Goal: Information Seeking & Learning: Learn about a topic

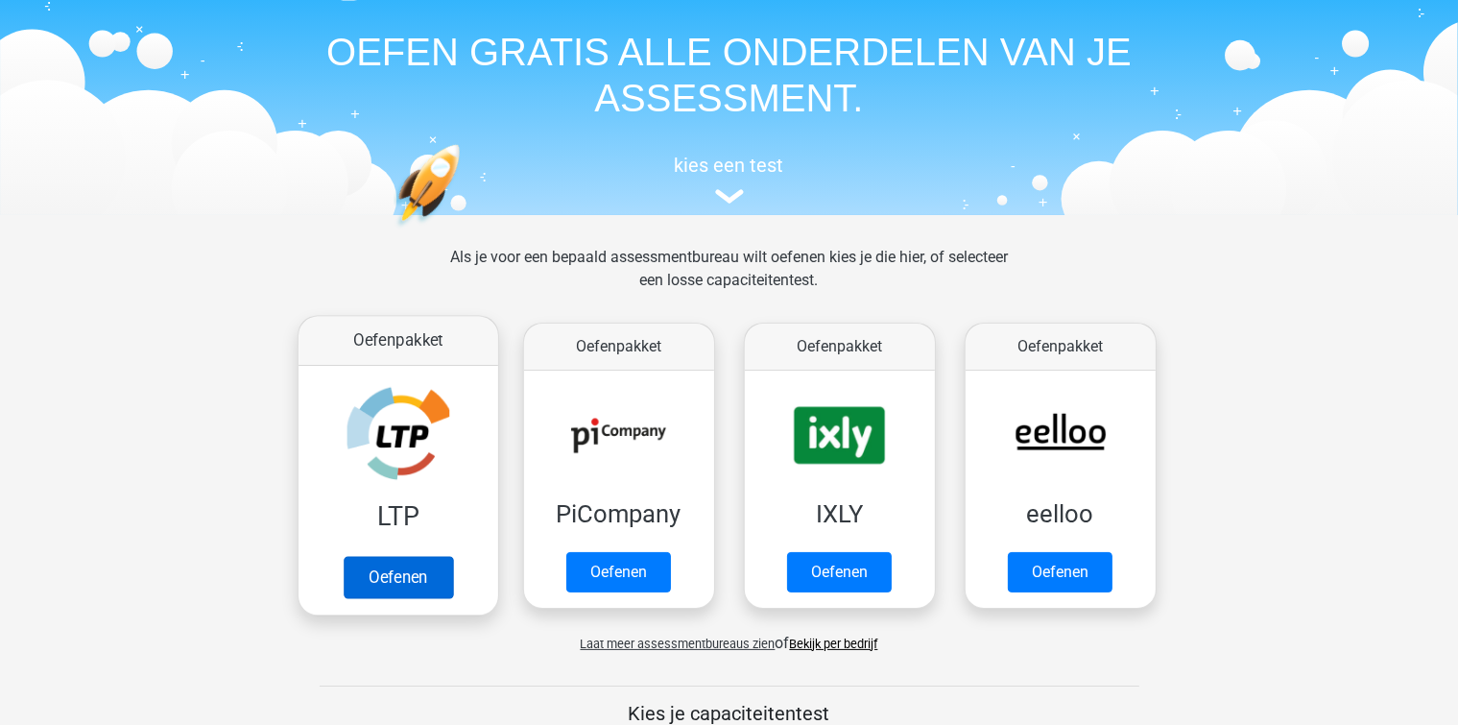
scroll to position [192, 0]
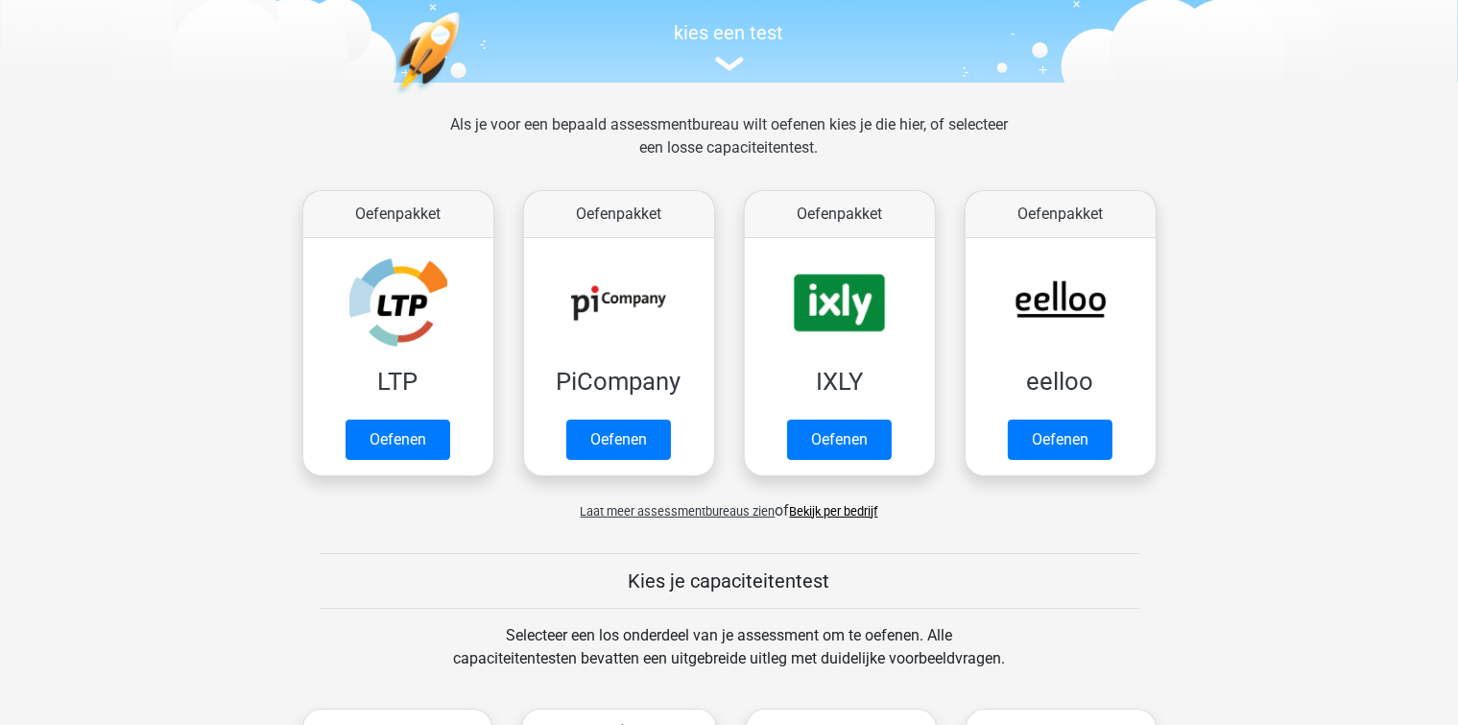
click at [392, 484] on div "Laat meer assessmentbureaus zien of Bekijk per bedrijf" at bounding box center [729, 503] width 883 height 38
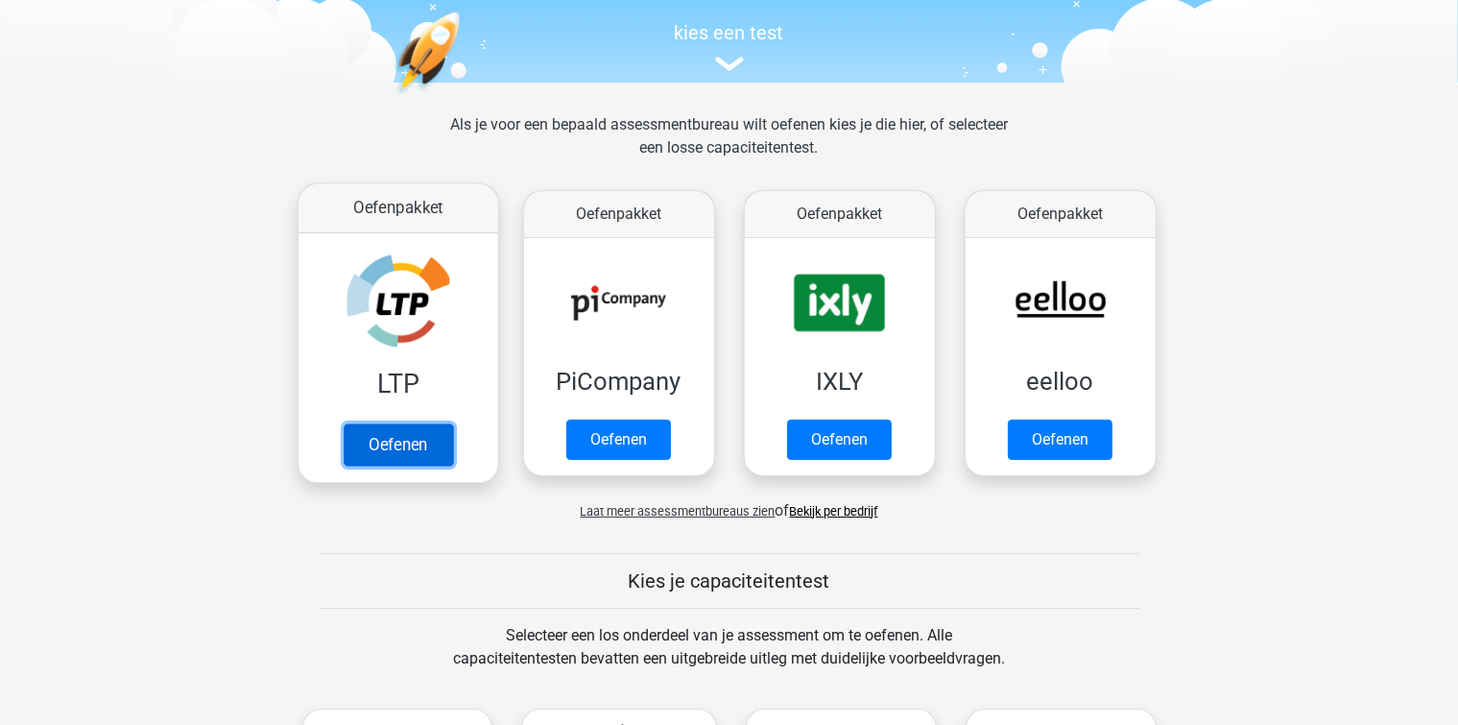
click at [395, 454] on link "Oefenen" at bounding box center [397, 444] width 109 height 42
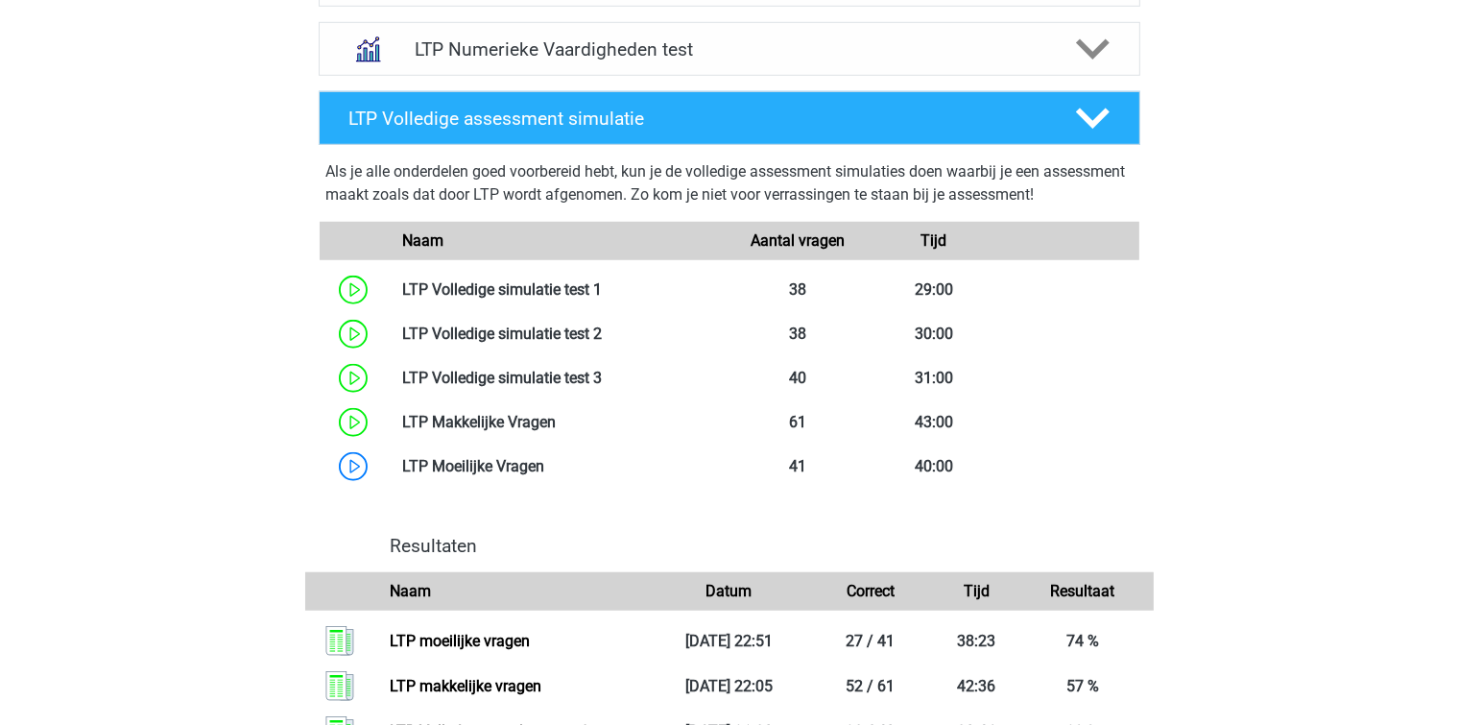
scroll to position [1728, 0]
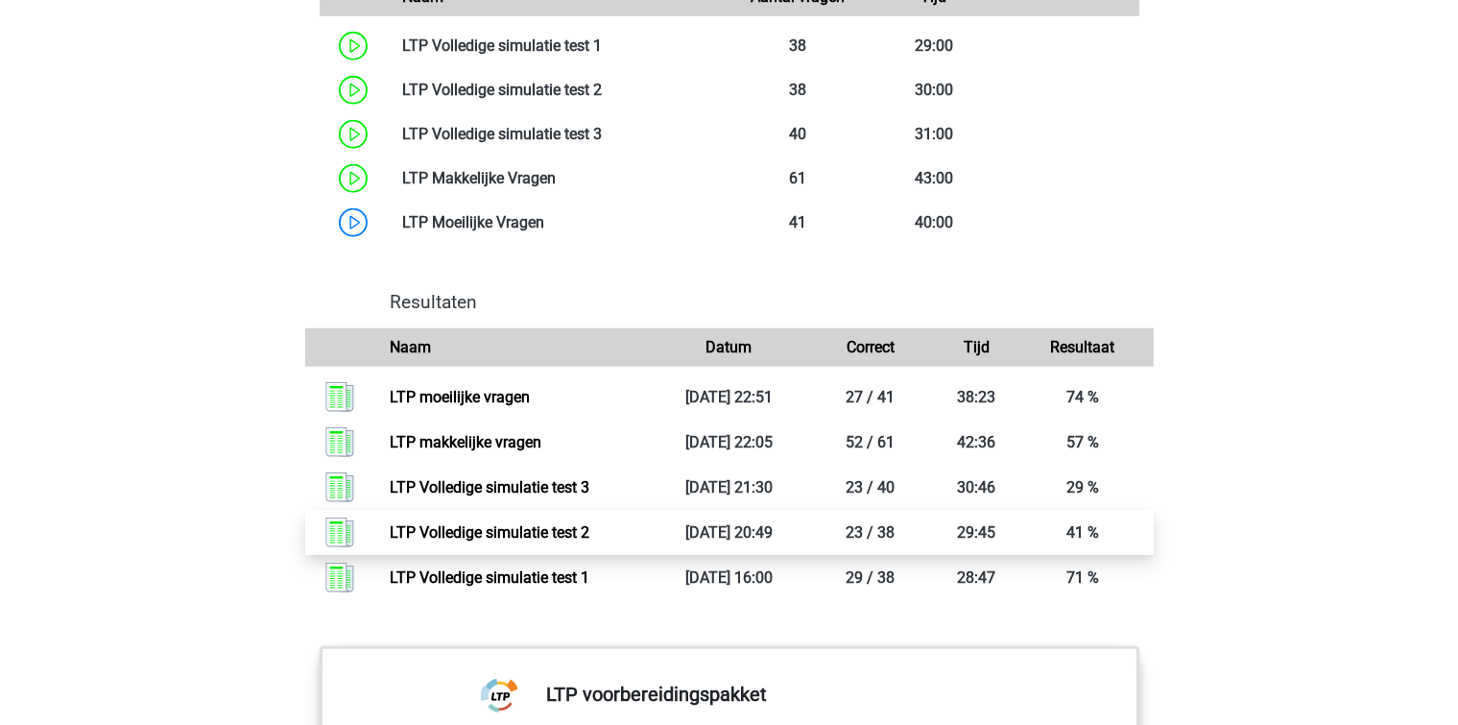
click at [589, 531] on link "LTP Volledige simulatie test 2" at bounding box center [490, 532] width 200 height 18
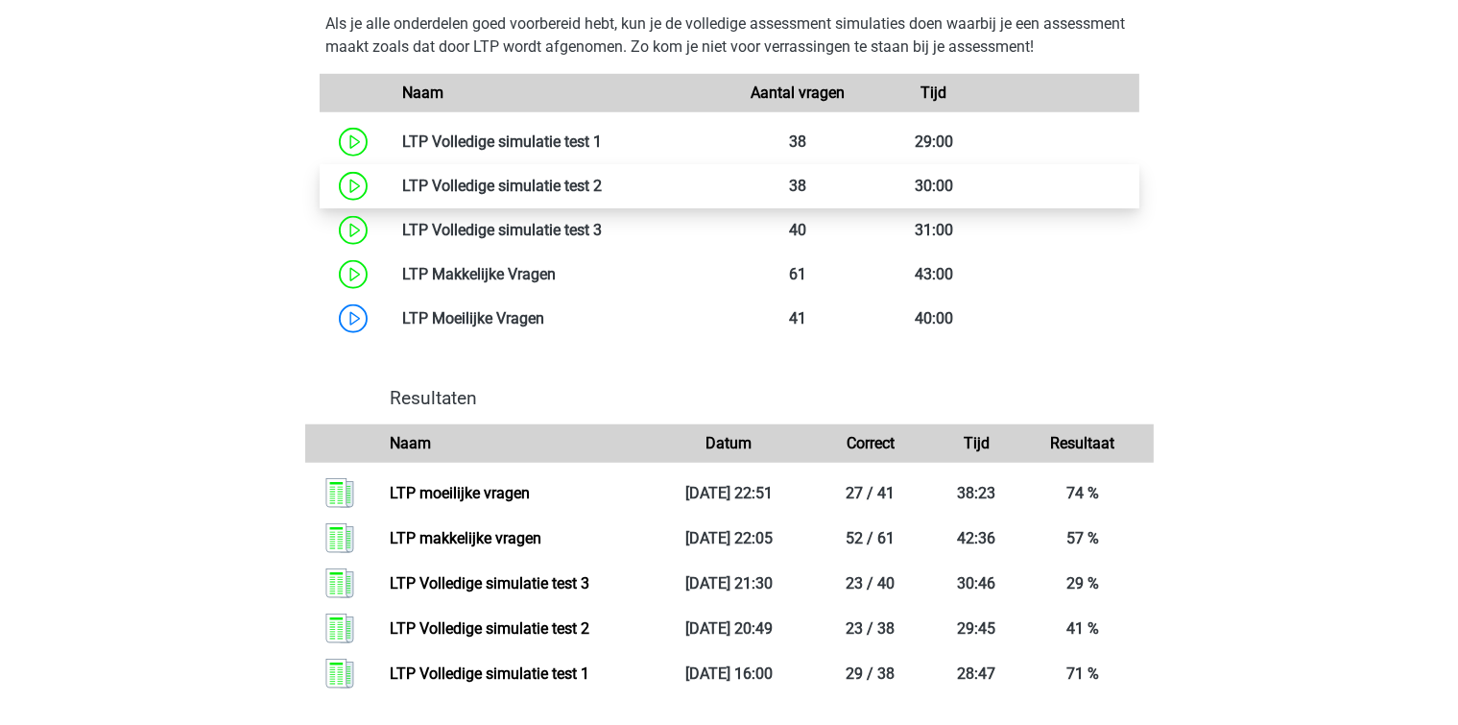
scroll to position [1536, 0]
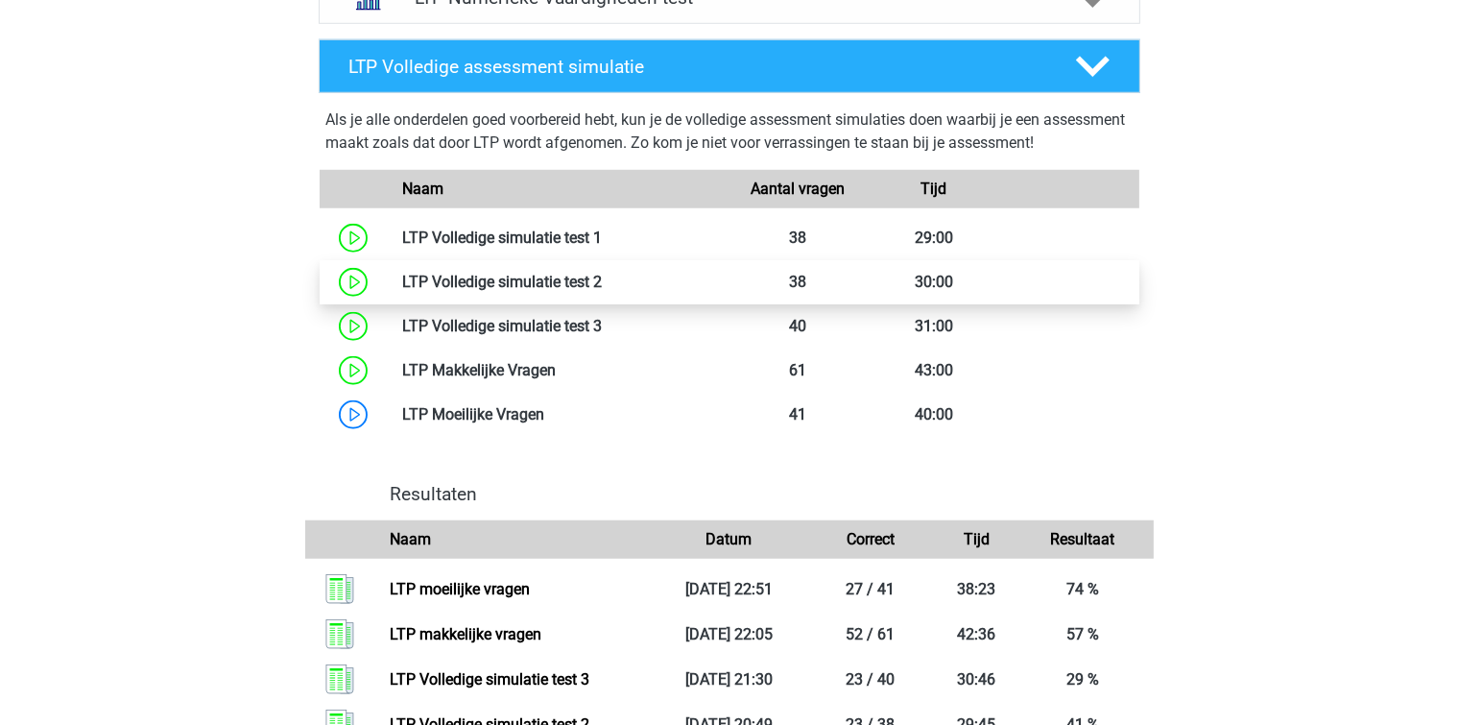
click at [602, 275] on link at bounding box center [602, 282] width 0 height 18
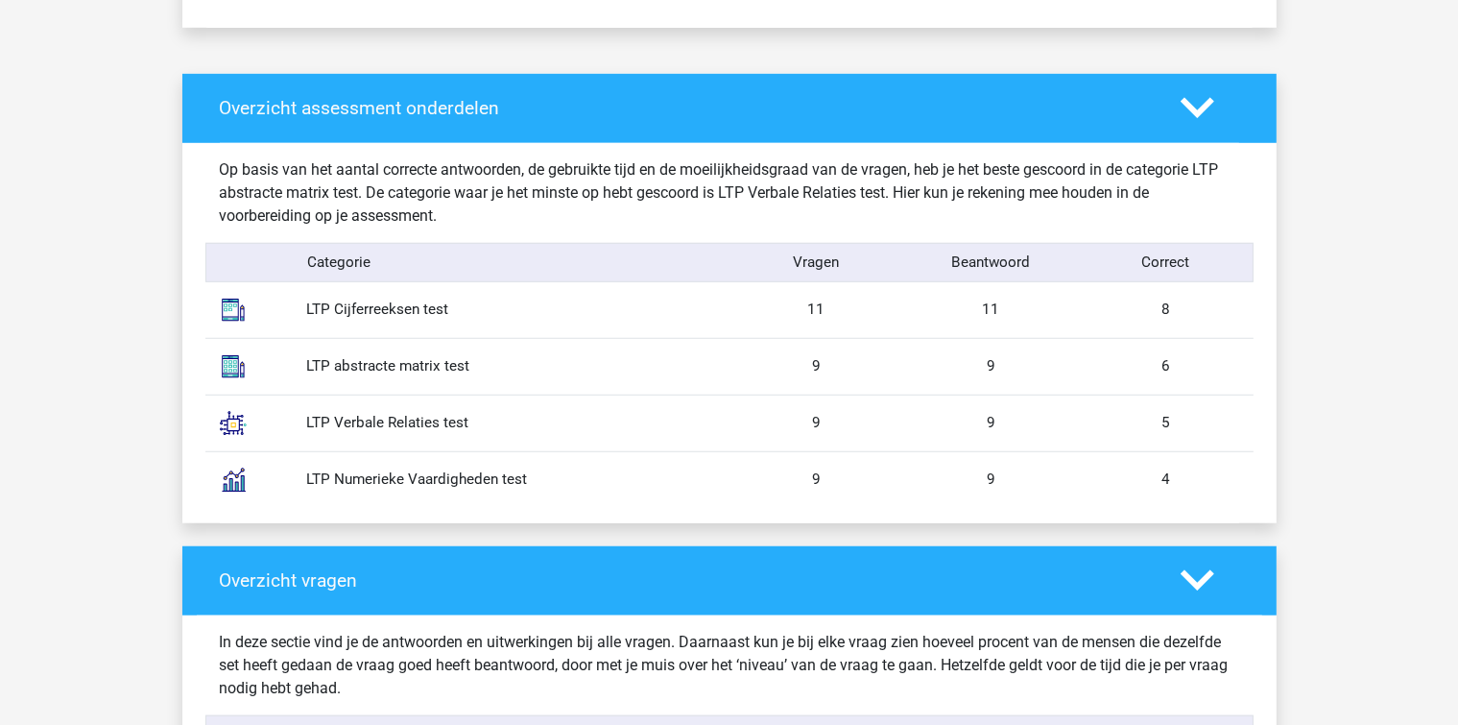
scroll to position [1440, 0]
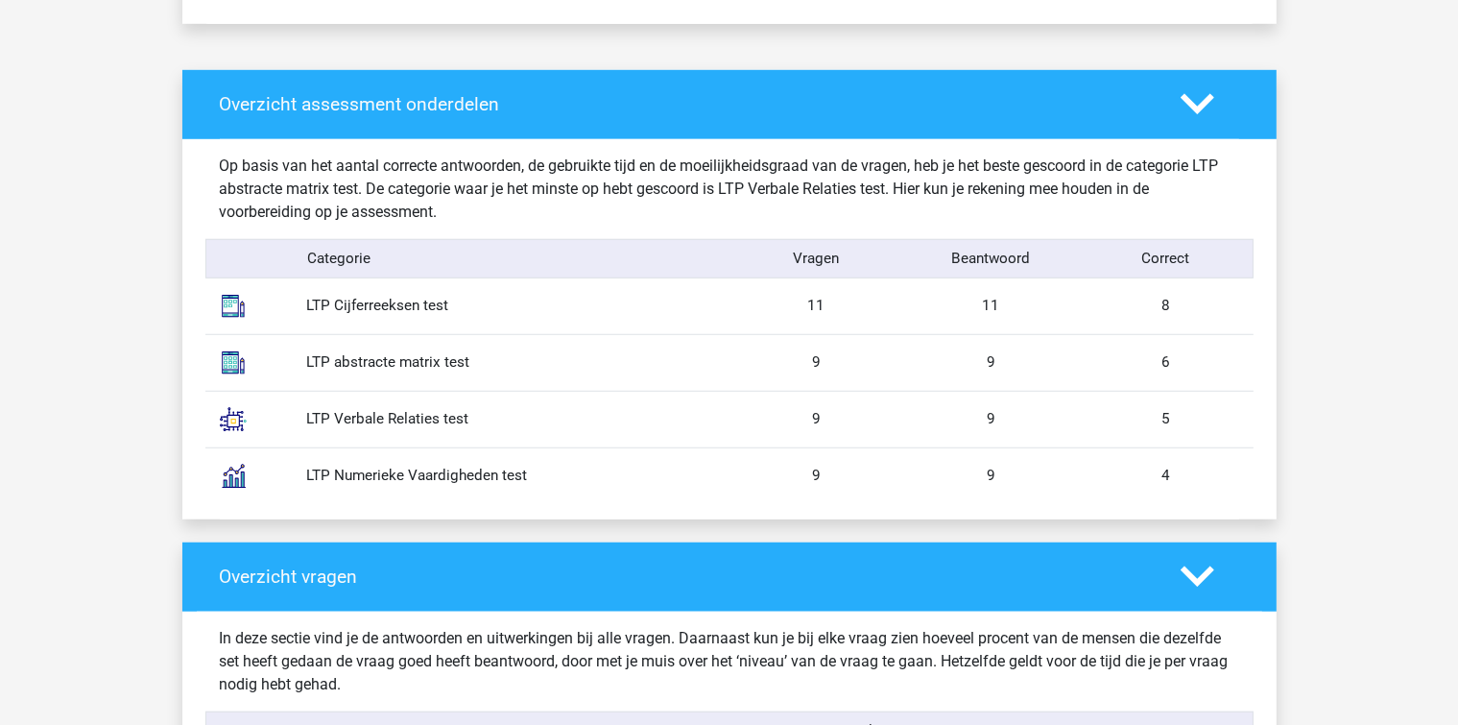
click at [328, 298] on div "LTP Cijferreeksen test" at bounding box center [511, 306] width 437 height 22
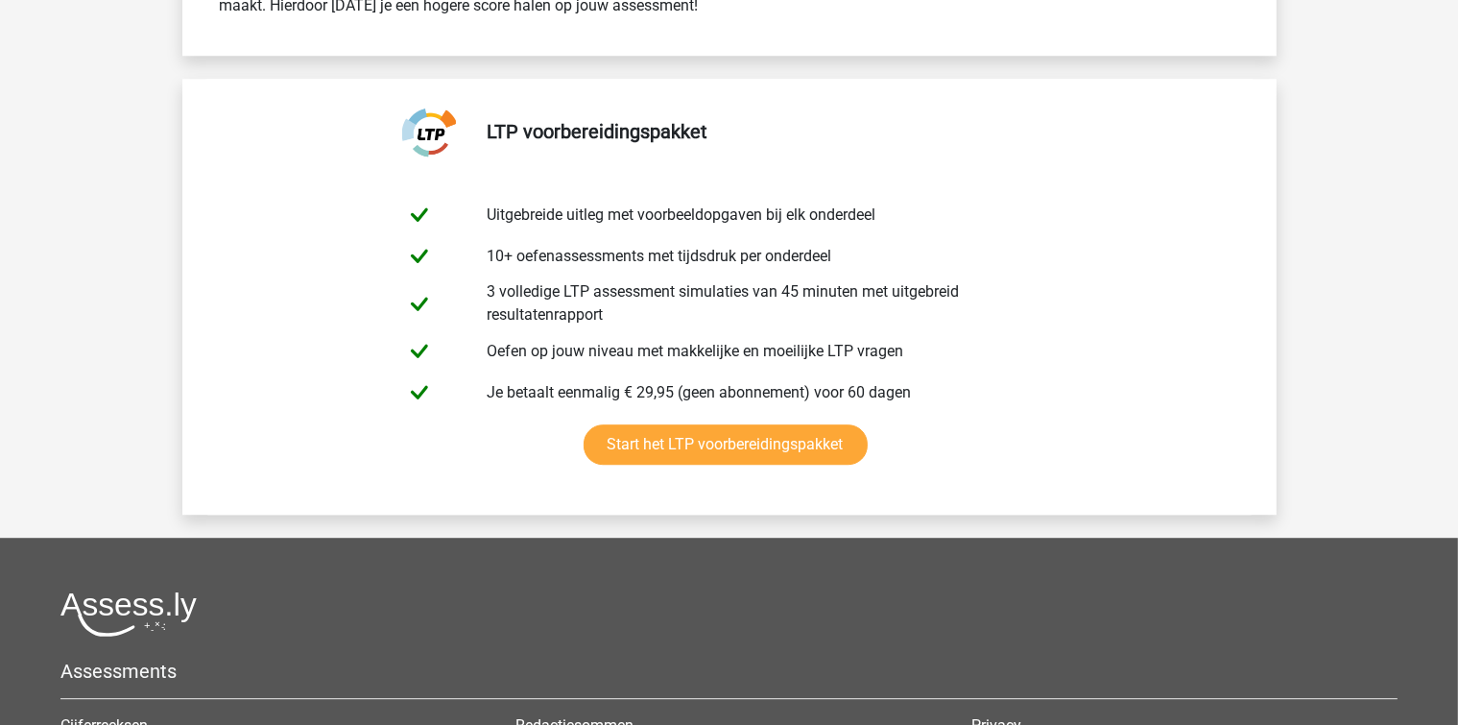
scroll to position [5279, 0]
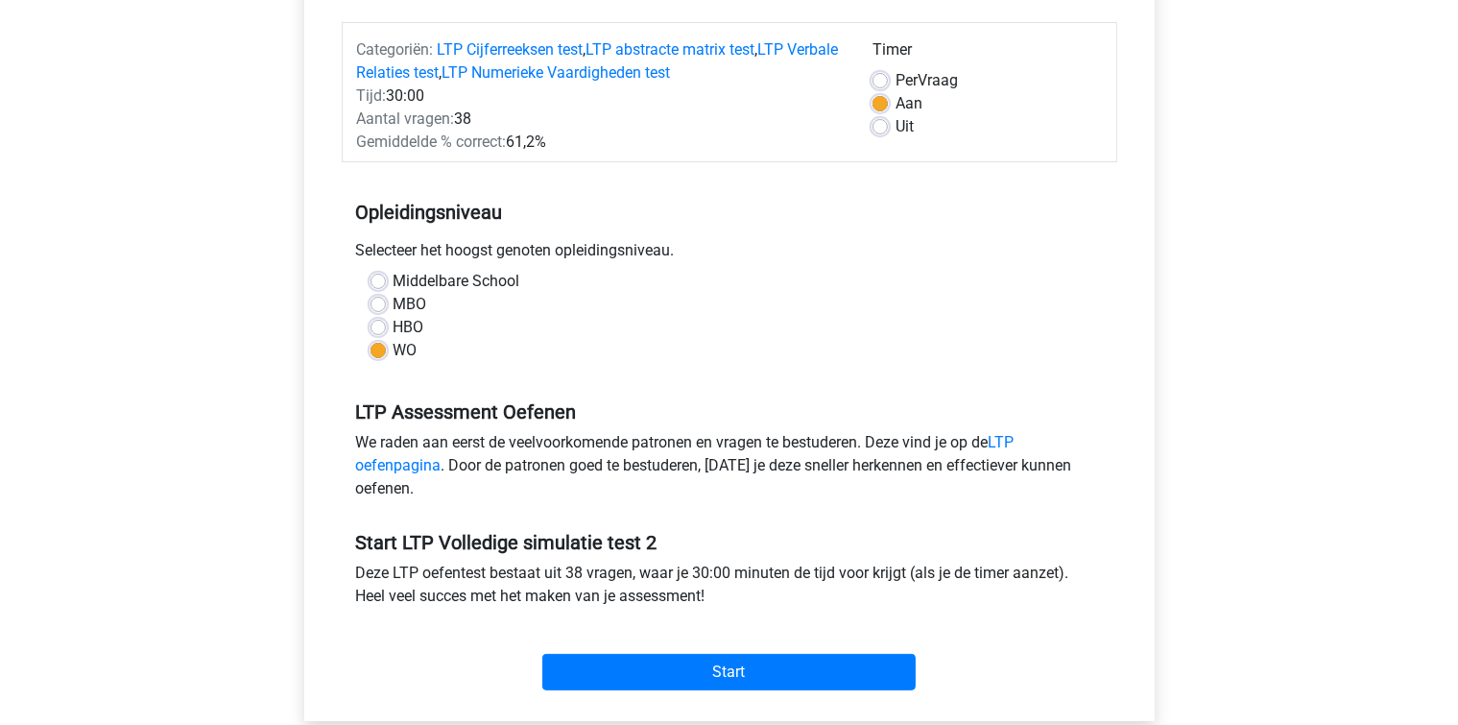
scroll to position [288, 0]
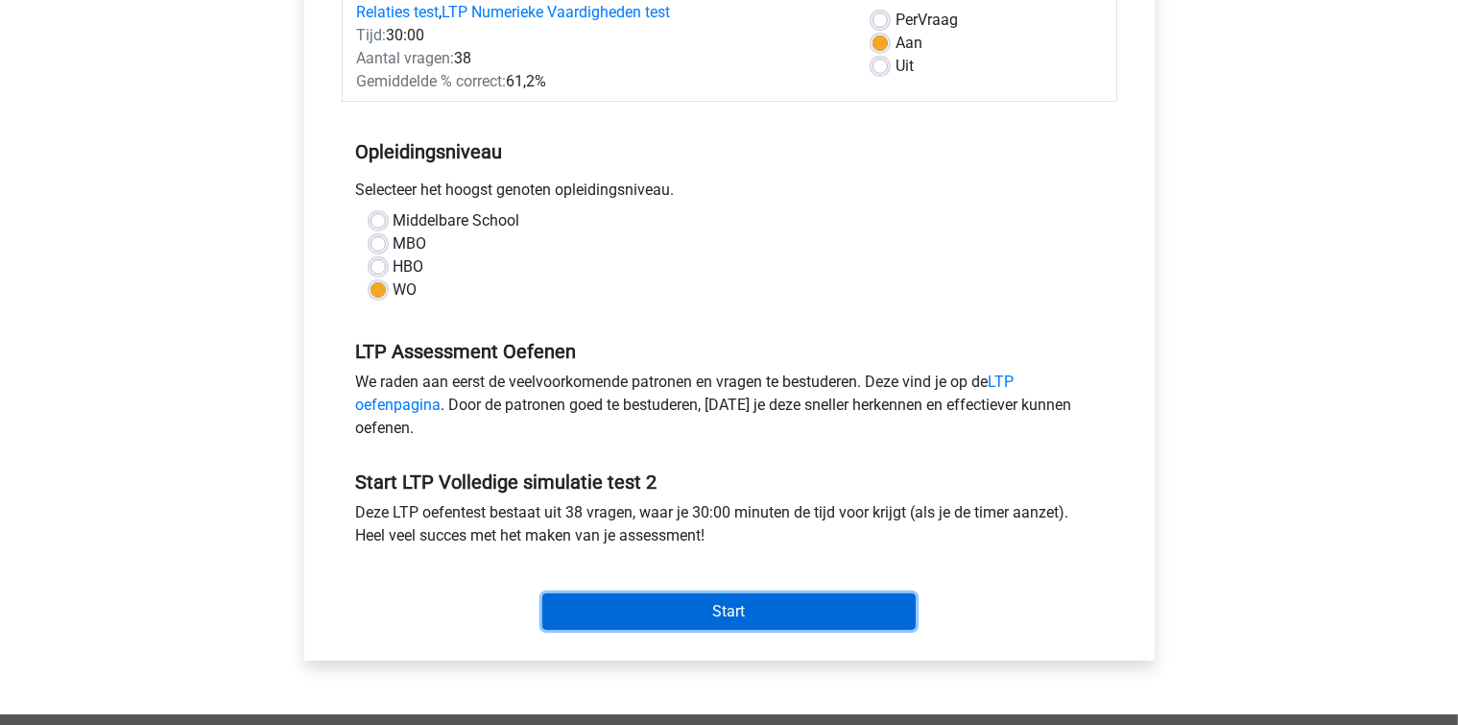
click at [668, 609] on input "Start" at bounding box center [728, 611] width 373 height 36
click at [679, 606] on input "Start" at bounding box center [728, 611] width 373 height 36
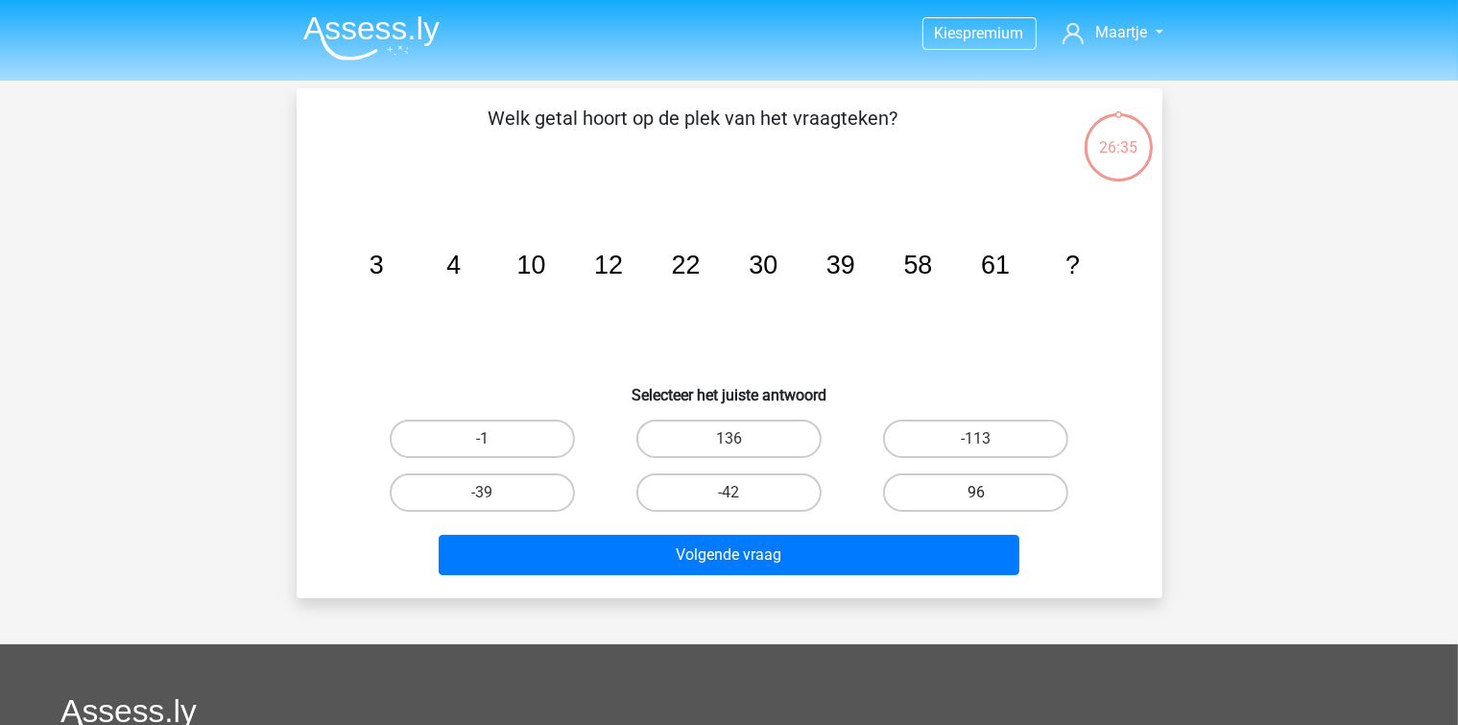
click at [902, 497] on label "96" at bounding box center [975, 492] width 185 height 38
click at [976, 497] on input "96" at bounding box center [982, 498] width 12 height 12
radio input "true"
click at [866, 531] on div "Volgende vraag" at bounding box center [729, 550] width 804 height 63
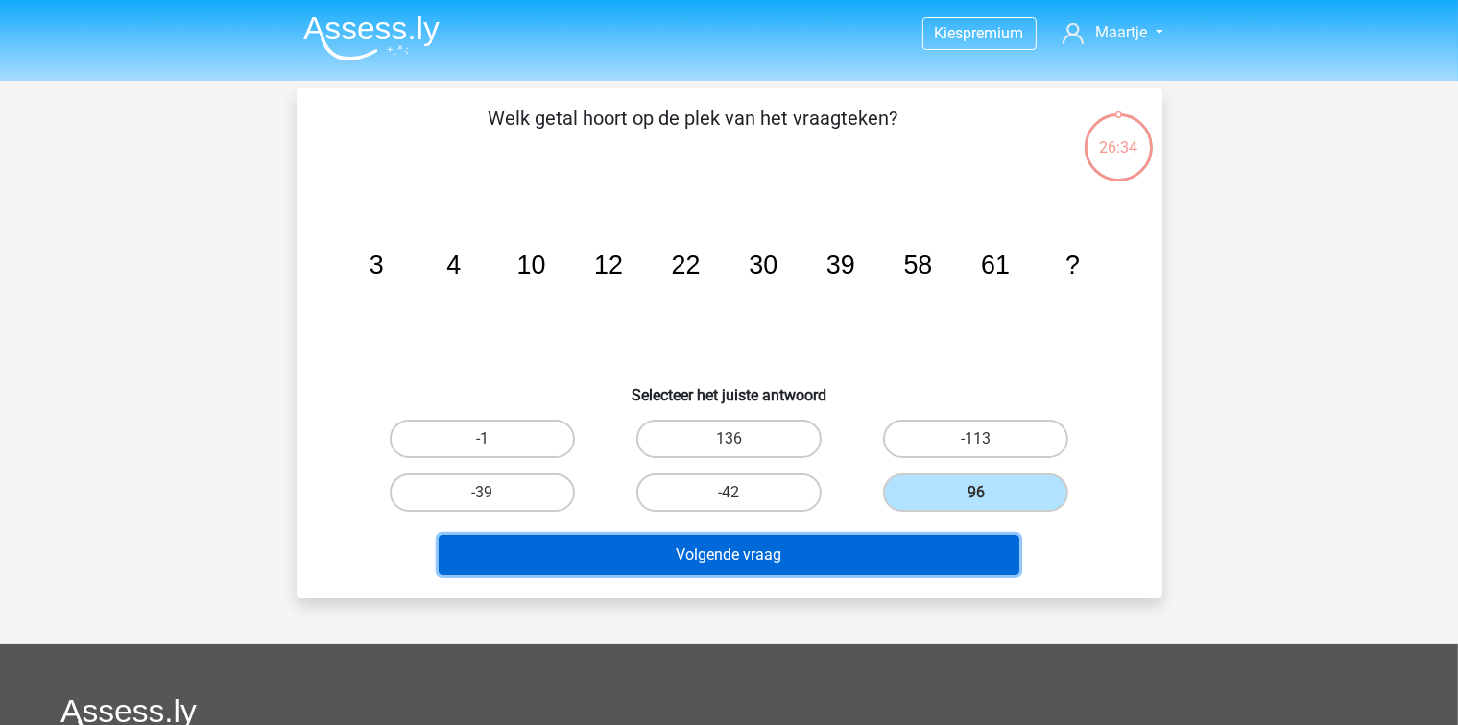
click at [865, 543] on button "Volgende vraag" at bounding box center [729, 555] width 581 height 40
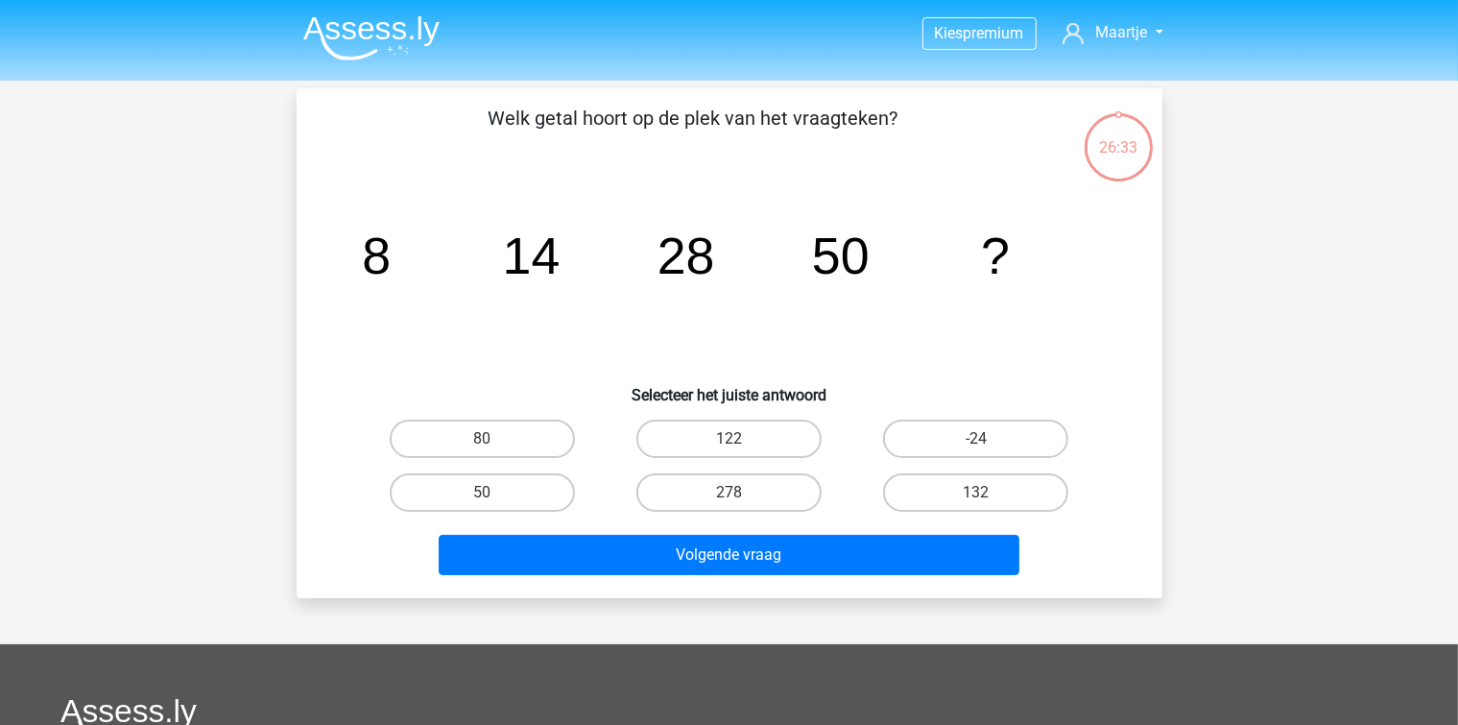
scroll to position [88, 0]
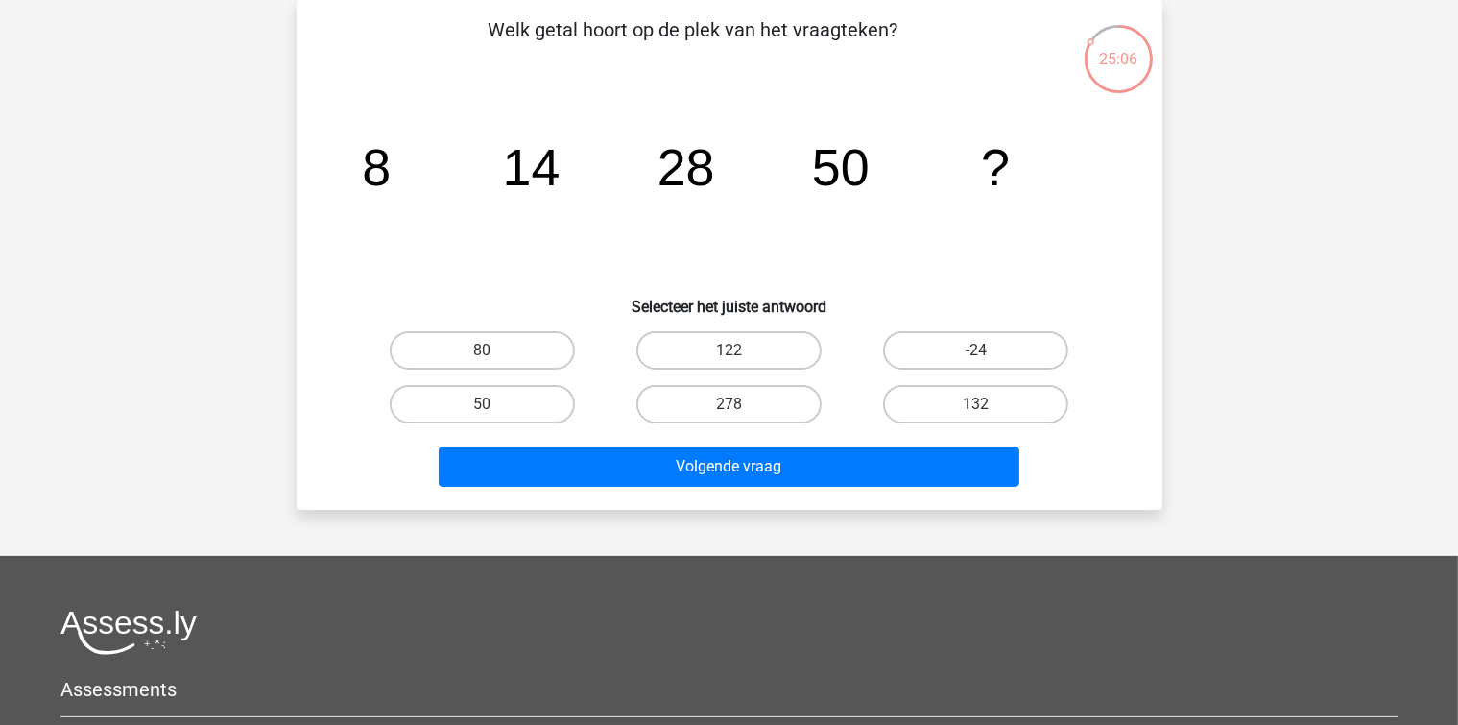
drag, startPoint x: 432, startPoint y: 271, endPoint x: 445, endPoint y: 293, distance: 25.8
click at [445, 293] on div "Welk getal hoort op de plek van het vraagteken? image/svg+xml 8 14 28 50 ? Sele…" at bounding box center [729, 254] width 850 height 479
click at [479, 346] on label "80" at bounding box center [482, 350] width 185 height 38
click at [482, 350] on input "80" at bounding box center [488, 356] width 12 height 12
radio input "true"
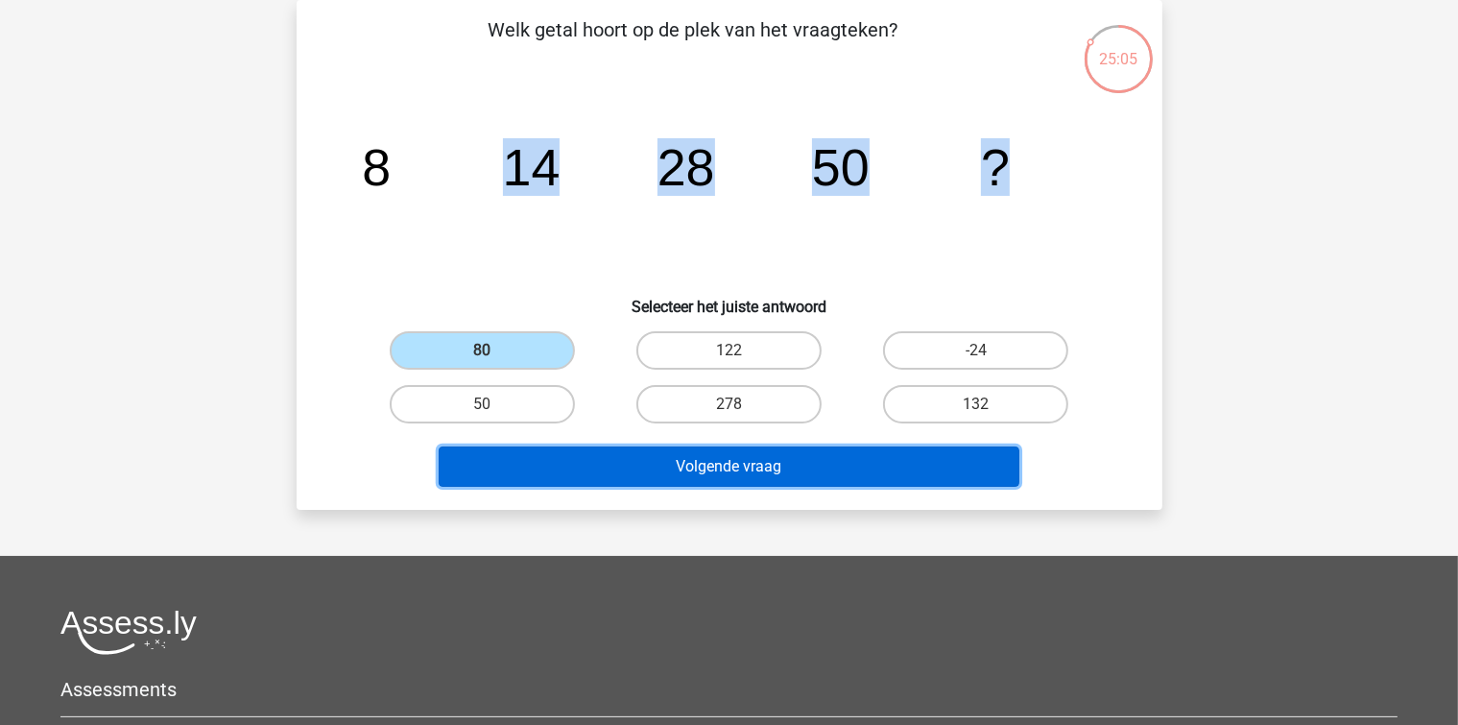
click at [614, 468] on button "Volgende vraag" at bounding box center [729, 466] width 581 height 40
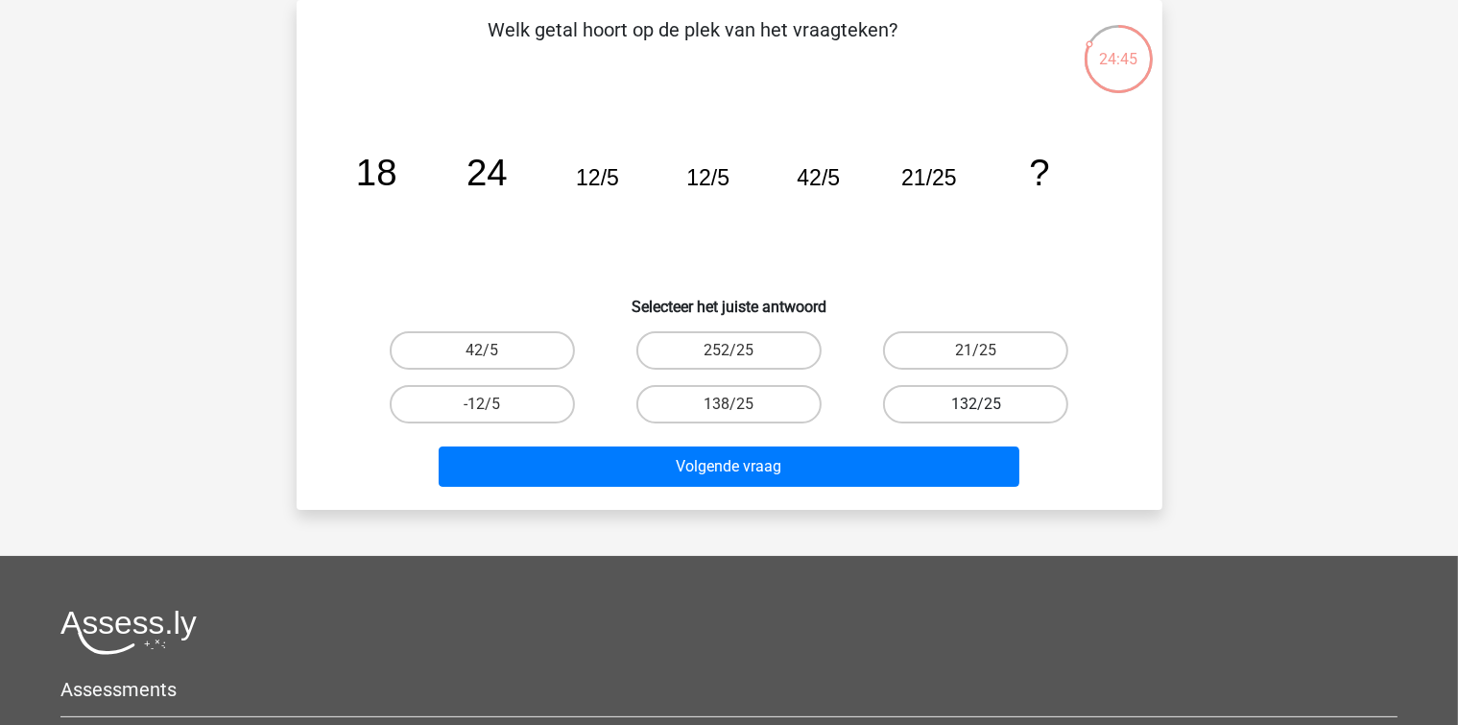
click at [909, 405] on label "132/25" at bounding box center [975, 404] width 185 height 38
click at [976, 405] on input "132/25" at bounding box center [982, 410] width 12 height 12
radio input "true"
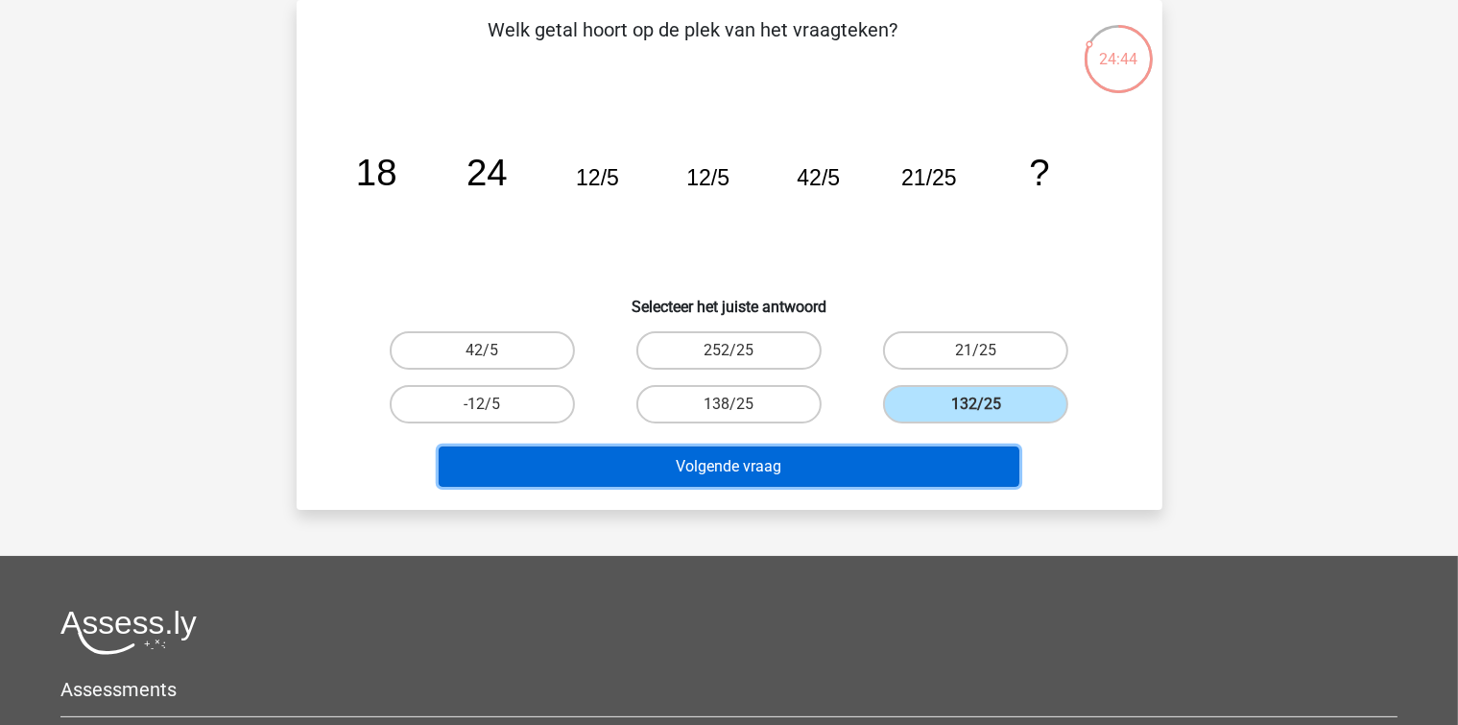
click at [825, 466] on button "Volgende vraag" at bounding box center [729, 466] width 581 height 40
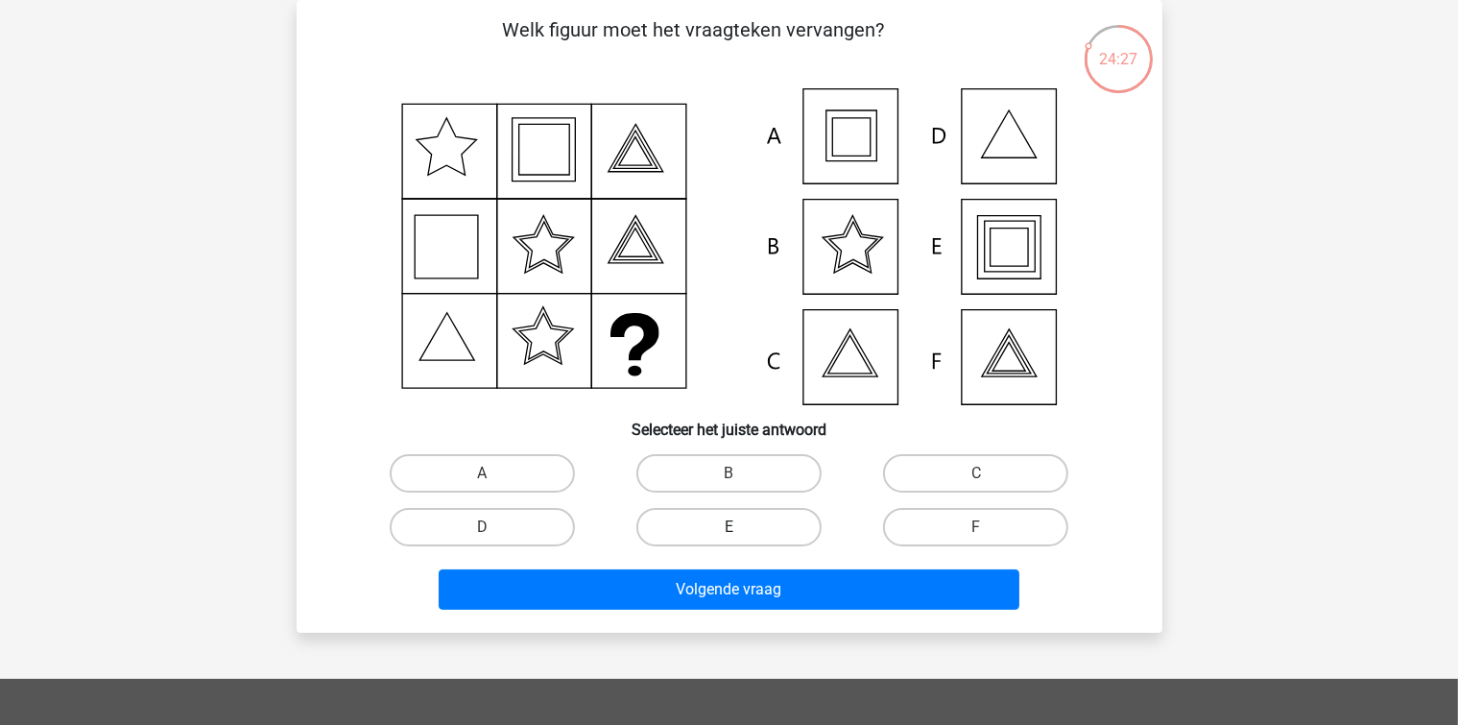
click at [724, 517] on label "E" at bounding box center [728, 527] width 185 height 38
click at [728, 527] on input "E" at bounding box center [734, 533] width 12 height 12
radio input "true"
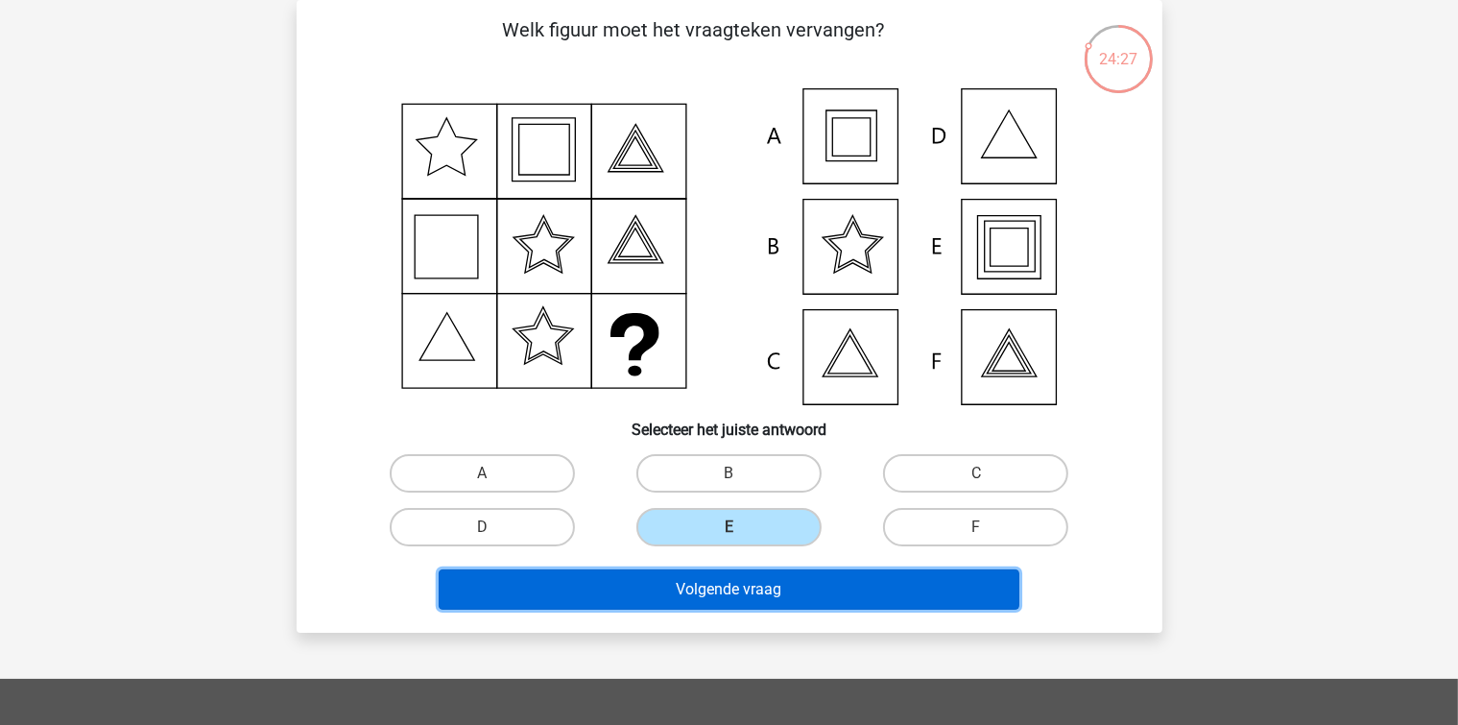
click at [709, 590] on button "Volgende vraag" at bounding box center [729, 589] width 581 height 40
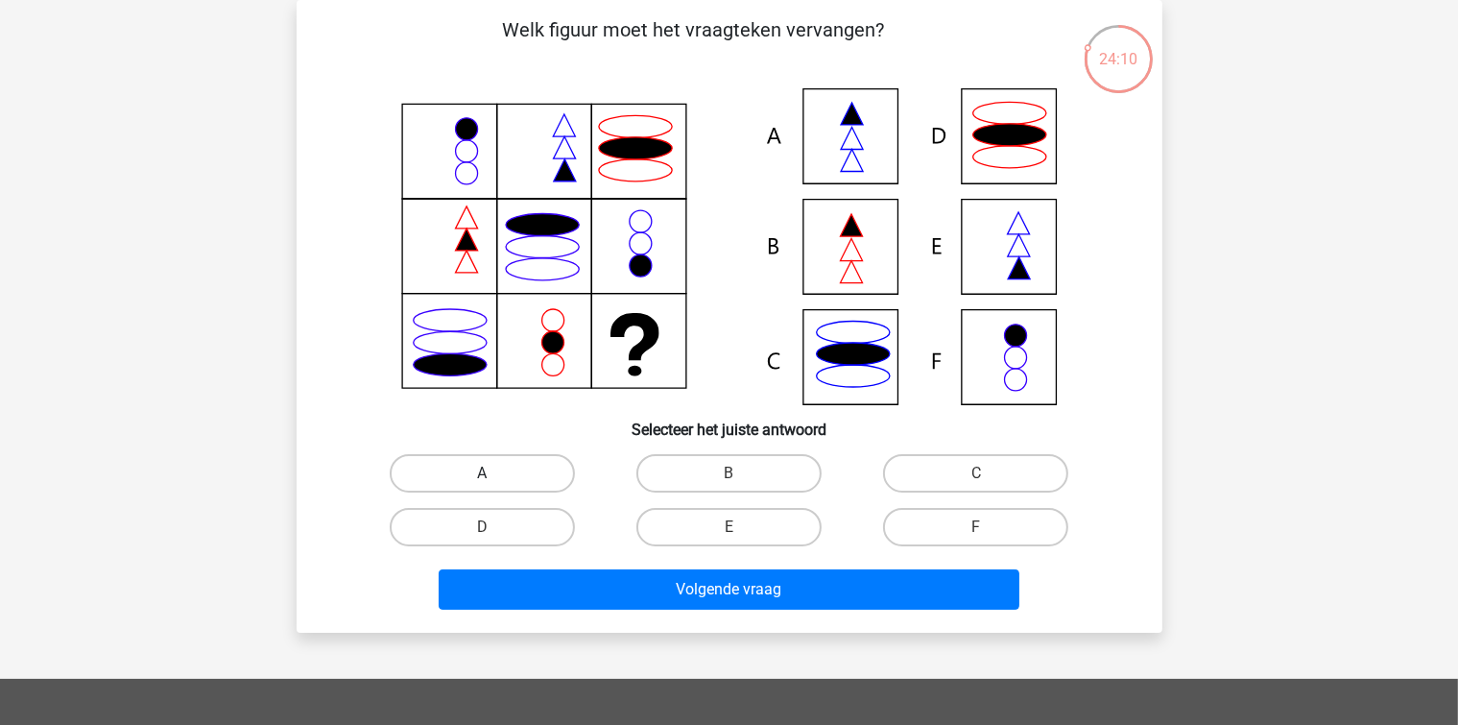
click at [530, 474] on label "A" at bounding box center [482, 473] width 185 height 38
click at [494, 474] on input "A" at bounding box center [488, 479] width 12 height 12
radio input "true"
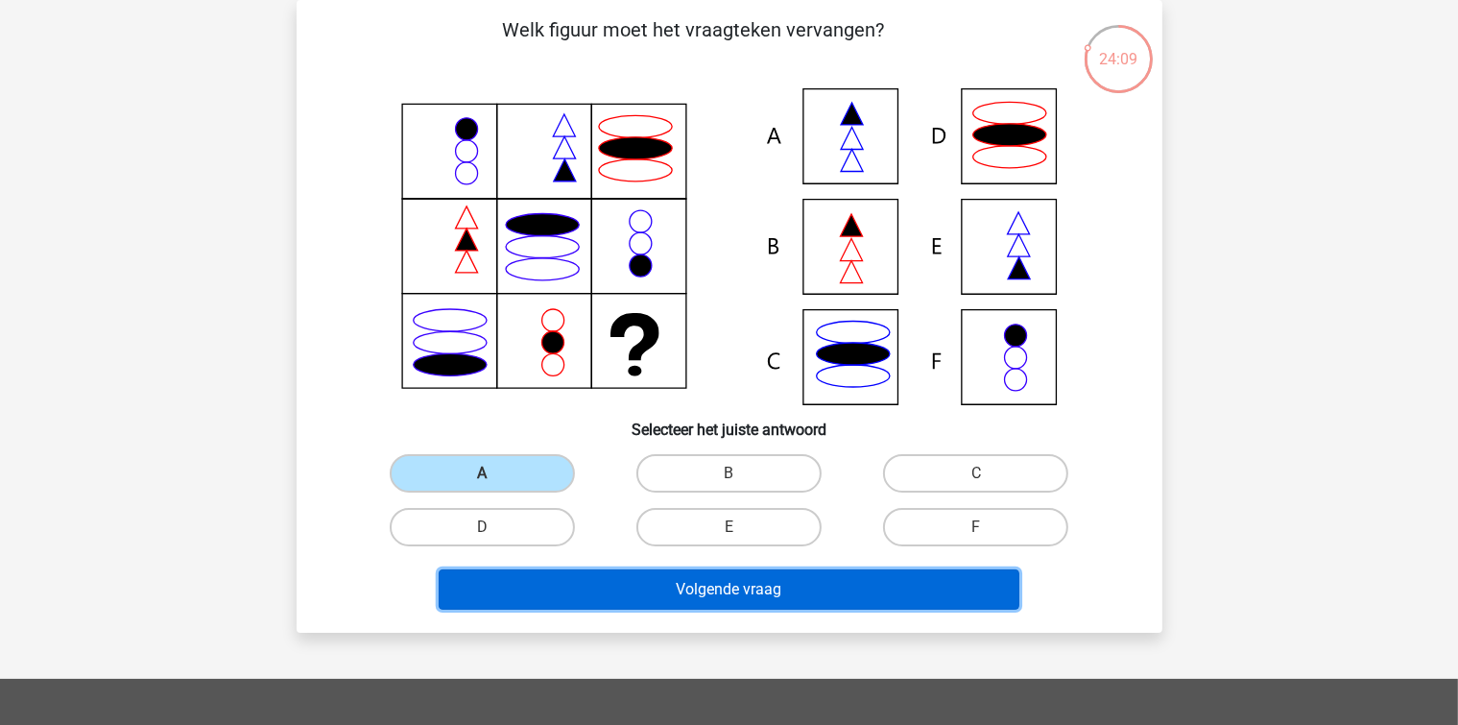
click at [595, 581] on button "Volgende vraag" at bounding box center [729, 589] width 581 height 40
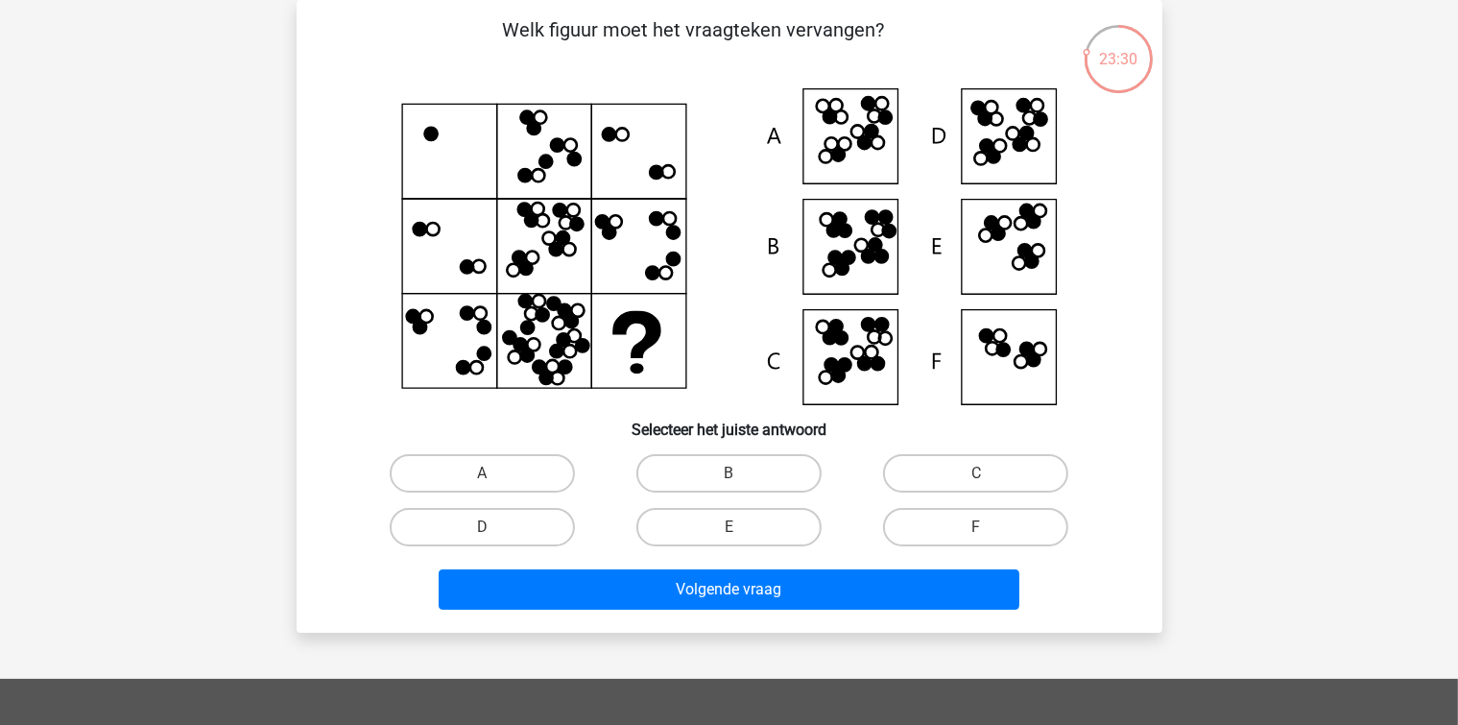
click at [583, 364] on icon at bounding box center [730, 246] width 774 height 317
click at [612, 360] on icon at bounding box center [730, 246] width 774 height 317
click at [871, 163] on icon at bounding box center [730, 246] width 774 height 317
click at [926, 257] on icon at bounding box center [730, 246] width 774 height 317
click at [994, 263] on icon at bounding box center [730, 246] width 774 height 317
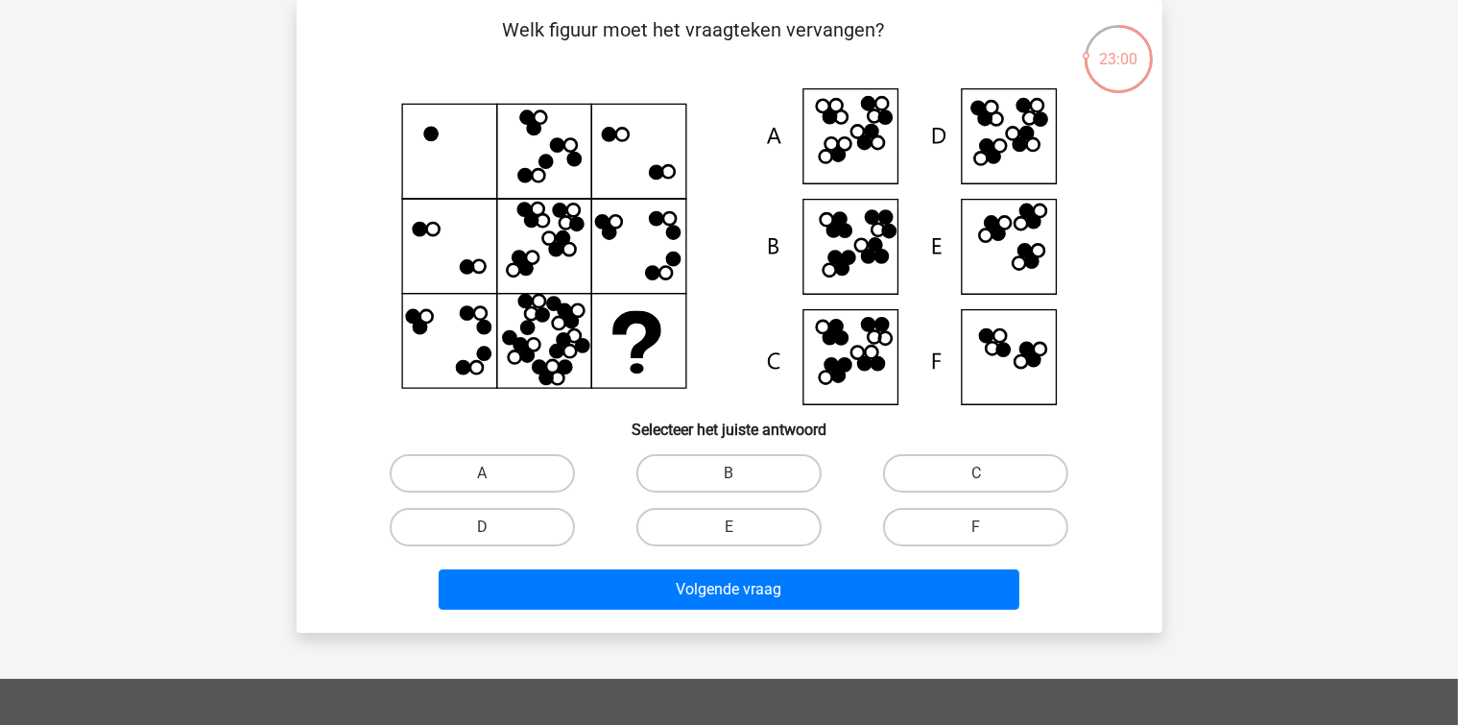
click at [526, 554] on div "Volgende vraag" at bounding box center [729, 585] width 804 height 63
click at [537, 527] on label "D" at bounding box center [482, 527] width 185 height 38
click at [494, 527] on input "D" at bounding box center [488, 533] width 12 height 12
radio input "true"
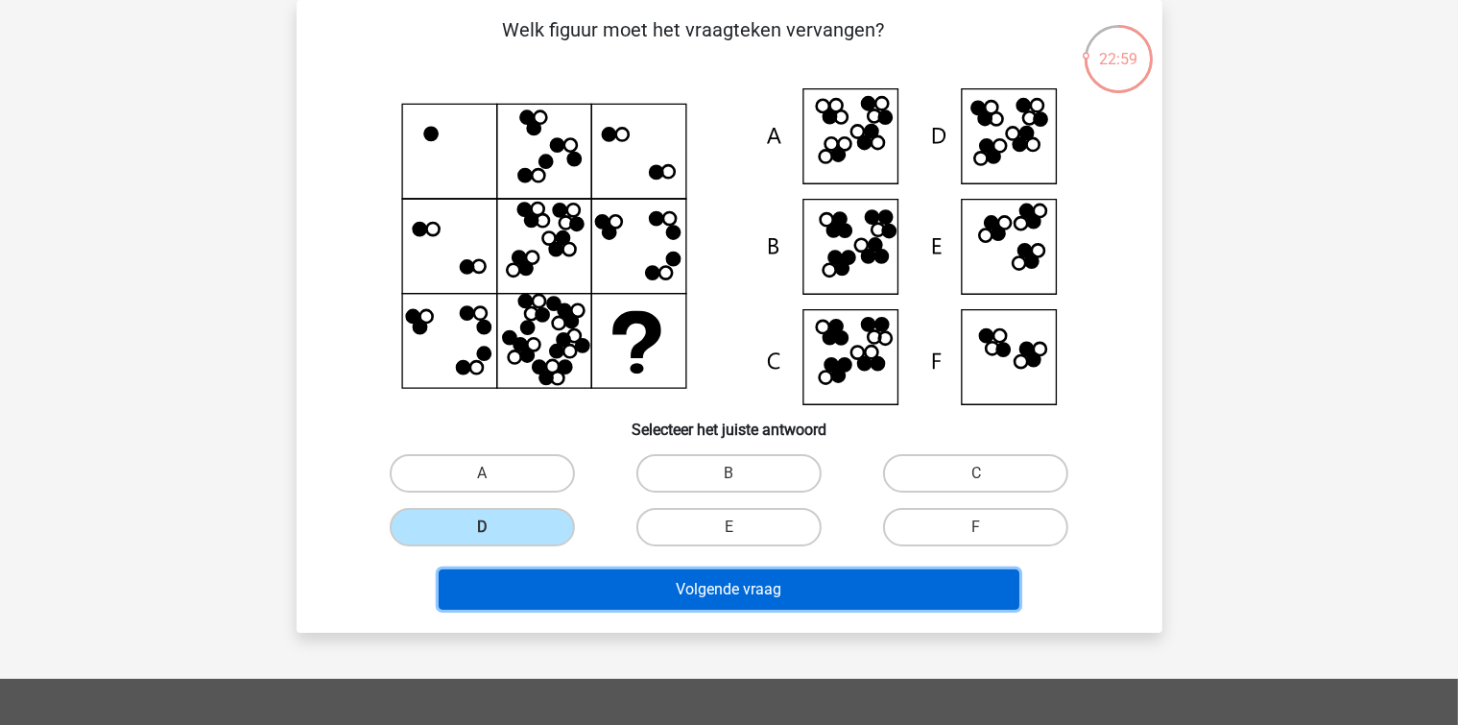
click at [572, 584] on button "Volgende vraag" at bounding box center [729, 589] width 581 height 40
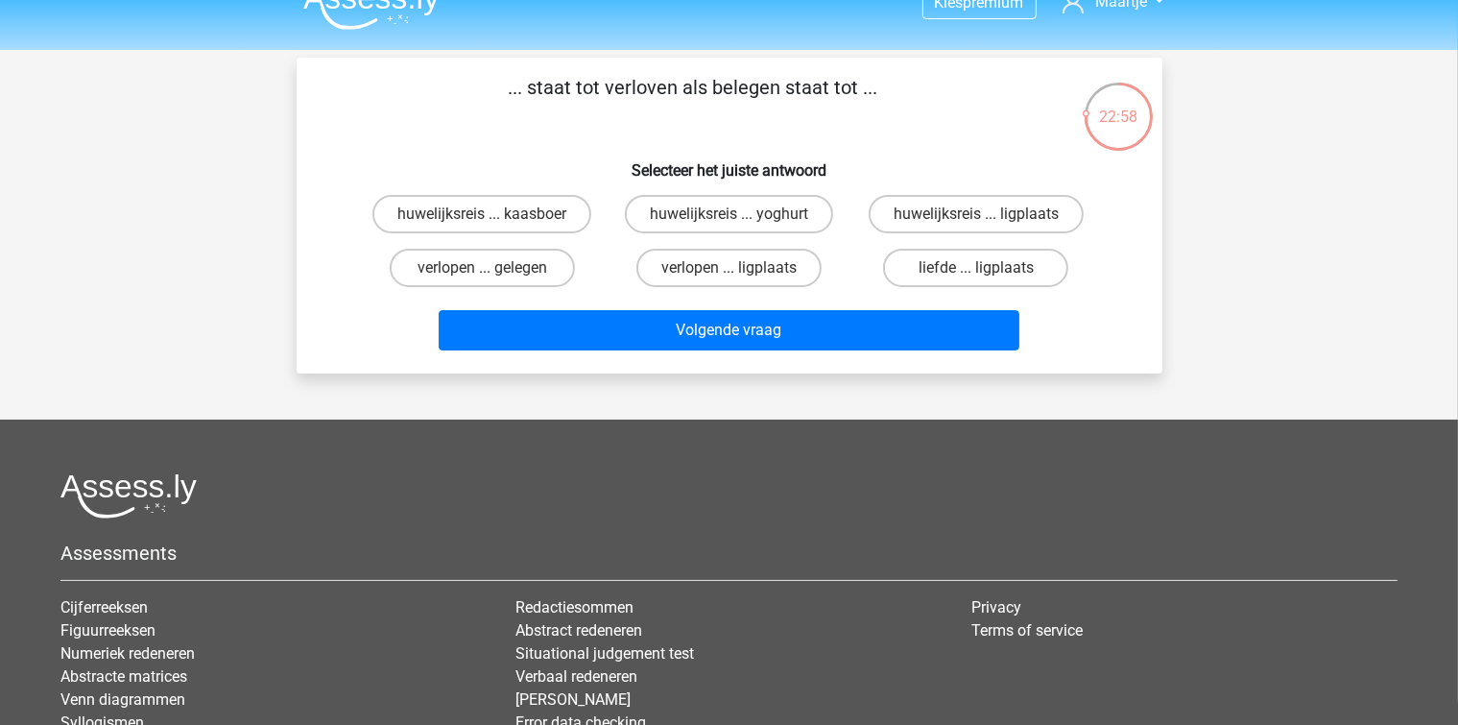
scroll to position [0, 0]
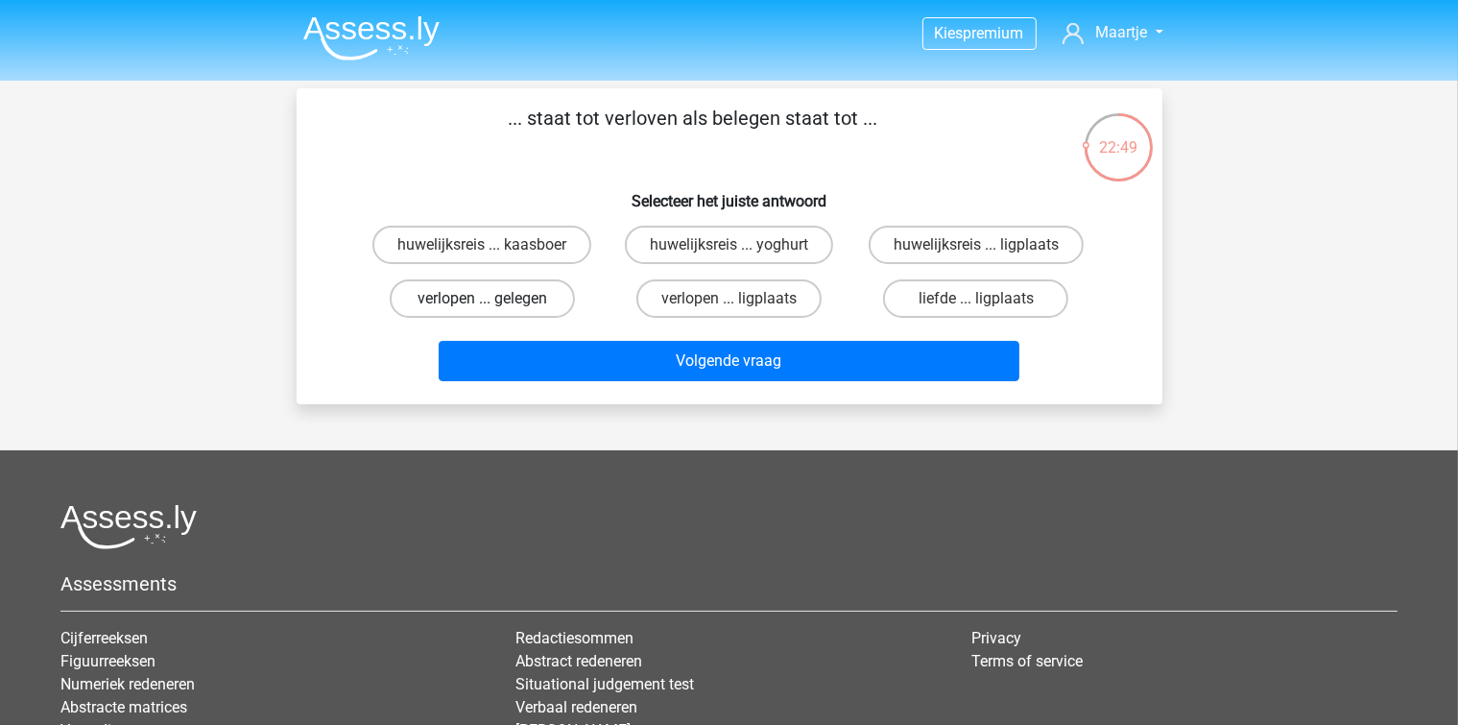
click at [541, 310] on label "verlopen ... gelegen" at bounding box center [482, 298] width 185 height 38
click at [494, 310] on input "verlopen ... gelegen" at bounding box center [488, 305] width 12 height 12
radio input "true"
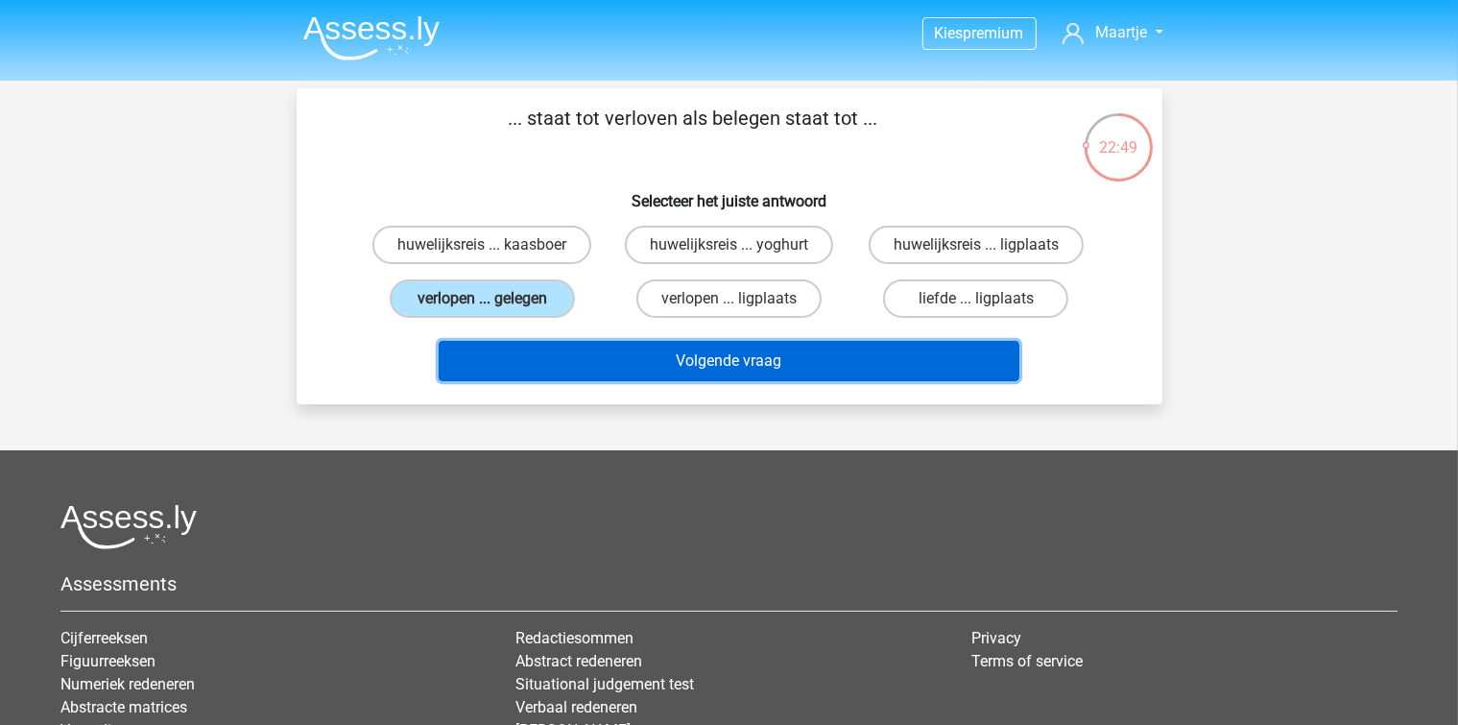
click at [625, 363] on button "Volgende vraag" at bounding box center [729, 361] width 581 height 40
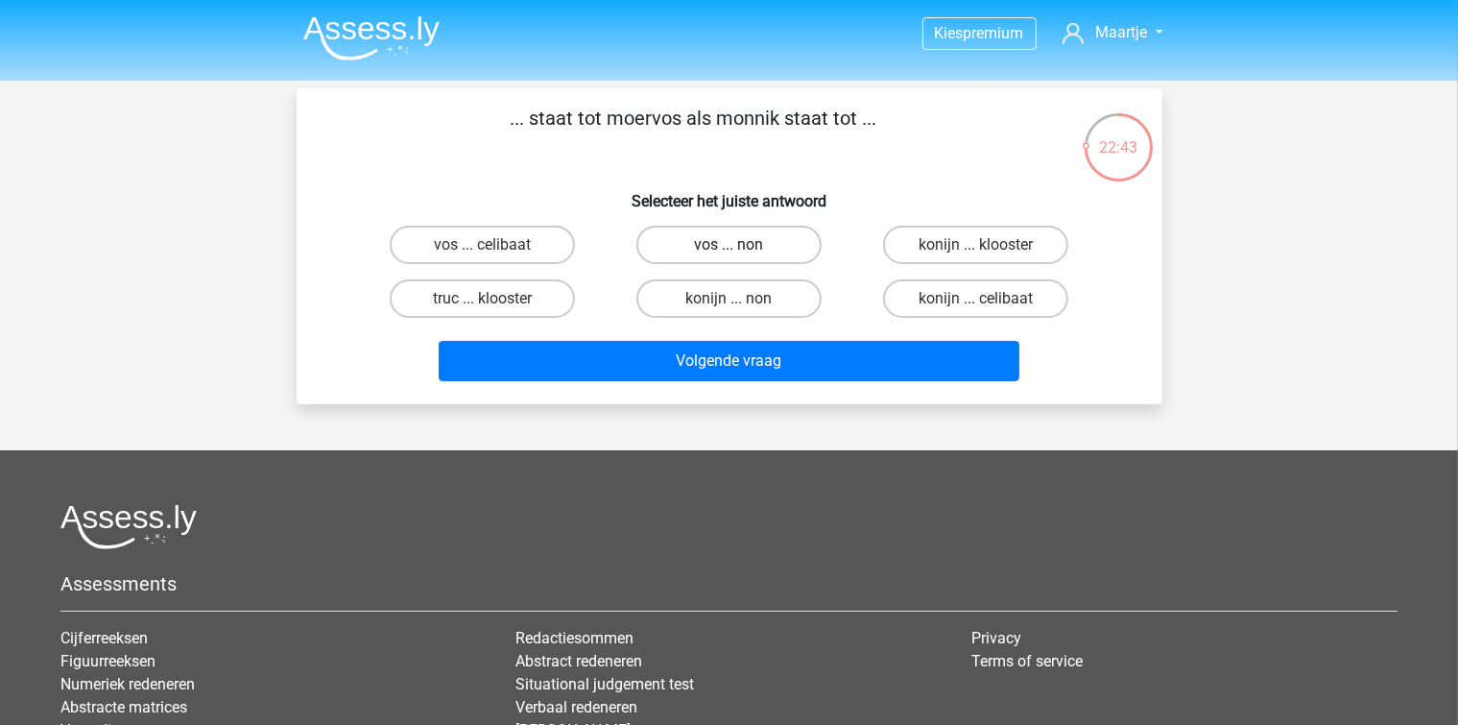
click at [682, 243] on label "vos ... non" at bounding box center [728, 245] width 185 height 38
click at [728, 245] on input "vos ... non" at bounding box center [734, 251] width 12 height 12
radio input "true"
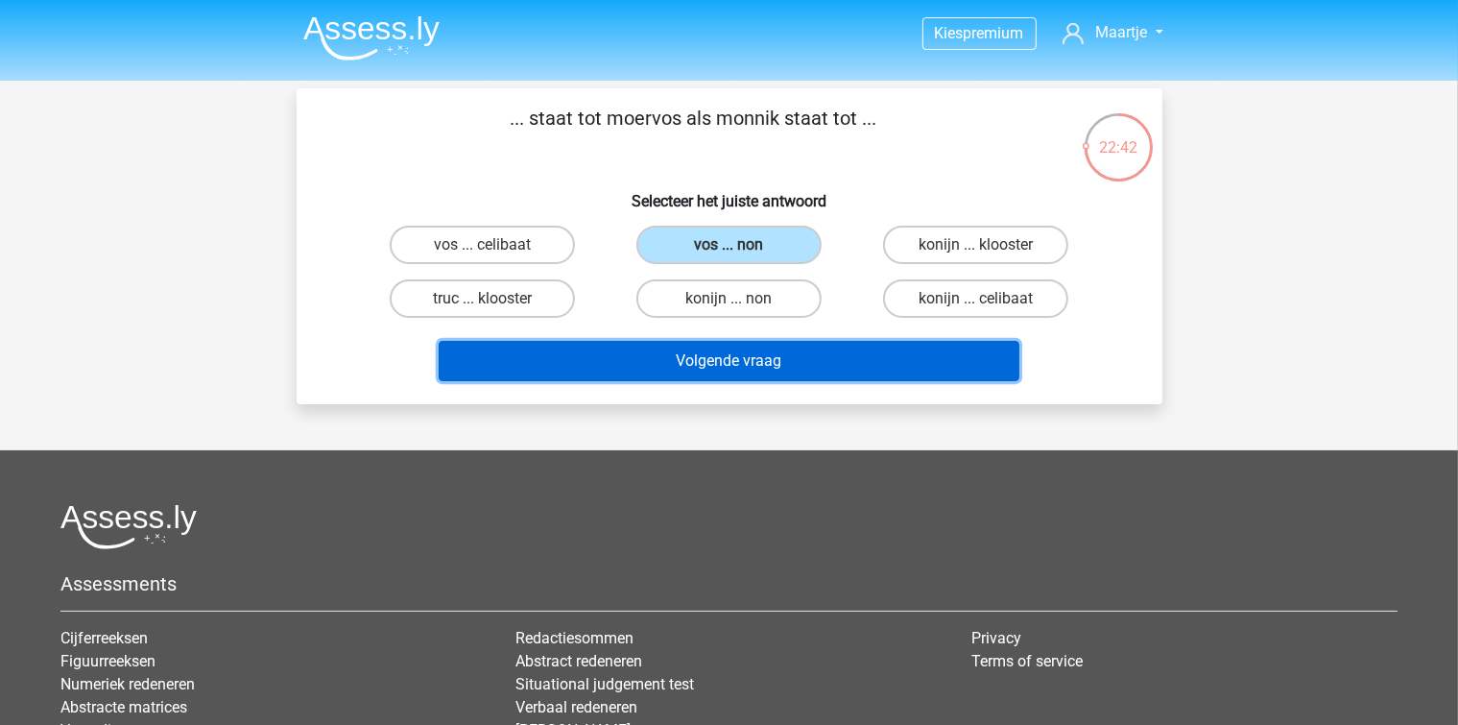
click at [600, 351] on button "Volgende vraag" at bounding box center [729, 361] width 581 height 40
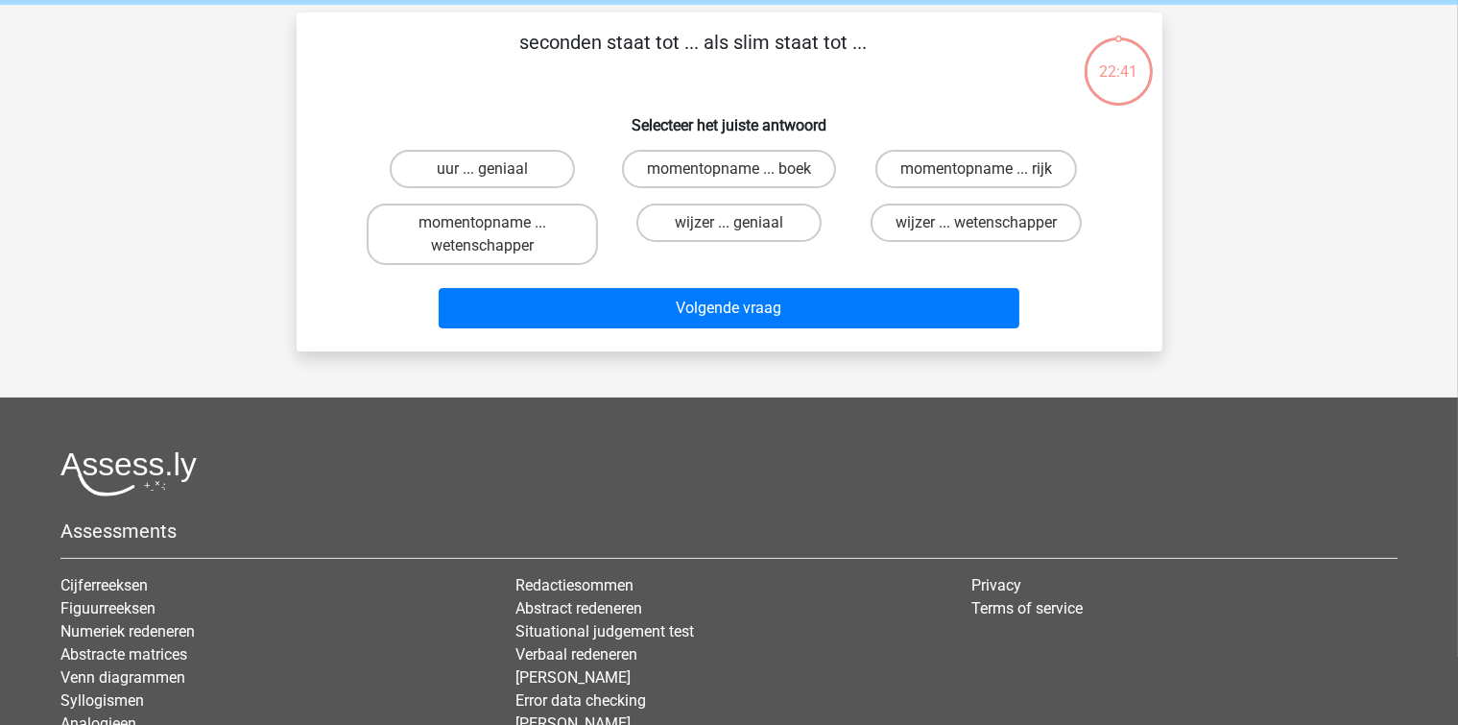
scroll to position [88, 0]
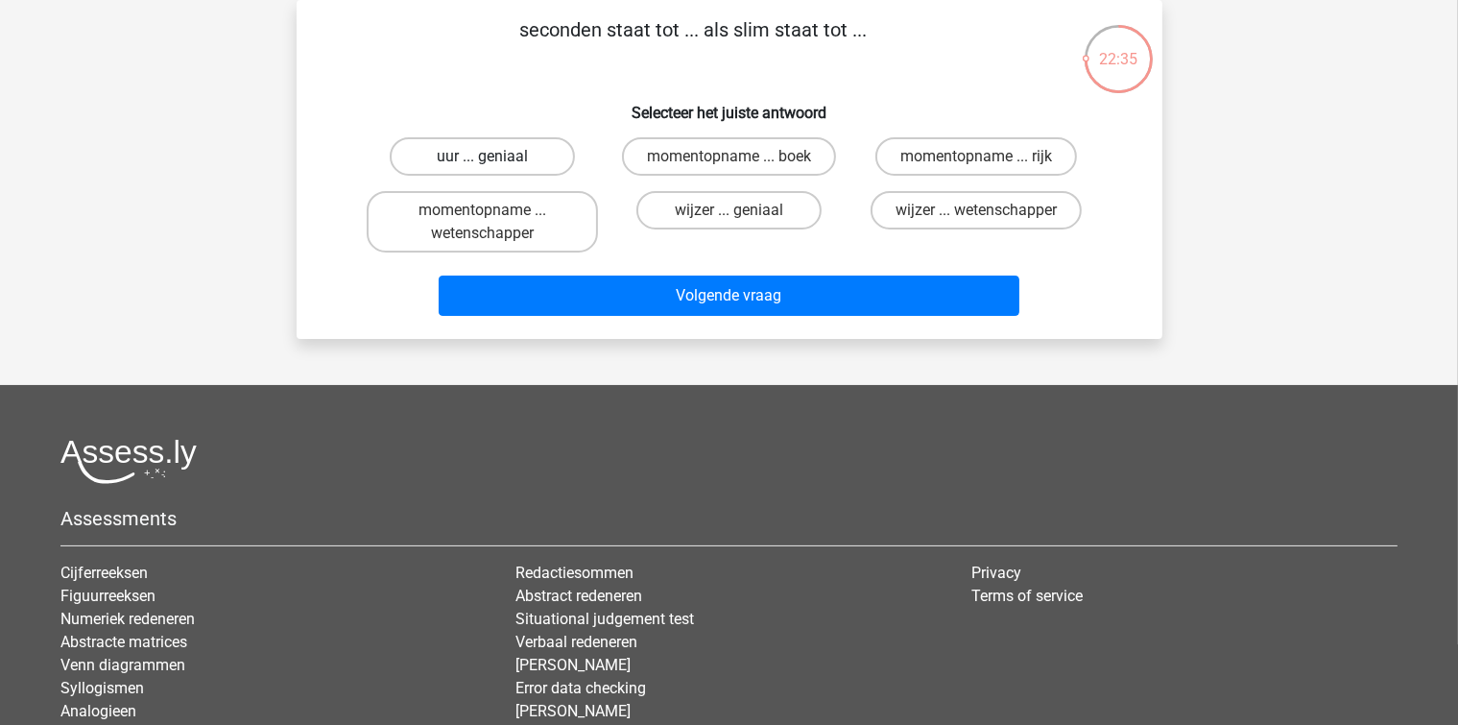
click at [534, 166] on label "uur ... geniaal" at bounding box center [482, 156] width 185 height 38
click at [494, 166] on input "uur ... geniaal" at bounding box center [488, 162] width 12 height 12
radio input "true"
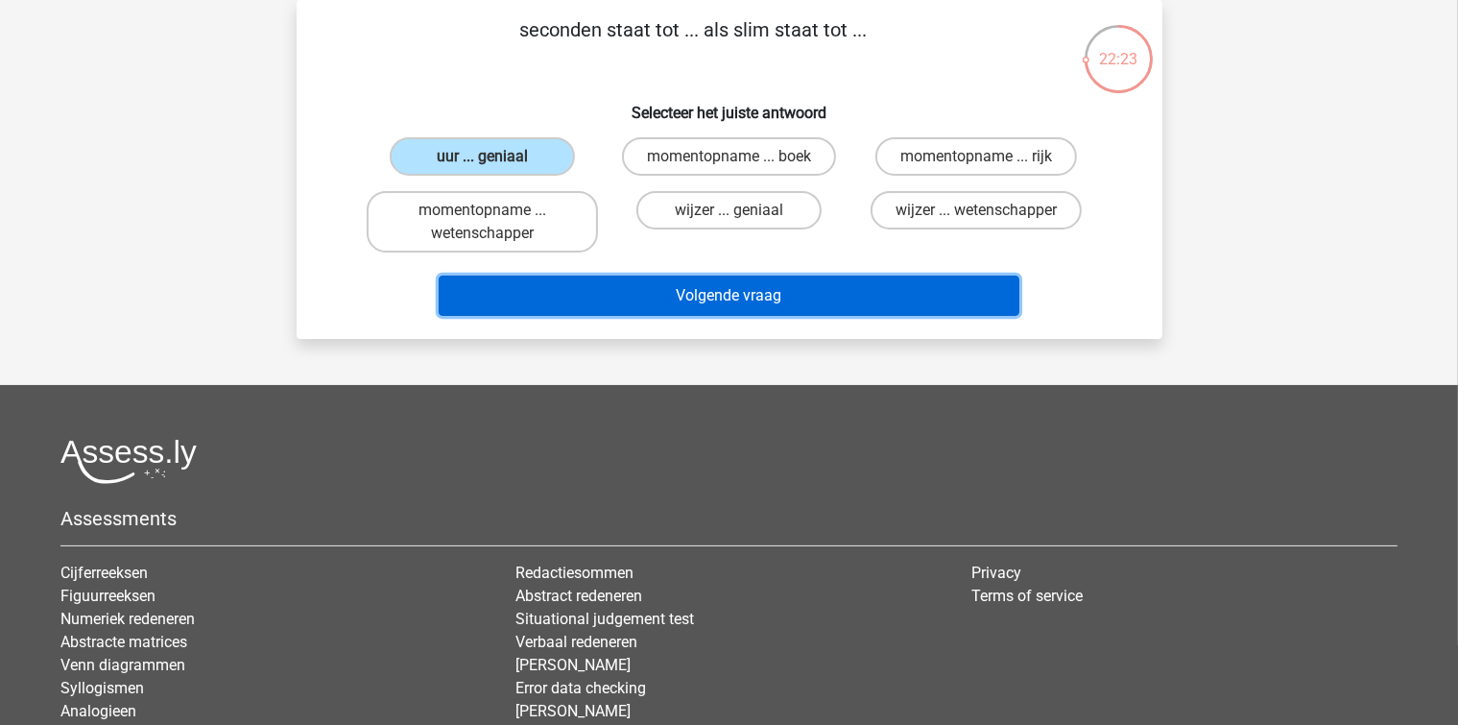
click at [618, 288] on button "Volgende vraag" at bounding box center [729, 295] width 581 height 40
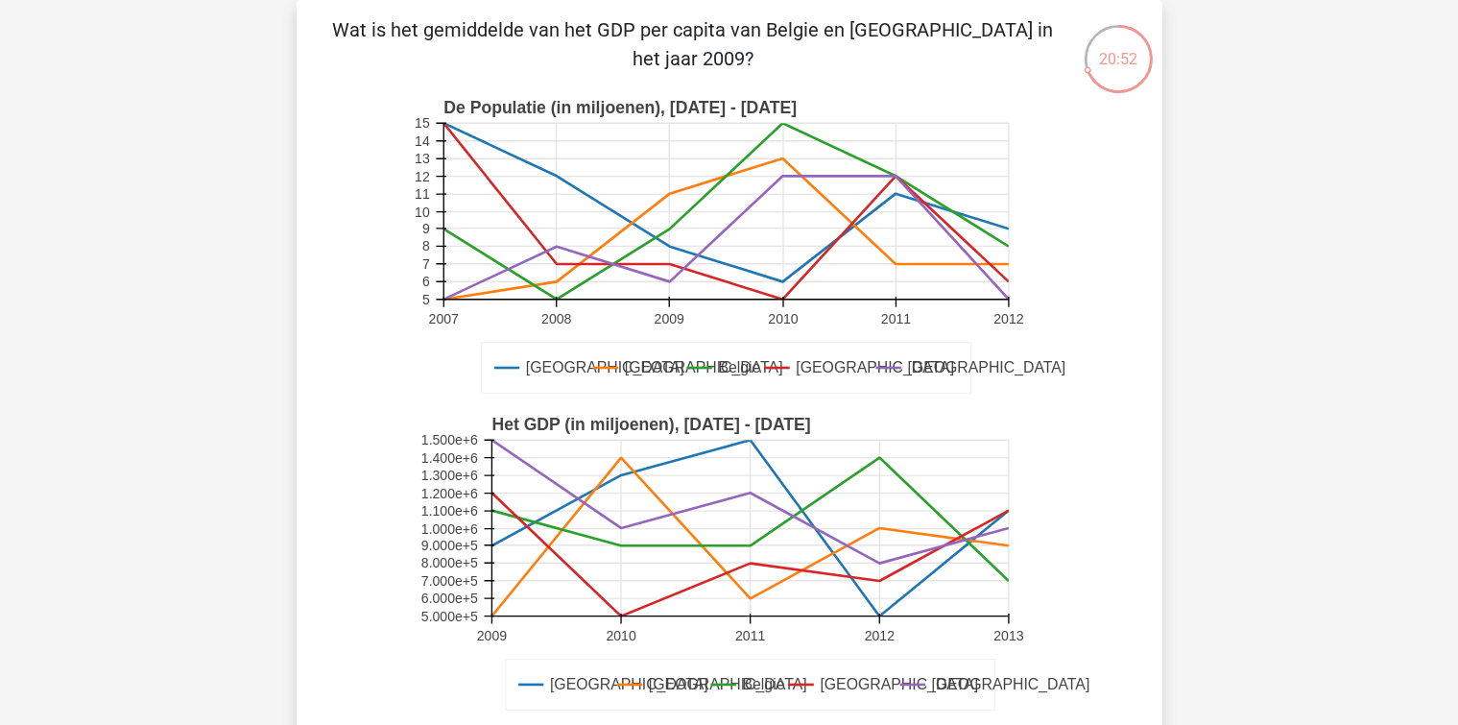
click at [238, 323] on div "Kies premium Maartje maartje366@hotmail.com 5" at bounding box center [729, 707] width 1458 height 1590
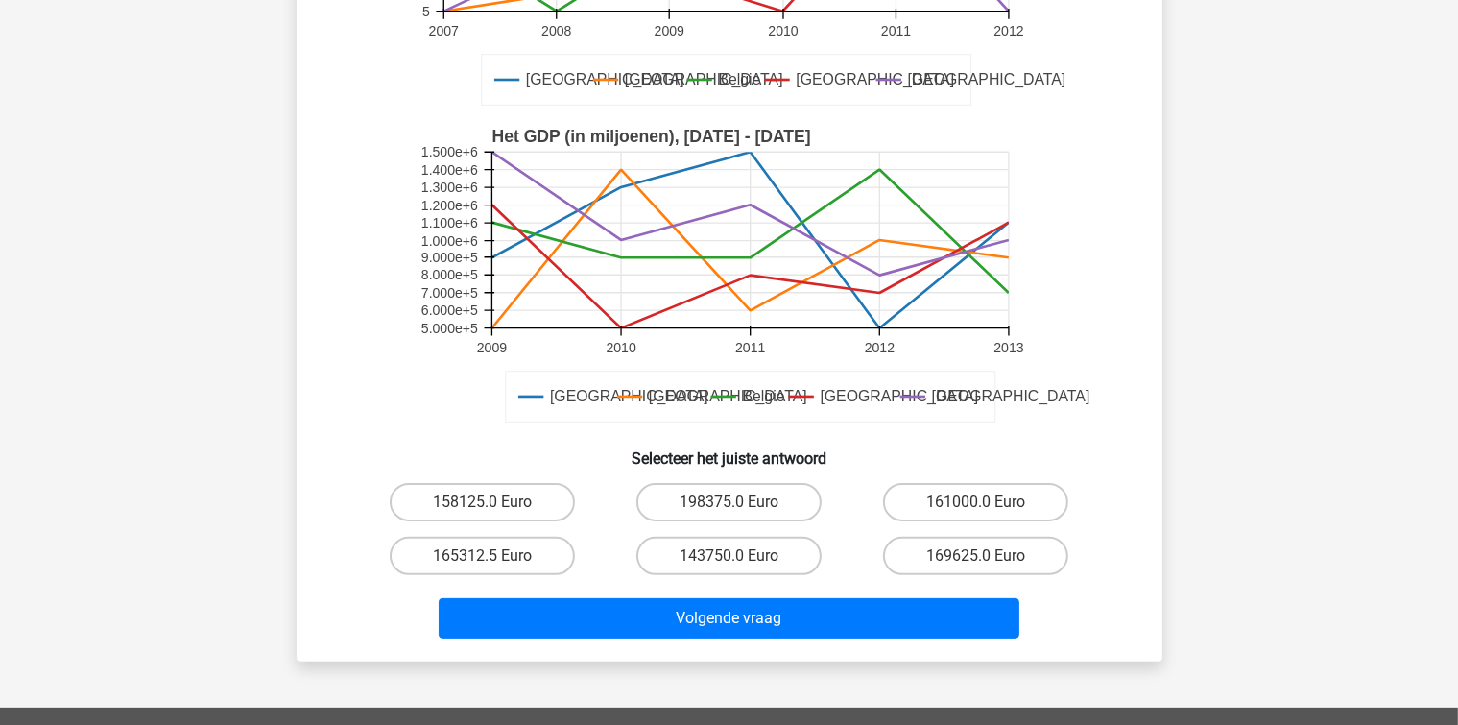
click at [293, 322] on div "19:45 Vraag 10 van de 38 Categorie: LTP Volledige simulatie test 2 Wat is het g…" at bounding box center [729, 186] width 896 height 949
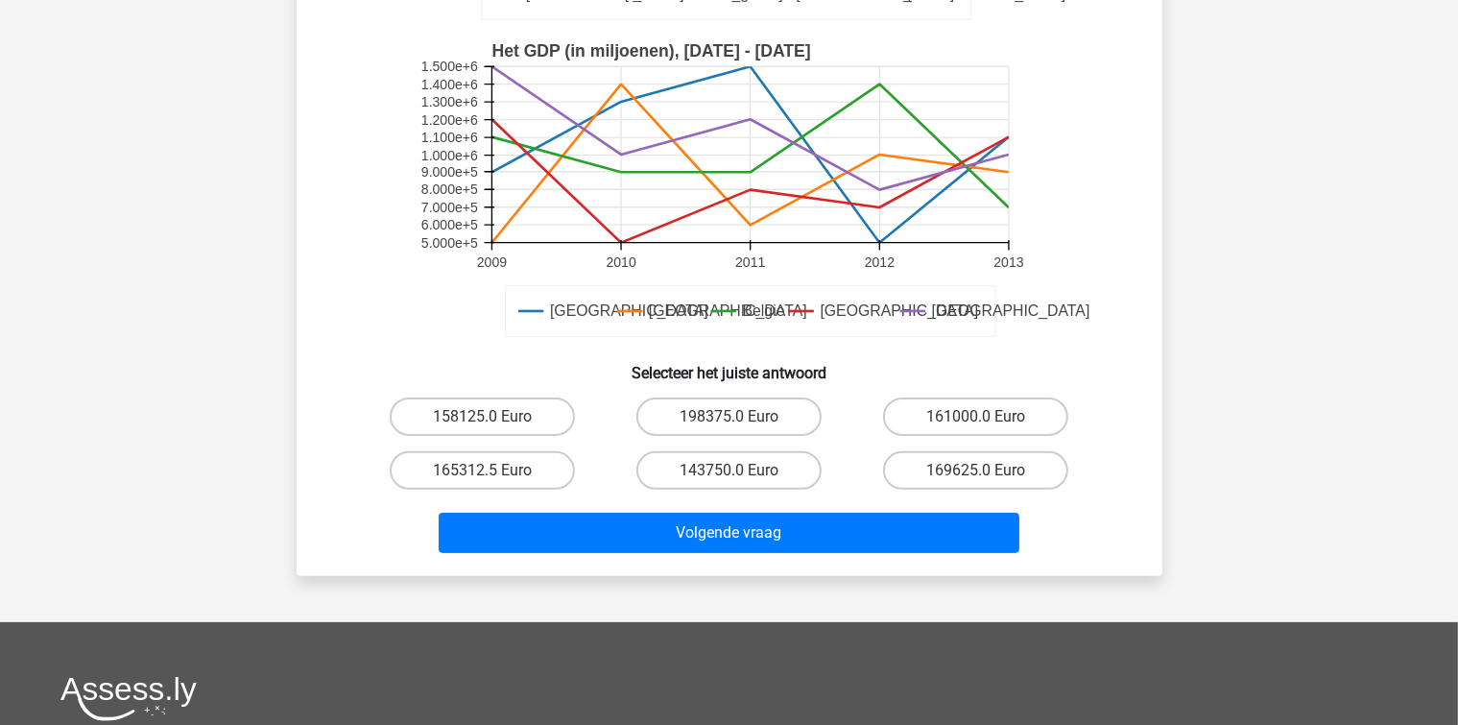
scroll to position [472, 0]
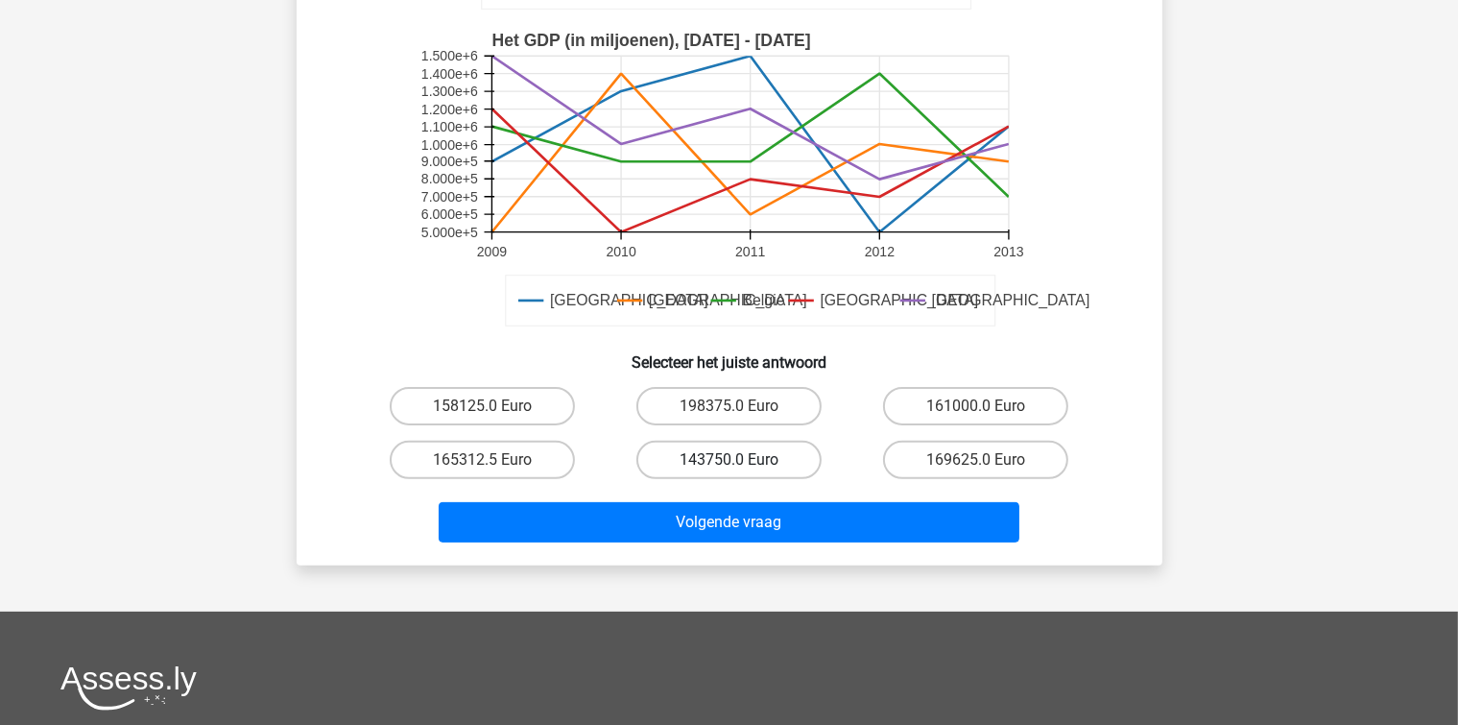
click at [714, 467] on label "143750.0 Euro" at bounding box center [728, 460] width 185 height 38
click at [728, 467] on input "143750.0 Euro" at bounding box center [734, 466] width 12 height 12
radio input "true"
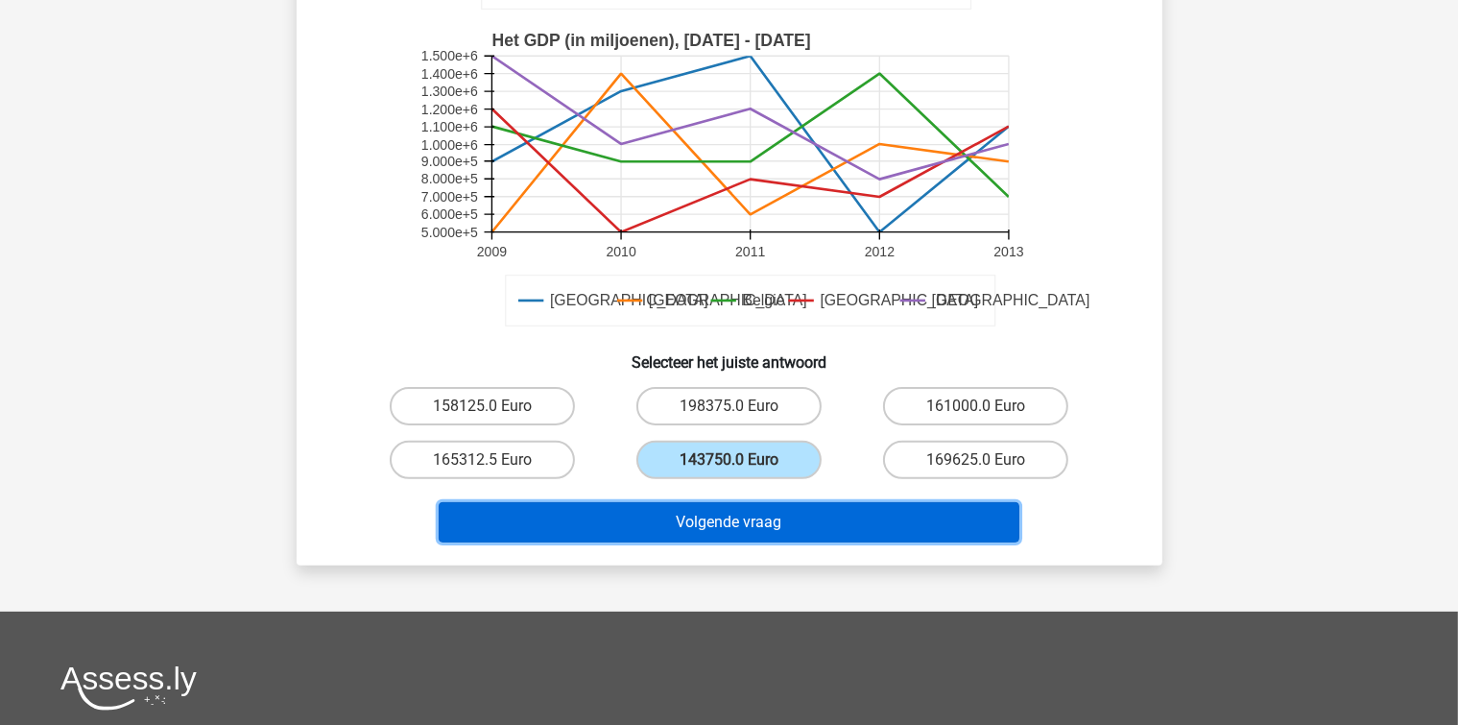
click at [727, 528] on button "Volgende vraag" at bounding box center [729, 522] width 581 height 40
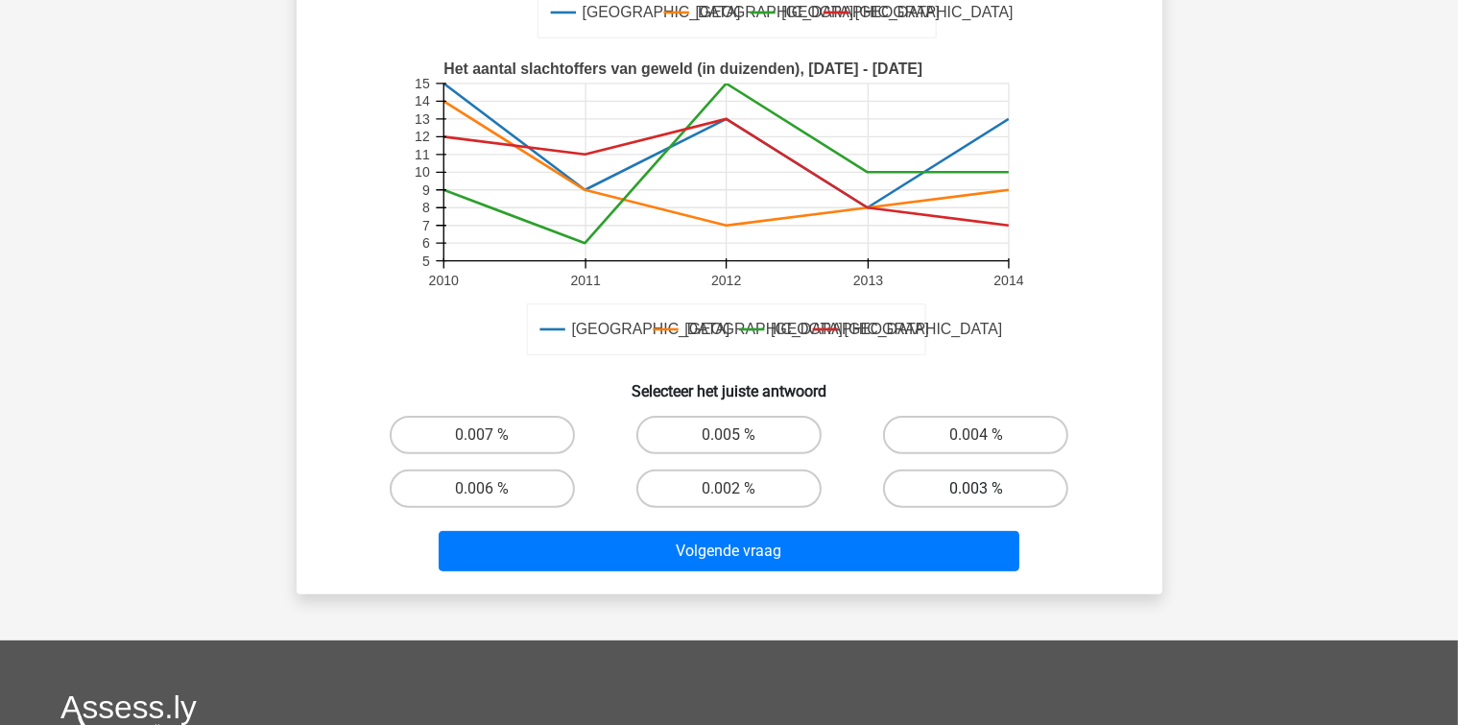
click at [989, 473] on label "0.003 %" at bounding box center [975, 488] width 185 height 38
click at [989, 489] on input "0.003 %" at bounding box center [982, 495] width 12 height 12
radio input "true"
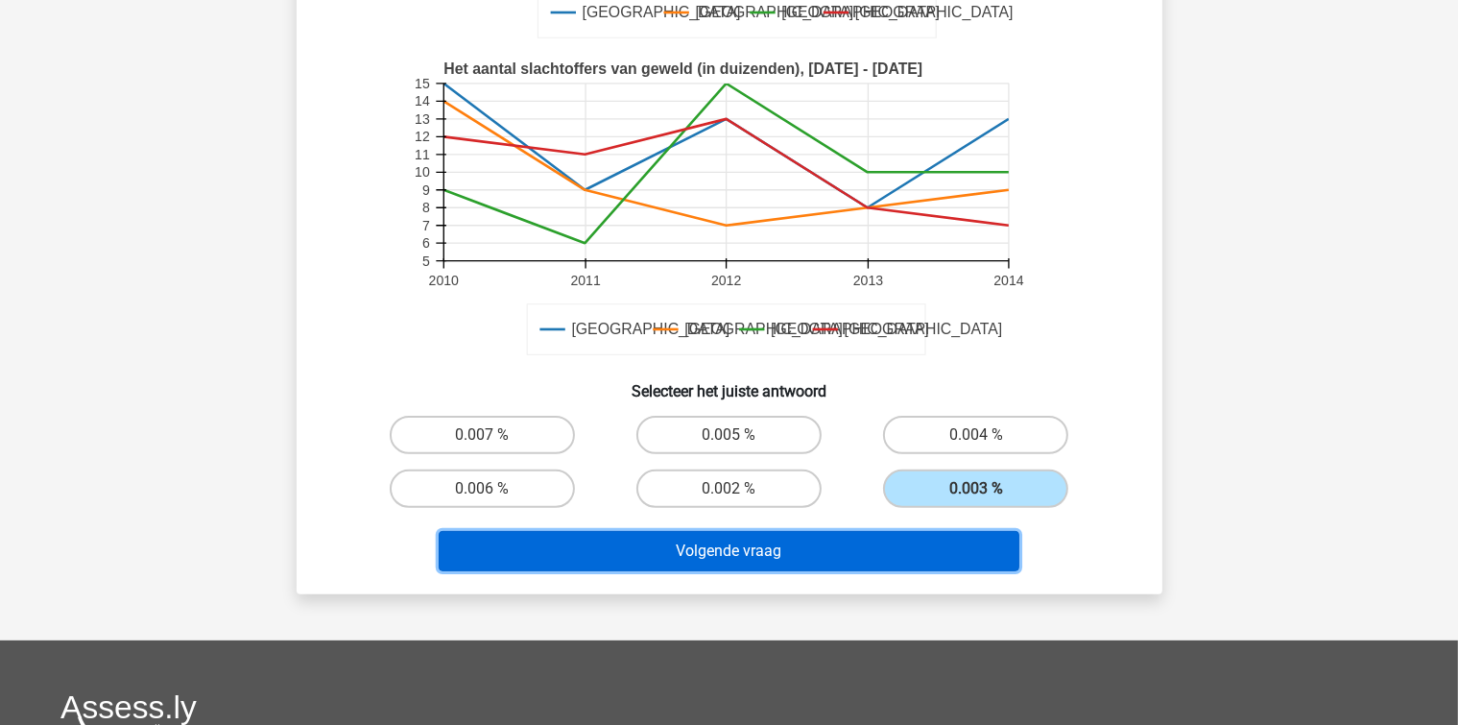
click at [919, 551] on button "Volgende vraag" at bounding box center [729, 551] width 581 height 40
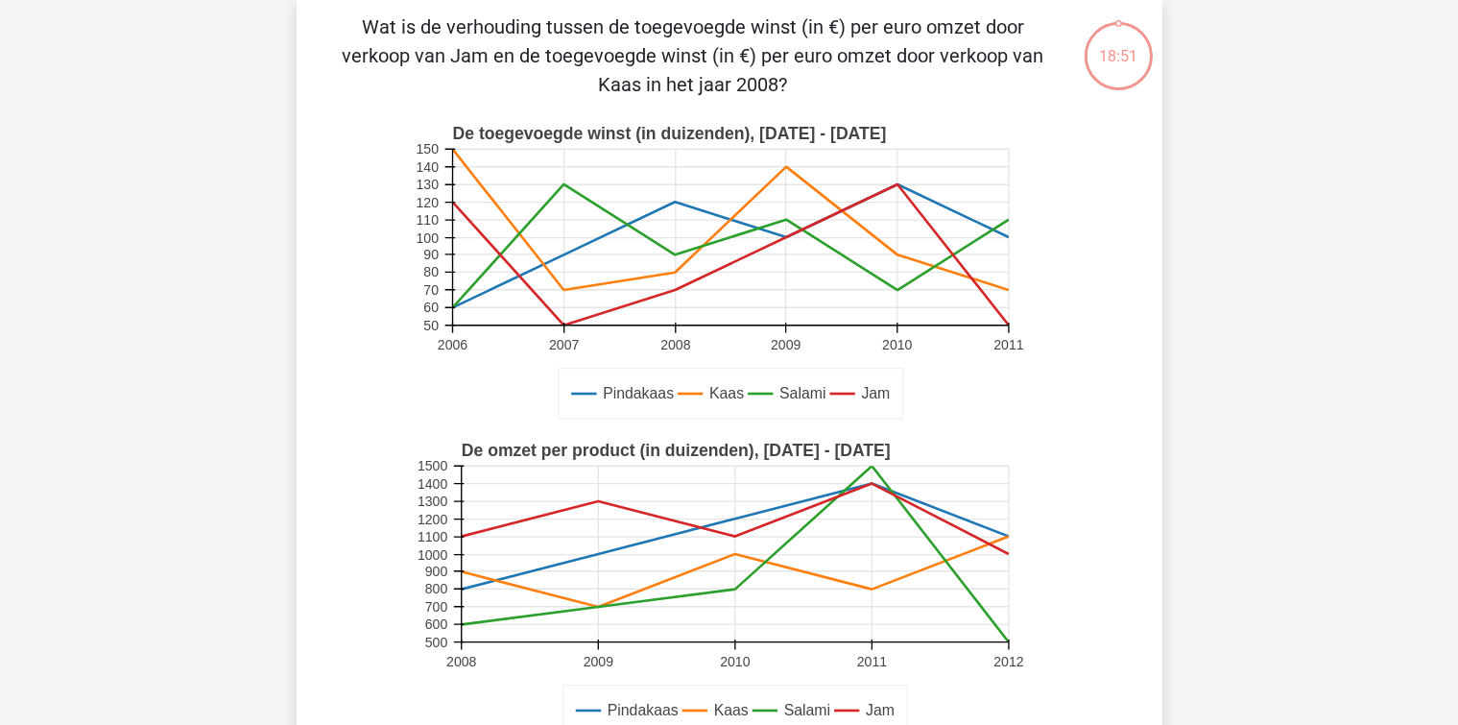
scroll to position [88, 0]
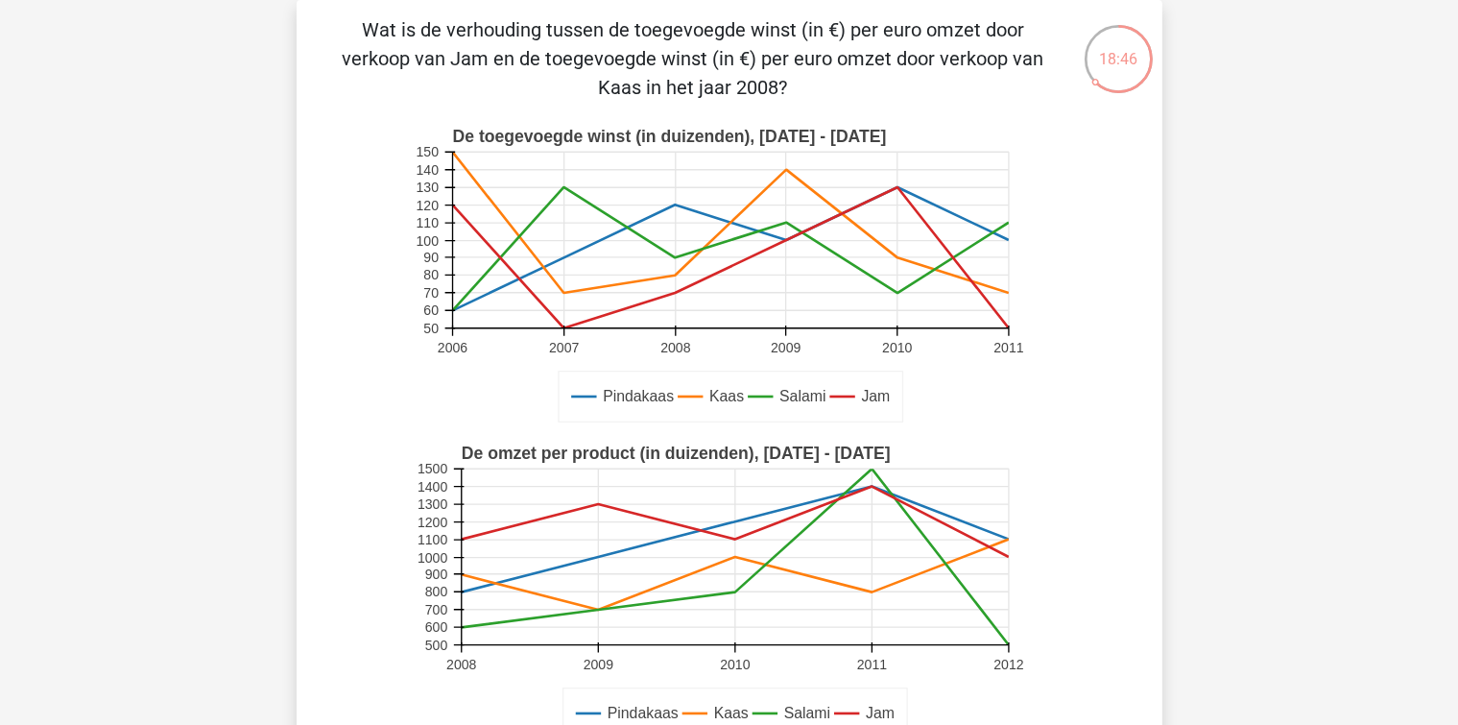
click at [634, 162] on rect at bounding box center [730, 240] width 556 height 176
drag, startPoint x: 267, startPoint y: 523, endPoint x: 264, endPoint y: 513, distance: 10.9
click at [265, 517] on div "Kies premium Maartje maartje366@hotmail.com 50" at bounding box center [729, 721] width 1458 height 1619
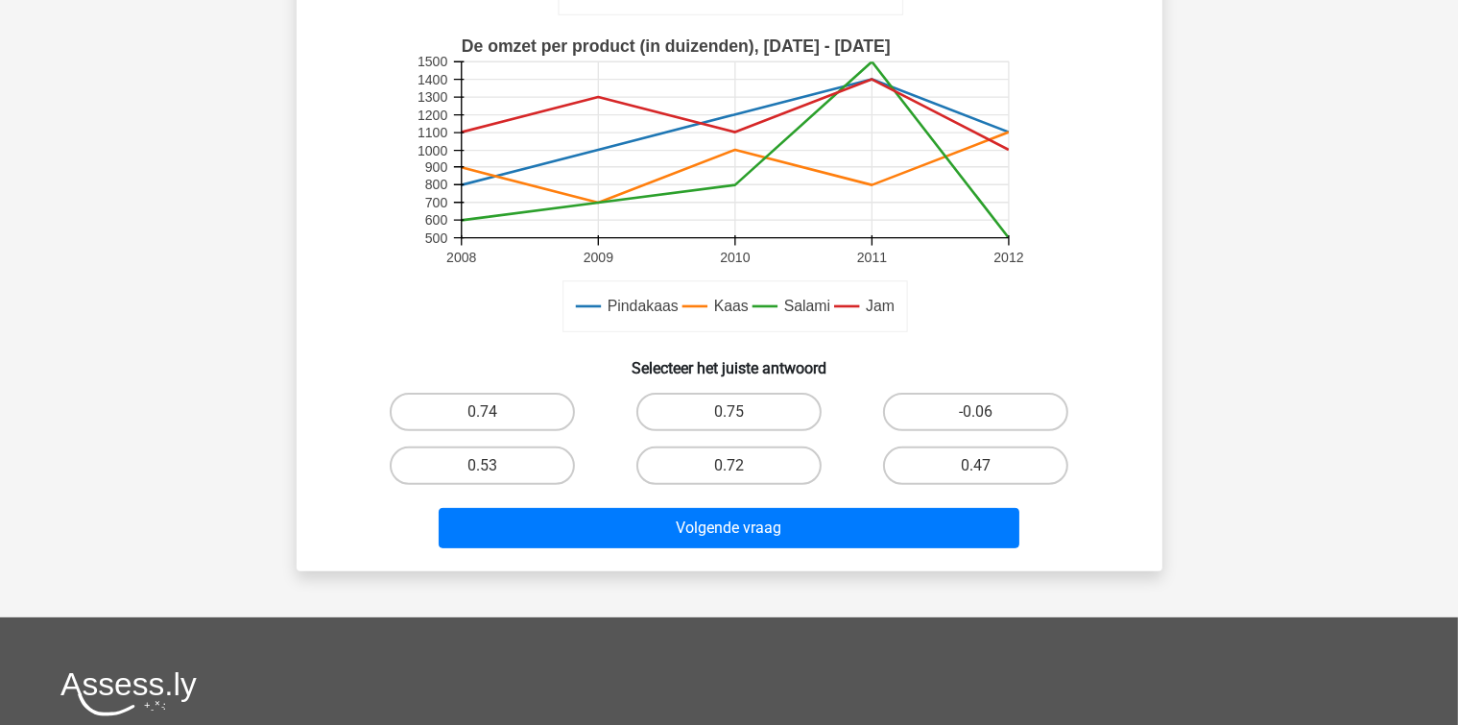
scroll to position [568, 0]
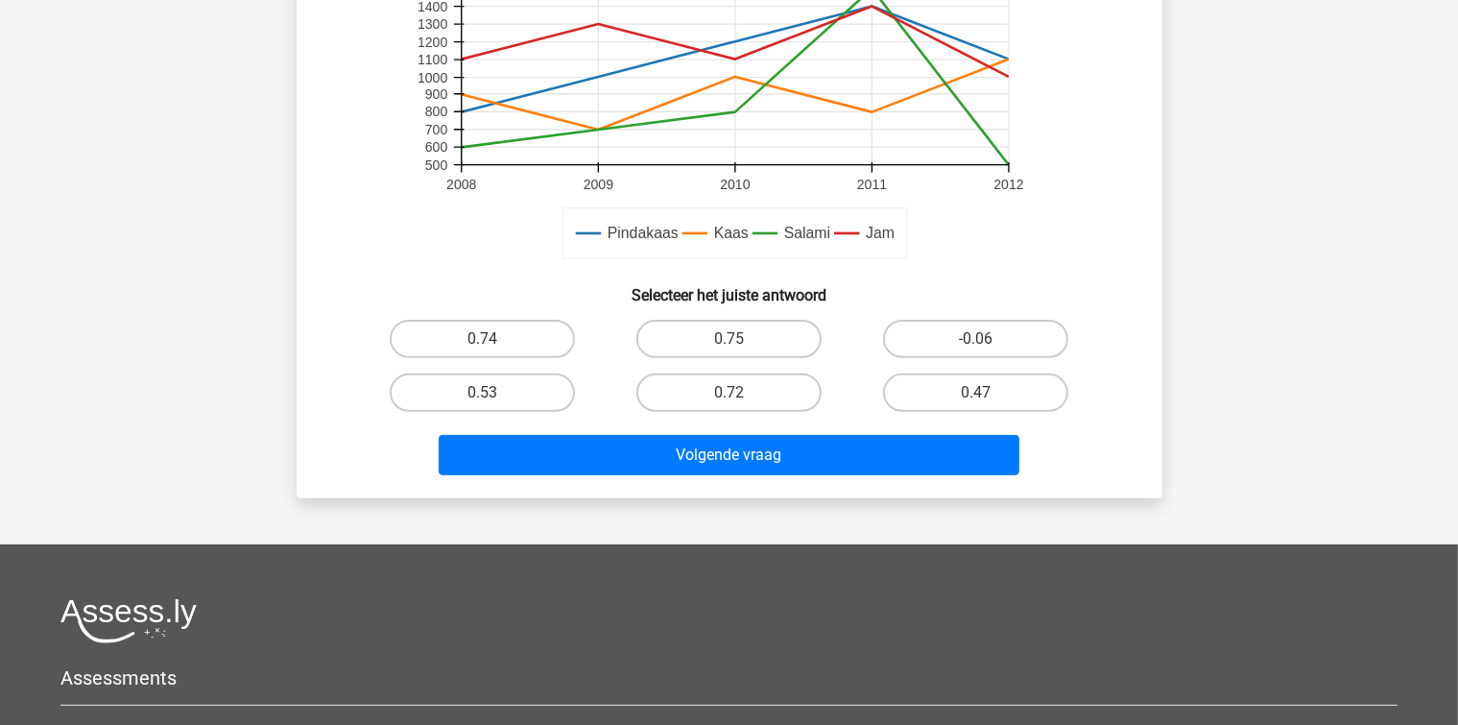
click at [846, 384] on div "0.72" at bounding box center [729, 393] width 247 height 54
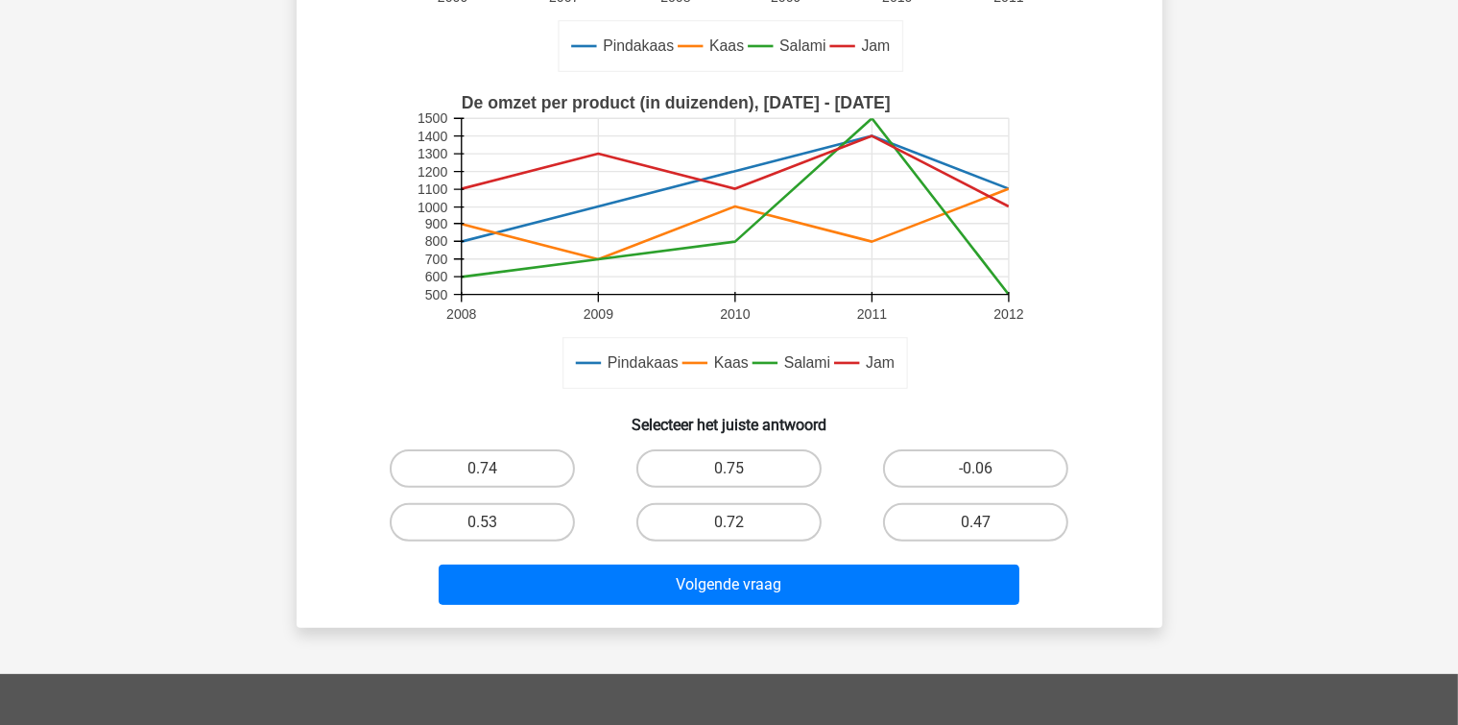
scroll to position [472, 0]
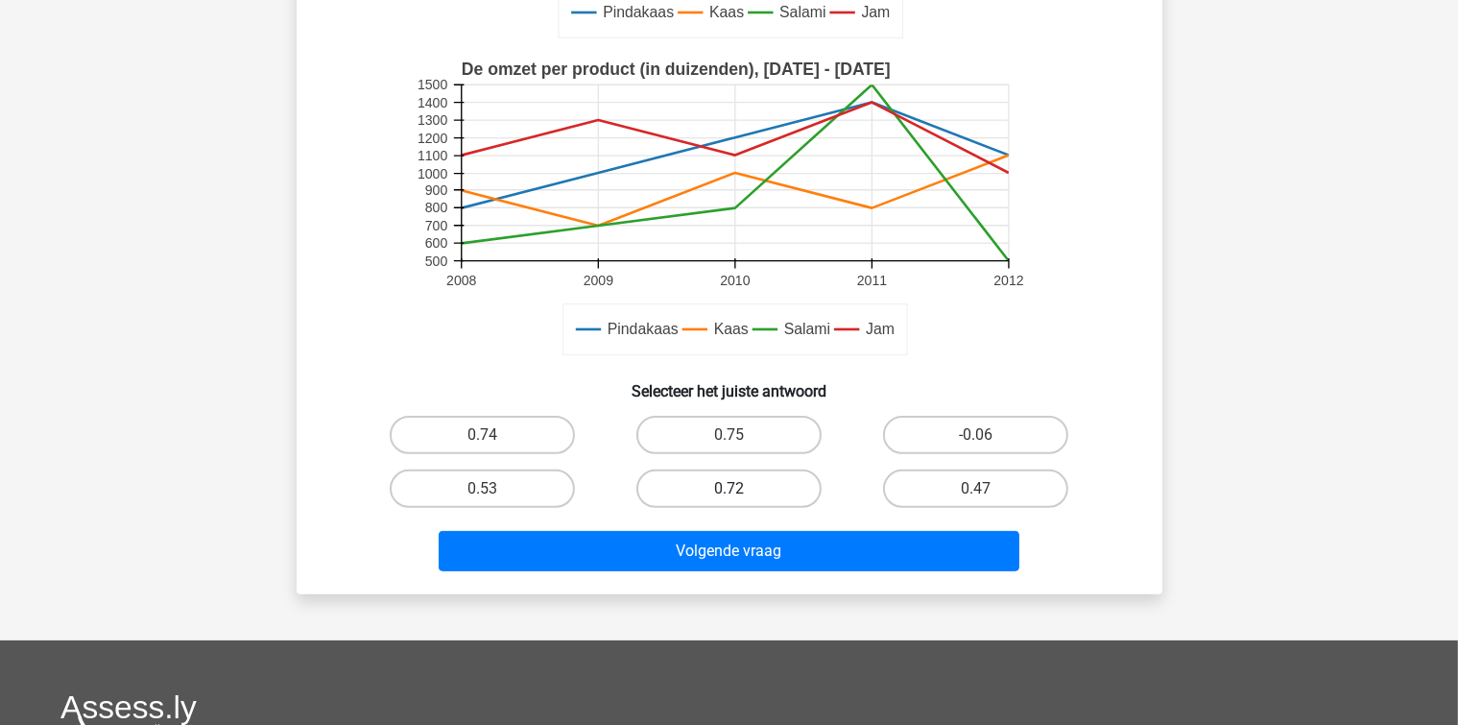
click at [775, 495] on label "0.72" at bounding box center [728, 488] width 185 height 38
click at [741, 495] on input "0.72" at bounding box center [734, 495] width 12 height 12
radio input "true"
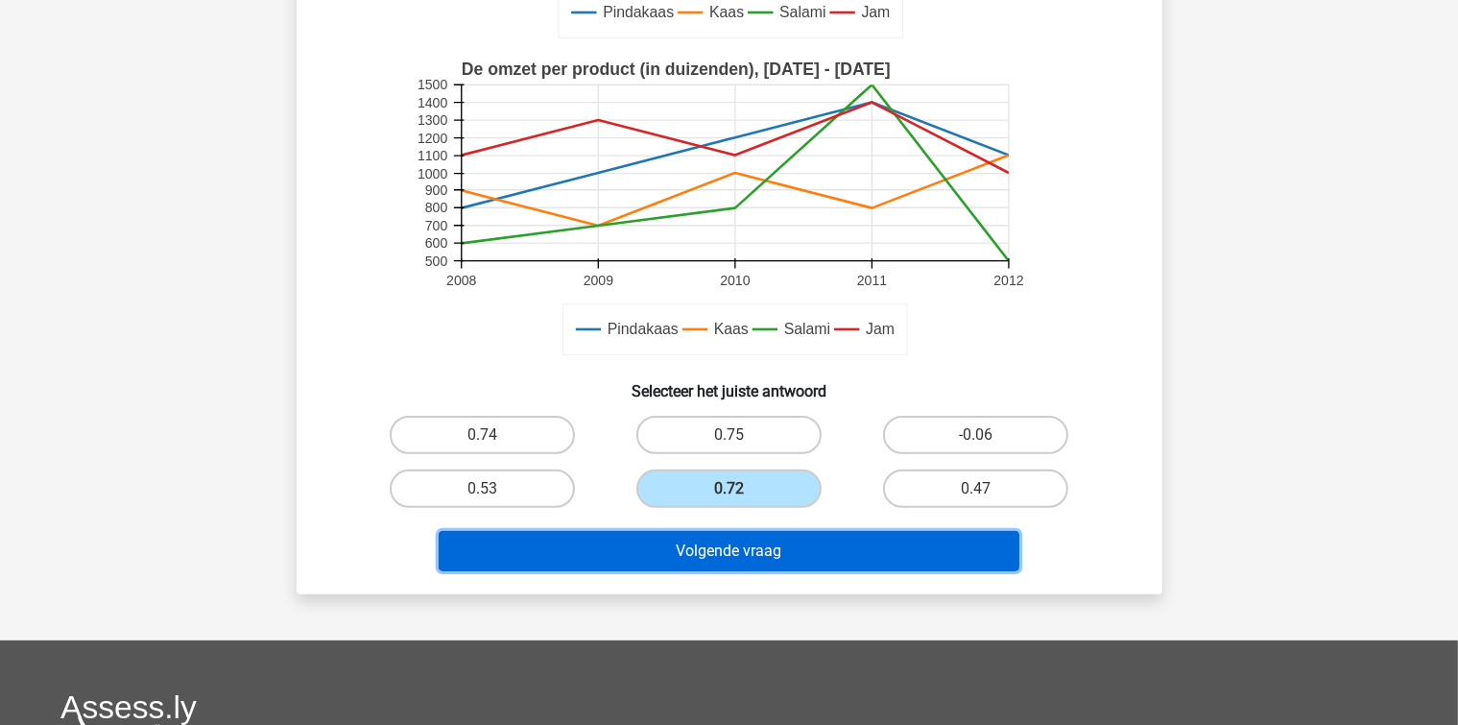
click at [792, 552] on button "Volgende vraag" at bounding box center [729, 551] width 581 height 40
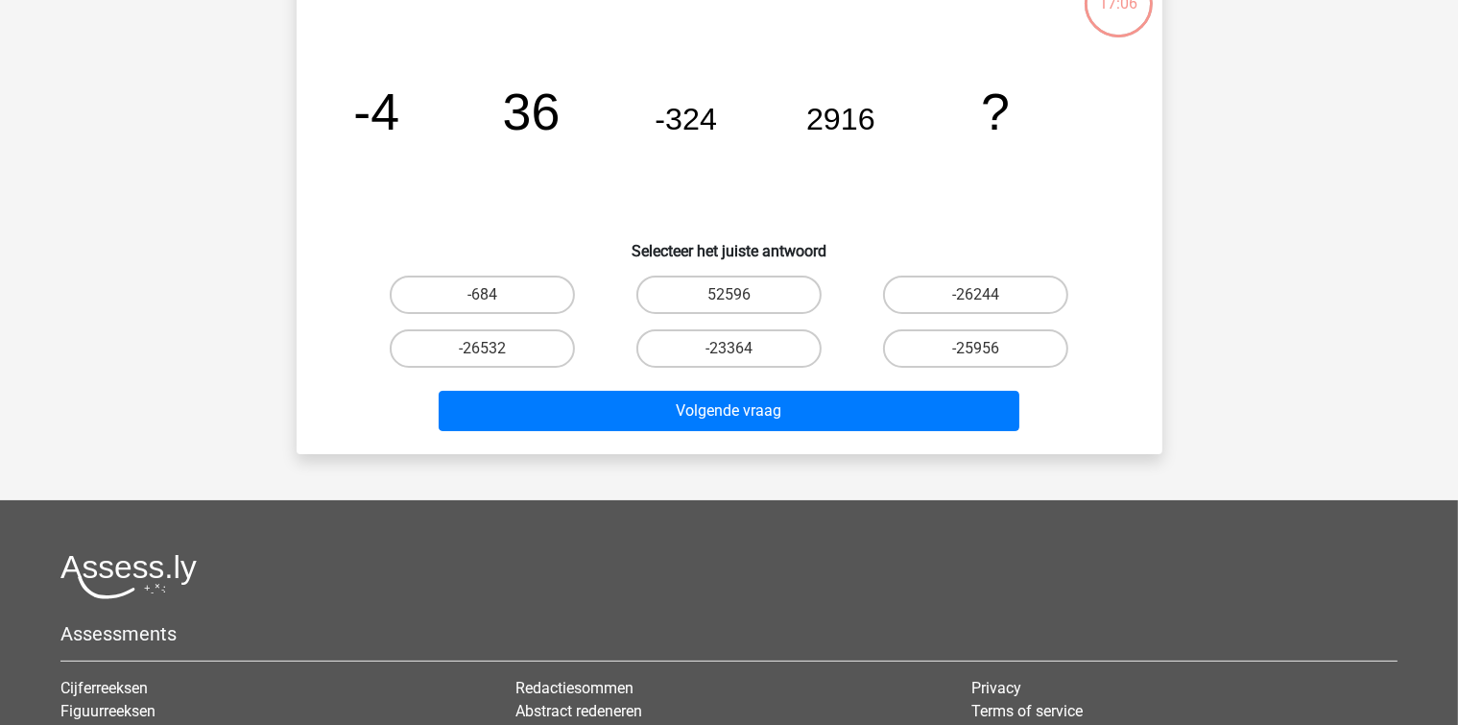
scroll to position [88, 0]
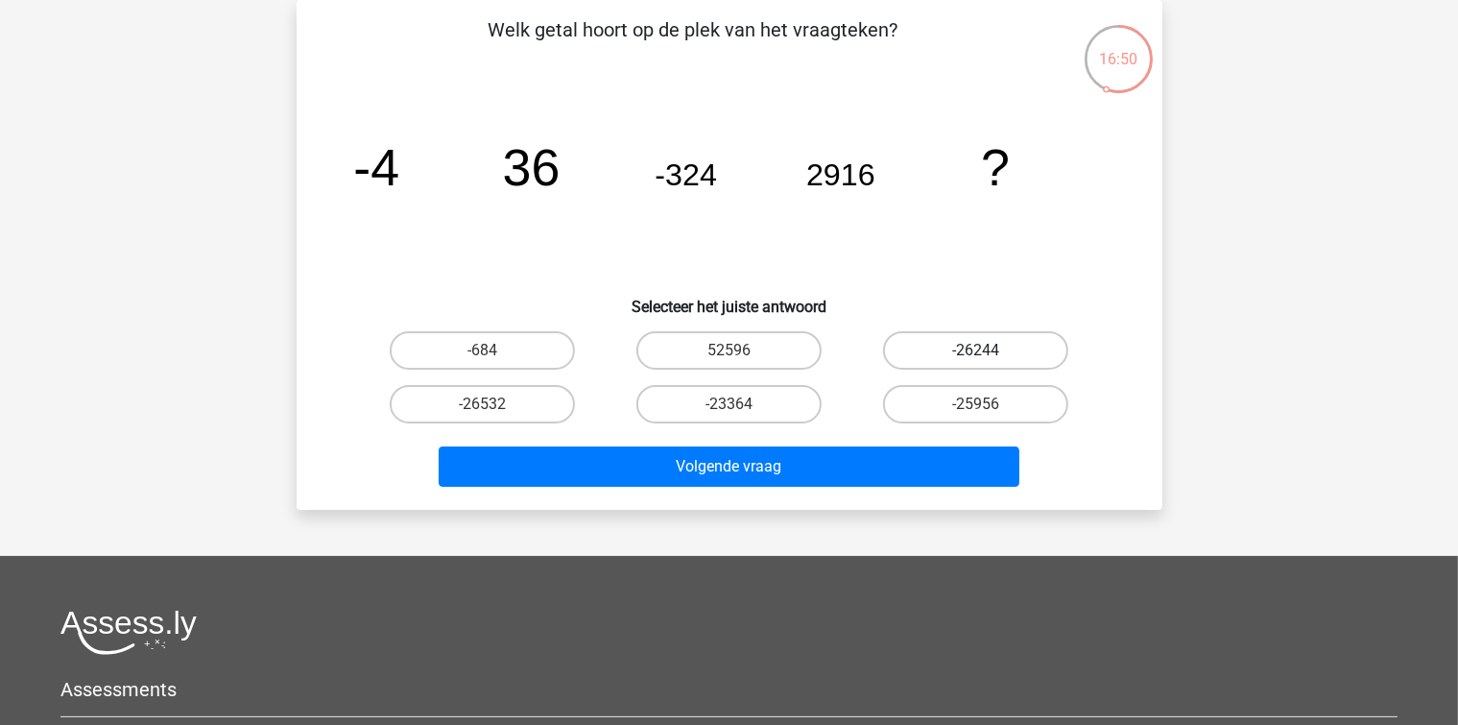
click at [952, 352] on label "-26244" at bounding box center [975, 350] width 185 height 38
click at [976, 352] on input "-26244" at bounding box center [982, 356] width 12 height 12
radio input "true"
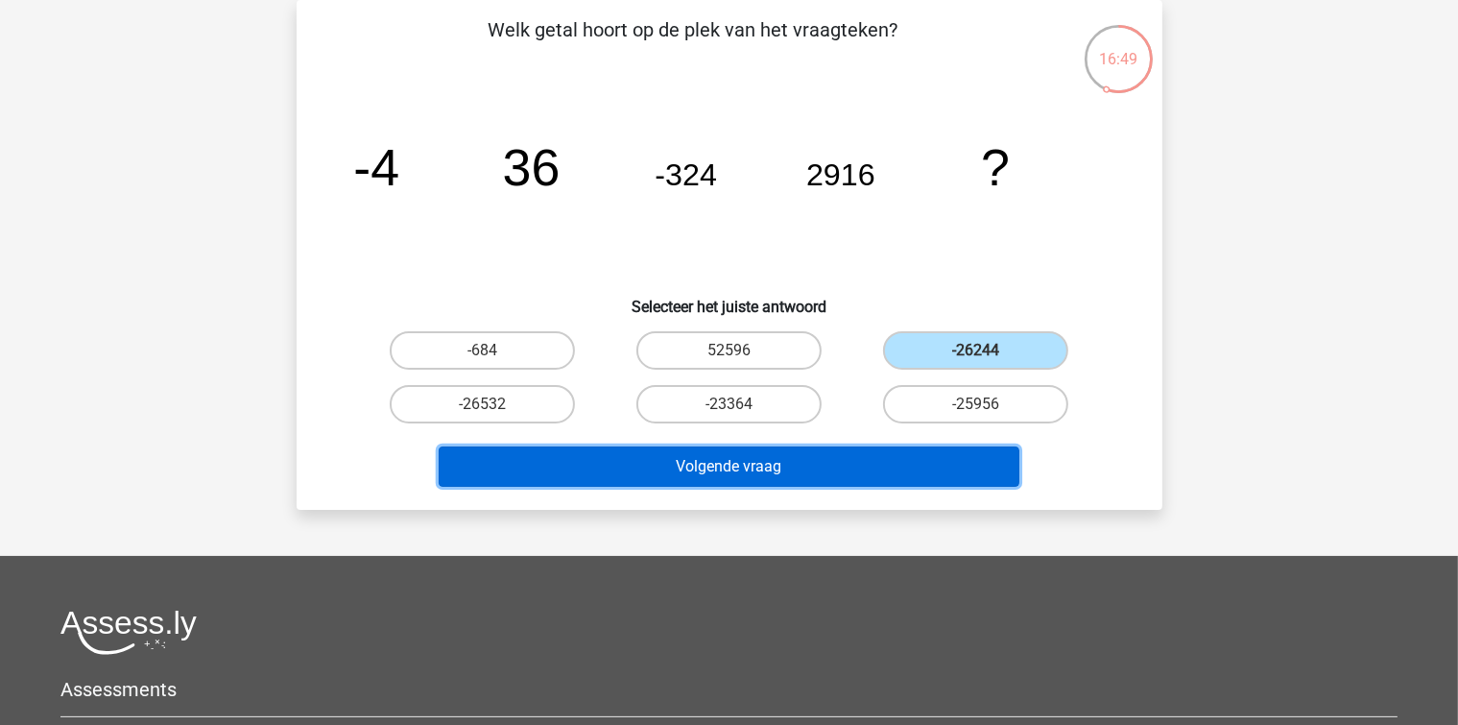
click at [867, 483] on button "Volgende vraag" at bounding box center [729, 466] width 581 height 40
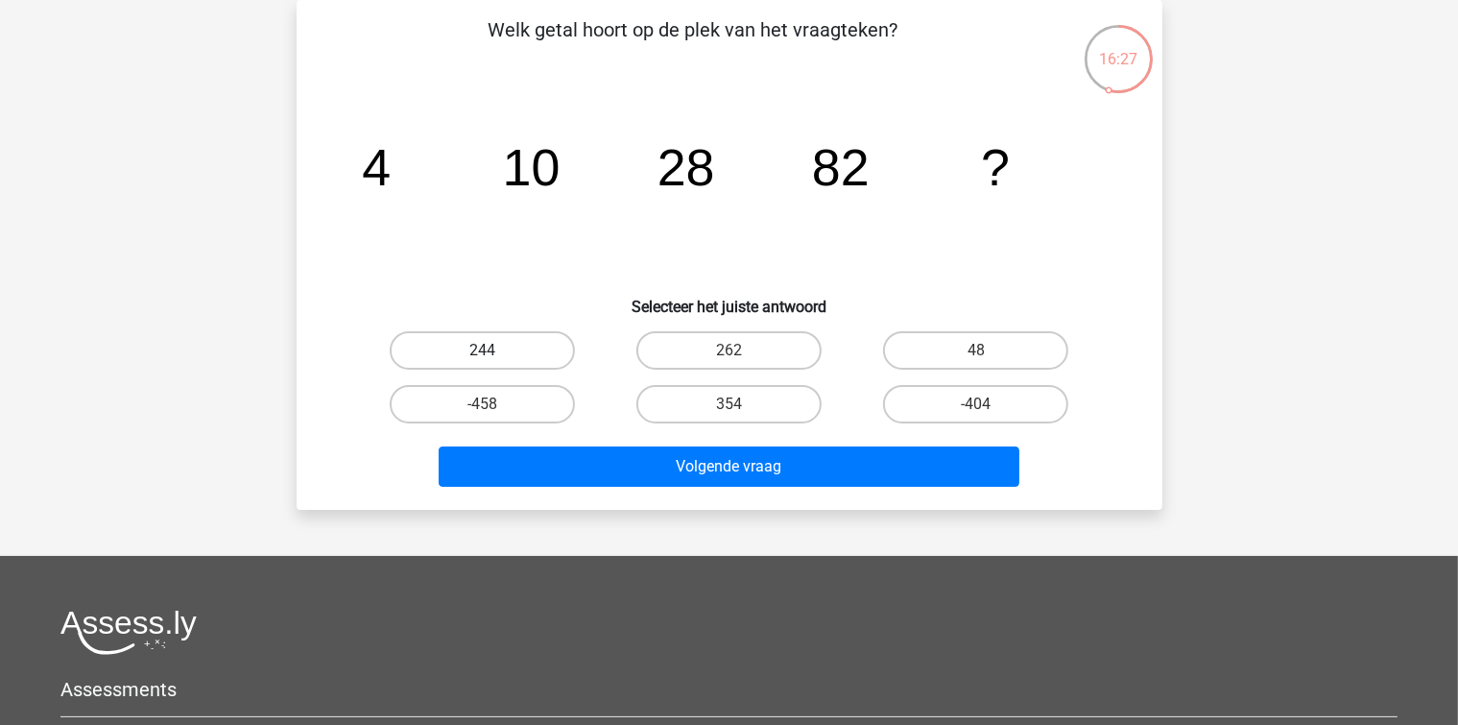
click at [506, 347] on label "244" at bounding box center [482, 350] width 185 height 38
click at [494, 350] on input "244" at bounding box center [488, 356] width 12 height 12
radio input "true"
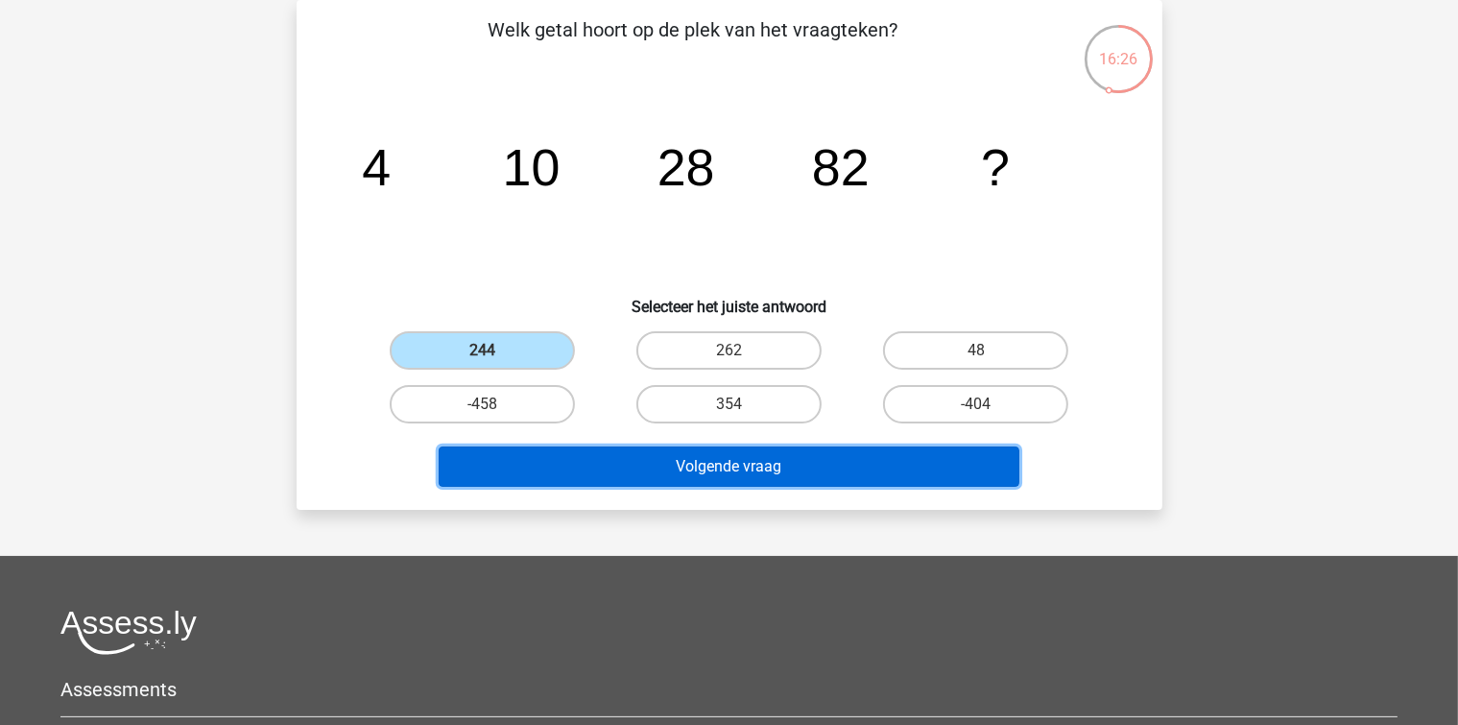
click at [580, 474] on button "Volgende vraag" at bounding box center [729, 466] width 581 height 40
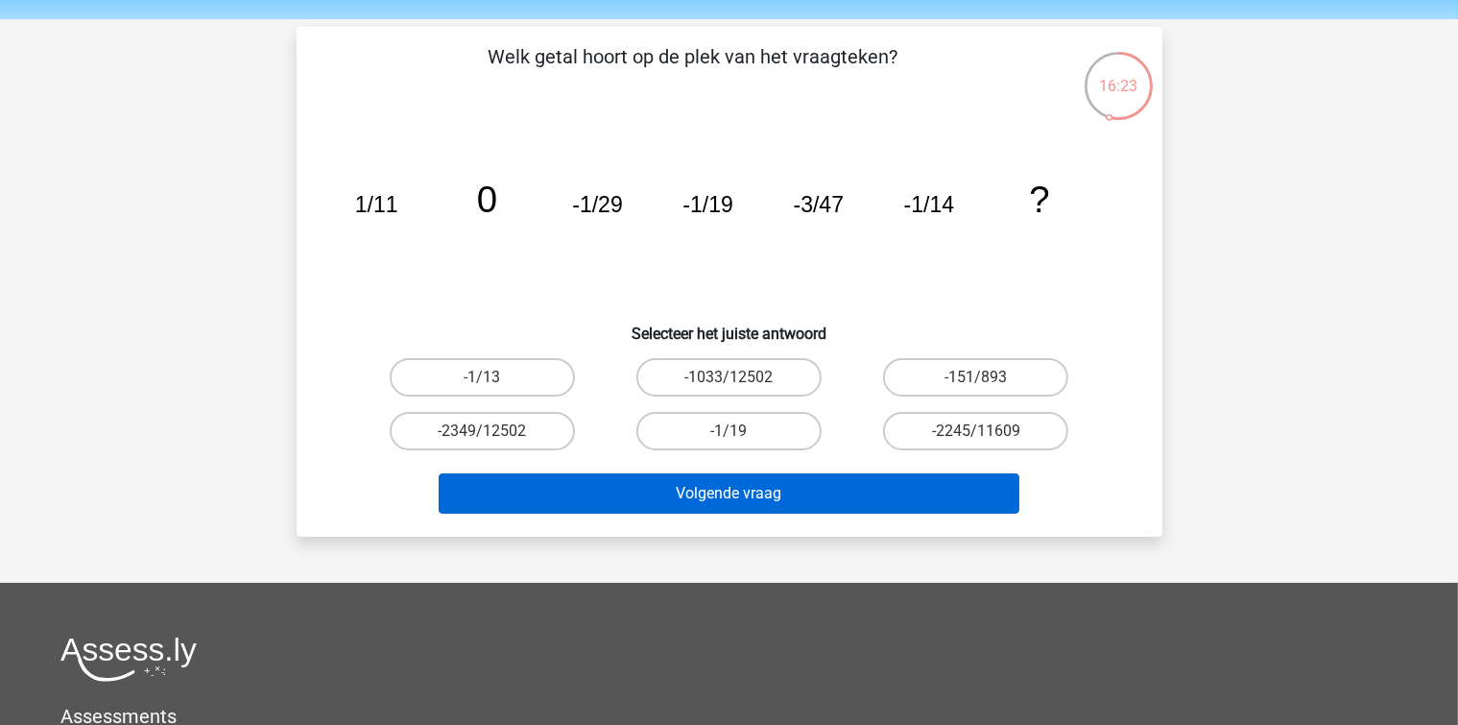
scroll to position [96, 0]
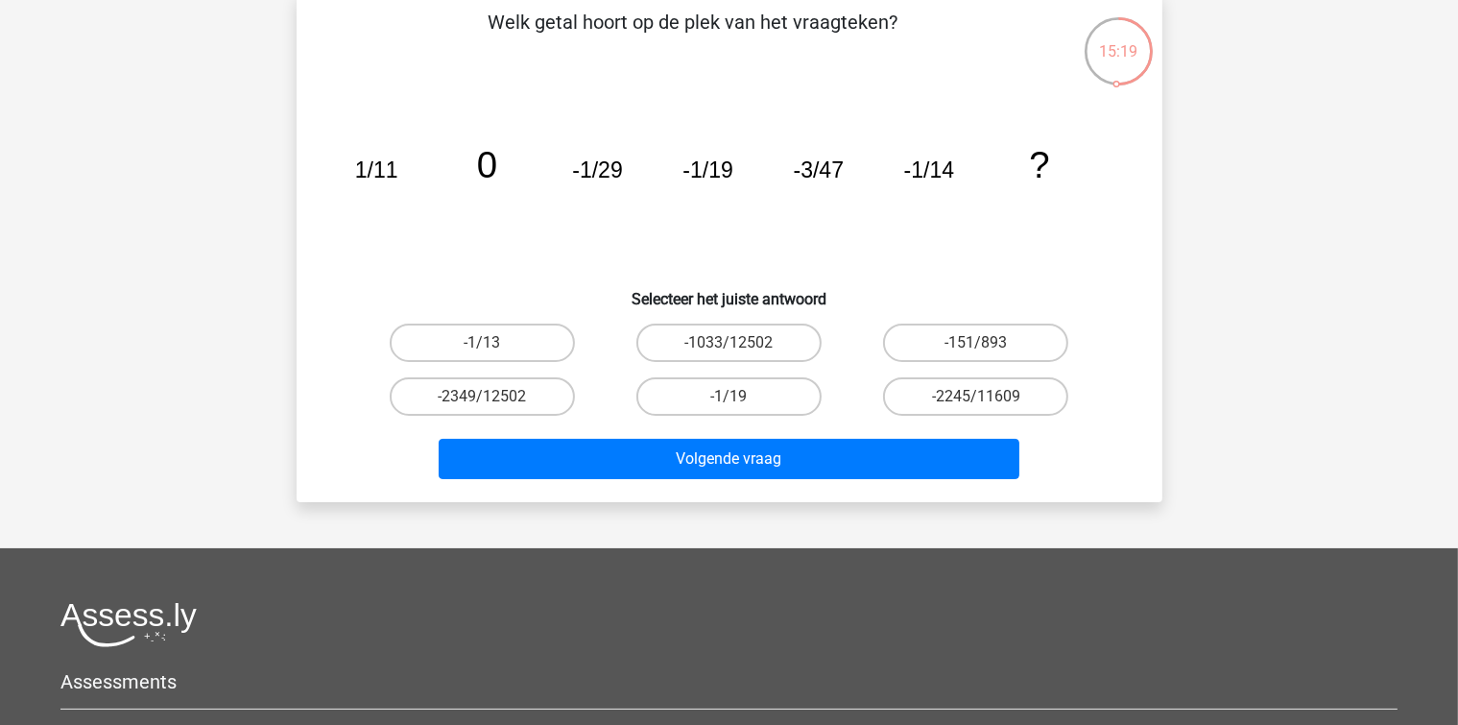
click at [787, 255] on icon "image/svg+xml 1/11 0 -1/29 -1/19 -3/47 -1/14 ?" at bounding box center [730, 178] width 774 height 194
drag, startPoint x: 618, startPoint y: 372, endPoint x: 550, endPoint y: 347, distance: 72.6
click at [557, 351] on div "-1/13 -1033/12502 -151/893 -2349/12502 -1/19" at bounding box center [729, 369] width 741 height 107
click at [550, 347] on label "-1/13" at bounding box center [482, 342] width 185 height 38
click at [494, 347] on input "-1/13" at bounding box center [488, 349] width 12 height 12
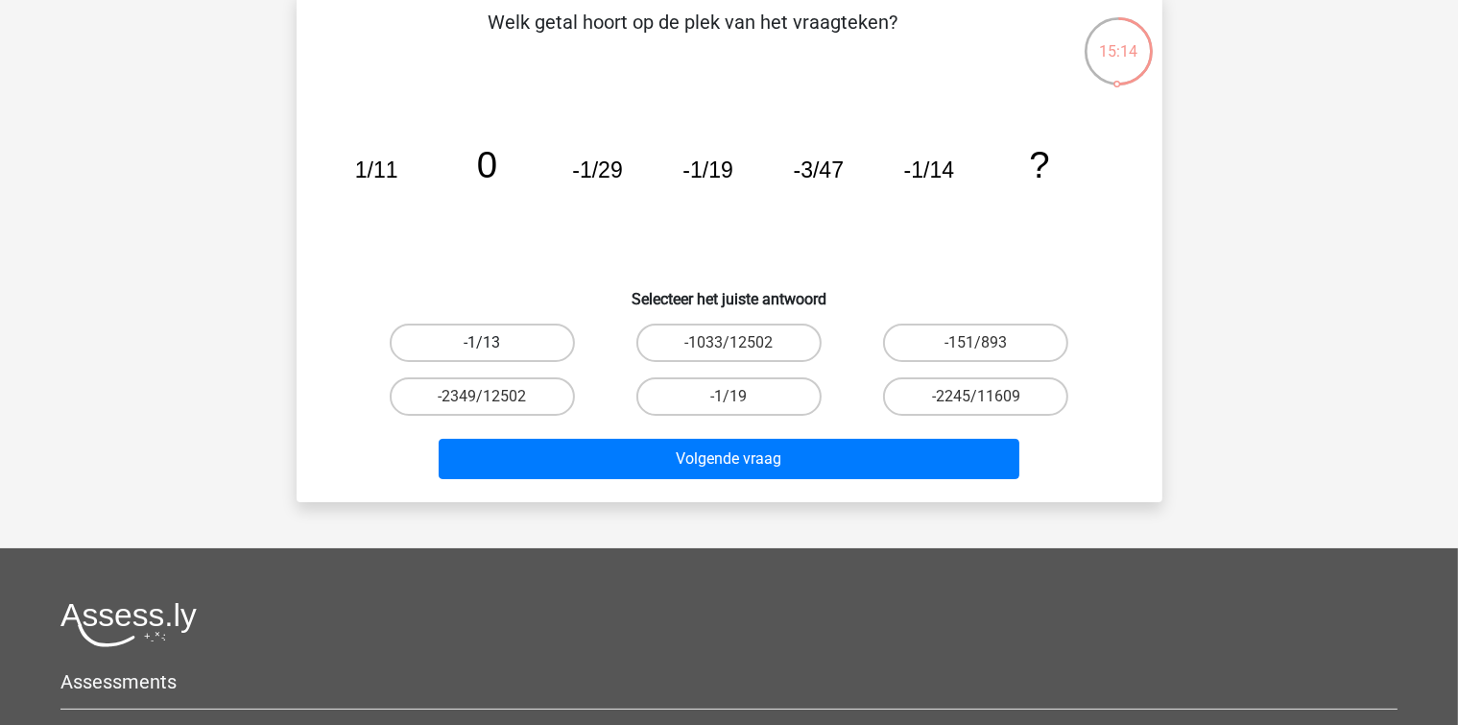
radio input "true"
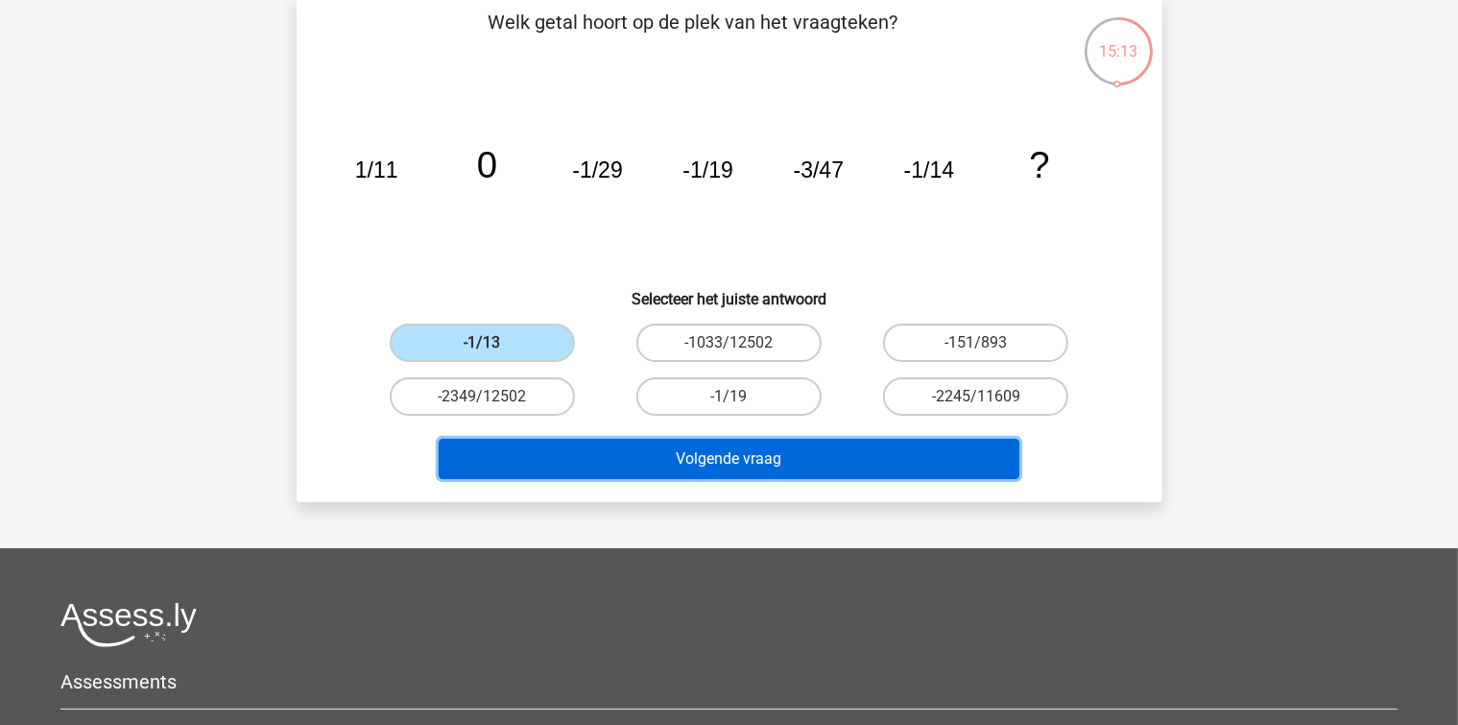
click at [607, 443] on button "Volgende vraag" at bounding box center [729, 459] width 581 height 40
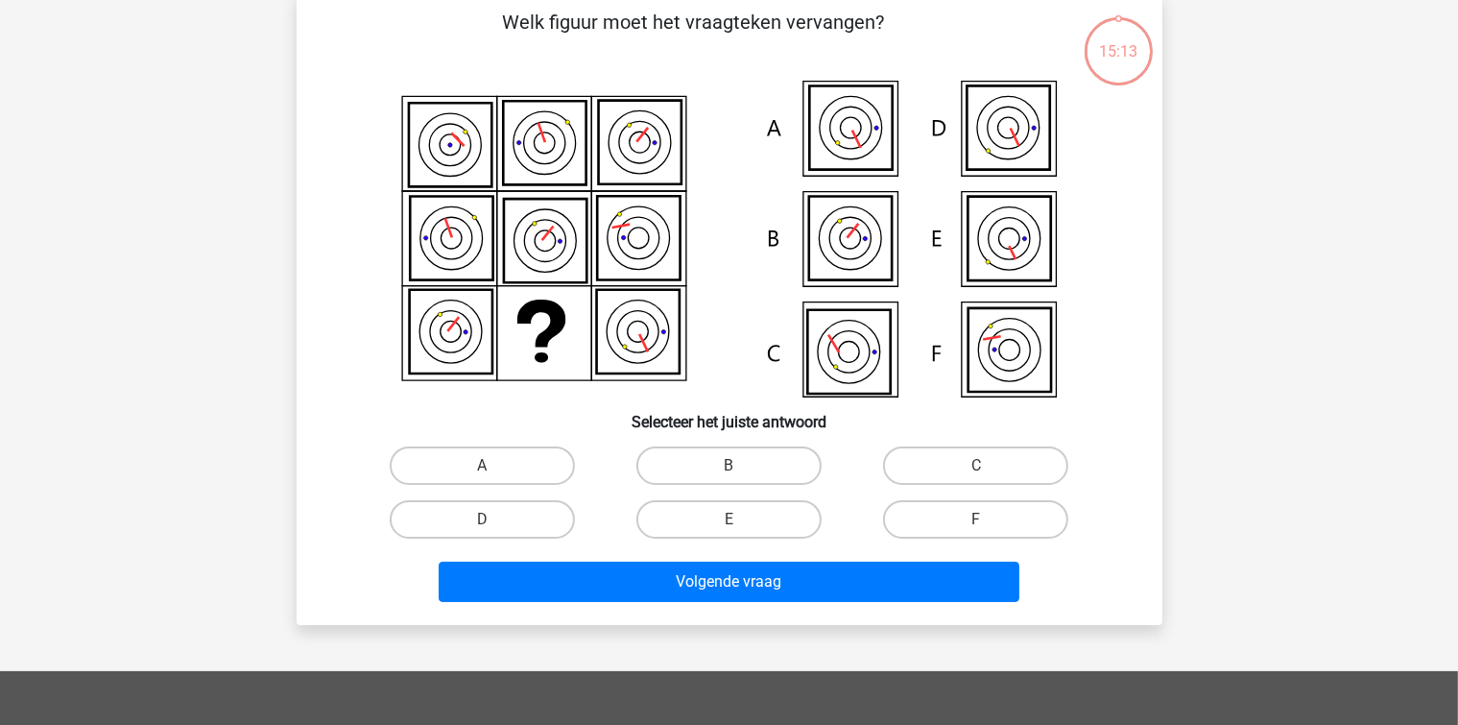
scroll to position [88, 0]
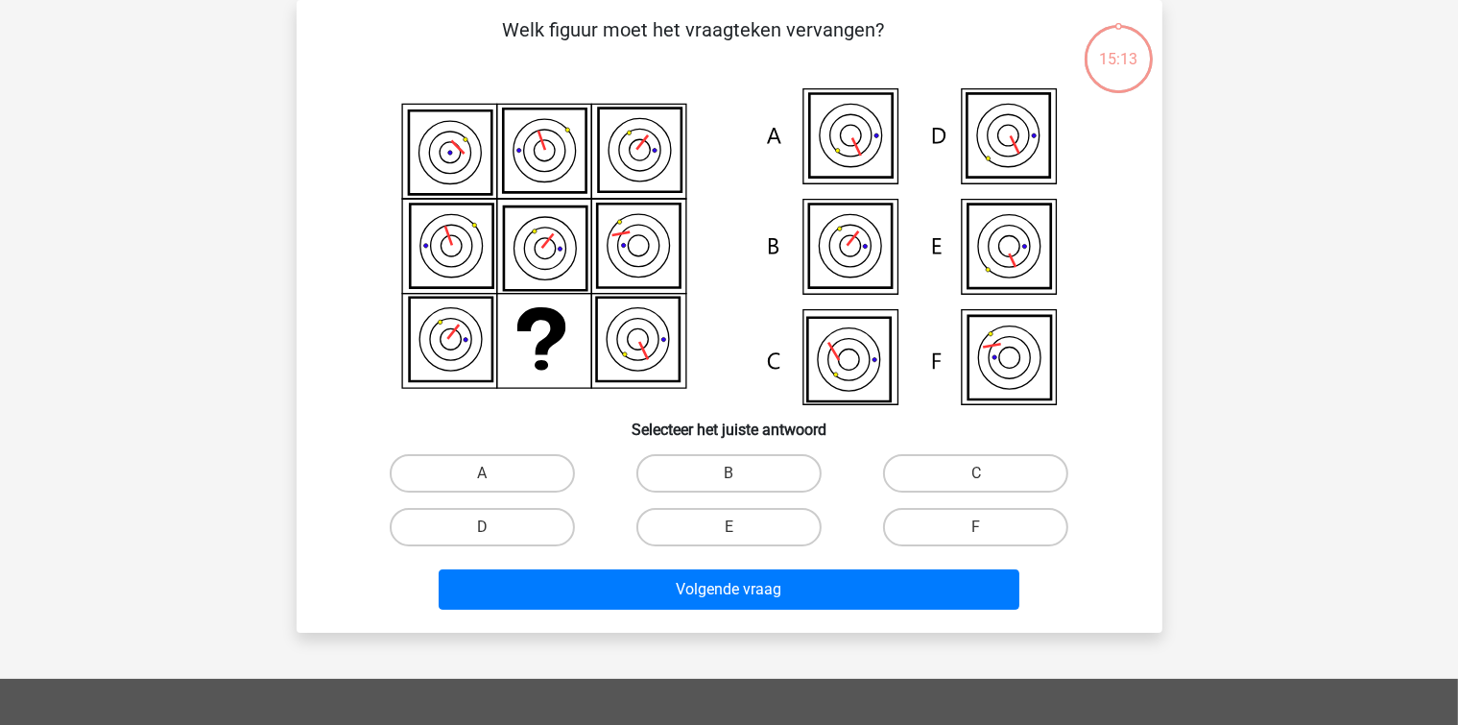
drag, startPoint x: 607, startPoint y: 443, endPoint x: 280, endPoint y: 424, distance: 326.9
click at [281, 424] on div "15:13 Vraag 16 van de 38 Categorie: LTP Volledige simulatie test 2 Welk figuur …" at bounding box center [729, 316] width 896 height 633
click at [946, 523] on label "F" at bounding box center [975, 527] width 185 height 38
click at [976, 527] on input "F" at bounding box center [982, 533] width 12 height 12
radio input "true"
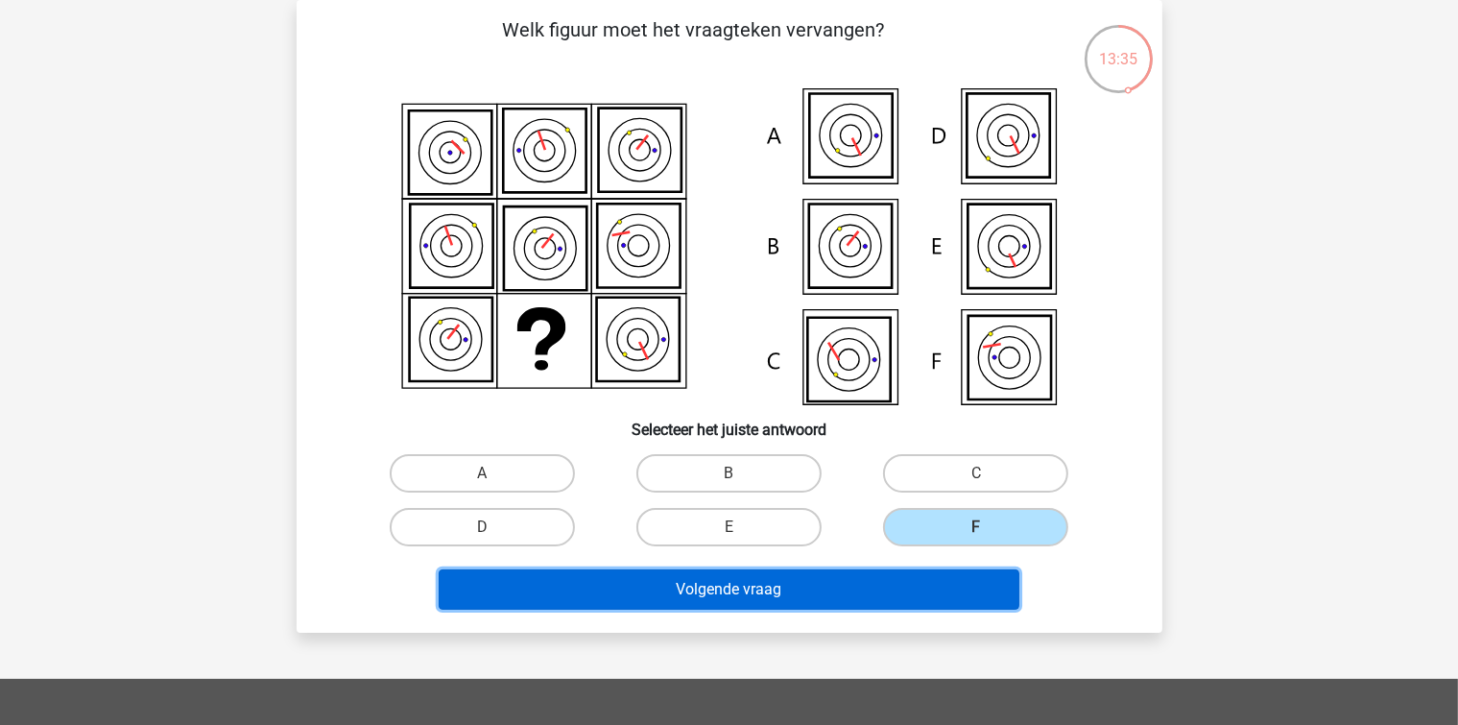
click at [916, 604] on button "Volgende vraag" at bounding box center [729, 589] width 581 height 40
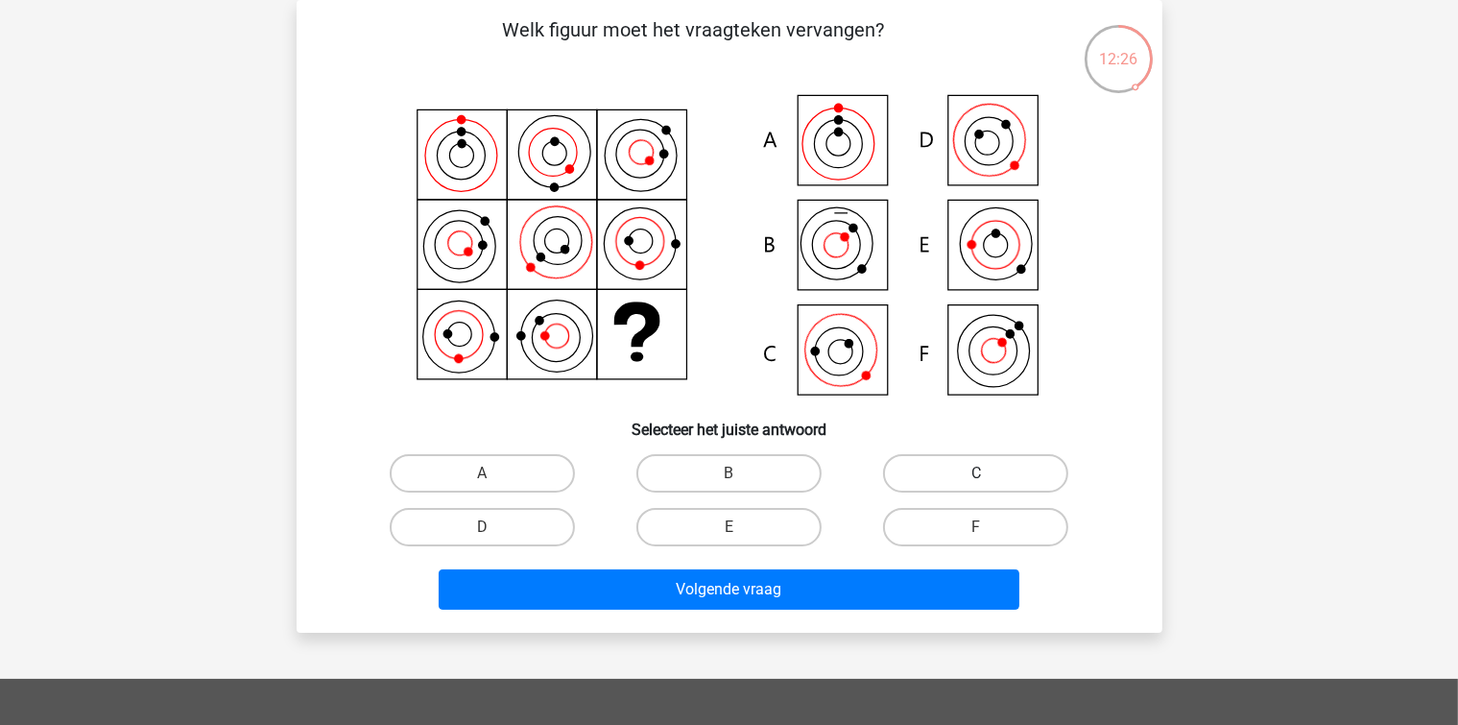
click at [907, 487] on label "C" at bounding box center [975, 473] width 185 height 38
click at [976, 486] on input "C" at bounding box center [982, 479] width 12 height 12
radio input "true"
click at [907, 482] on label "C" at bounding box center [975, 473] width 185 height 38
click at [976, 482] on input "C" at bounding box center [982, 479] width 12 height 12
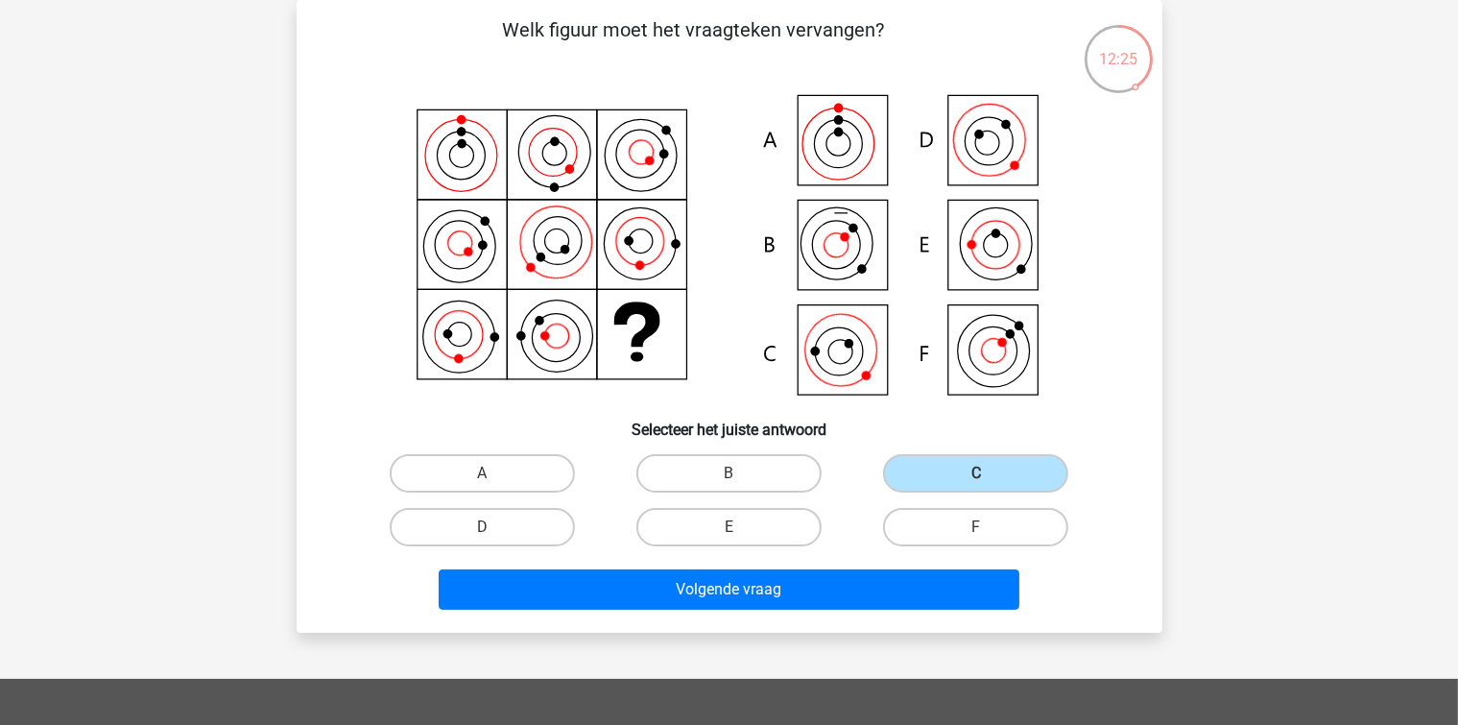
click at [808, 609] on div "Volgende vraag" at bounding box center [729, 593] width 741 height 48
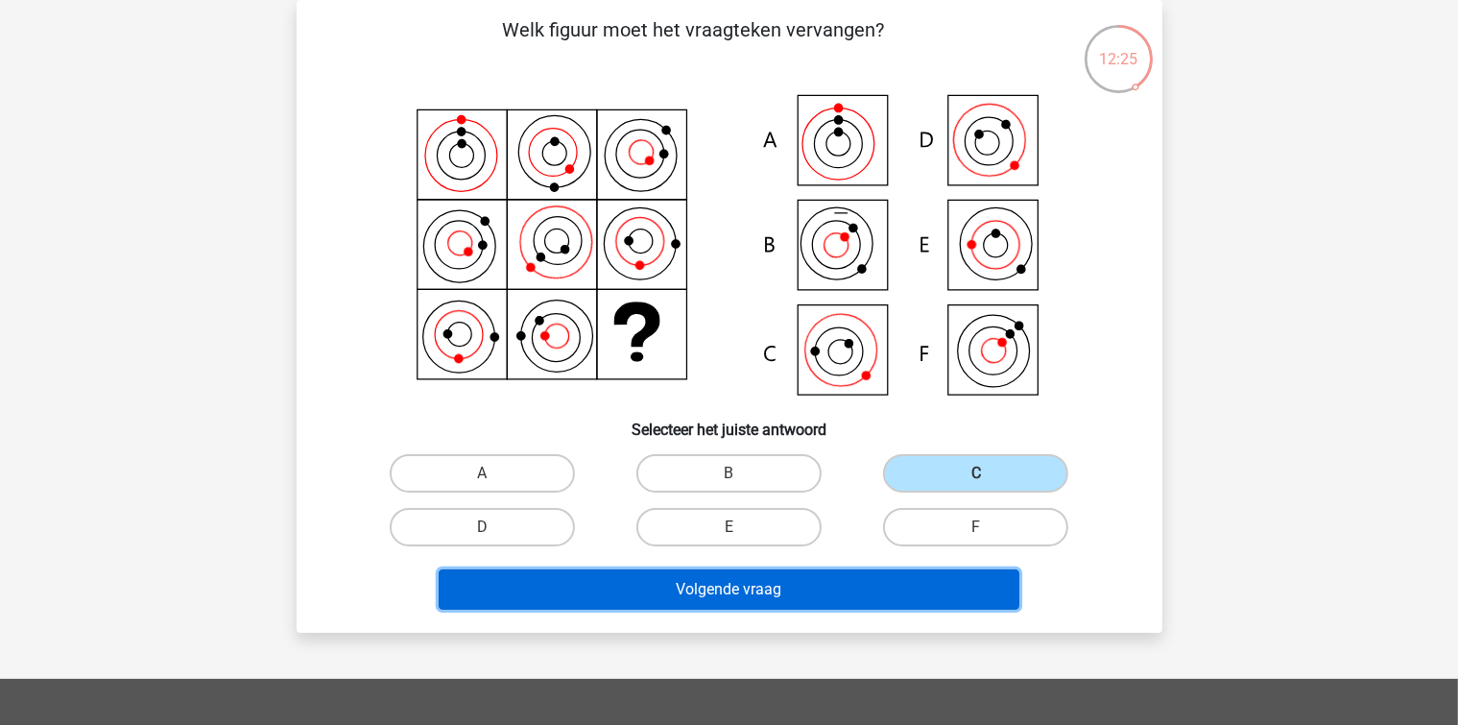
click at [808, 597] on button "Volgende vraag" at bounding box center [729, 589] width 581 height 40
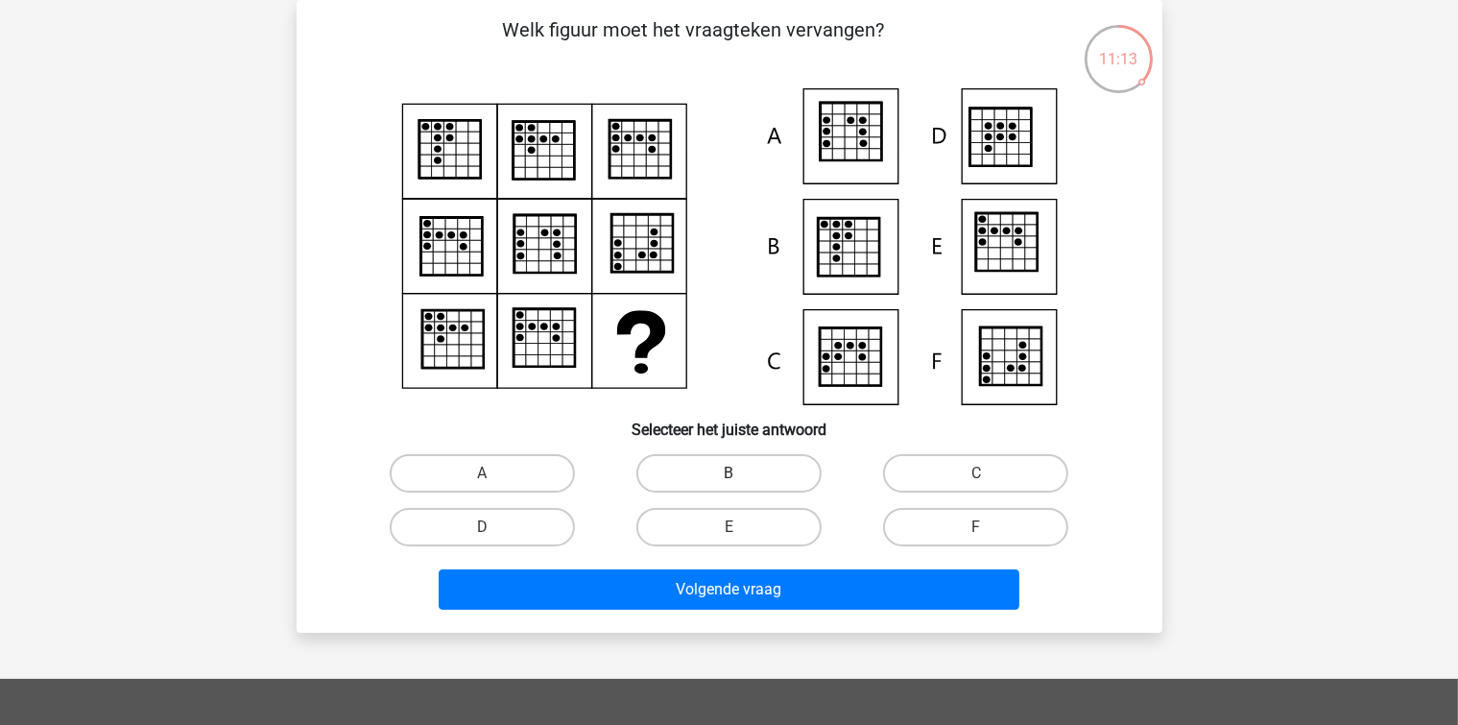
click at [725, 472] on label "B" at bounding box center [728, 473] width 185 height 38
click at [728, 473] on input "B" at bounding box center [734, 479] width 12 height 12
radio input "true"
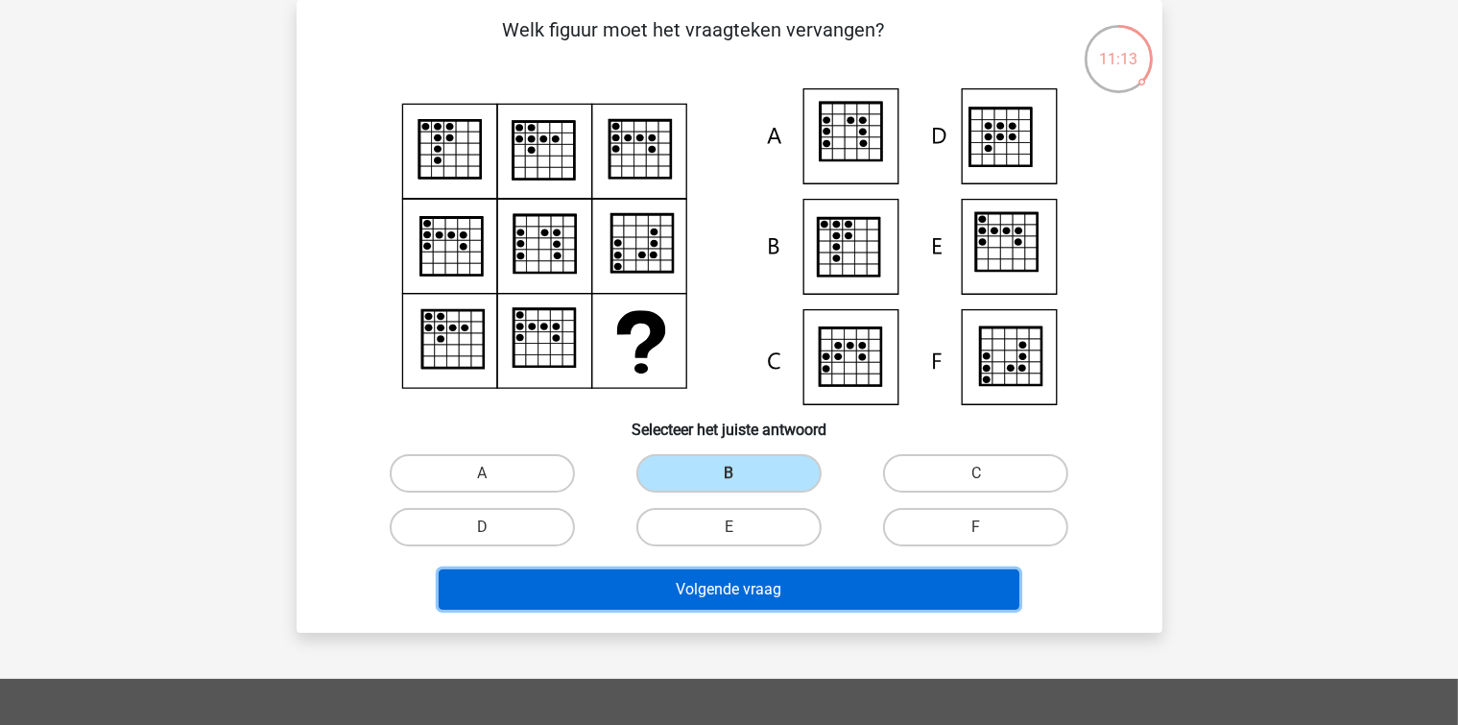
click at [747, 597] on button "Volgende vraag" at bounding box center [729, 589] width 581 height 40
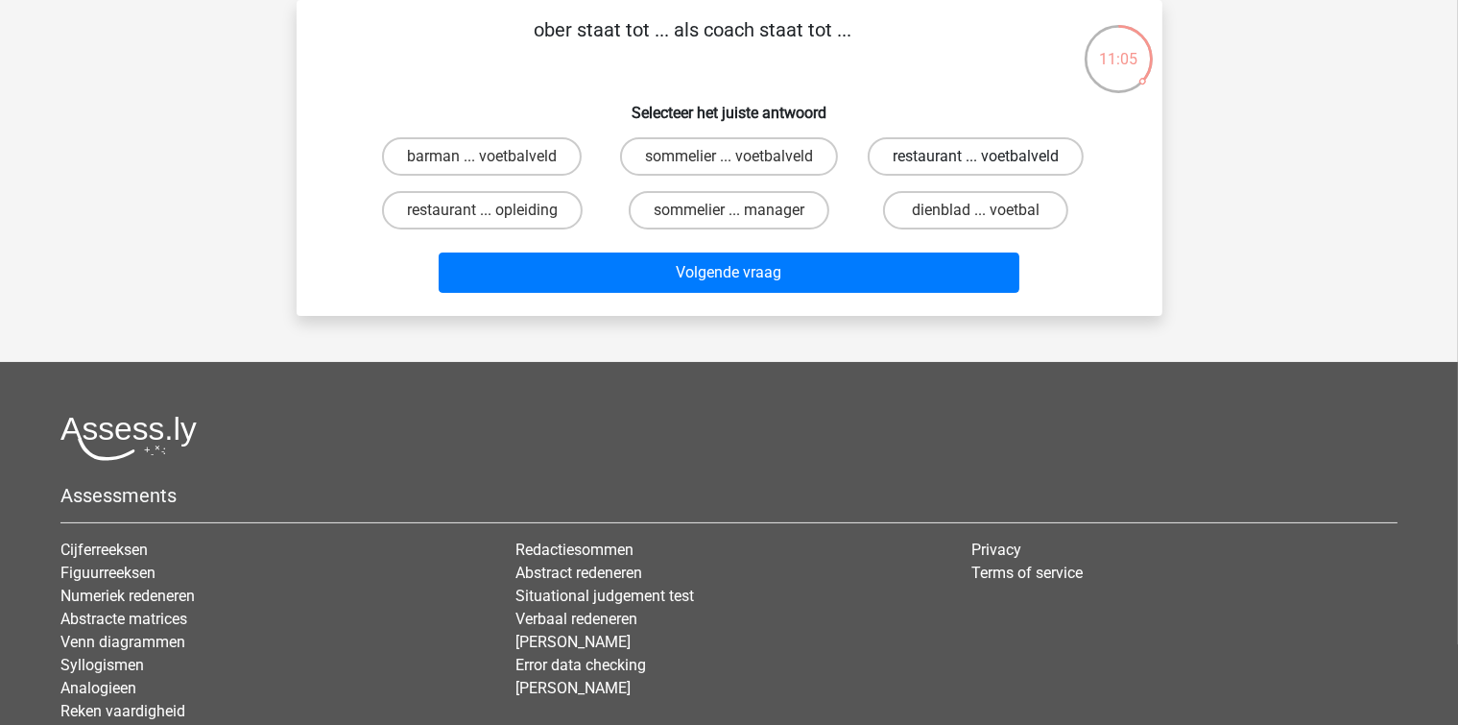
click at [900, 159] on label "restaurant ... voetbalveld" at bounding box center [976, 156] width 216 height 38
click at [976, 159] on input "restaurant ... voetbalveld" at bounding box center [982, 162] width 12 height 12
radio input "true"
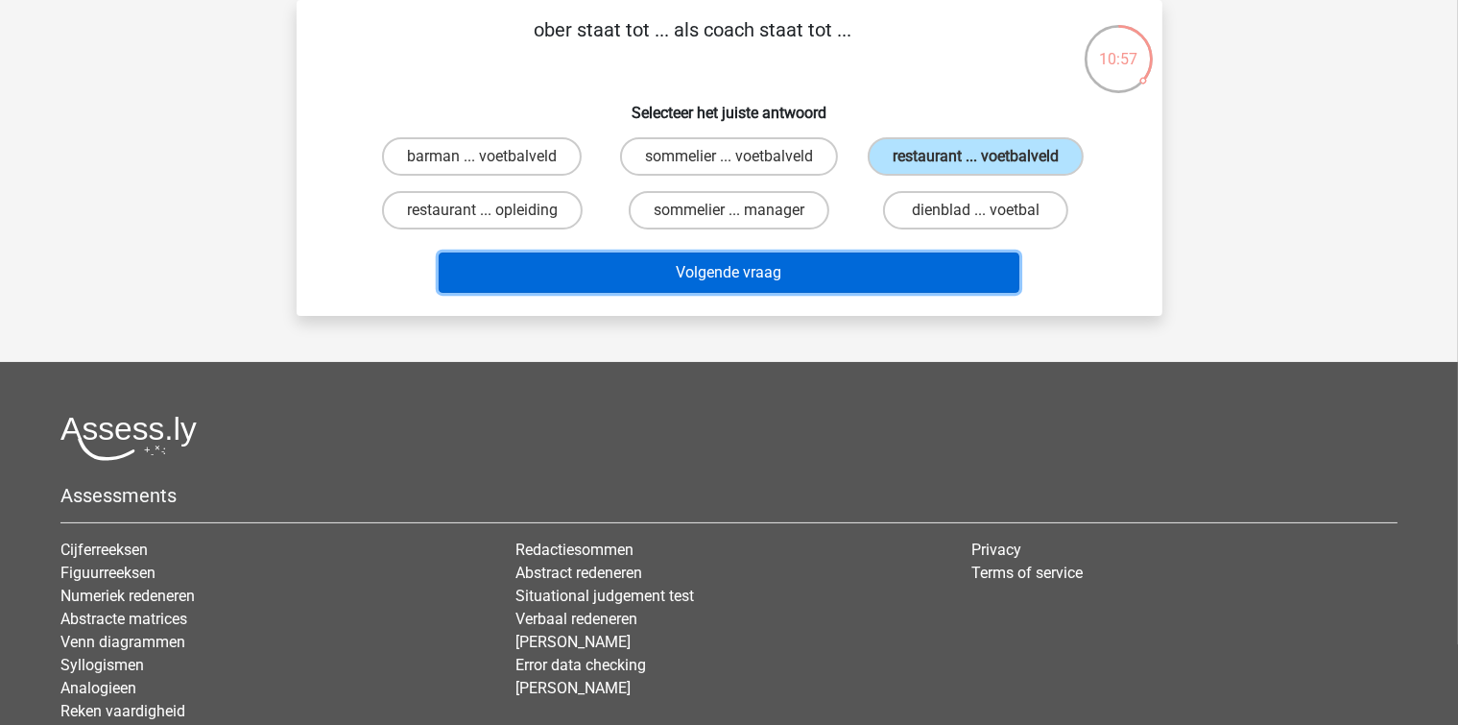
click at [573, 260] on button "Volgende vraag" at bounding box center [729, 272] width 581 height 40
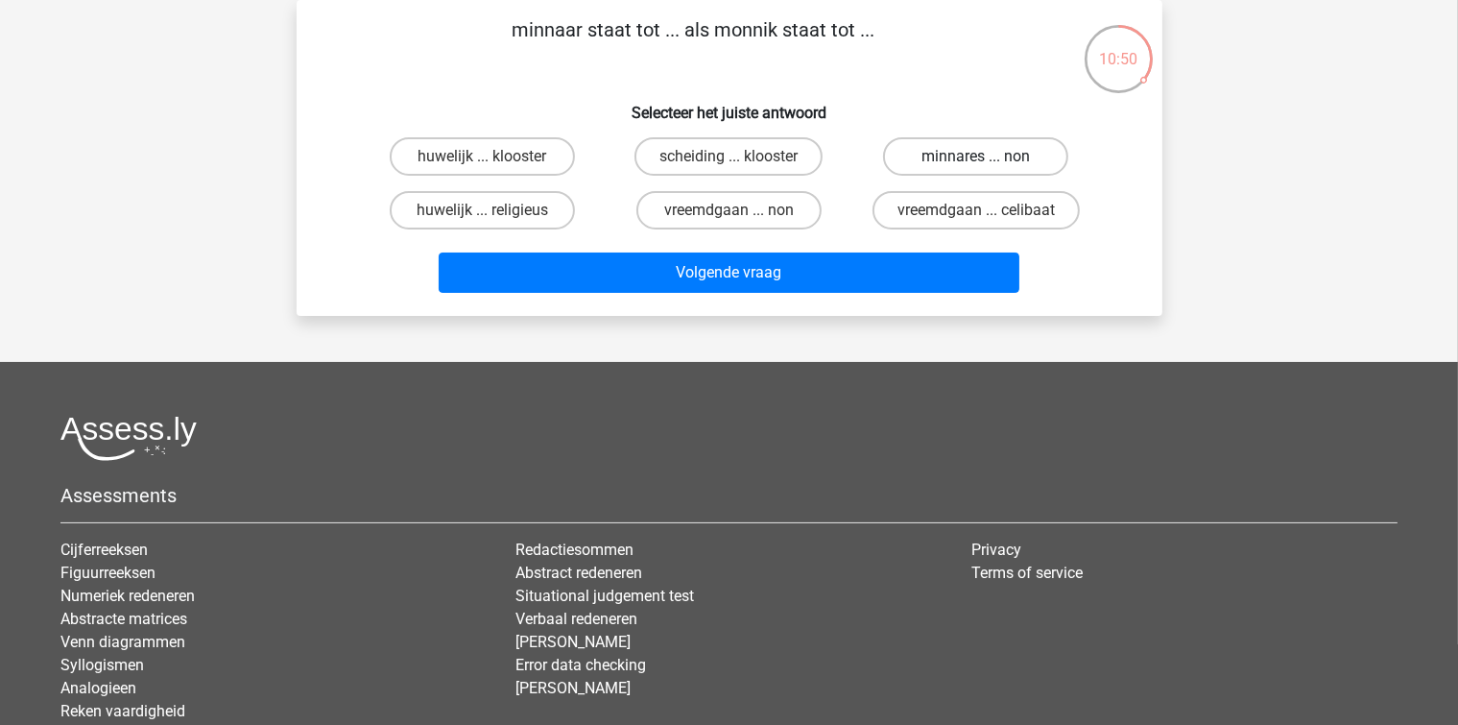
drag, startPoint x: 945, startPoint y: 152, endPoint x: 925, endPoint y: 185, distance: 39.2
click at [944, 155] on label "minnares ... non" at bounding box center [975, 156] width 185 height 38
click at [976, 156] on input "minnares ... non" at bounding box center [982, 162] width 12 height 12
radio input "true"
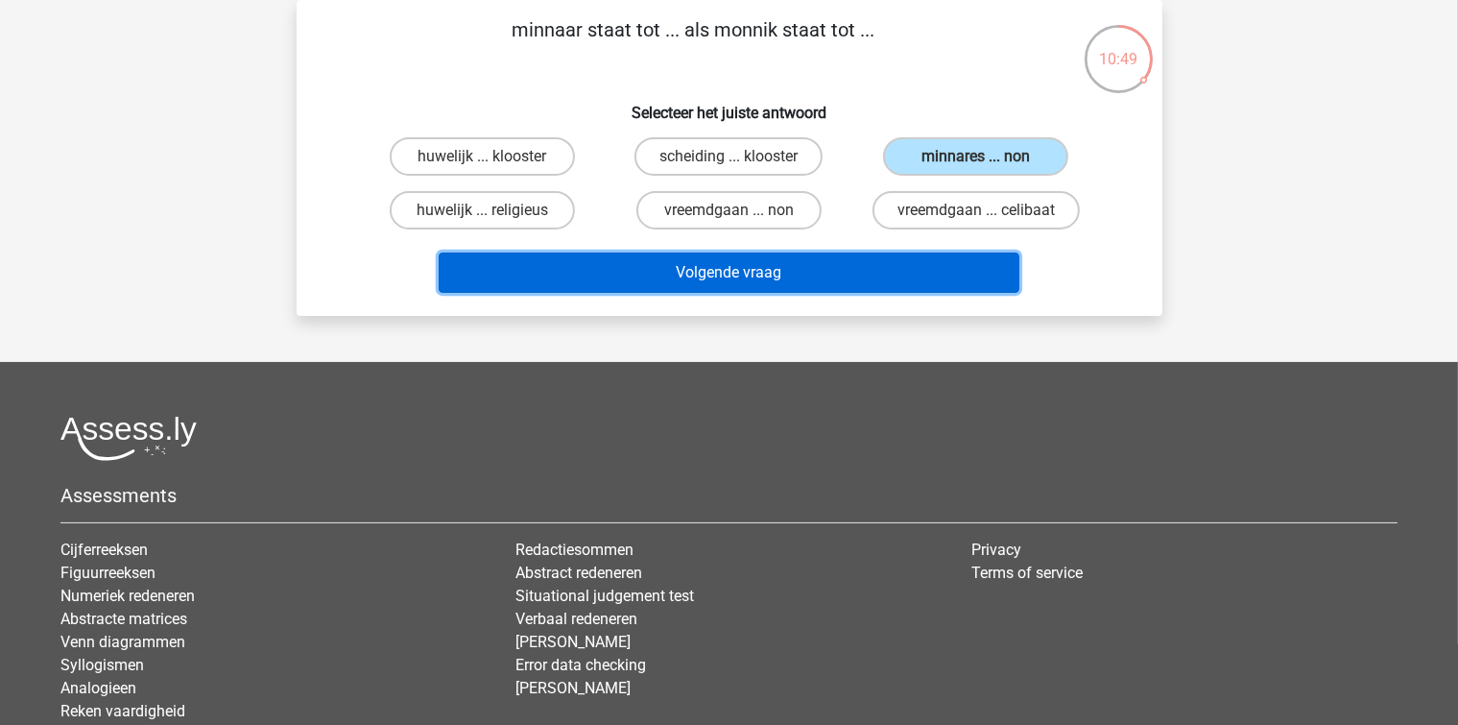
click at [817, 264] on button "Volgende vraag" at bounding box center [729, 272] width 581 height 40
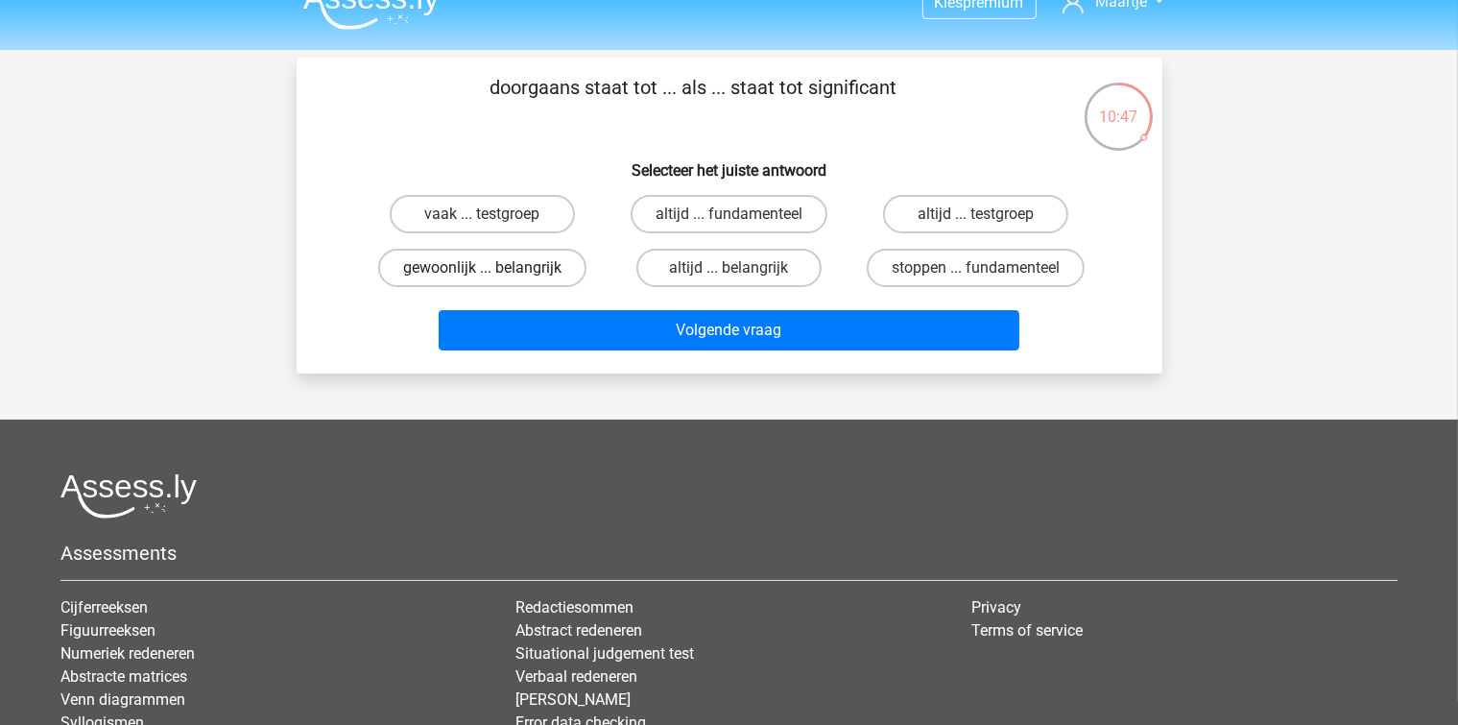
scroll to position [0, 0]
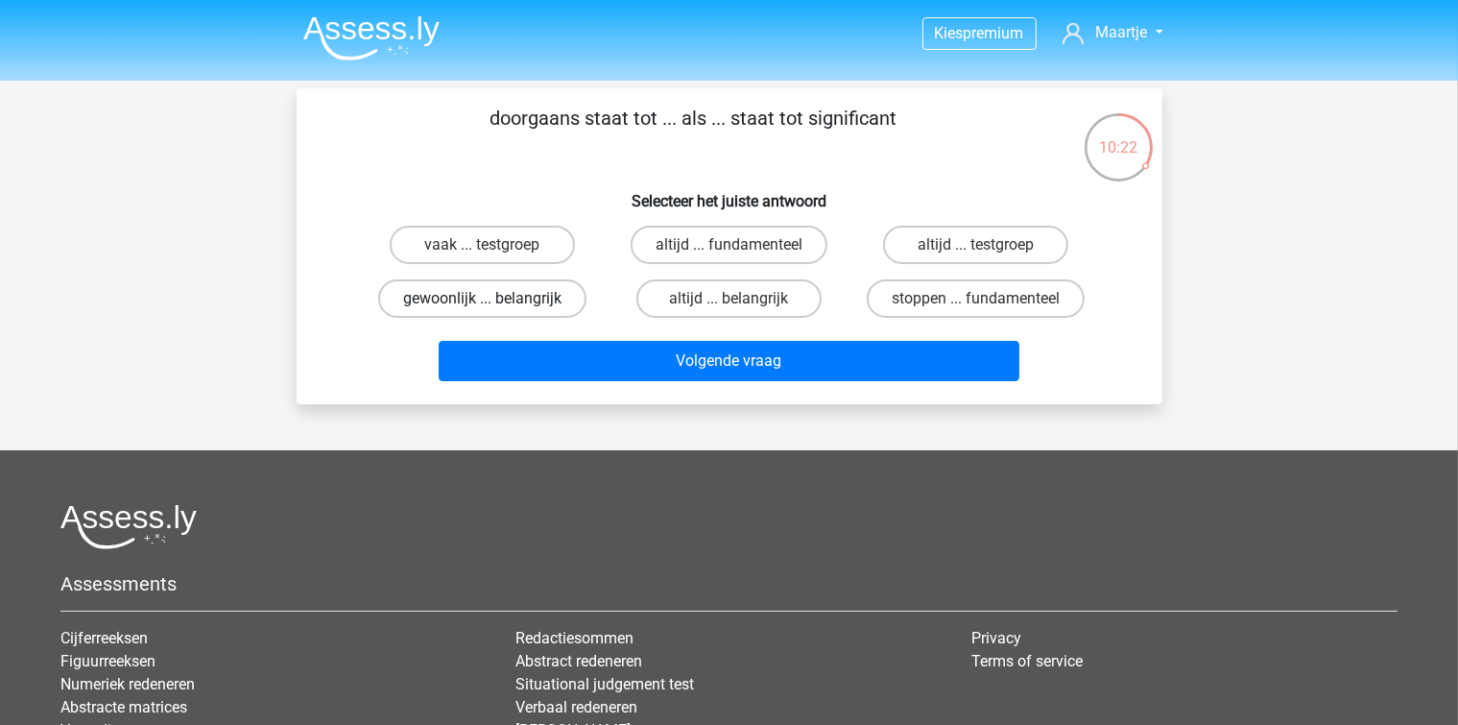
click at [547, 313] on label "gewoonlijk ... belangrijk" at bounding box center [482, 298] width 208 height 38
click at [494, 311] on input "gewoonlijk ... belangrijk" at bounding box center [488, 305] width 12 height 12
radio input "true"
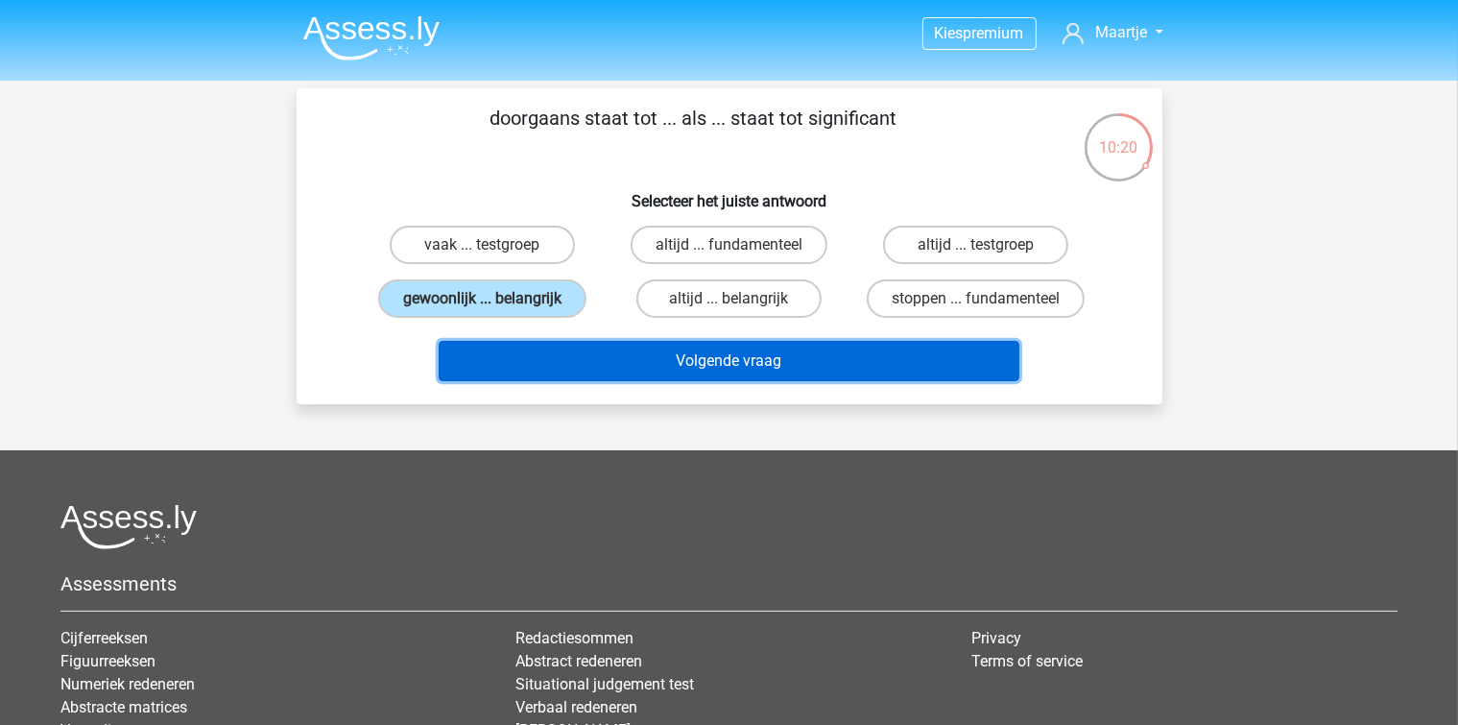
click at [645, 368] on button "Volgende vraag" at bounding box center [729, 361] width 581 height 40
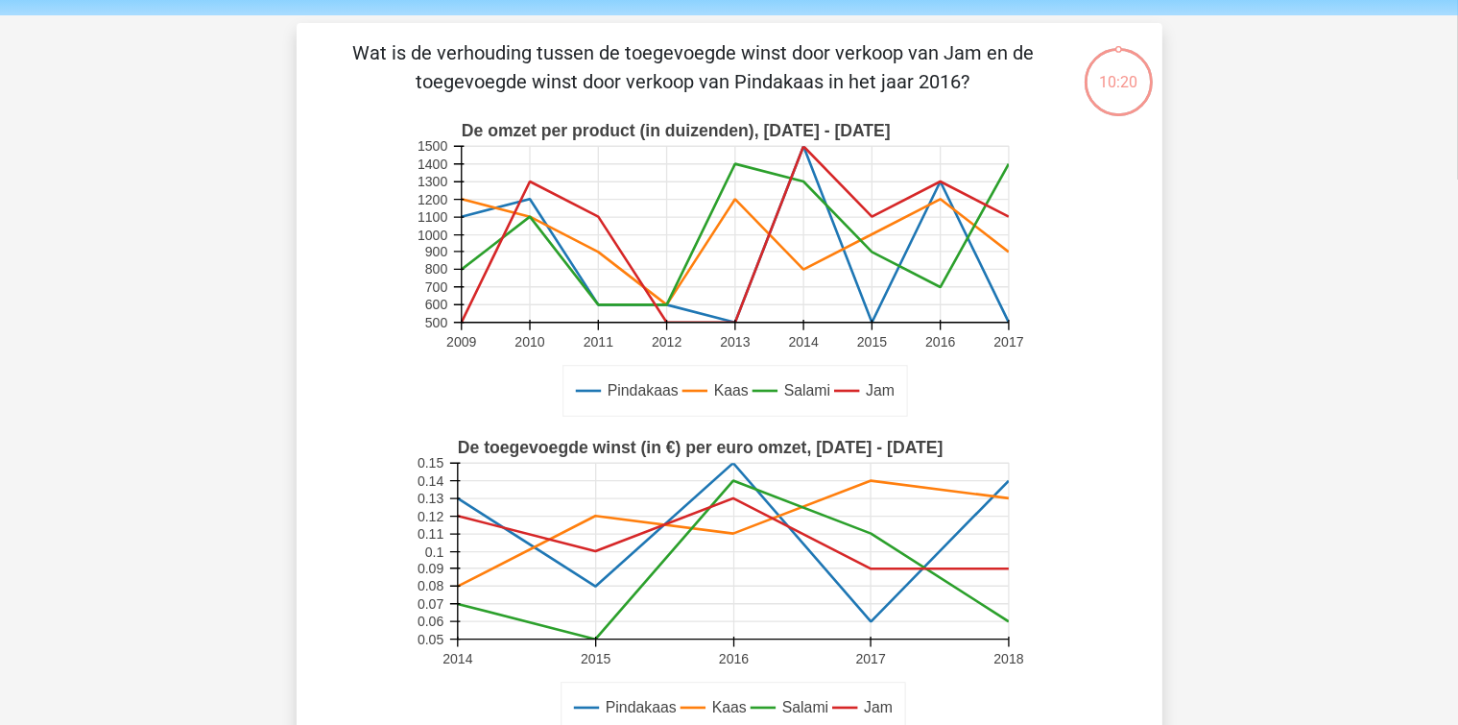
scroll to position [88, 0]
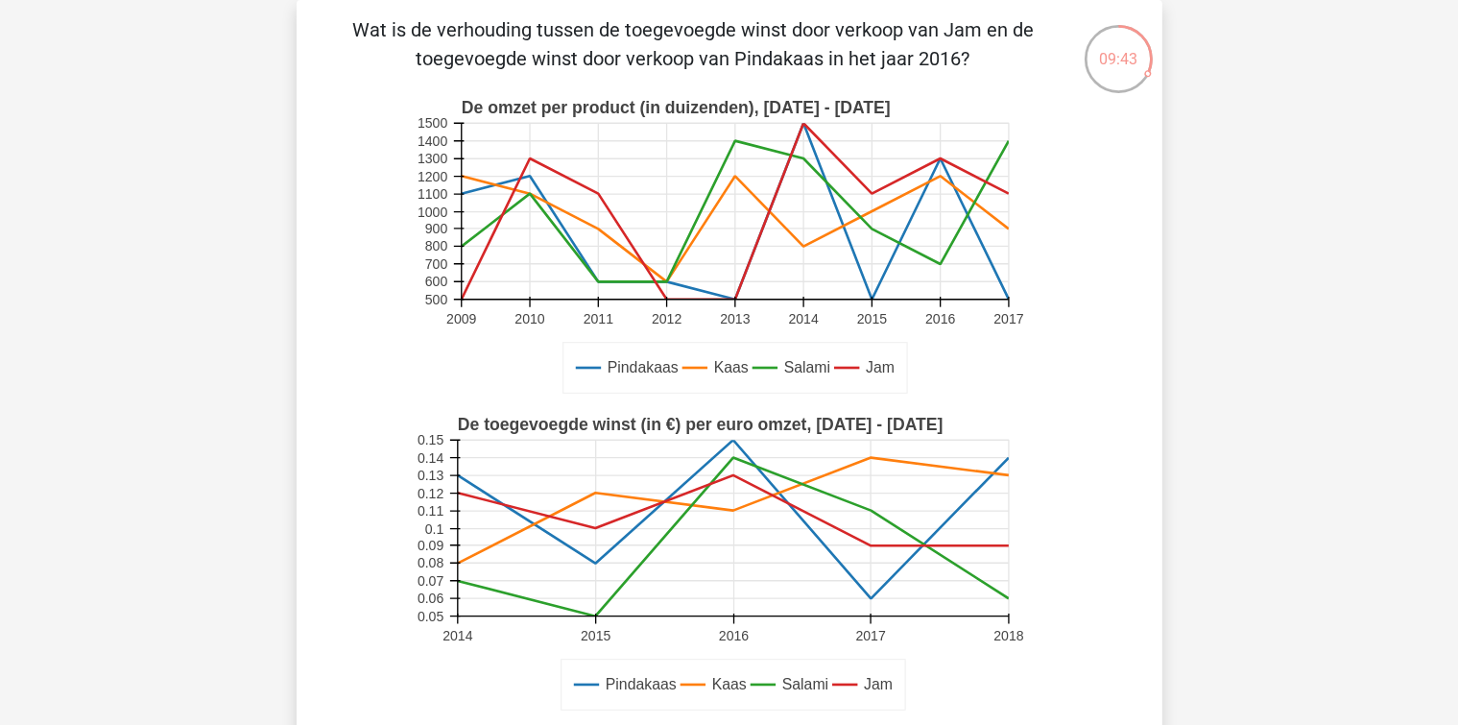
click at [214, 559] on div "Kies premium Maartje maartje366@hotmail.com" at bounding box center [729, 707] width 1458 height 1590
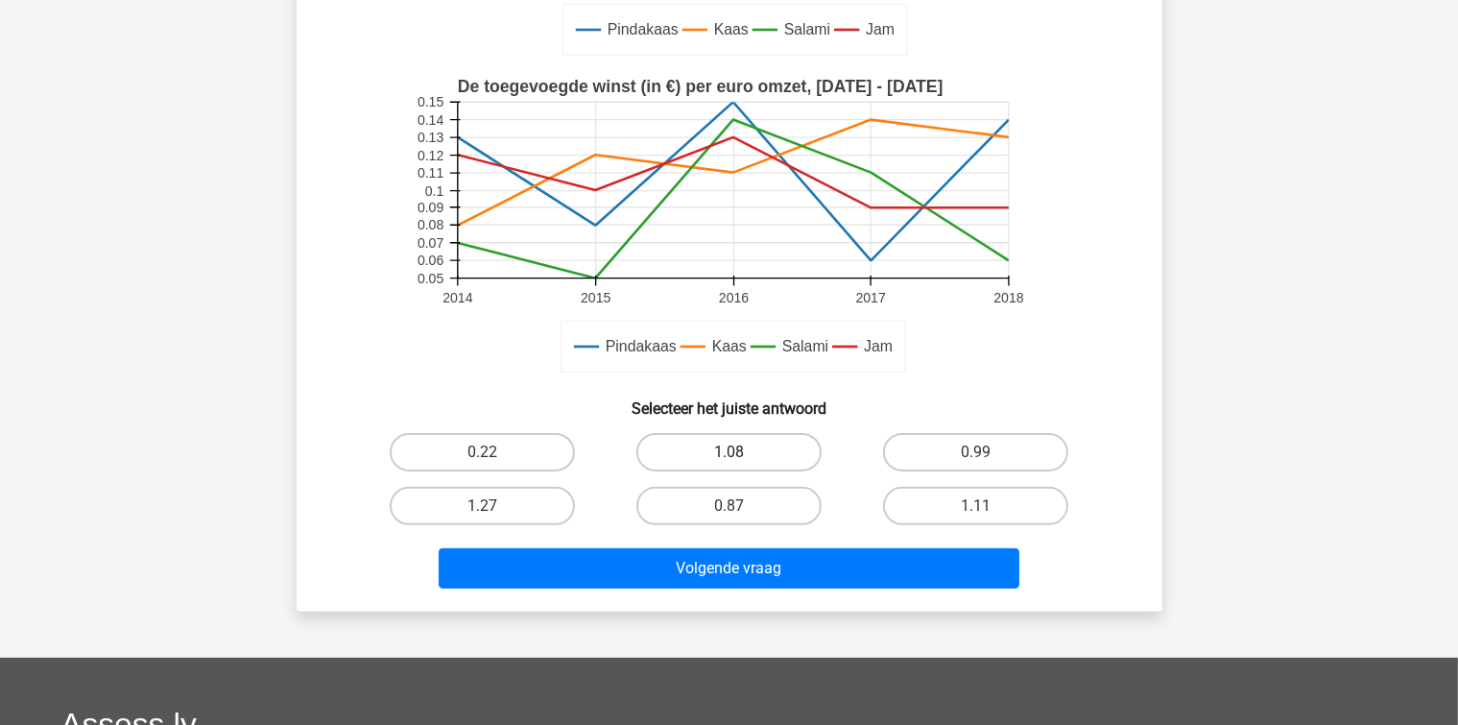
scroll to position [376, 0]
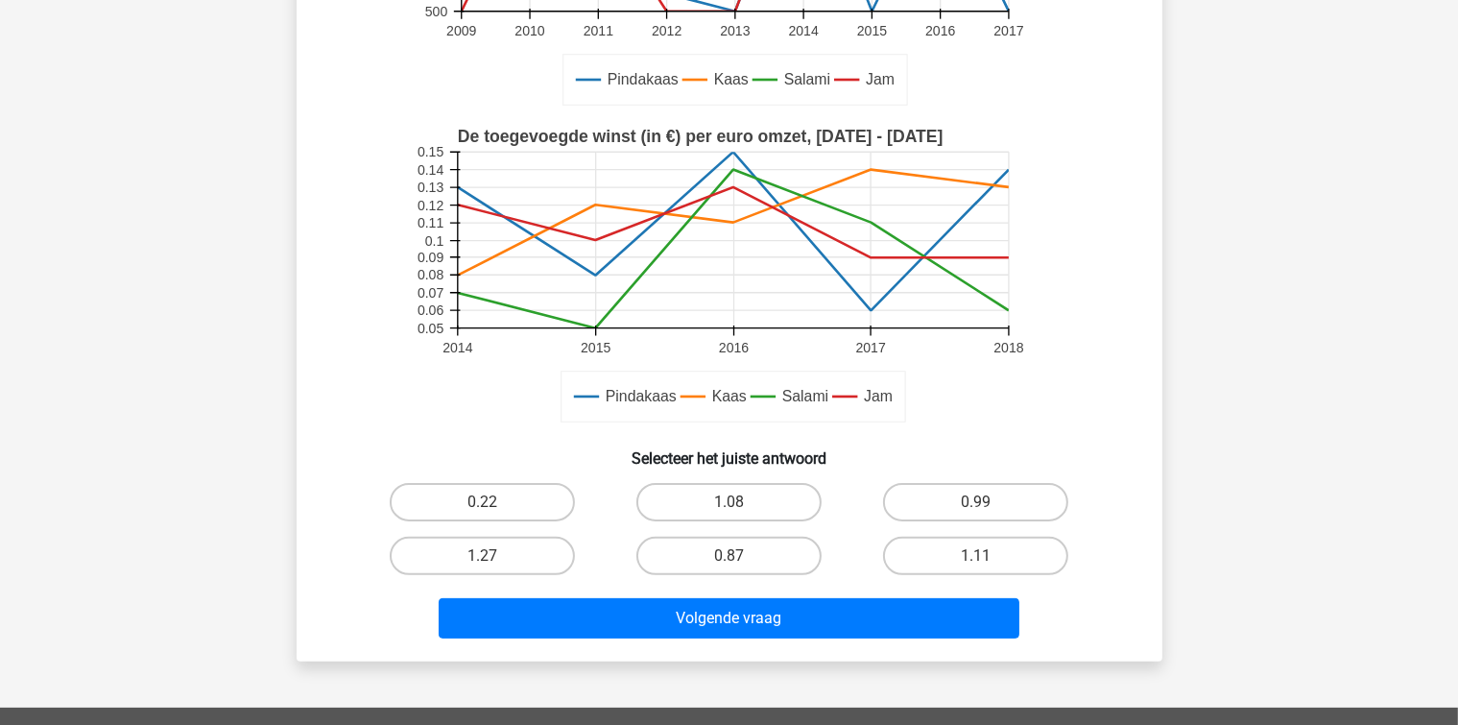
drag, startPoint x: 704, startPoint y: 543, endPoint x: 711, endPoint y: 579, distance: 36.3
click at [702, 545] on label "0.87" at bounding box center [728, 556] width 185 height 38
click at [728, 556] on input "0.87" at bounding box center [734, 562] width 12 height 12
radio input "true"
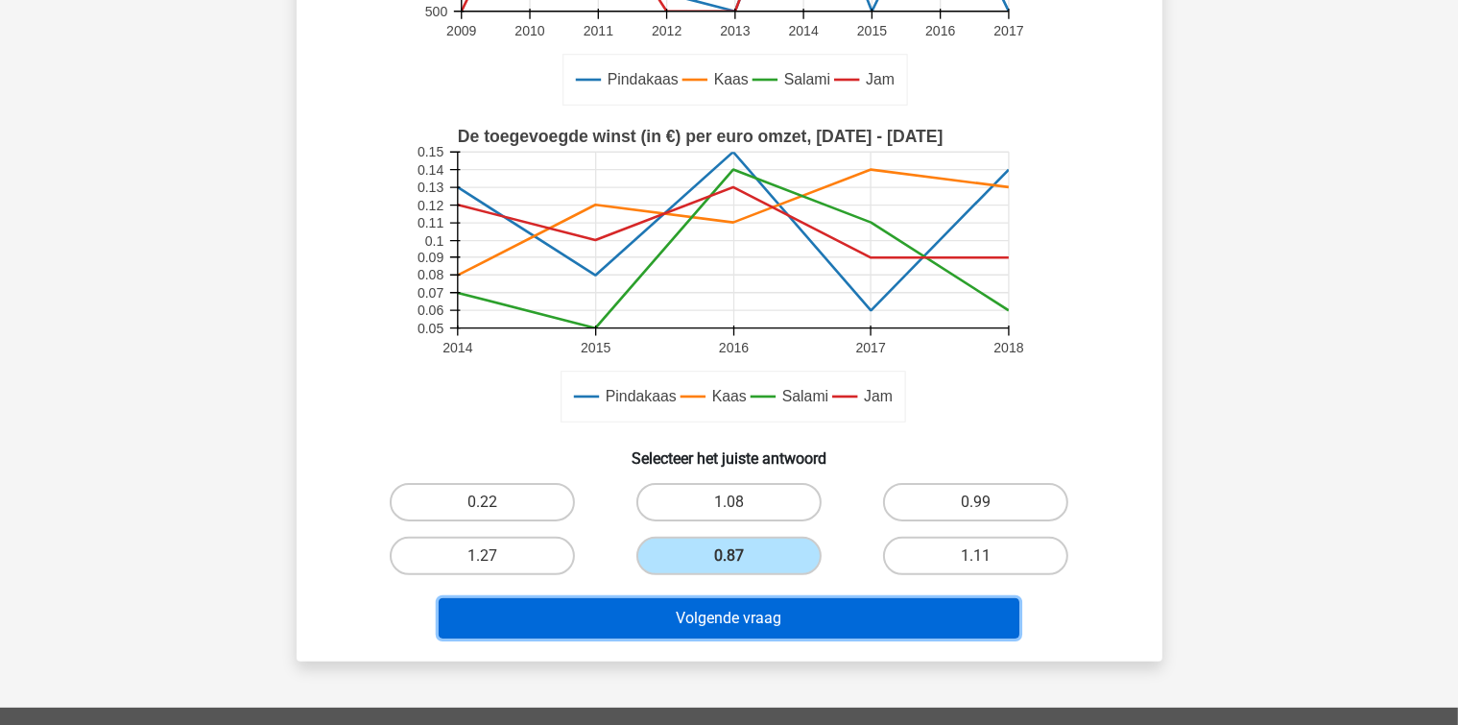
click at [728, 623] on button "Volgende vraag" at bounding box center [729, 618] width 581 height 40
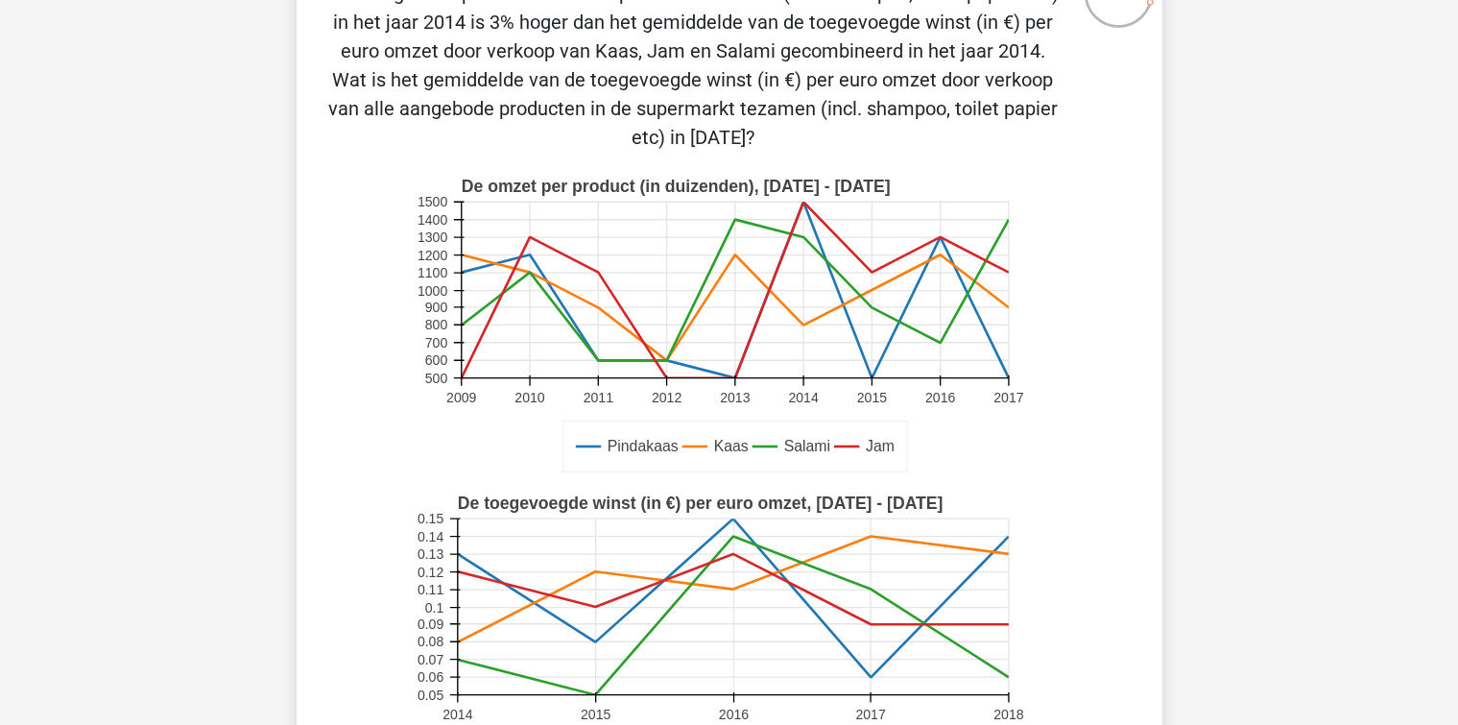
scroll to position [164, 0]
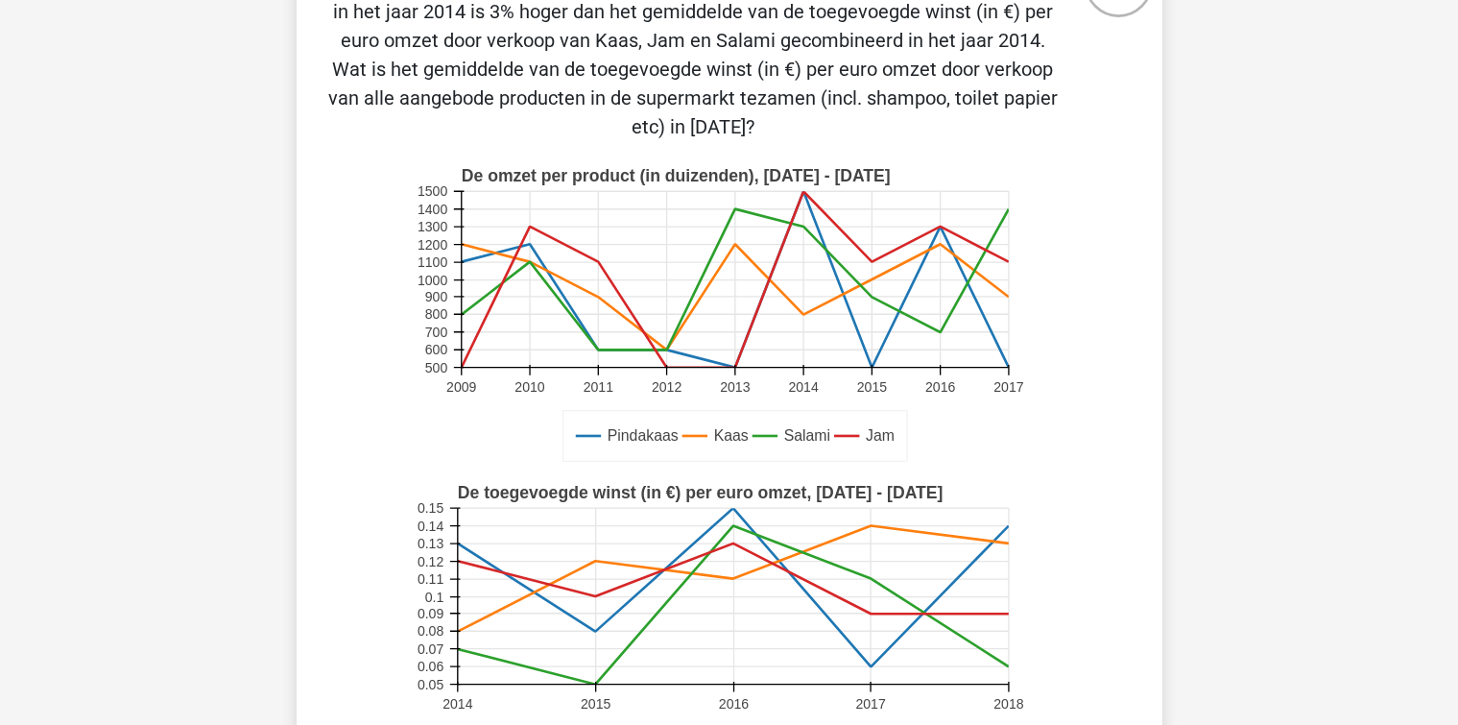
click at [281, 593] on div "08:21 Vraag 23 van de 38 Categorie: LTP Volledige simulatie test 2 Pindakaas Ka…" at bounding box center [729, 470] width 896 height 1093
click at [295, 550] on div "07:35 Vraag 23 van de 38 Categorie: LTP Volledige simulatie test 2 Pindakaas Ka…" at bounding box center [729, 470] width 896 height 1093
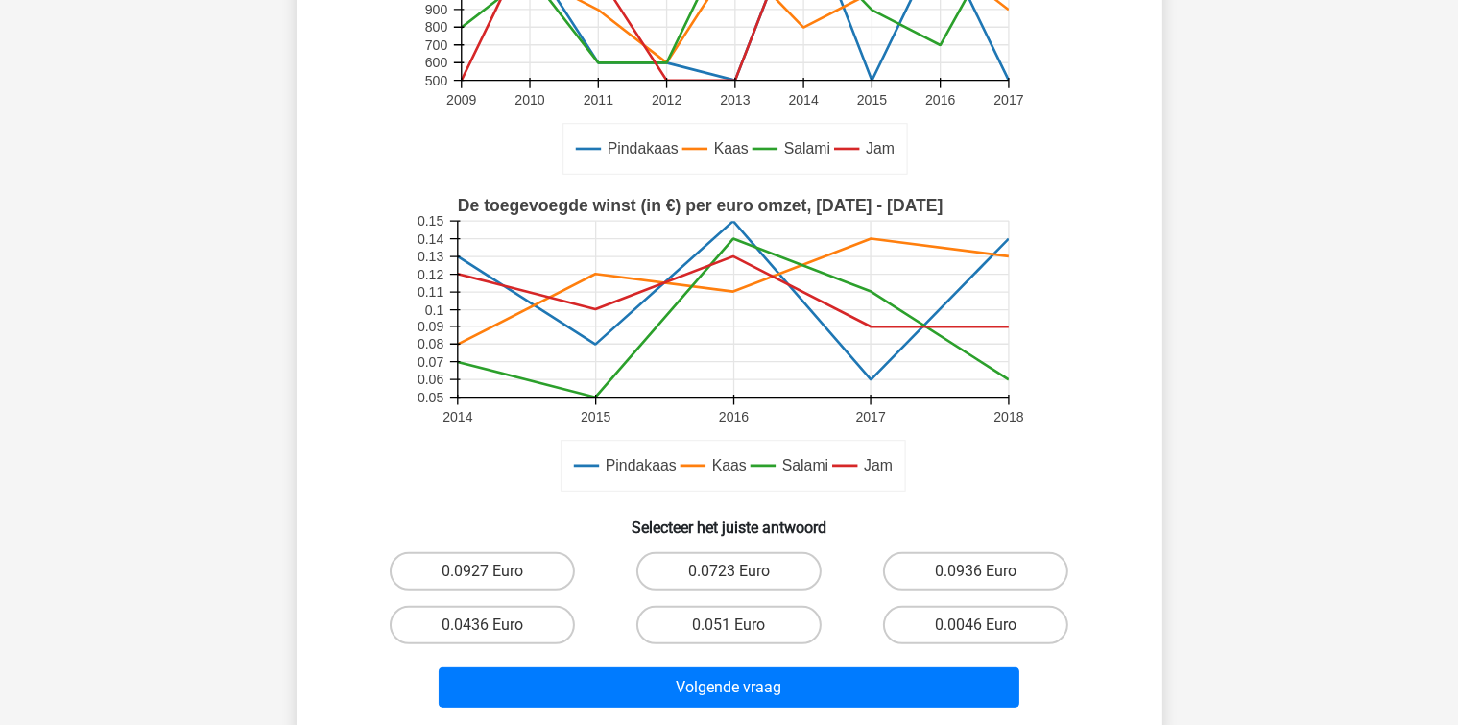
scroll to position [452, 0]
drag, startPoint x: 951, startPoint y: 570, endPoint x: 925, endPoint y: 616, distance: 52.9
click at [946, 575] on label "0.0936 Euro" at bounding box center [975, 570] width 185 height 38
click at [976, 575] on input "0.0936 Euro" at bounding box center [982, 576] width 12 height 12
radio input "true"
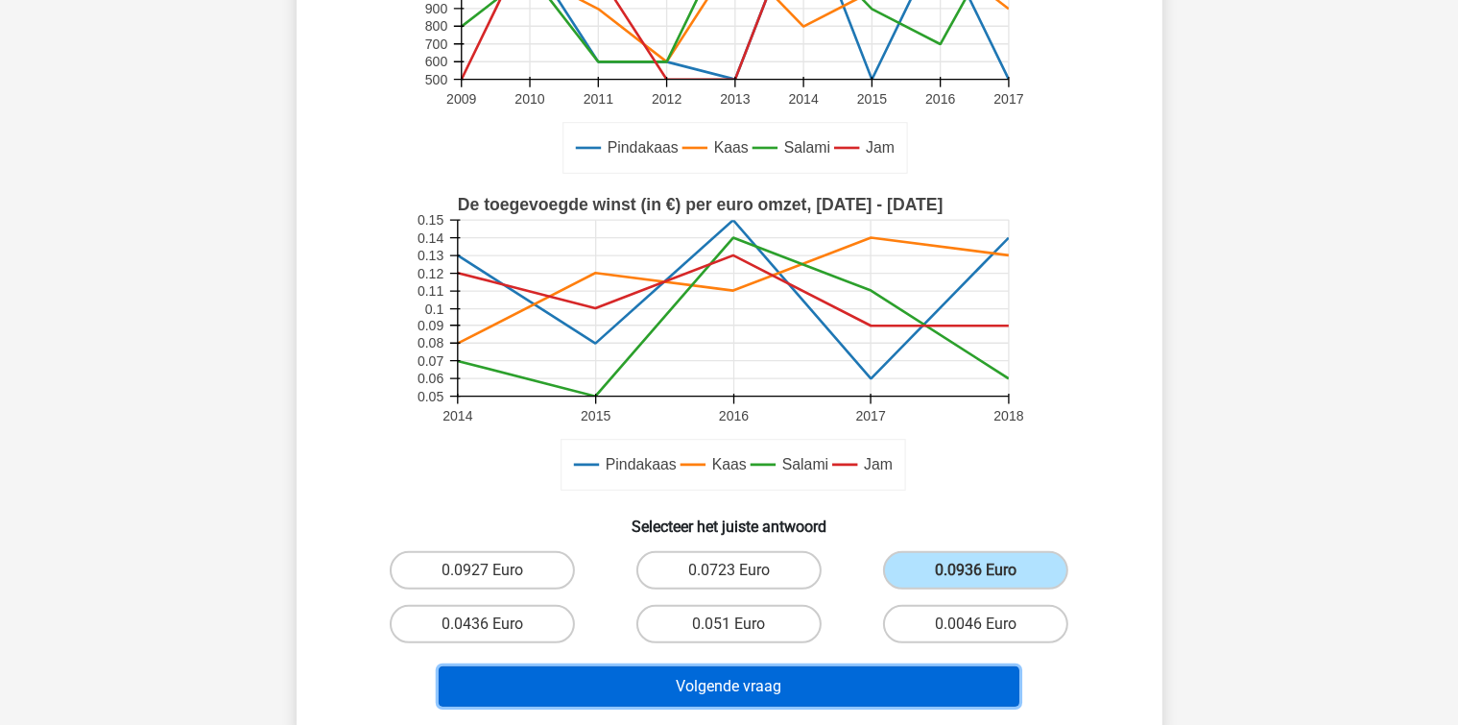
click at [904, 681] on button "Volgende vraag" at bounding box center [729, 686] width 581 height 40
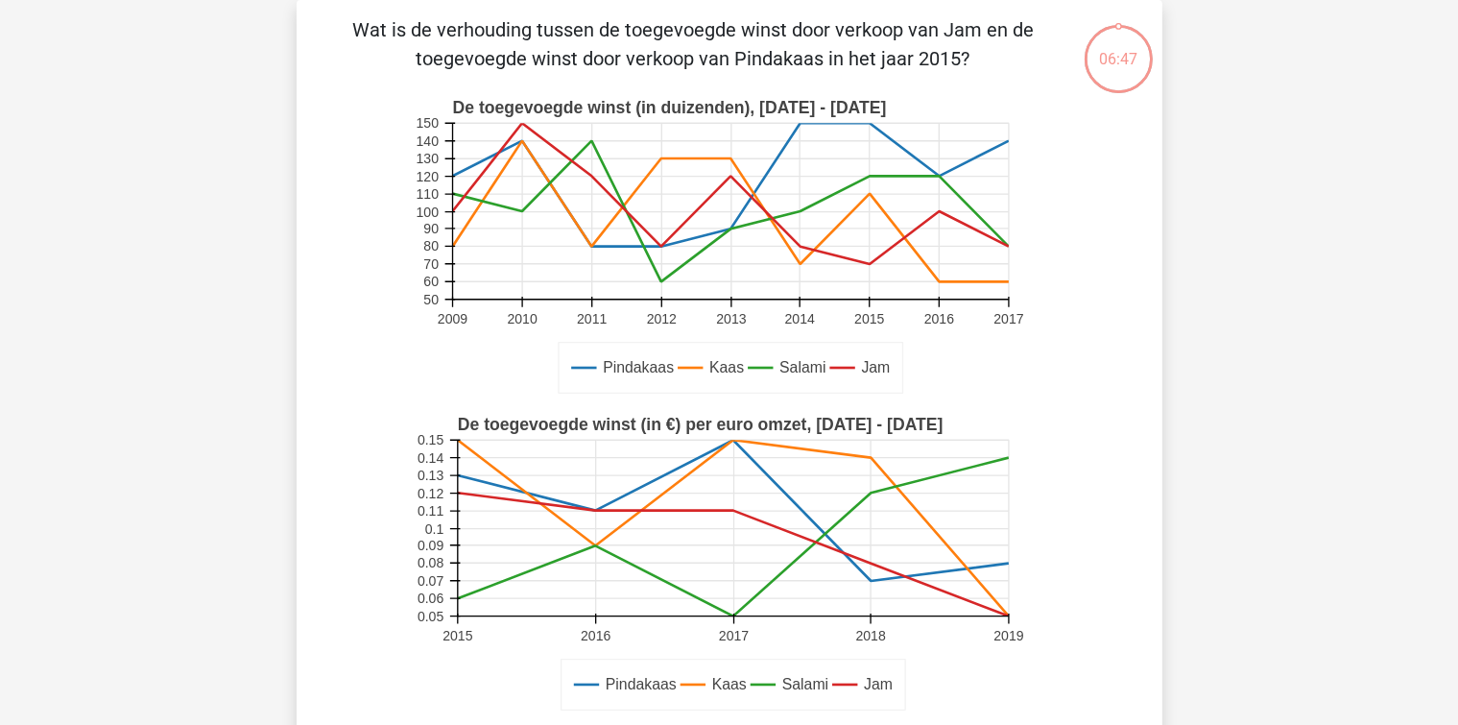
scroll to position [88, 0]
click at [490, 547] on rect at bounding box center [732, 528] width 551 height 176
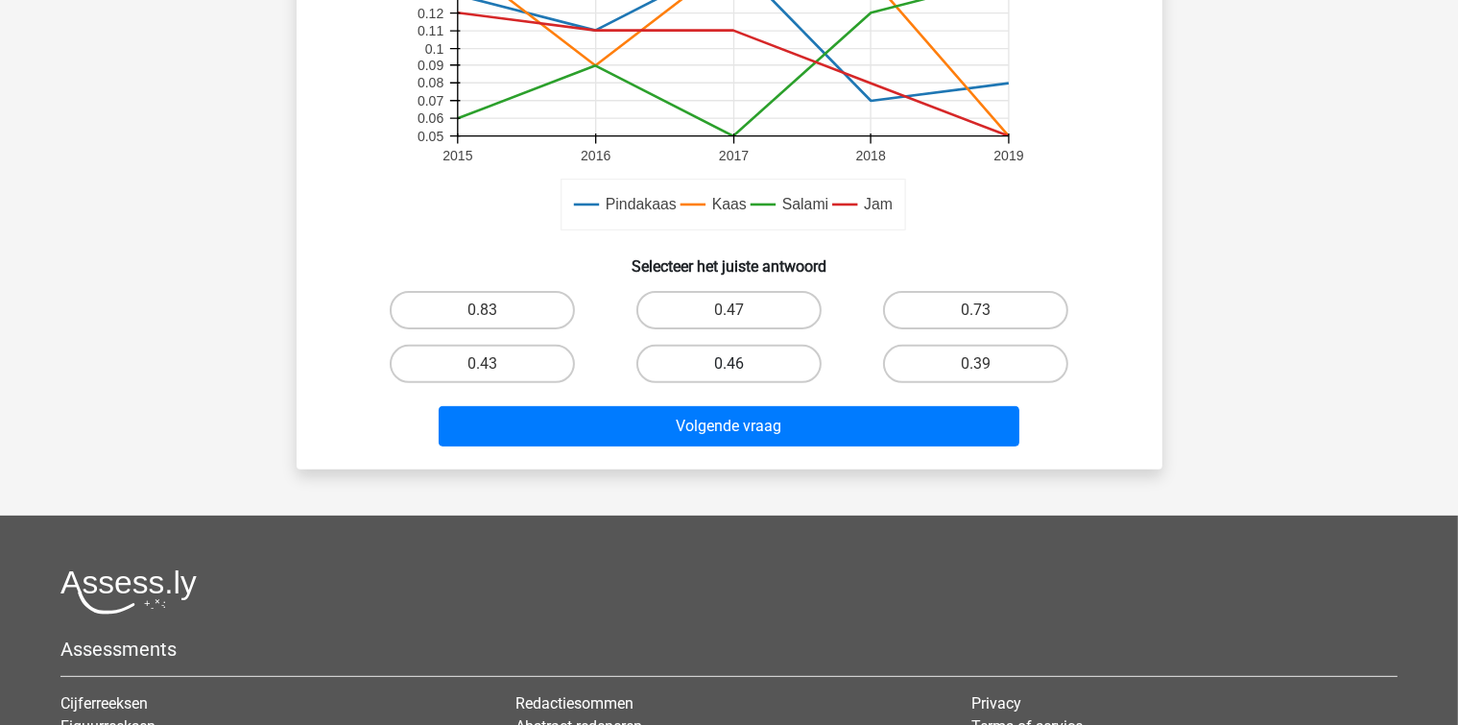
click at [732, 351] on label "0.46" at bounding box center [728, 364] width 185 height 38
click at [732, 364] on input "0.46" at bounding box center [734, 370] width 12 height 12
radio input "true"
click at [710, 309] on label "0.47" at bounding box center [728, 310] width 185 height 38
click at [728, 310] on input "0.47" at bounding box center [734, 316] width 12 height 12
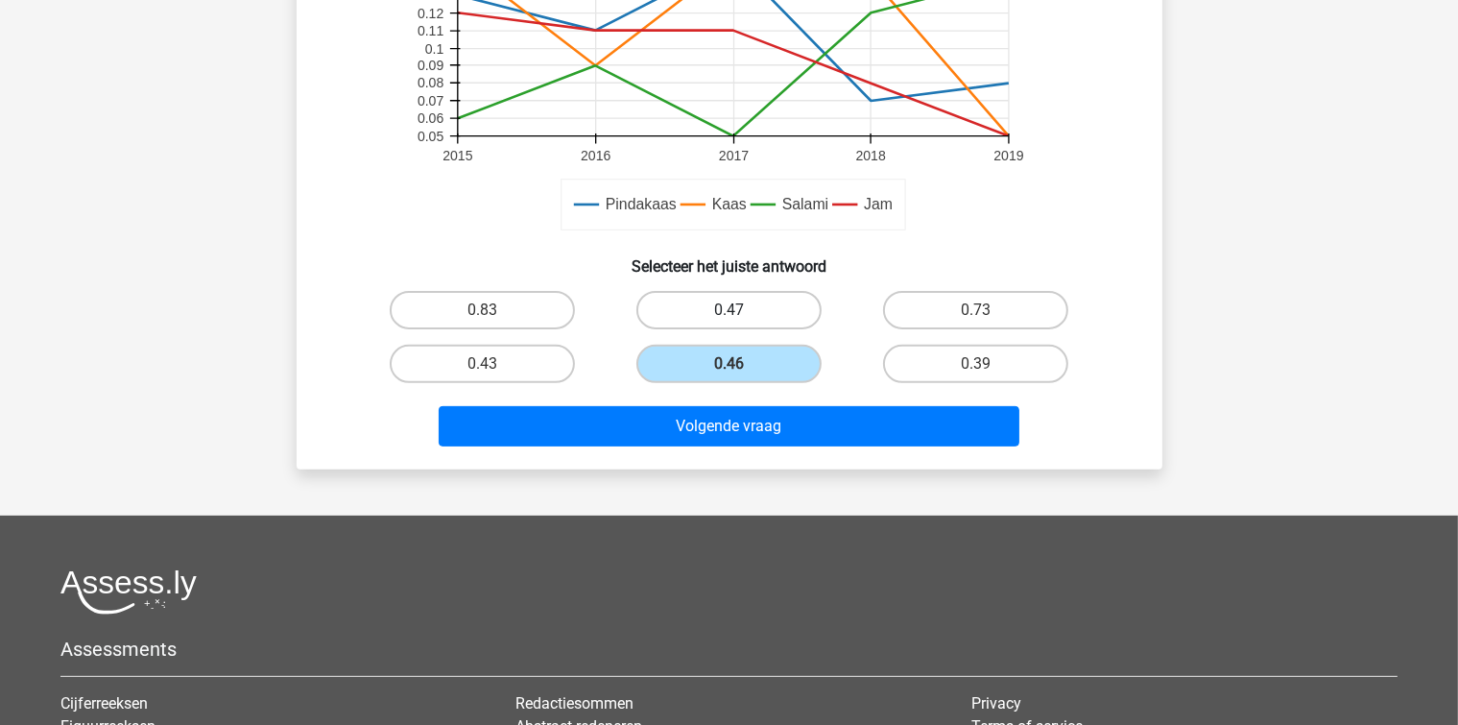
radio input "true"
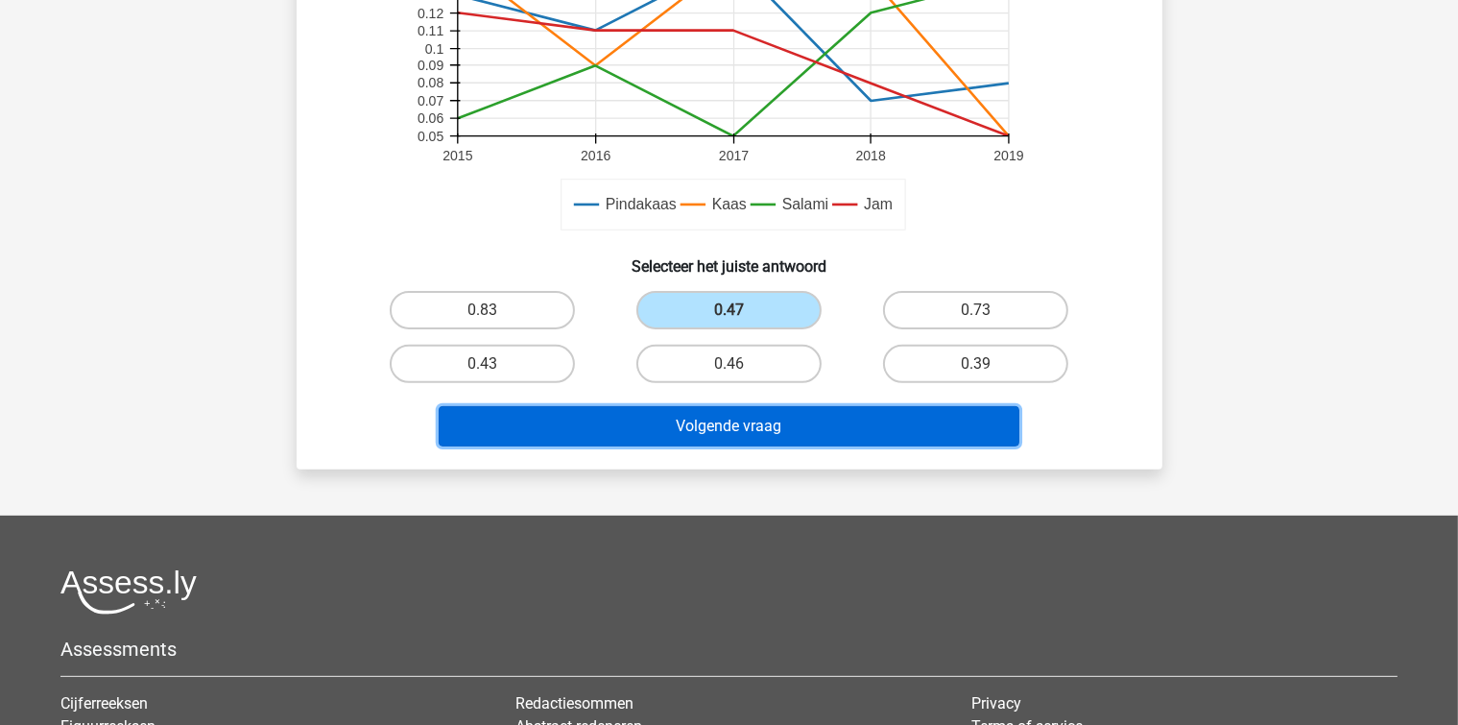
click at [757, 421] on button "Volgende vraag" at bounding box center [729, 426] width 581 height 40
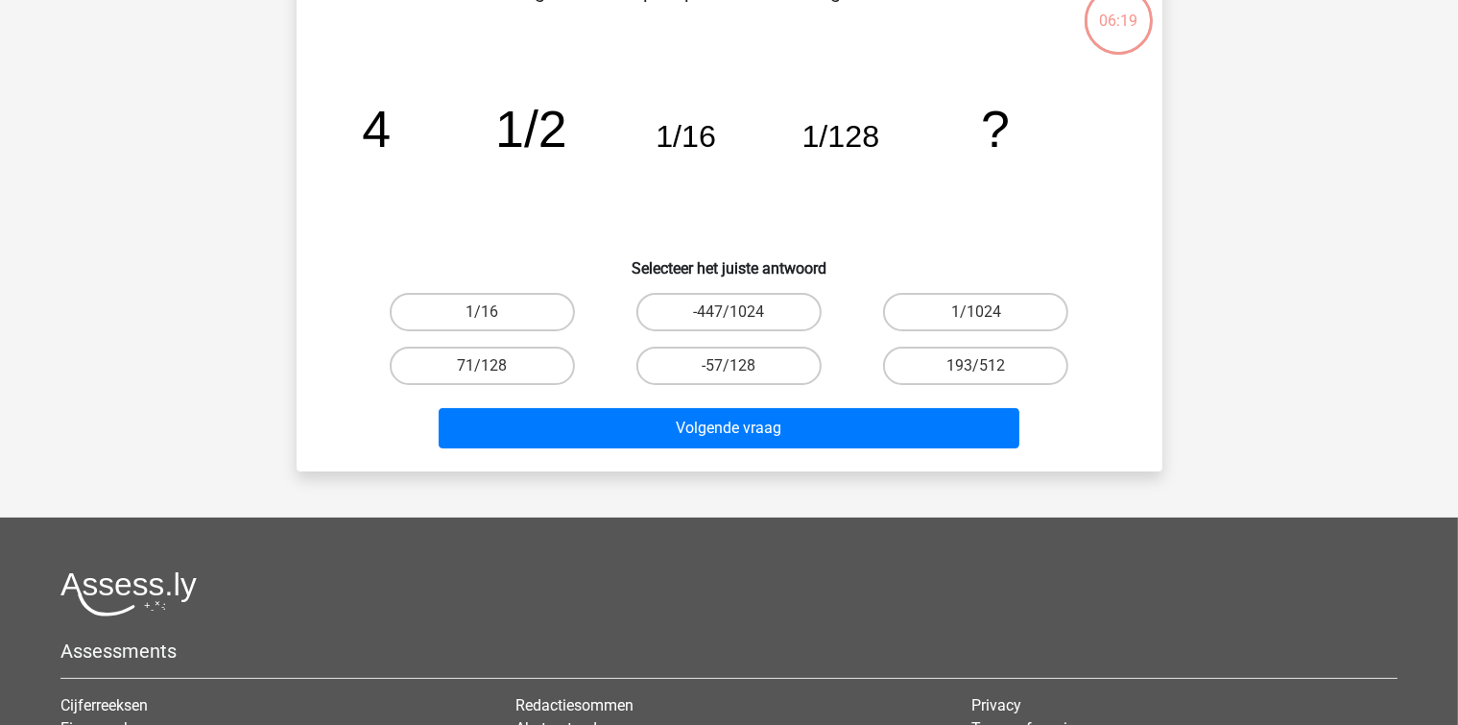
scroll to position [88, 0]
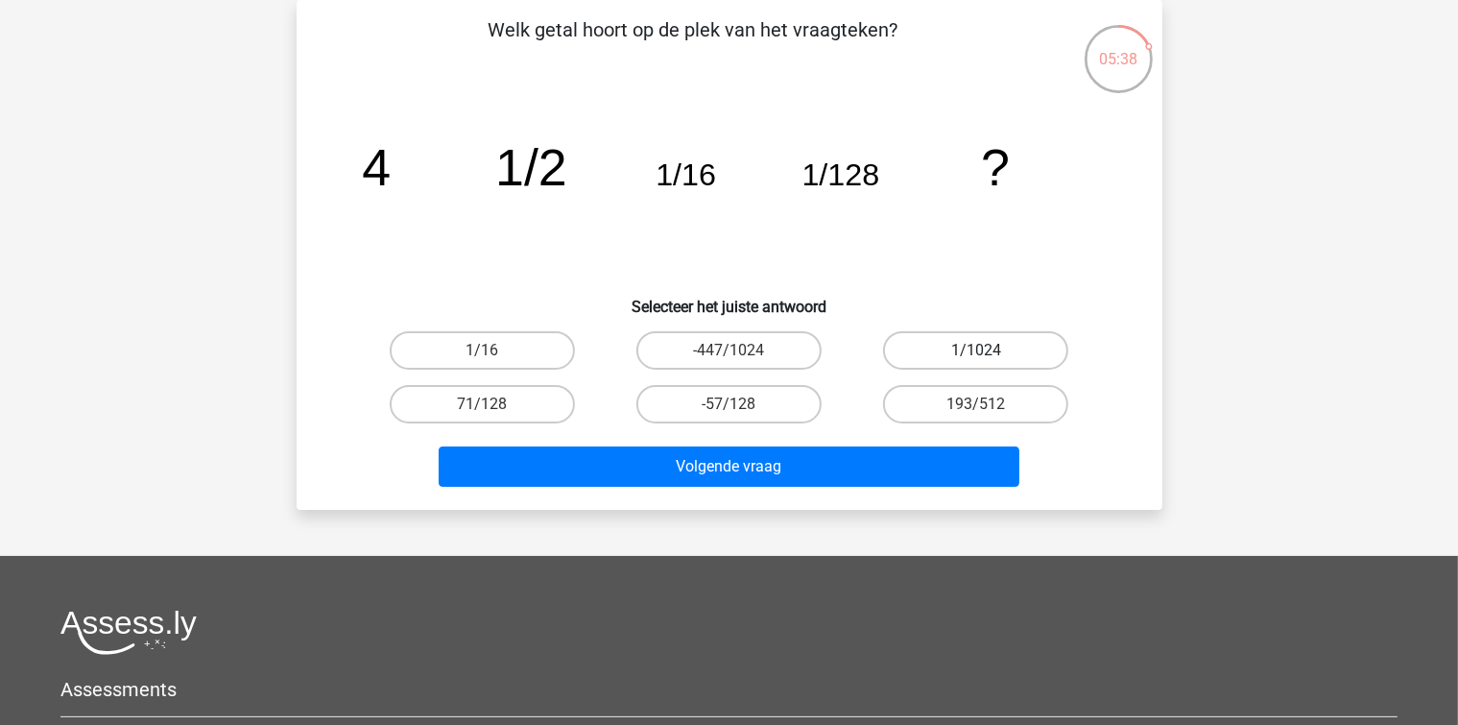
click at [950, 340] on label "1/1024" at bounding box center [975, 350] width 185 height 38
click at [976, 350] on input "1/1024" at bounding box center [982, 356] width 12 height 12
radio input "true"
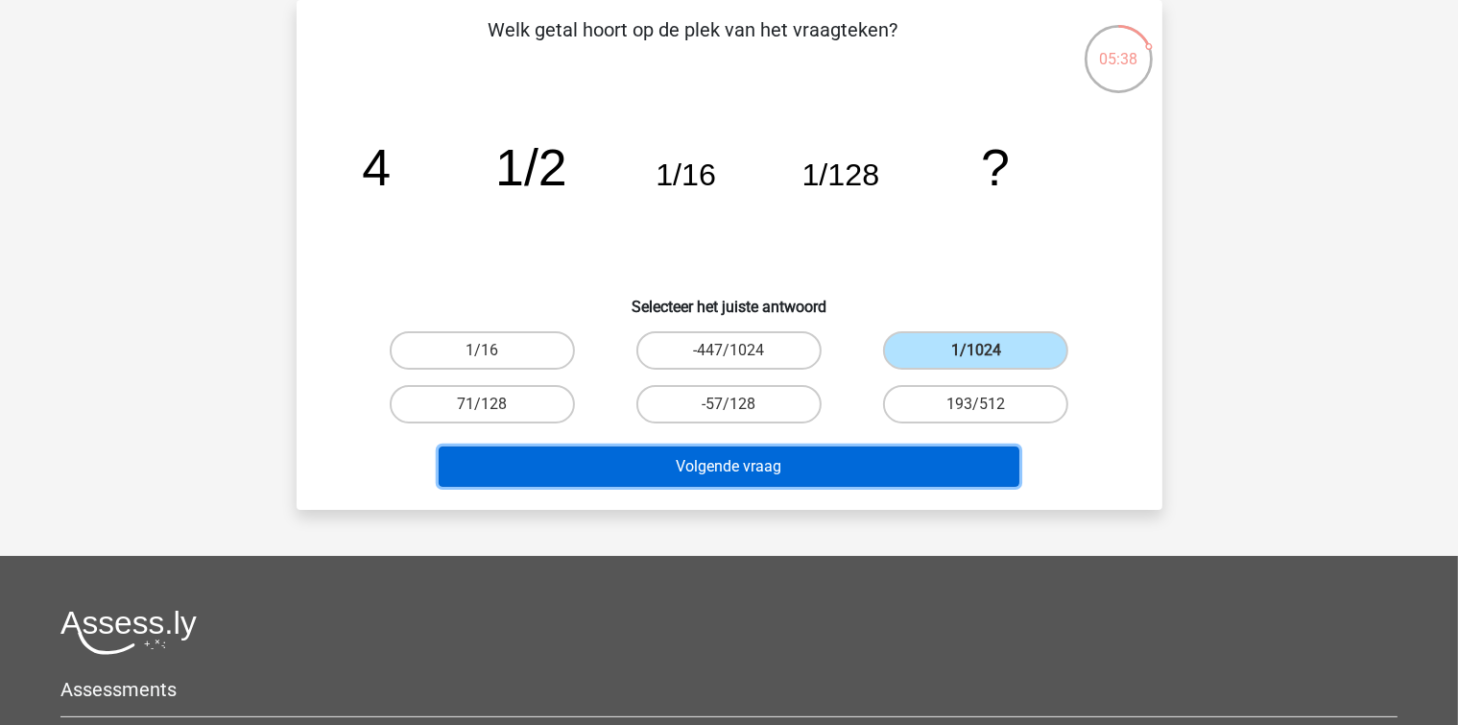
click at [923, 447] on button "Volgende vraag" at bounding box center [729, 466] width 581 height 40
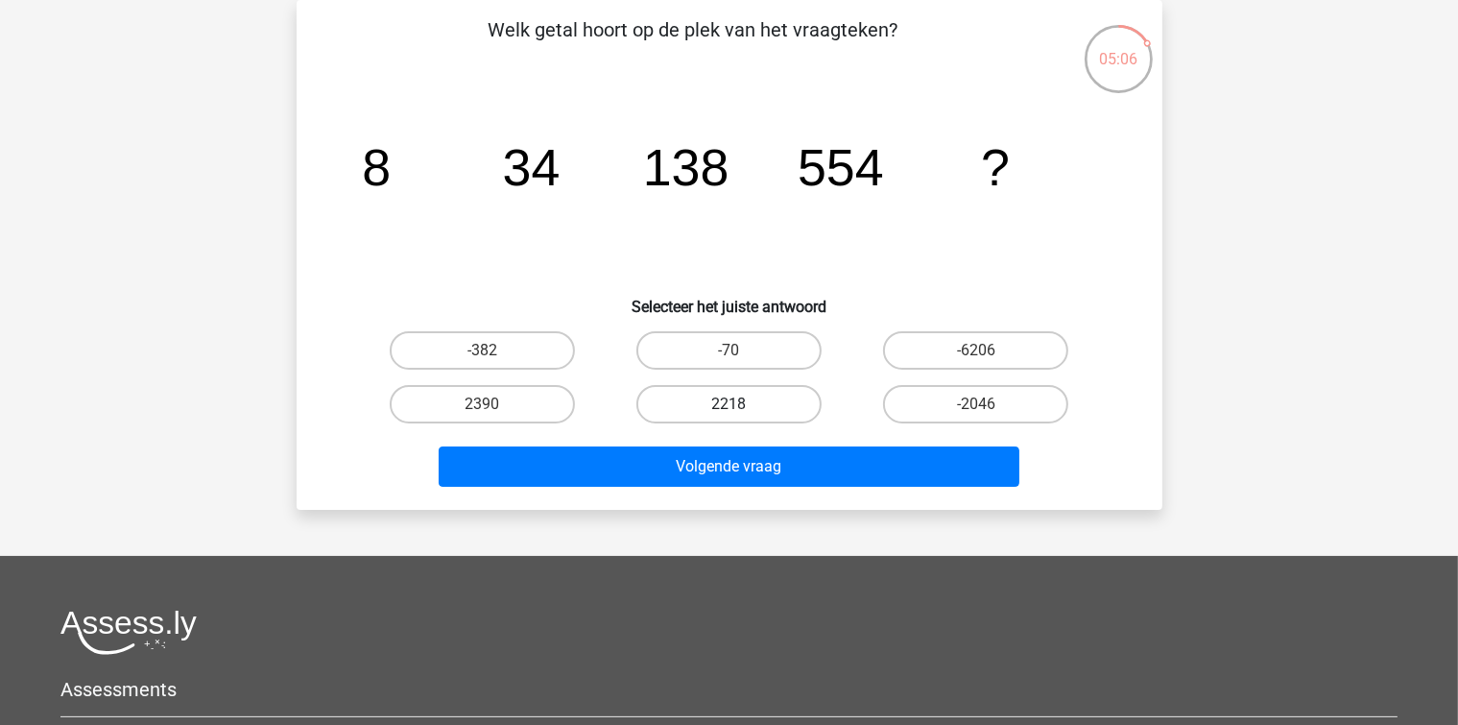
click at [780, 420] on label "2218" at bounding box center [728, 404] width 185 height 38
click at [741, 417] on input "2218" at bounding box center [734, 410] width 12 height 12
radio input "true"
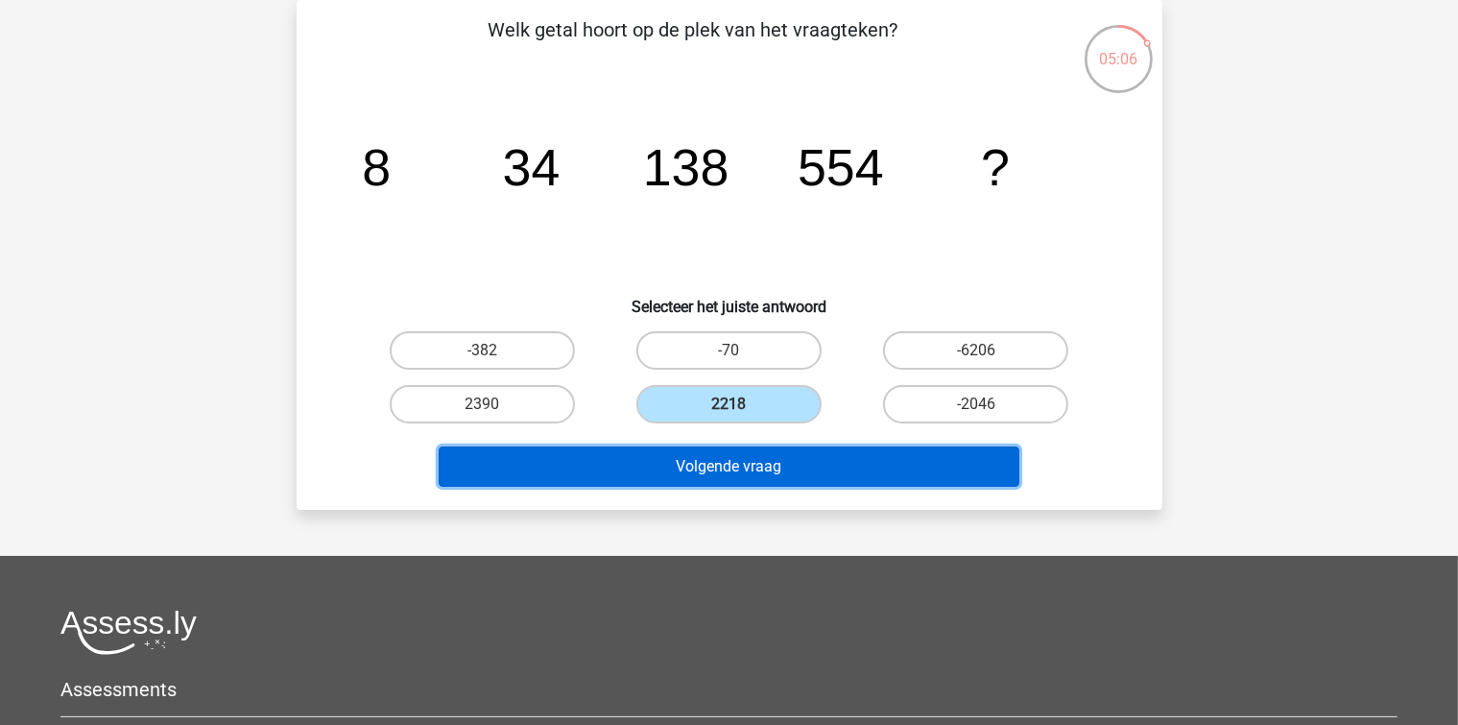
click at [774, 455] on button "Volgende vraag" at bounding box center [729, 466] width 581 height 40
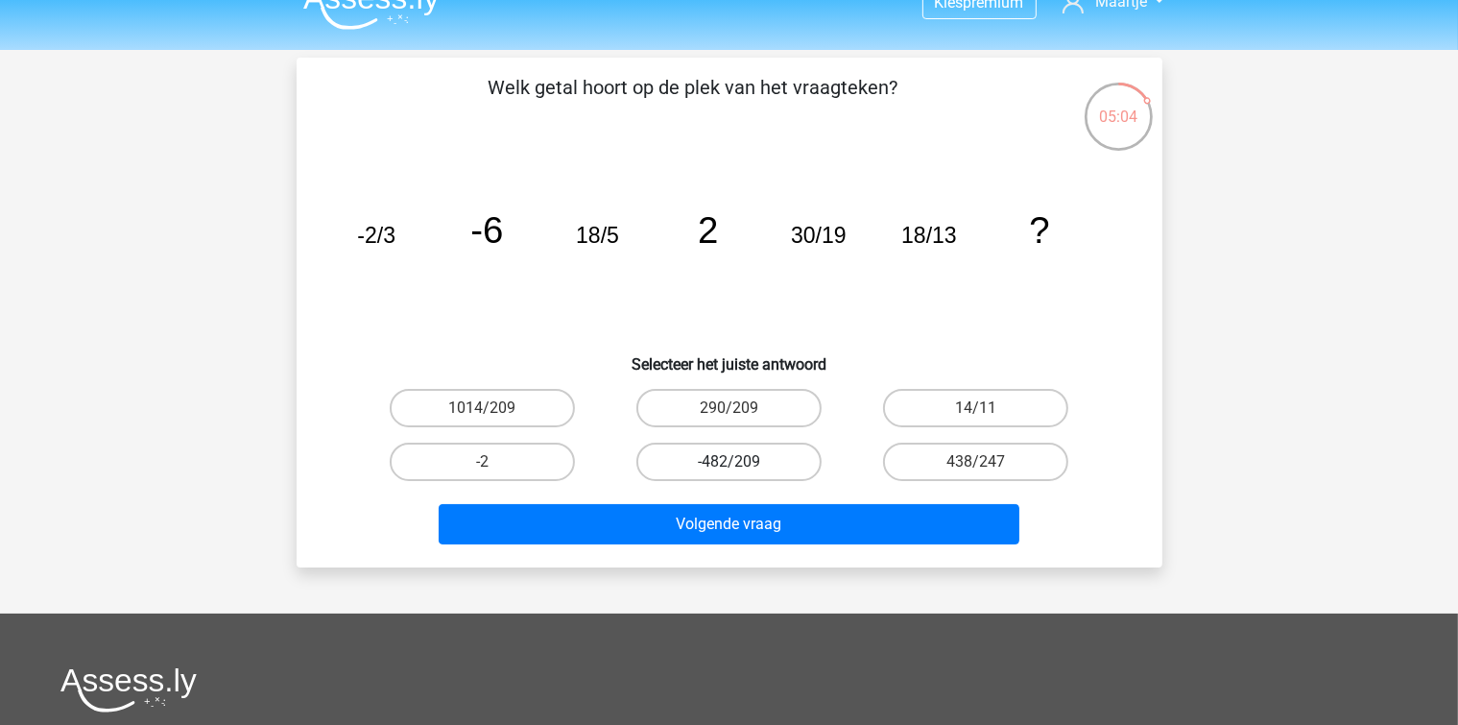
scroll to position [0, 0]
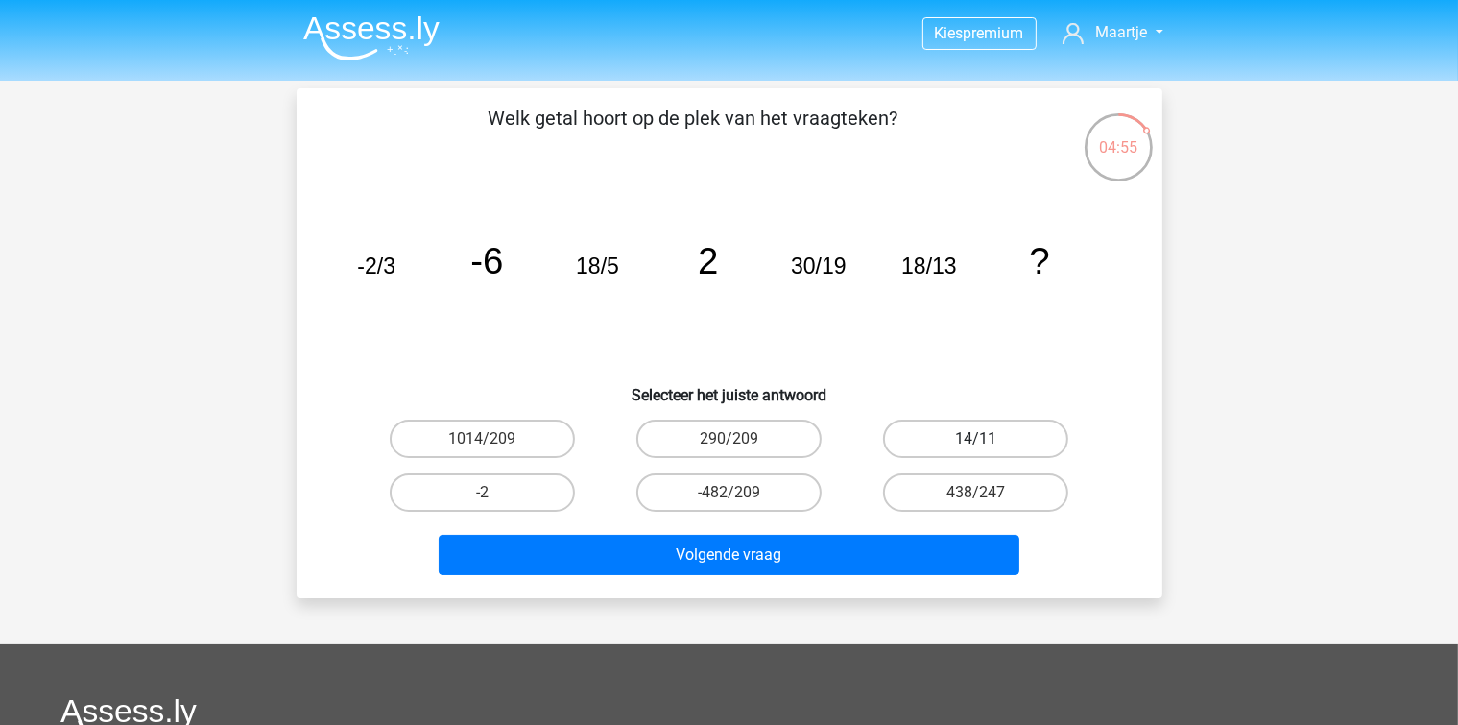
click at [929, 454] on label "14/11" at bounding box center [975, 438] width 185 height 38
click at [976, 451] on input "14/11" at bounding box center [982, 445] width 12 height 12
radio input "true"
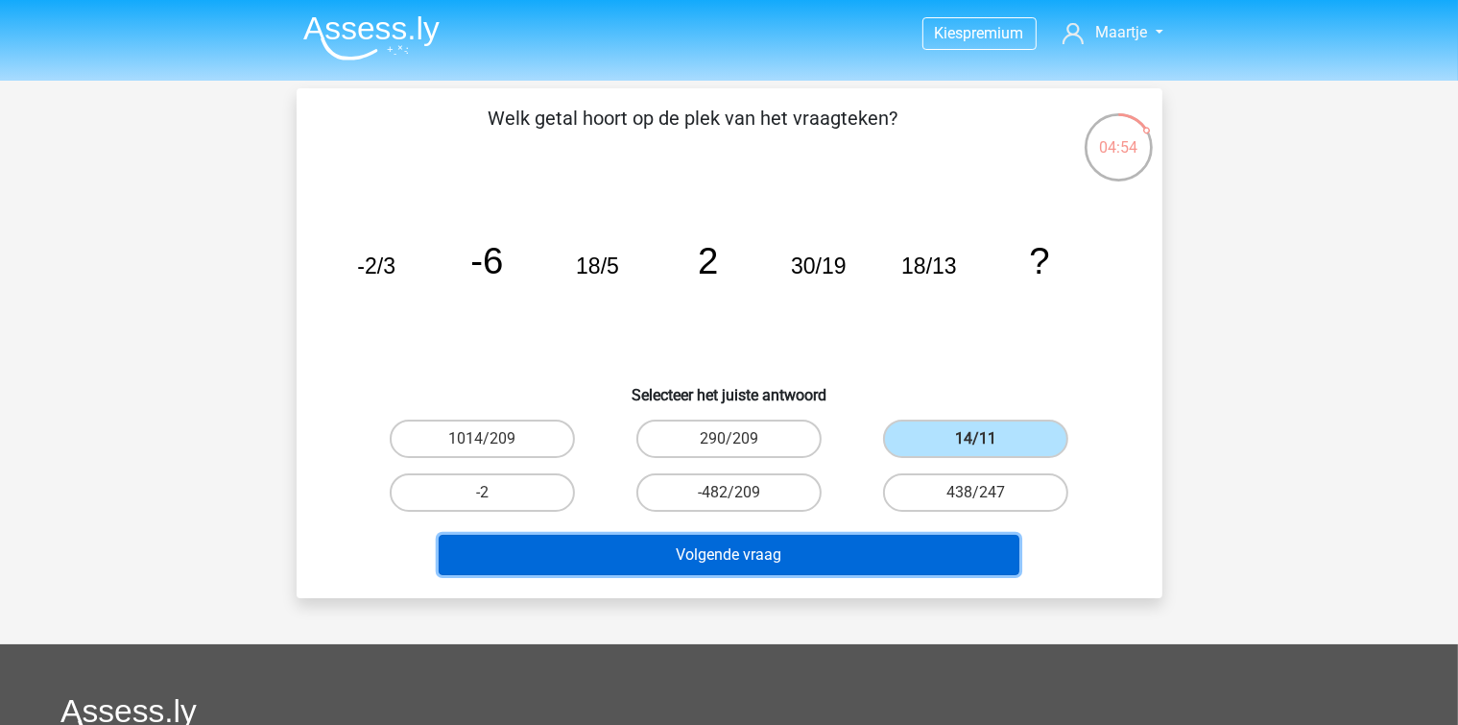
click at [866, 541] on button "Volgende vraag" at bounding box center [729, 555] width 581 height 40
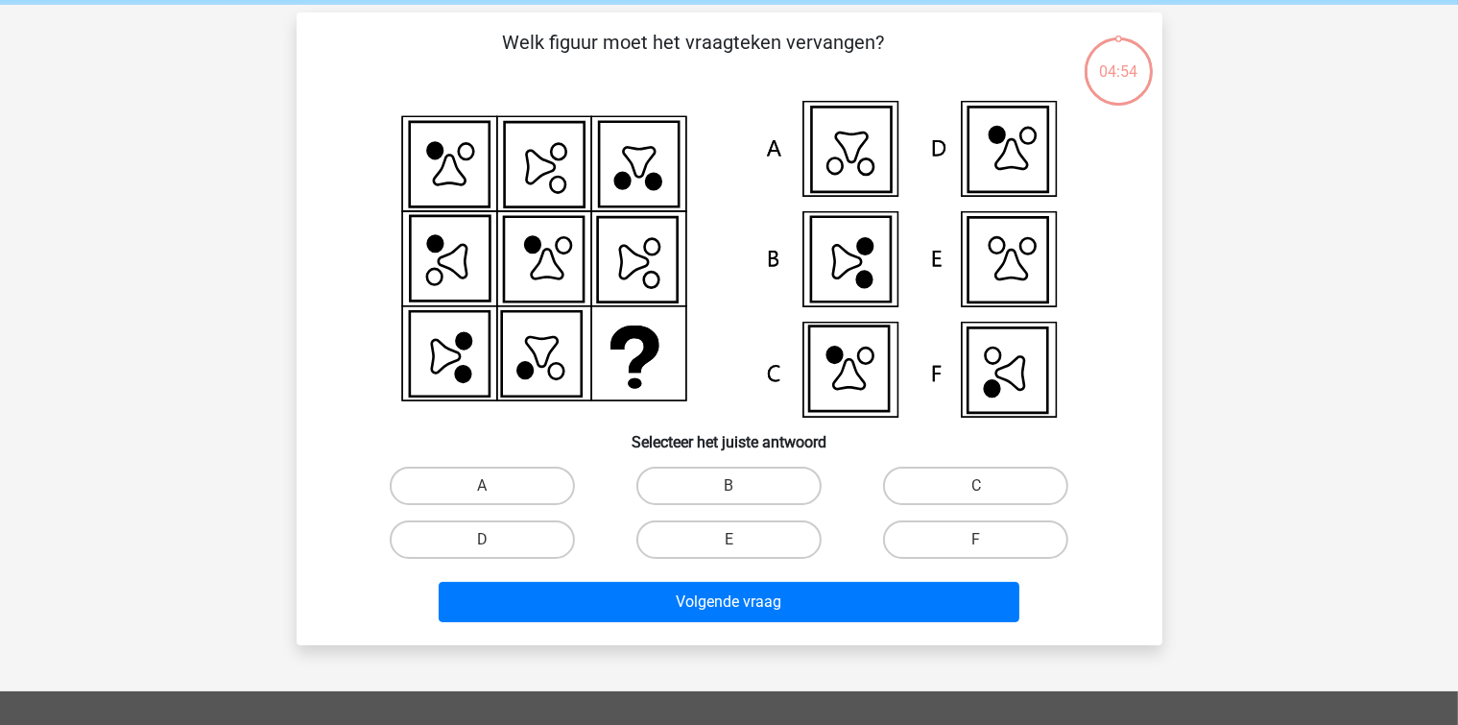
scroll to position [88, 0]
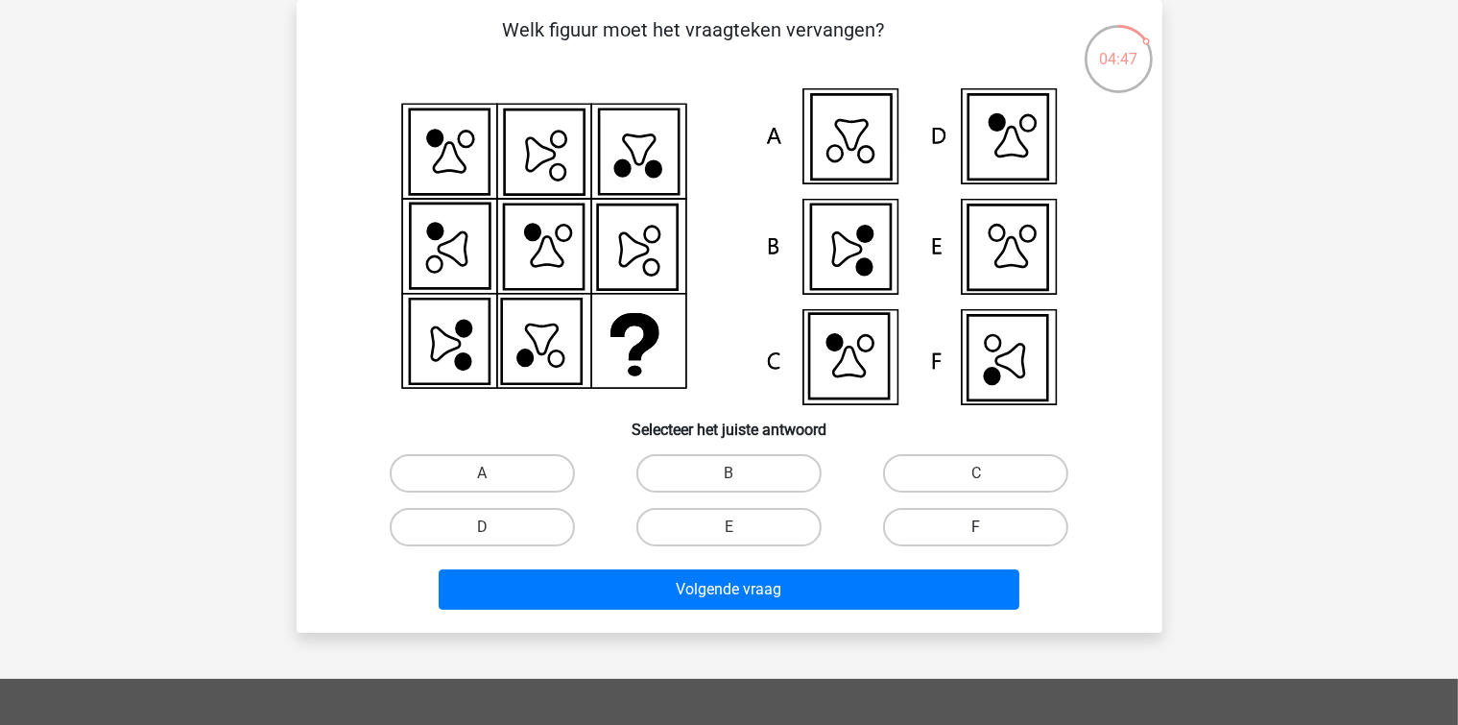
click at [910, 519] on label "F" at bounding box center [975, 527] width 185 height 38
click at [976, 527] on input "F" at bounding box center [982, 533] width 12 height 12
radio input "true"
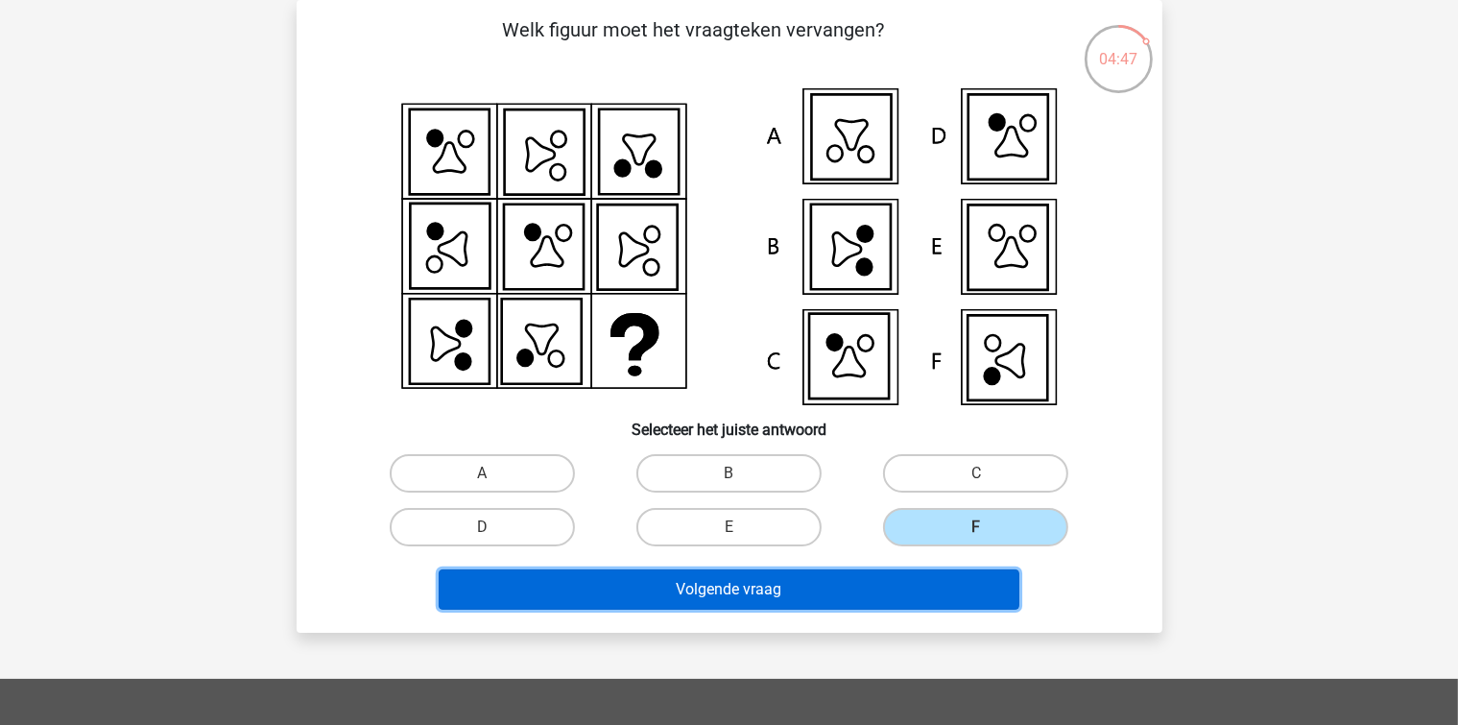
click at [889, 579] on button "Volgende vraag" at bounding box center [729, 589] width 581 height 40
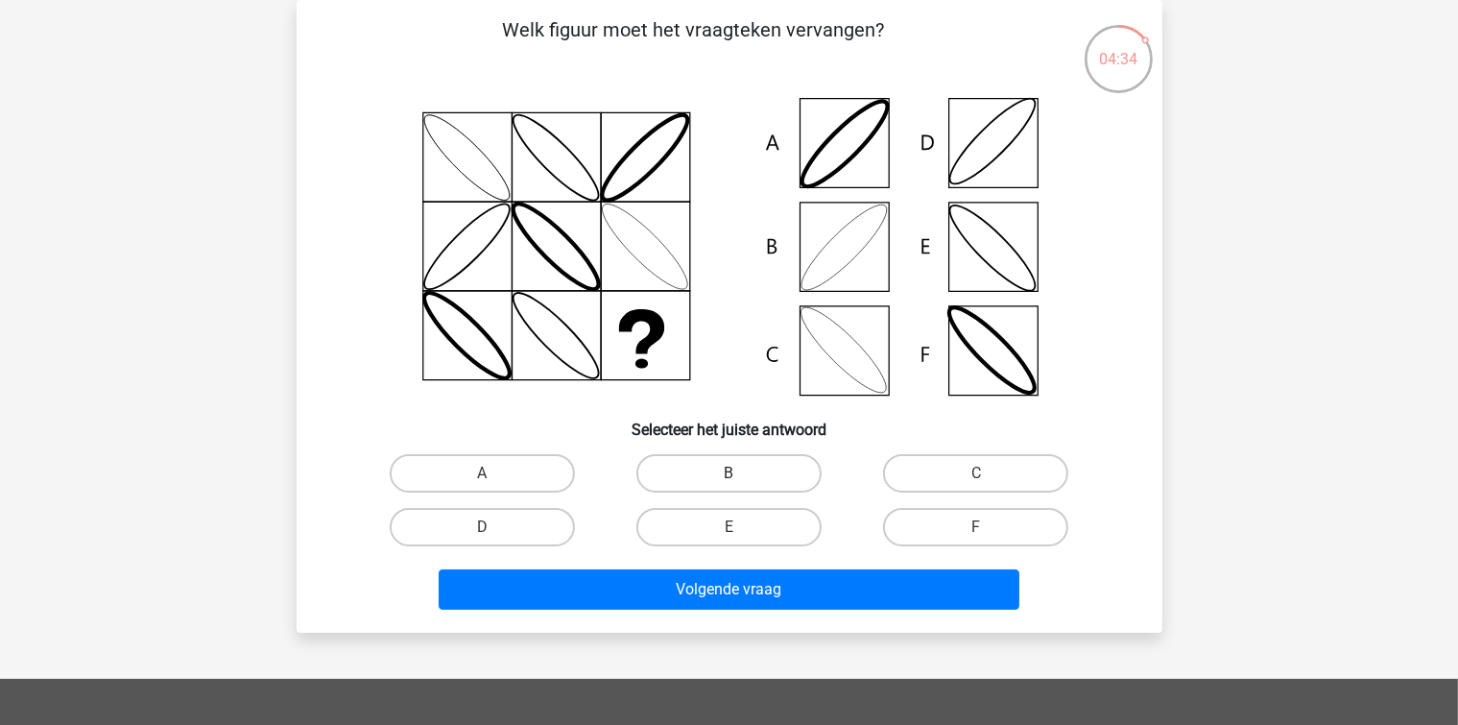
click at [718, 466] on label "B" at bounding box center [728, 473] width 185 height 38
click at [728, 473] on input "B" at bounding box center [734, 479] width 12 height 12
radio input "true"
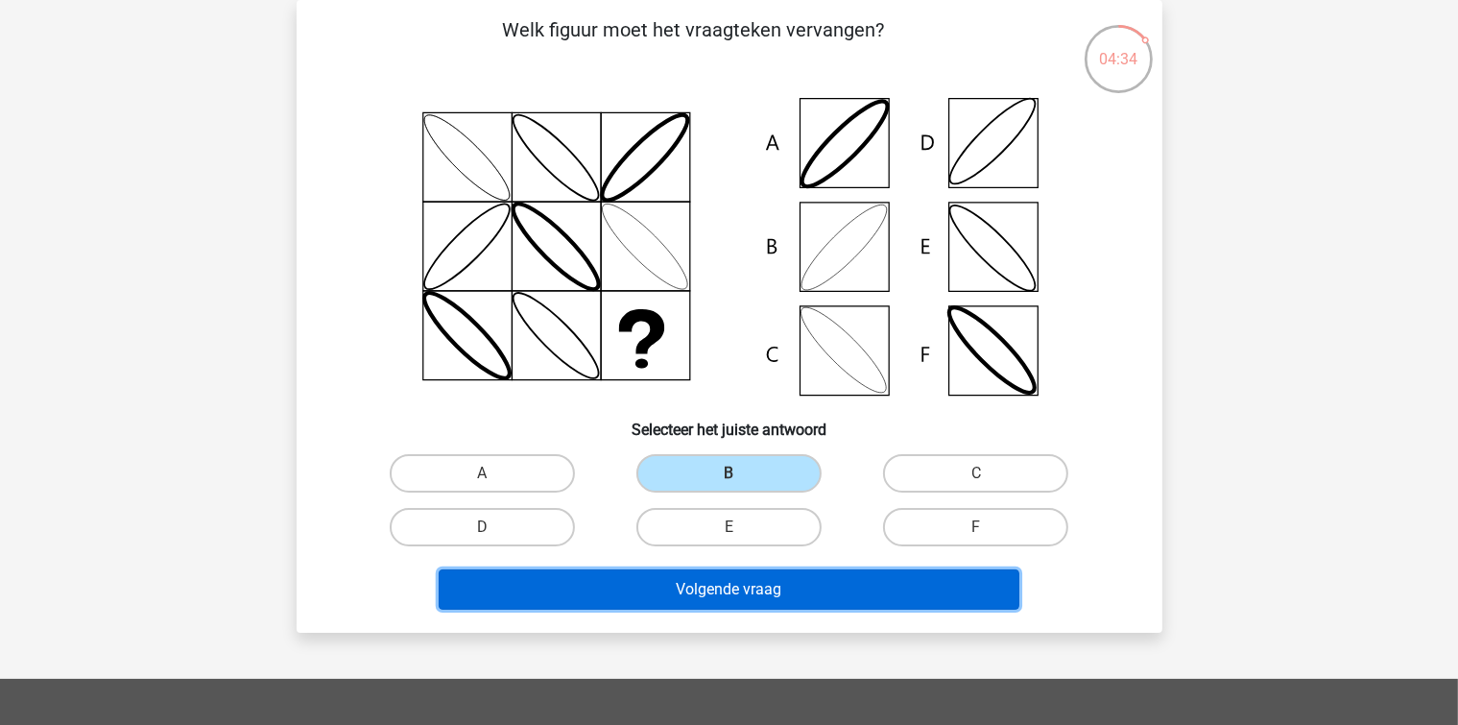
click at [741, 585] on button "Volgende vraag" at bounding box center [729, 589] width 581 height 40
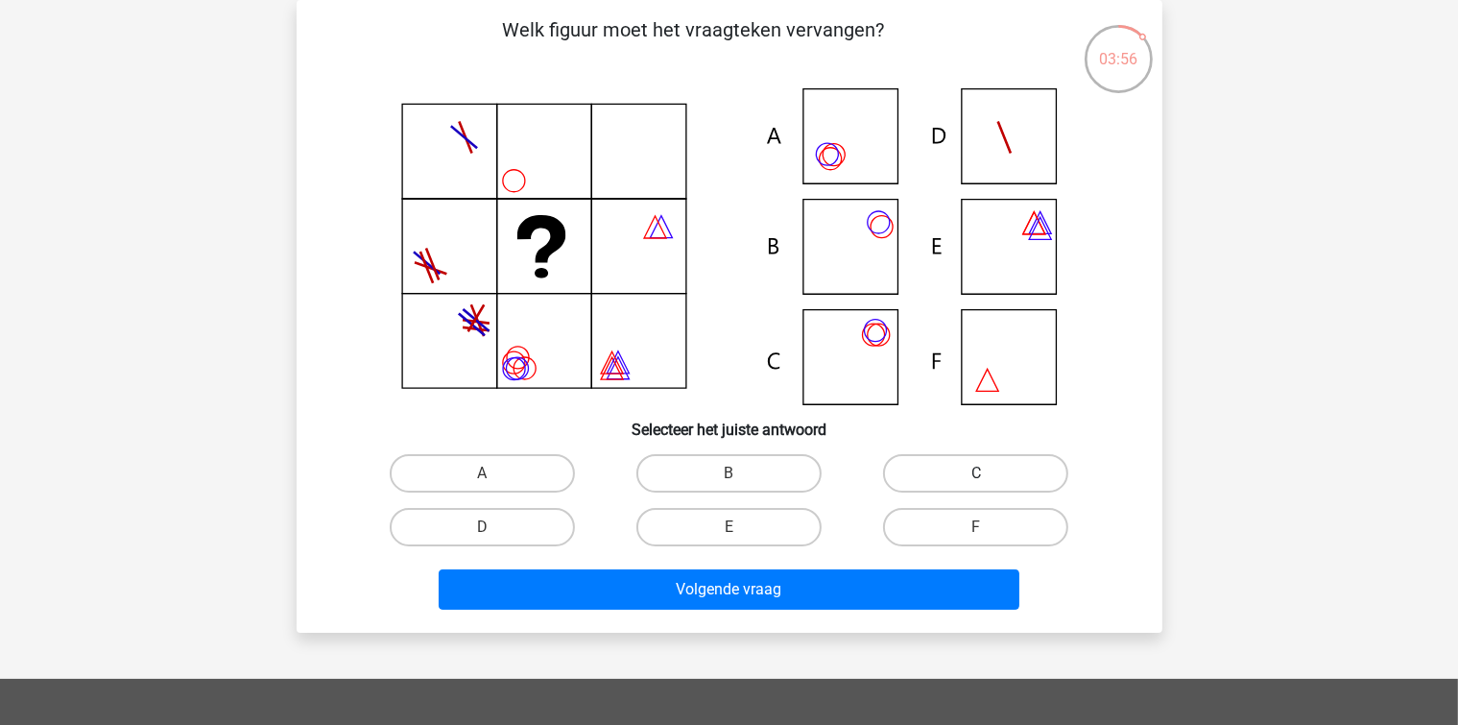
click at [908, 466] on label "C" at bounding box center [975, 473] width 185 height 38
click at [976, 473] on input "C" at bounding box center [982, 479] width 12 height 12
radio input "true"
click at [534, 487] on label "A" at bounding box center [482, 473] width 185 height 38
click at [494, 486] on input "A" at bounding box center [488, 479] width 12 height 12
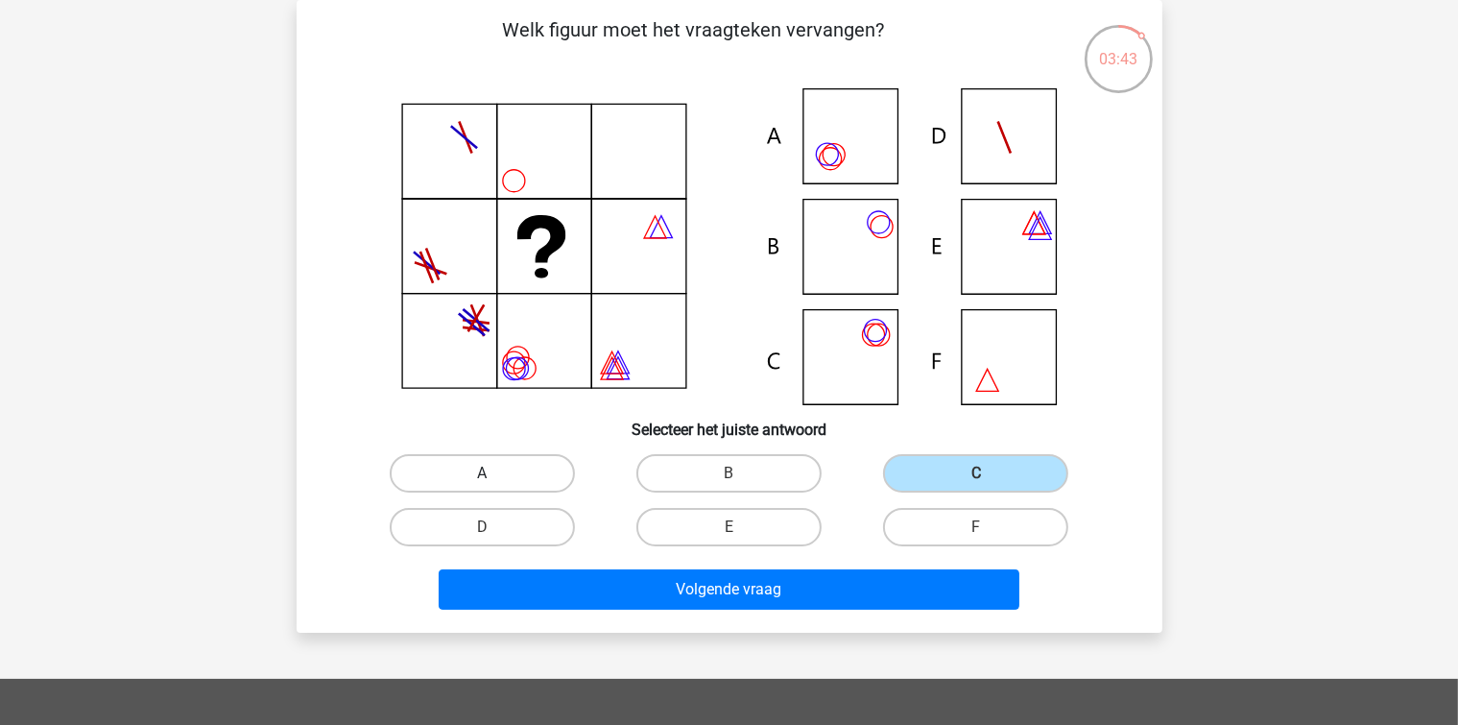
radio input "true"
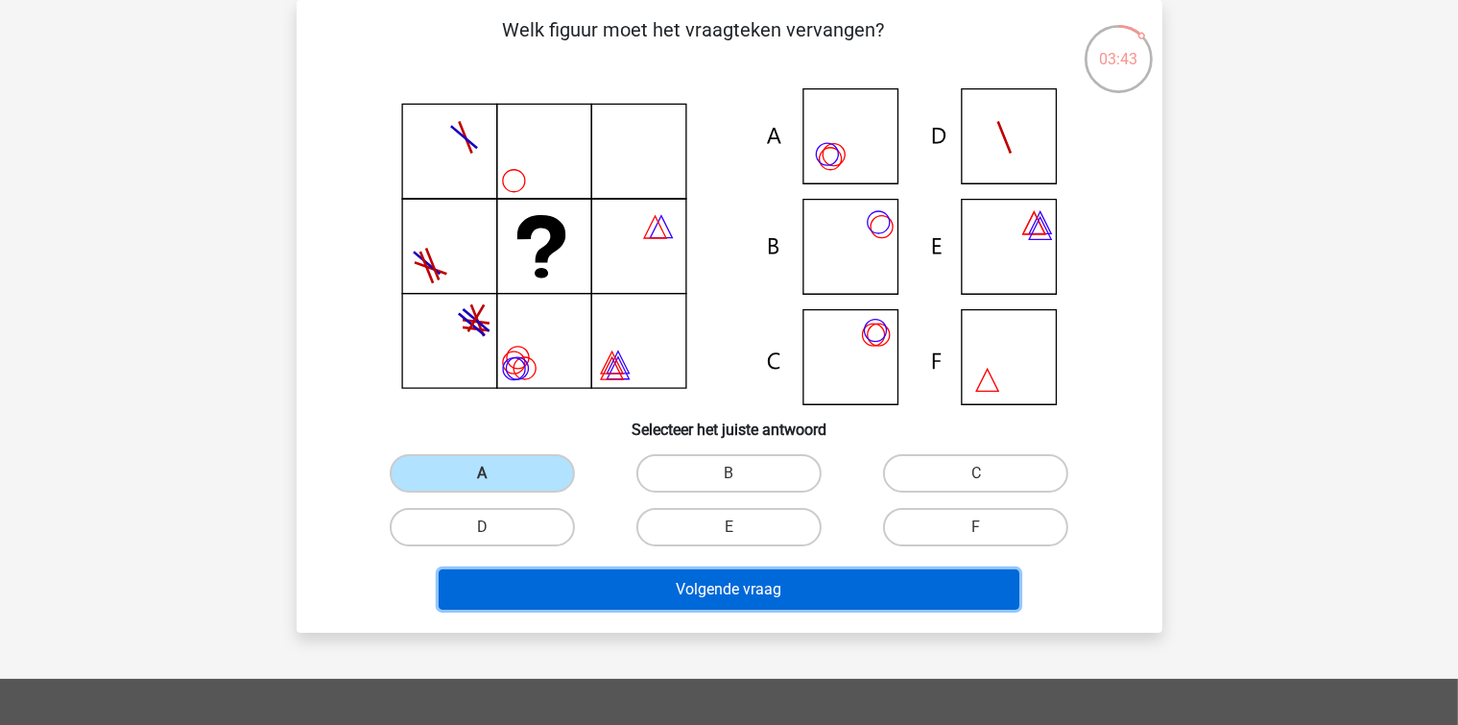
click at [603, 589] on button "Volgende vraag" at bounding box center [729, 589] width 581 height 40
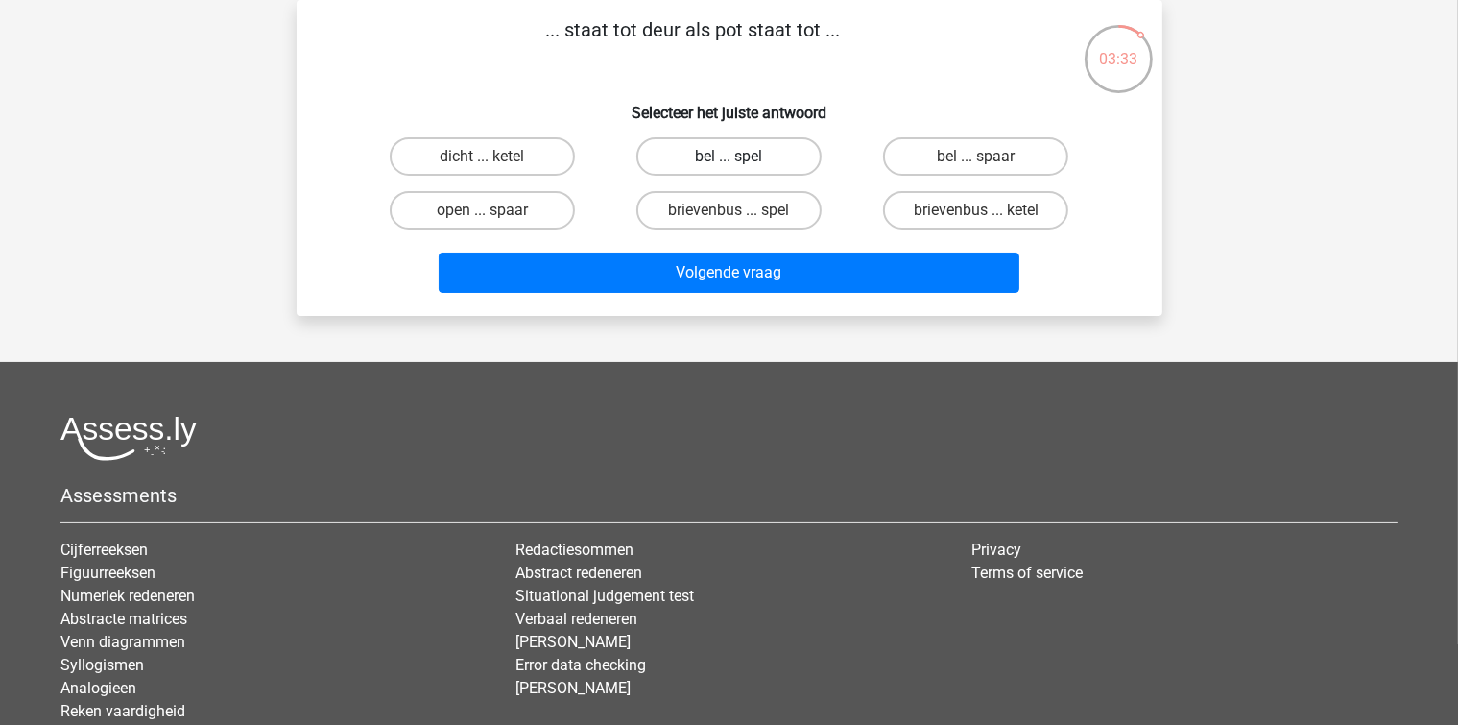
click at [701, 167] on label "bel ... spel" at bounding box center [728, 156] width 185 height 38
click at [728, 167] on input "bel ... spel" at bounding box center [734, 162] width 12 height 12
radio input "true"
click at [956, 160] on label "bel ... spaar" at bounding box center [975, 156] width 185 height 38
click at [976, 160] on input "bel ... spaar" at bounding box center [982, 162] width 12 height 12
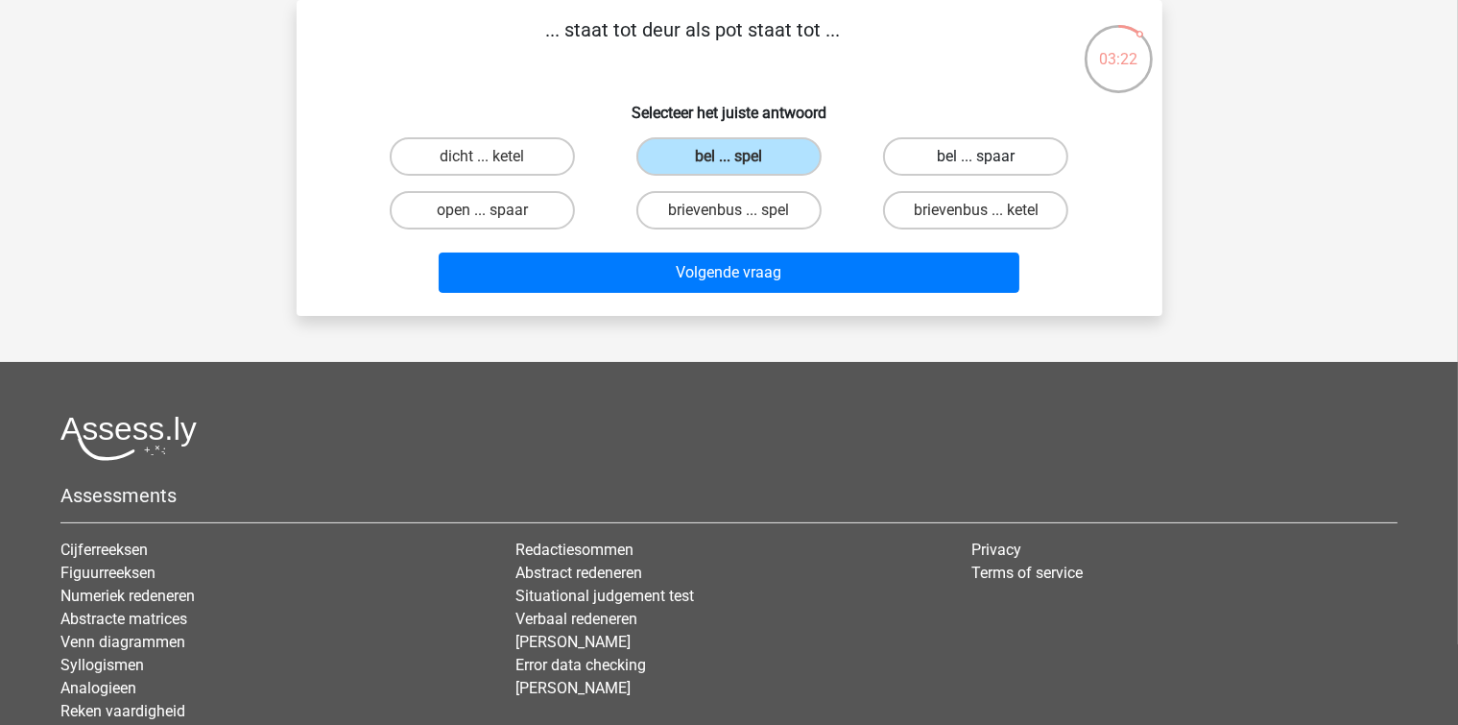
radio input "true"
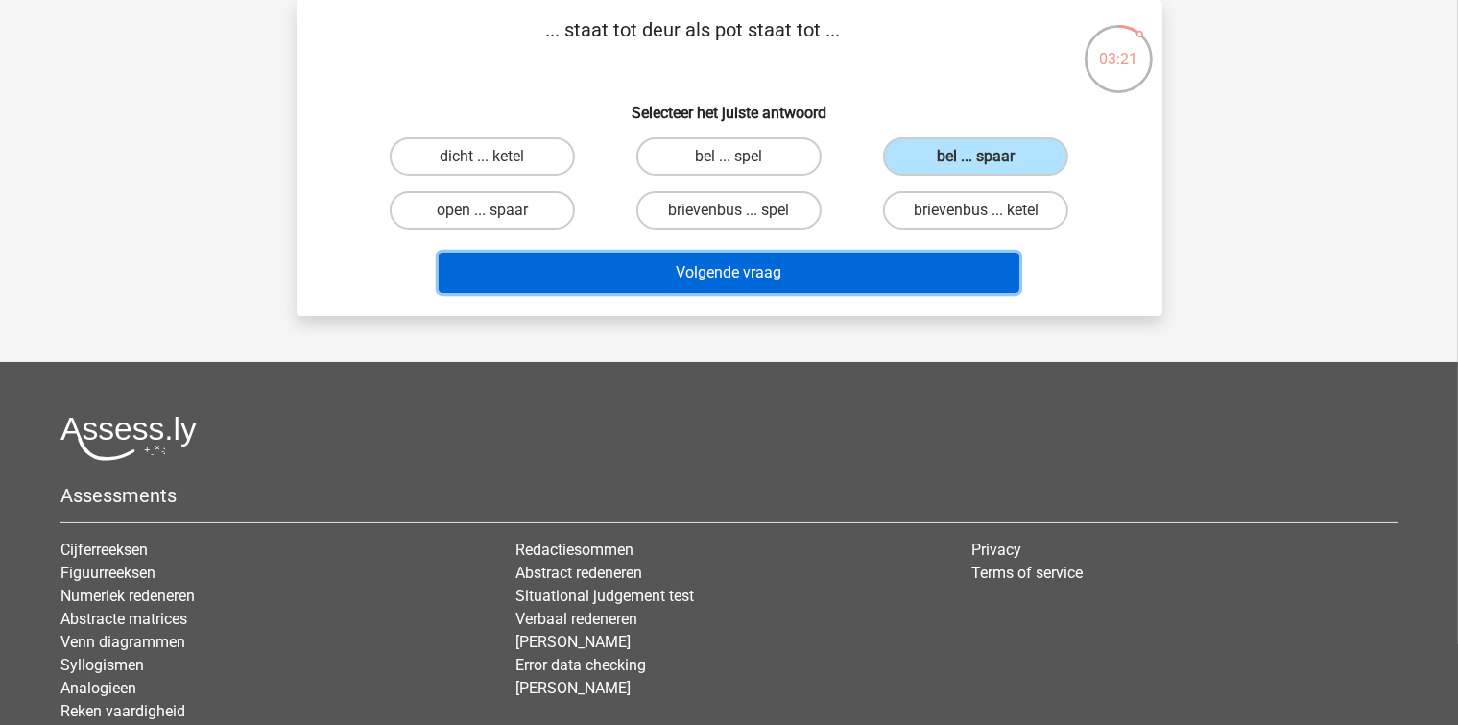
click at [798, 271] on button "Volgende vraag" at bounding box center [729, 272] width 581 height 40
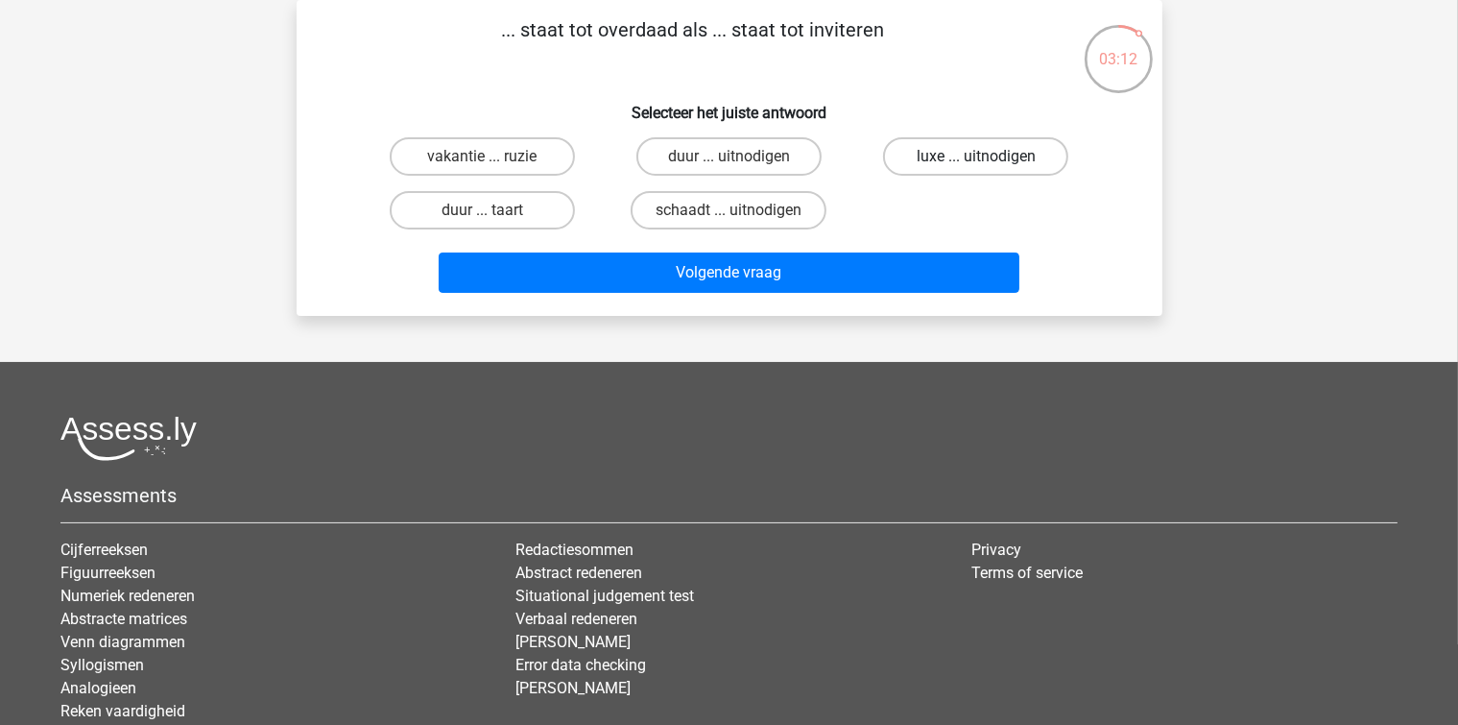
drag, startPoint x: 929, startPoint y: 155, endPoint x: 893, endPoint y: 194, distance: 53.0
click at [929, 158] on label "luxe ... uitnodigen" at bounding box center [975, 156] width 185 height 38
click at [976, 158] on input "luxe ... uitnodigen" at bounding box center [982, 162] width 12 height 12
radio input "true"
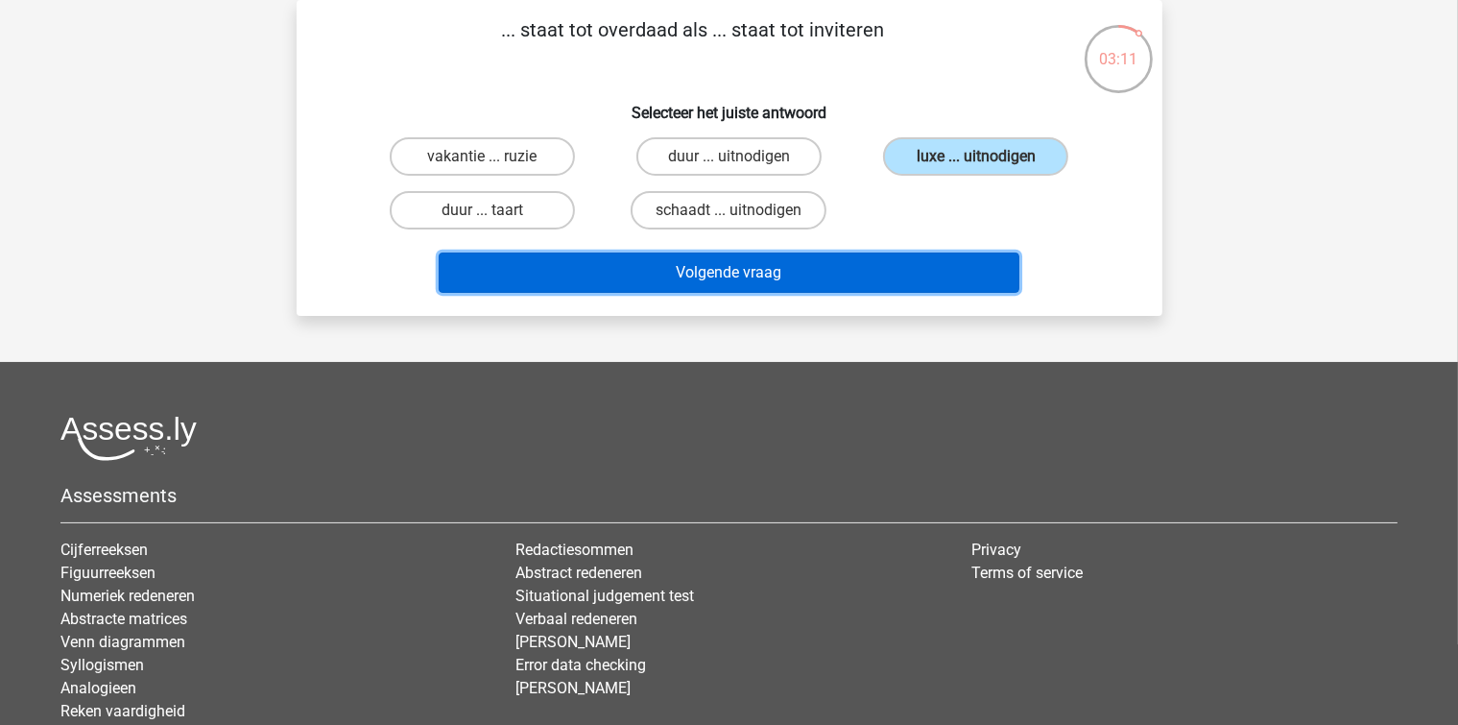
click at [860, 276] on button "Volgende vraag" at bounding box center [729, 272] width 581 height 40
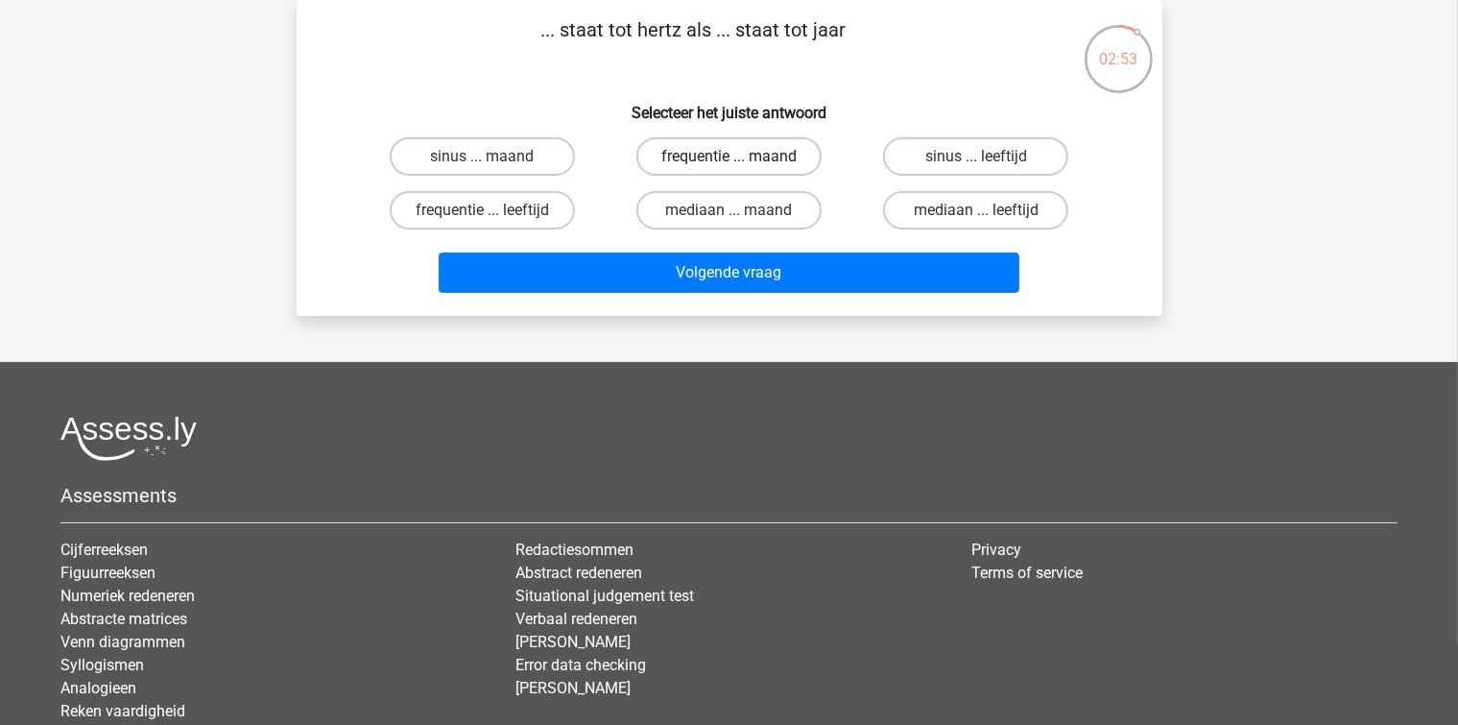
click at [772, 153] on label "frequentie ... maand" at bounding box center [728, 156] width 185 height 38
click at [741, 156] on input "frequentie ... maand" at bounding box center [734, 162] width 12 height 12
radio input "true"
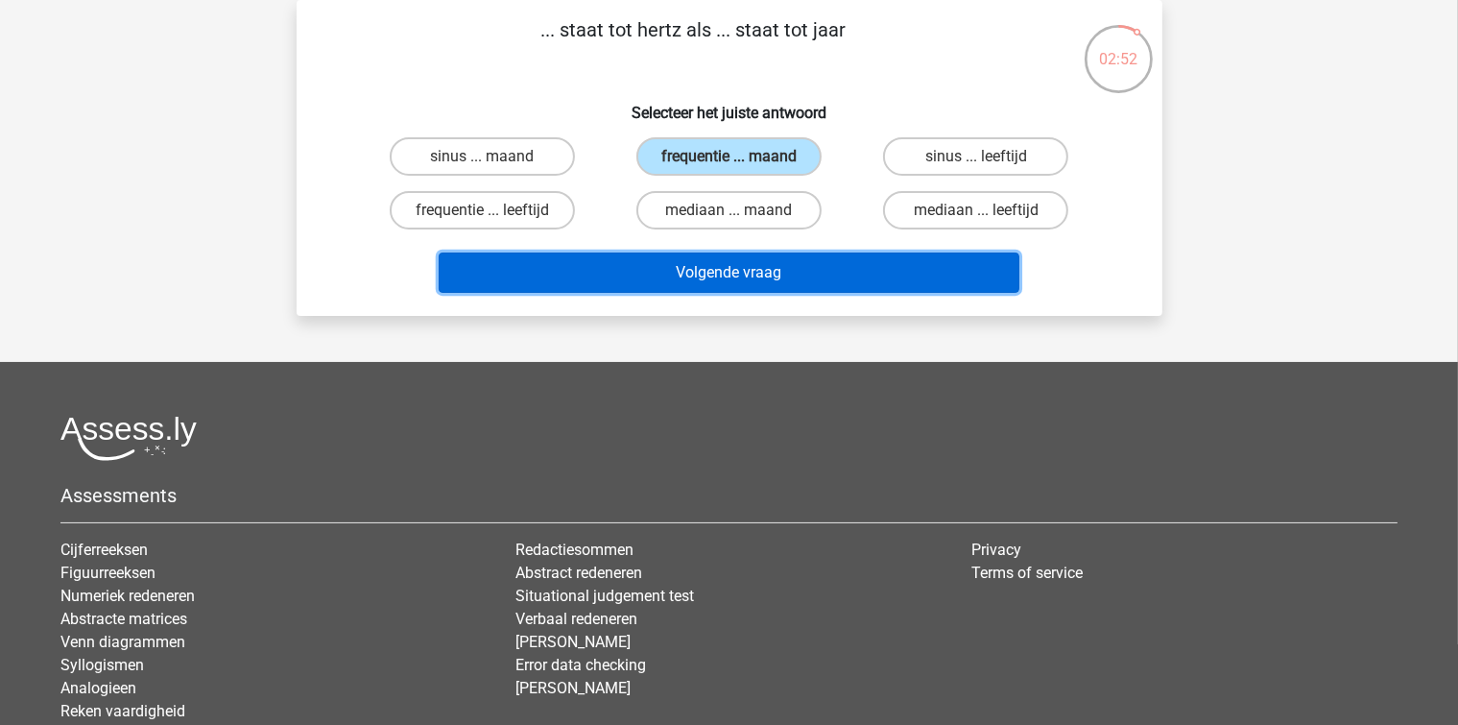
click at [769, 265] on button "Volgende vraag" at bounding box center [729, 272] width 581 height 40
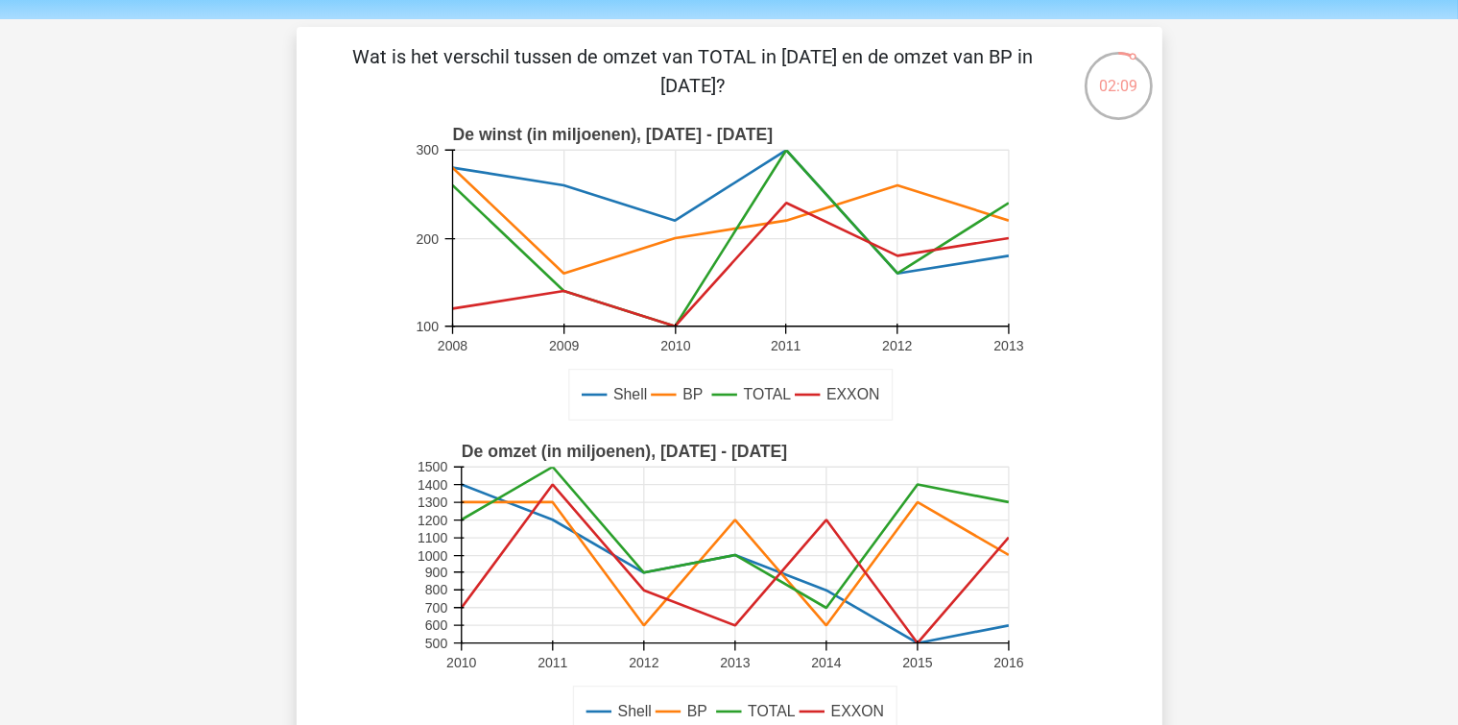
scroll to position [96, 0]
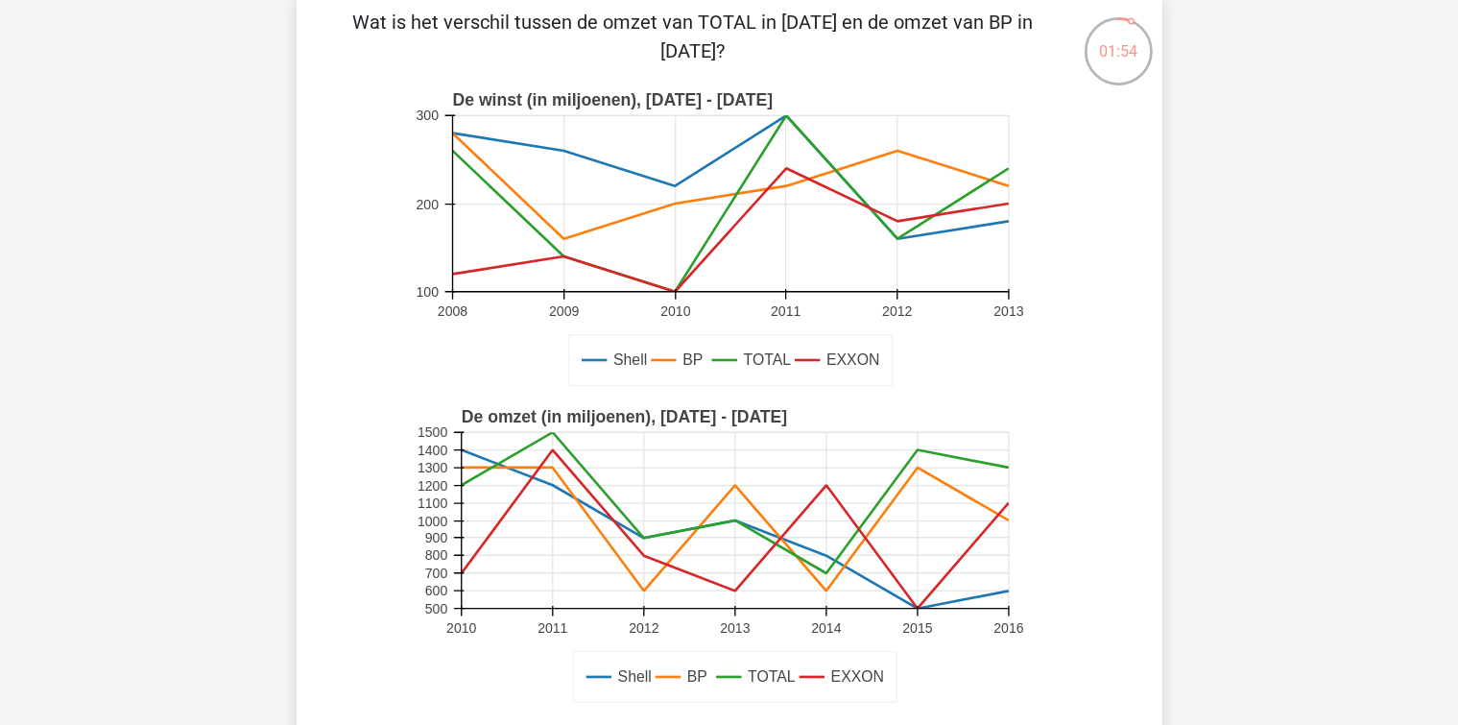
click at [512, 420] on text "De omzet (in miljoenen), 2010 - 2016" at bounding box center [623, 416] width 325 height 19
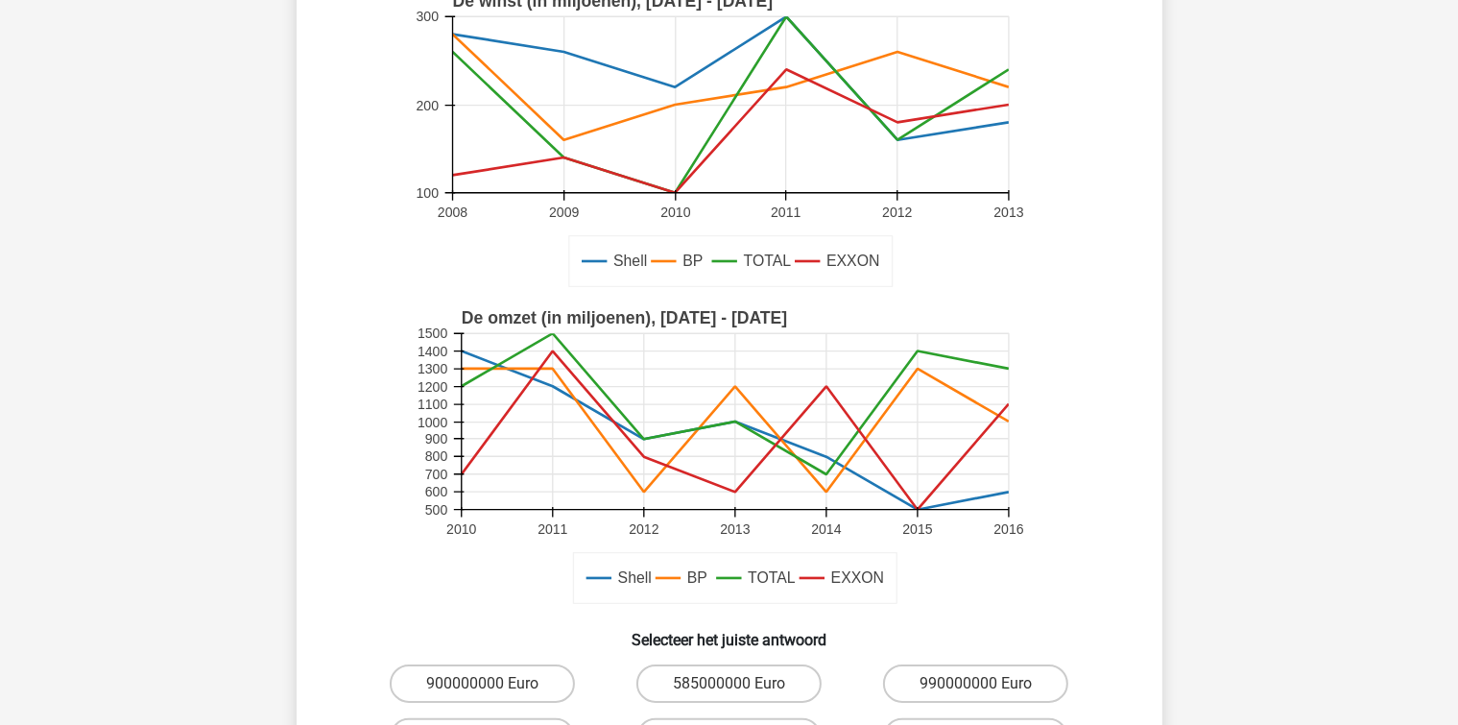
scroll to position [384, 0]
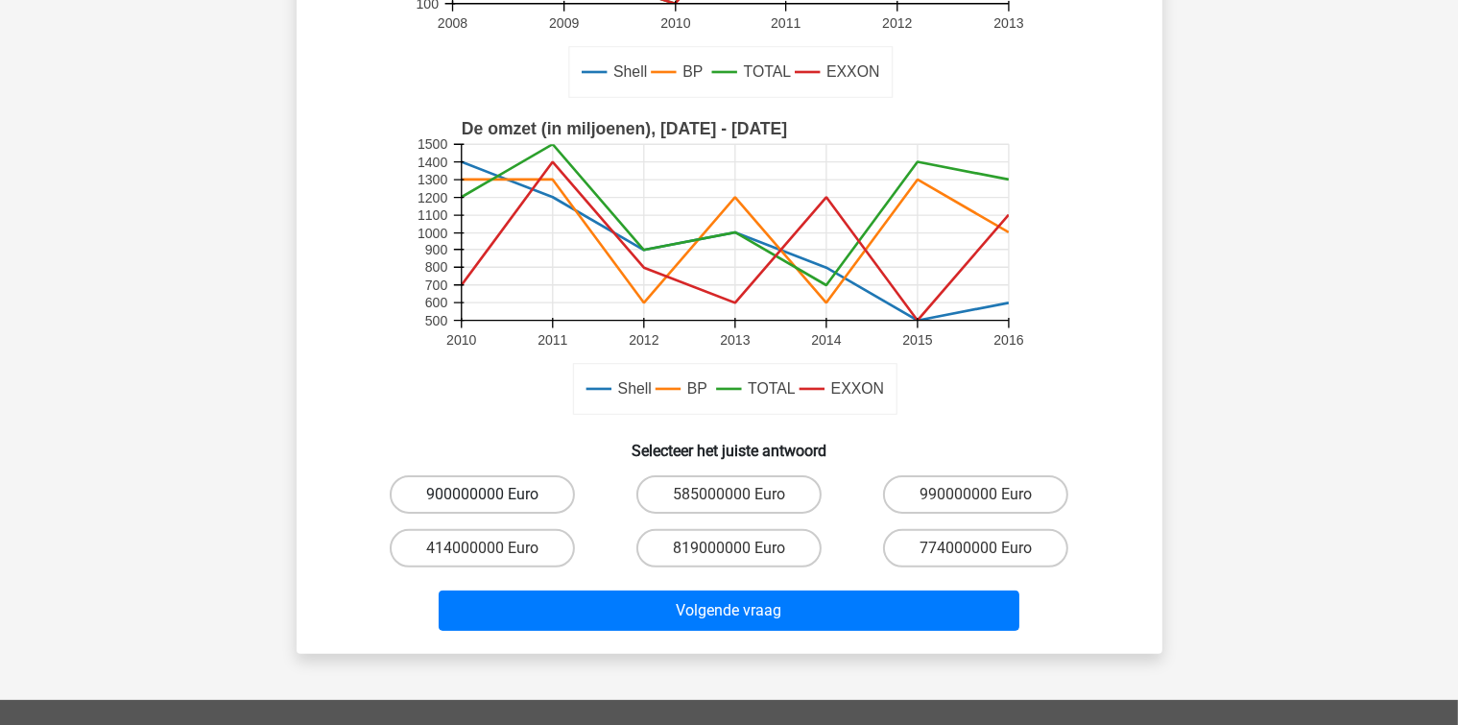
click at [505, 505] on label "900000000 Euro" at bounding box center [482, 494] width 185 height 38
click at [494, 505] on input "900000000 Euro" at bounding box center [488, 500] width 12 height 12
radio input "true"
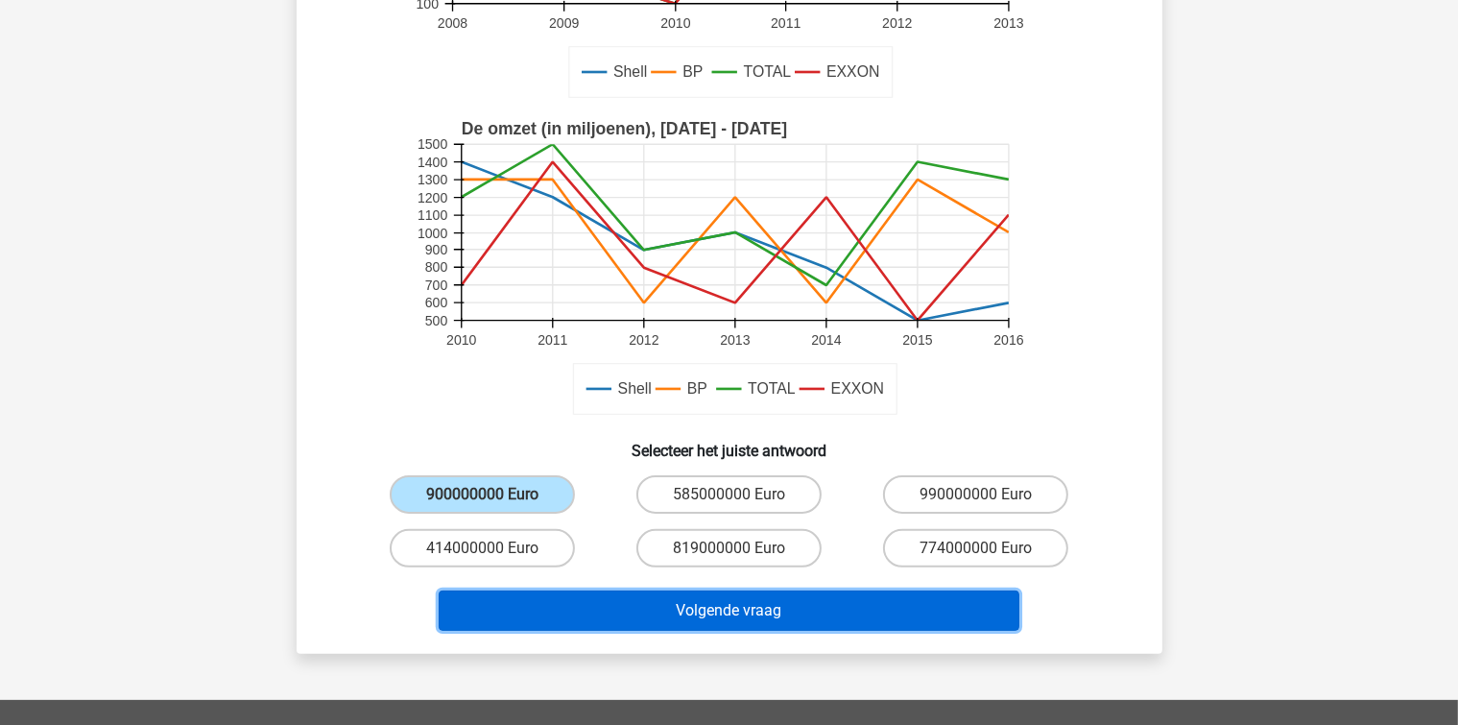
click at [587, 615] on button "Volgende vraag" at bounding box center [729, 610] width 581 height 40
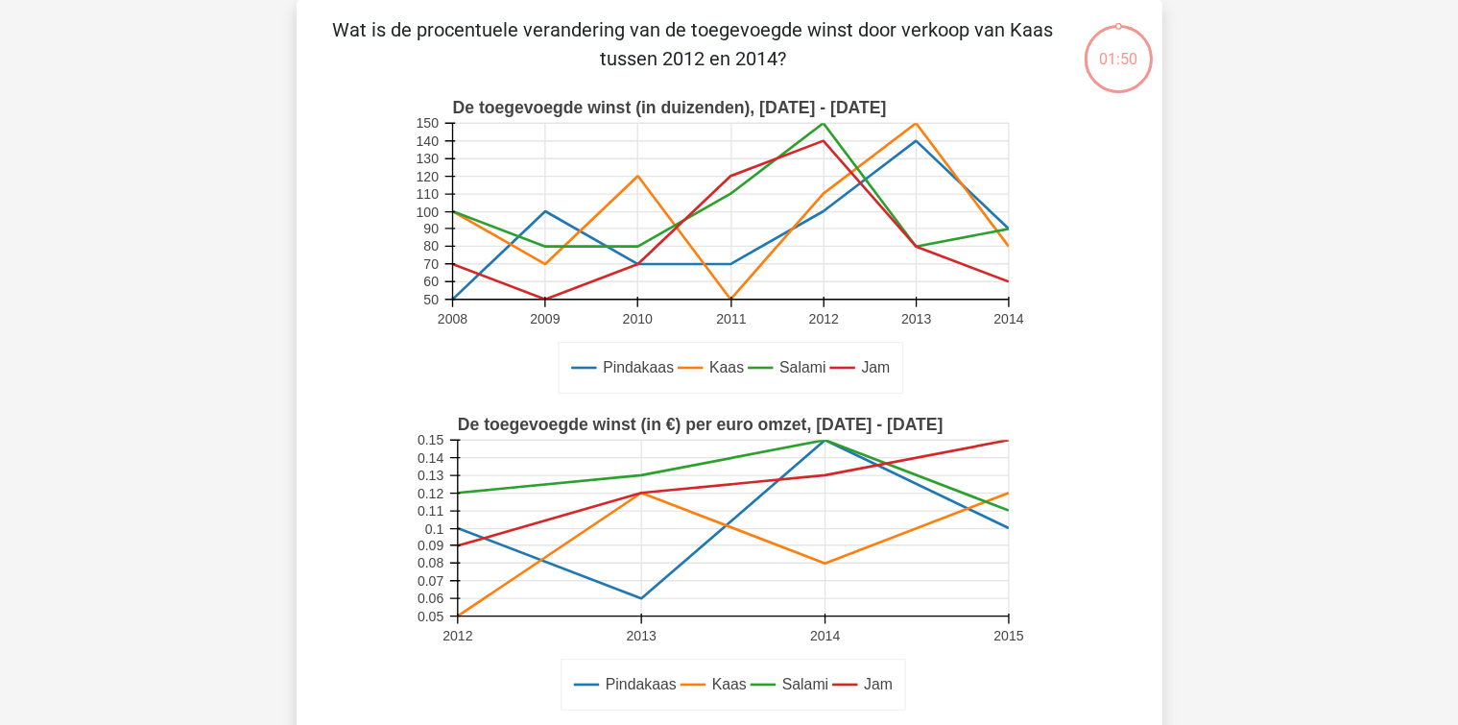
scroll to position [88, 0]
click at [175, 194] on div "Kies premium Maartje maartje366@hotmail.com 50" at bounding box center [729, 707] width 1458 height 1590
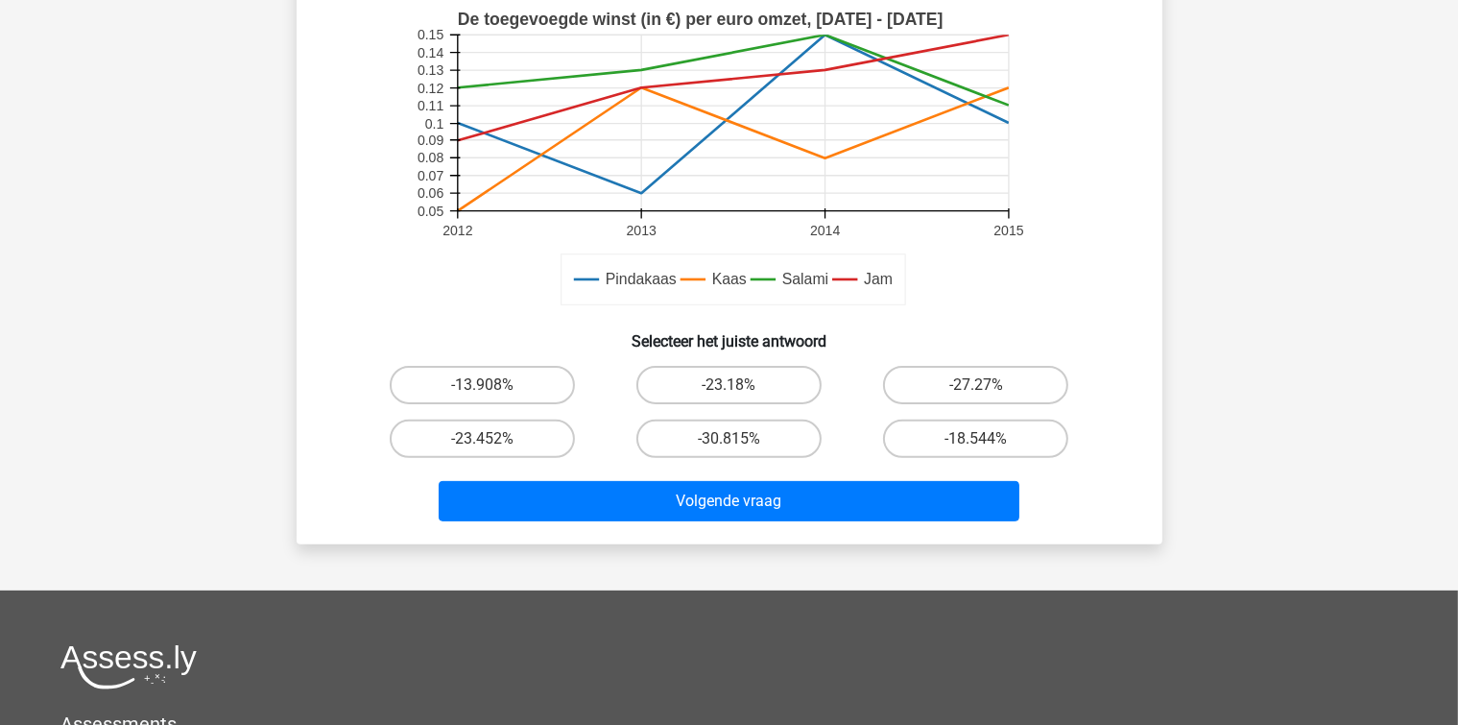
scroll to position [472, 0]
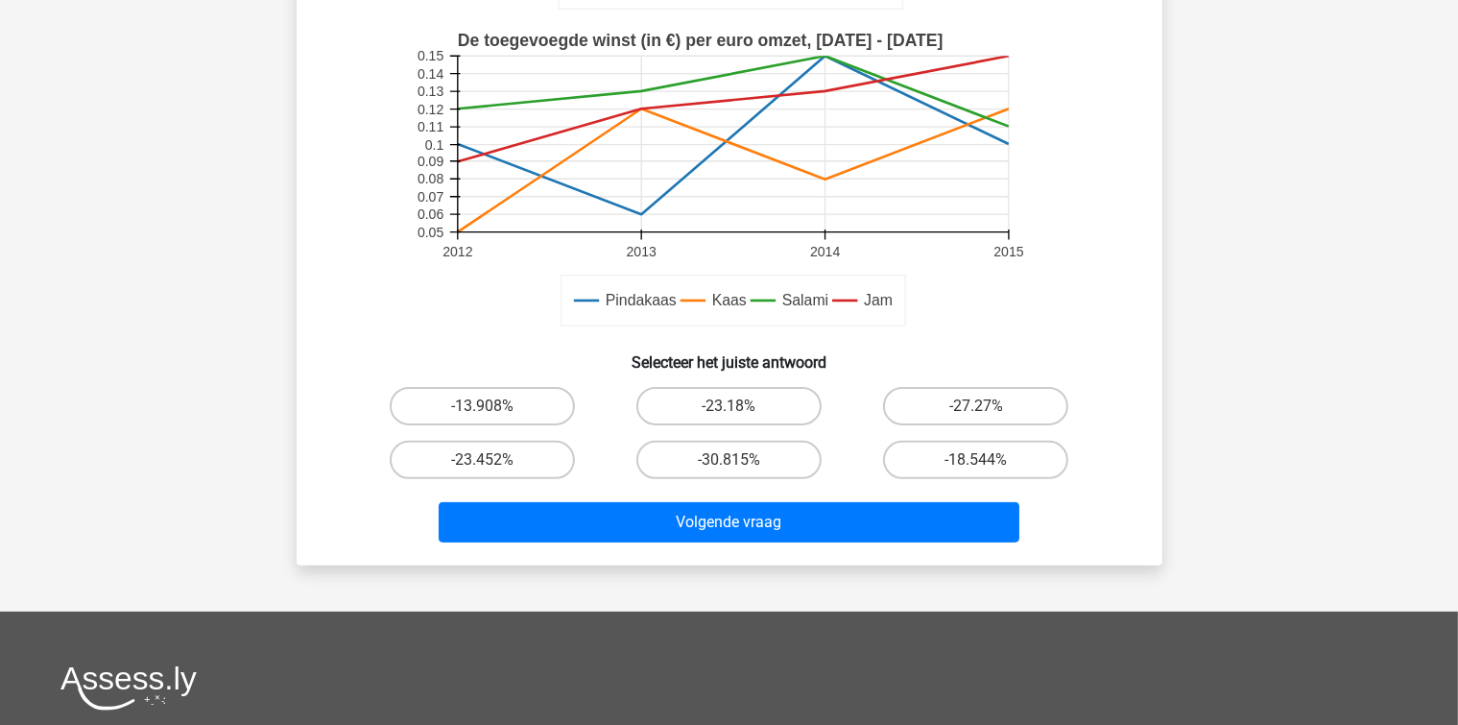
click at [598, 392] on div "-23.18%" at bounding box center [482, 406] width 231 height 38
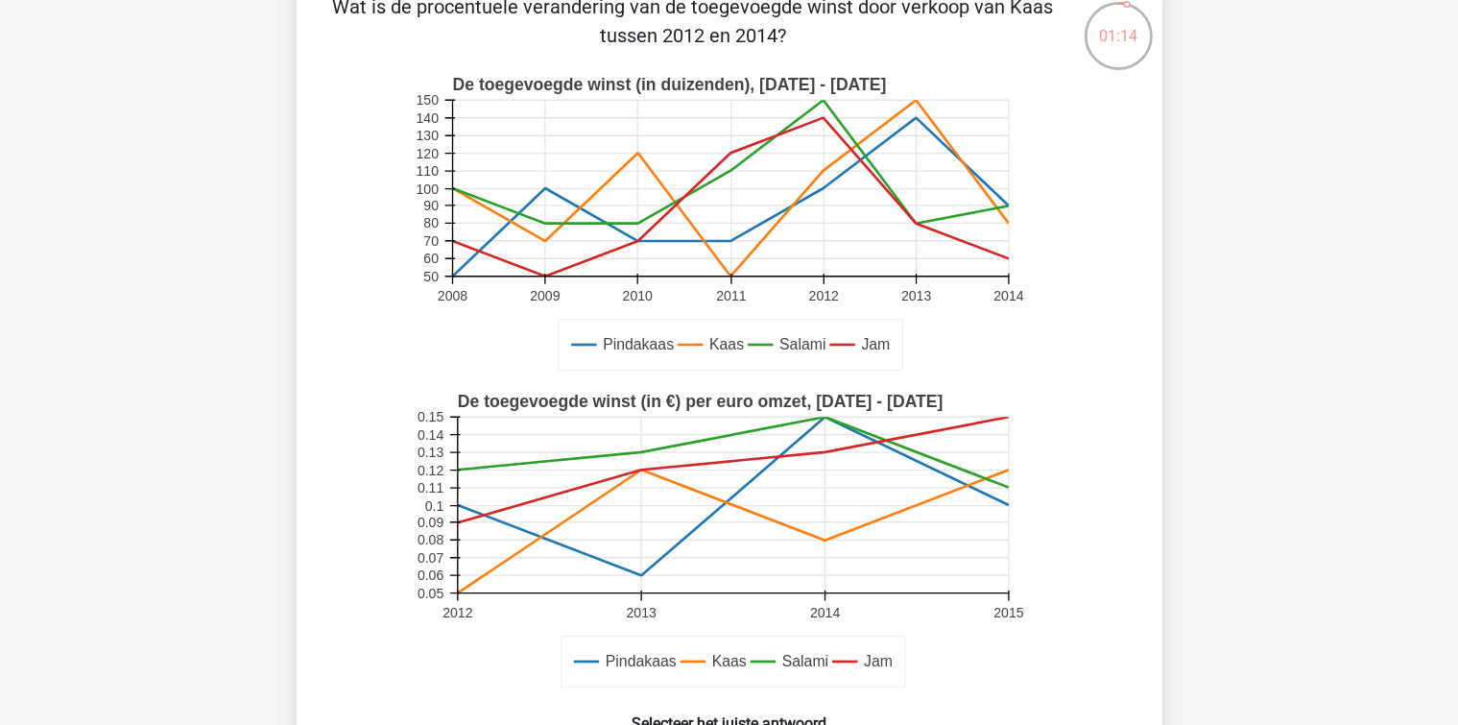
scroll to position [88, 0]
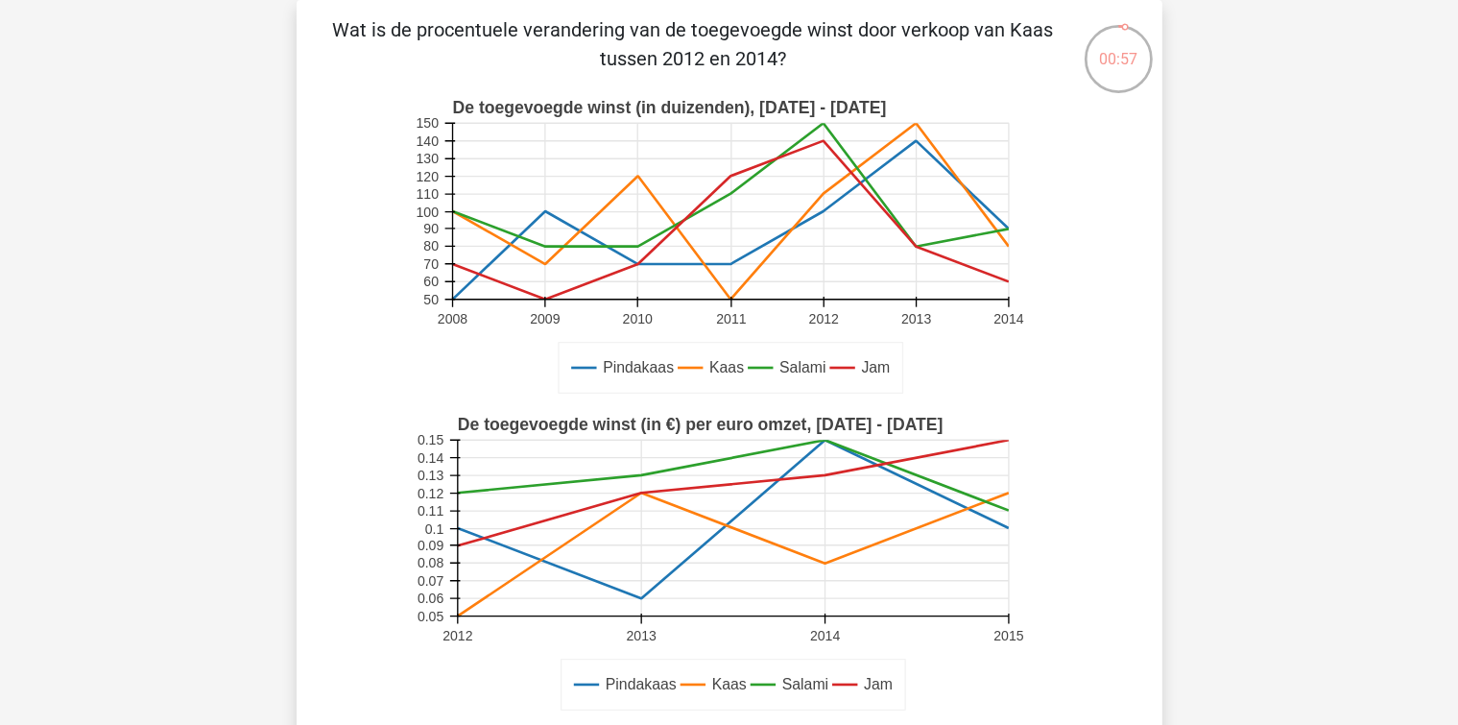
click at [496, 607] on rect at bounding box center [732, 528] width 551 height 176
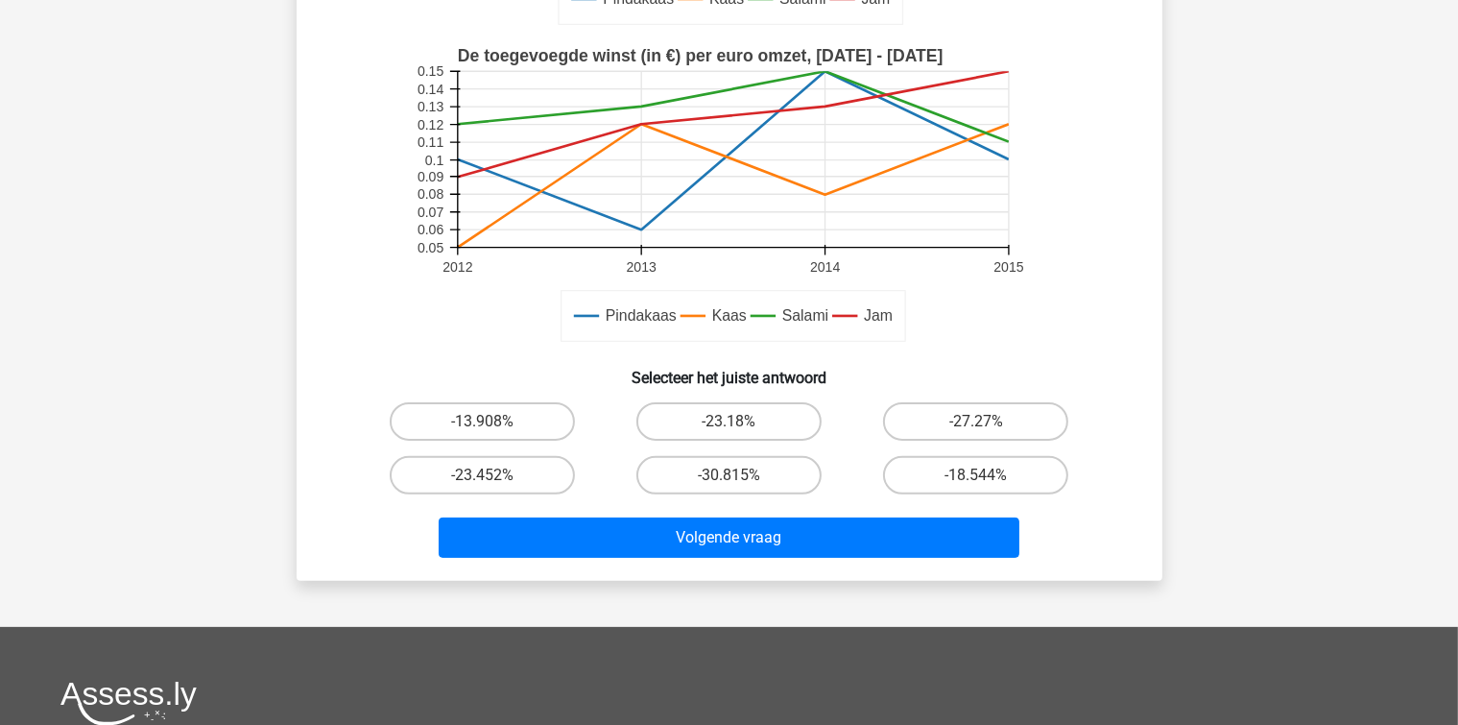
scroll to position [472, 0]
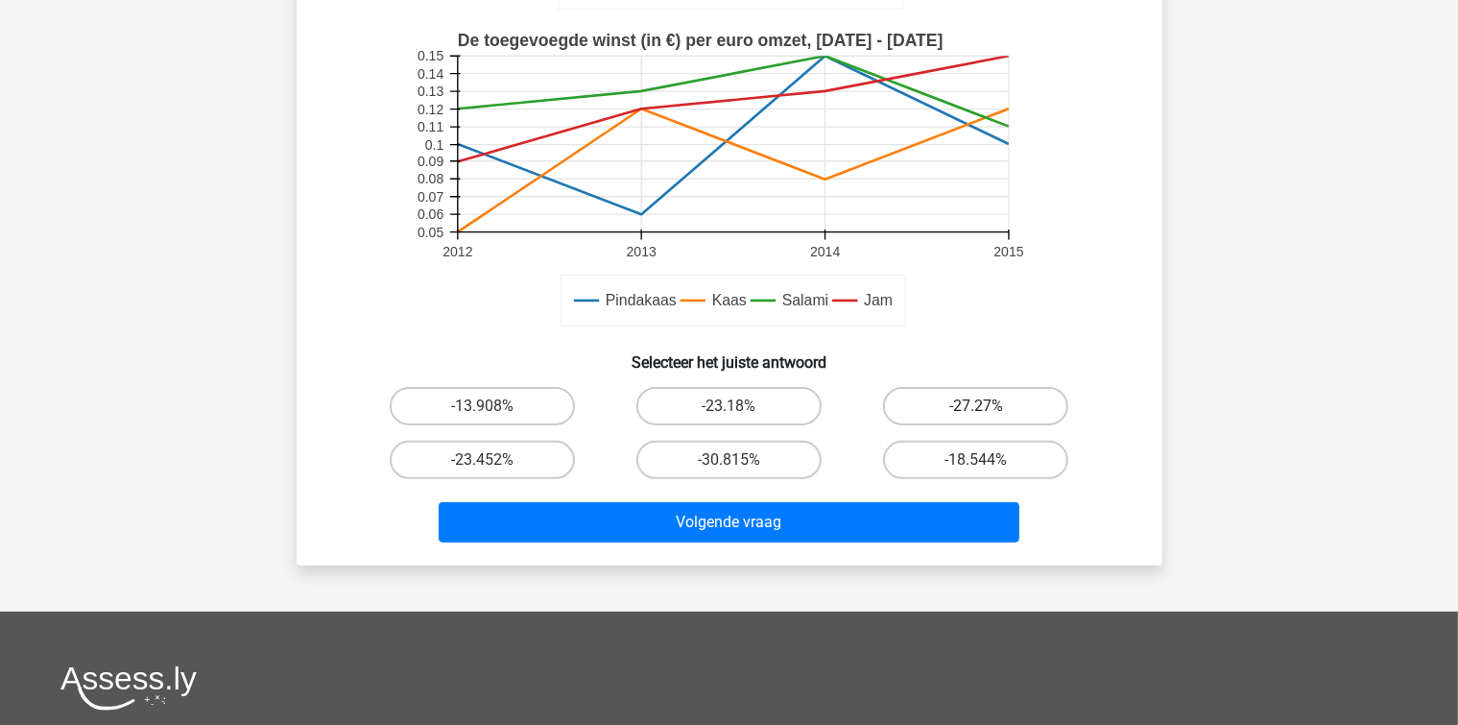
click at [936, 397] on label "-27.27%" at bounding box center [975, 406] width 185 height 38
click at [976, 406] on input "-27.27%" at bounding box center [982, 412] width 12 height 12
radio input "true"
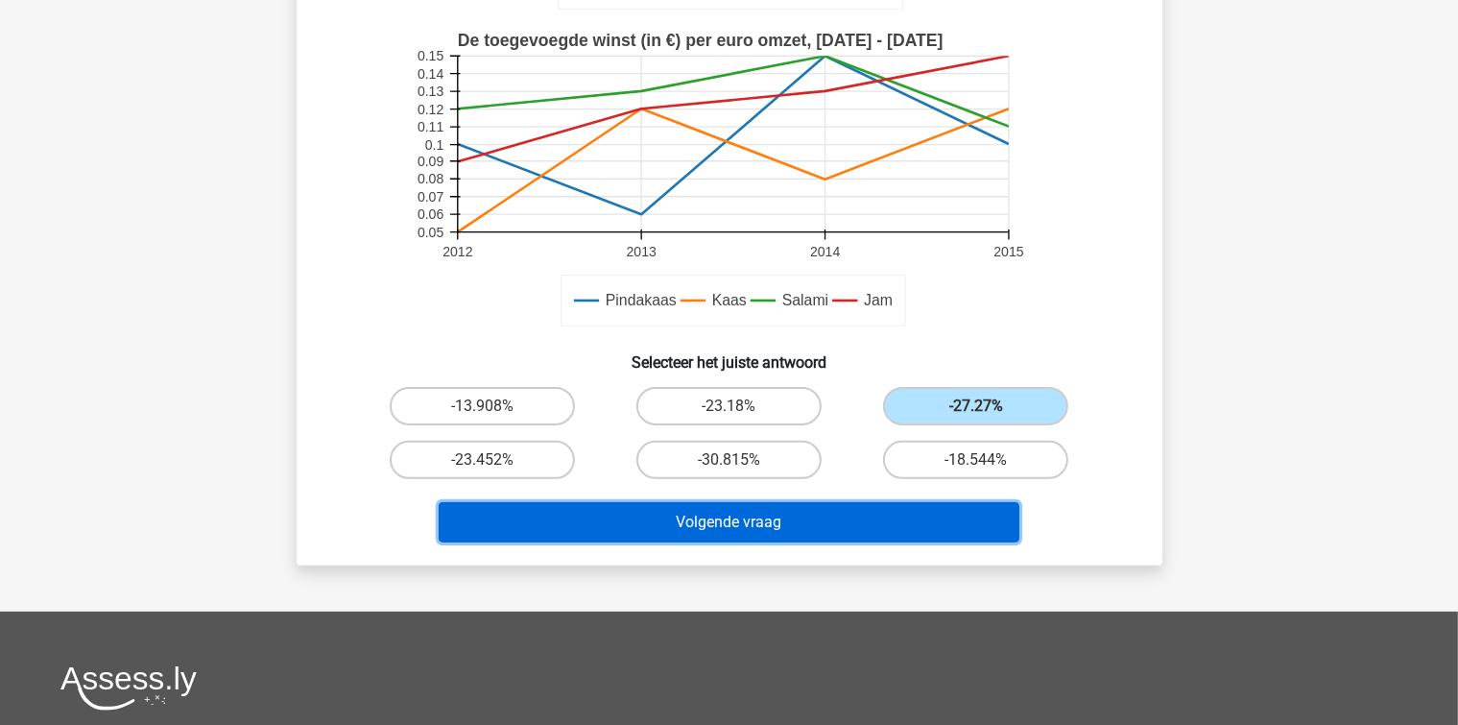
click at [899, 507] on button "Volgende vraag" at bounding box center [729, 522] width 581 height 40
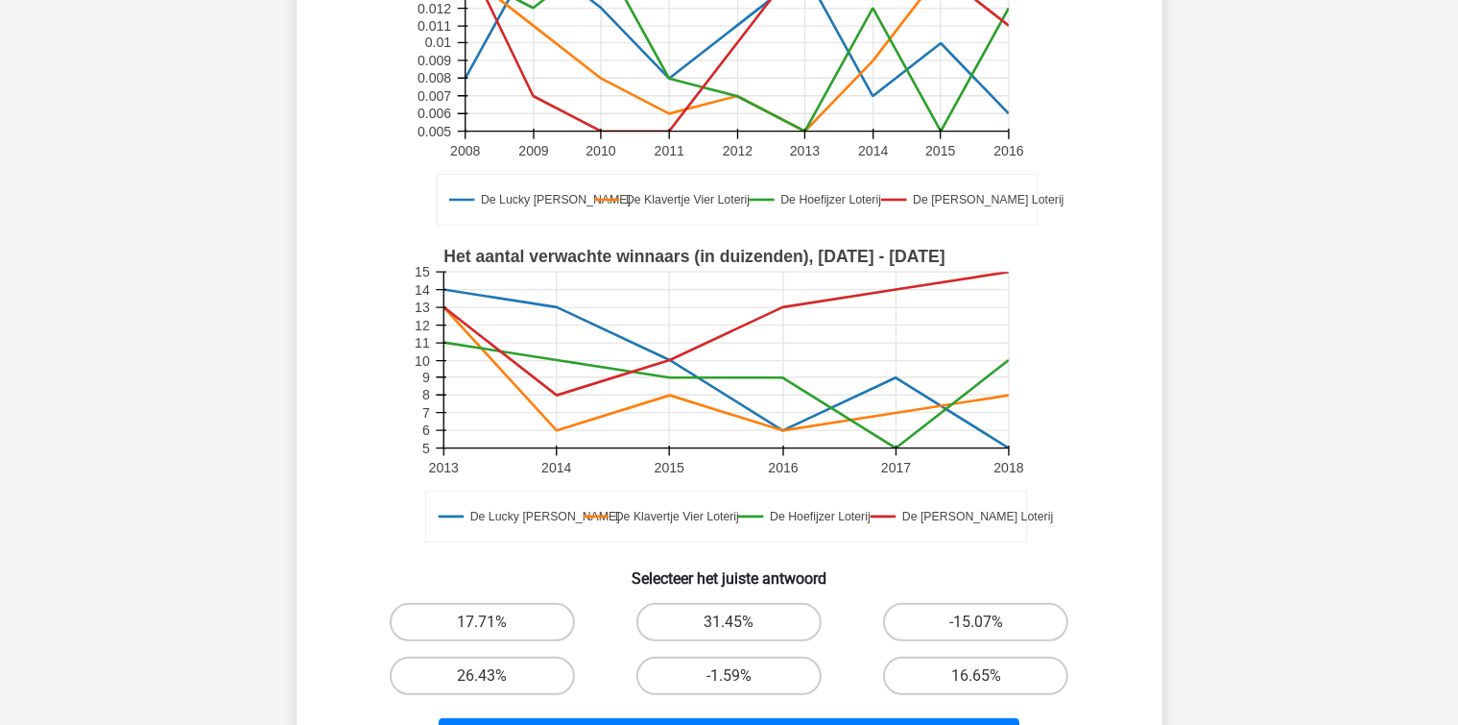
scroll to position [376, 0]
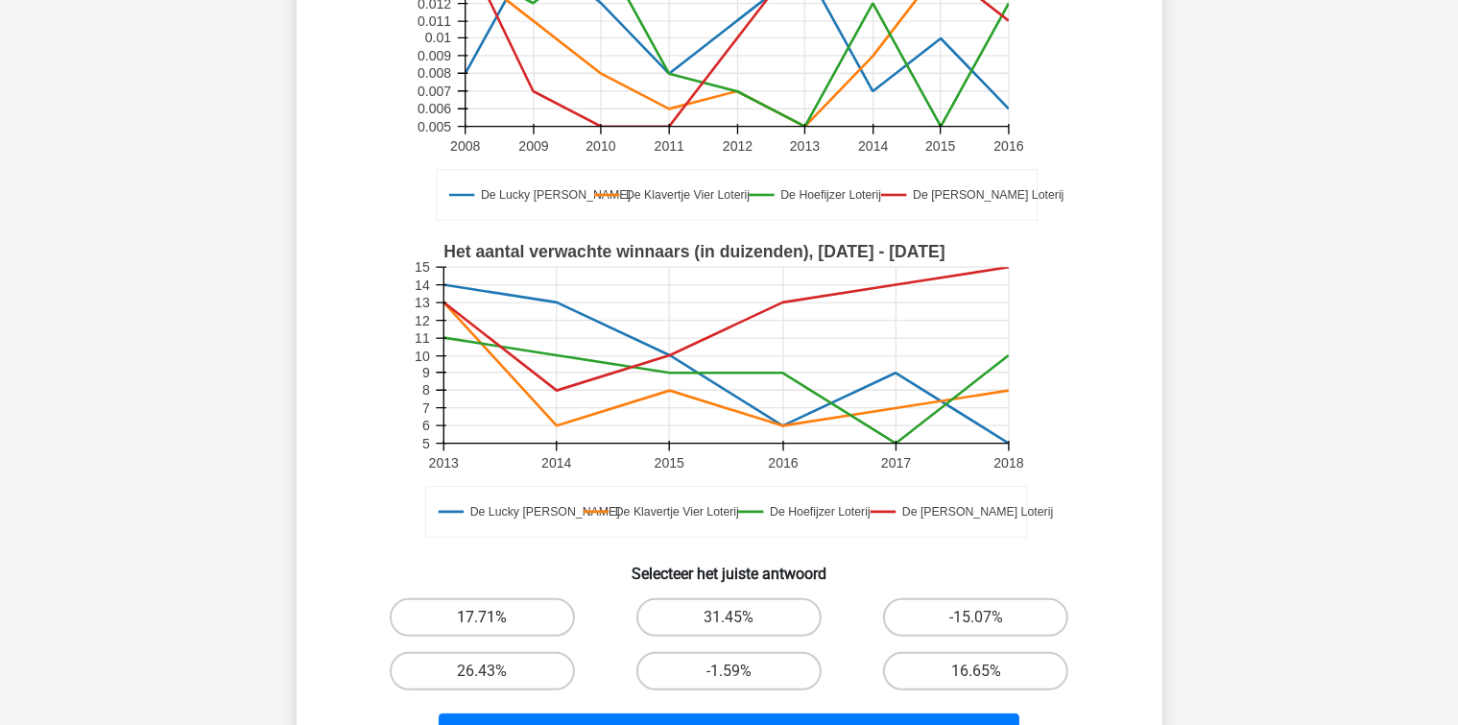
click at [550, 601] on label "17.71%" at bounding box center [482, 617] width 185 height 38
click at [494, 617] on input "17.71%" at bounding box center [488, 623] width 12 height 12
radio input "true"
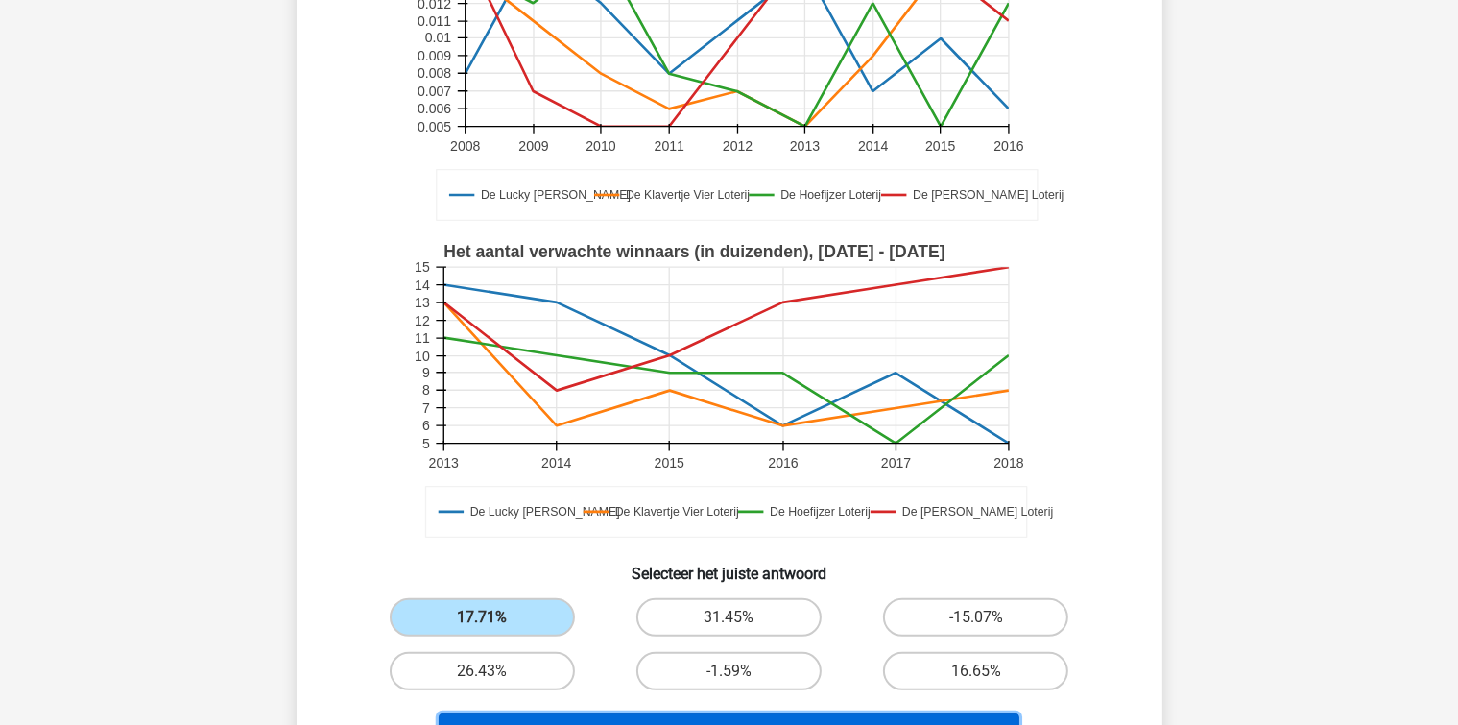
click at [602, 713] on button "Volgende vraag" at bounding box center [729, 733] width 581 height 40
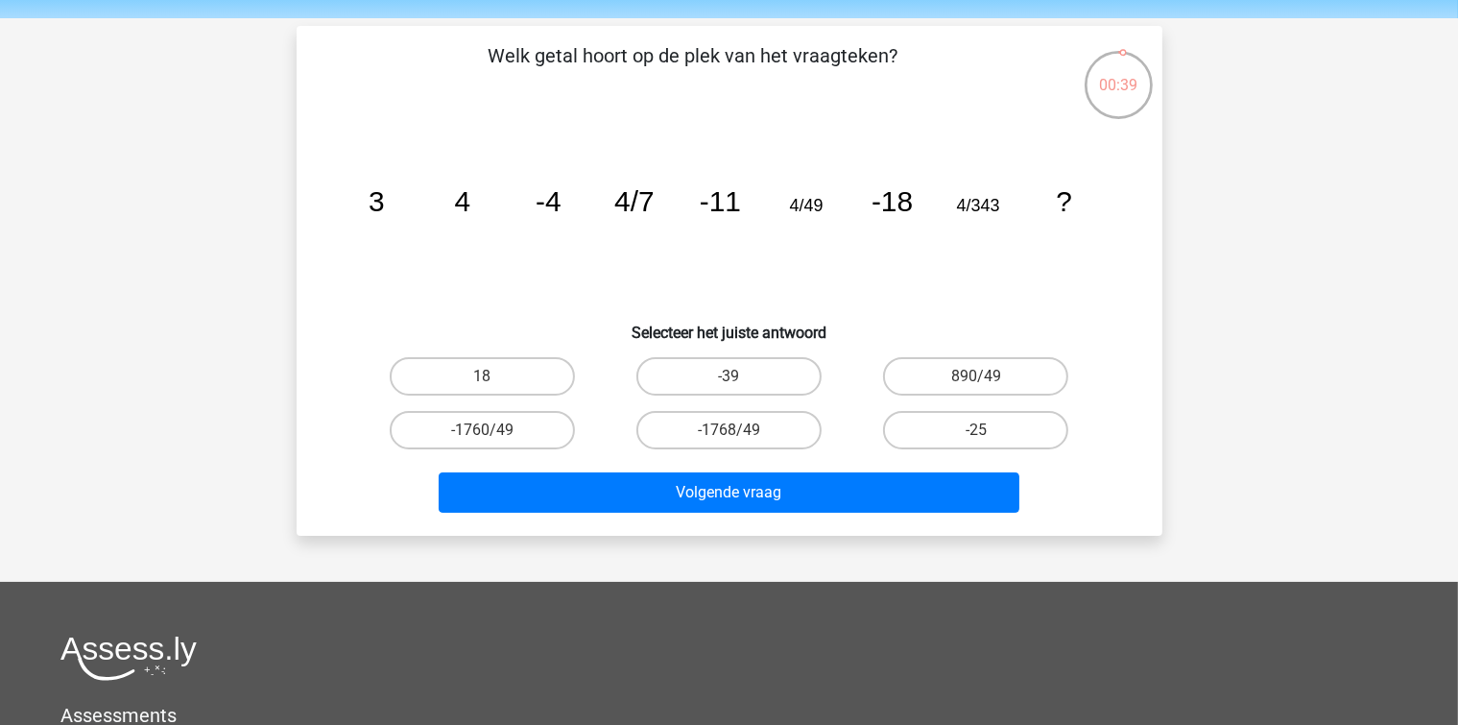
scroll to position [96, 0]
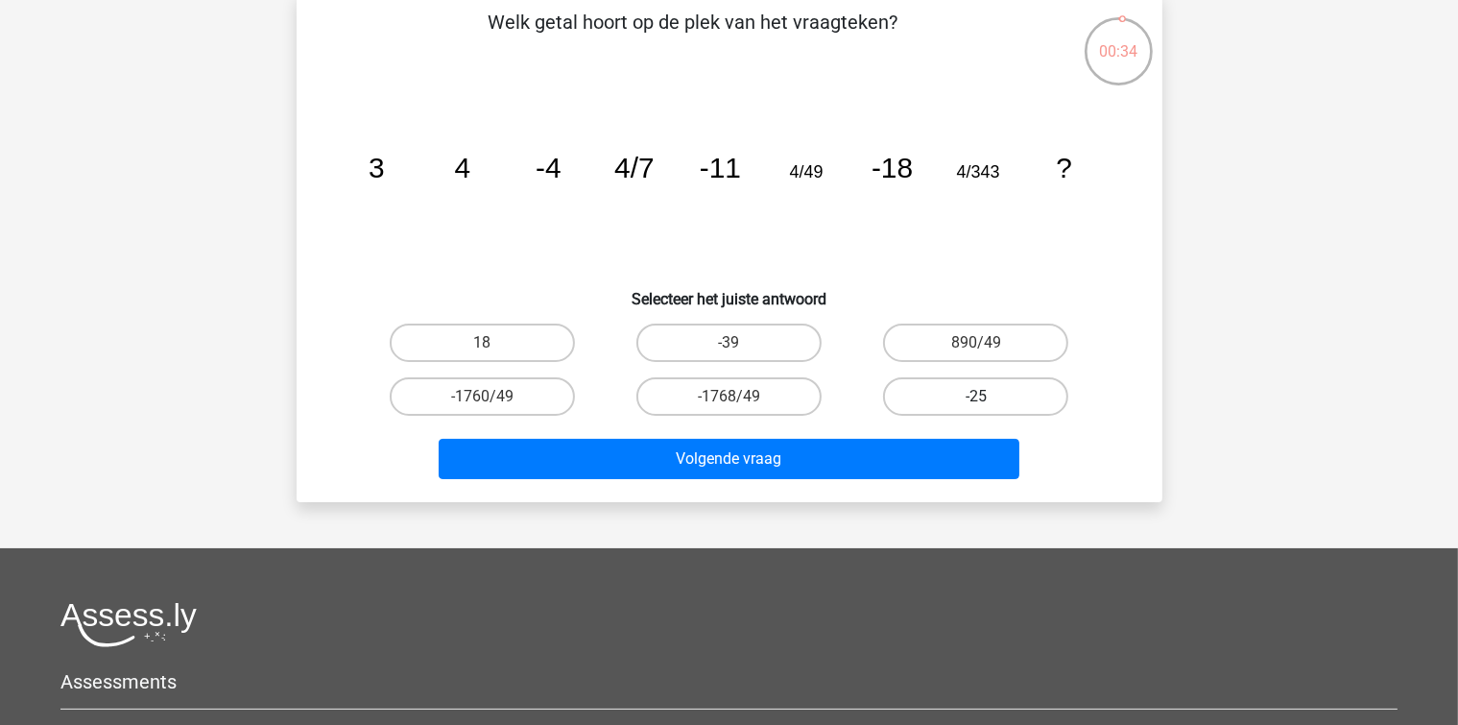
click at [895, 382] on label "-25" at bounding box center [975, 396] width 185 height 38
click at [976, 396] on input "-25" at bounding box center [982, 402] width 12 height 12
radio input "true"
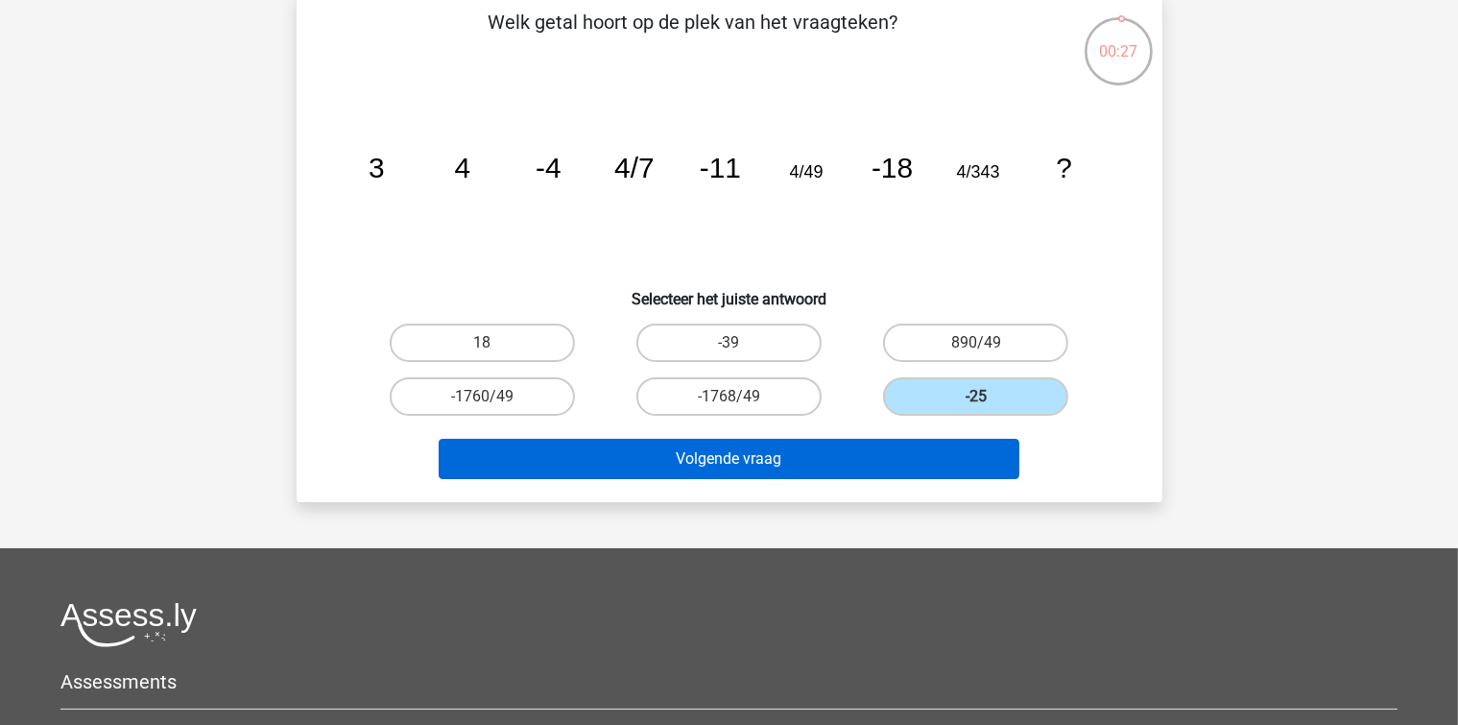
click at [765, 440] on div "Volgende vraag" at bounding box center [729, 454] width 804 height 63
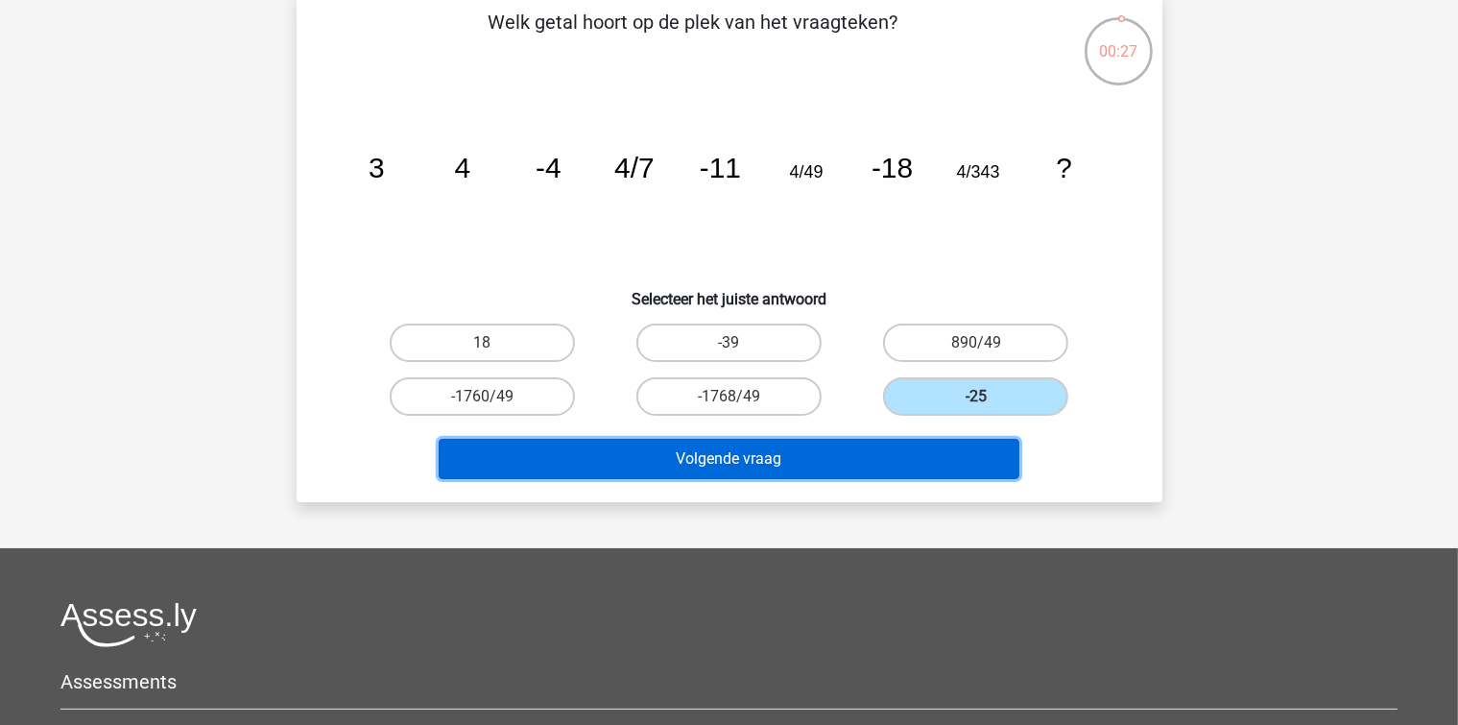
click at [768, 457] on button "Volgende vraag" at bounding box center [729, 459] width 581 height 40
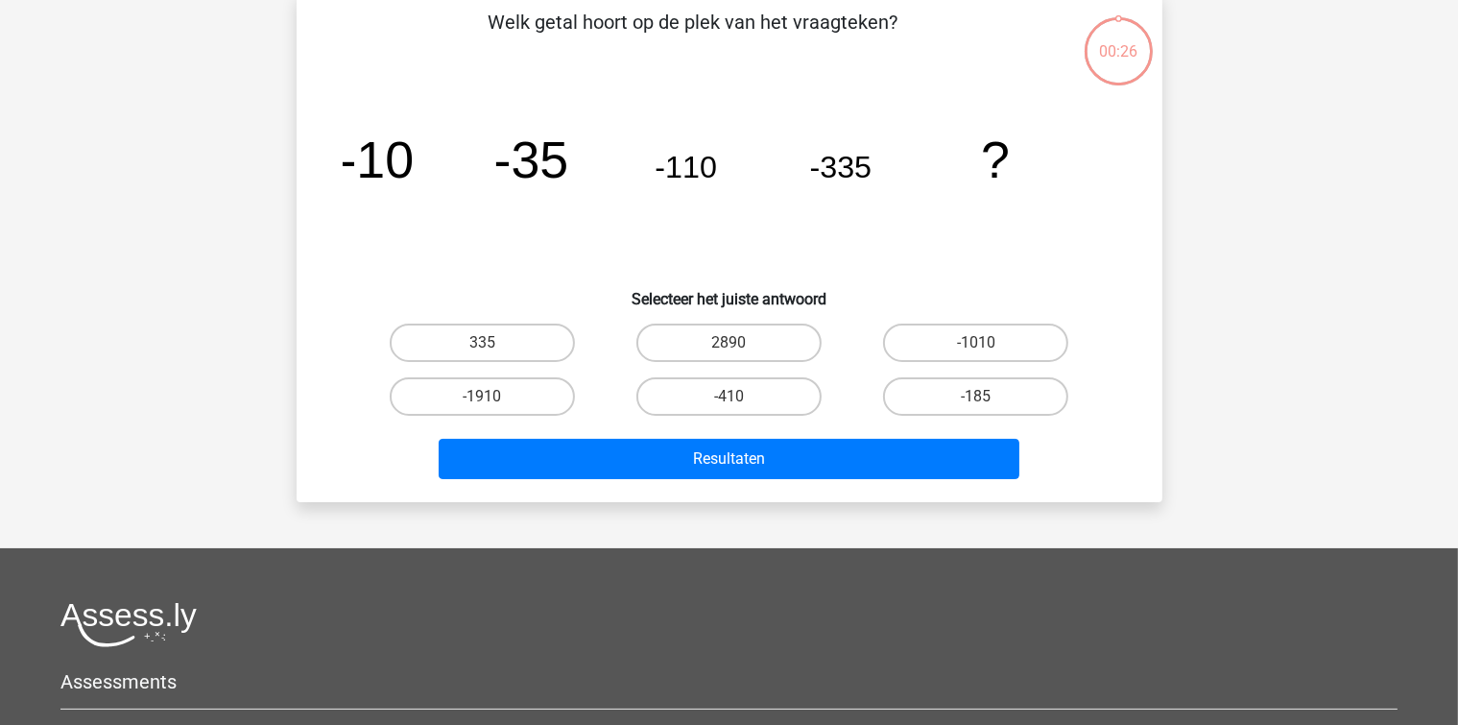
scroll to position [88, 0]
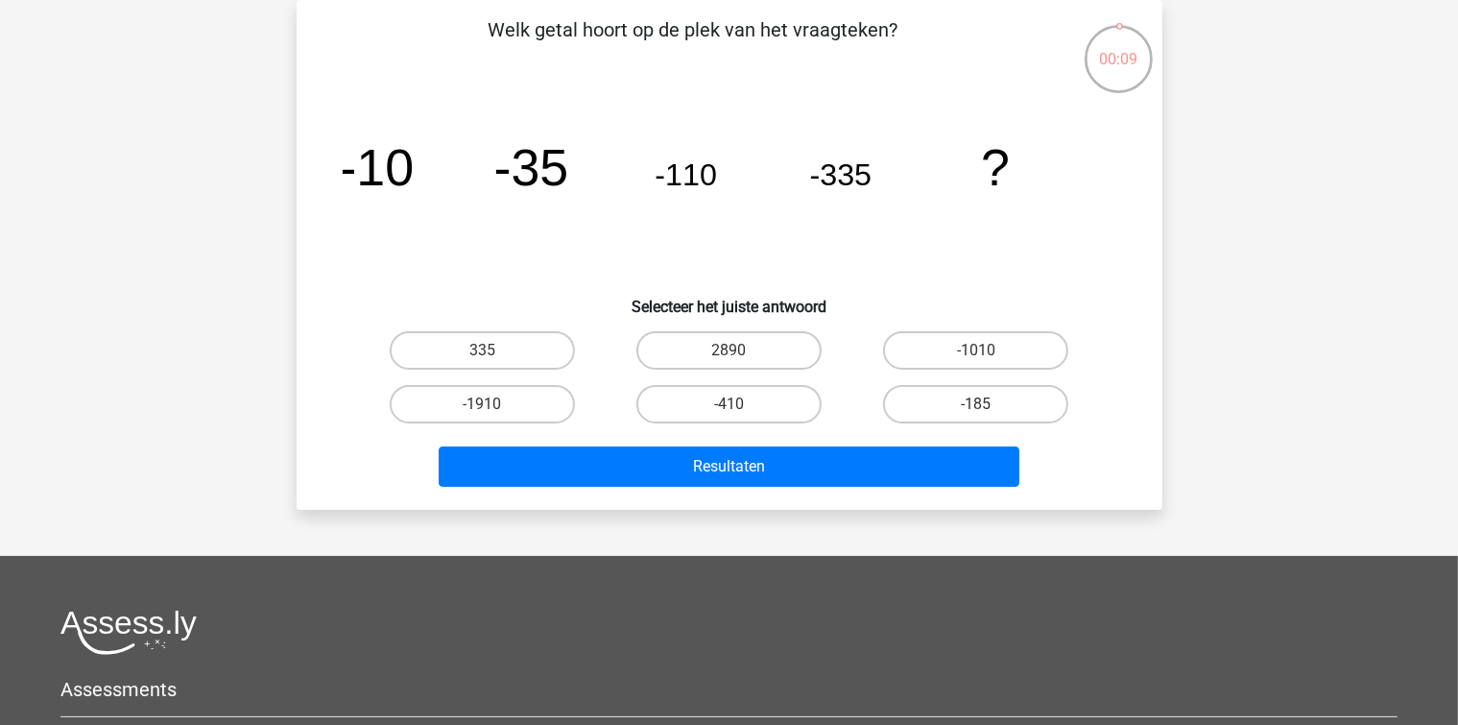
click at [889, 277] on icon "image/svg+xml -10 -35 -110 -335 ?" at bounding box center [730, 185] width 774 height 194
click at [957, 350] on label "-1010" at bounding box center [975, 350] width 185 height 38
click at [976, 350] on input "-1010" at bounding box center [982, 356] width 12 height 12
radio input "true"
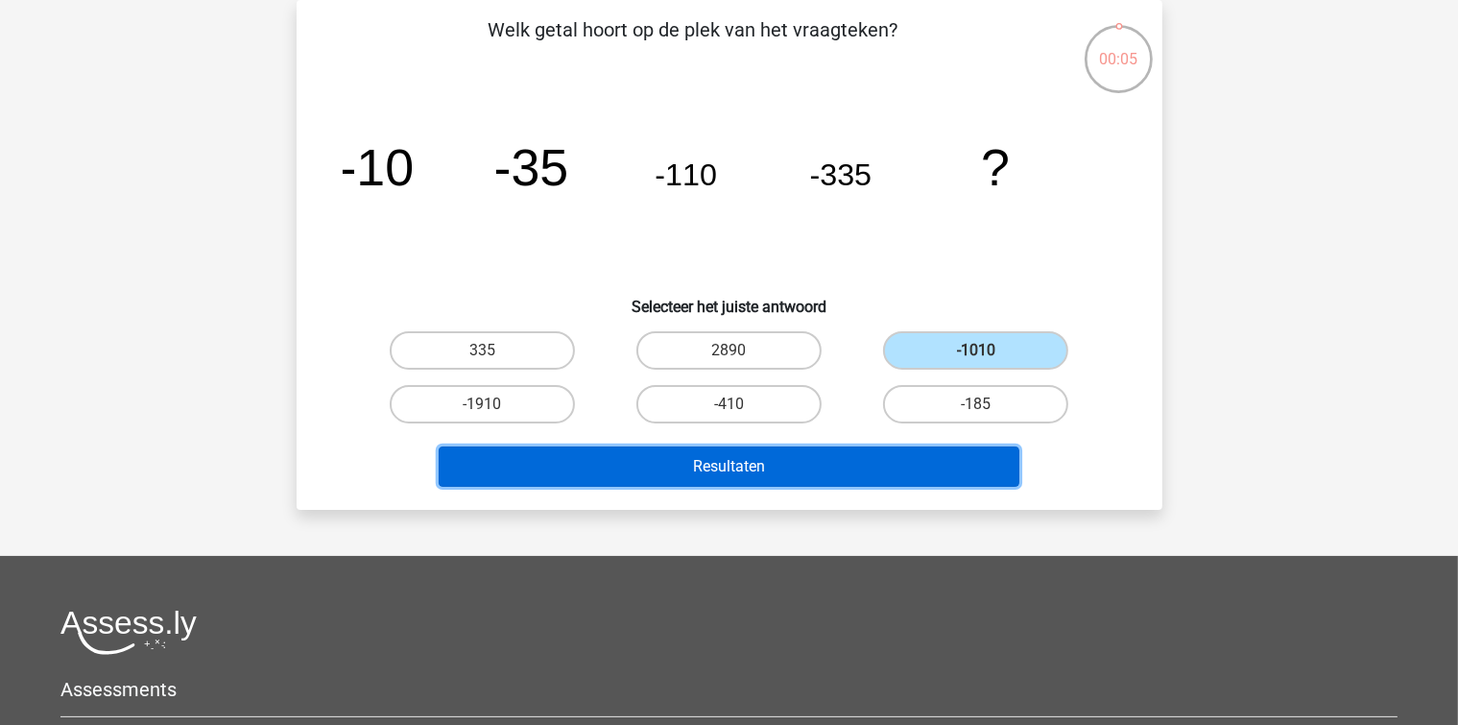
click at [906, 453] on button "Resultaten" at bounding box center [729, 466] width 581 height 40
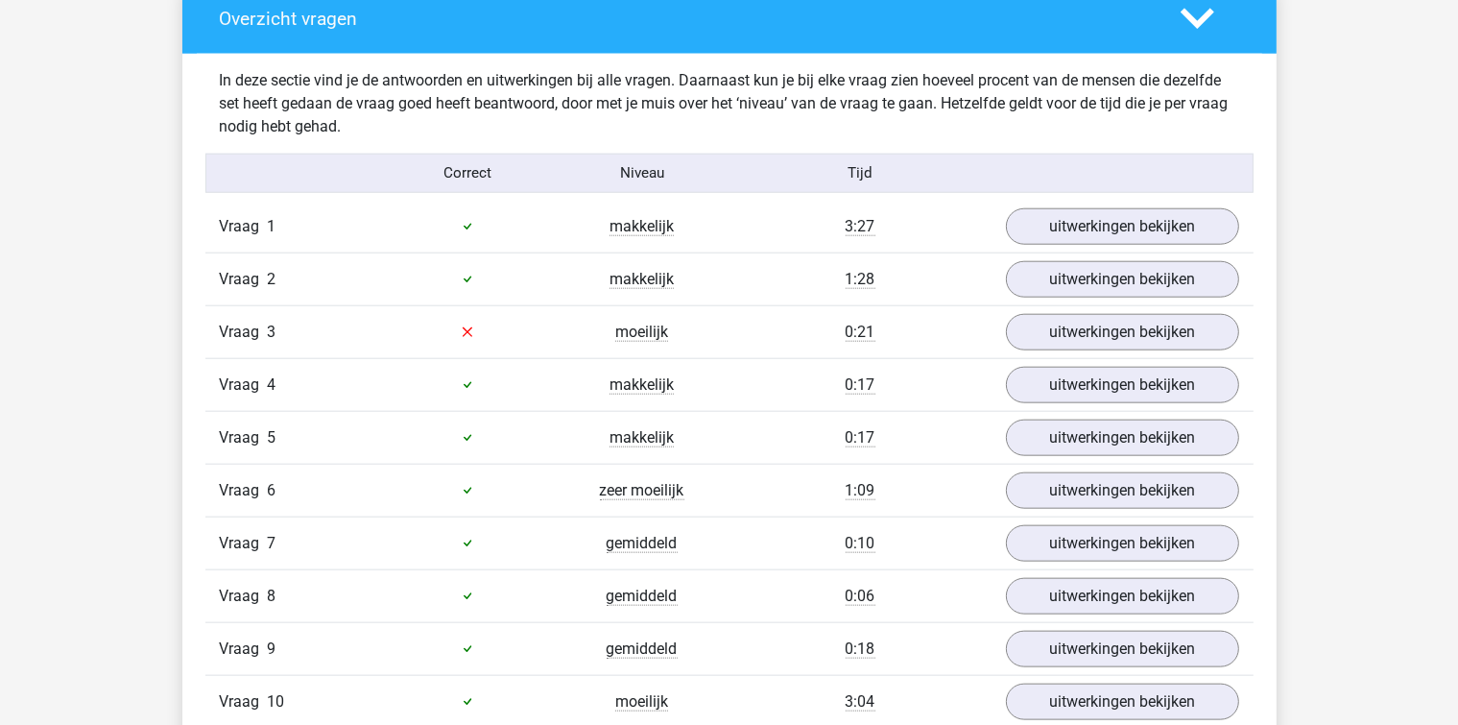
scroll to position [2016, 0]
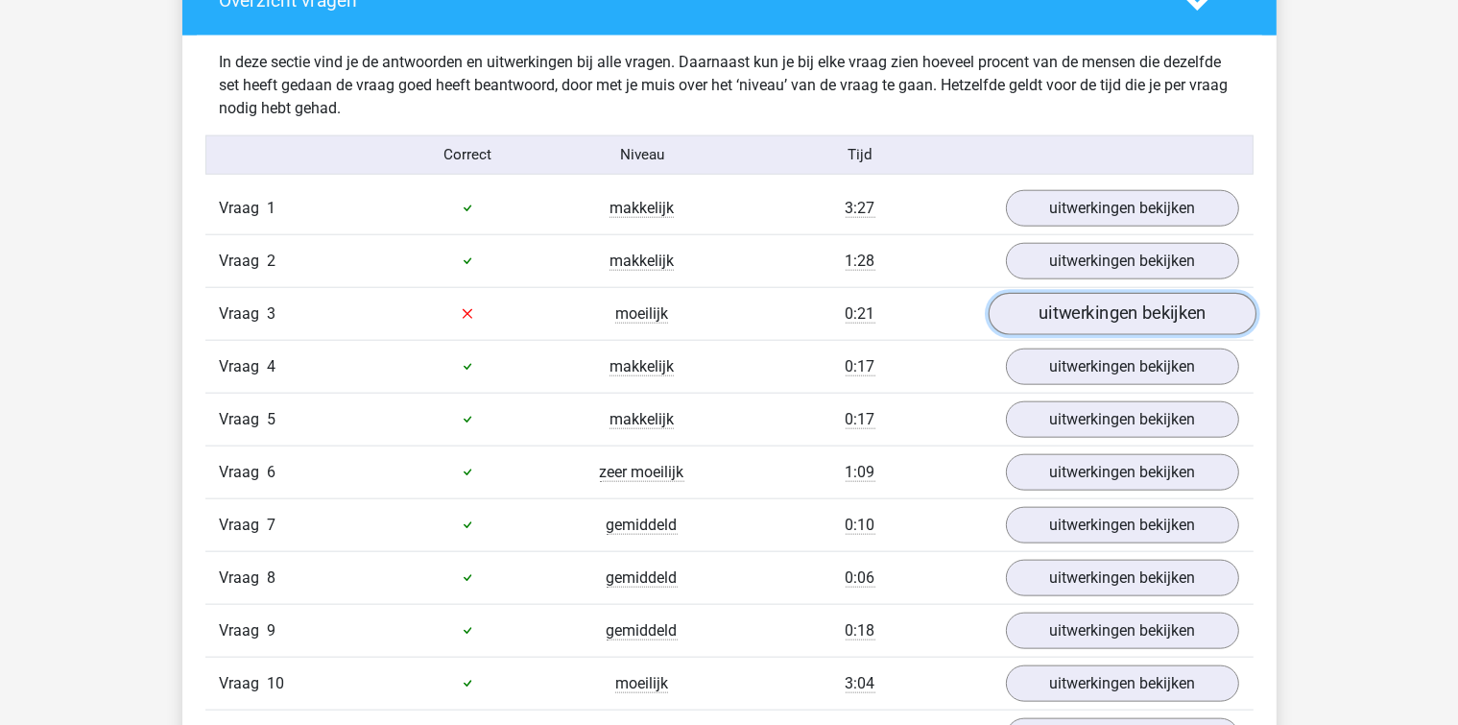
click at [1104, 313] on link "uitwerkingen bekijken" at bounding box center [1122, 314] width 268 height 42
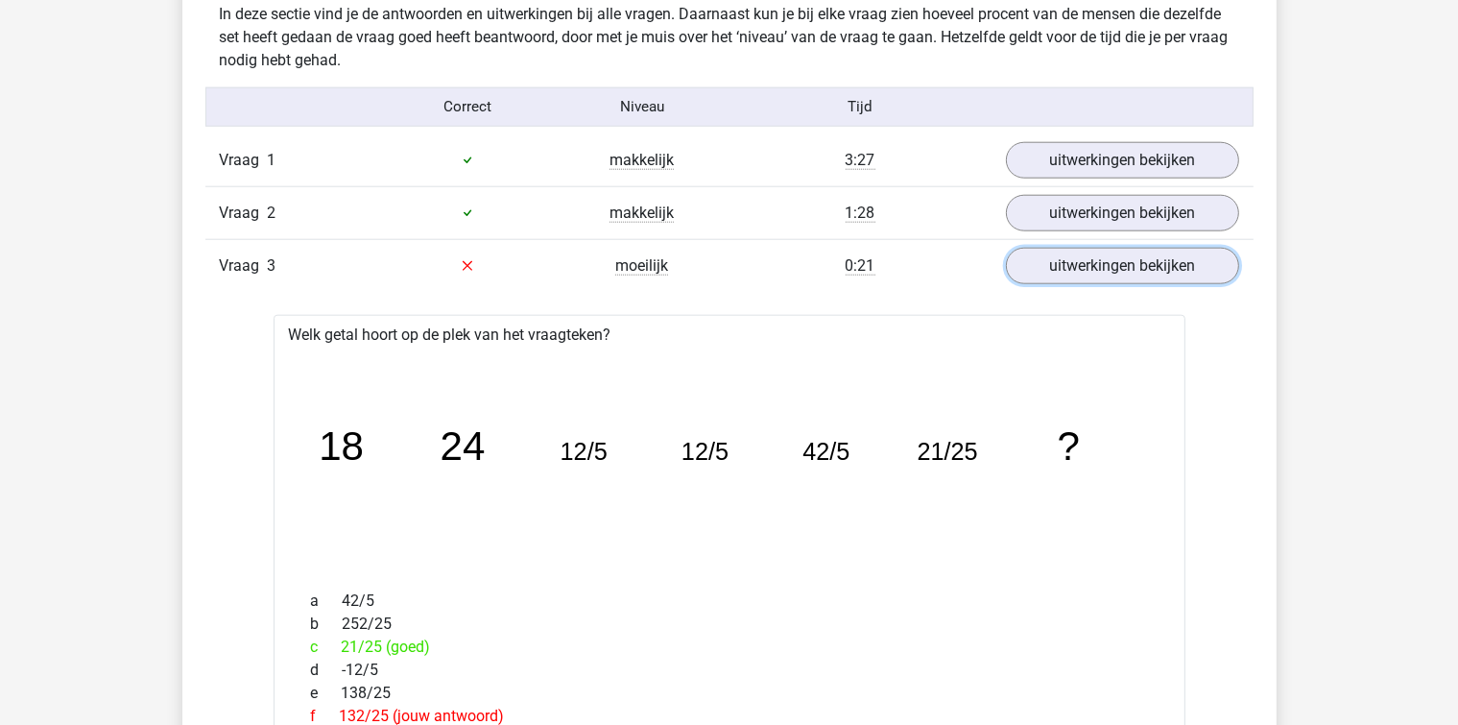
scroll to position [2112, 0]
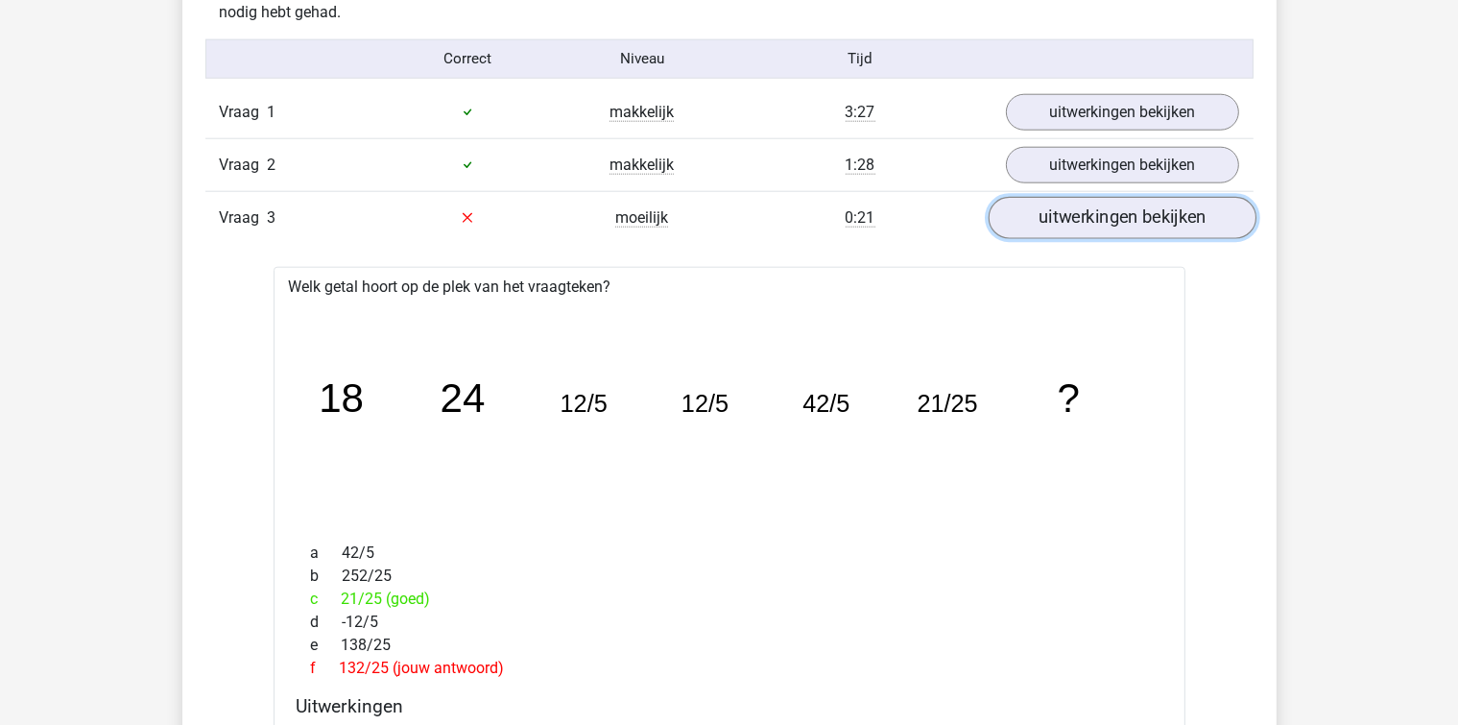
click at [1097, 221] on link "uitwerkingen bekijken" at bounding box center [1122, 218] width 268 height 42
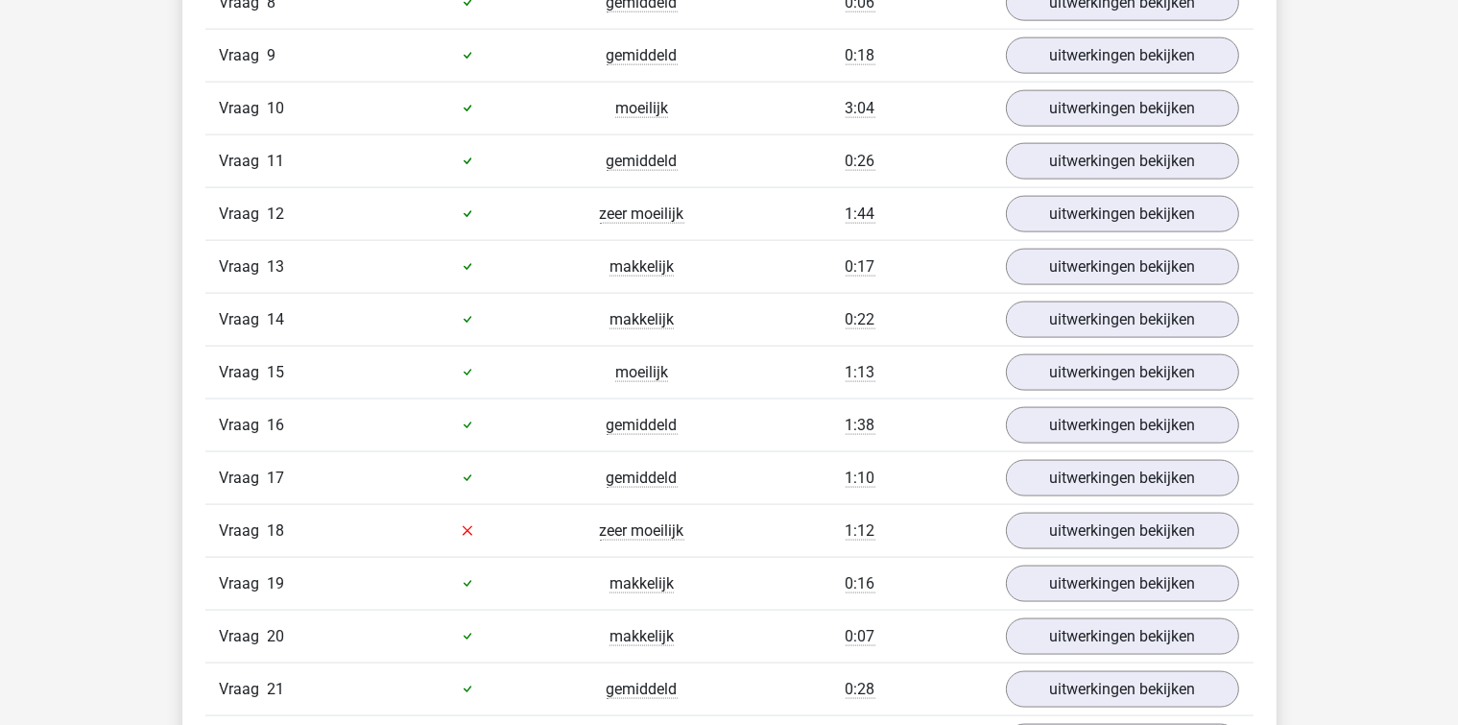
scroll to position [2591, 0]
click at [1035, 532] on link "uitwerkingen bekijken" at bounding box center [1122, 530] width 268 height 42
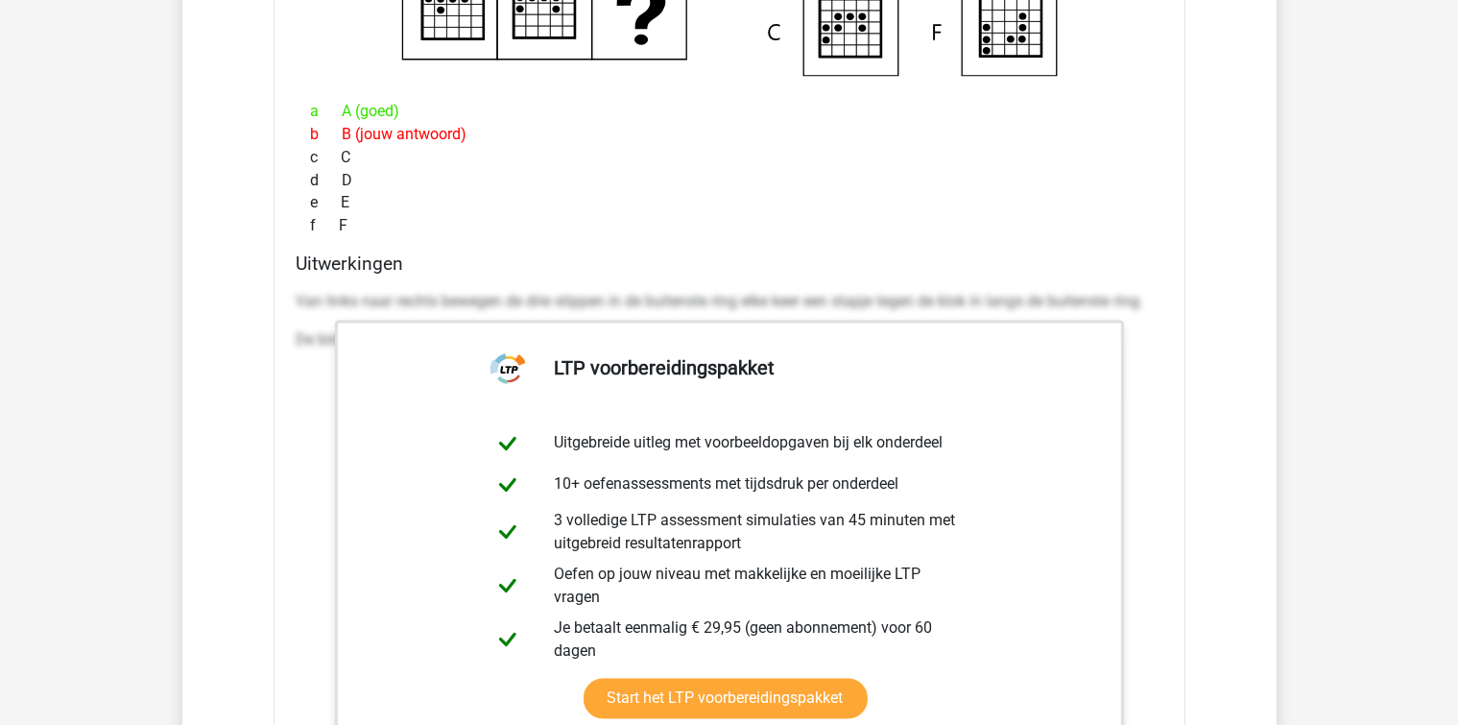
scroll to position [2975, 0]
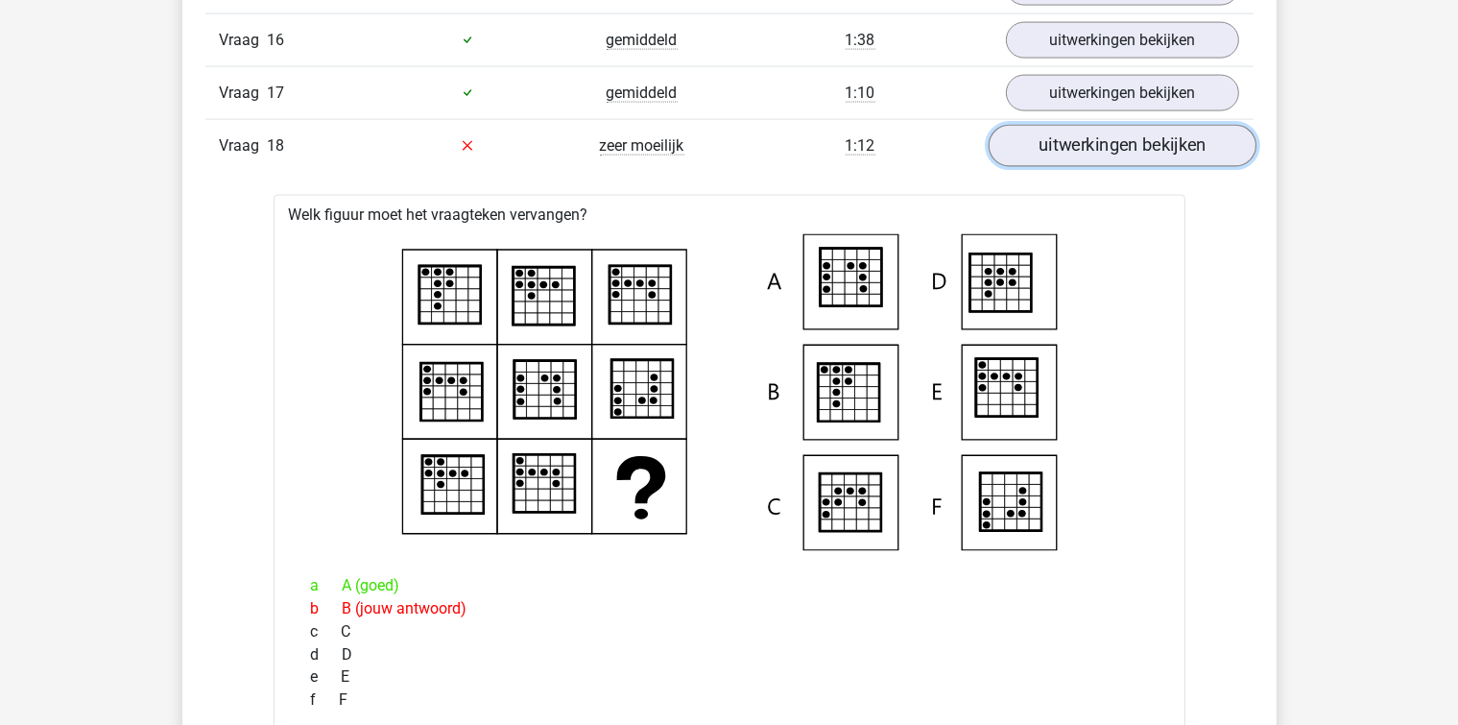
click at [1146, 140] on link "uitwerkingen bekijken" at bounding box center [1122, 146] width 268 height 42
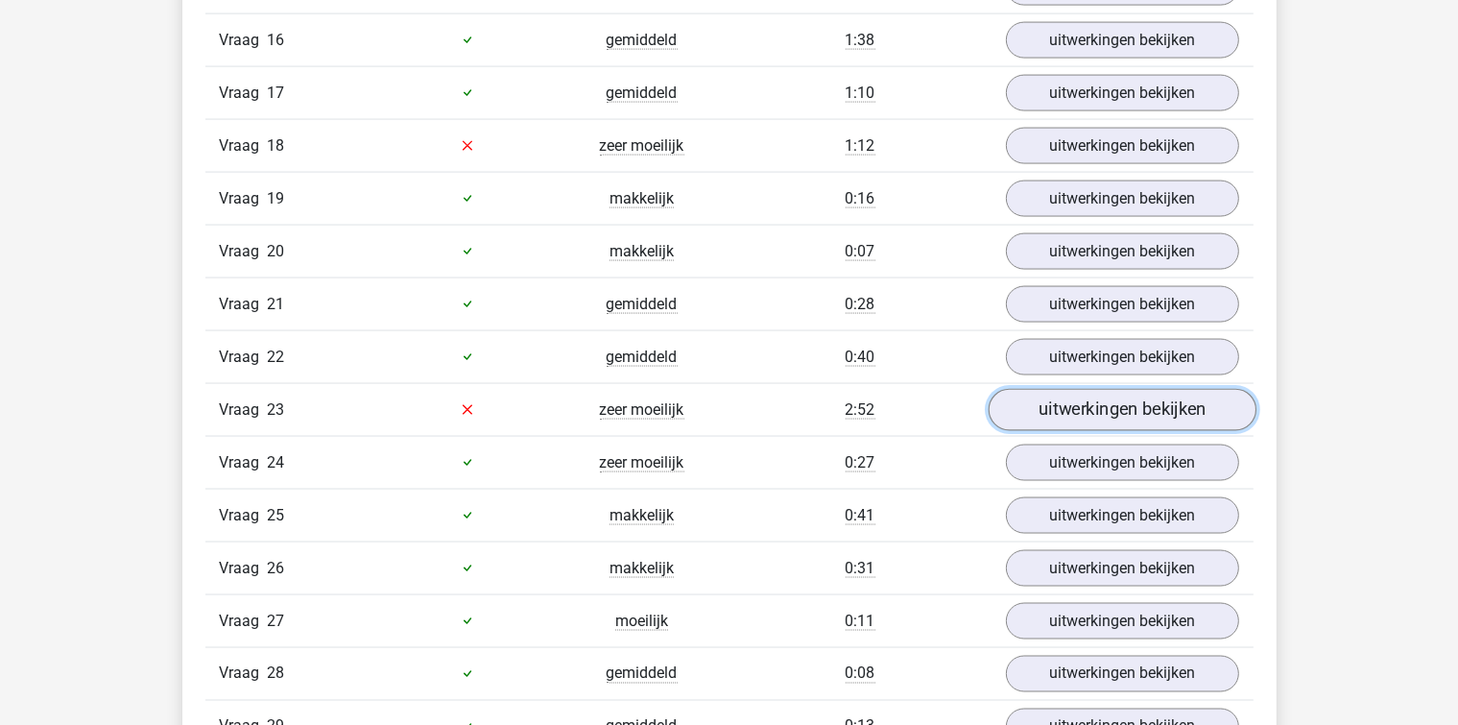
click at [1031, 391] on link "uitwerkingen bekijken" at bounding box center [1122, 410] width 268 height 42
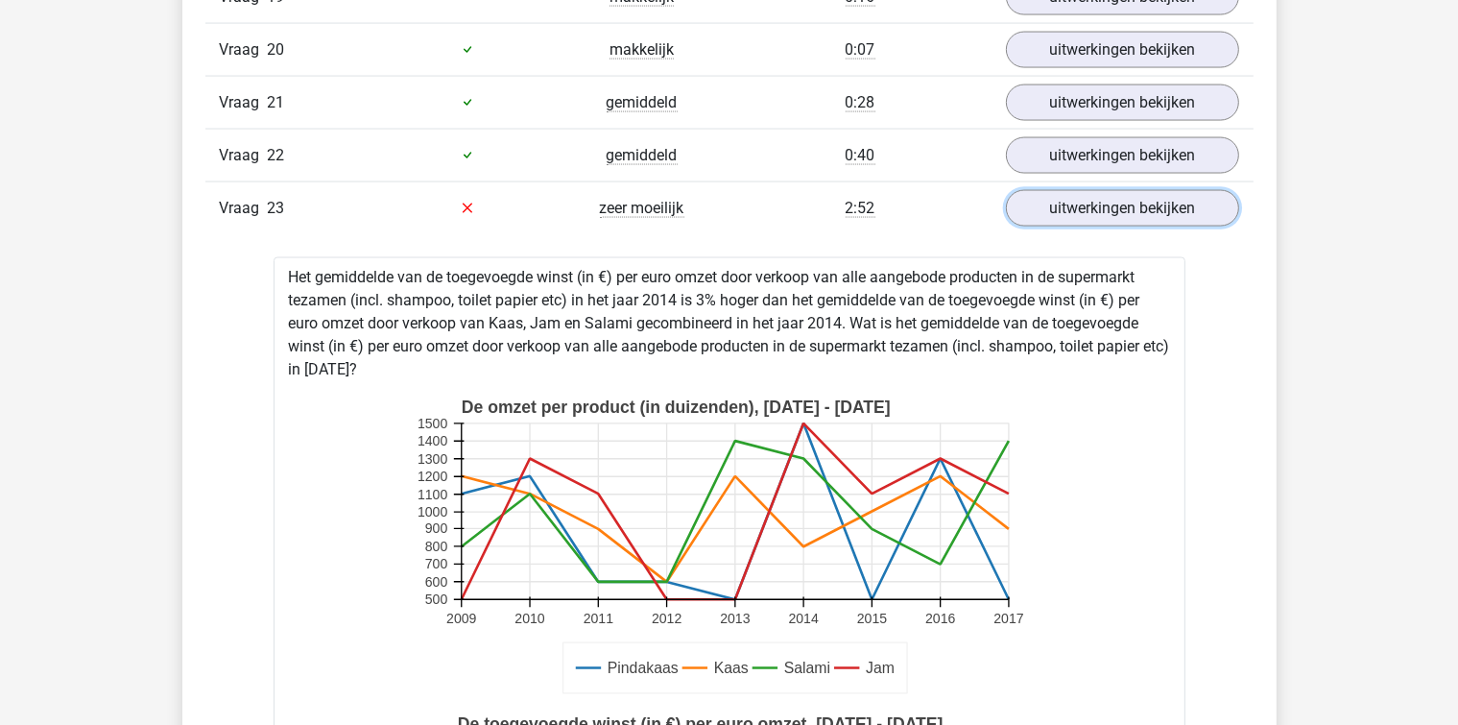
scroll to position [3167, 0]
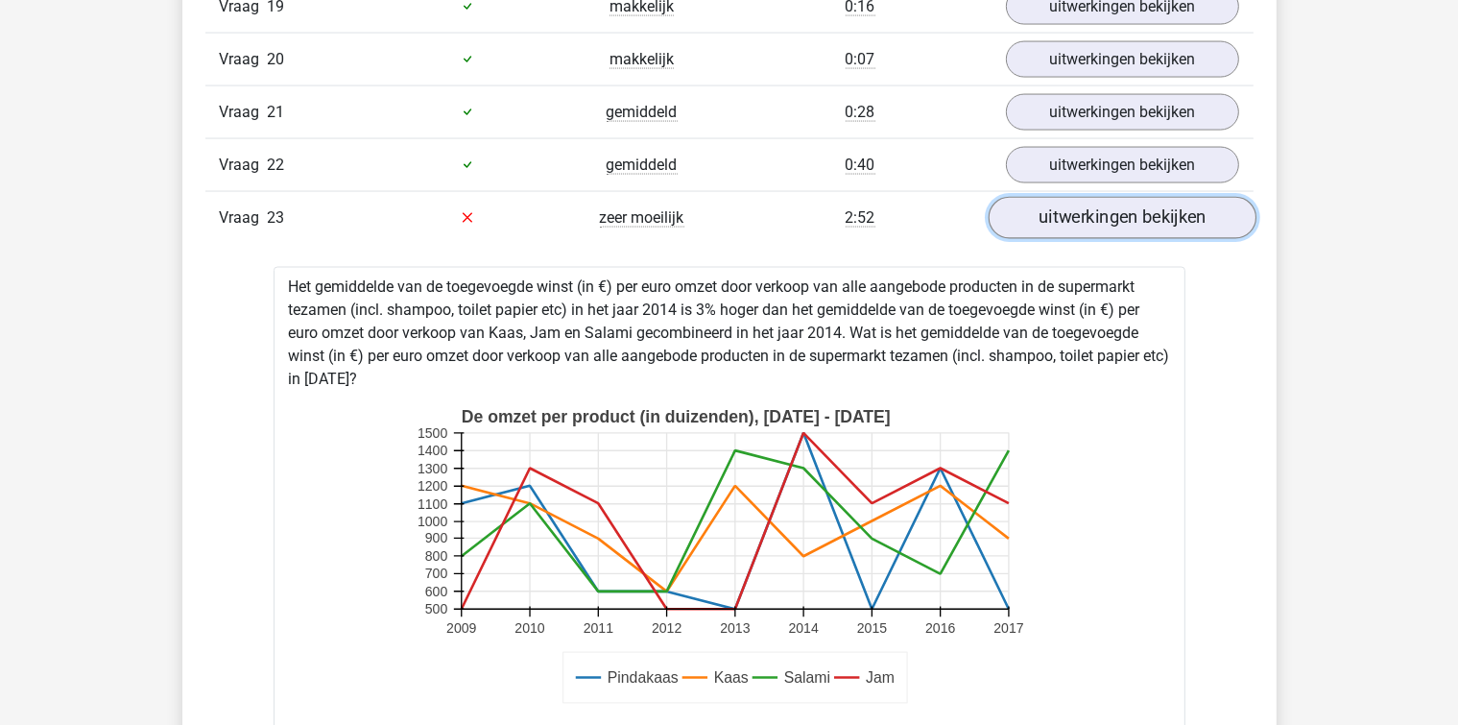
click at [1148, 199] on link "uitwerkingen bekijken" at bounding box center [1122, 218] width 268 height 42
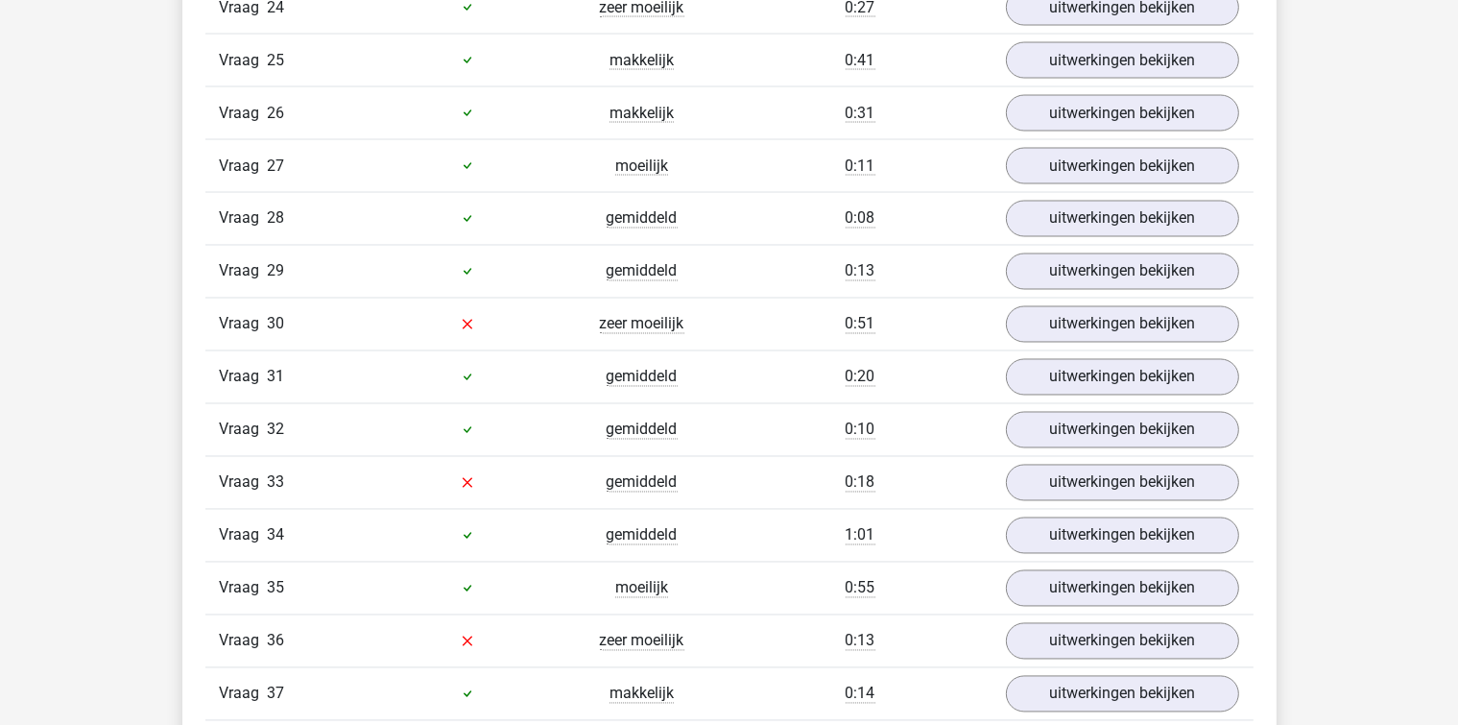
scroll to position [3455, 0]
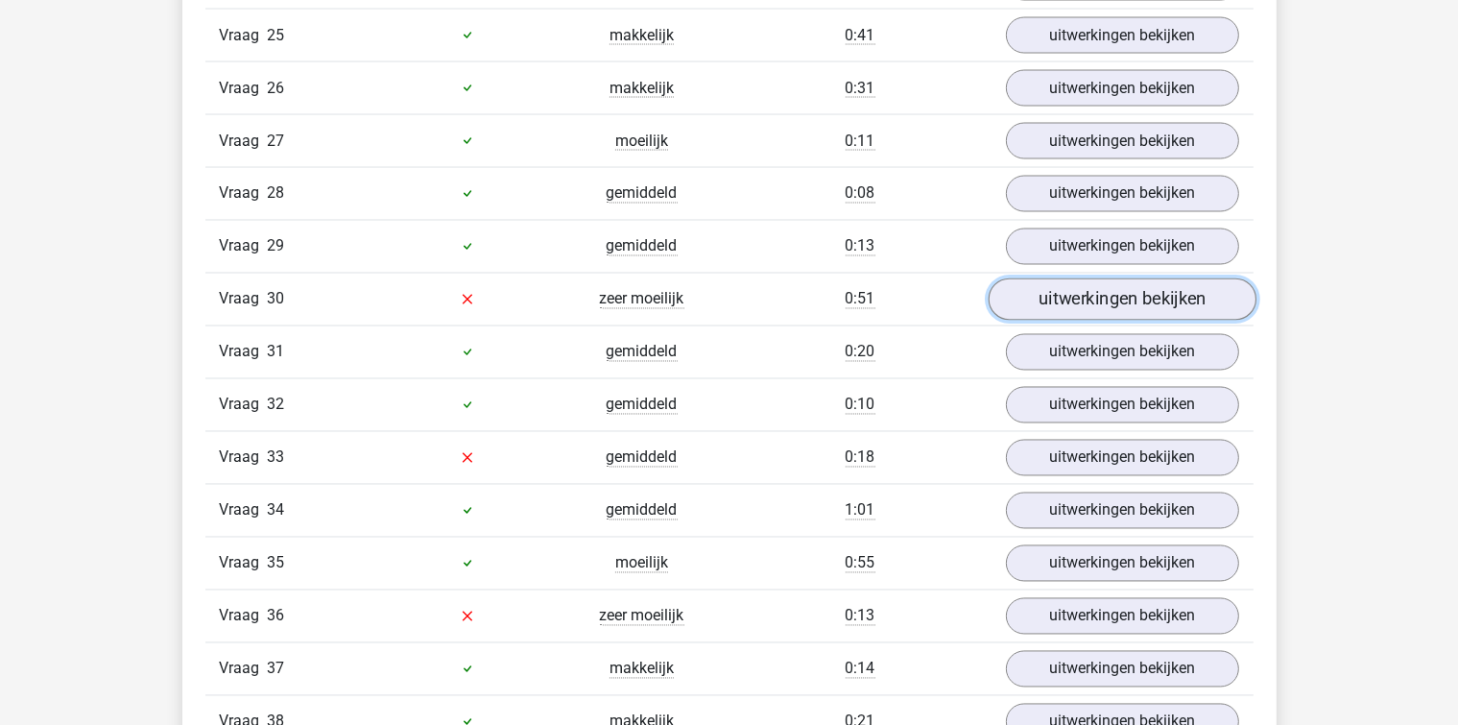
click at [1048, 278] on link "uitwerkingen bekijken" at bounding box center [1122, 299] width 268 height 42
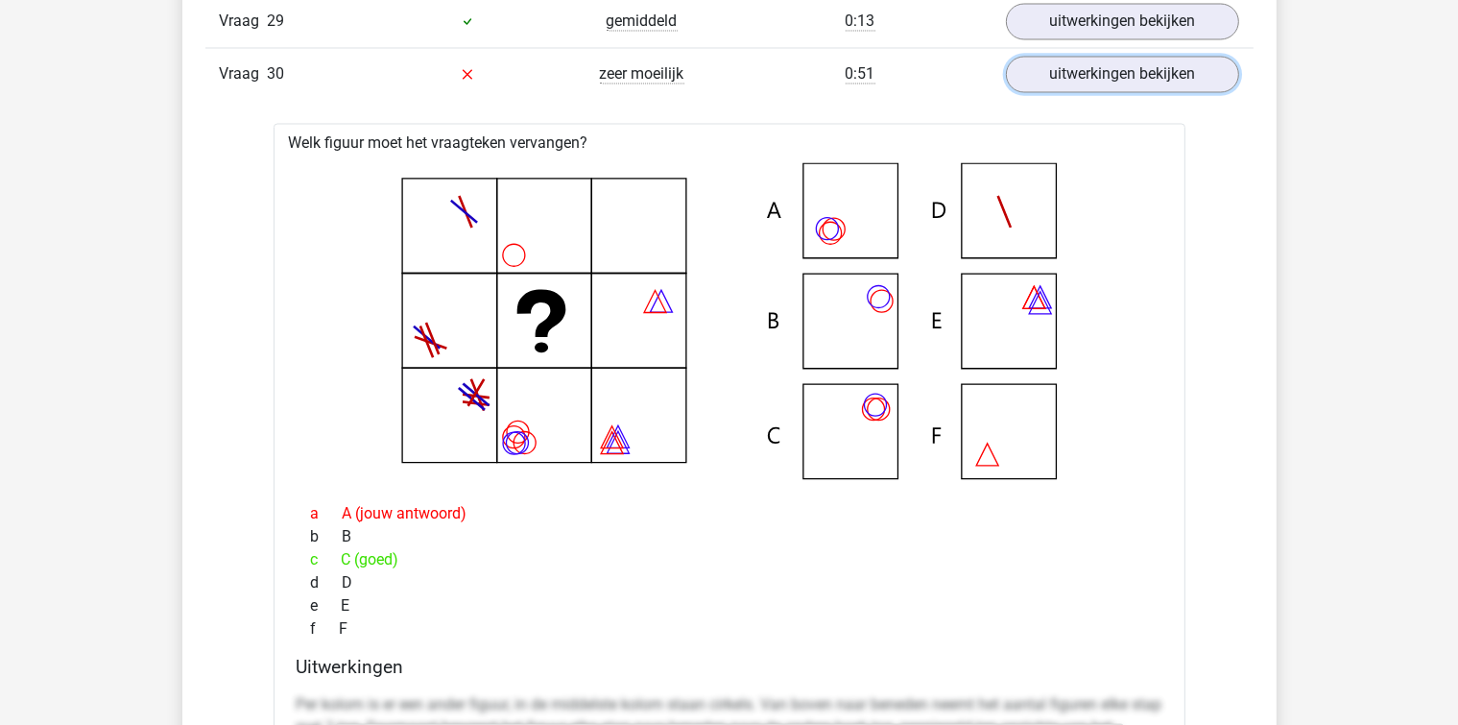
scroll to position [3647, 0]
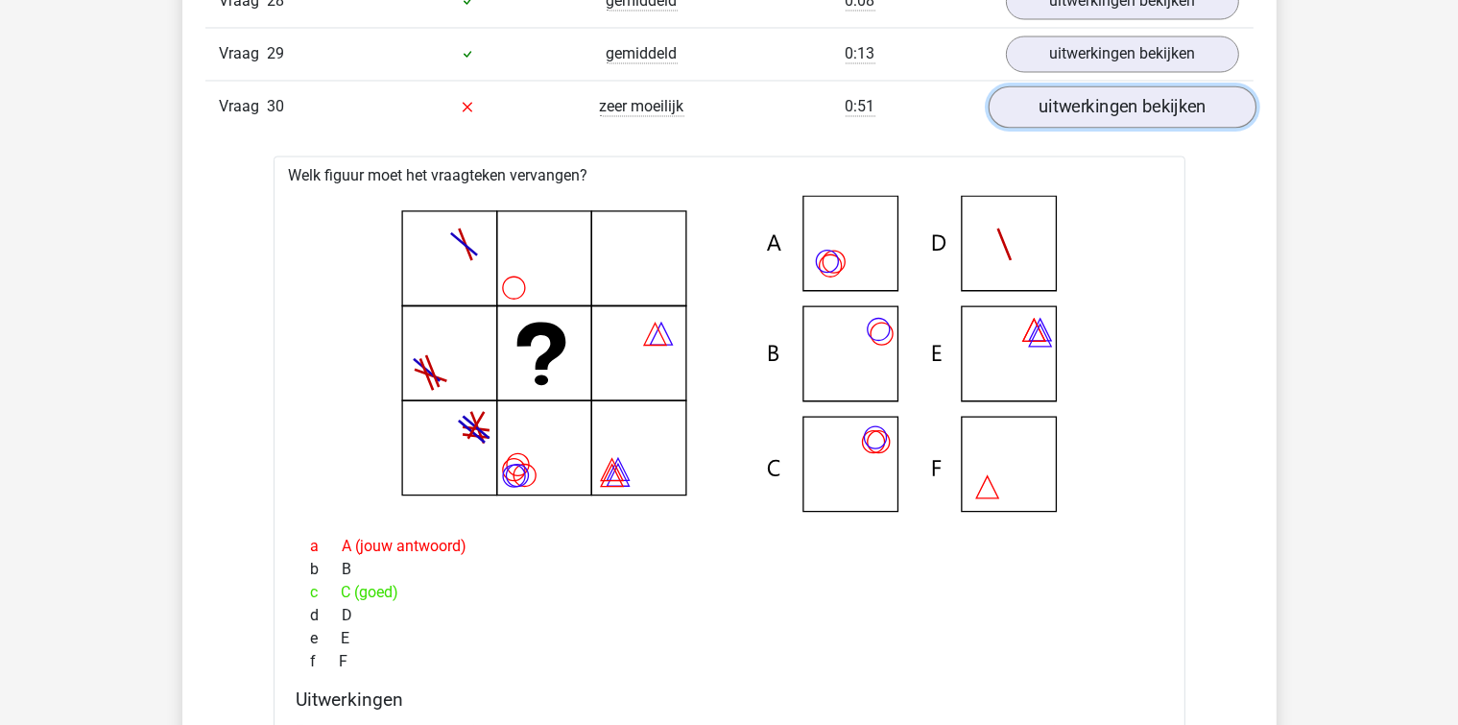
click at [1026, 103] on link "uitwerkingen bekijken" at bounding box center [1122, 107] width 268 height 42
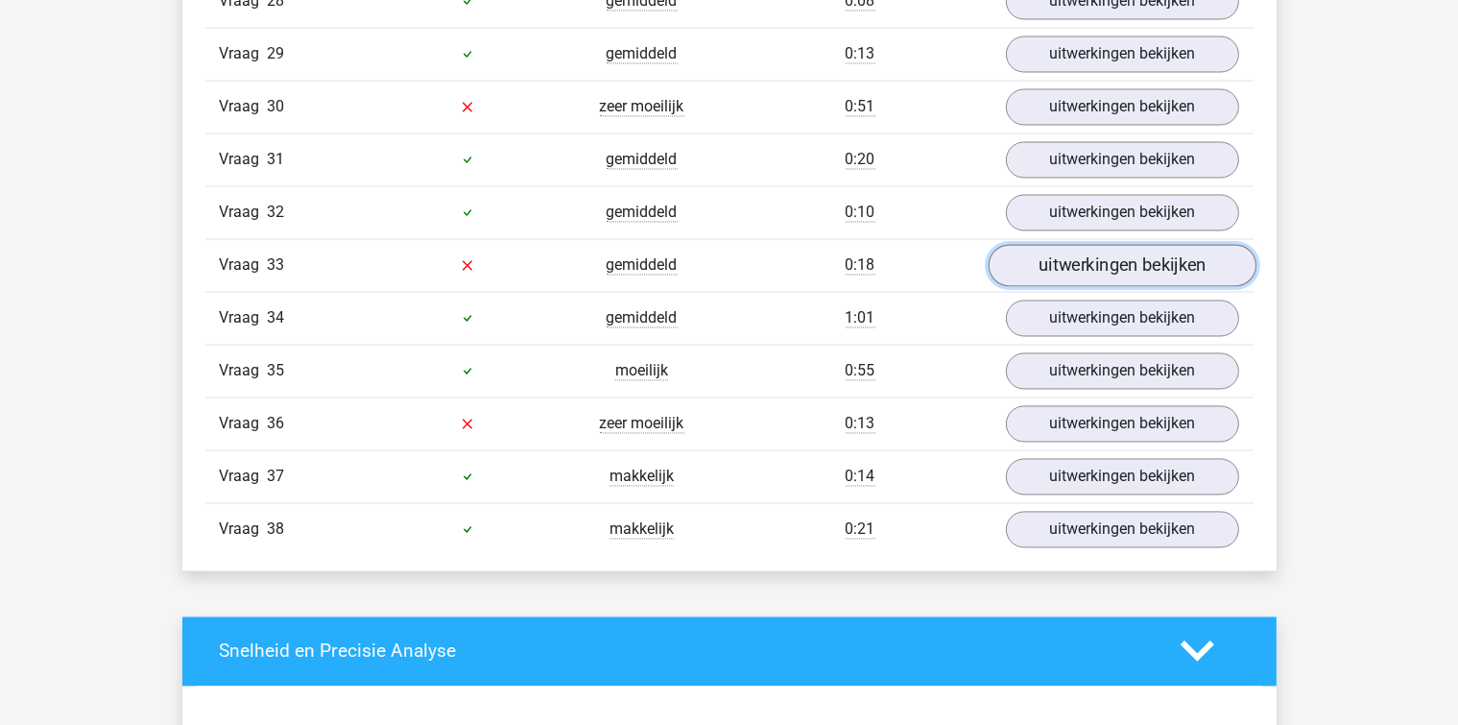
click at [1038, 258] on link "uitwerkingen bekijken" at bounding box center [1122, 266] width 268 height 42
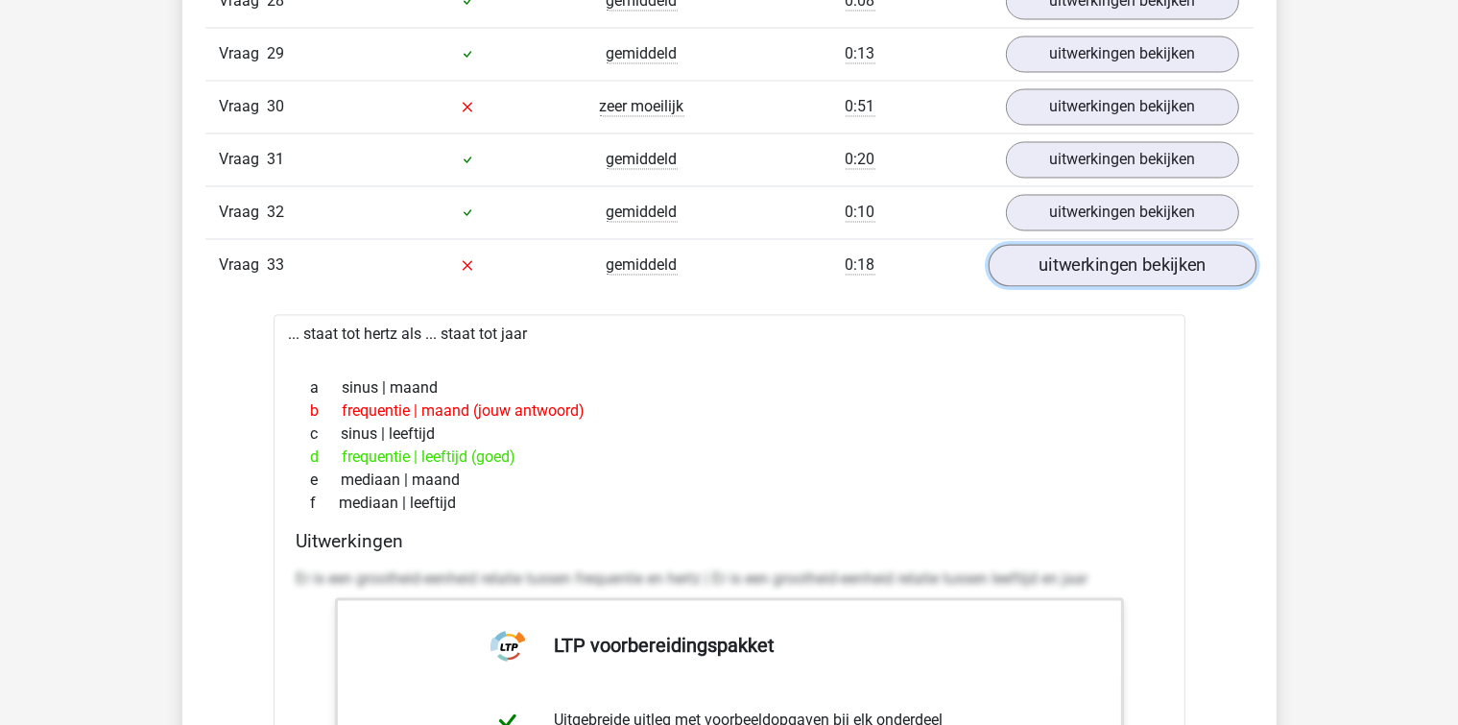
click at [1039, 258] on link "uitwerkingen bekijken" at bounding box center [1122, 266] width 268 height 42
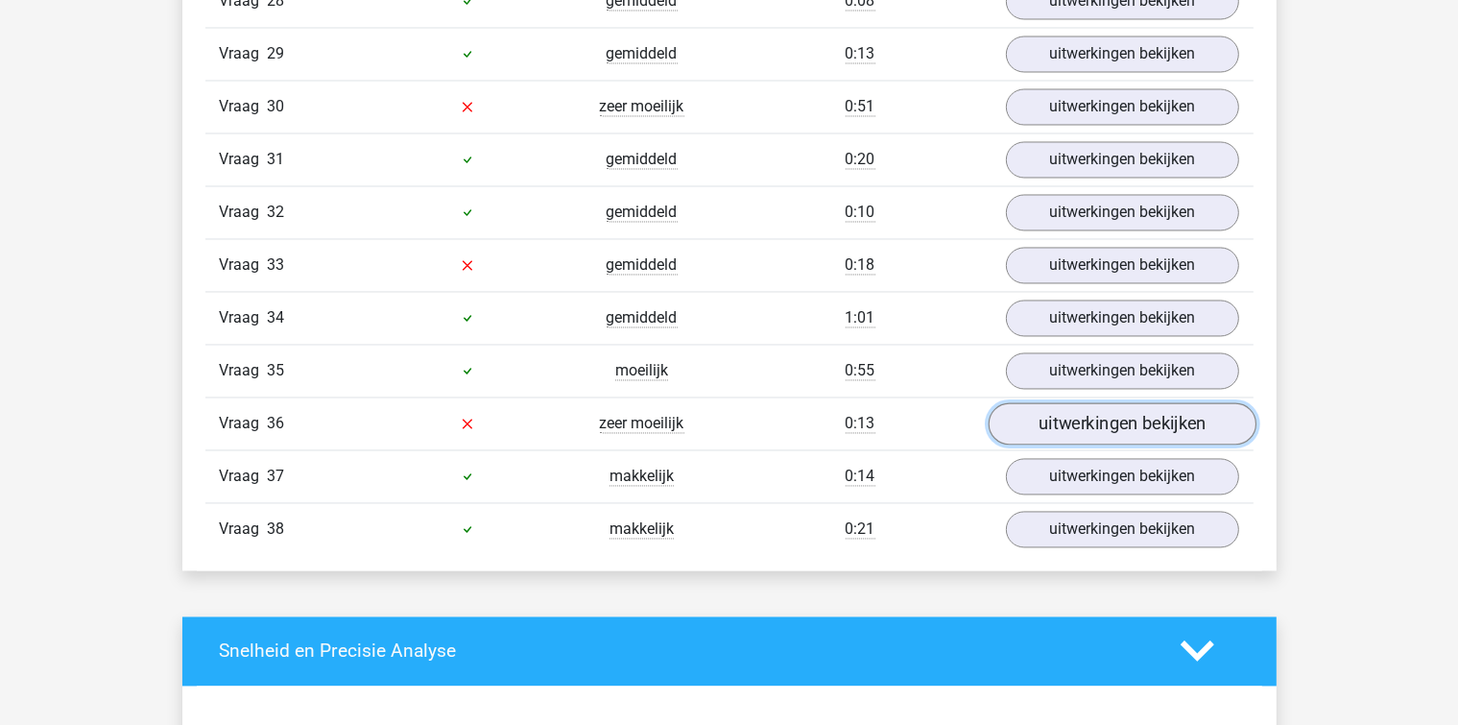
click at [1064, 410] on link "uitwerkingen bekijken" at bounding box center [1122, 424] width 268 height 42
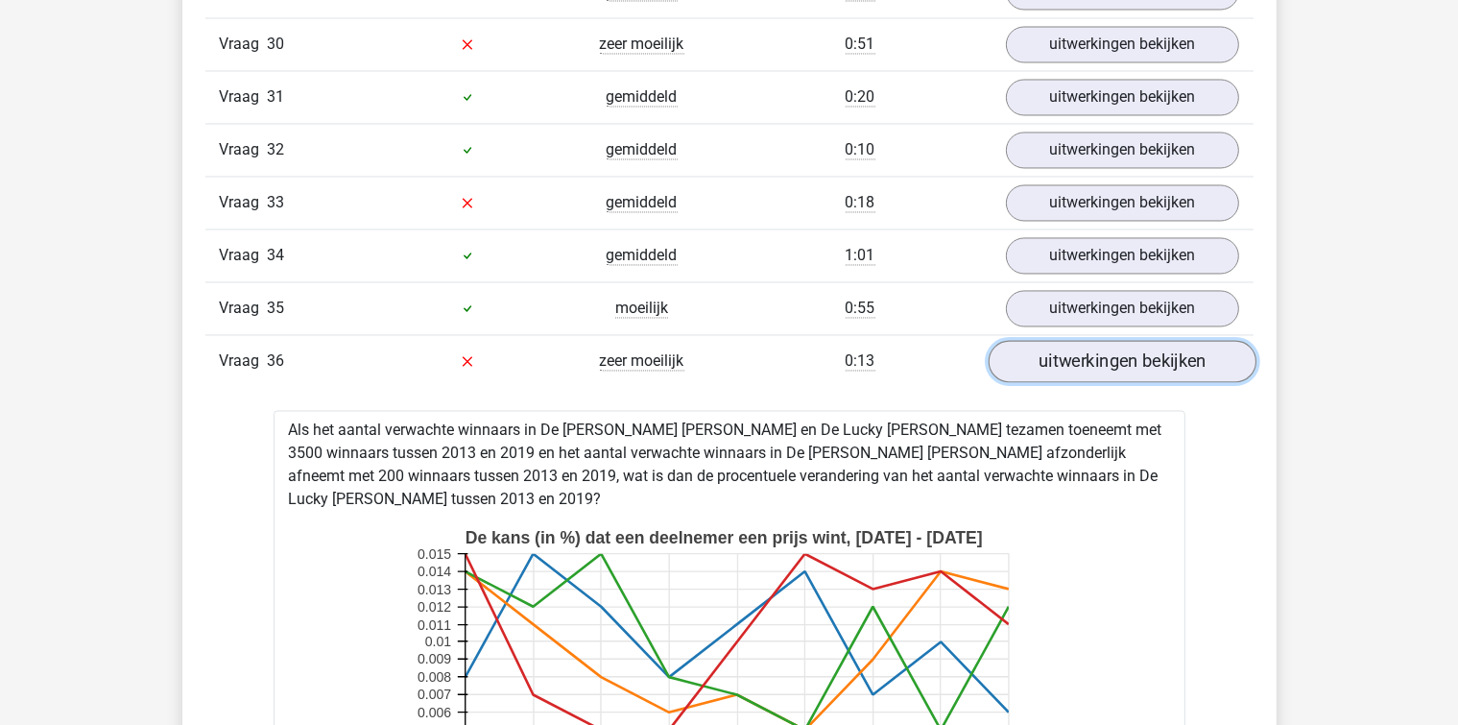
scroll to position [3743, 0]
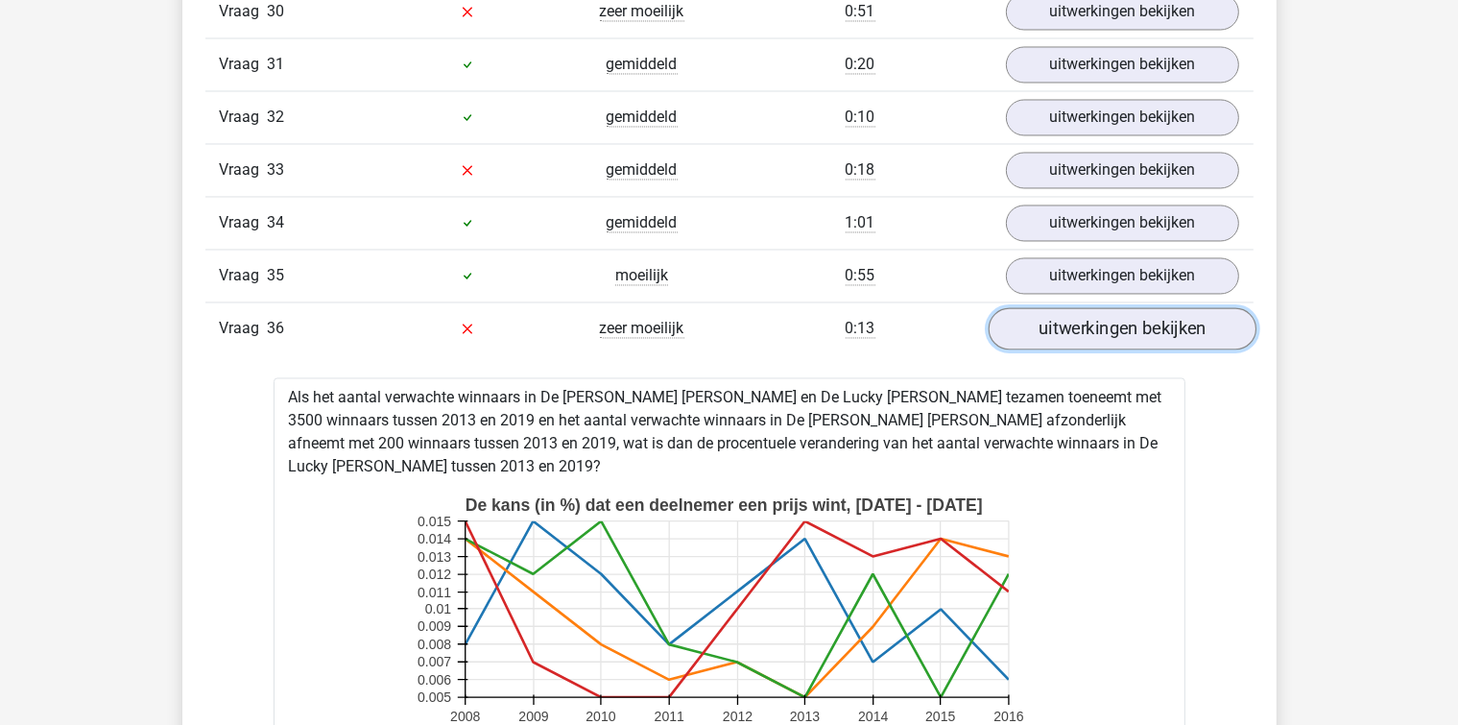
click at [1073, 307] on link "uitwerkingen bekijken" at bounding box center [1122, 328] width 268 height 42
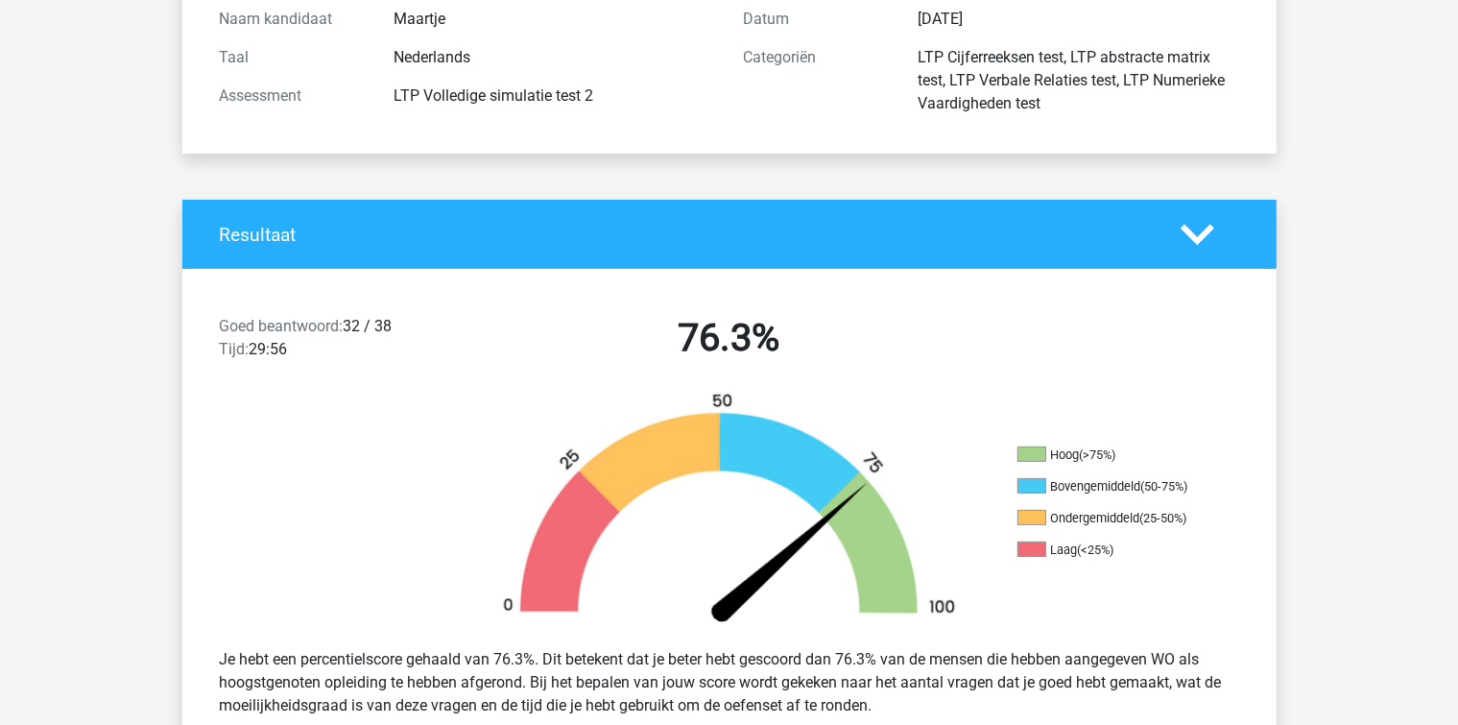
scroll to position [0, 0]
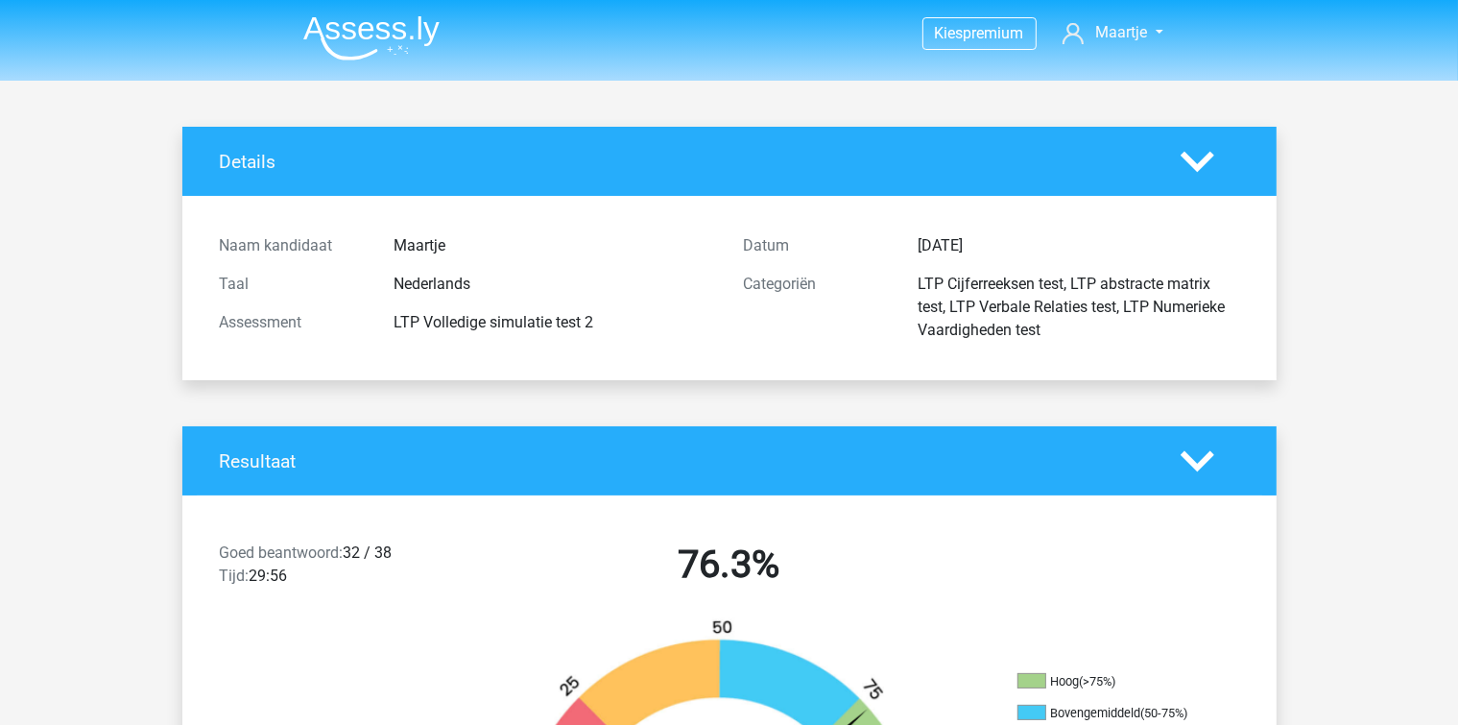
click at [433, 41] on img at bounding box center [371, 37] width 136 height 45
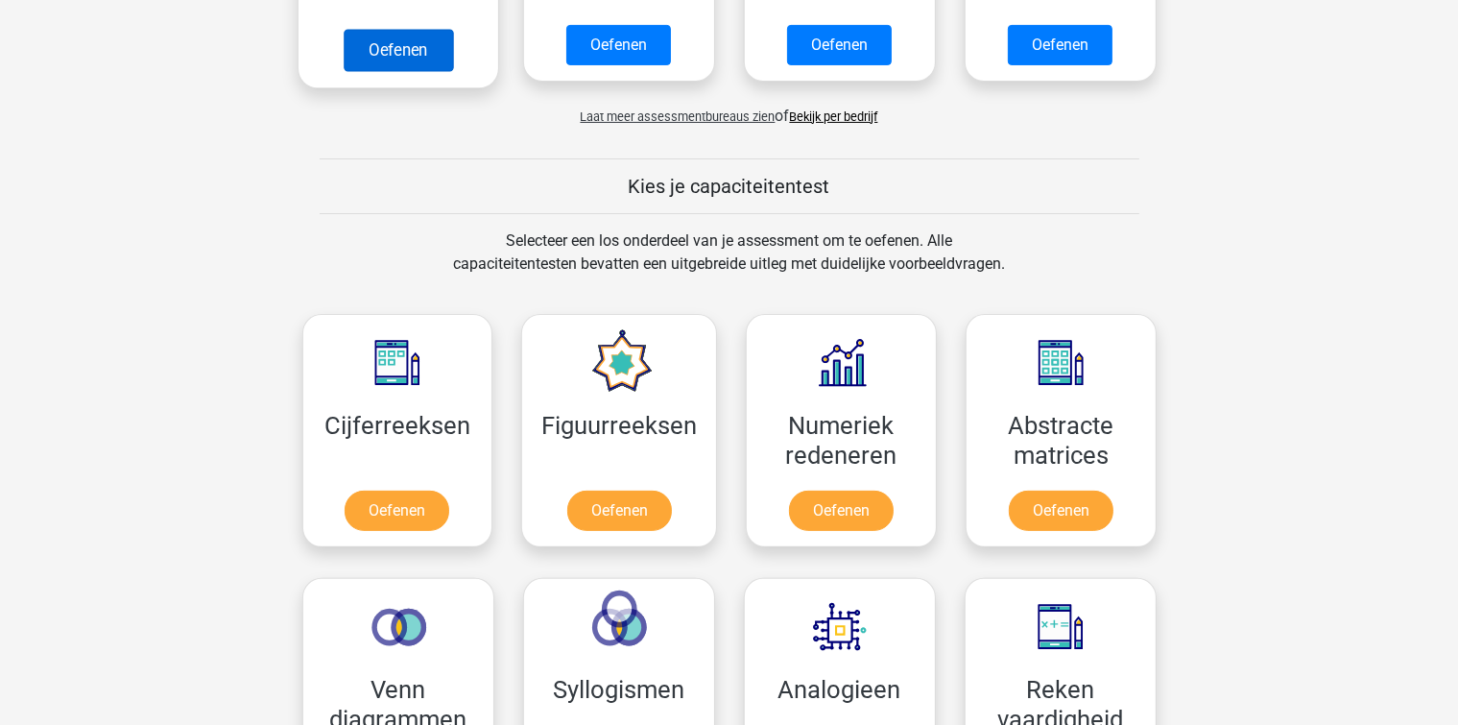
scroll to position [384, 0]
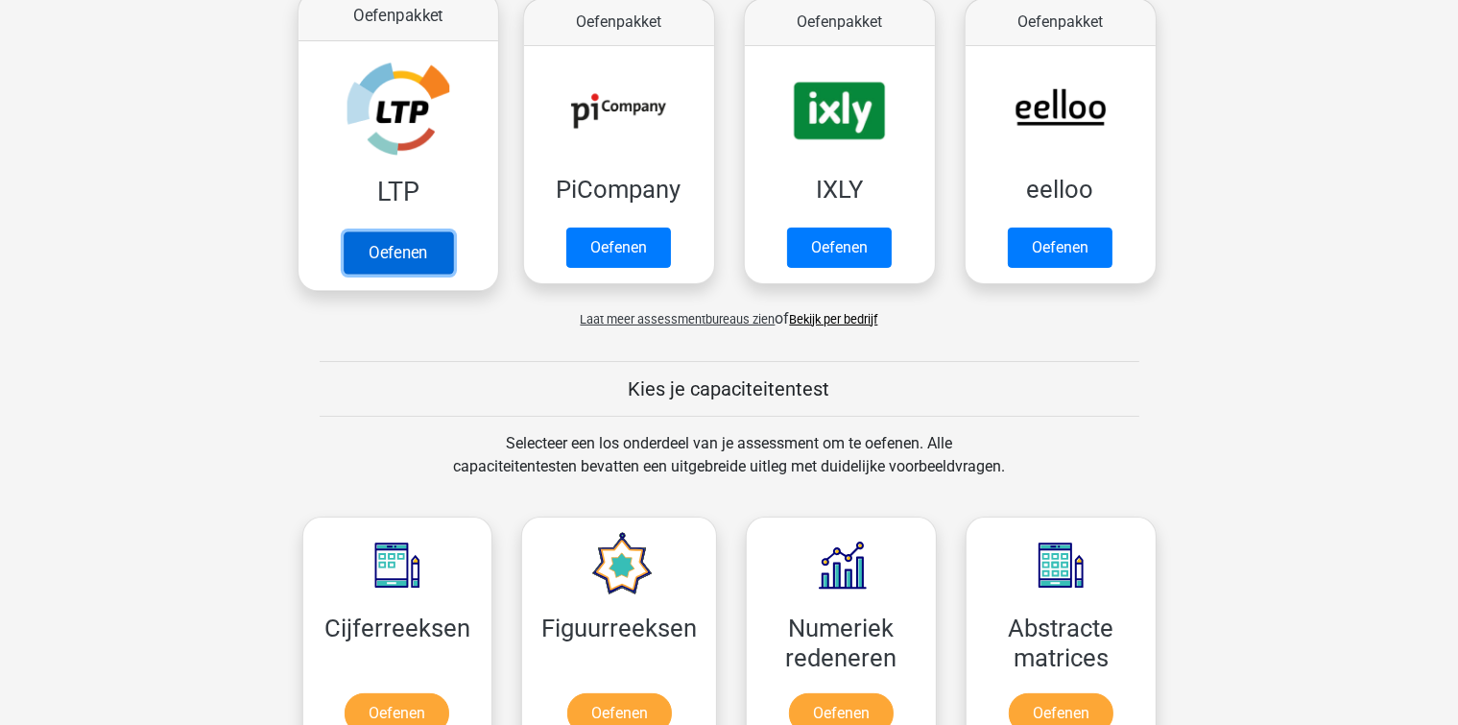
click at [429, 251] on link "Oefenen" at bounding box center [397, 252] width 109 height 42
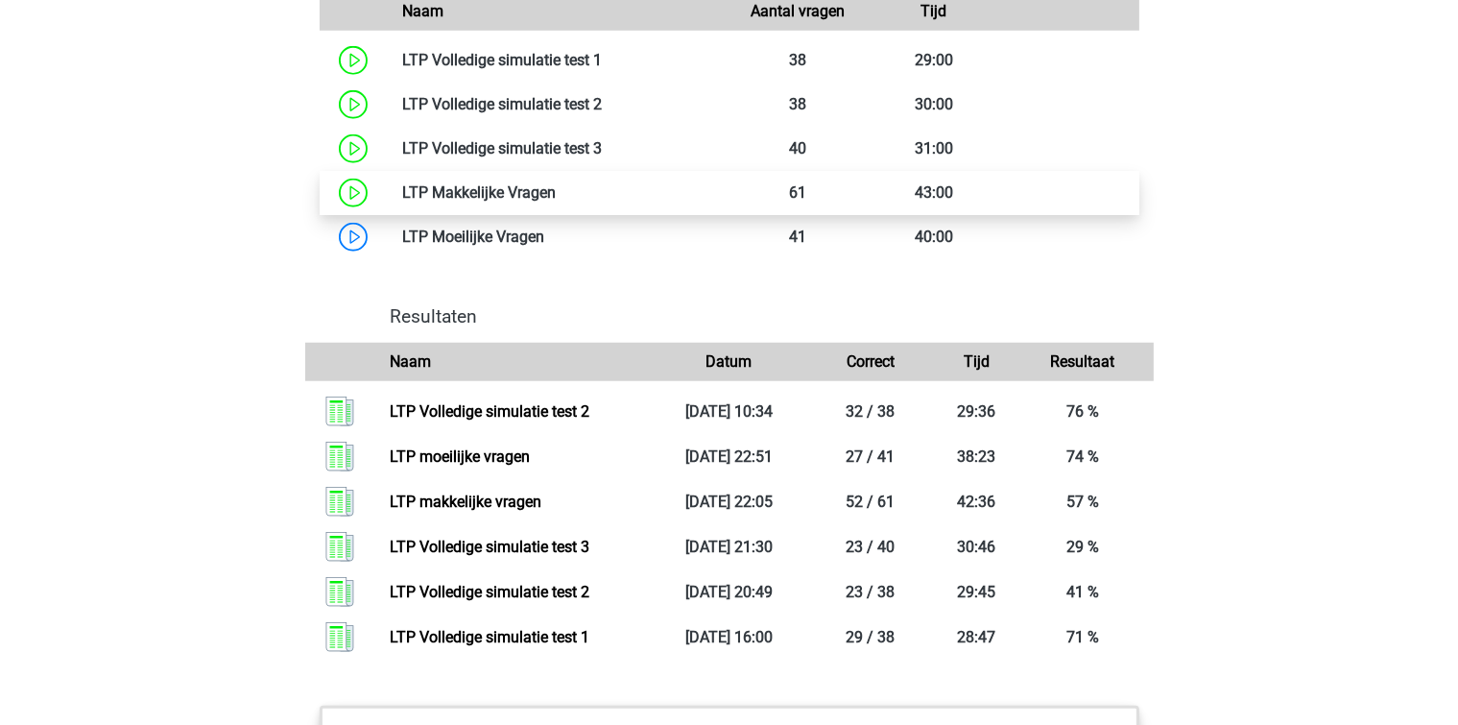
scroll to position [1632, 0]
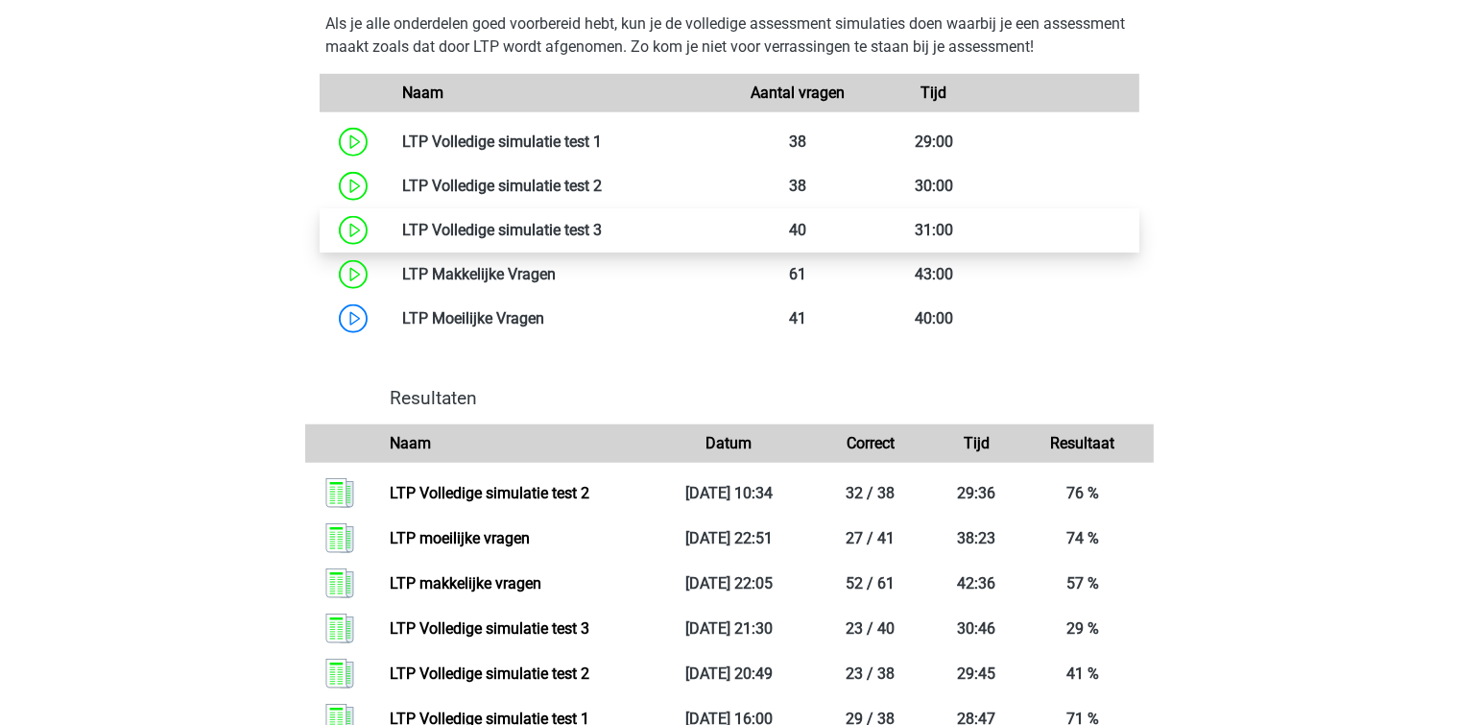
click at [602, 227] on link at bounding box center [602, 230] width 0 height 18
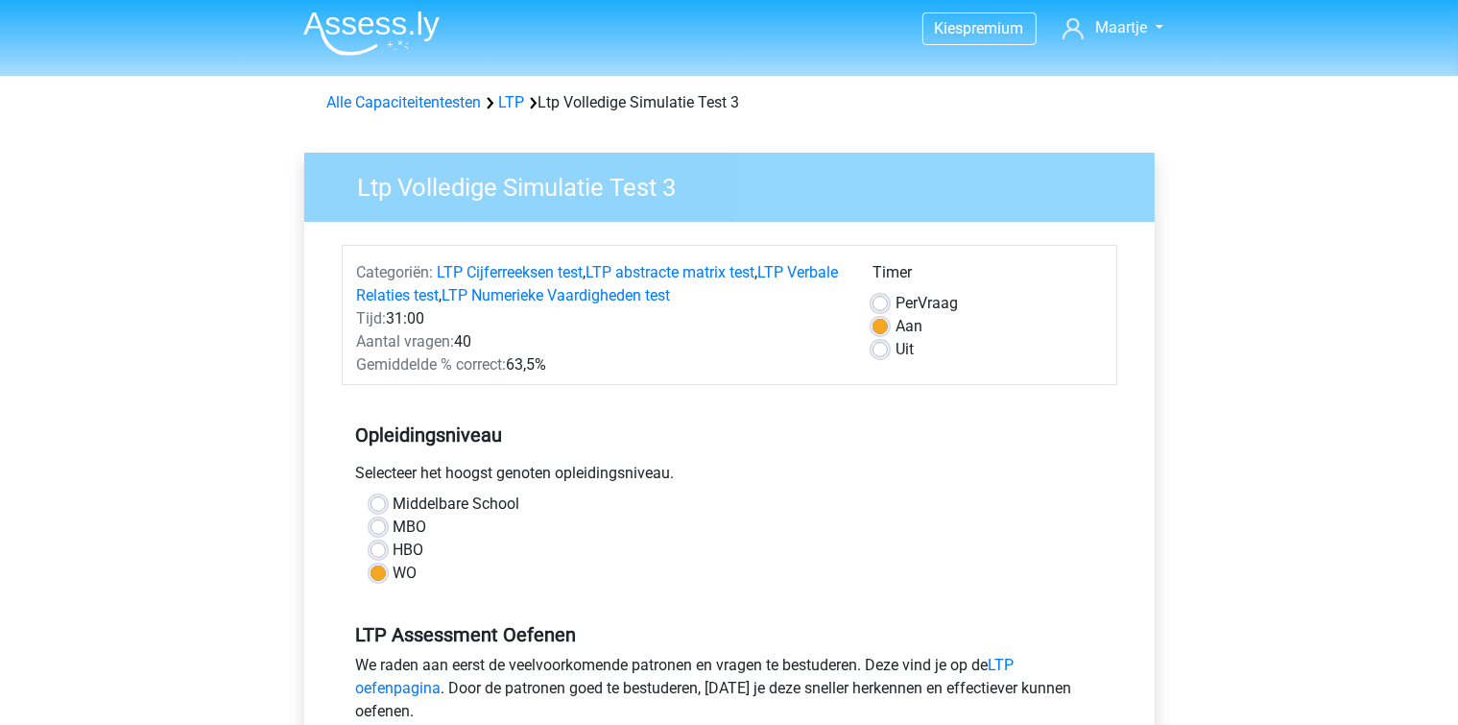
scroll to position [480, 0]
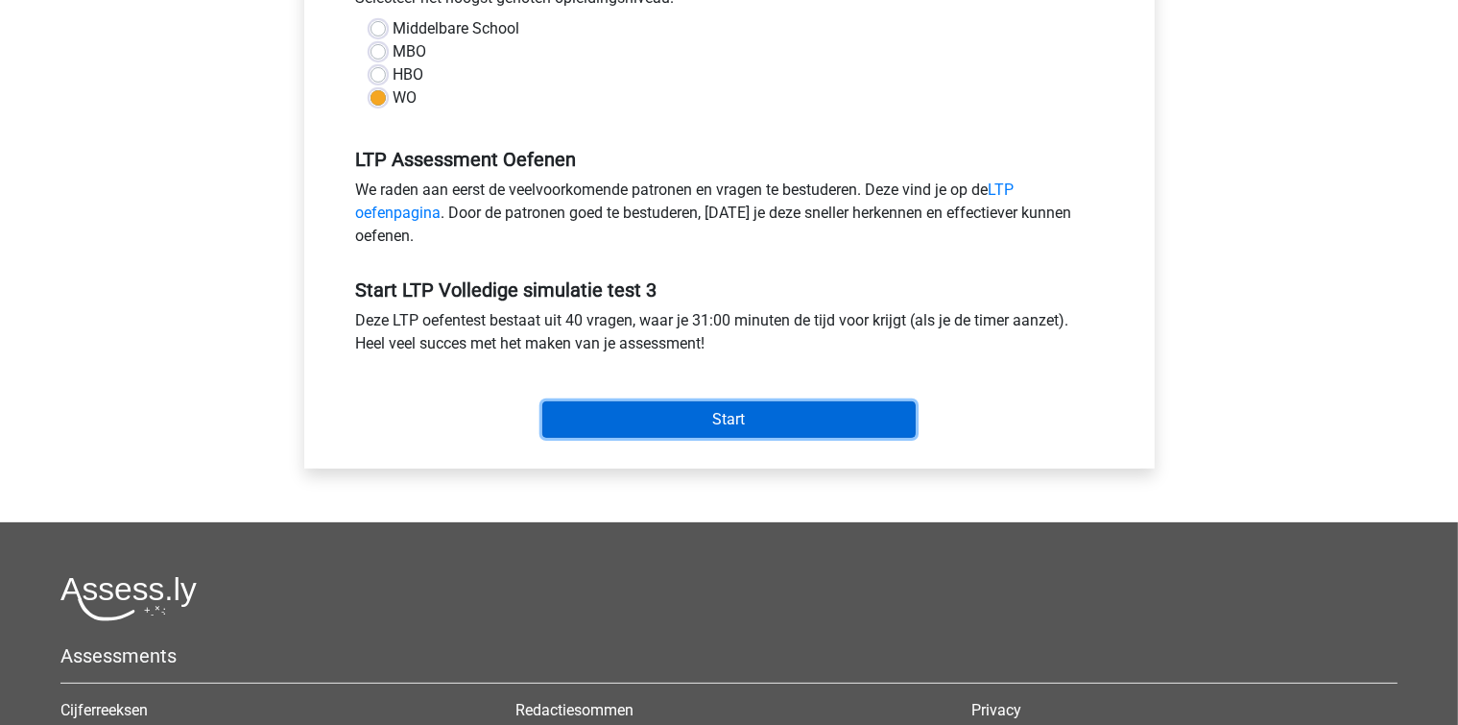
click at [827, 425] on input "Start" at bounding box center [728, 419] width 373 height 36
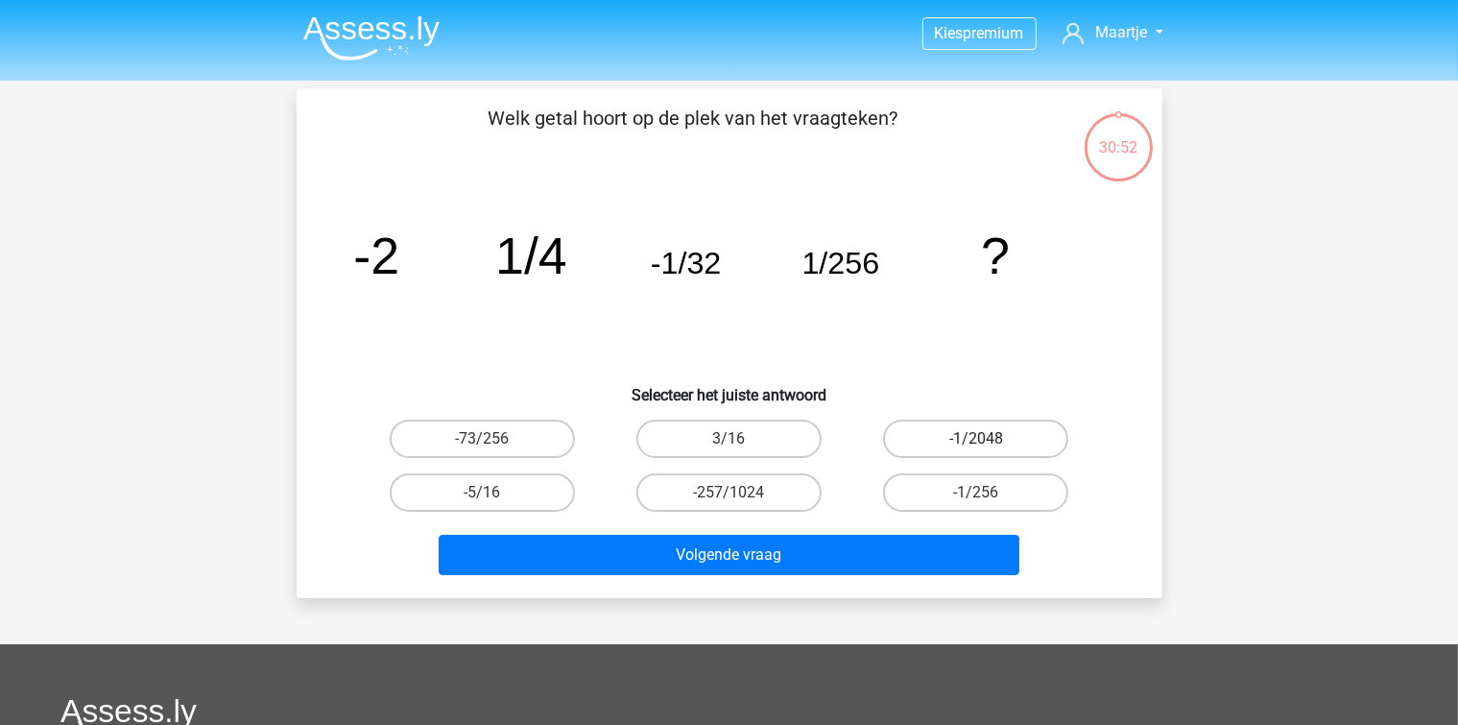
click at [953, 435] on label "-1/2048" at bounding box center [975, 438] width 185 height 38
click at [976, 439] on input "-1/2048" at bounding box center [982, 445] width 12 height 12
radio input "true"
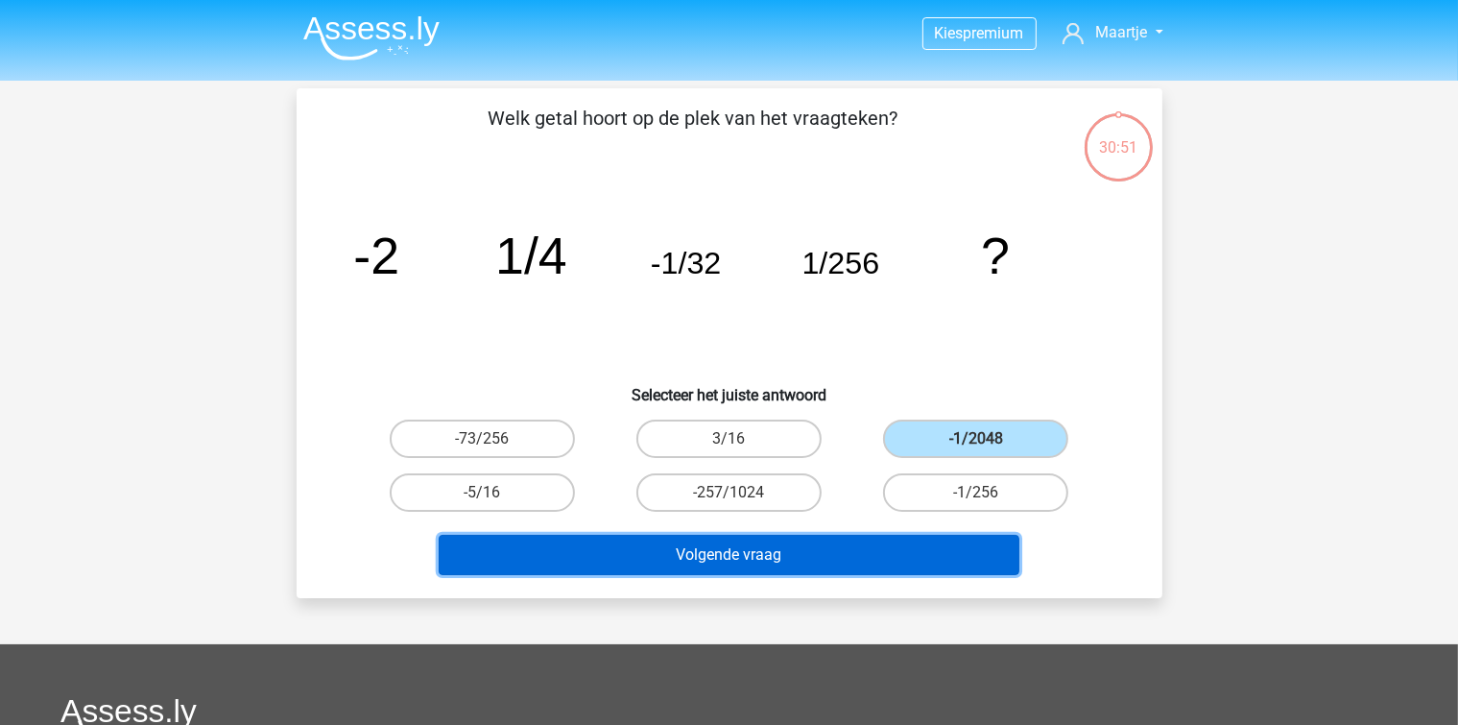
click at [907, 547] on button "Volgende vraag" at bounding box center [729, 555] width 581 height 40
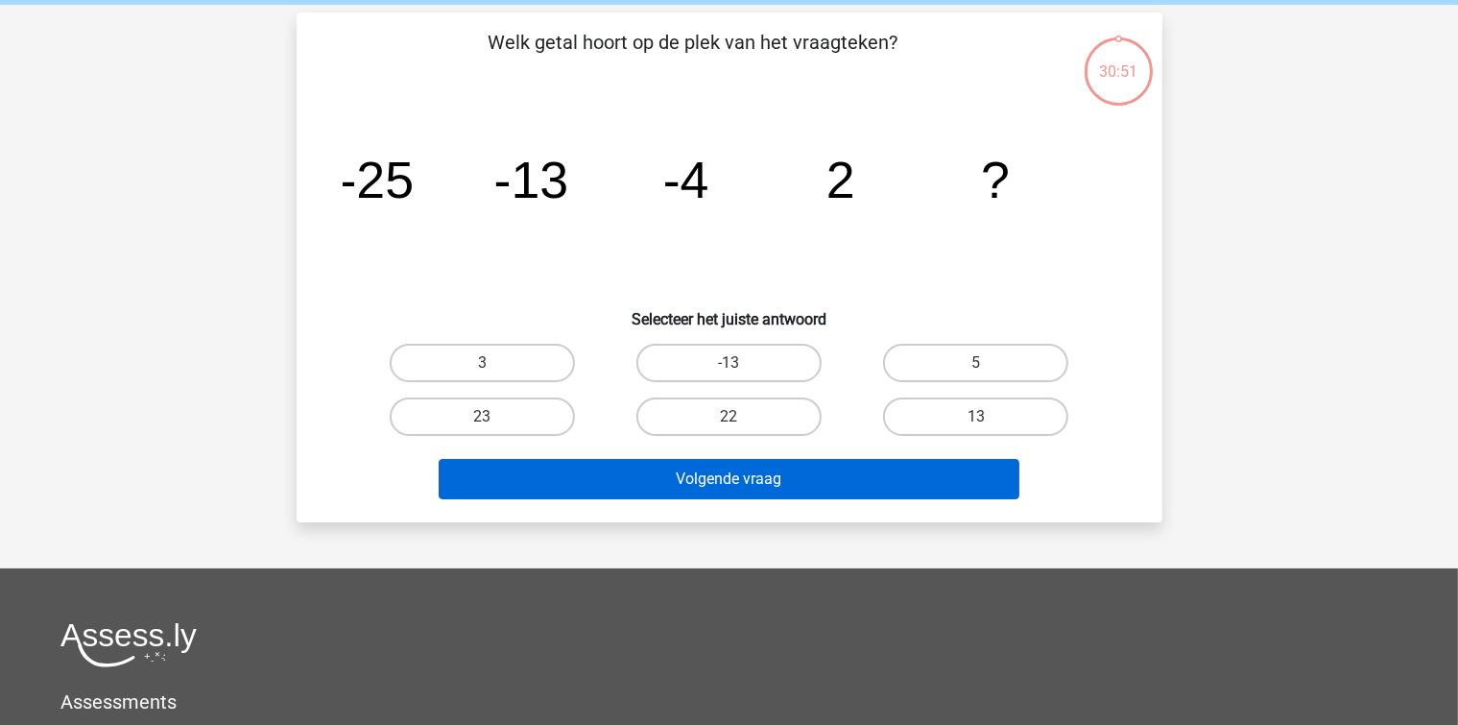
scroll to position [88, 0]
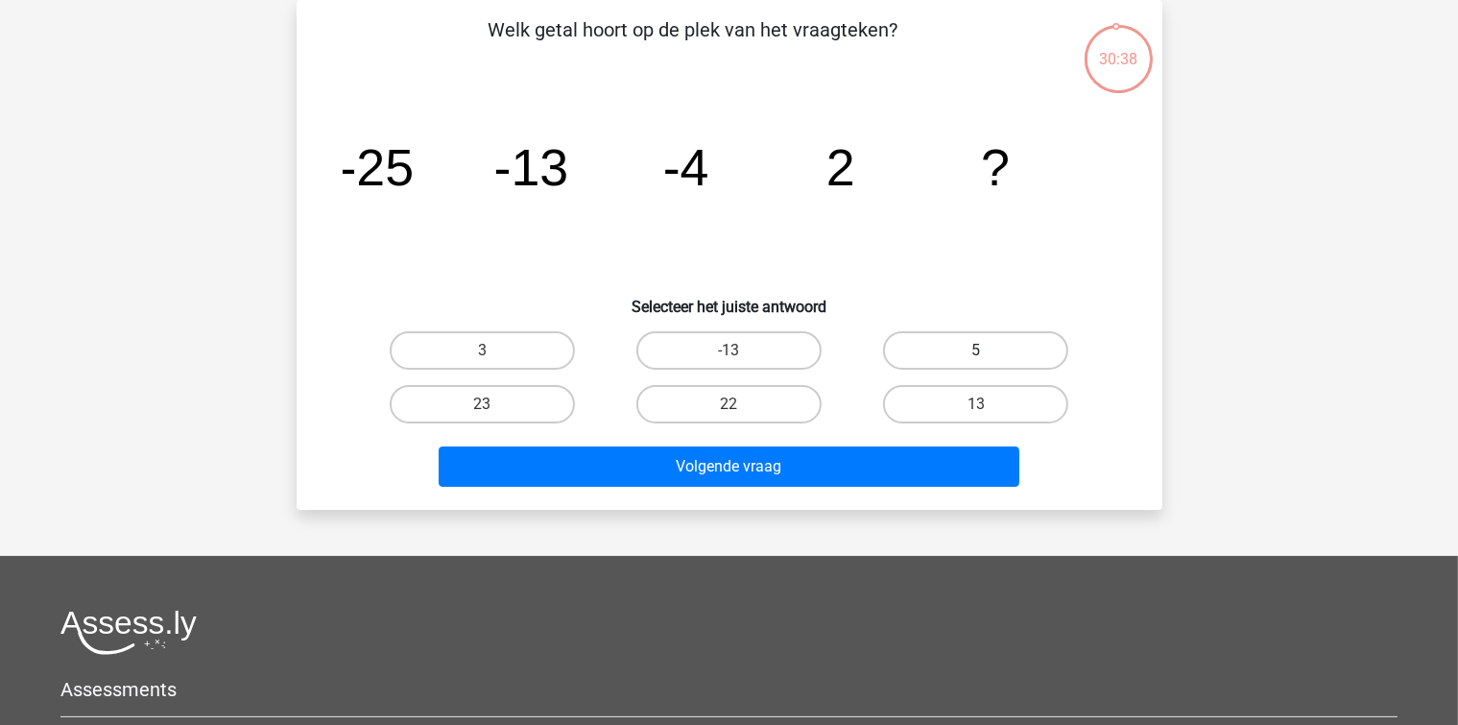
click at [958, 367] on label "5" at bounding box center [975, 350] width 185 height 38
click at [976, 363] on input "5" at bounding box center [982, 356] width 12 height 12
radio input "true"
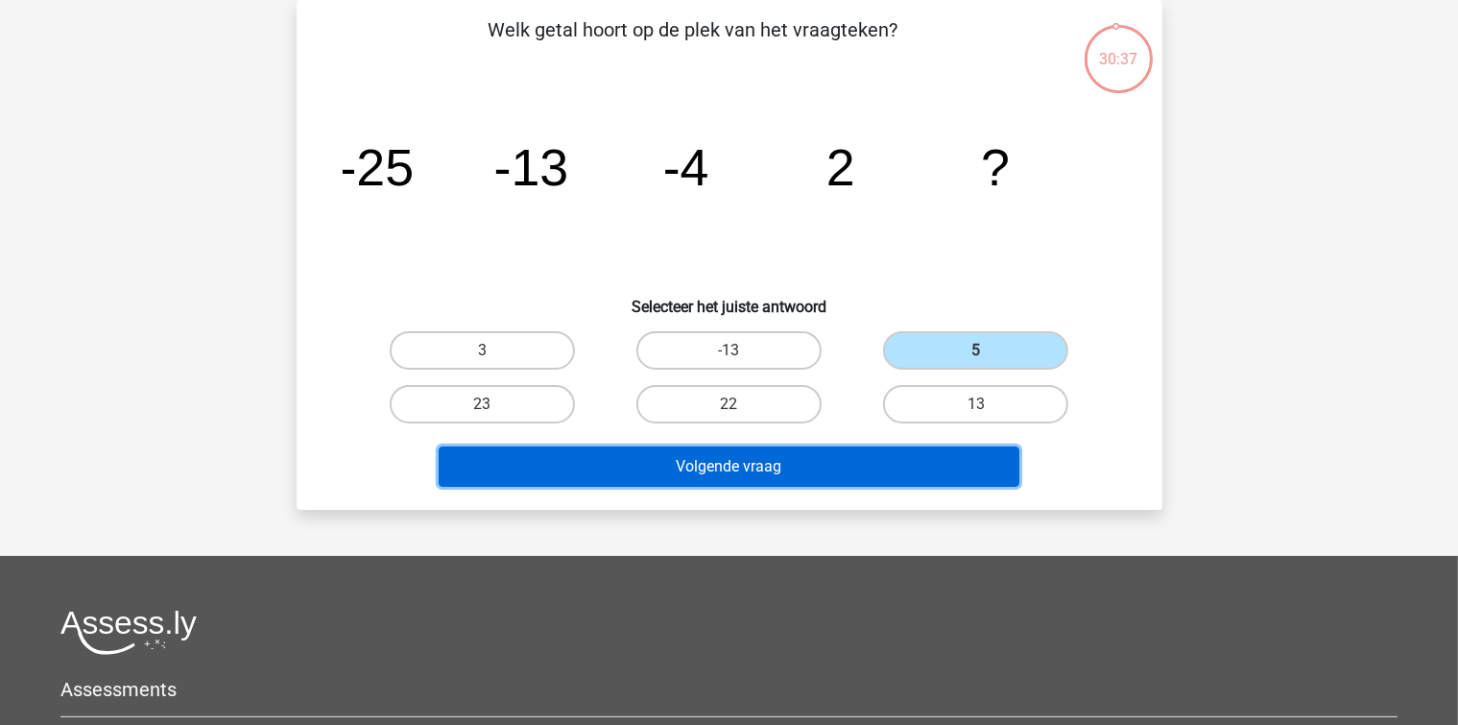
click at [897, 461] on button "Volgende vraag" at bounding box center [729, 466] width 581 height 40
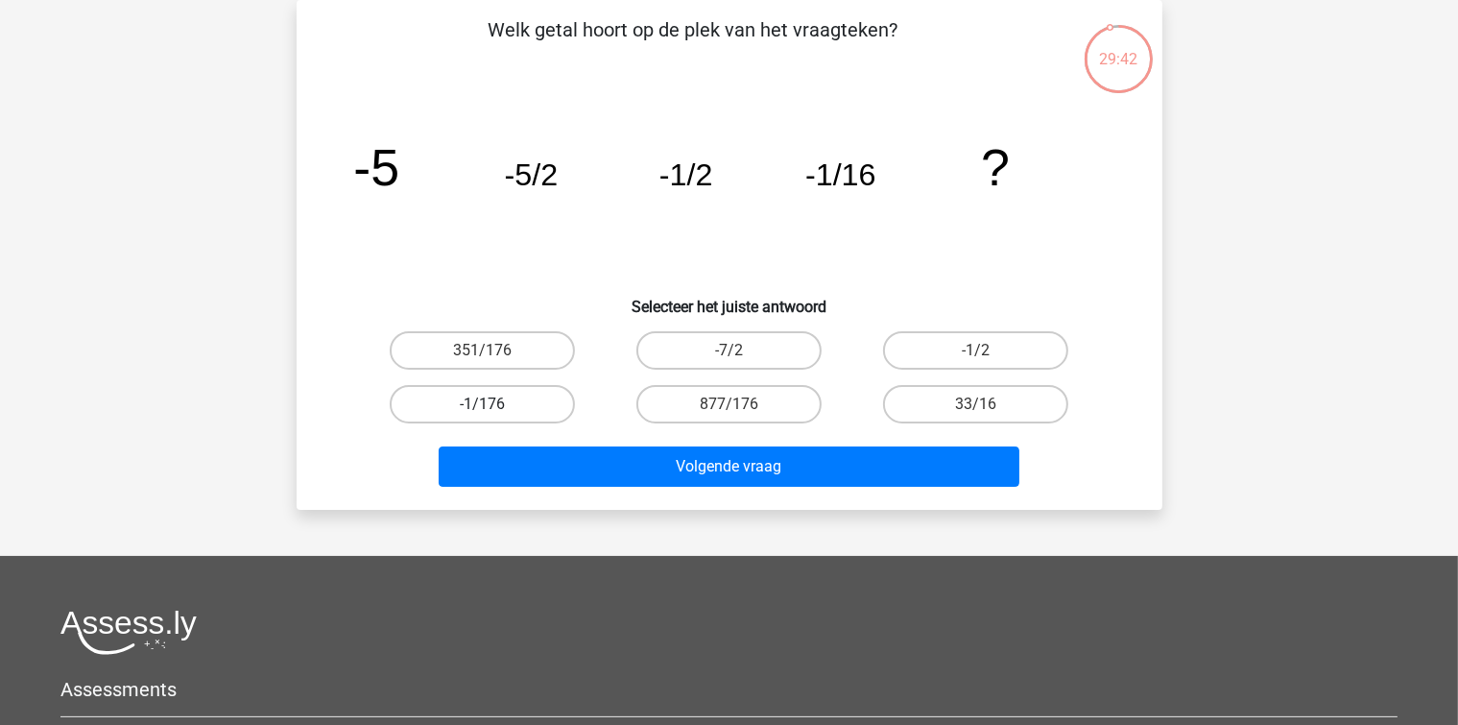
click at [513, 388] on label "-1/176" at bounding box center [482, 404] width 185 height 38
click at [494, 404] on input "-1/176" at bounding box center [488, 410] width 12 height 12
radio input "true"
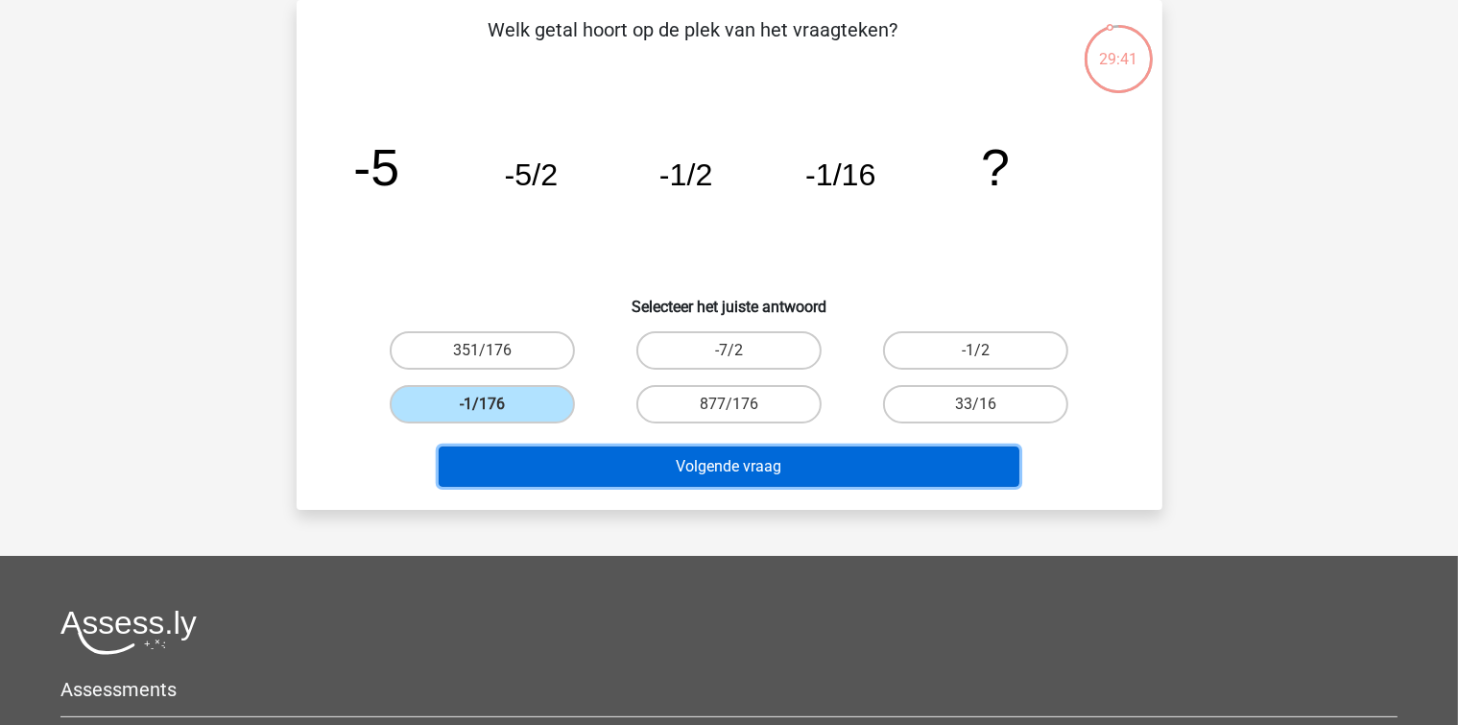
click at [592, 456] on button "Volgende vraag" at bounding box center [729, 466] width 581 height 40
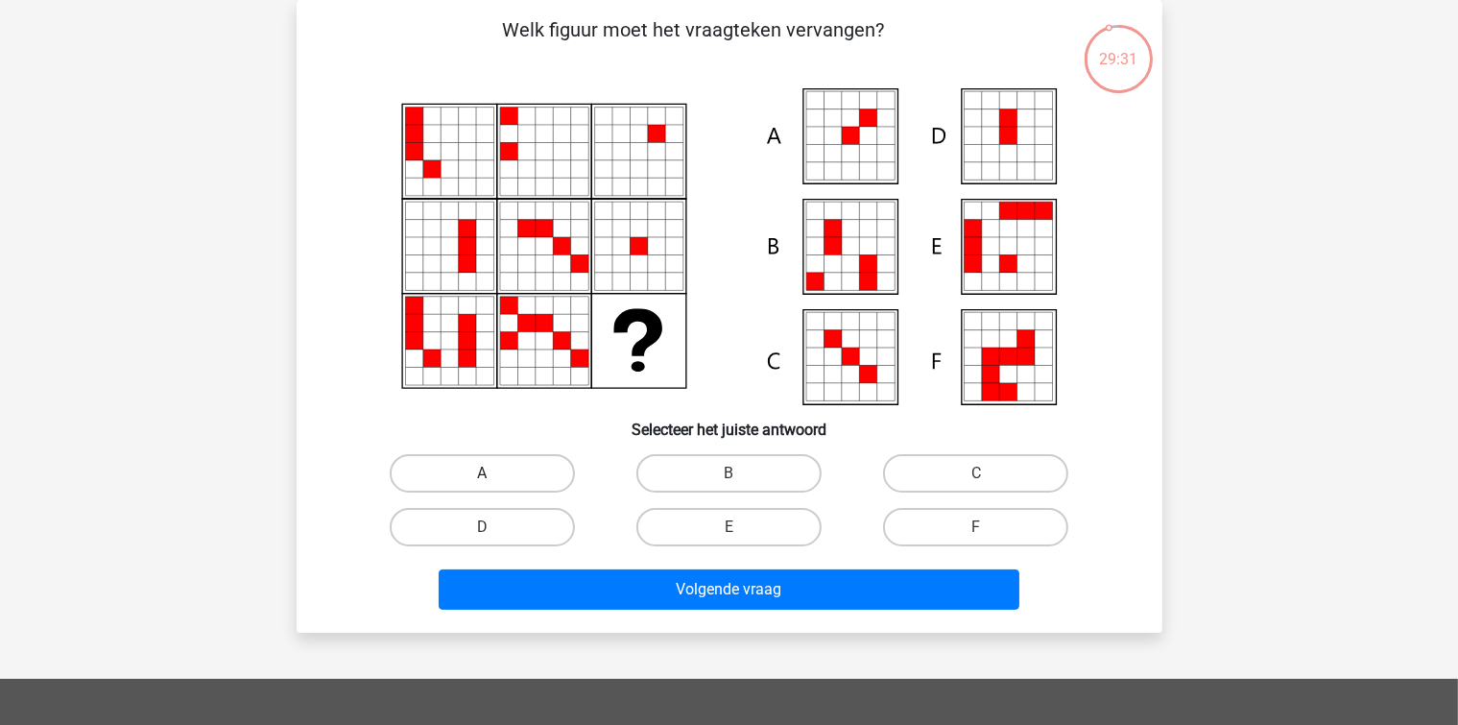
click at [538, 478] on label "A" at bounding box center [482, 473] width 185 height 38
click at [494, 478] on input "A" at bounding box center [488, 479] width 12 height 12
radio input "true"
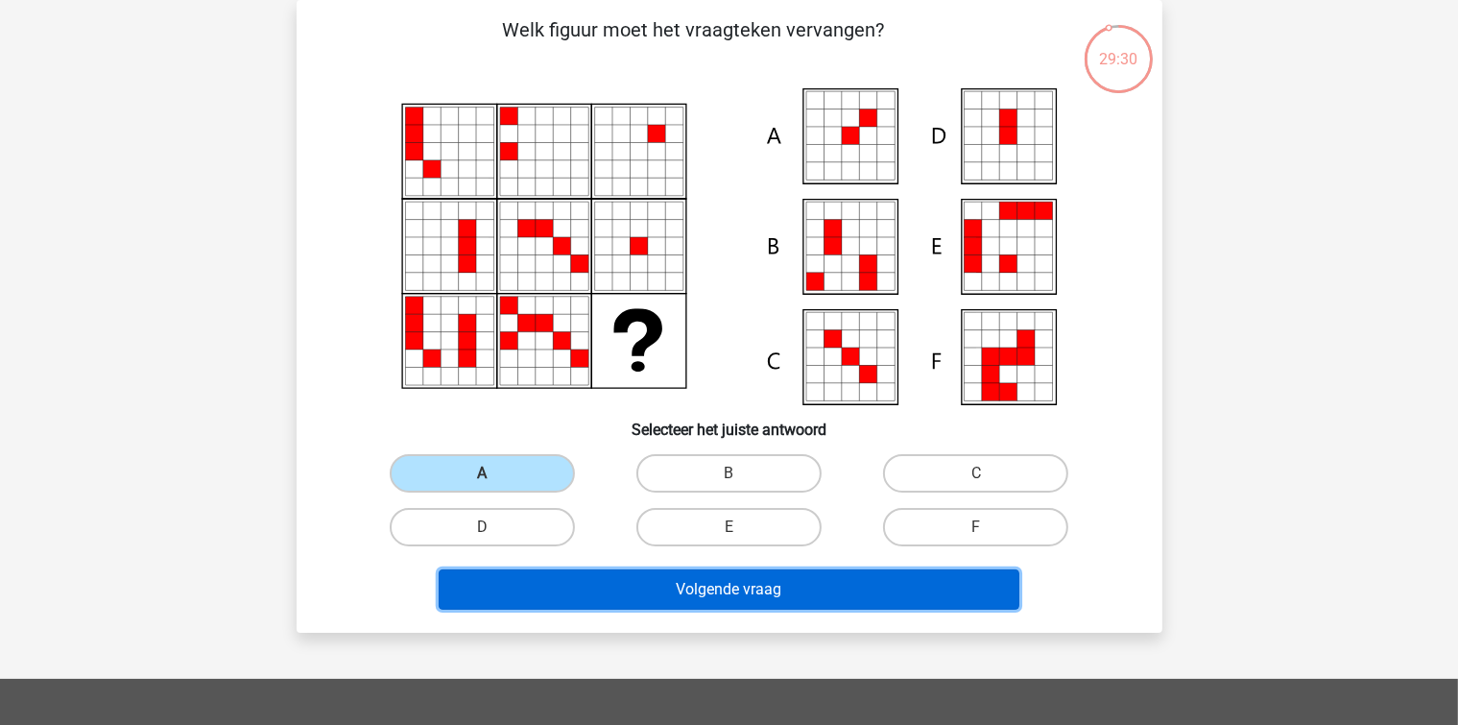
click at [616, 597] on button "Volgende vraag" at bounding box center [729, 589] width 581 height 40
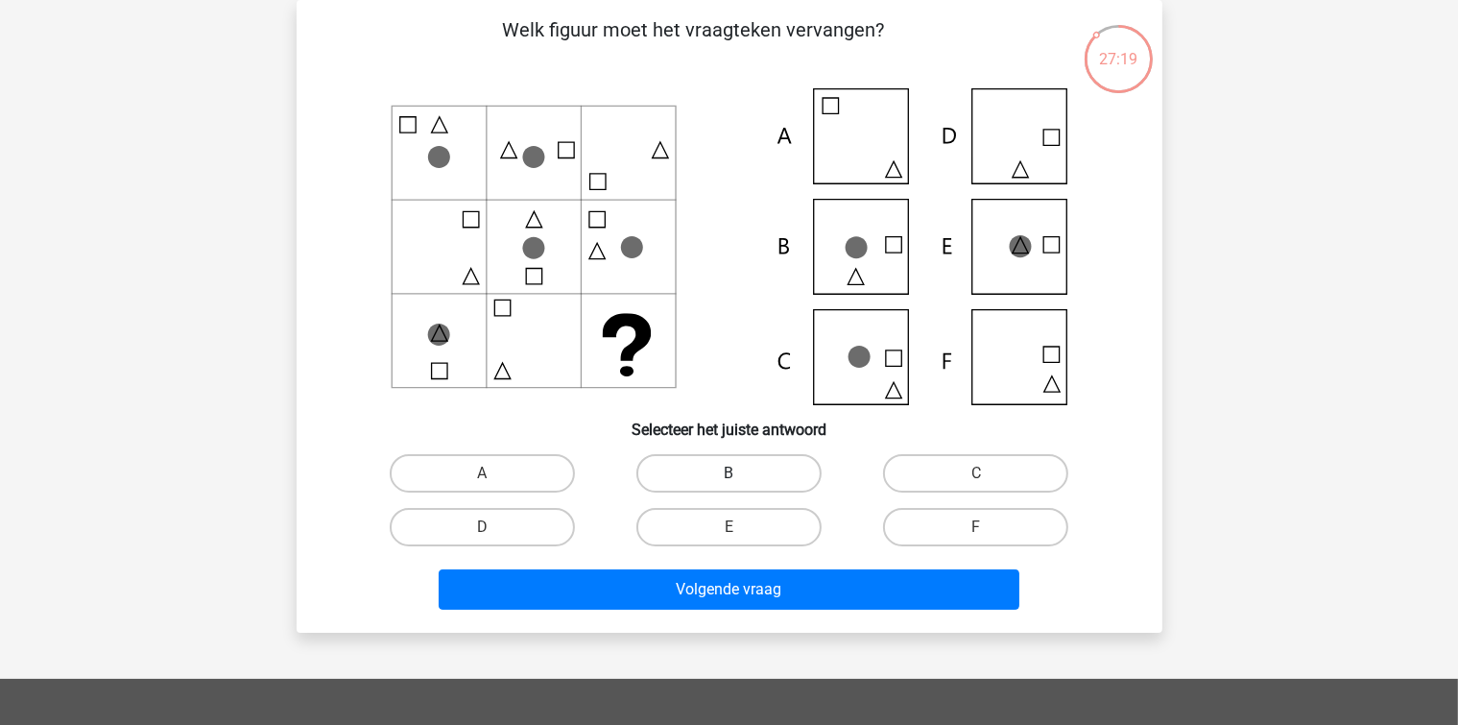
click at [725, 472] on label "B" at bounding box center [728, 473] width 185 height 38
click at [728, 473] on input "B" at bounding box center [734, 479] width 12 height 12
radio input "true"
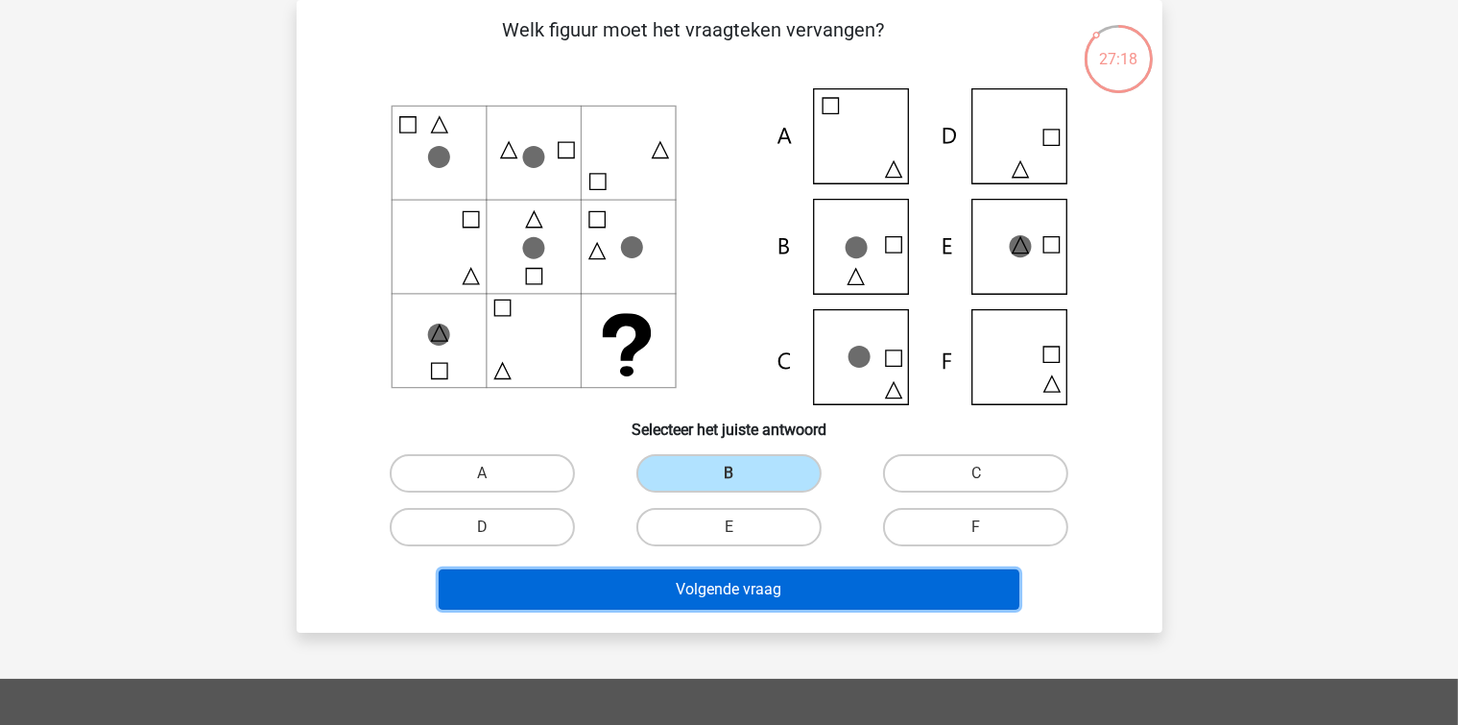
click at [741, 582] on button "Volgende vraag" at bounding box center [729, 589] width 581 height 40
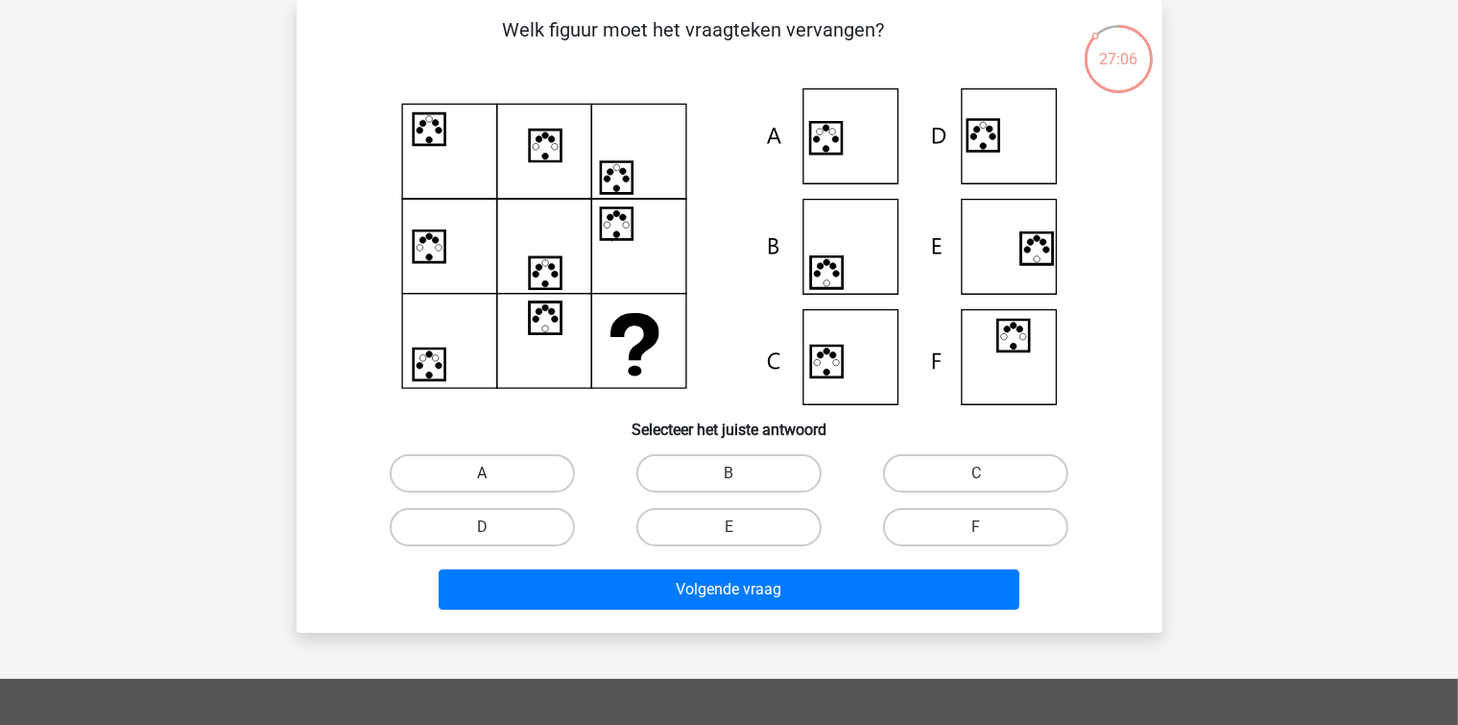
click at [489, 477] on input "A" at bounding box center [488, 479] width 12 height 12
radio input "true"
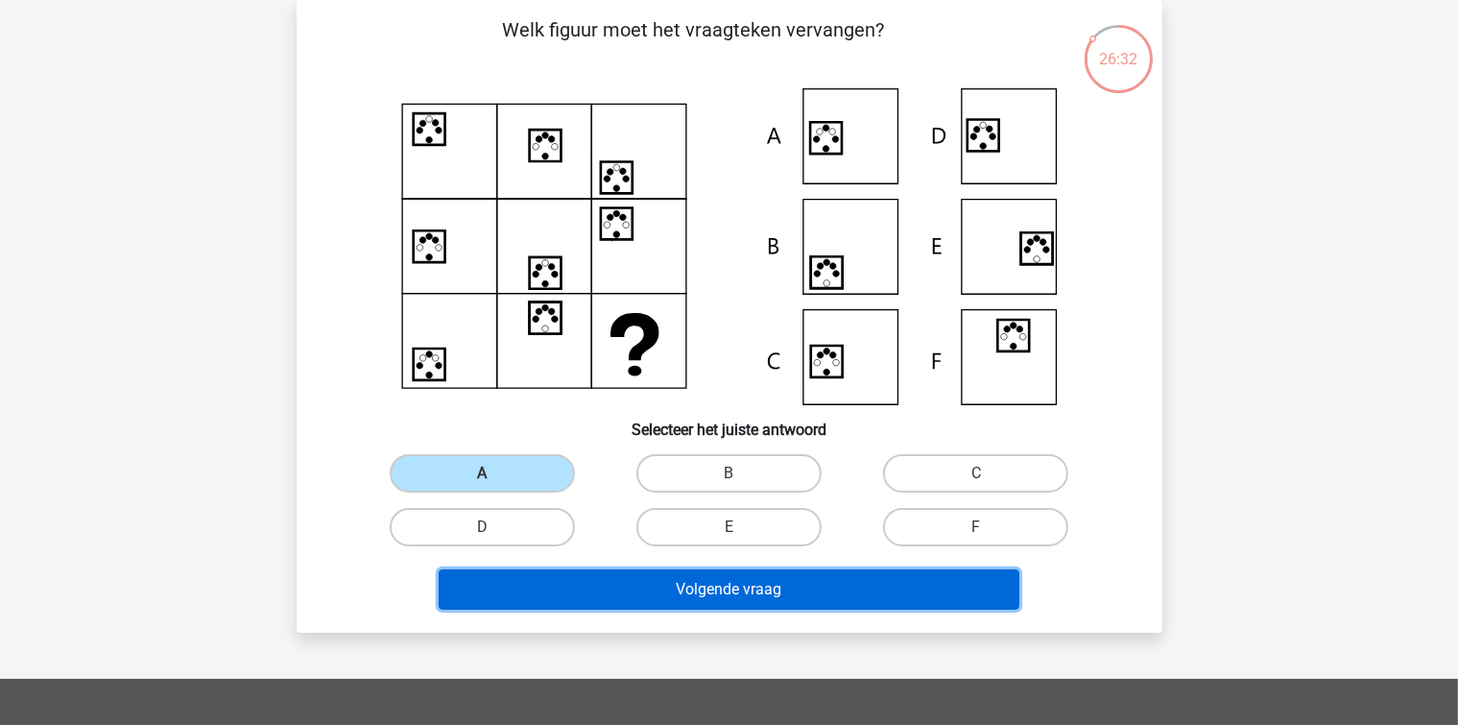
click at [637, 580] on button "Volgende vraag" at bounding box center [729, 589] width 581 height 40
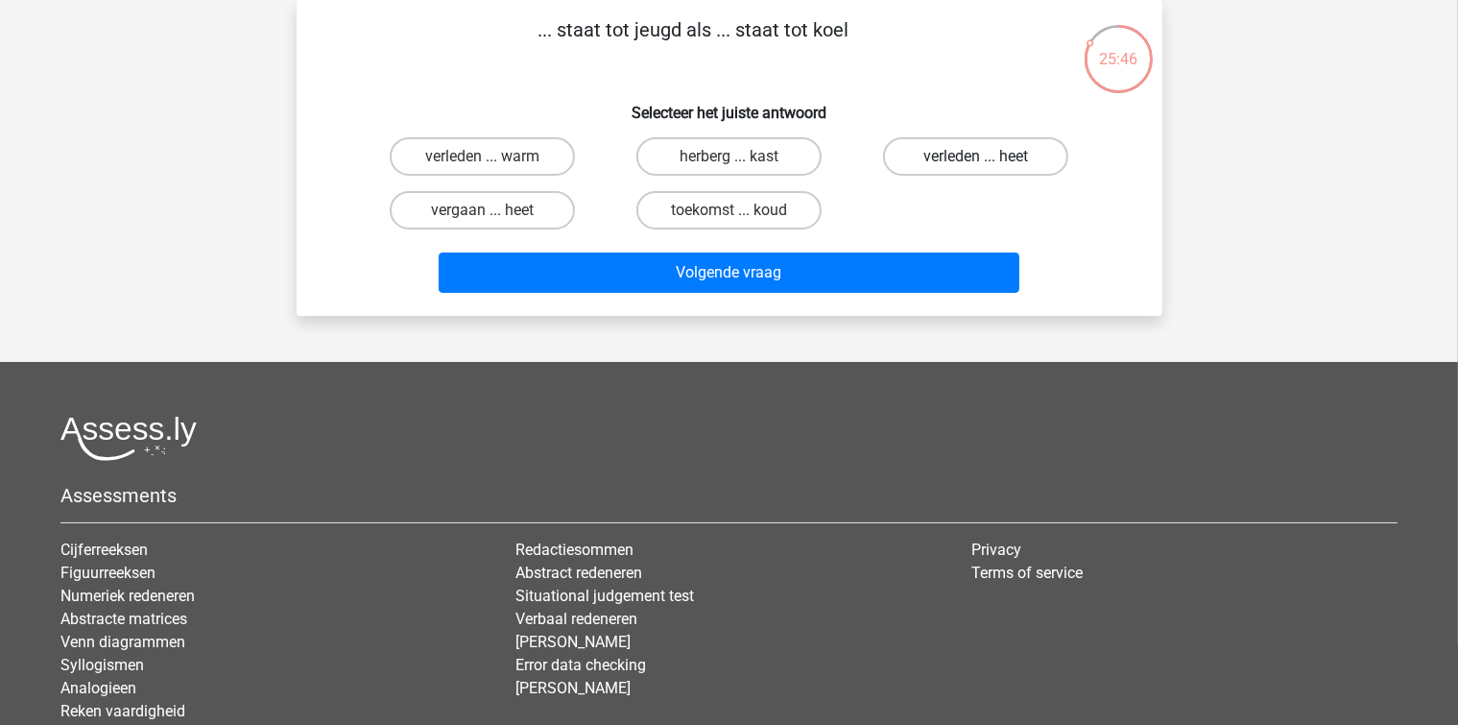
click at [926, 145] on label "verleden ... heet" at bounding box center [975, 156] width 185 height 38
click at [976, 156] on input "verleden ... heet" at bounding box center [982, 162] width 12 height 12
radio input "true"
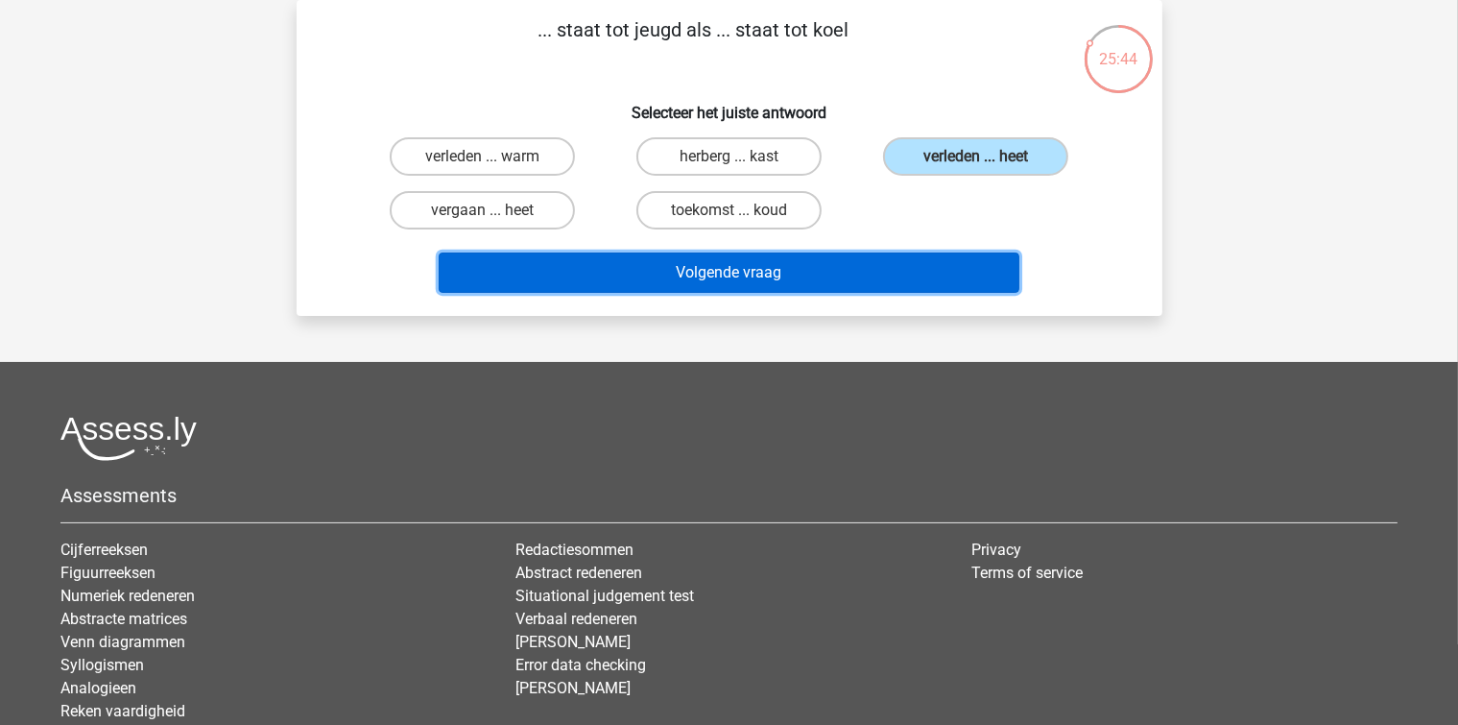
click at [889, 280] on button "Volgende vraag" at bounding box center [729, 272] width 581 height 40
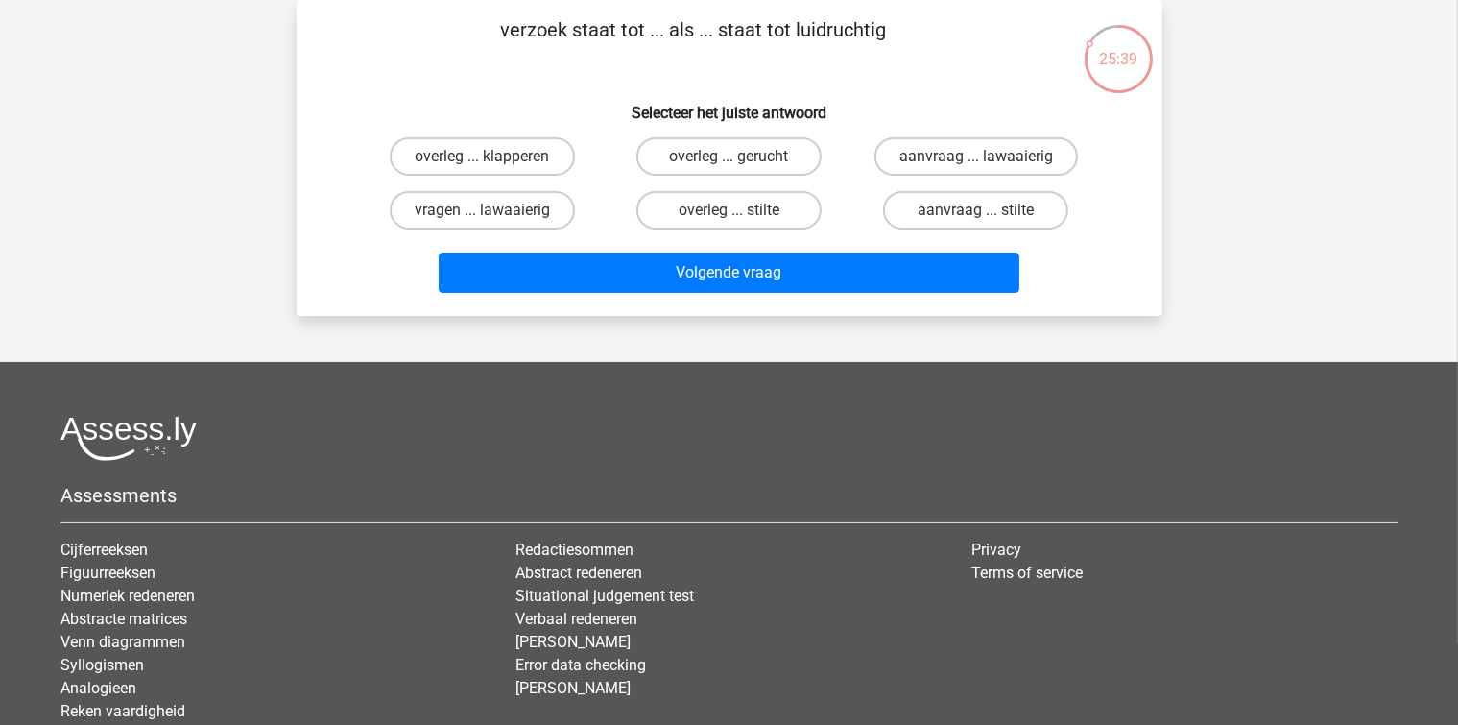
drag, startPoint x: 586, startPoint y: 347, endPoint x: 463, endPoint y: 328, distance: 125.3
click at [463, 328] on div "Kies premium Maartje maartje366@hotmail.com" at bounding box center [729, 390] width 1458 height 957
click at [494, 215] on input "vragen ... lawaaierig" at bounding box center [488, 216] width 12 height 12
radio input "true"
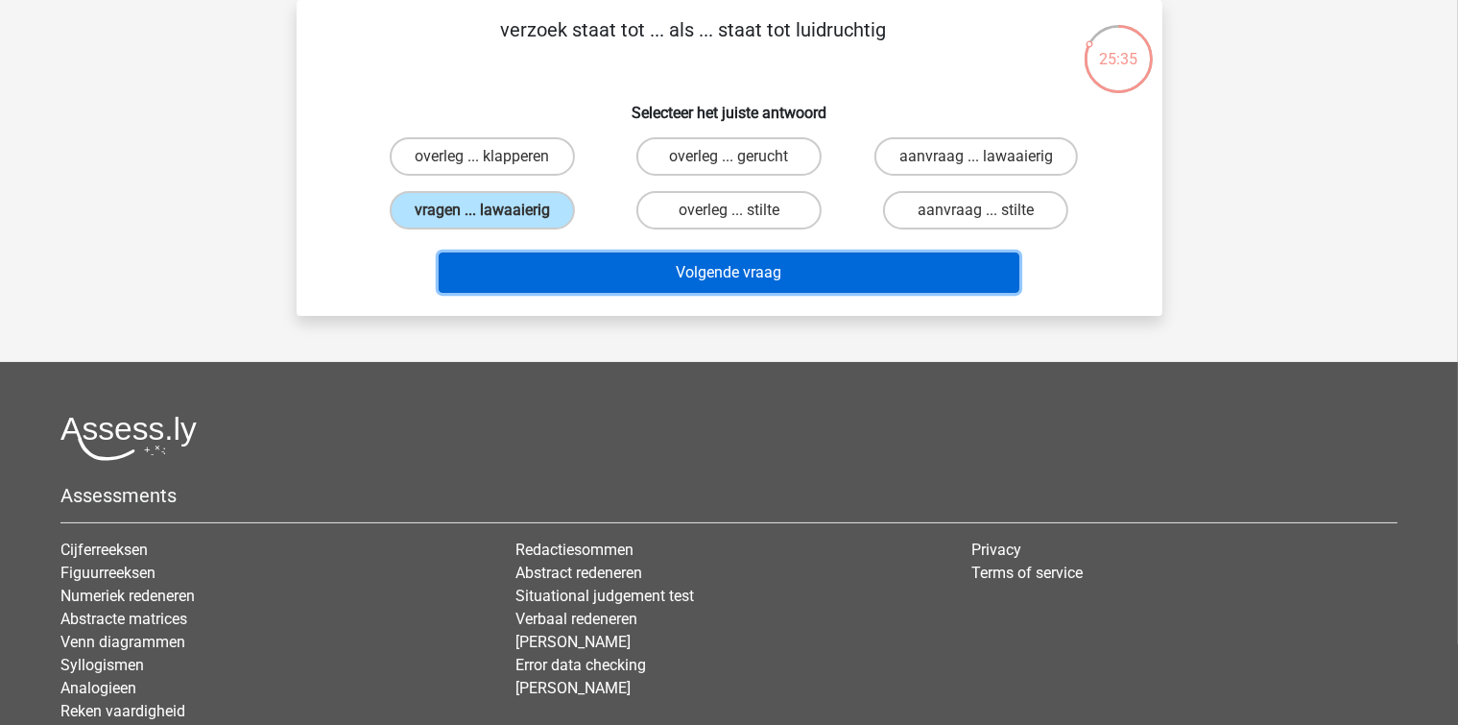
click at [504, 276] on button "Volgende vraag" at bounding box center [729, 272] width 581 height 40
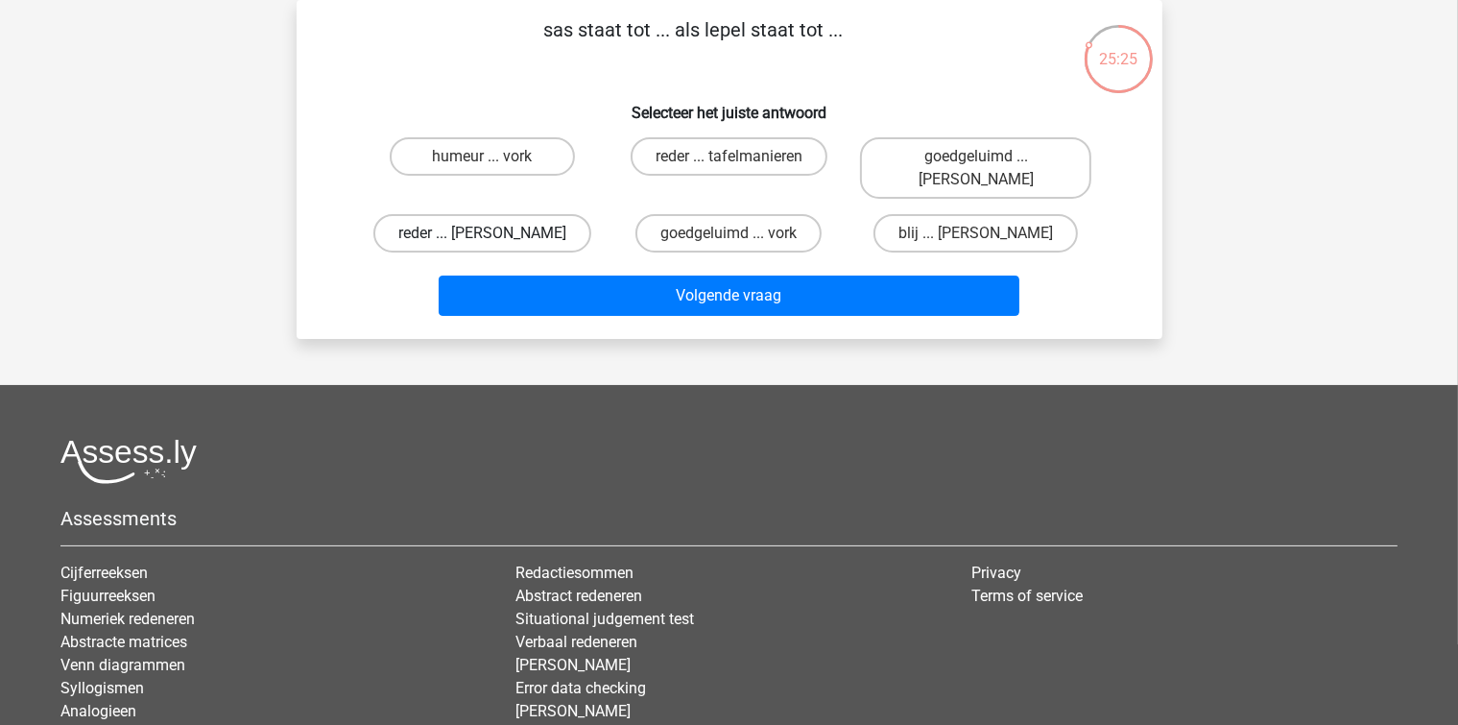
click at [495, 217] on label "reder ... anna" at bounding box center [482, 233] width 218 height 38
click at [494, 233] on input "reder ... anna" at bounding box center [488, 239] width 12 height 12
radio input "true"
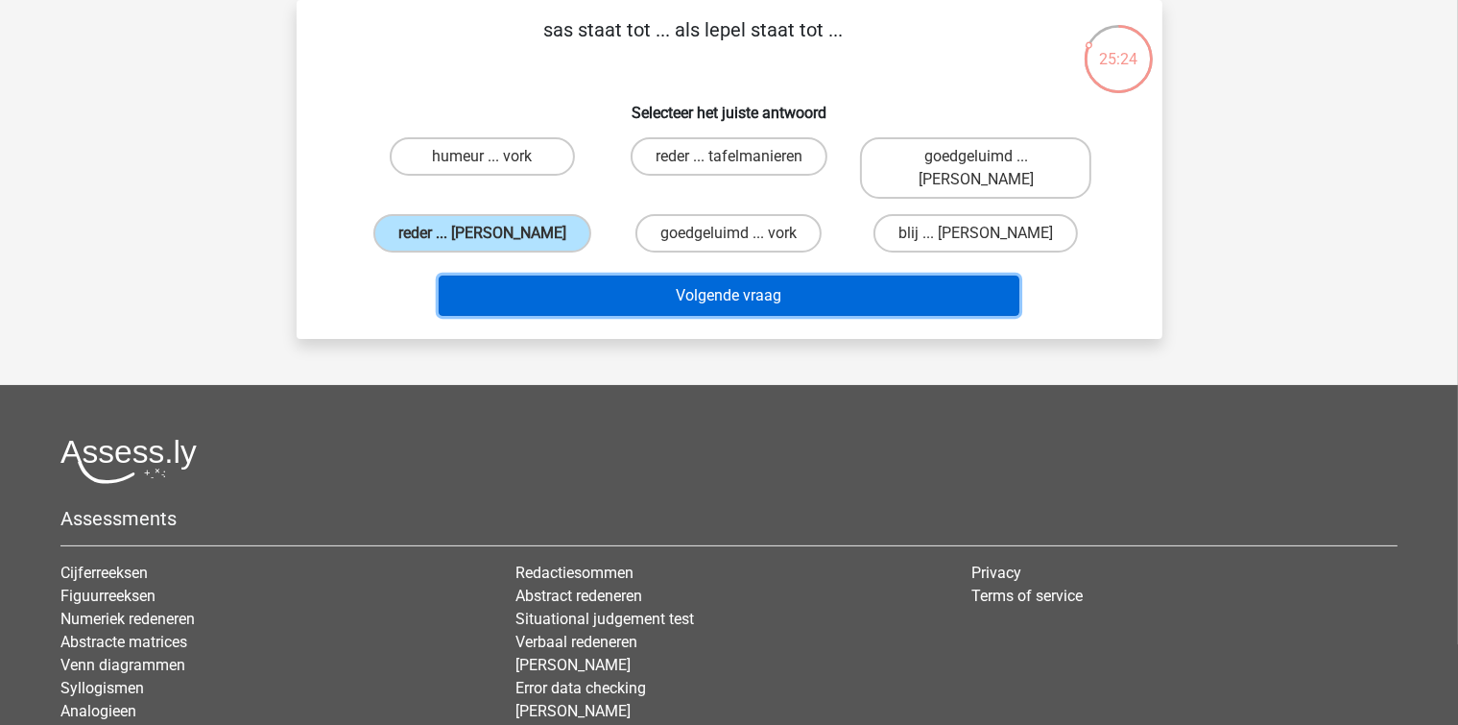
click at [523, 286] on button "Volgende vraag" at bounding box center [729, 295] width 581 height 40
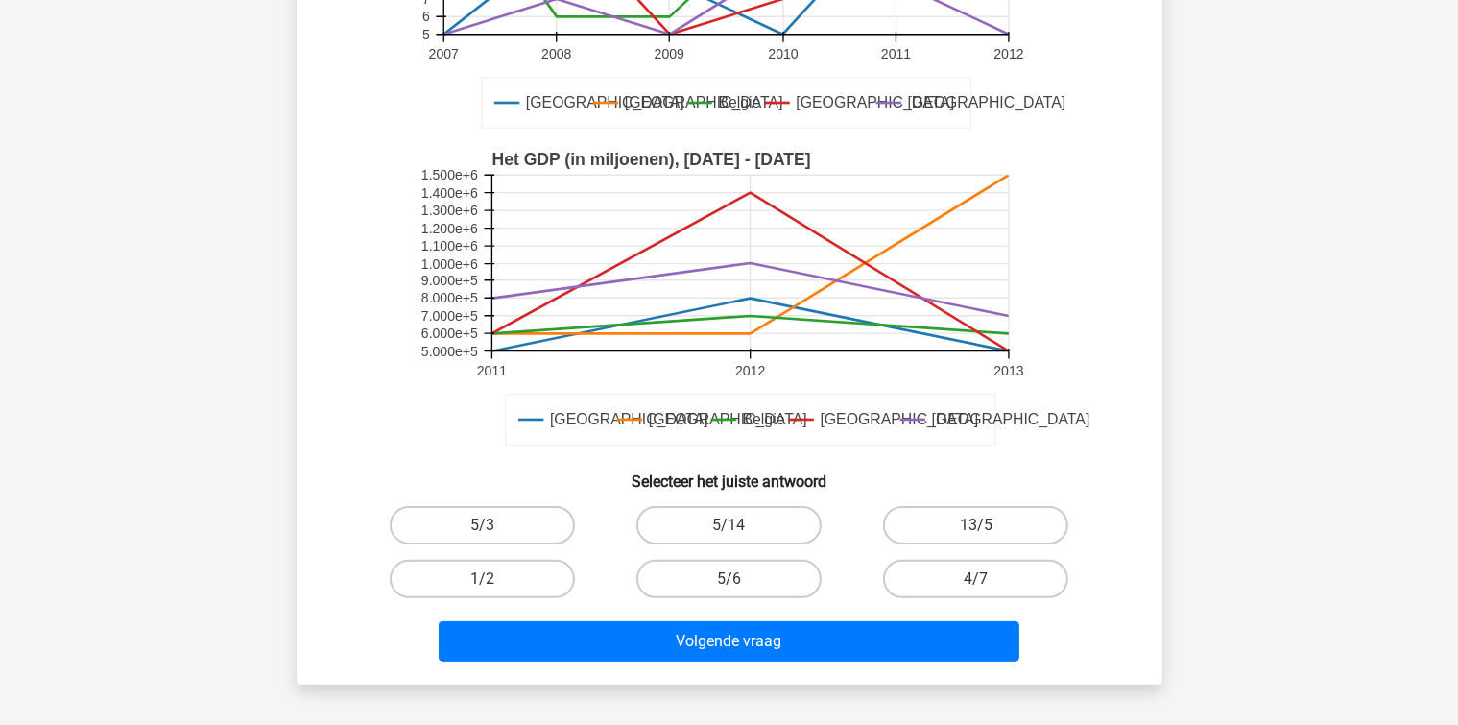
scroll to position [376, 0]
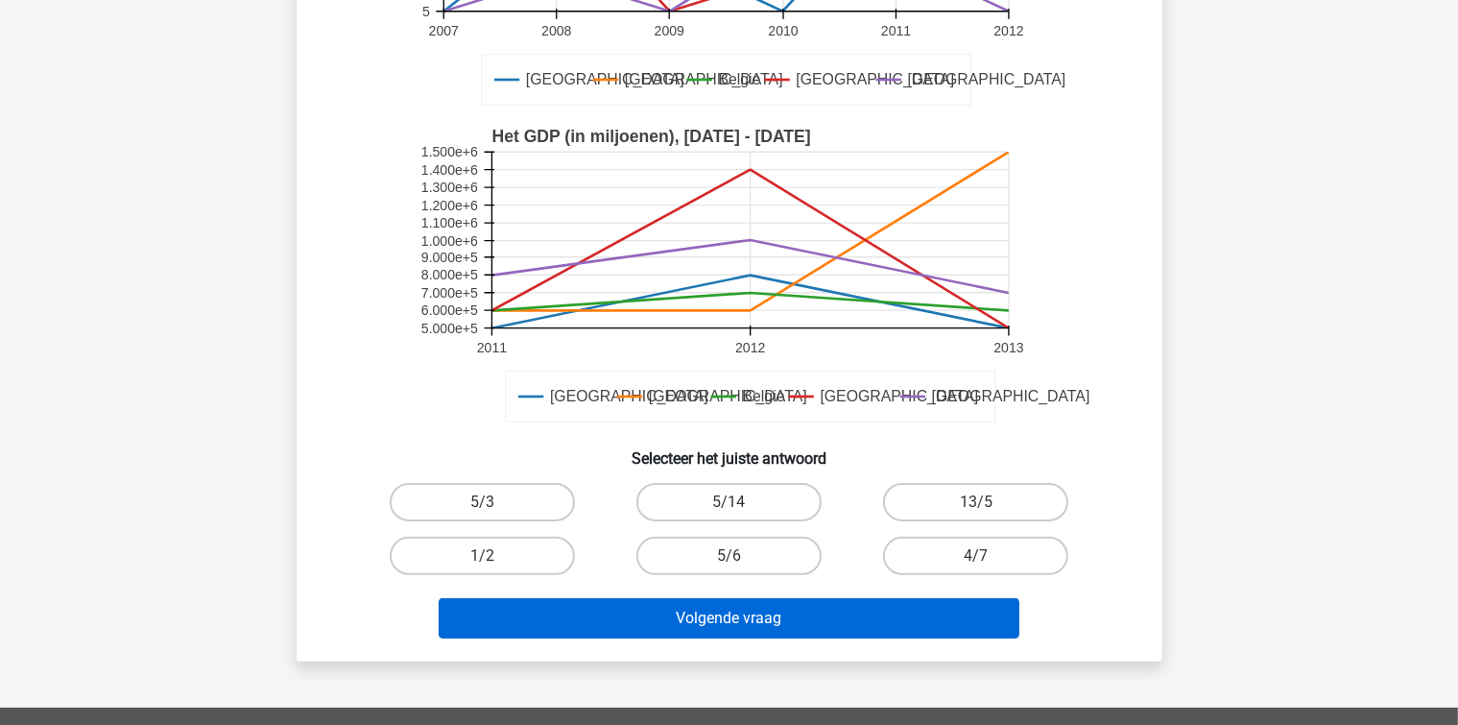
drag, startPoint x: 1015, startPoint y: 569, endPoint x: 964, endPoint y: 603, distance: 61.0
click at [1014, 569] on label "4/7" at bounding box center [975, 556] width 185 height 38
click at [989, 568] on input "4/7" at bounding box center [982, 562] width 12 height 12
radio input "true"
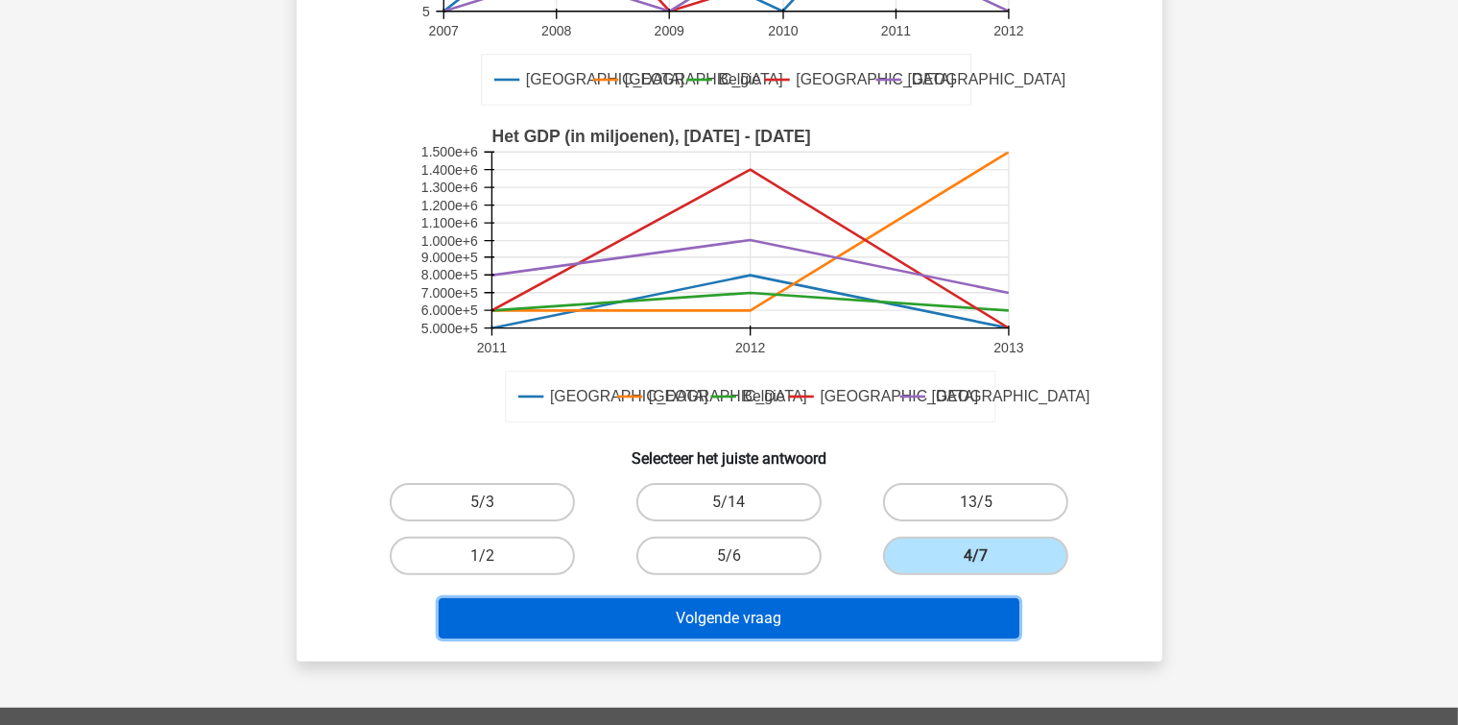
click at [959, 612] on button "Volgende vraag" at bounding box center [729, 618] width 581 height 40
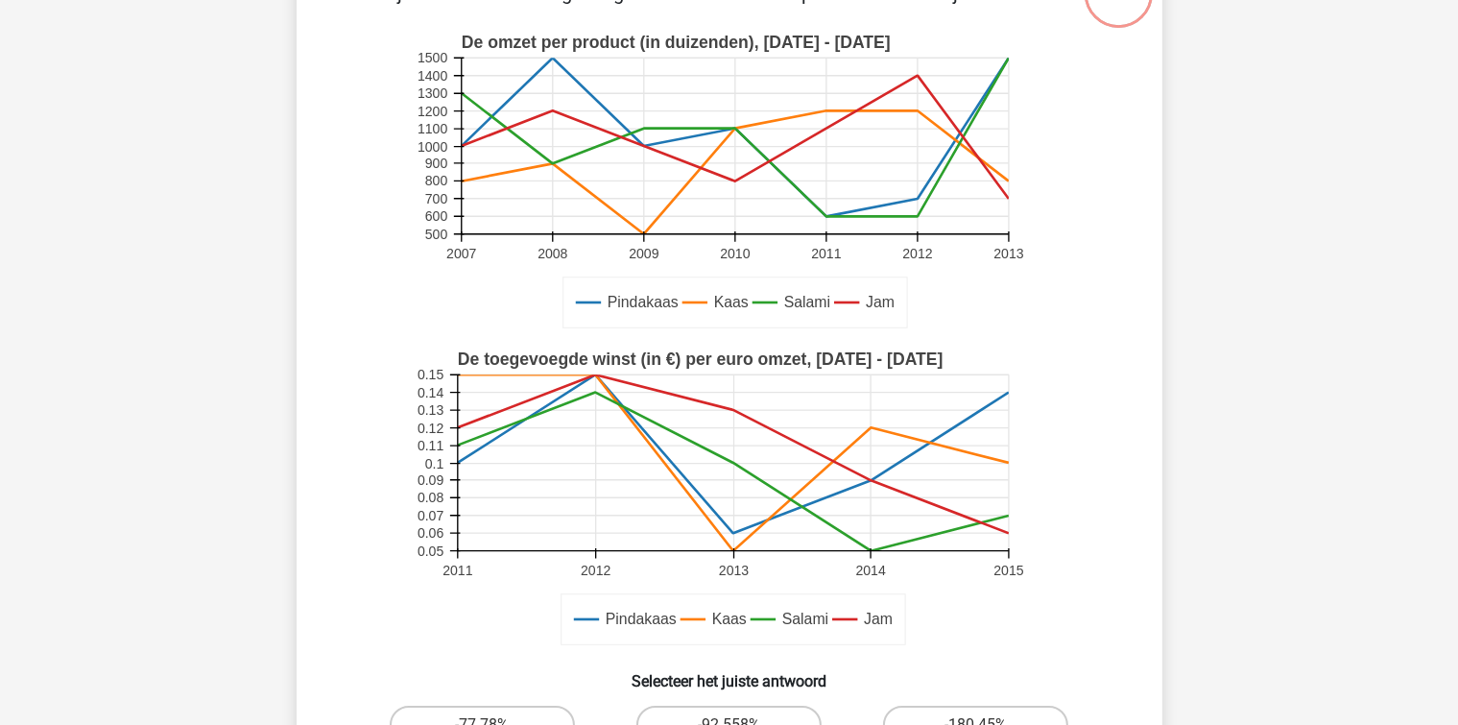
scroll to position [88, 0]
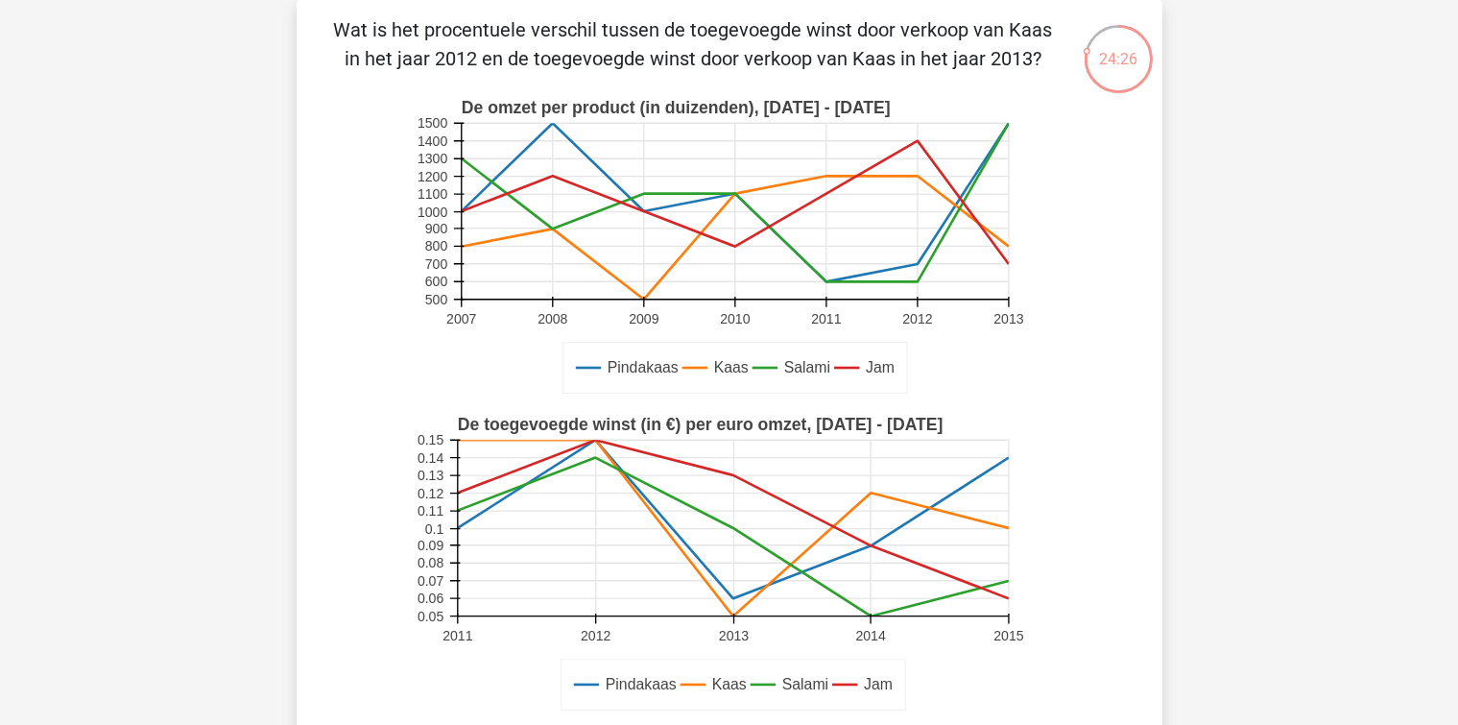
drag, startPoint x: 673, startPoint y: 397, endPoint x: 605, endPoint y: 336, distance: 91.7
click at [605, 336] on rect at bounding box center [729, 247] width 633 height 317
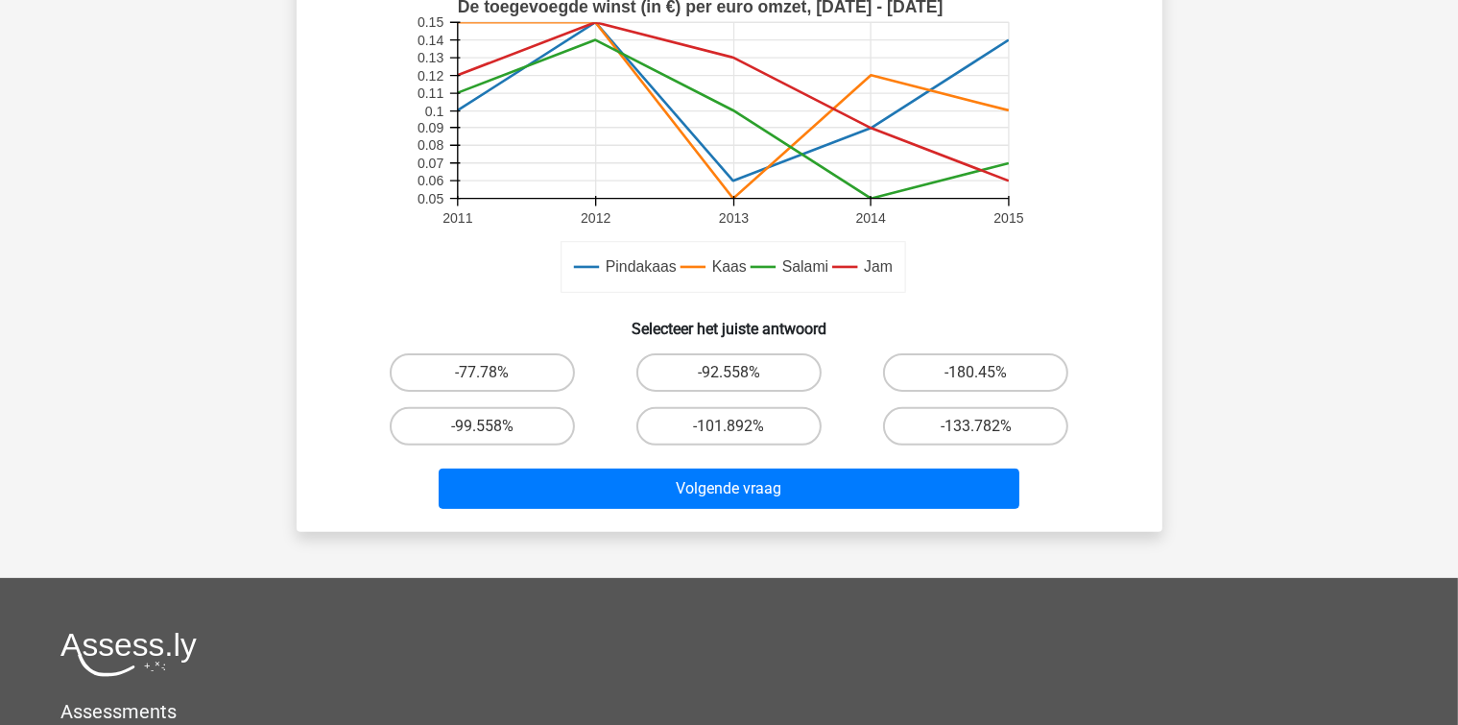
scroll to position [472, 0]
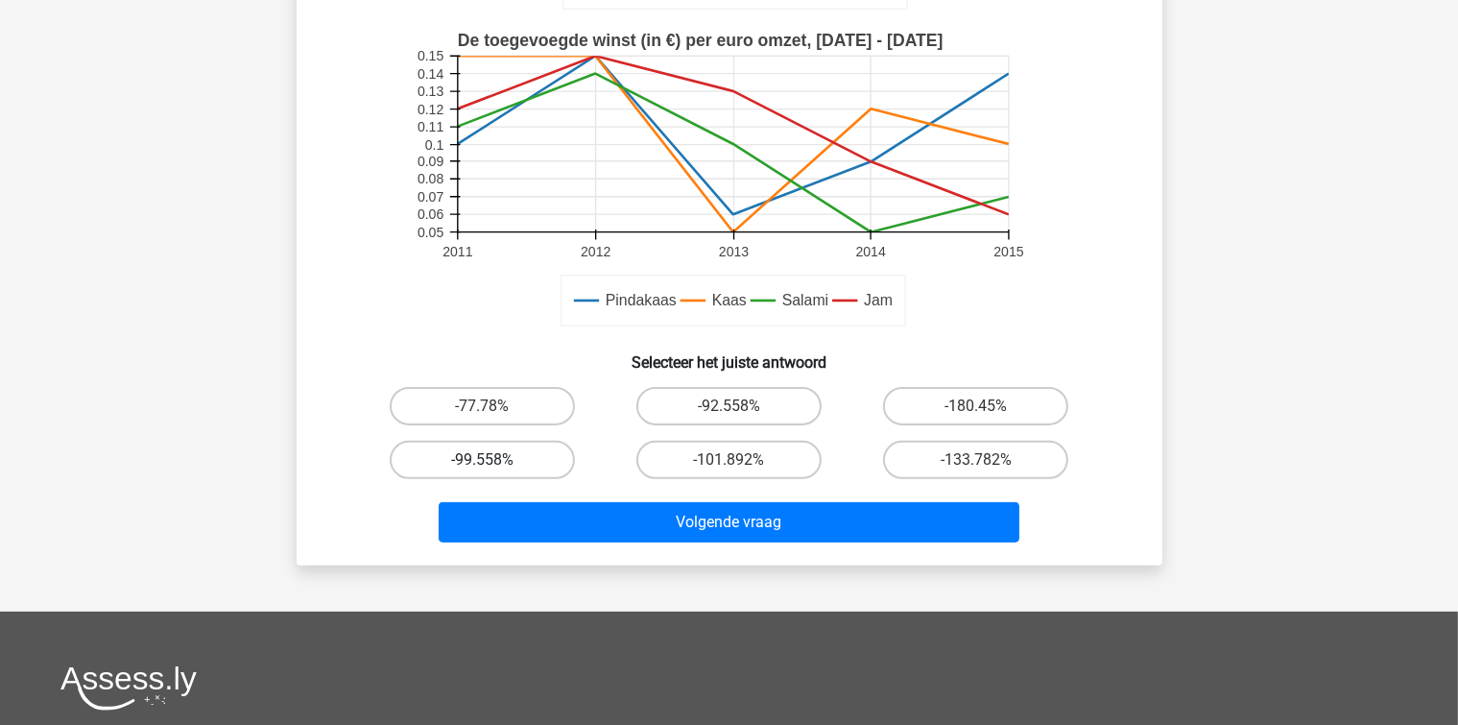
click at [540, 450] on label "-99.558%" at bounding box center [482, 460] width 185 height 38
click at [494, 460] on input "-99.558%" at bounding box center [488, 466] width 12 height 12
radio input "true"
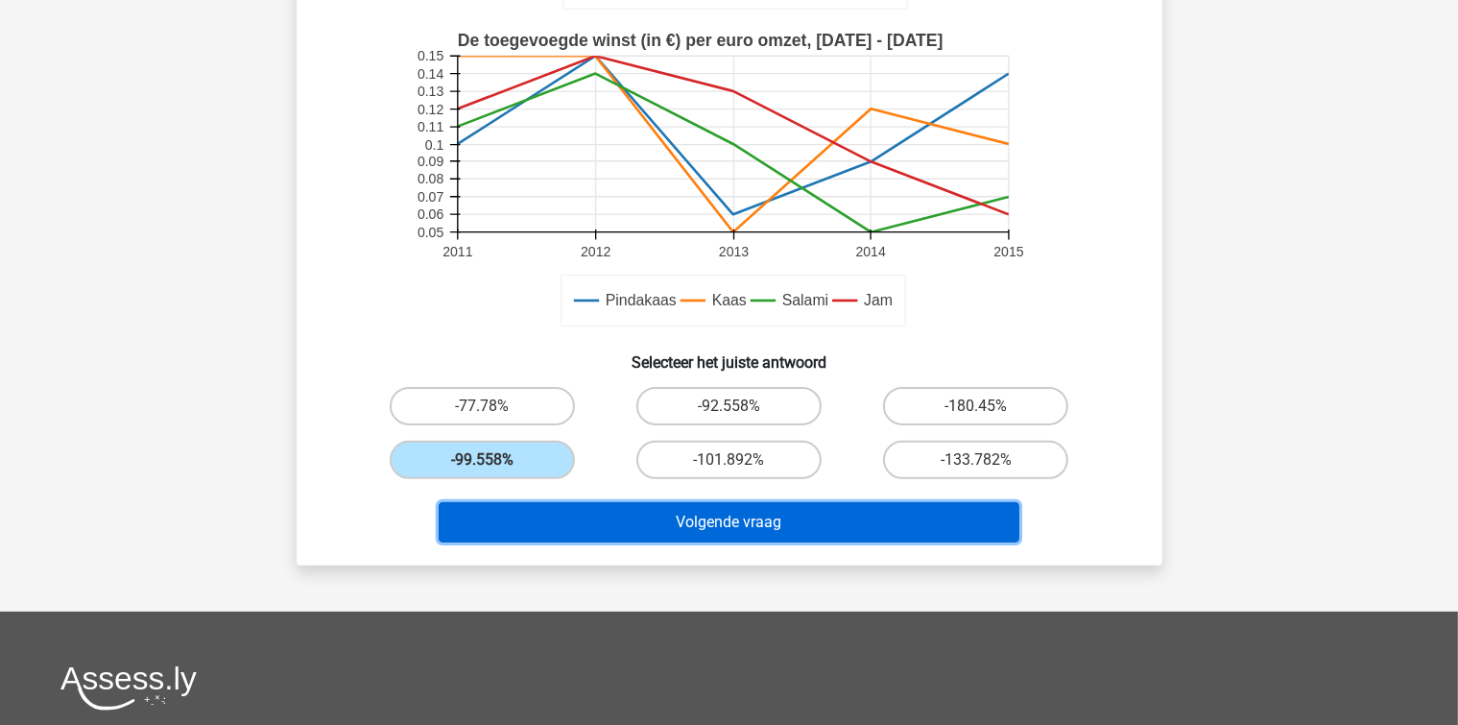
click at [626, 513] on button "Volgende vraag" at bounding box center [729, 522] width 581 height 40
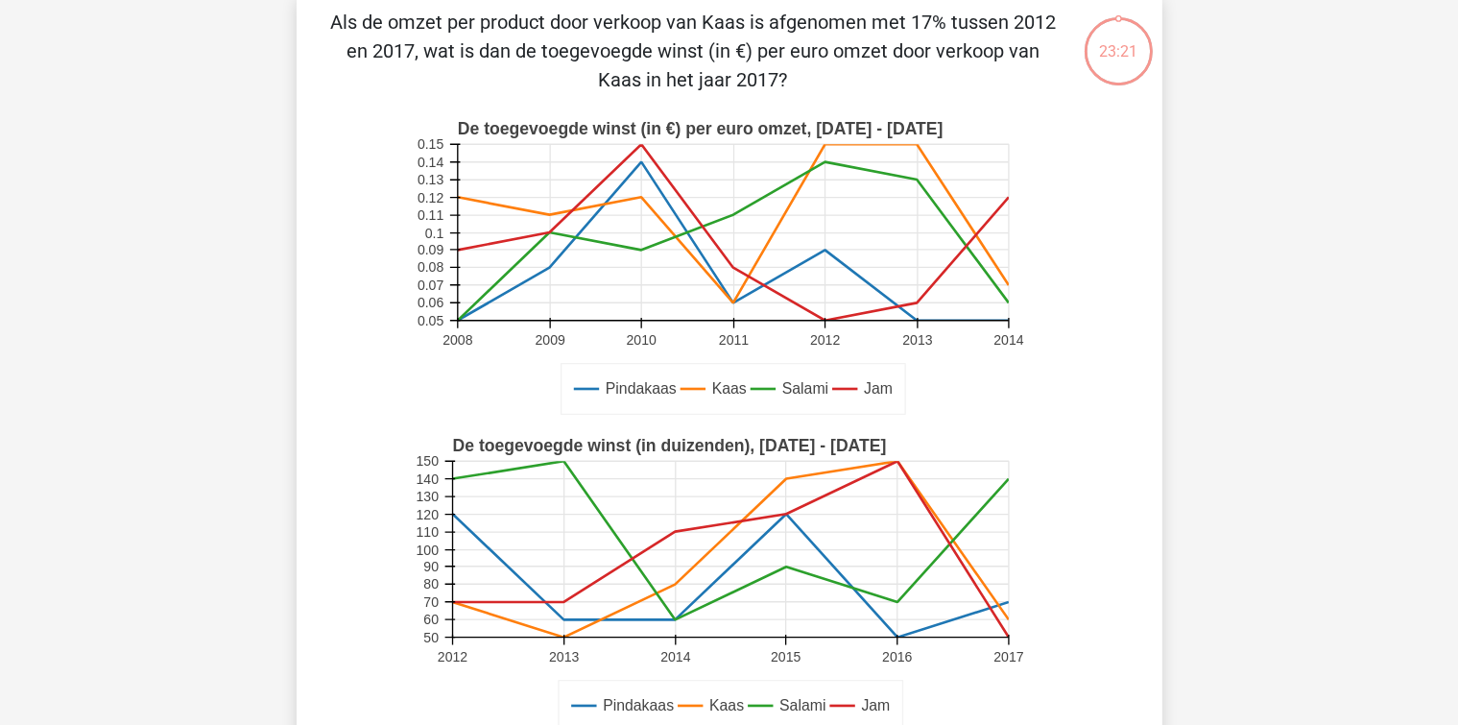
scroll to position [88, 0]
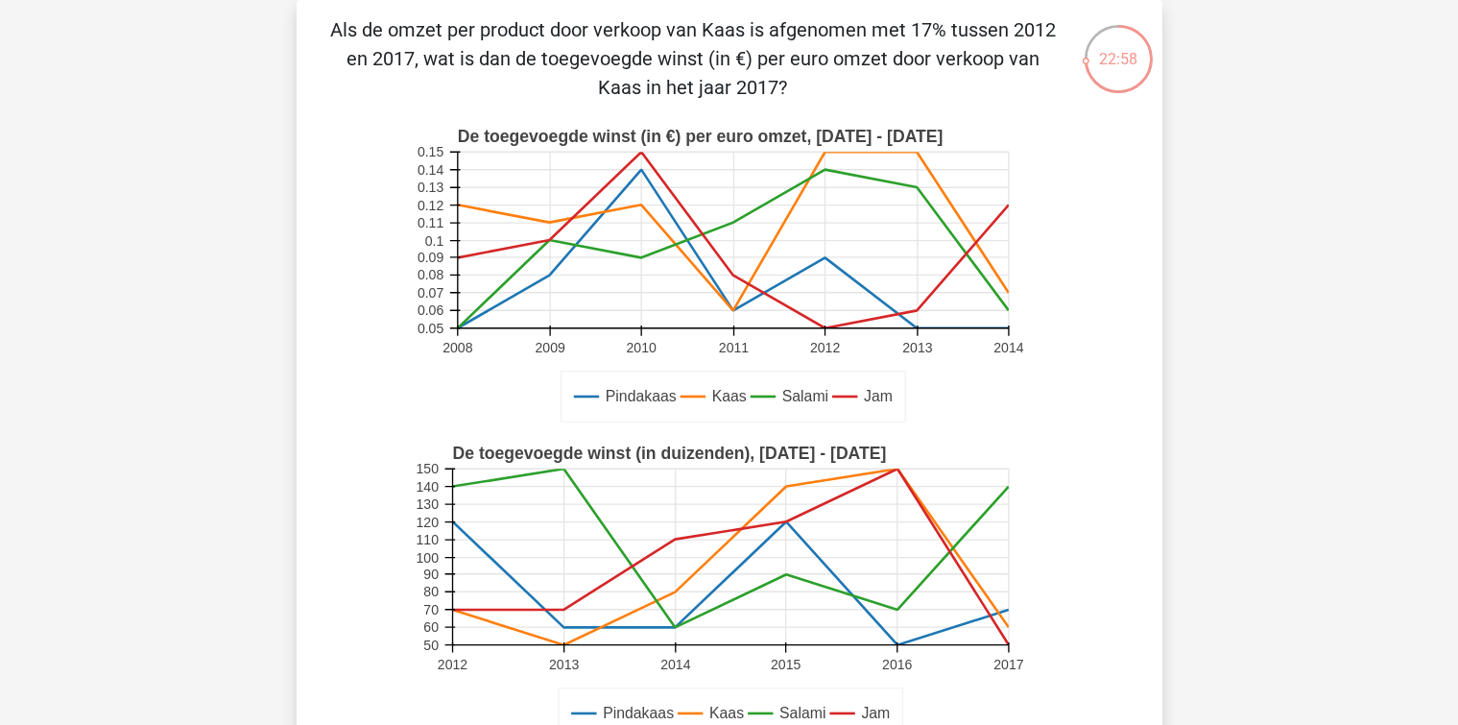
drag, startPoint x: 612, startPoint y: 264, endPoint x: 554, endPoint y: 252, distance: 59.7
click at [554, 252] on rect at bounding box center [732, 240] width 551 height 176
click at [591, 332] on rect at bounding box center [729, 276] width 633 height 317
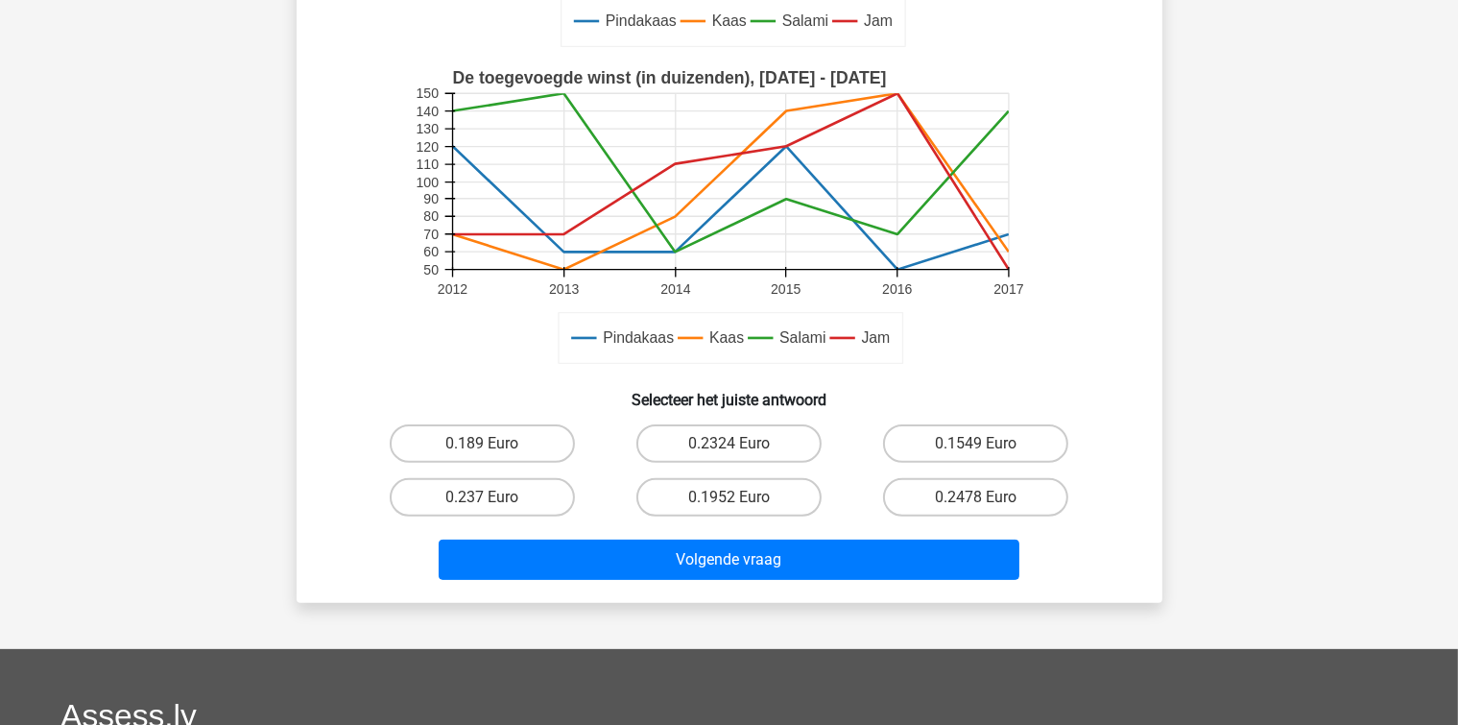
scroll to position [472, 0]
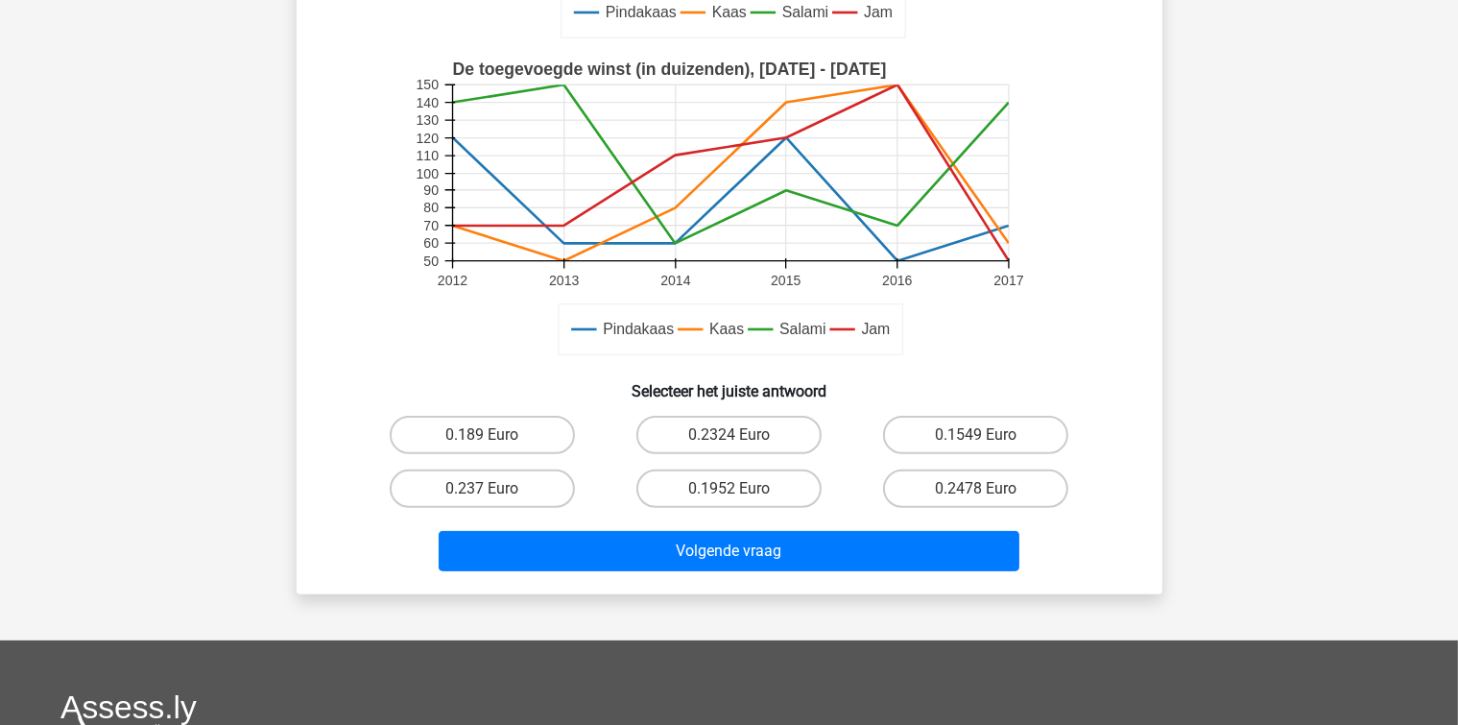
click at [896, 400] on div "Als de omzet per product door verkoop van Kaas is afgenomen met 17% tussen 2012…" at bounding box center [729, 104] width 850 height 947
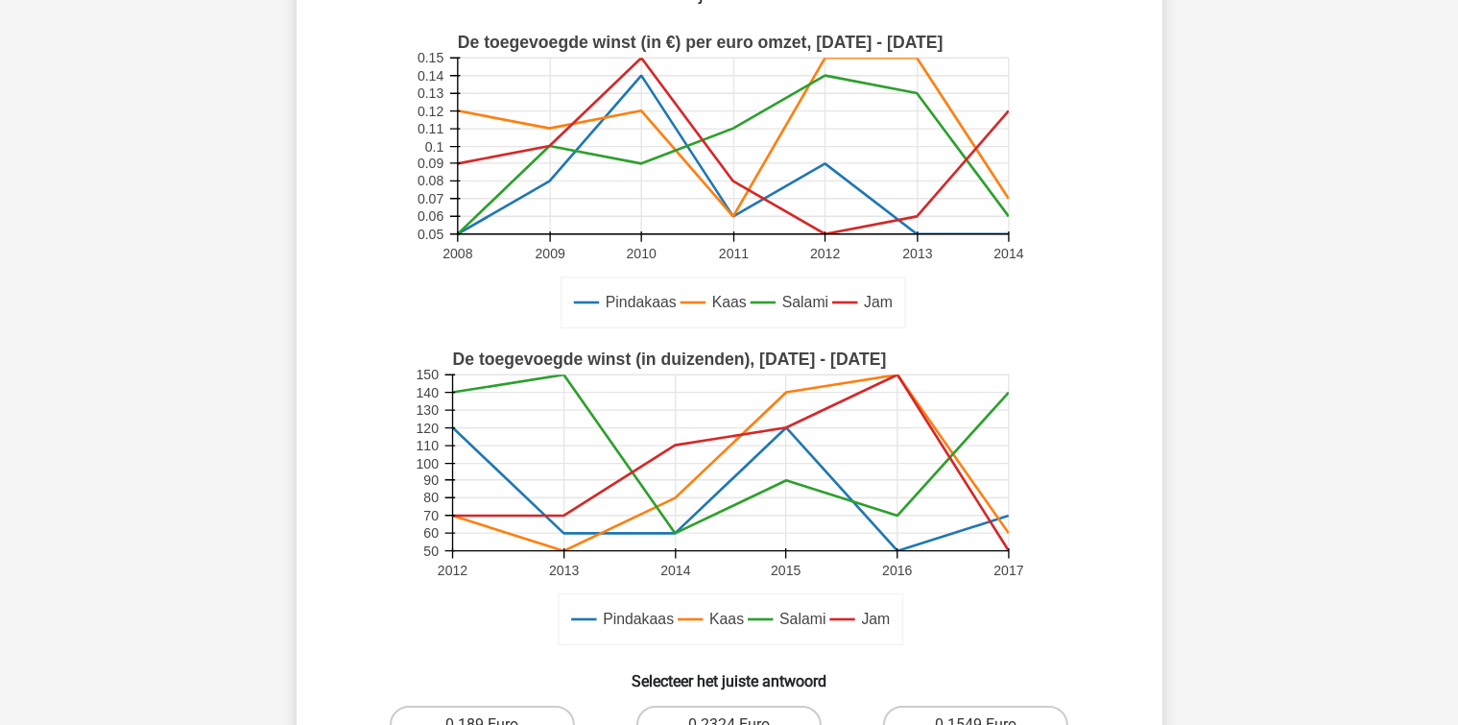
scroll to position [88, 0]
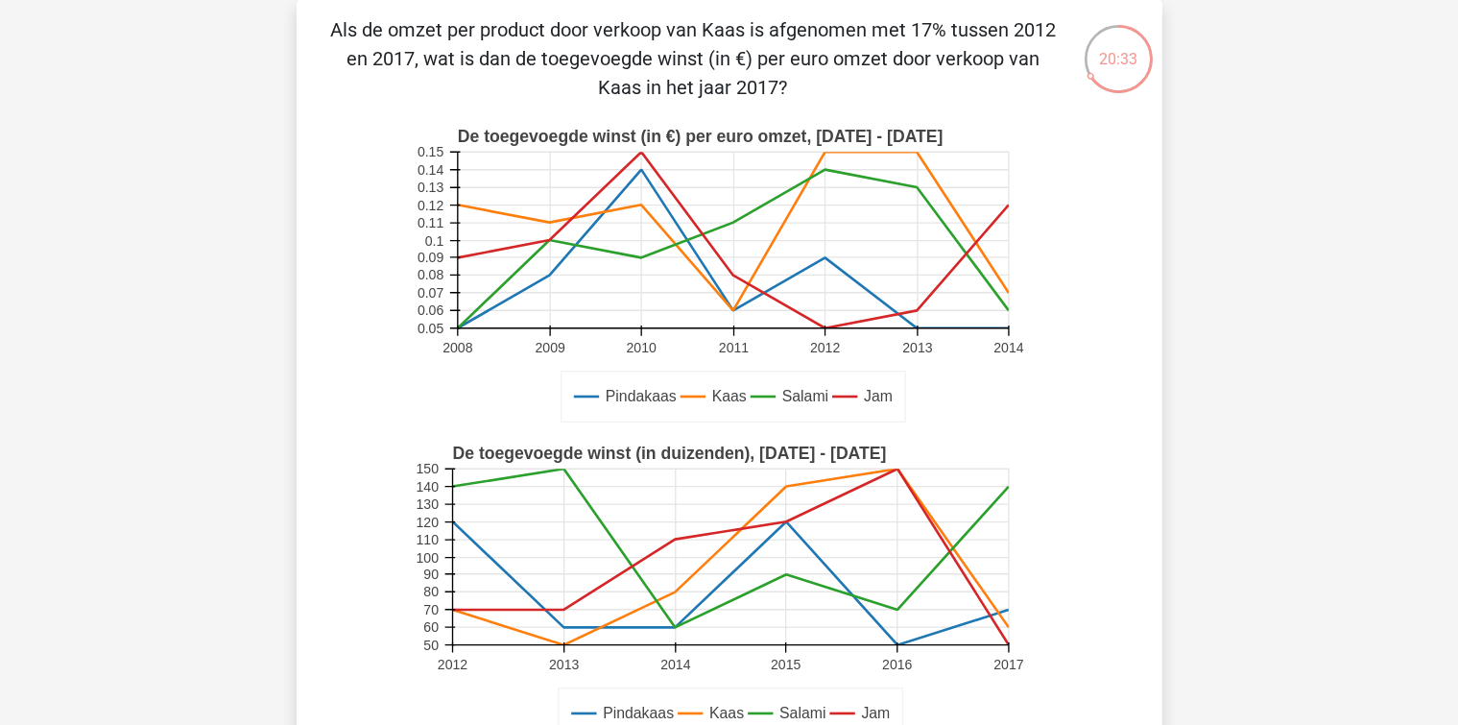
click at [1187, 639] on div "Kies premium Maartje maartje366@hotmail.com 50" at bounding box center [729, 721] width 1458 height 1619
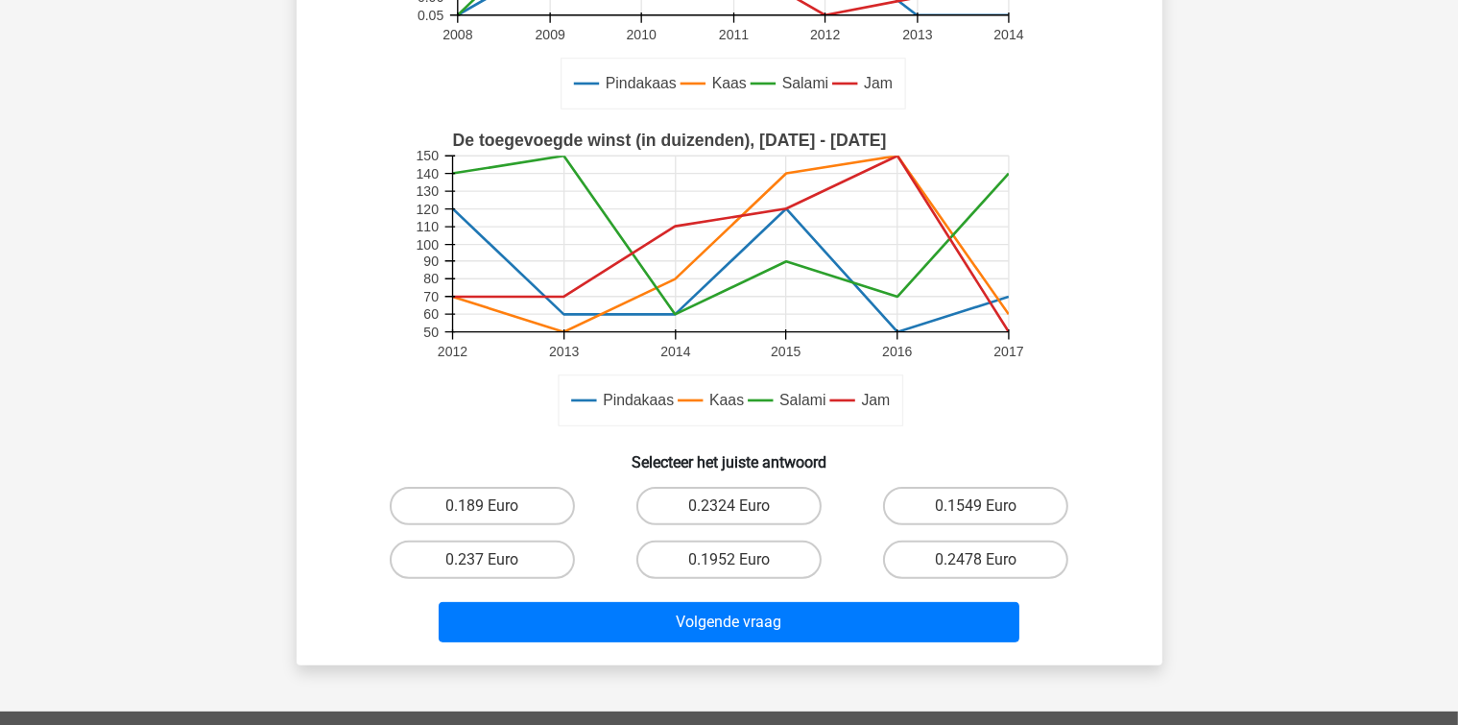
scroll to position [568, 0]
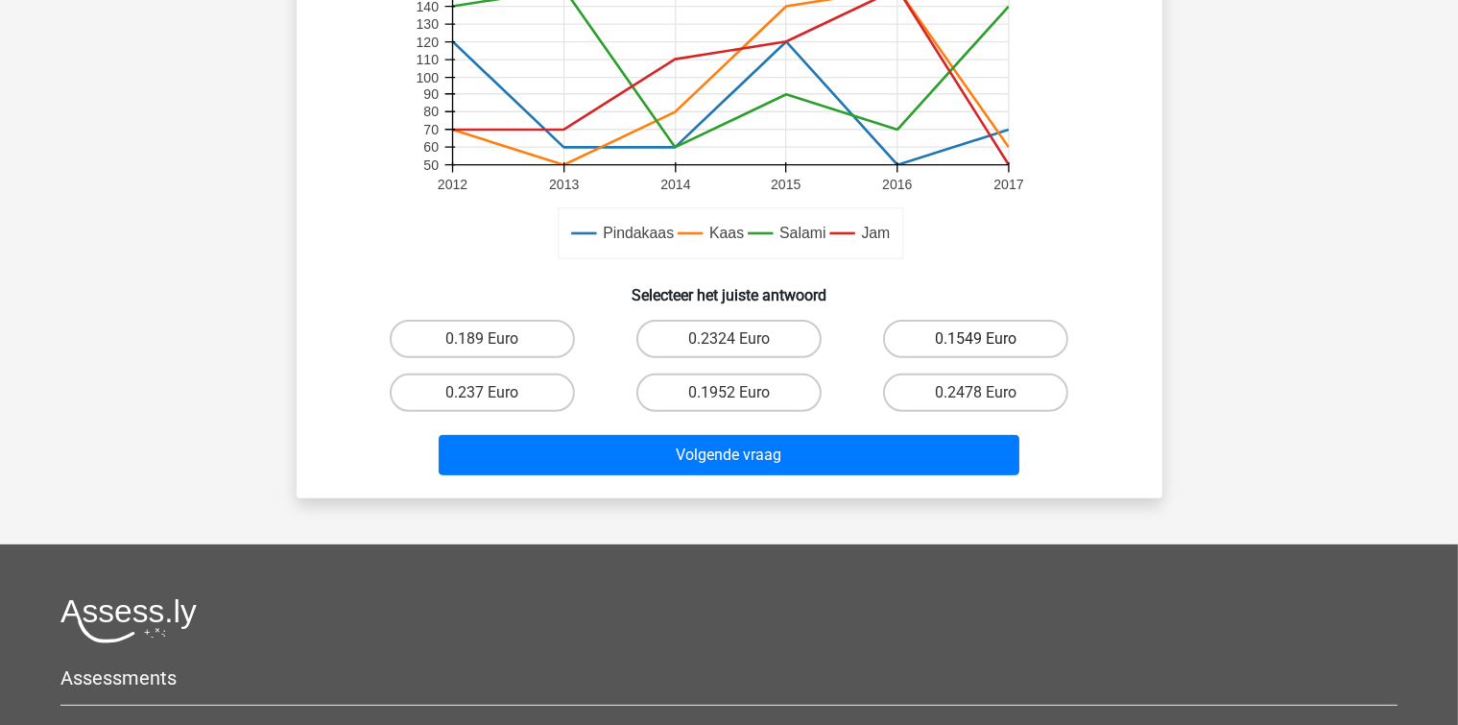
click at [909, 338] on label "0.1549 Euro" at bounding box center [975, 339] width 185 height 38
click at [976, 339] on input "0.1549 Euro" at bounding box center [982, 345] width 12 height 12
radio input "true"
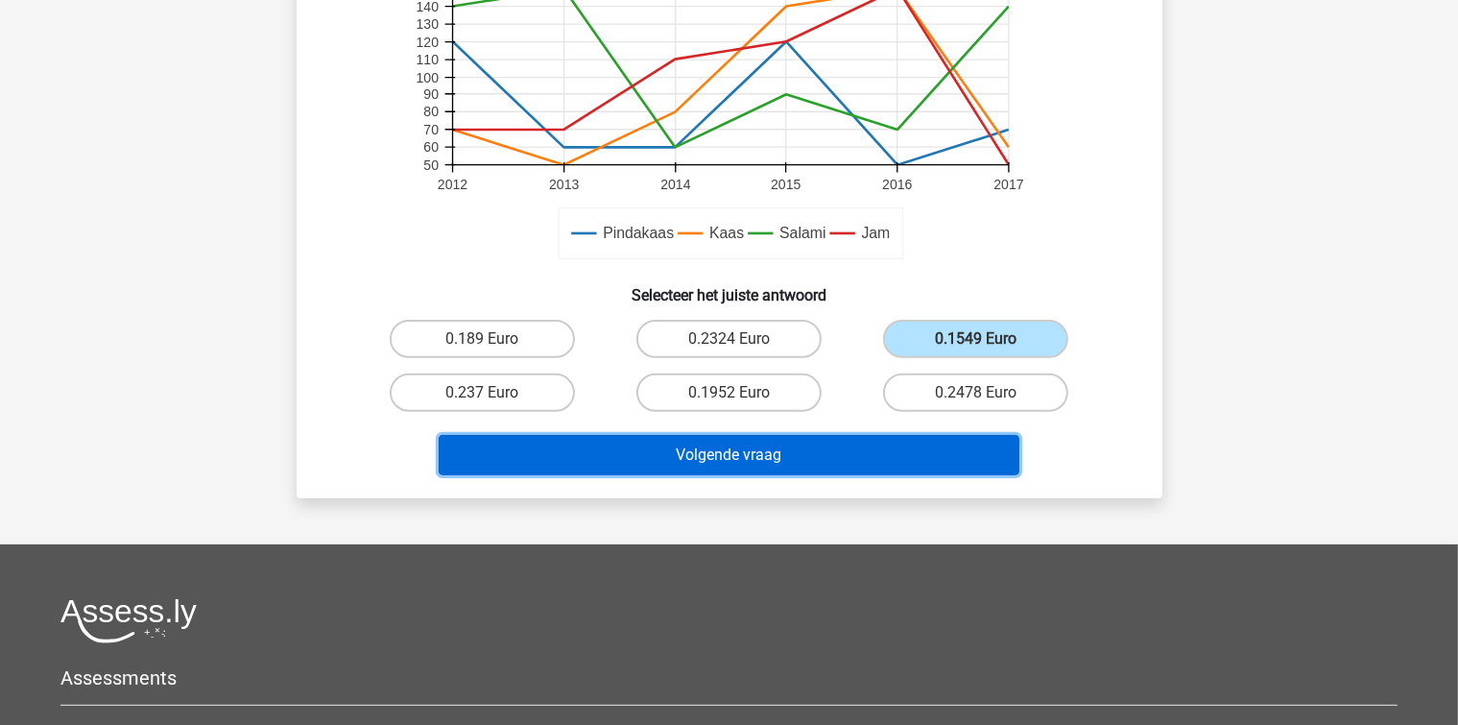
click at [860, 451] on button "Volgende vraag" at bounding box center [729, 455] width 581 height 40
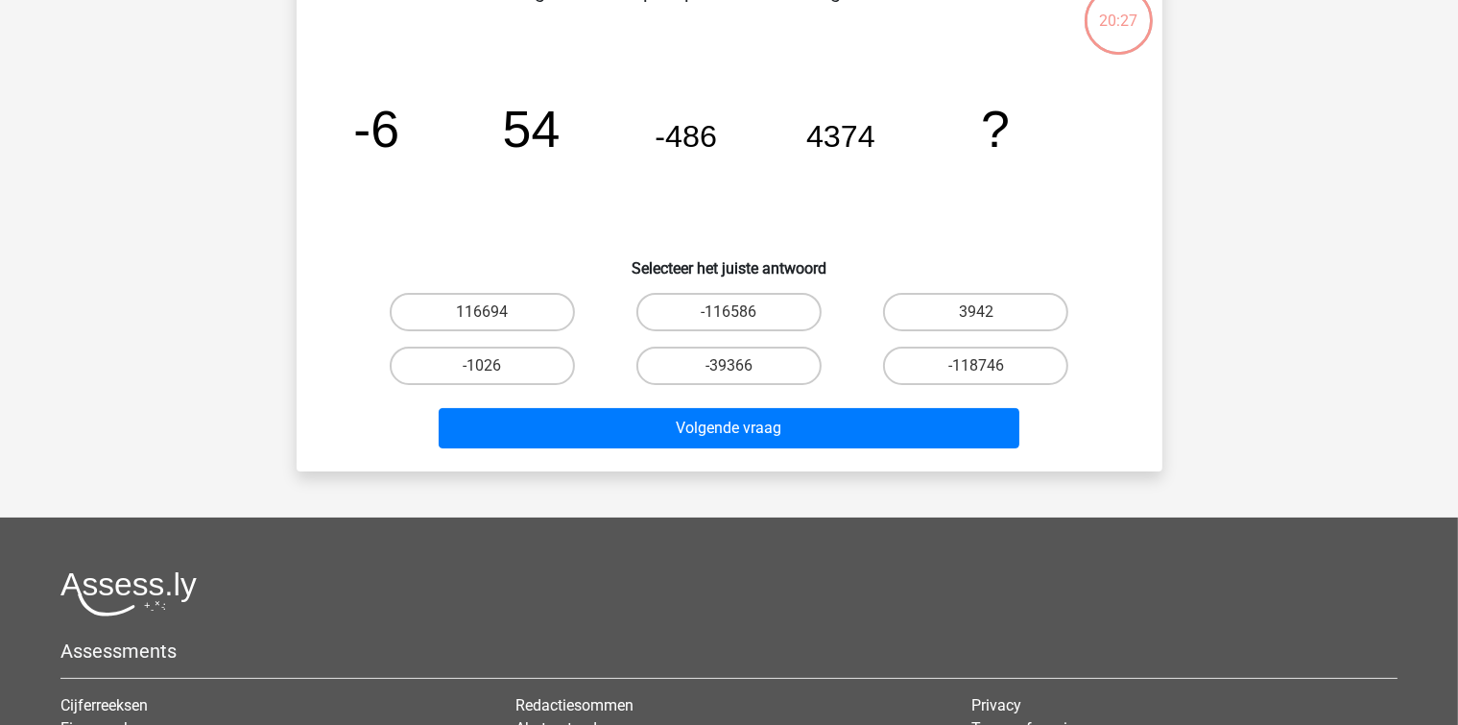
scroll to position [88, 0]
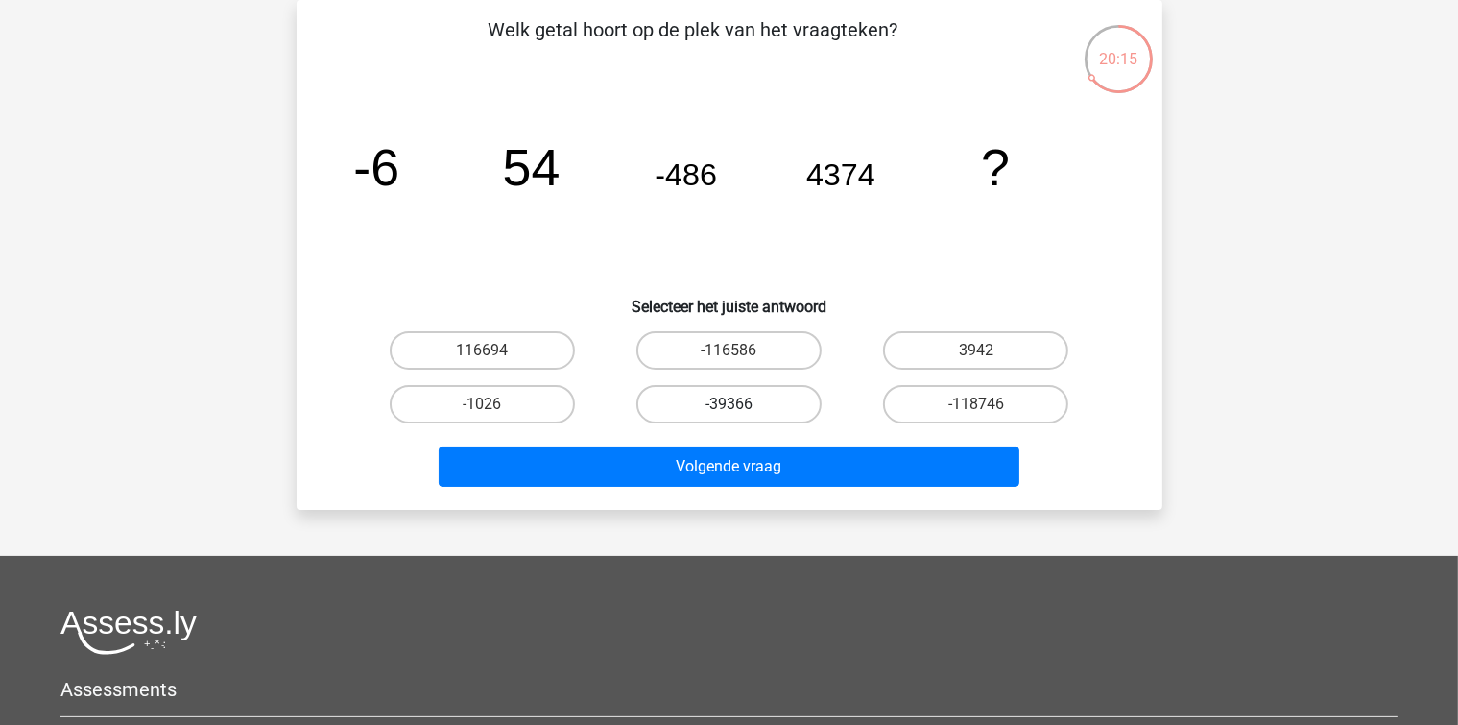
click at [735, 417] on label "-39366" at bounding box center [728, 404] width 185 height 38
click at [735, 417] on input "-39366" at bounding box center [734, 410] width 12 height 12
radio input "true"
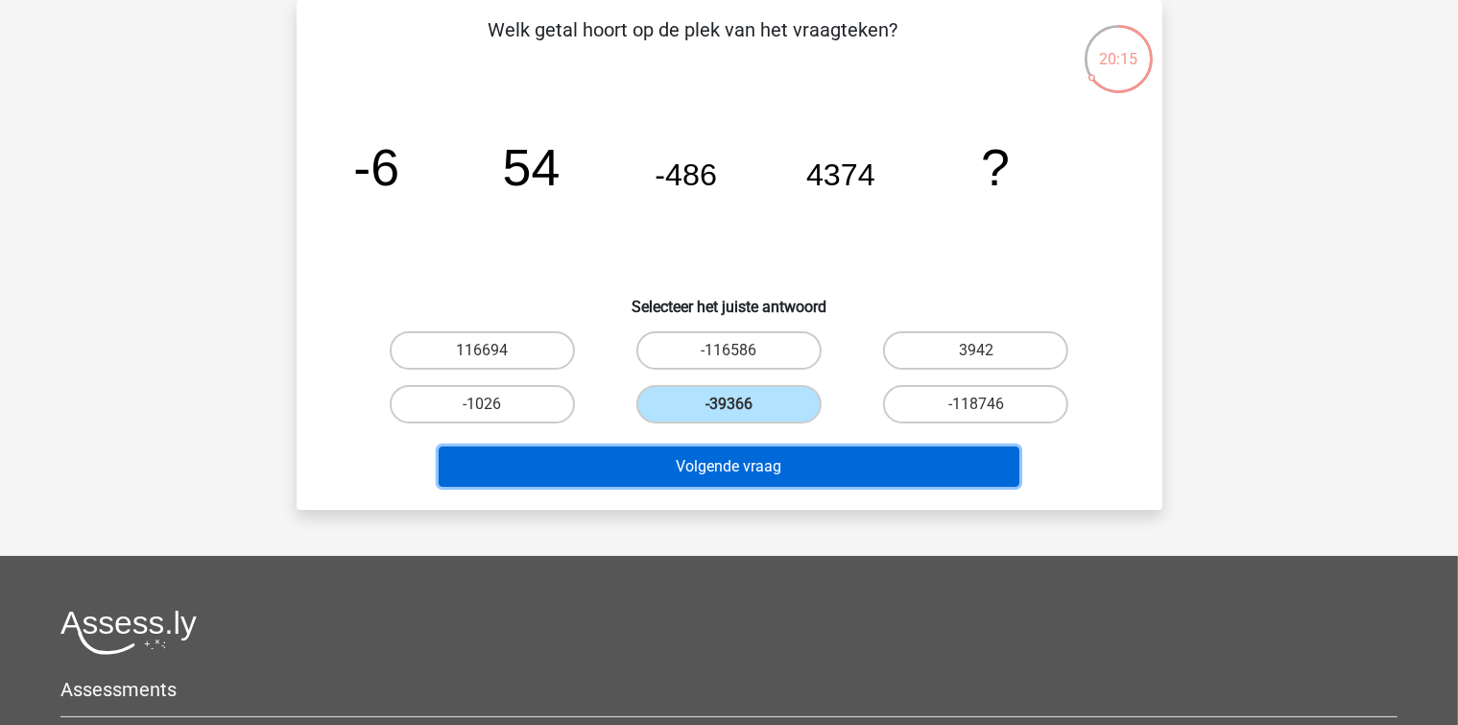
click at [746, 460] on button "Volgende vraag" at bounding box center [729, 466] width 581 height 40
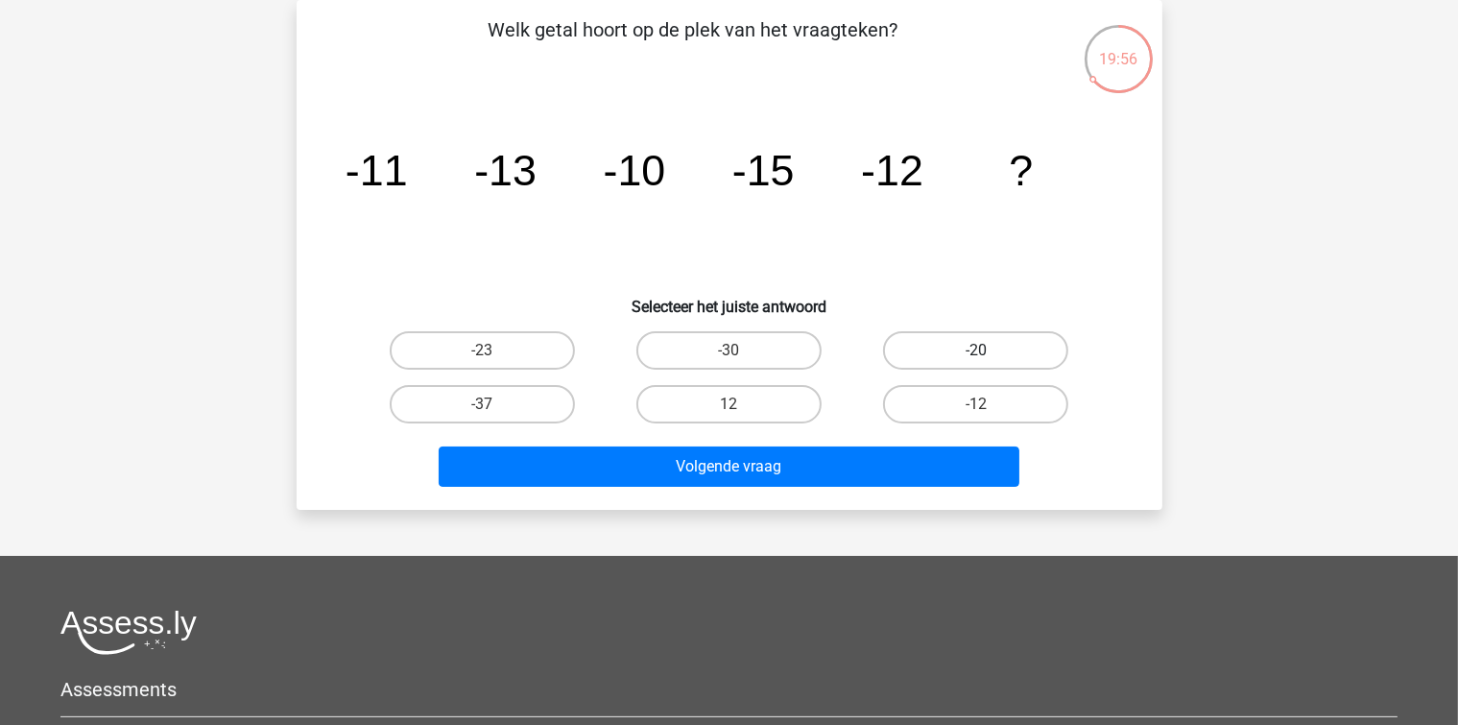
click at [941, 343] on label "-20" at bounding box center [975, 350] width 185 height 38
click at [976, 350] on input "-20" at bounding box center [982, 356] width 12 height 12
radio input "true"
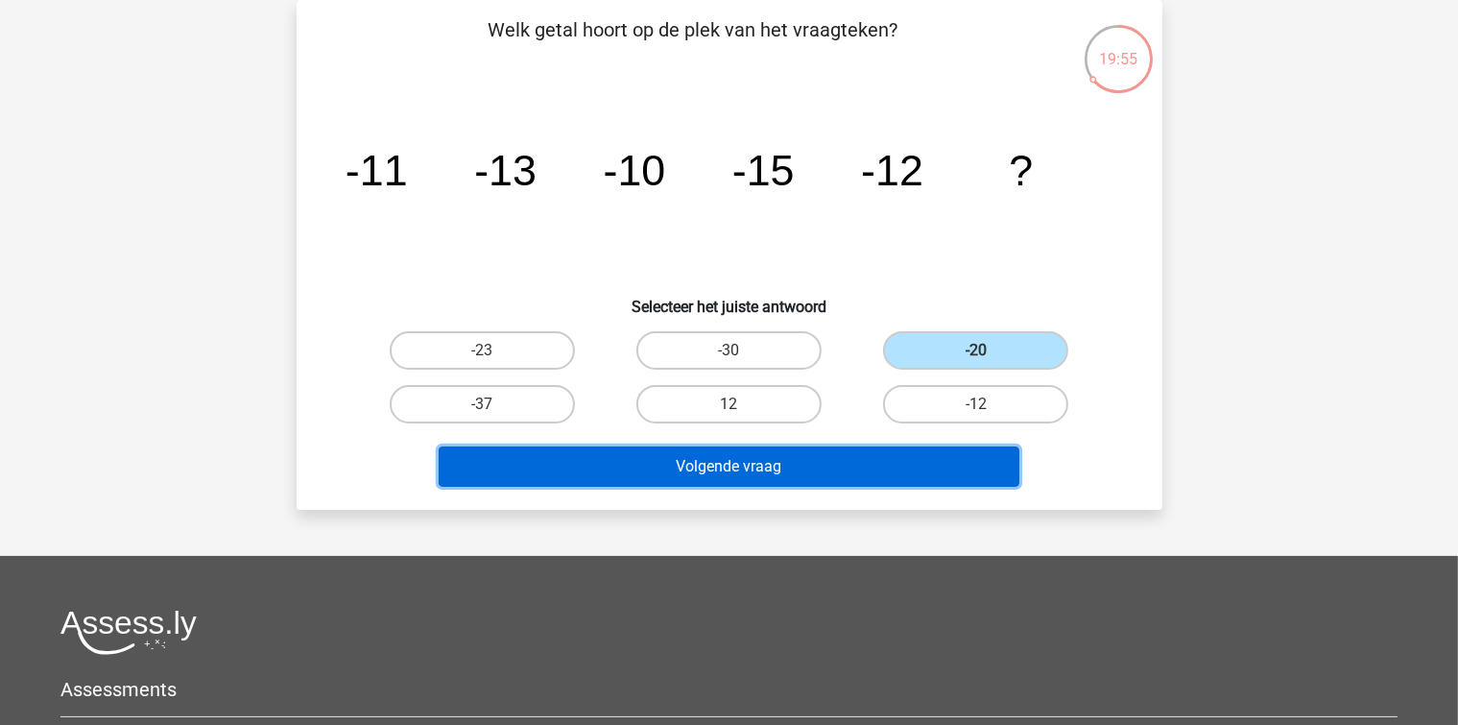
click at [829, 478] on button "Volgende vraag" at bounding box center [729, 466] width 581 height 40
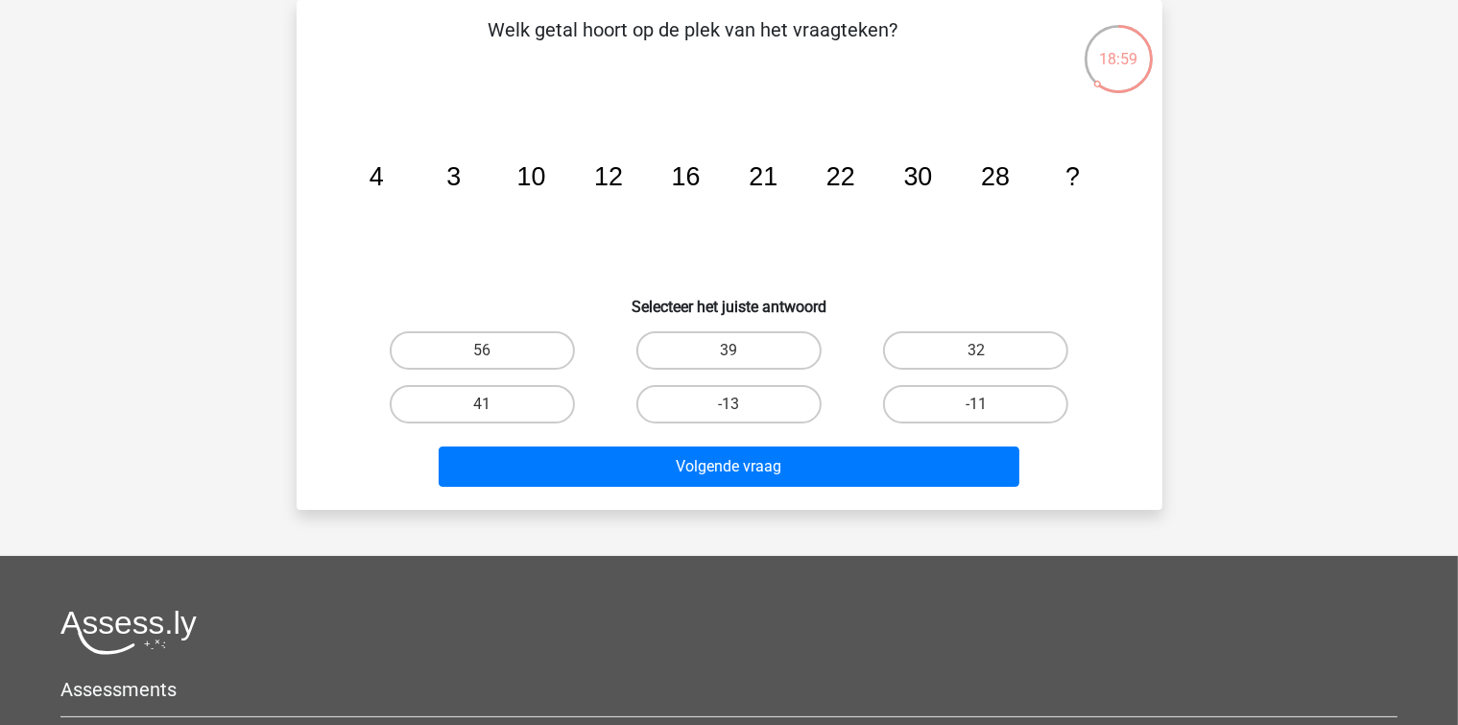
click at [894, 549] on div "Kies premium Maartje maartje366@hotmail.com" at bounding box center [729, 487] width 1458 height 1151
click at [744, 353] on label "39" at bounding box center [728, 350] width 185 height 38
click at [741, 353] on input "39" at bounding box center [734, 356] width 12 height 12
radio input "true"
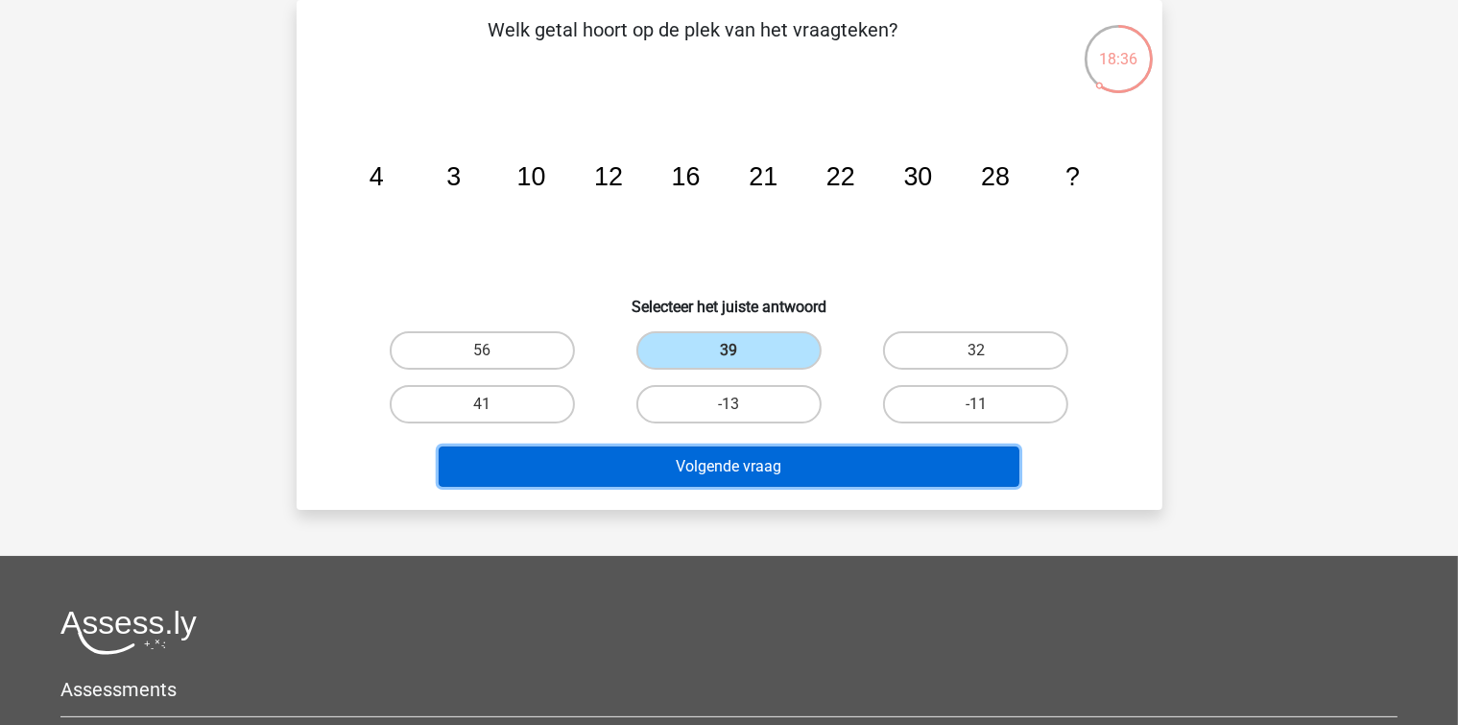
click at [762, 468] on button "Volgende vraag" at bounding box center [729, 466] width 581 height 40
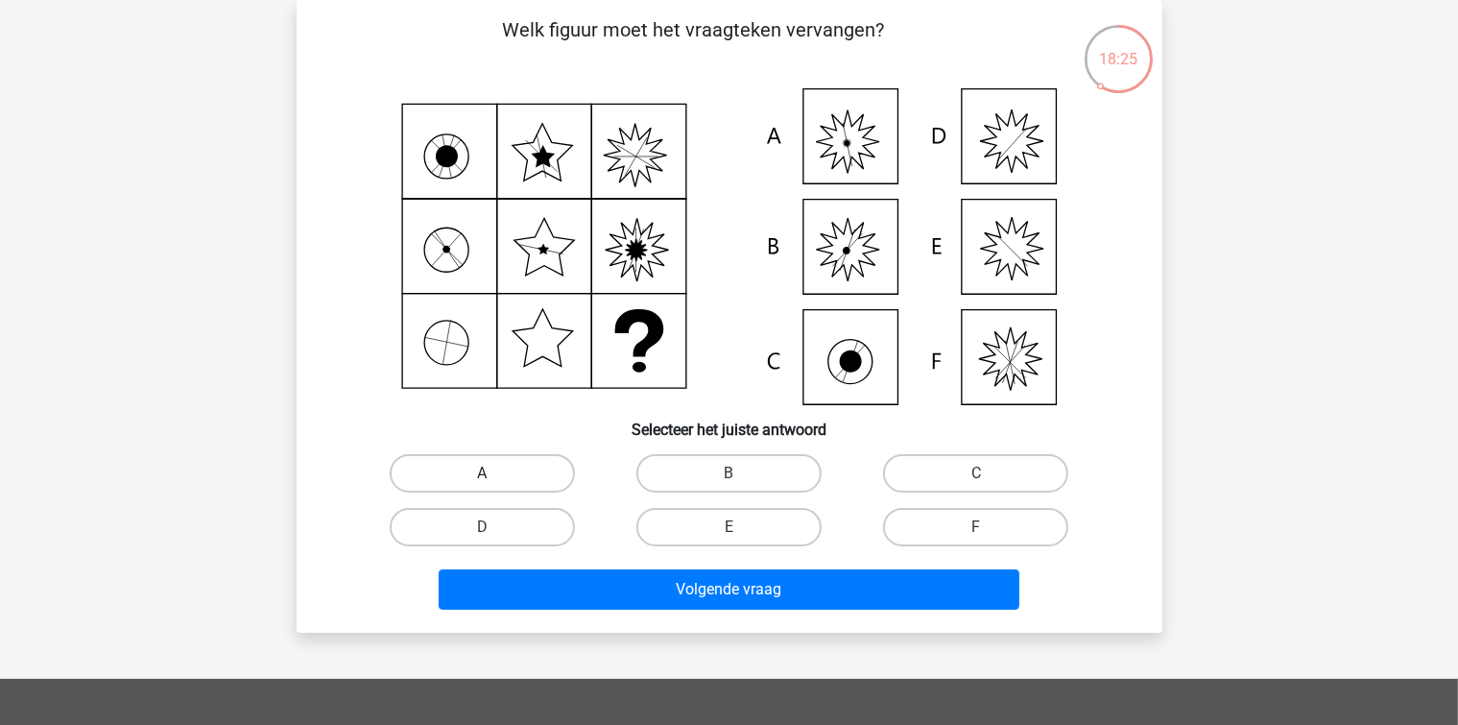
click at [511, 475] on label "A" at bounding box center [482, 473] width 185 height 38
click at [494, 475] on input "A" at bounding box center [488, 479] width 12 height 12
radio input "true"
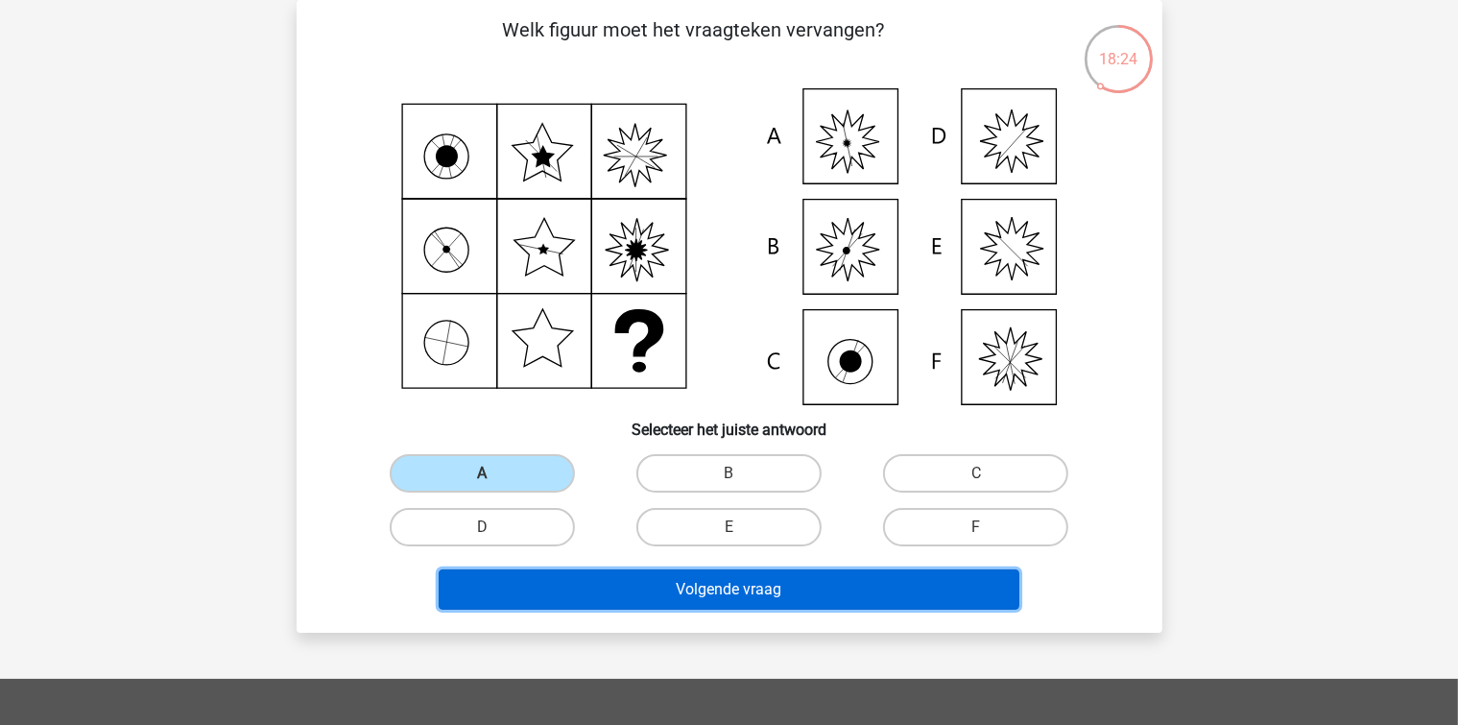
click at [588, 599] on button "Volgende vraag" at bounding box center [729, 589] width 581 height 40
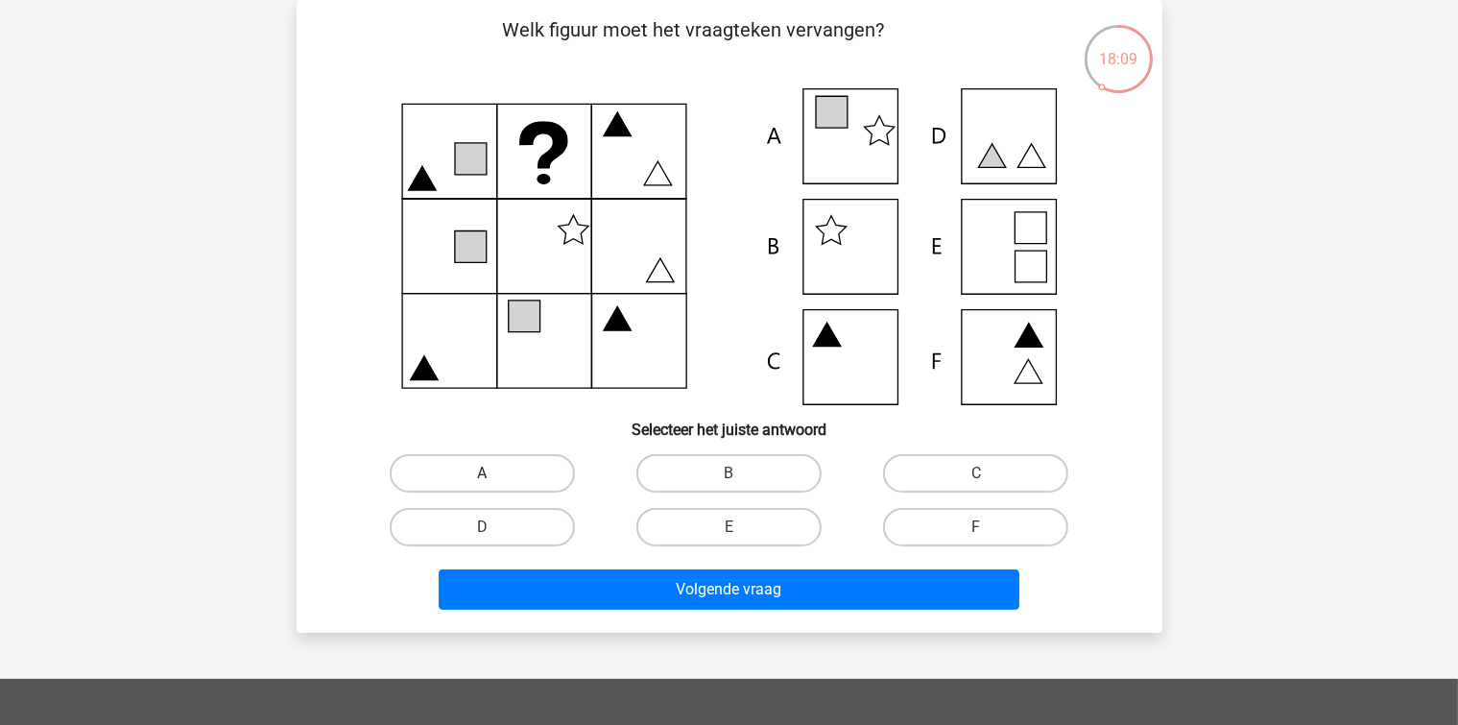
click at [523, 481] on label "A" at bounding box center [482, 473] width 185 height 38
click at [494, 481] on input "A" at bounding box center [488, 479] width 12 height 12
radio input "true"
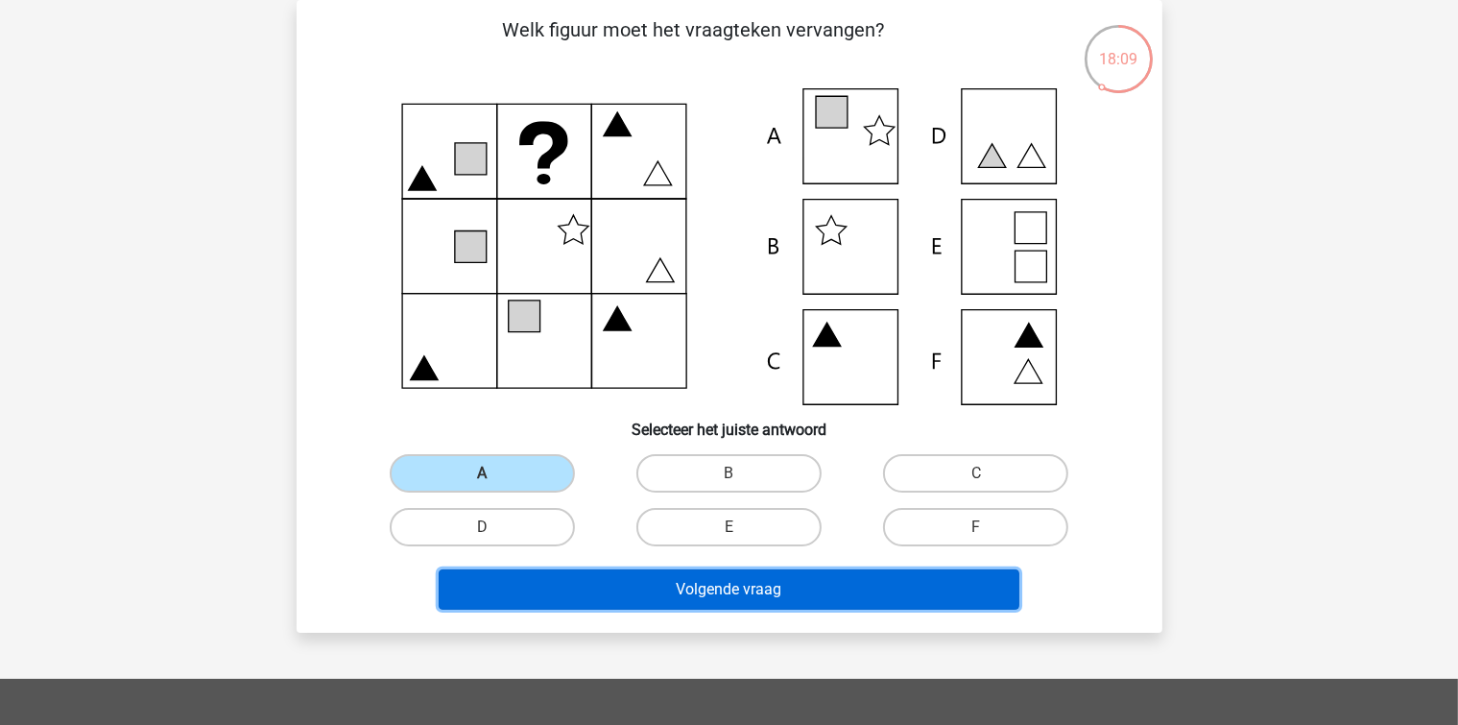
click at [585, 579] on button "Volgende vraag" at bounding box center [729, 589] width 581 height 40
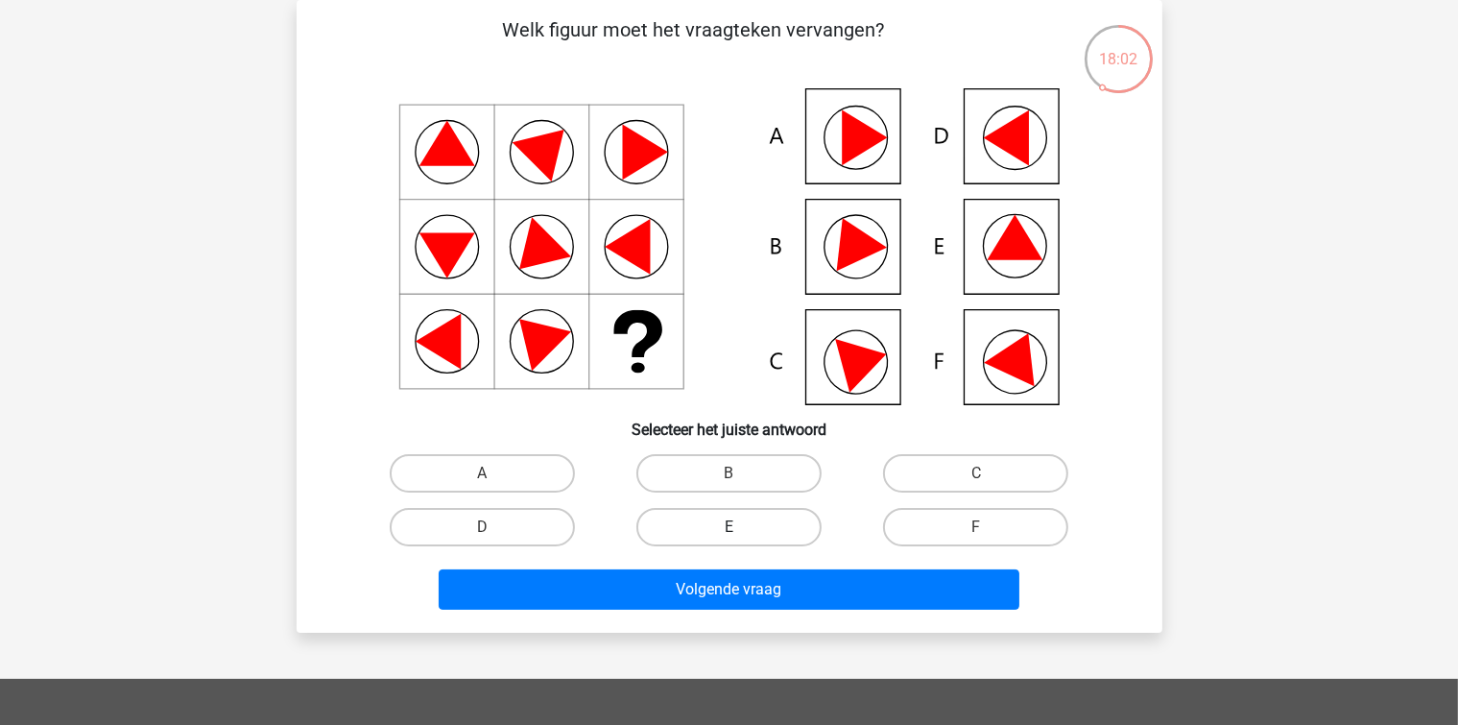
drag, startPoint x: 758, startPoint y: 530, endPoint x: 748, endPoint y: 562, distance: 34.3
click at [757, 532] on label "E" at bounding box center [728, 527] width 185 height 38
click at [741, 532] on input "E" at bounding box center [734, 533] width 12 height 12
radio input "true"
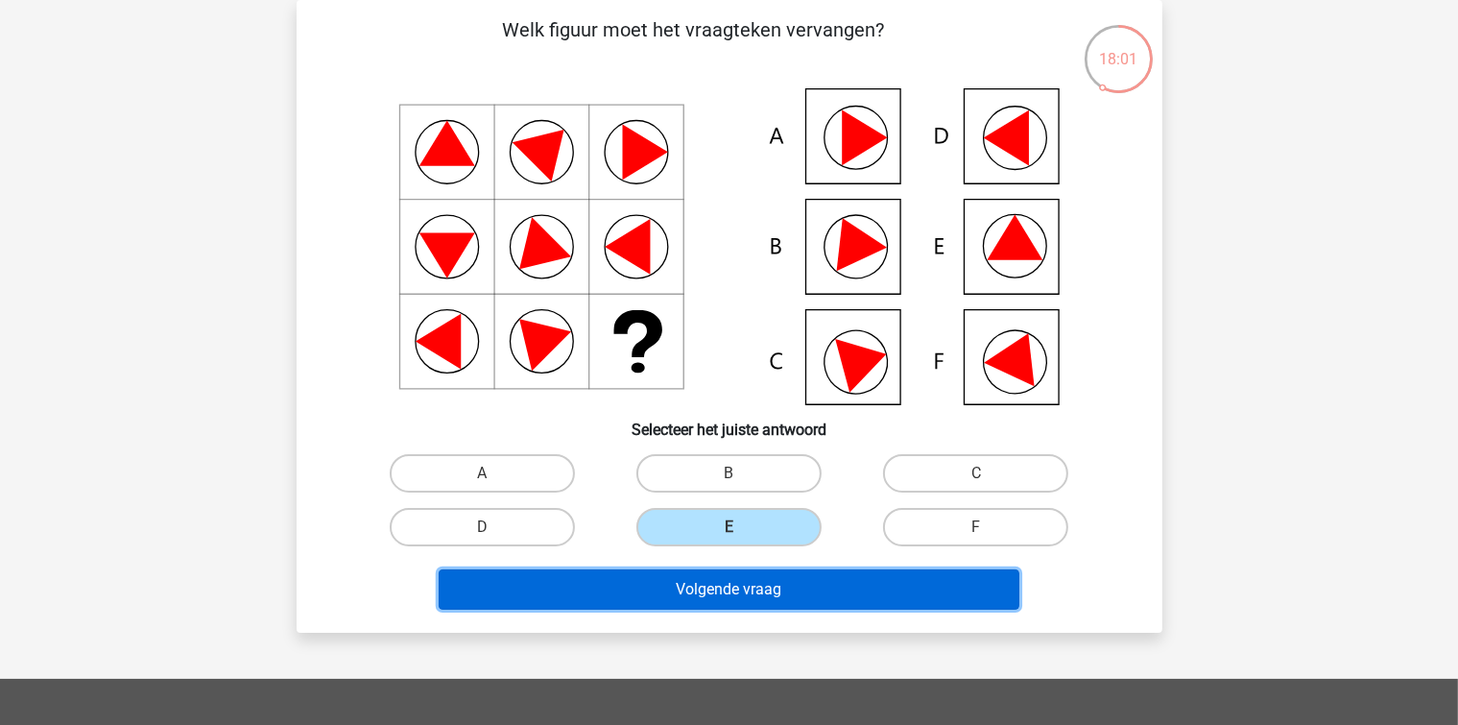
click at [741, 584] on button "Volgende vraag" at bounding box center [729, 589] width 581 height 40
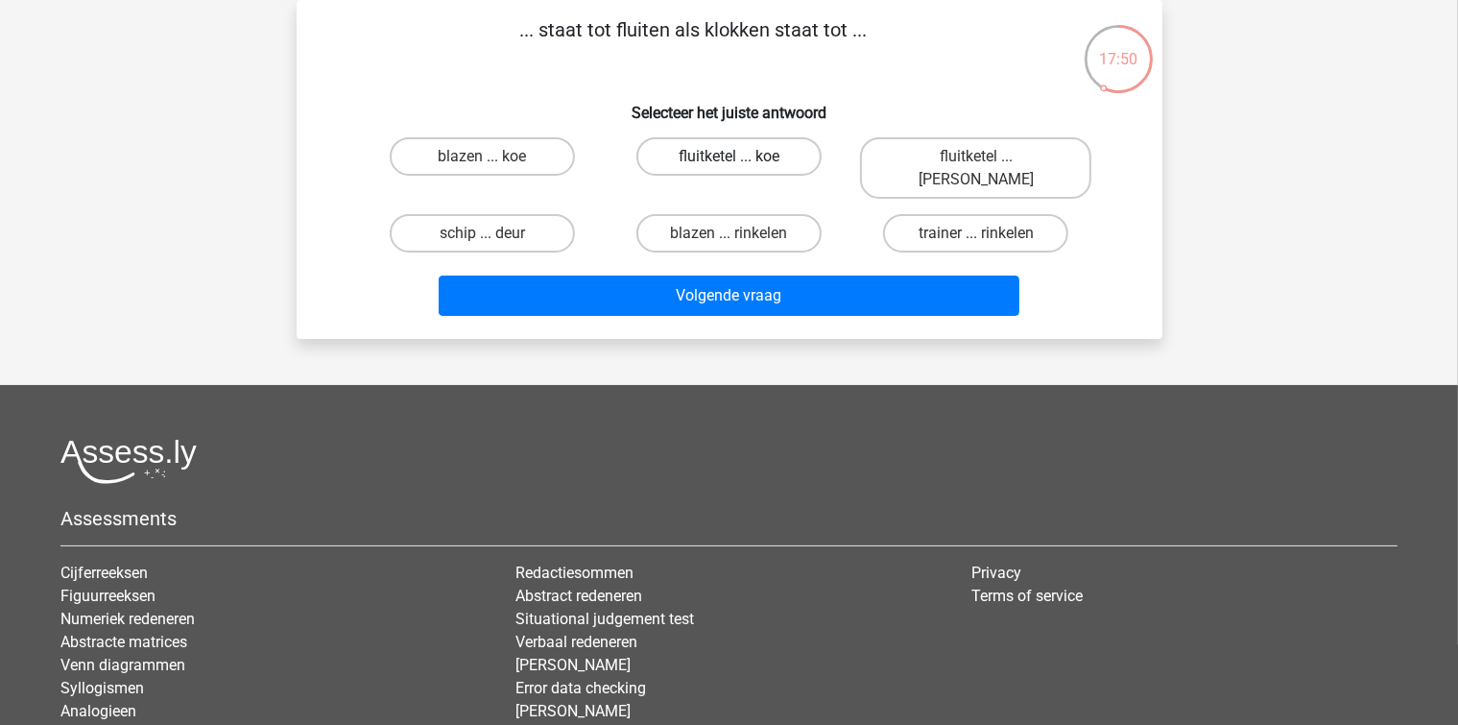
click at [745, 155] on label "fluitketel ... koe" at bounding box center [728, 156] width 185 height 38
click at [741, 156] on input "fluitketel ... koe" at bounding box center [734, 162] width 12 height 12
radio input "true"
click at [771, 214] on label "blazen ... rinkelen" at bounding box center [728, 233] width 185 height 38
click at [741, 233] on input "blazen ... rinkelen" at bounding box center [734, 239] width 12 height 12
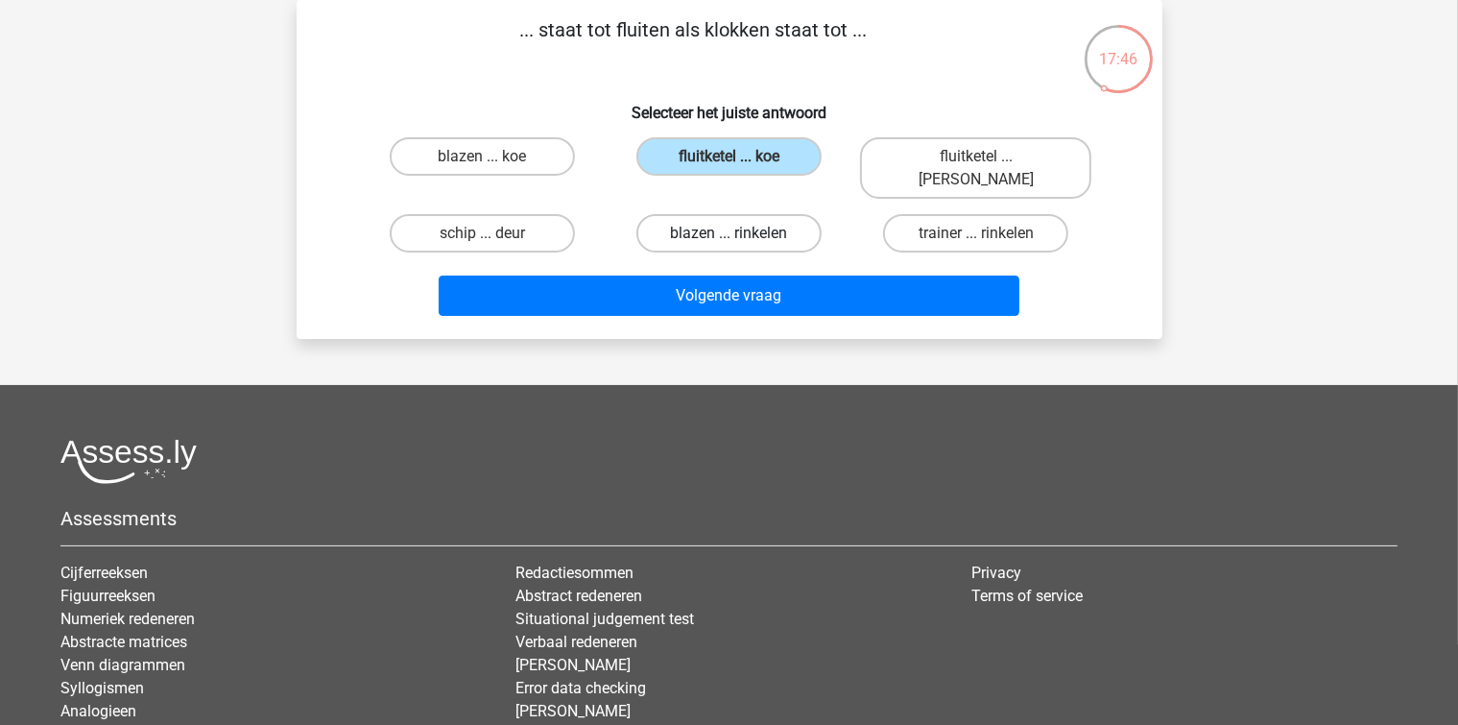
radio input "true"
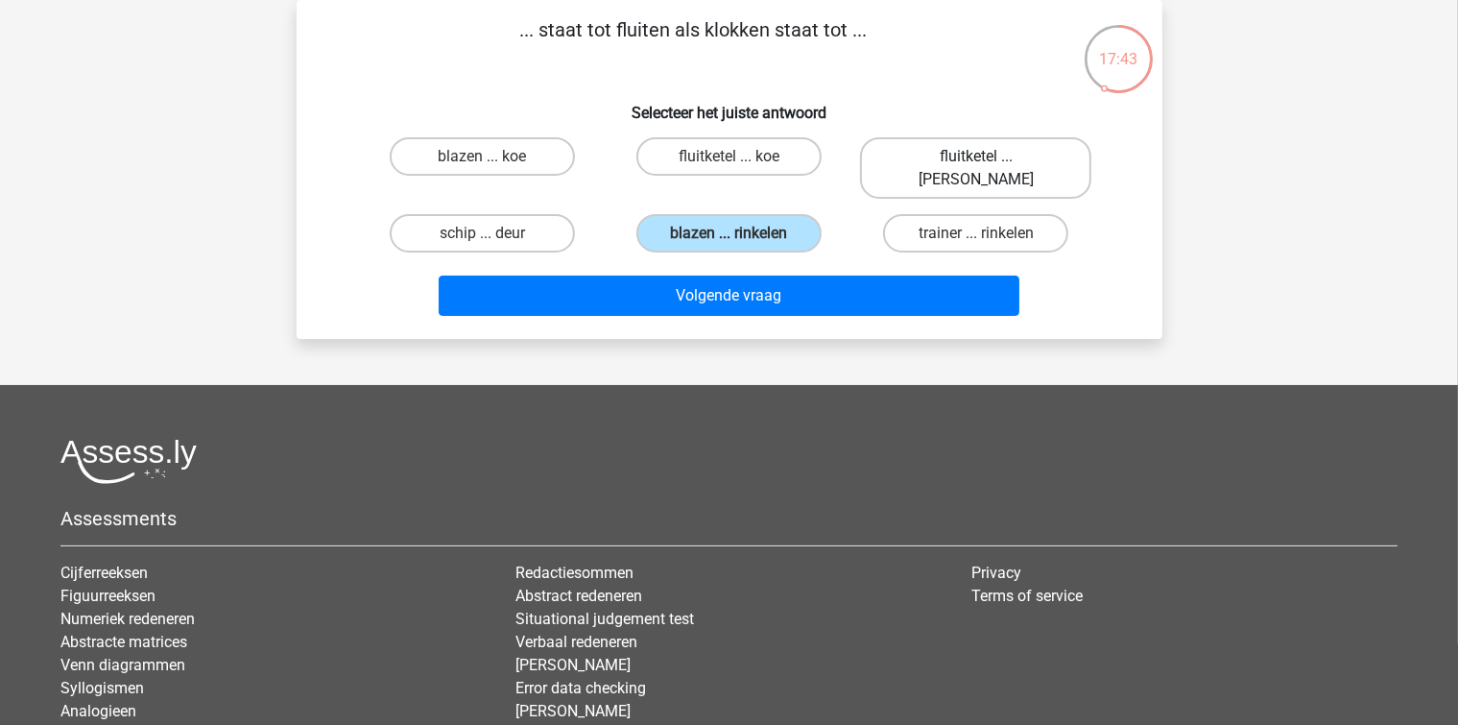
click at [904, 156] on label "fluitketel ... luiden" at bounding box center [975, 167] width 231 height 61
click at [976, 156] on input "fluitketel ... luiden" at bounding box center [982, 162] width 12 height 12
radio input "true"
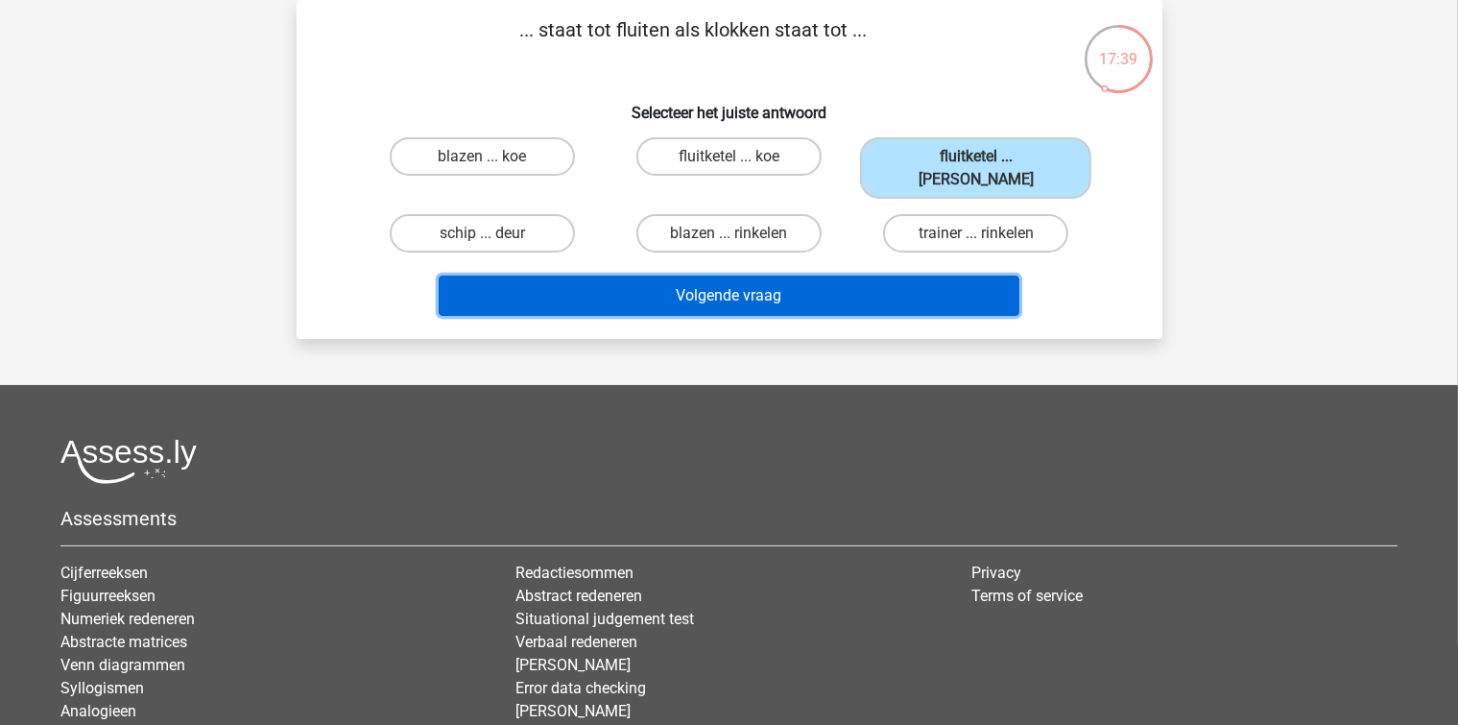
click at [806, 275] on button "Volgende vraag" at bounding box center [729, 295] width 581 height 40
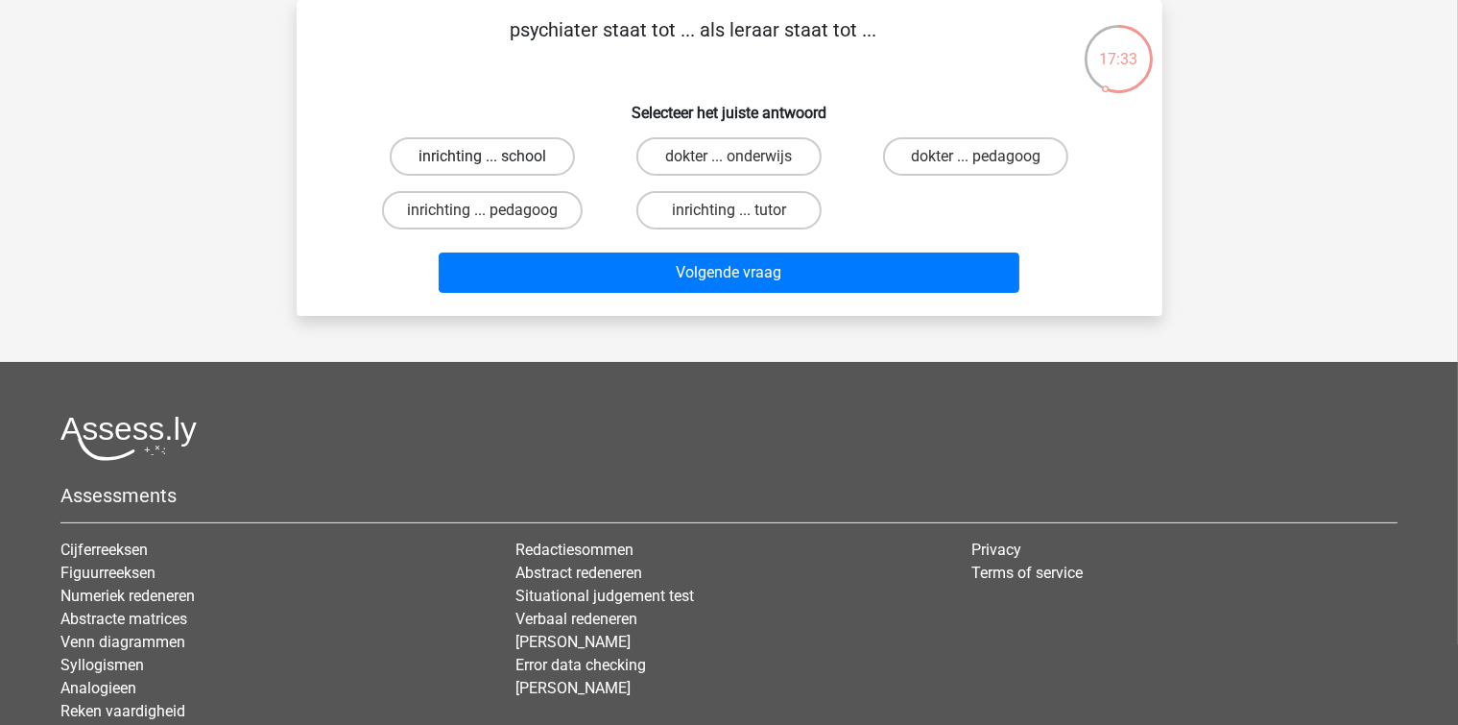
click at [516, 156] on label "inrichting ... school" at bounding box center [482, 156] width 185 height 38
click at [494, 156] on input "inrichting ... school" at bounding box center [488, 162] width 12 height 12
radio input "true"
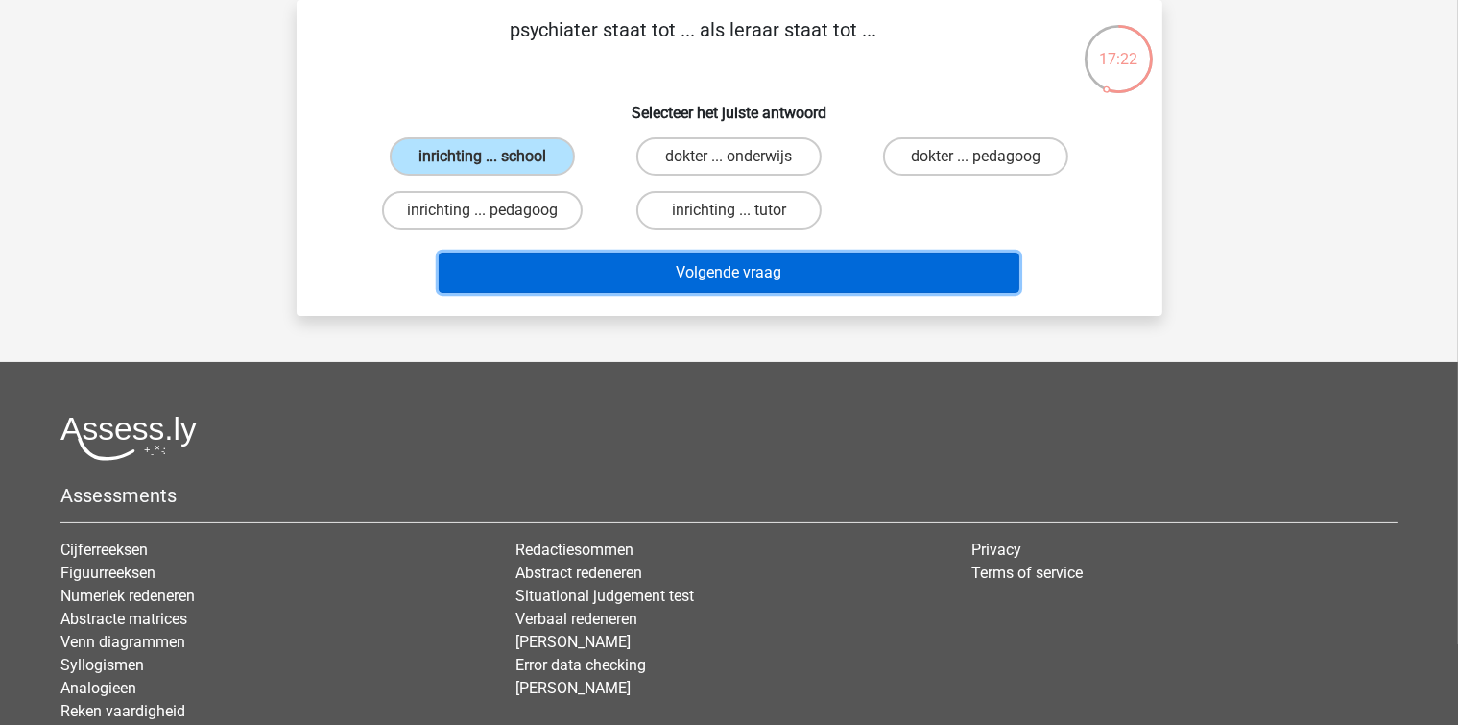
click at [609, 269] on button "Volgende vraag" at bounding box center [729, 272] width 581 height 40
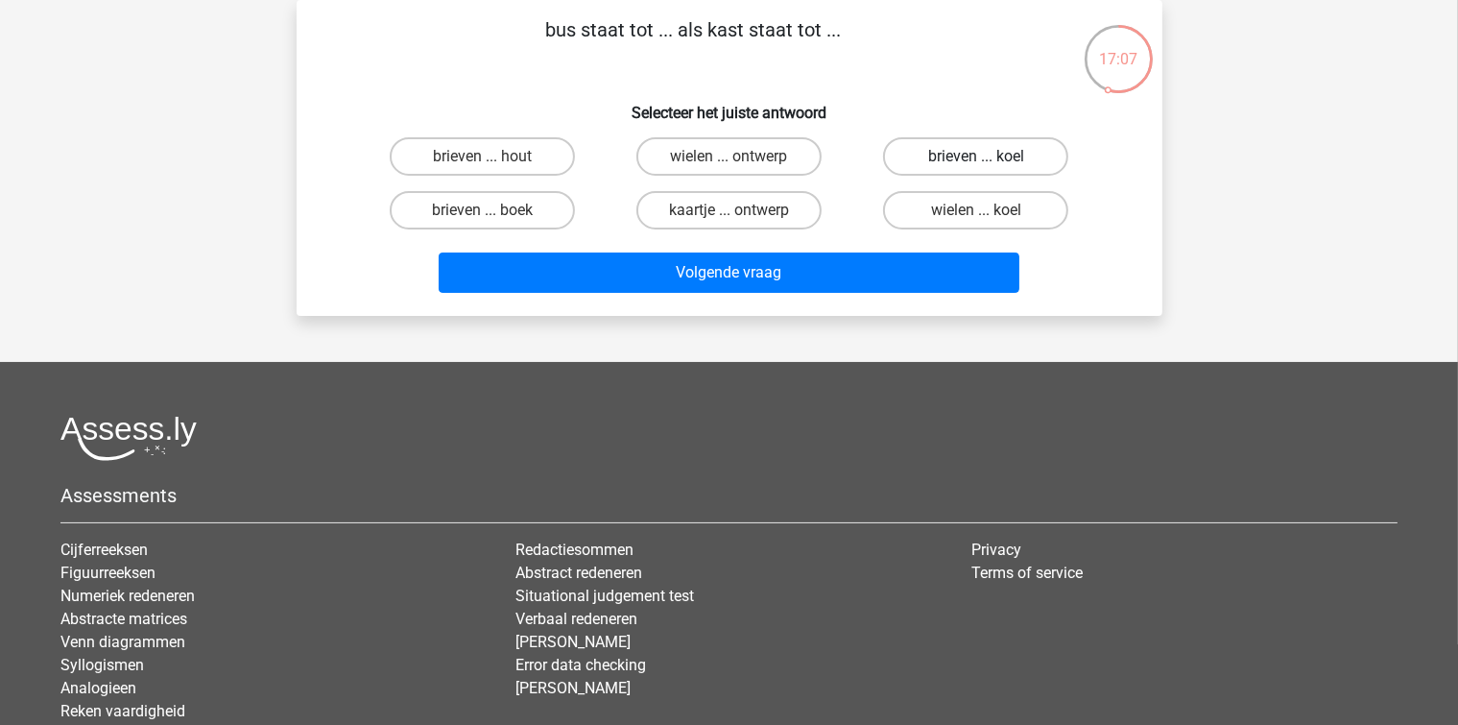
click at [953, 143] on label "brieven ... koel" at bounding box center [975, 156] width 185 height 38
click at [976, 156] on input "brieven ... koel" at bounding box center [982, 162] width 12 height 12
radio input "true"
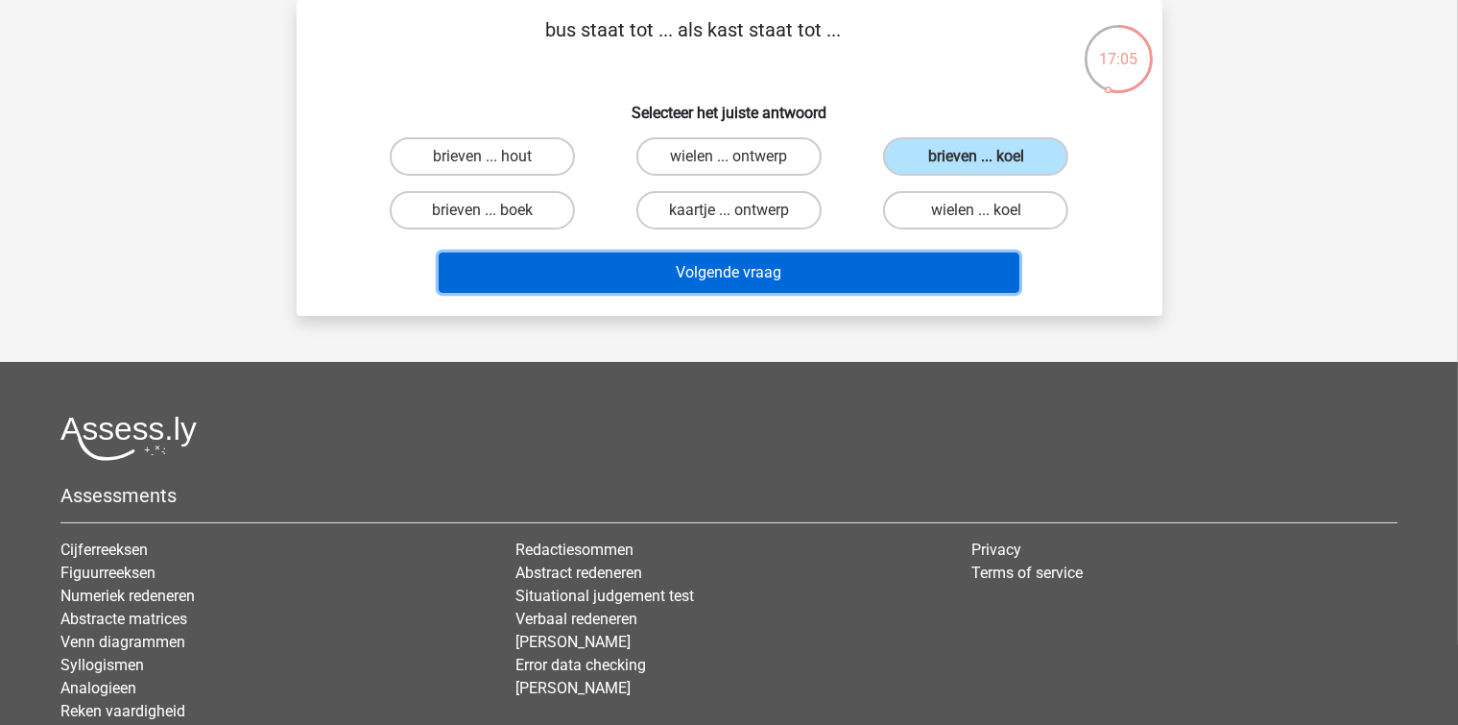
click at [771, 254] on button "Volgende vraag" at bounding box center [729, 272] width 581 height 40
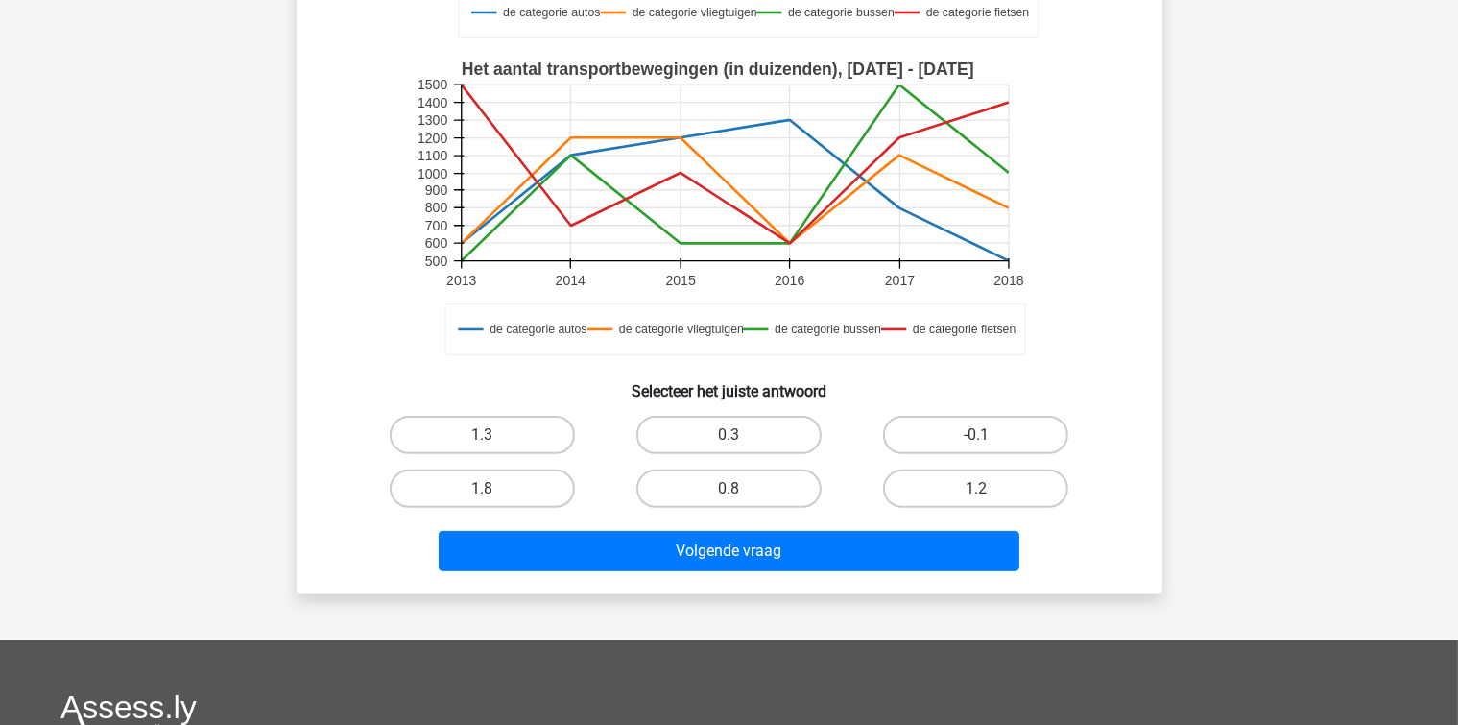
scroll to position [480, 0]
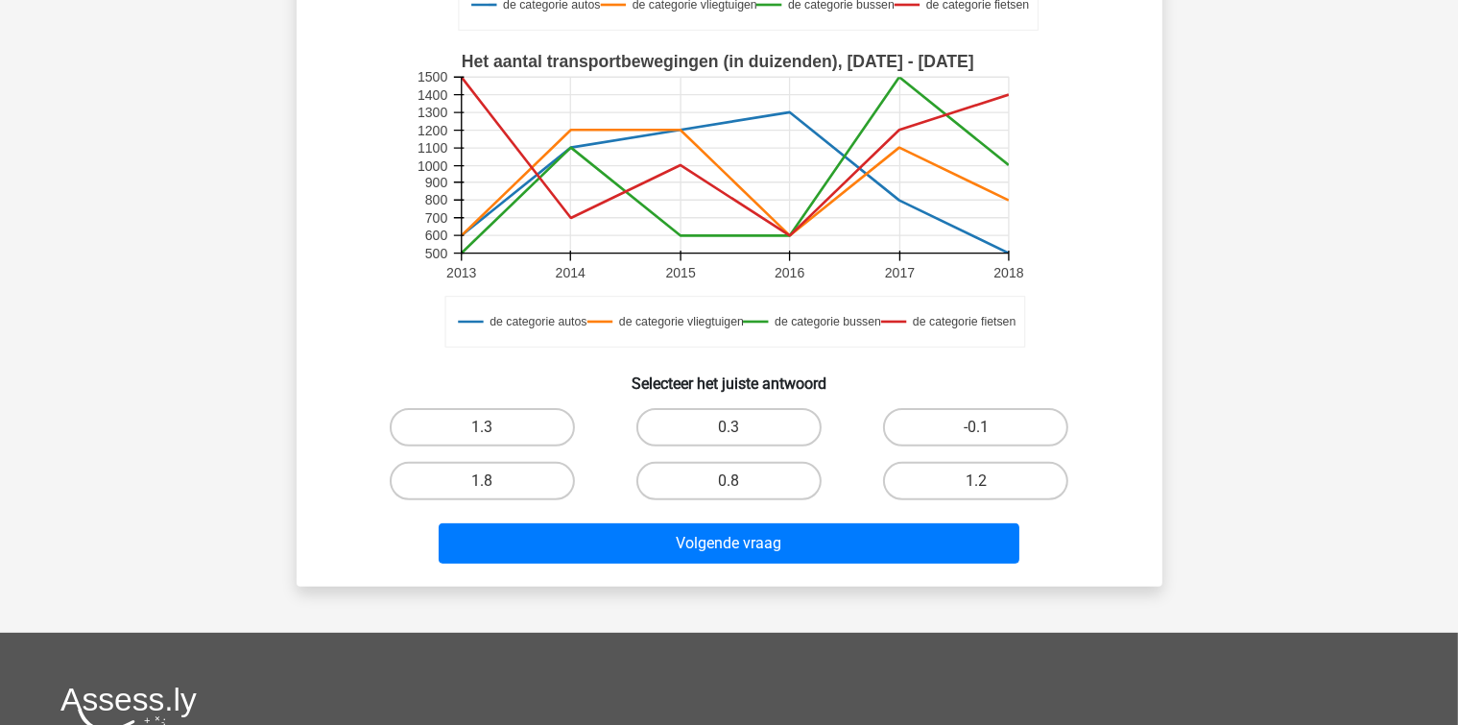
drag, startPoint x: 933, startPoint y: 474, endPoint x: 842, endPoint y: 567, distance: 130.3
click at [929, 477] on label "1.2" at bounding box center [975, 481] width 185 height 38
click at [976, 481] on input "1.2" at bounding box center [982, 487] width 12 height 12
radio input "true"
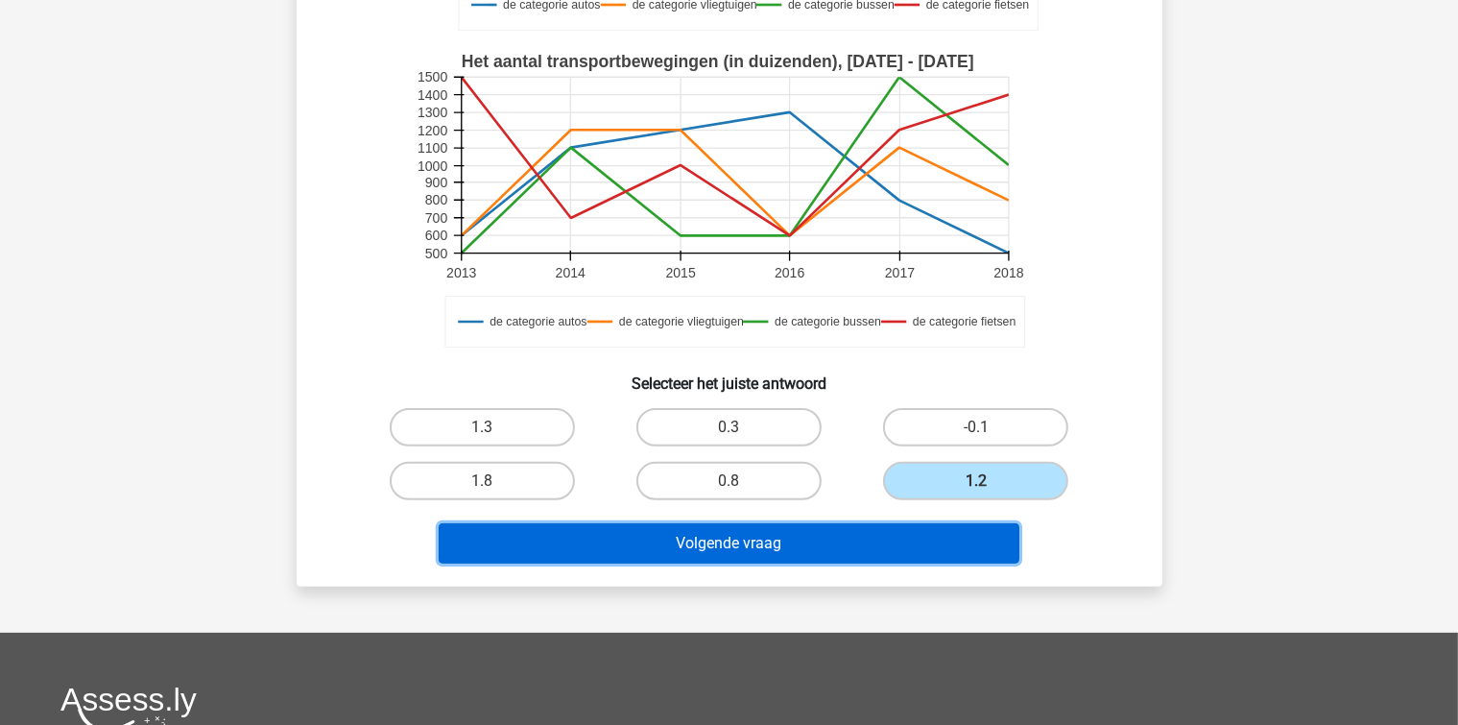
click at [848, 551] on button "Volgende vraag" at bounding box center [729, 543] width 581 height 40
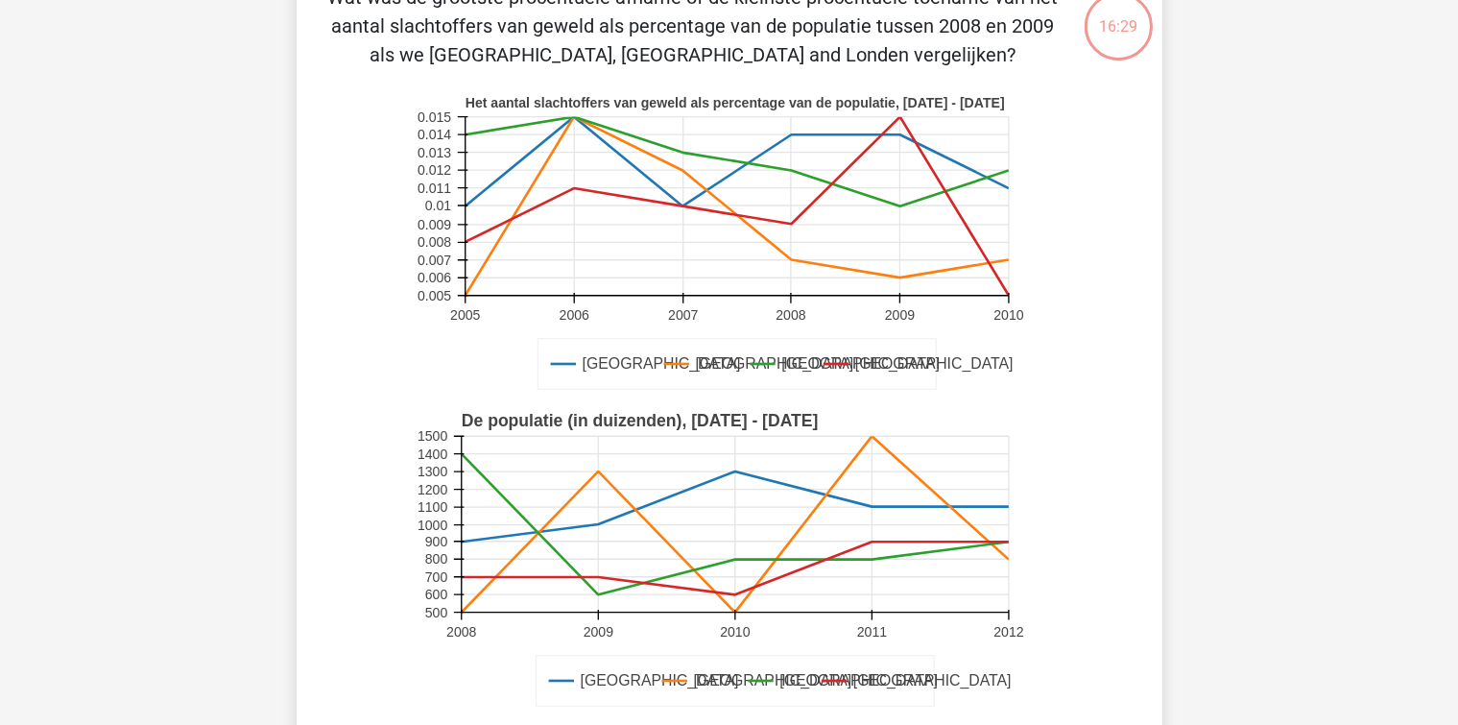
scroll to position [88, 0]
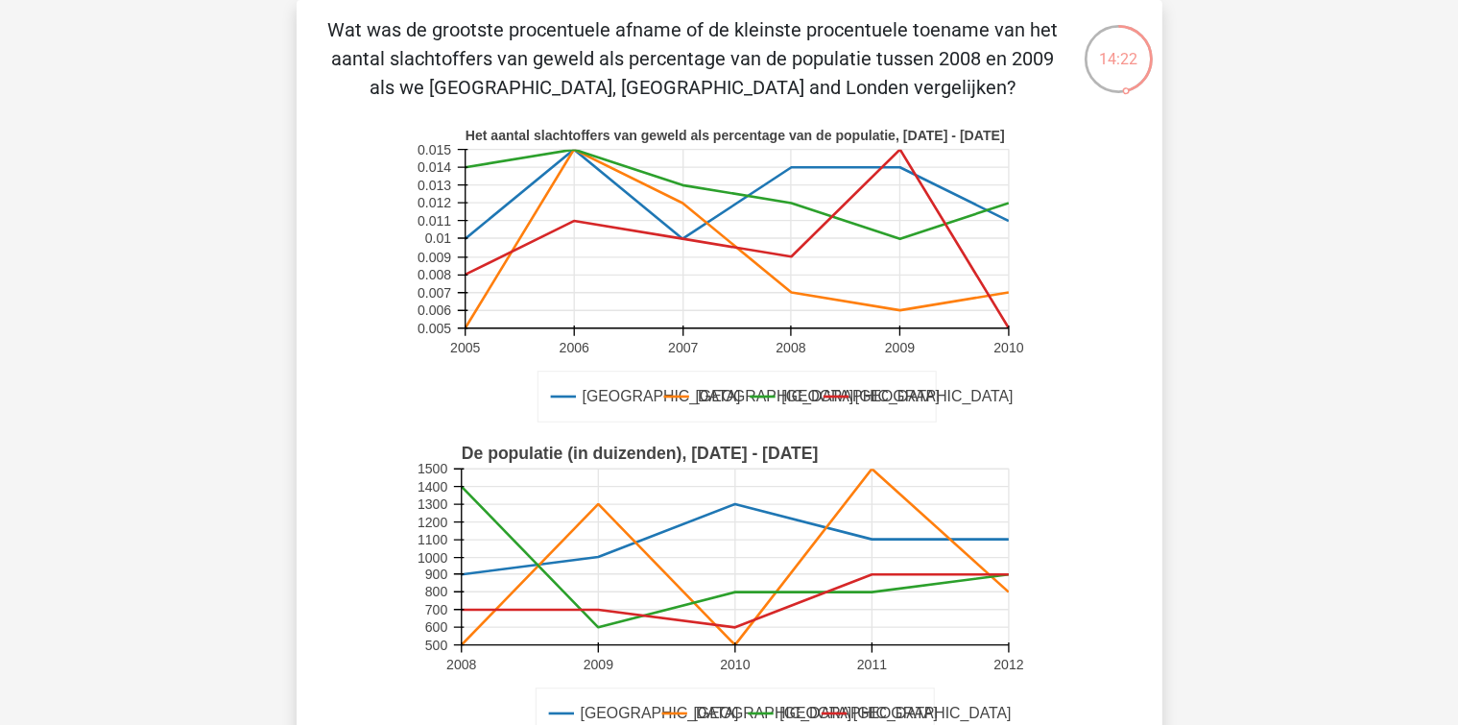
click at [334, 405] on div "Amsterdam Londen Parijs Barcelona Het aantal slachtoffers van geweld als percen…" at bounding box center [729, 275] width 804 height 317
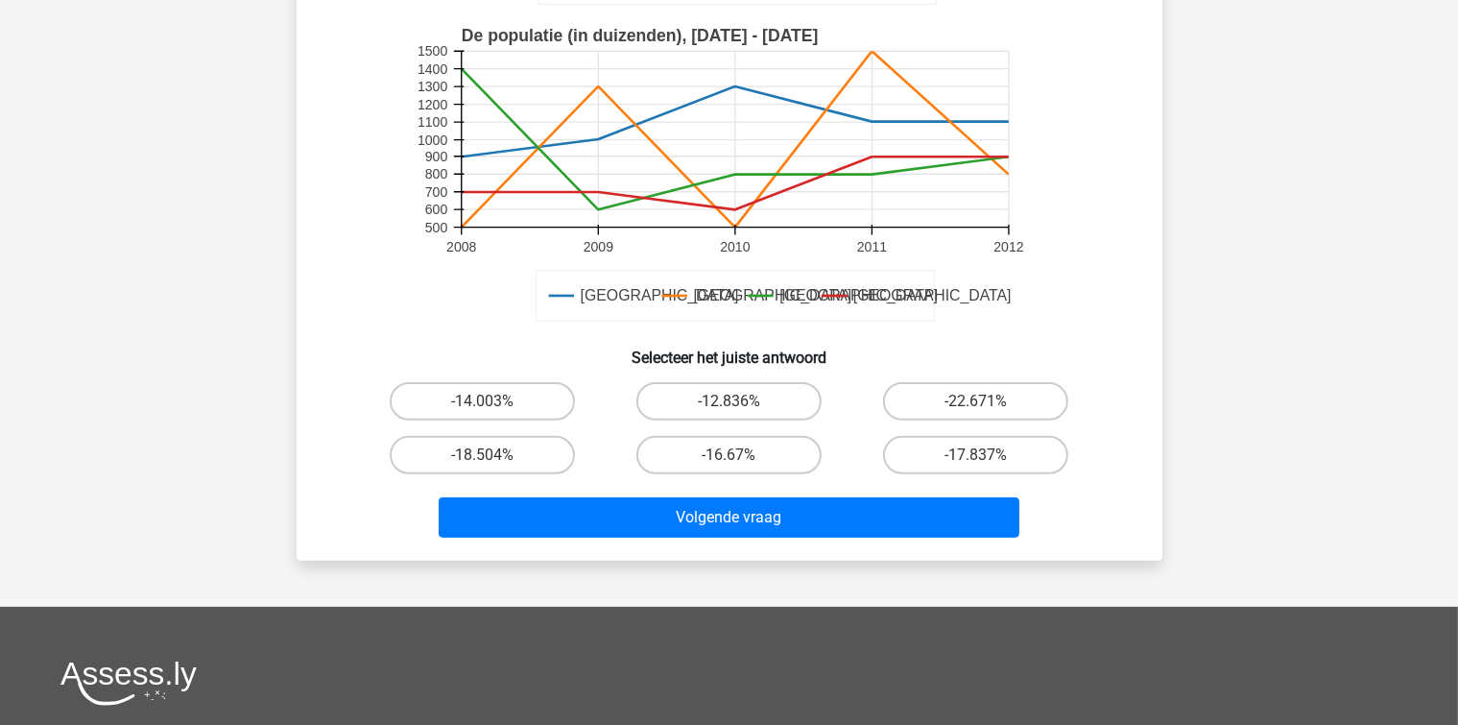
scroll to position [472, 0]
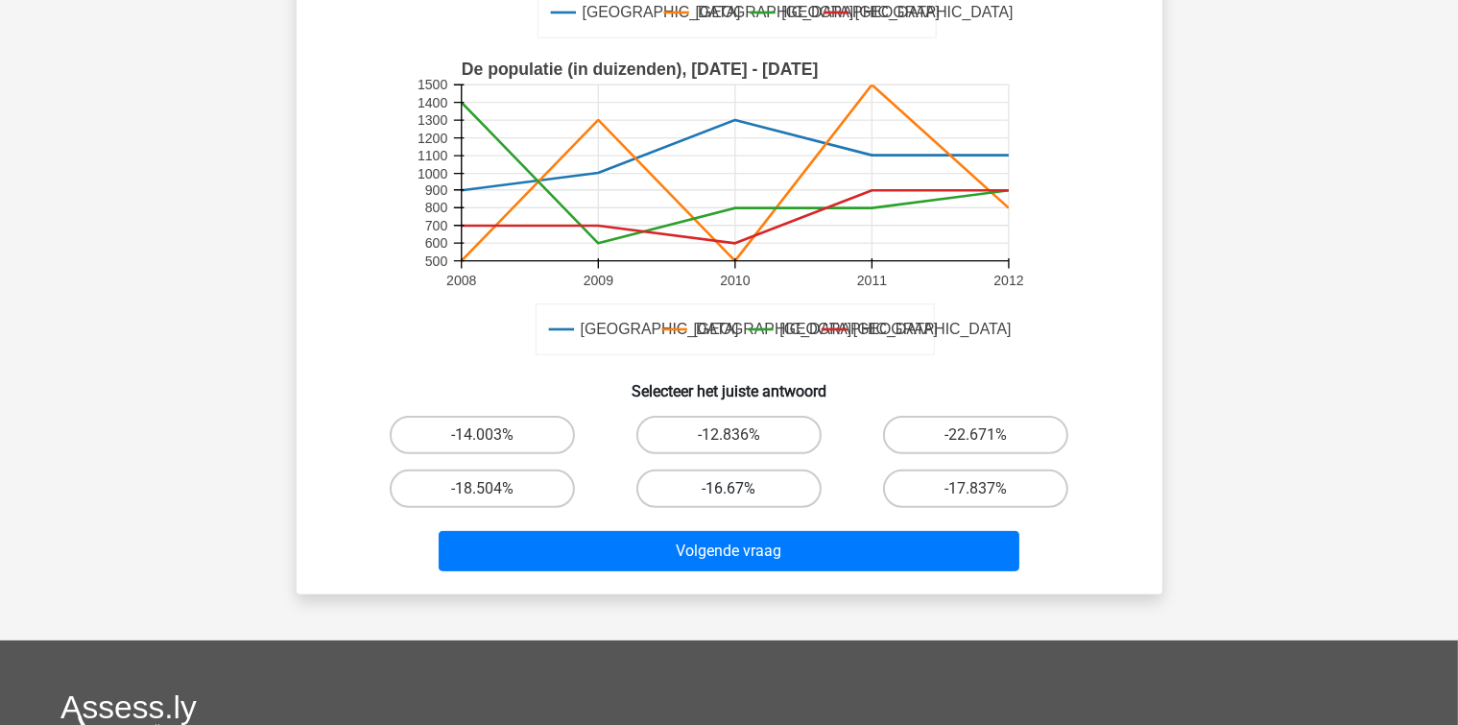
click at [731, 474] on label "-16.67%" at bounding box center [728, 488] width 185 height 38
click at [731, 489] on input "-16.67%" at bounding box center [734, 495] width 12 height 12
radio input "true"
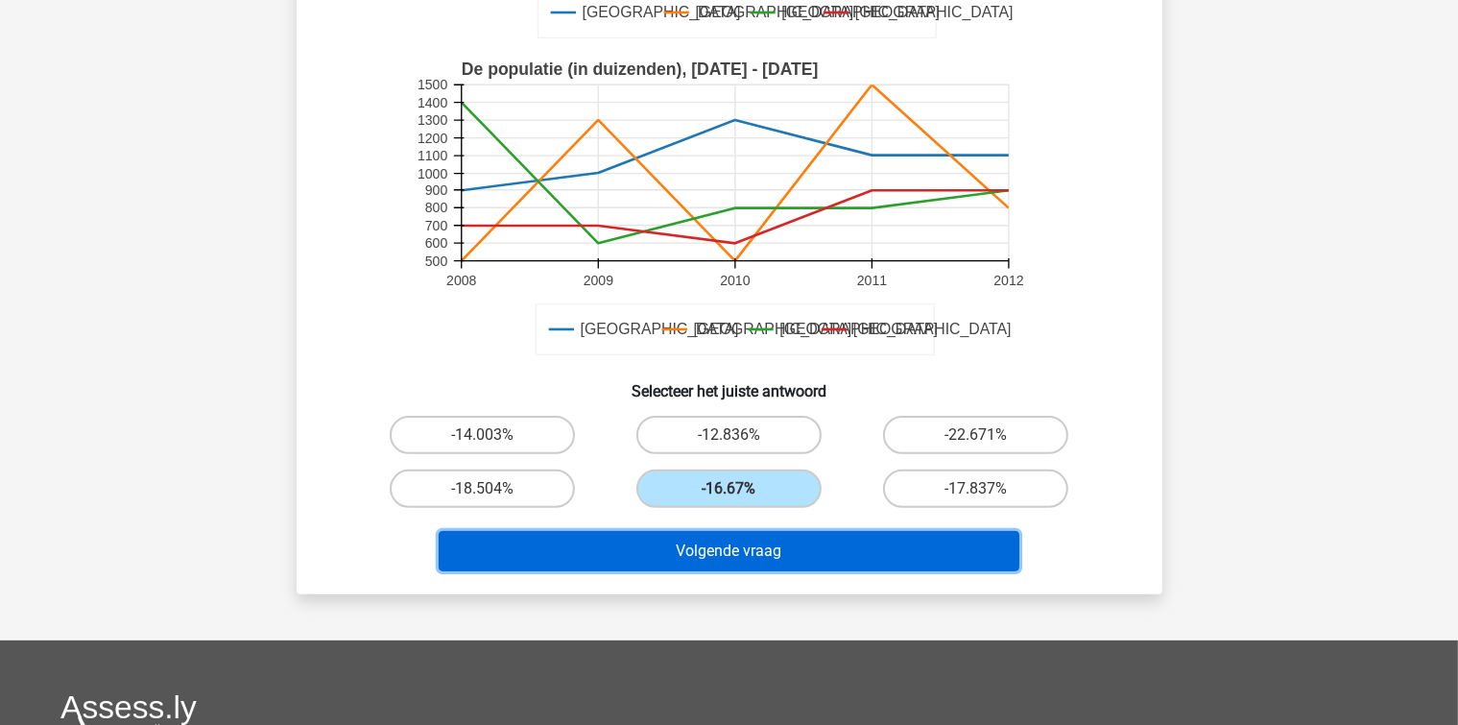
click at [697, 560] on button "Volgende vraag" at bounding box center [729, 551] width 581 height 40
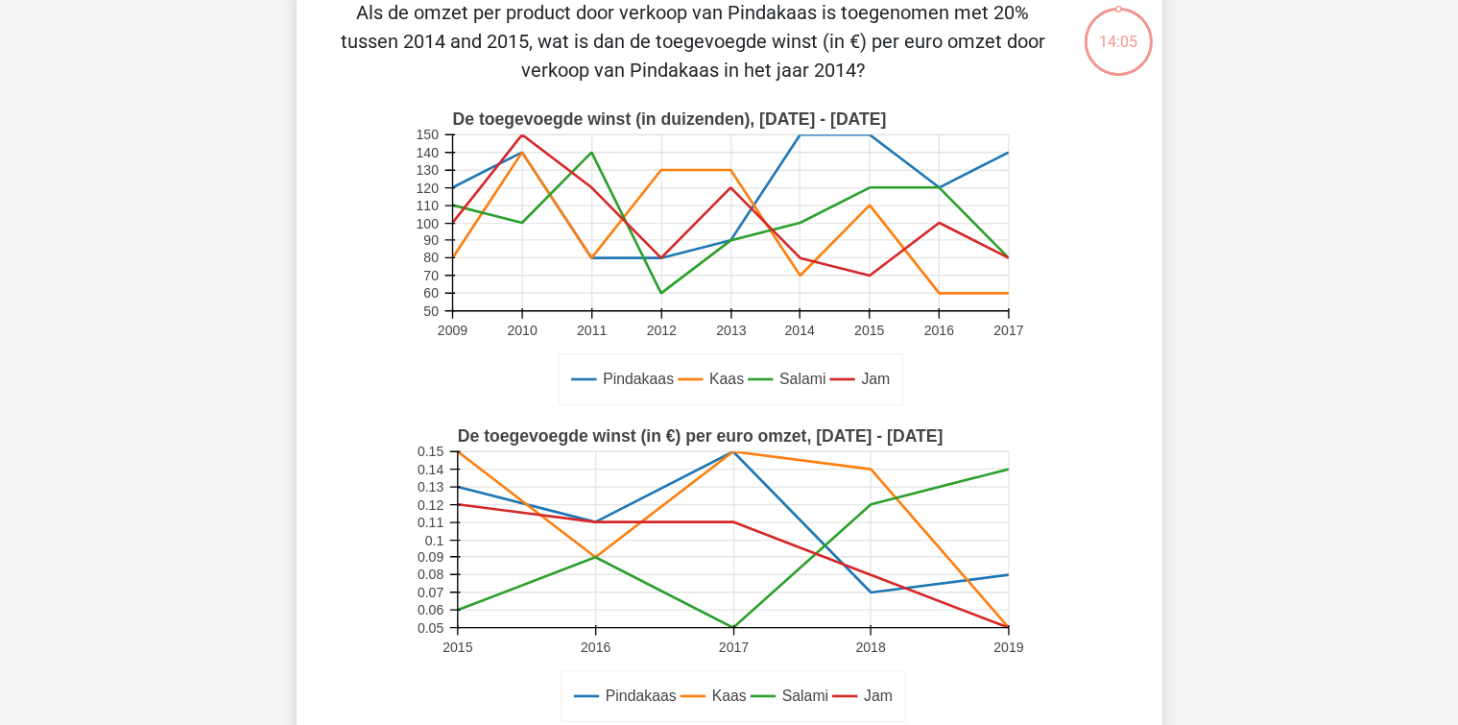
scroll to position [88, 0]
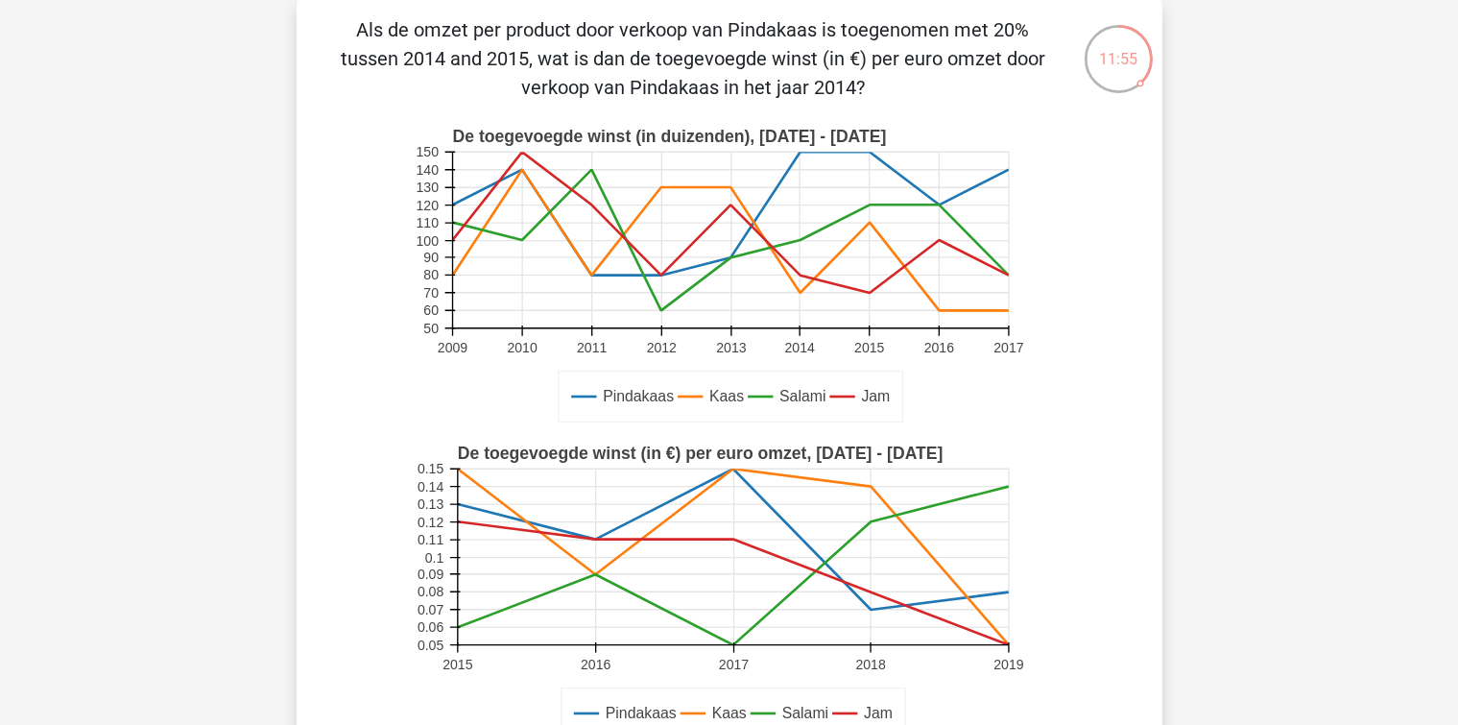
click at [260, 221] on div "Kies premium Maartje maartje366@hotmail.com 50" at bounding box center [729, 721] width 1458 height 1619
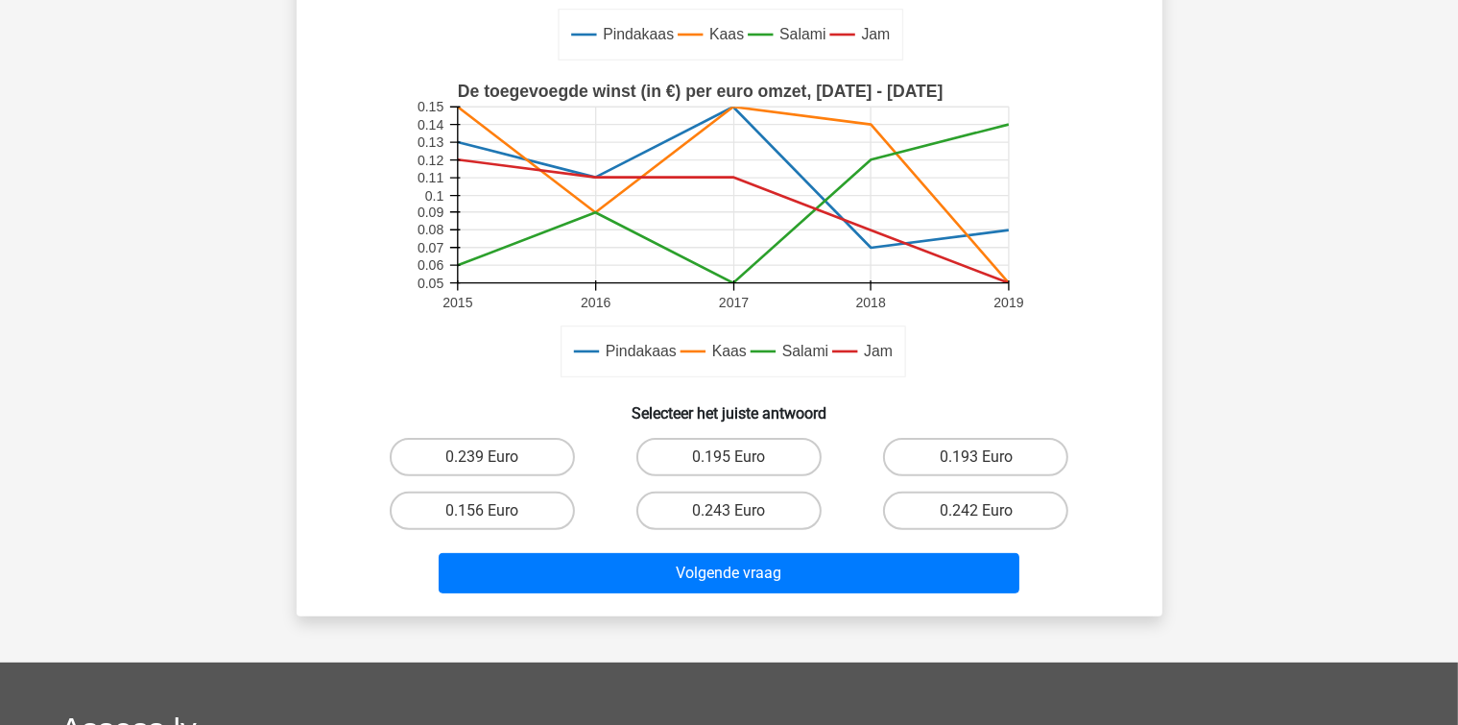
scroll to position [472, 0]
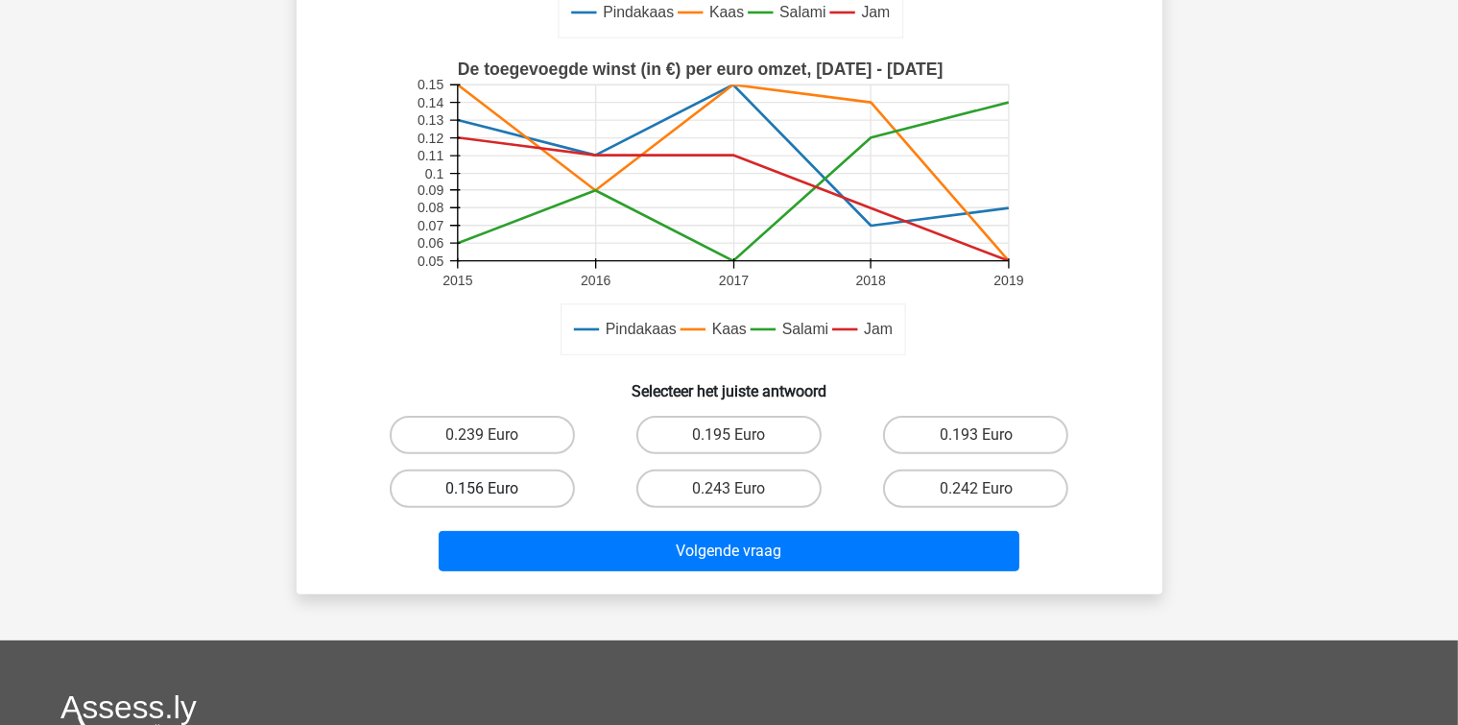
click at [570, 486] on label "0.156 Euro" at bounding box center [482, 488] width 185 height 38
click at [494, 489] on input "0.156 Euro" at bounding box center [488, 495] width 12 height 12
radio input "true"
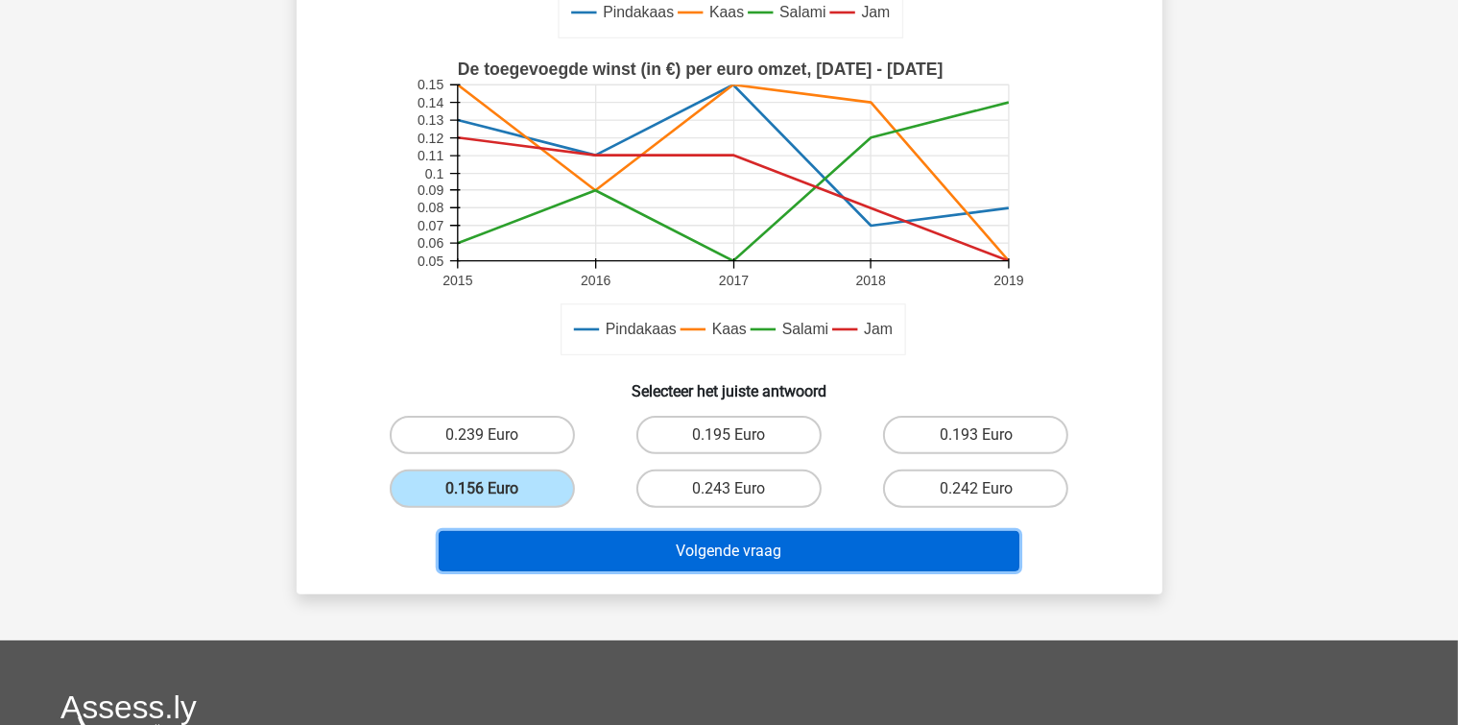
click at [680, 559] on button "Volgende vraag" at bounding box center [729, 551] width 581 height 40
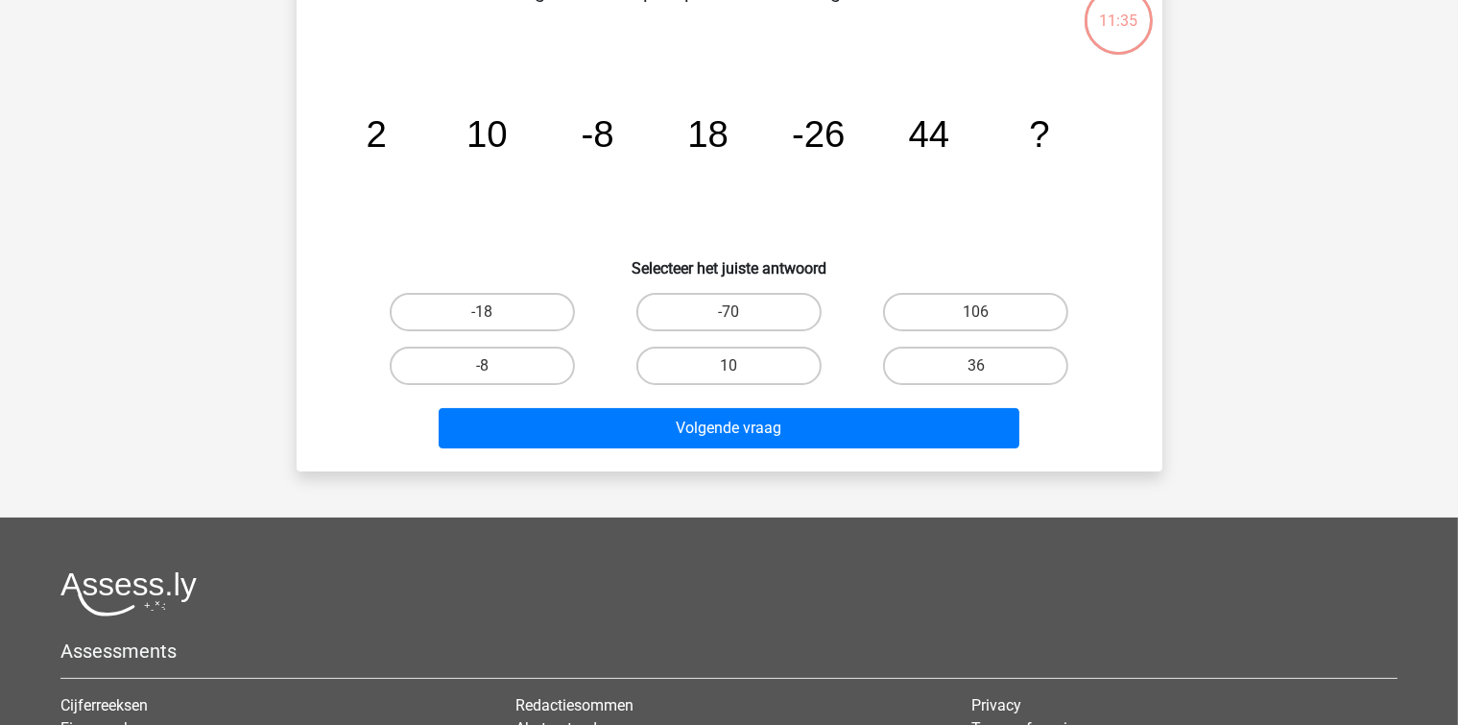
scroll to position [88, 0]
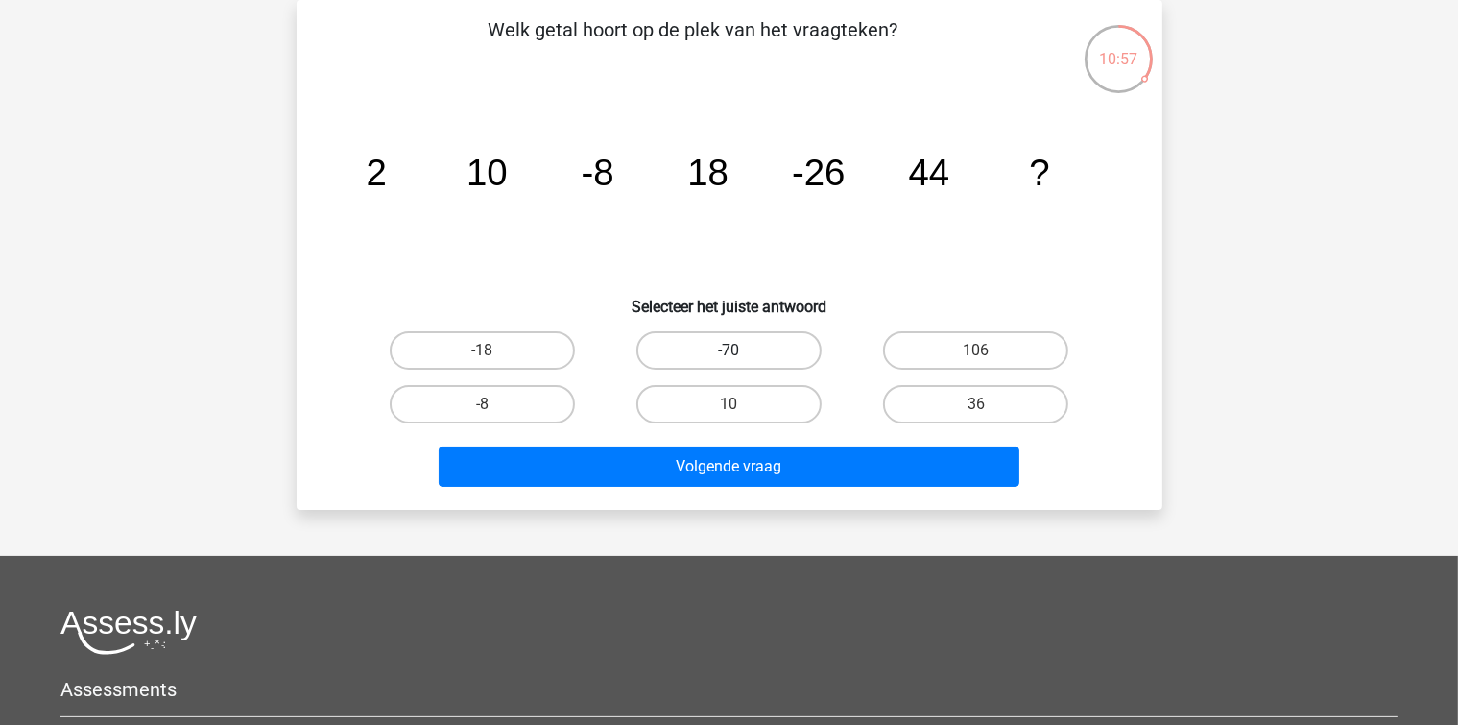
click at [708, 361] on label "-70" at bounding box center [728, 350] width 185 height 38
click at [728, 361] on input "-70" at bounding box center [734, 356] width 12 height 12
radio input "true"
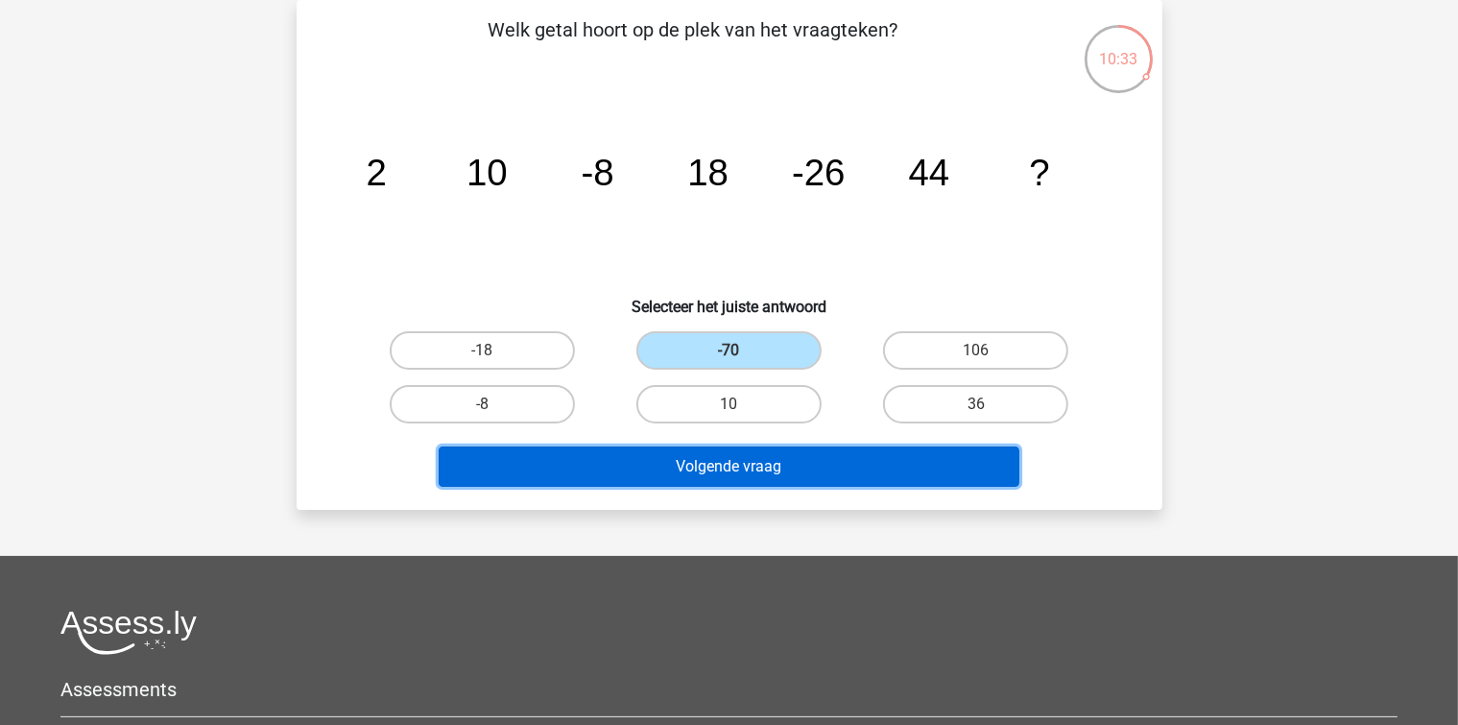
click at [765, 470] on button "Volgende vraag" at bounding box center [729, 466] width 581 height 40
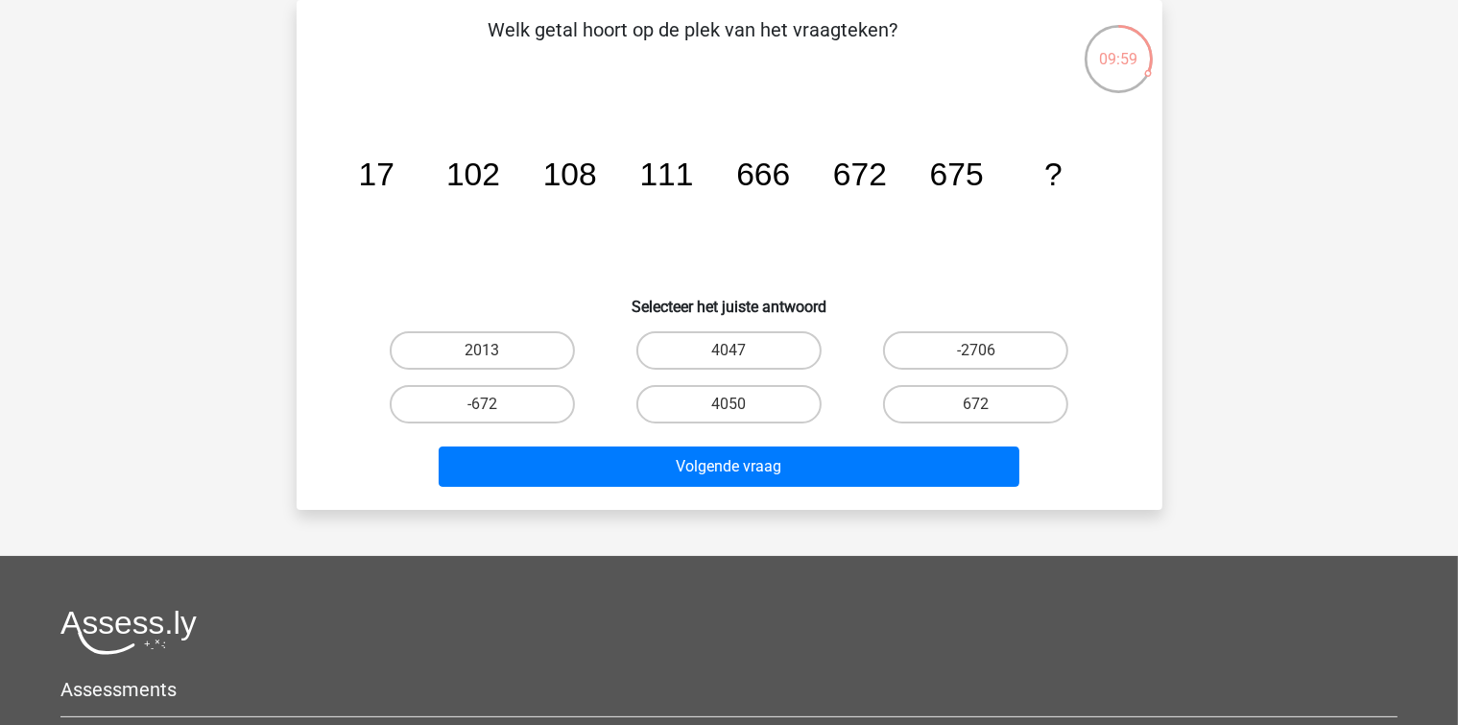
drag, startPoint x: 754, startPoint y: 408, endPoint x: 750, endPoint y: 443, distance: 35.8
click at [754, 408] on label "4050" at bounding box center [728, 404] width 185 height 38
click at [741, 408] on input "4050" at bounding box center [734, 410] width 12 height 12
radio input "true"
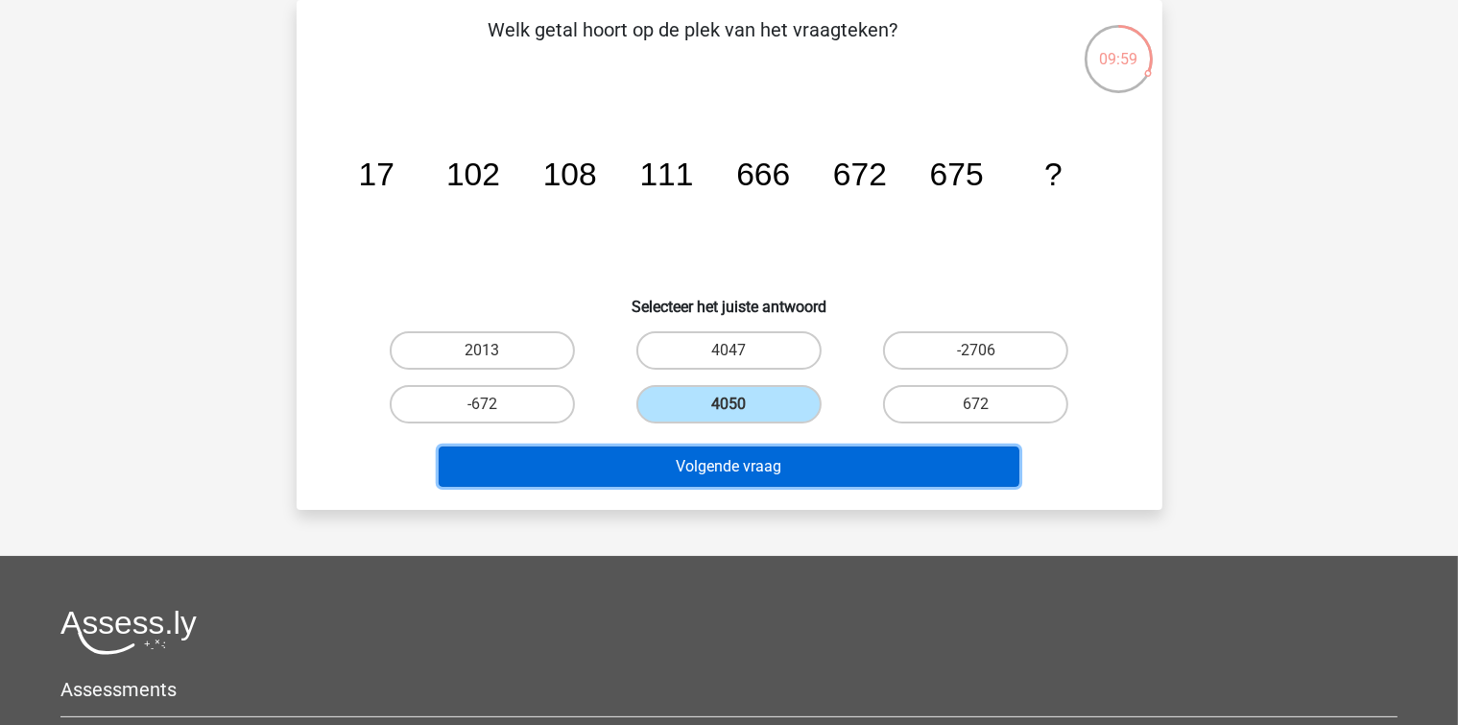
click at [744, 483] on button "Volgende vraag" at bounding box center [729, 466] width 581 height 40
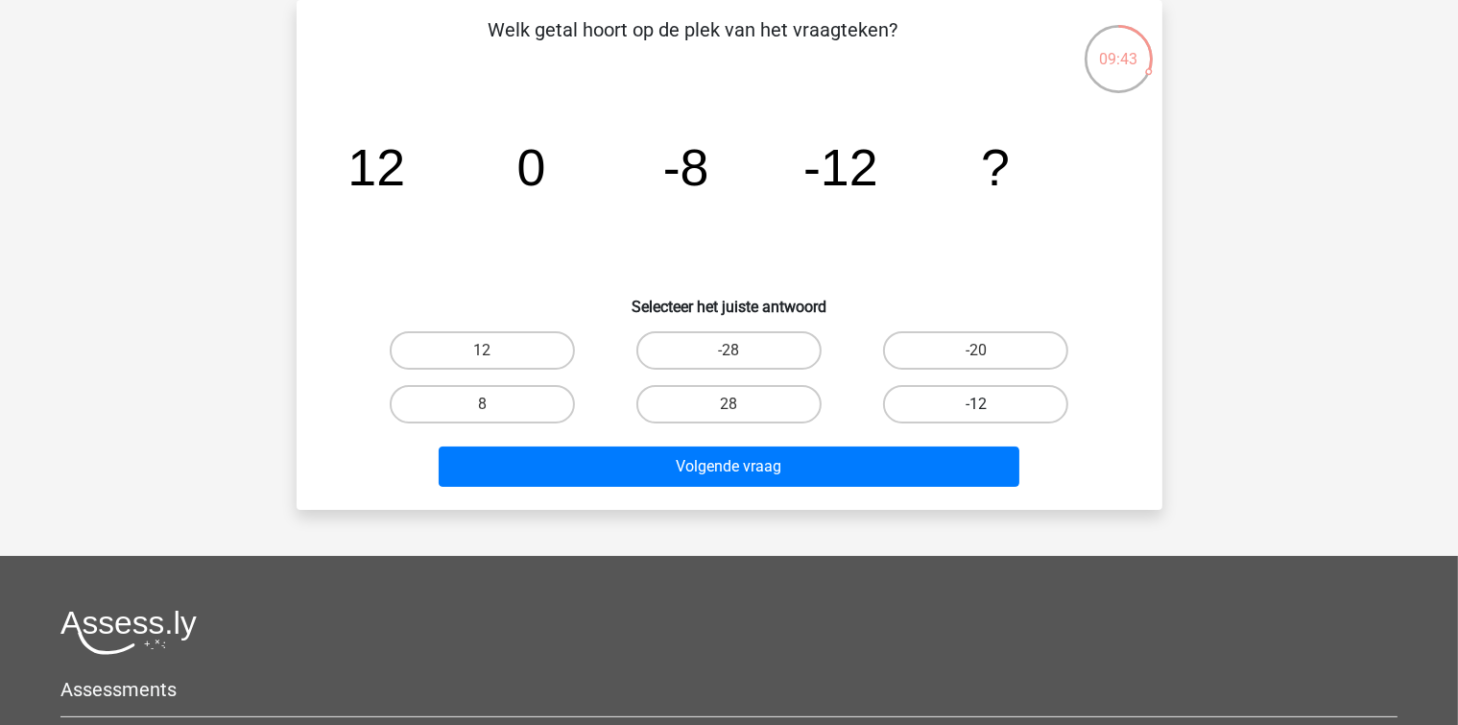
click at [912, 392] on label "-12" at bounding box center [975, 404] width 185 height 38
click at [976, 404] on input "-12" at bounding box center [982, 410] width 12 height 12
radio input "true"
click at [896, 490] on div "Volgende vraag" at bounding box center [729, 470] width 741 height 48
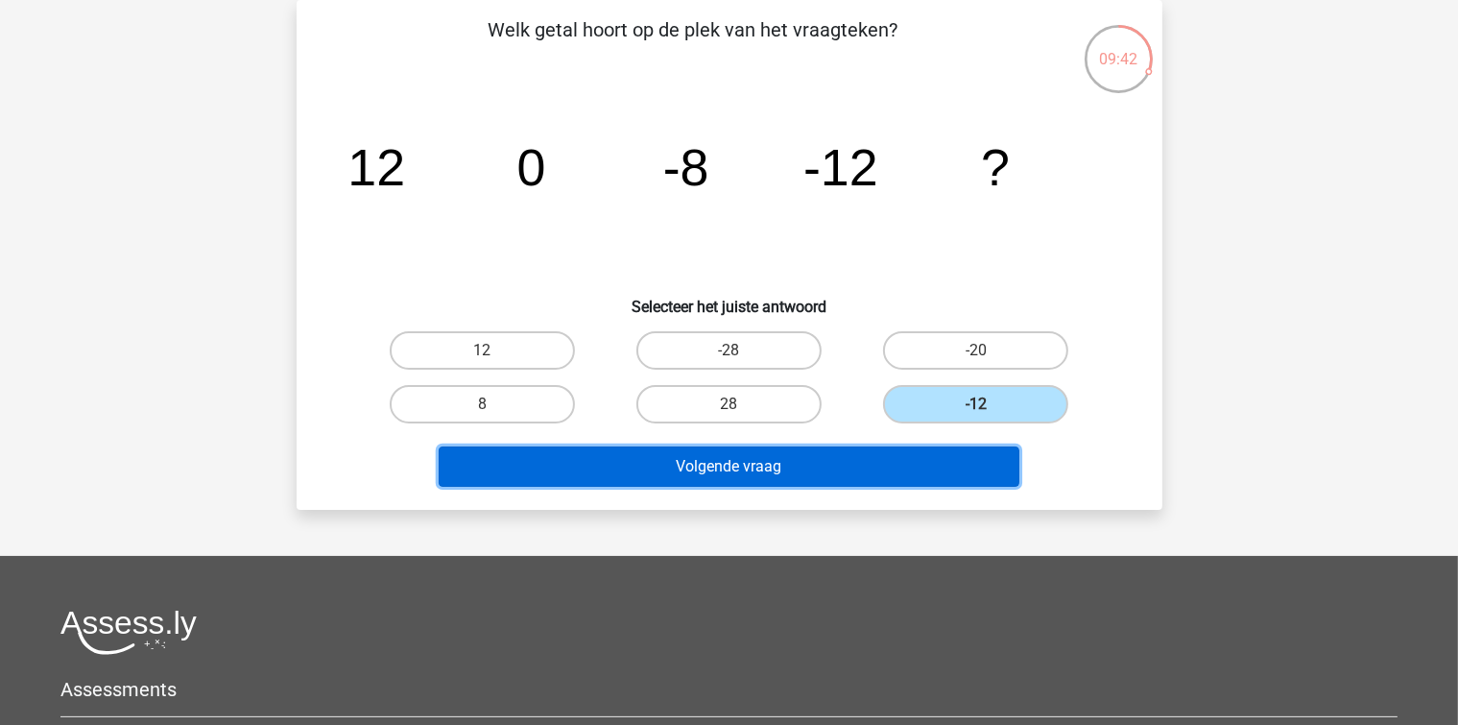
click at [900, 466] on button "Volgende vraag" at bounding box center [729, 466] width 581 height 40
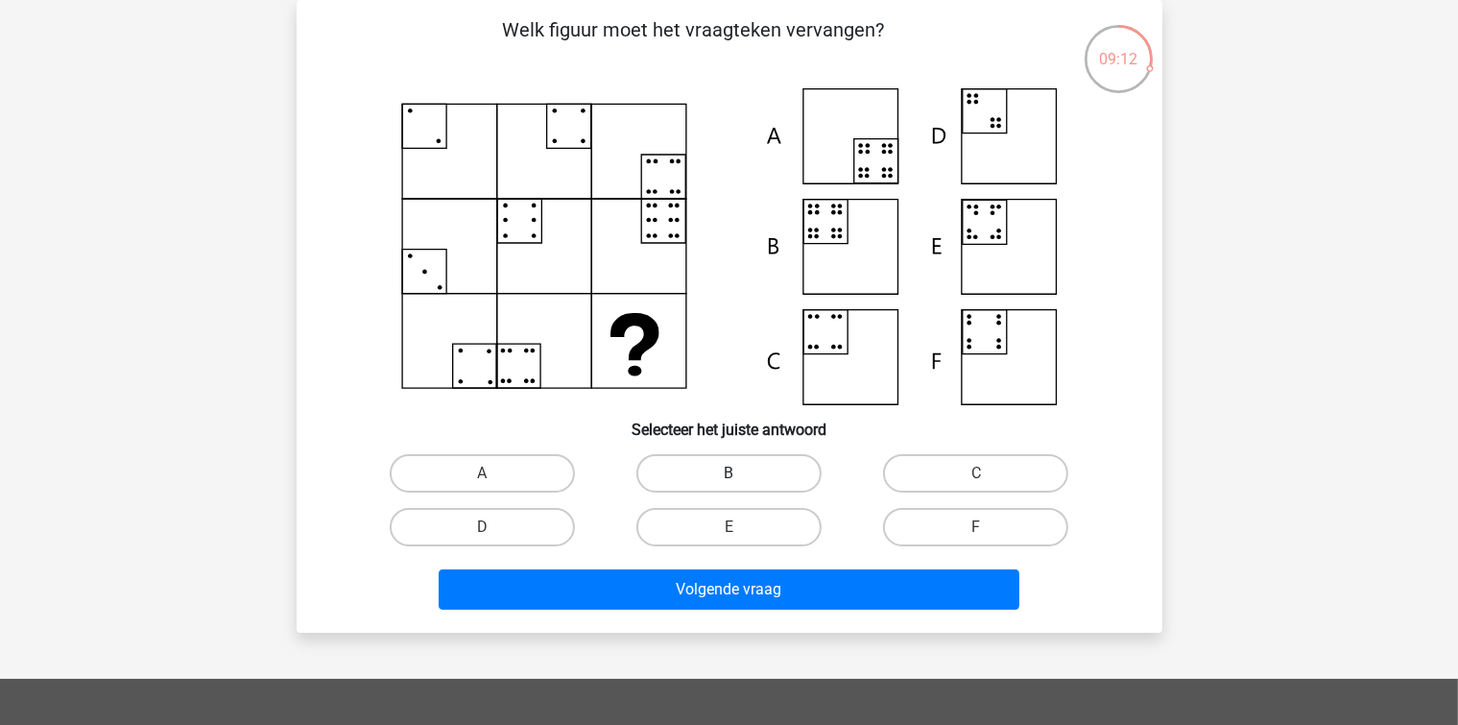
click at [709, 468] on label "B" at bounding box center [728, 473] width 185 height 38
click at [728, 473] on input "B" at bounding box center [734, 479] width 12 height 12
radio input "true"
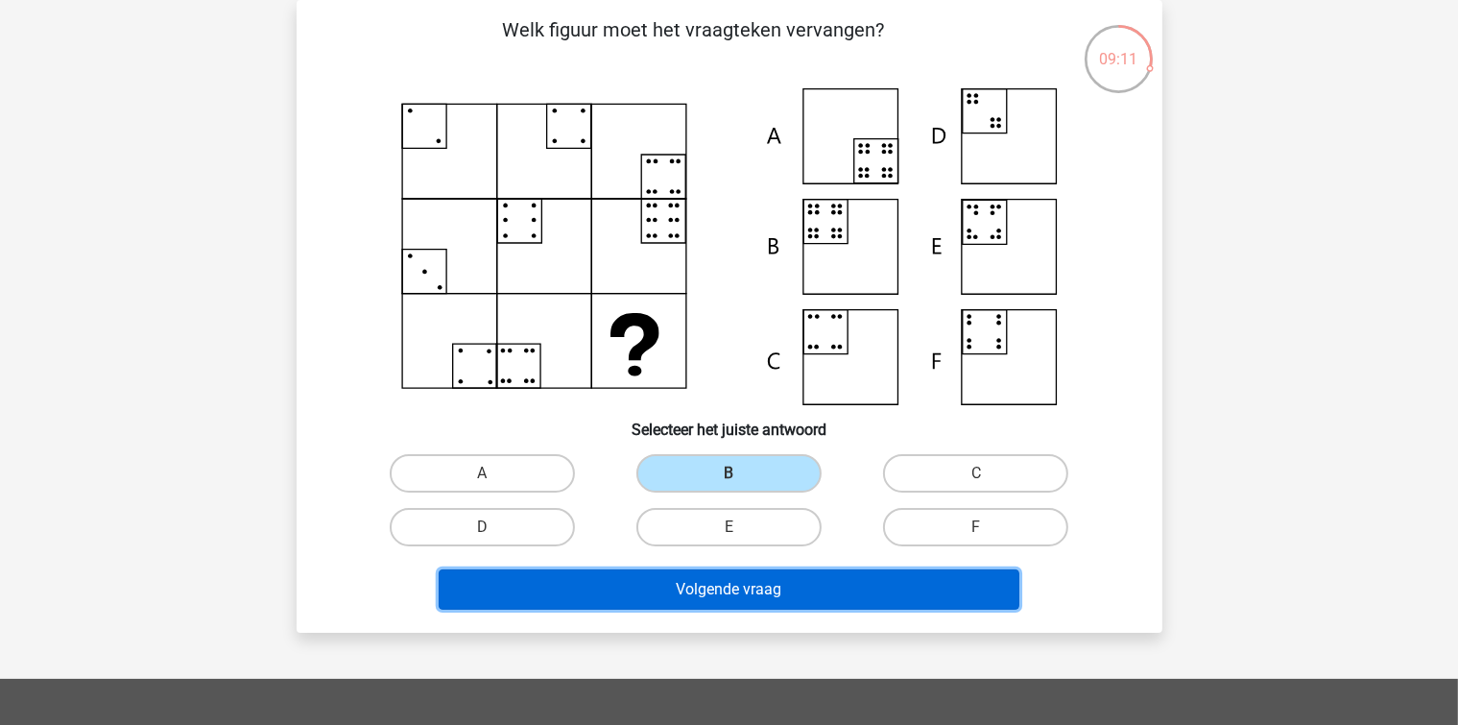
click at [689, 589] on button "Volgende vraag" at bounding box center [729, 589] width 581 height 40
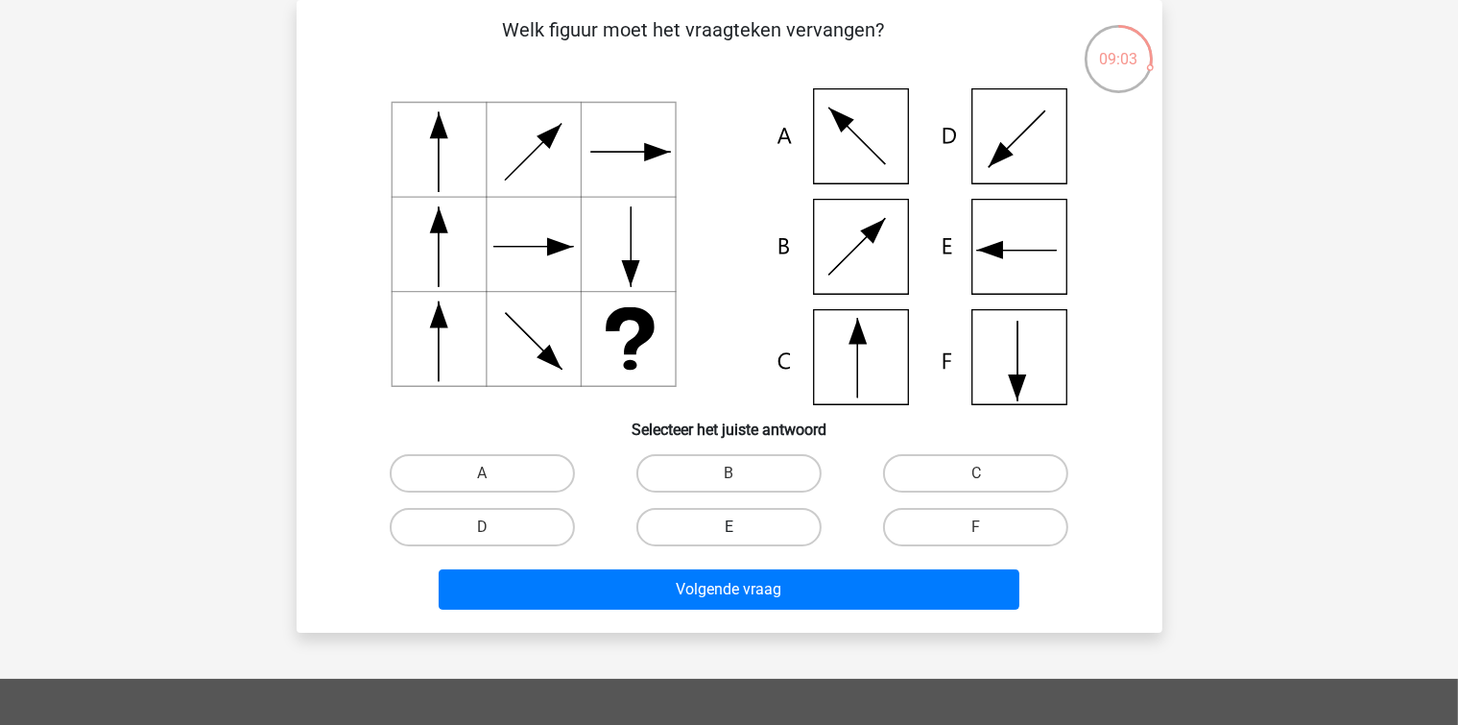
click at [753, 527] on label "E" at bounding box center [728, 527] width 185 height 38
click at [741, 527] on input "E" at bounding box center [734, 533] width 12 height 12
radio input "true"
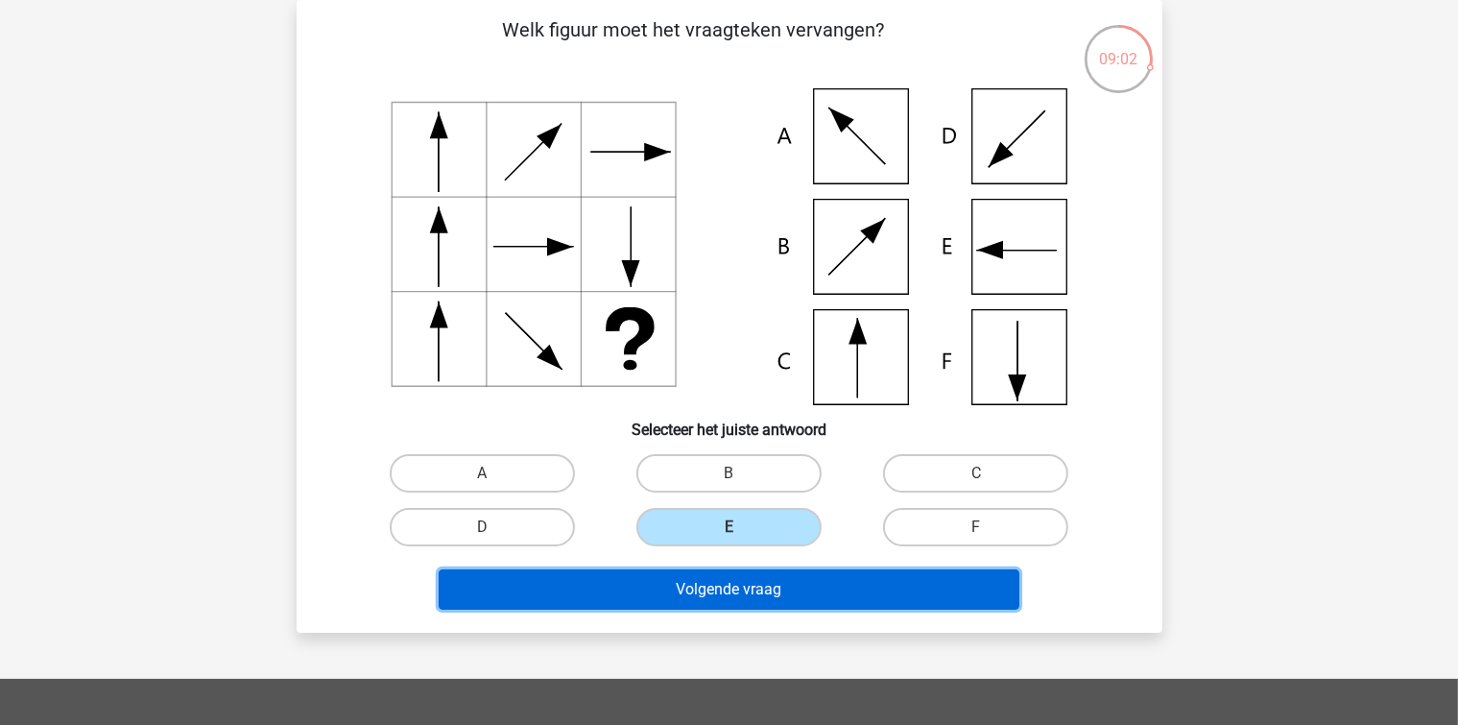
click at [767, 577] on button "Volgende vraag" at bounding box center [729, 589] width 581 height 40
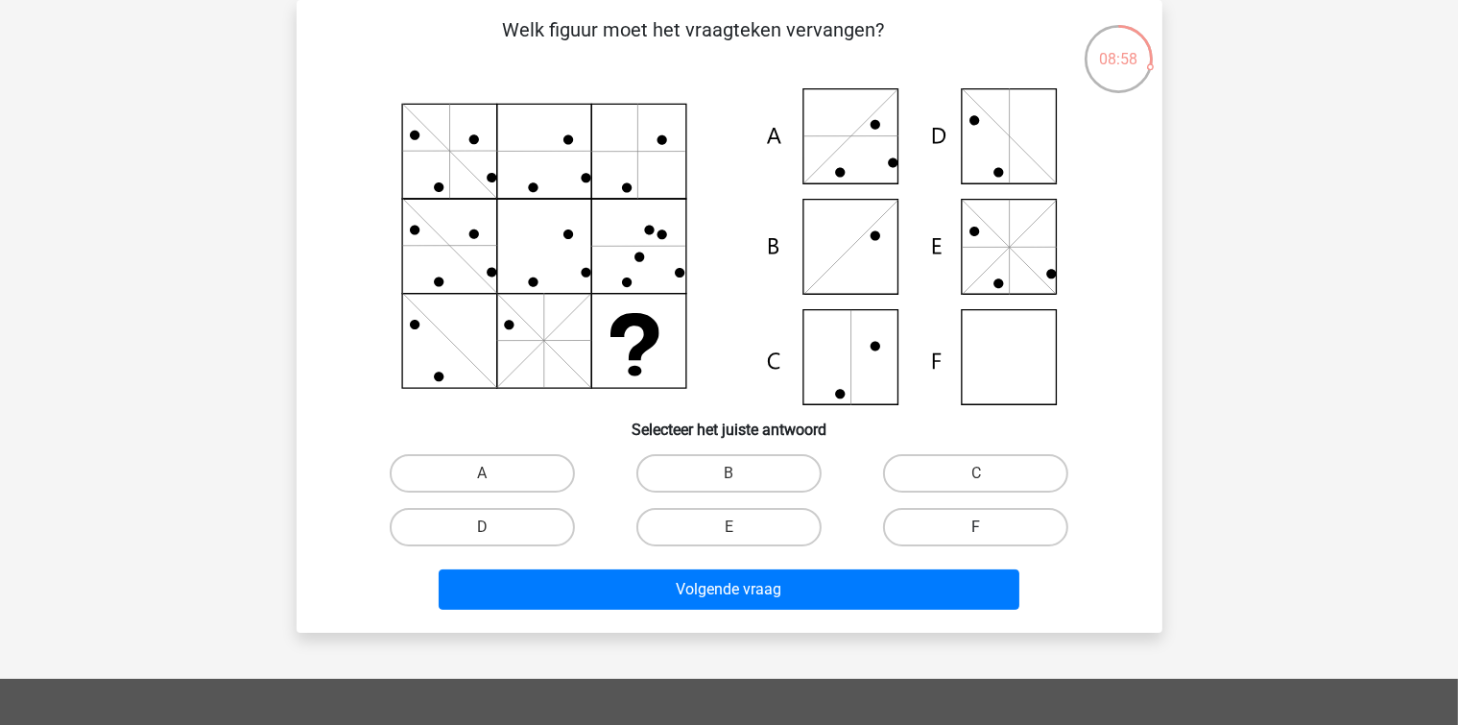
click at [921, 519] on label "F" at bounding box center [975, 527] width 185 height 38
click at [976, 527] on input "F" at bounding box center [982, 533] width 12 height 12
radio input "true"
click at [856, 612] on div "Volgende vraag" at bounding box center [729, 593] width 741 height 48
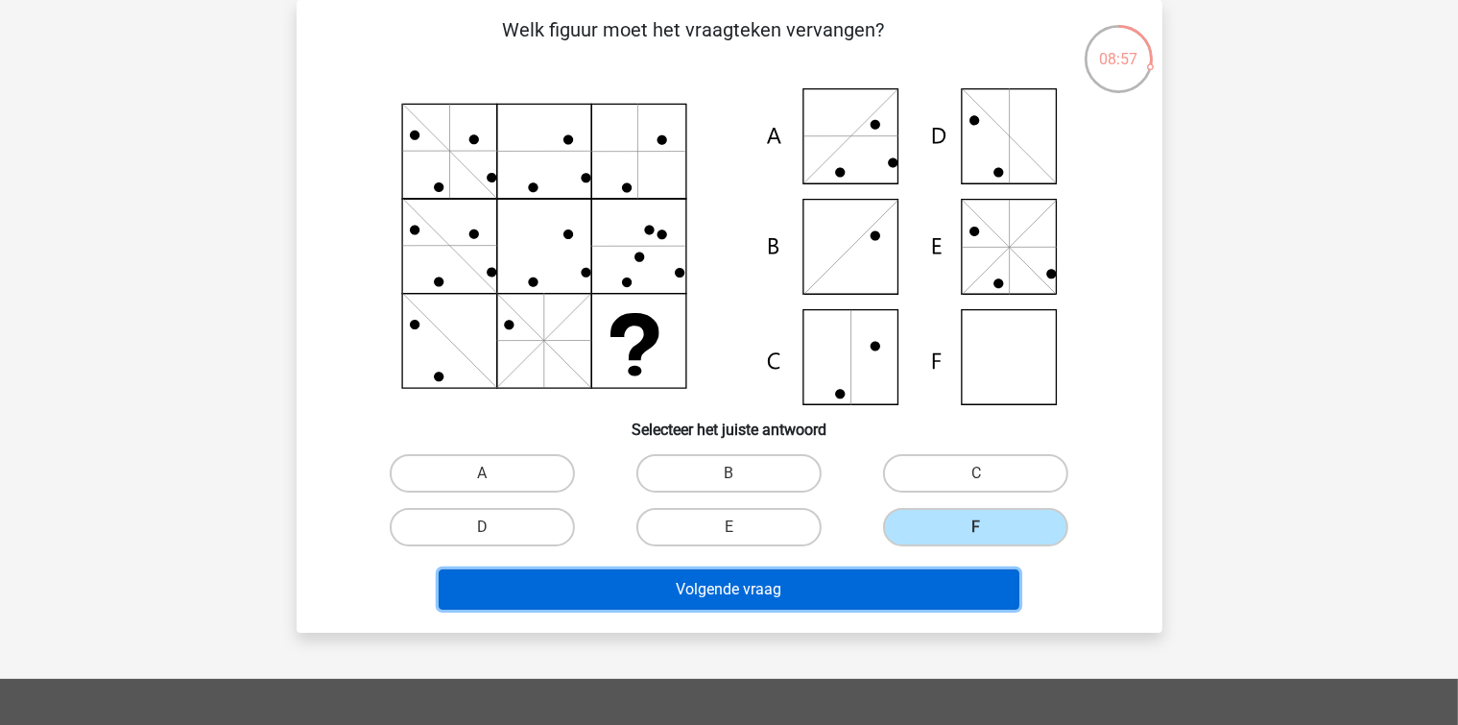
click at [868, 591] on button "Volgende vraag" at bounding box center [729, 589] width 581 height 40
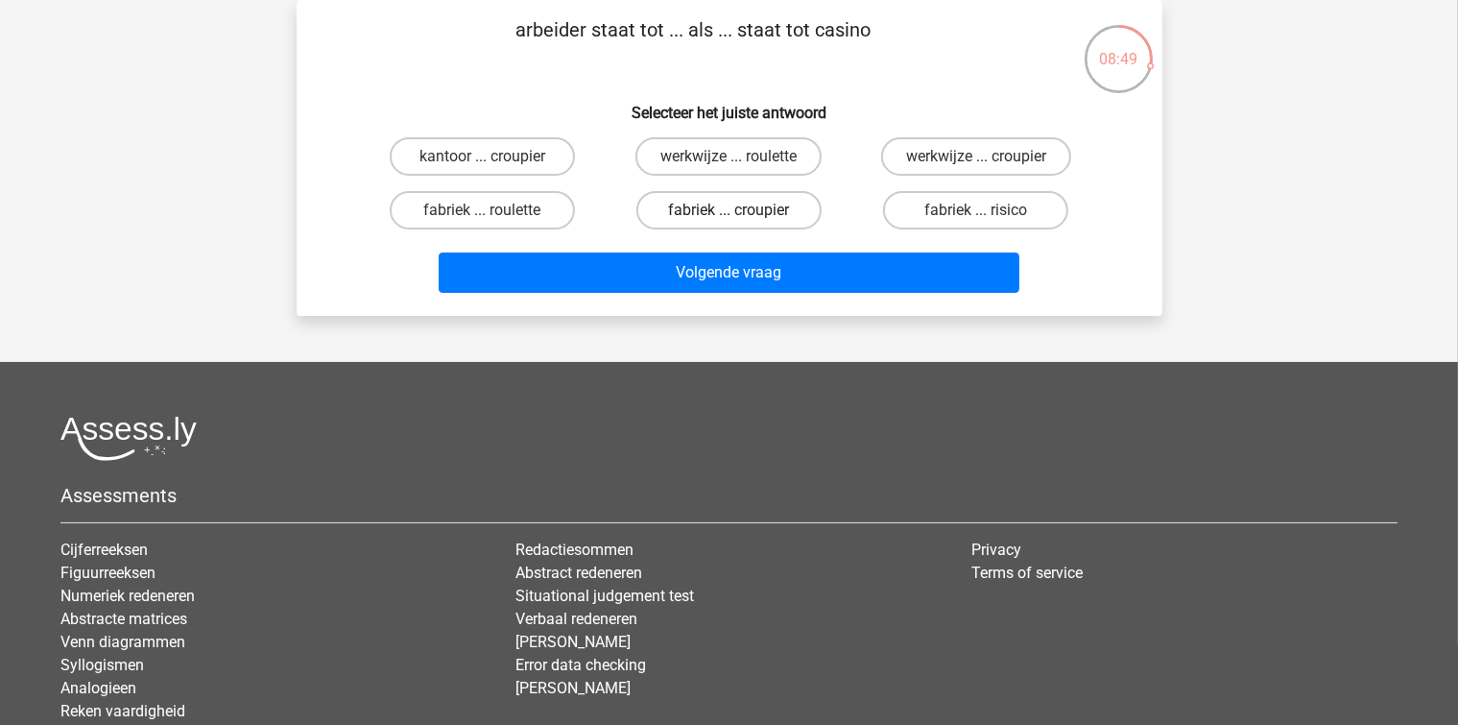
click at [730, 208] on label "fabriek ... croupier" at bounding box center [728, 210] width 185 height 38
click at [730, 210] on input "fabriek ... croupier" at bounding box center [734, 216] width 12 height 12
radio input "true"
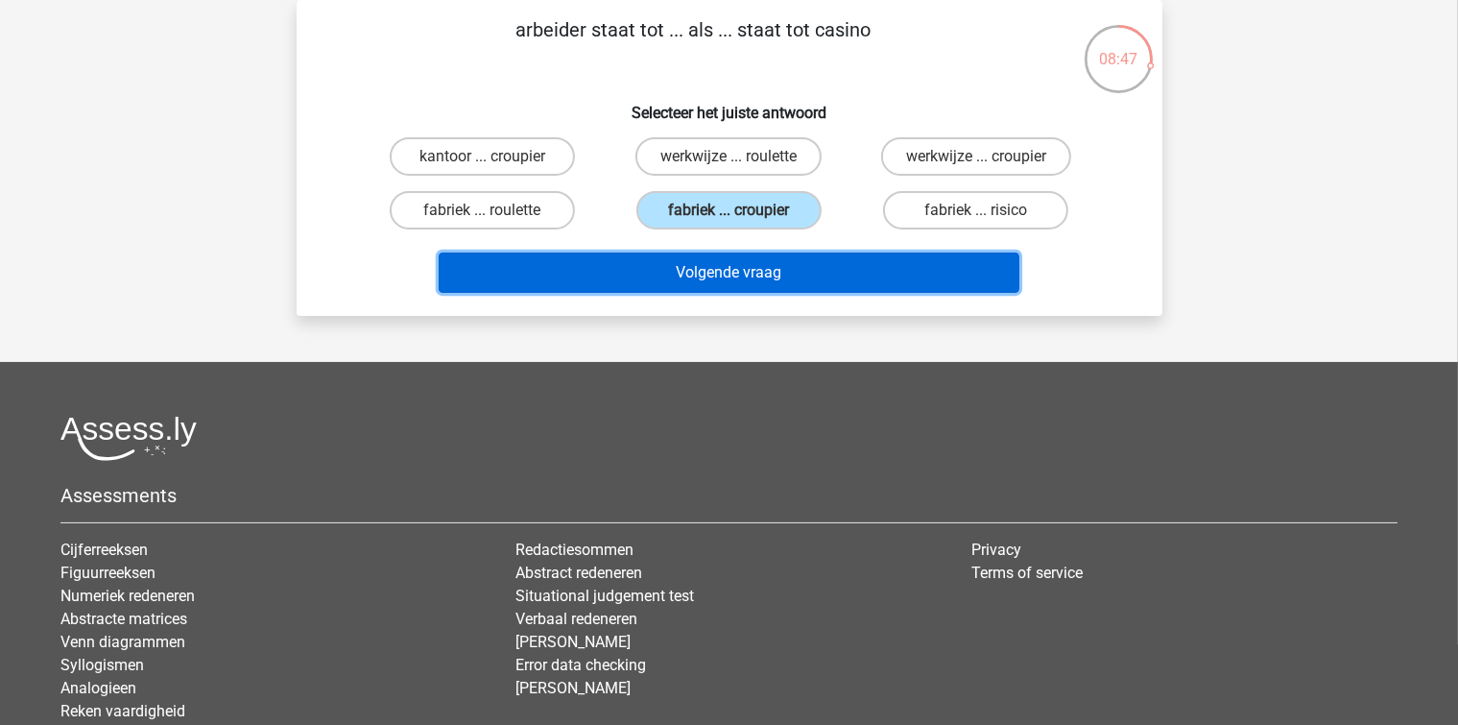
click at [718, 260] on button "Volgende vraag" at bounding box center [729, 272] width 581 height 40
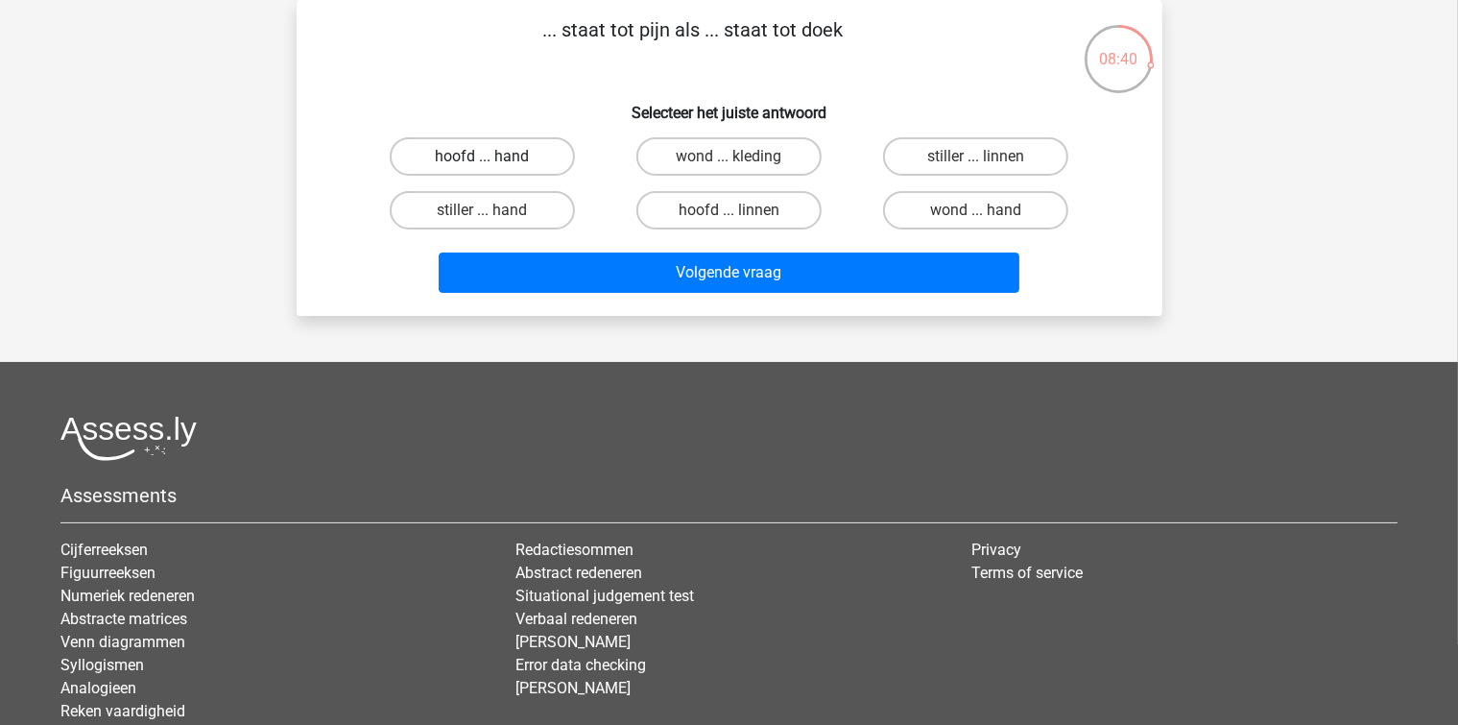
click at [508, 166] on label "hoofd ... hand" at bounding box center [482, 156] width 185 height 38
click at [494, 166] on input "hoofd ... hand" at bounding box center [488, 162] width 12 height 12
radio input "true"
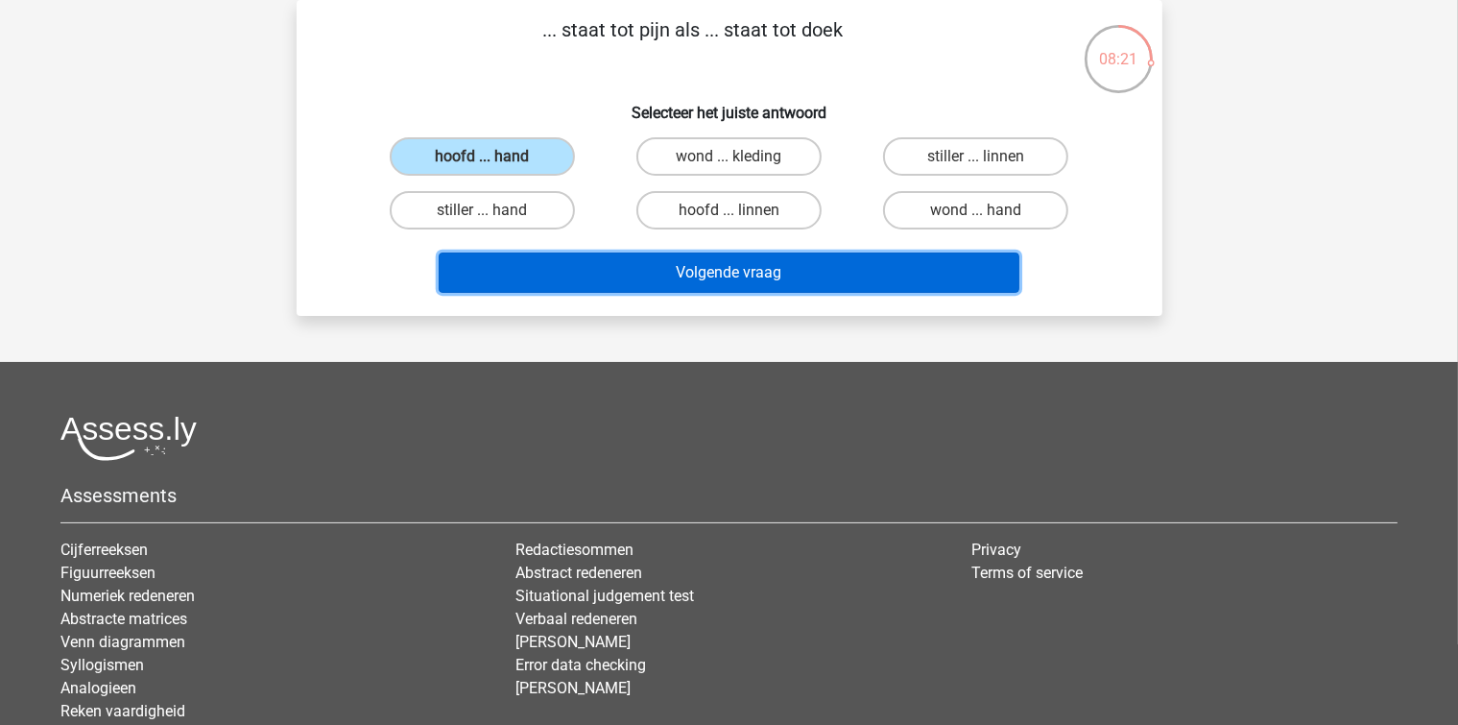
click at [862, 266] on button "Volgende vraag" at bounding box center [729, 272] width 581 height 40
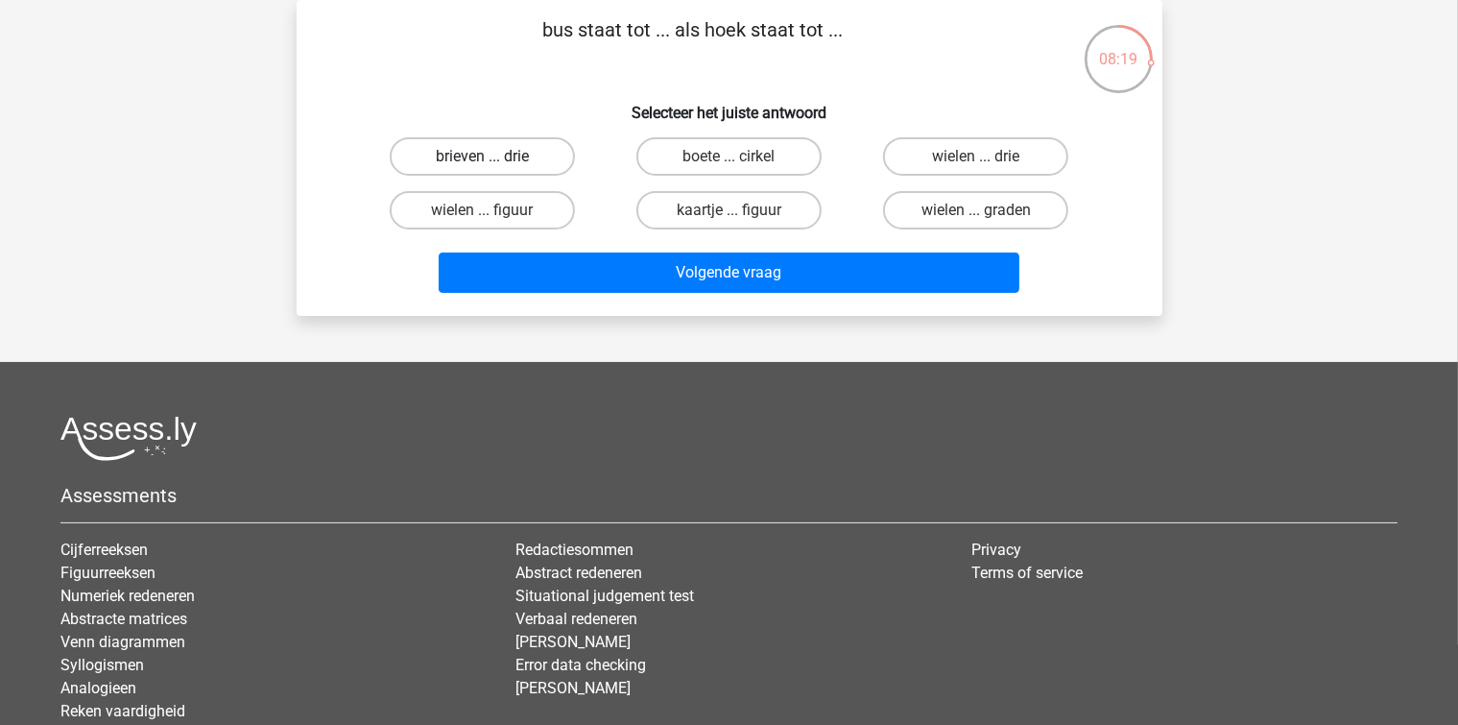
click at [549, 162] on label "brieven ... drie" at bounding box center [482, 156] width 185 height 38
click at [494, 162] on input "brieven ... drie" at bounding box center [488, 162] width 12 height 12
radio input "true"
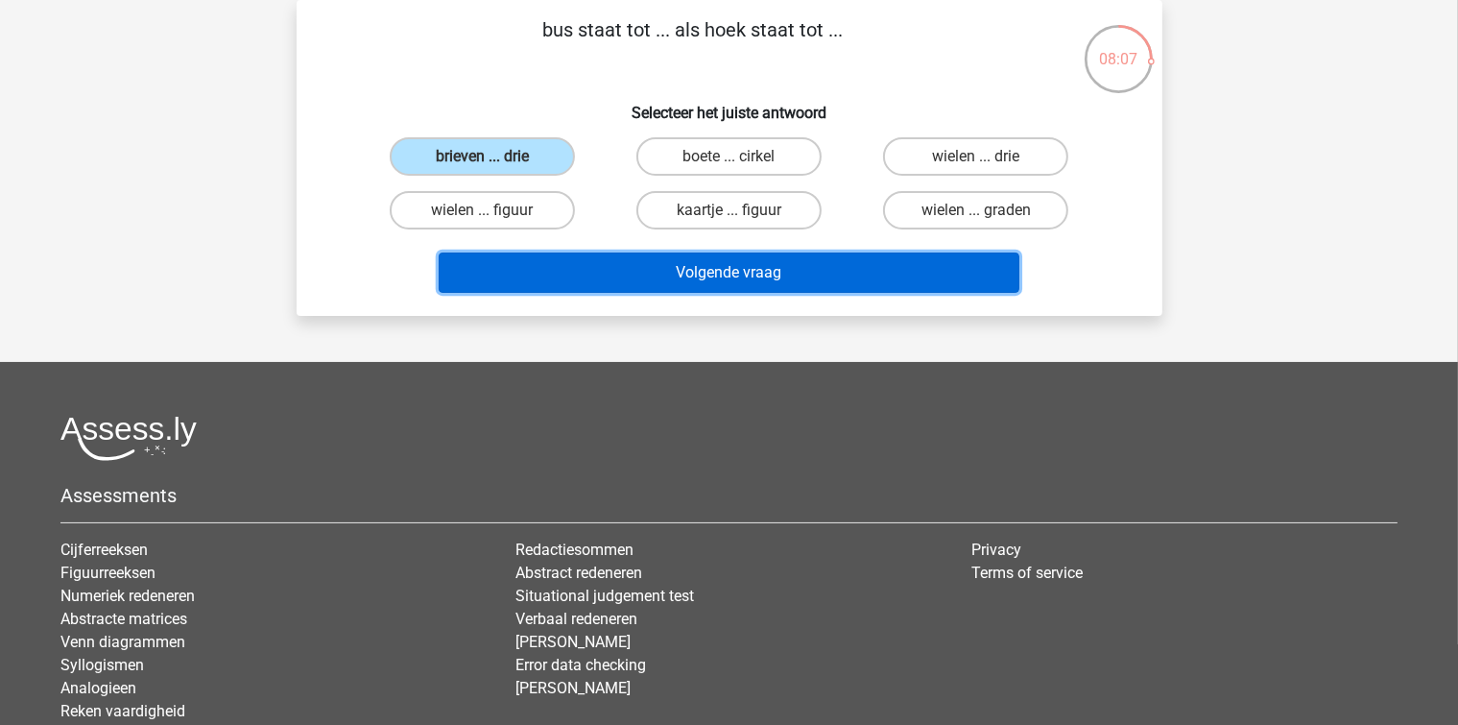
click at [653, 263] on button "Volgende vraag" at bounding box center [729, 272] width 581 height 40
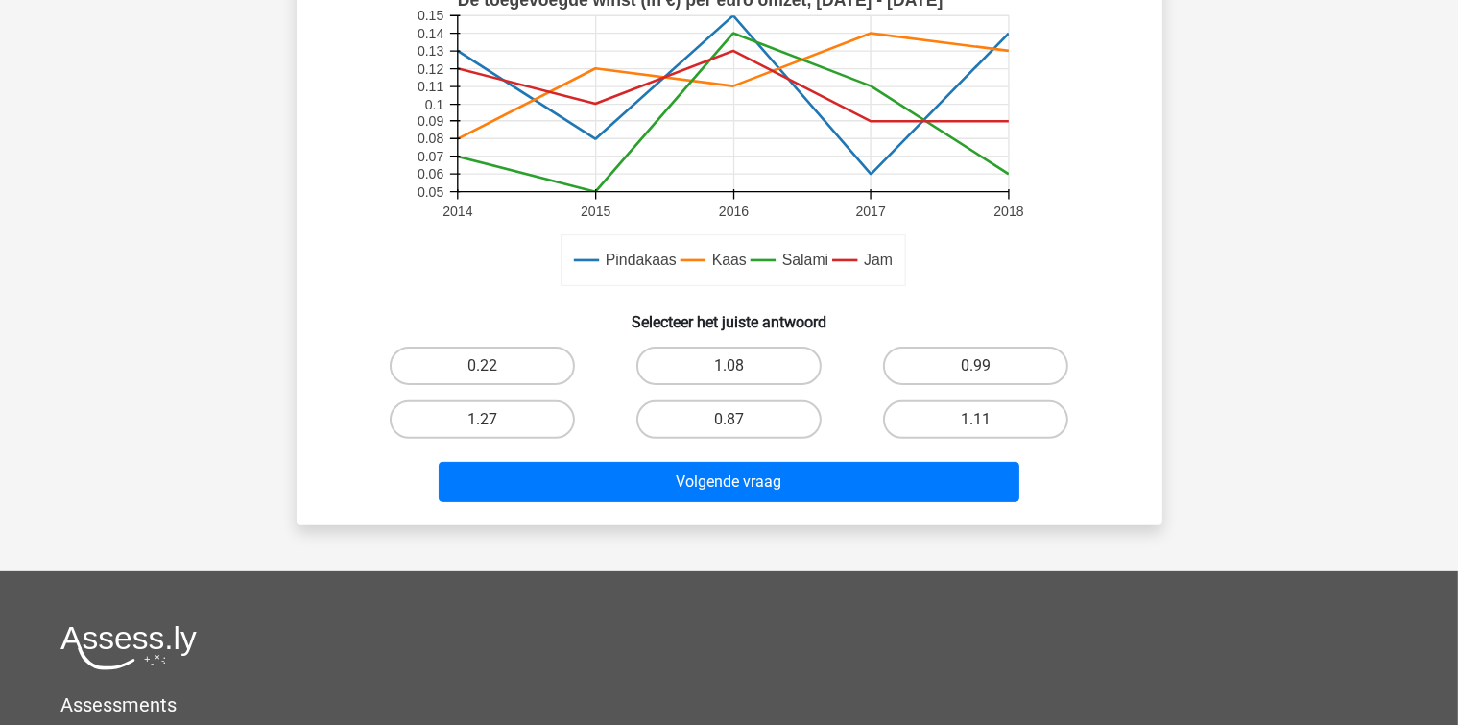
scroll to position [480, 0]
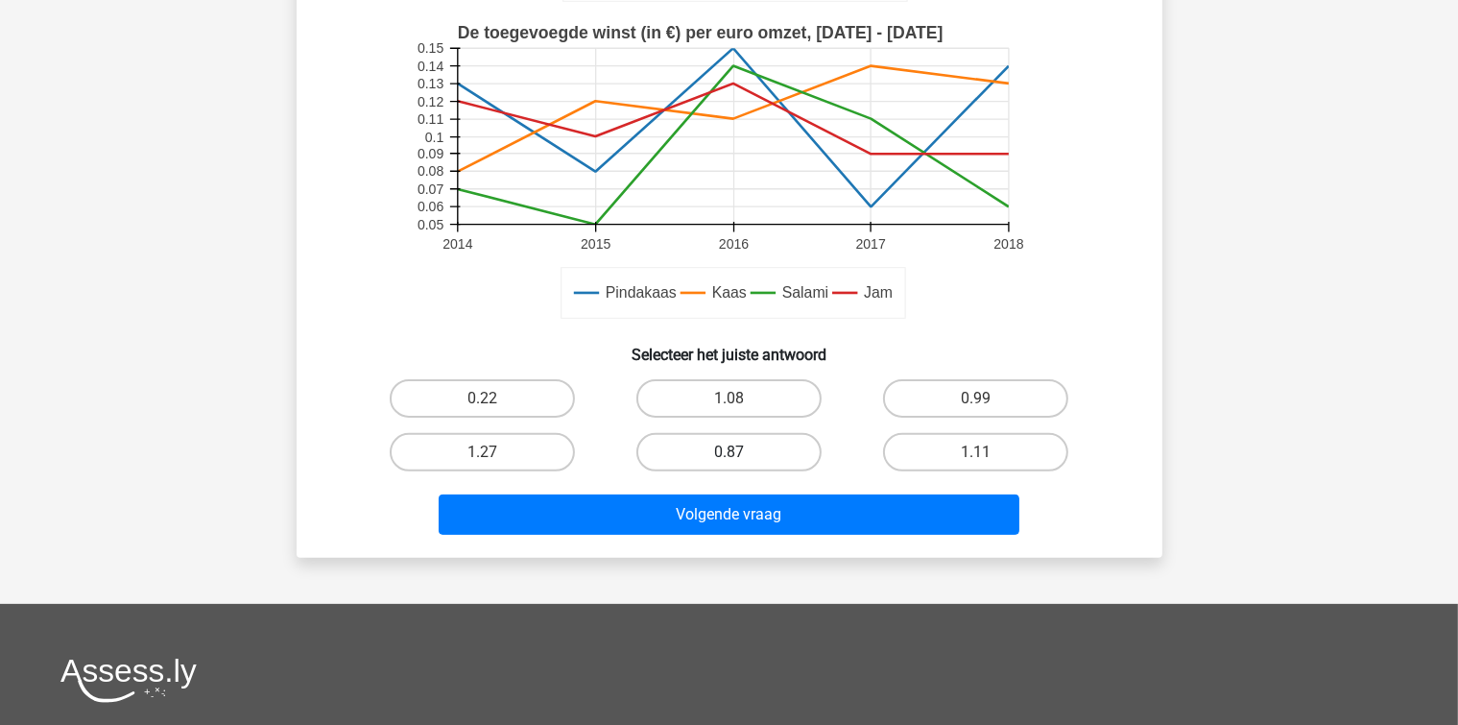
click at [811, 453] on label "0.87" at bounding box center [728, 452] width 185 height 38
click at [741, 453] on input "0.87" at bounding box center [734, 458] width 12 height 12
radio input "true"
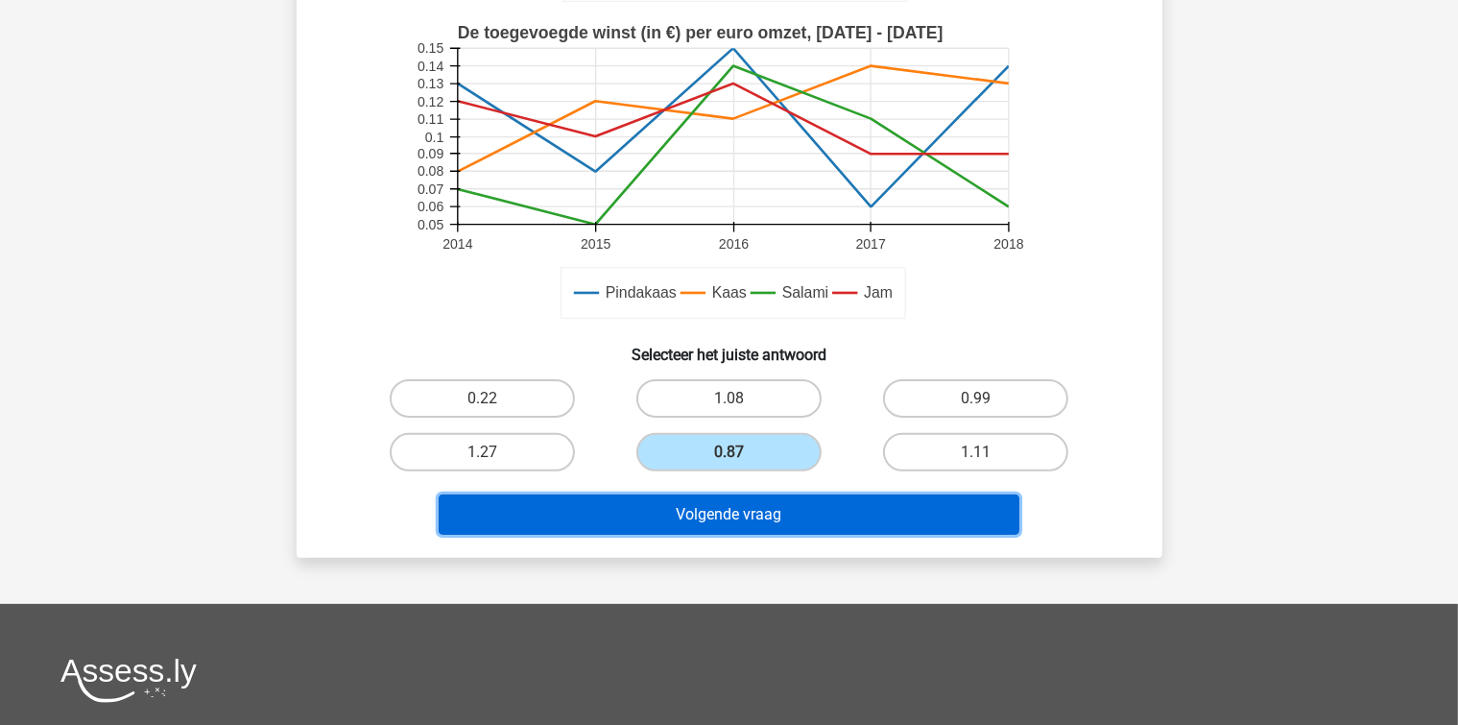
click at [818, 512] on button "Volgende vraag" at bounding box center [729, 514] width 581 height 40
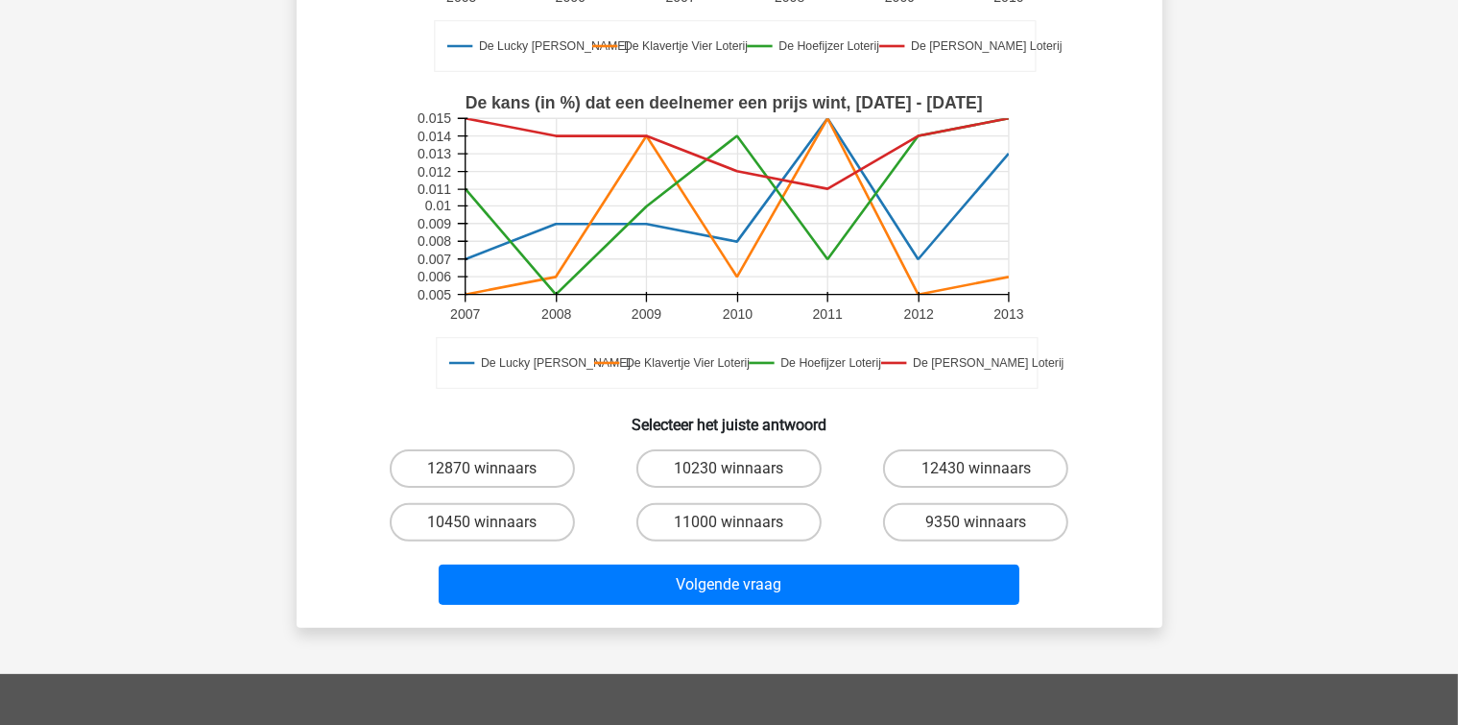
scroll to position [376, 0]
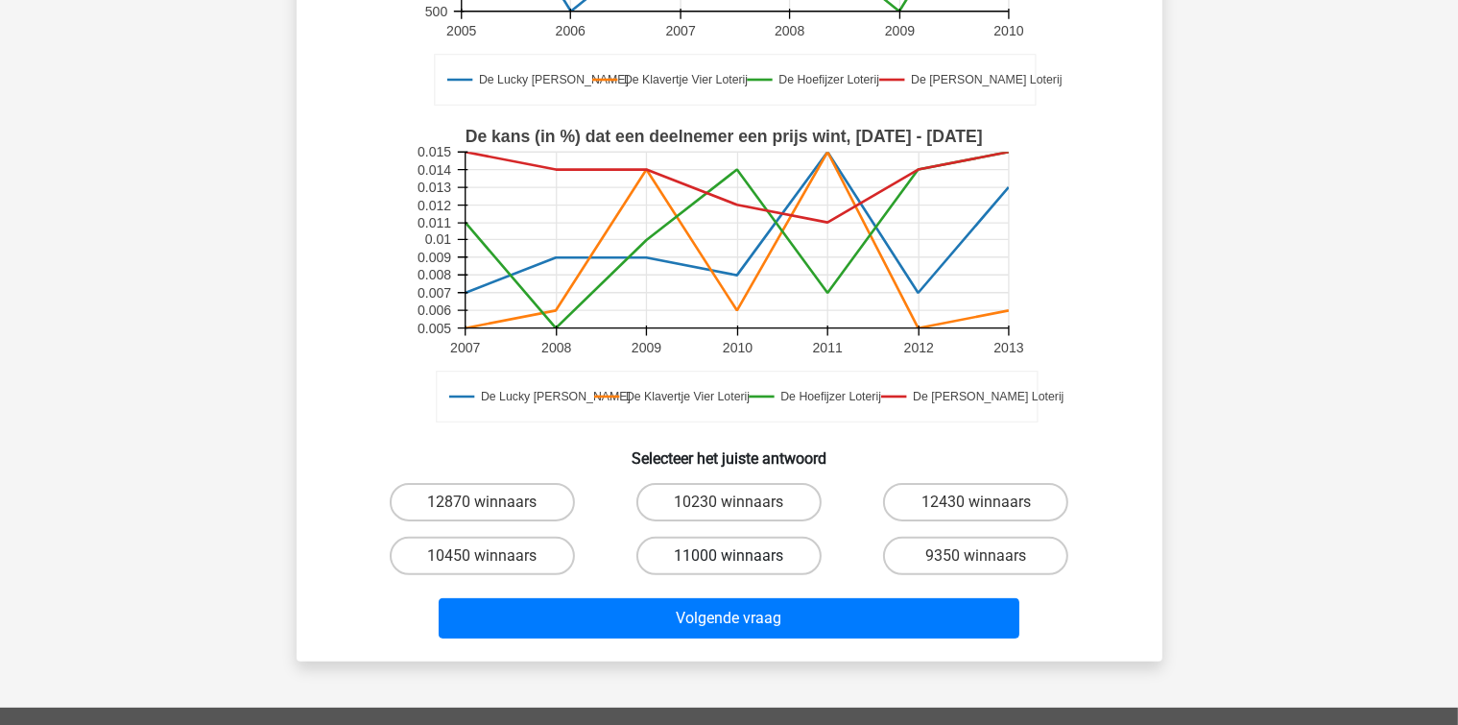
click at [705, 561] on label "11000 winnaars" at bounding box center [728, 556] width 185 height 38
click at [728, 561] on input "11000 winnaars" at bounding box center [734, 562] width 12 height 12
radio input "true"
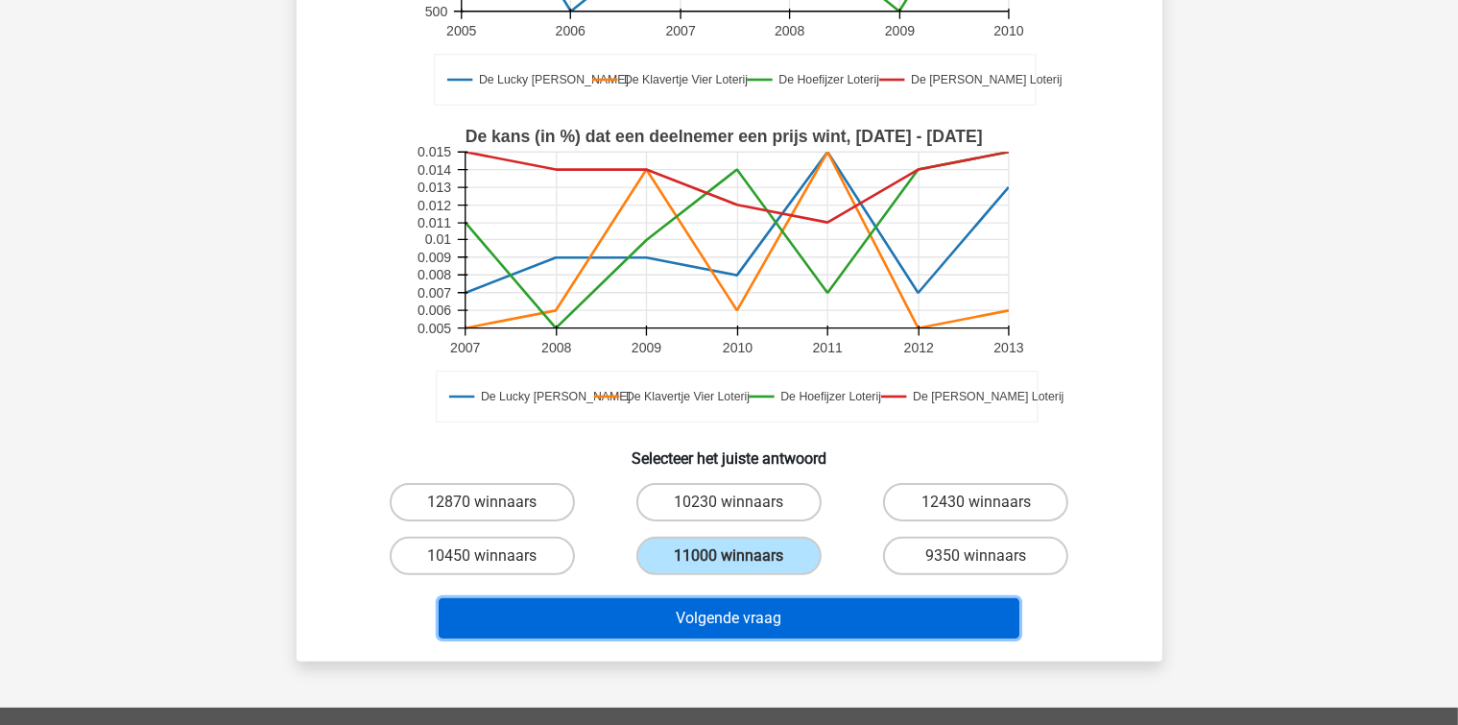
click at [690, 602] on button "Volgende vraag" at bounding box center [729, 618] width 581 height 40
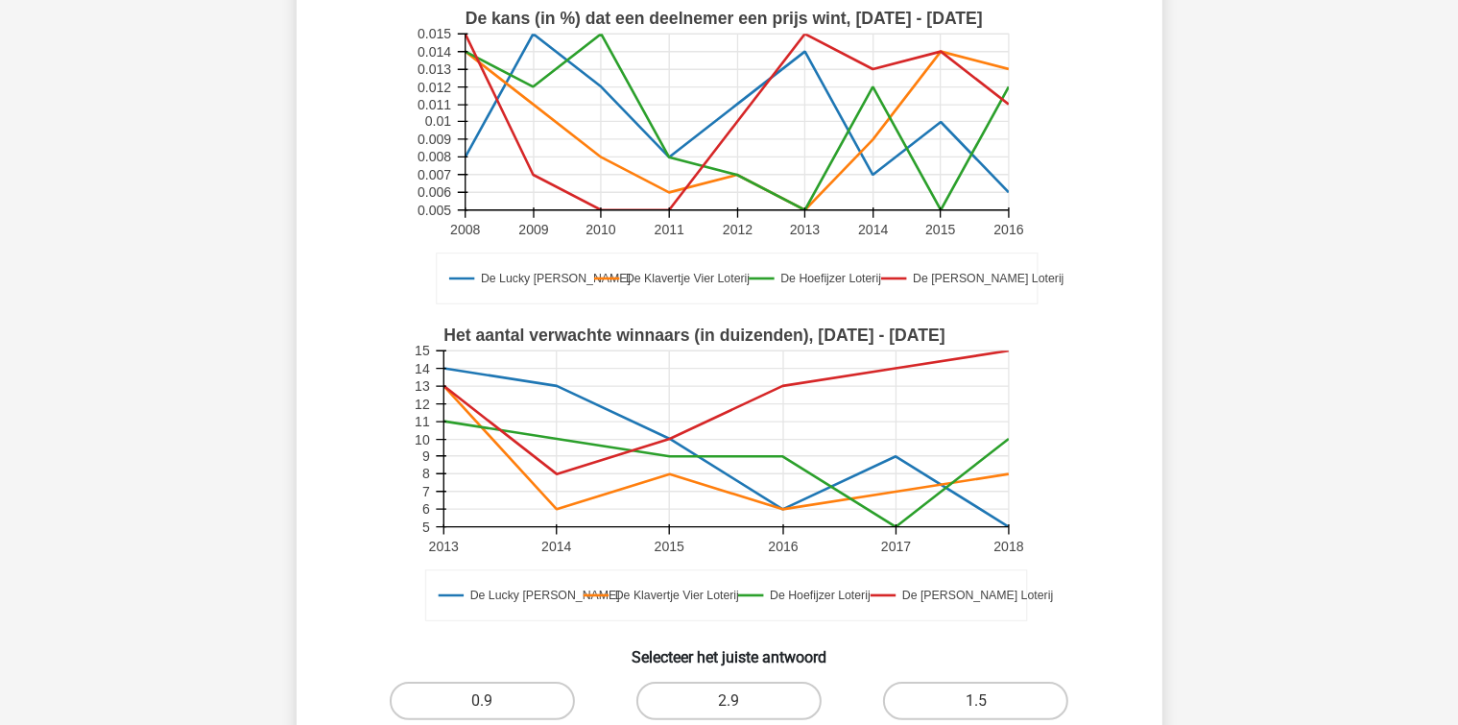
scroll to position [472, 0]
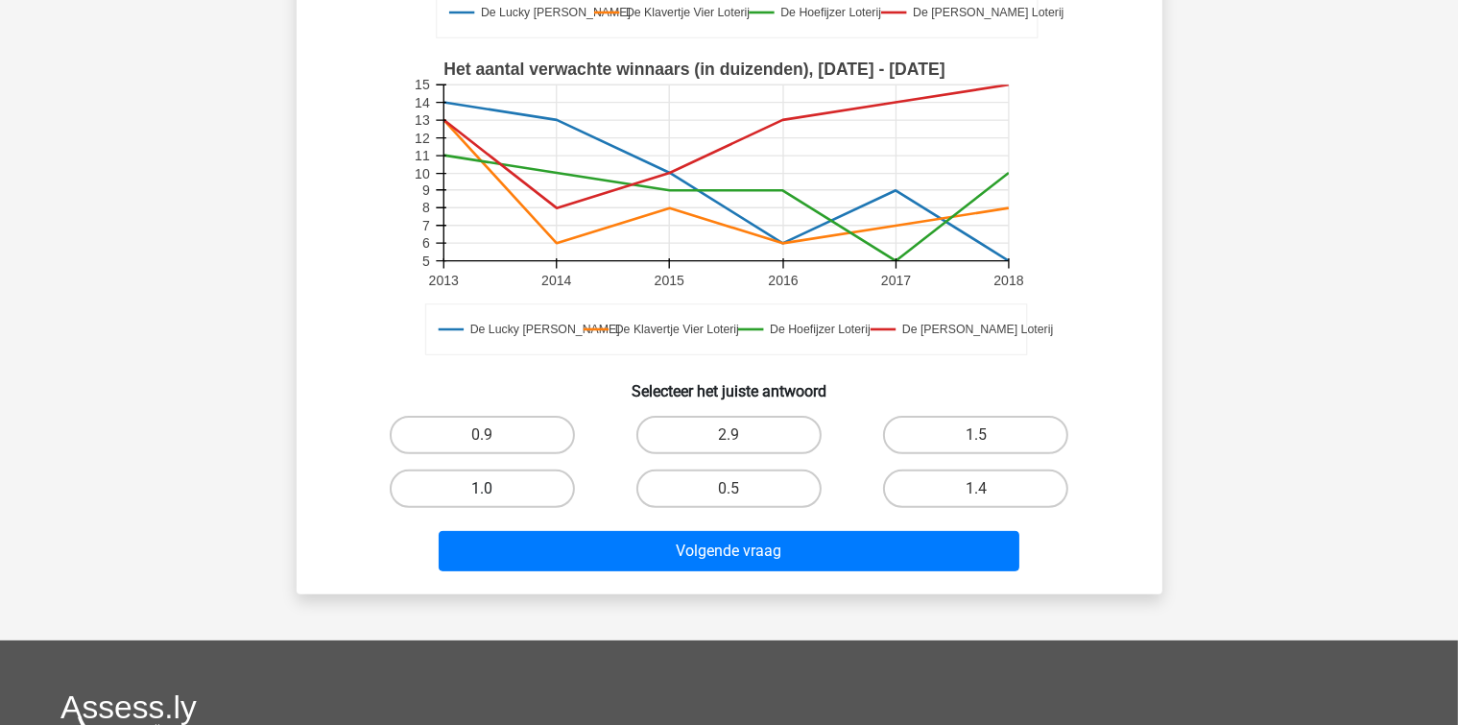
click at [461, 492] on label "1.0" at bounding box center [482, 488] width 185 height 38
click at [482, 492] on input "1.0" at bounding box center [488, 495] width 12 height 12
radio input "true"
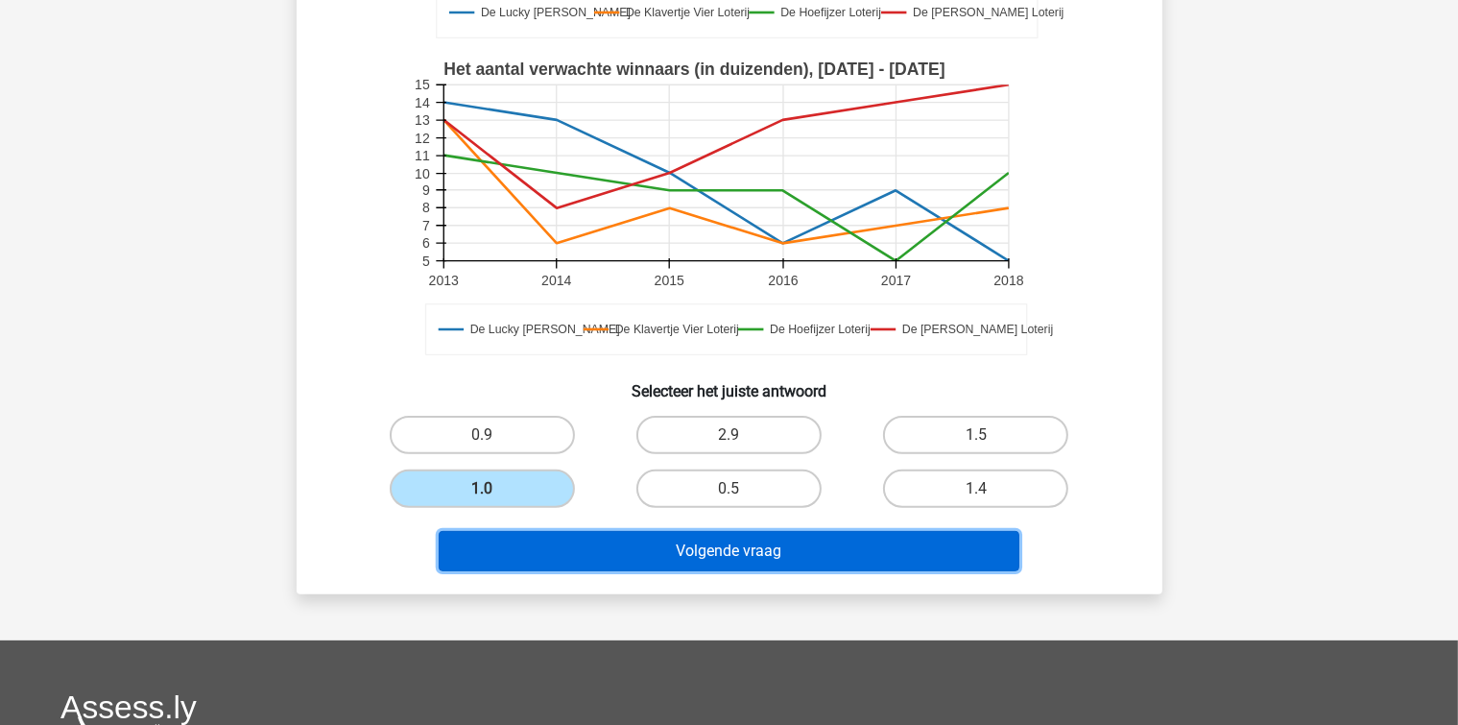
click at [557, 535] on button "Volgende vraag" at bounding box center [729, 551] width 581 height 40
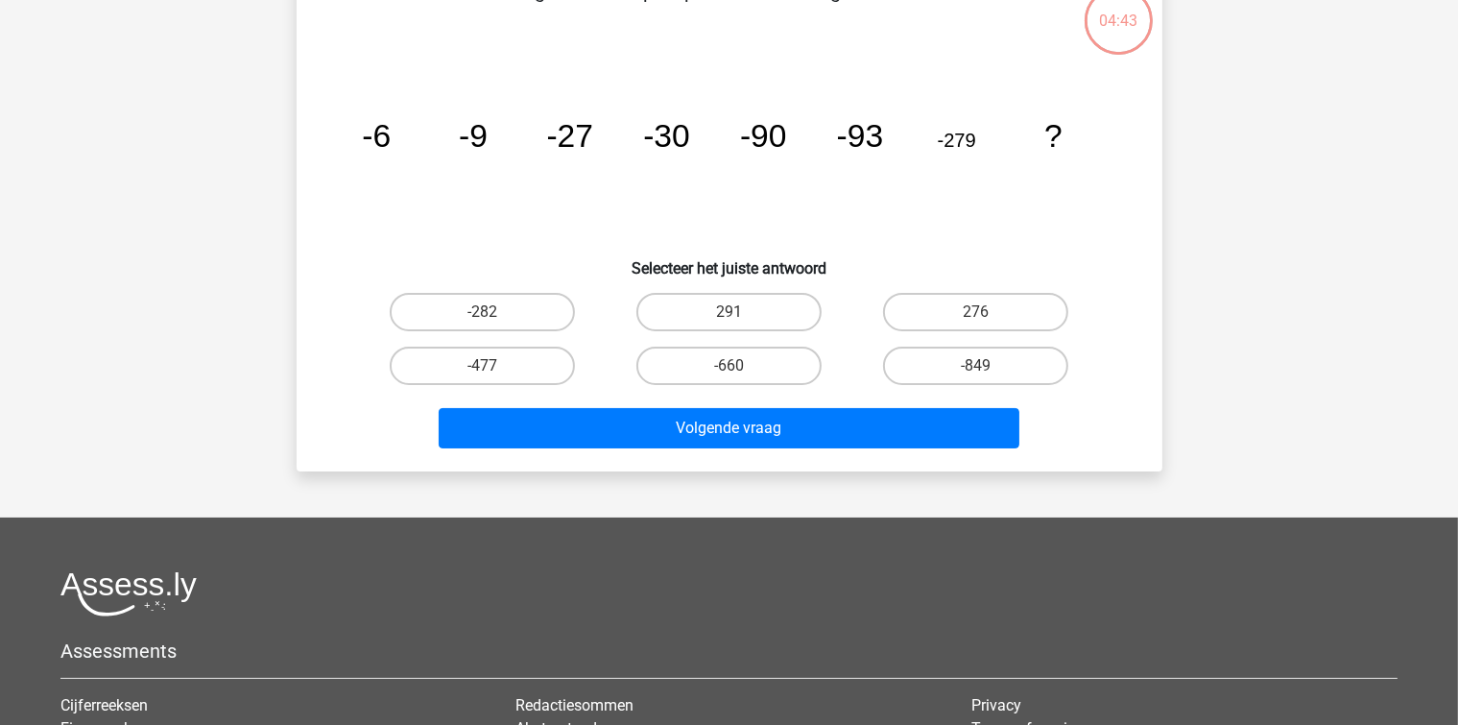
scroll to position [88, 0]
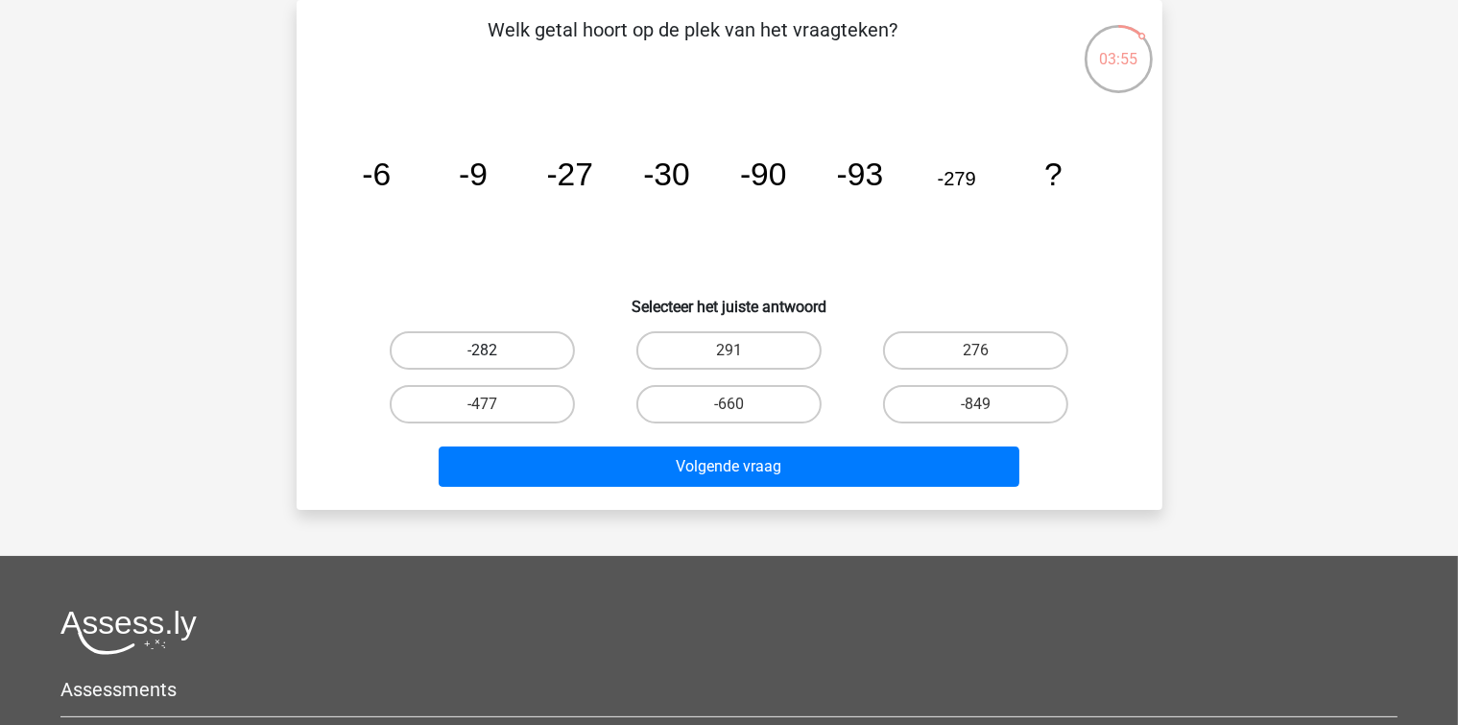
click at [529, 360] on label "-282" at bounding box center [482, 350] width 185 height 38
click at [494, 360] on input "-282" at bounding box center [488, 356] width 12 height 12
radio input "true"
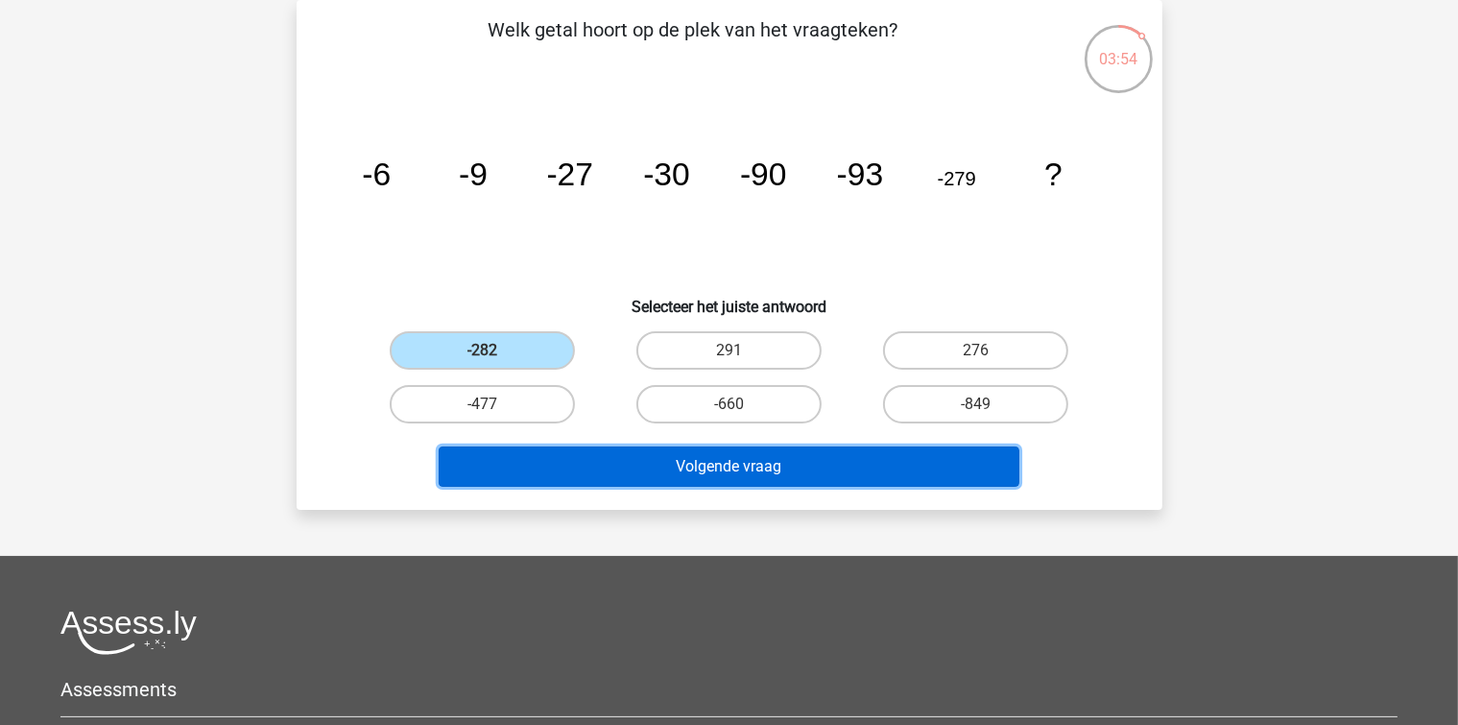
click at [573, 471] on button "Volgende vraag" at bounding box center [729, 466] width 581 height 40
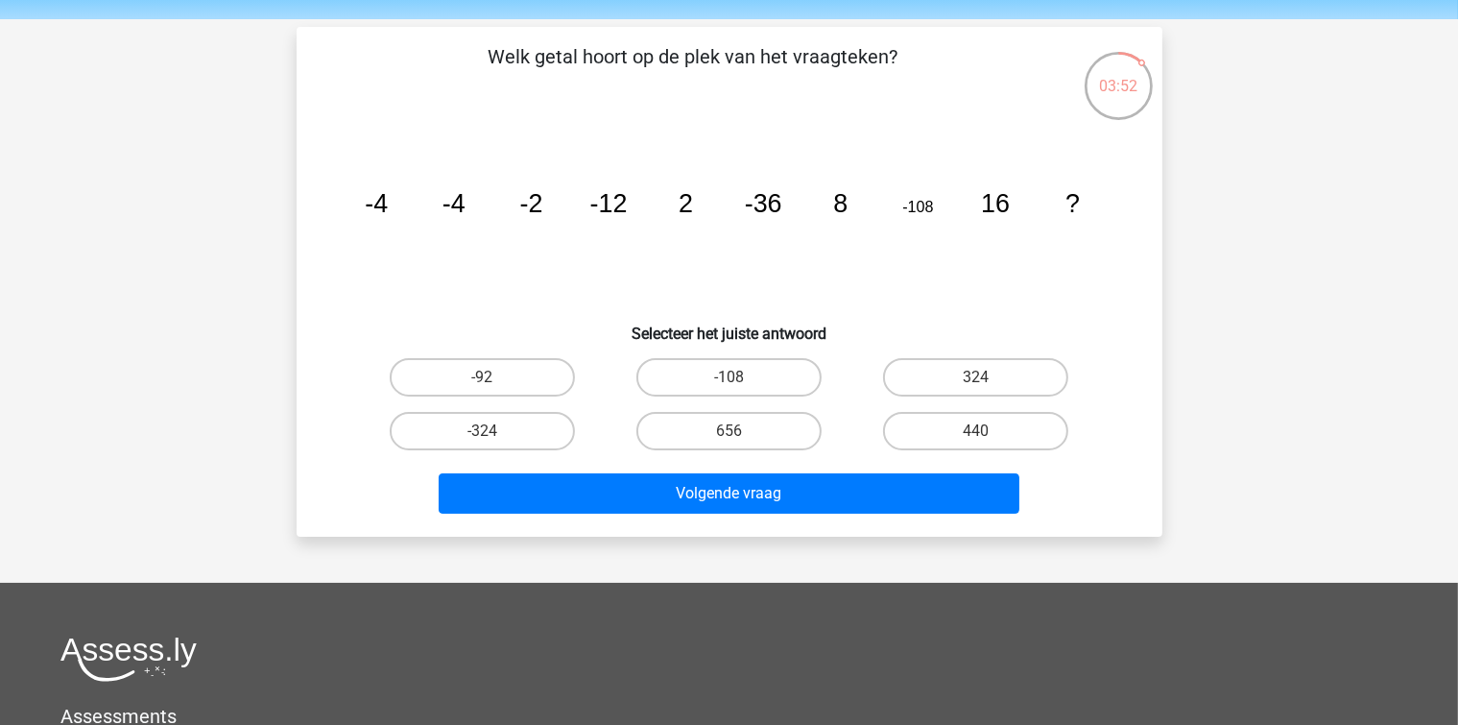
scroll to position [96, 0]
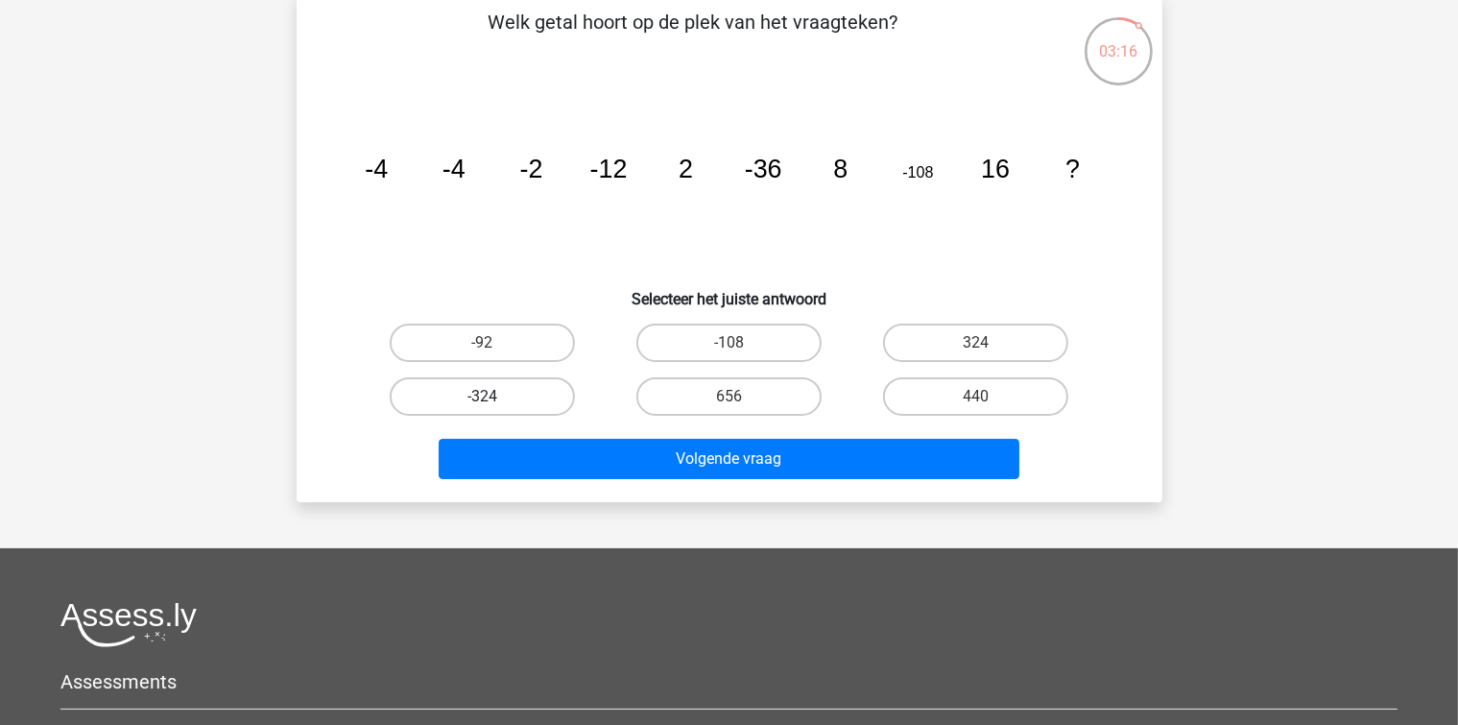
click at [557, 387] on label "-324" at bounding box center [482, 396] width 185 height 38
click at [494, 396] on input "-324" at bounding box center [488, 402] width 12 height 12
radio input "true"
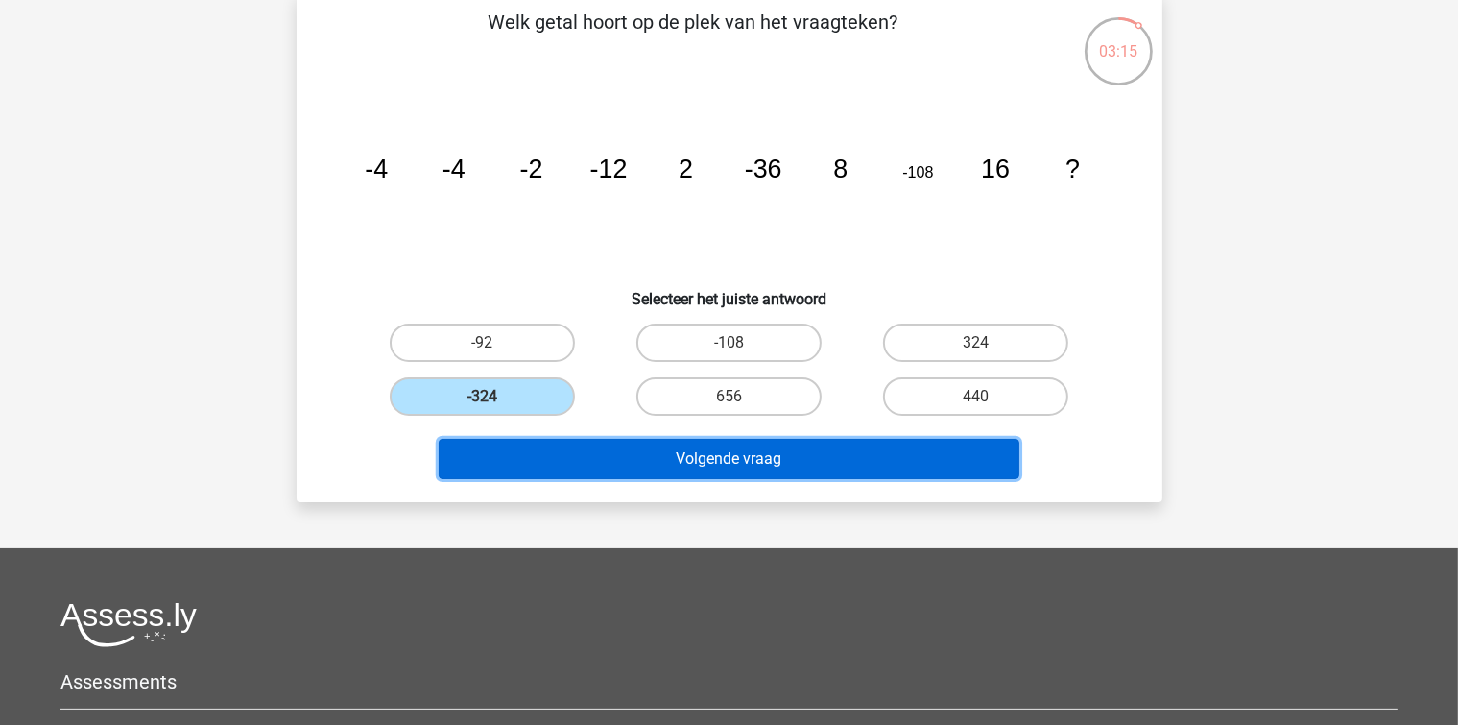
click at [650, 439] on button "Volgende vraag" at bounding box center [729, 459] width 581 height 40
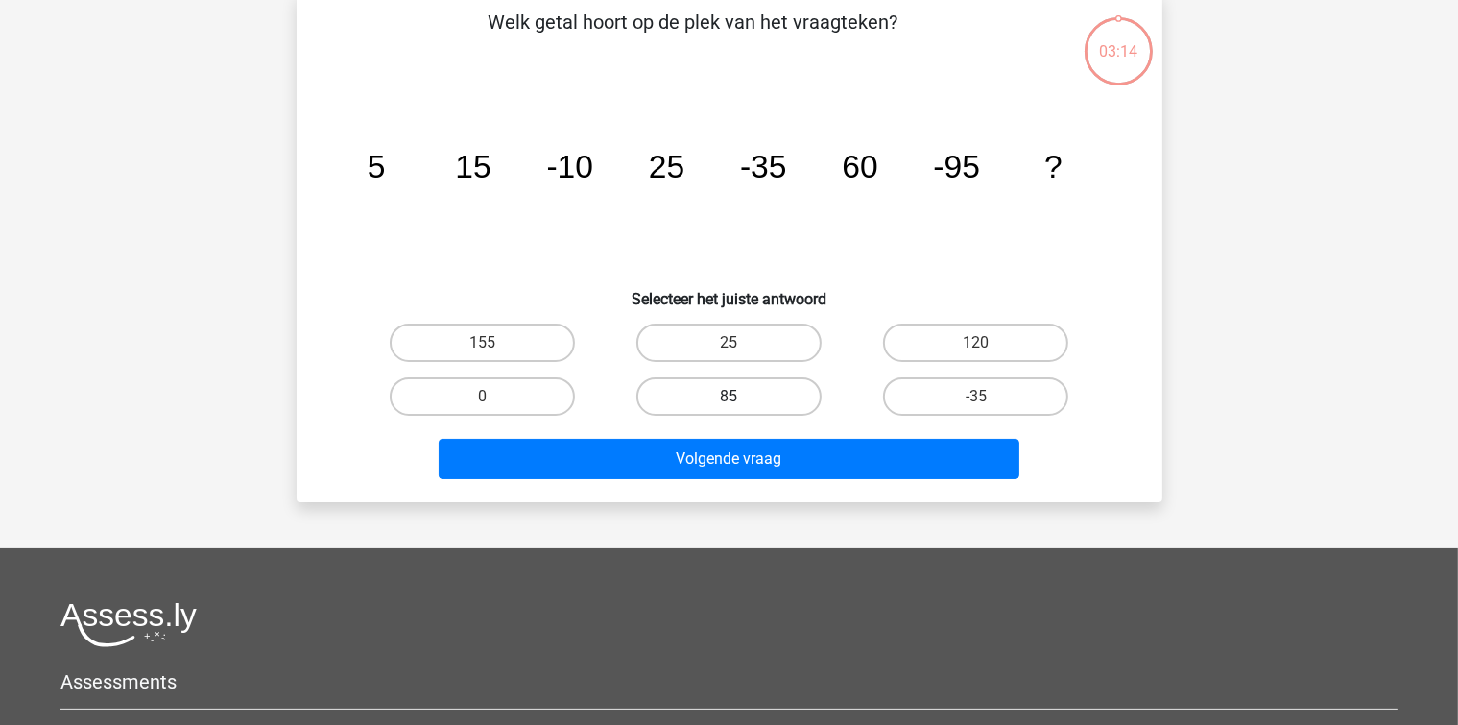
scroll to position [88, 0]
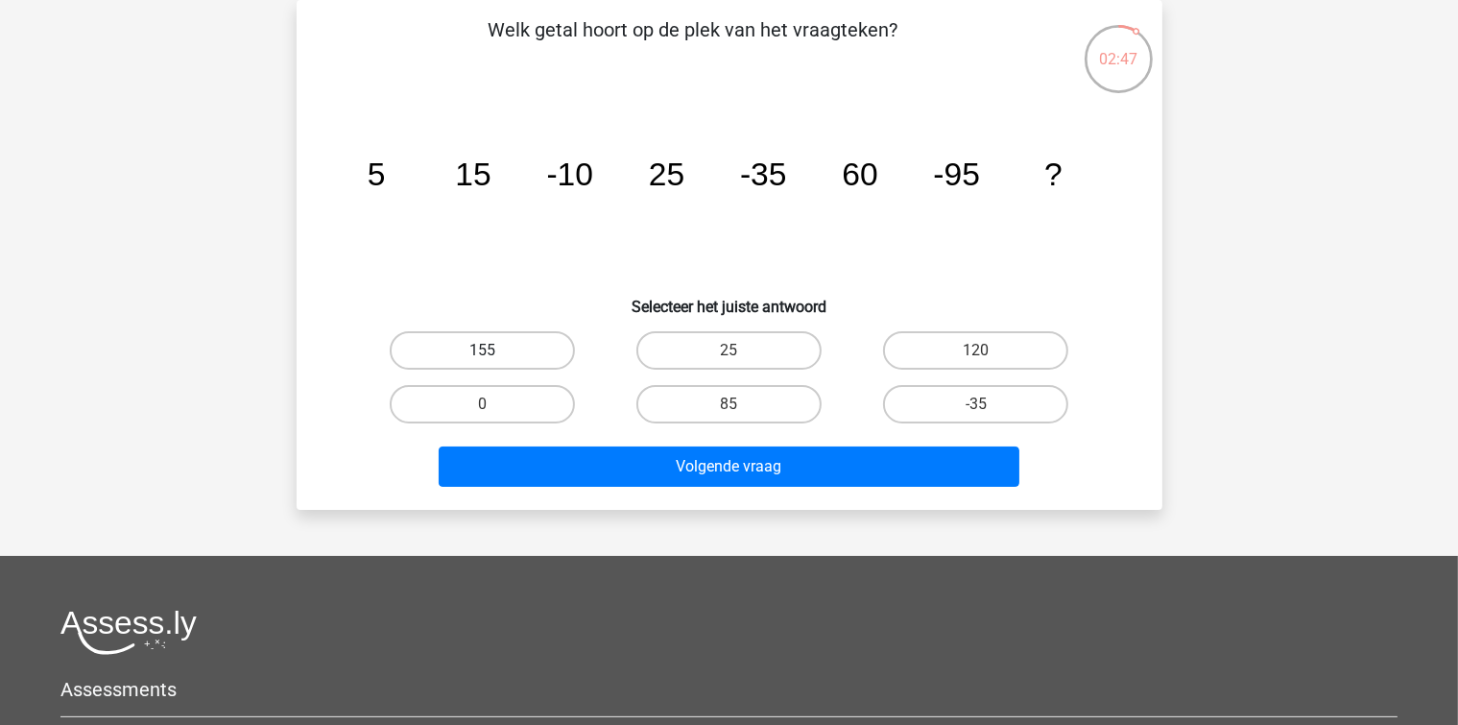
click at [522, 367] on label "155" at bounding box center [482, 350] width 185 height 38
click at [494, 363] on input "155" at bounding box center [488, 356] width 12 height 12
radio input "true"
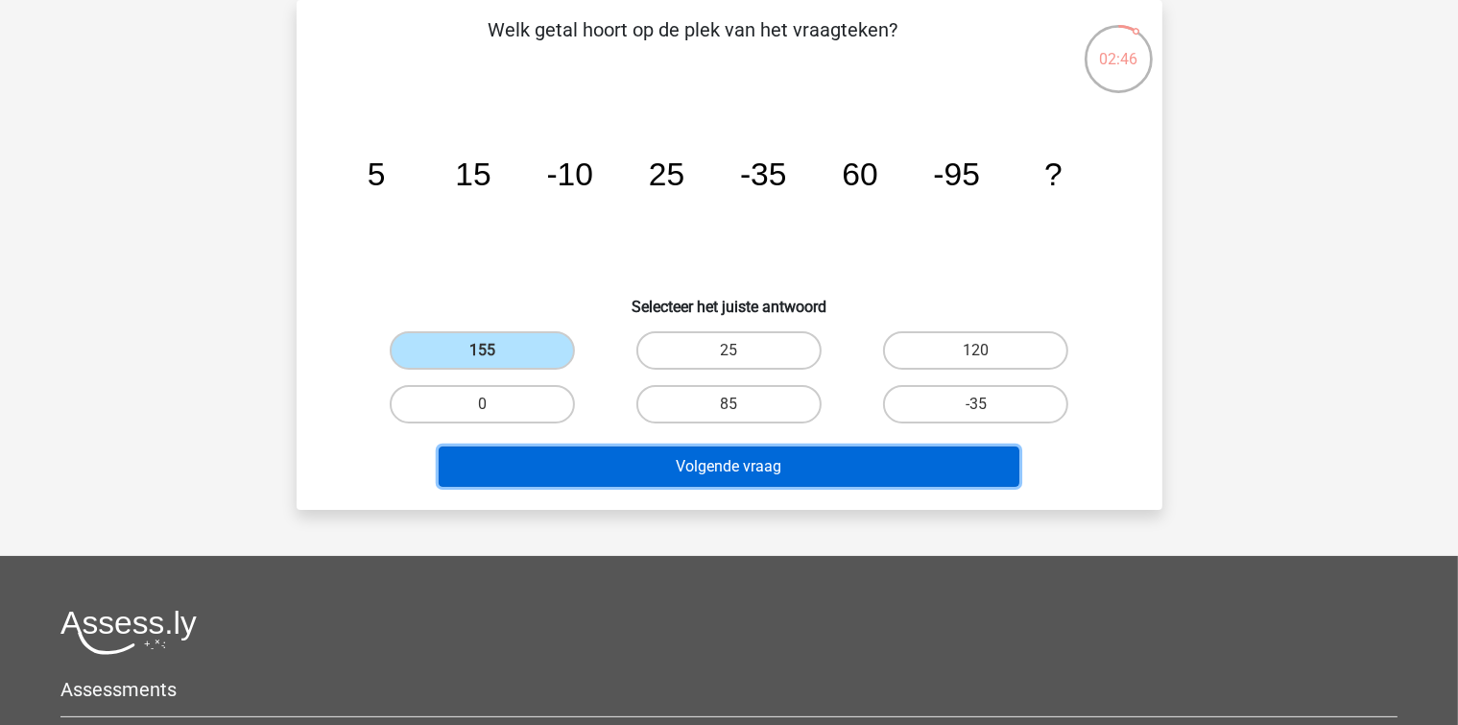
click at [628, 465] on button "Volgende vraag" at bounding box center [729, 466] width 581 height 40
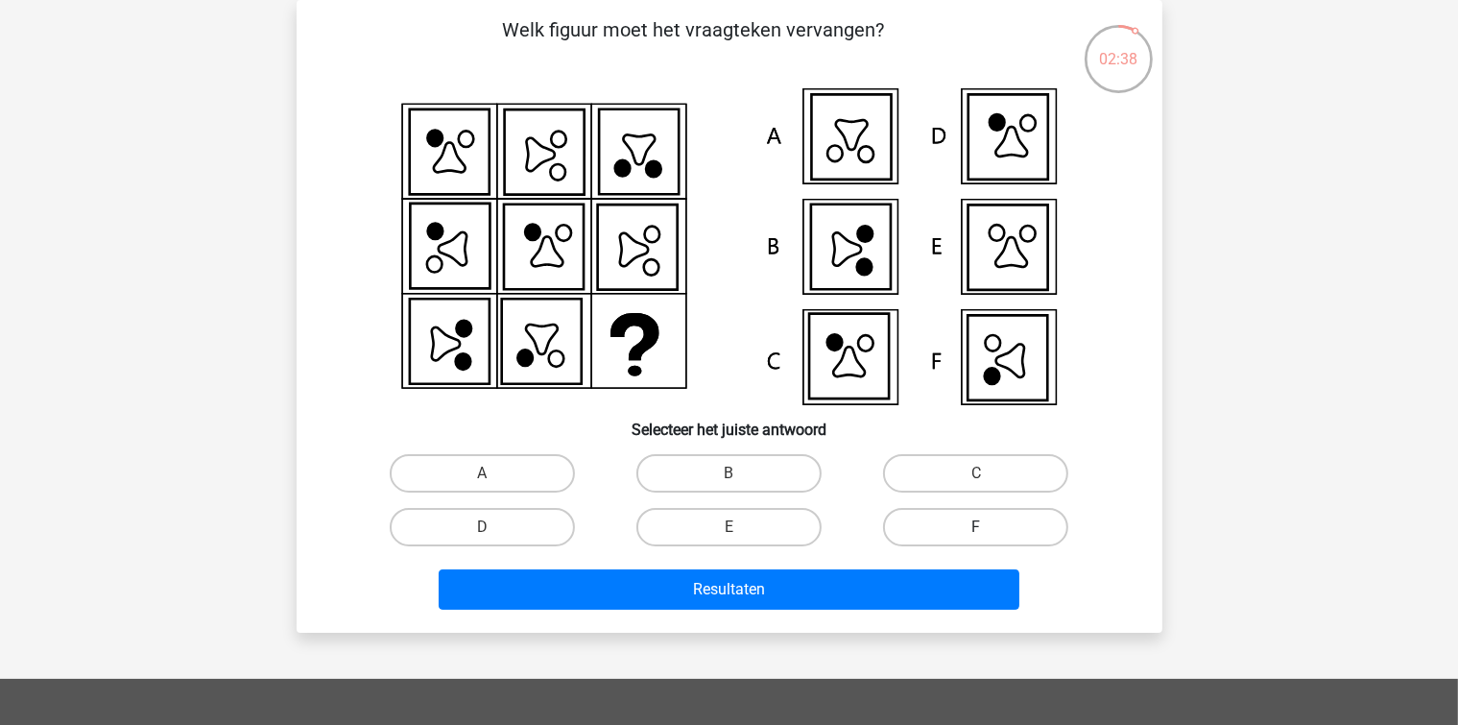
click at [941, 532] on label "F" at bounding box center [975, 527] width 185 height 38
click at [976, 532] on input "F" at bounding box center [982, 533] width 12 height 12
radio input "true"
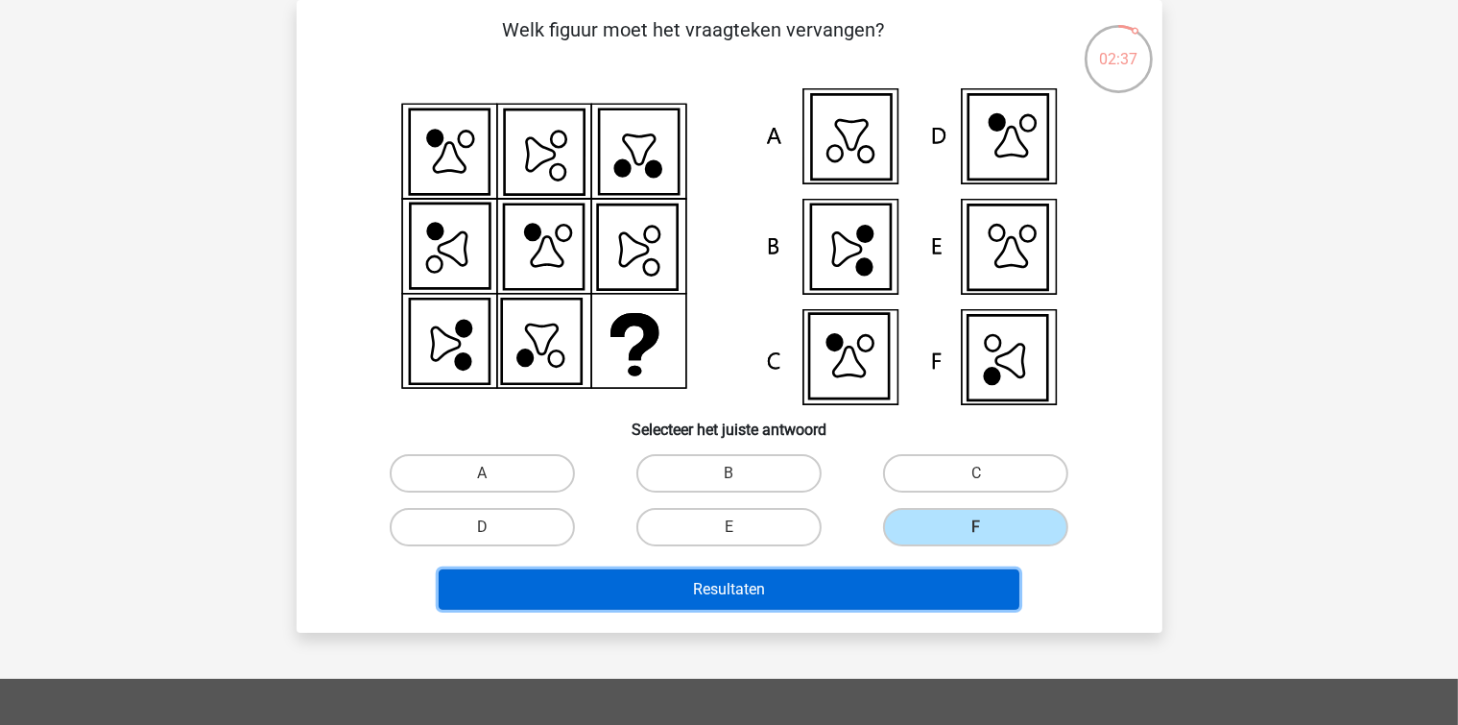
click at [897, 582] on button "Resultaten" at bounding box center [729, 589] width 581 height 40
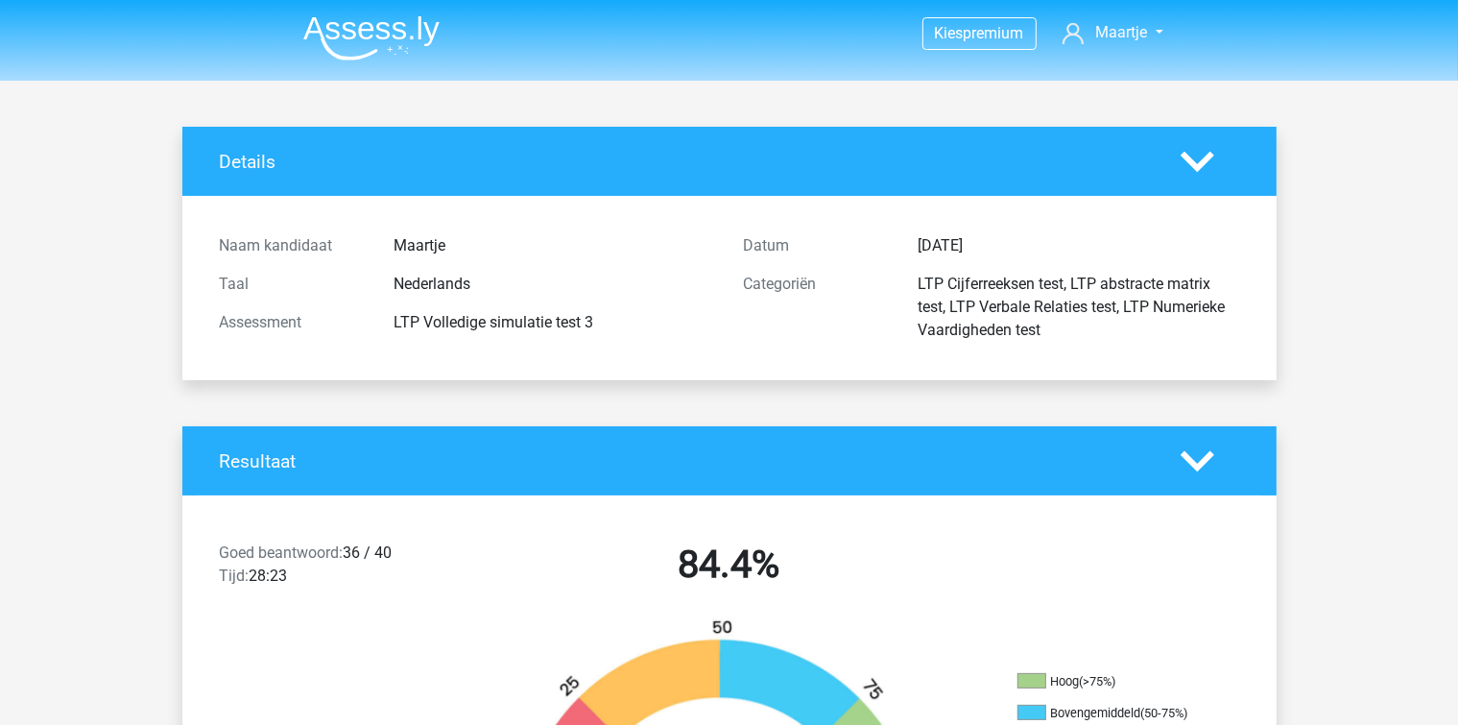
click at [332, 46] on img at bounding box center [371, 37] width 136 height 45
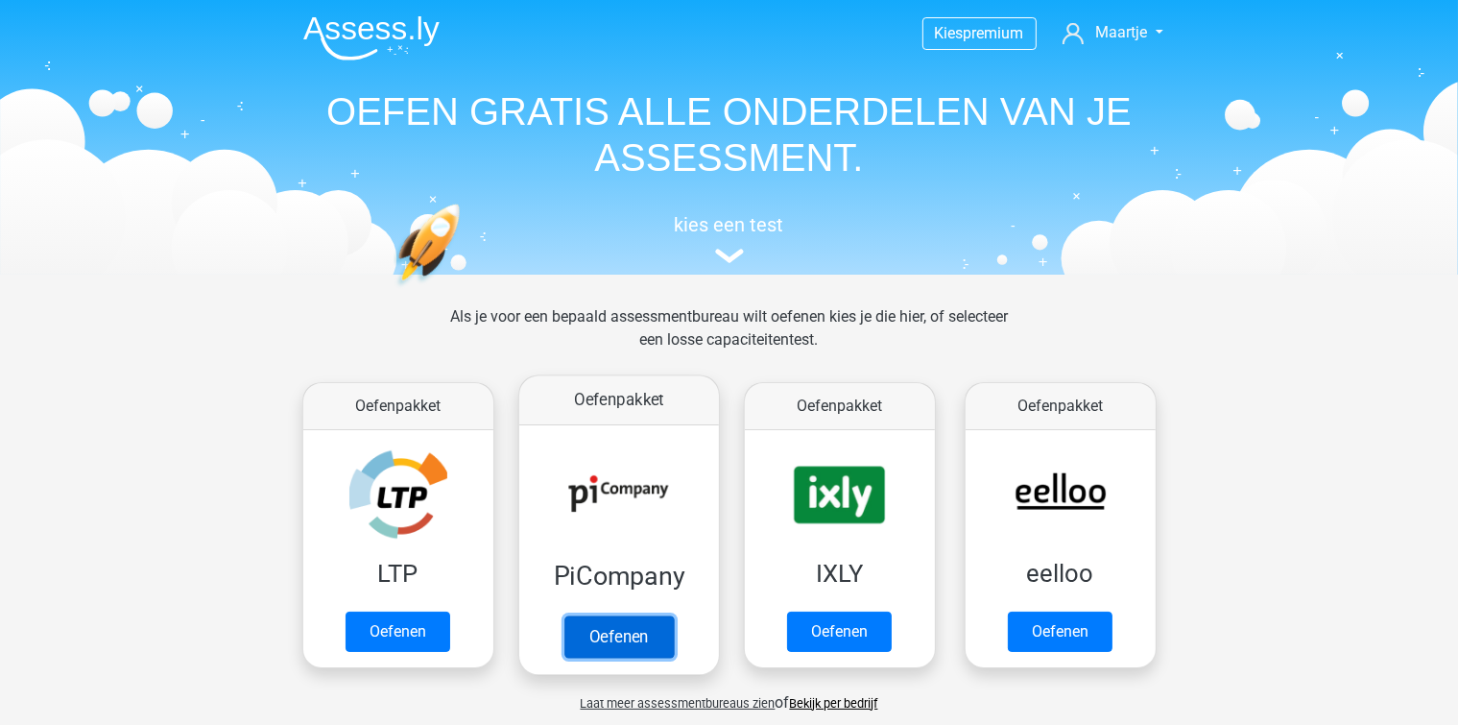
click at [623, 632] on link "Oefenen" at bounding box center [617, 636] width 109 height 42
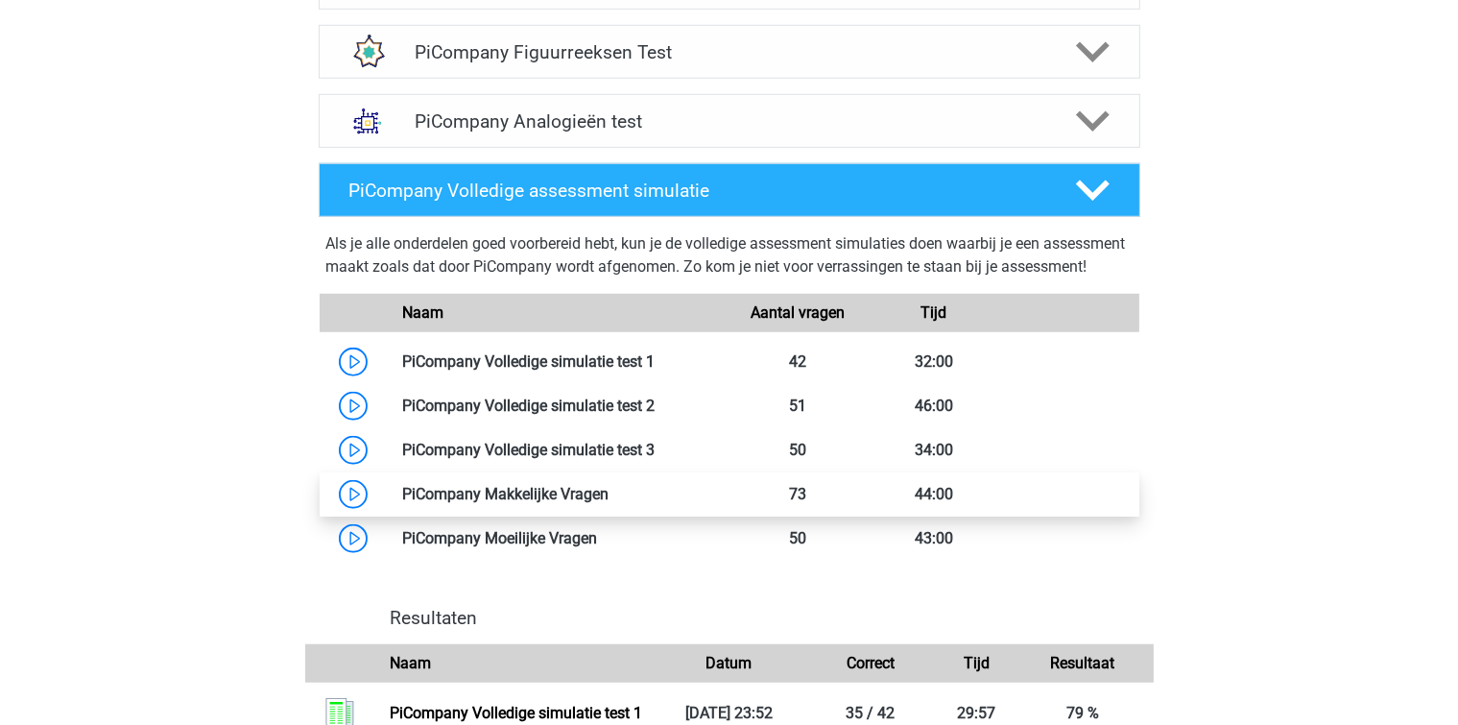
scroll to position [1536, 0]
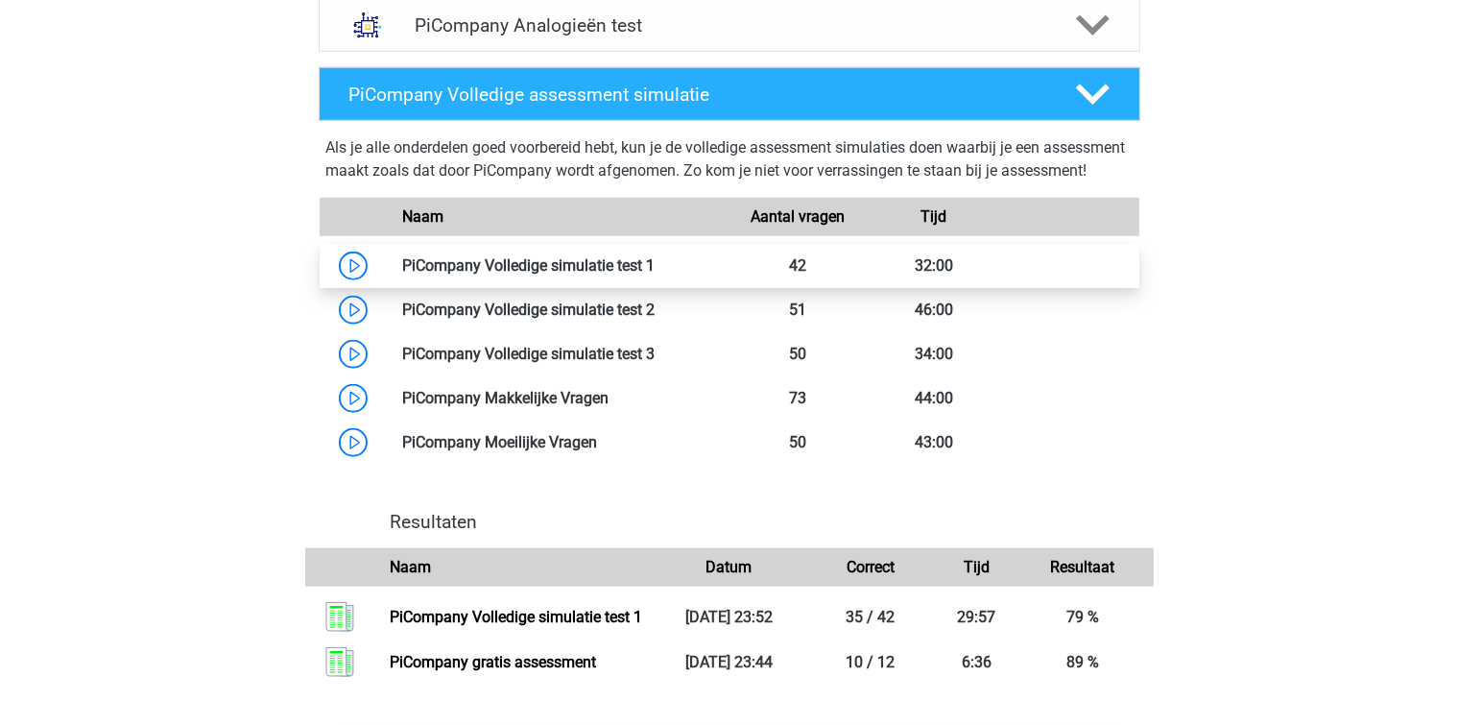
click at [655, 275] on link at bounding box center [655, 265] width 0 height 18
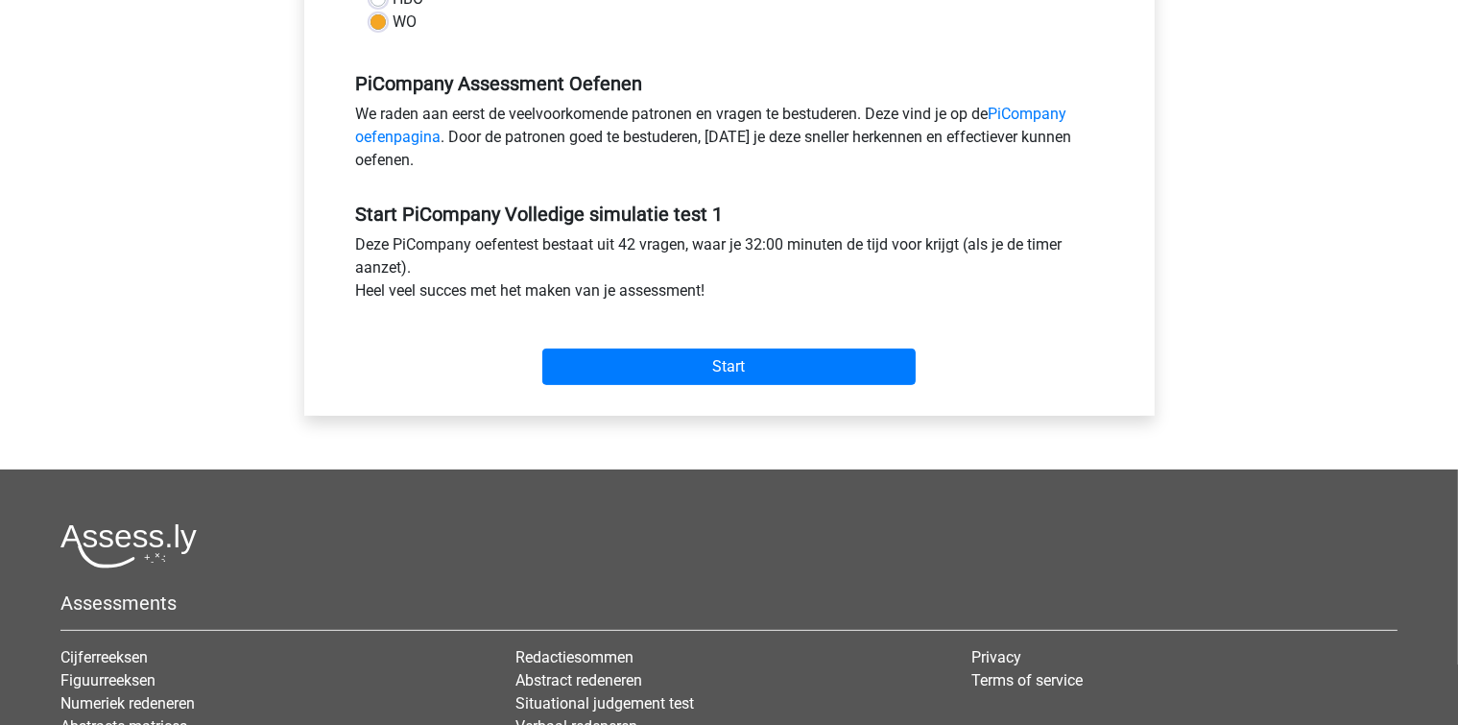
scroll to position [576, 0]
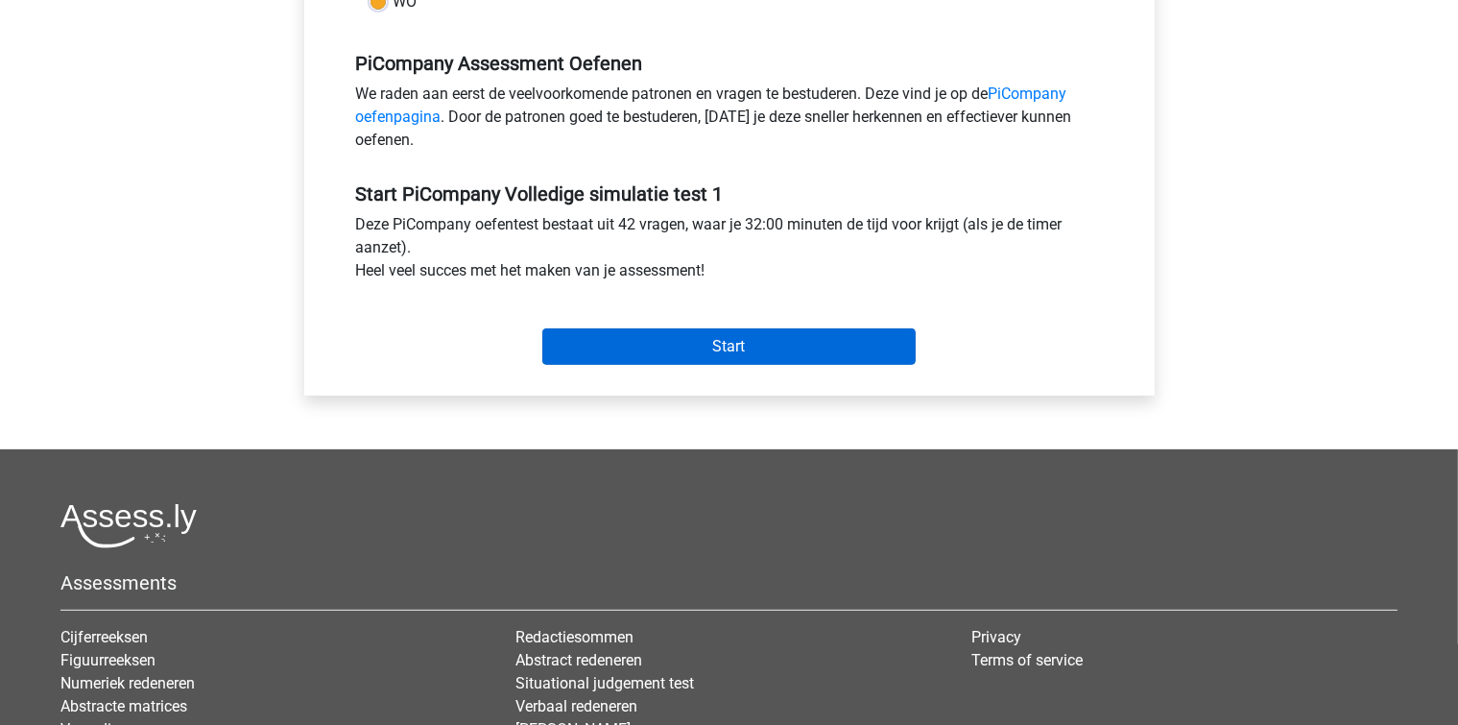
drag, startPoint x: 717, startPoint y: 346, endPoint x: 714, endPoint y: 359, distance: 13.7
click at [716, 353] on div "Start" at bounding box center [730, 331] width 776 height 67
click at [713, 365] on input "Start" at bounding box center [728, 346] width 373 height 36
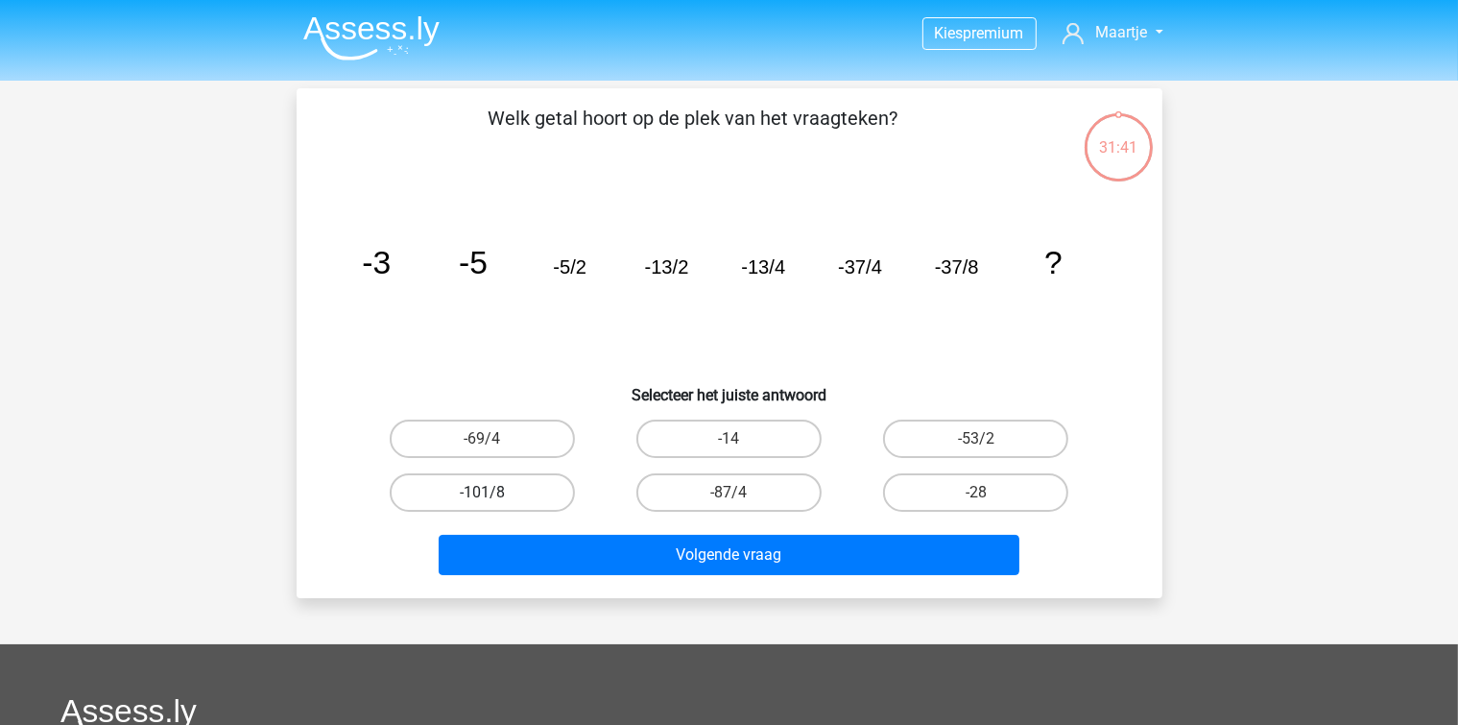
click at [466, 490] on label "-101/8" at bounding box center [482, 492] width 185 height 38
click at [482, 492] on input "-101/8" at bounding box center [488, 498] width 12 height 12
radio input "true"
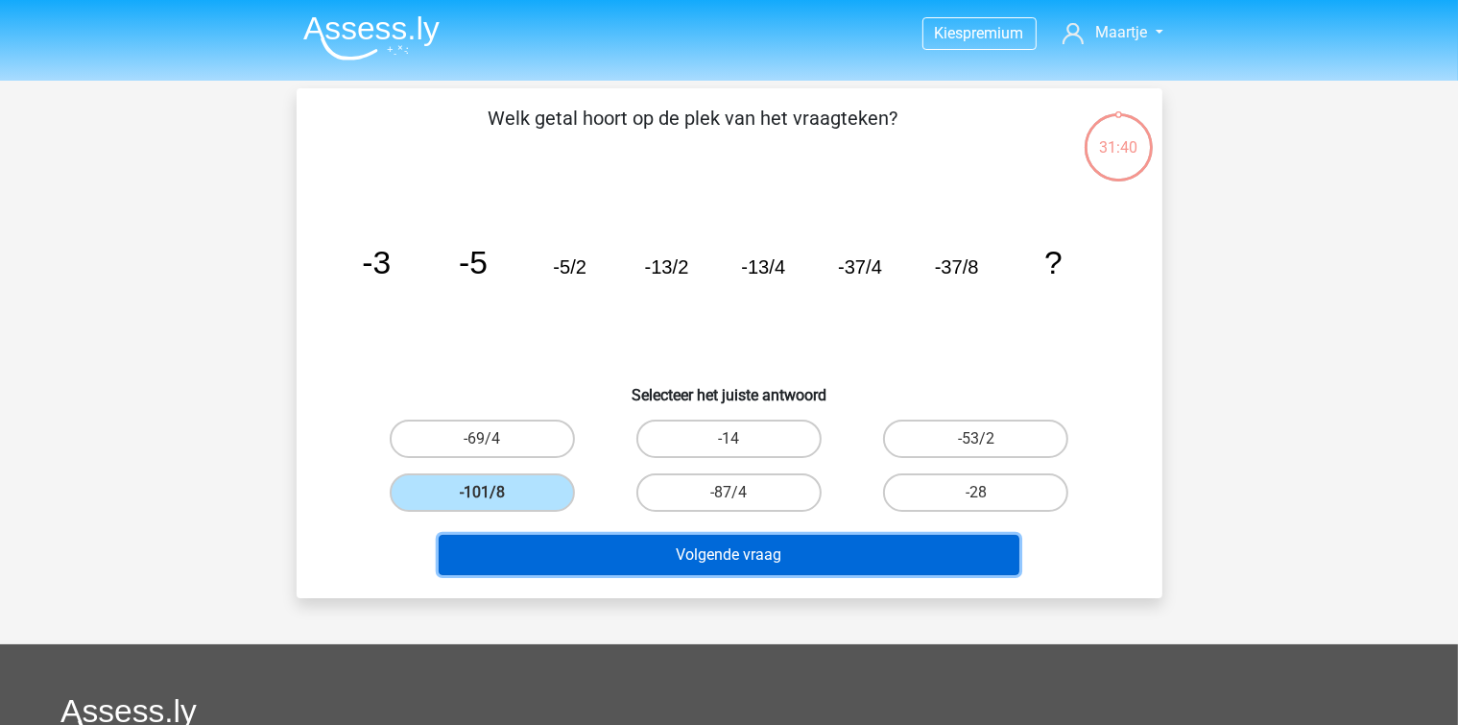
click at [602, 566] on button "Volgende vraag" at bounding box center [729, 555] width 581 height 40
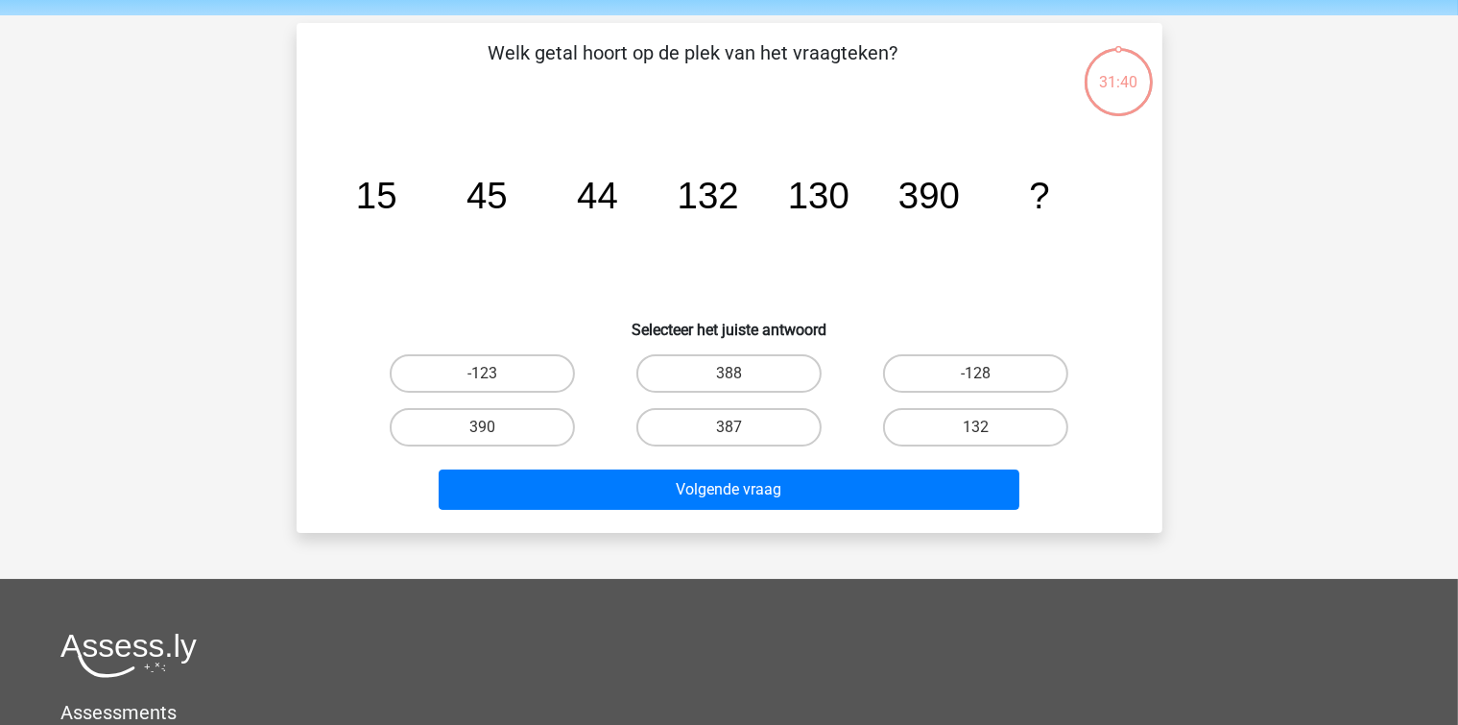
scroll to position [88, 0]
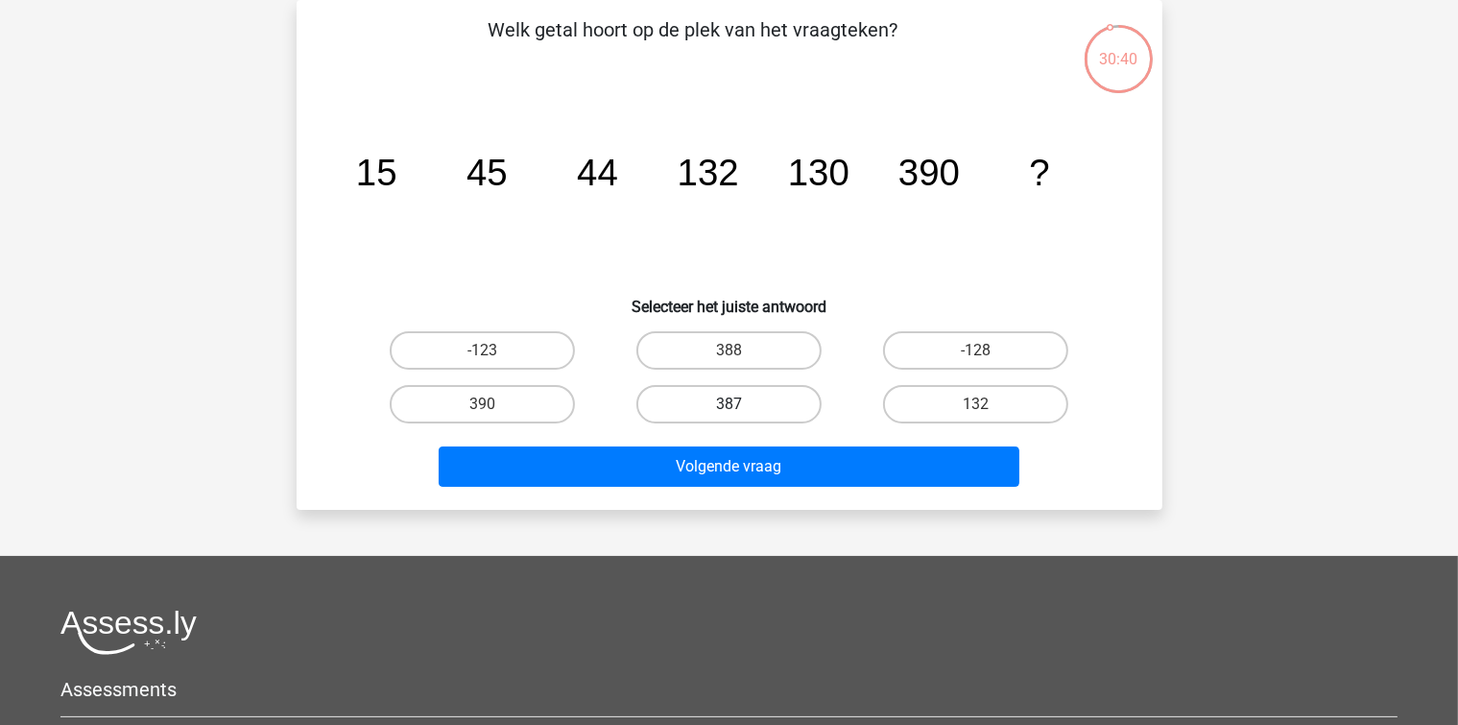
click at [764, 405] on label "387" at bounding box center [728, 404] width 185 height 38
click at [741, 405] on input "387" at bounding box center [734, 410] width 12 height 12
radio input "true"
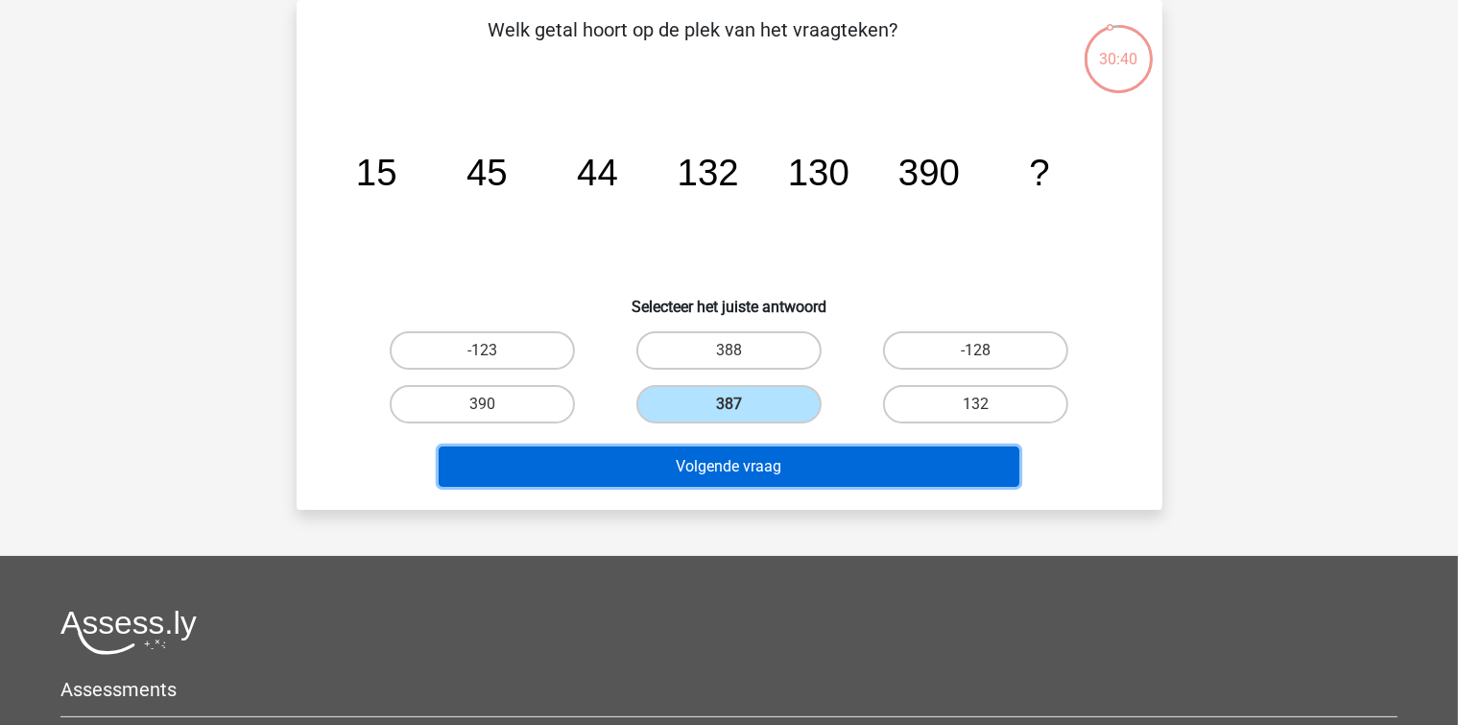
click at [799, 473] on button "Volgende vraag" at bounding box center [729, 466] width 581 height 40
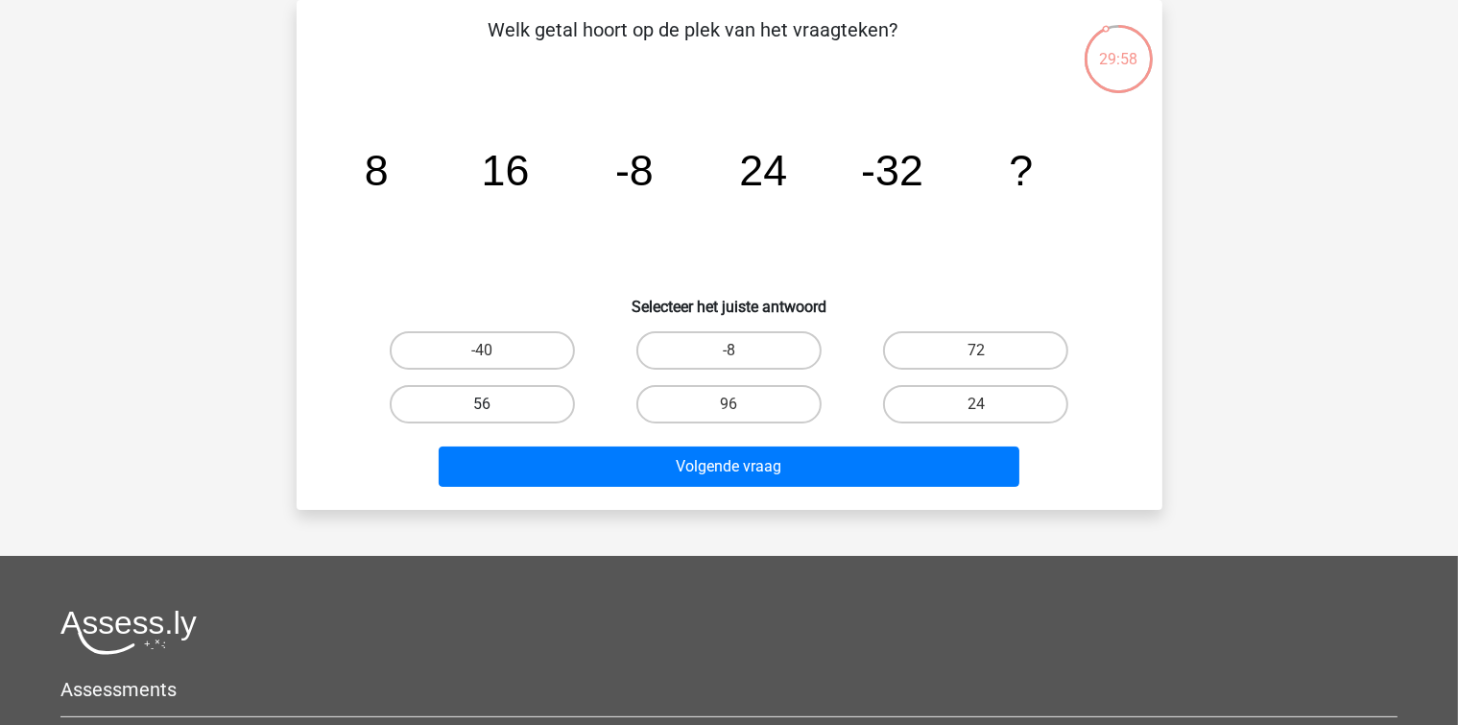
click at [529, 397] on label "56" at bounding box center [482, 404] width 185 height 38
click at [494, 404] on input "56" at bounding box center [488, 410] width 12 height 12
radio input "true"
click at [550, 441] on div "Volgende vraag" at bounding box center [729, 462] width 804 height 63
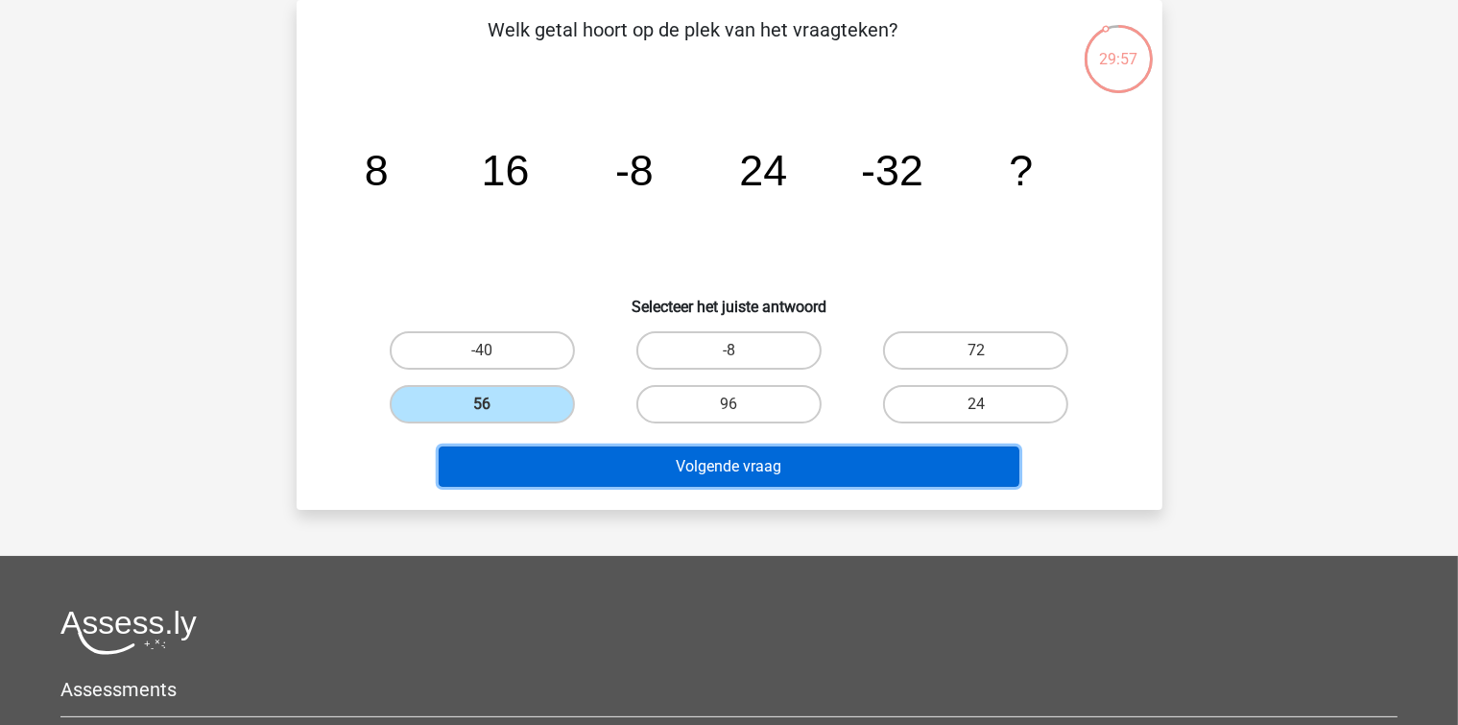
click at [567, 463] on button "Volgende vraag" at bounding box center [729, 466] width 581 height 40
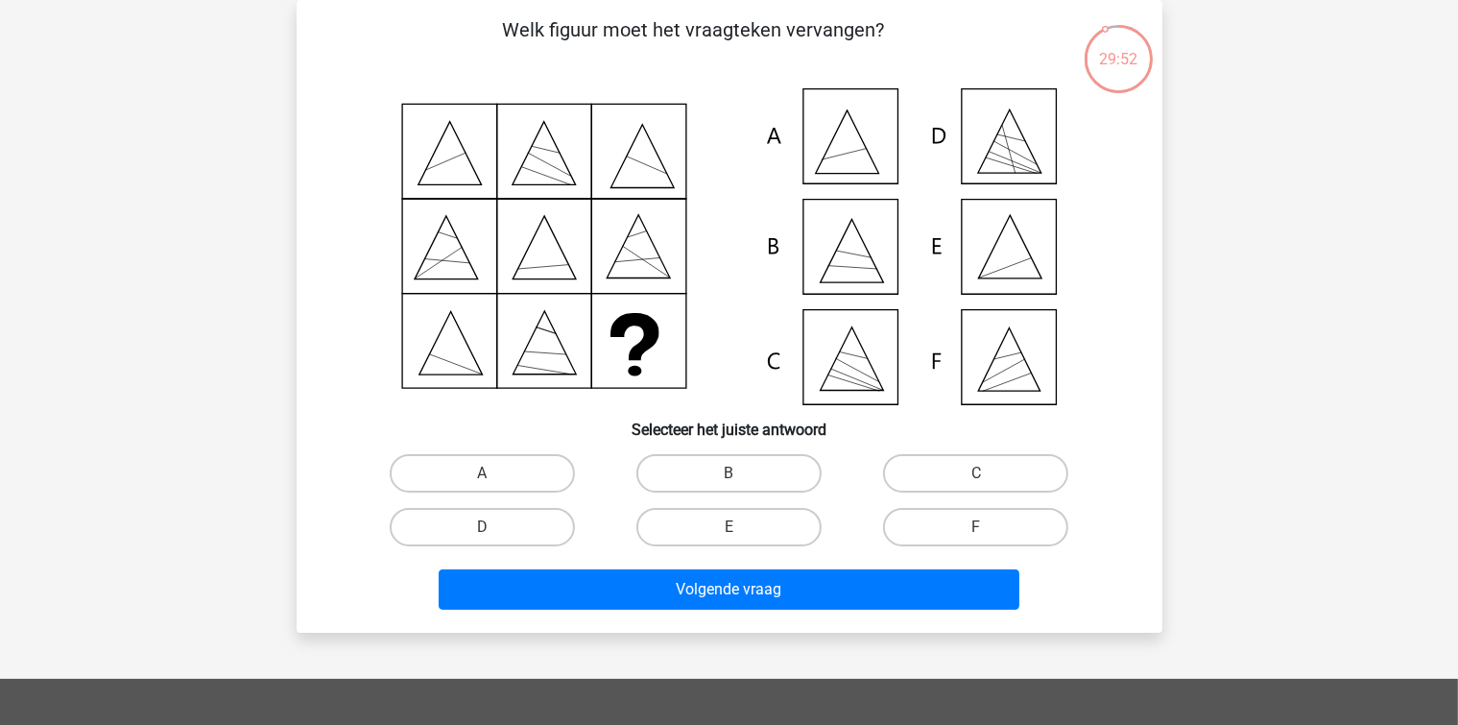
click at [768, 547] on div "E" at bounding box center [729, 527] width 247 height 54
click at [770, 536] on label "E" at bounding box center [728, 527] width 185 height 38
click at [741, 536] on input "E" at bounding box center [734, 533] width 12 height 12
radio input "true"
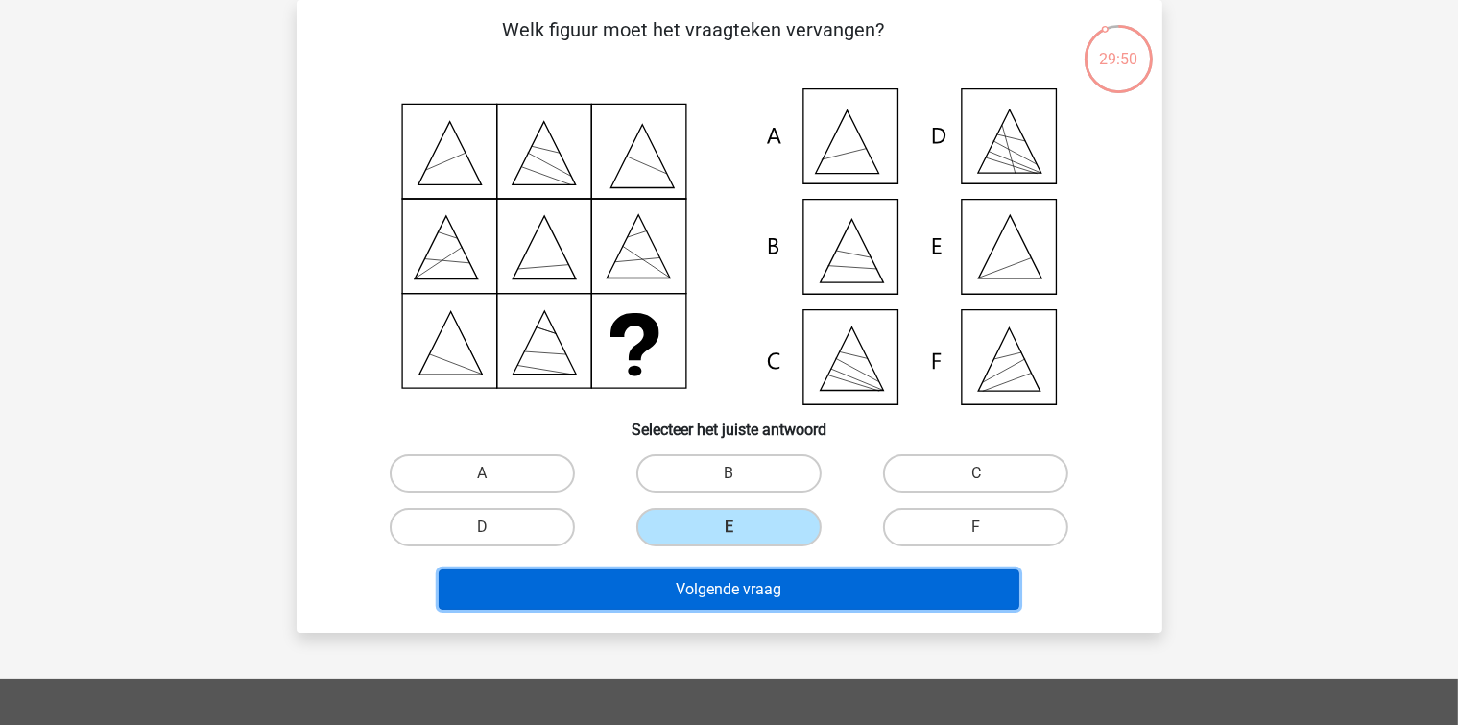
click at [751, 586] on button "Volgende vraag" at bounding box center [729, 589] width 581 height 40
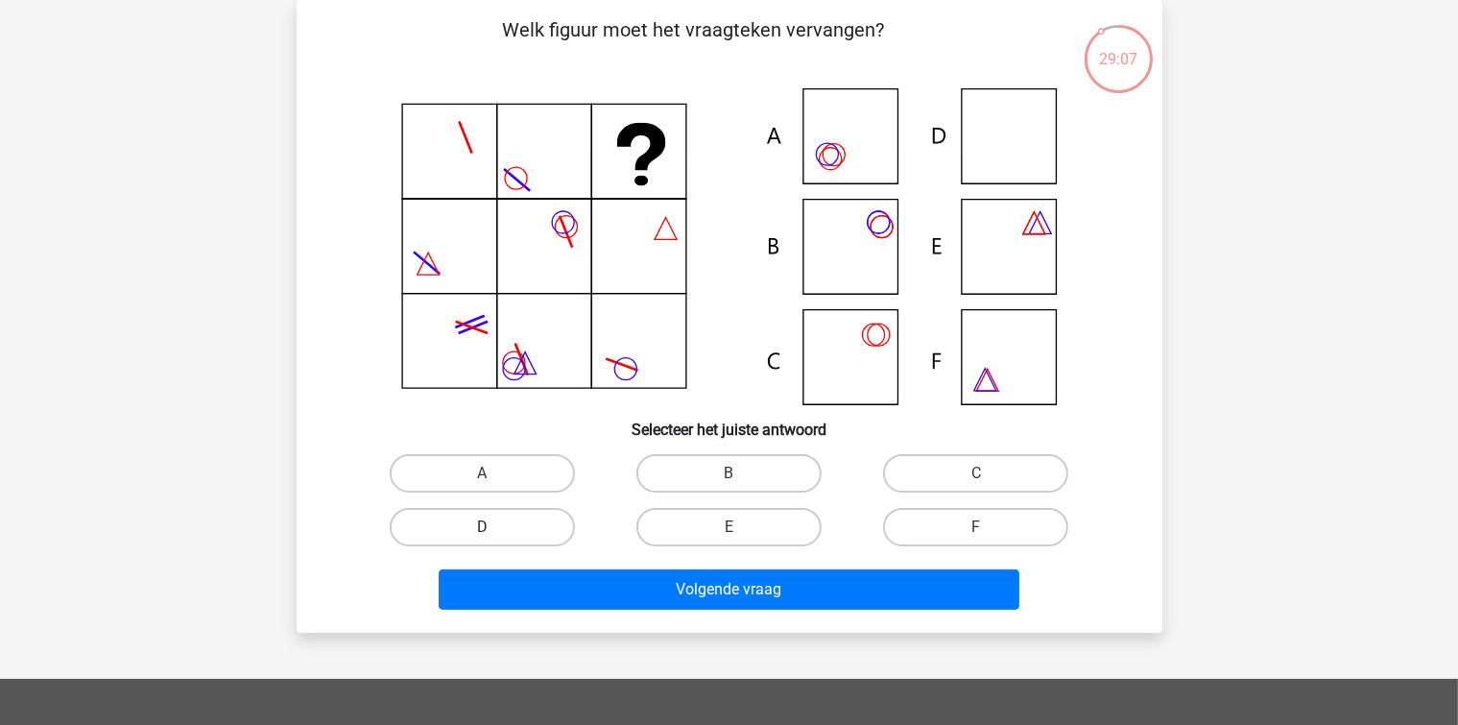
click at [503, 526] on label "D" at bounding box center [482, 527] width 185 height 38
click at [494, 527] on input "D" at bounding box center [488, 533] width 12 height 12
radio input "true"
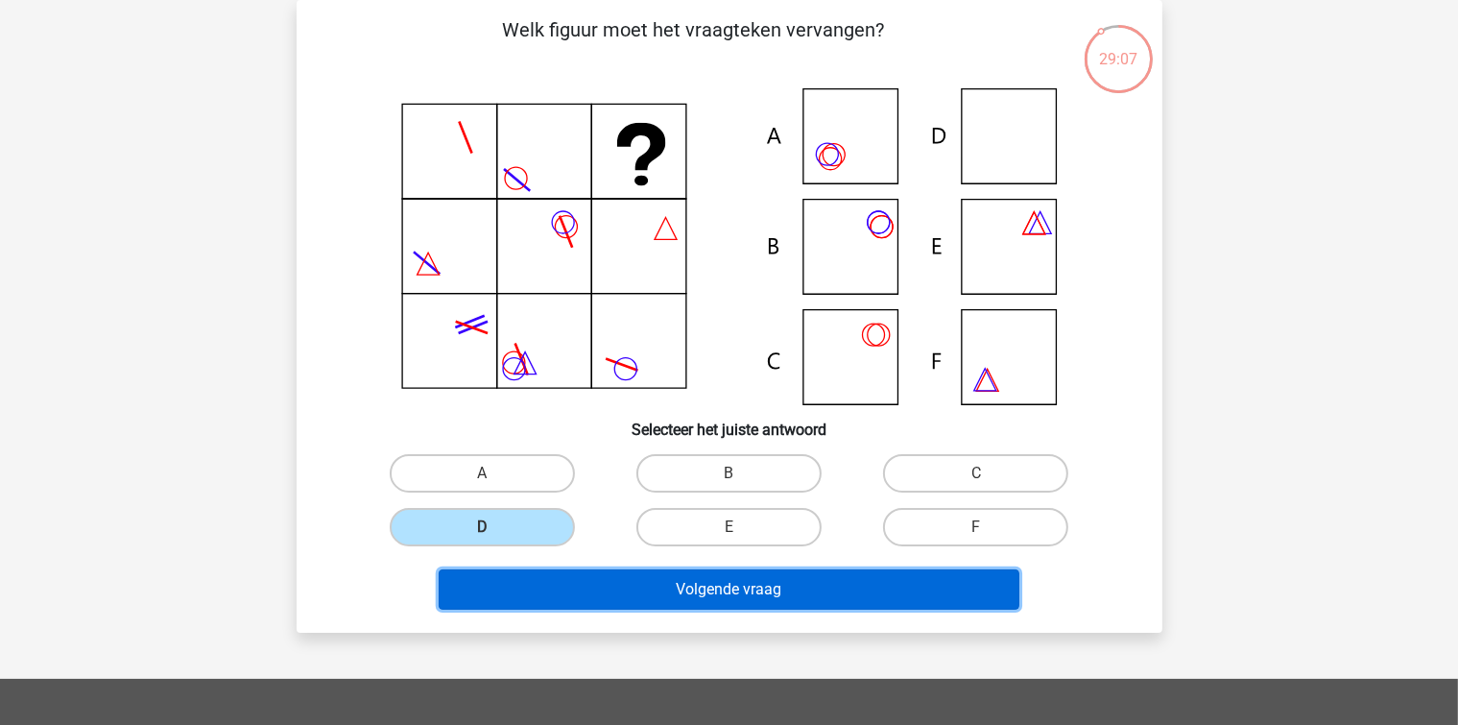
click at [504, 585] on button "Volgende vraag" at bounding box center [729, 589] width 581 height 40
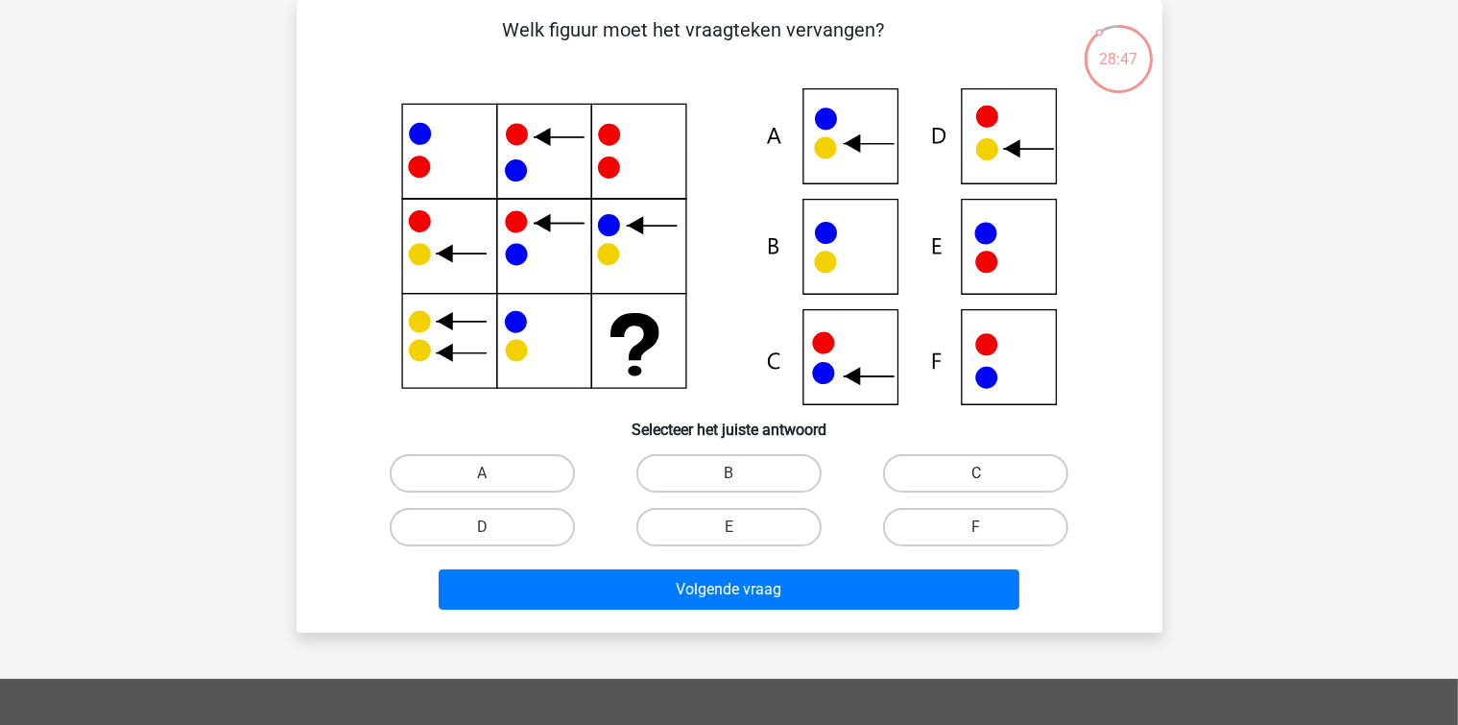
click at [950, 483] on label "C" at bounding box center [975, 473] width 185 height 38
click at [976, 483] on input "C" at bounding box center [982, 479] width 12 height 12
radio input "true"
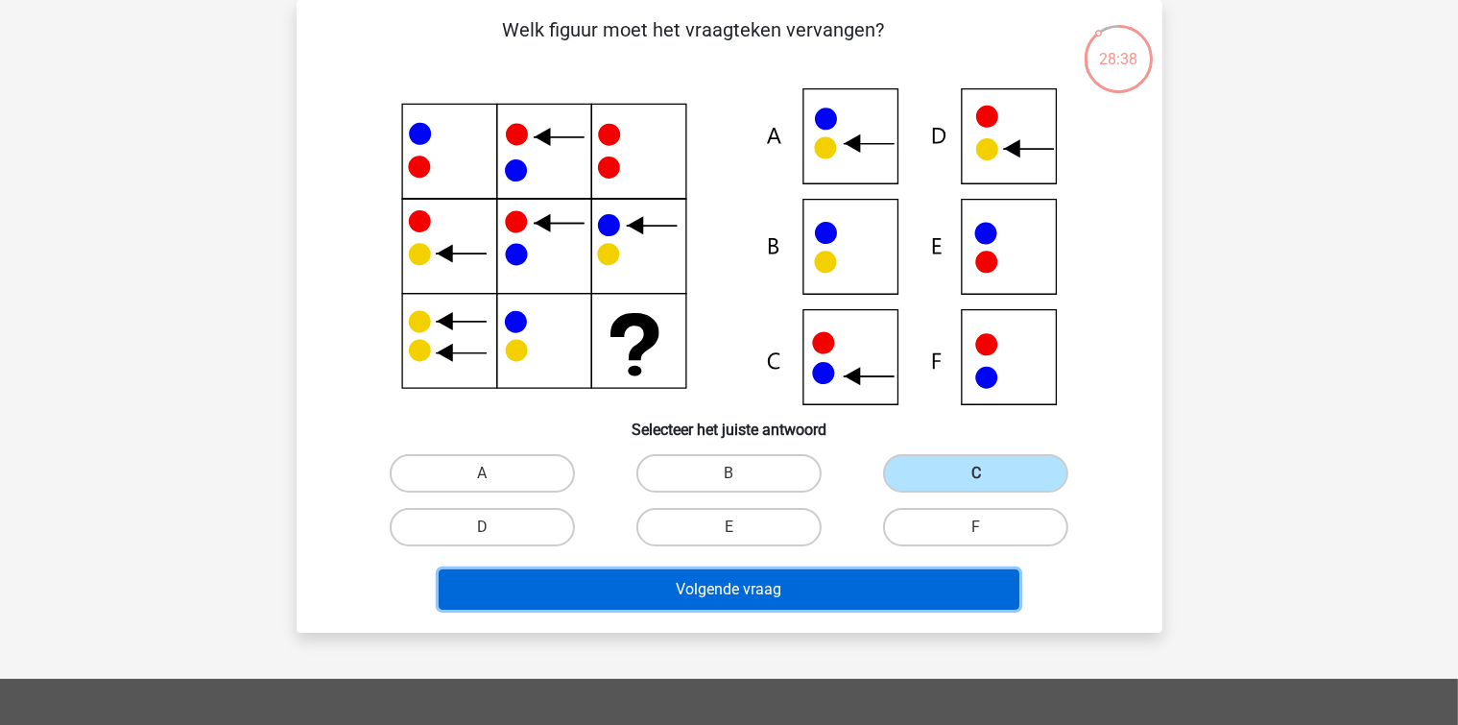
click at [903, 578] on button "Volgende vraag" at bounding box center [729, 589] width 581 height 40
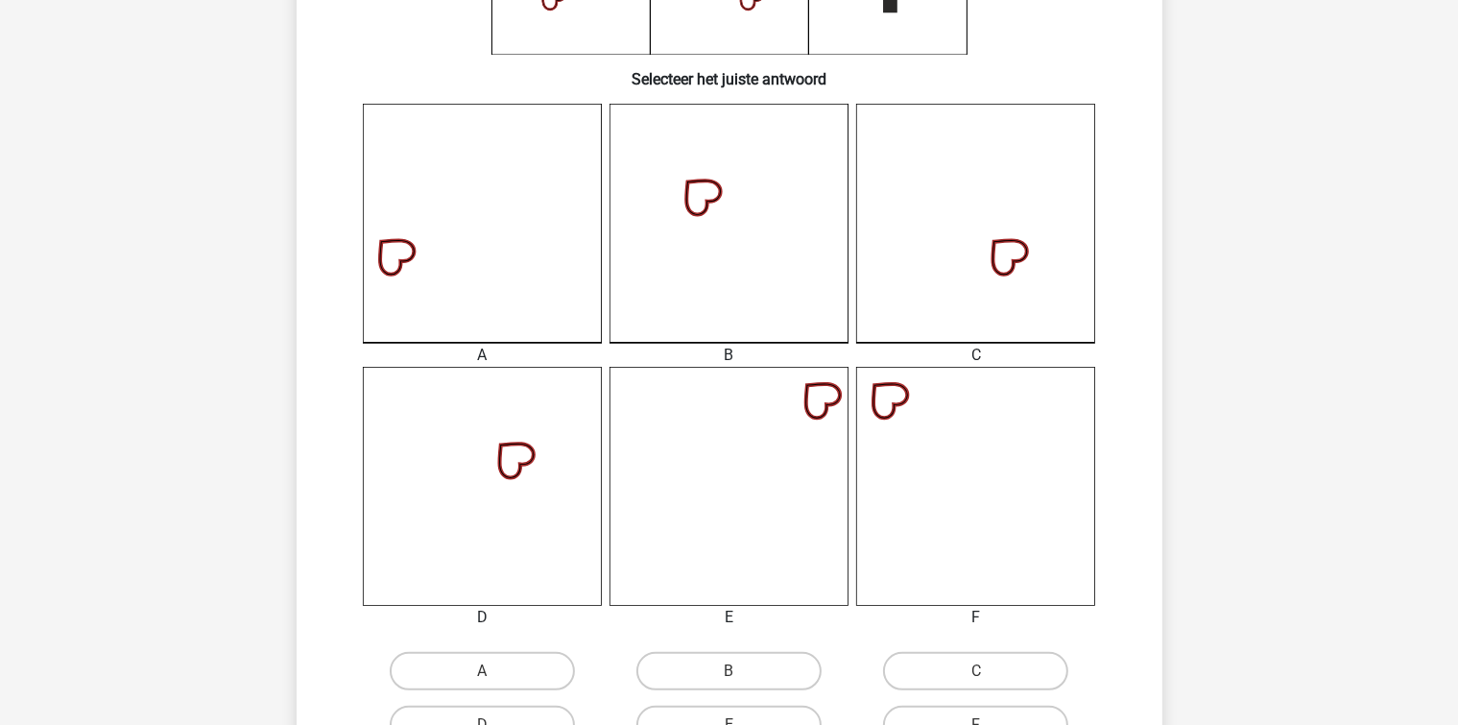
scroll to position [472, 0]
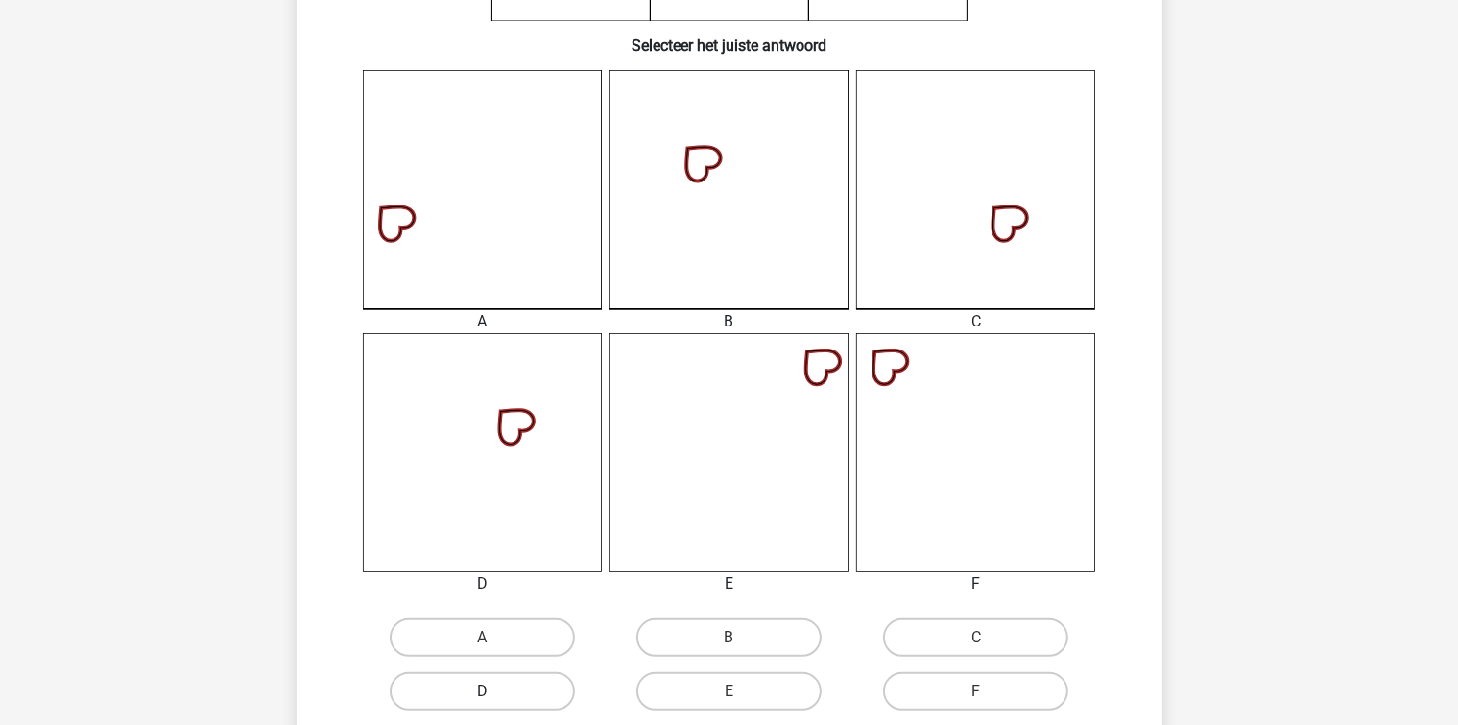
drag, startPoint x: 574, startPoint y: 677, endPoint x: 564, endPoint y: 689, distance: 15.7
click at [564, 657] on div "D" at bounding box center [482, 637] width 231 height 38
click at [562, 689] on label "D" at bounding box center [482, 691] width 185 height 38
click at [494, 691] on input "D" at bounding box center [488, 697] width 12 height 12
radio input "true"
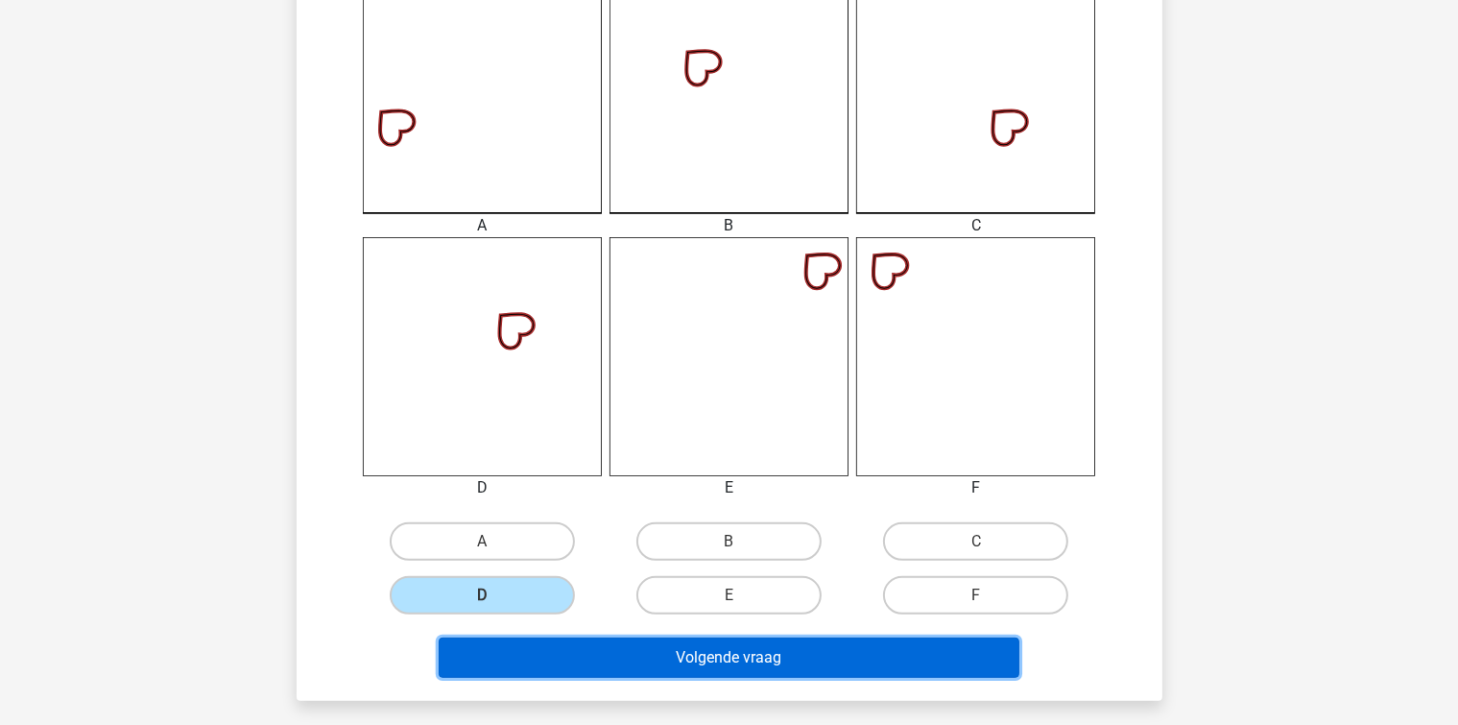
click at [706, 670] on button "Volgende vraag" at bounding box center [729, 657] width 581 height 40
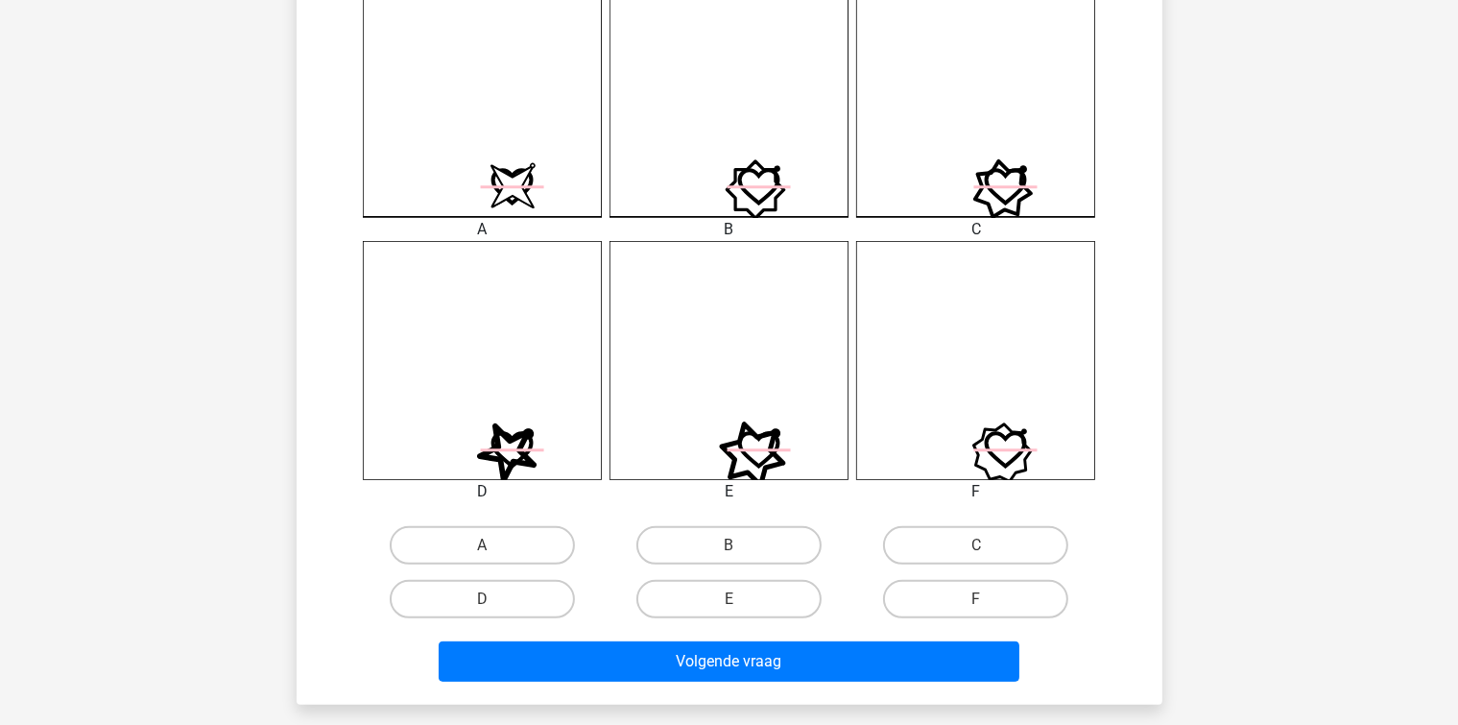
scroll to position [576, 0]
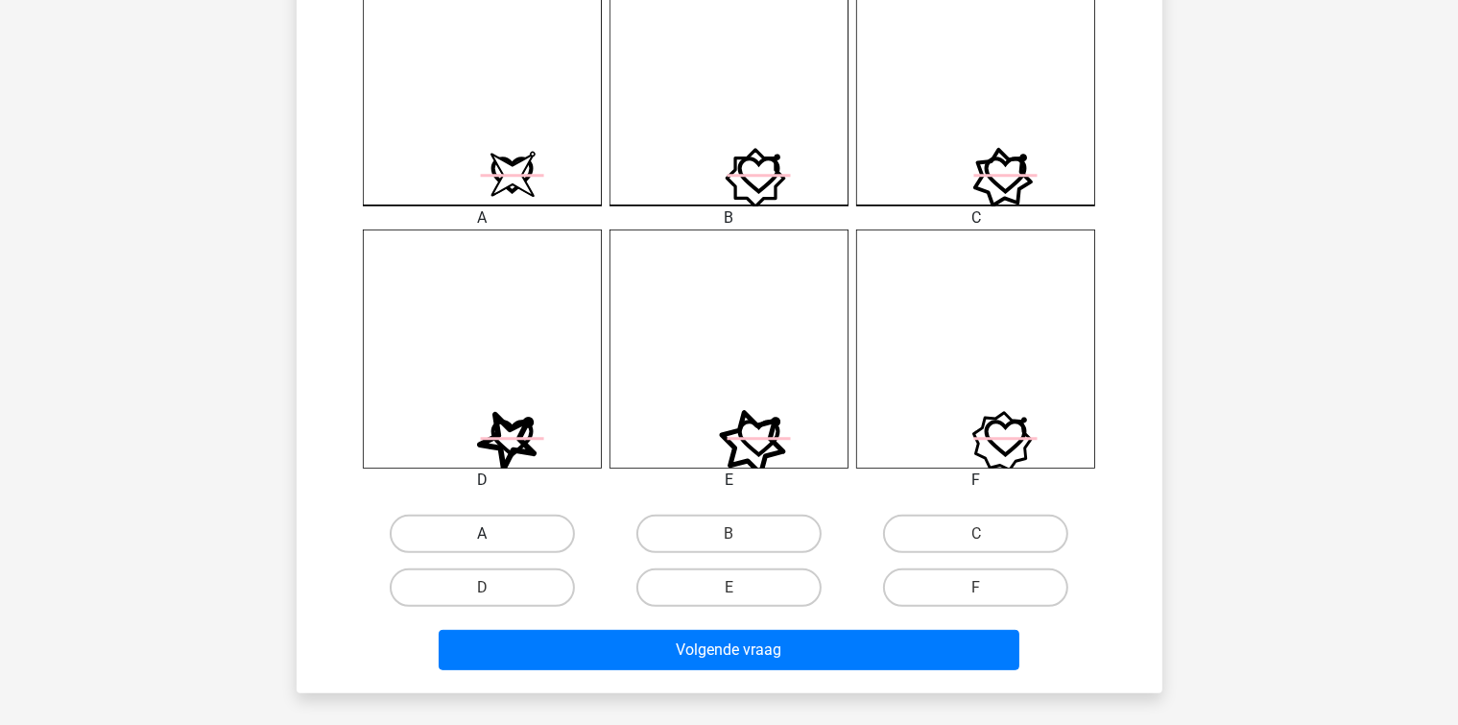
click at [542, 543] on label "A" at bounding box center [482, 533] width 185 height 38
click at [494, 543] on input "A" at bounding box center [488, 540] width 12 height 12
radio input "true"
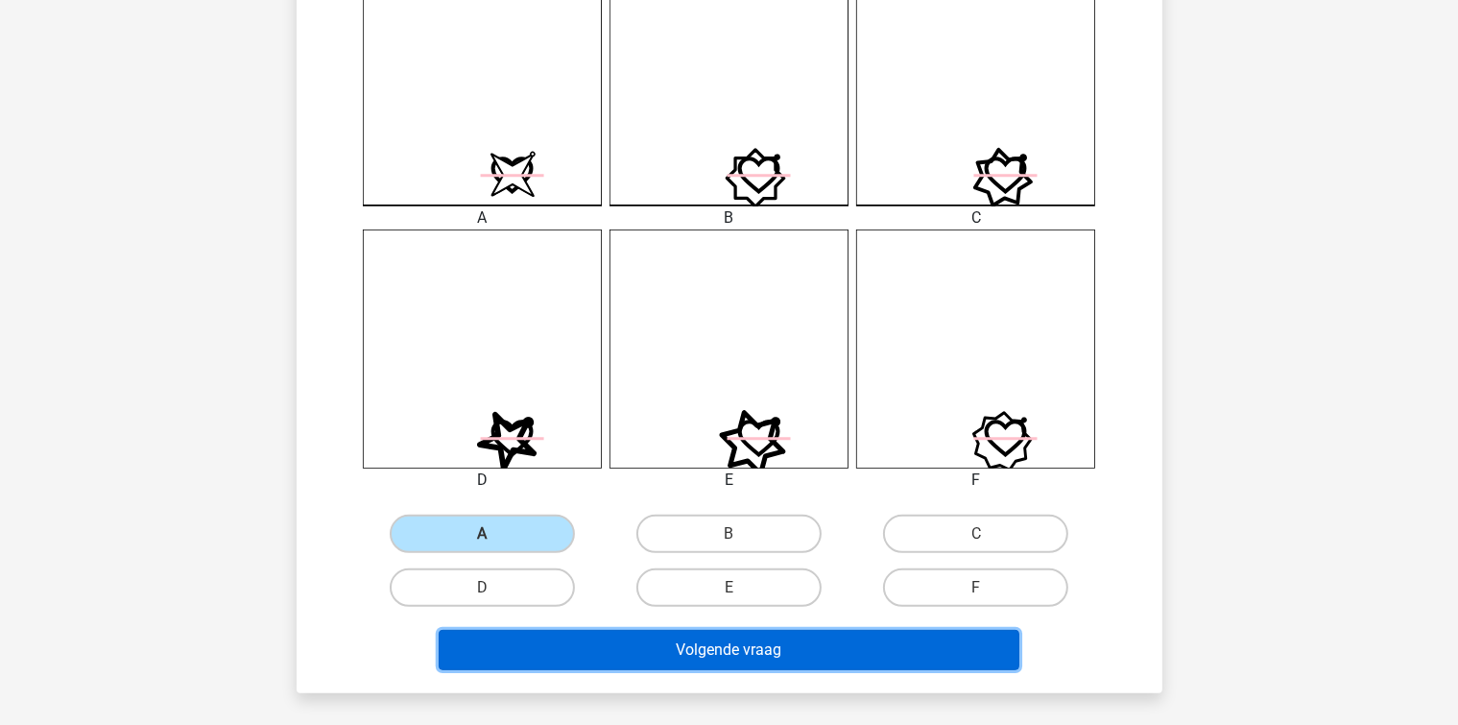
click at [576, 657] on button "Volgende vraag" at bounding box center [729, 650] width 581 height 40
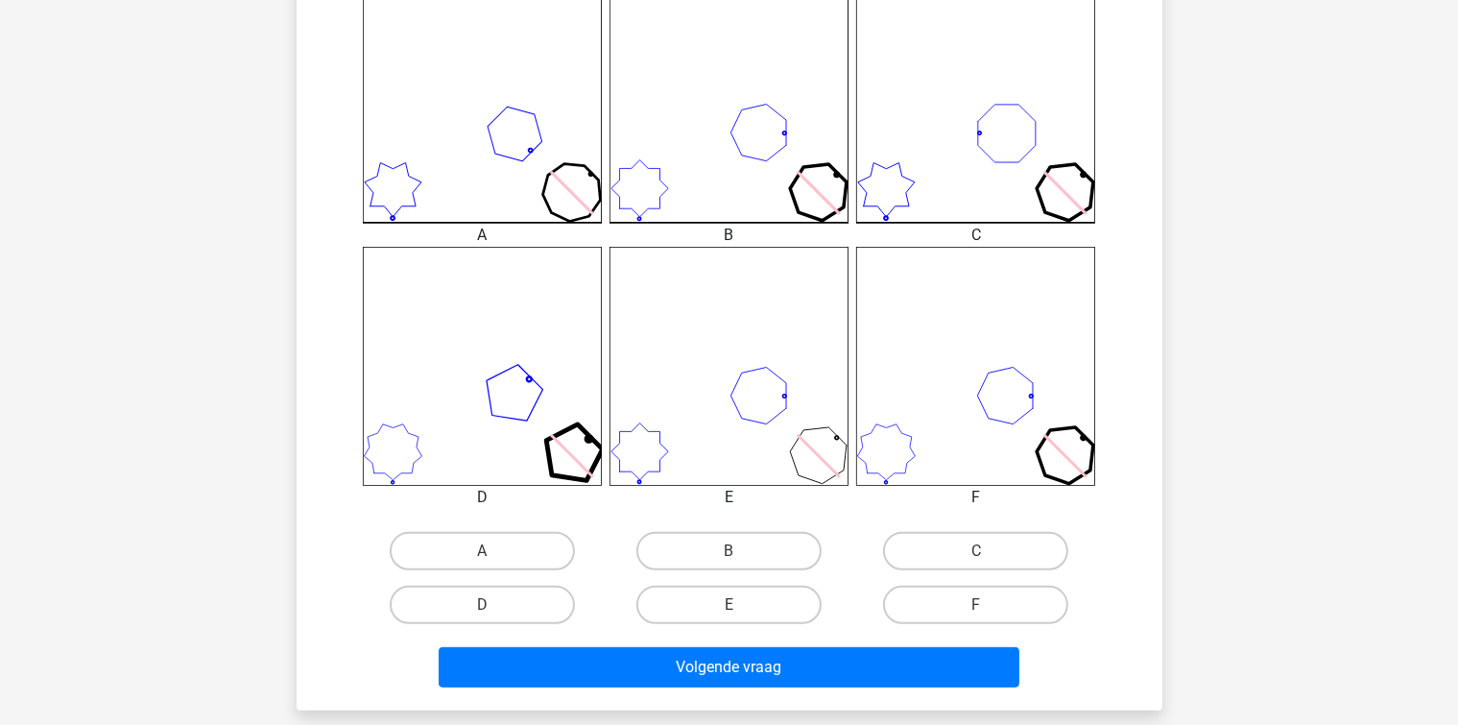
scroll to position [568, 0]
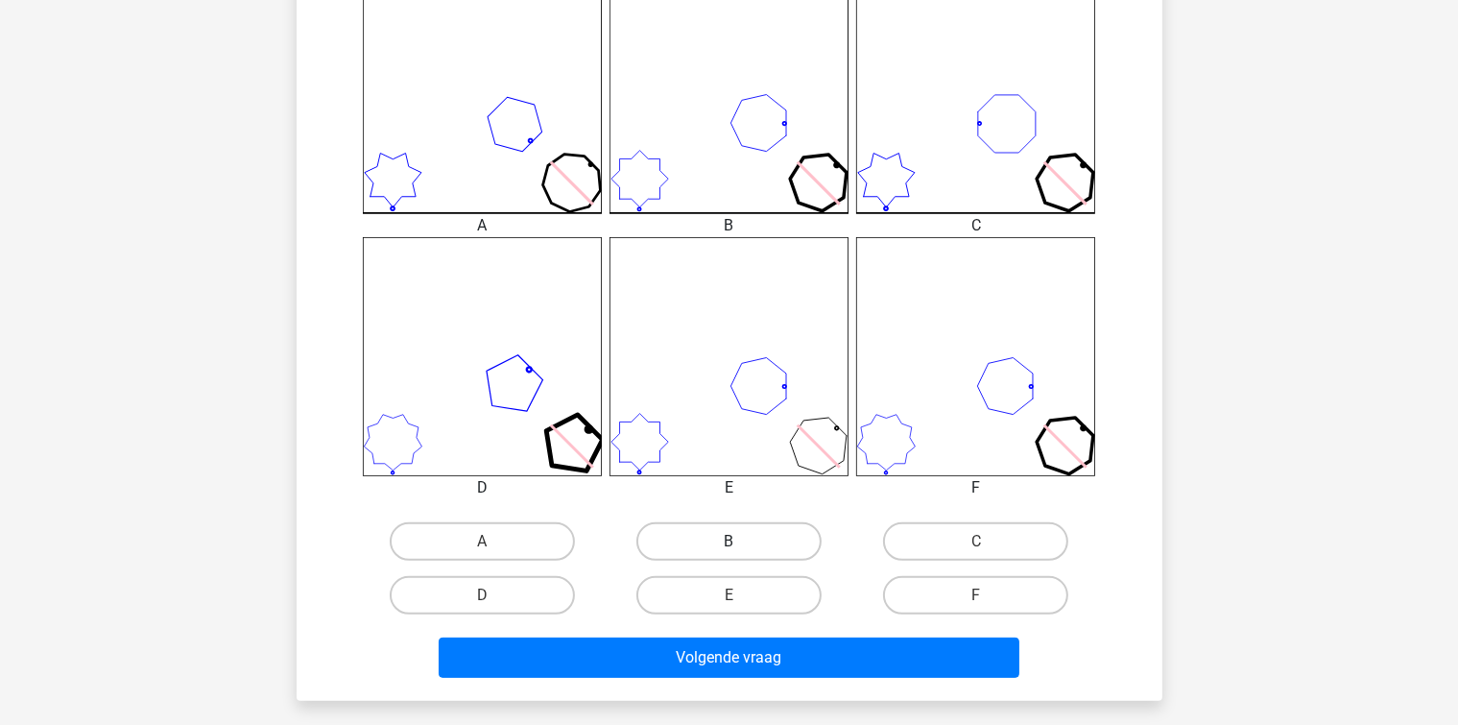
drag, startPoint x: 733, startPoint y: 568, endPoint x: 742, endPoint y: 545, distance: 24.6
click at [733, 564] on div "A B C D" at bounding box center [729, 567] width 741 height 107
click at [743, 539] on label "B" at bounding box center [728, 541] width 185 height 38
click at [741, 541] on input "B" at bounding box center [734, 547] width 12 height 12
radio input "true"
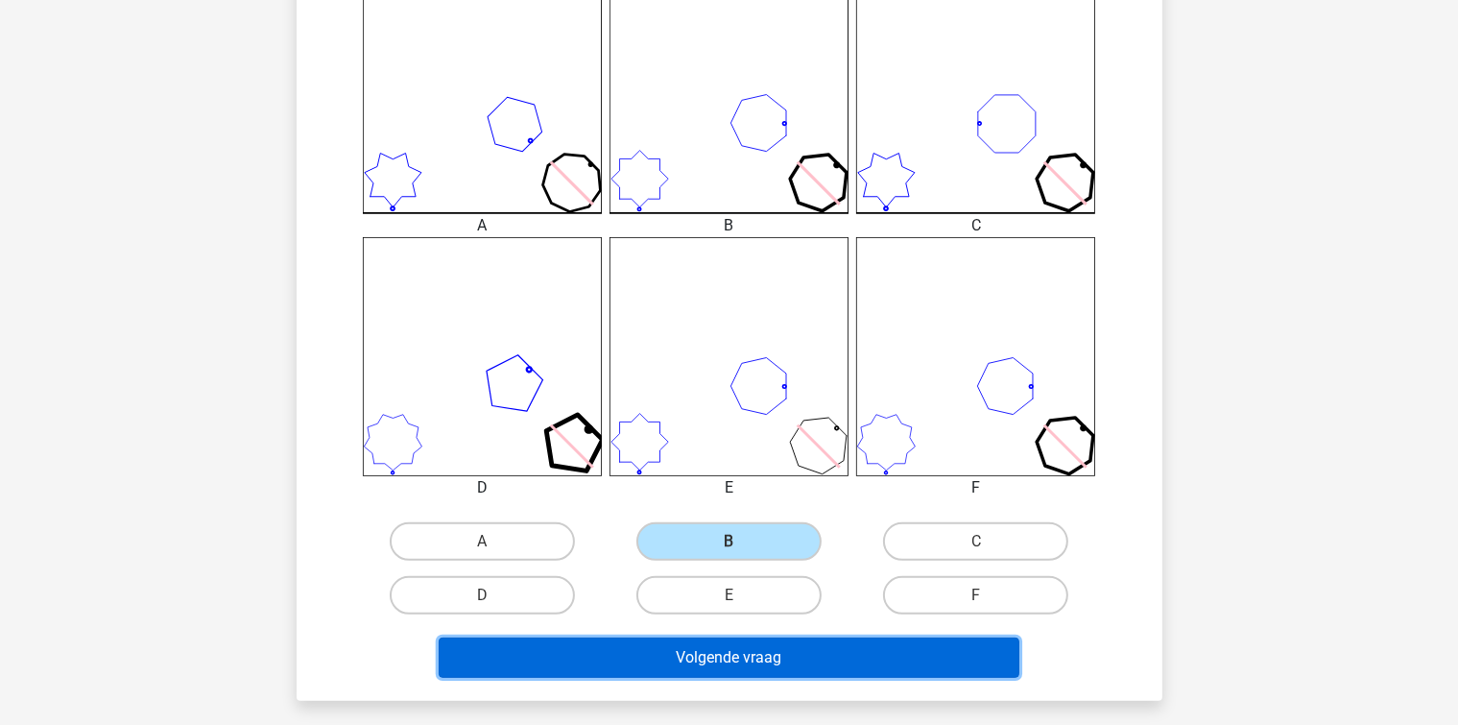
click at [775, 657] on button "Volgende vraag" at bounding box center [729, 657] width 581 height 40
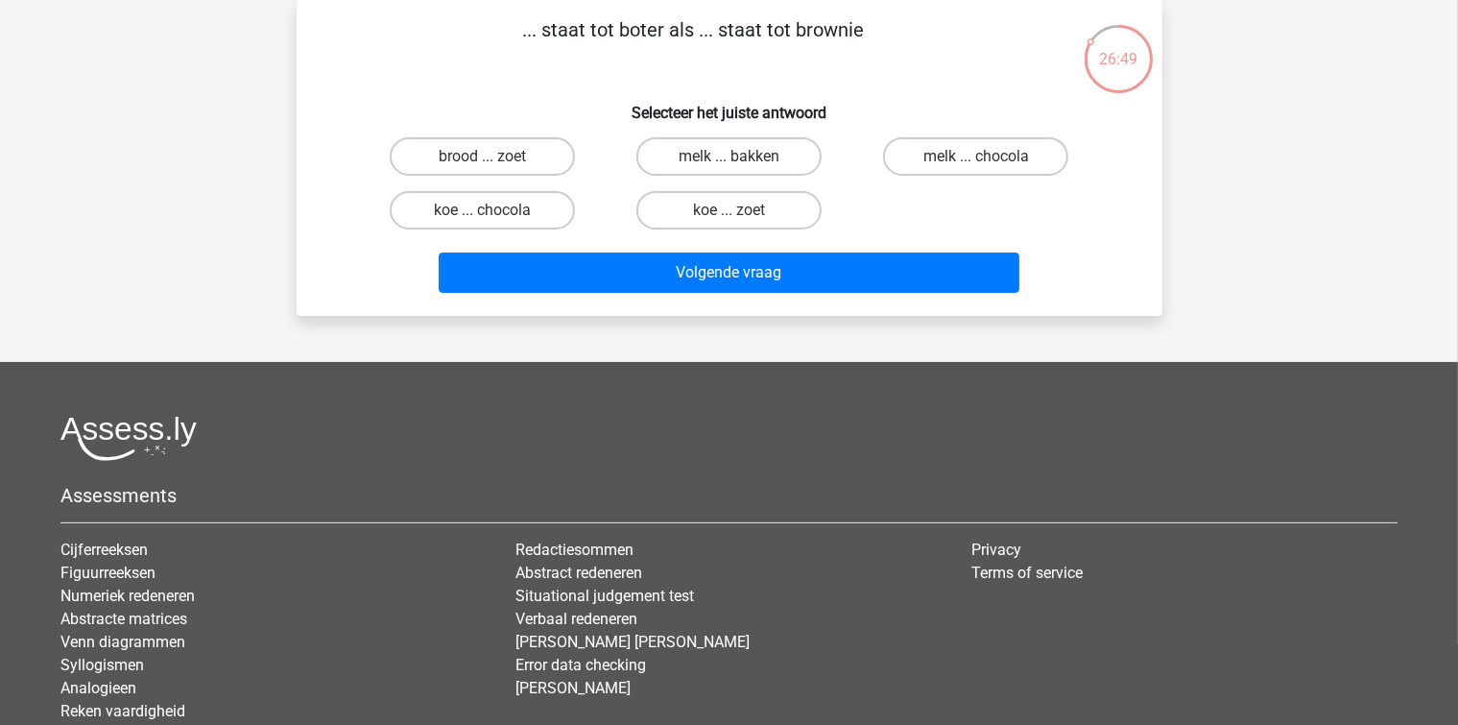
scroll to position [0, 0]
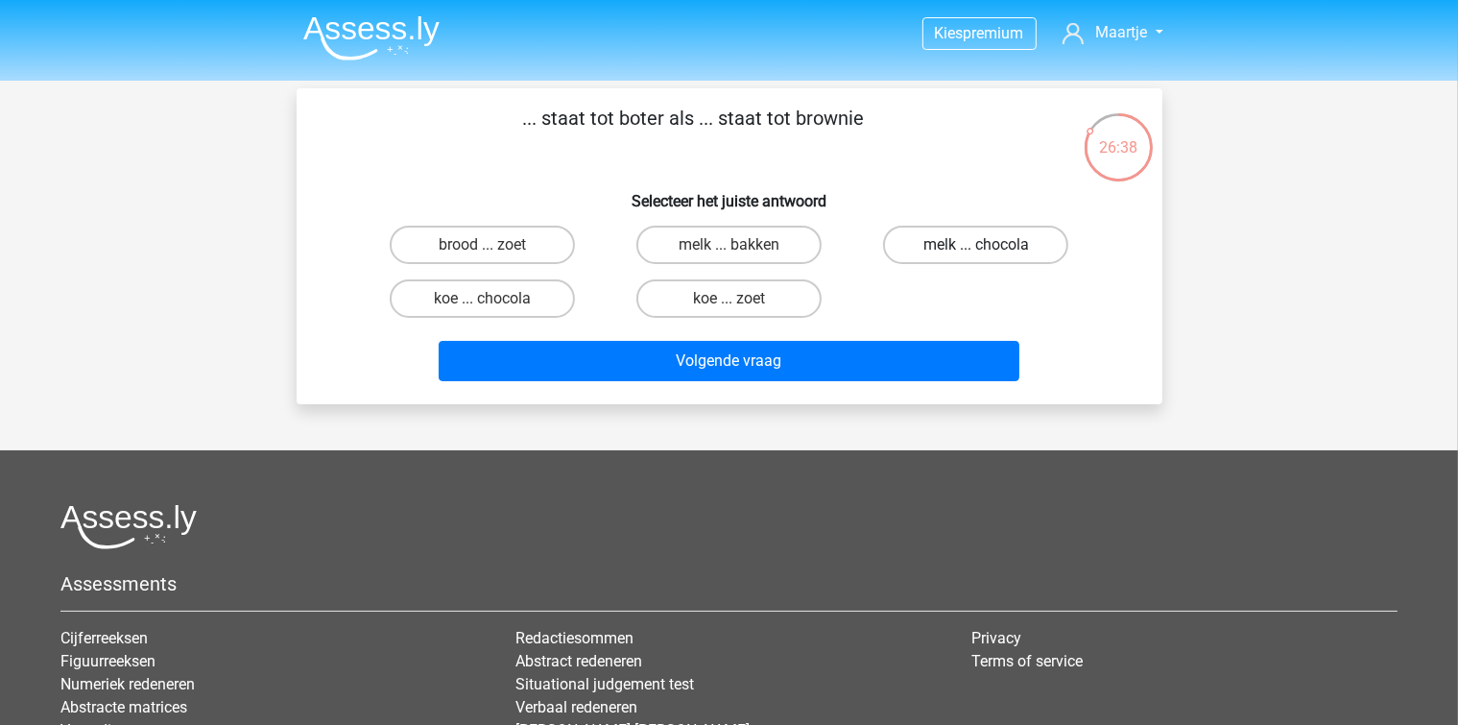
click at [1030, 251] on label "melk ... chocola" at bounding box center [975, 245] width 185 height 38
click at [989, 251] on input "melk ... chocola" at bounding box center [982, 251] width 12 height 12
radio input "true"
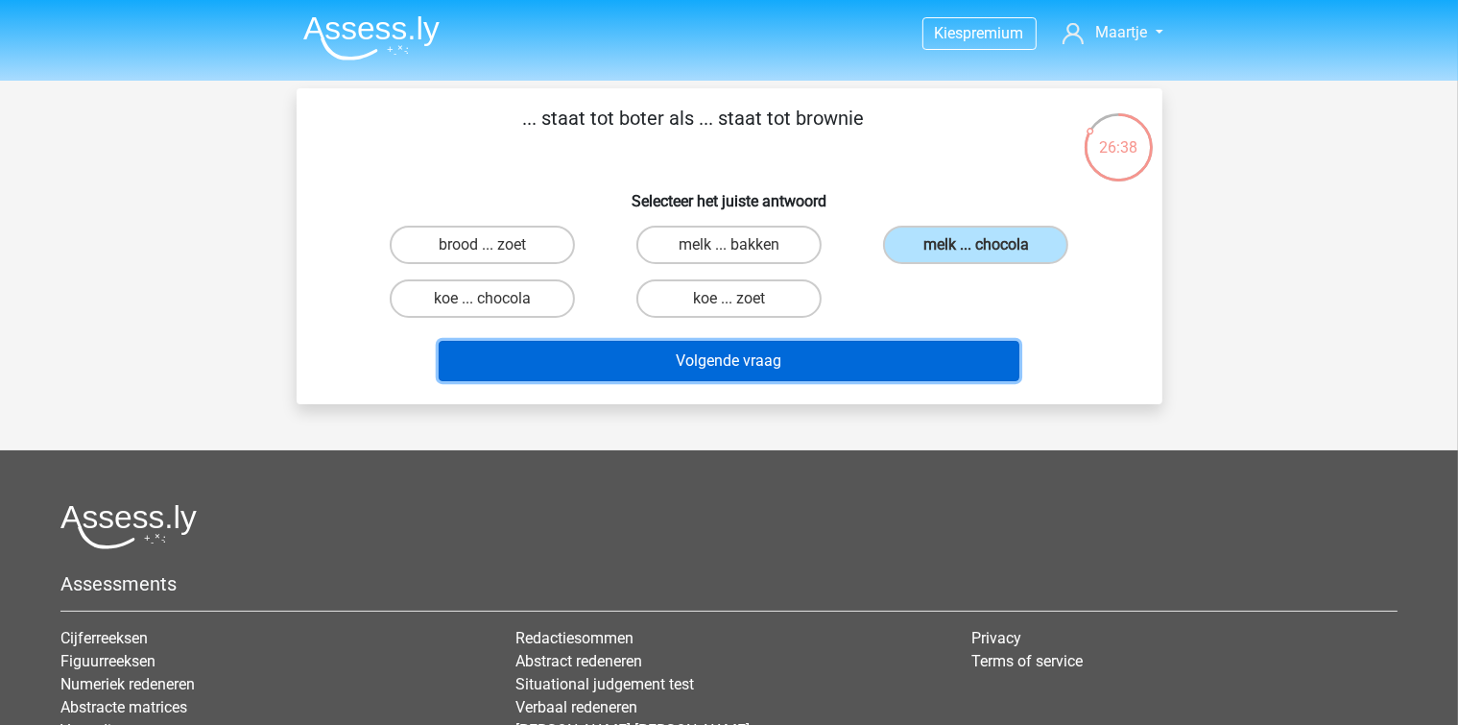
click at [967, 347] on button "Volgende vraag" at bounding box center [729, 361] width 581 height 40
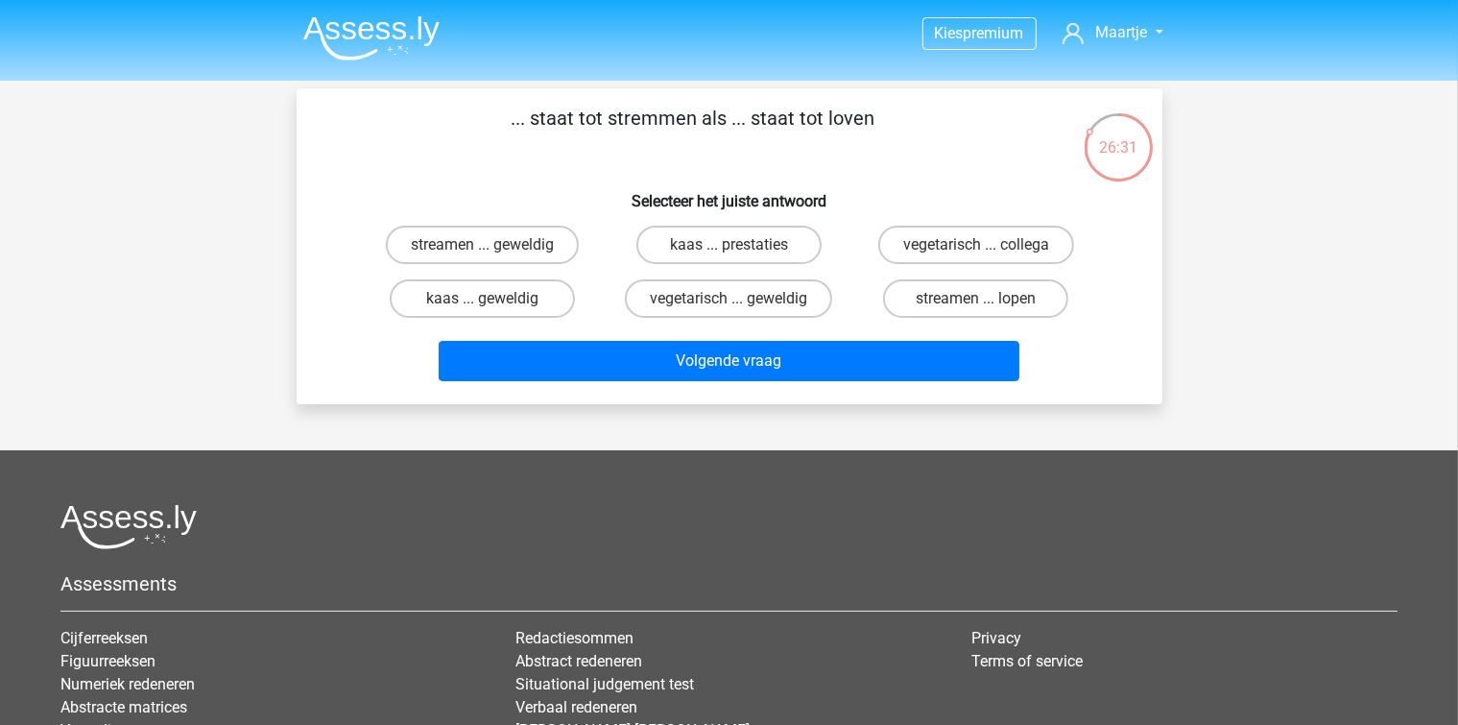
click at [980, 303] on input "streamen ... lopen" at bounding box center [982, 305] width 12 height 12
radio input "true"
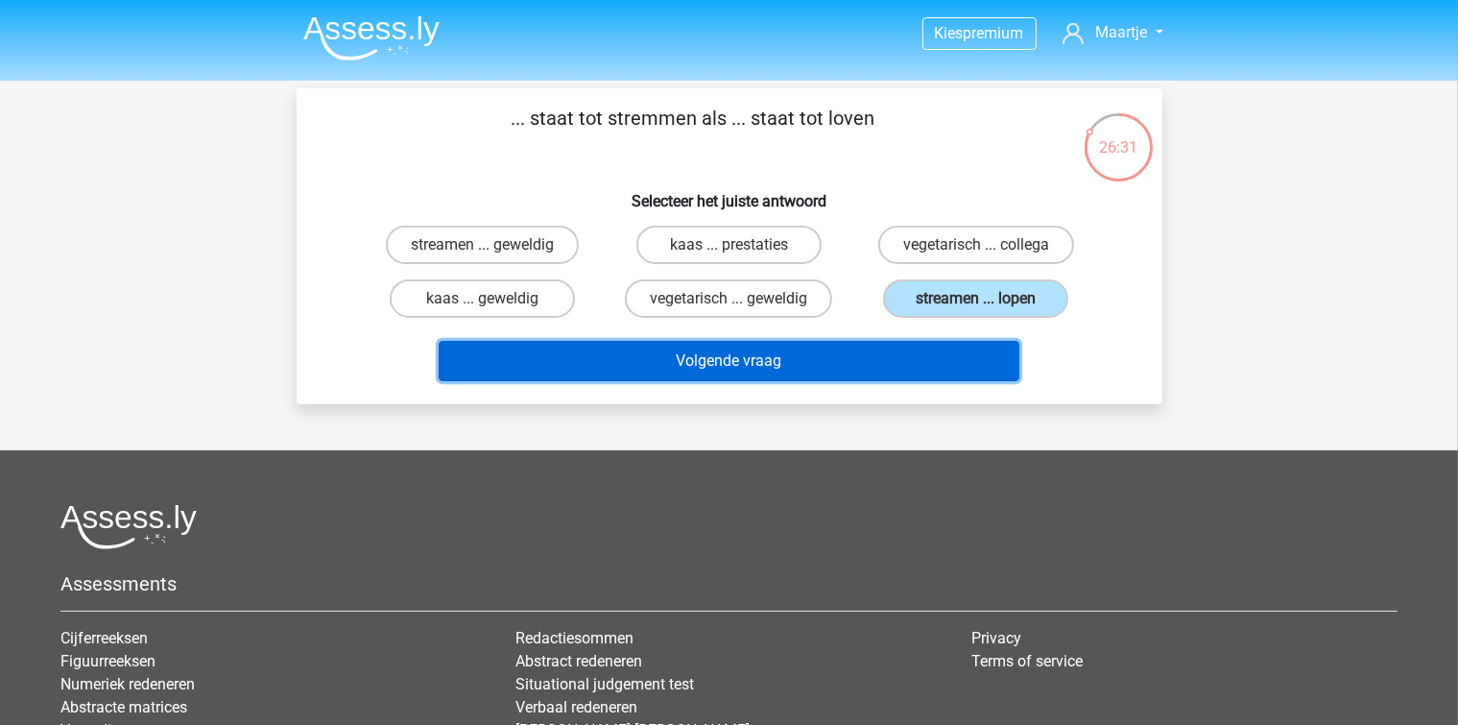
click at [950, 351] on button "Volgende vraag" at bounding box center [729, 361] width 581 height 40
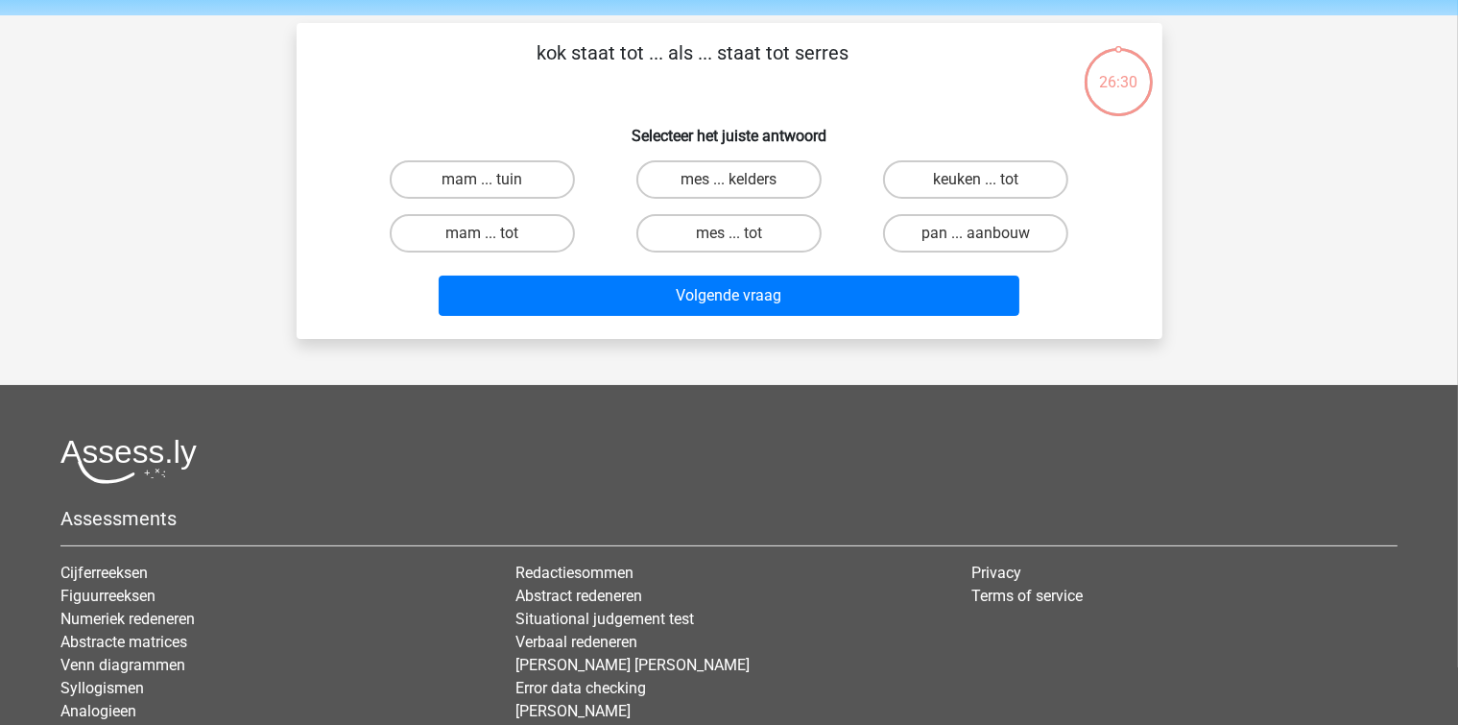
scroll to position [88, 0]
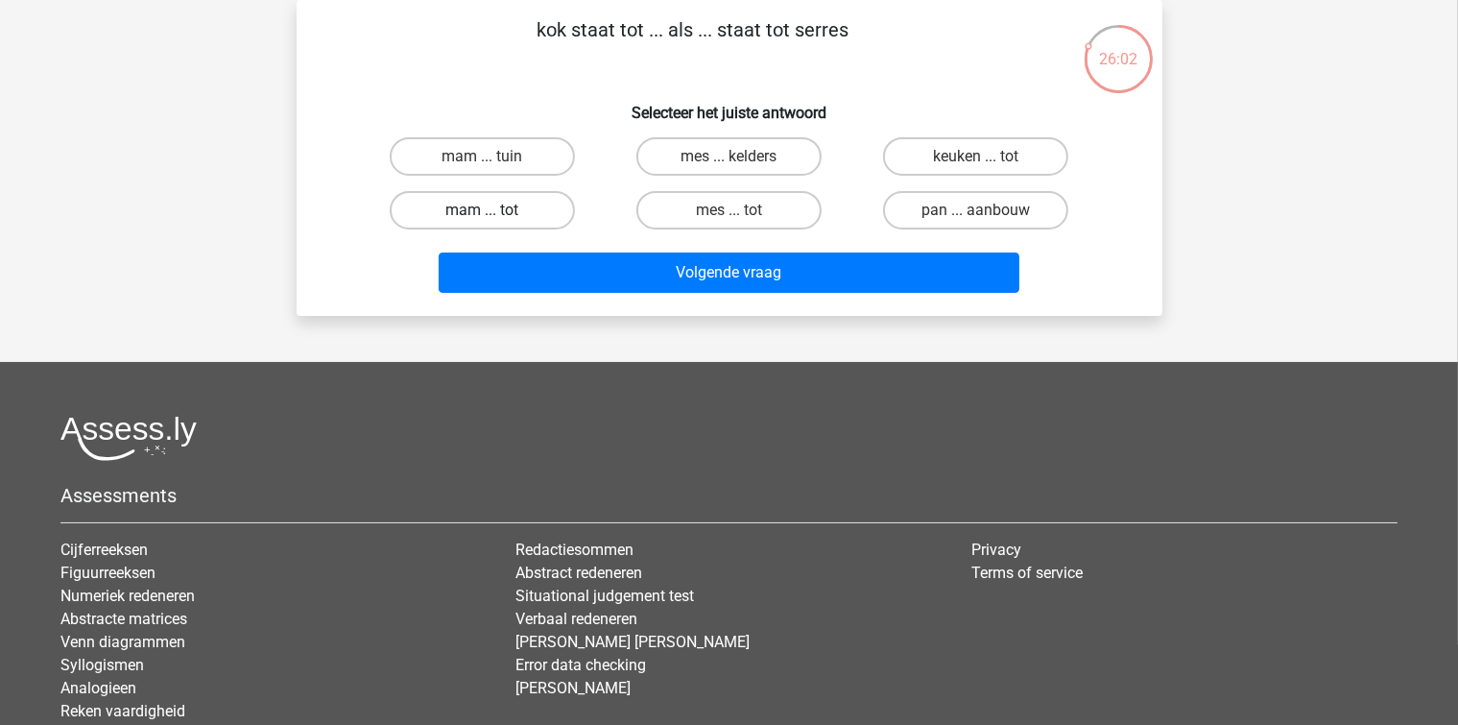
click at [503, 213] on label "mam ... tot" at bounding box center [482, 210] width 185 height 38
click at [494, 213] on input "mam ... tot" at bounding box center [488, 216] width 12 height 12
radio input "true"
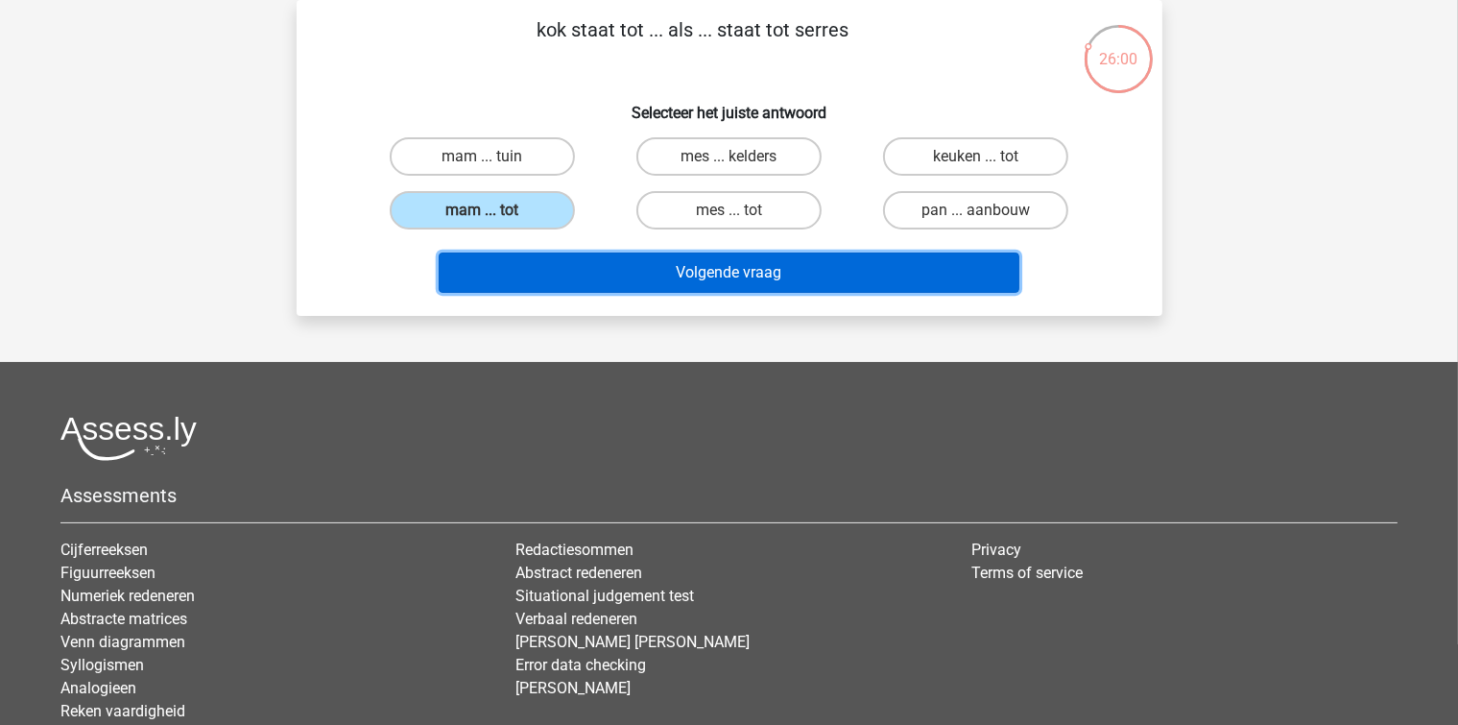
click at [554, 290] on button "Volgende vraag" at bounding box center [729, 272] width 581 height 40
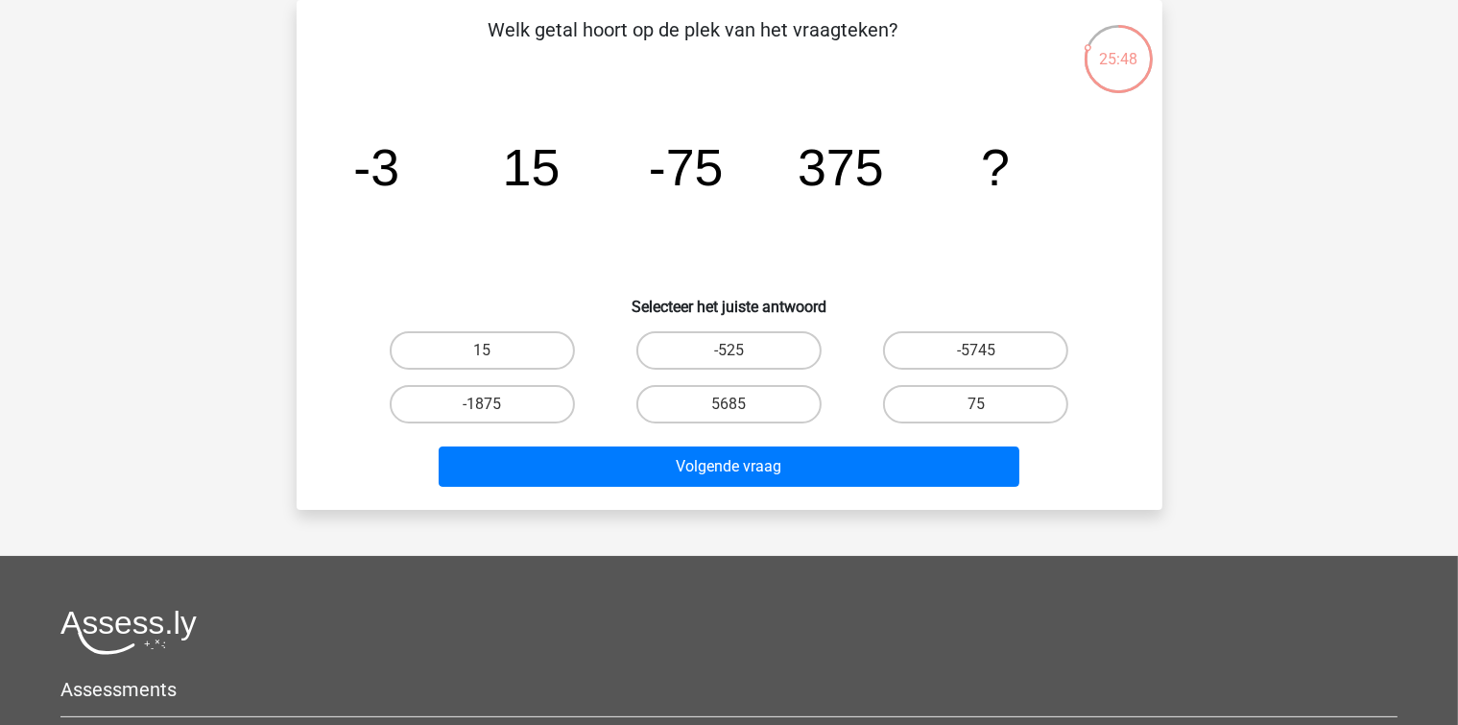
click at [573, 403] on label "-1875" at bounding box center [482, 404] width 185 height 38
click at [494, 404] on input "-1875" at bounding box center [488, 410] width 12 height 12
radio input "true"
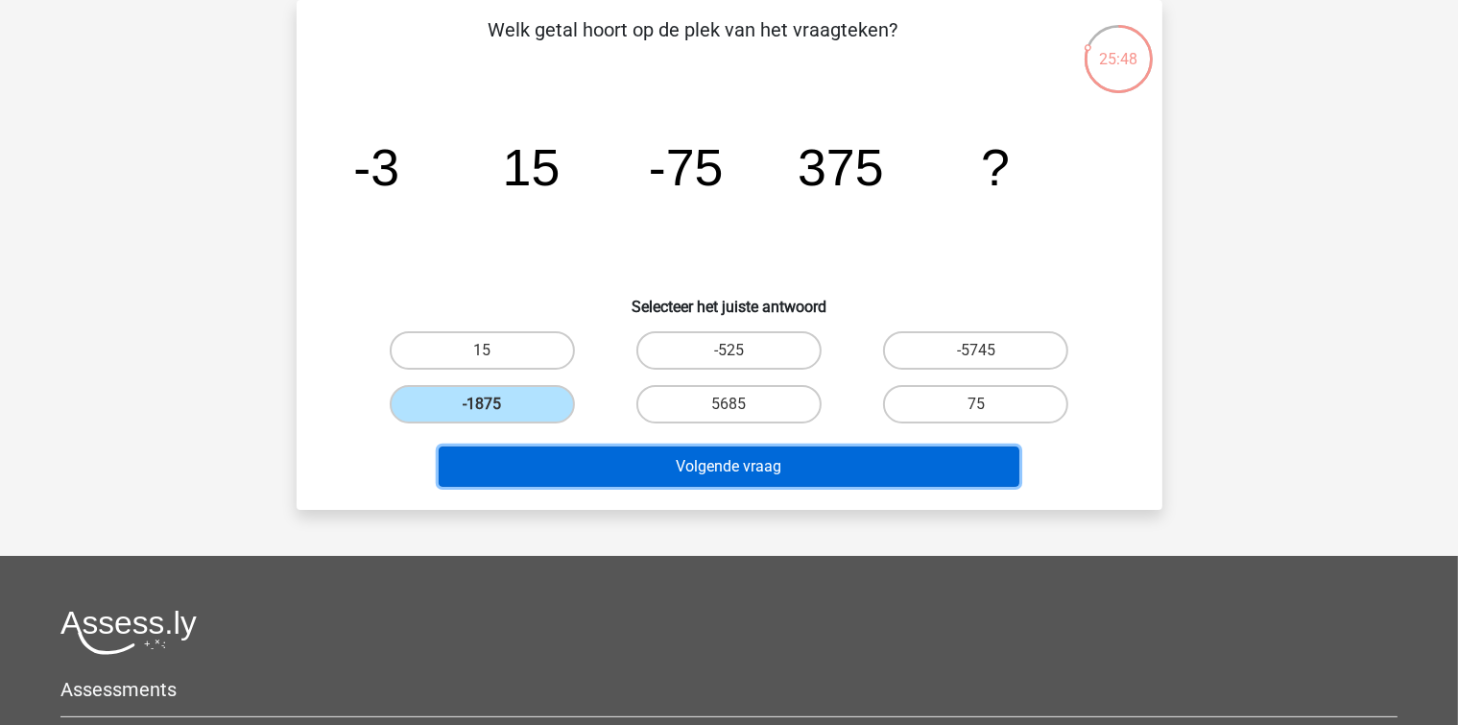
click at [712, 466] on button "Volgende vraag" at bounding box center [729, 466] width 581 height 40
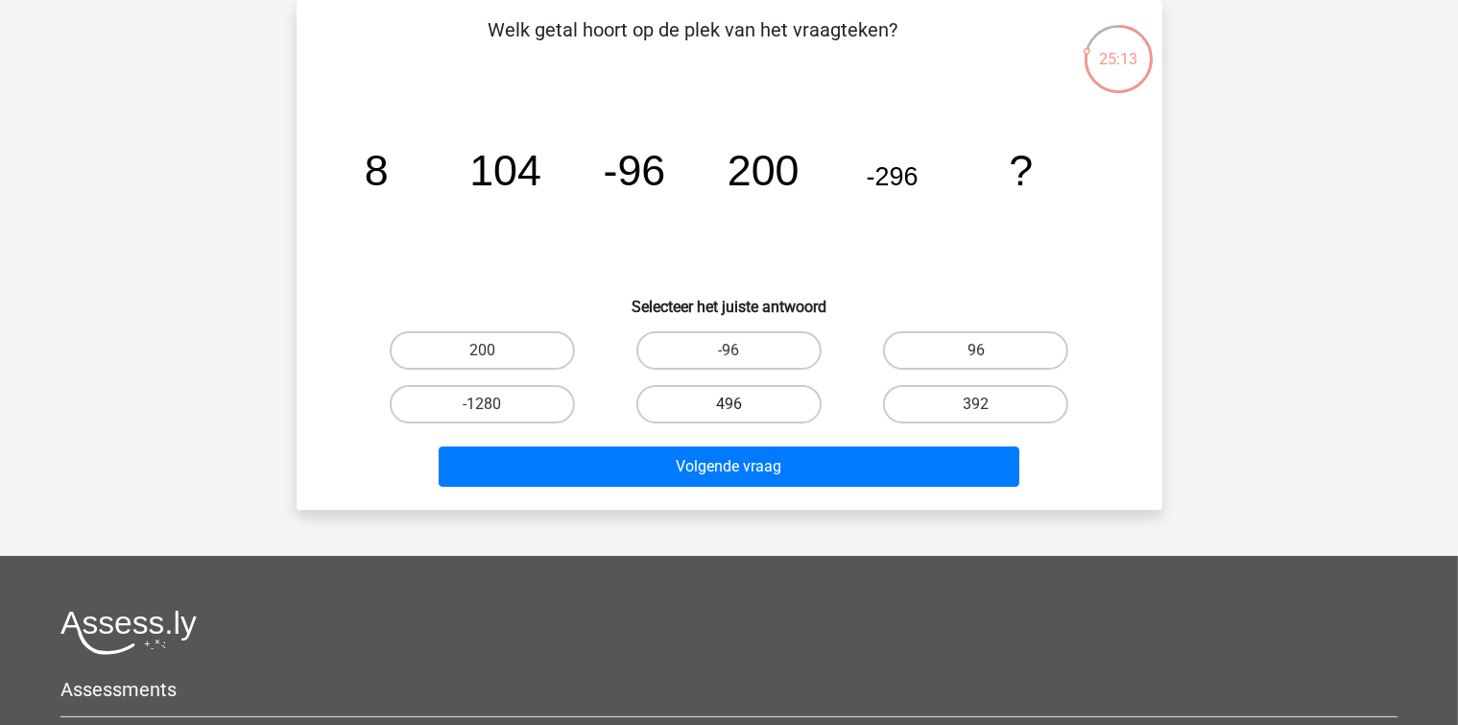
click at [703, 395] on label "496" at bounding box center [728, 404] width 185 height 38
click at [728, 404] on input "496" at bounding box center [734, 410] width 12 height 12
radio input "true"
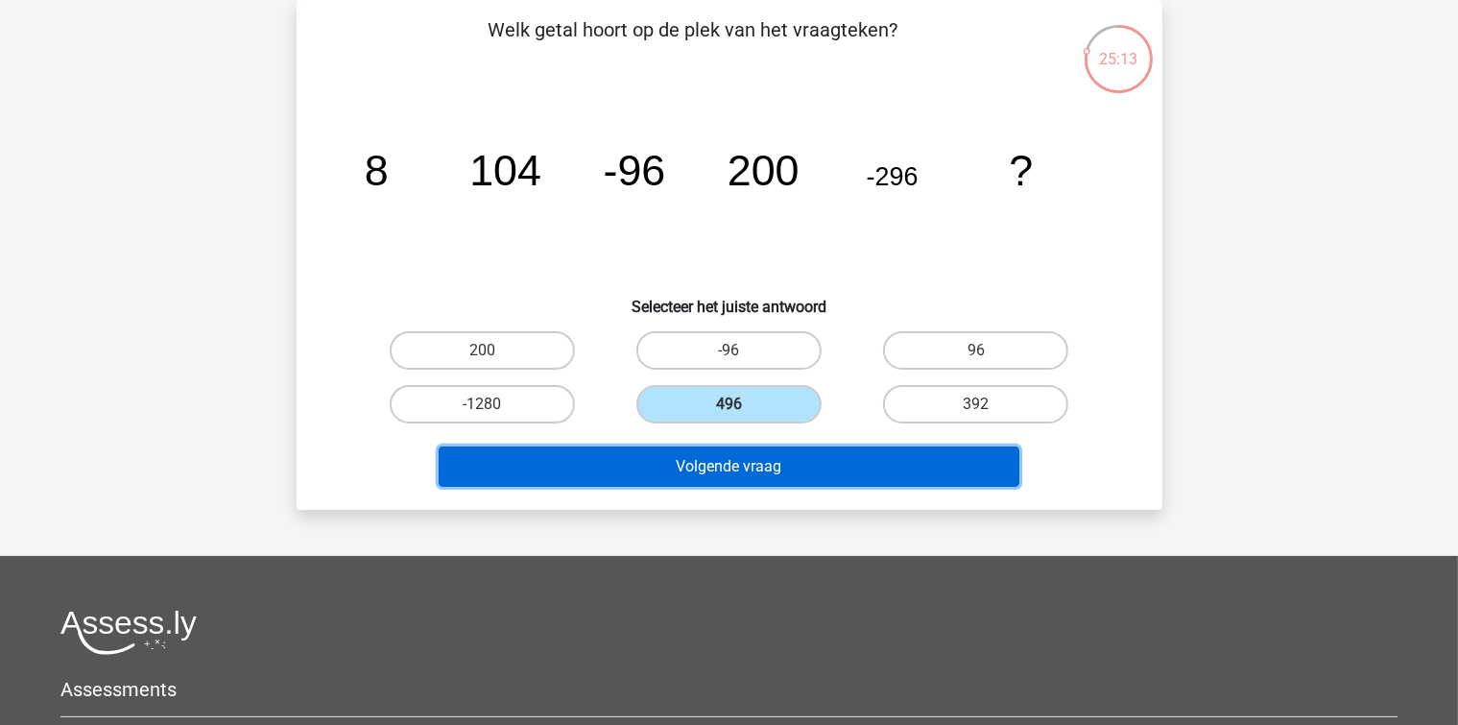
click at [728, 464] on button "Volgende vraag" at bounding box center [729, 466] width 581 height 40
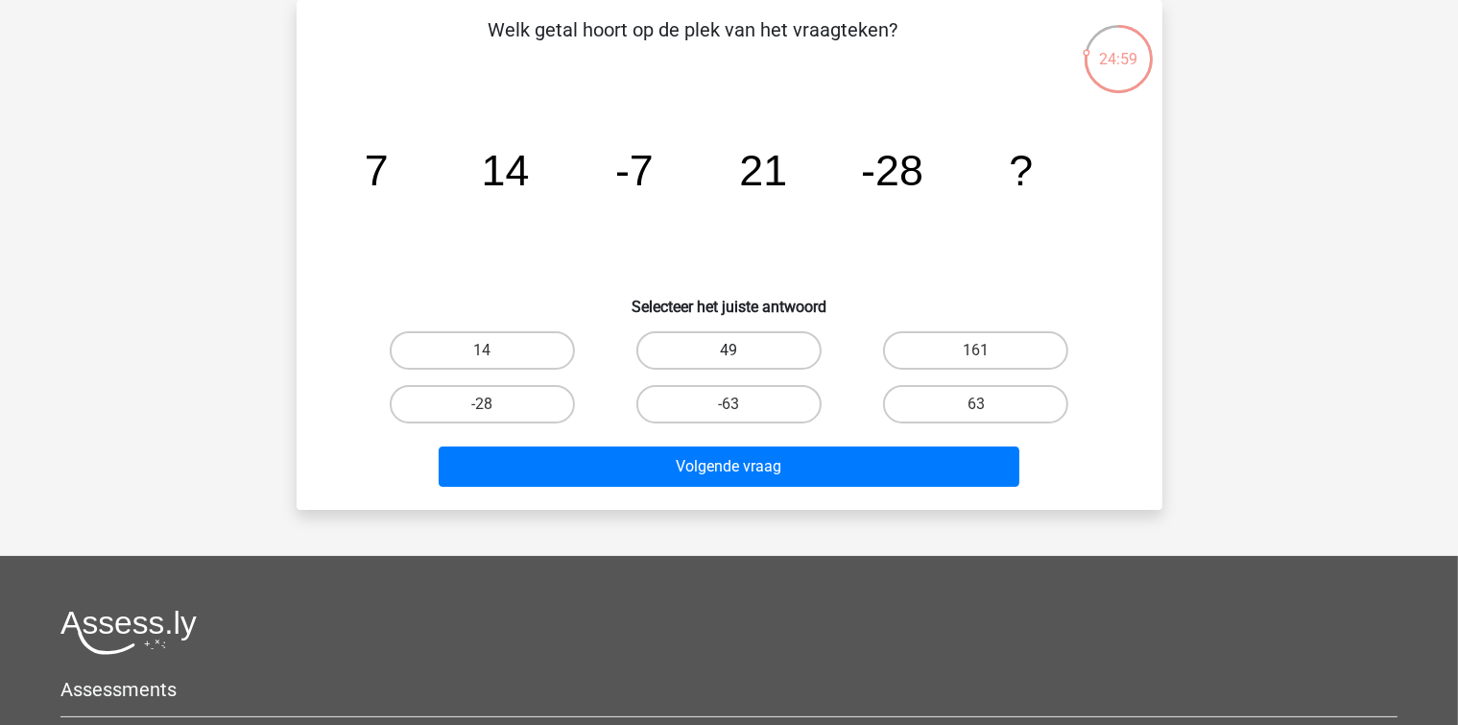
click at [665, 349] on label "49" at bounding box center [728, 350] width 185 height 38
click at [728, 350] on input "49" at bounding box center [734, 356] width 12 height 12
radio input "true"
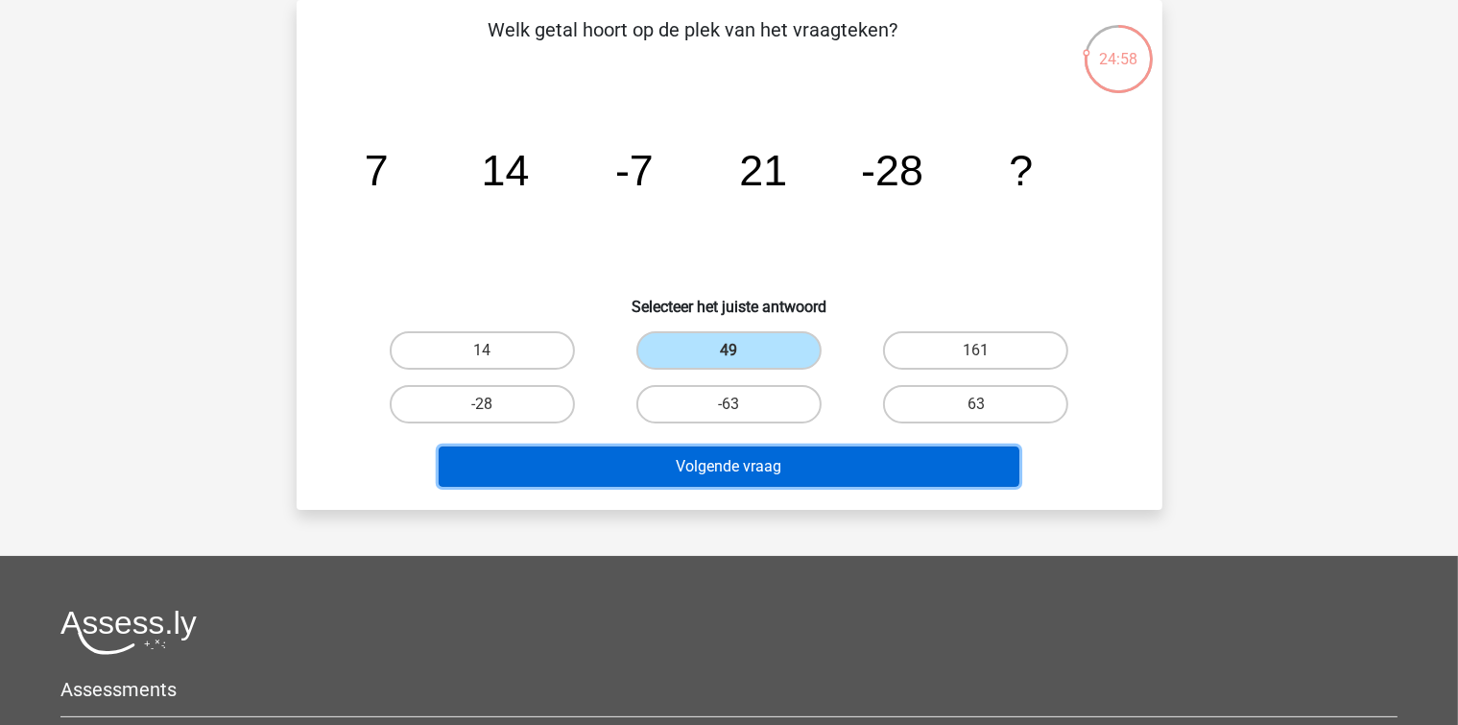
click at [644, 470] on button "Volgende vraag" at bounding box center [729, 466] width 581 height 40
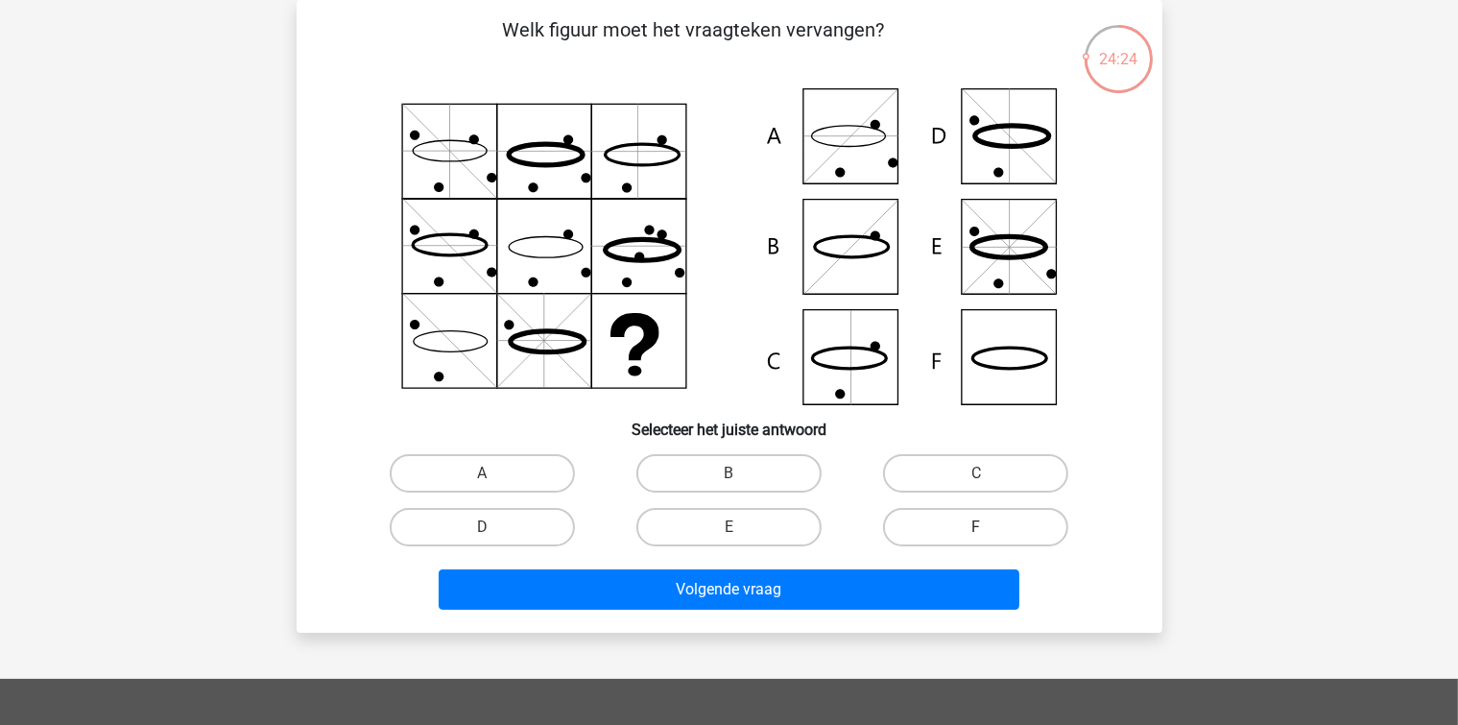
click at [936, 529] on label "F" at bounding box center [975, 527] width 185 height 38
click at [976, 529] on input "F" at bounding box center [982, 533] width 12 height 12
radio input "true"
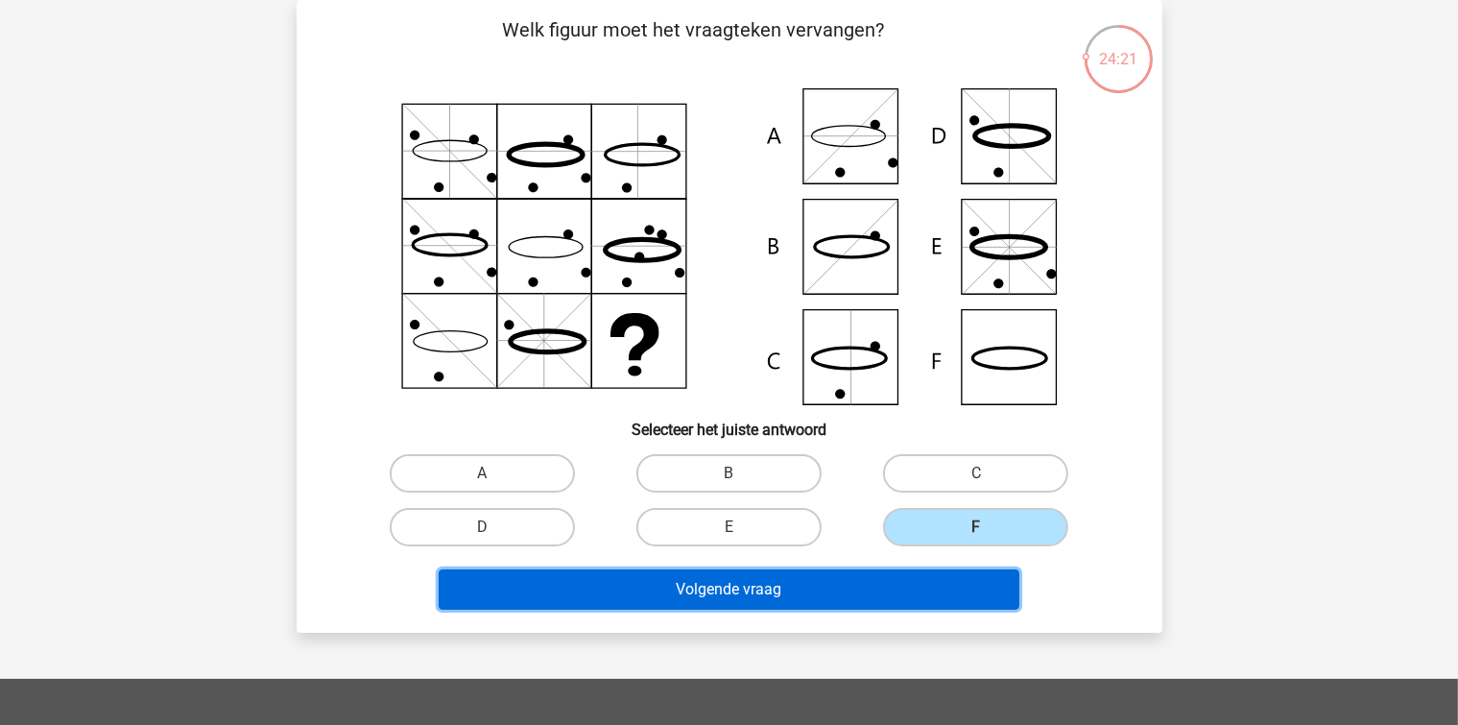
click at [703, 574] on button "Volgende vraag" at bounding box center [729, 589] width 581 height 40
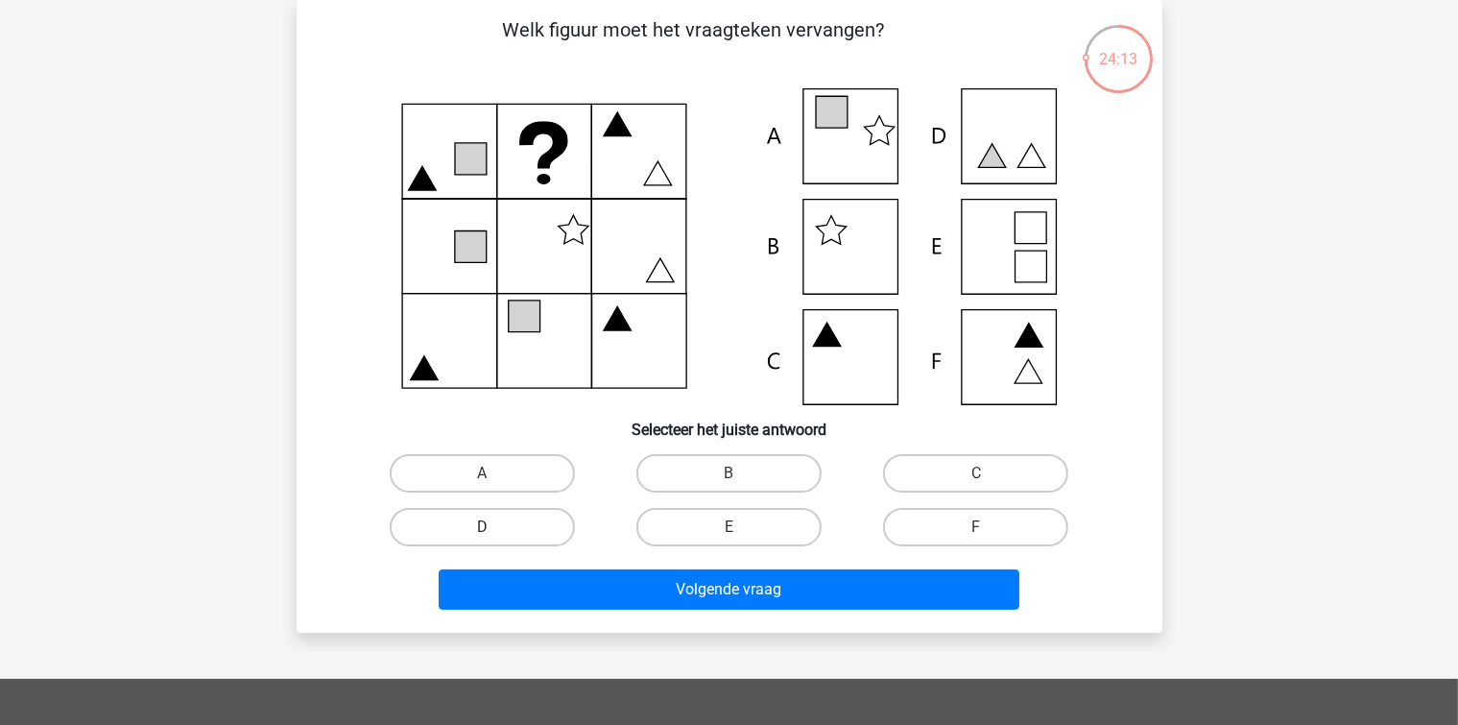
drag, startPoint x: 539, startPoint y: 476, endPoint x: 548, endPoint y: 517, distance: 42.2
click at [539, 477] on label "A" at bounding box center [482, 473] width 185 height 38
click at [494, 477] on input "A" at bounding box center [488, 479] width 12 height 12
radio input "true"
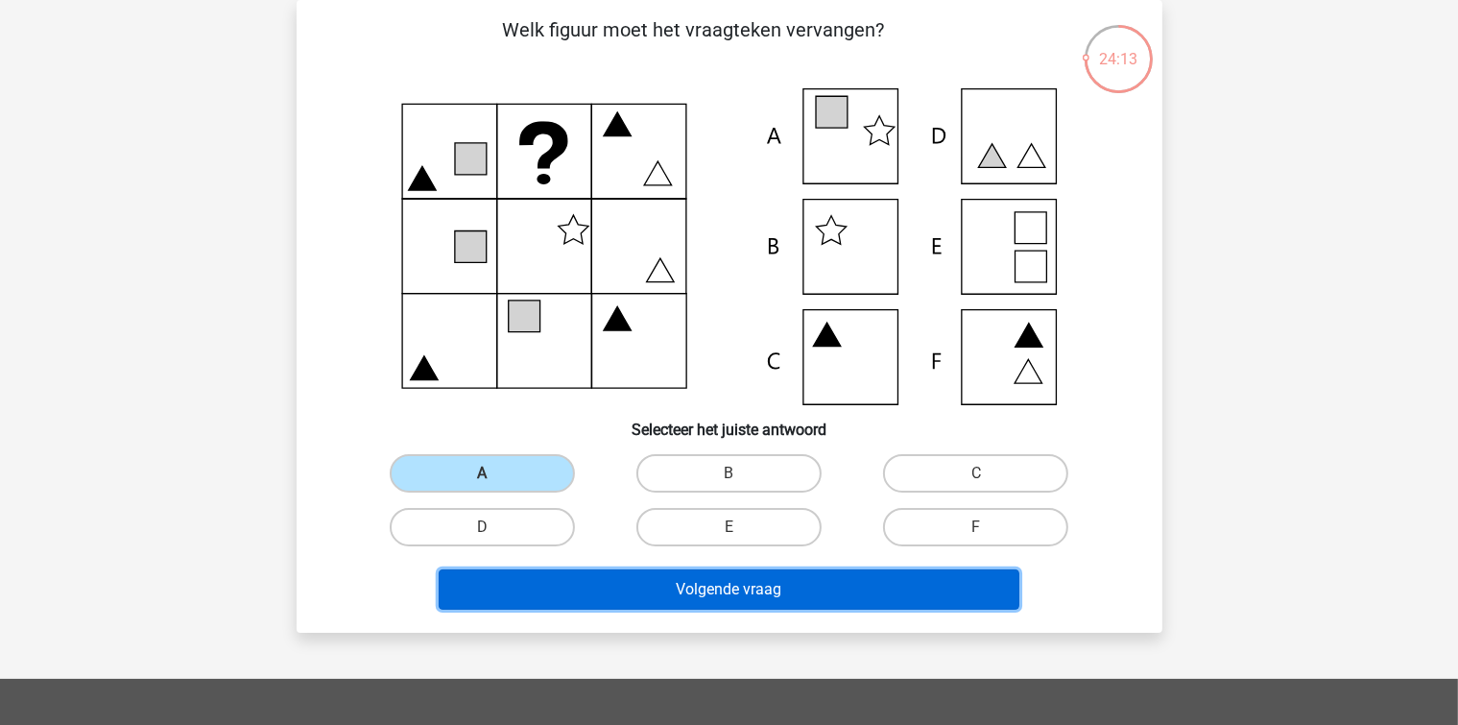
click at [590, 604] on button "Volgende vraag" at bounding box center [729, 589] width 581 height 40
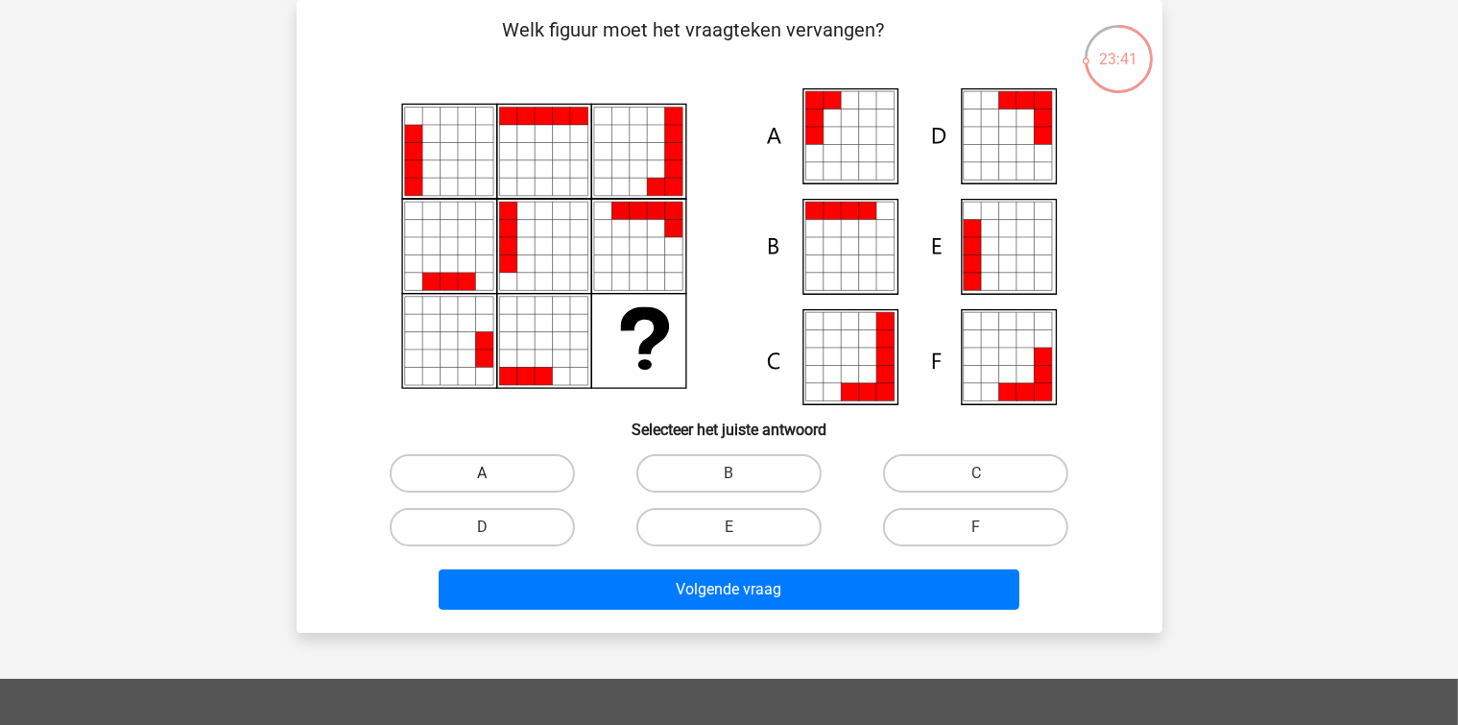
click at [517, 466] on label "A" at bounding box center [482, 473] width 185 height 38
click at [494, 473] on input "A" at bounding box center [488, 479] width 12 height 12
radio input "true"
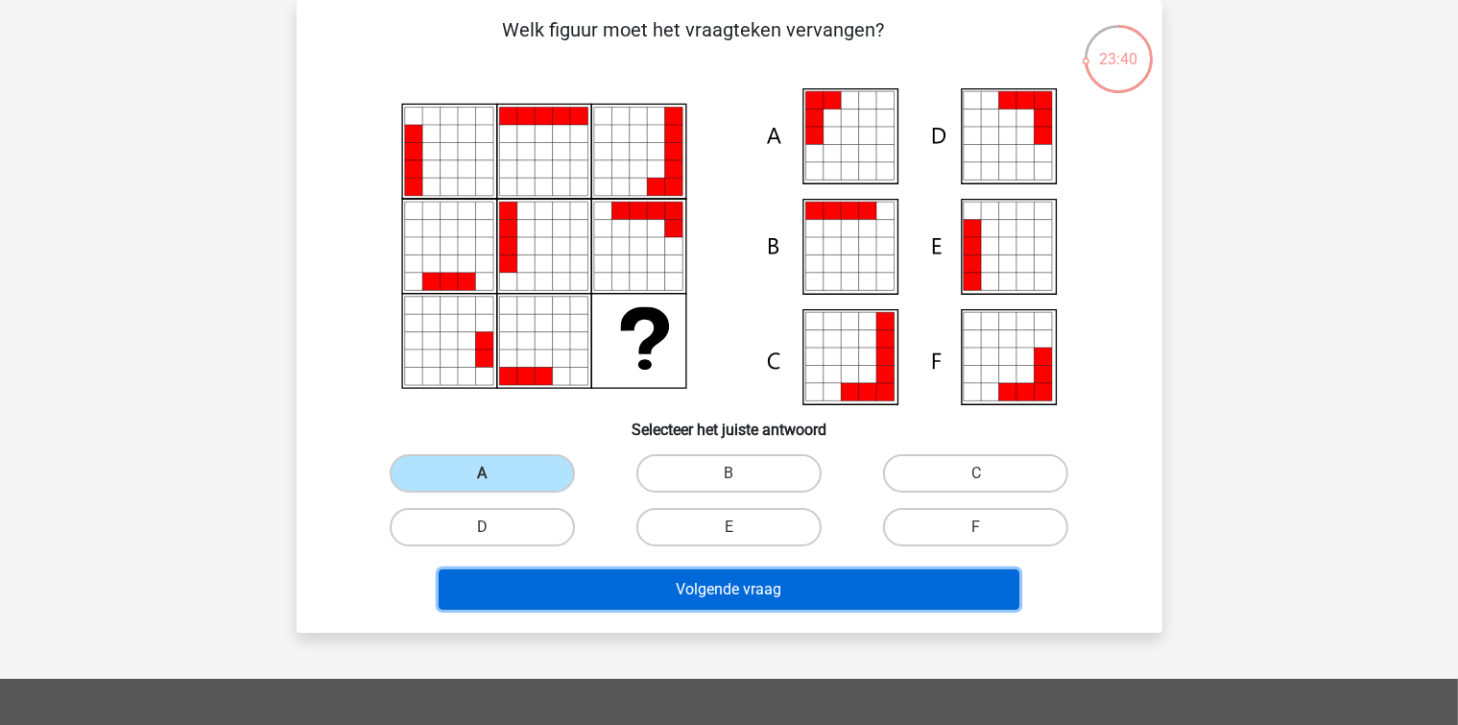
click at [556, 589] on button "Volgende vraag" at bounding box center [729, 589] width 581 height 40
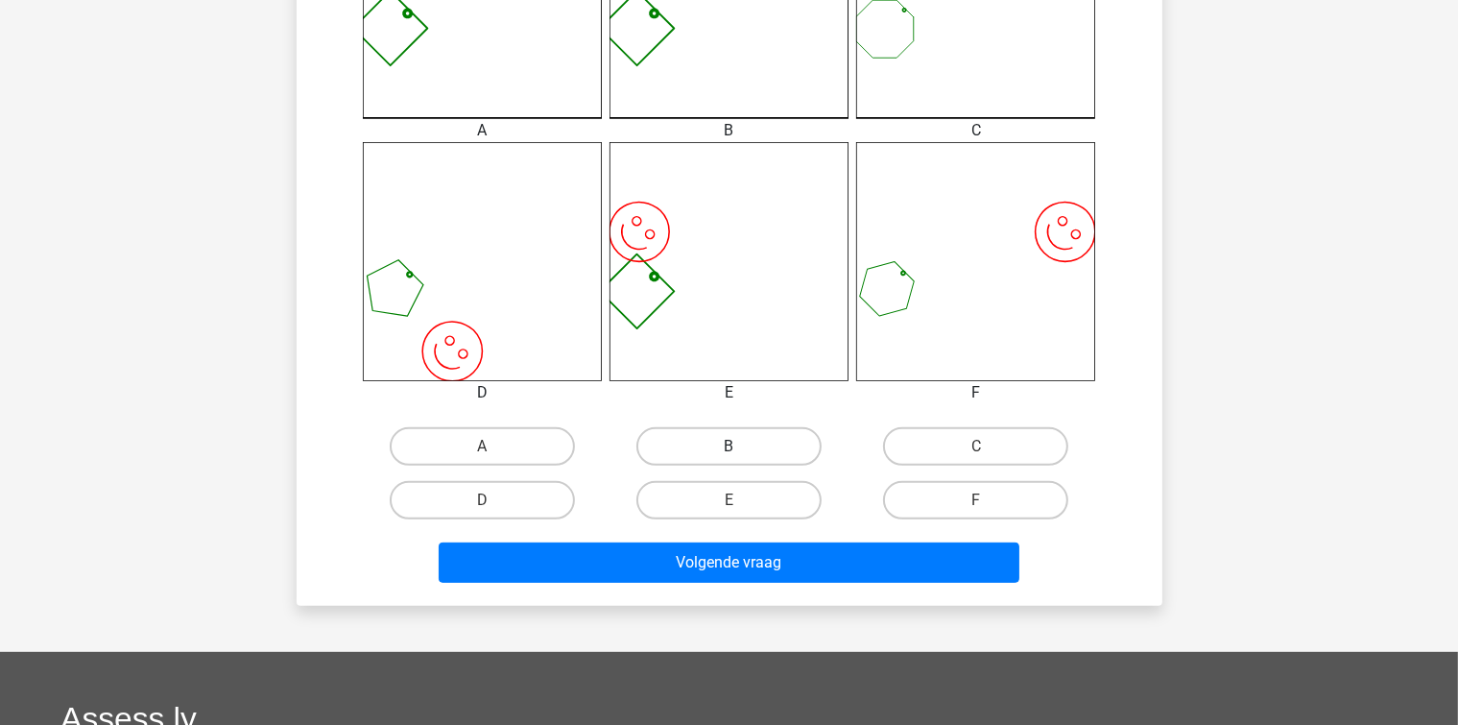
scroll to position [664, 0]
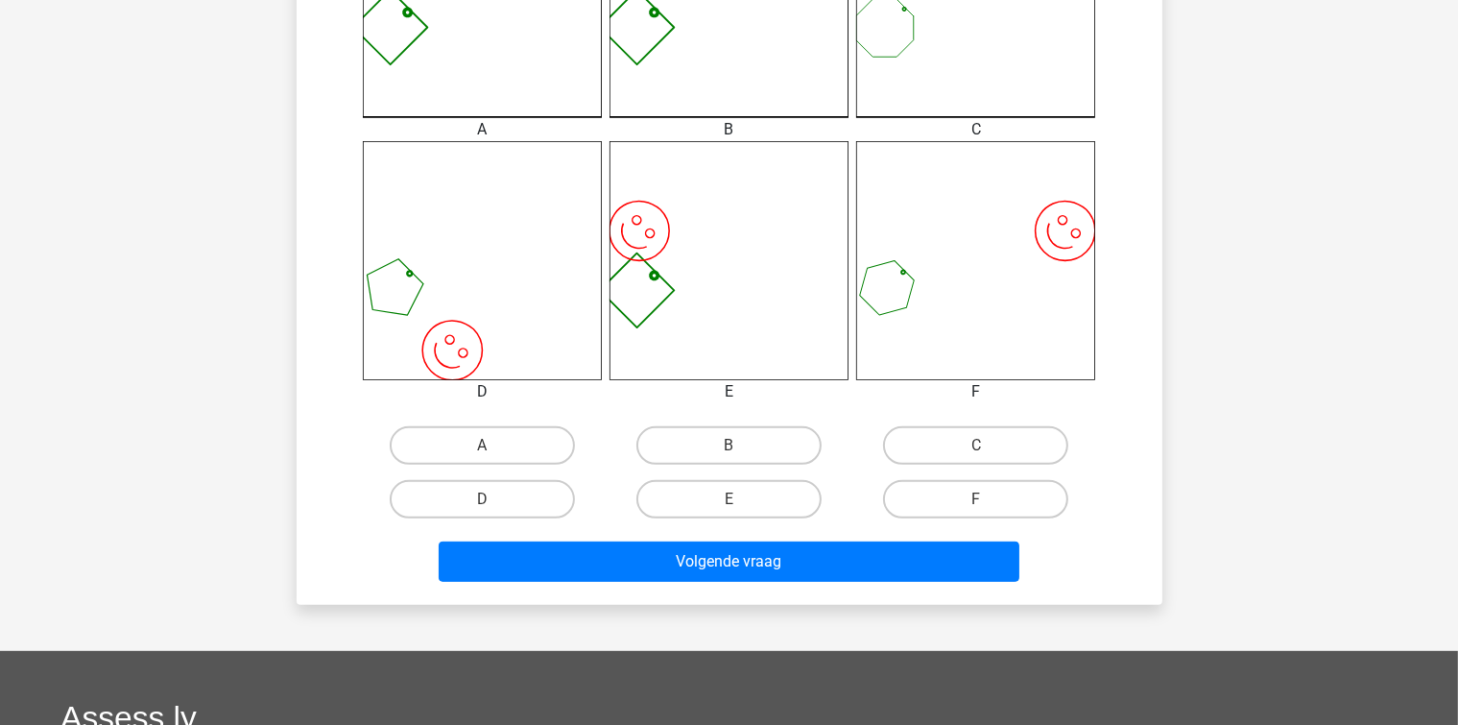
drag, startPoint x: 727, startPoint y: 443, endPoint x: 741, endPoint y: 528, distance: 85.7
click at [728, 443] on label "B" at bounding box center [728, 445] width 185 height 38
click at [728, 445] on input "B" at bounding box center [734, 451] width 12 height 12
radio input "true"
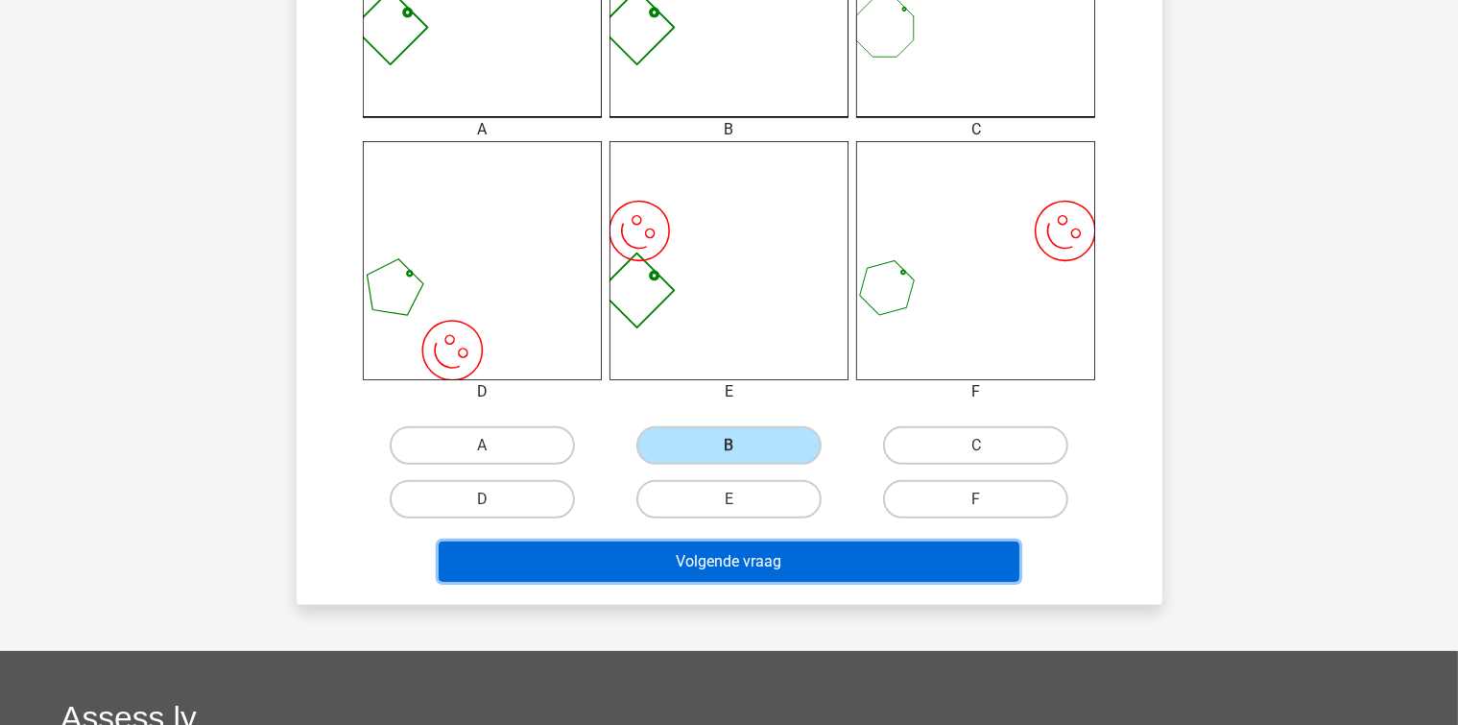
click at [737, 564] on button "Volgende vraag" at bounding box center [729, 561] width 581 height 40
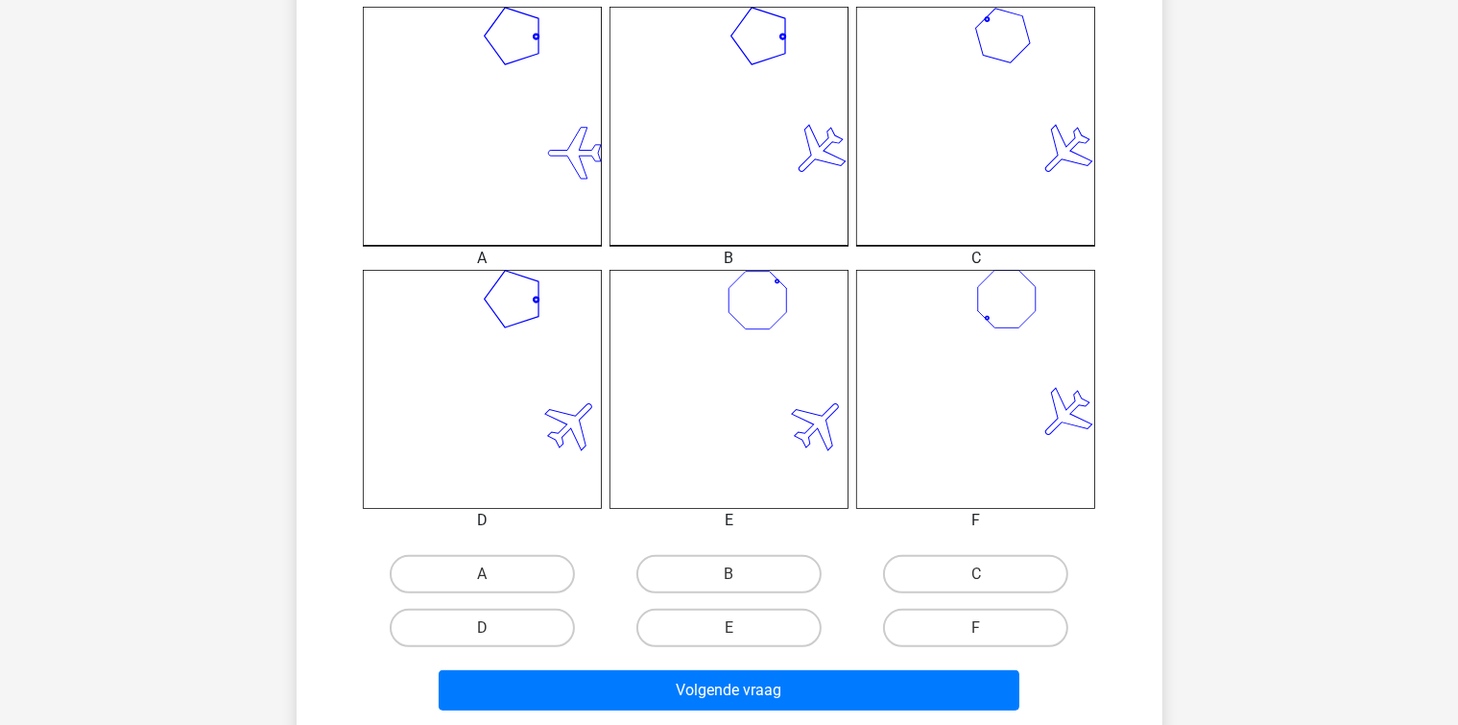
scroll to position [568, 0]
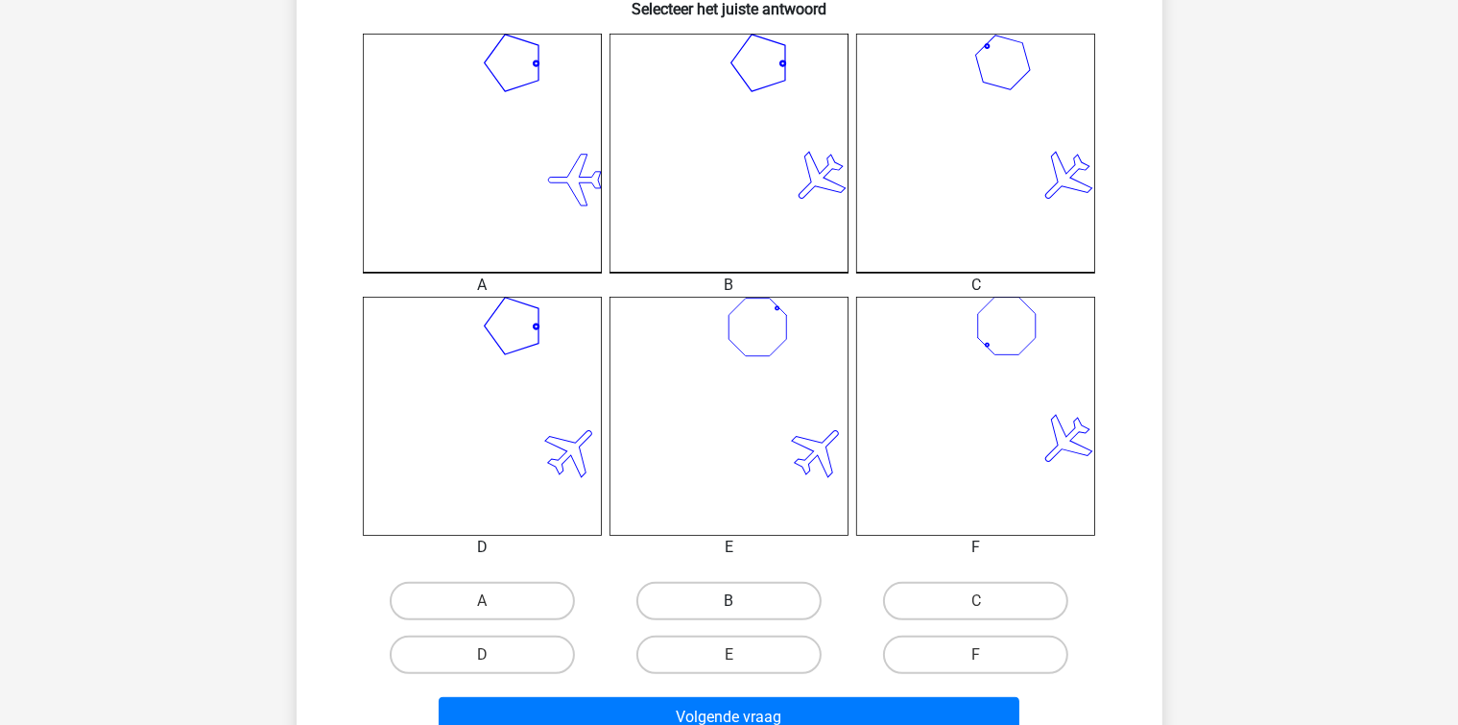
click at [752, 540] on div "A B C D" at bounding box center [729, 358] width 804 height 648
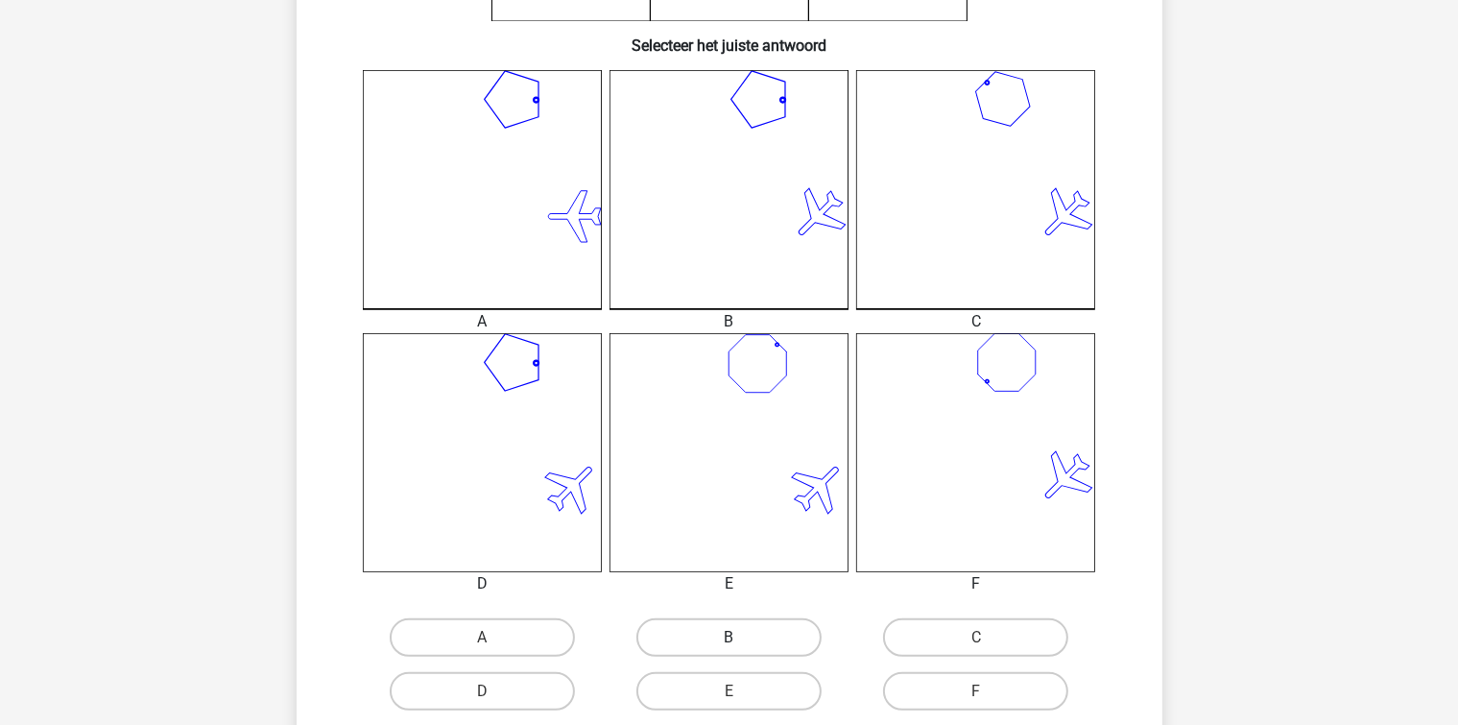
click at [757, 652] on label "B" at bounding box center [728, 637] width 185 height 38
click at [741, 650] on input "B" at bounding box center [734, 643] width 12 height 12
radio input "true"
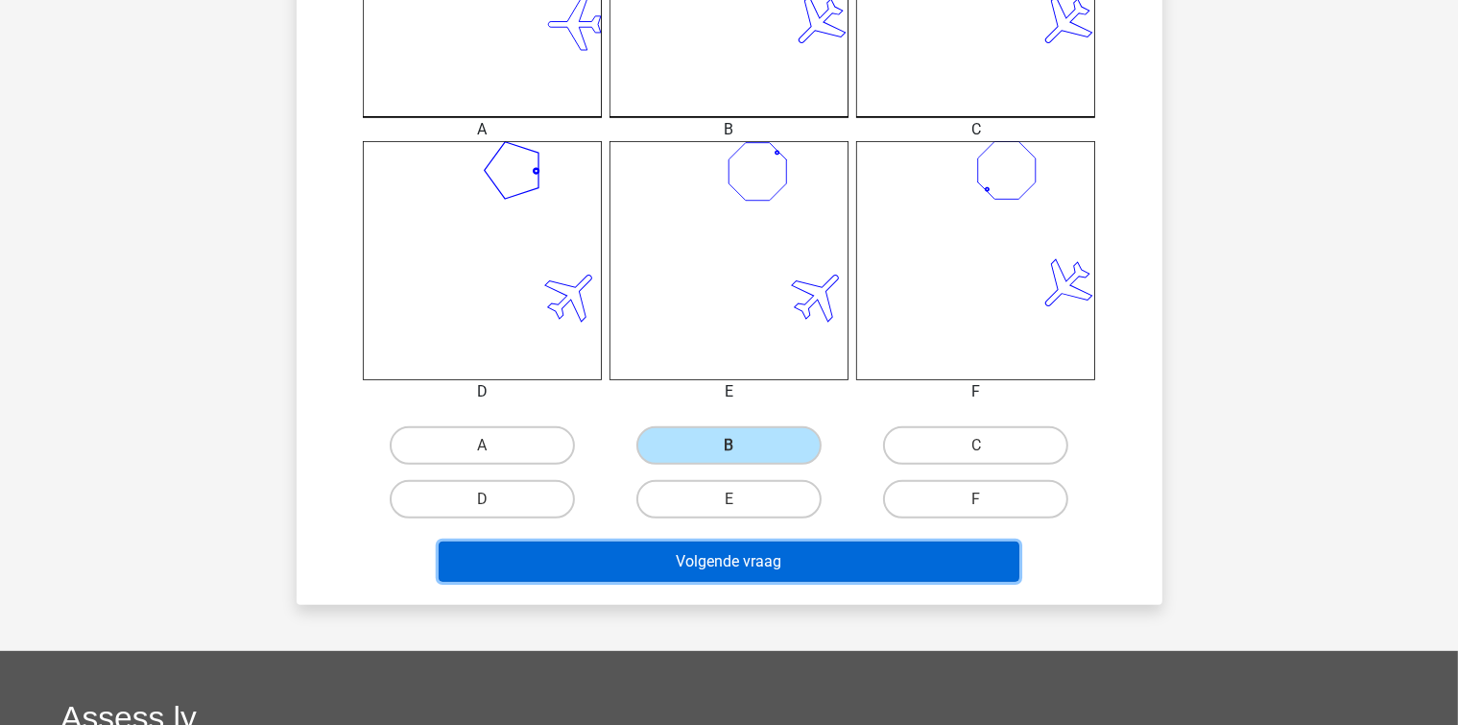
click at [801, 561] on button "Volgende vraag" at bounding box center [729, 561] width 581 height 40
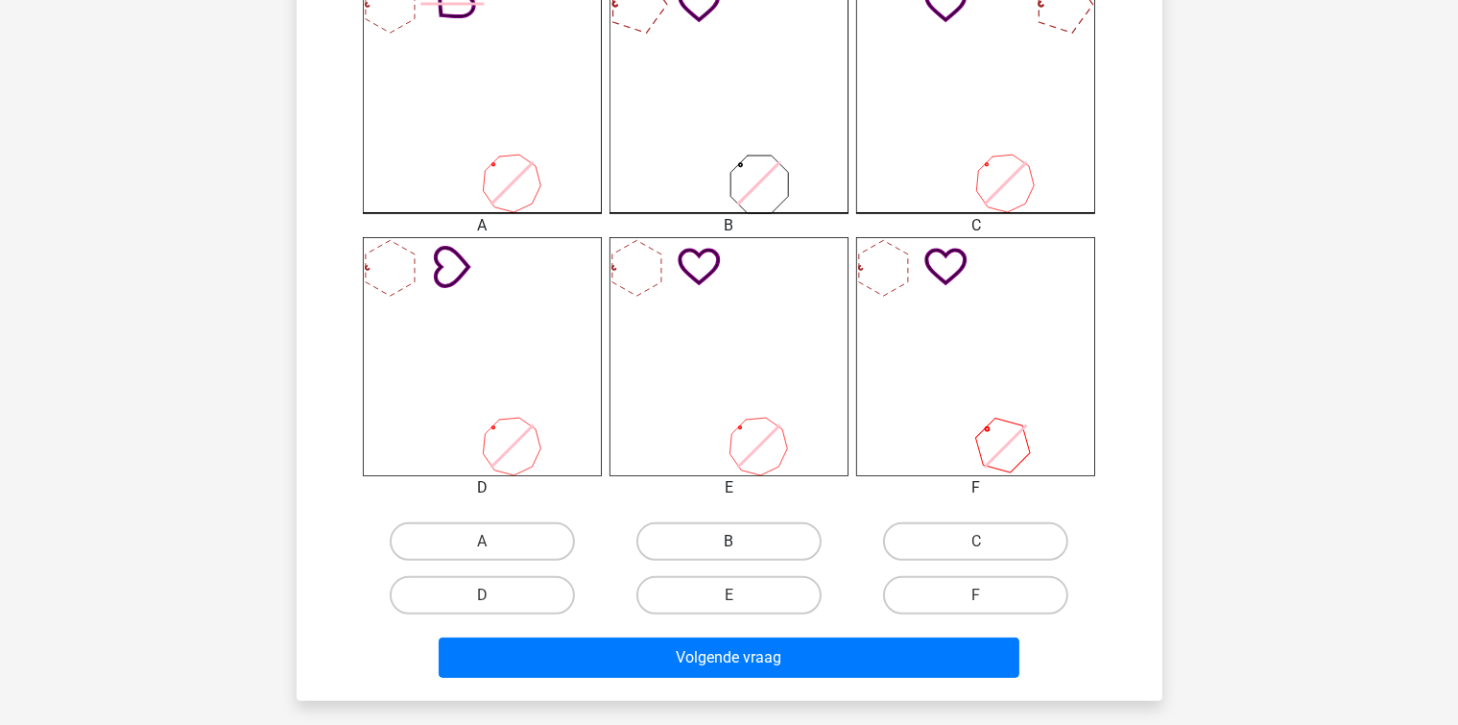
click at [748, 528] on label "B" at bounding box center [728, 541] width 185 height 38
click at [741, 541] on input "B" at bounding box center [734, 547] width 12 height 12
radio input "true"
click at [731, 595] on input "E" at bounding box center [734, 601] width 12 height 12
radio input "true"
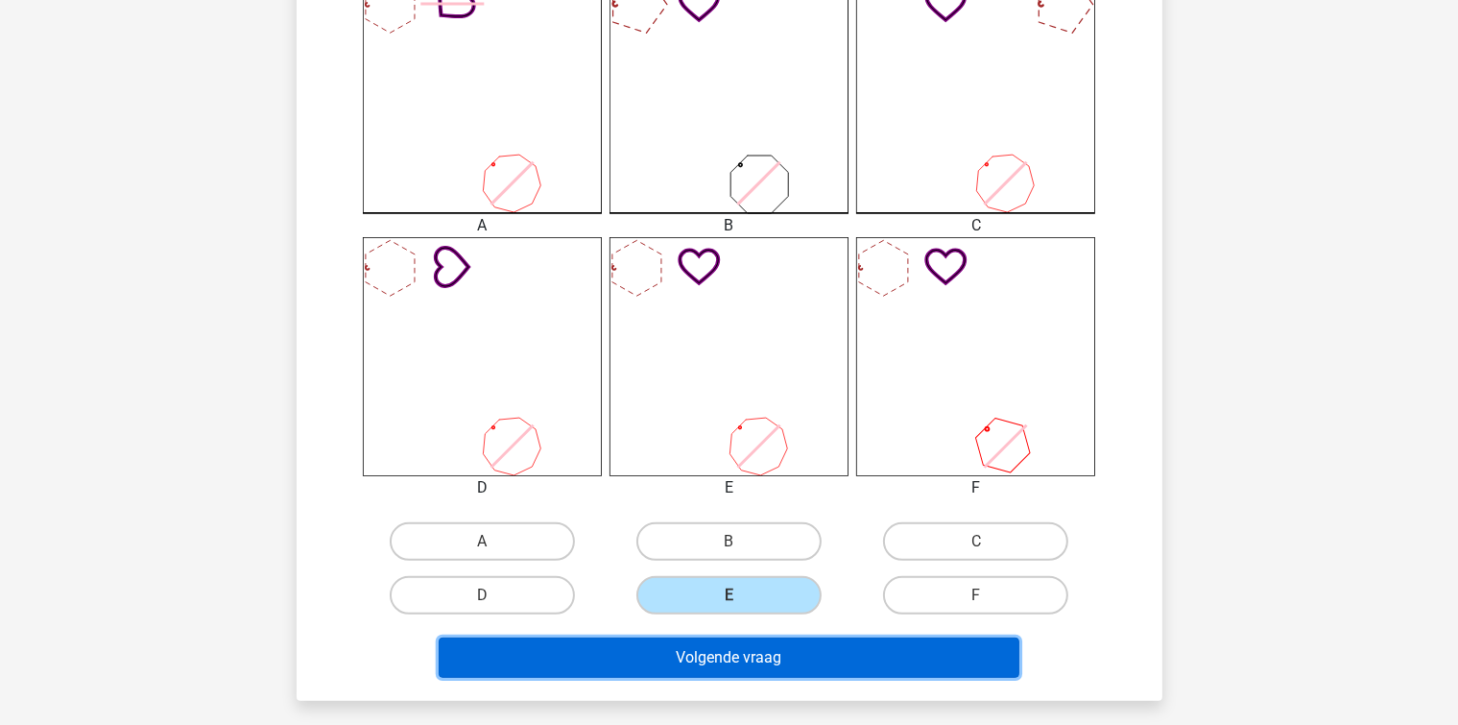
click at [740, 651] on button "Volgende vraag" at bounding box center [729, 657] width 581 height 40
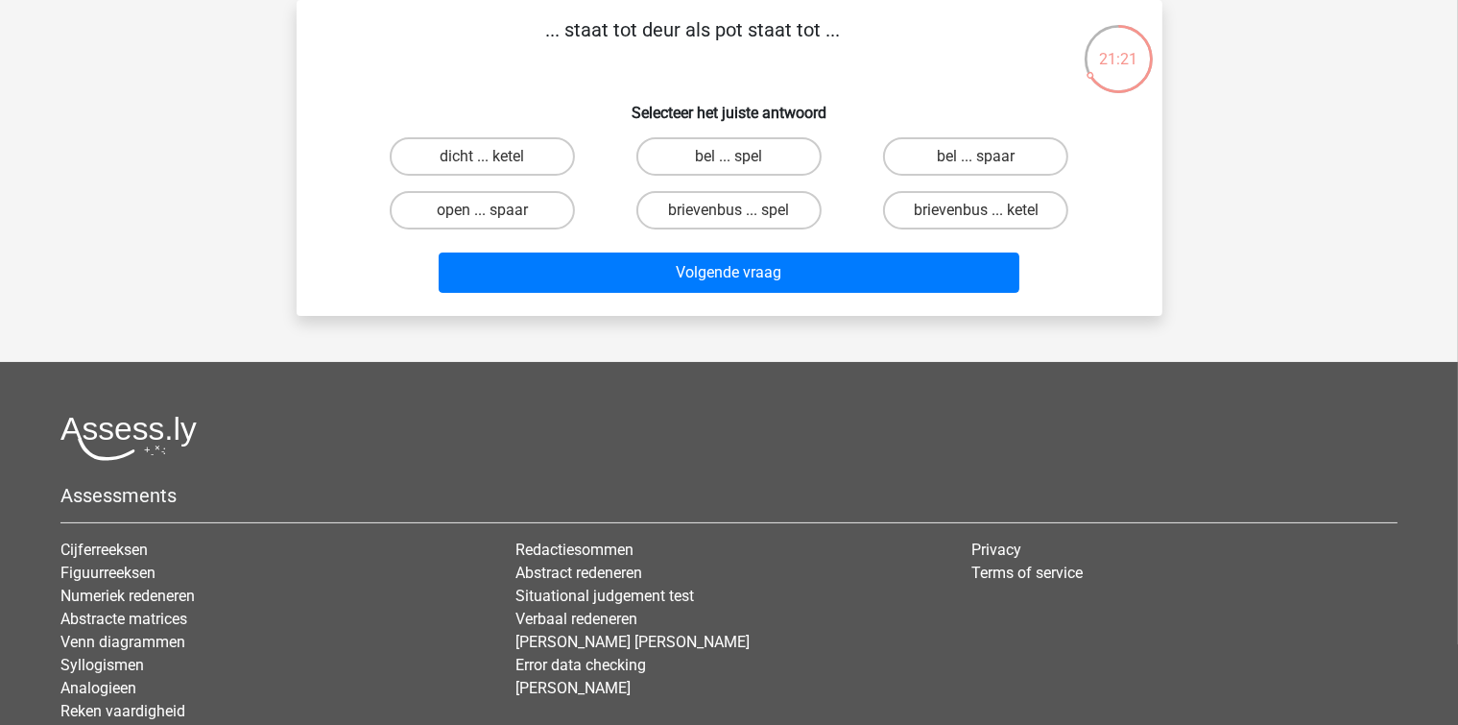
scroll to position [0, 0]
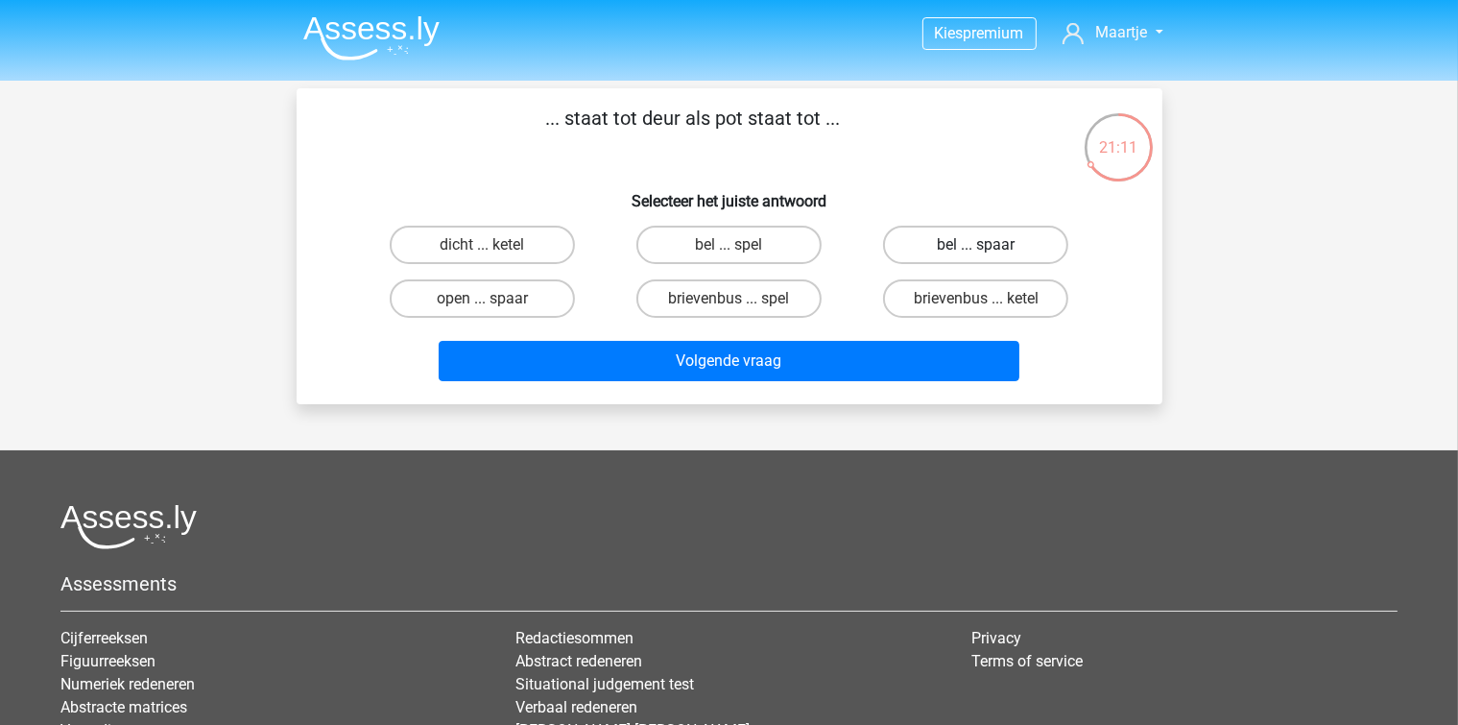
click at [944, 240] on label "bel ... spaar" at bounding box center [975, 245] width 185 height 38
click at [976, 245] on input "bel ... spaar" at bounding box center [982, 251] width 12 height 12
radio input "true"
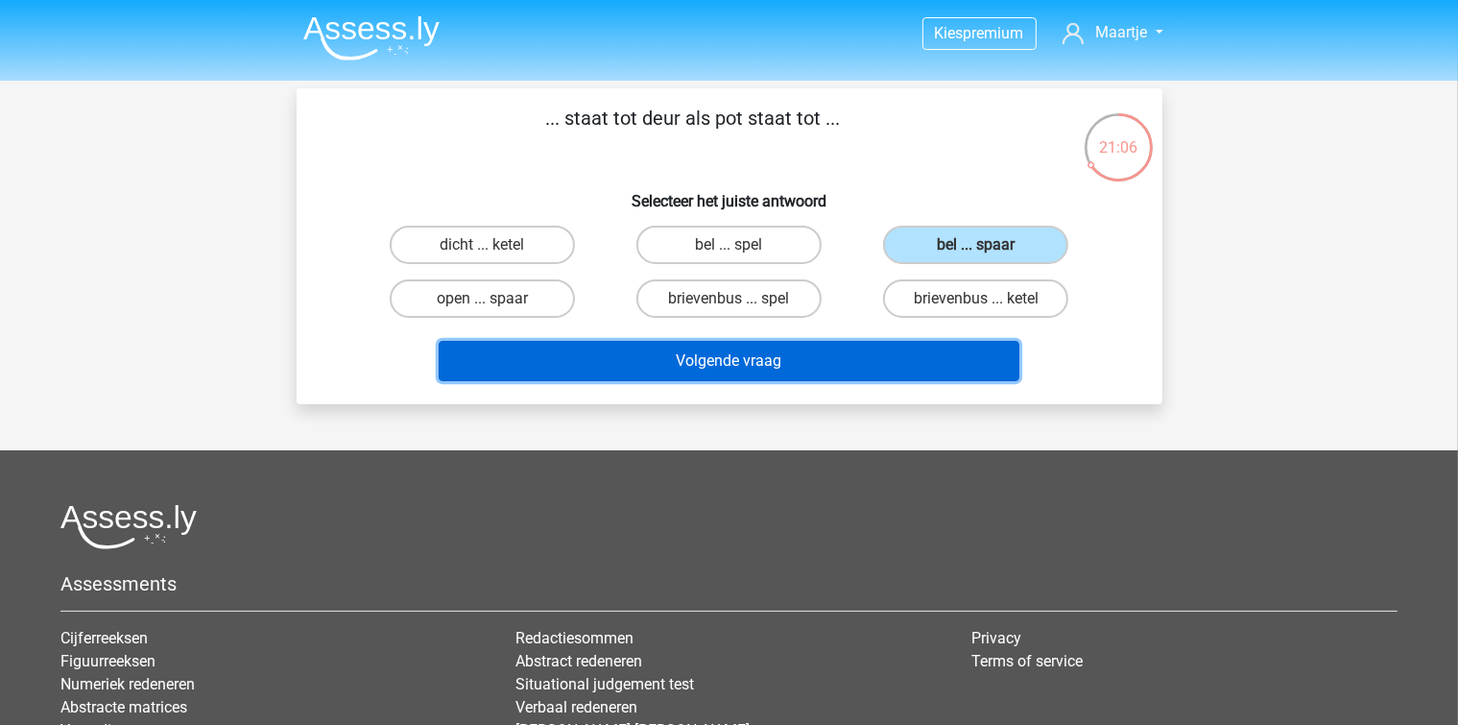
click at [860, 347] on button "Volgende vraag" at bounding box center [729, 361] width 581 height 40
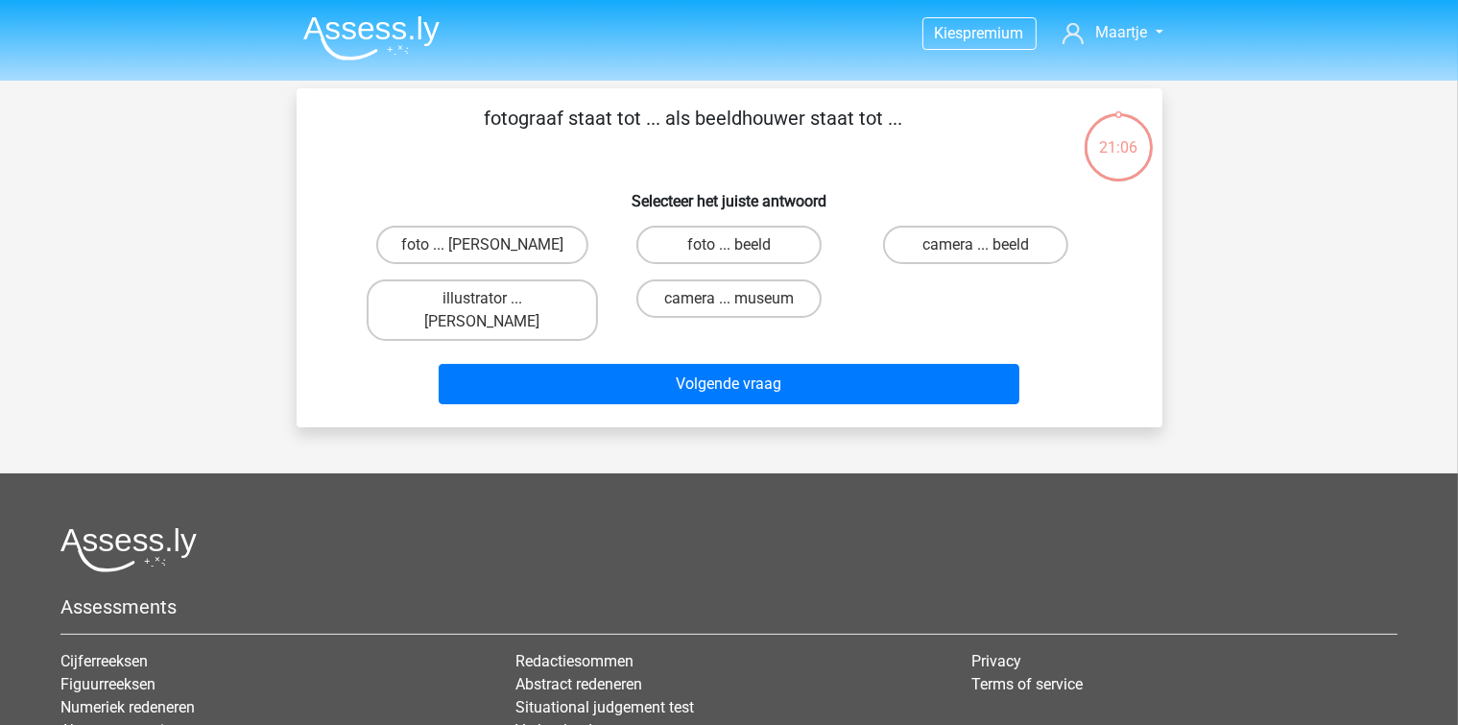
scroll to position [88, 0]
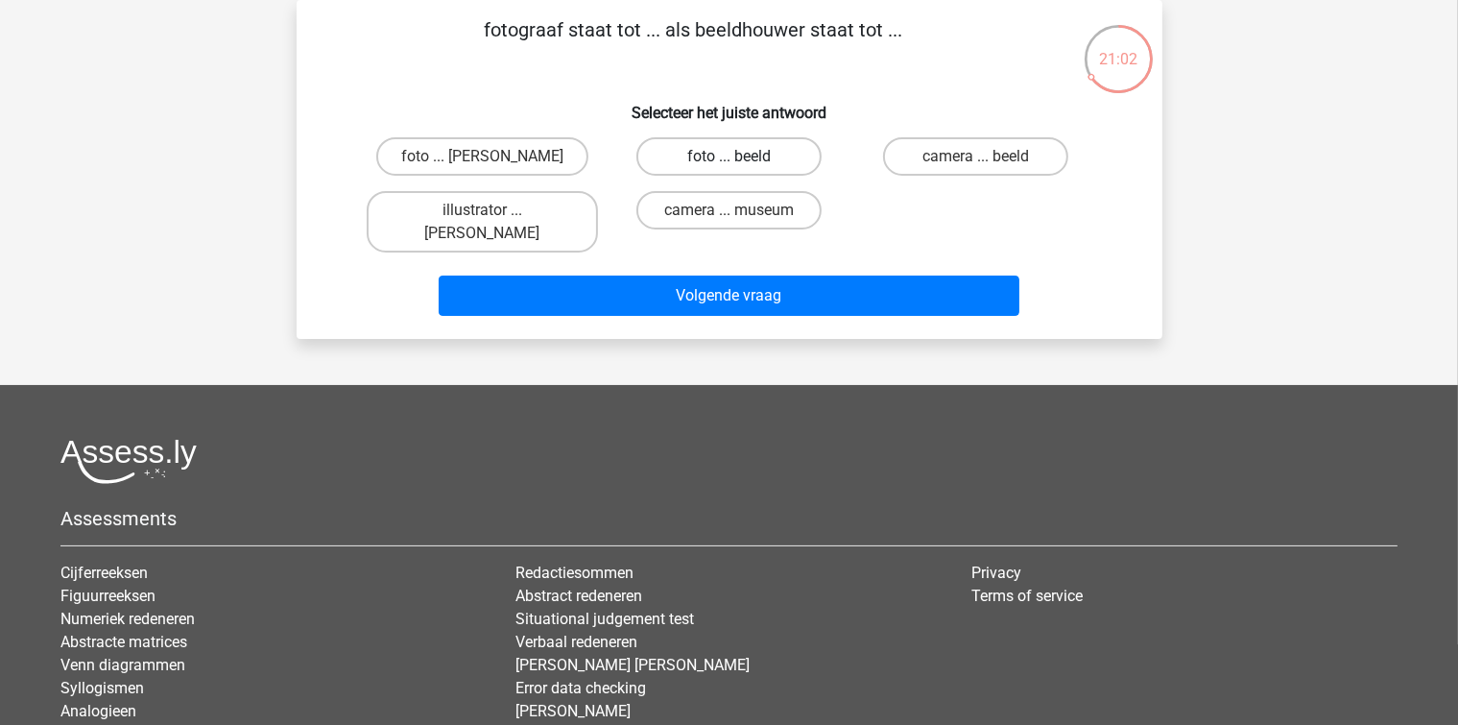
click at [705, 152] on label "foto ... beeld" at bounding box center [728, 156] width 185 height 38
click at [728, 156] on input "foto ... beeld" at bounding box center [734, 162] width 12 height 12
radio input "true"
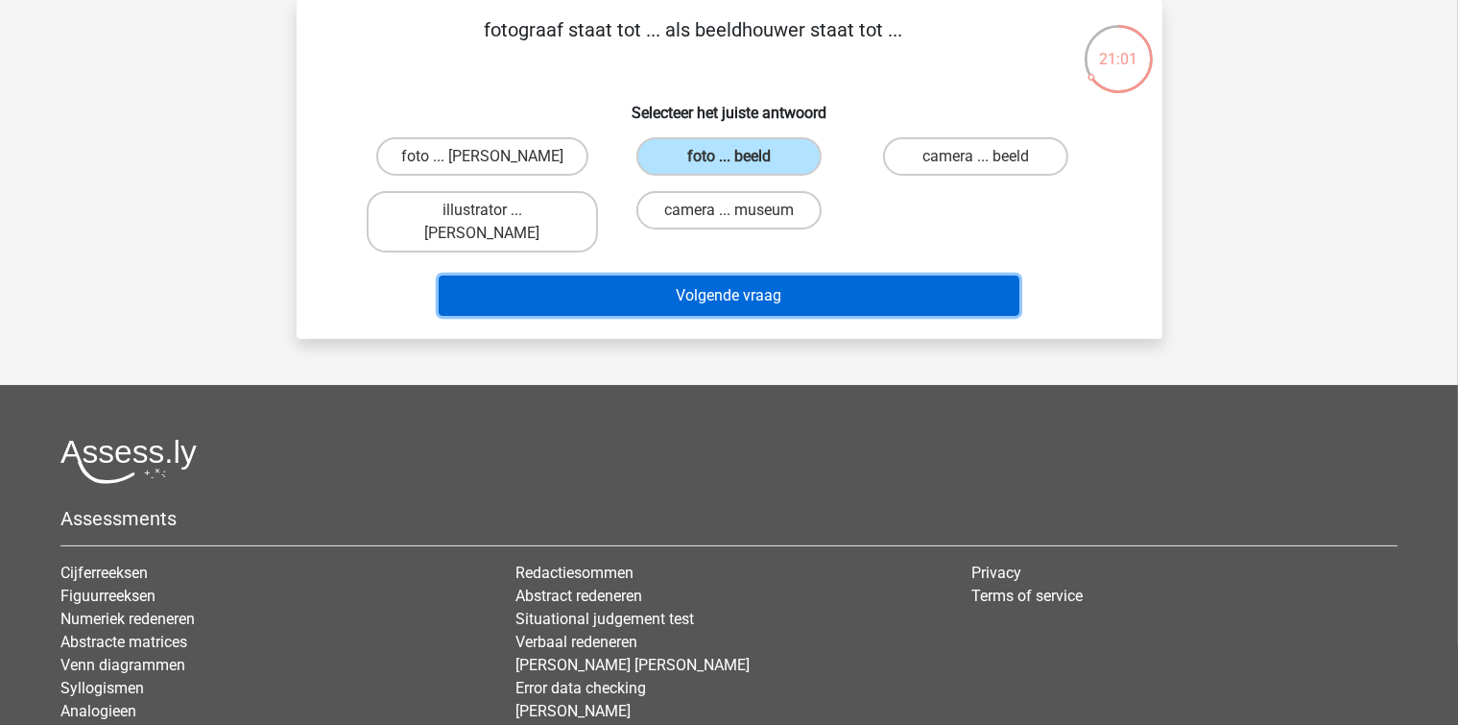
click at [668, 275] on button "Volgende vraag" at bounding box center [729, 295] width 581 height 40
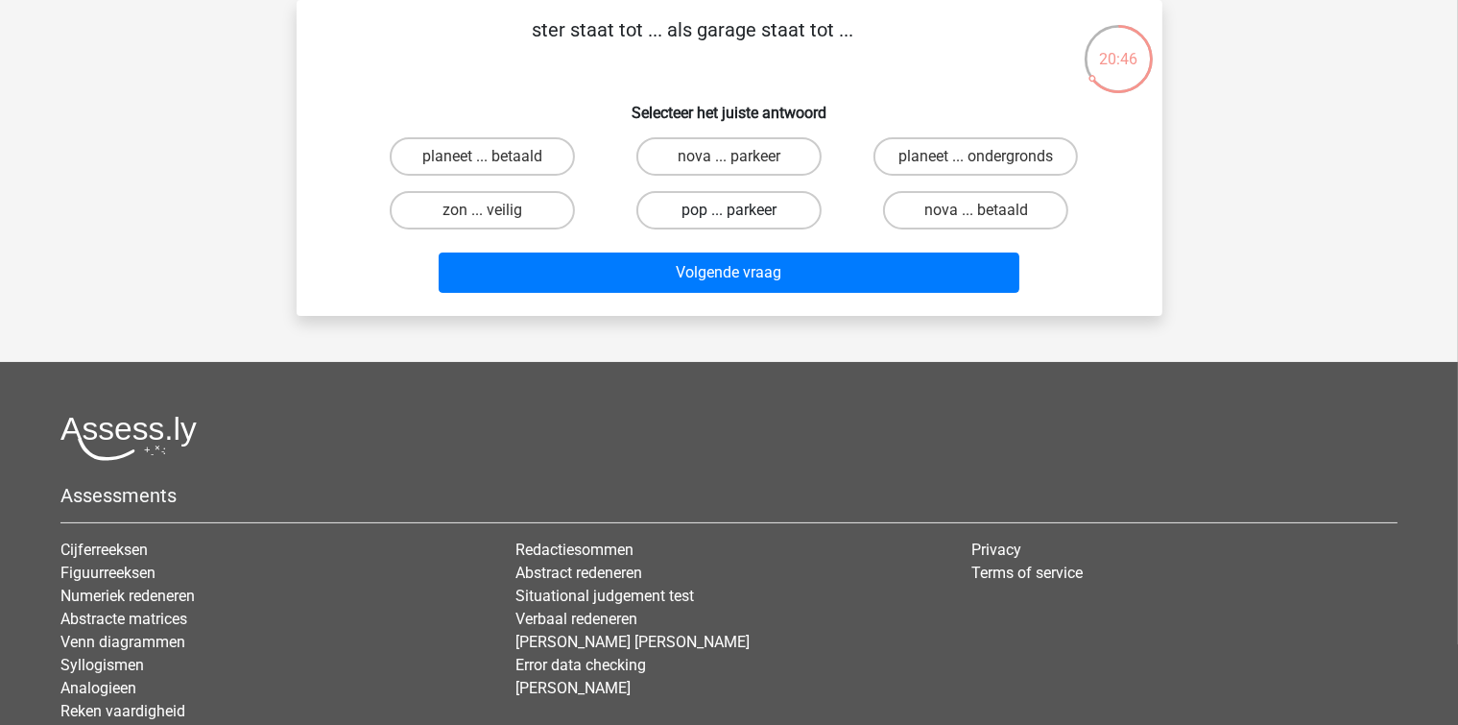
click at [673, 203] on label "pop ... parkeer" at bounding box center [728, 210] width 185 height 38
click at [728, 210] on input "pop ... parkeer" at bounding box center [734, 216] width 12 height 12
radio input "true"
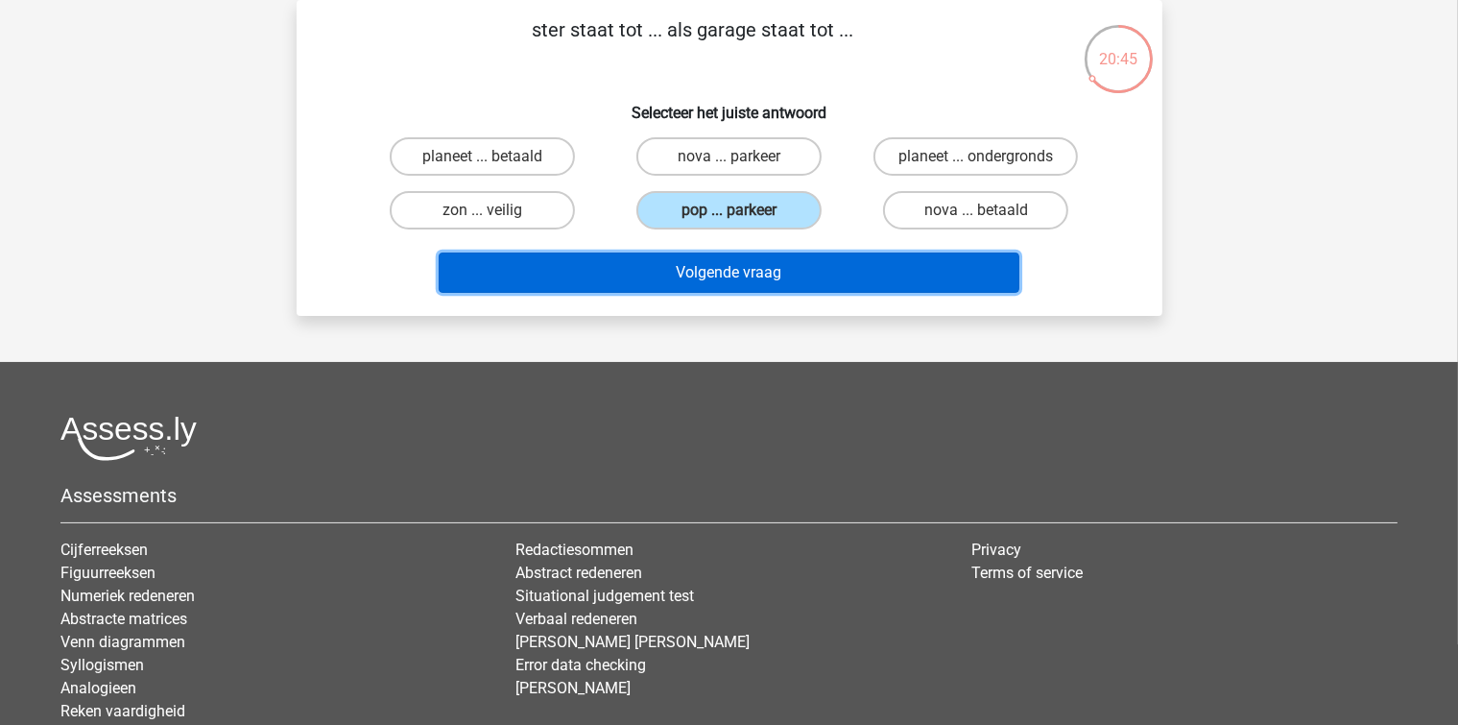
click at [651, 271] on button "Volgende vraag" at bounding box center [729, 272] width 581 height 40
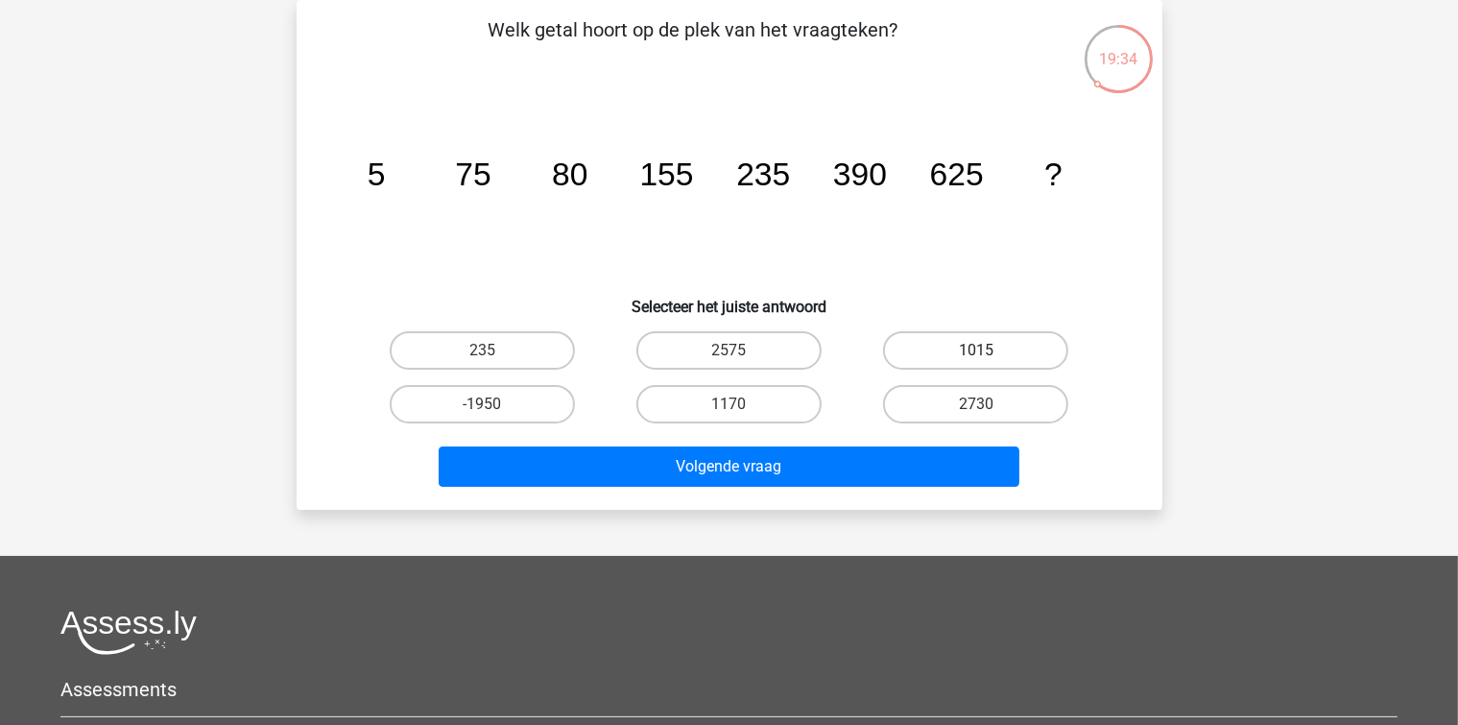
click at [983, 347] on label "1015" at bounding box center [975, 350] width 185 height 38
click at [983, 350] on input "1015" at bounding box center [982, 356] width 12 height 12
radio input "true"
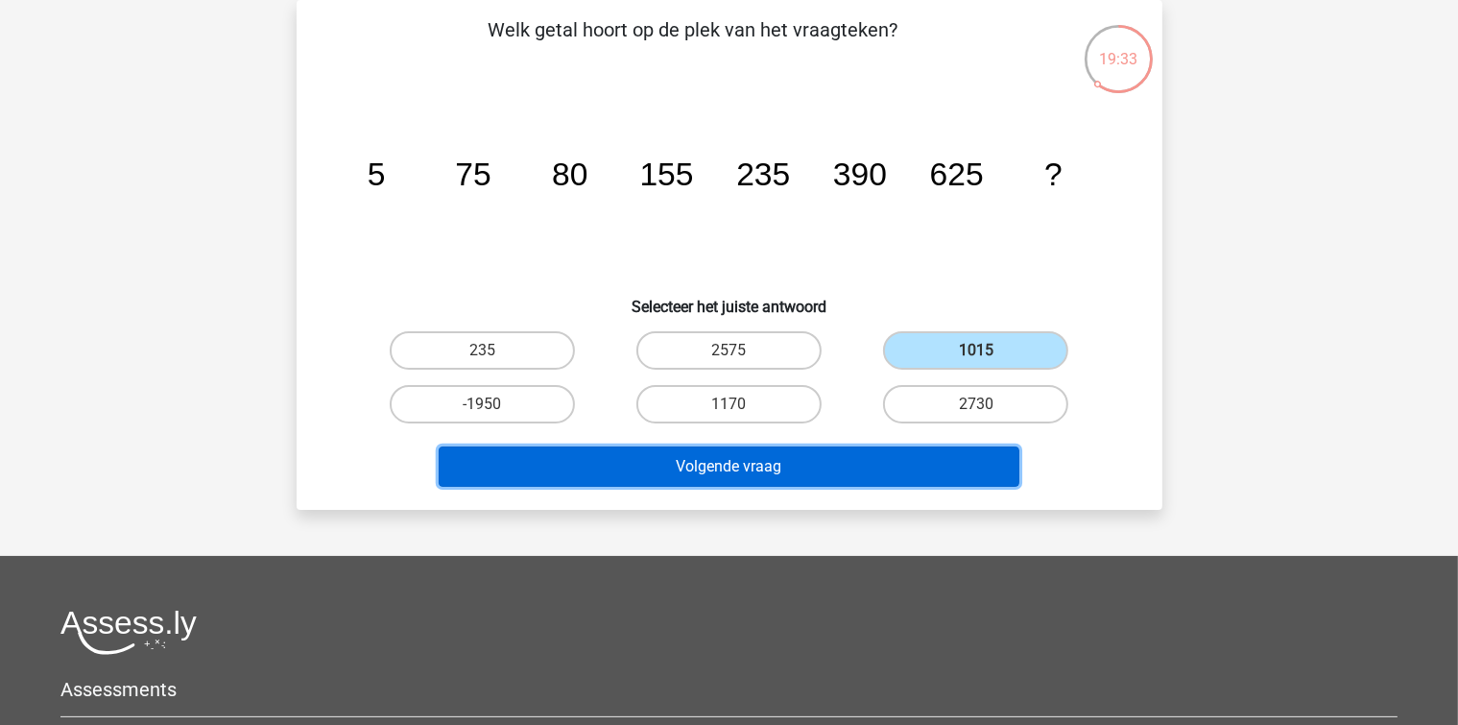
click at [872, 466] on button "Volgende vraag" at bounding box center [729, 466] width 581 height 40
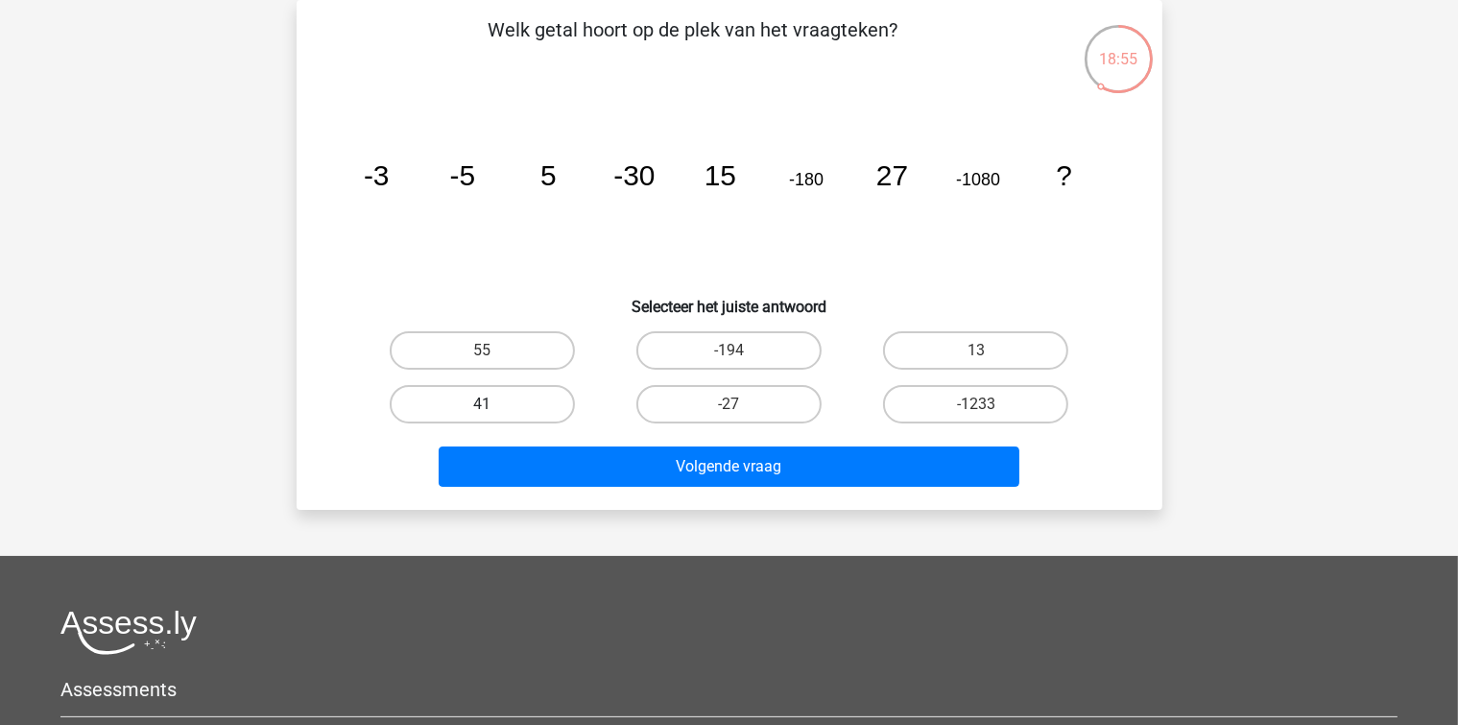
click at [539, 409] on label "41" at bounding box center [482, 404] width 185 height 38
click at [494, 409] on input "41" at bounding box center [488, 410] width 12 height 12
radio input "true"
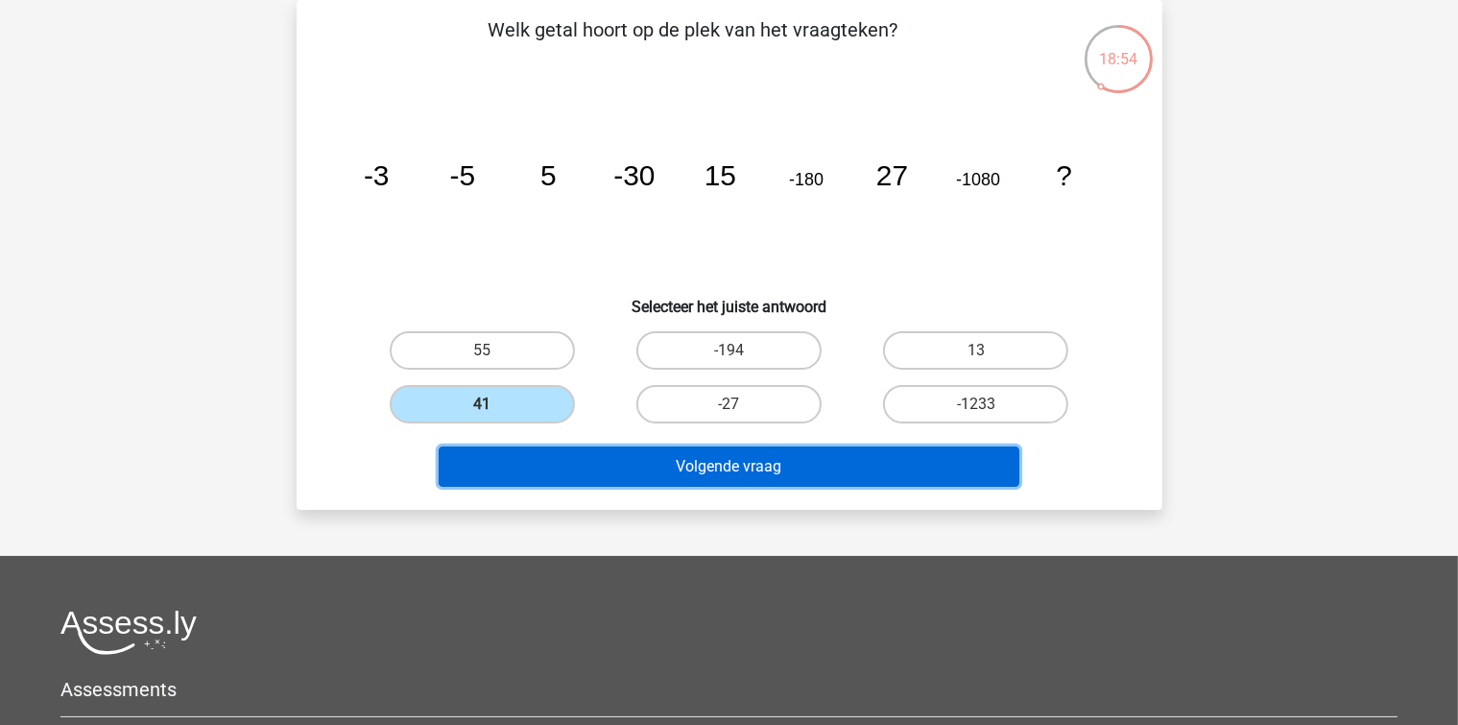
click at [618, 455] on button "Volgende vraag" at bounding box center [729, 466] width 581 height 40
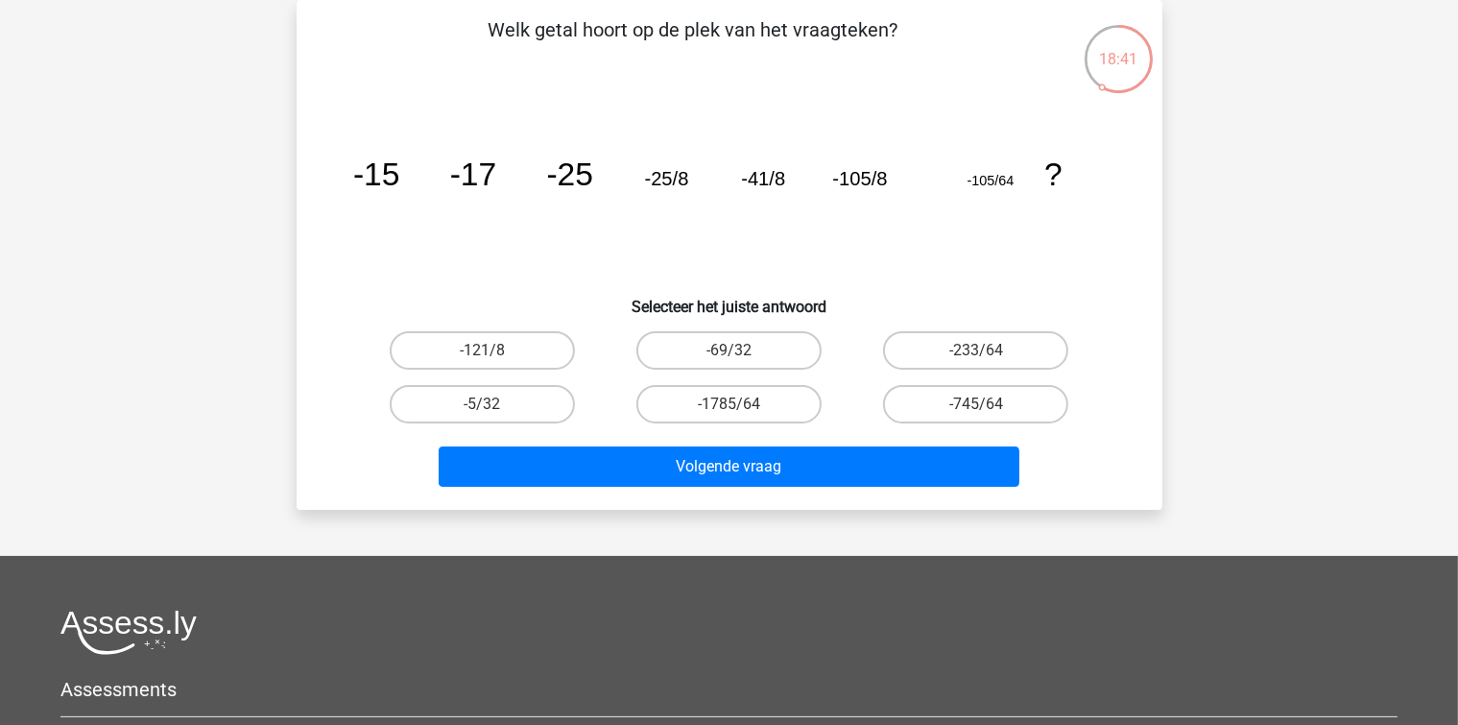
click at [1105, 638] on div at bounding box center [728, 631] width 1337 height 45
click at [875, 326] on div "-233/64" at bounding box center [975, 350] width 247 height 54
drag, startPoint x: 928, startPoint y: 351, endPoint x: 909, endPoint y: 380, distance: 34.6
click at [928, 352] on label "-233/64" at bounding box center [975, 350] width 185 height 38
click at [976, 352] on input "-233/64" at bounding box center [982, 356] width 12 height 12
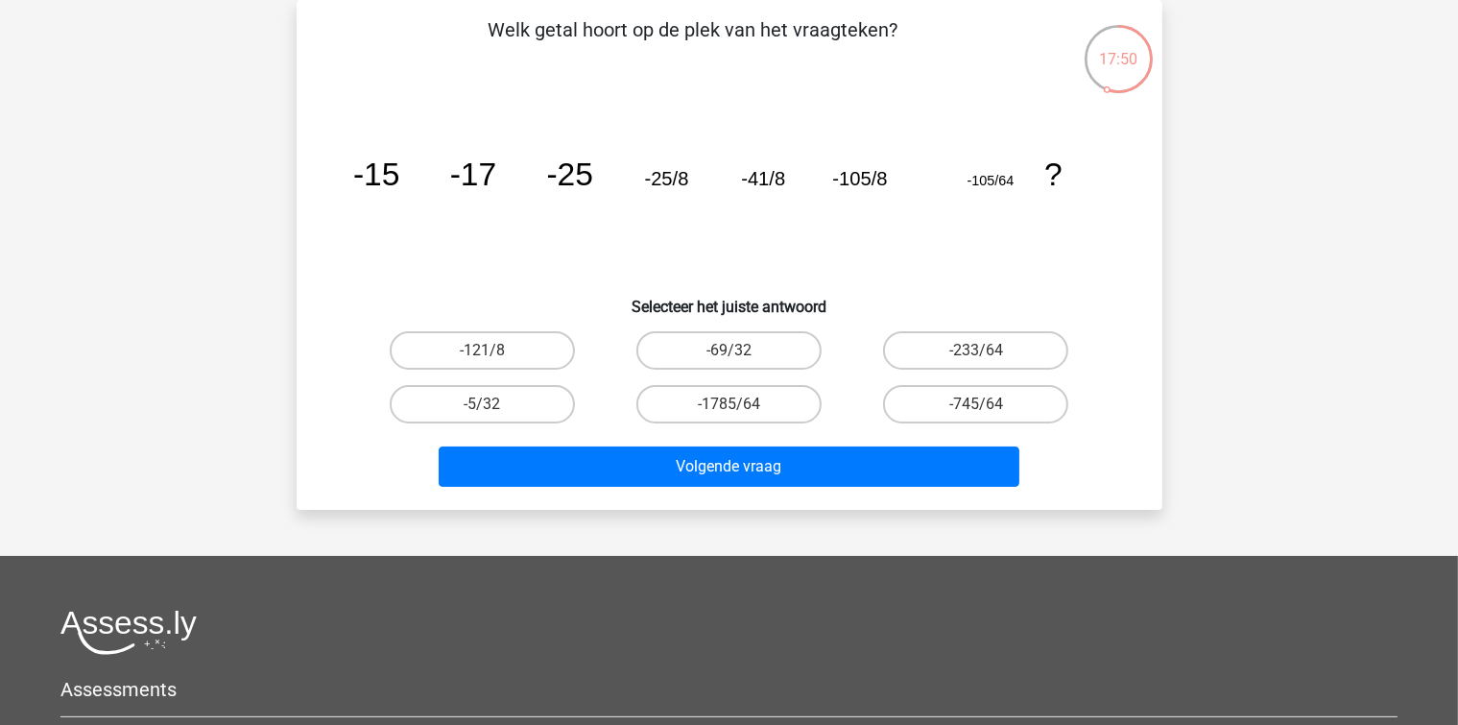
radio input "true"
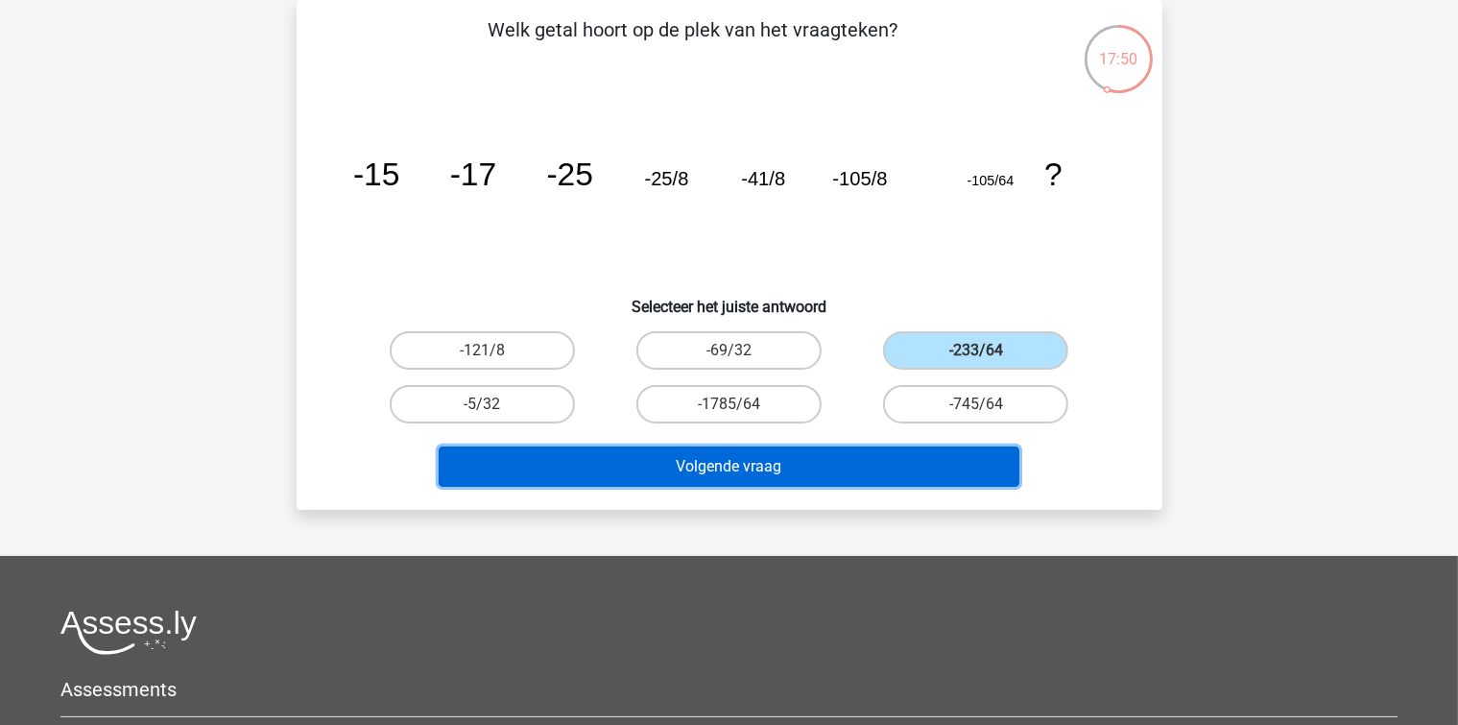
click at [872, 450] on button "Volgende vraag" at bounding box center [729, 466] width 581 height 40
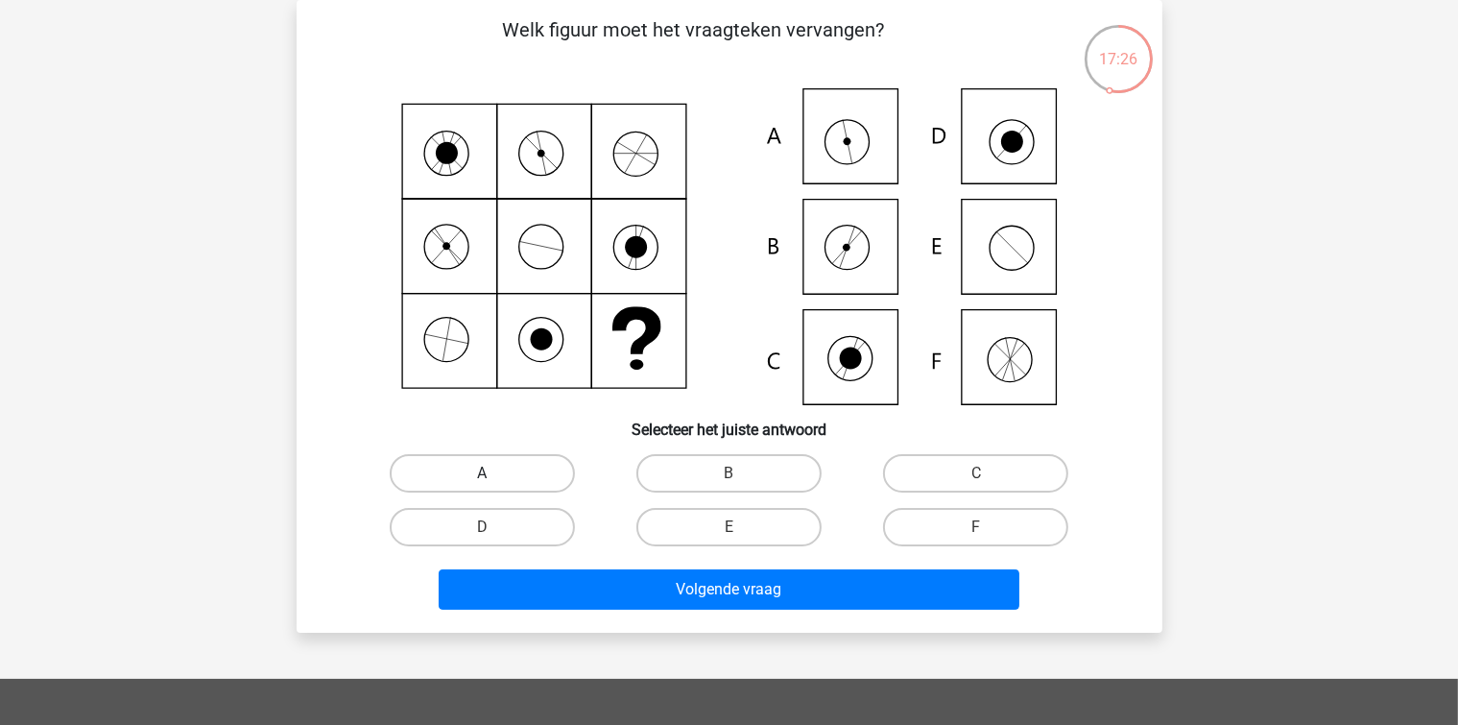
drag, startPoint x: 535, startPoint y: 472, endPoint x: 542, endPoint y: 486, distance: 15.5
click at [534, 472] on label "A" at bounding box center [482, 473] width 185 height 38
click at [494, 473] on input "A" at bounding box center [488, 479] width 12 height 12
radio input "true"
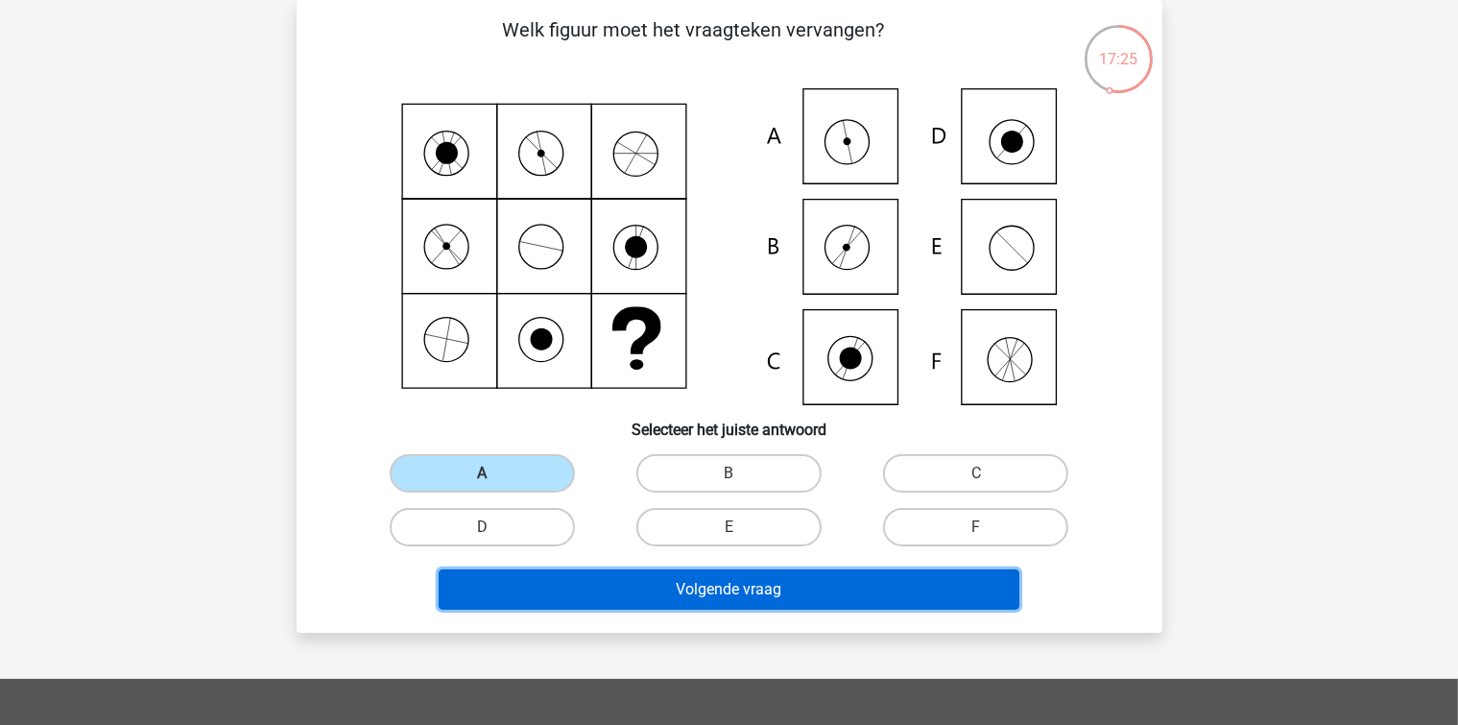
click at [606, 577] on button "Volgende vraag" at bounding box center [729, 589] width 581 height 40
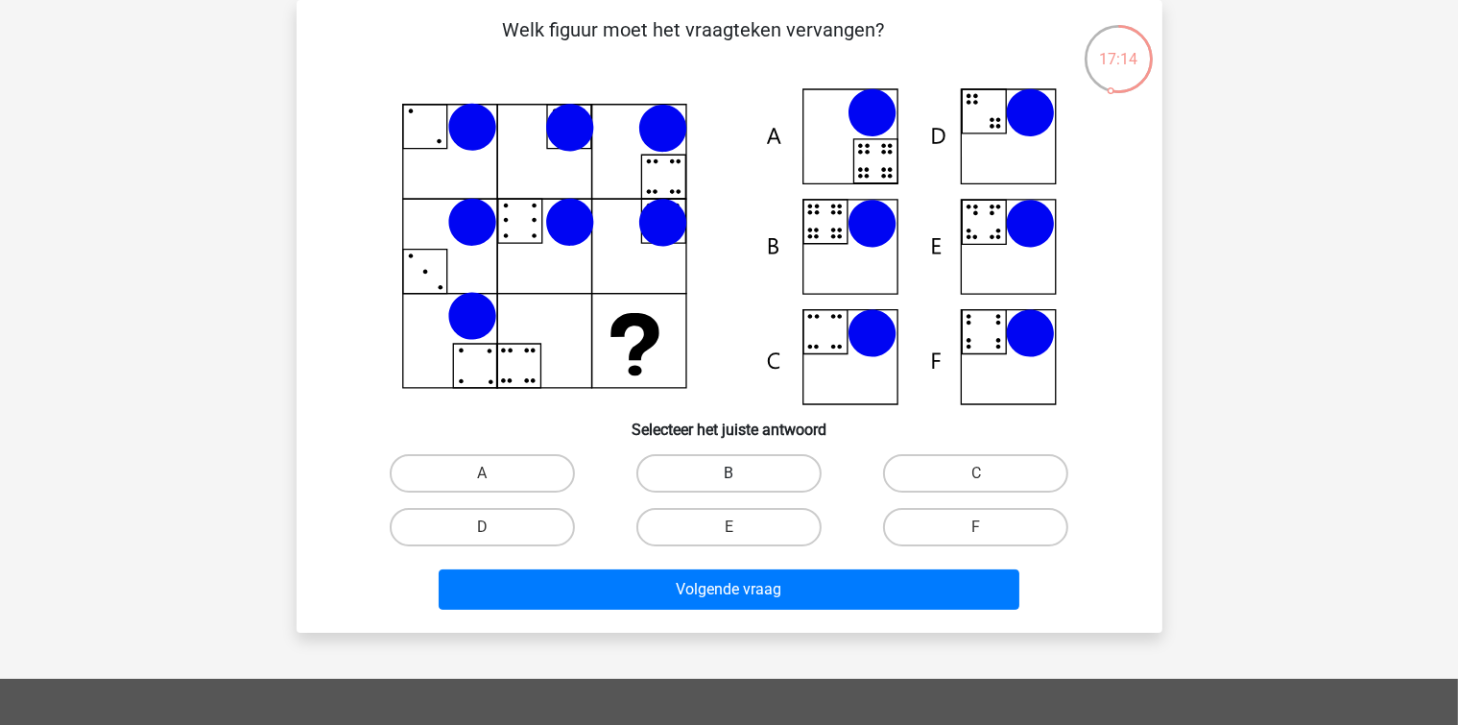
click at [671, 463] on label "B" at bounding box center [728, 473] width 185 height 38
click at [728, 473] on input "B" at bounding box center [734, 479] width 12 height 12
radio input "true"
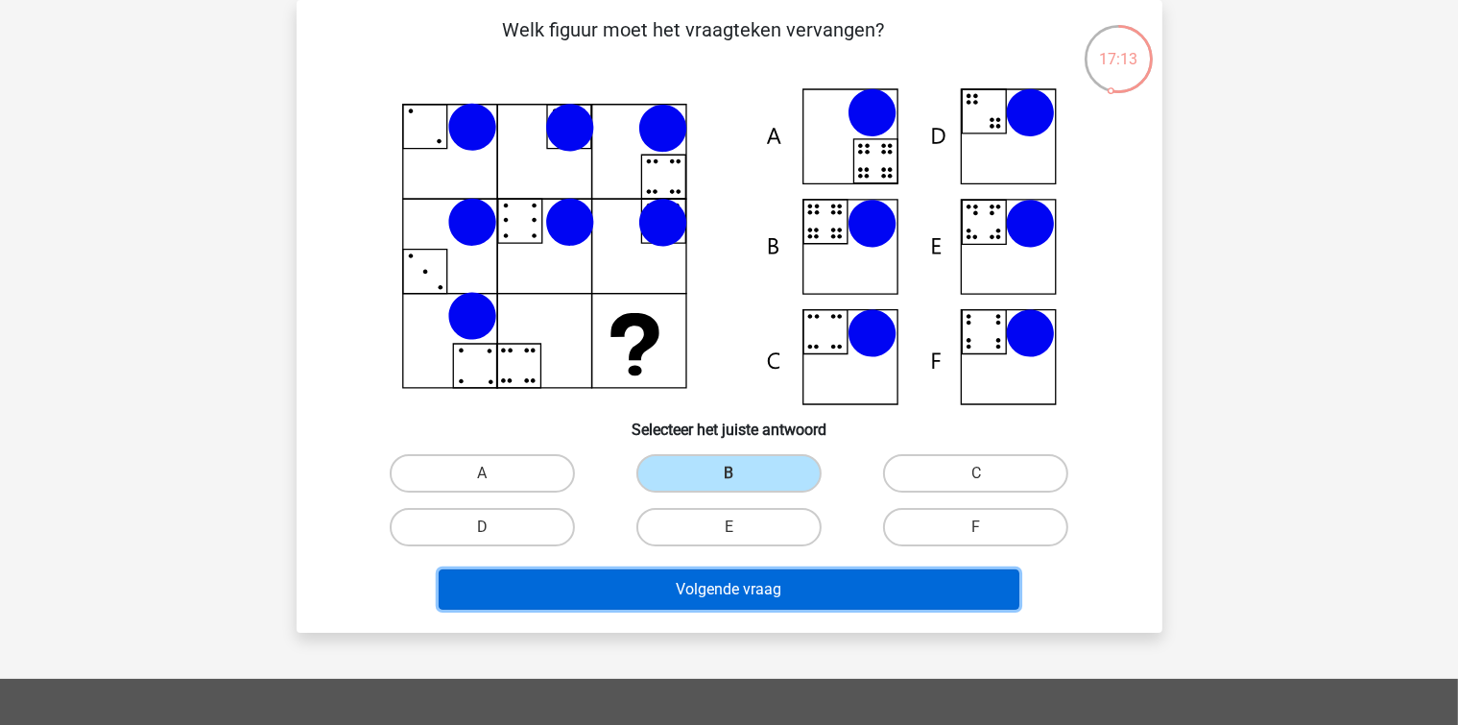
click at [634, 607] on button "Volgende vraag" at bounding box center [729, 589] width 581 height 40
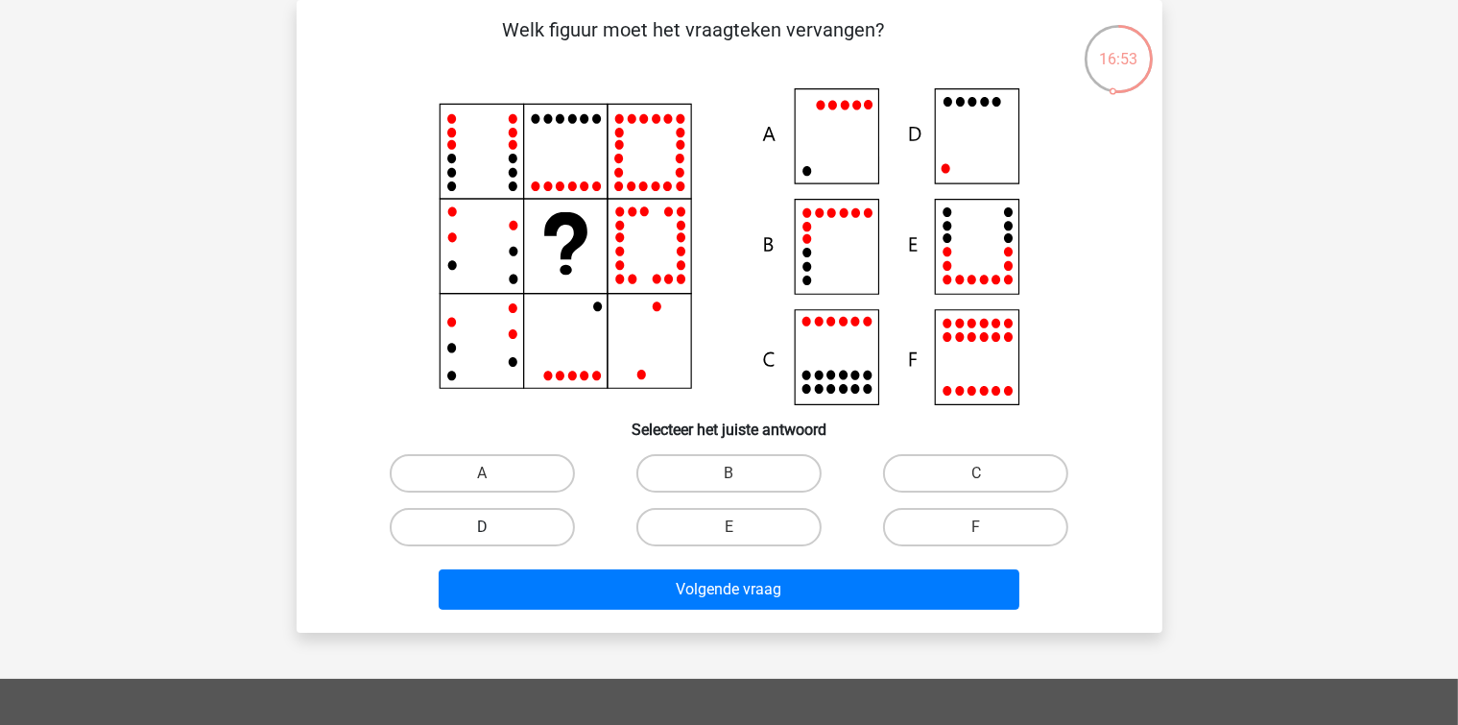
click at [517, 528] on label "D" at bounding box center [482, 527] width 185 height 38
click at [494, 528] on input "D" at bounding box center [488, 533] width 12 height 12
radio input "true"
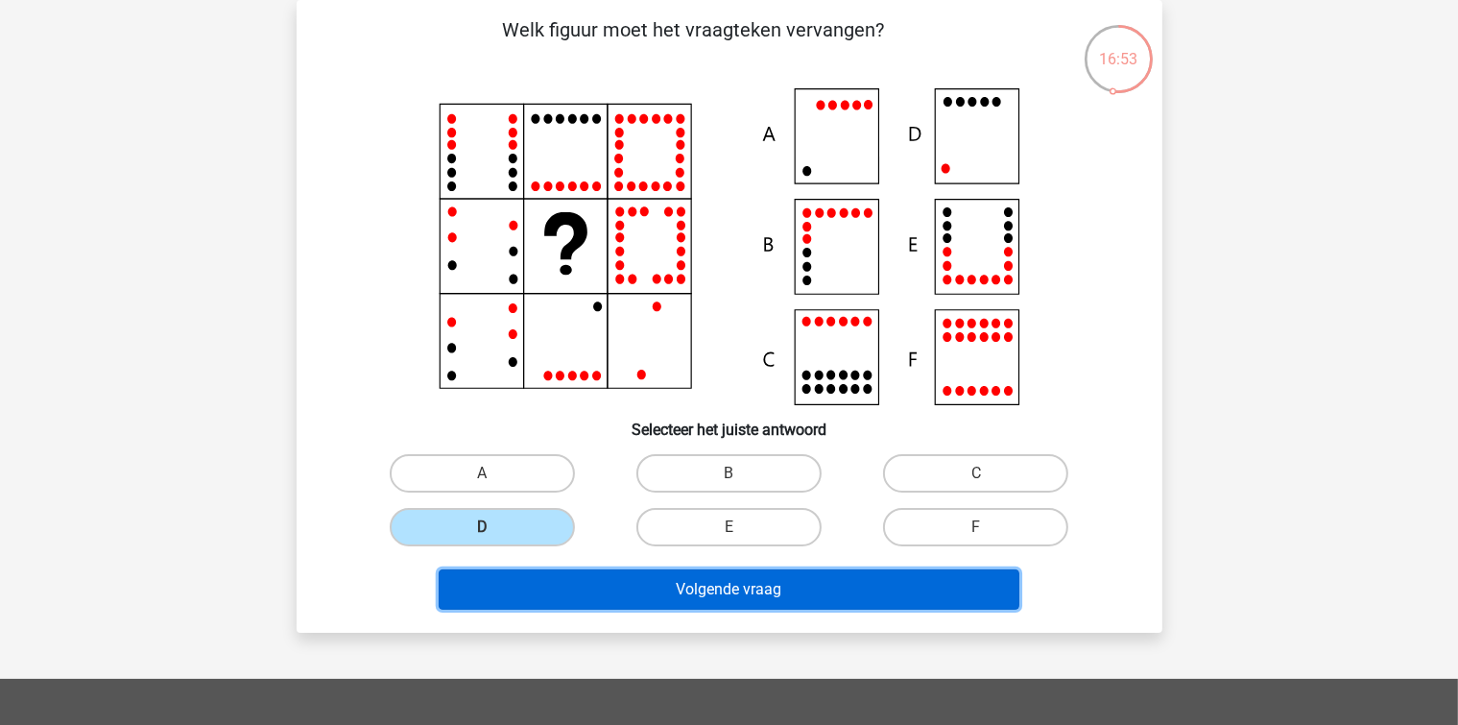
click at [546, 593] on button "Volgende vraag" at bounding box center [729, 589] width 581 height 40
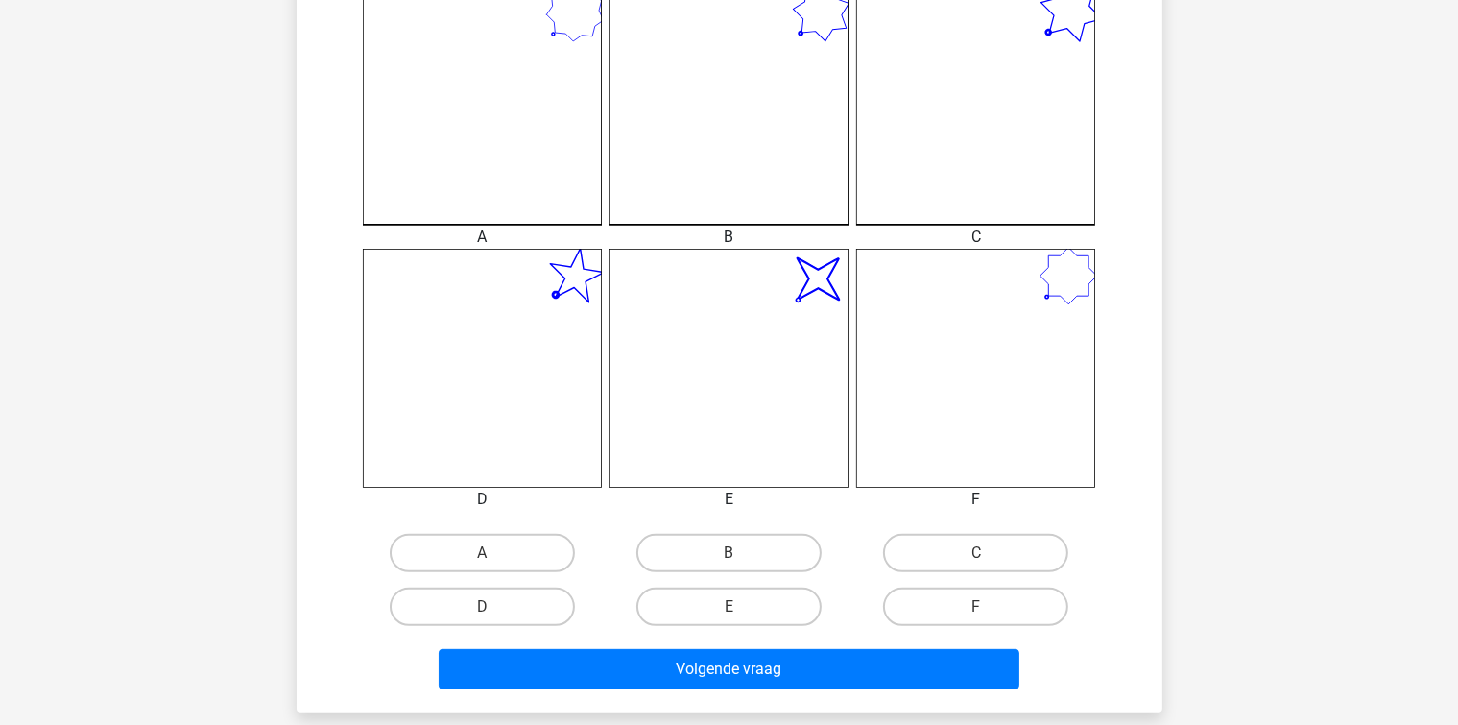
scroll to position [664, 0]
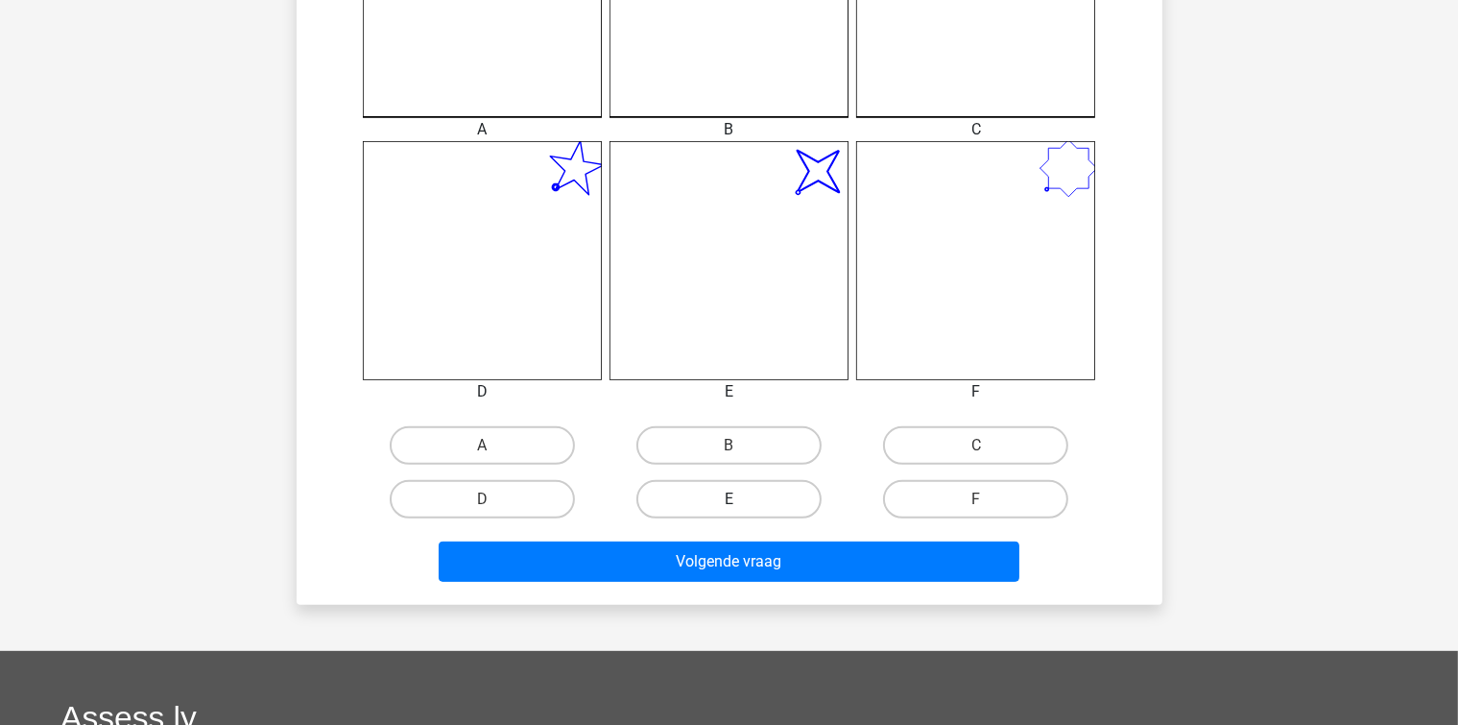
click at [663, 498] on label "E" at bounding box center [728, 499] width 185 height 38
click at [728, 499] on input "E" at bounding box center [734, 505] width 12 height 12
radio input "true"
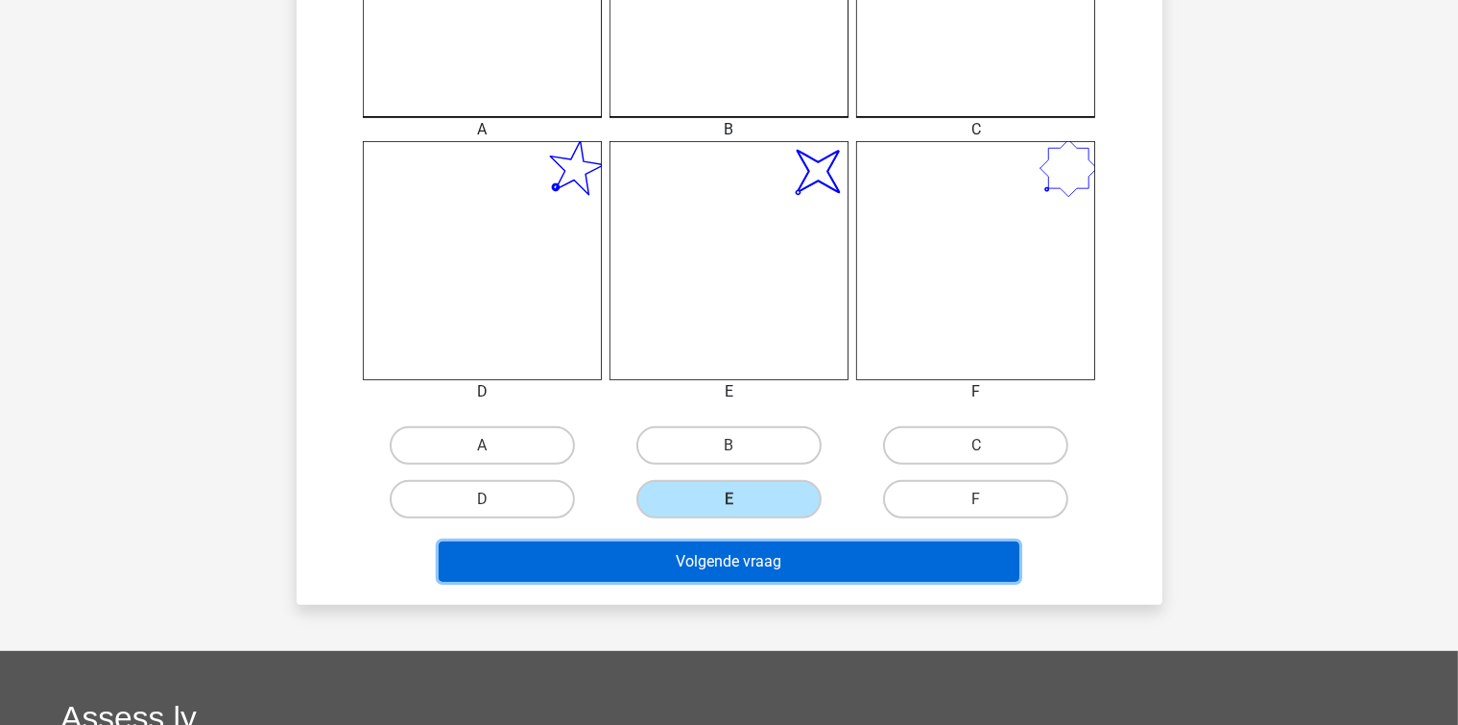
click at [666, 559] on button "Volgende vraag" at bounding box center [729, 561] width 581 height 40
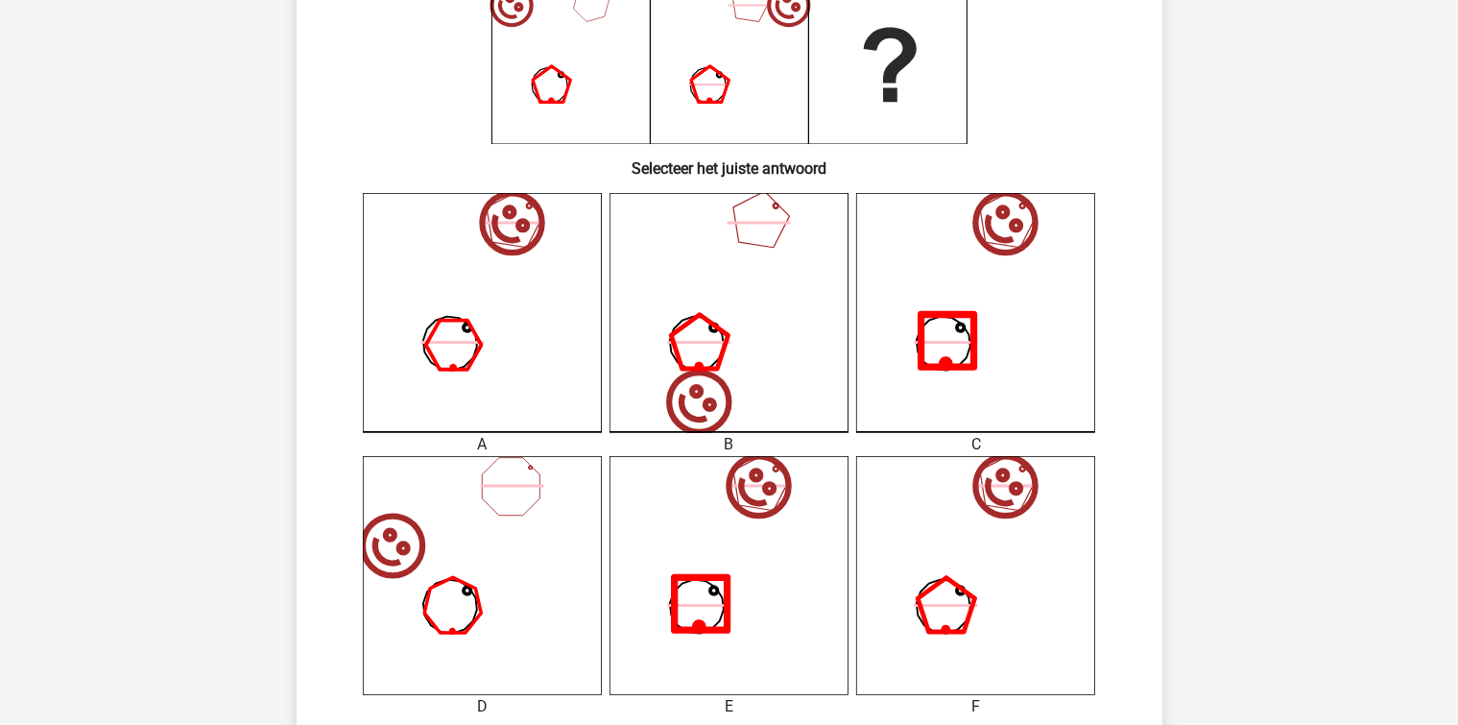
scroll to position [472, 0]
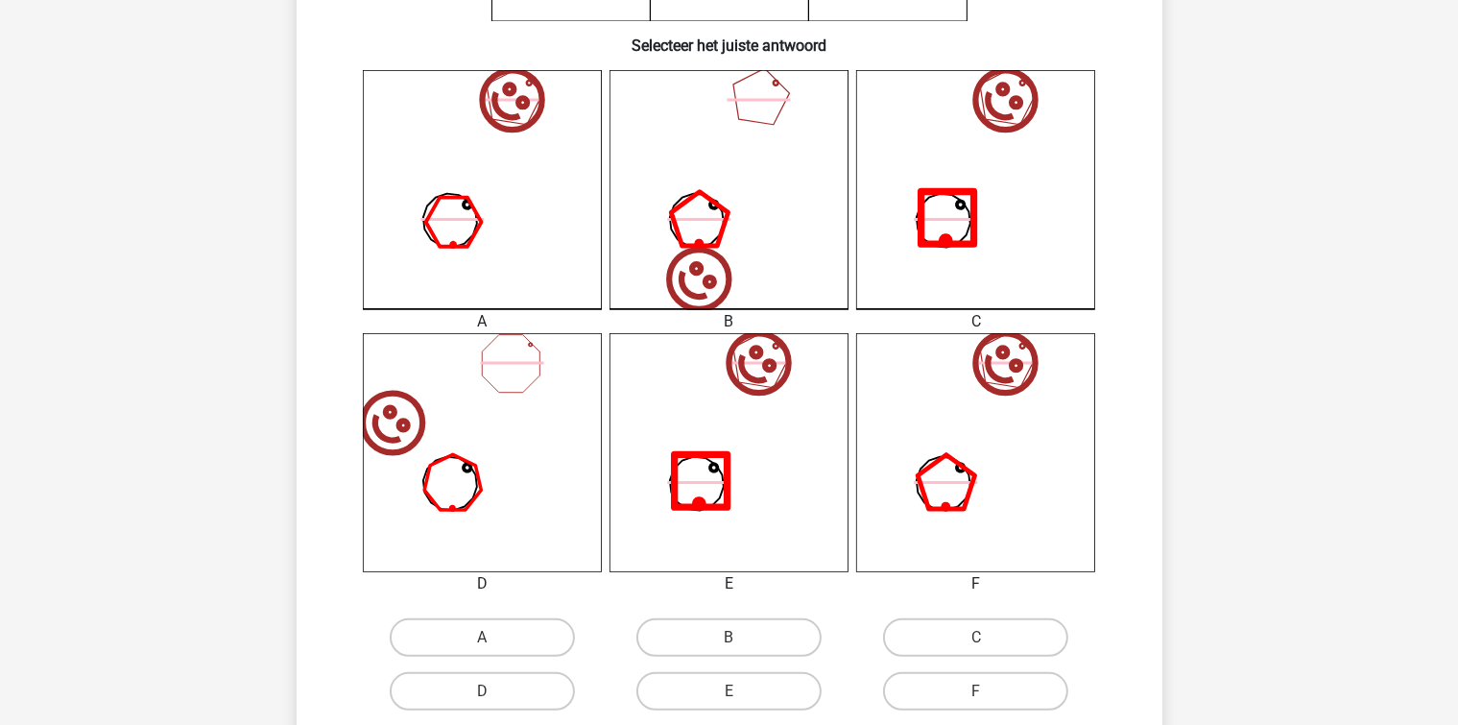
drag, startPoint x: 929, startPoint y: 629, endPoint x: 872, endPoint y: 632, distance: 57.7
click at [930, 629] on label "C" at bounding box center [975, 637] width 185 height 38
click at [976, 637] on input "C" at bounding box center [982, 643] width 12 height 12
radio input "true"
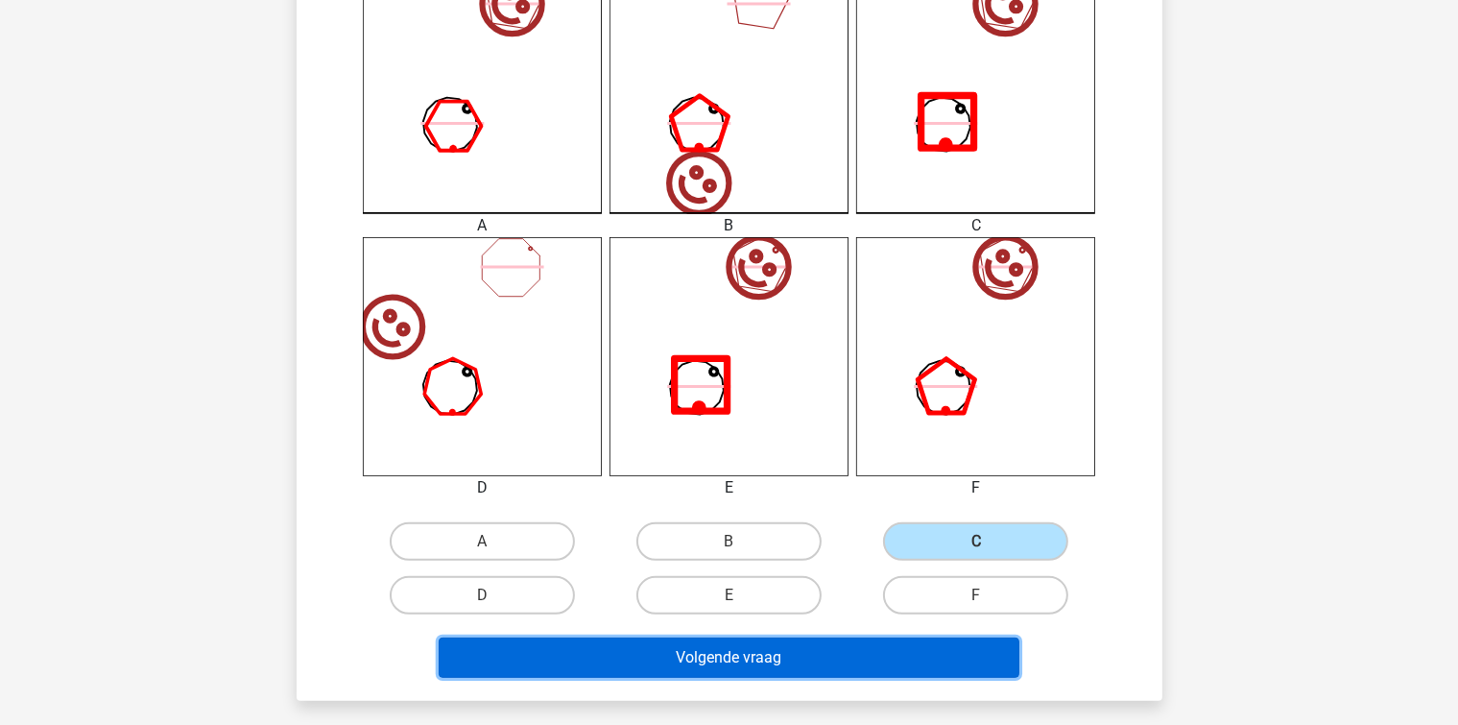
click at [768, 656] on button "Volgende vraag" at bounding box center [729, 657] width 581 height 40
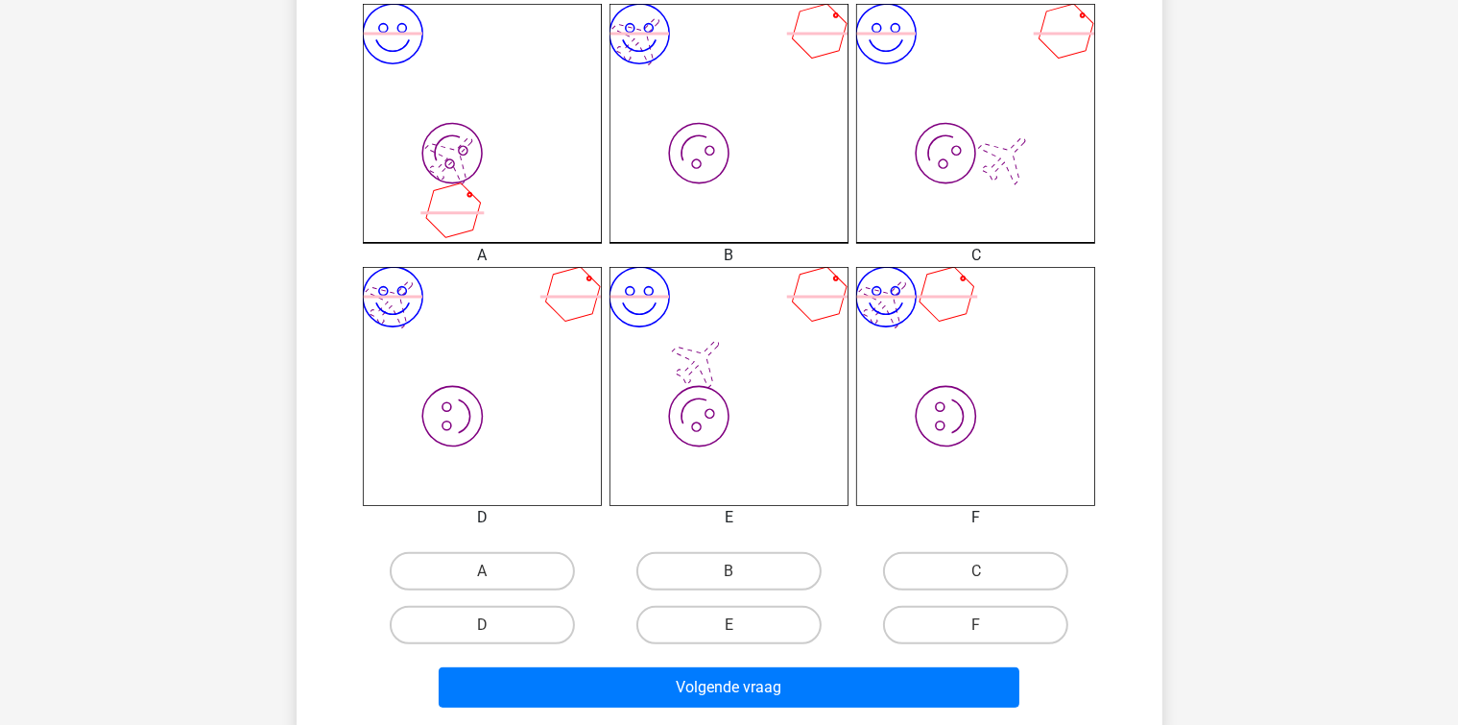
scroll to position [568, 0]
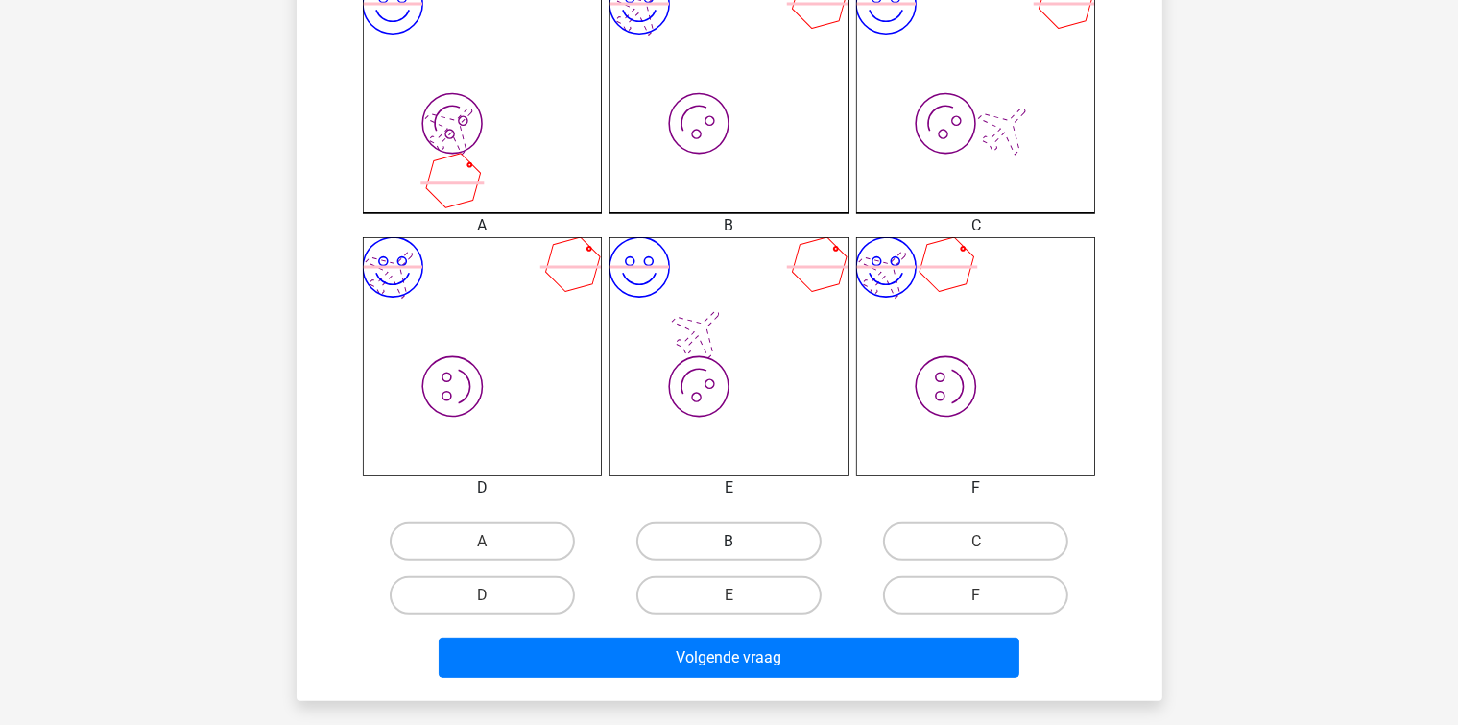
click at [664, 538] on label "B" at bounding box center [728, 541] width 185 height 38
click at [728, 541] on input "B" at bounding box center [734, 547] width 12 height 12
radio input "true"
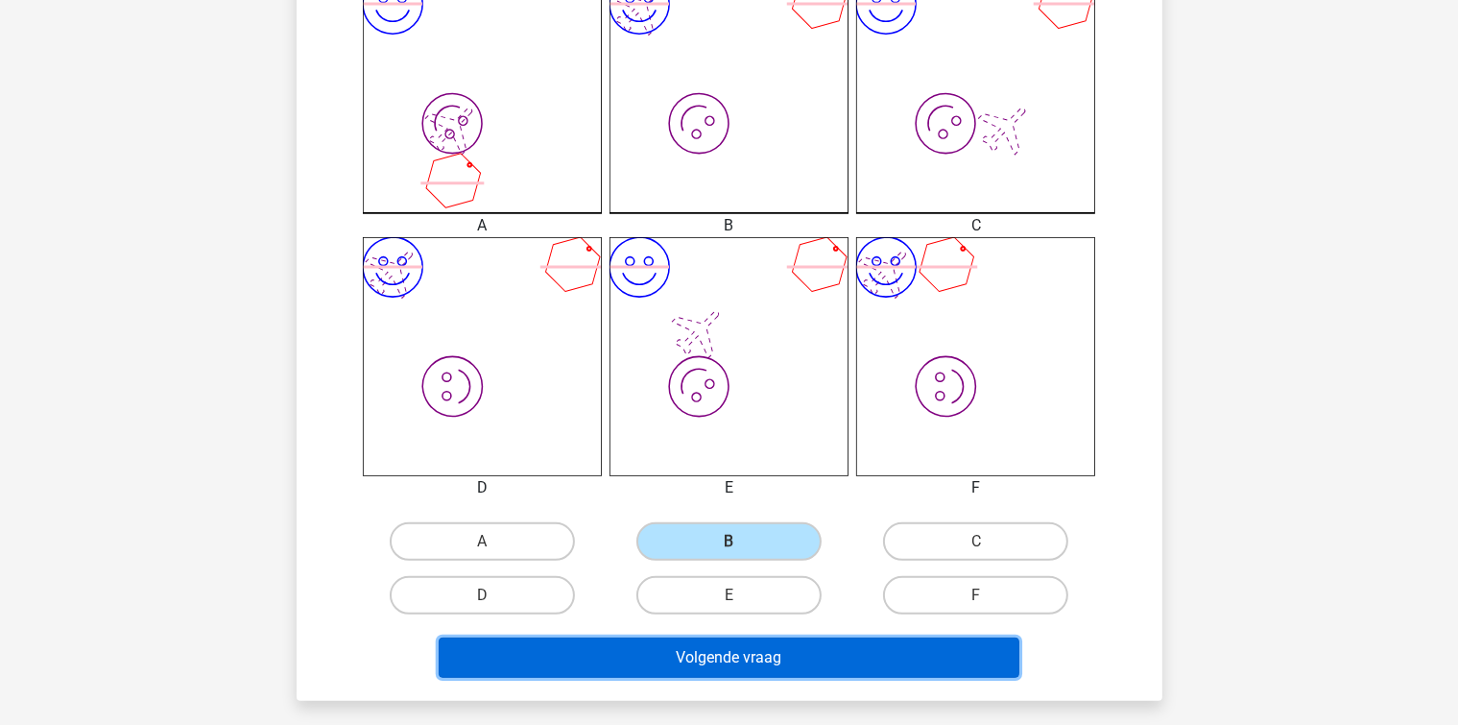
click at [638, 650] on button "Volgende vraag" at bounding box center [729, 657] width 581 height 40
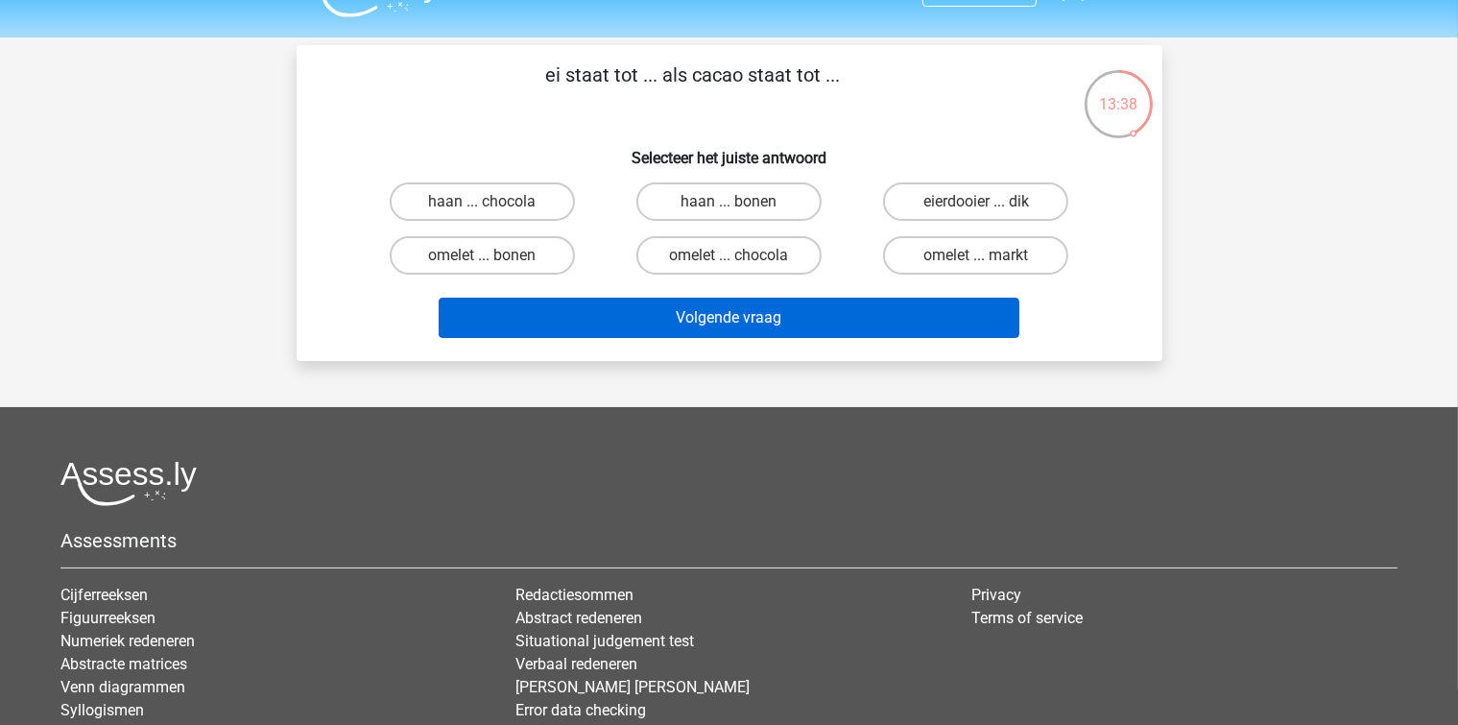
scroll to position [0, 0]
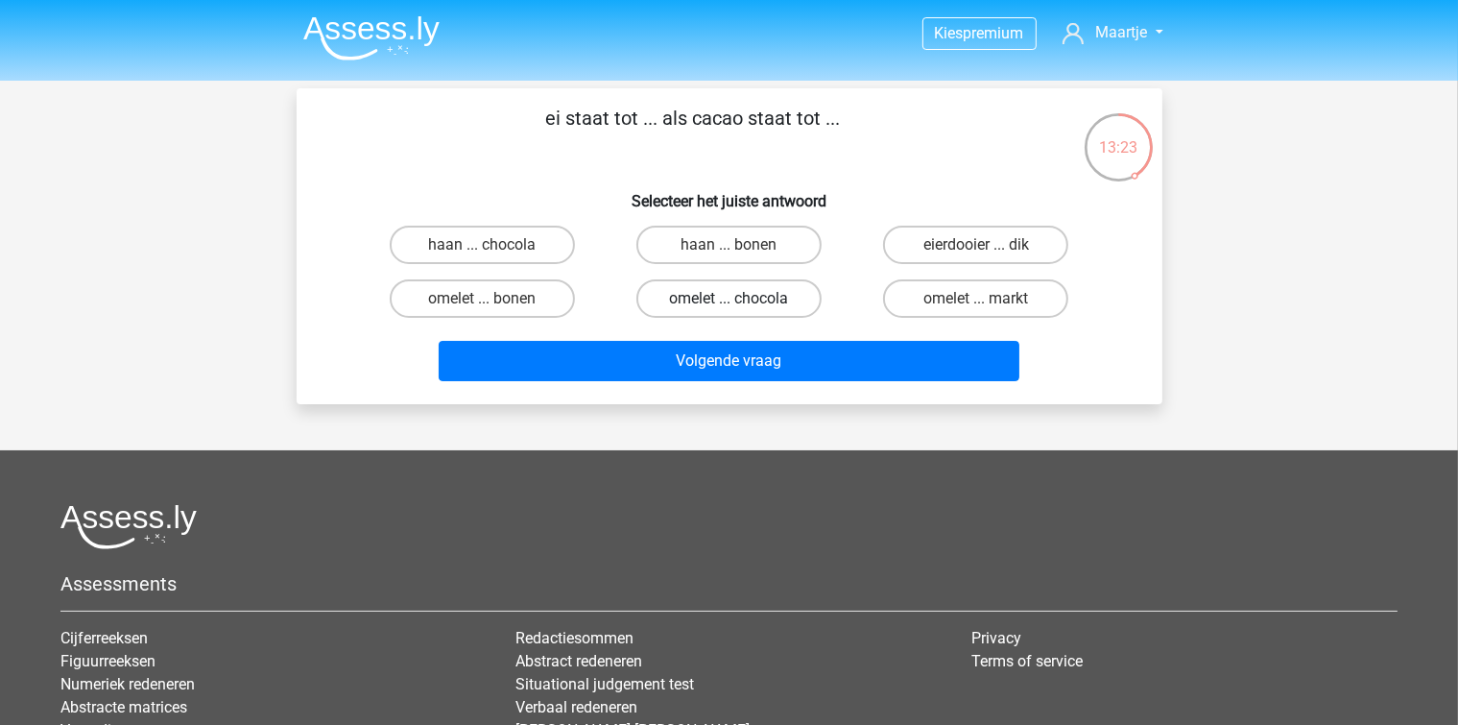
click at [678, 298] on label "omelet ... chocola" at bounding box center [728, 298] width 185 height 38
click at [728, 299] on input "omelet ... chocola" at bounding box center [734, 305] width 12 height 12
radio input "true"
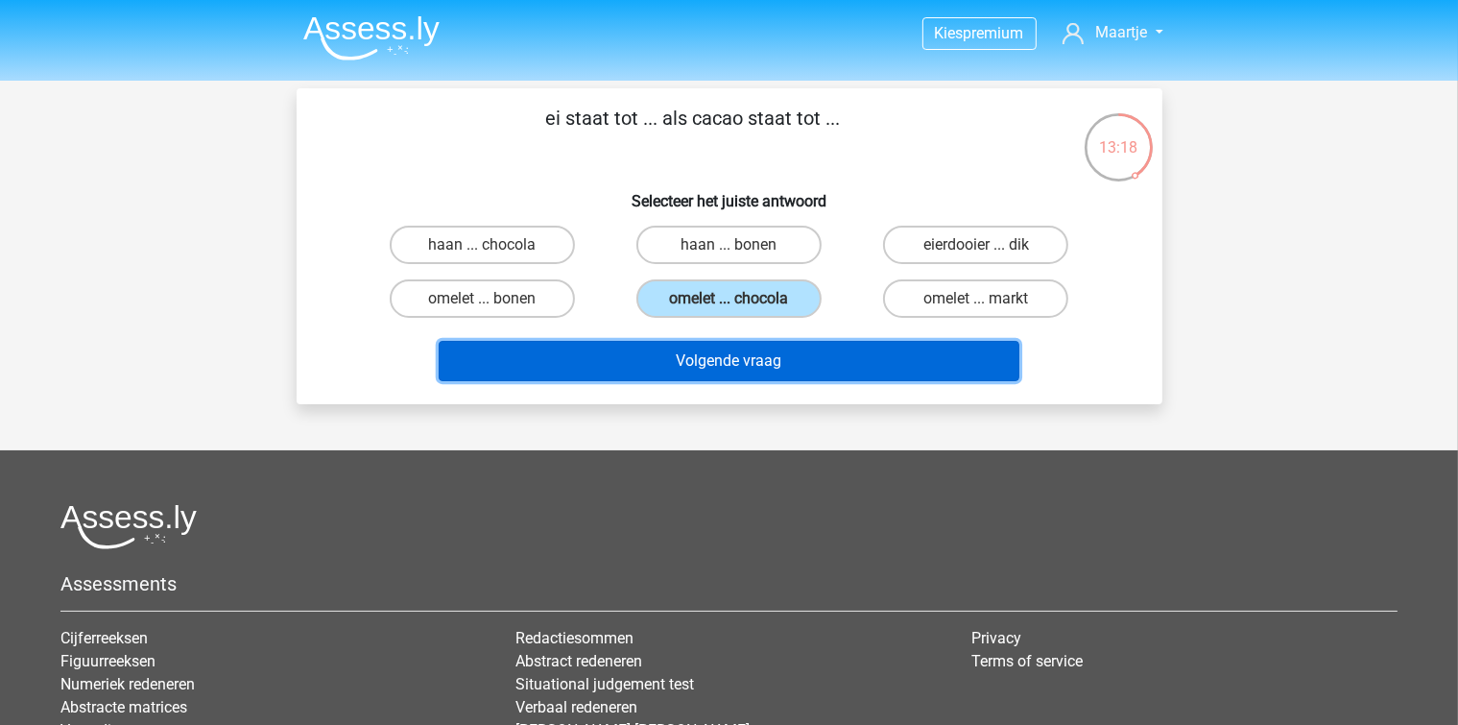
click at [624, 359] on button "Volgende vraag" at bounding box center [729, 361] width 581 height 40
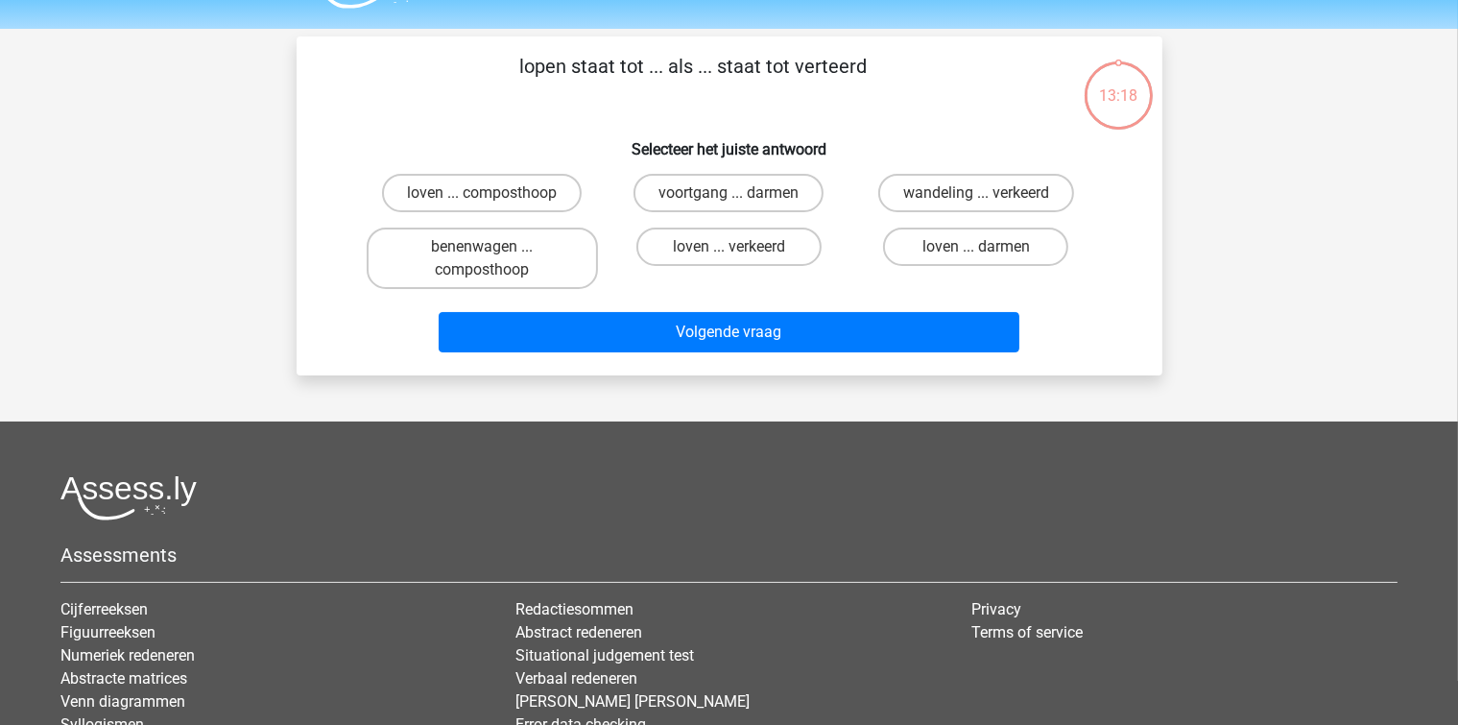
scroll to position [88, 0]
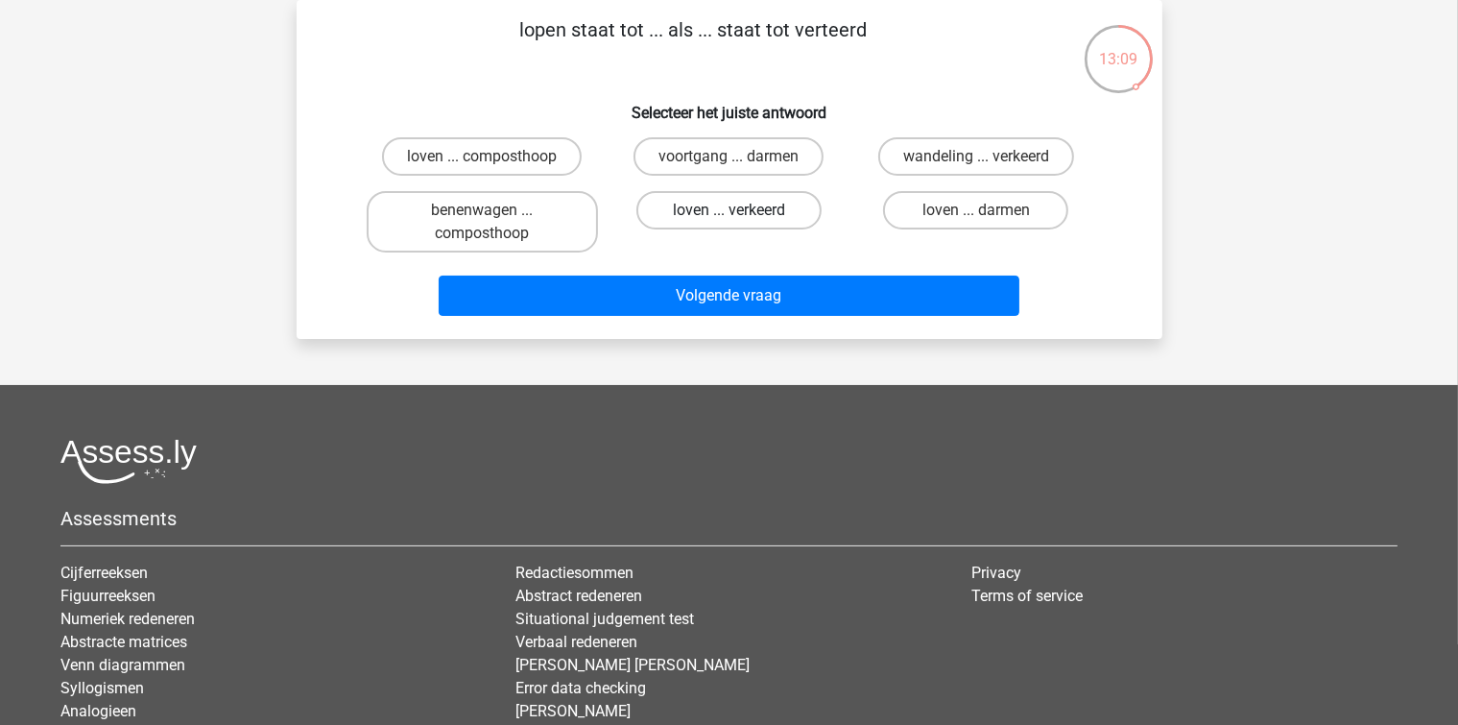
click at [660, 211] on label "loven ... verkeerd" at bounding box center [728, 210] width 185 height 38
click at [728, 211] on input "loven ... verkeerd" at bounding box center [734, 216] width 12 height 12
radio input "true"
drag, startPoint x: 660, startPoint y: 211, endPoint x: 603, endPoint y: 214, distance: 57.7
click at [603, 214] on div "benenwagen ... composthoop" at bounding box center [482, 221] width 247 height 77
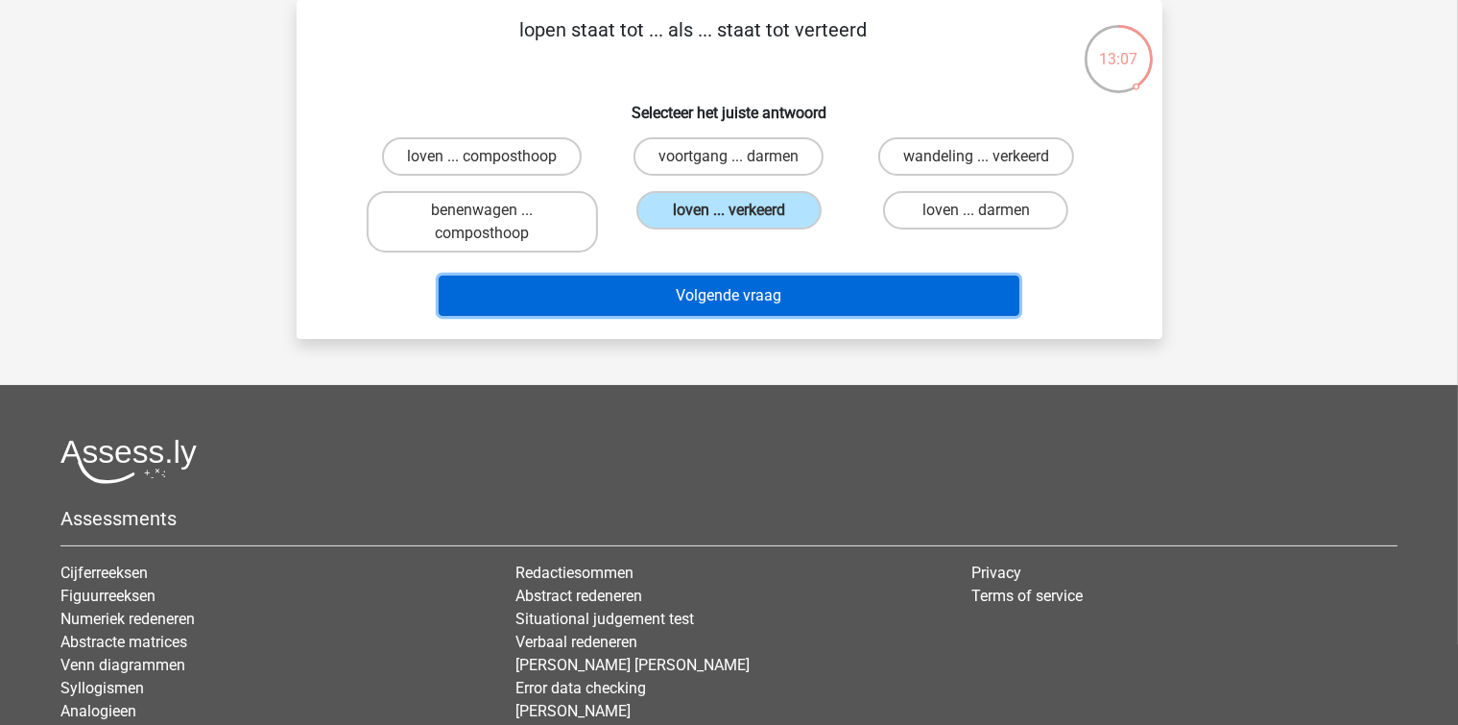
click at [643, 292] on button "Volgende vraag" at bounding box center [729, 295] width 581 height 40
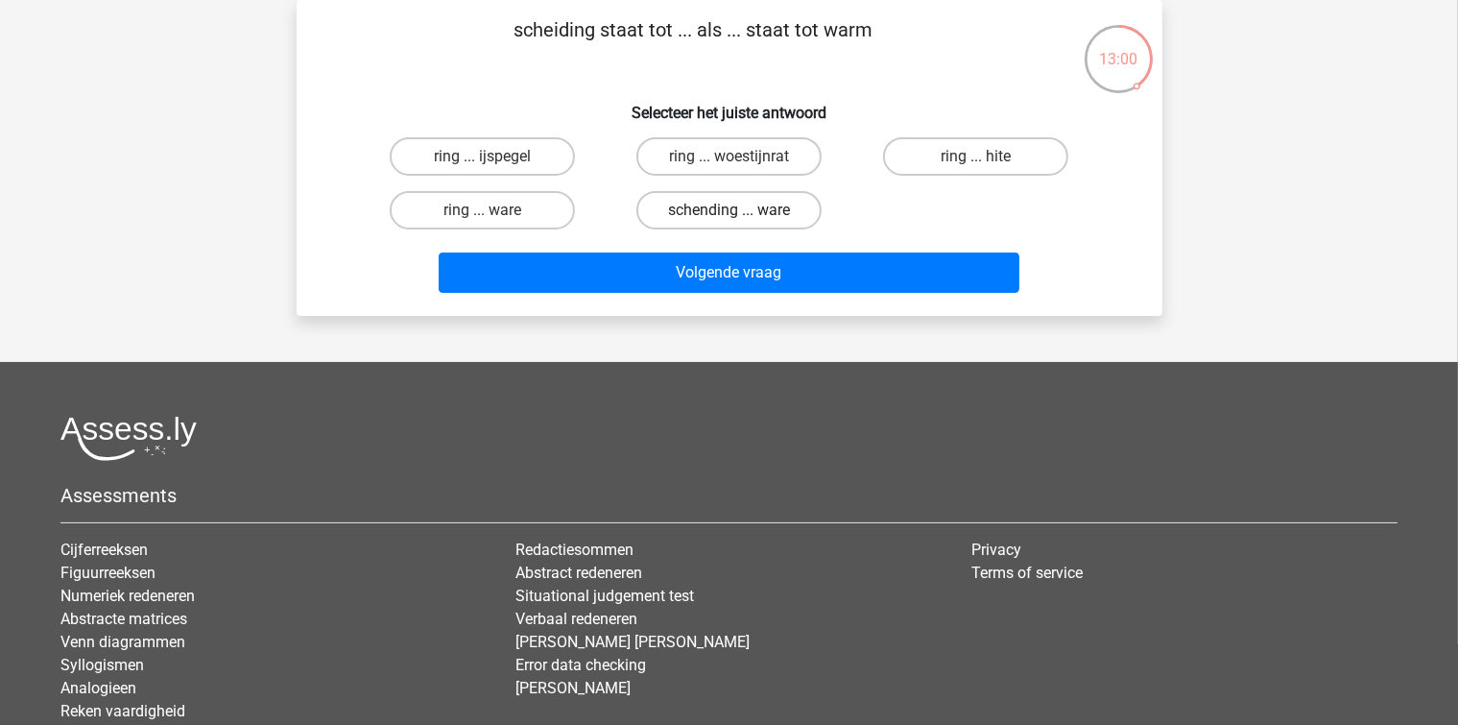
click at [757, 221] on label "schending ... ware" at bounding box center [728, 210] width 185 height 38
click at [741, 221] on input "schending ... ware" at bounding box center [734, 216] width 12 height 12
radio input "true"
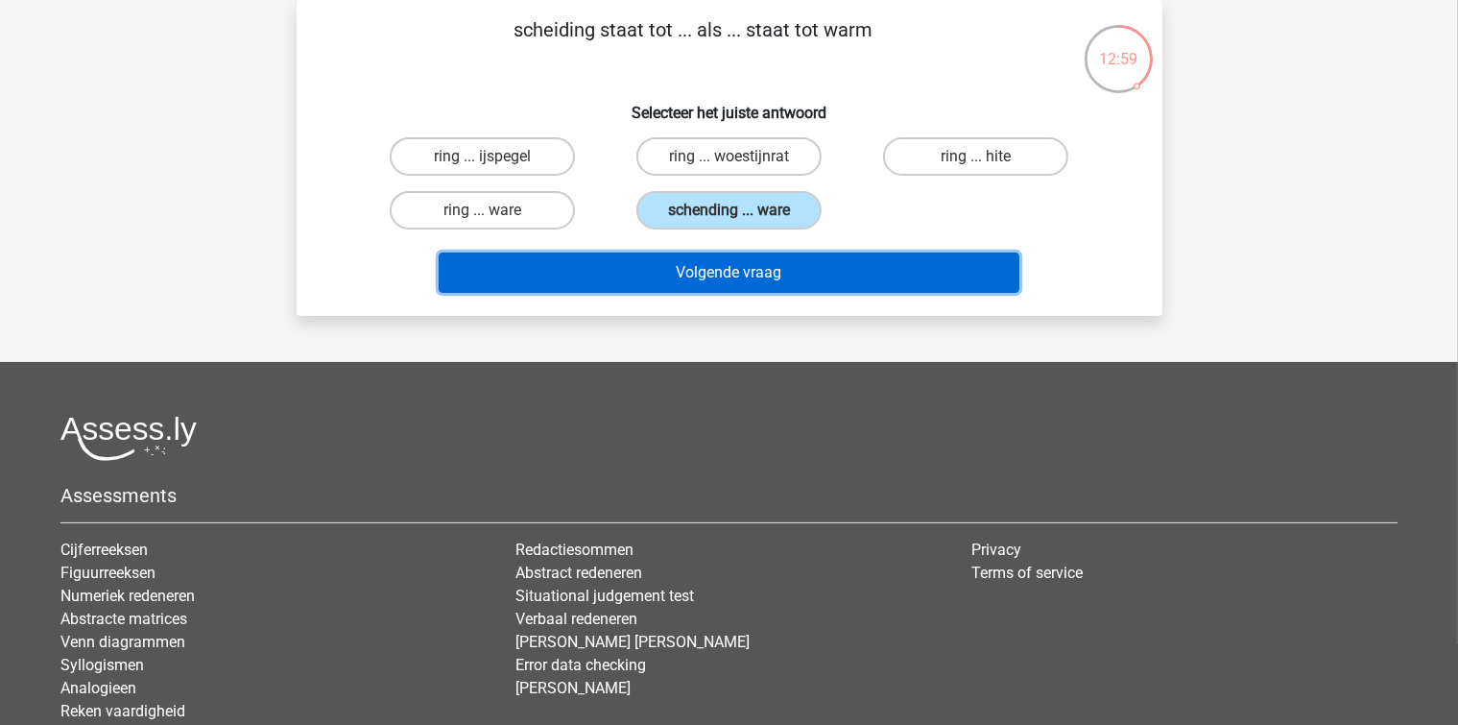
click at [754, 262] on button "Volgende vraag" at bounding box center [729, 272] width 581 height 40
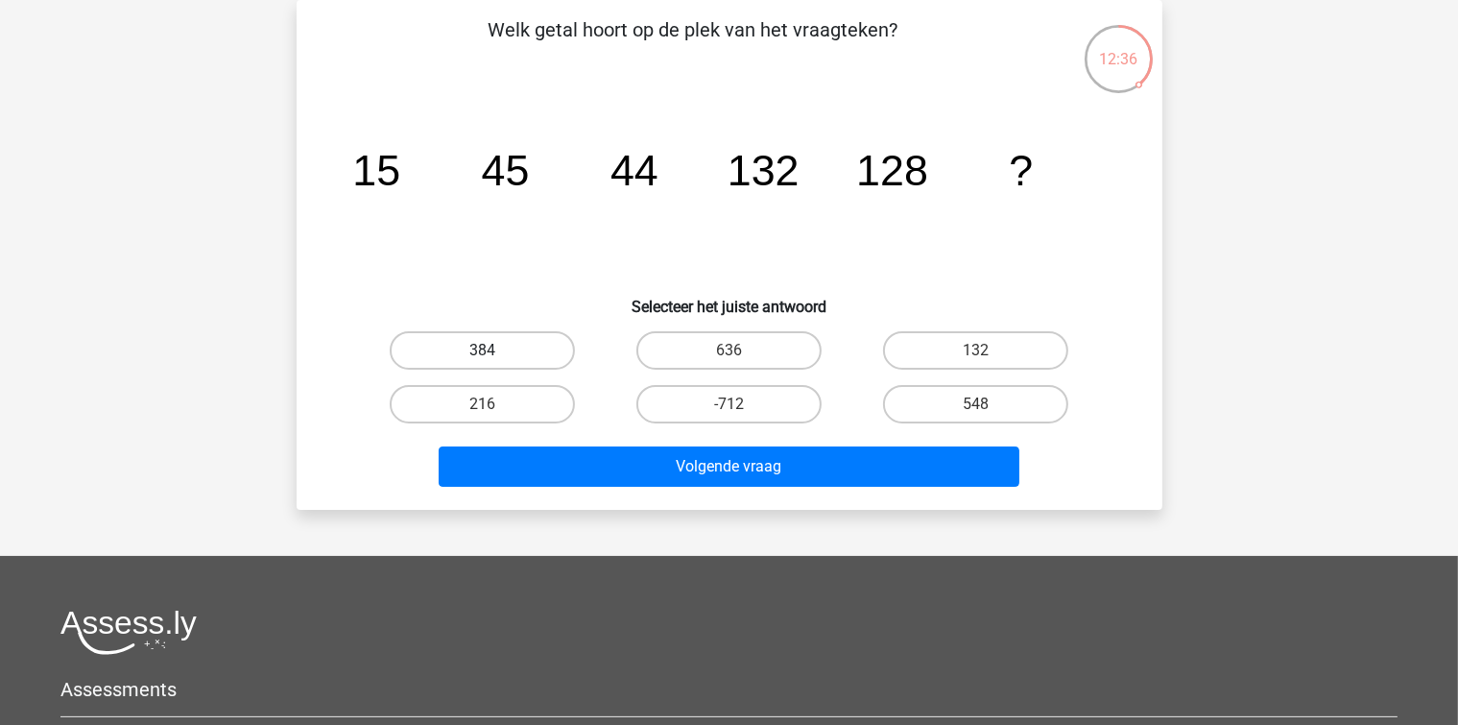
click at [526, 355] on label "384" at bounding box center [482, 350] width 185 height 38
click at [494, 355] on input "384" at bounding box center [488, 356] width 12 height 12
radio input "true"
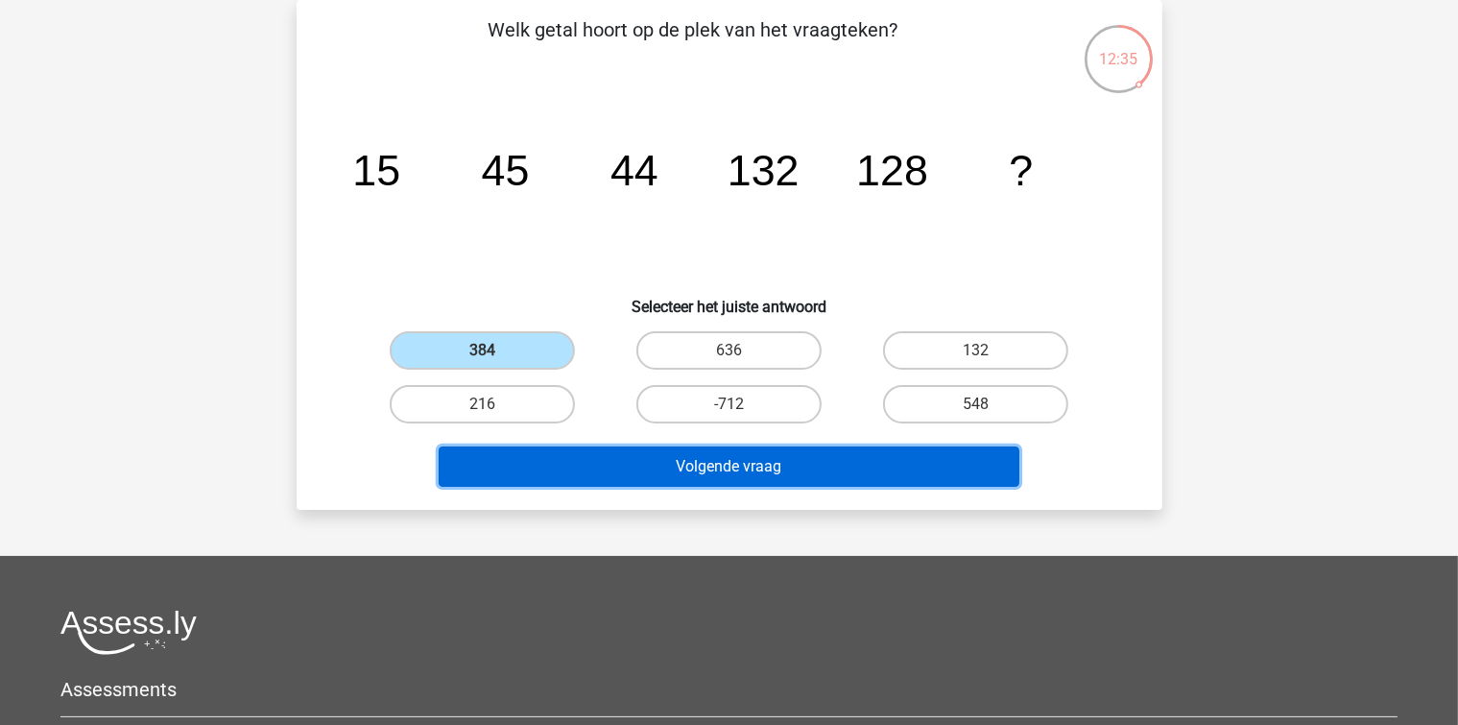
click at [537, 457] on button "Volgende vraag" at bounding box center [729, 466] width 581 height 40
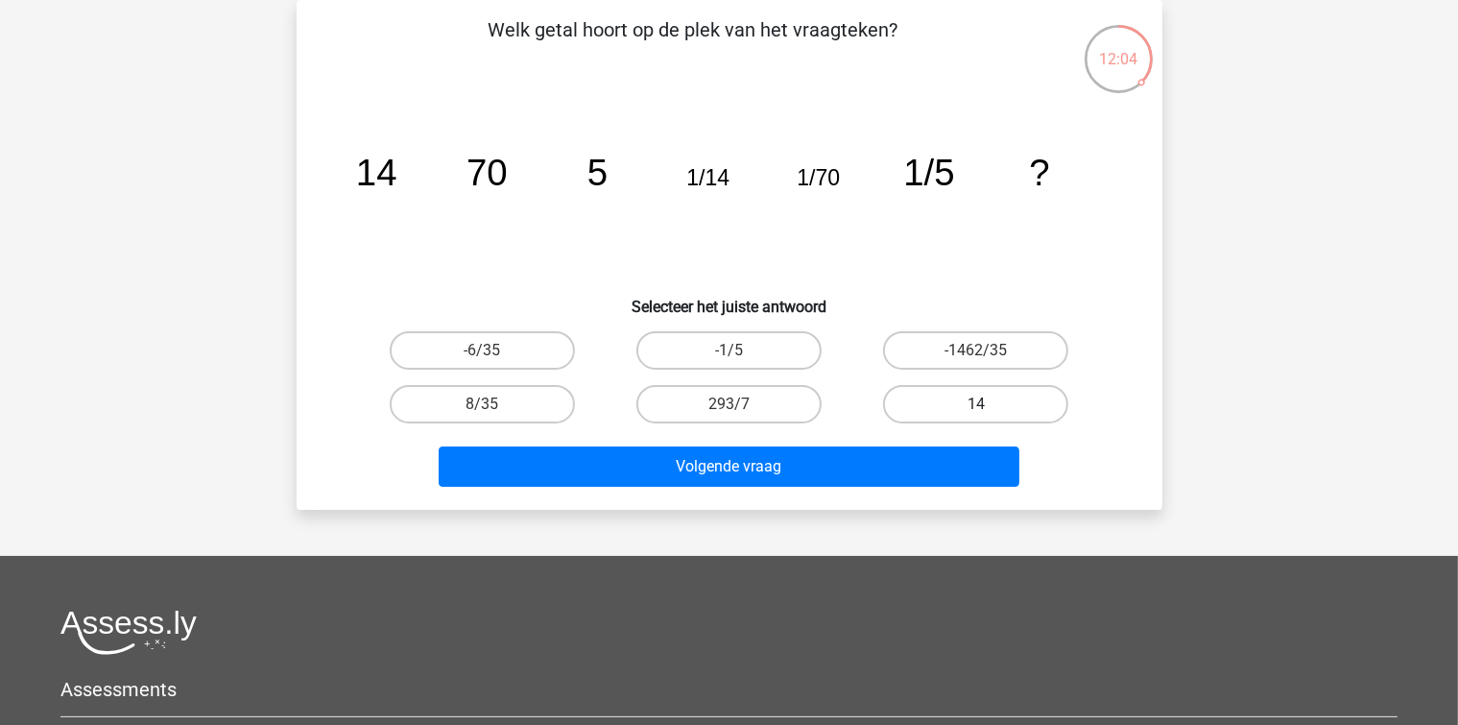
click at [896, 394] on label "14" at bounding box center [975, 404] width 185 height 38
click at [976, 404] on input "14" at bounding box center [982, 410] width 12 height 12
radio input "true"
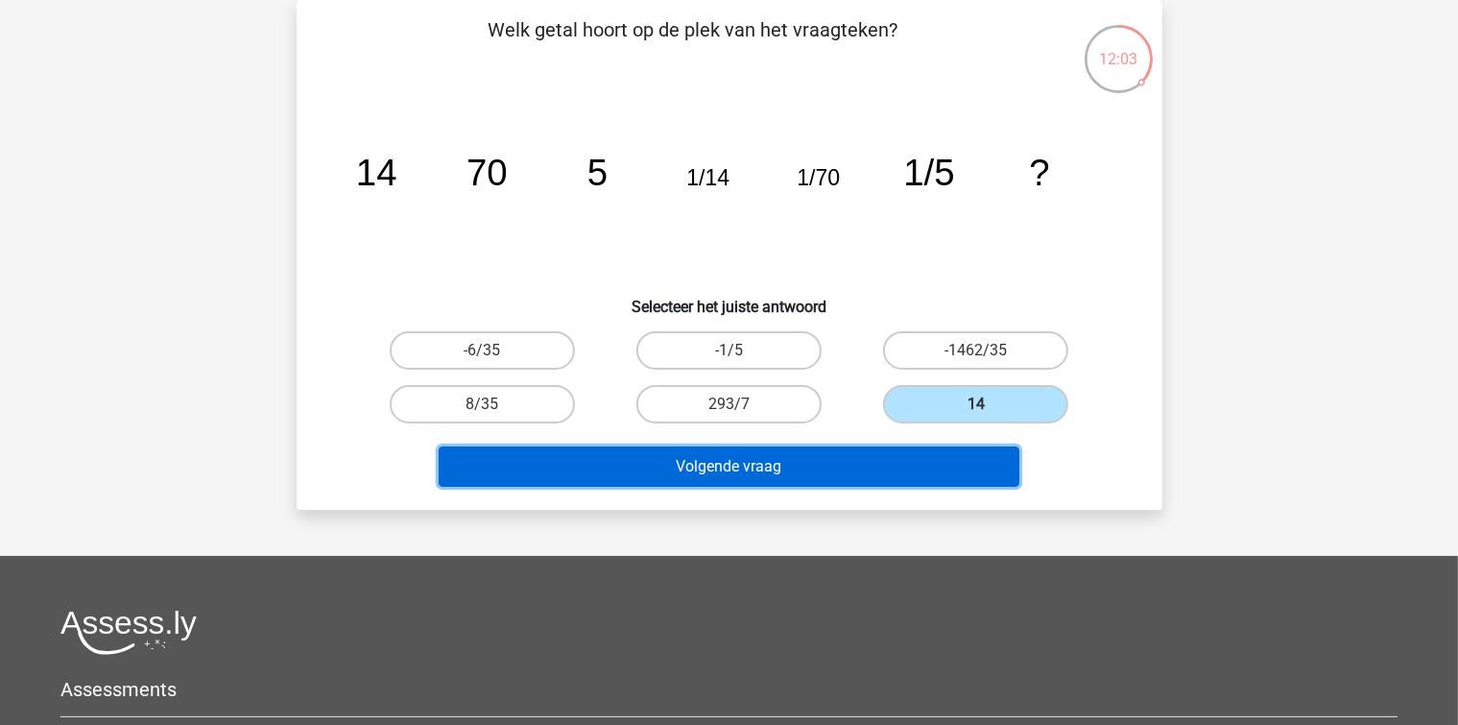
click at [842, 461] on button "Volgende vraag" at bounding box center [729, 466] width 581 height 40
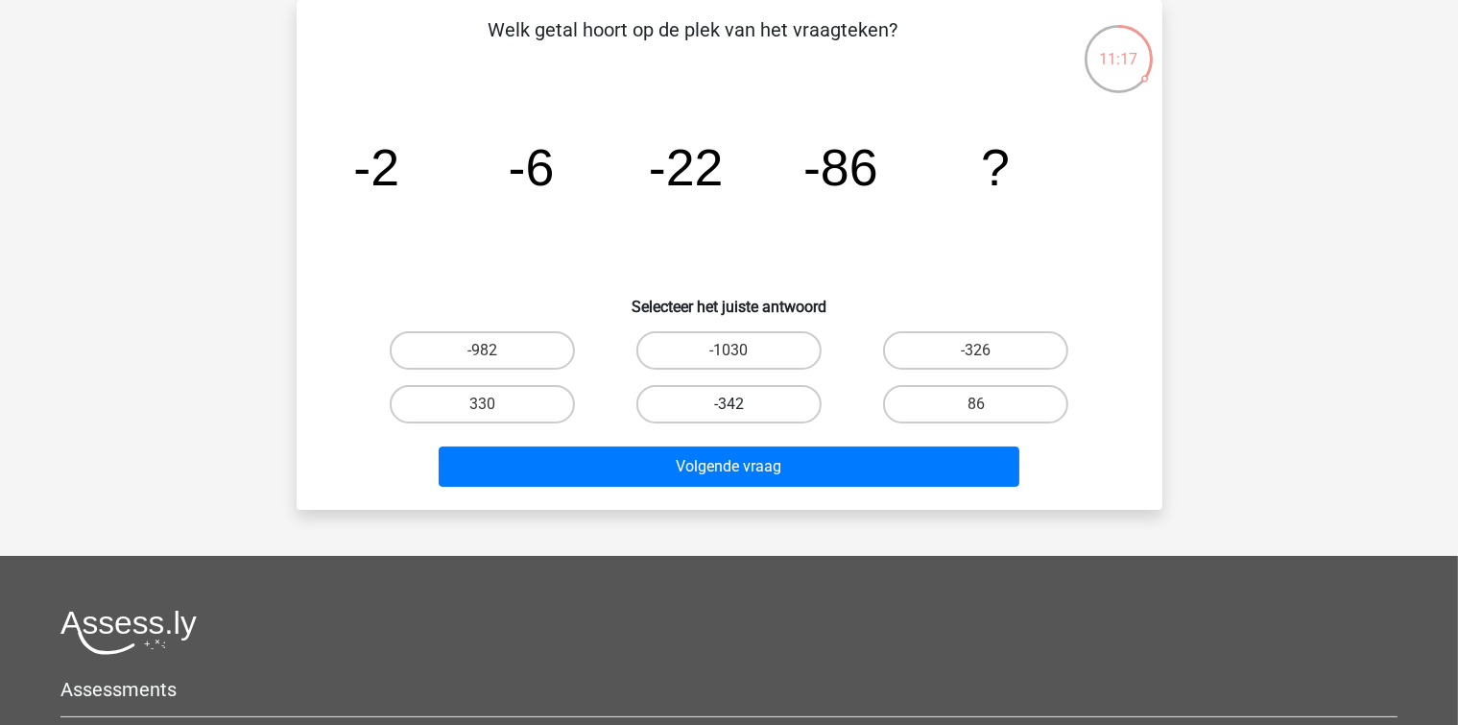
click at [681, 388] on label "-342" at bounding box center [728, 404] width 185 height 38
click at [728, 404] on input "-342" at bounding box center [734, 410] width 12 height 12
radio input "true"
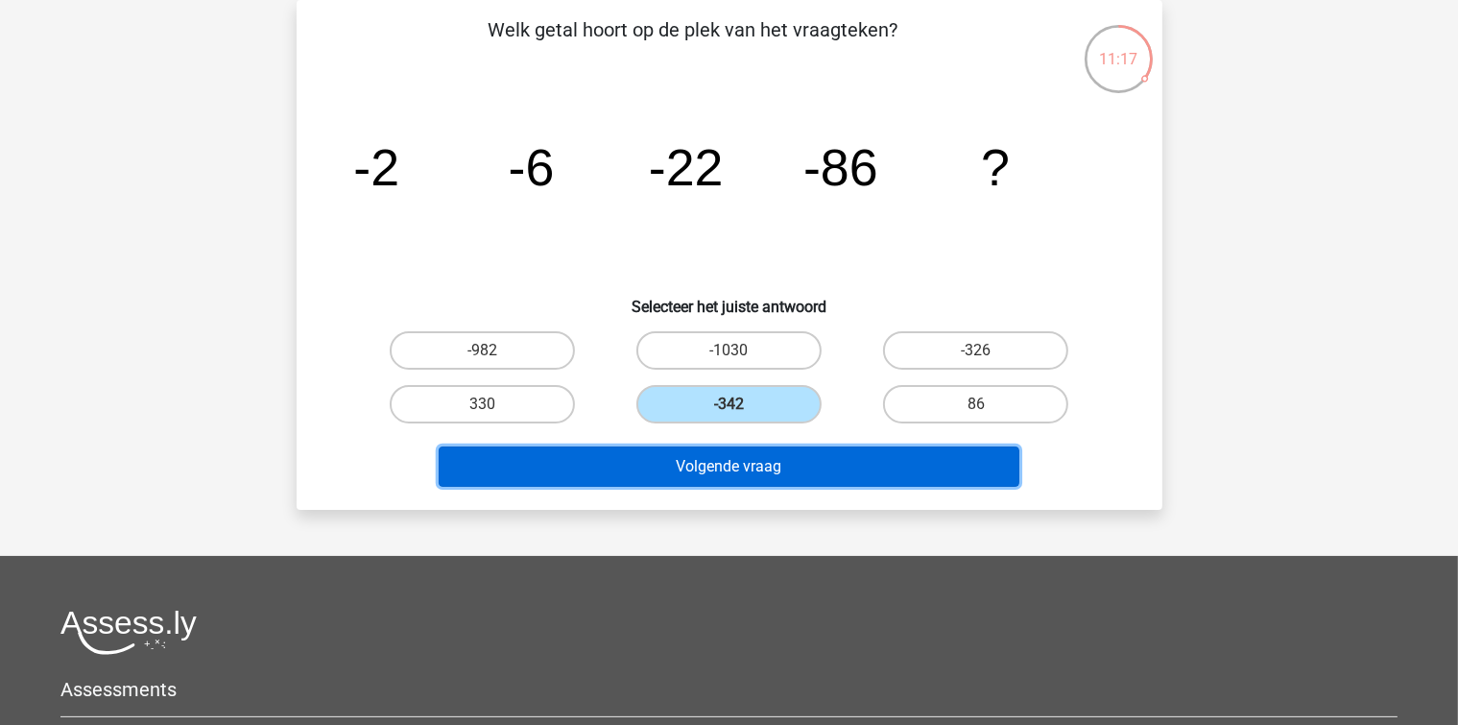
click at [648, 458] on button "Volgende vraag" at bounding box center [729, 466] width 581 height 40
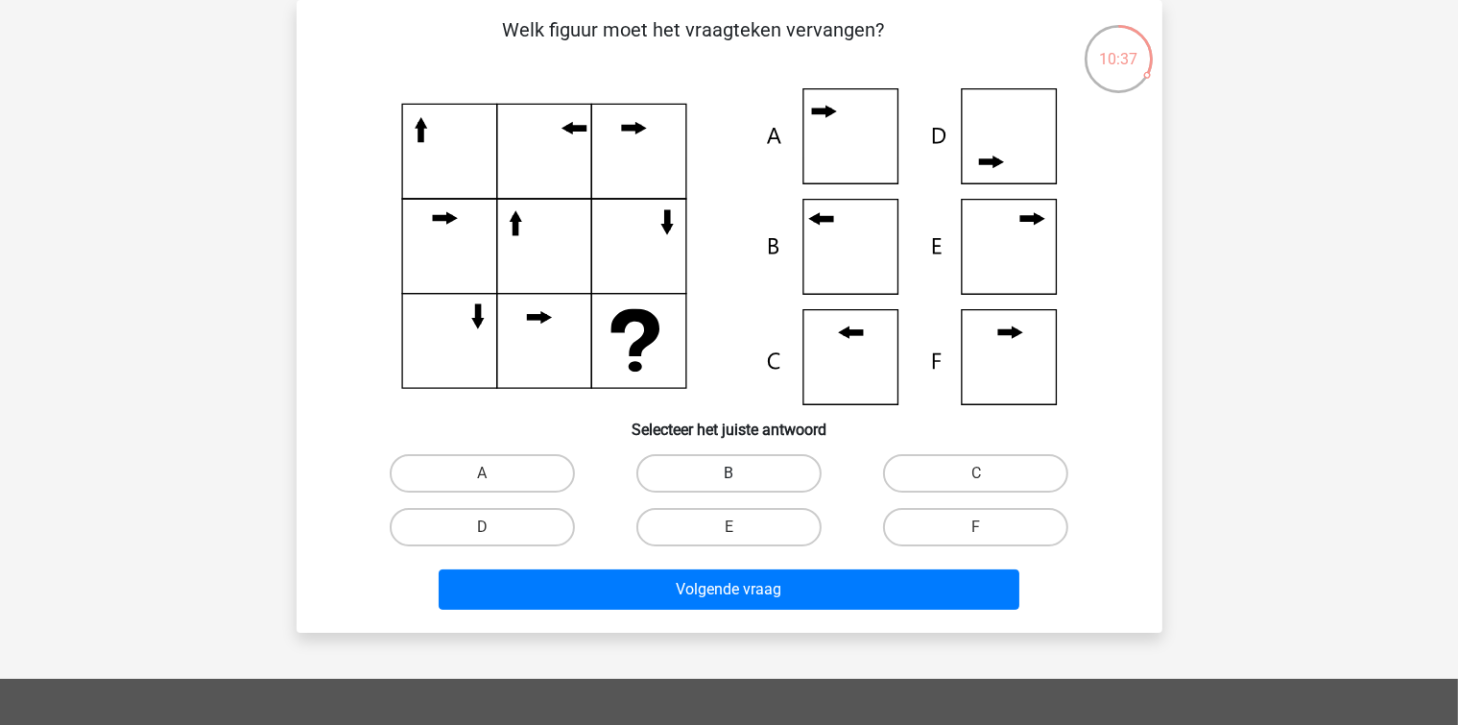
click at [754, 490] on label "B" at bounding box center [728, 473] width 185 height 38
click at [741, 486] on input "B" at bounding box center [734, 479] width 12 height 12
radio input "true"
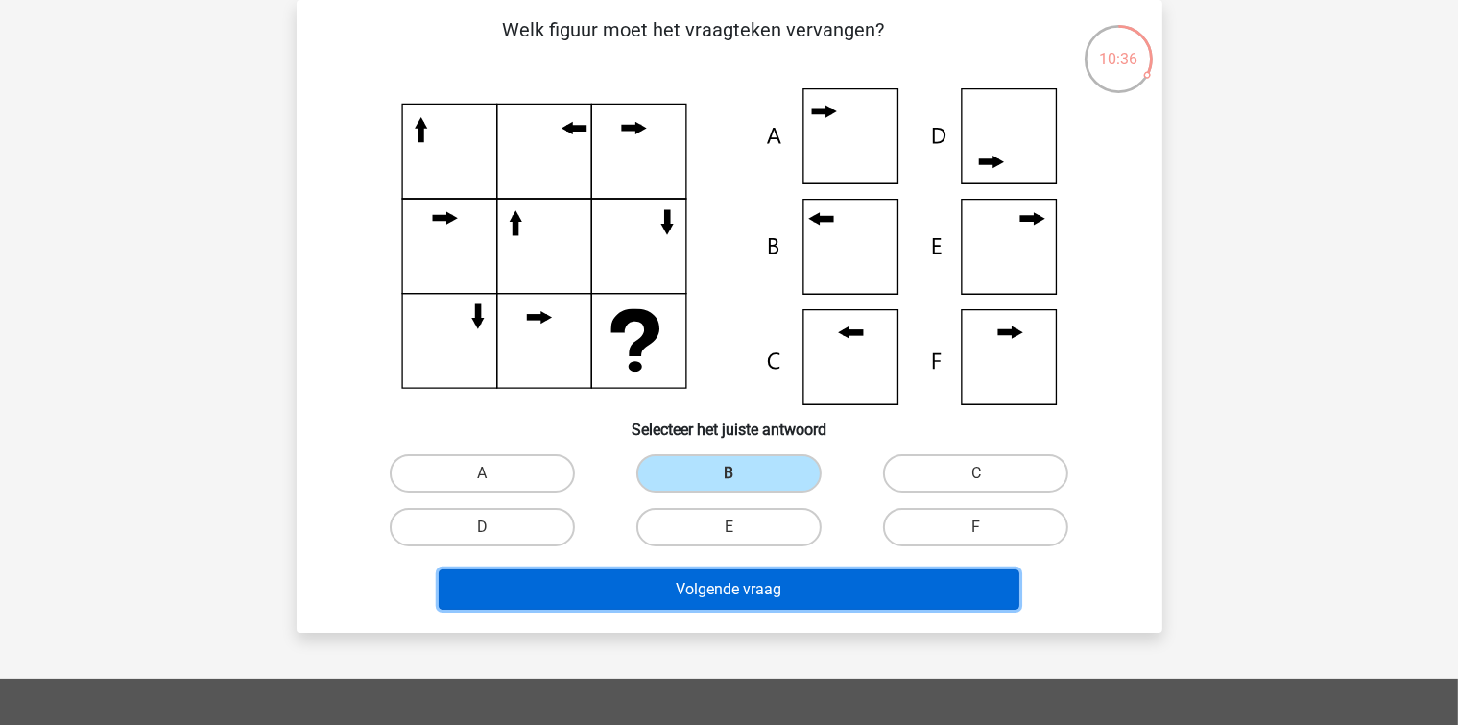
click at [738, 594] on button "Volgende vraag" at bounding box center [729, 589] width 581 height 40
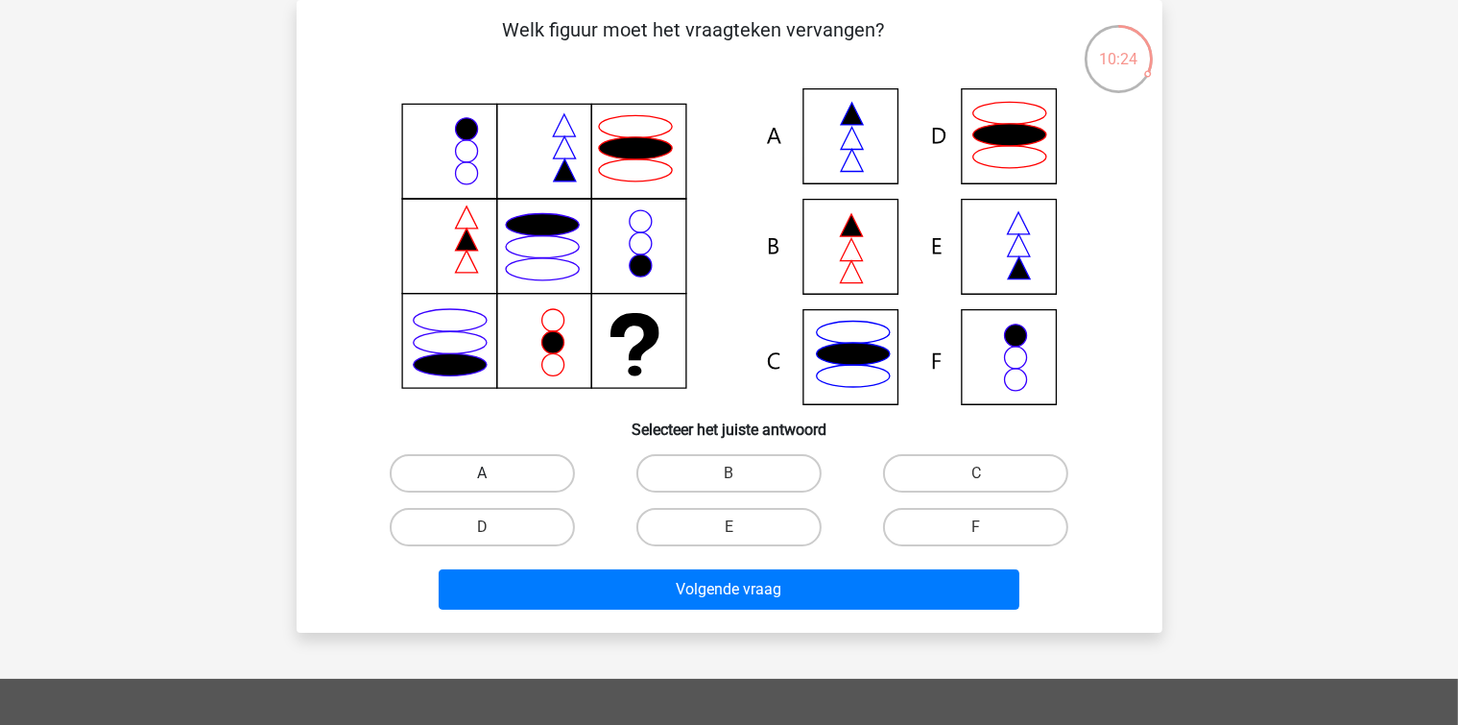
click at [515, 457] on label "A" at bounding box center [482, 473] width 185 height 38
click at [494, 473] on input "A" at bounding box center [488, 479] width 12 height 12
radio input "true"
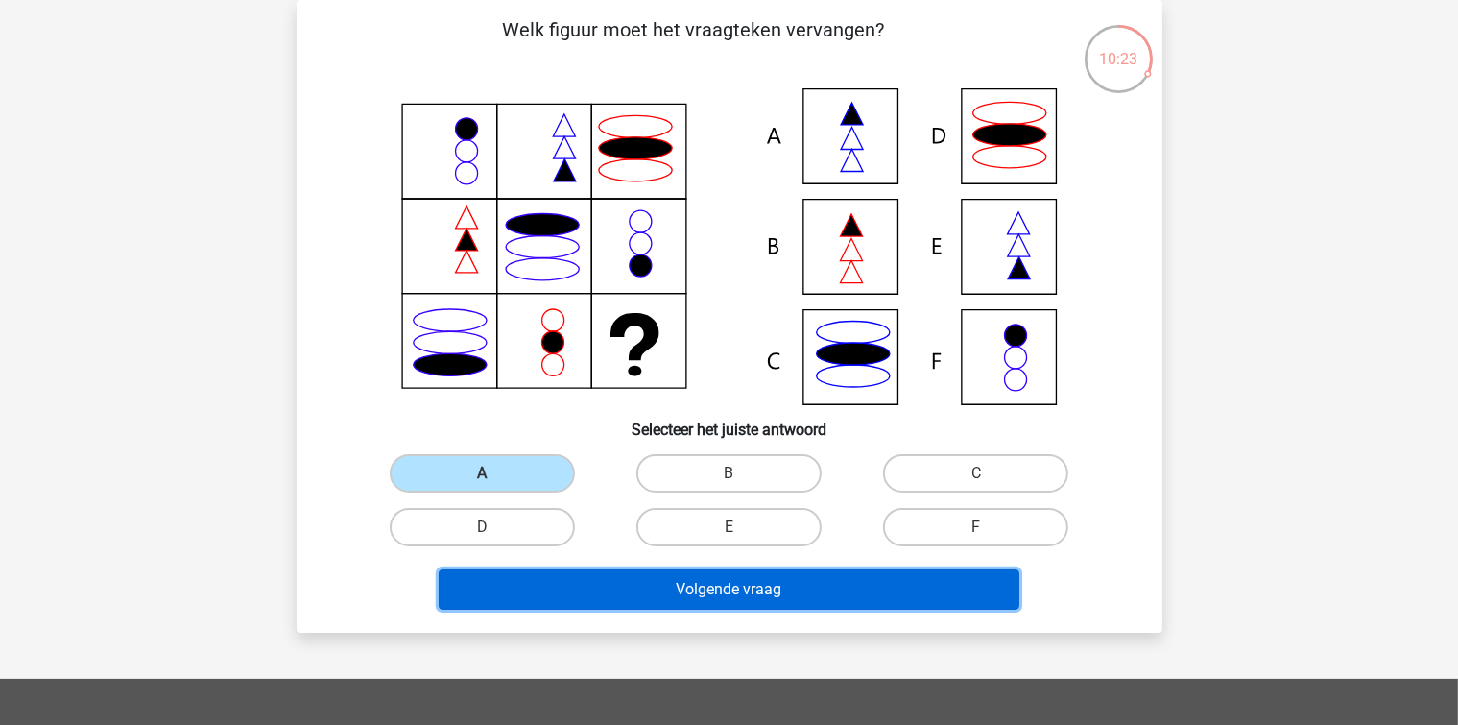
click at [623, 582] on button "Volgende vraag" at bounding box center [729, 589] width 581 height 40
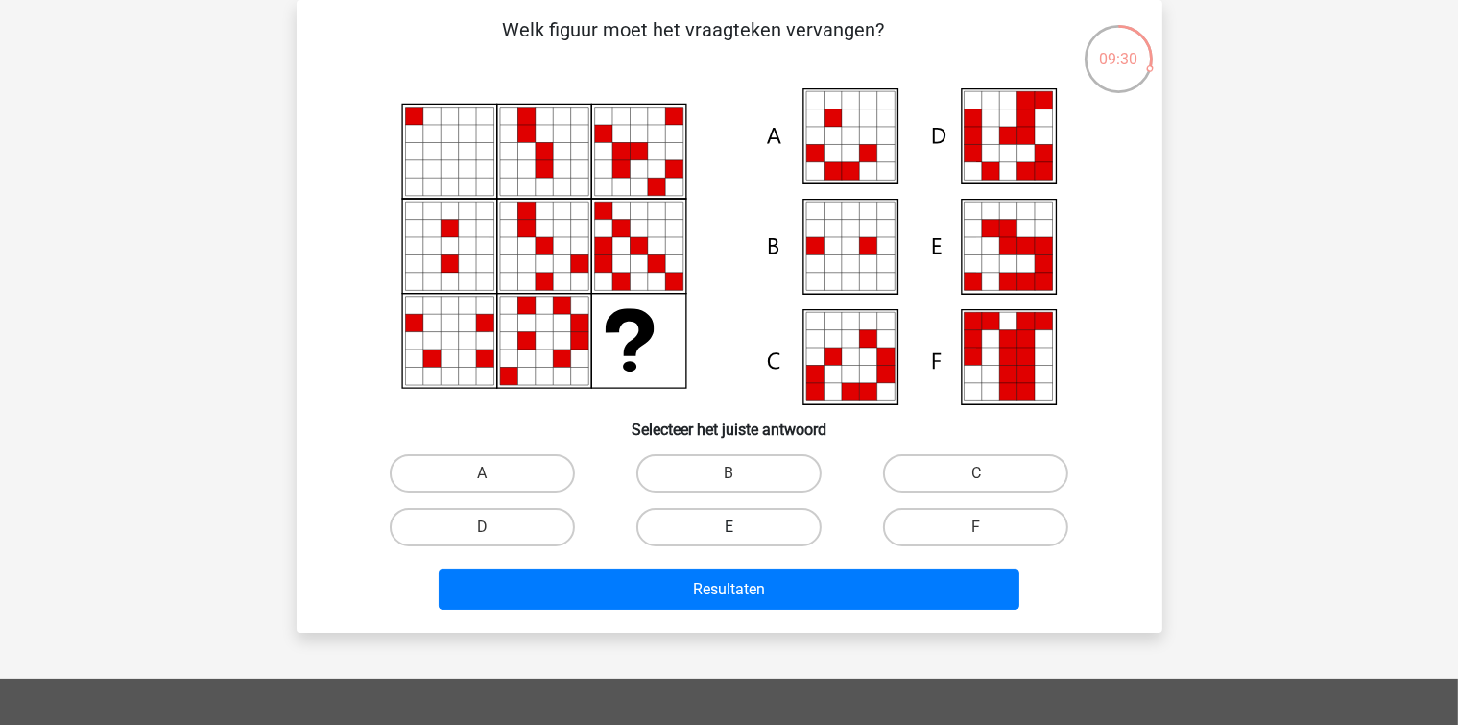
click at [759, 519] on label "E" at bounding box center [728, 527] width 185 height 38
click at [741, 527] on input "E" at bounding box center [734, 533] width 12 height 12
radio input "true"
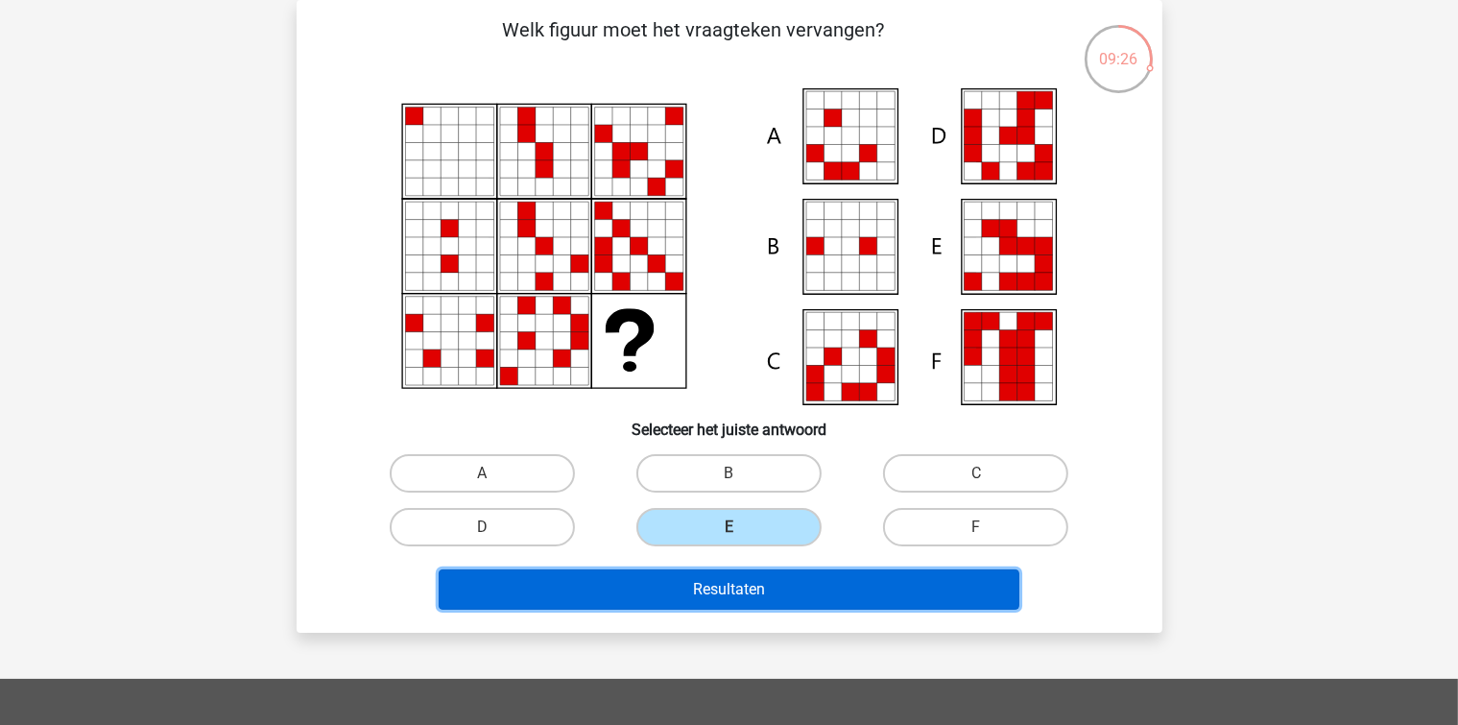
click at [776, 578] on button "Resultaten" at bounding box center [729, 589] width 581 height 40
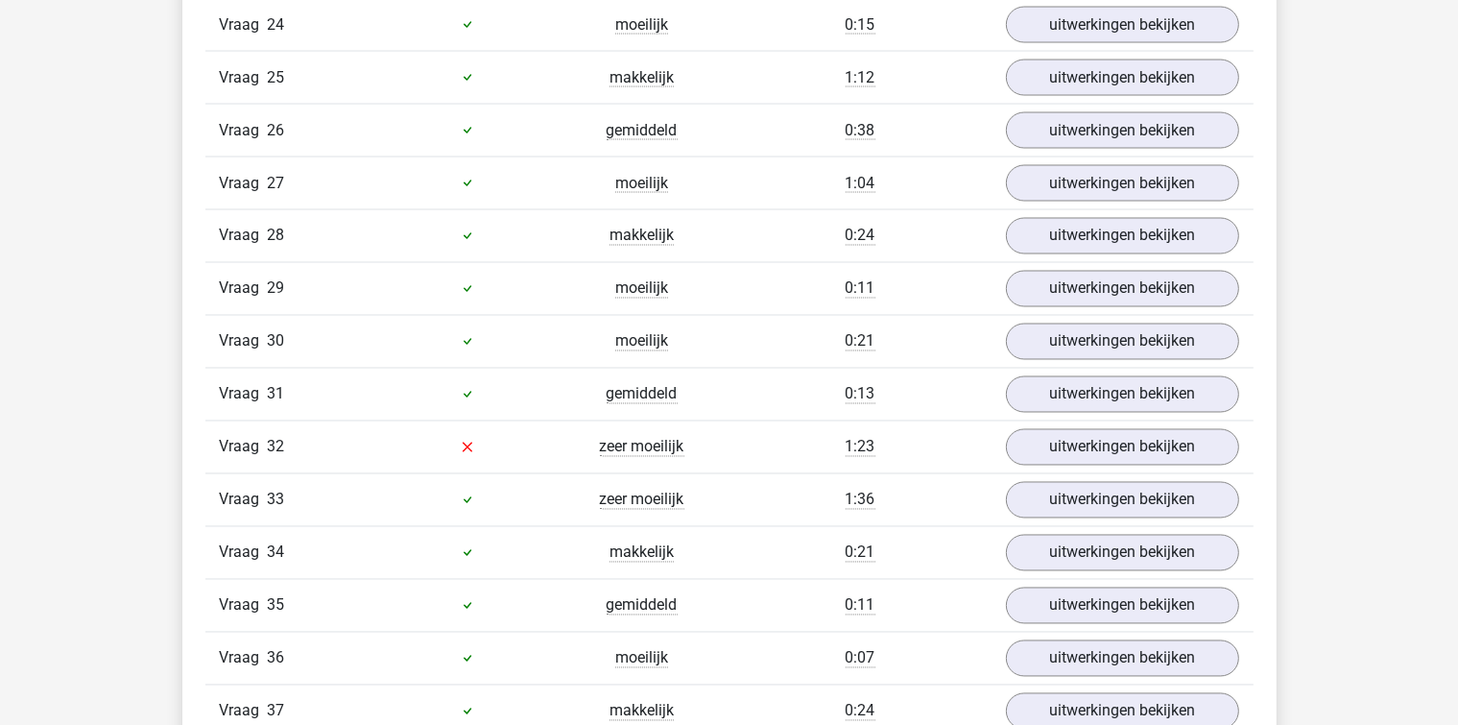
scroll to position [3455, 0]
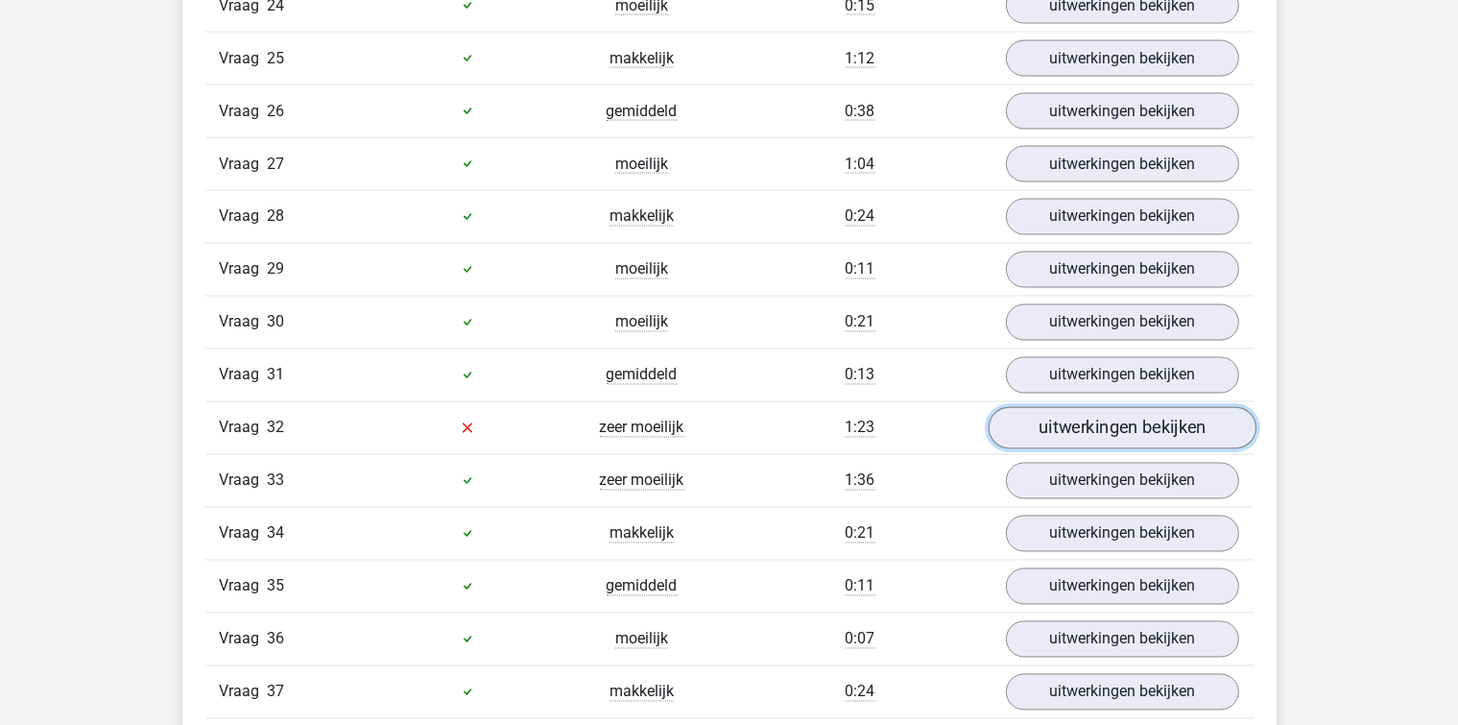
click at [1067, 407] on link "uitwerkingen bekijken" at bounding box center [1122, 428] width 268 height 42
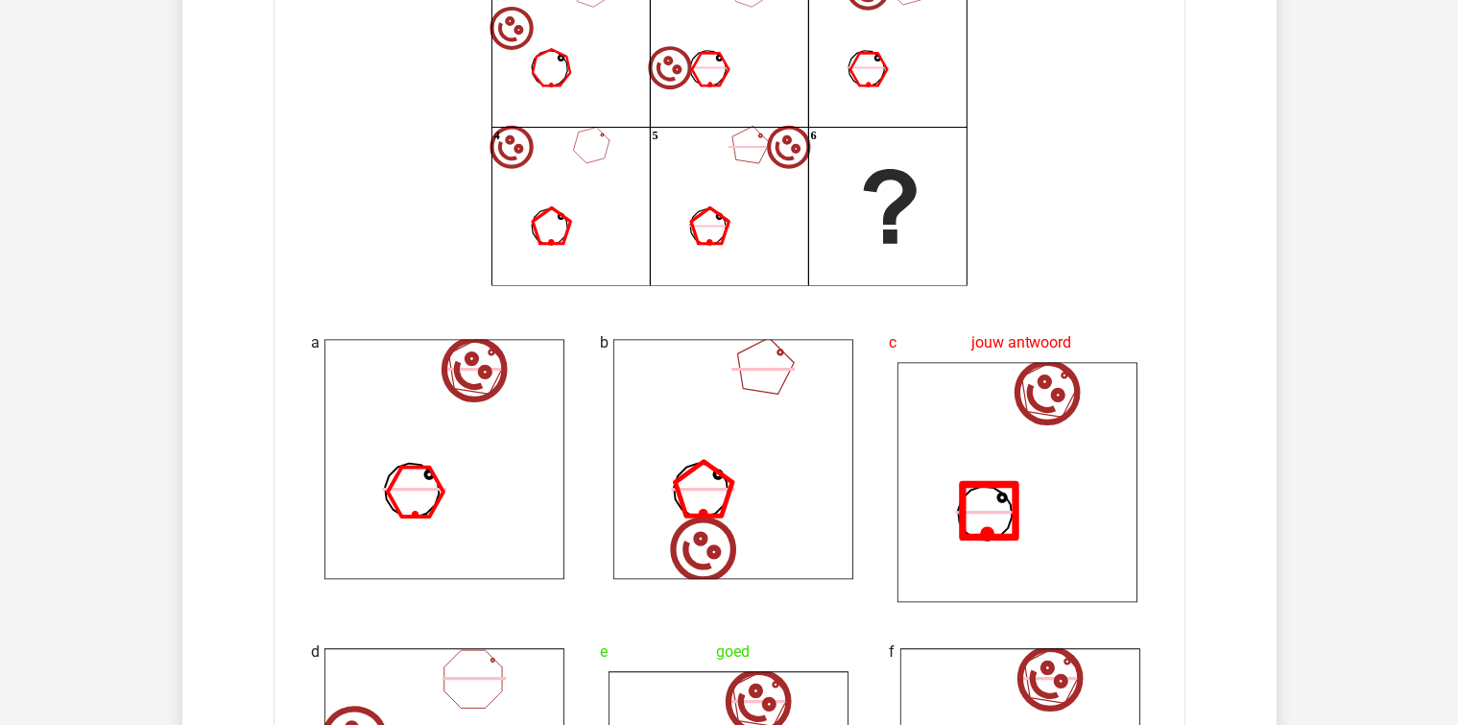
scroll to position [3839, 0]
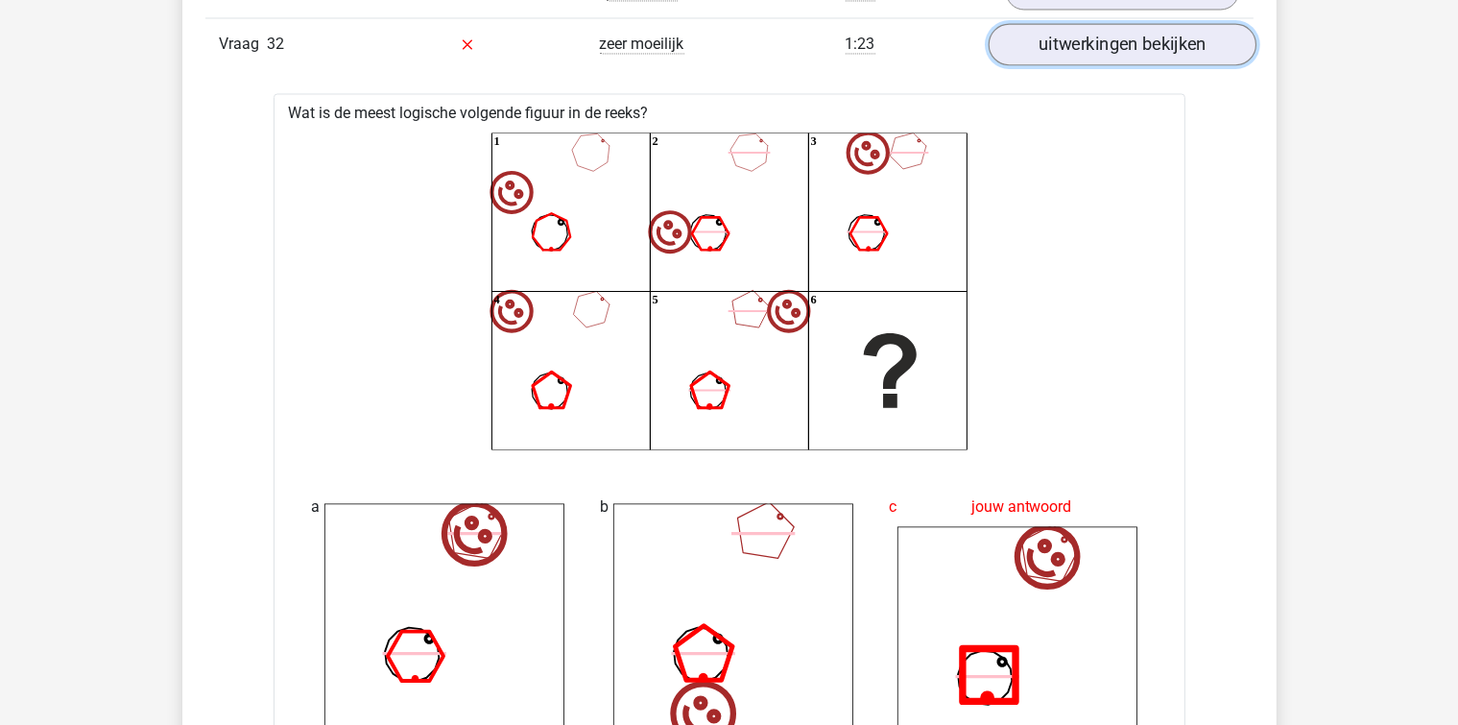
click at [1067, 33] on link "uitwerkingen bekijken" at bounding box center [1122, 44] width 268 height 42
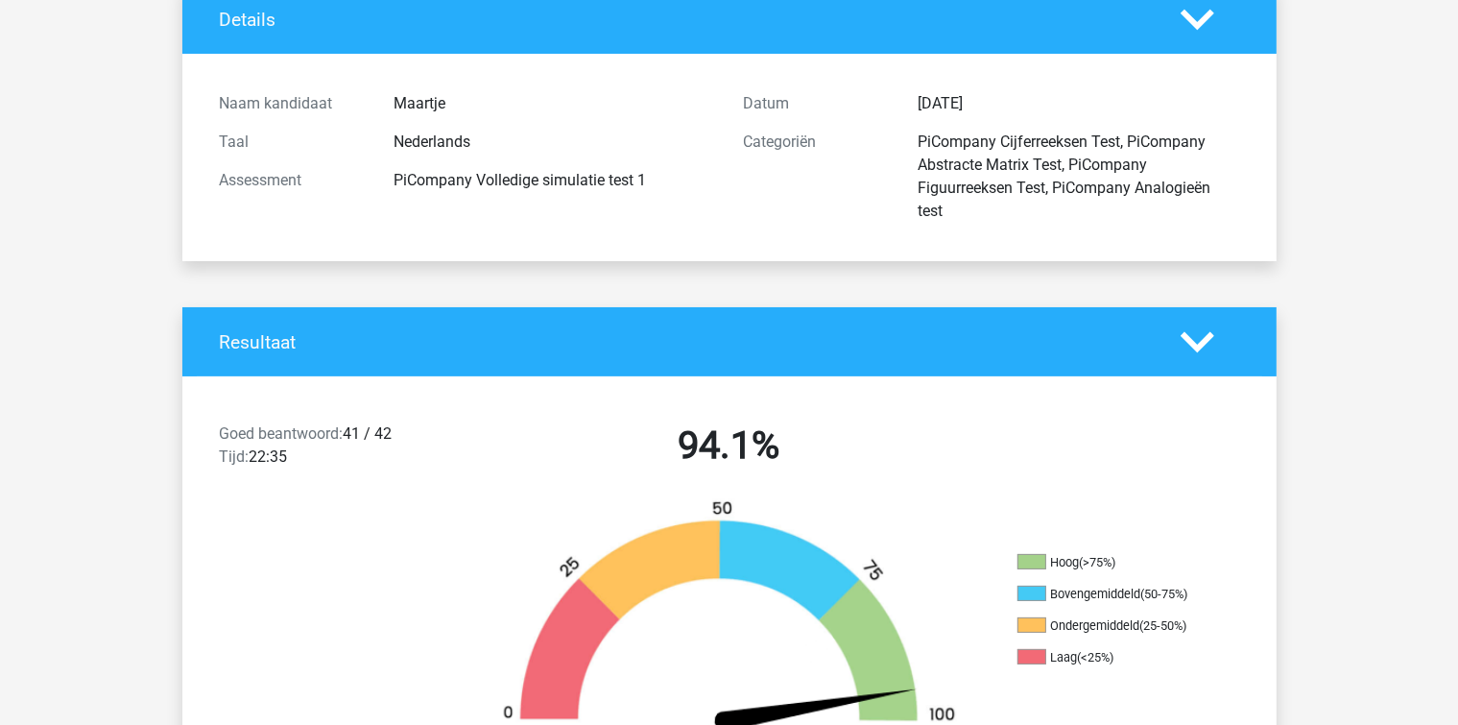
scroll to position [0, 0]
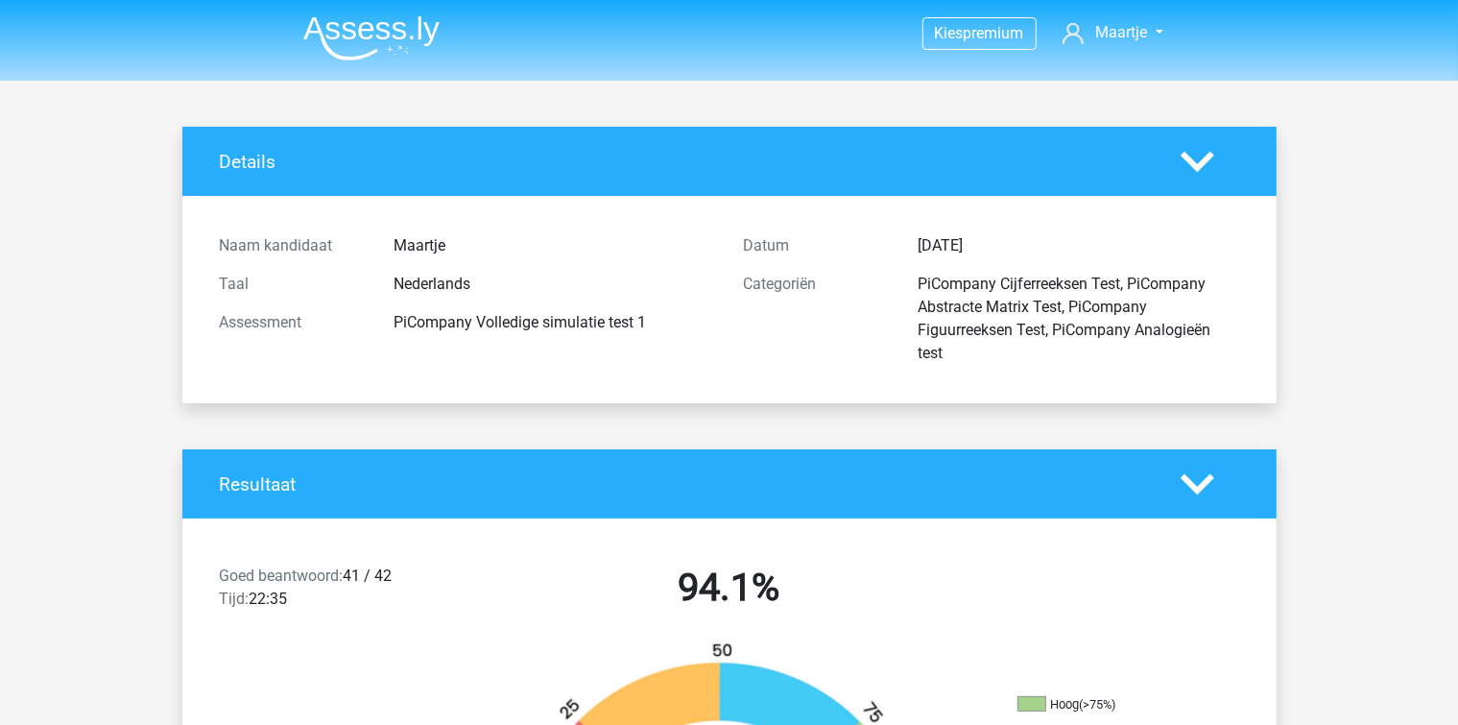
click at [369, 49] on img at bounding box center [371, 37] width 136 height 45
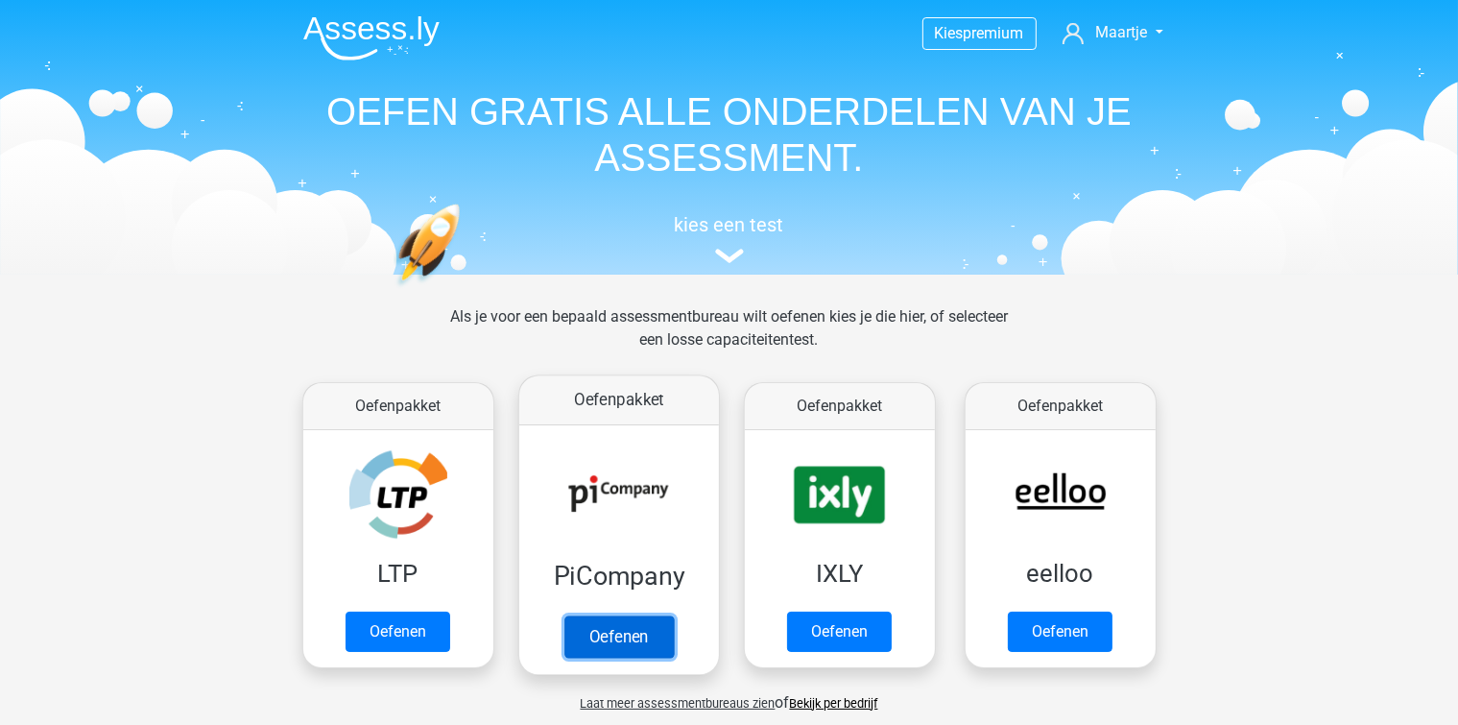
click at [621, 620] on link "Oefenen" at bounding box center [617, 636] width 109 height 42
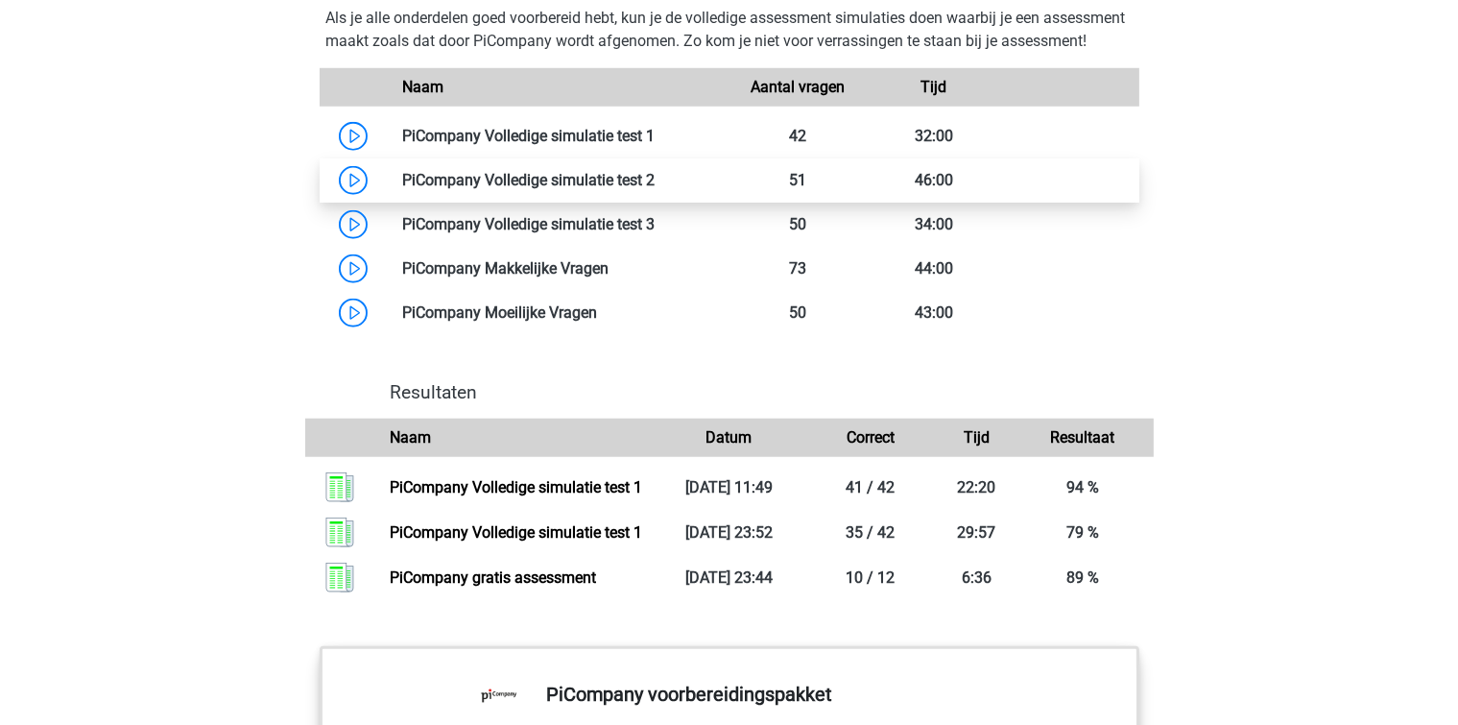
scroll to position [1632, 0]
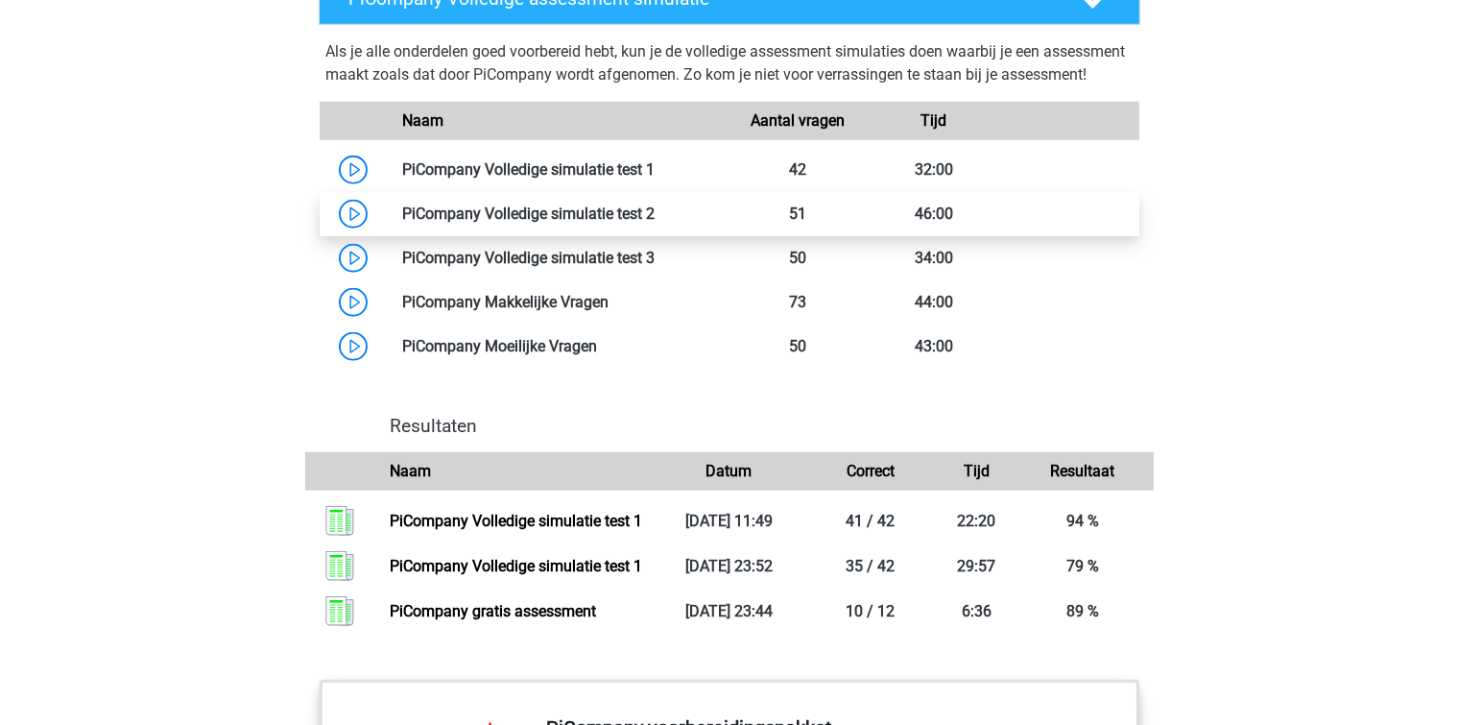
click at [655, 223] on link at bounding box center [655, 213] width 0 height 18
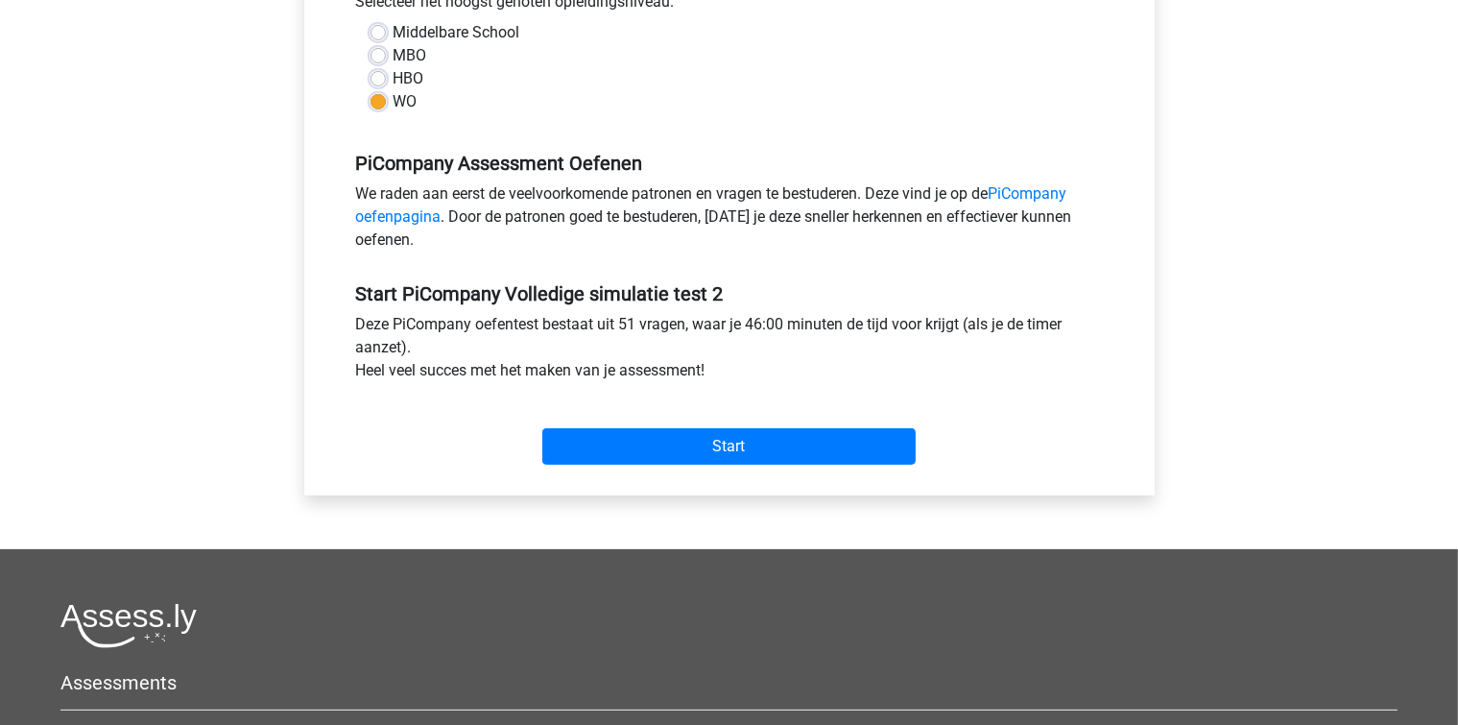
scroll to position [480, 0]
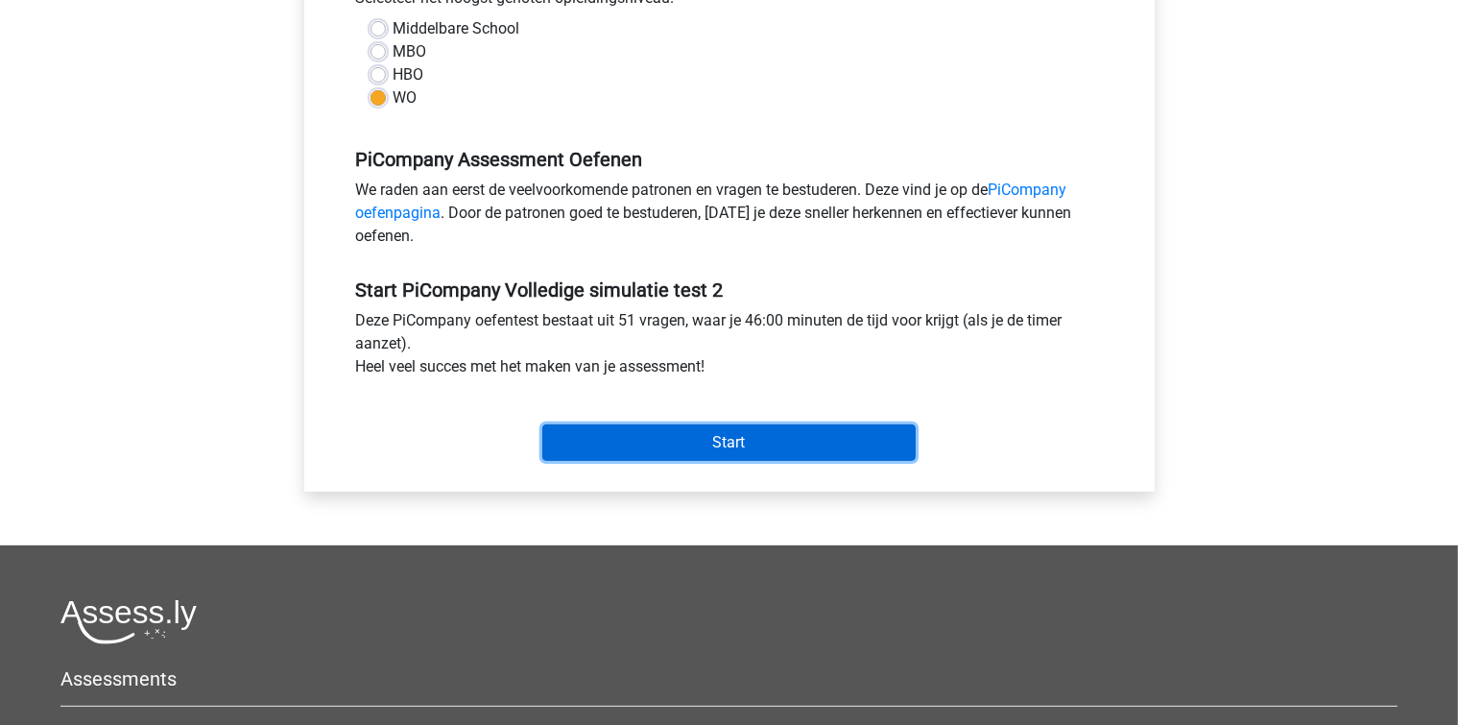
click at [745, 461] on input "Start" at bounding box center [728, 442] width 373 height 36
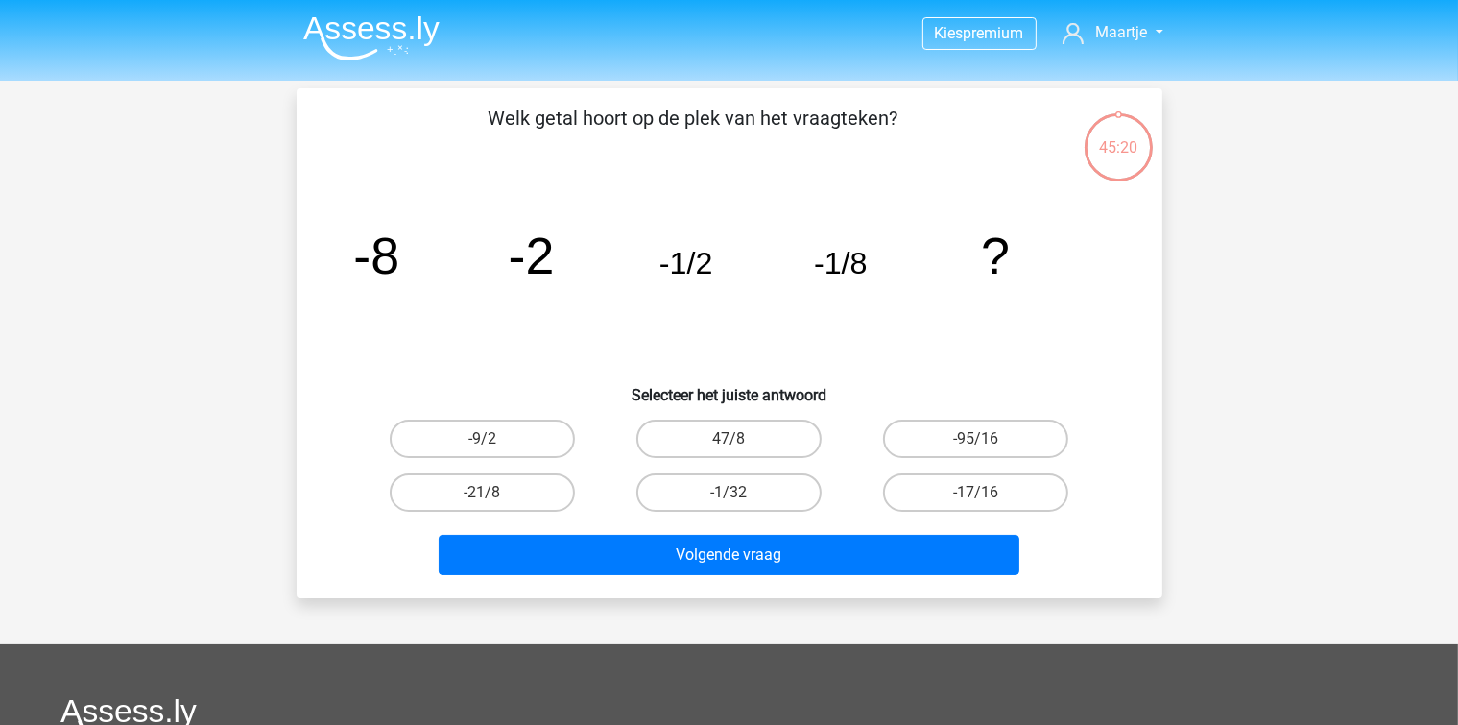
click at [713, 317] on icon "image/svg+xml -8 -2 -1/2 -1/8 ?" at bounding box center [730, 274] width 774 height 194
click at [513, 452] on label "-9/2" at bounding box center [482, 438] width 185 height 38
click at [494, 451] on input "-9/2" at bounding box center [488, 445] width 12 height 12
radio input "true"
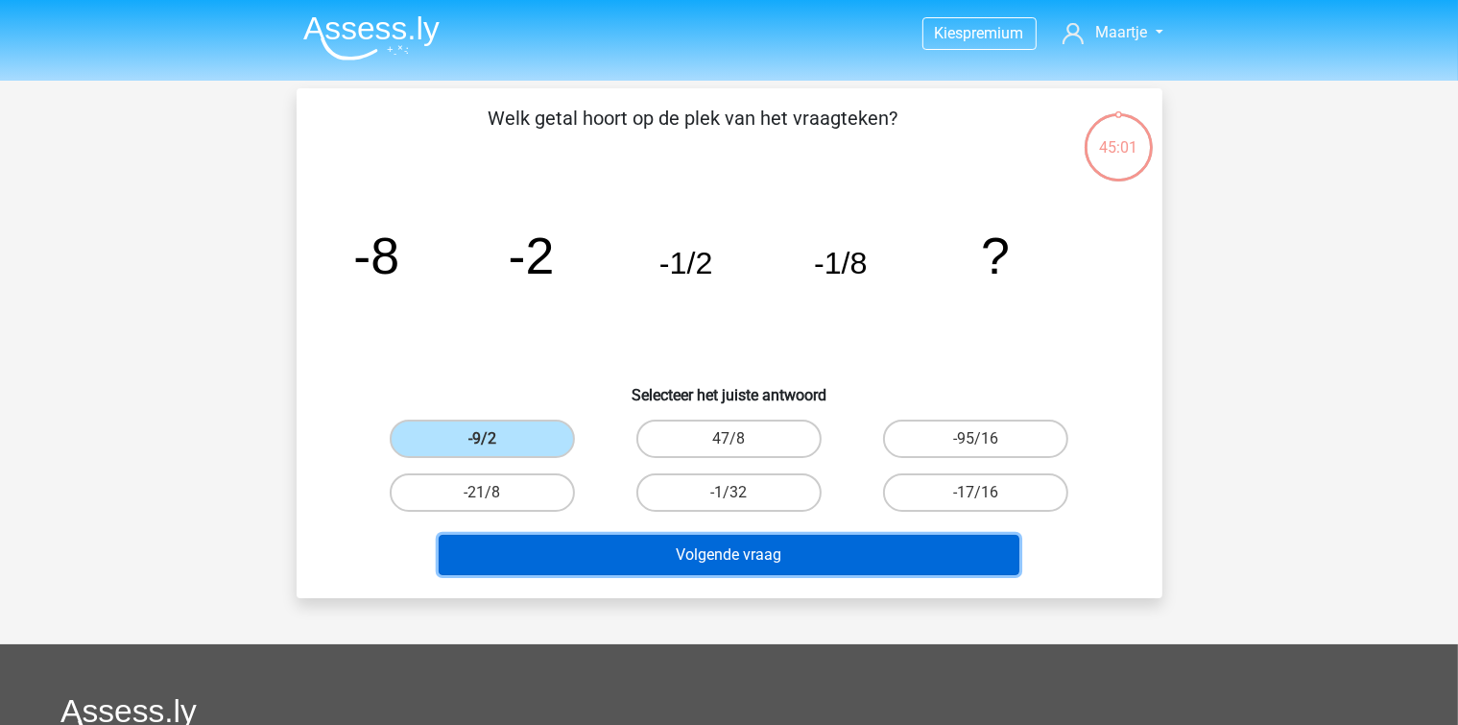
click at [666, 565] on button "Volgende vraag" at bounding box center [729, 555] width 581 height 40
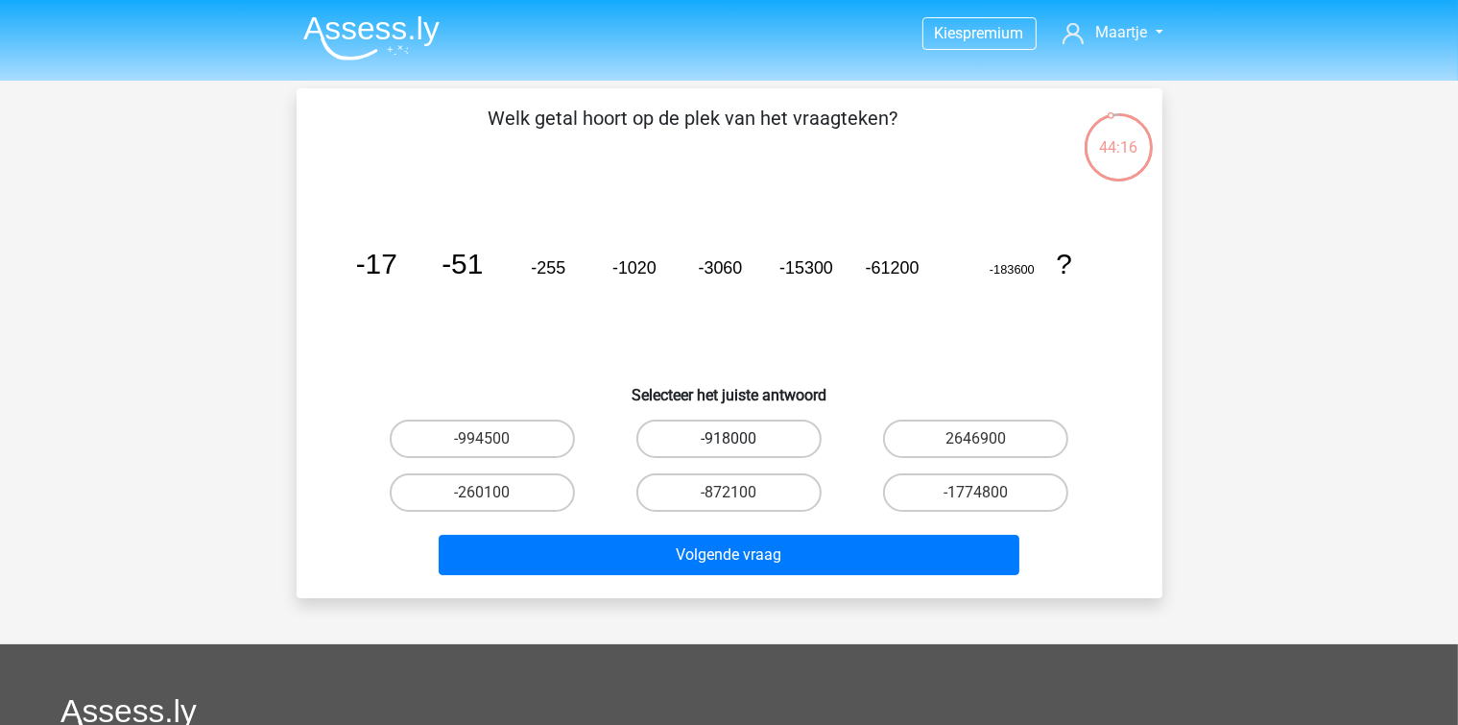
click at [666, 442] on label "-918000" at bounding box center [728, 438] width 185 height 38
click at [728, 442] on input "-918000" at bounding box center [734, 445] width 12 height 12
radio input "true"
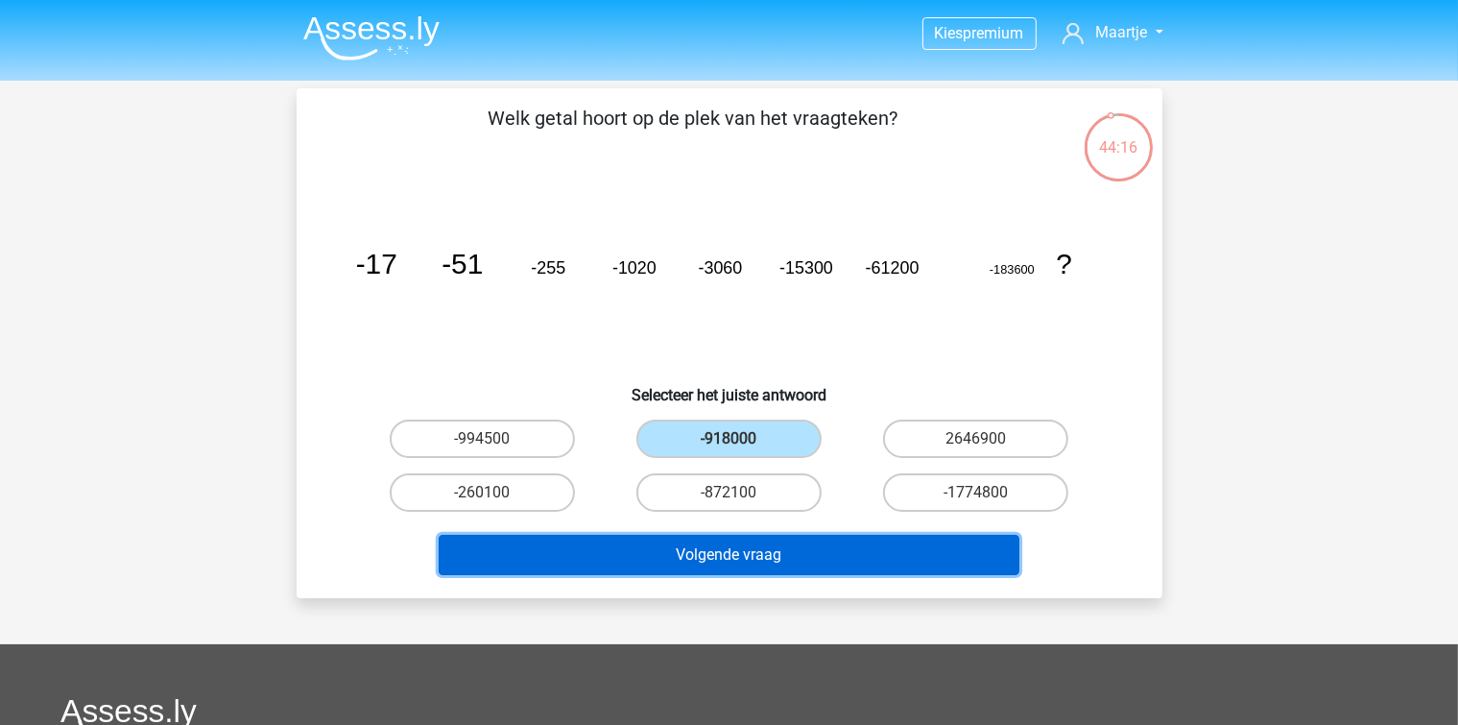
click at [650, 552] on button "Volgende vraag" at bounding box center [729, 555] width 581 height 40
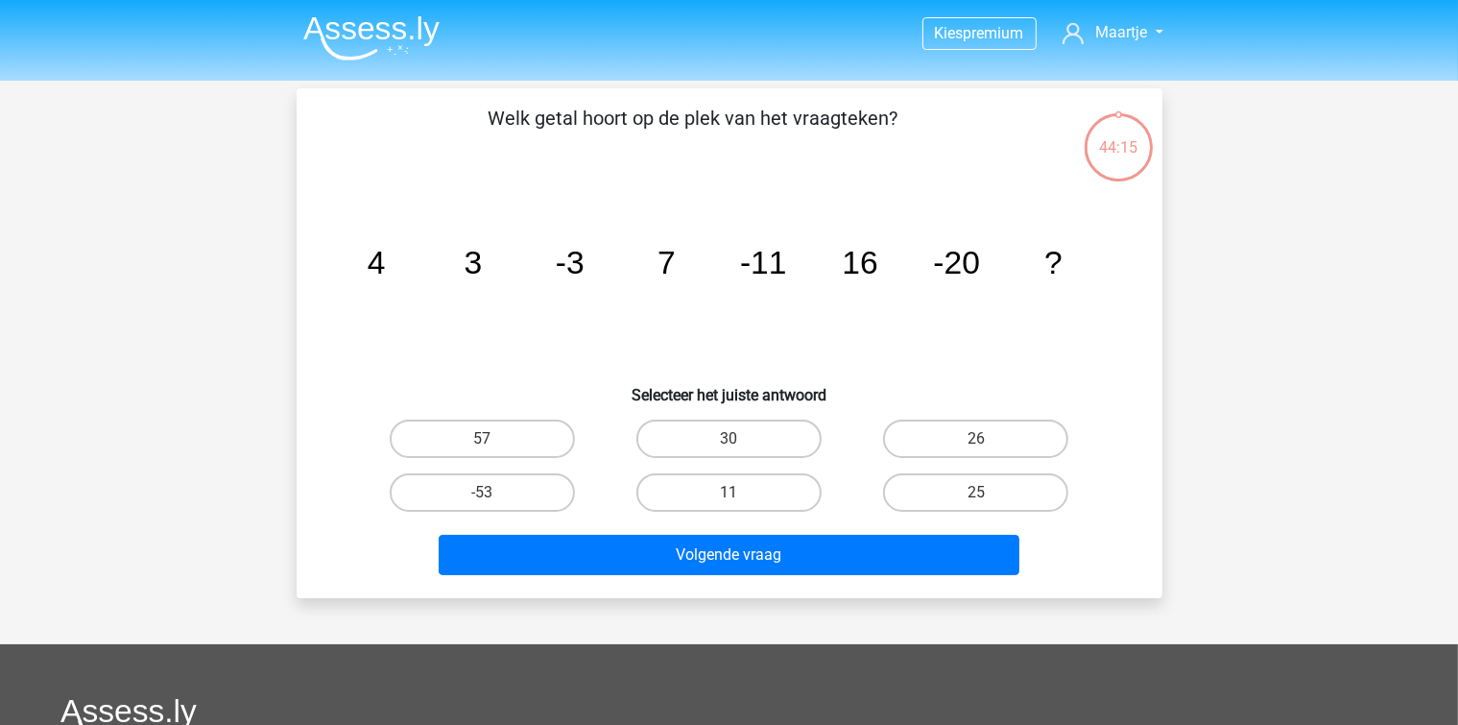
scroll to position [88, 0]
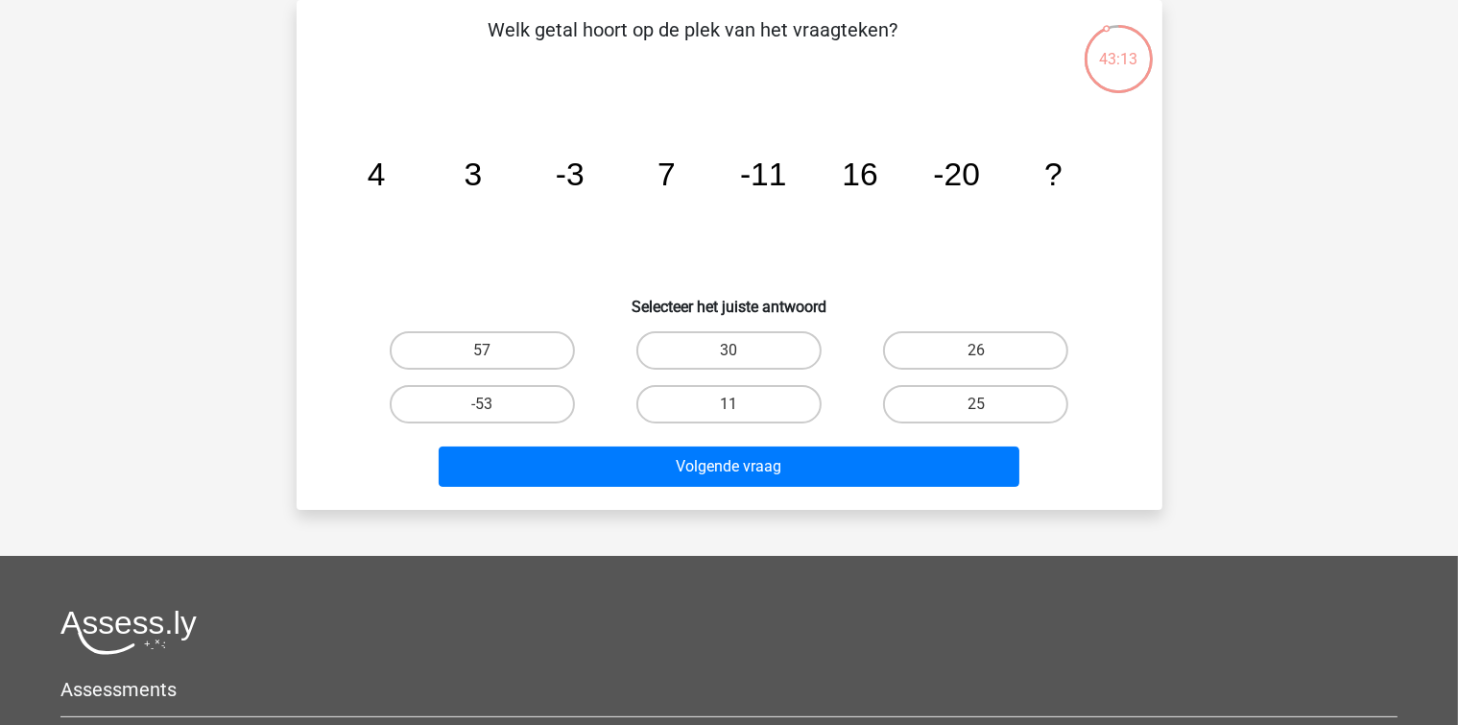
click at [759, 377] on div "11" at bounding box center [729, 404] width 247 height 54
drag, startPoint x: 783, startPoint y: 356, endPoint x: 782, endPoint y: 442, distance: 86.4
click at [784, 358] on label "30" at bounding box center [728, 350] width 185 height 38
click at [741, 358] on input "30" at bounding box center [734, 356] width 12 height 12
radio input "true"
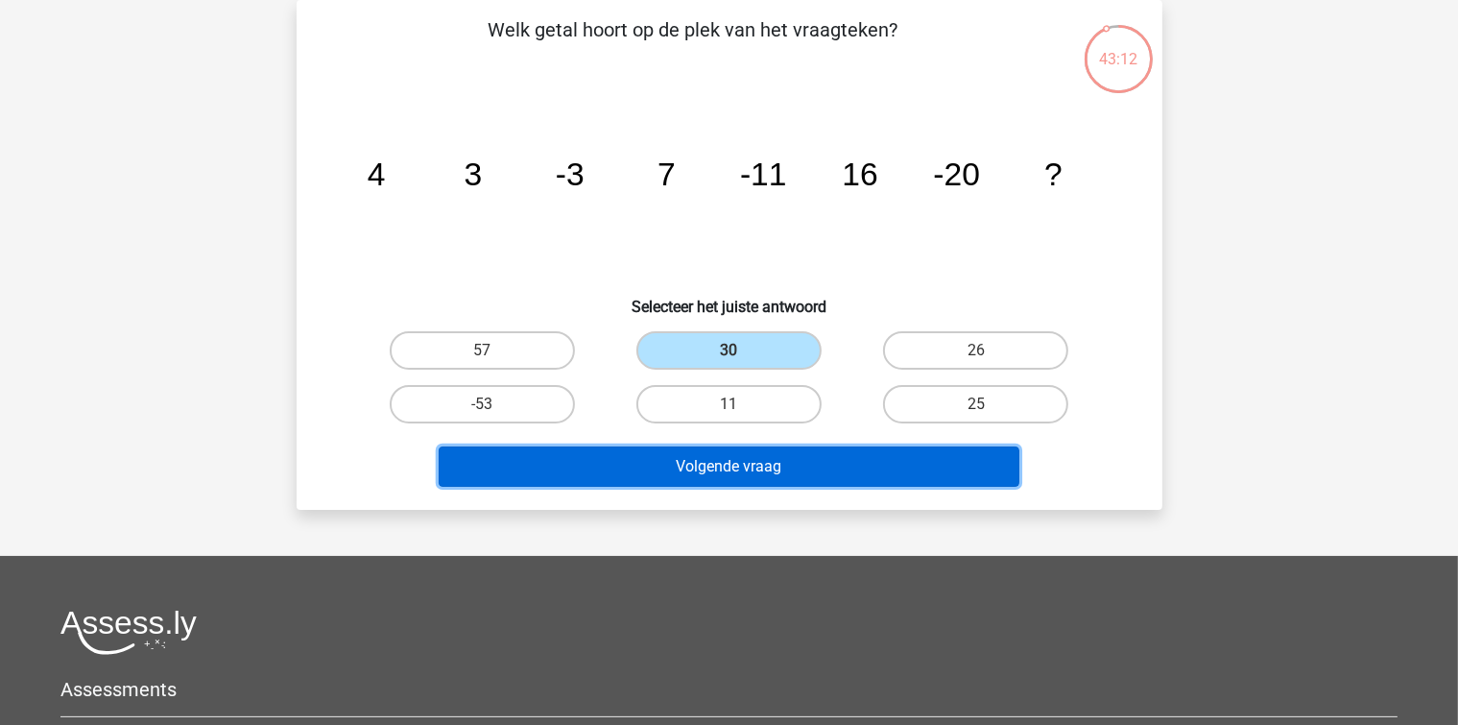
click at [780, 447] on button "Volgende vraag" at bounding box center [729, 466] width 581 height 40
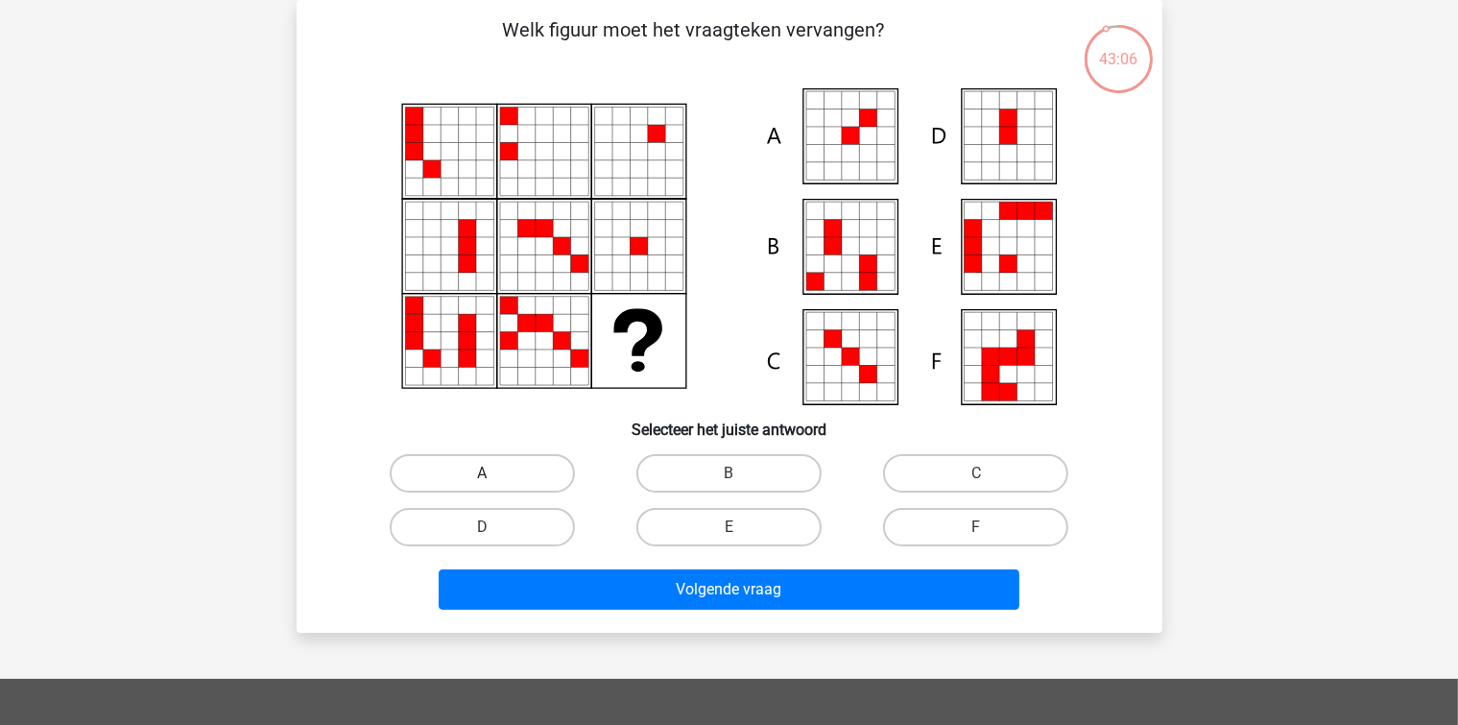
click at [520, 475] on label "A" at bounding box center [482, 473] width 185 height 38
click at [494, 475] on input "A" at bounding box center [488, 479] width 12 height 12
radio input "true"
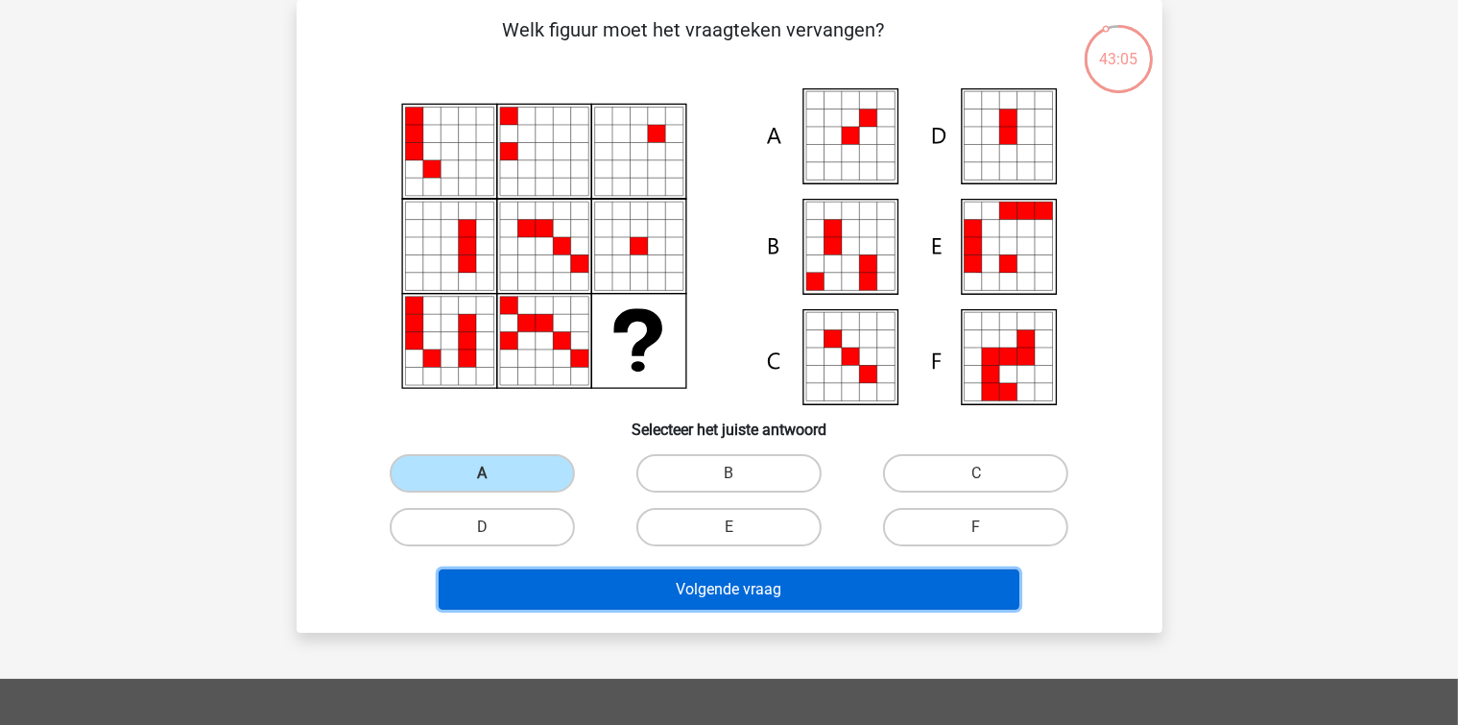
click at [561, 582] on button "Volgende vraag" at bounding box center [729, 589] width 581 height 40
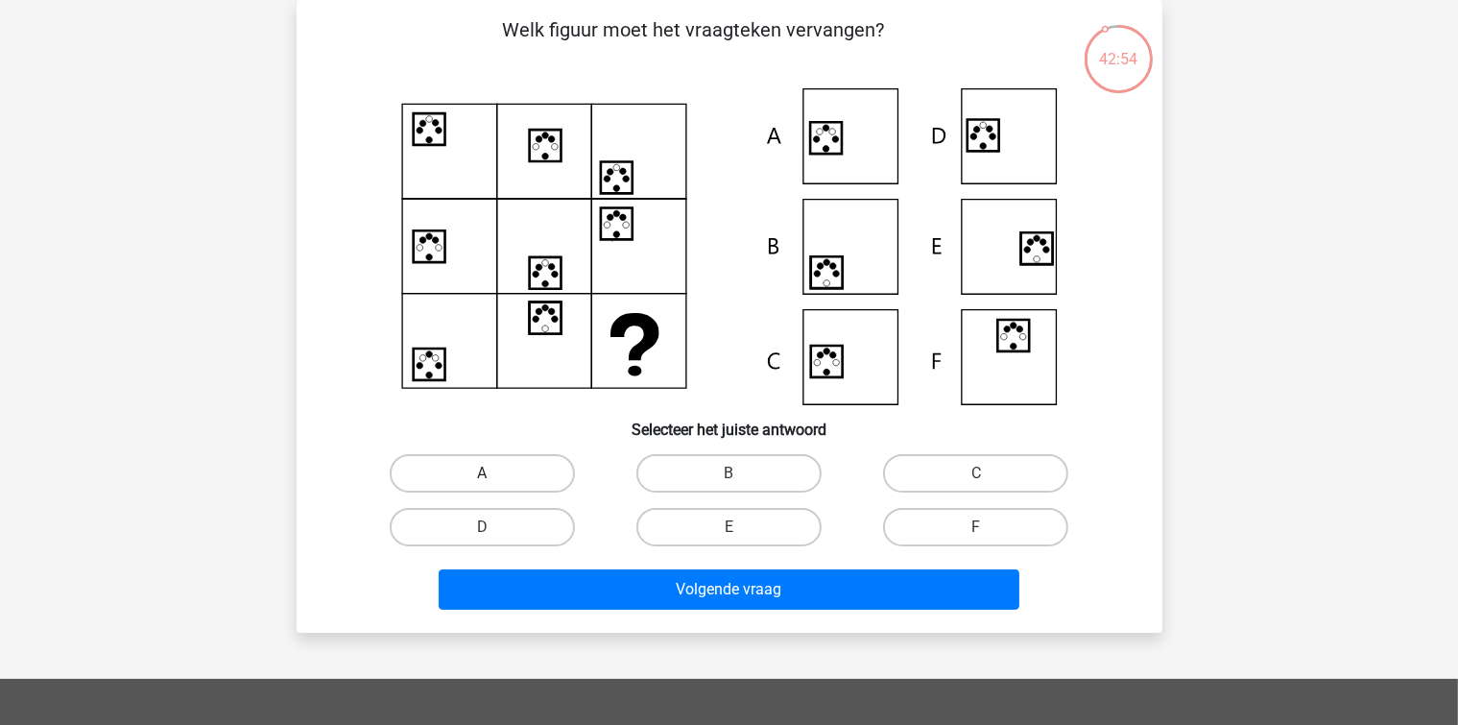
click at [510, 473] on label "A" at bounding box center [482, 473] width 185 height 38
click at [494, 473] on input "A" at bounding box center [488, 479] width 12 height 12
radio input "true"
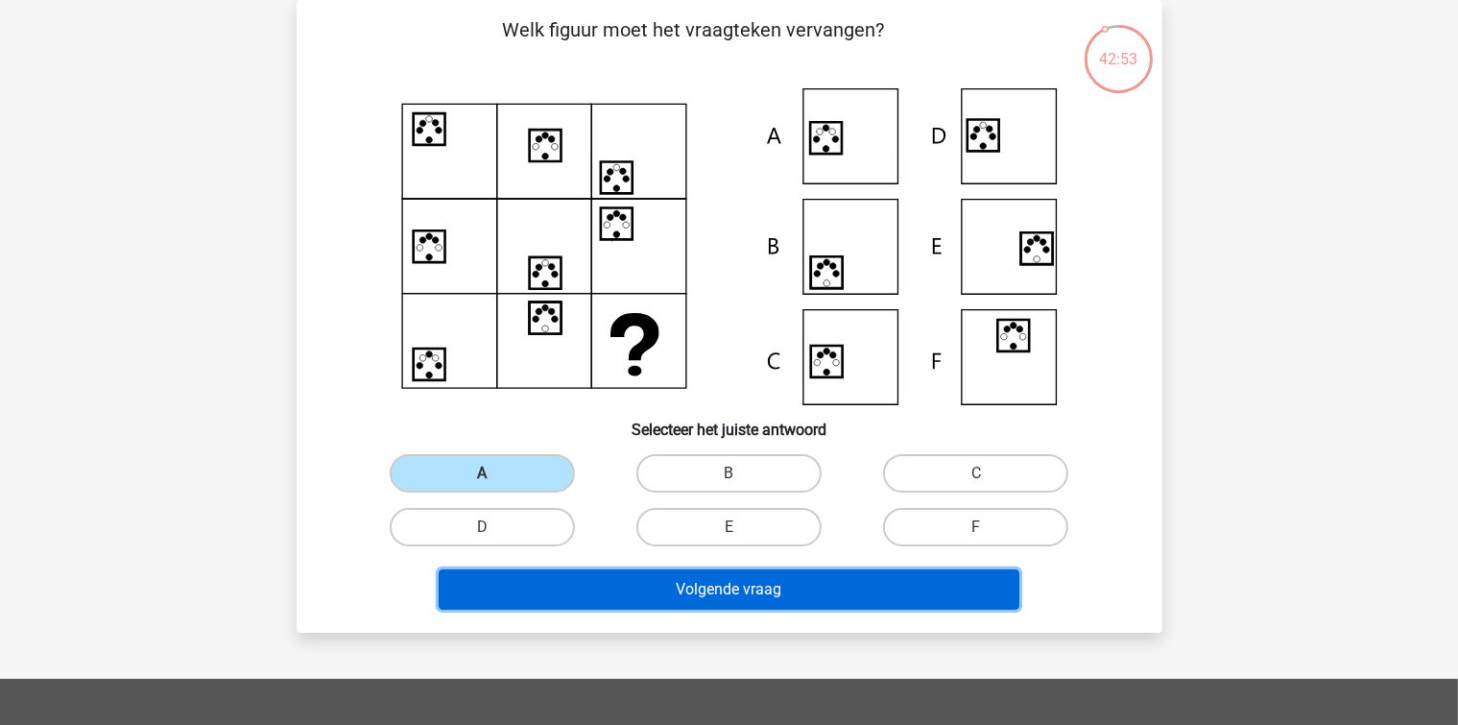
click at [508, 597] on button "Volgende vraag" at bounding box center [729, 589] width 581 height 40
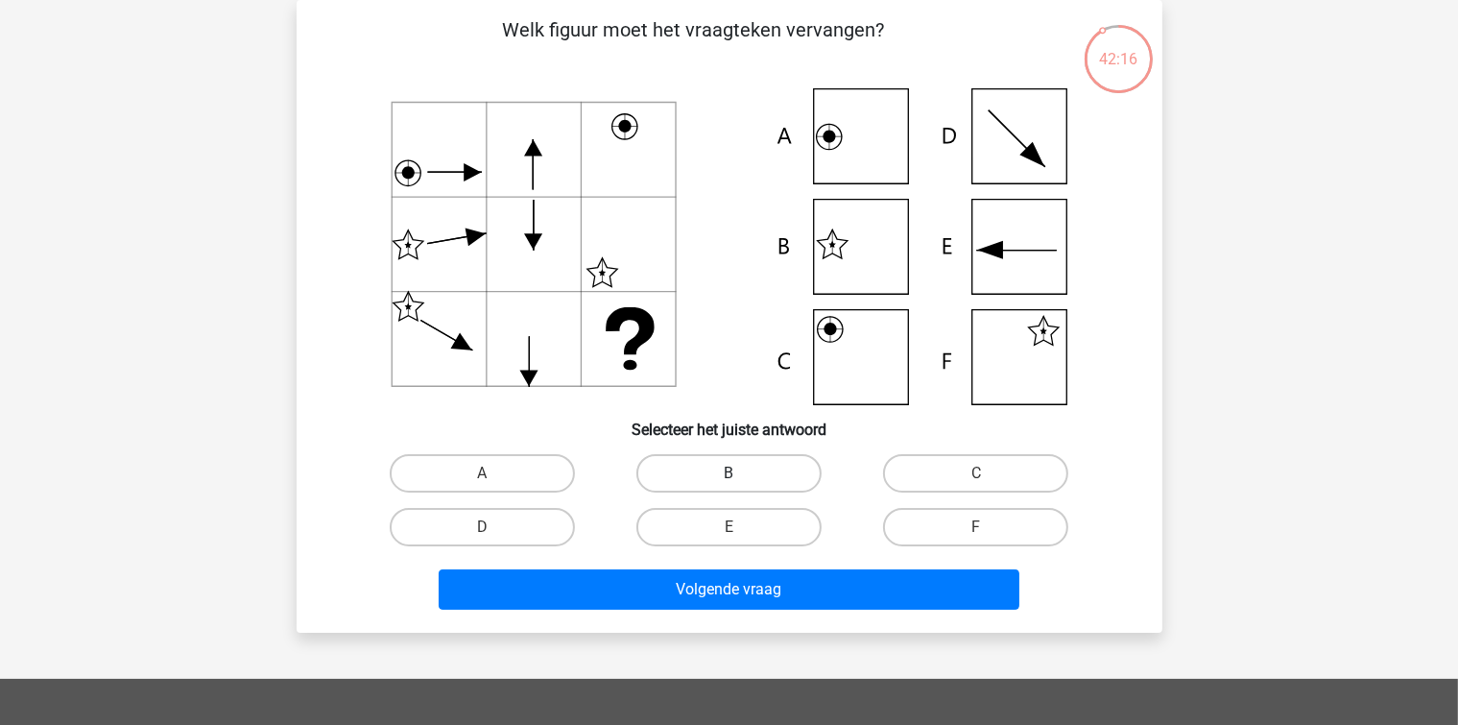
click at [699, 474] on label "B" at bounding box center [728, 473] width 185 height 38
click at [728, 474] on input "B" at bounding box center [734, 479] width 12 height 12
radio input "true"
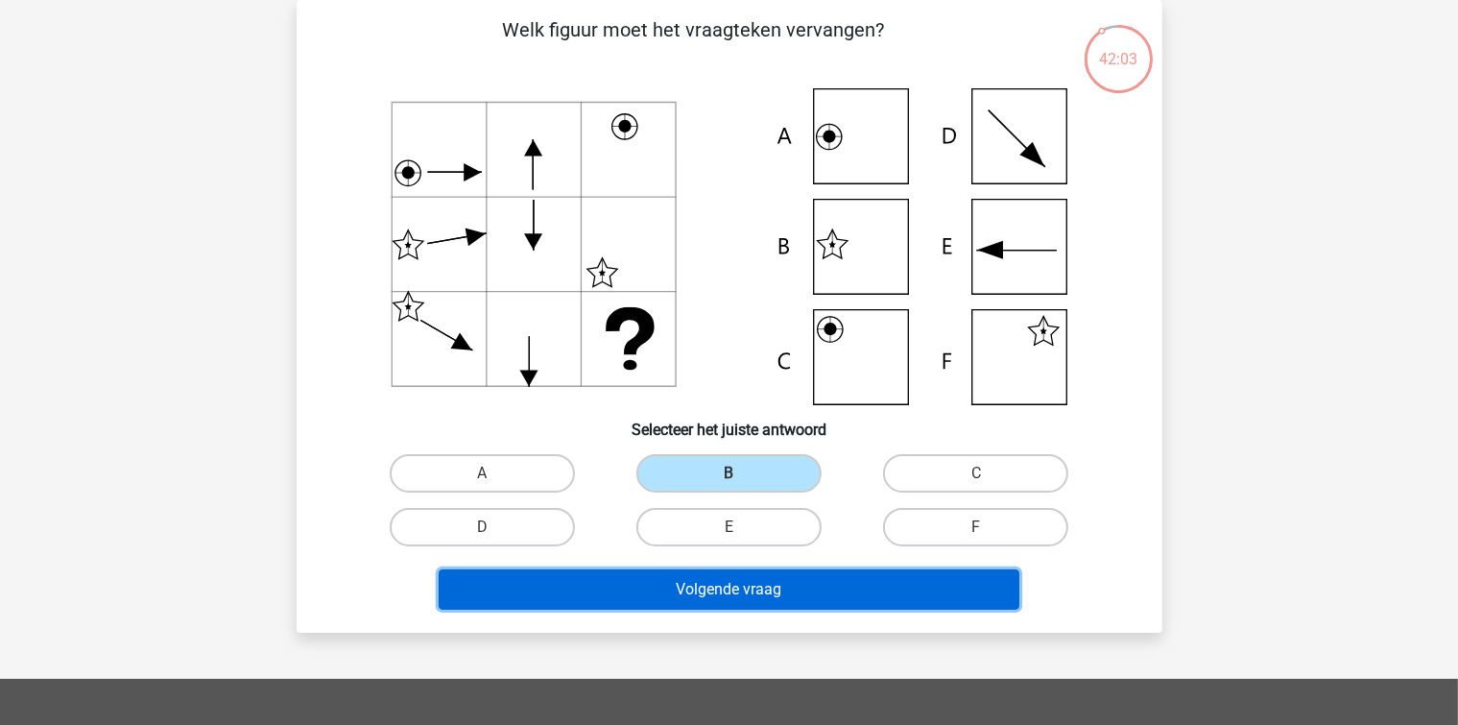
click at [685, 585] on button "Volgende vraag" at bounding box center [729, 589] width 581 height 40
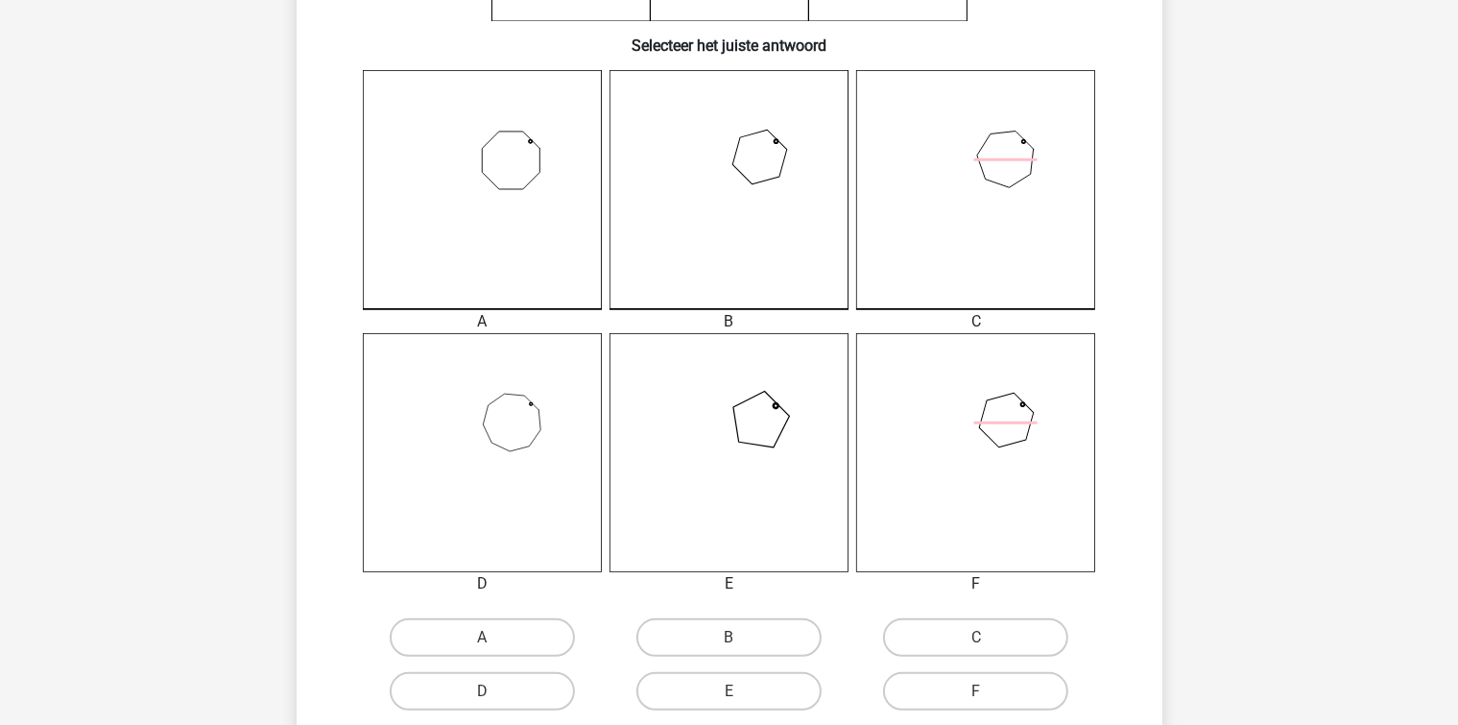
scroll to position [568, 0]
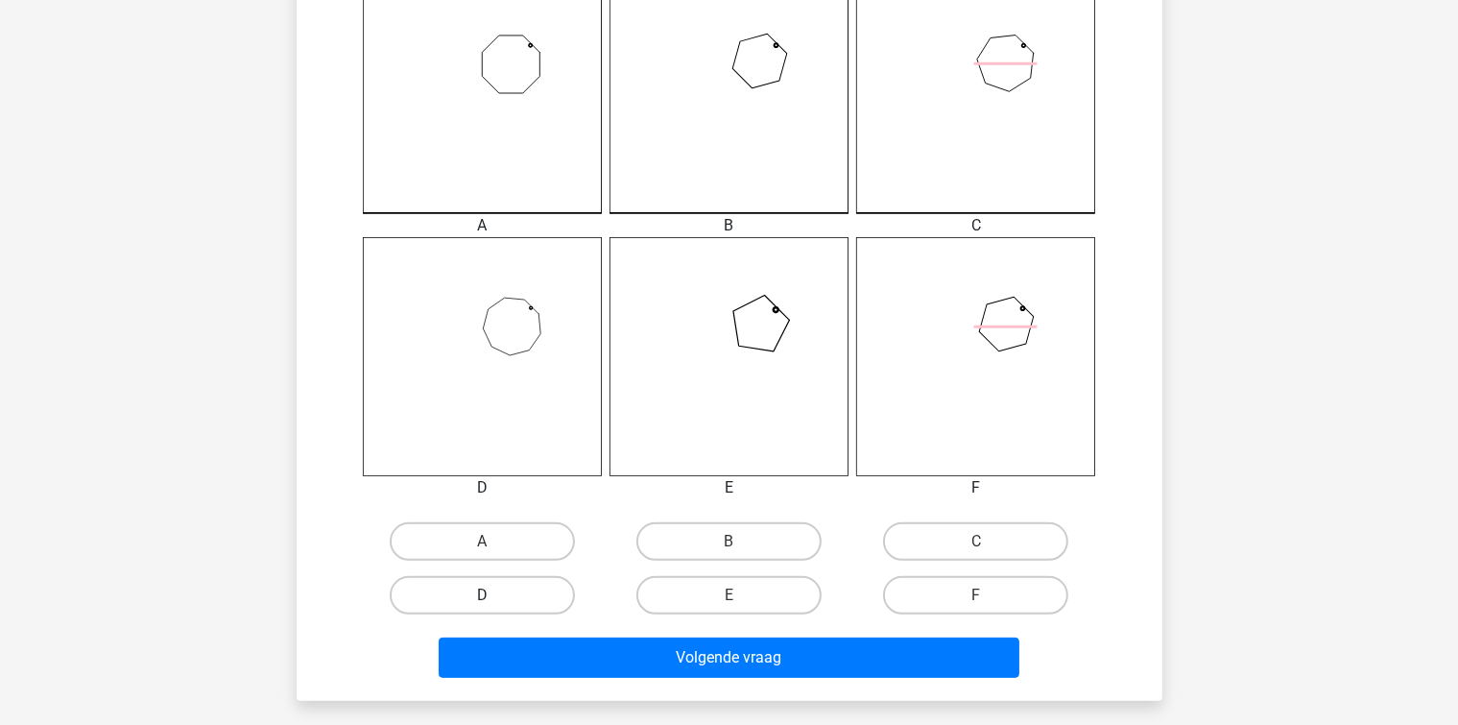
click at [526, 590] on label "D" at bounding box center [482, 595] width 185 height 38
click at [494, 595] on input "D" at bounding box center [488, 601] width 12 height 12
radio input "true"
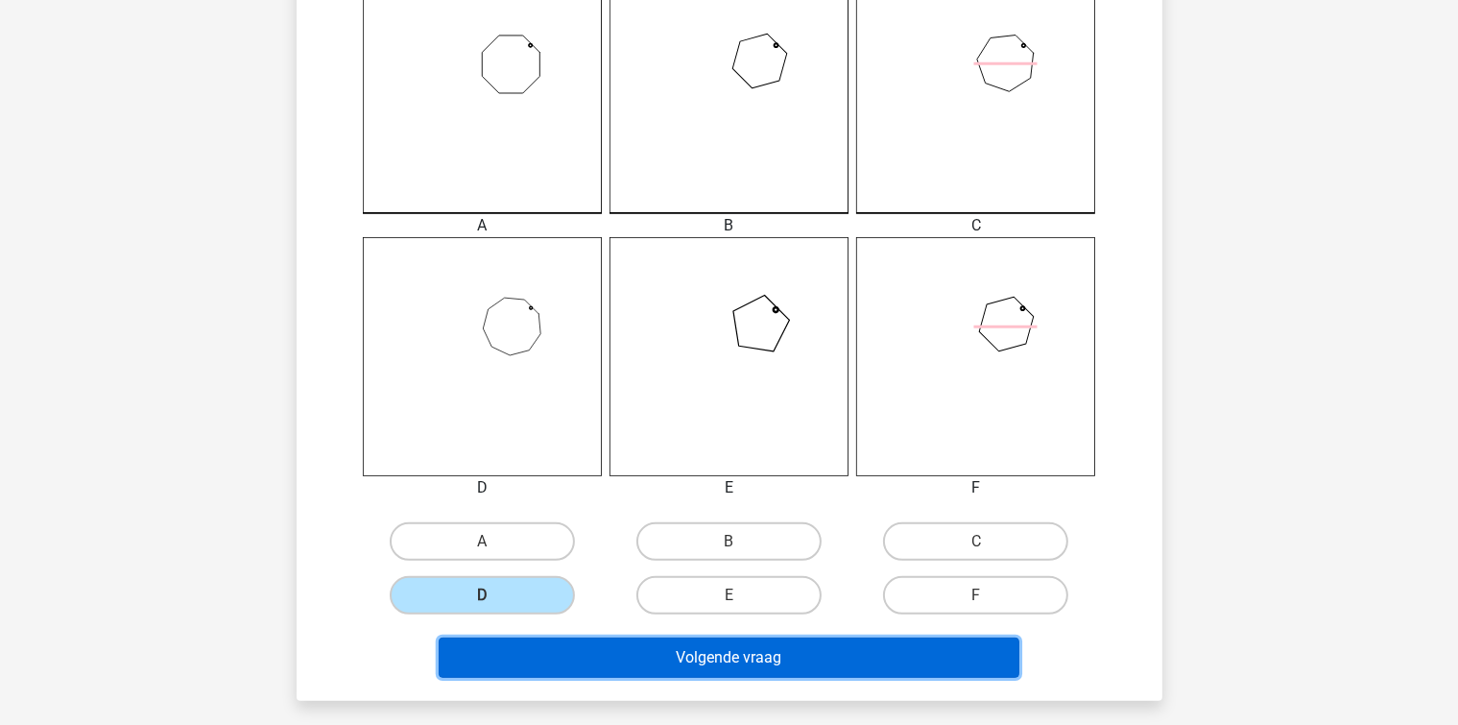
click at [550, 653] on button "Volgende vraag" at bounding box center [729, 657] width 581 height 40
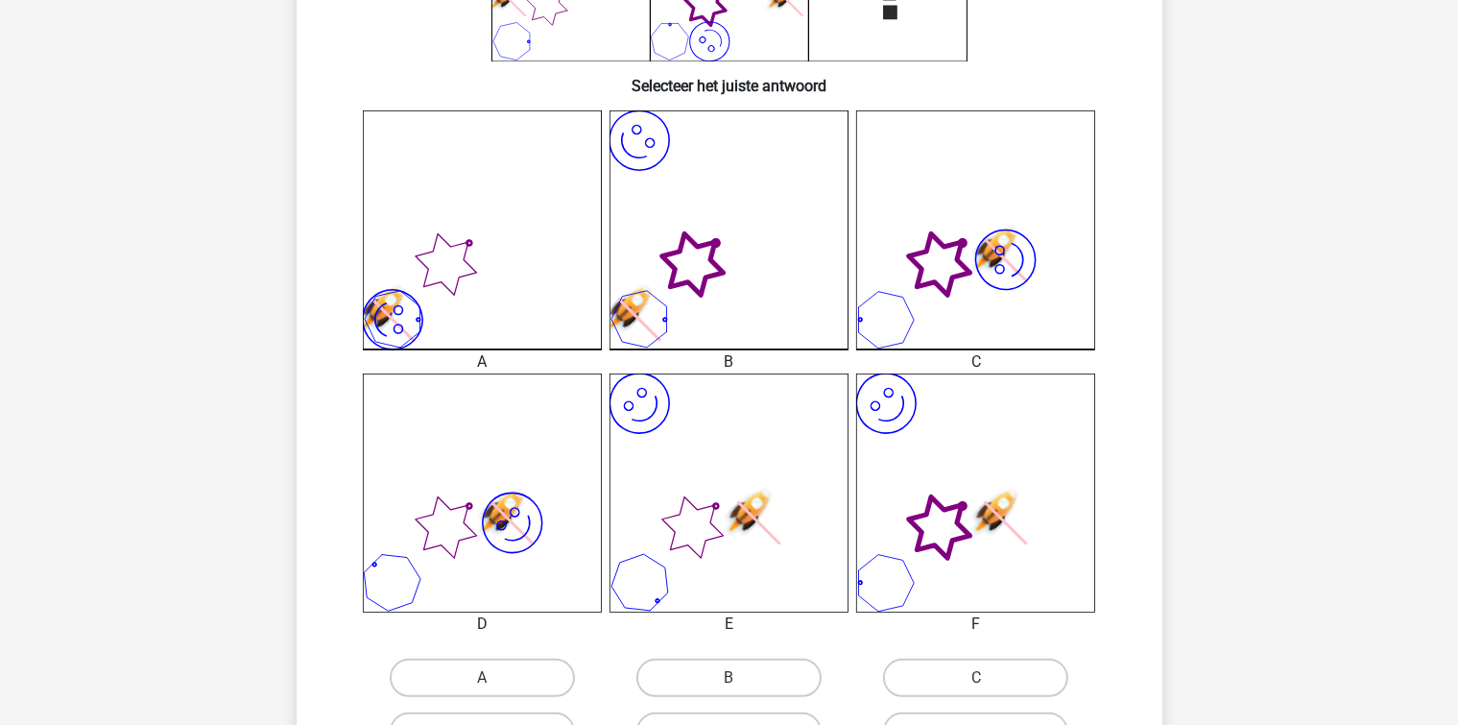
scroll to position [472, 0]
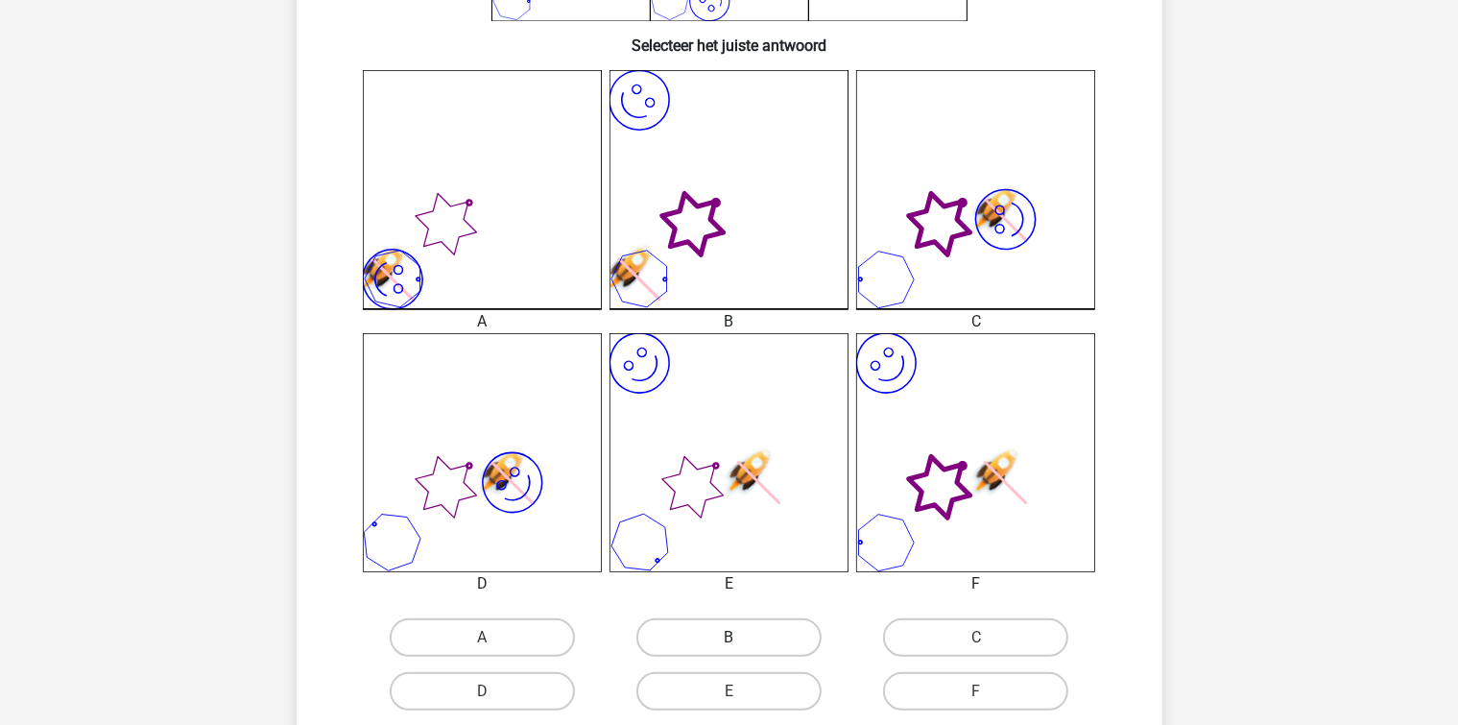
click at [668, 636] on label "B" at bounding box center [728, 637] width 185 height 38
click at [728, 637] on input "B" at bounding box center [734, 643] width 12 height 12
radio input "true"
click at [906, 698] on label "F" at bounding box center [975, 691] width 185 height 38
click at [976, 698] on input "F" at bounding box center [982, 697] width 12 height 12
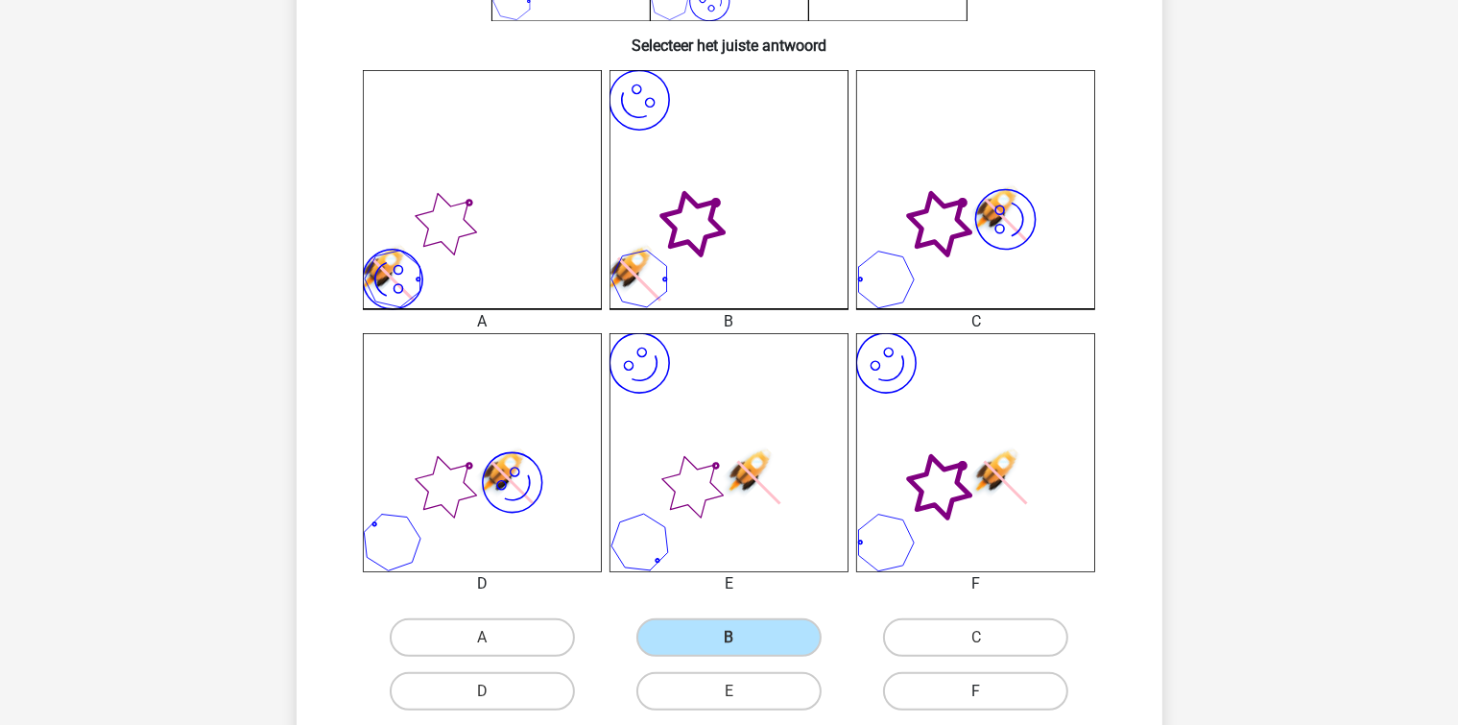
radio input "true"
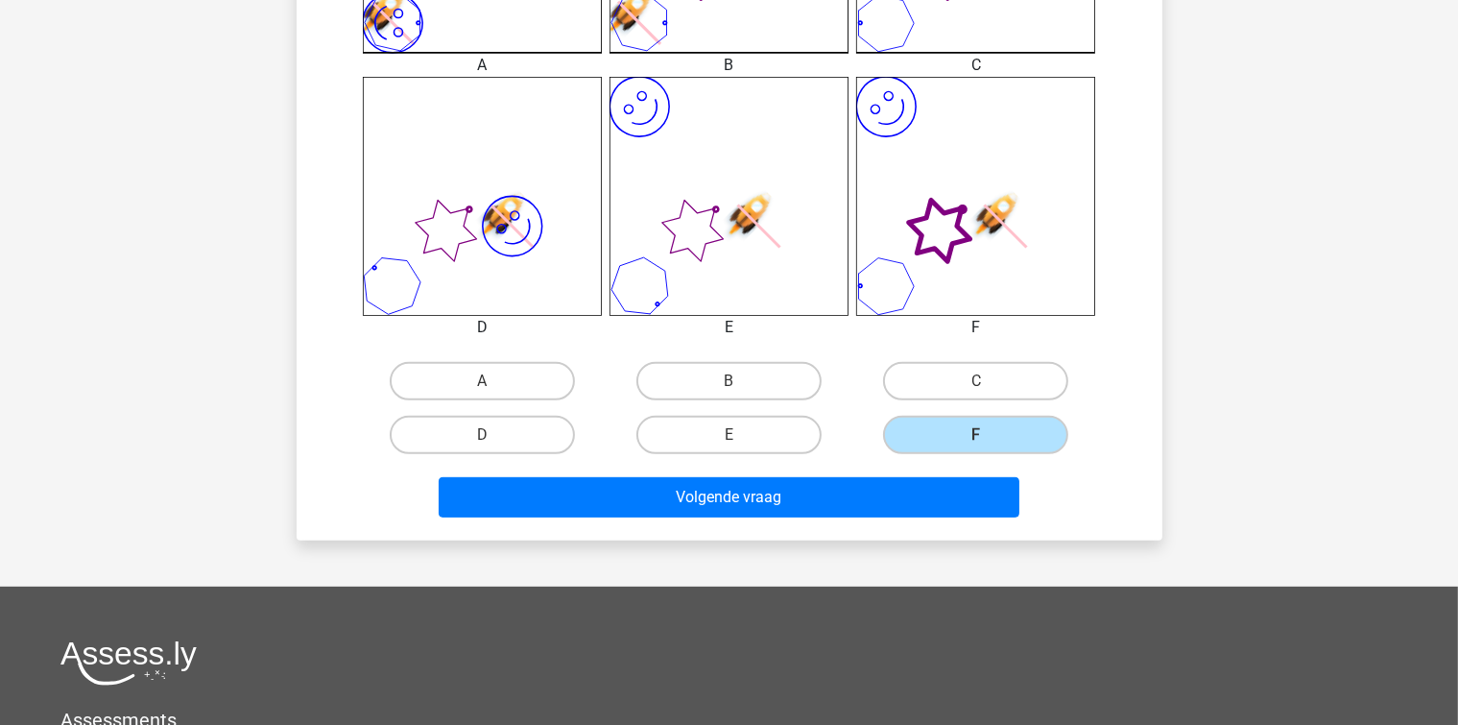
scroll to position [760, 0]
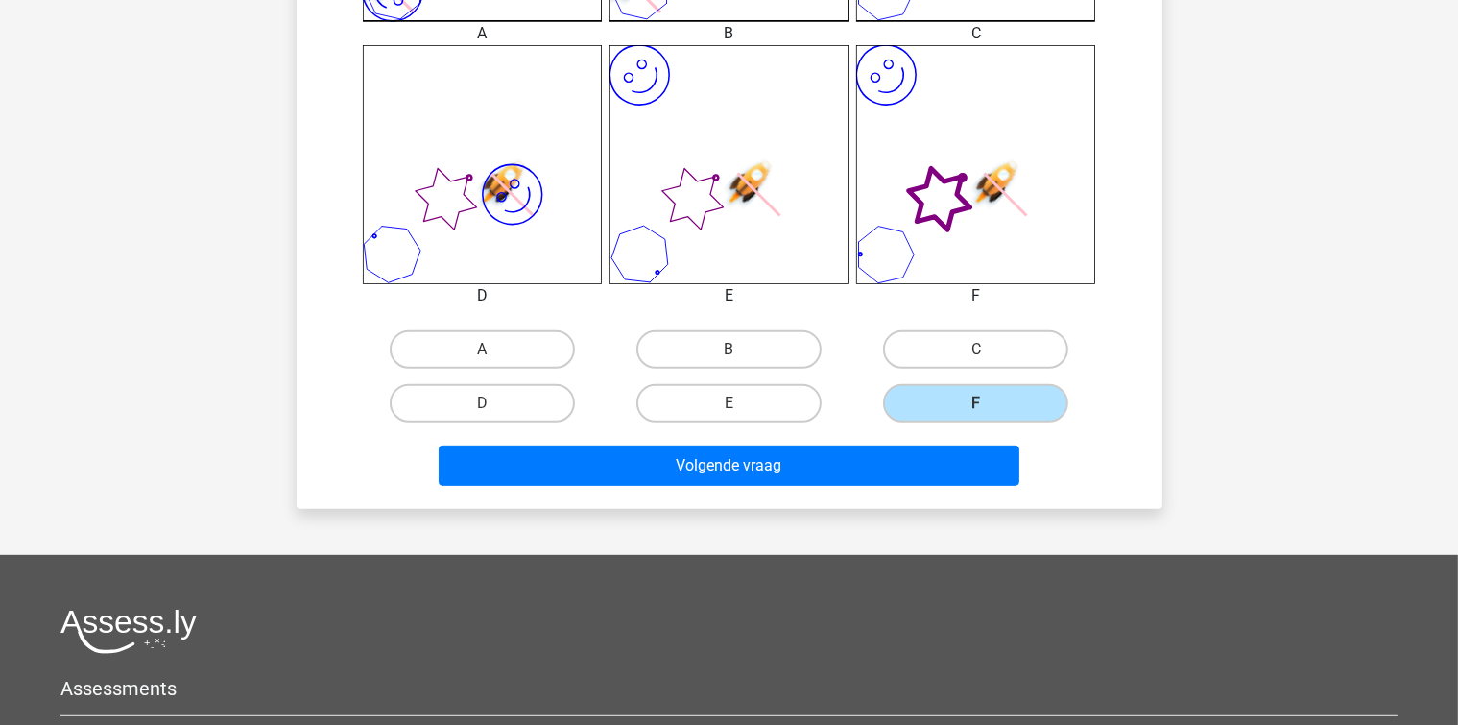
click at [752, 432] on div "Volgende vraag" at bounding box center [729, 461] width 804 height 63
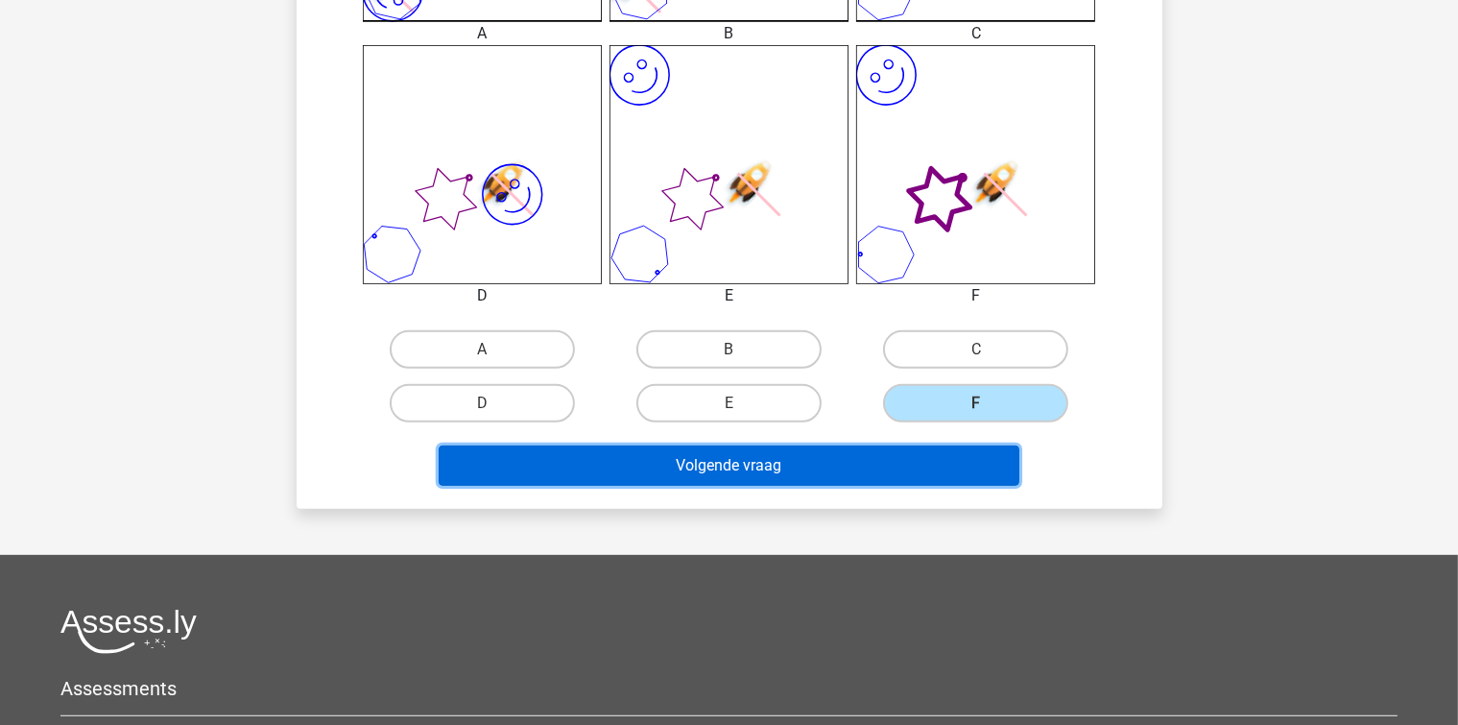
click at [746, 458] on button "Volgende vraag" at bounding box center [729, 465] width 581 height 40
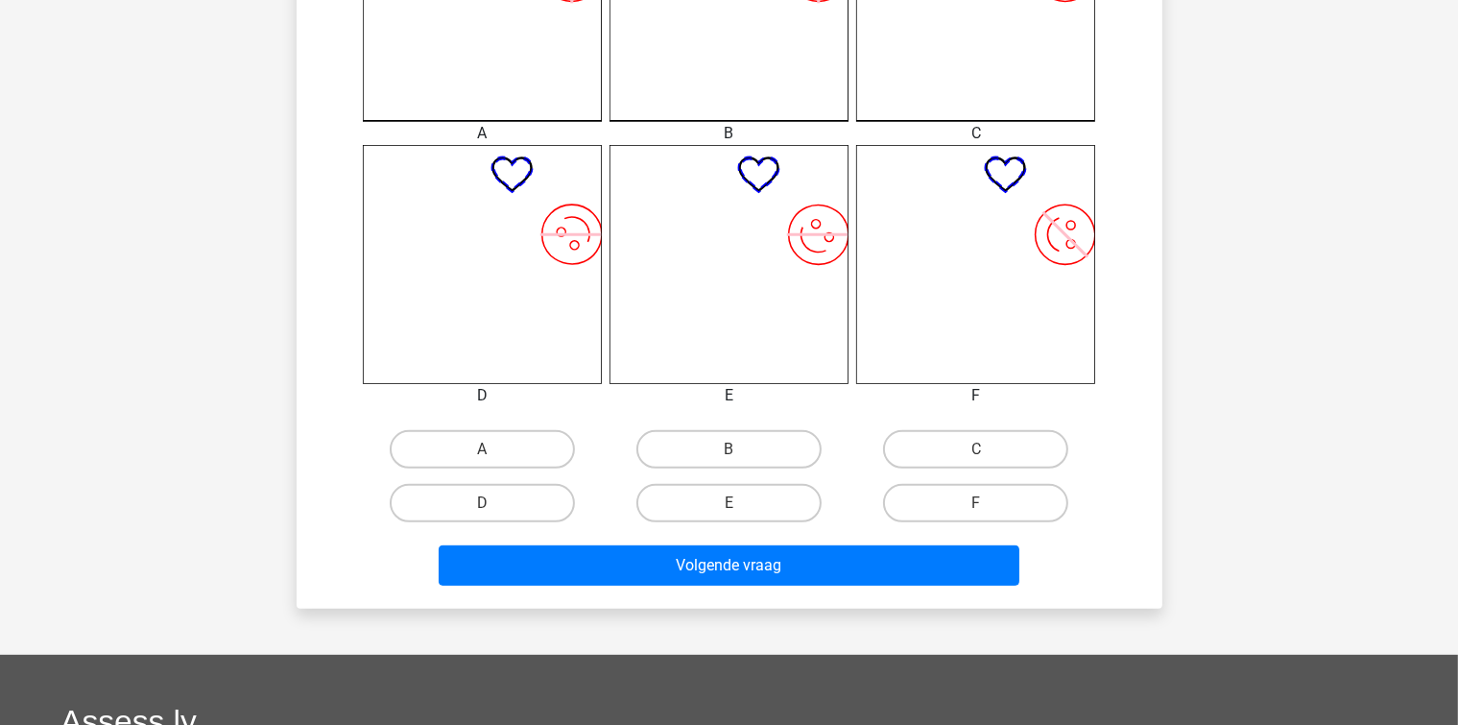
scroll to position [664, 0]
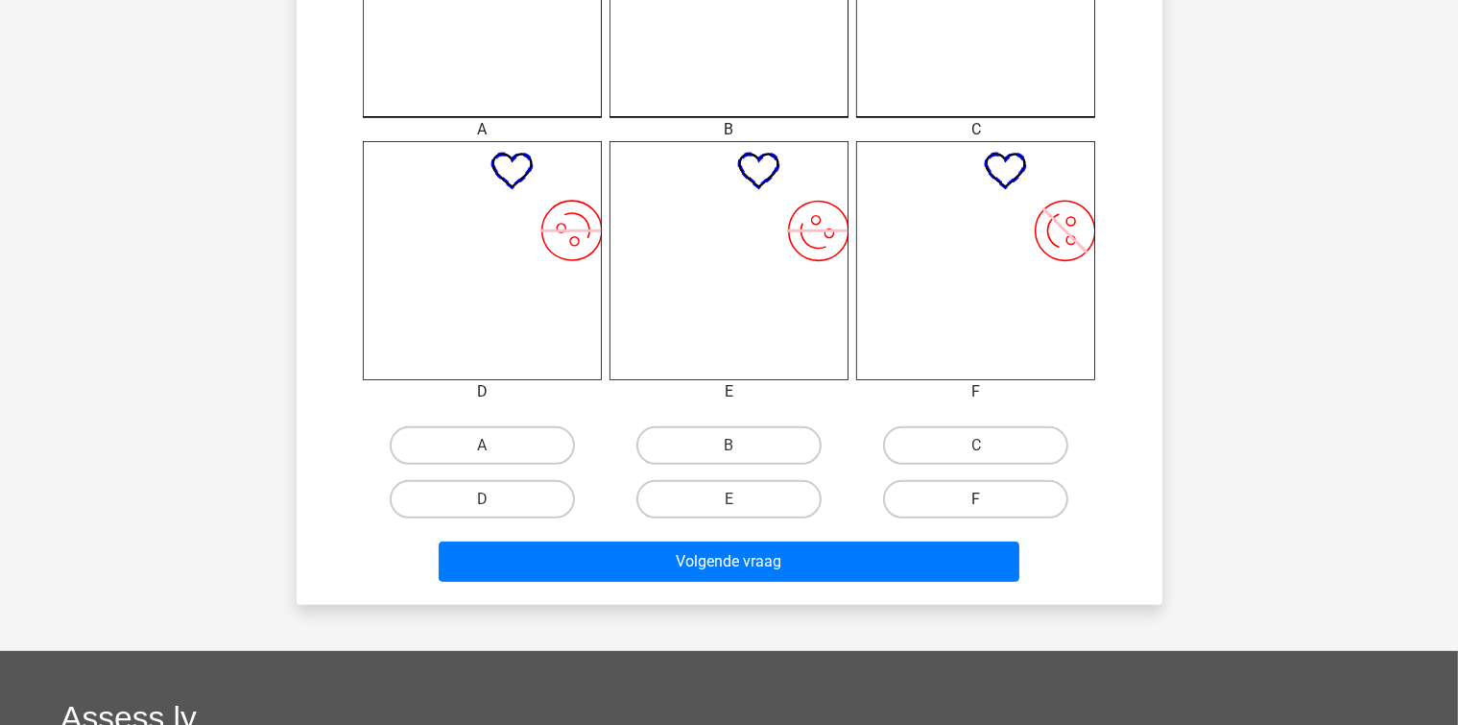
click at [923, 507] on label "F" at bounding box center [975, 499] width 185 height 38
click at [976, 507] on input "F" at bounding box center [982, 505] width 12 height 12
radio input "true"
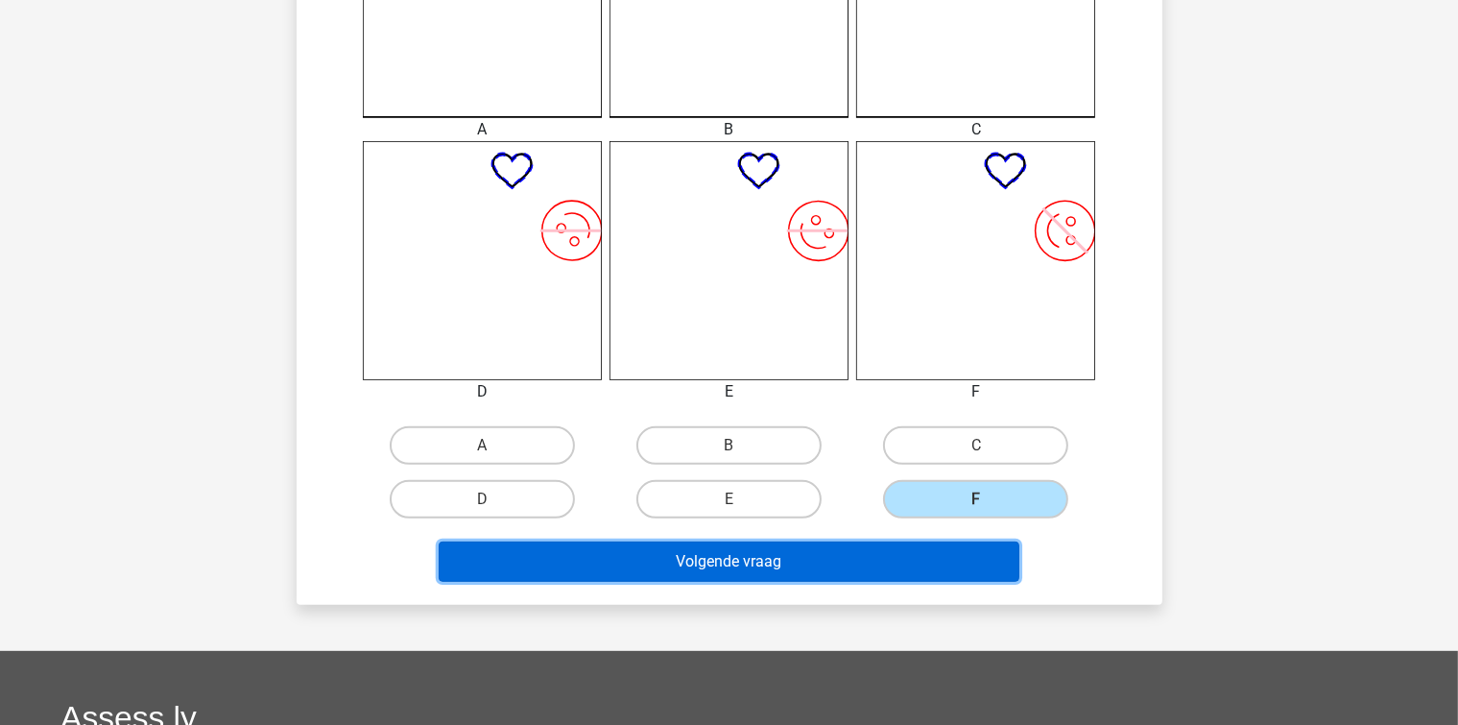
click at [883, 563] on button "Volgende vraag" at bounding box center [729, 561] width 581 height 40
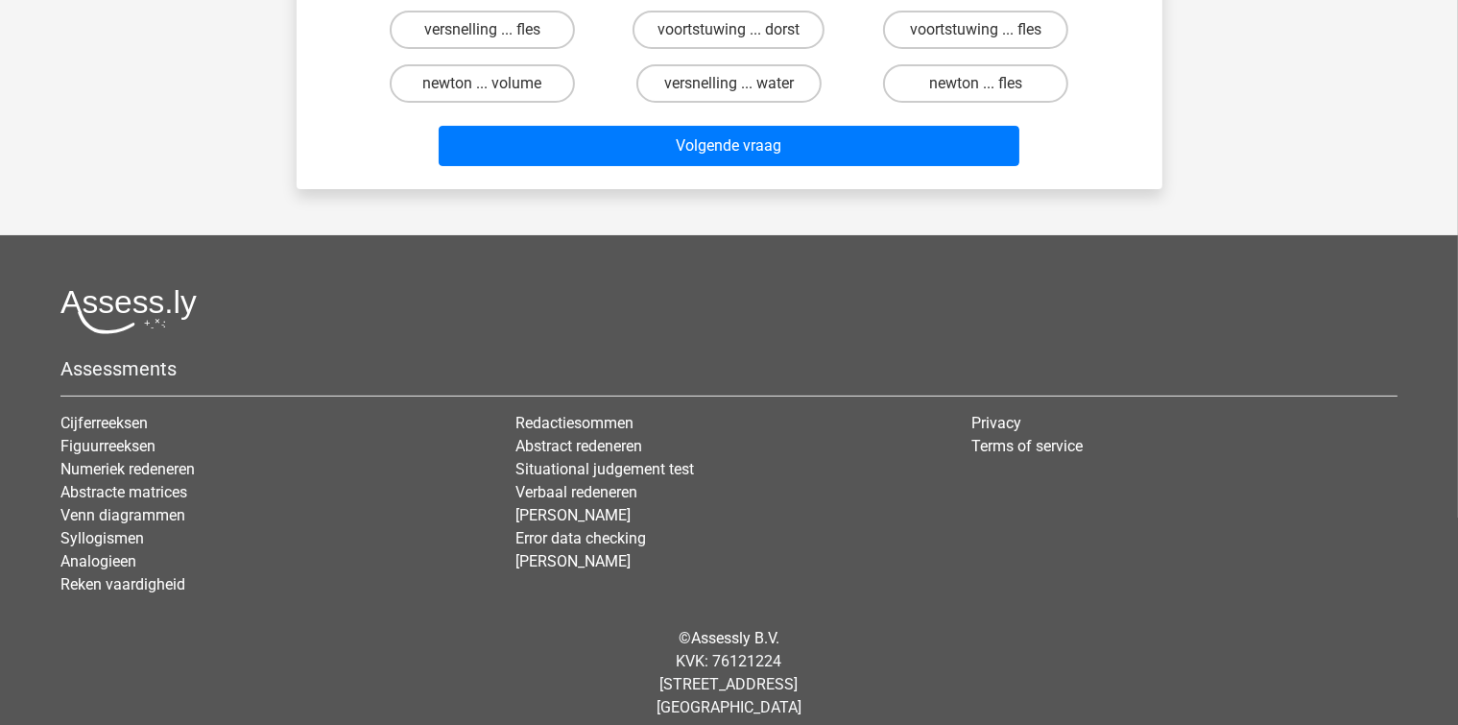
scroll to position [88, 0]
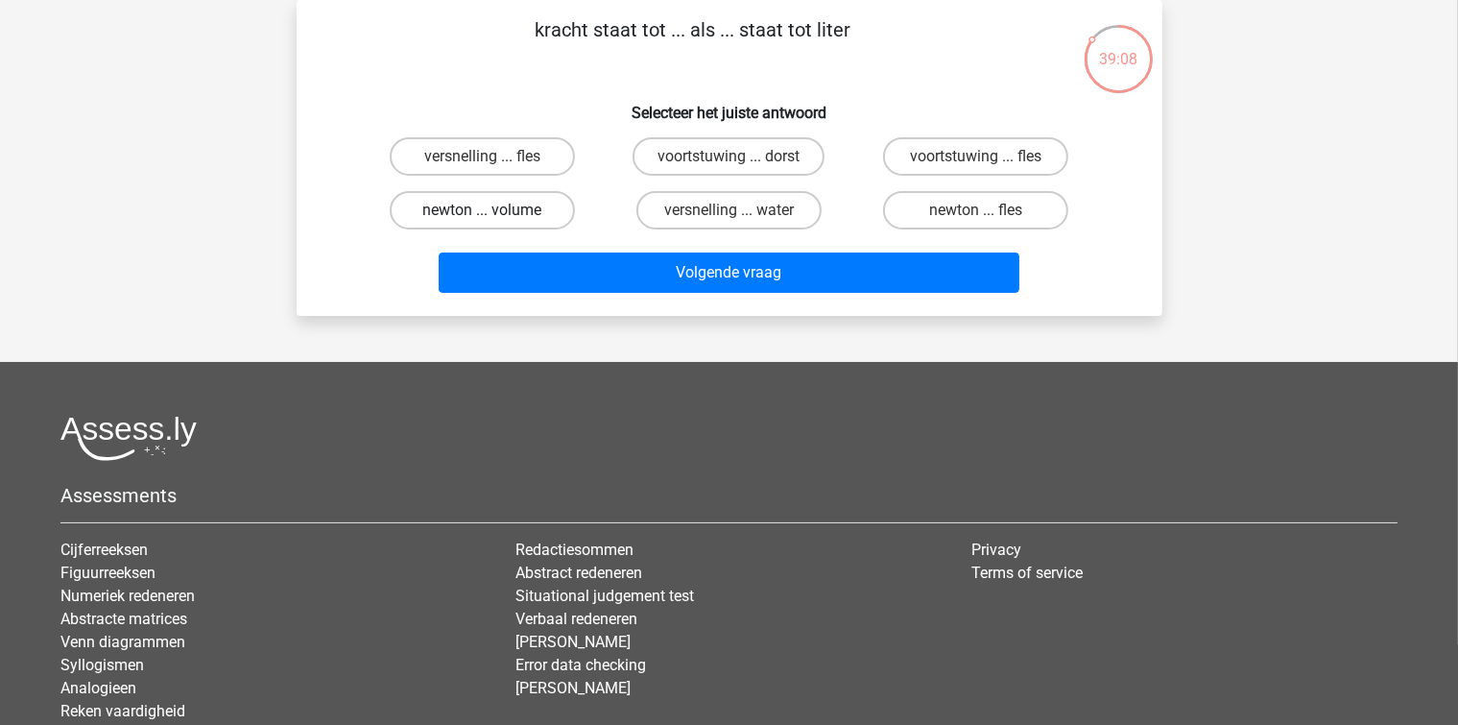
click at [566, 207] on label "newton ... volume" at bounding box center [482, 210] width 185 height 38
click at [494, 210] on input "newton ... volume" at bounding box center [488, 216] width 12 height 12
radio input "true"
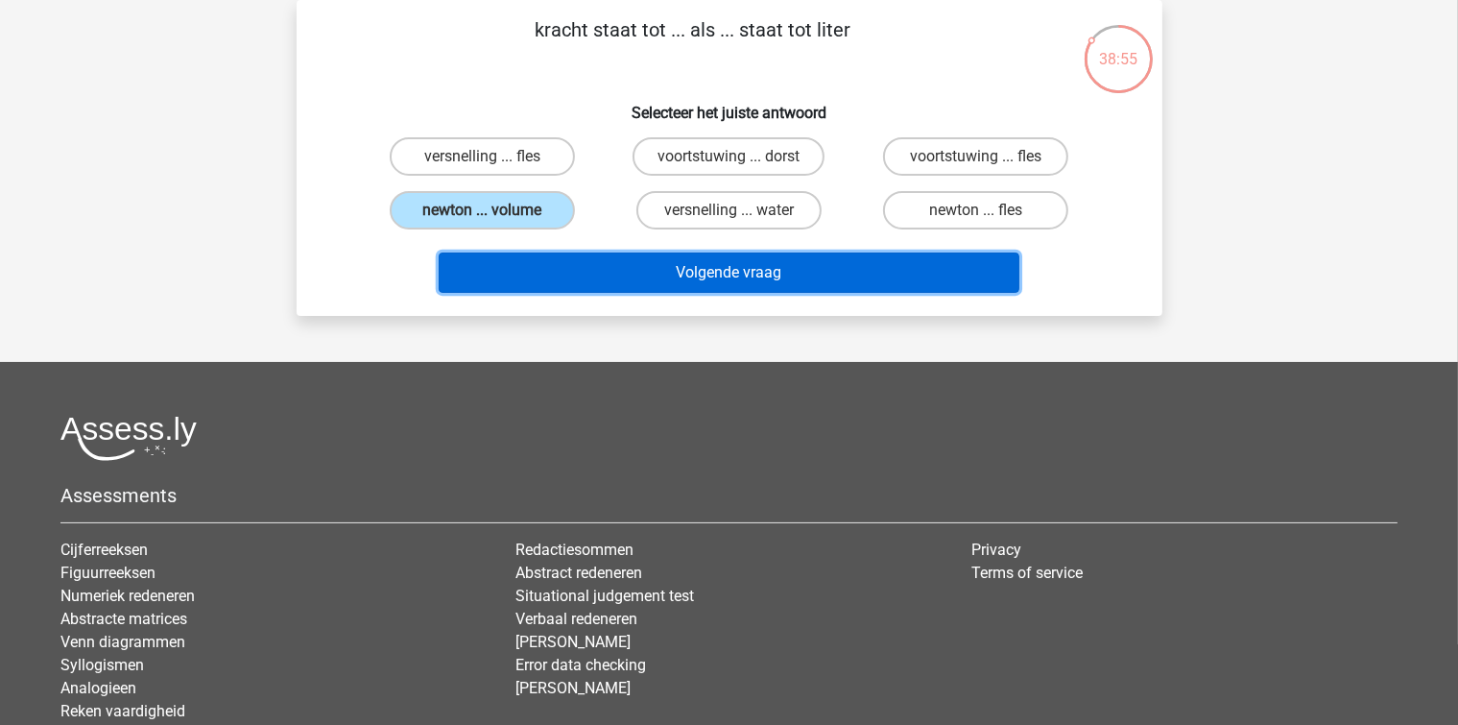
click at [547, 267] on button "Volgende vraag" at bounding box center [729, 272] width 581 height 40
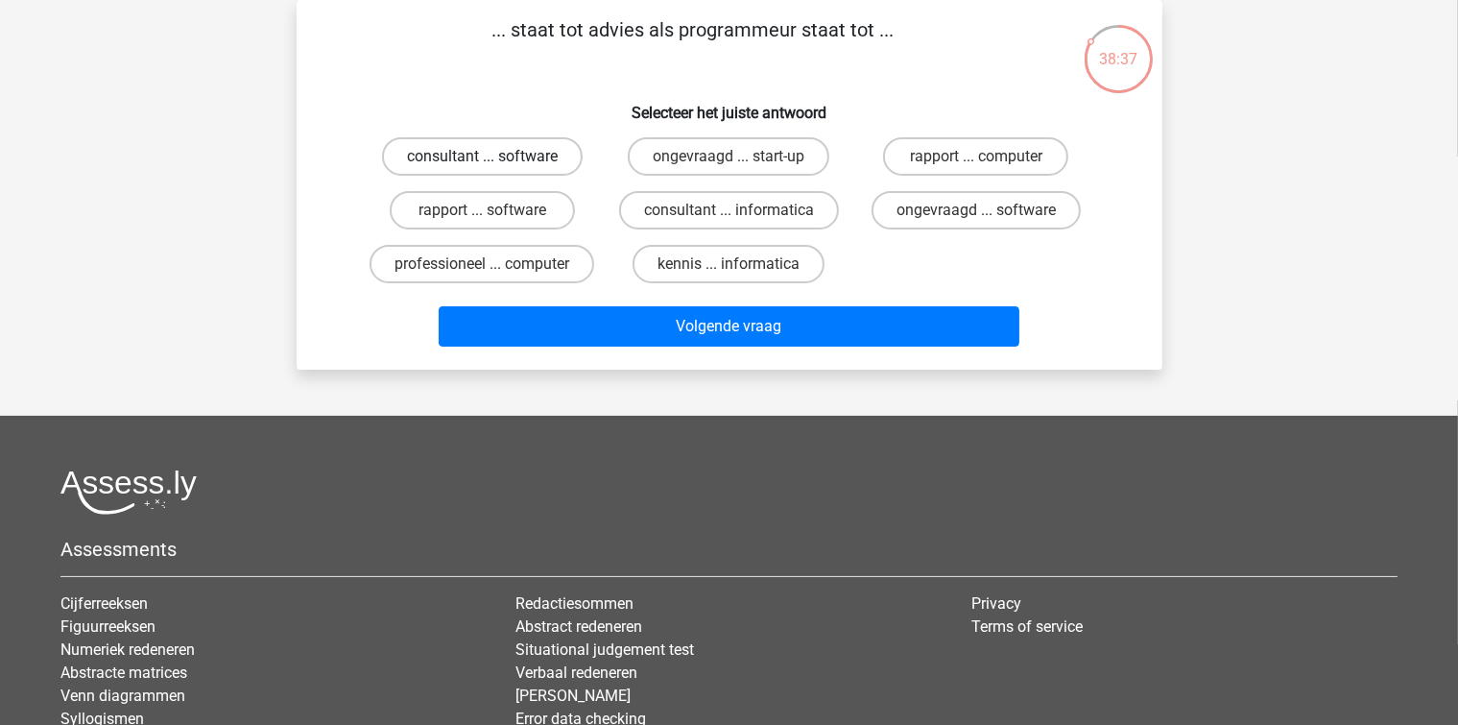
click at [466, 171] on label "consultant ... software" at bounding box center [482, 156] width 201 height 38
click at [482, 169] on input "consultant ... software" at bounding box center [488, 162] width 12 height 12
radio input "true"
drag, startPoint x: 525, startPoint y: 330, endPoint x: 351, endPoint y: 299, distance: 176.4
click at [351, 299] on div "Volgende vraag" at bounding box center [729, 322] width 804 height 63
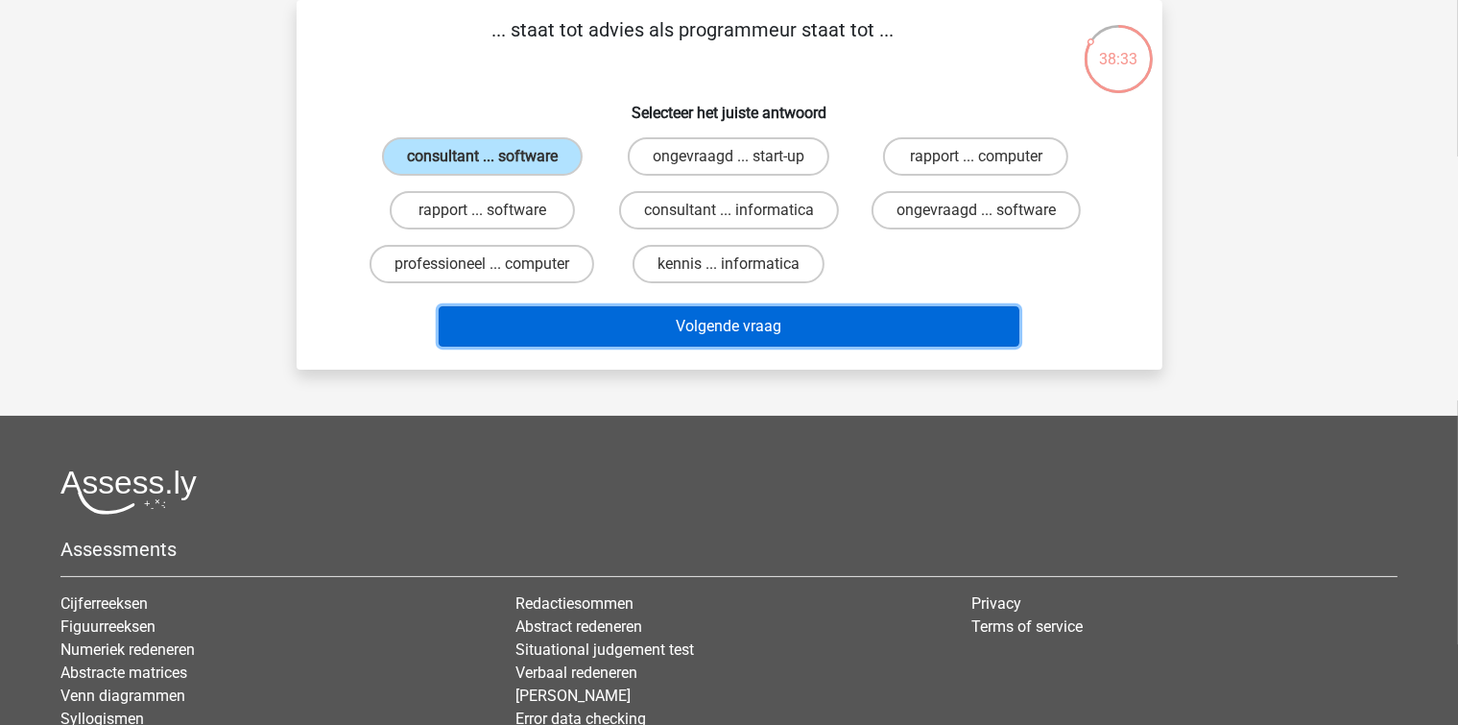
click at [476, 332] on button "Volgende vraag" at bounding box center [729, 326] width 581 height 40
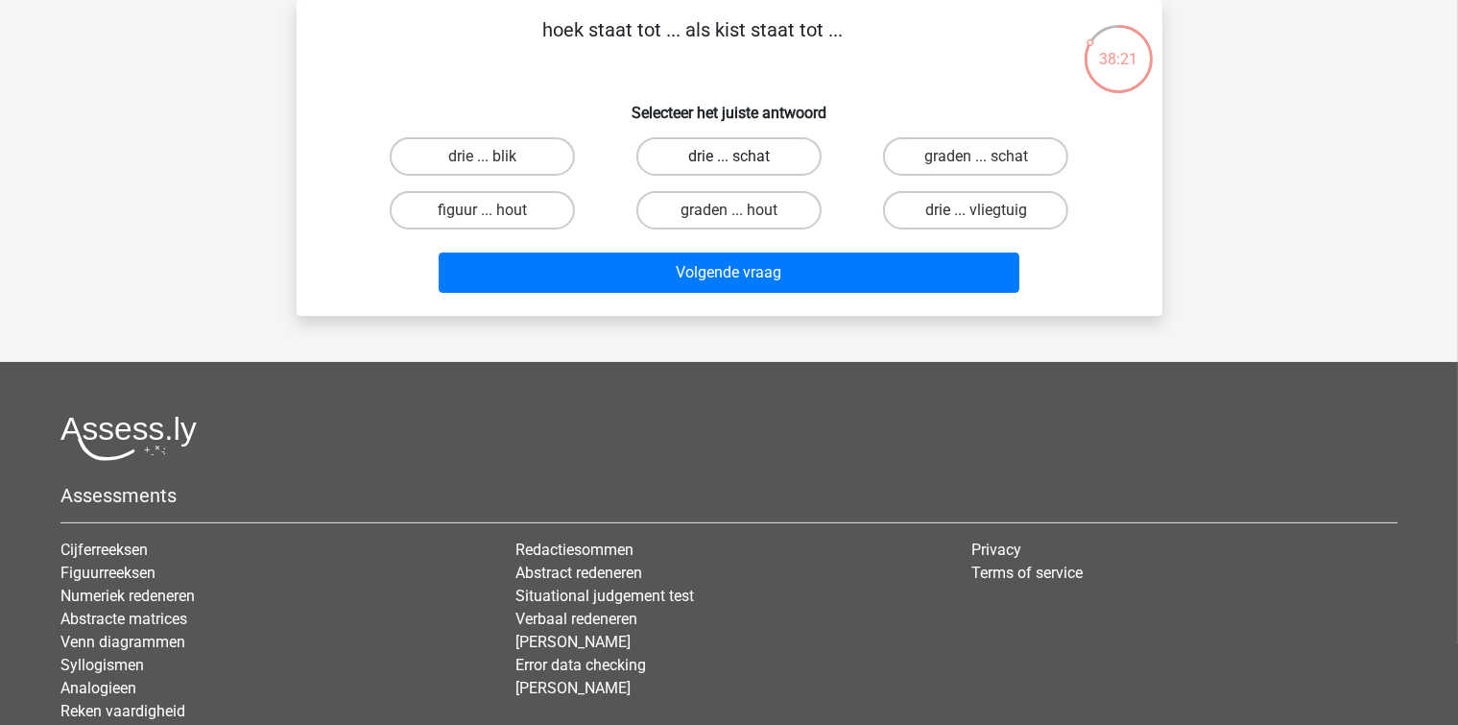
click at [718, 159] on label "drie ... schat" at bounding box center [728, 156] width 185 height 38
click at [728, 159] on input "drie ... schat" at bounding box center [734, 162] width 12 height 12
radio input "true"
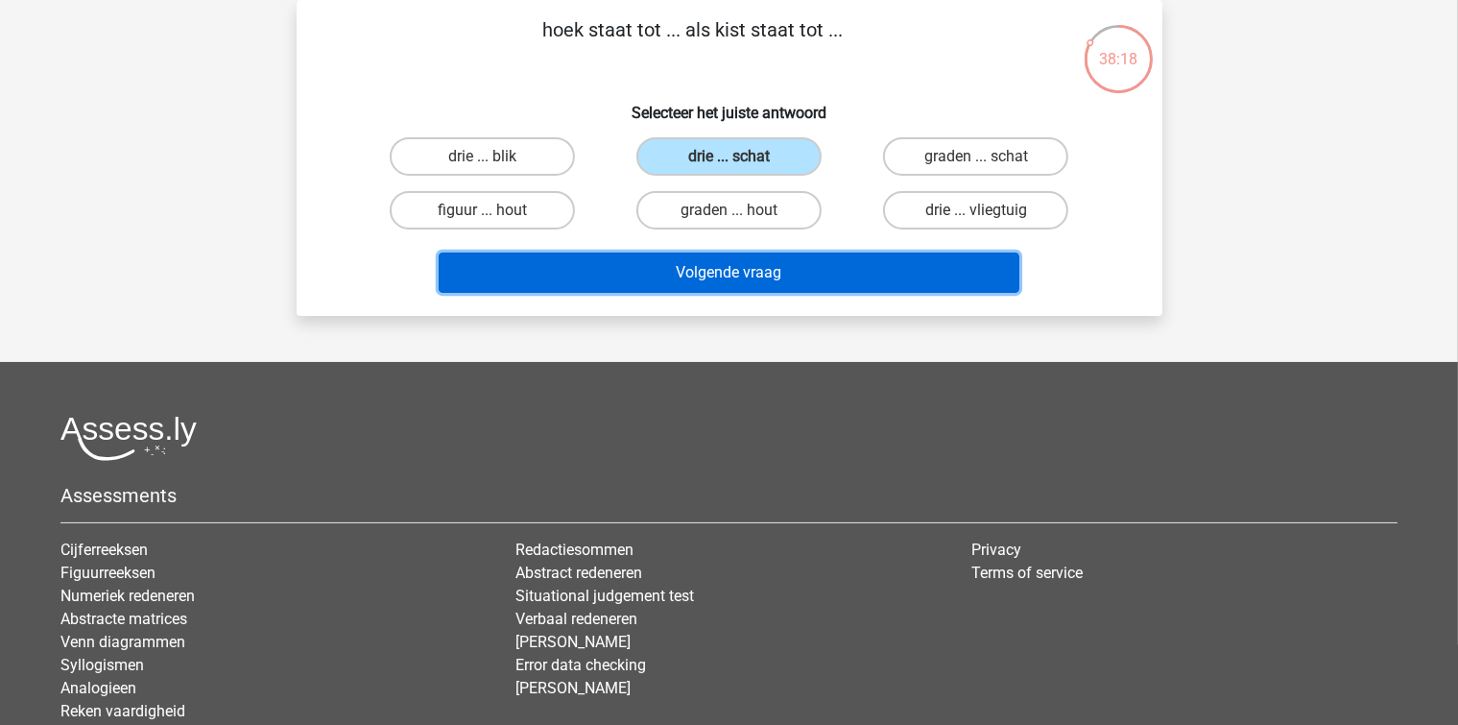
drag, startPoint x: 709, startPoint y: 275, endPoint x: 669, endPoint y: 271, distance: 40.5
click at [669, 271] on button "Volgende vraag" at bounding box center [729, 272] width 581 height 40
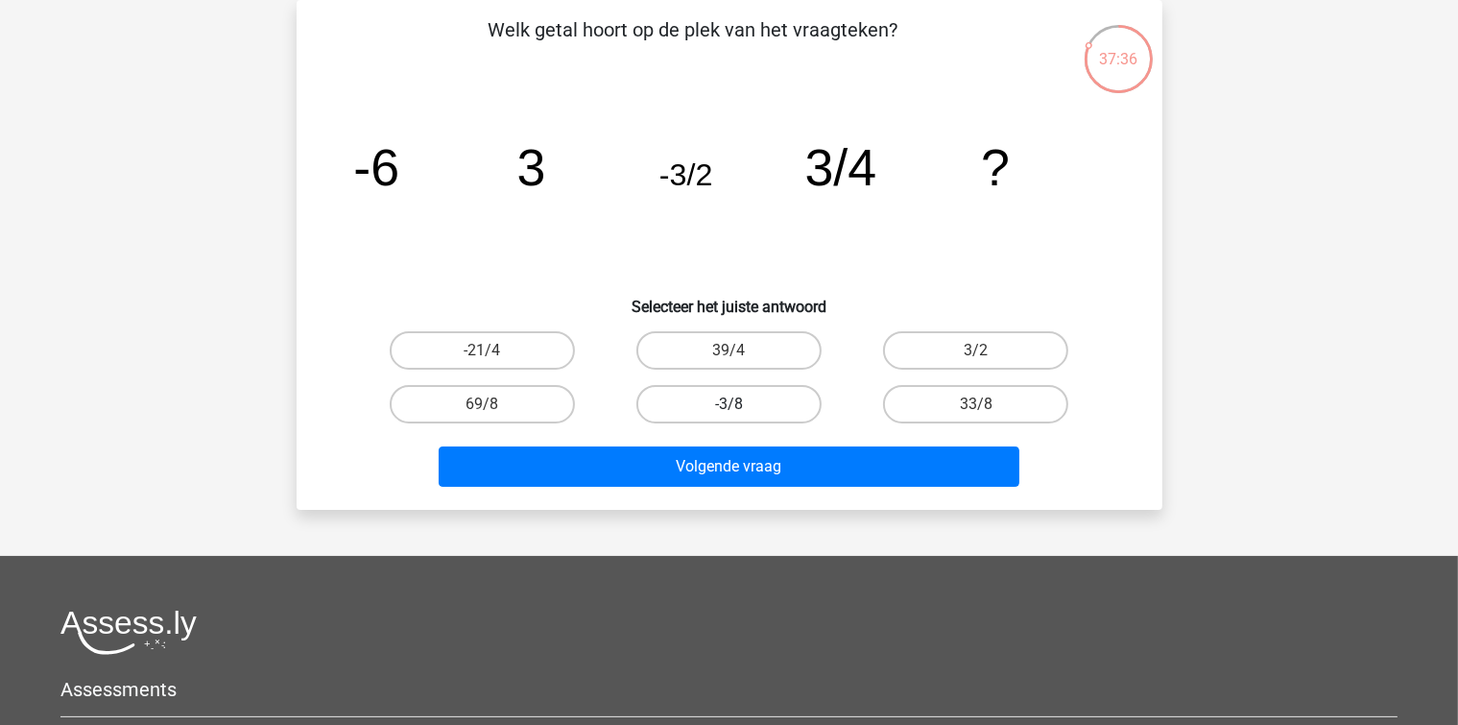
click at [662, 394] on label "-3/8" at bounding box center [728, 404] width 185 height 38
click at [728, 404] on input "-3/8" at bounding box center [734, 410] width 12 height 12
radio input "true"
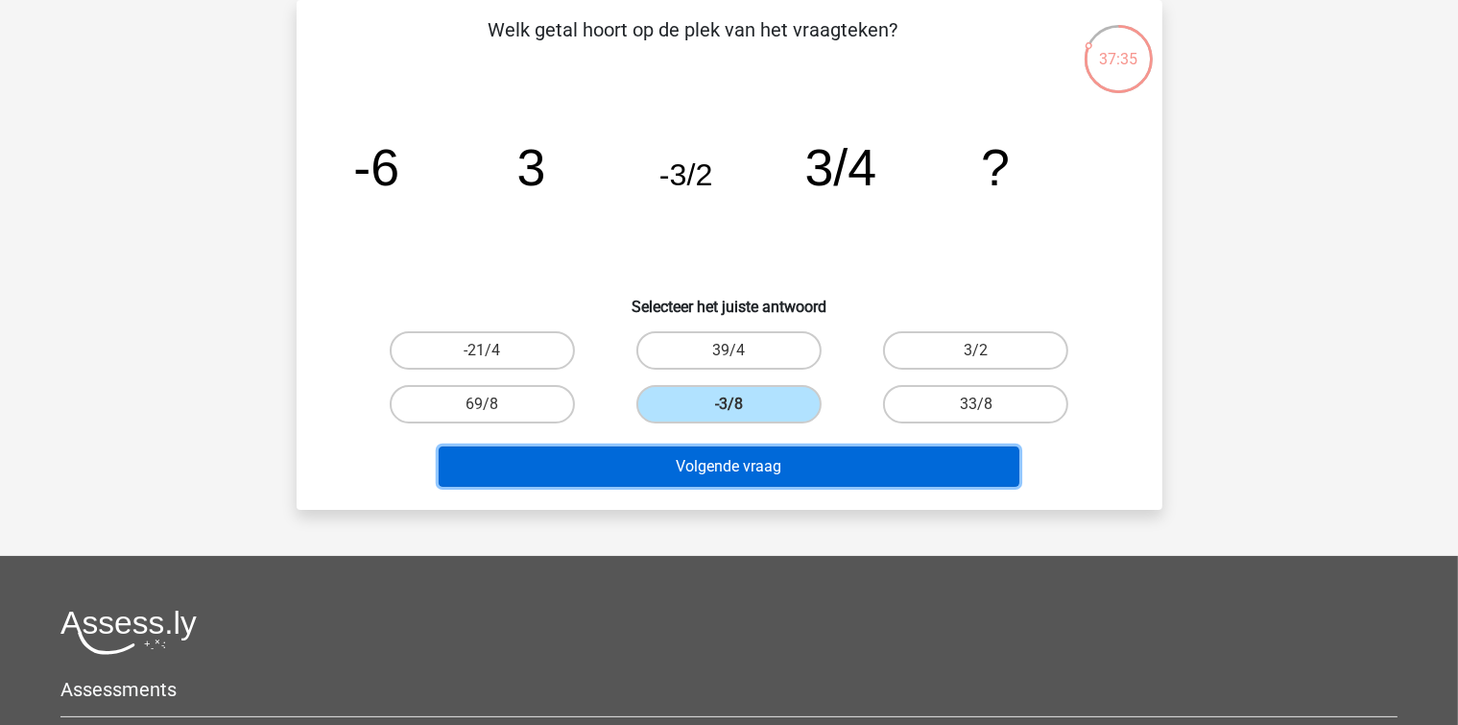
click at [682, 473] on button "Volgende vraag" at bounding box center [729, 466] width 581 height 40
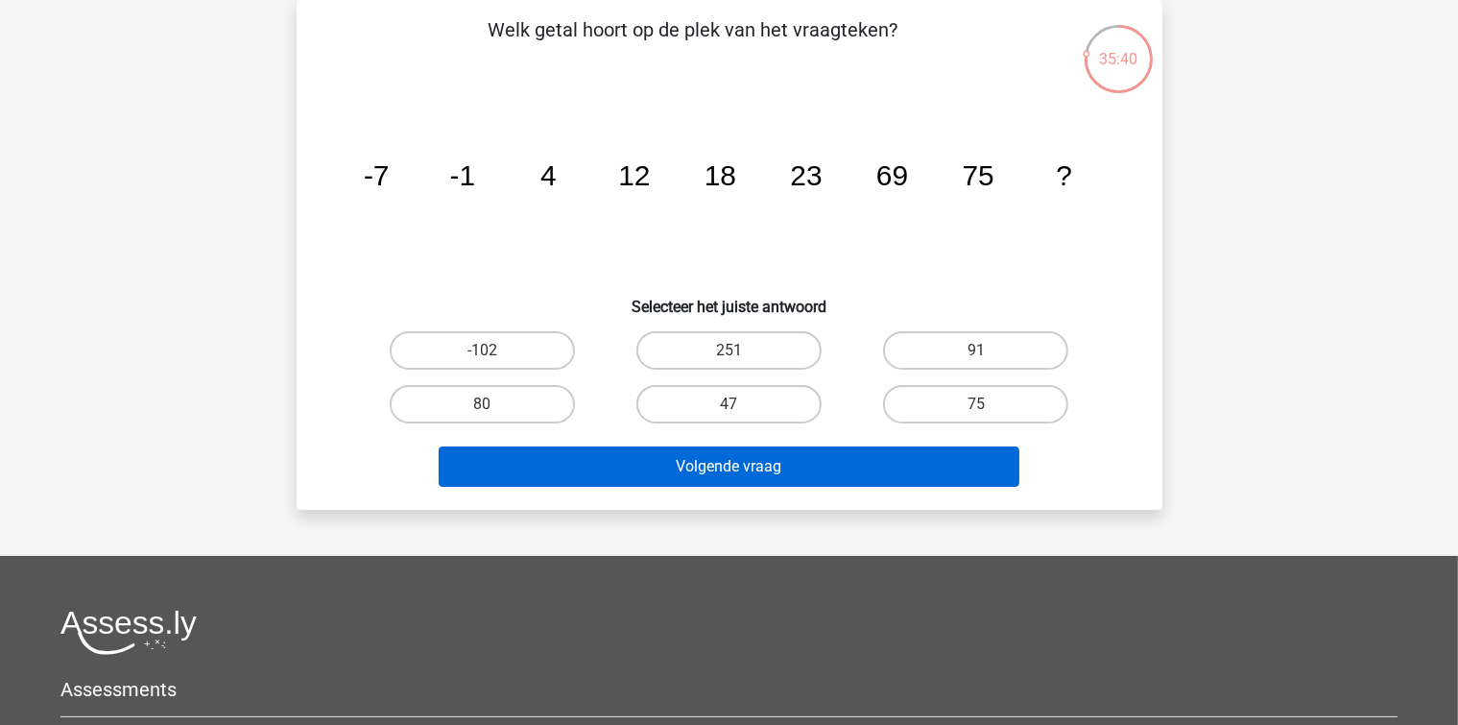
drag, startPoint x: 424, startPoint y: 405, endPoint x: 485, endPoint y: 463, distance: 83.5
click at [425, 405] on label "80" at bounding box center [482, 404] width 185 height 38
click at [482, 405] on input "80" at bounding box center [488, 410] width 12 height 12
radio input "true"
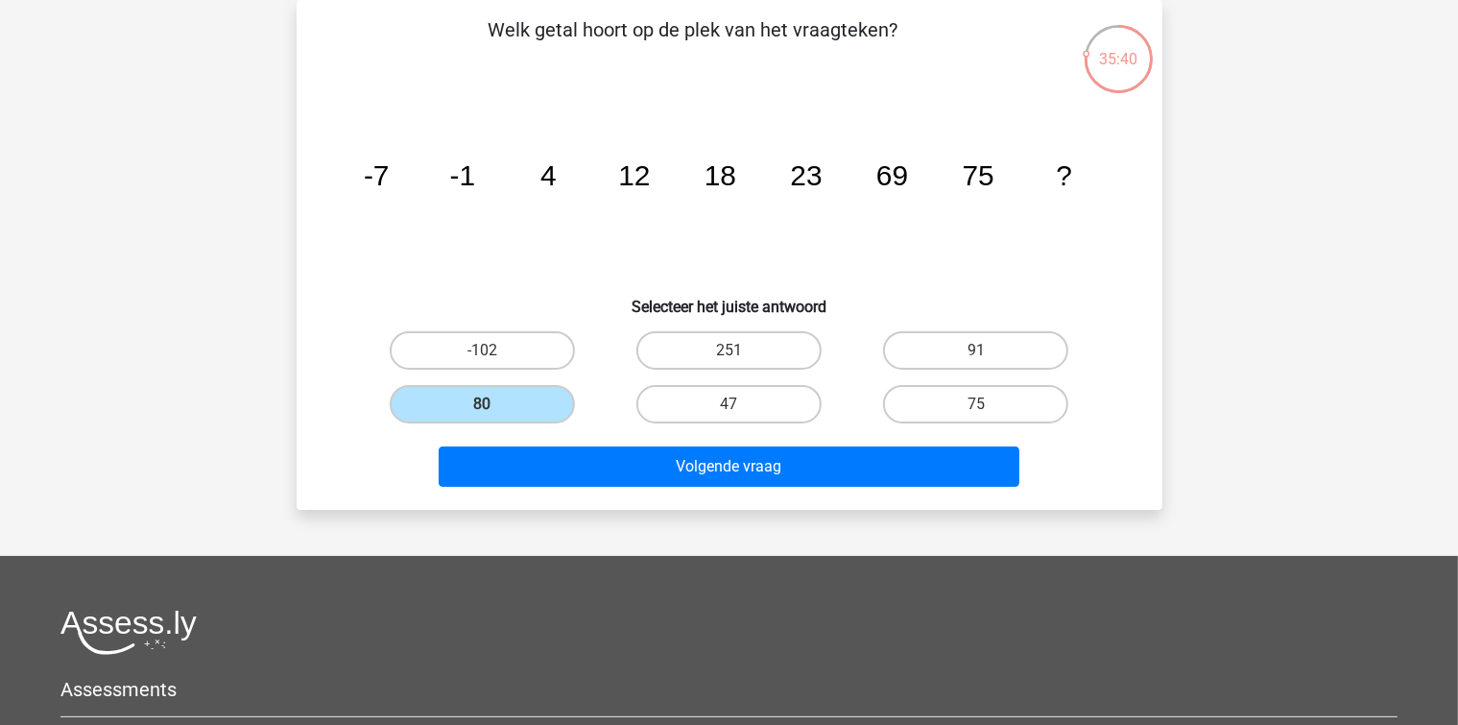
click at [506, 490] on div "Volgende vraag" at bounding box center [729, 470] width 741 height 48
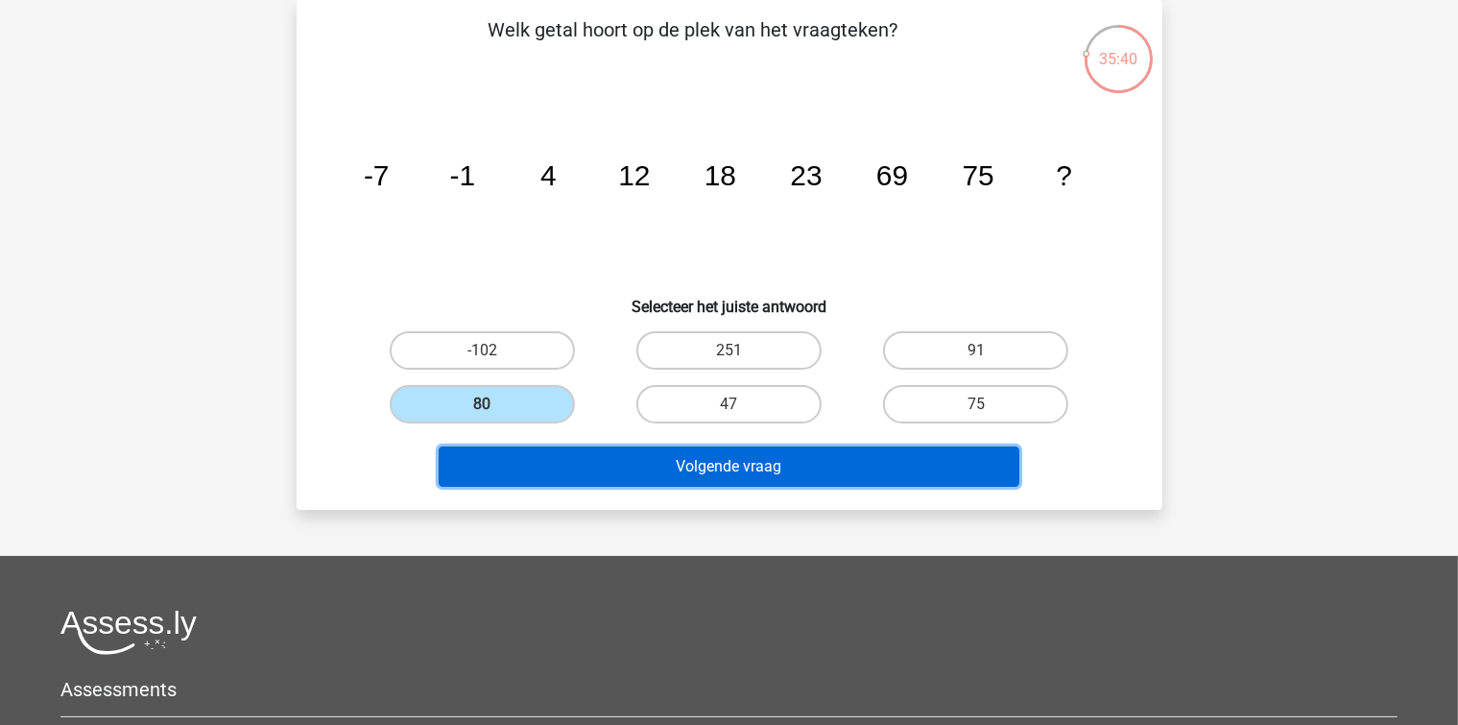
click at [507, 474] on button "Volgende vraag" at bounding box center [729, 466] width 581 height 40
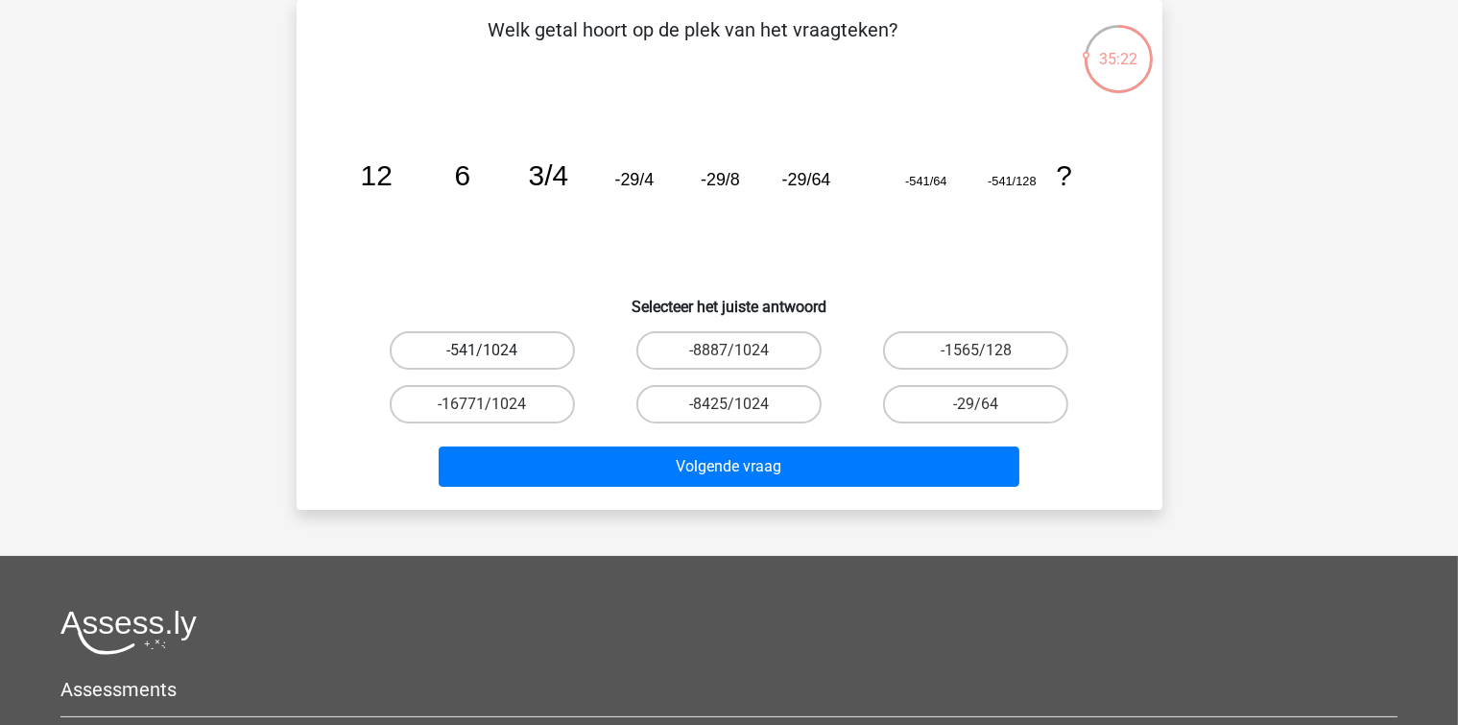
click at [549, 351] on label "-541/1024" at bounding box center [482, 350] width 185 height 38
click at [494, 351] on input "-541/1024" at bounding box center [488, 356] width 12 height 12
radio input "true"
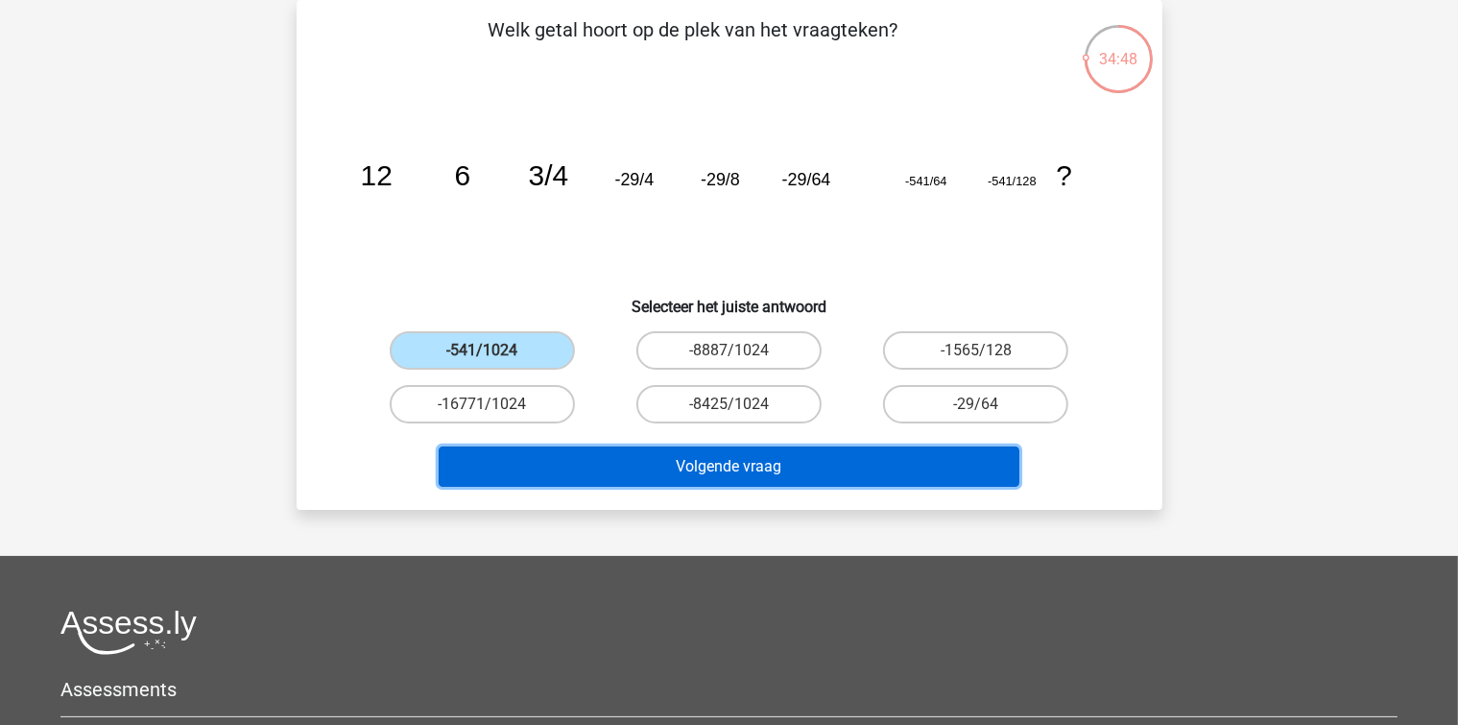
click at [893, 461] on button "Volgende vraag" at bounding box center [729, 466] width 581 height 40
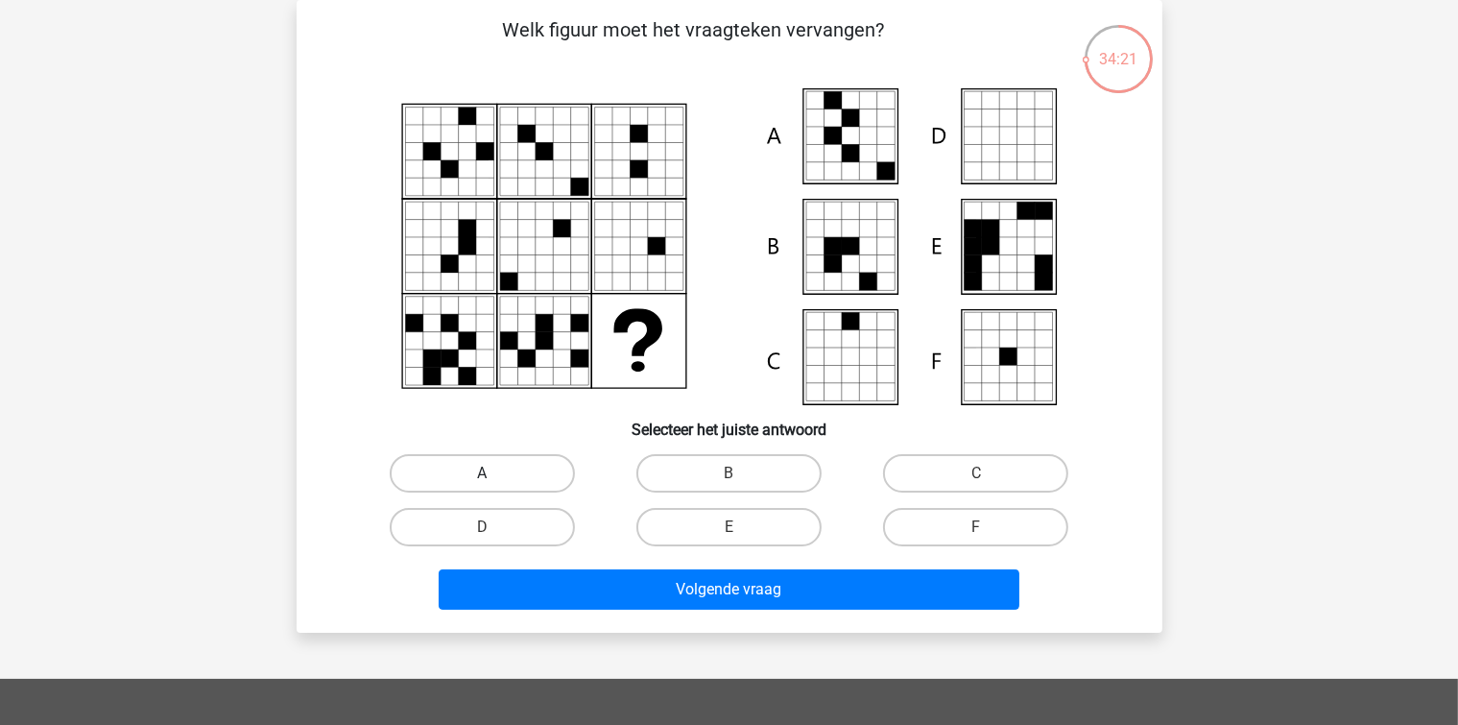
click at [499, 482] on label "A" at bounding box center [482, 473] width 185 height 38
click at [494, 482] on input "A" at bounding box center [488, 479] width 12 height 12
radio input "true"
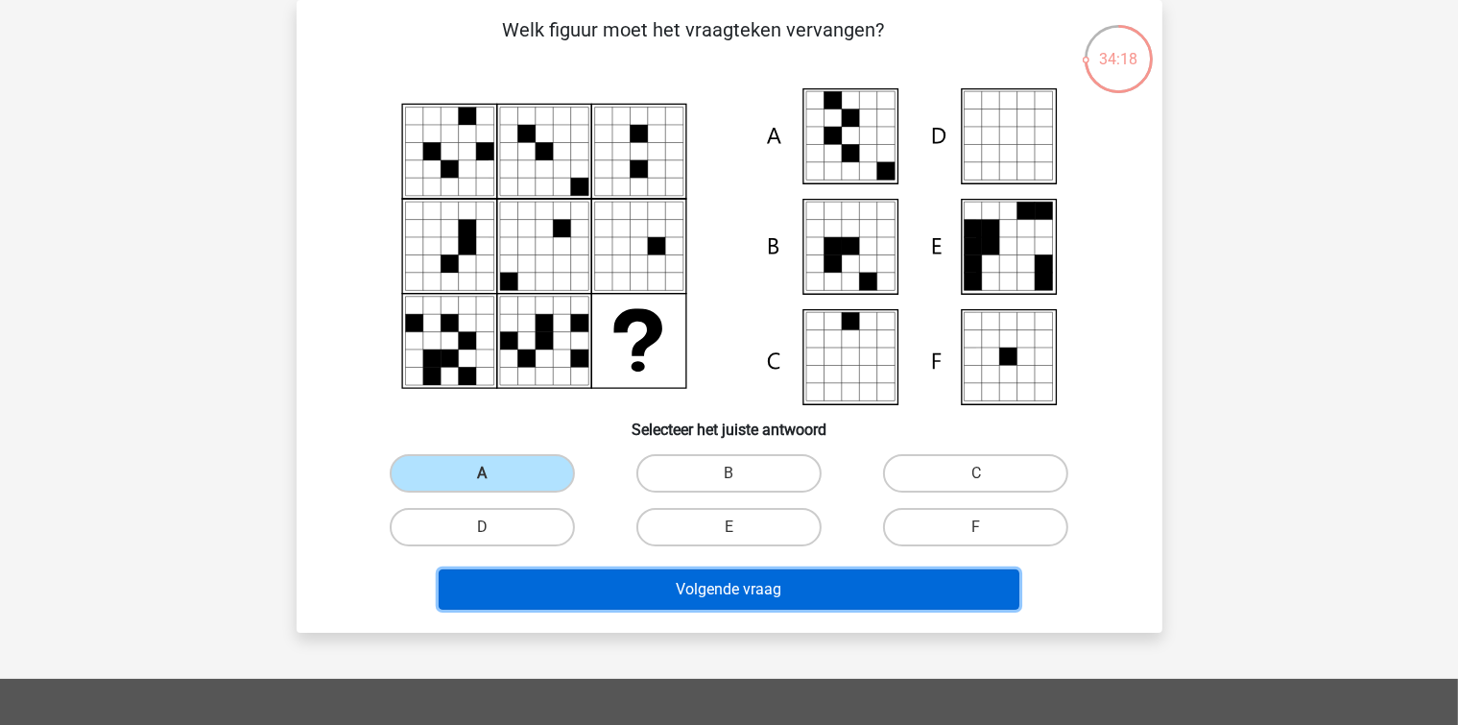
click at [599, 569] on button "Volgende vraag" at bounding box center [729, 589] width 581 height 40
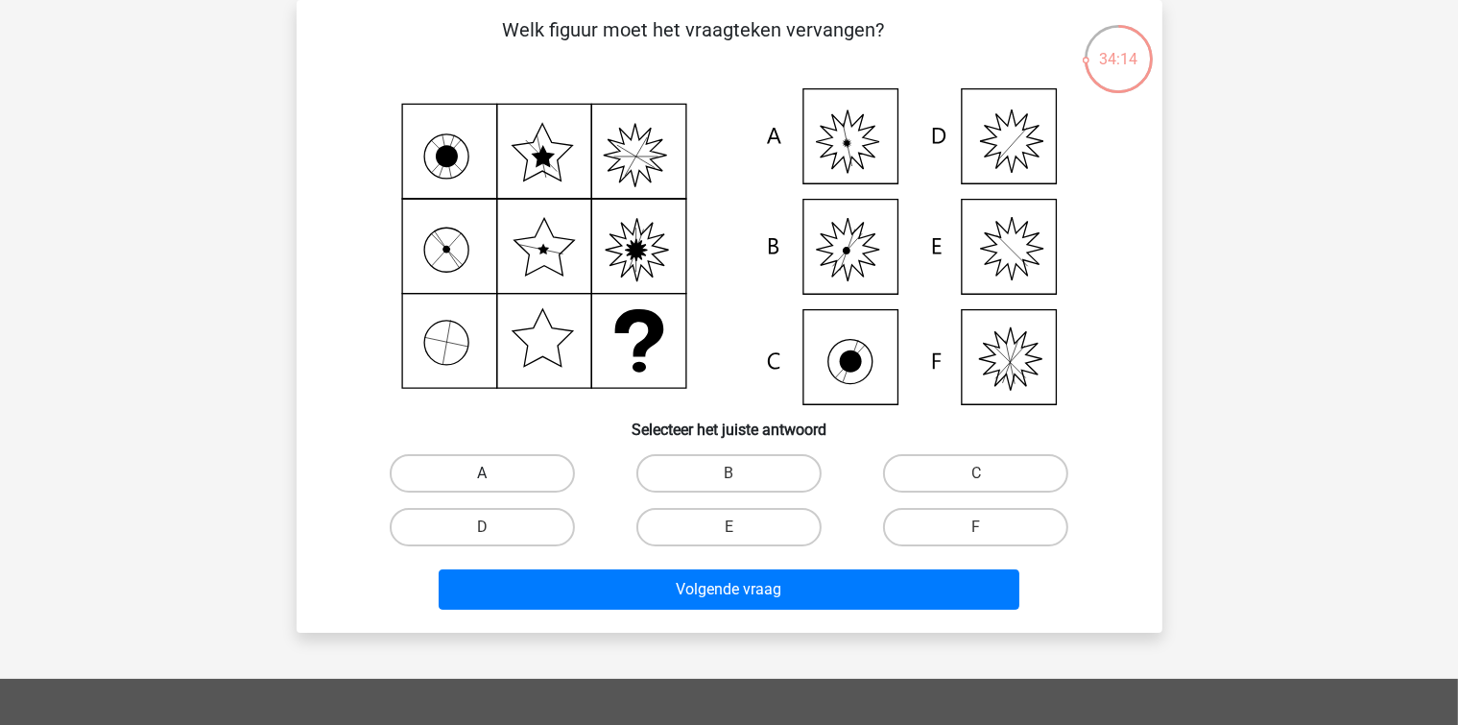
click at [501, 485] on label "A" at bounding box center [482, 473] width 185 height 38
click at [494, 485] on input "A" at bounding box center [488, 479] width 12 height 12
radio input "true"
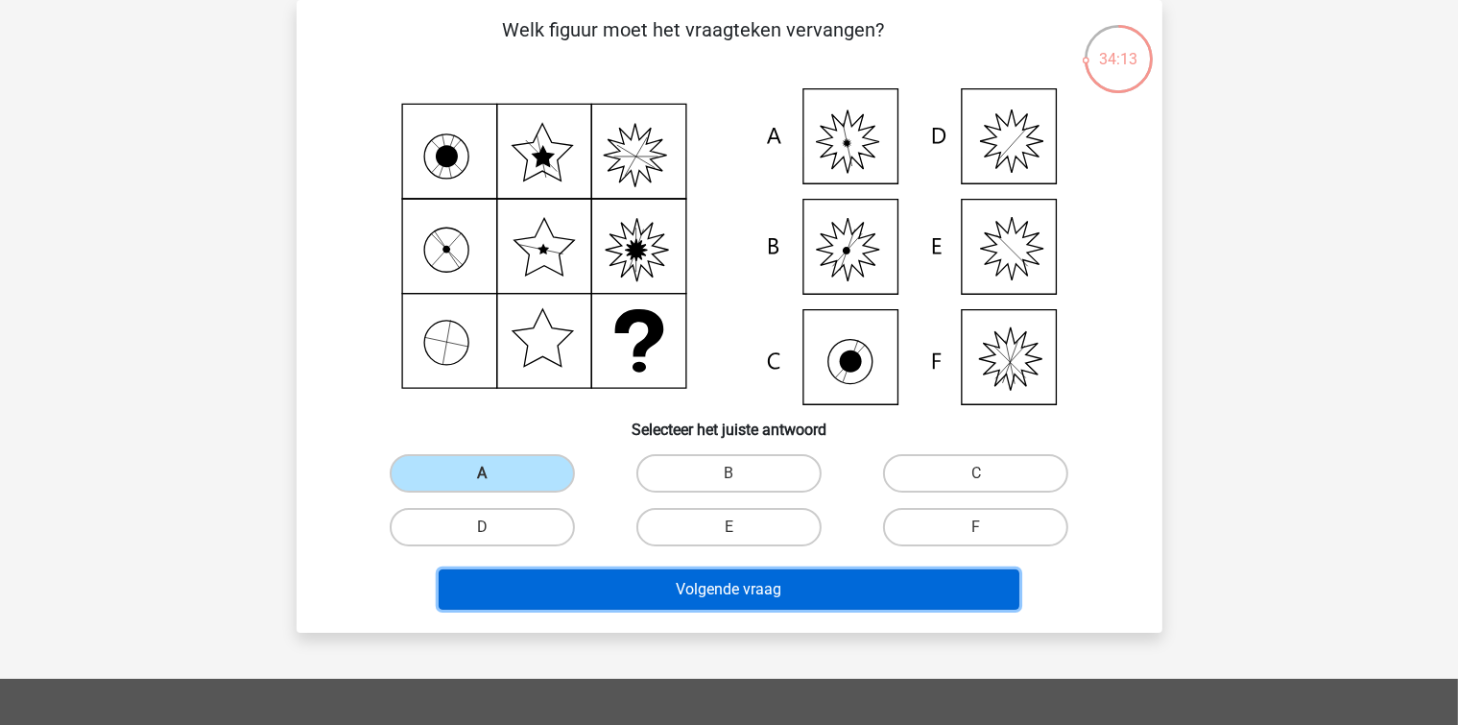
click at [558, 578] on button "Volgende vraag" at bounding box center [729, 589] width 581 height 40
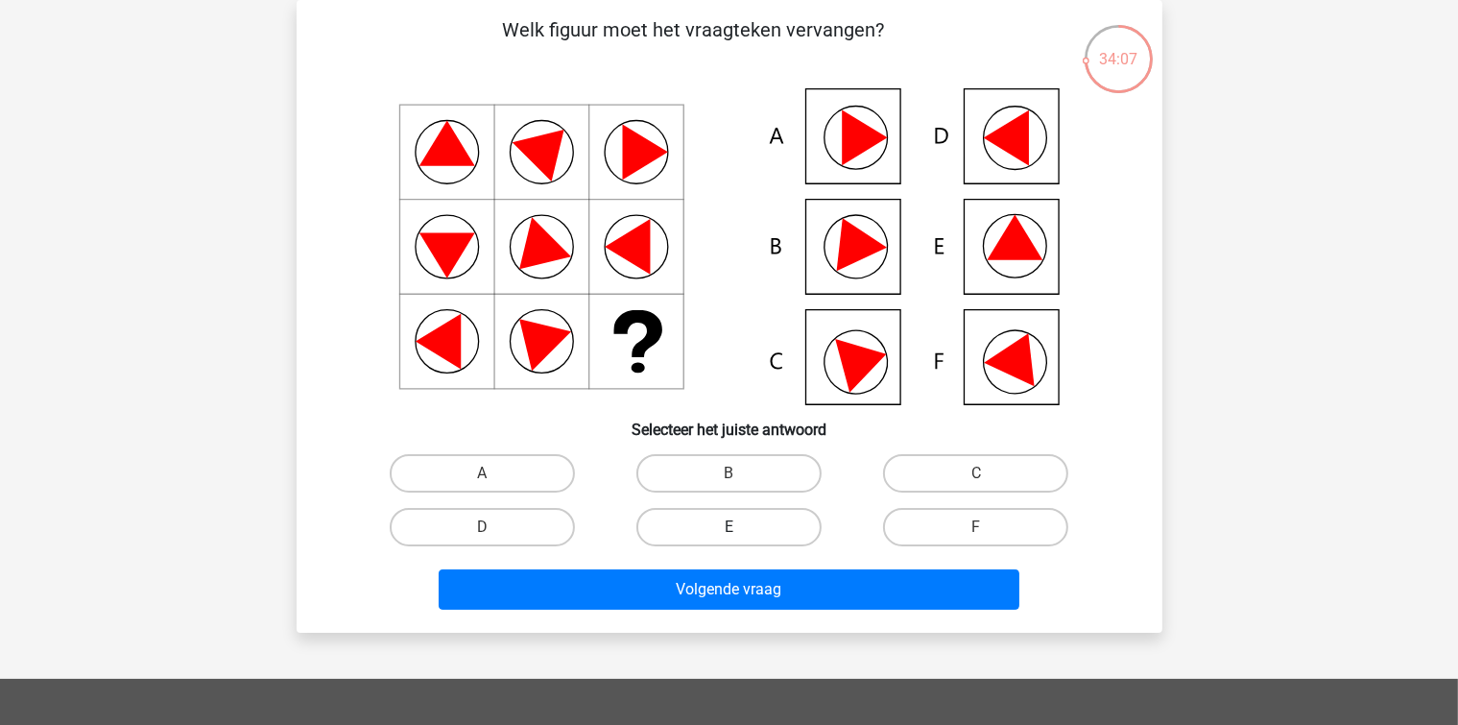
click at [741, 522] on label "E" at bounding box center [728, 527] width 185 height 38
click at [741, 527] on input "E" at bounding box center [734, 533] width 12 height 12
radio input "true"
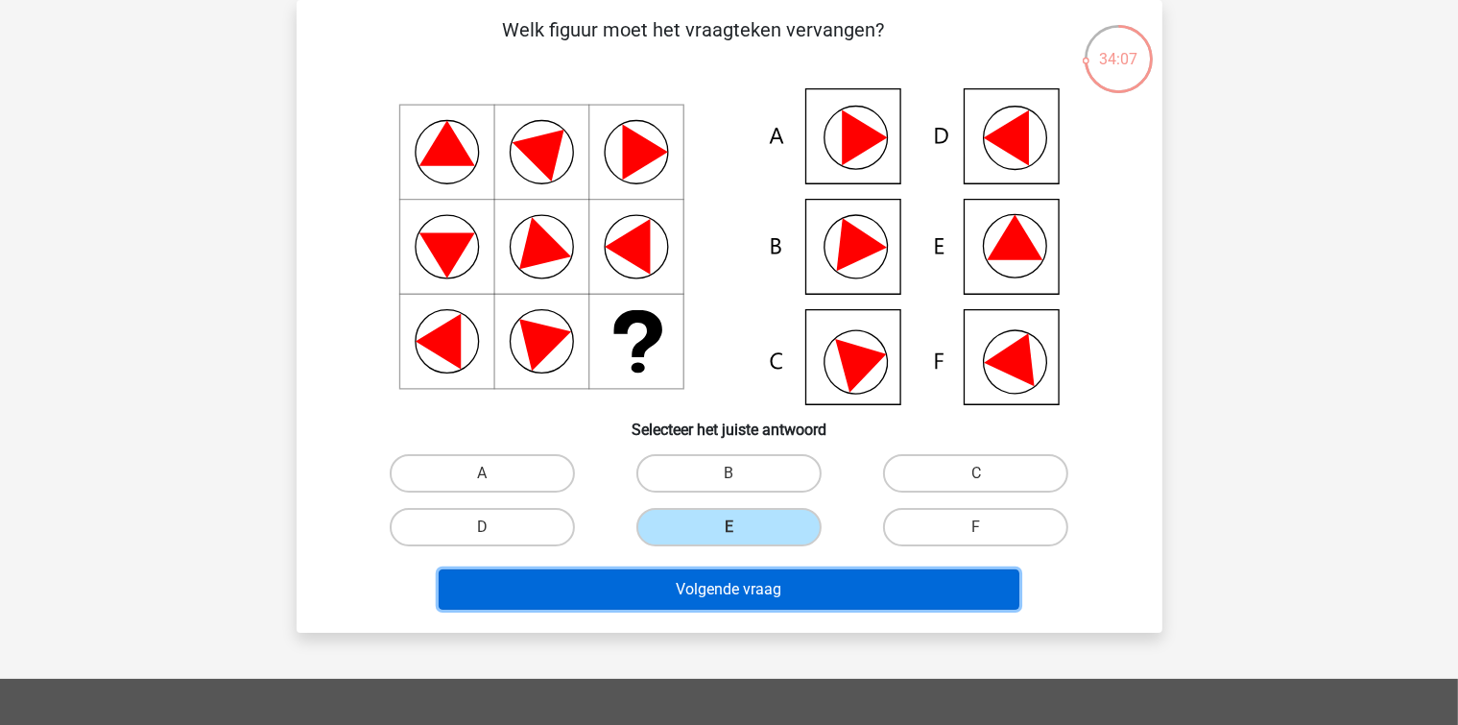
click at [729, 597] on button "Volgende vraag" at bounding box center [729, 589] width 581 height 40
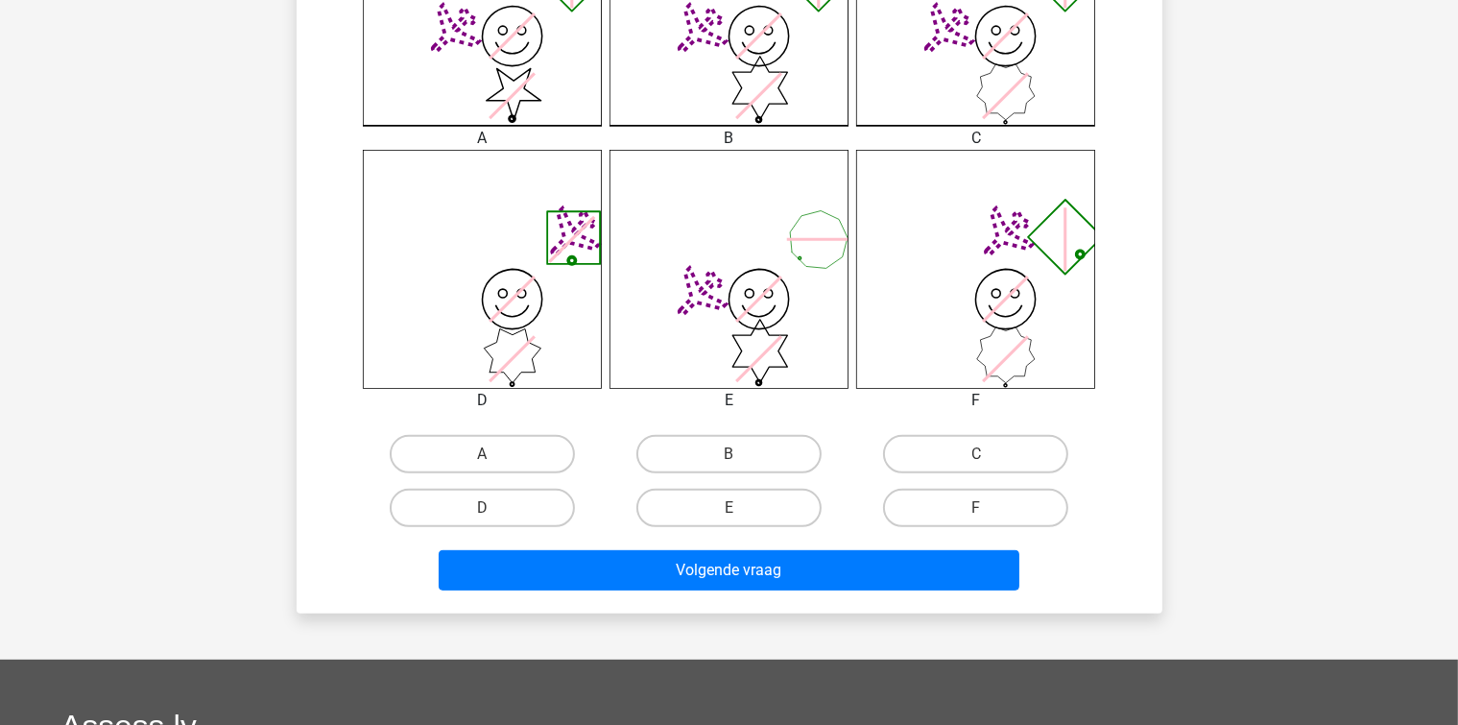
scroll to position [664, 0]
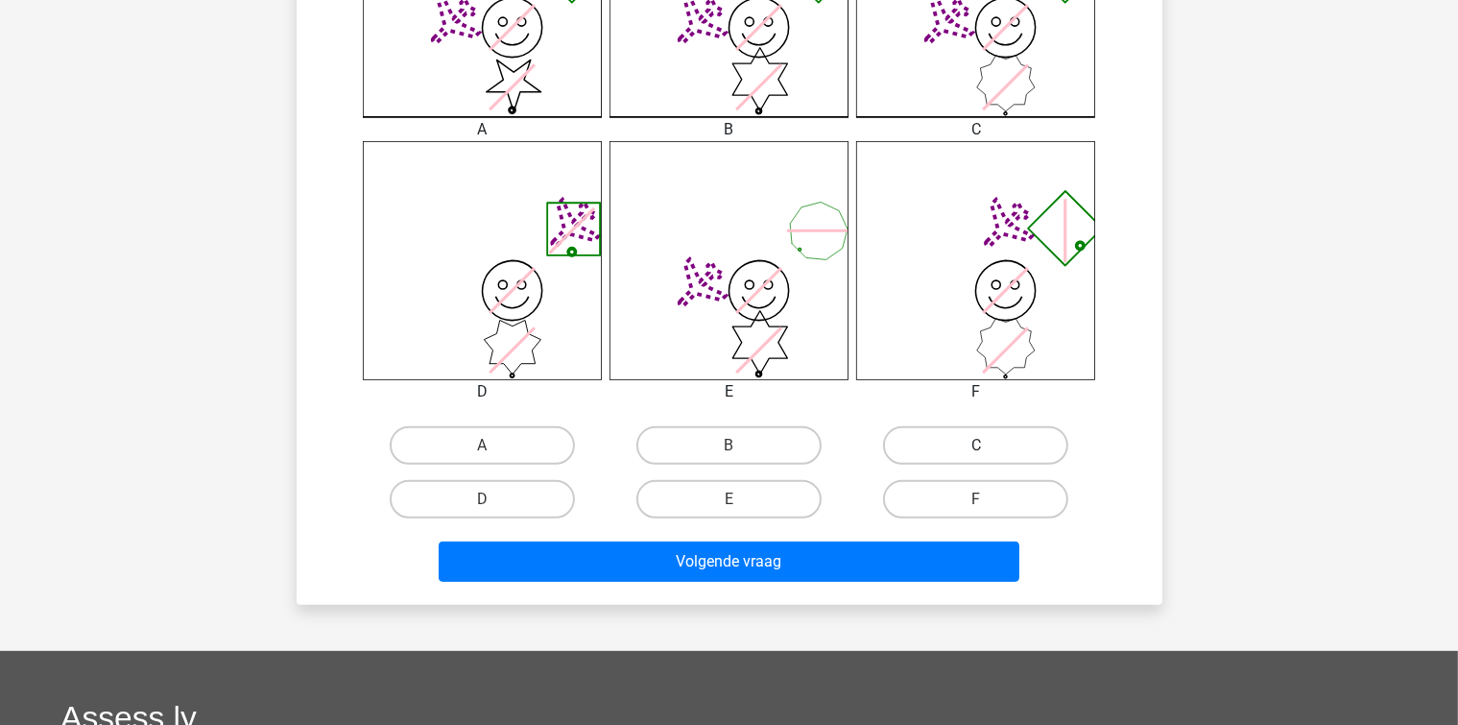
click at [933, 453] on label "C" at bounding box center [975, 445] width 185 height 38
click at [976, 453] on input "C" at bounding box center [982, 451] width 12 height 12
radio input "true"
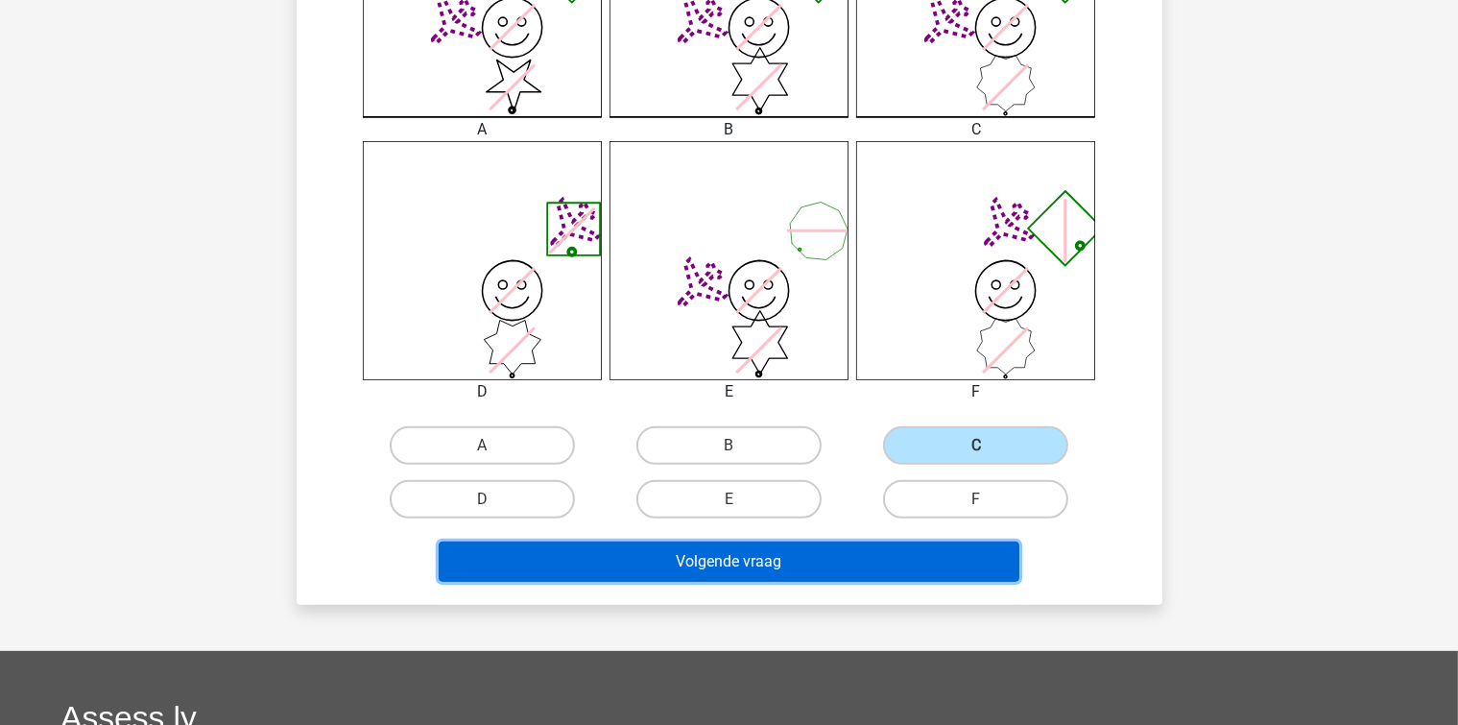
click at [860, 558] on button "Volgende vraag" at bounding box center [729, 561] width 581 height 40
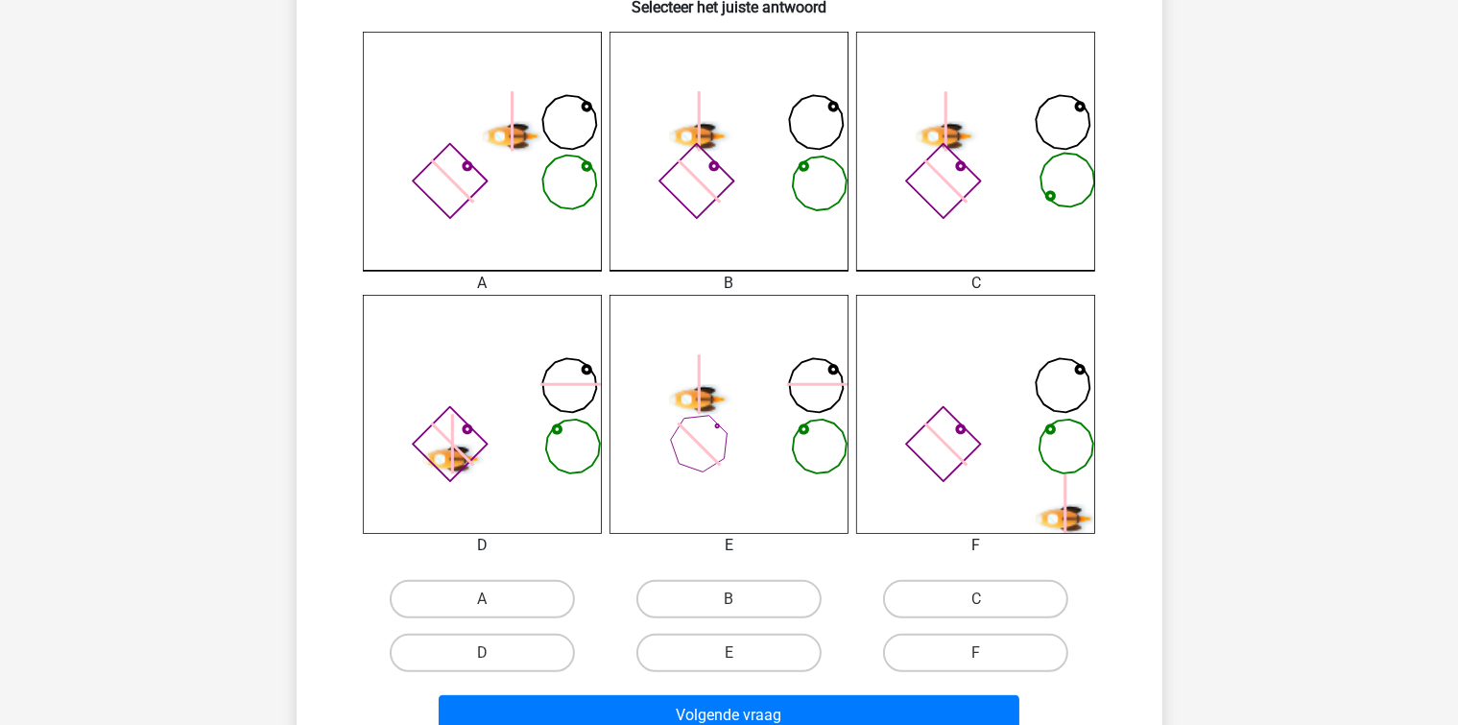
scroll to position [568, 0]
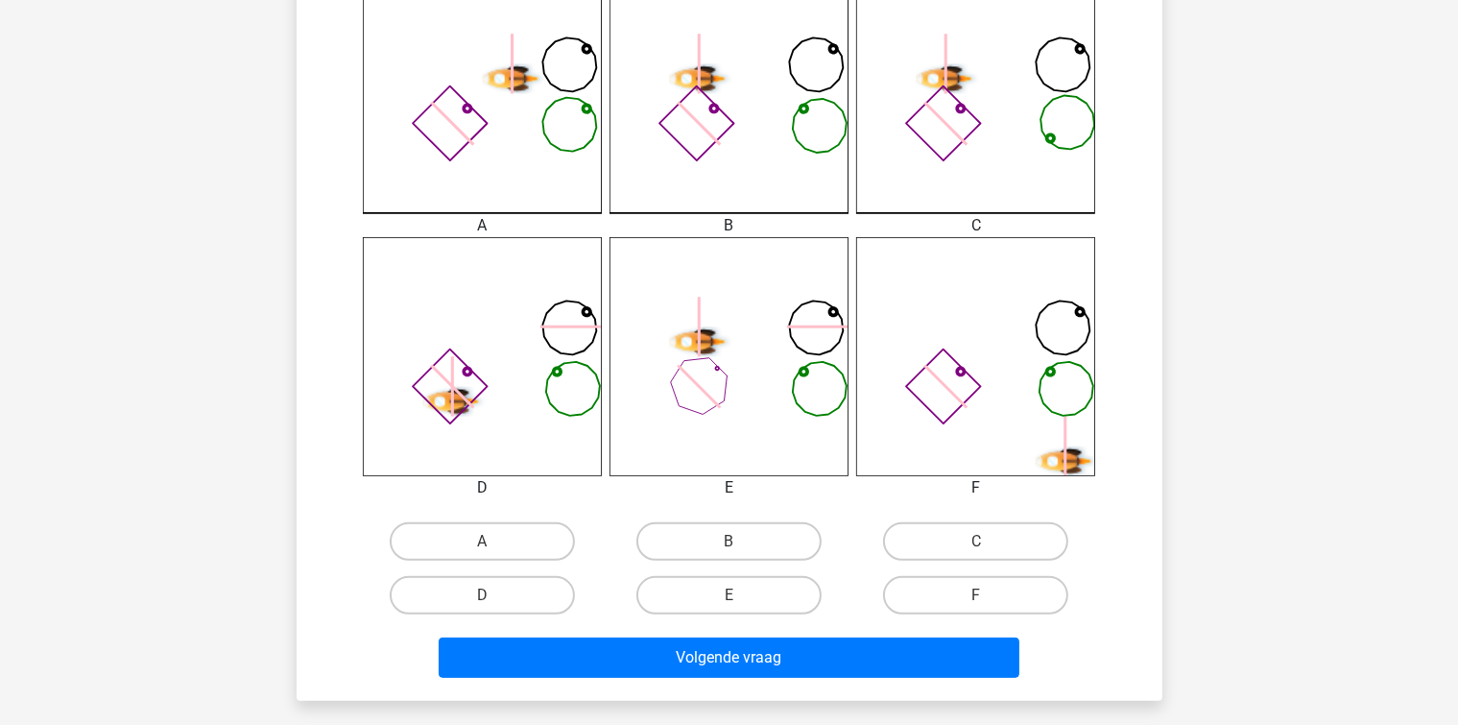
click at [739, 553] on input "B" at bounding box center [734, 547] width 12 height 12
radio input "true"
click at [779, 678] on div "Volgende vraag" at bounding box center [729, 661] width 741 height 48
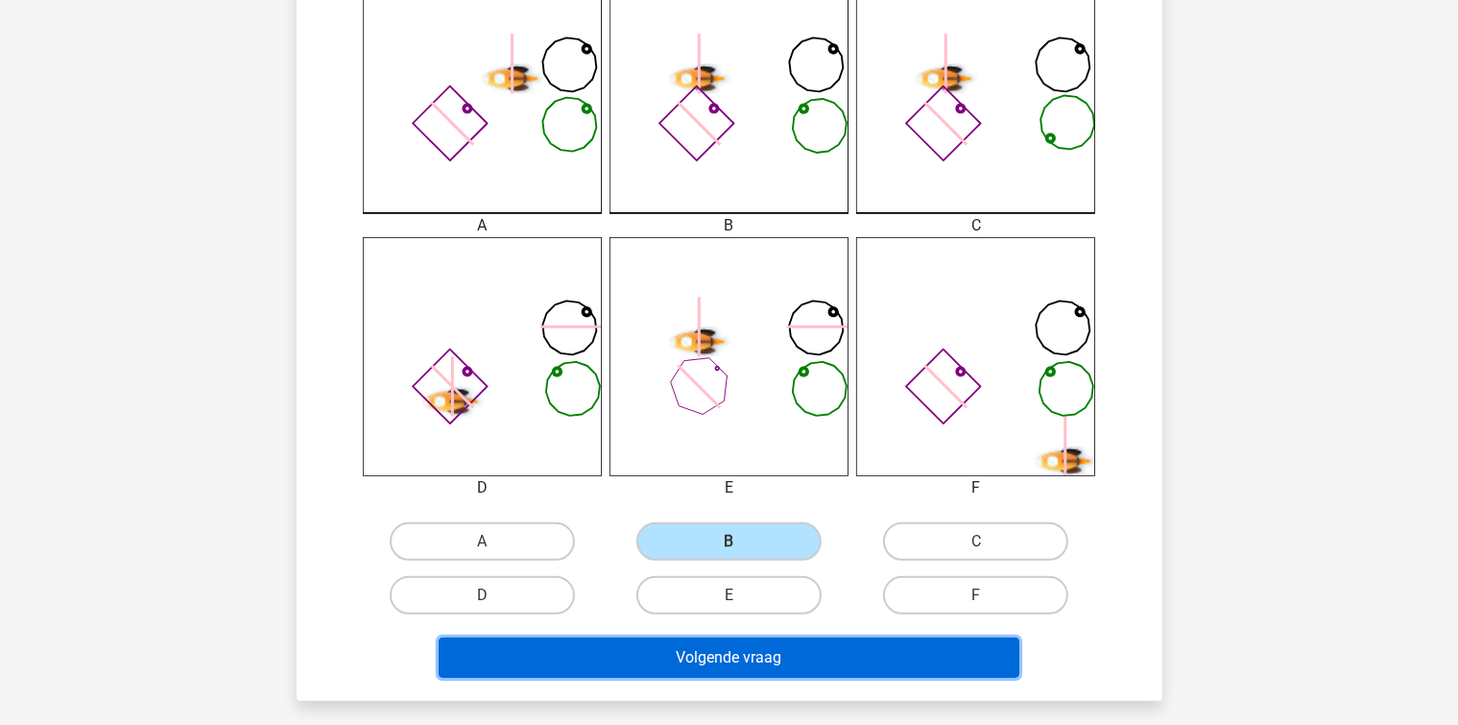
click at [791, 656] on button "Volgende vraag" at bounding box center [729, 657] width 581 height 40
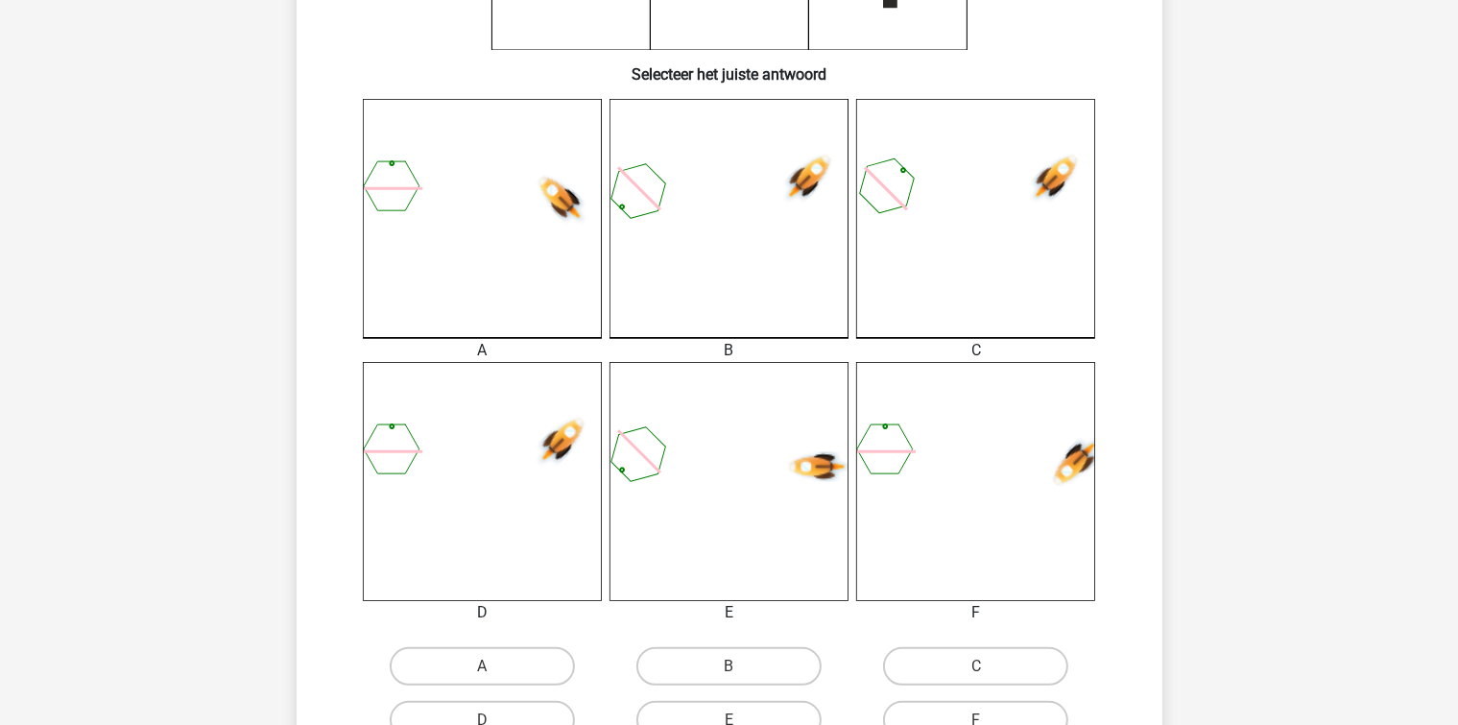
scroll to position [664, 0]
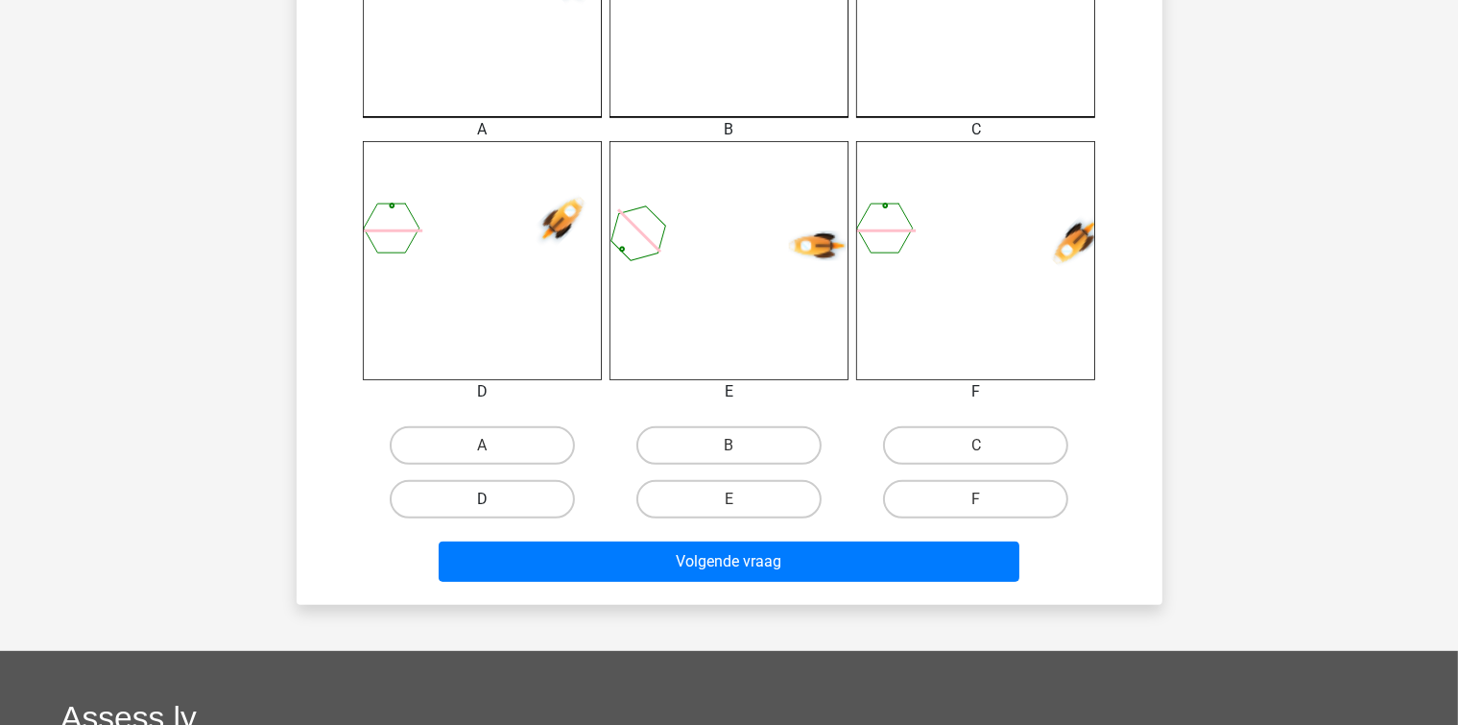
click at [547, 501] on label "D" at bounding box center [482, 499] width 185 height 38
click at [494, 501] on input "D" at bounding box center [488, 505] width 12 height 12
radio input "true"
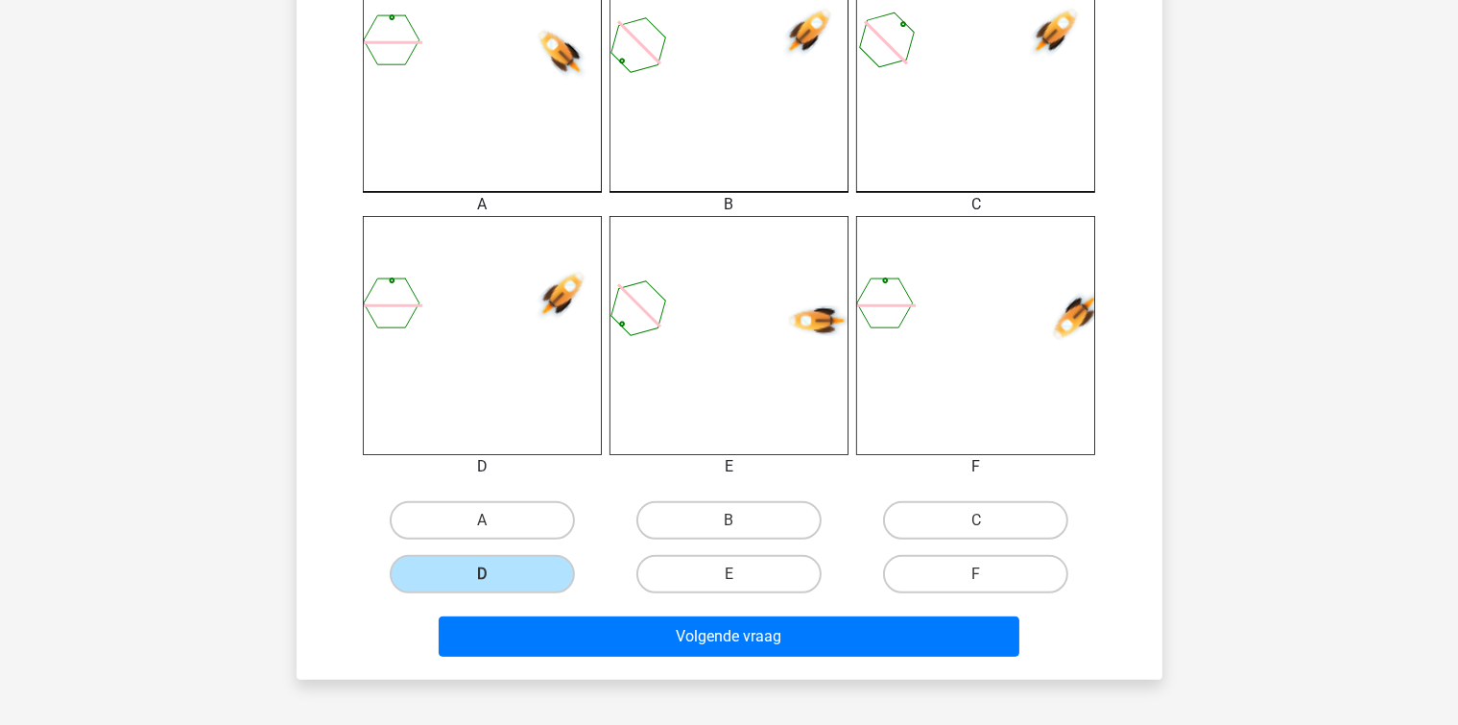
scroll to position [568, 0]
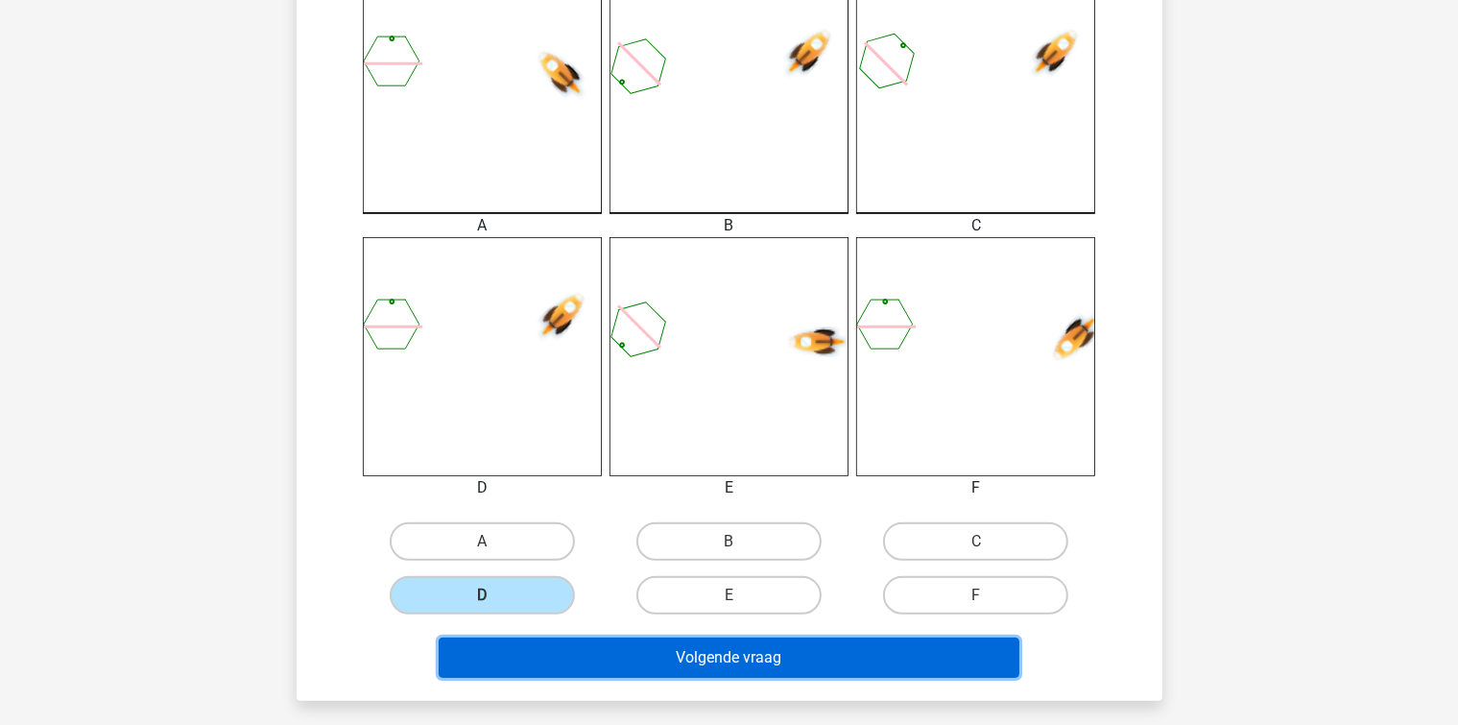
click at [633, 649] on button "Volgende vraag" at bounding box center [729, 657] width 581 height 40
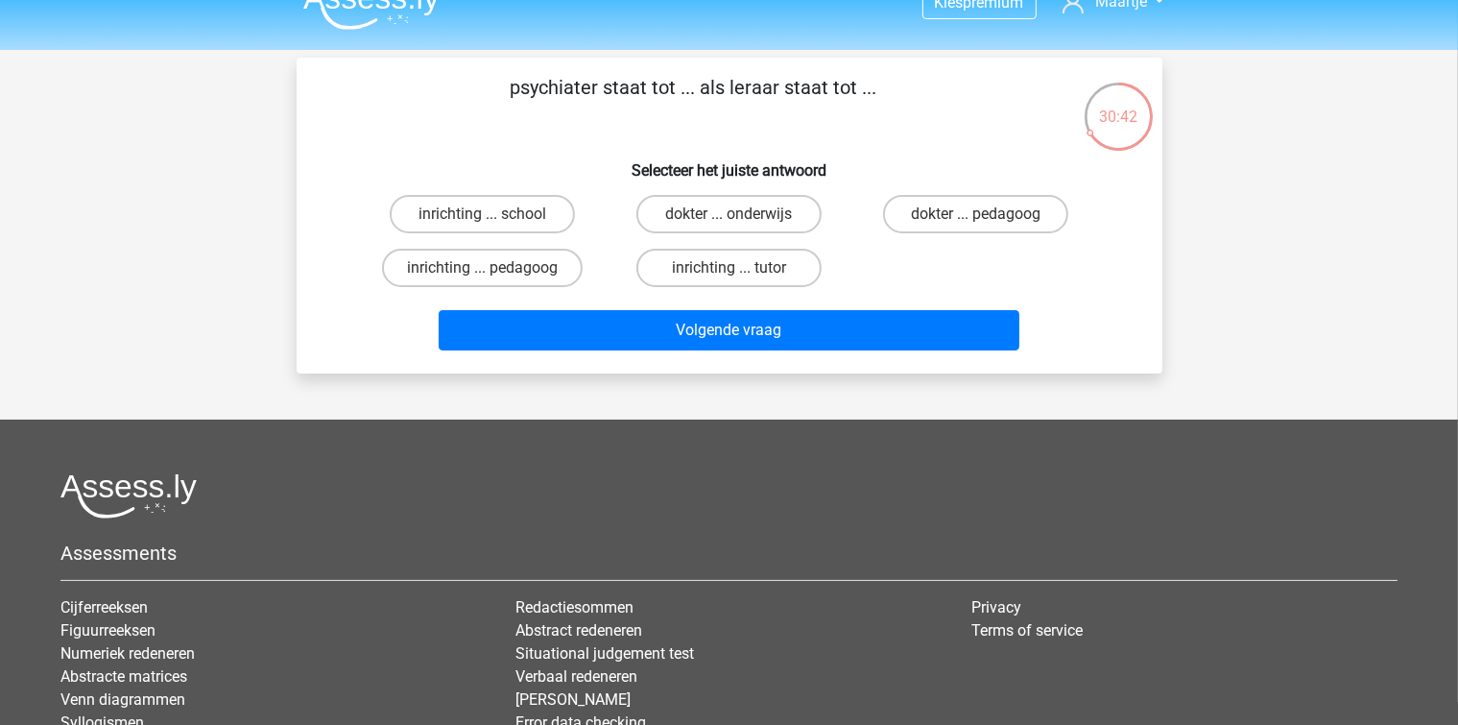
scroll to position [0, 0]
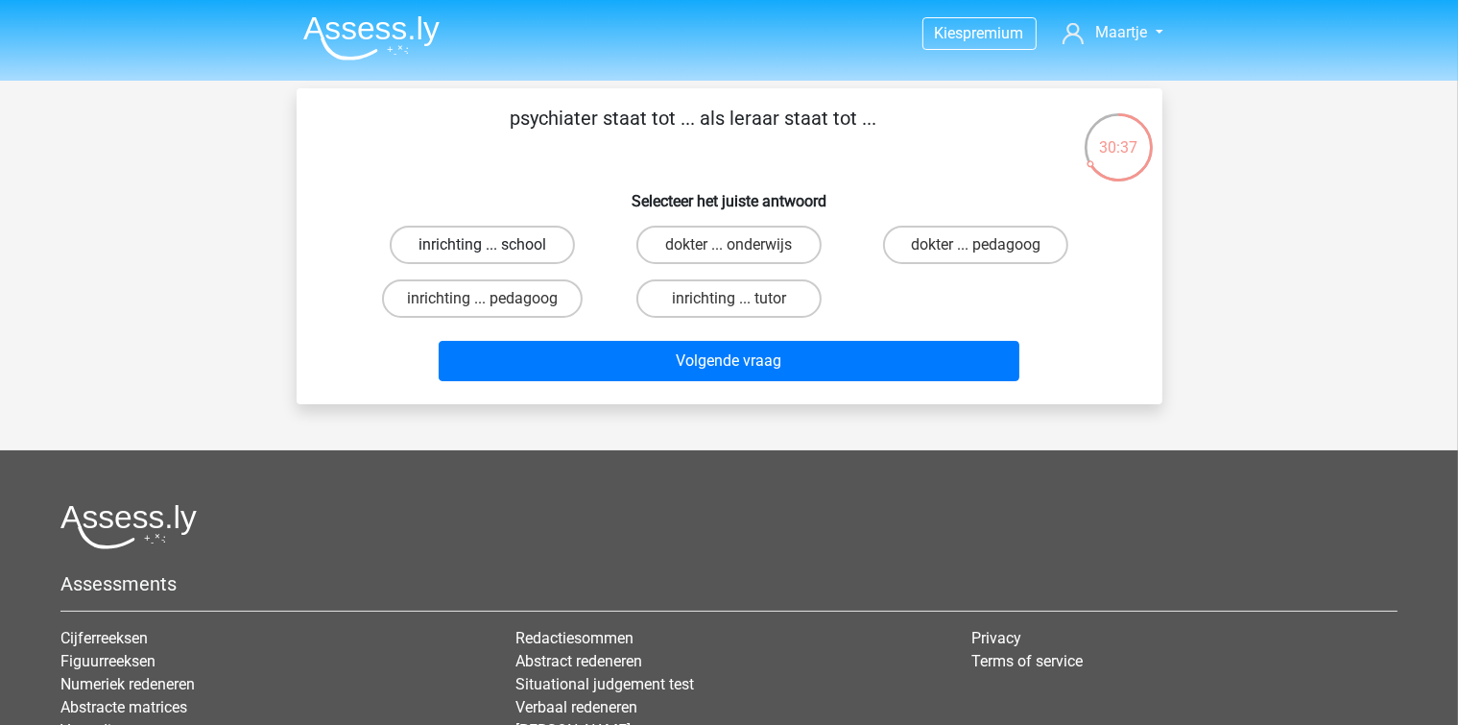
click at [463, 252] on label "inrichting ... school" at bounding box center [482, 245] width 185 height 38
click at [482, 252] on input "inrichting ... school" at bounding box center [488, 251] width 12 height 12
radio input "true"
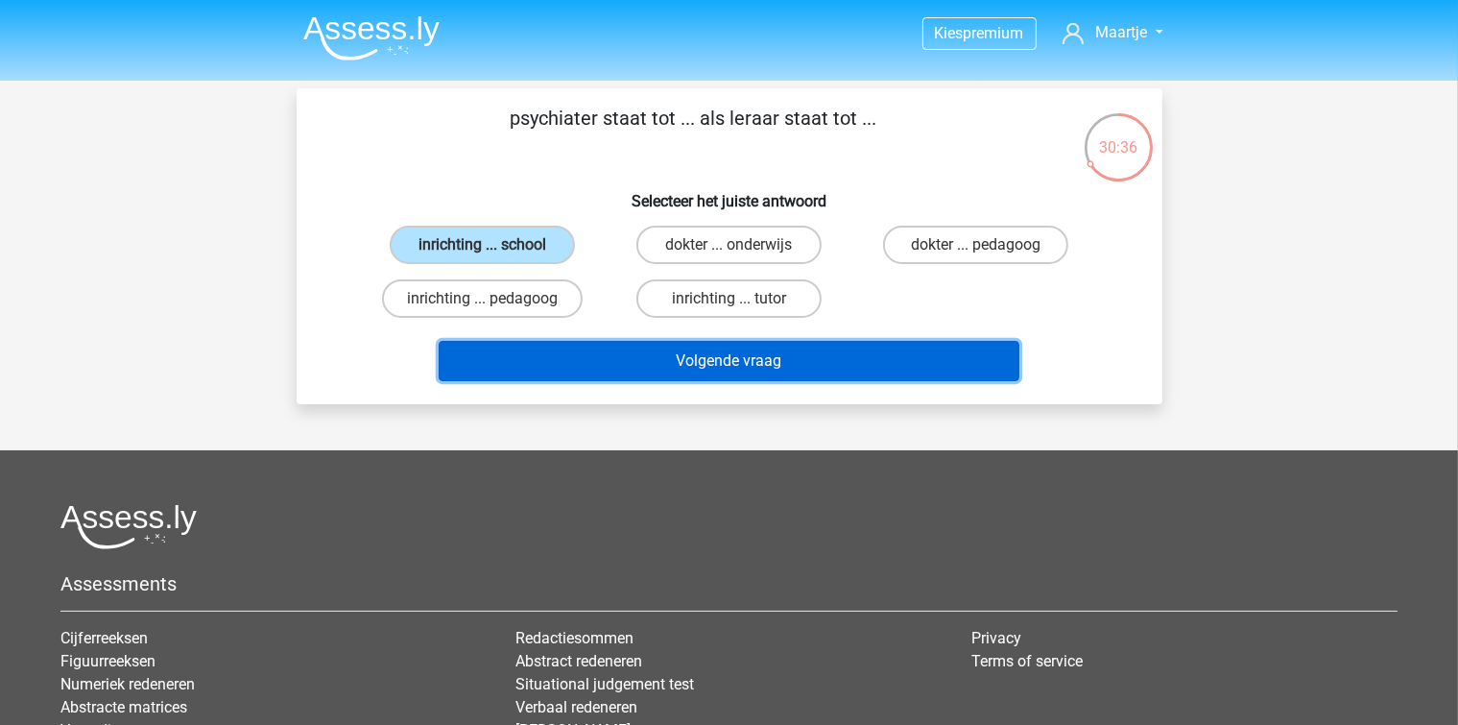
click at [545, 357] on button "Volgende vraag" at bounding box center [729, 361] width 581 height 40
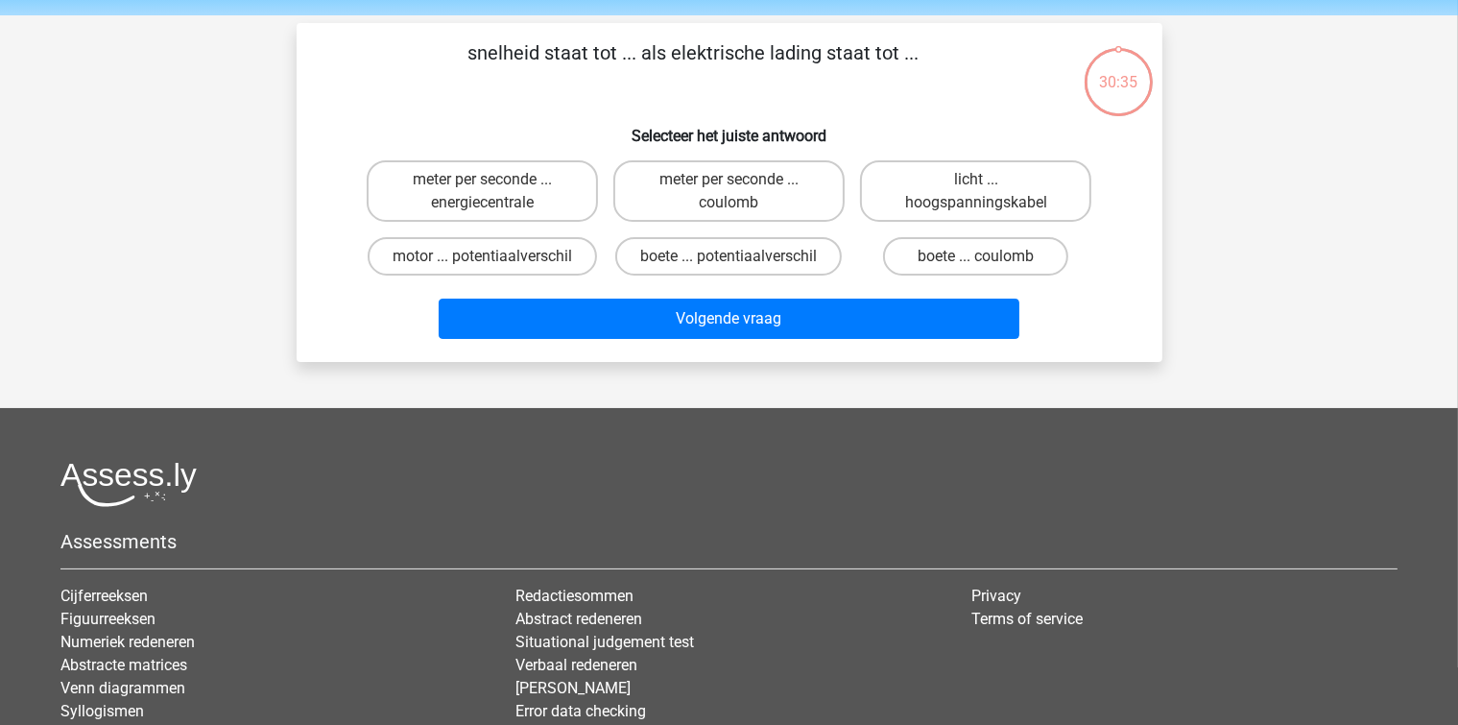
scroll to position [88, 0]
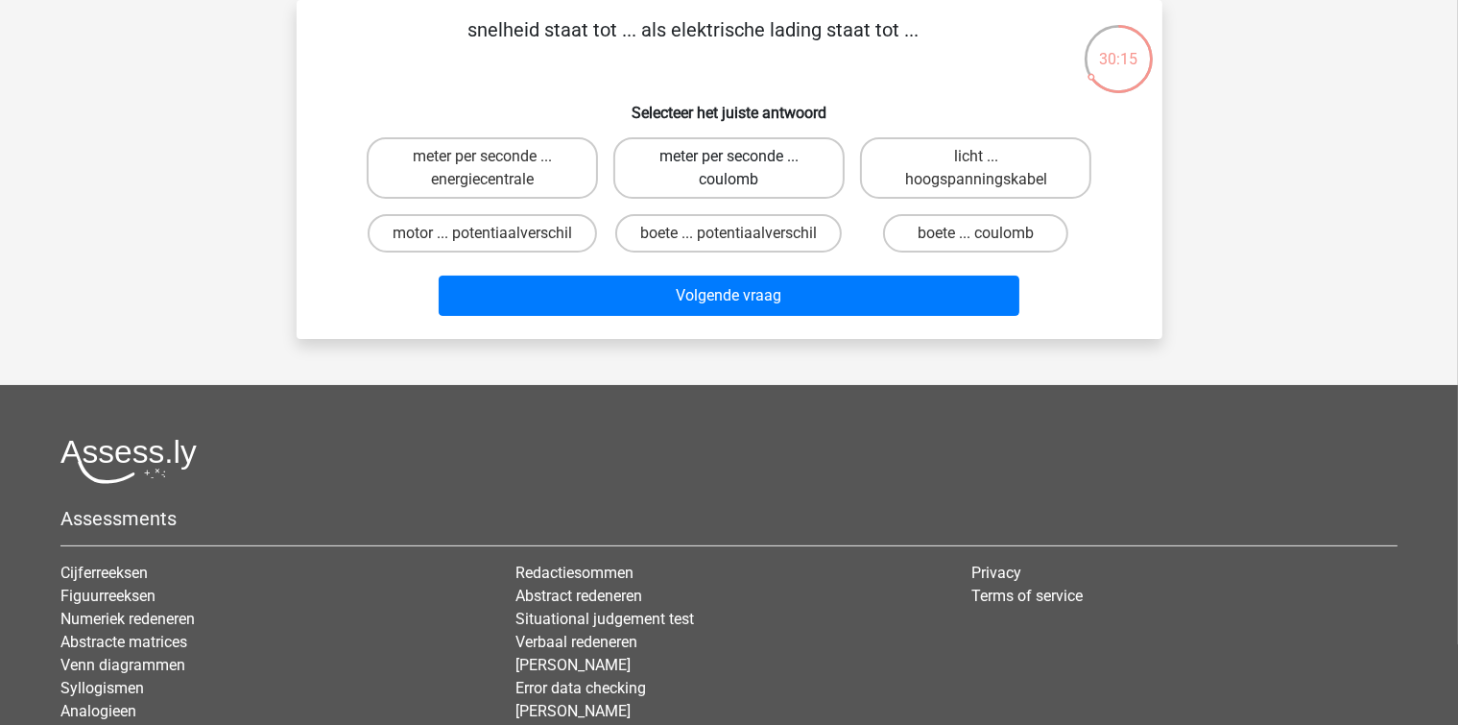
click at [768, 161] on label "meter per seconde ... coulomb" at bounding box center [728, 167] width 231 height 61
click at [741, 161] on input "meter per seconde ... coulomb" at bounding box center [734, 162] width 12 height 12
radio input "true"
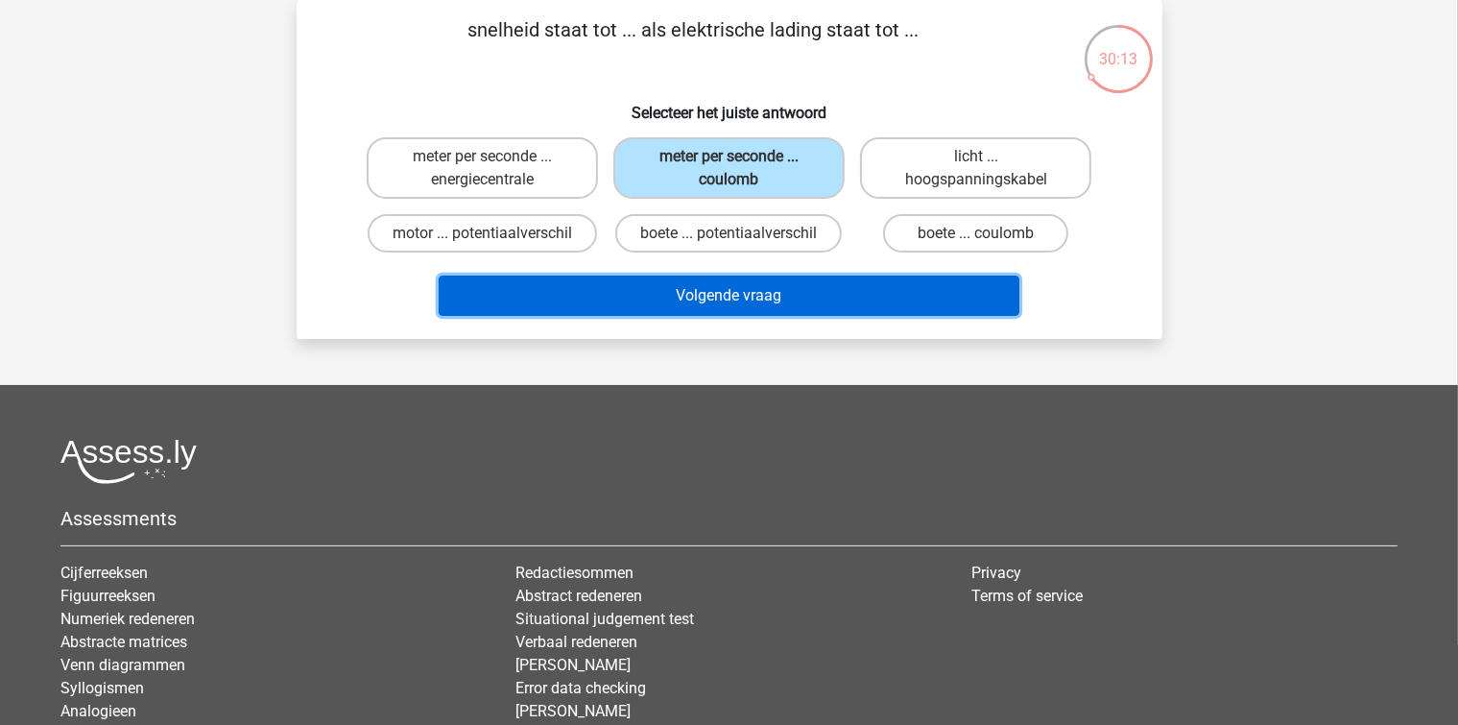
click at [672, 284] on button "Volgende vraag" at bounding box center [729, 295] width 581 height 40
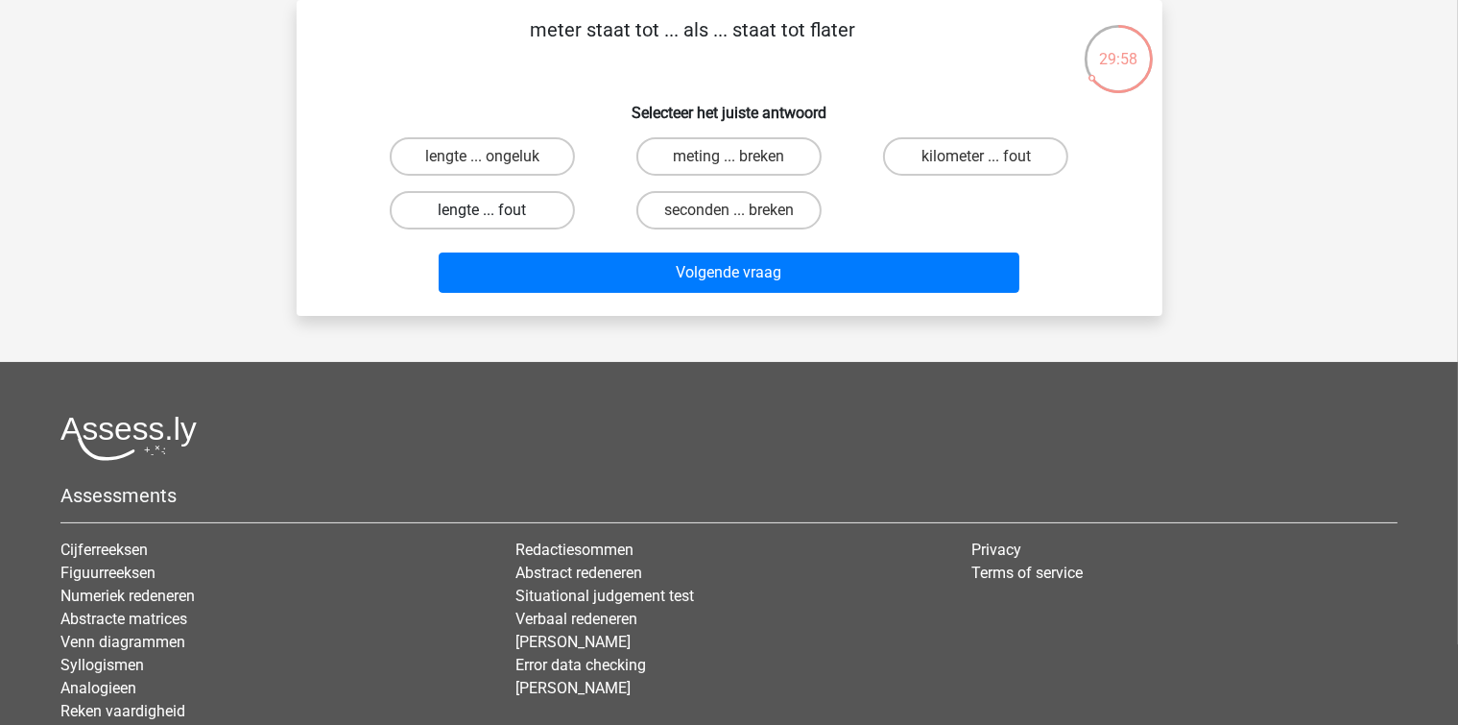
click at [544, 201] on label "lengte ... fout" at bounding box center [482, 210] width 185 height 38
click at [494, 210] on input "lengte ... fout" at bounding box center [488, 216] width 12 height 12
radio input "true"
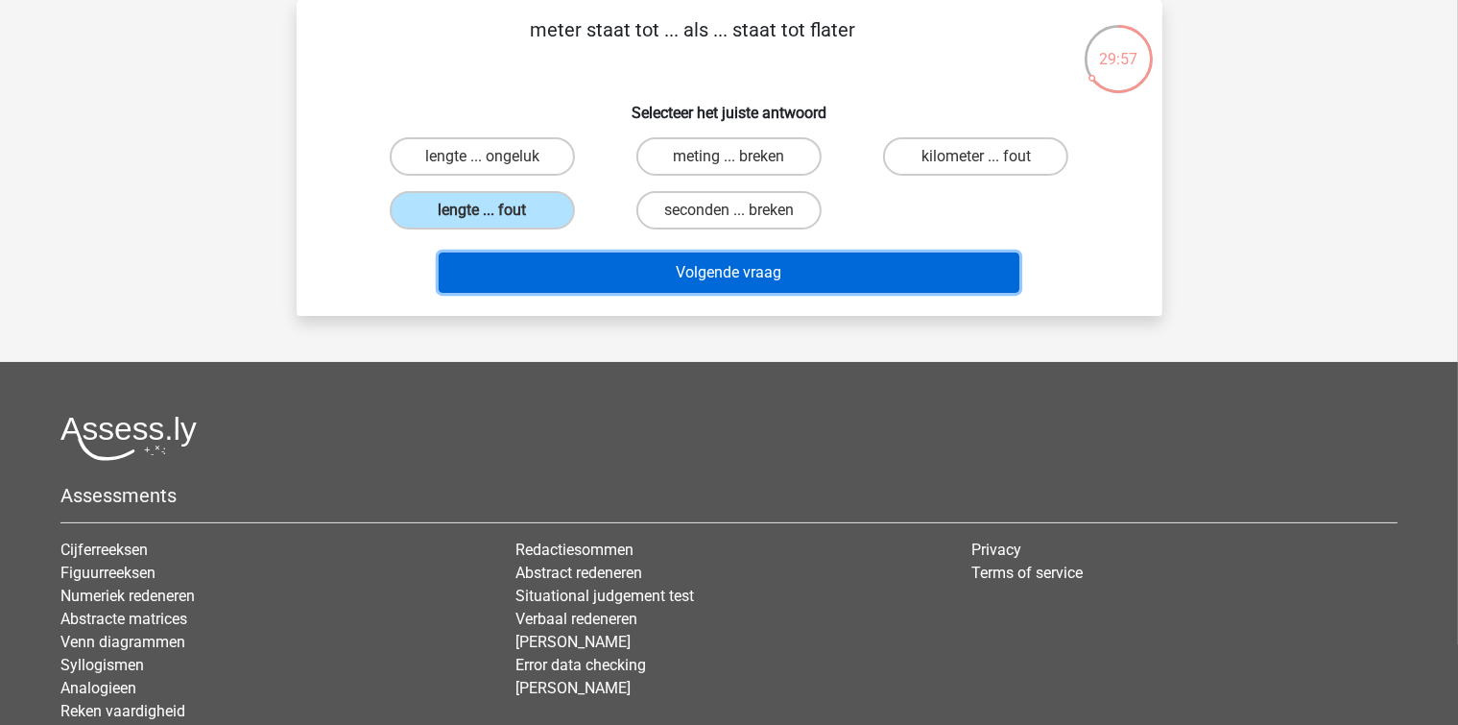
click at [572, 289] on button "Volgende vraag" at bounding box center [729, 272] width 581 height 40
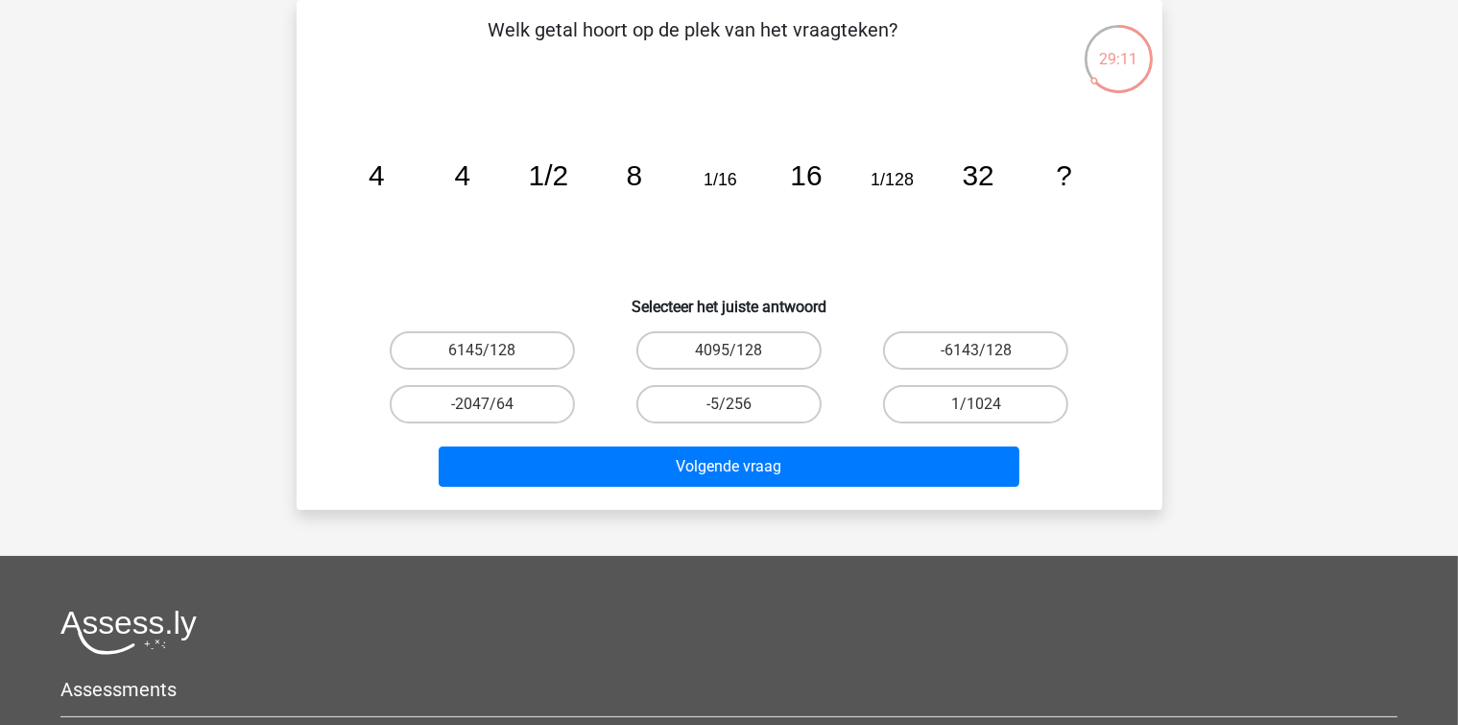
drag, startPoint x: 943, startPoint y: 394, endPoint x: 929, endPoint y: 421, distance: 31.3
click at [943, 395] on label "1/1024" at bounding box center [975, 404] width 185 height 38
click at [976, 404] on input "1/1024" at bounding box center [982, 410] width 12 height 12
radio input "true"
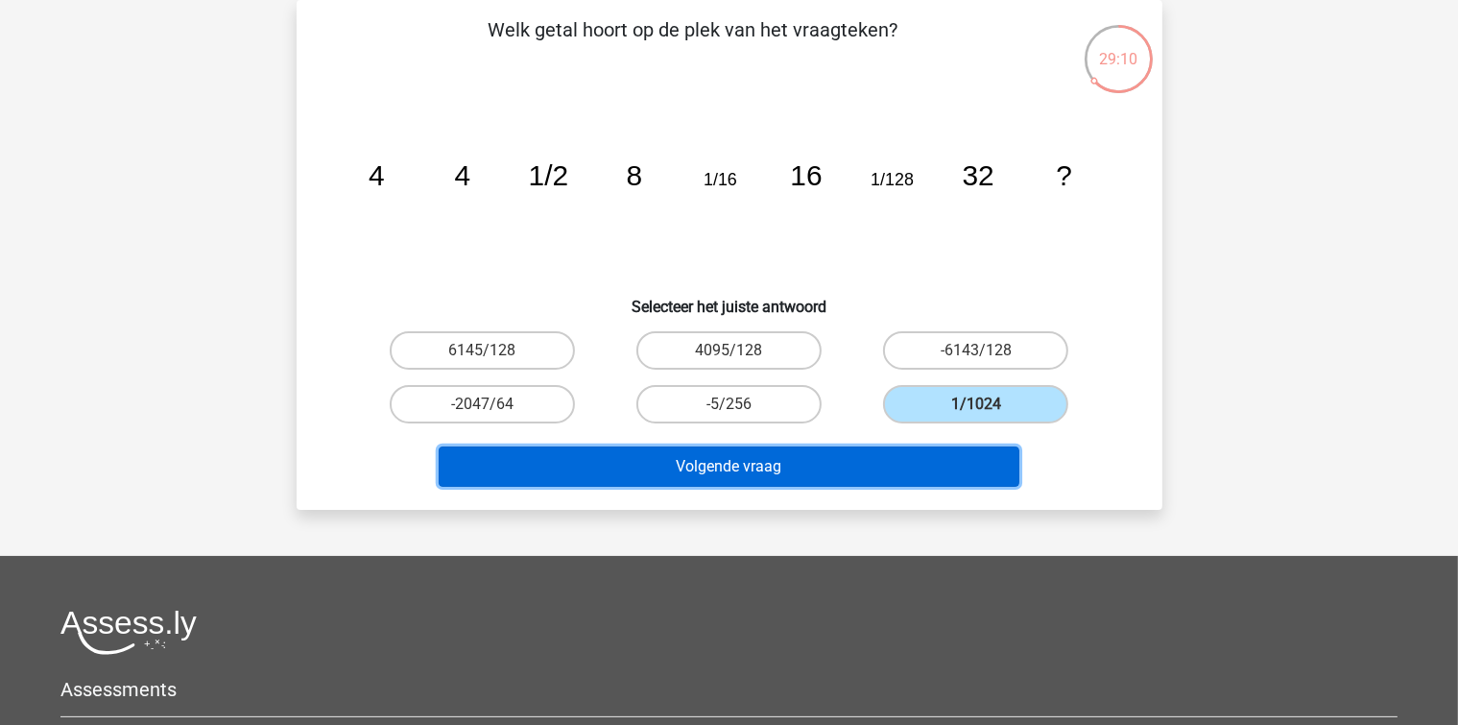
click at [826, 478] on button "Volgende vraag" at bounding box center [729, 466] width 581 height 40
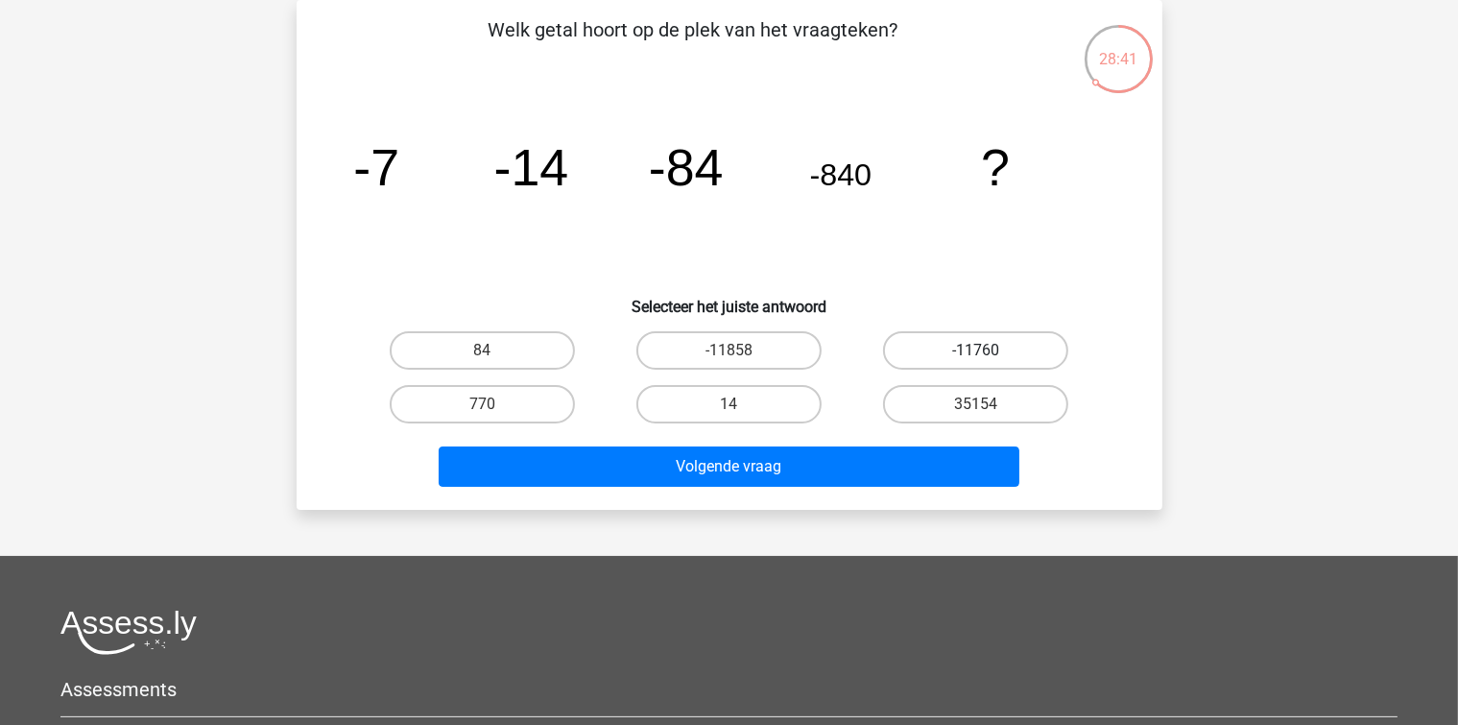
click at [962, 346] on label "-11760" at bounding box center [975, 350] width 185 height 38
click at [976, 350] on input "-11760" at bounding box center [982, 356] width 12 height 12
radio input "true"
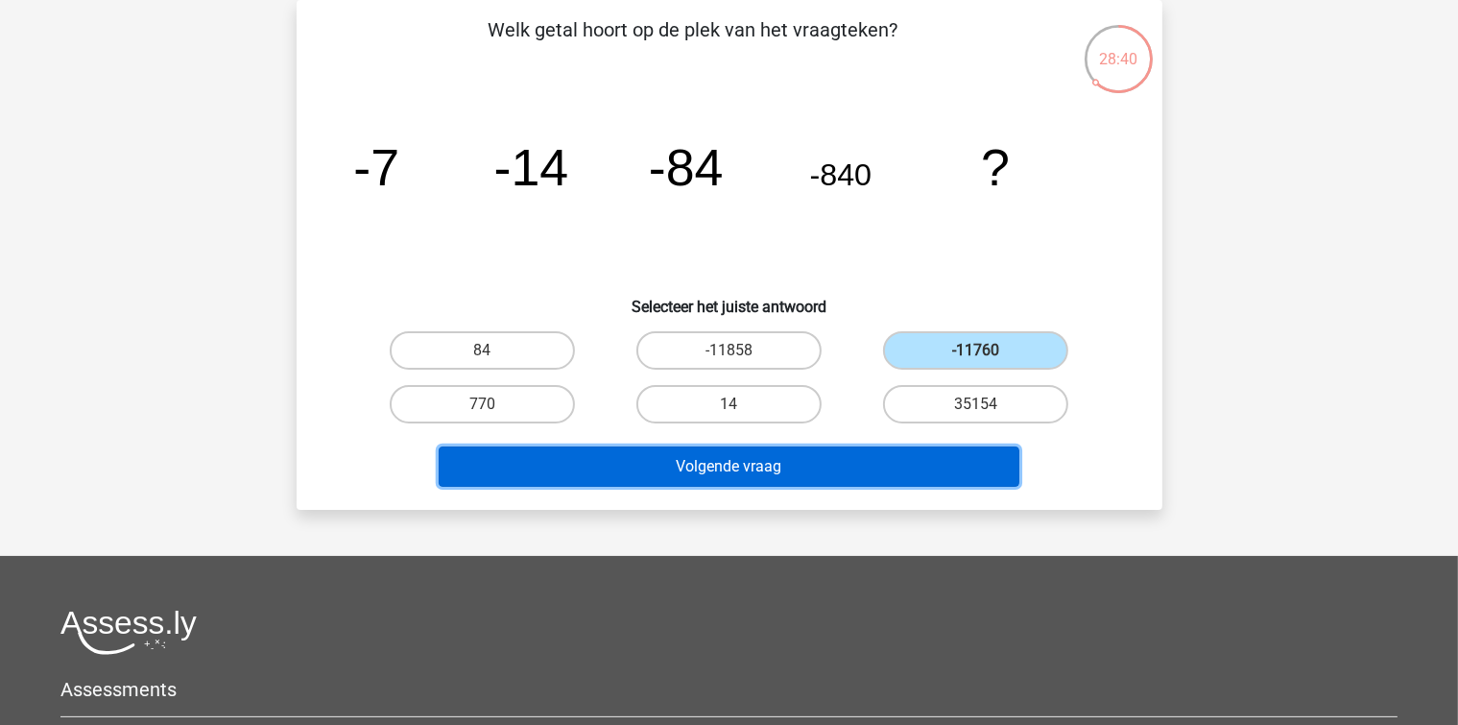
click at [853, 455] on button "Volgende vraag" at bounding box center [729, 466] width 581 height 40
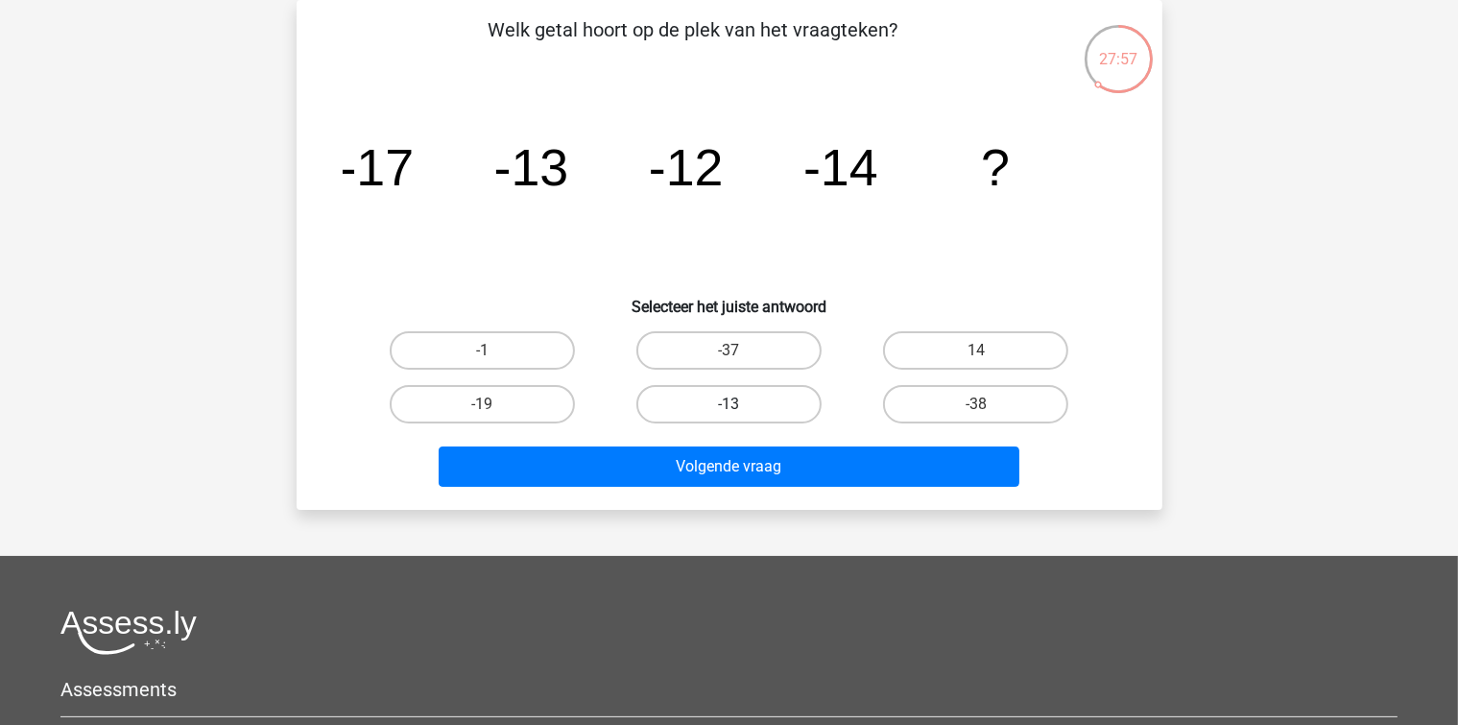
drag, startPoint x: 672, startPoint y: 401, endPoint x: 670, endPoint y: 419, distance: 18.3
click at [672, 402] on label "-13" at bounding box center [728, 404] width 185 height 38
click at [728, 404] on input "-13" at bounding box center [734, 410] width 12 height 12
radio input "true"
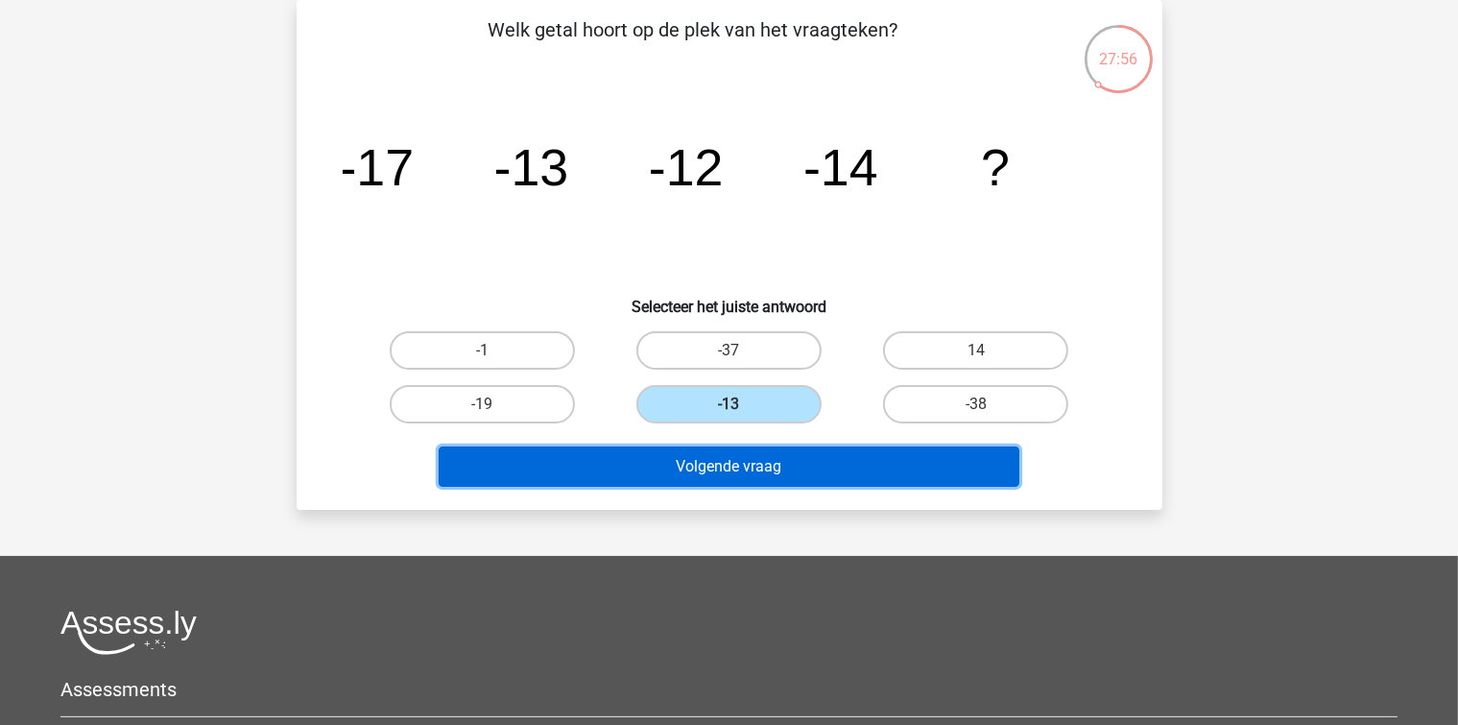
click at [676, 457] on button "Volgende vraag" at bounding box center [729, 466] width 581 height 40
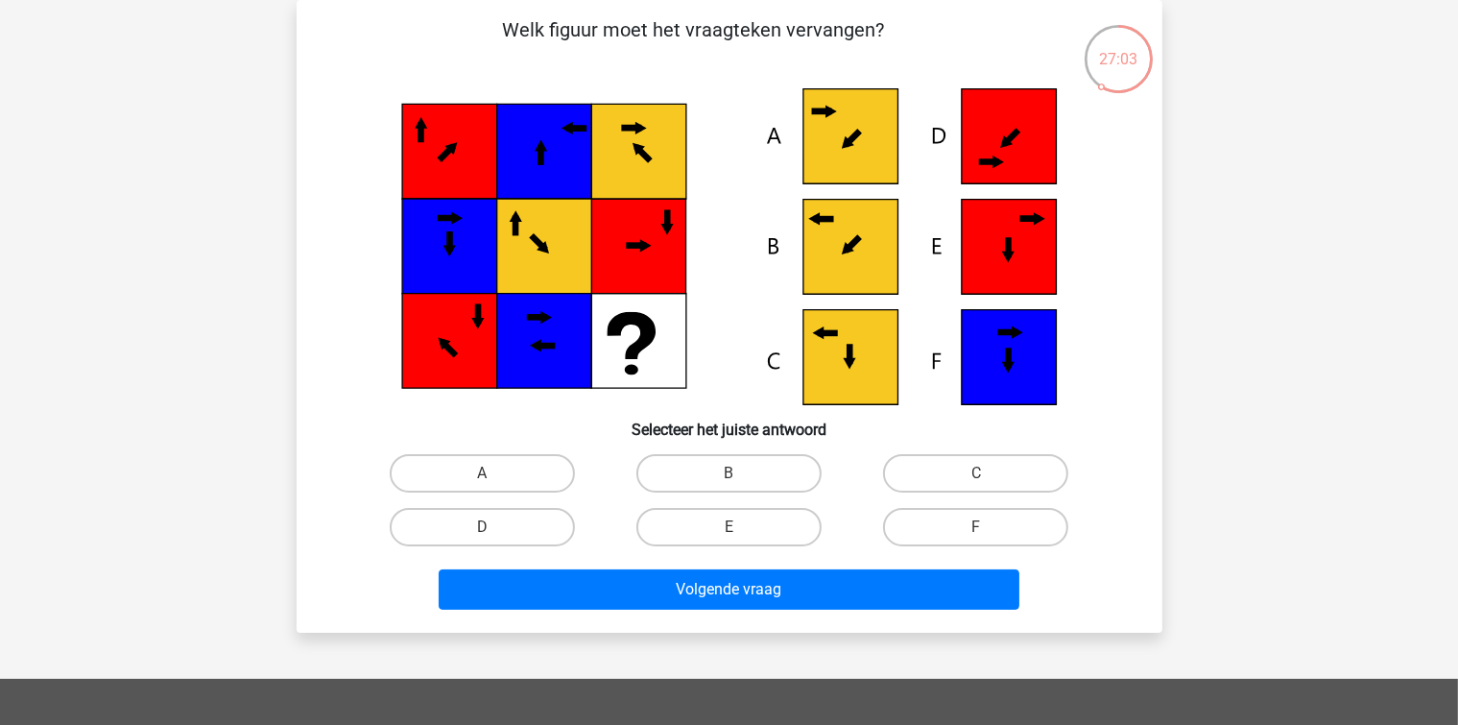
drag, startPoint x: 514, startPoint y: 290, endPoint x: 742, endPoint y: 195, distance: 246.5
click at [744, 194] on icon at bounding box center [730, 246] width 774 height 317
click at [704, 482] on label "B" at bounding box center [728, 473] width 185 height 38
click at [728, 482] on input "B" at bounding box center [734, 479] width 12 height 12
radio input "true"
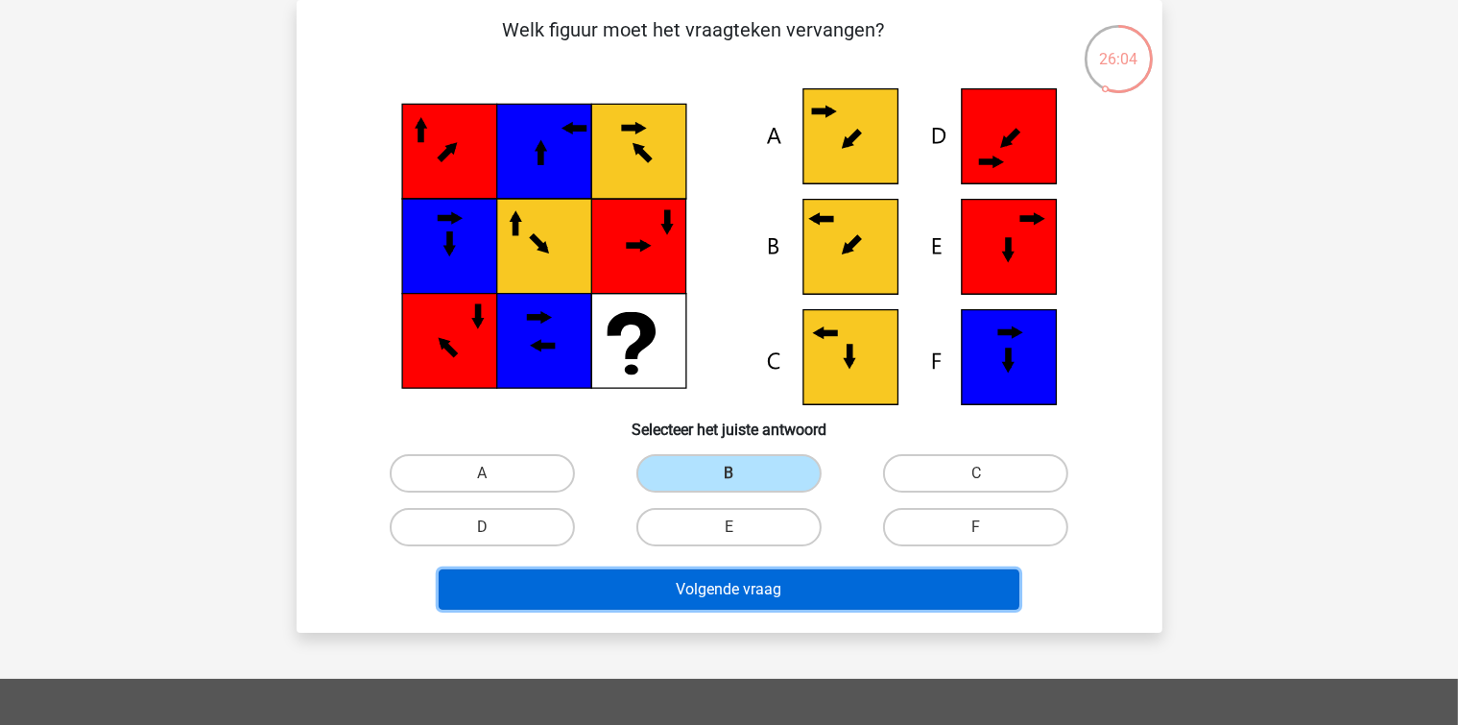
click at [706, 602] on button "Volgende vraag" at bounding box center [729, 589] width 581 height 40
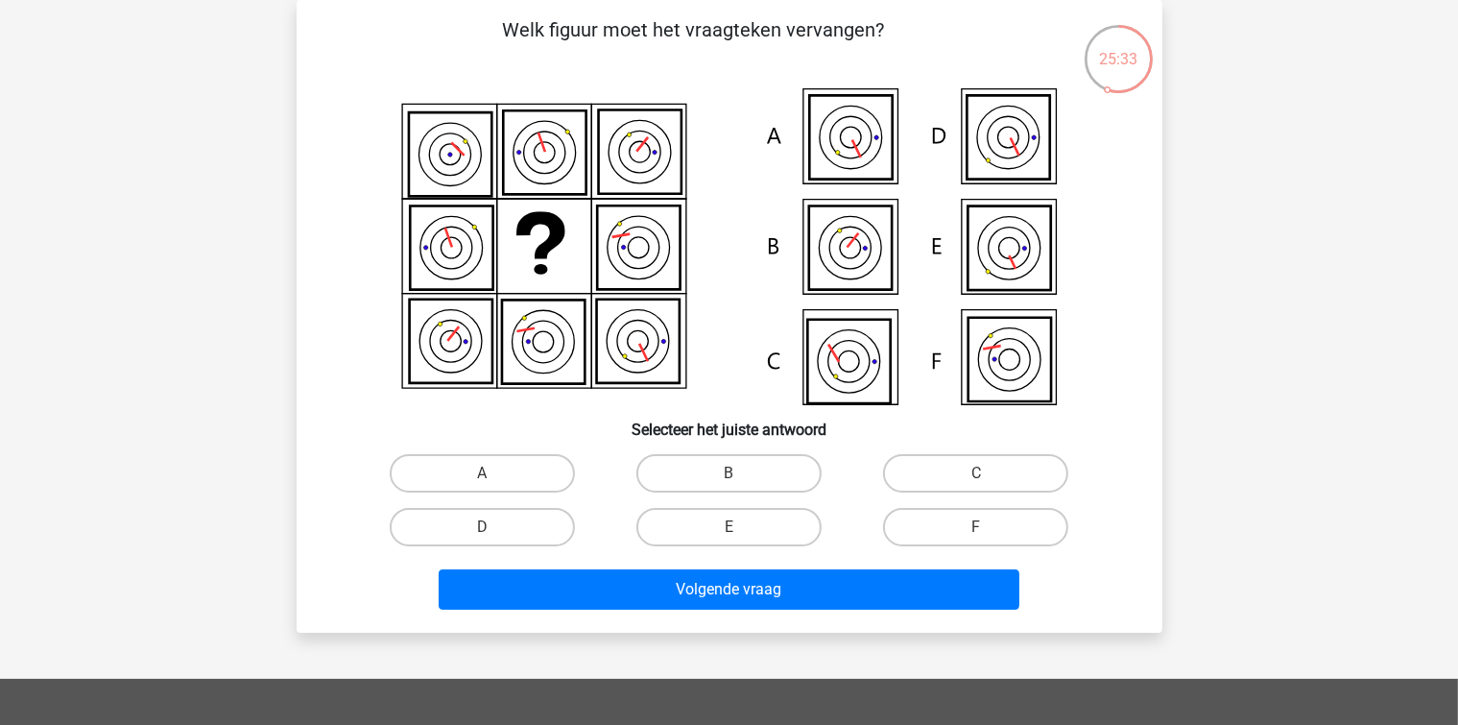
drag, startPoint x: 550, startPoint y: 257, endPoint x: 776, endPoint y: 186, distance: 236.5
click at [776, 186] on icon at bounding box center [730, 246] width 774 height 317
click at [682, 463] on label "B" at bounding box center [728, 473] width 185 height 38
click at [728, 473] on input "B" at bounding box center [734, 479] width 12 height 12
radio input "true"
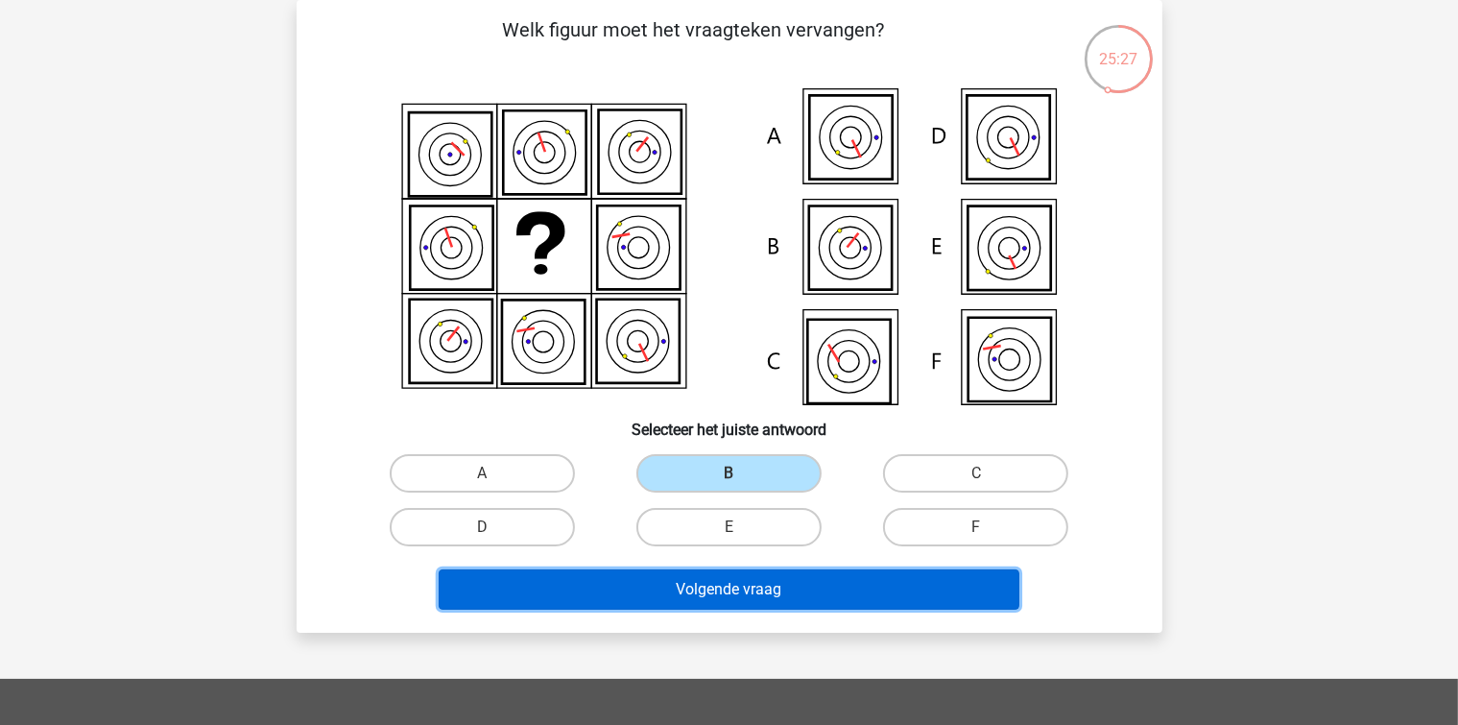
click at [637, 573] on button "Volgende vraag" at bounding box center [729, 589] width 581 height 40
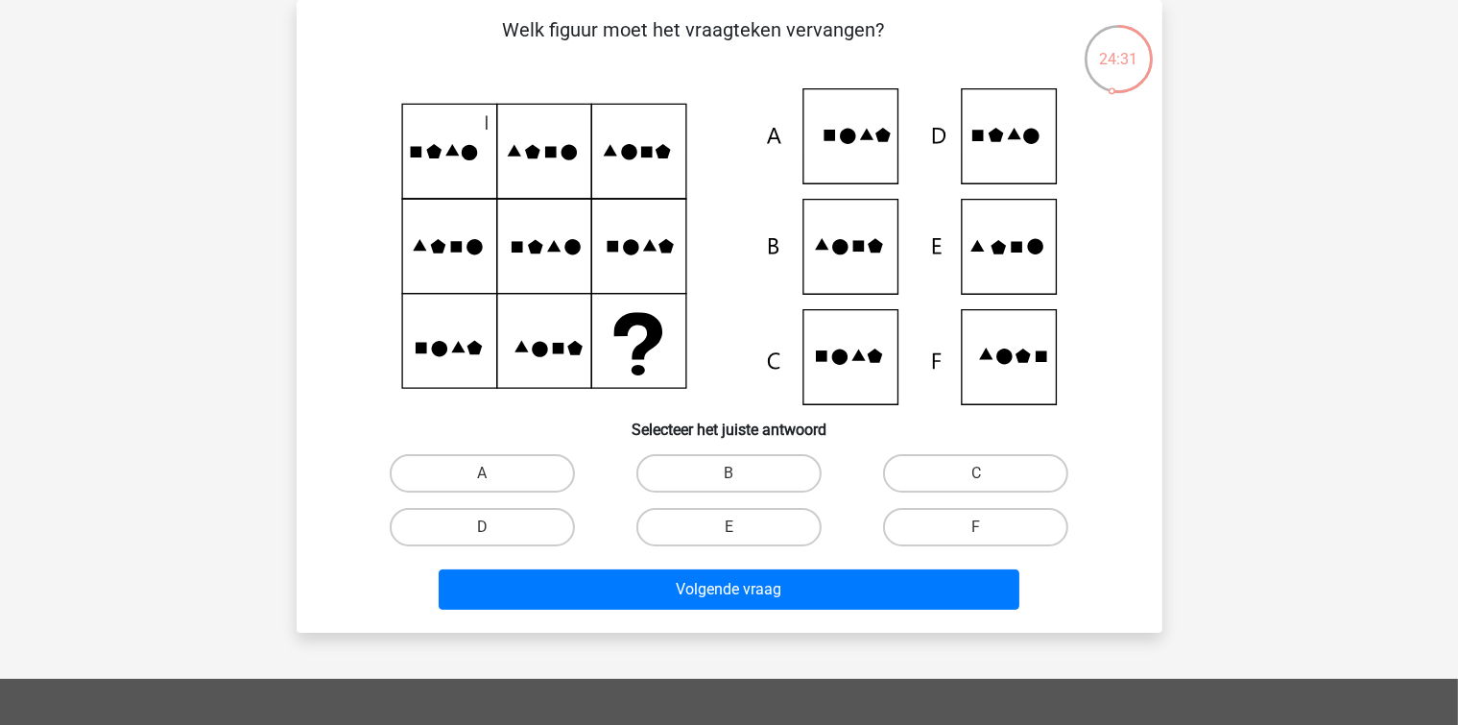
drag, startPoint x: 768, startPoint y: 529, endPoint x: 856, endPoint y: 443, distance: 122.9
click at [773, 528] on label "E" at bounding box center [728, 527] width 185 height 38
click at [741, 528] on input "E" at bounding box center [734, 533] width 12 height 12
radio input "true"
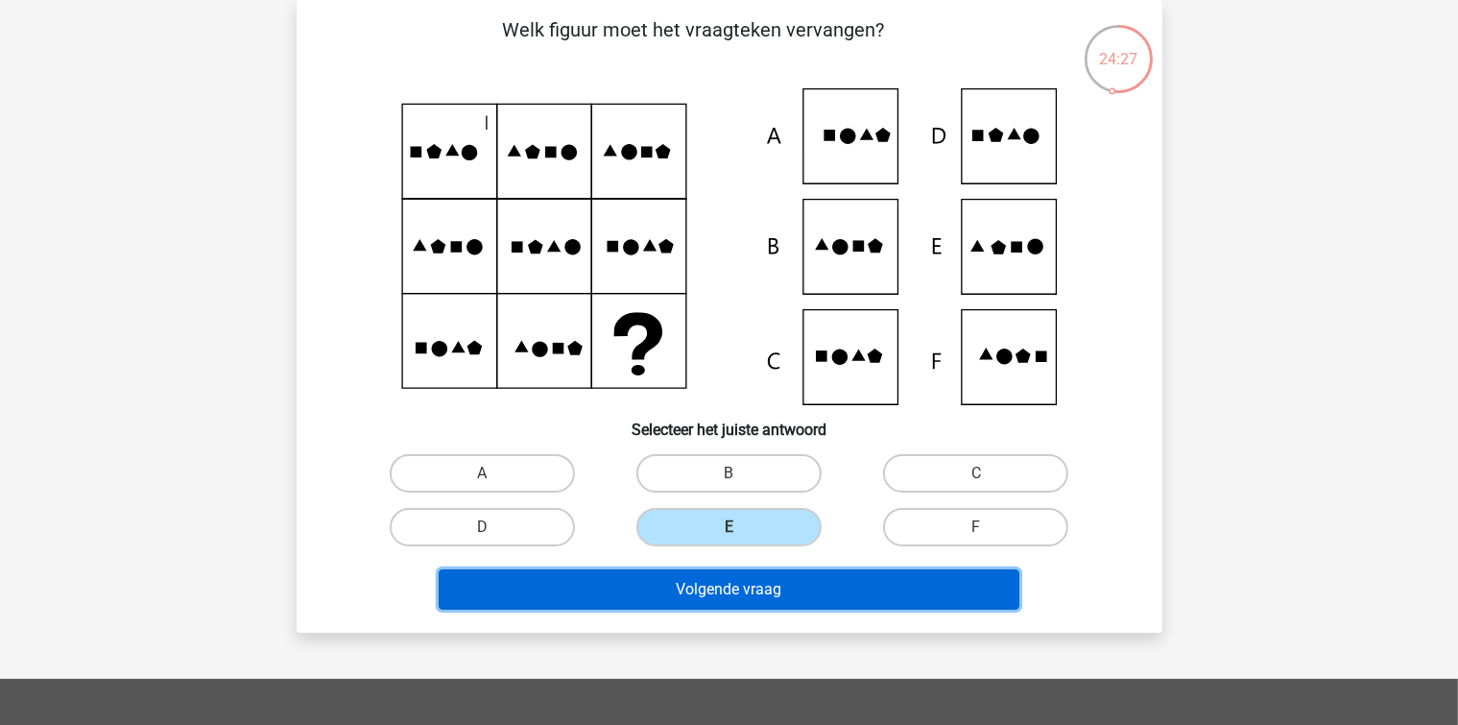
click at [810, 589] on button "Volgende vraag" at bounding box center [729, 589] width 581 height 40
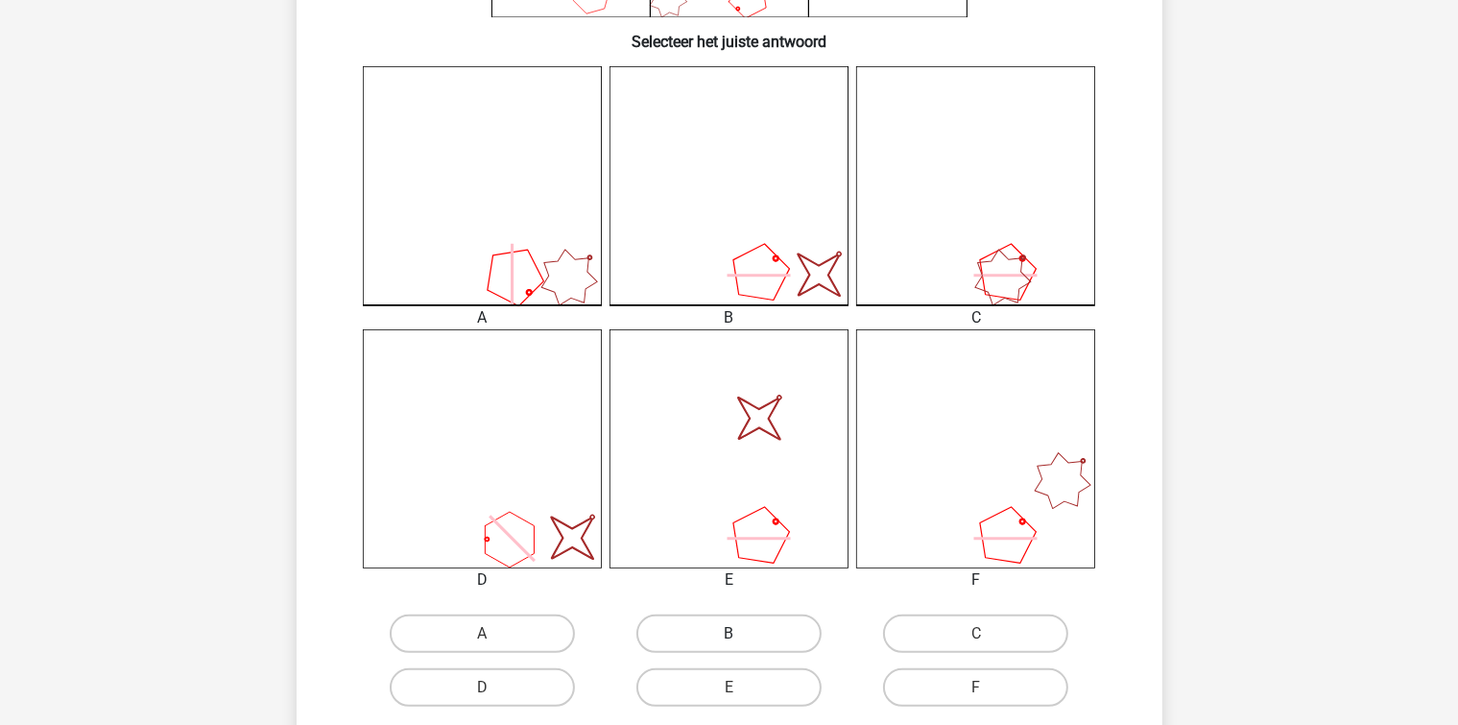
scroll to position [576, 0]
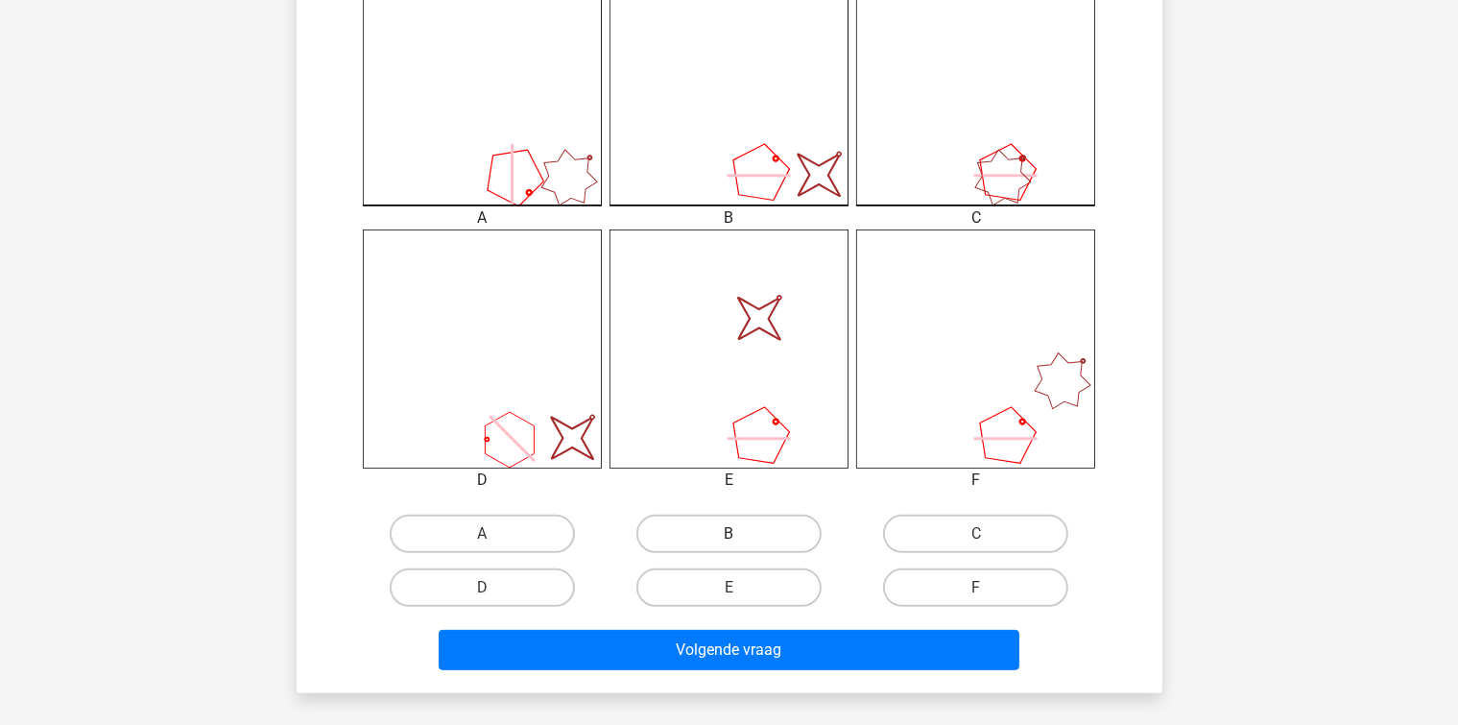
click at [695, 543] on label "B" at bounding box center [728, 533] width 185 height 38
click at [728, 543] on input "B" at bounding box center [734, 540] width 12 height 12
radio input "true"
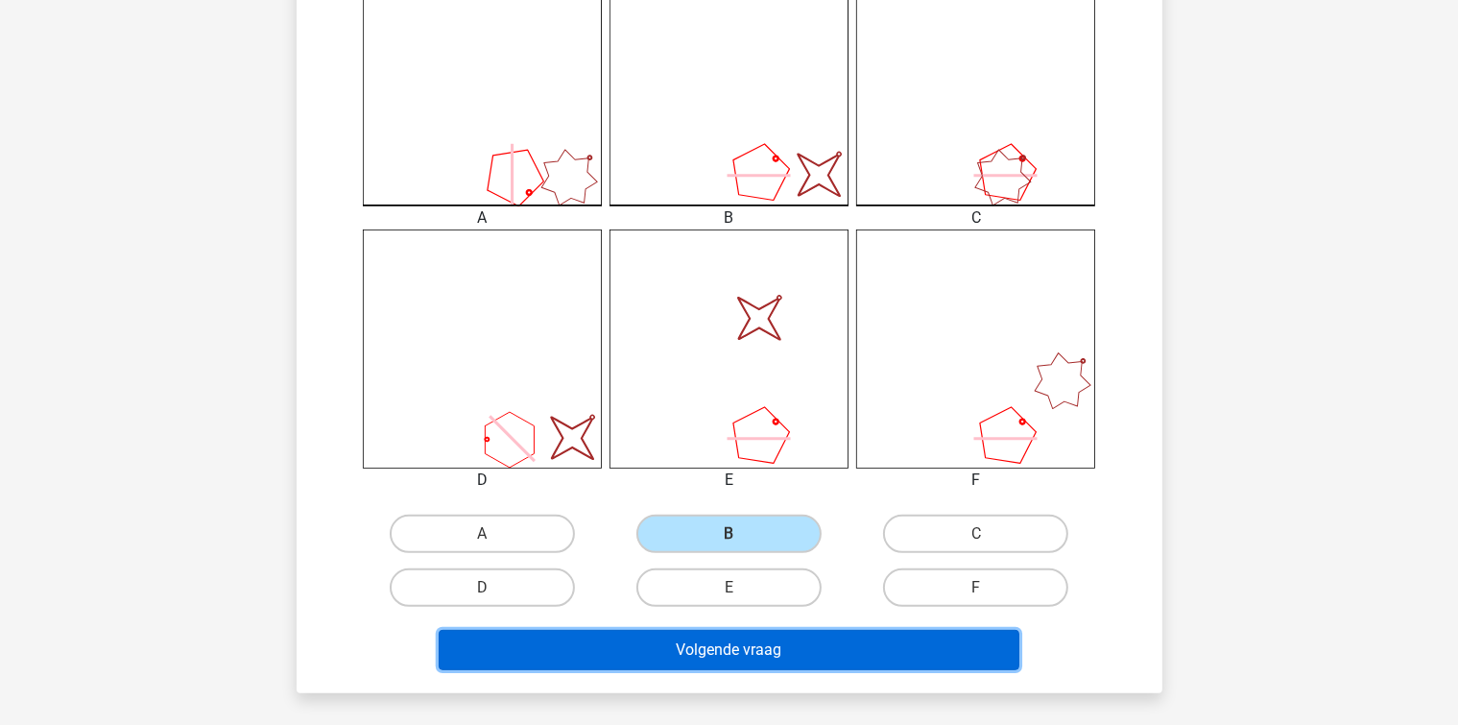
click at [716, 657] on button "Volgende vraag" at bounding box center [729, 650] width 581 height 40
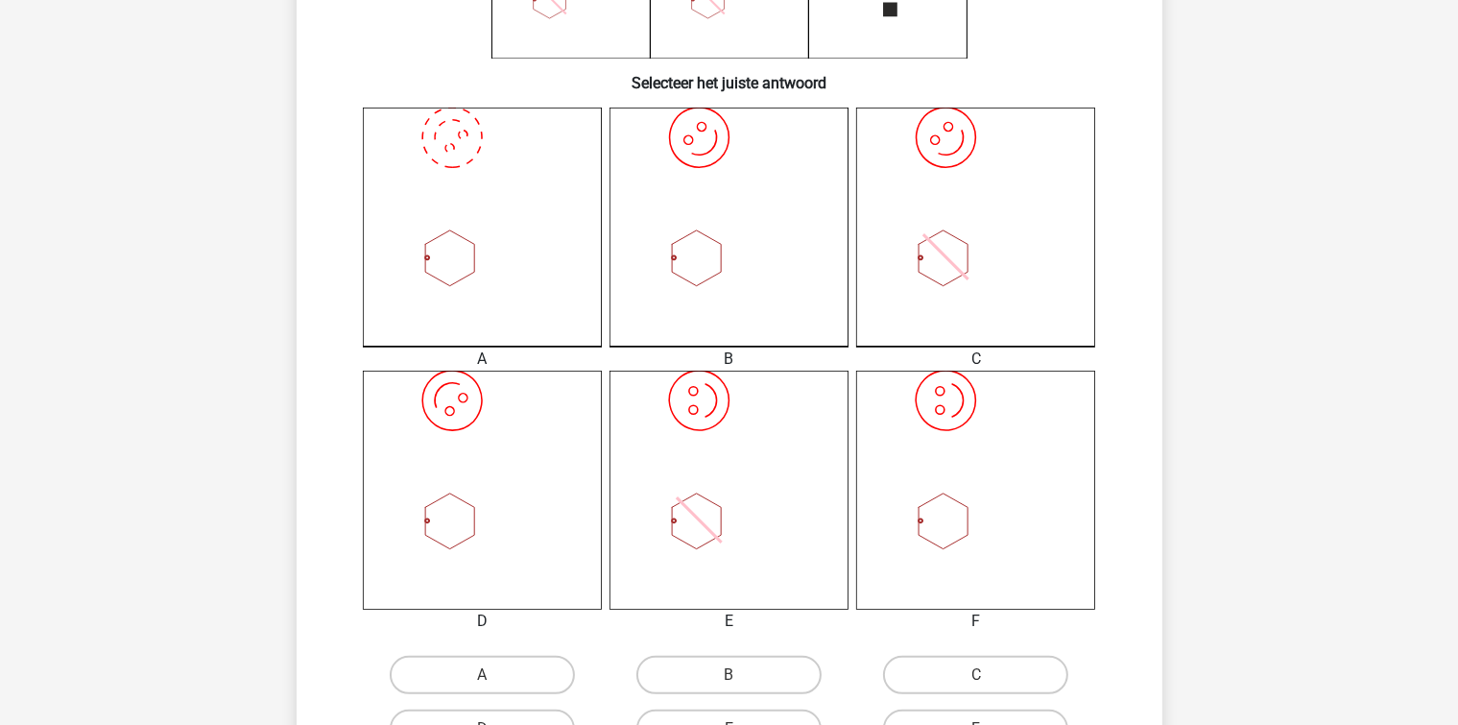
scroll to position [472, 0]
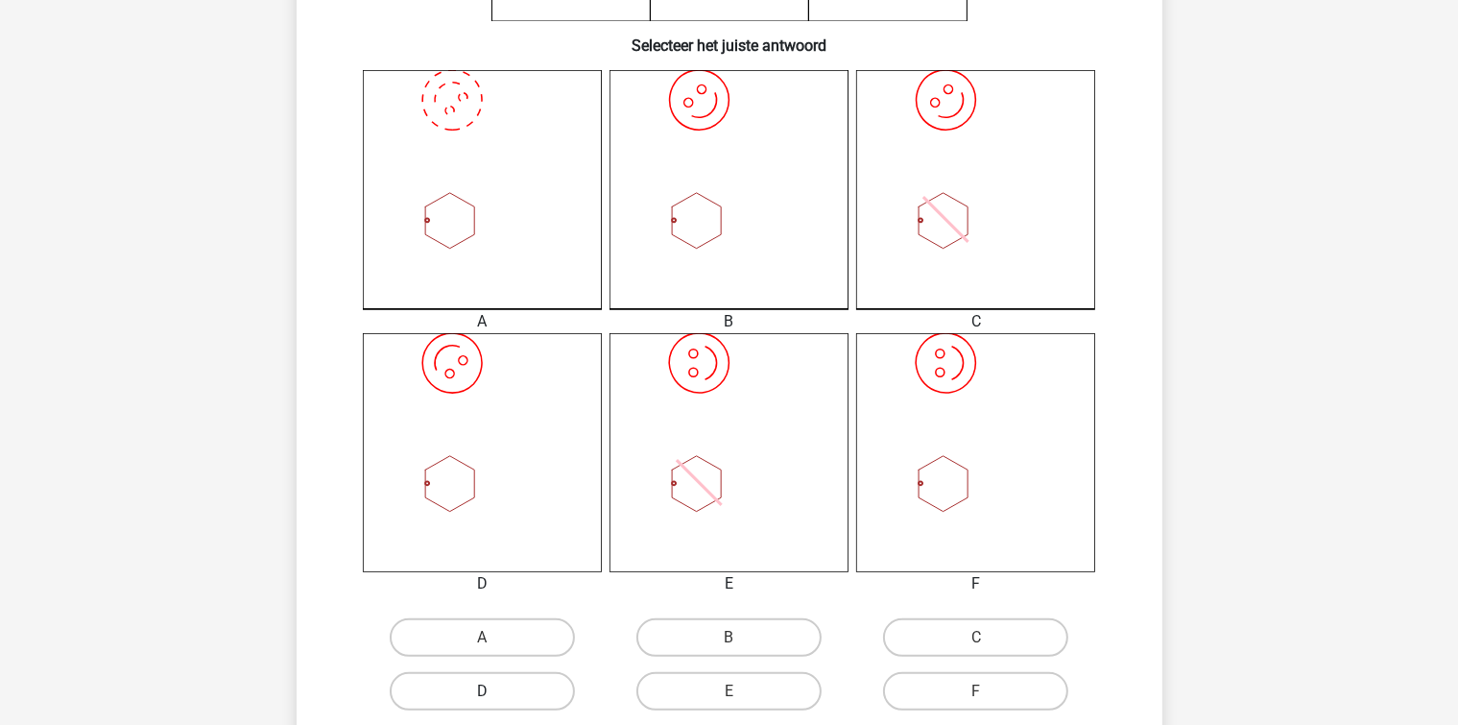
click at [512, 681] on label "D" at bounding box center [482, 691] width 185 height 38
click at [494, 691] on input "D" at bounding box center [488, 697] width 12 height 12
radio input "true"
click at [697, 656] on div "B" at bounding box center [729, 637] width 247 height 54
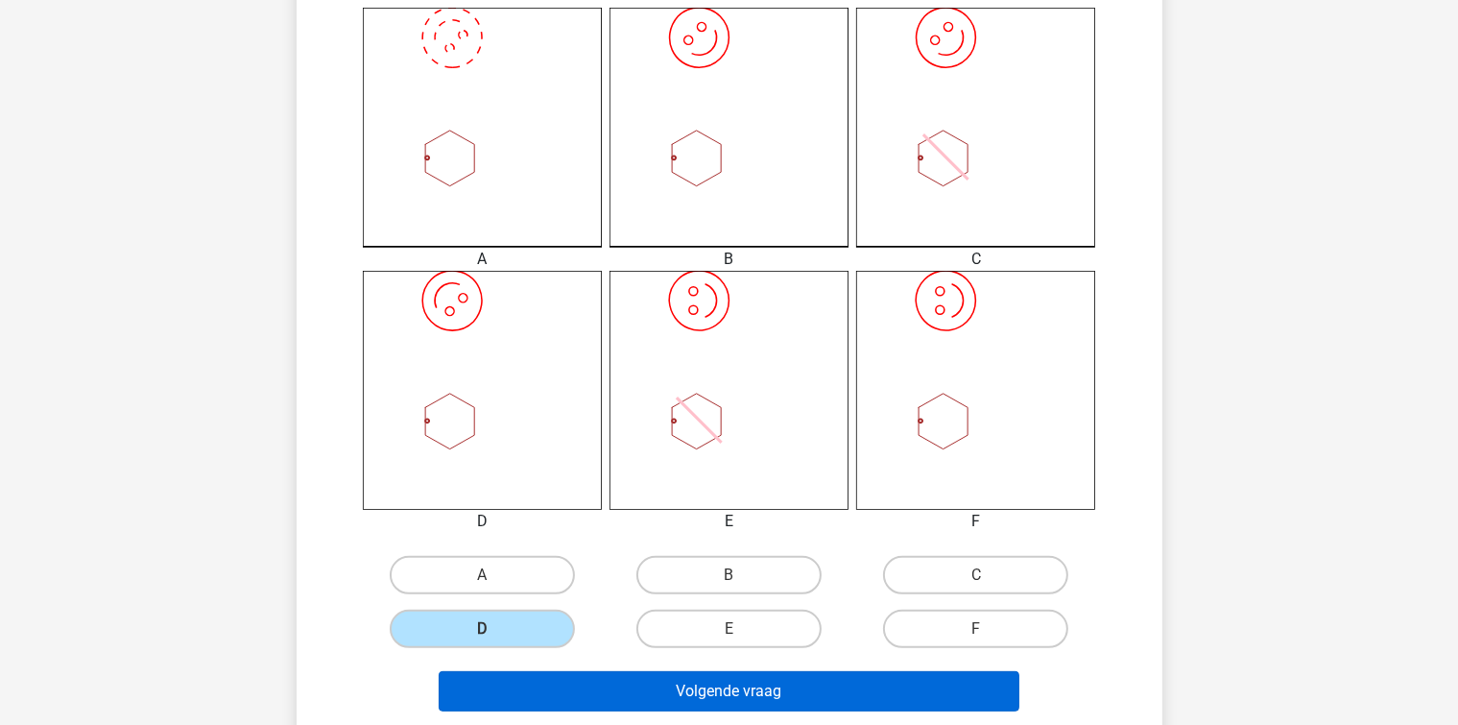
scroll to position [568, 0]
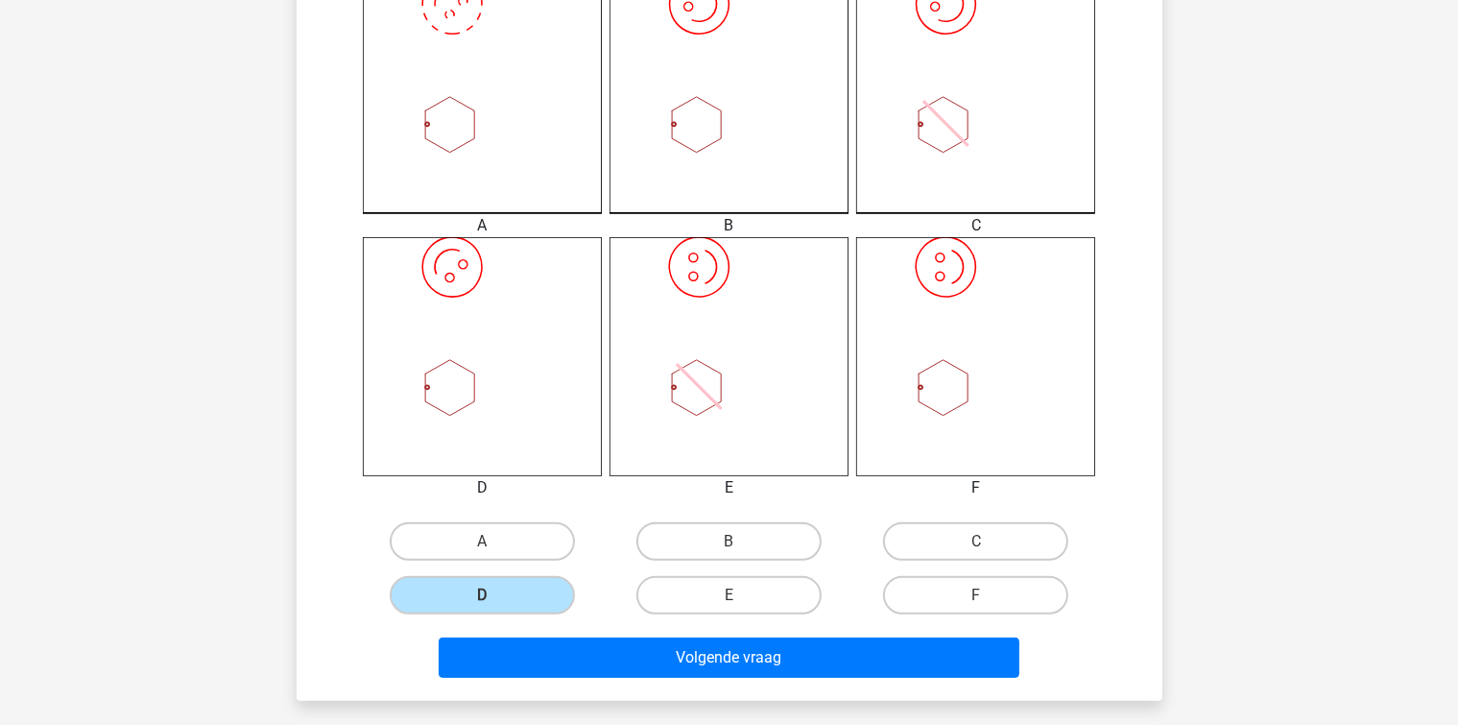
drag, startPoint x: 706, startPoint y: 541, endPoint x: 703, endPoint y: 566, distance: 25.2
click at [706, 544] on label "B" at bounding box center [728, 541] width 185 height 38
click at [728, 544] on input "B" at bounding box center [734, 547] width 12 height 12
radio input "true"
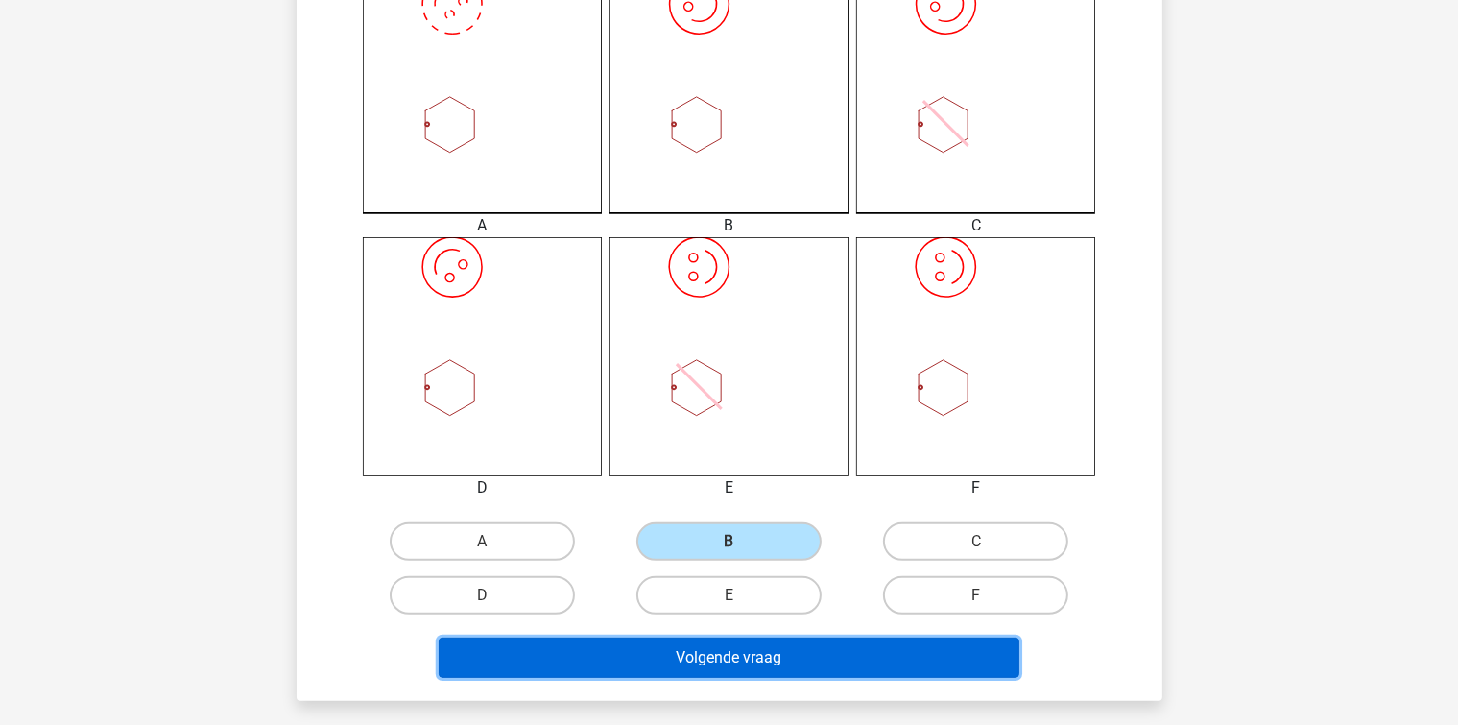
click at [704, 651] on button "Volgende vraag" at bounding box center [729, 657] width 581 height 40
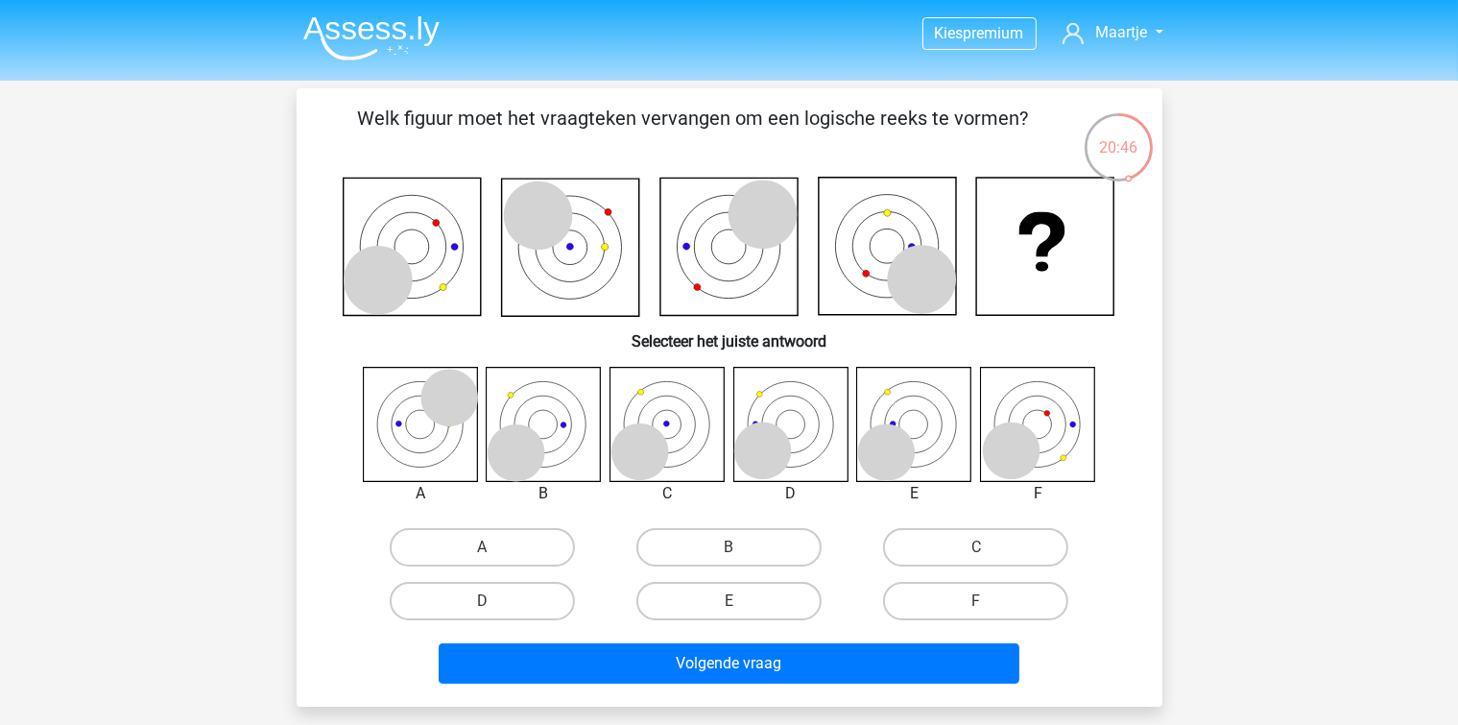
scroll to position [96, 0]
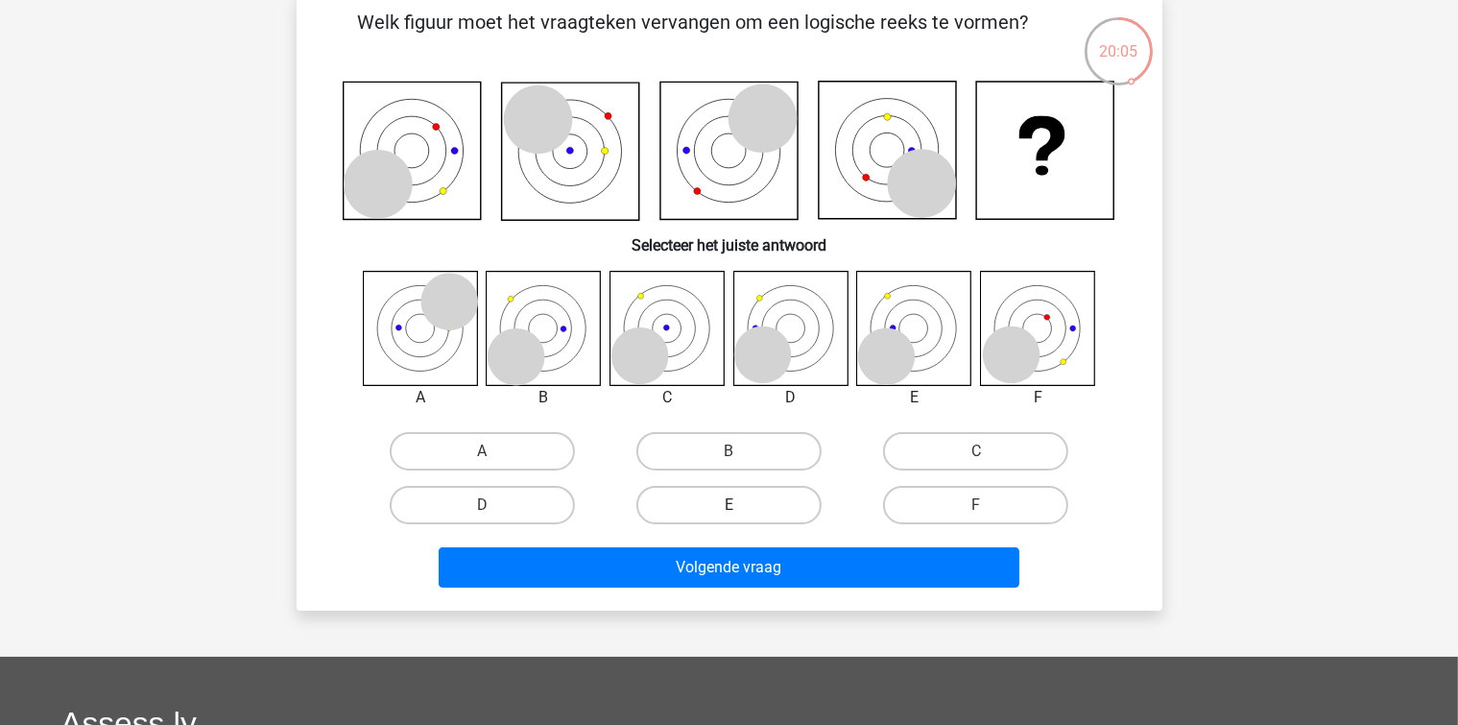
click at [750, 505] on label "E" at bounding box center [728, 505] width 185 height 38
click at [741, 505] on input "E" at bounding box center [734, 511] width 12 height 12
radio input "true"
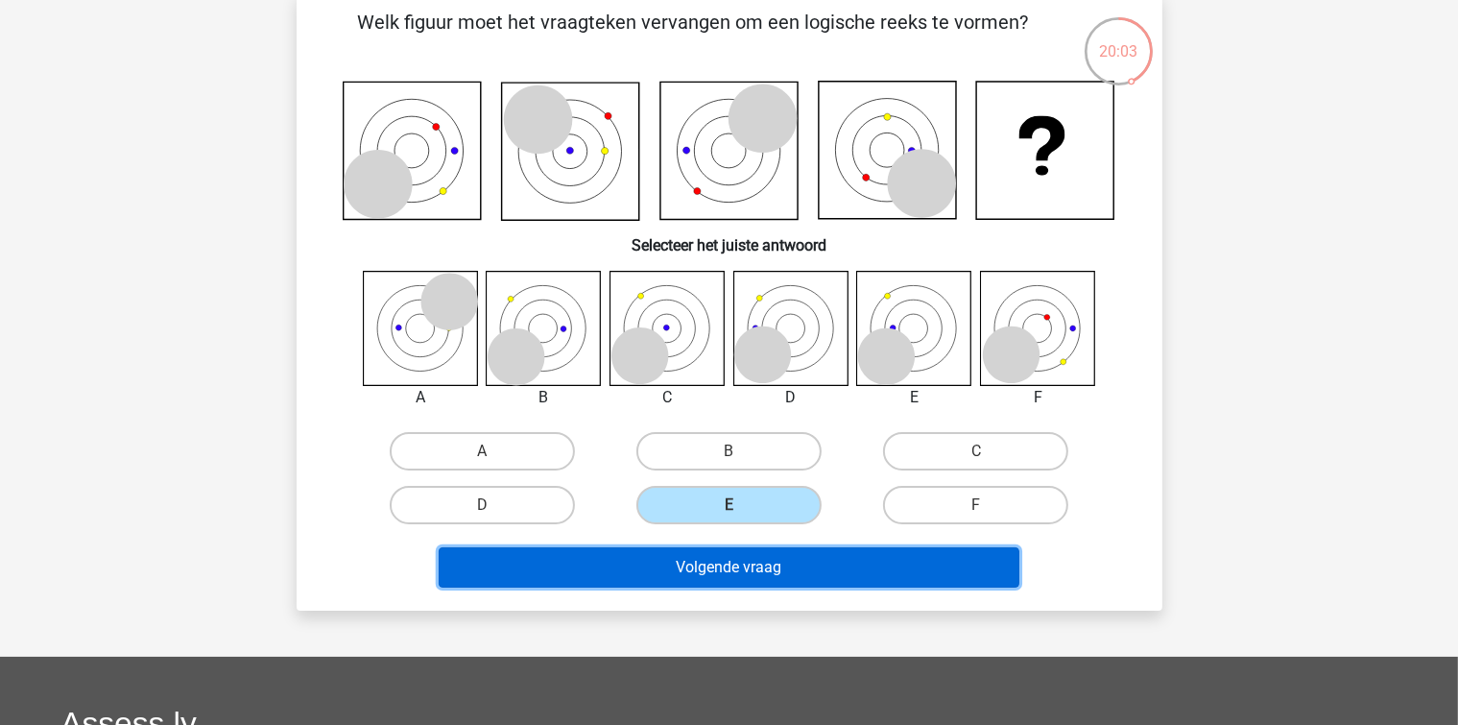
click at [782, 567] on button "Volgende vraag" at bounding box center [729, 567] width 581 height 40
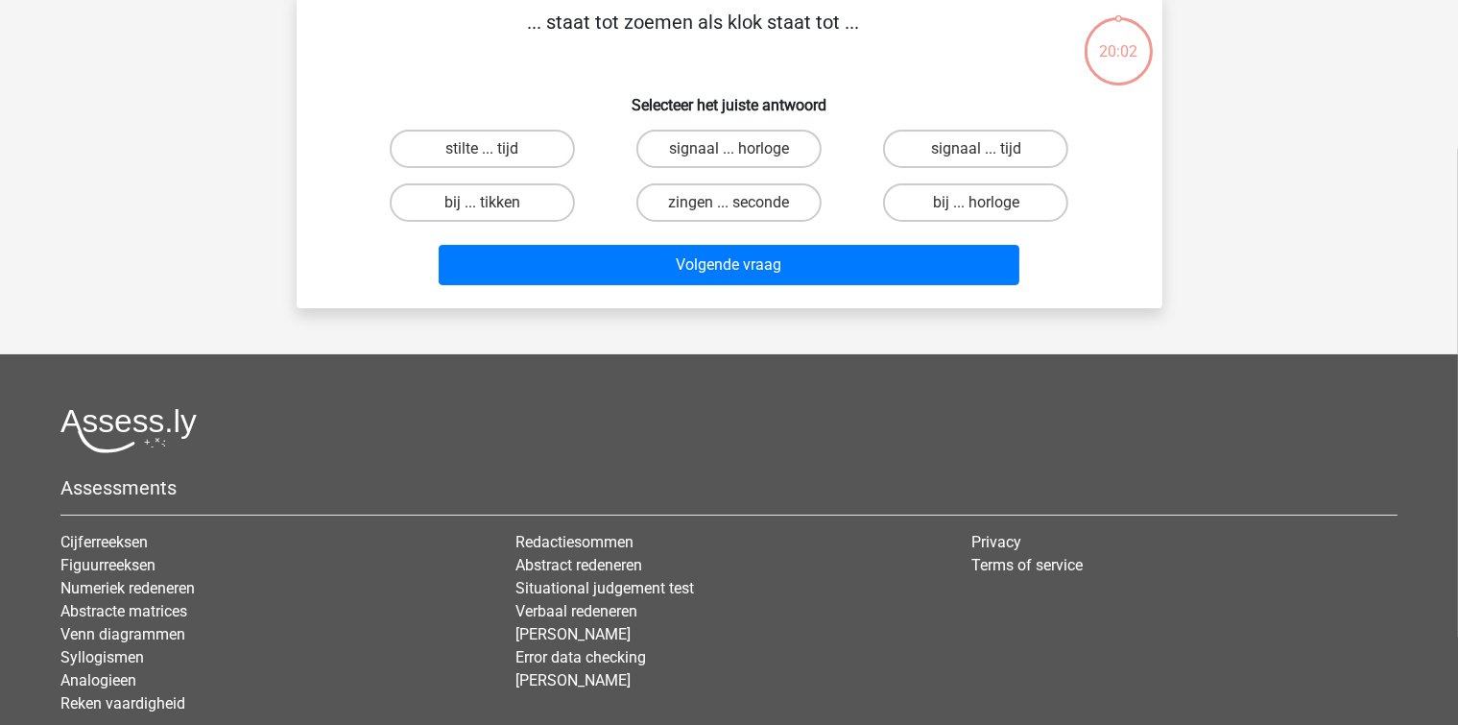
scroll to position [88, 0]
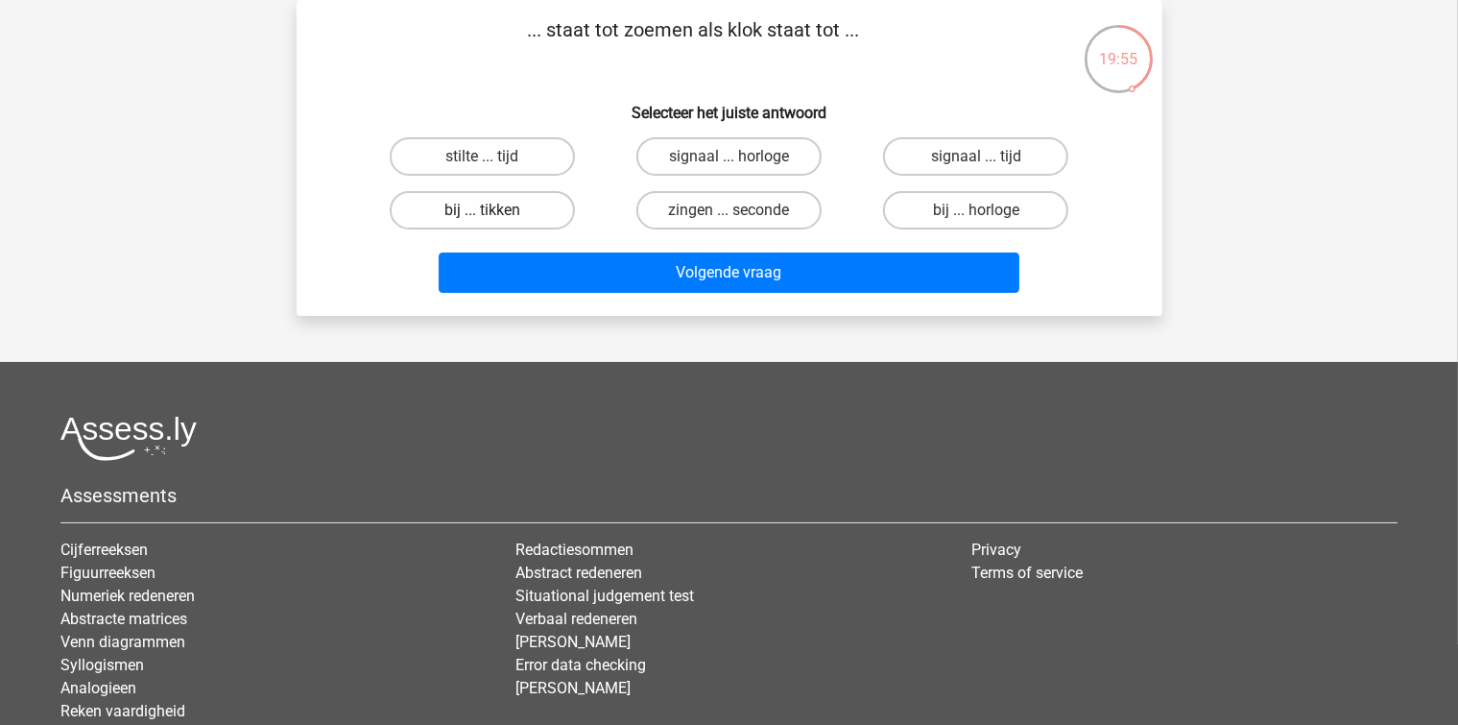
click at [558, 207] on label "bij ... tikken" at bounding box center [482, 210] width 185 height 38
click at [494, 210] on input "bij ... tikken" at bounding box center [488, 216] width 12 height 12
radio input "true"
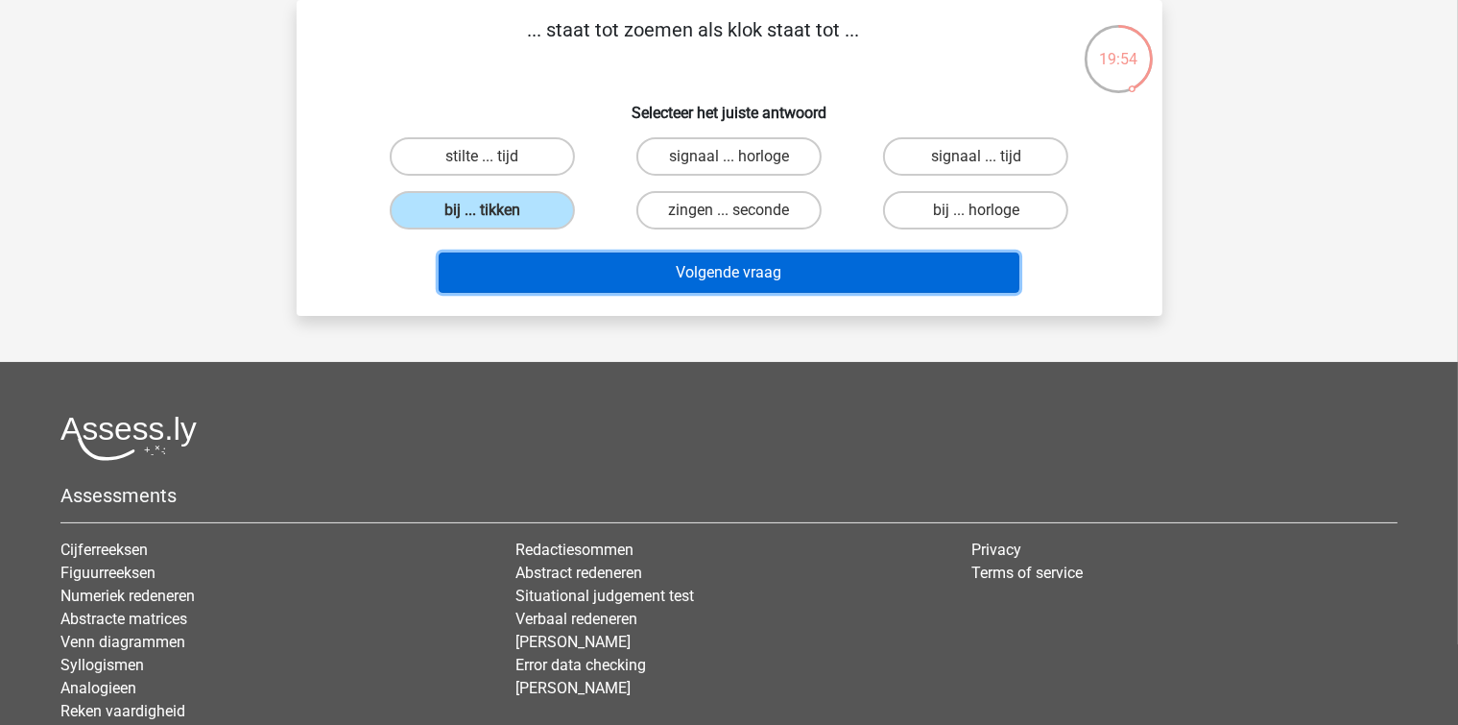
click at [574, 258] on button "Volgende vraag" at bounding box center [729, 272] width 581 height 40
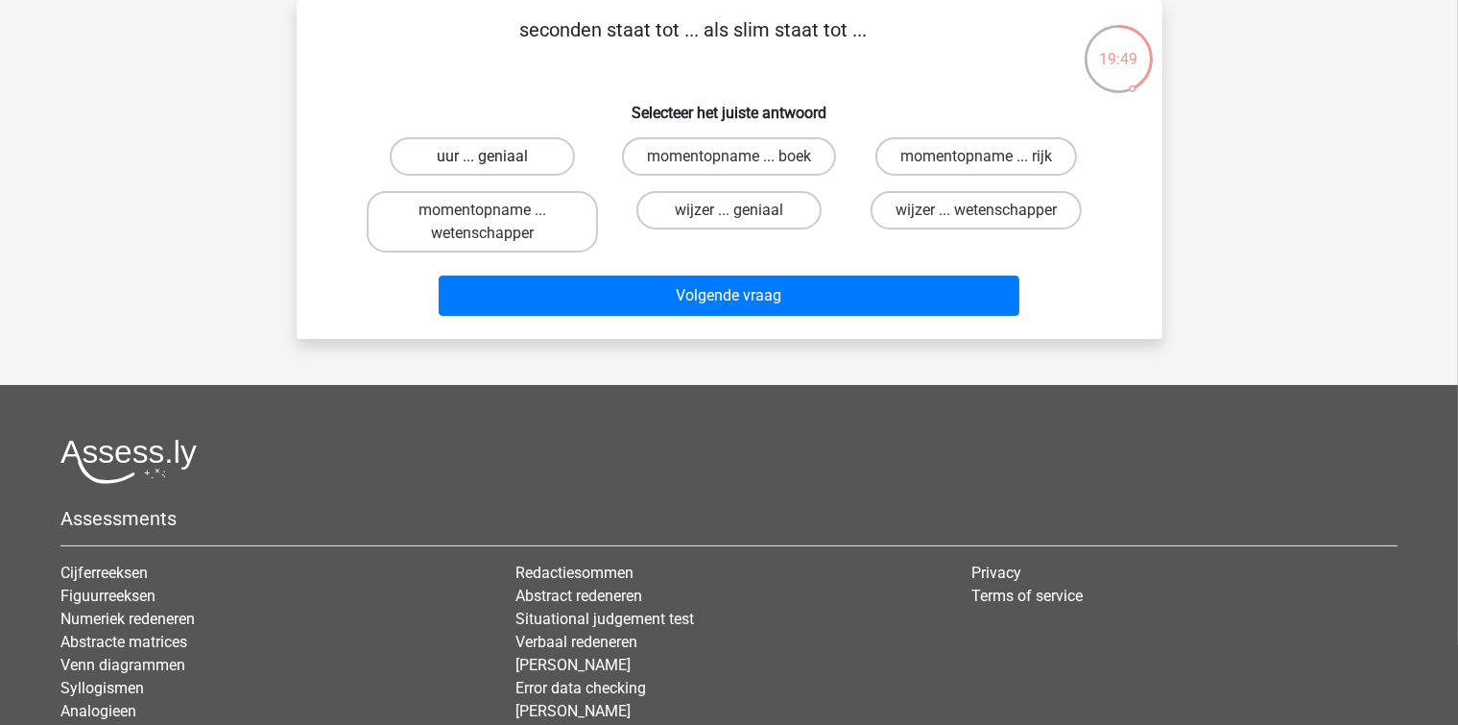
click at [530, 163] on label "uur ... geniaal" at bounding box center [482, 156] width 185 height 38
click at [494, 163] on input "uur ... geniaal" at bounding box center [488, 162] width 12 height 12
radio input "true"
click at [568, 256] on div "momentopname ... wetenschapper" at bounding box center [482, 221] width 247 height 77
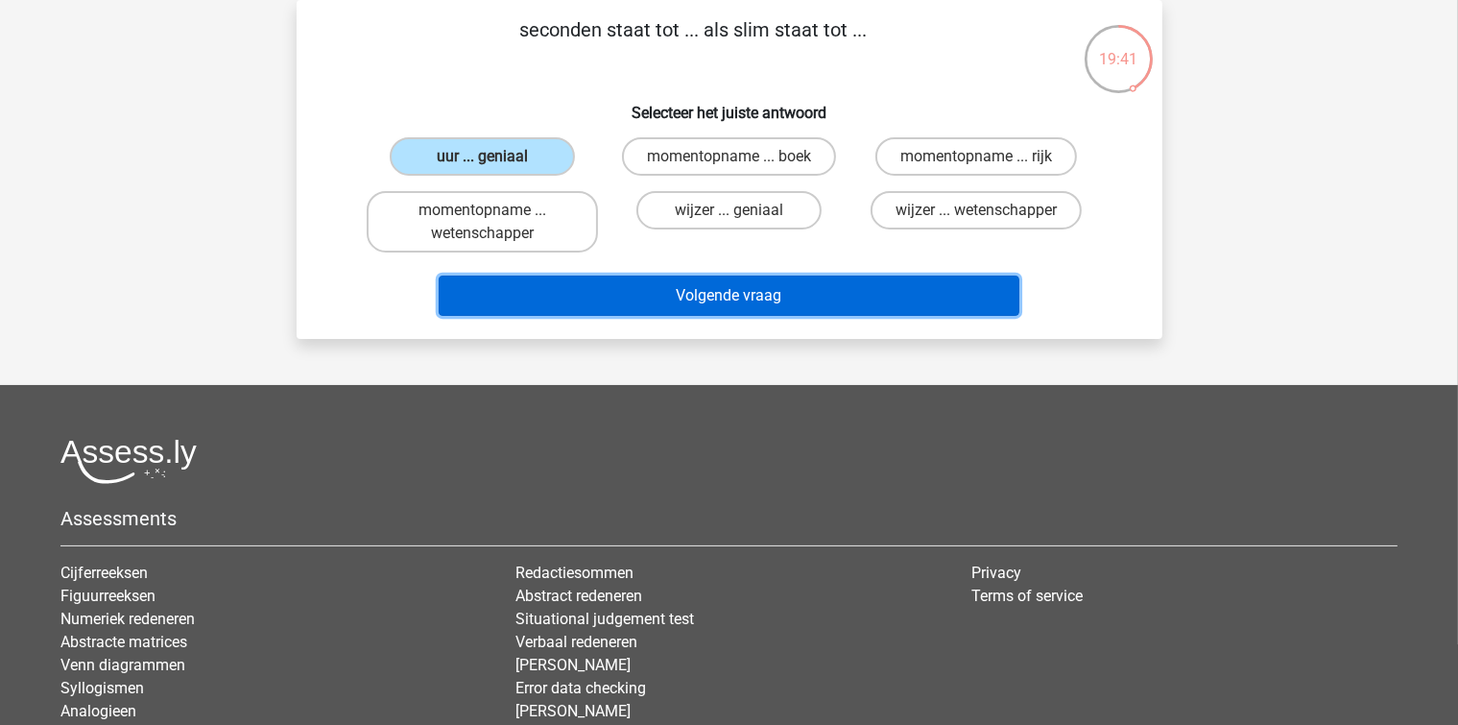
click at [596, 283] on button "Volgende vraag" at bounding box center [729, 295] width 581 height 40
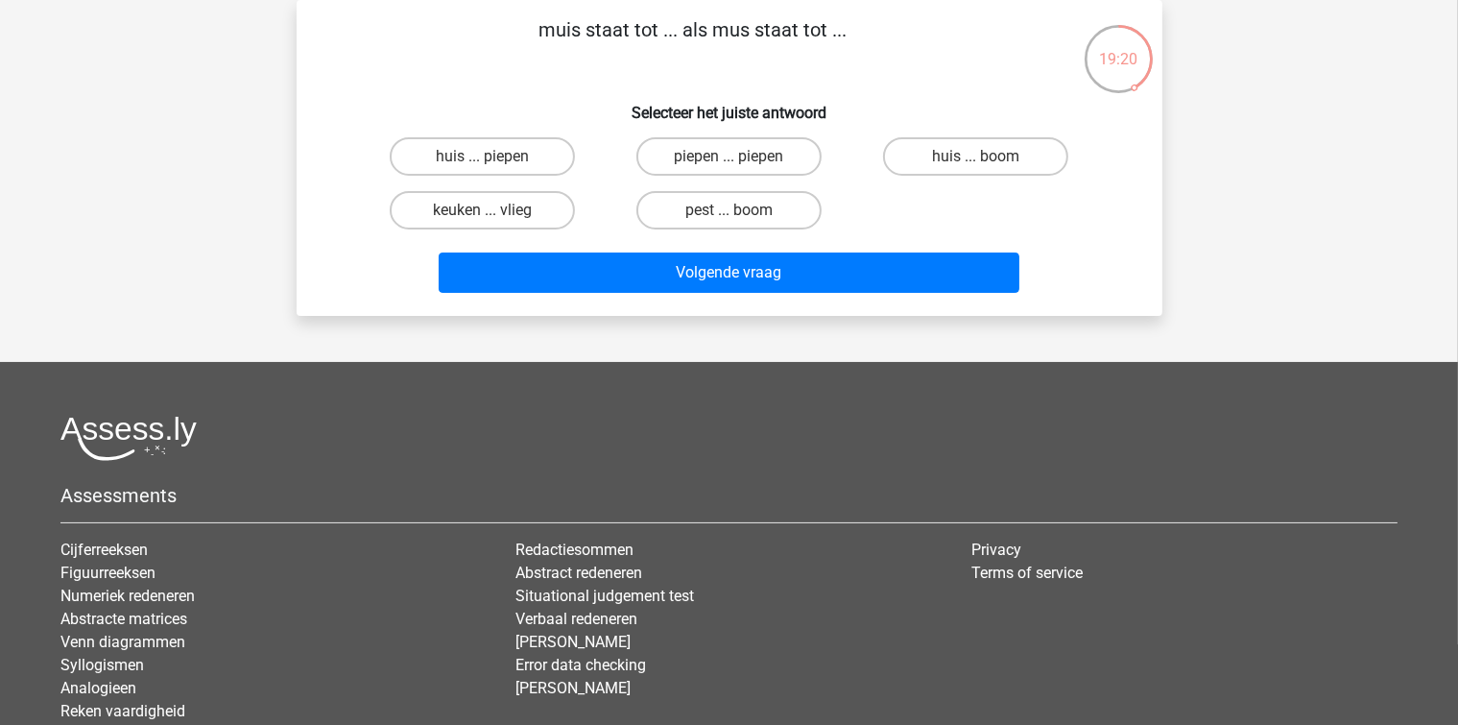
drag, startPoint x: 902, startPoint y: 164, endPoint x: 896, endPoint y: 195, distance: 31.2
click at [902, 165] on label "huis ... boom" at bounding box center [975, 156] width 185 height 38
click at [976, 165] on input "huis ... boom" at bounding box center [982, 162] width 12 height 12
radio input "true"
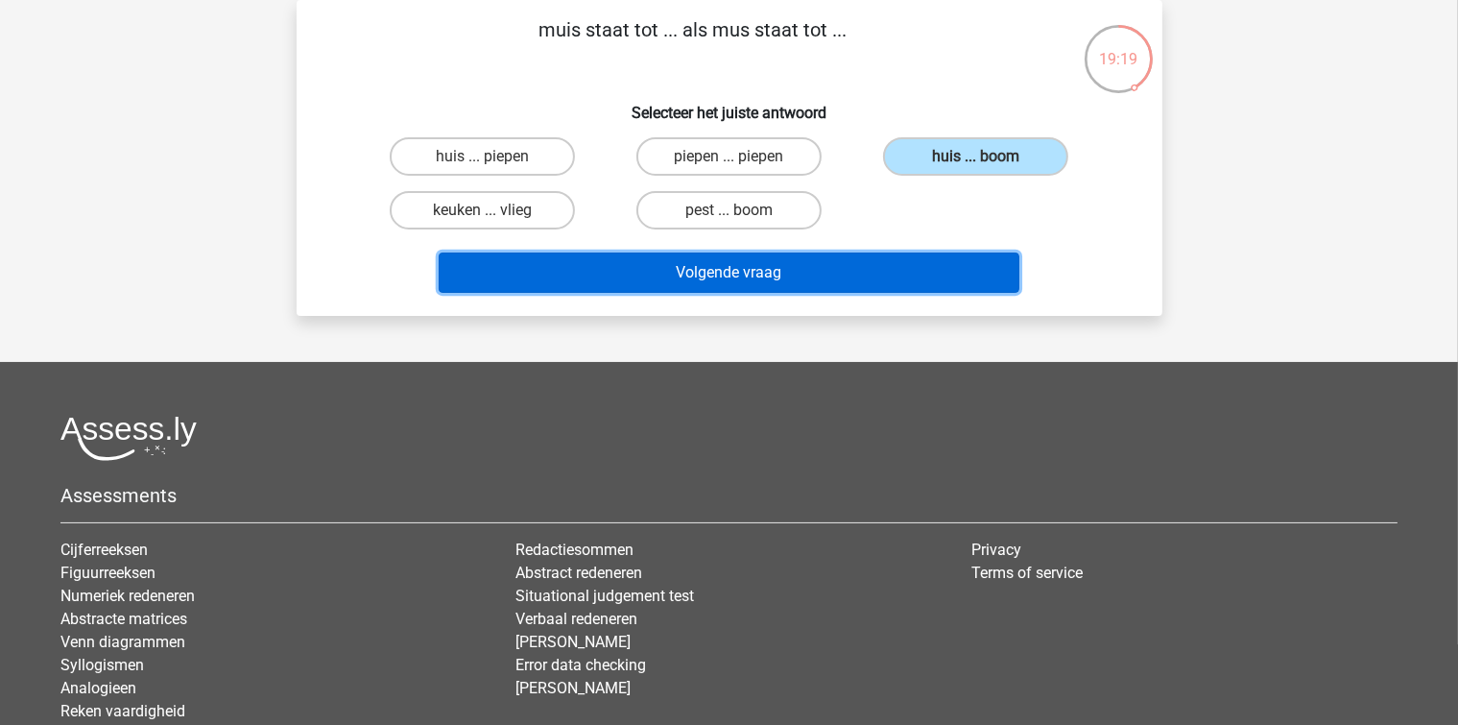
click at [890, 255] on button "Volgende vraag" at bounding box center [729, 272] width 581 height 40
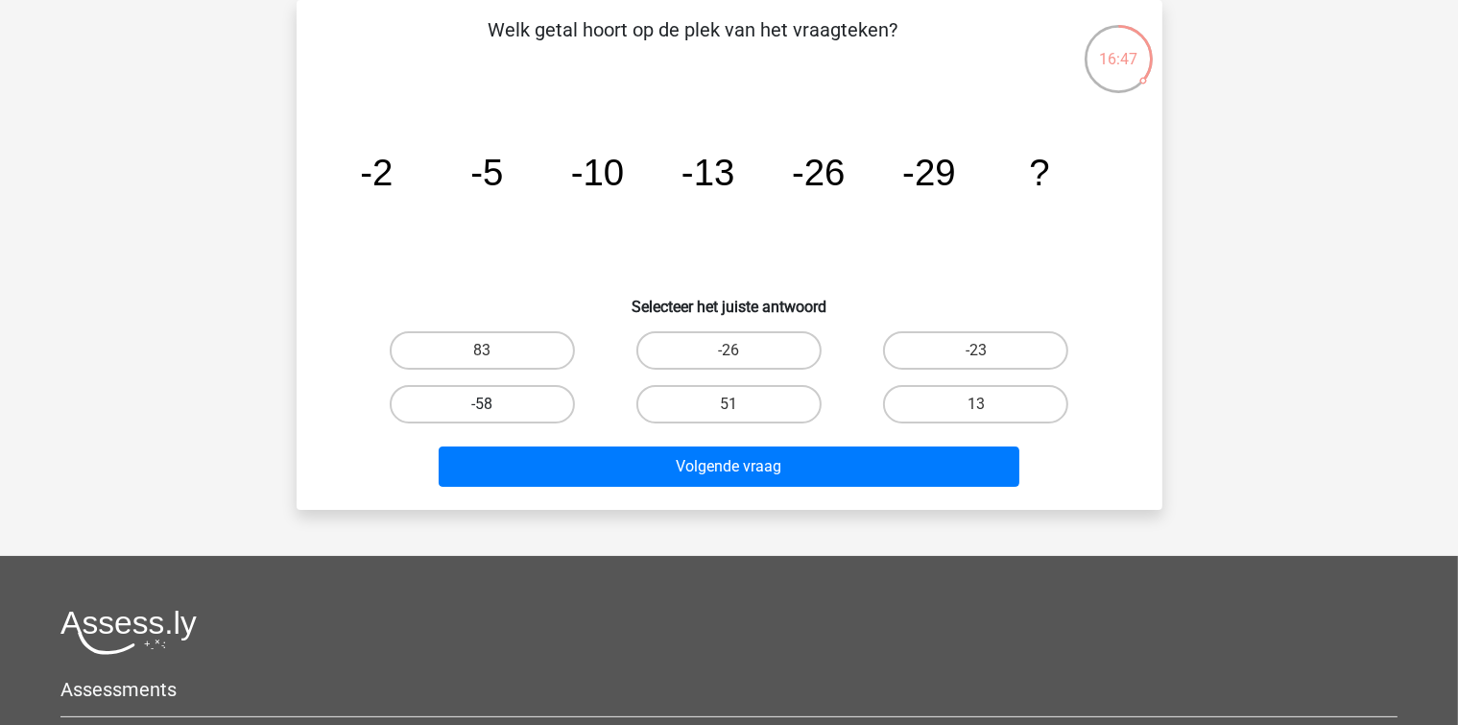
click at [543, 401] on label "-58" at bounding box center [482, 404] width 185 height 38
click at [494, 404] on input "-58" at bounding box center [488, 410] width 12 height 12
radio input "true"
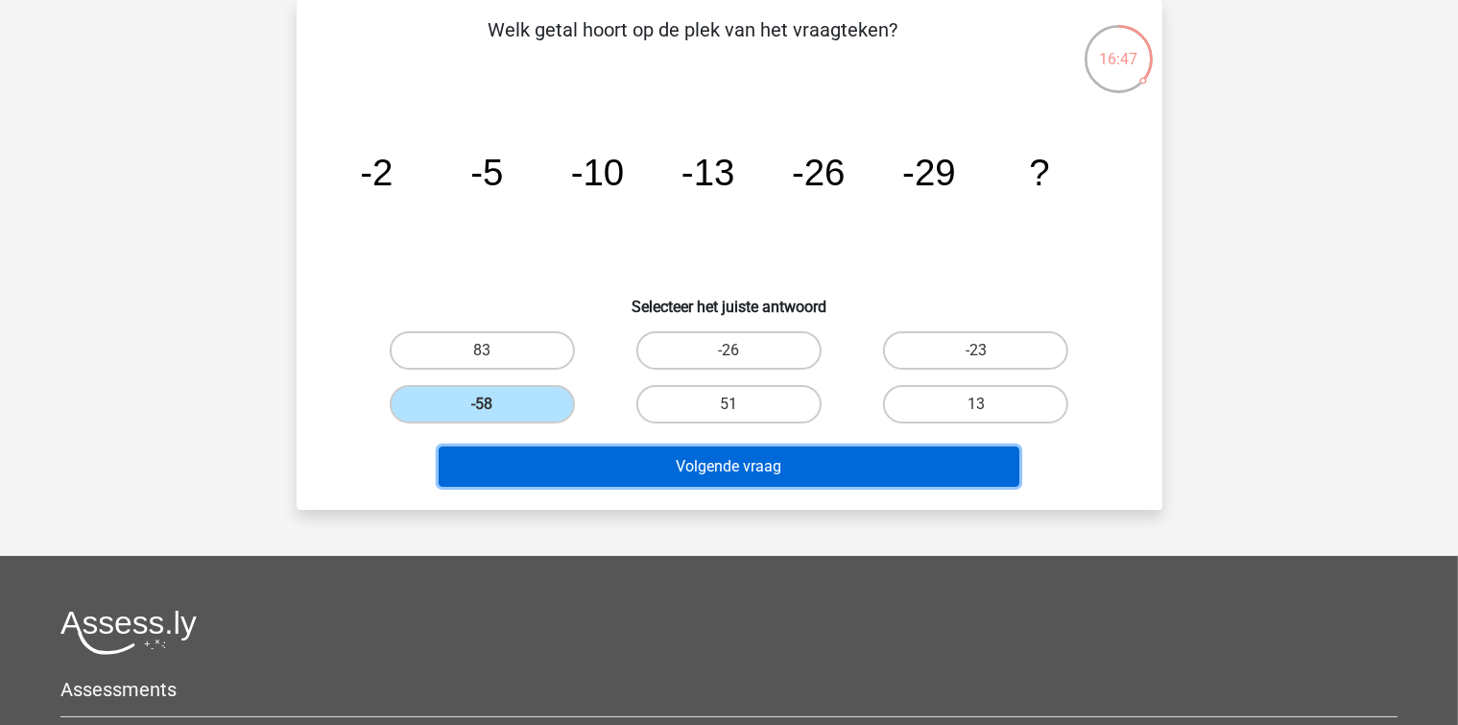
click at [628, 482] on button "Volgende vraag" at bounding box center [729, 466] width 581 height 40
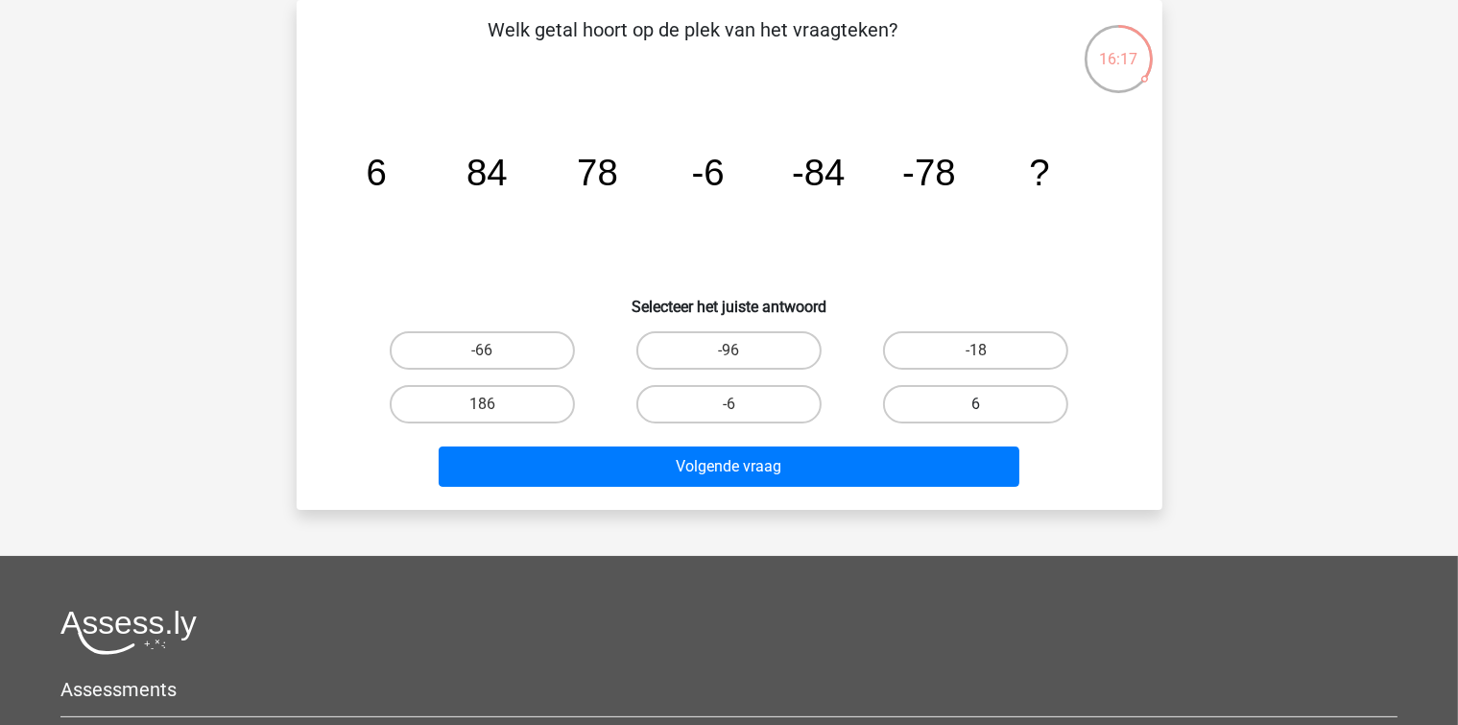
click at [931, 401] on label "6" at bounding box center [975, 404] width 185 height 38
click at [976, 404] on input "6" at bounding box center [982, 410] width 12 height 12
radio input "true"
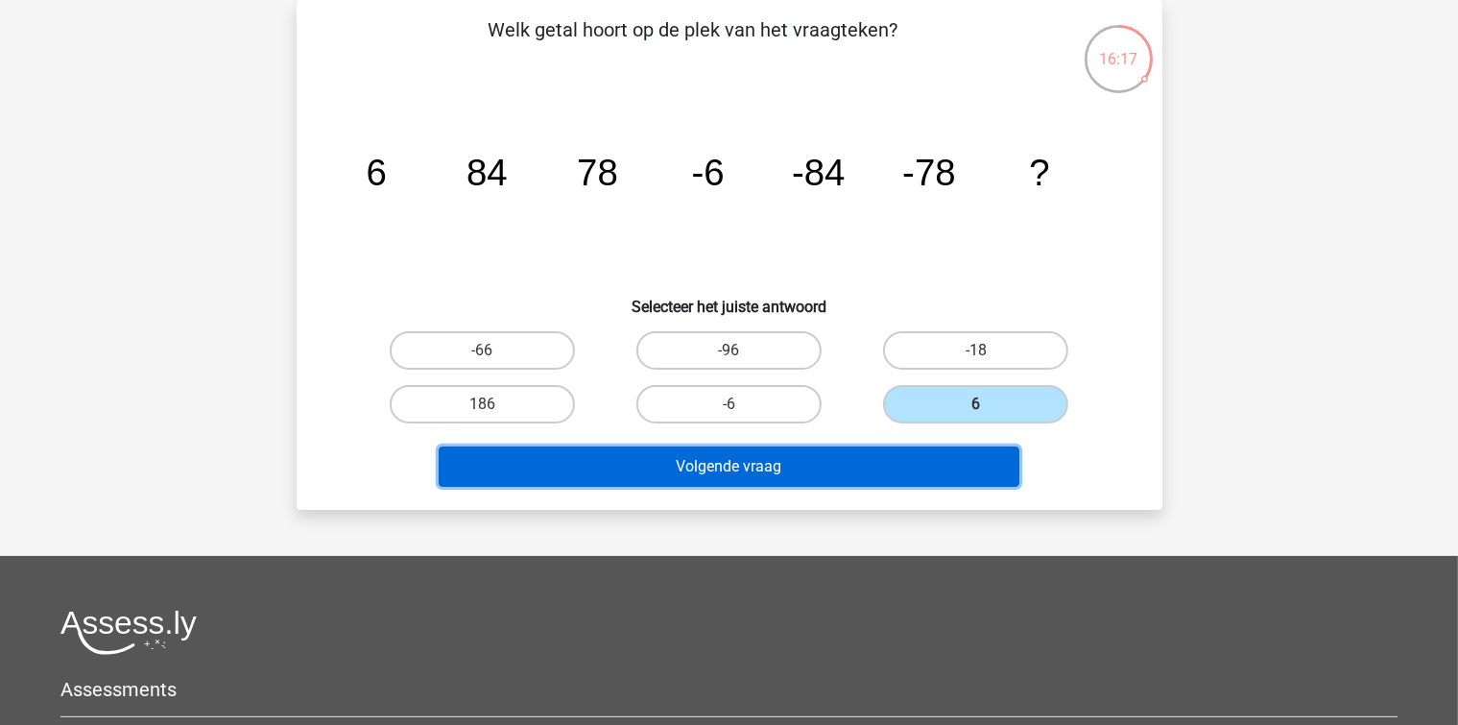
click at [860, 466] on button "Volgende vraag" at bounding box center [729, 466] width 581 height 40
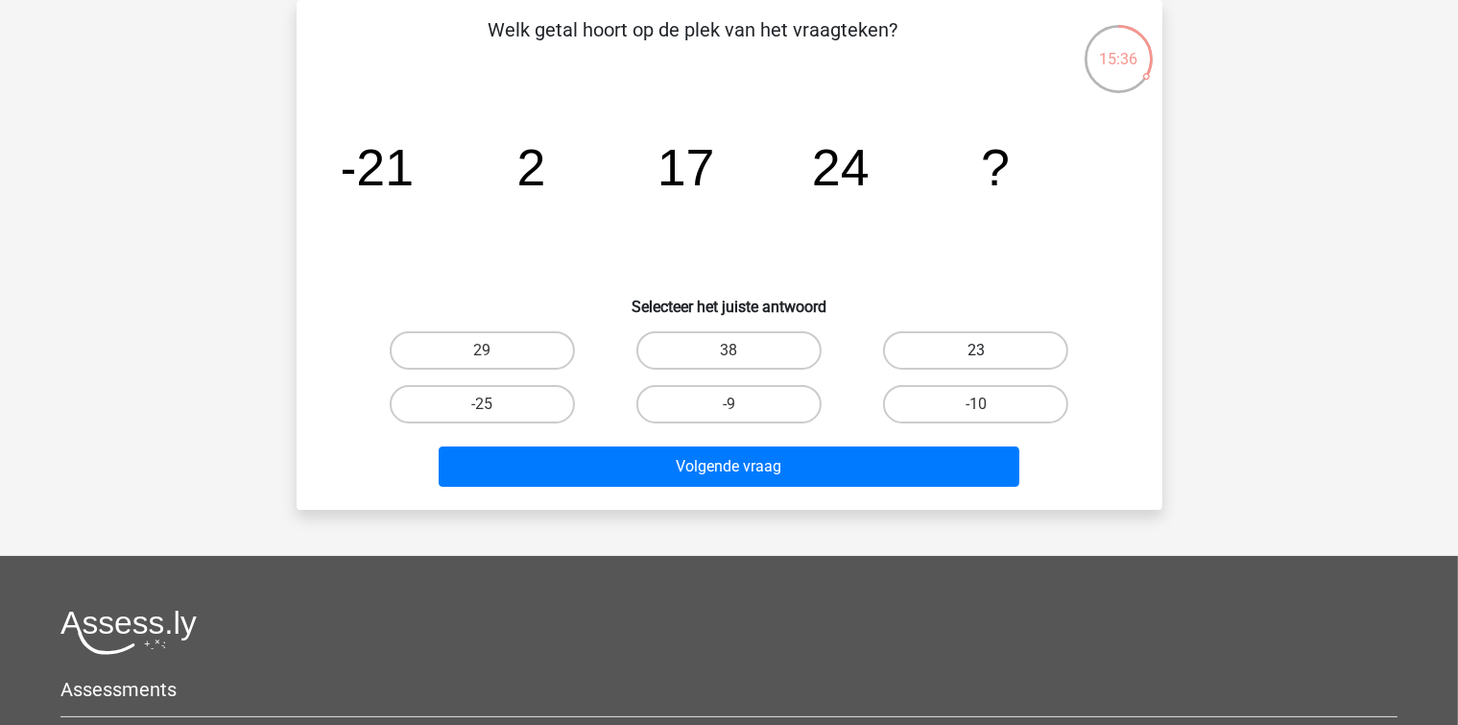
drag, startPoint x: 914, startPoint y: 363, endPoint x: 881, endPoint y: 413, distance: 59.6
click at [912, 365] on label "23" at bounding box center [975, 350] width 185 height 38
click at [976, 363] on input "23" at bounding box center [982, 356] width 12 height 12
radio input "true"
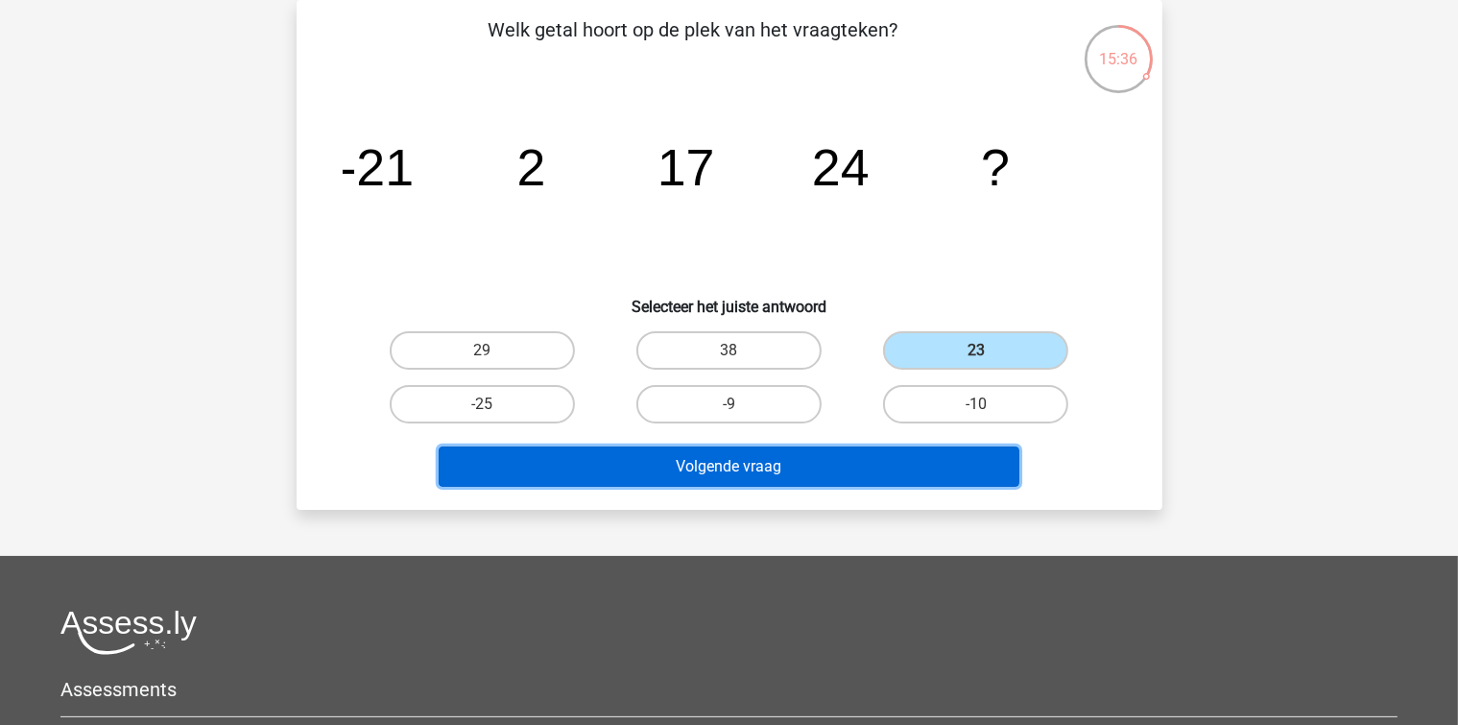
click at [849, 477] on button "Volgende vraag" at bounding box center [729, 466] width 581 height 40
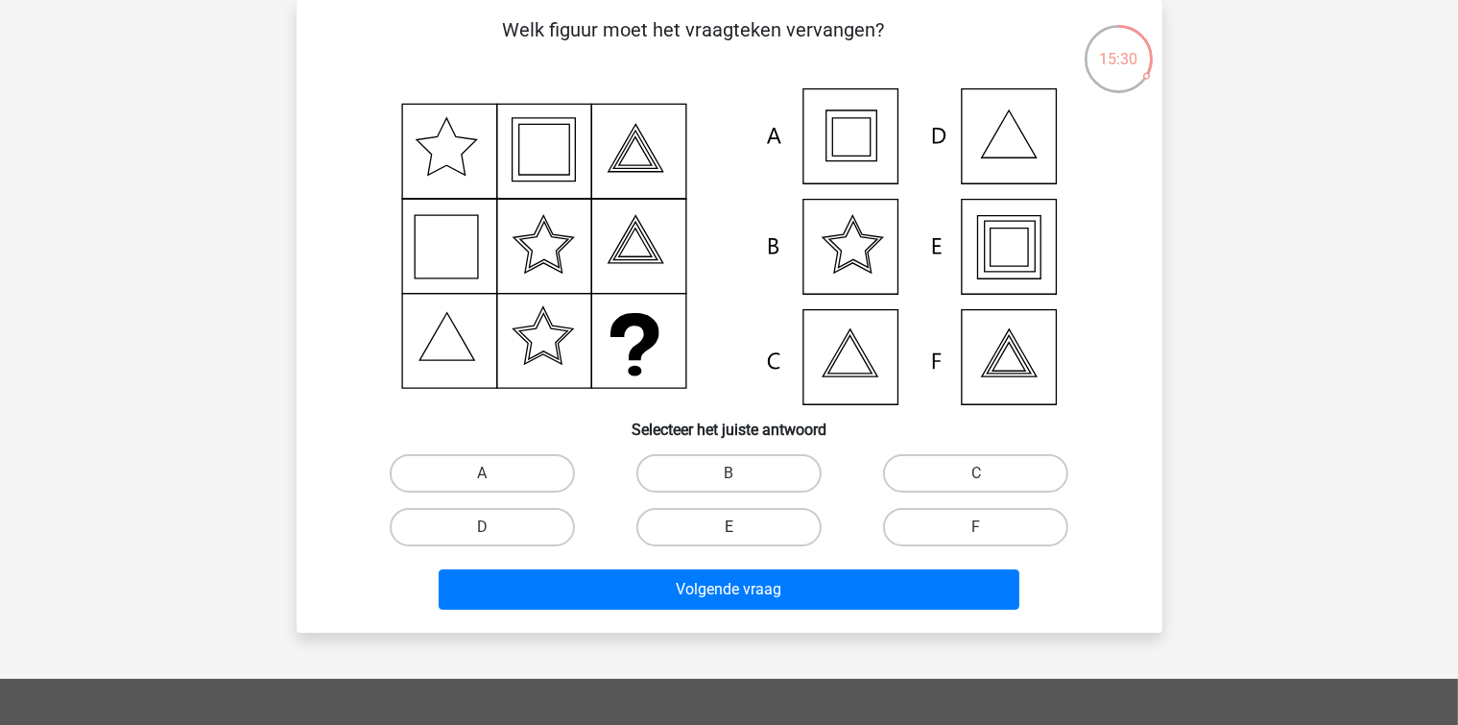
click at [703, 515] on label "E" at bounding box center [728, 527] width 185 height 38
click at [728, 527] on input "E" at bounding box center [734, 533] width 12 height 12
radio input "true"
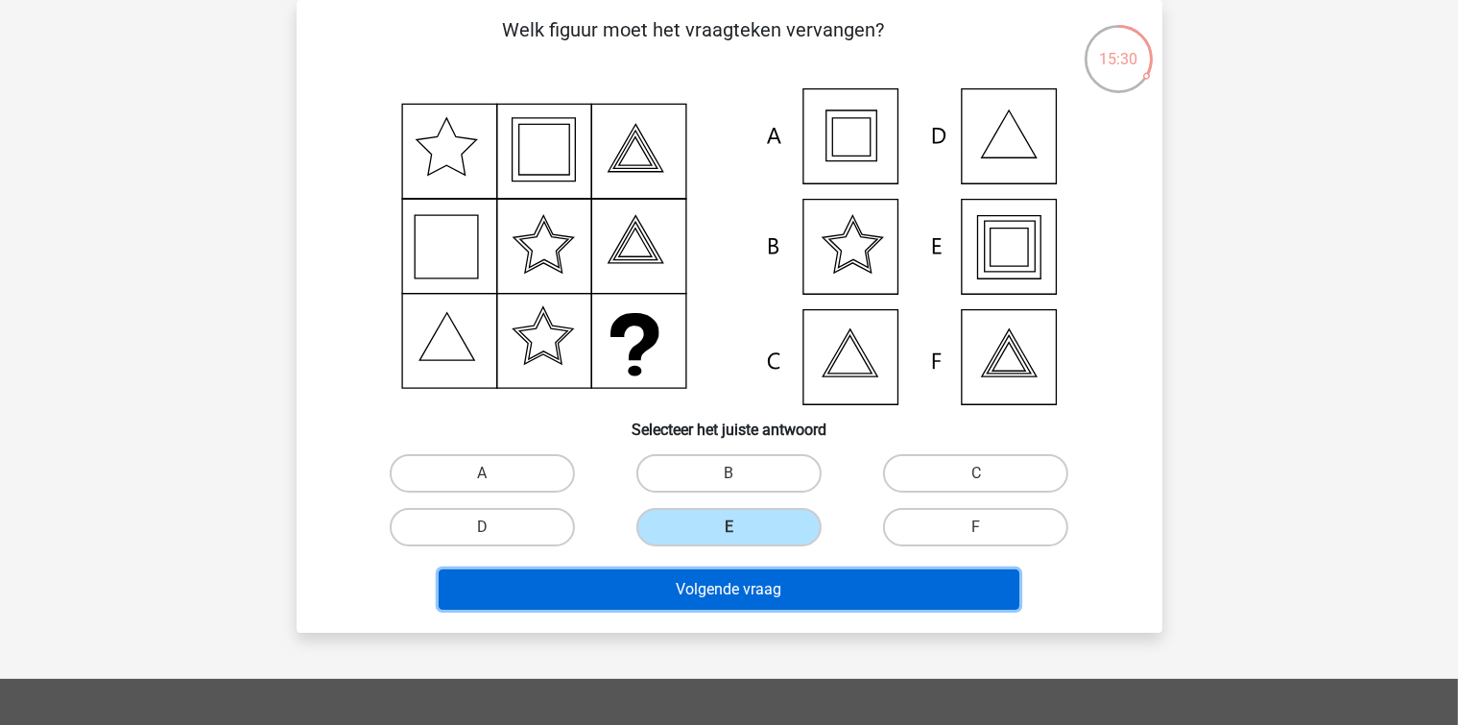
click at [694, 585] on button "Volgende vraag" at bounding box center [729, 589] width 581 height 40
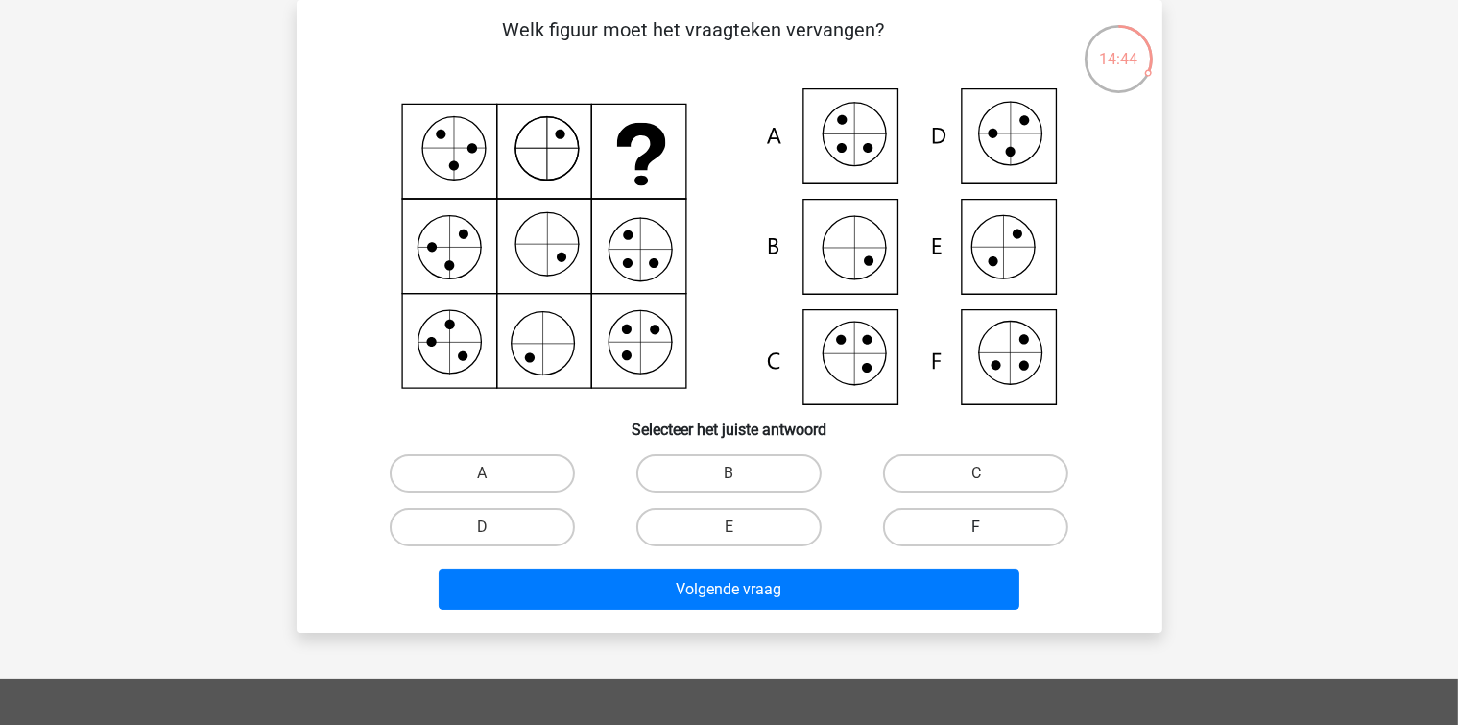
click at [925, 532] on label "F" at bounding box center [975, 527] width 185 height 38
click at [976, 532] on input "F" at bounding box center [982, 533] width 12 height 12
radio input "true"
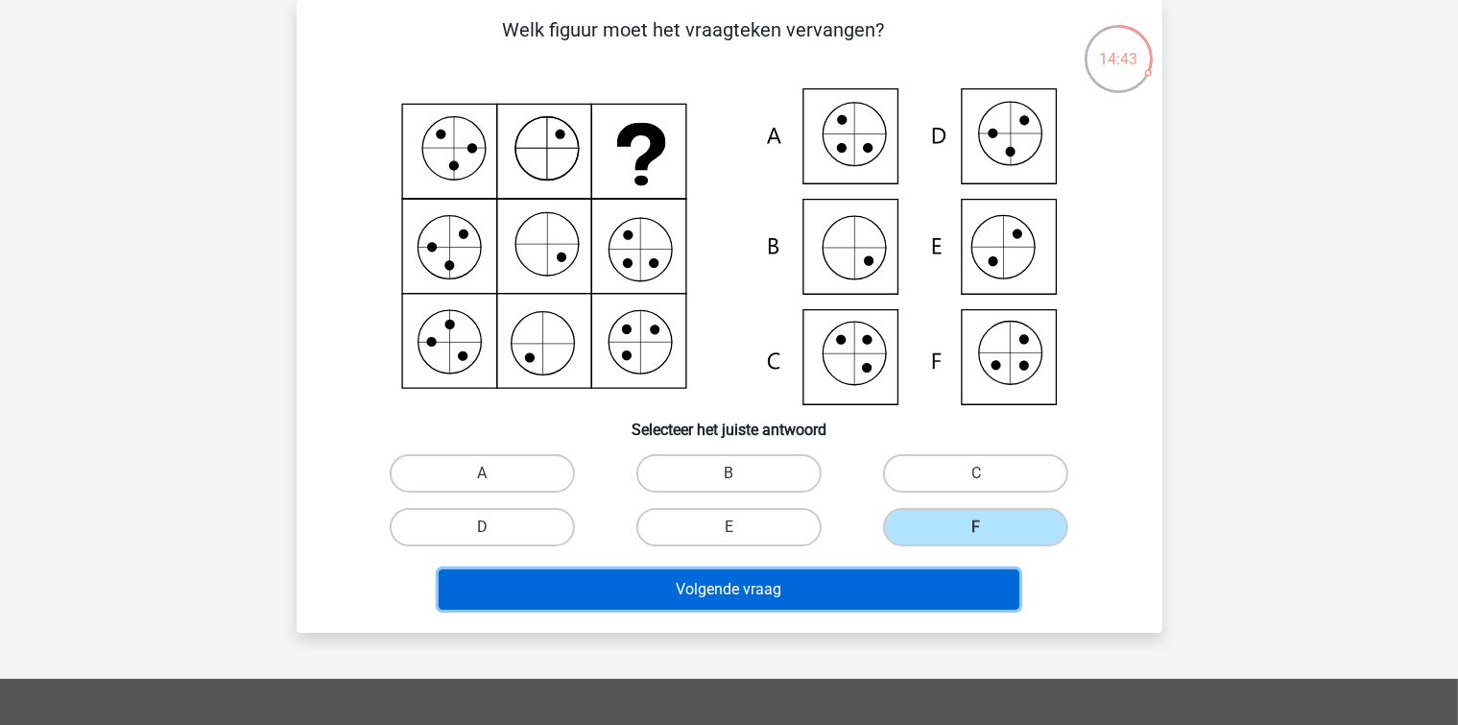
click at [854, 592] on button "Volgende vraag" at bounding box center [729, 589] width 581 height 40
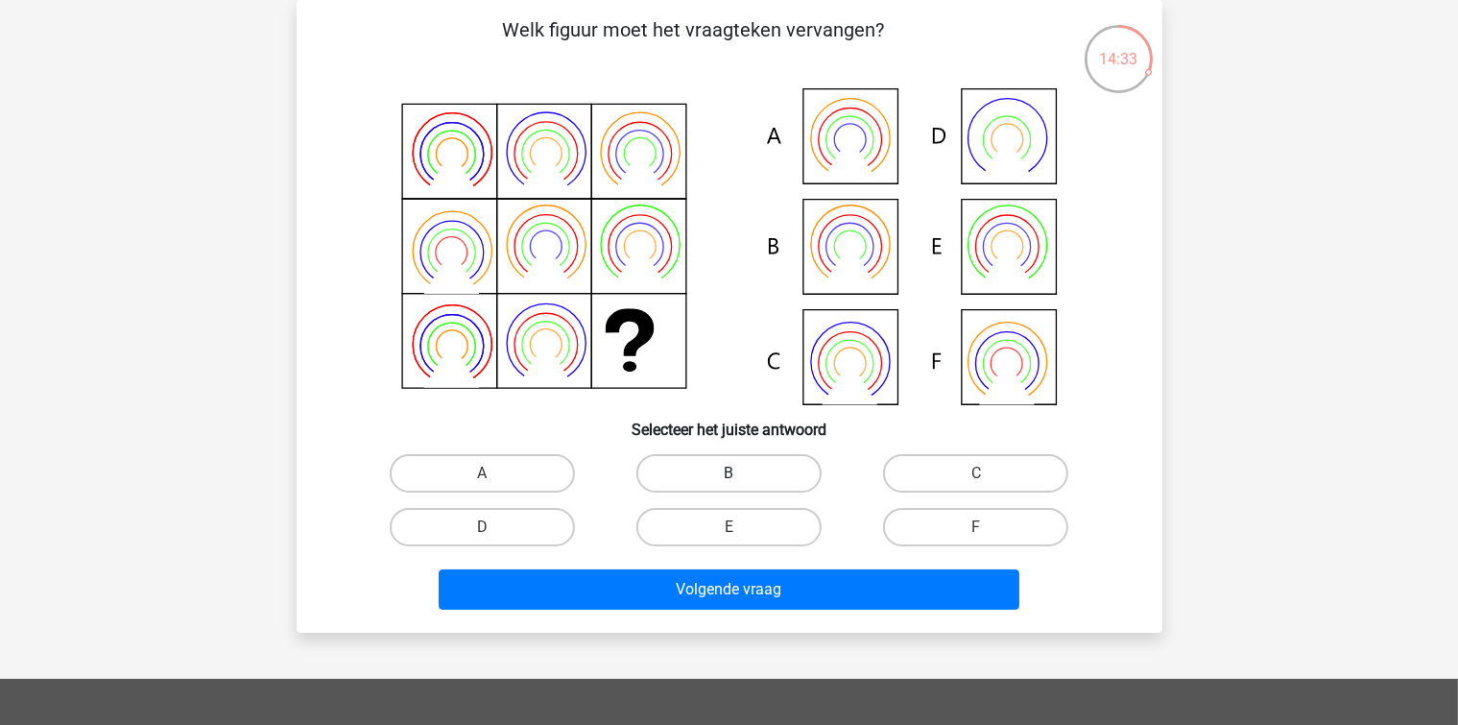
click at [740, 458] on label "B" at bounding box center [728, 473] width 185 height 38
click at [740, 473] on input "B" at bounding box center [734, 479] width 12 height 12
radio input "true"
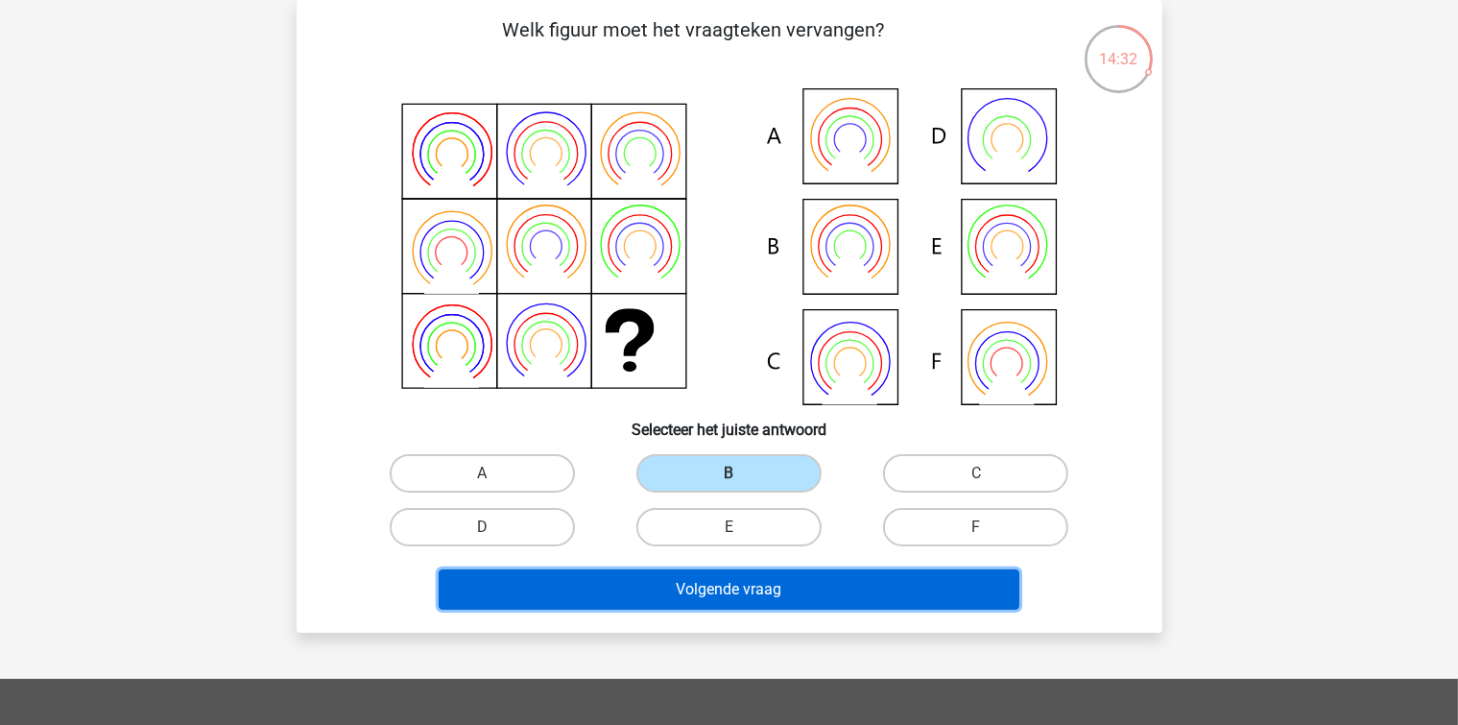
click at [742, 582] on button "Volgende vraag" at bounding box center [729, 589] width 581 height 40
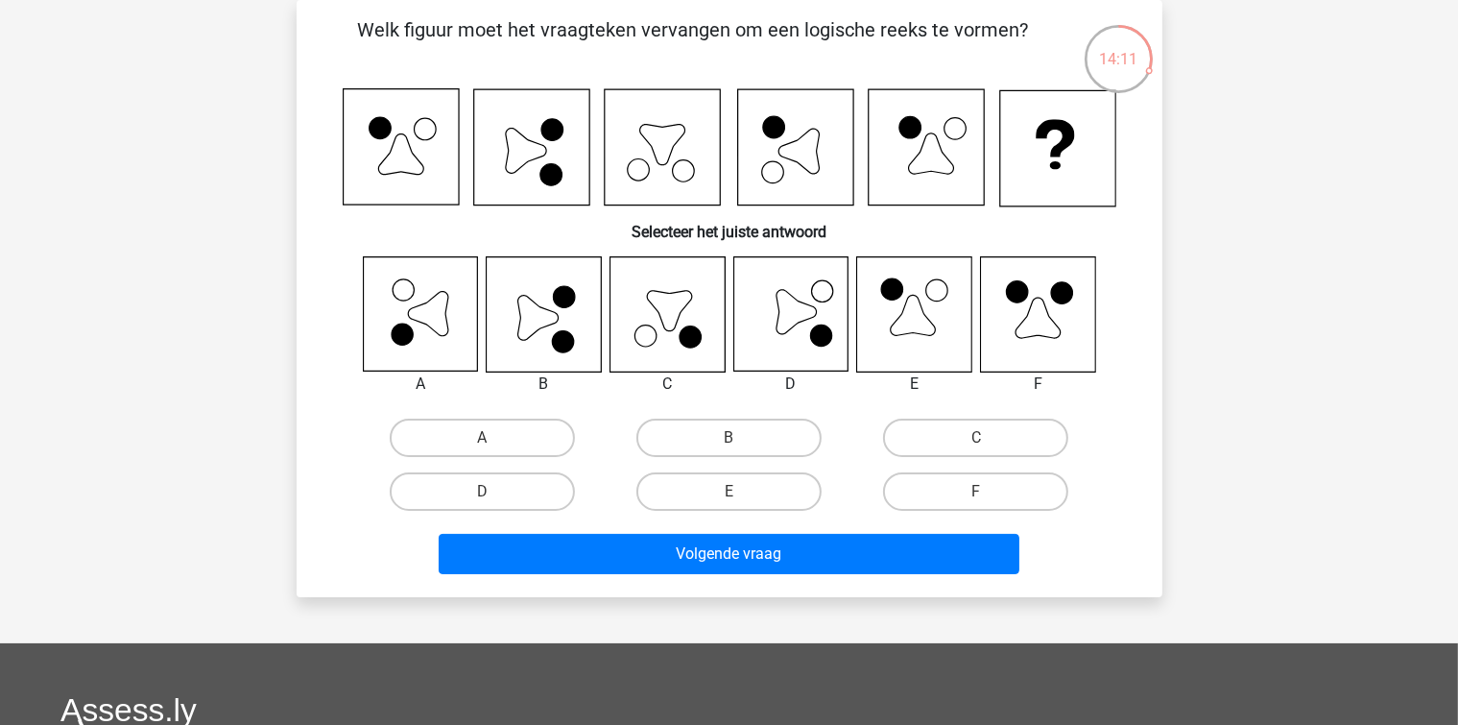
click at [545, 150] on icon at bounding box center [525, 151] width 40 height 45
click at [571, 175] on icon at bounding box center [530, 146] width 115 height 115
click at [696, 424] on label "B" at bounding box center [728, 437] width 185 height 38
click at [728, 438] on input "B" at bounding box center [734, 444] width 12 height 12
radio input "true"
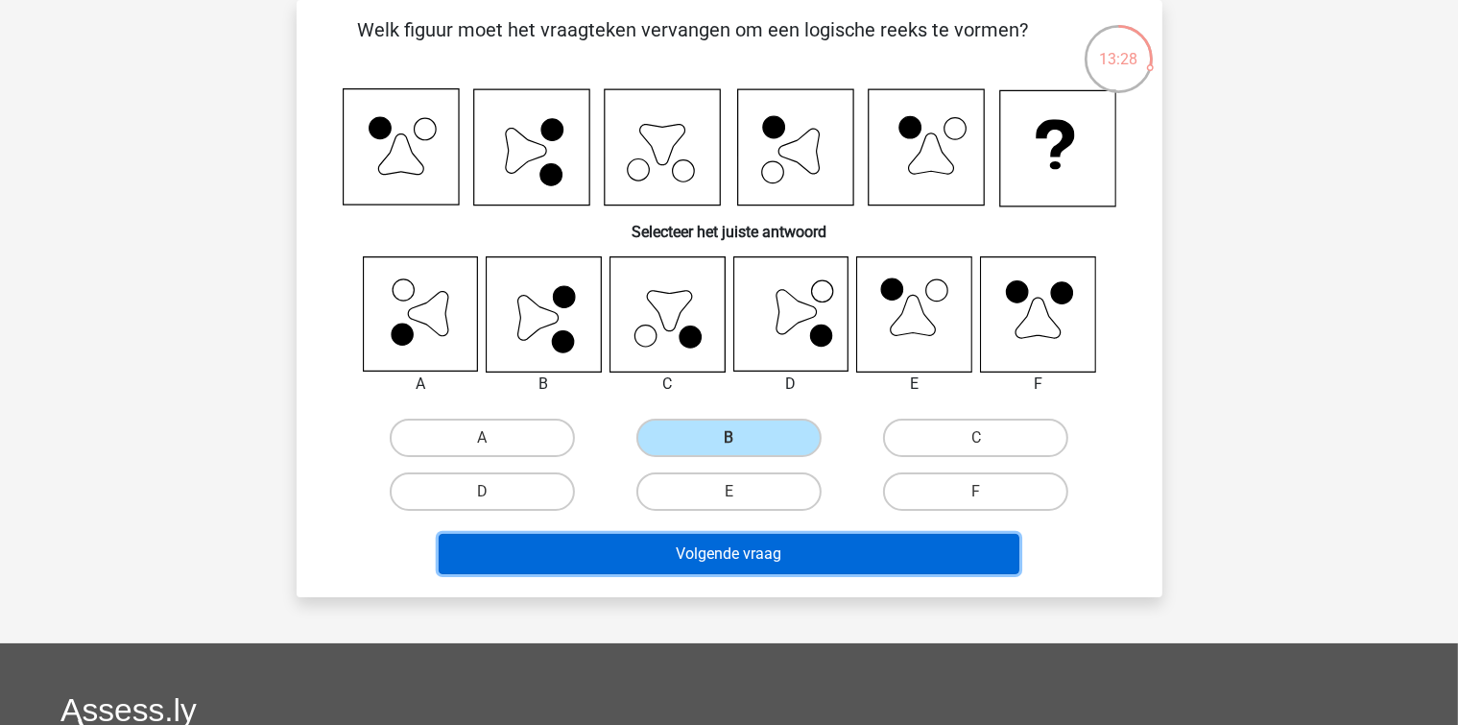
click at [656, 541] on button "Volgende vraag" at bounding box center [729, 554] width 581 height 40
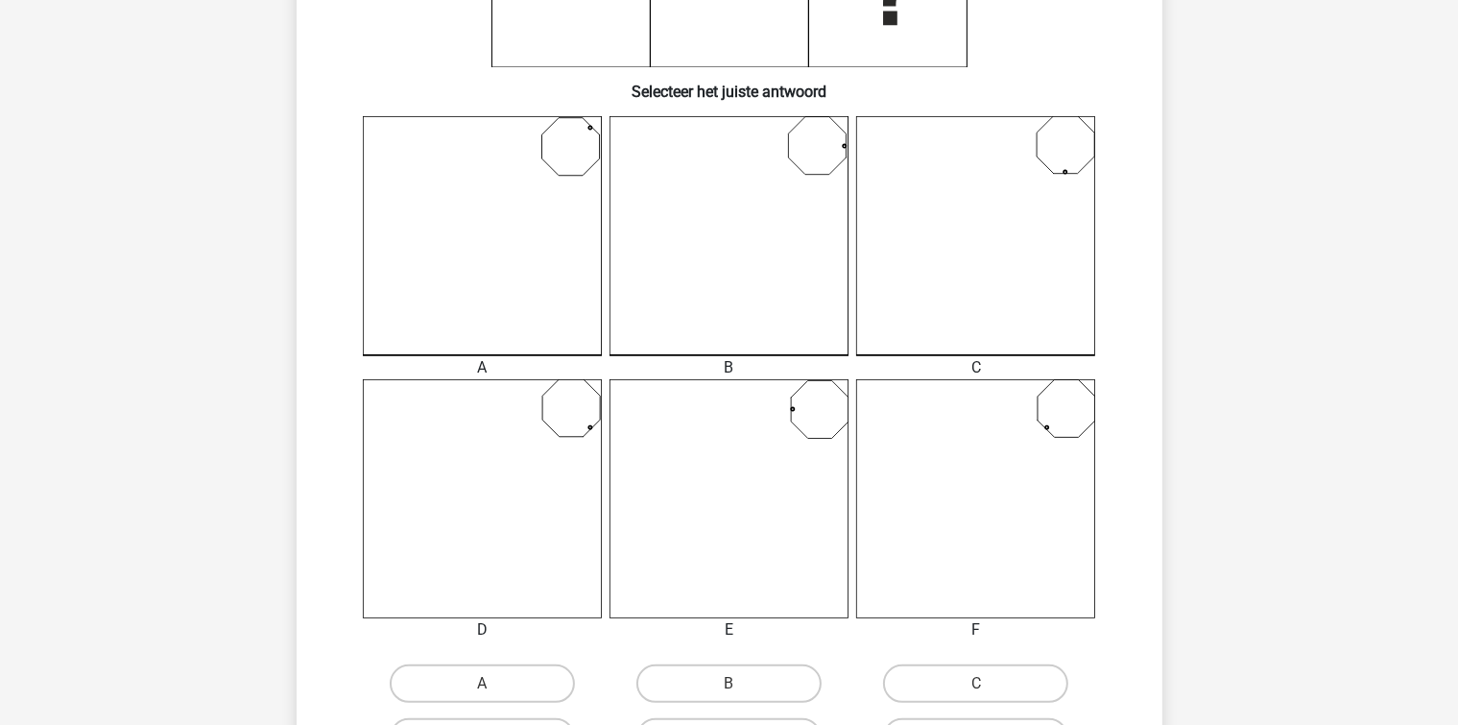
scroll to position [472, 0]
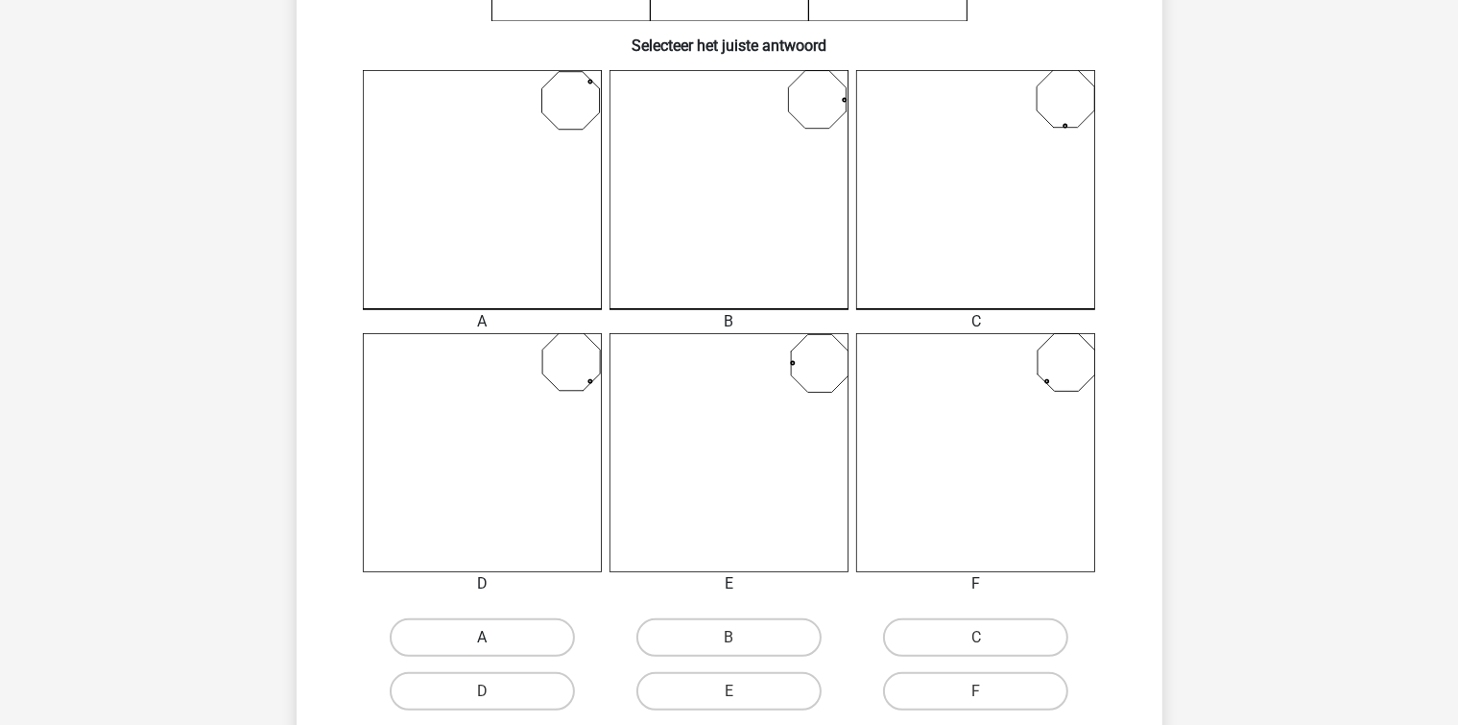
click at [511, 638] on label "A" at bounding box center [482, 637] width 185 height 38
click at [494, 638] on input "A" at bounding box center [488, 643] width 12 height 12
radio input "true"
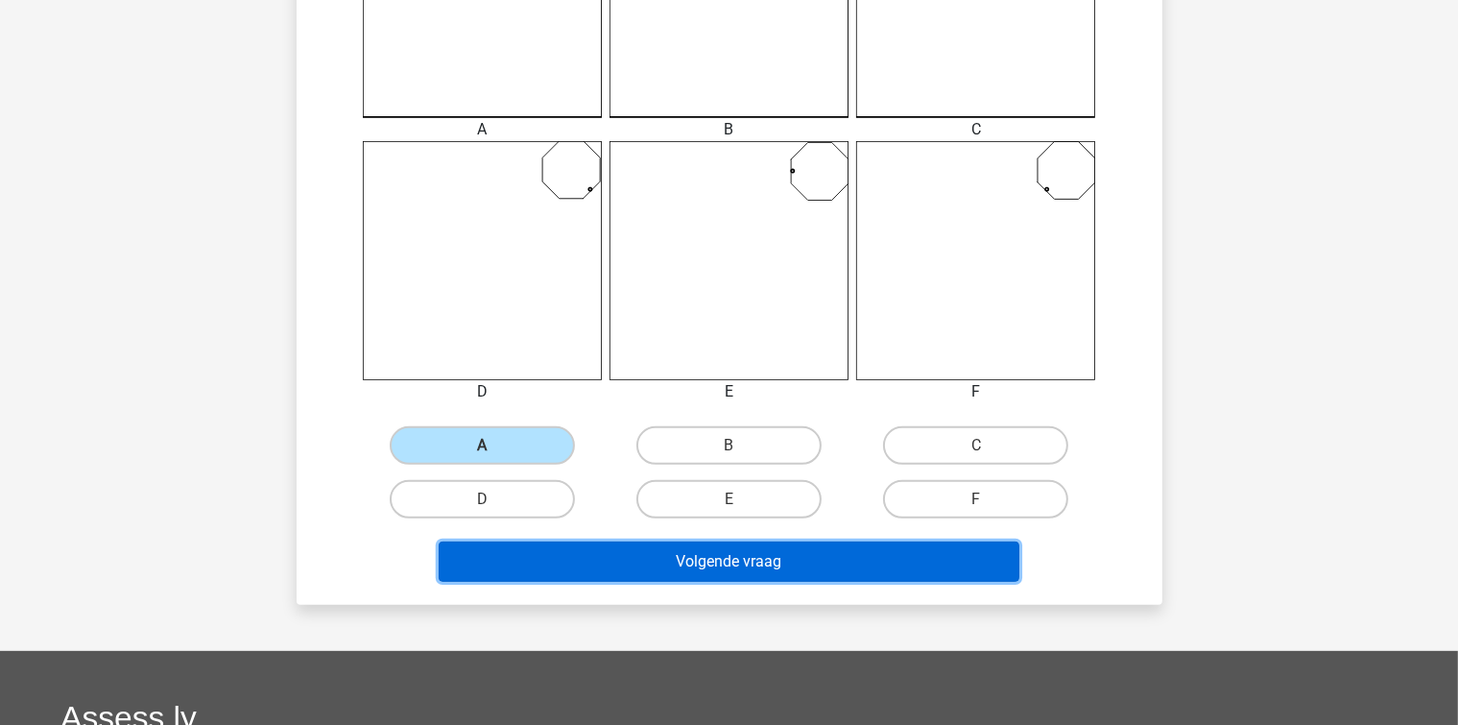
click at [641, 555] on button "Volgende vraag" at bounding box center [729, 561] width 581 height 40
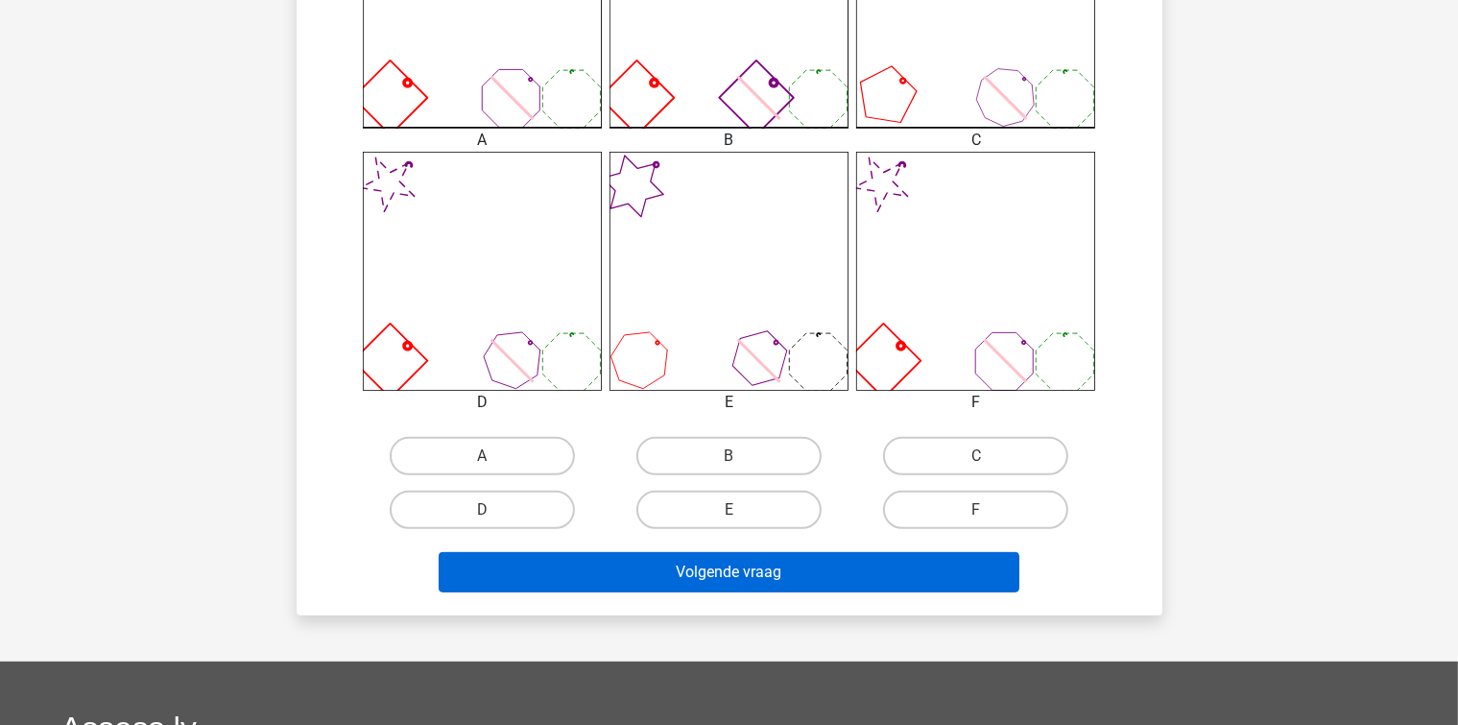
scroll to position [664, 0]
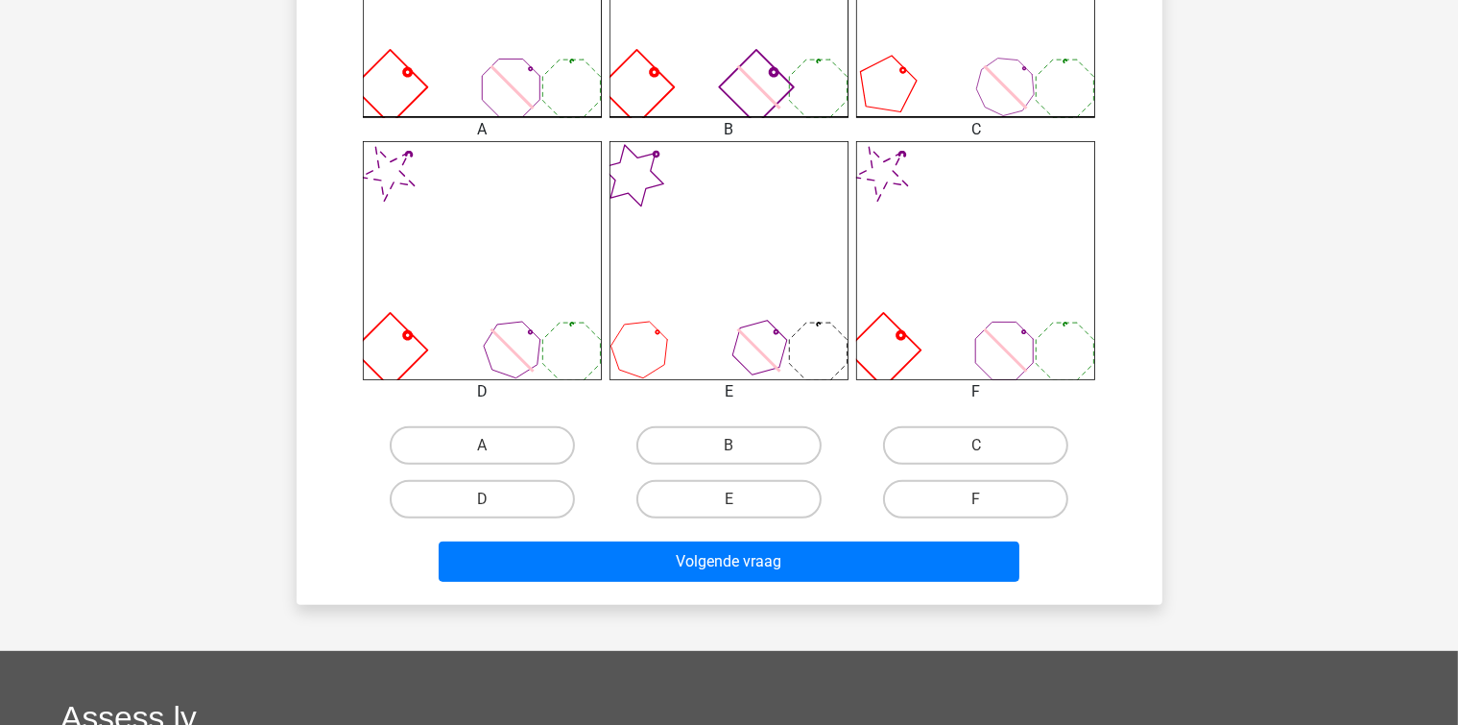
click at [598, 447] on div "B" at bounding box center [482, 445] width 231 height 38
drag, startPoint x: 741, startPoint y: 448, endPoint x: 726, endPoint y: 486, distance: 40.5
click at [741, 449] on label "B" at bounding box center [728, 445] width 185 height 38
click at [741, 449] on input "B" at bounding box center [734, 451] width 12 height 12
radio input "true"
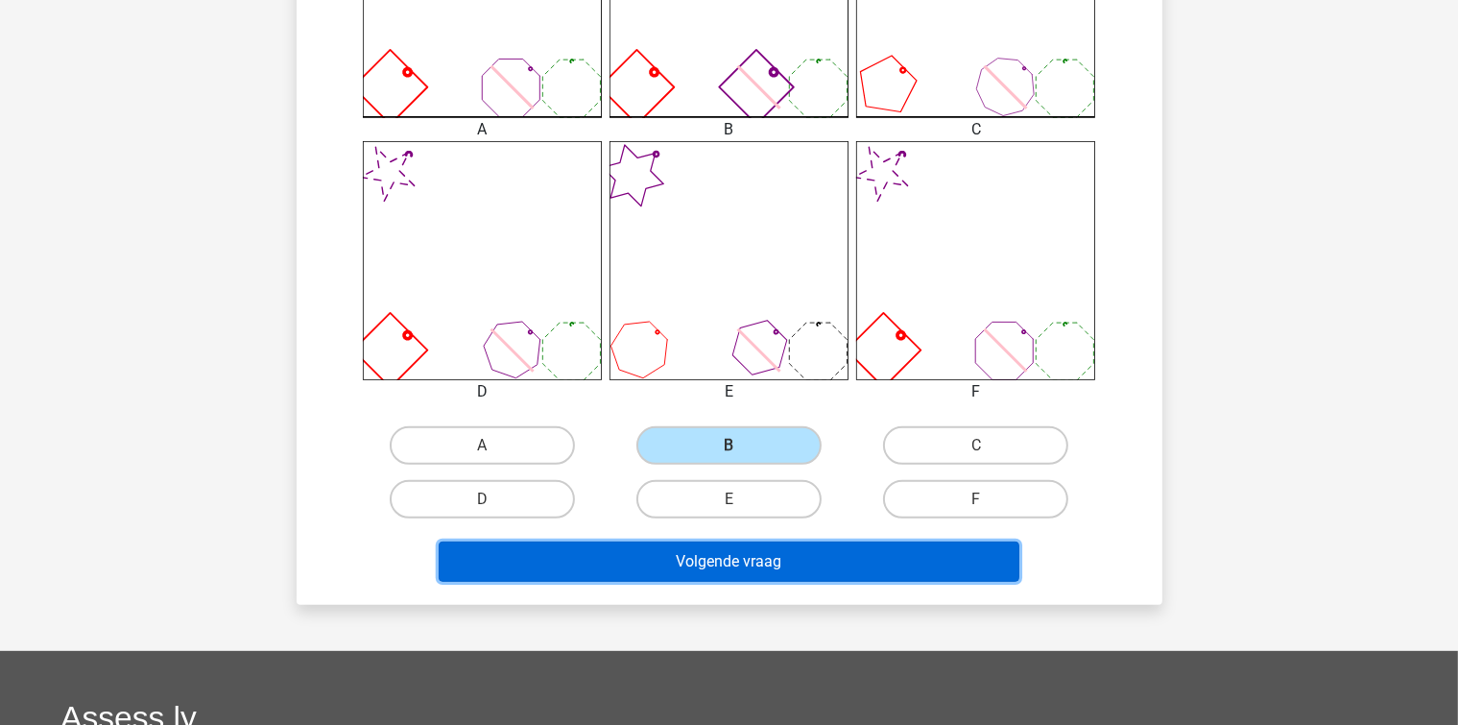
click at [704, 564] on button "Volgende vraag" at bounding box center [729, 561] width 581 height 40
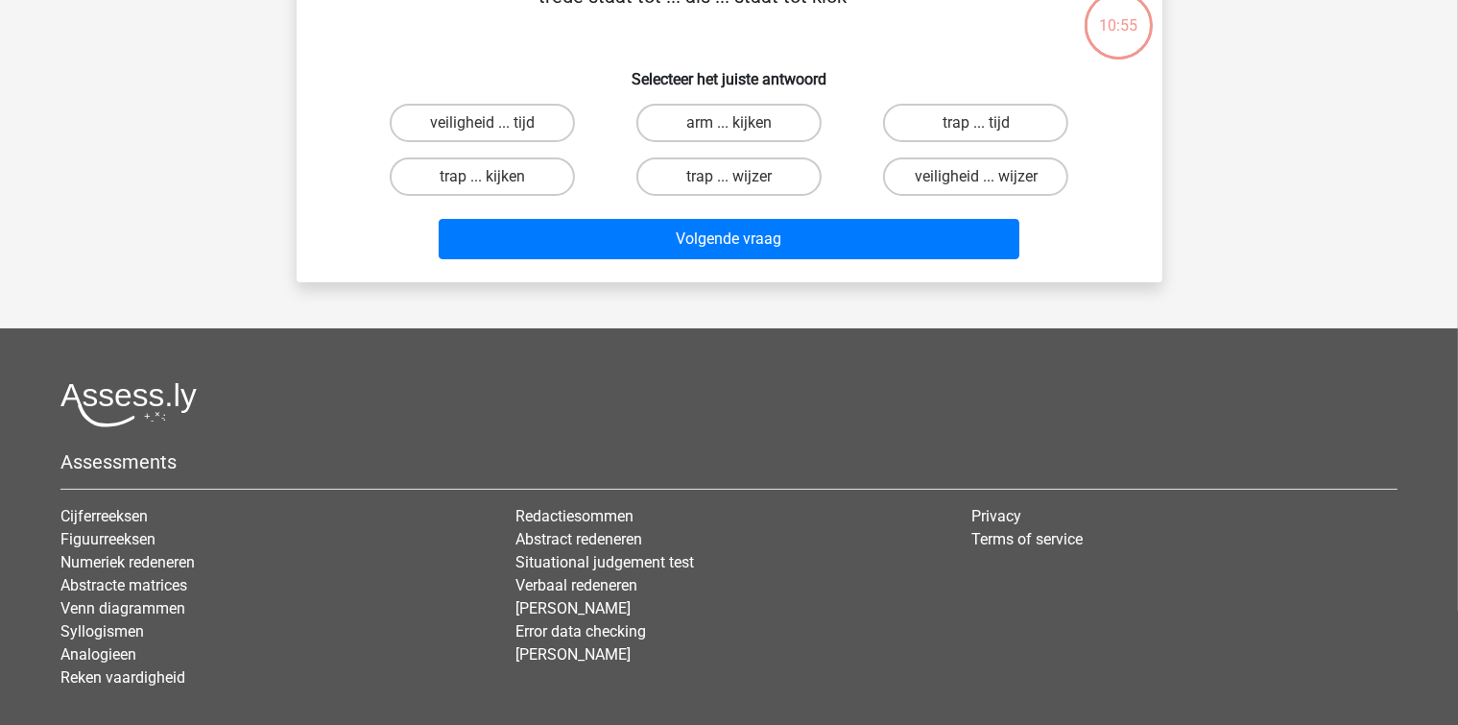
scroll to position [88, 0]
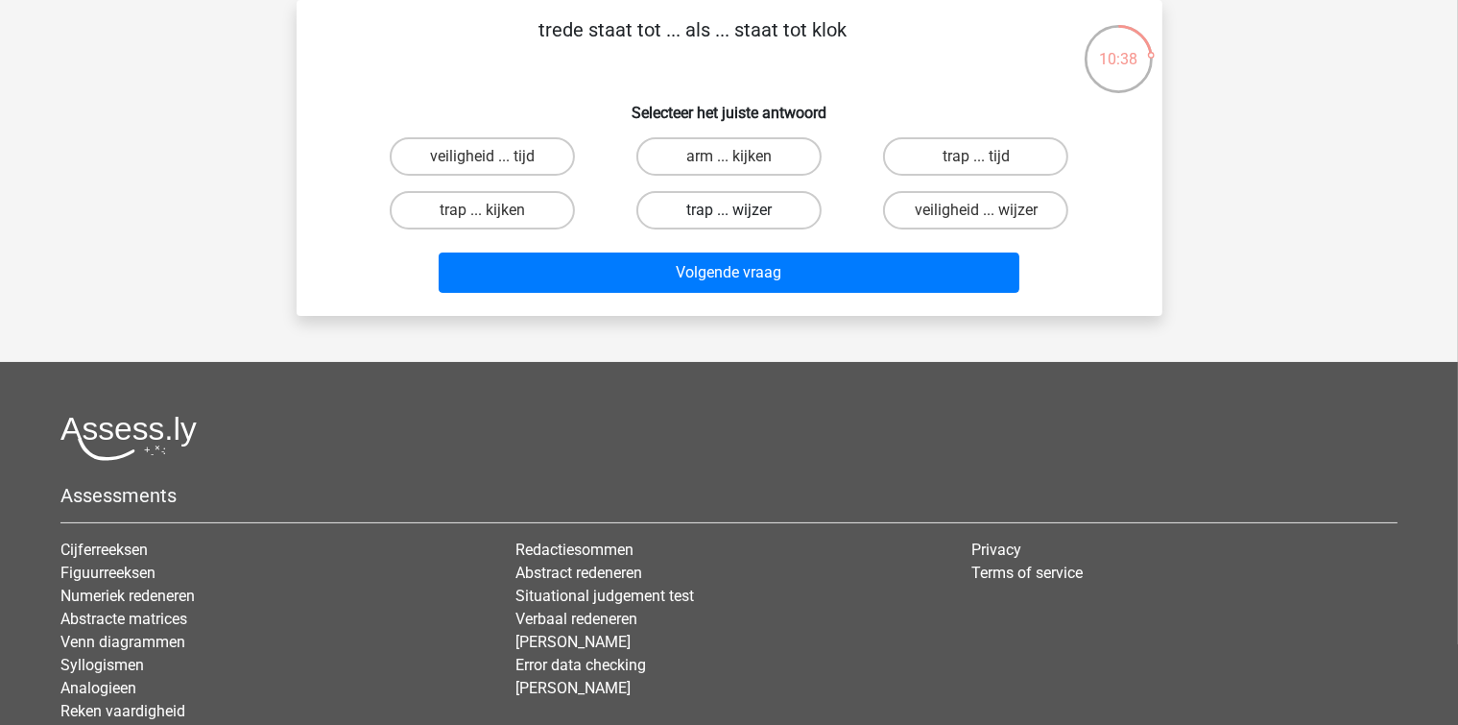
click at [781, 209] on label "trap ... wijzer" at bounding box center [728, 210] width 185 height 38
click at [741, 210] on input "trap ... wijzer" at bounding box center [734, 216] width 12 height 12
radio input "true"
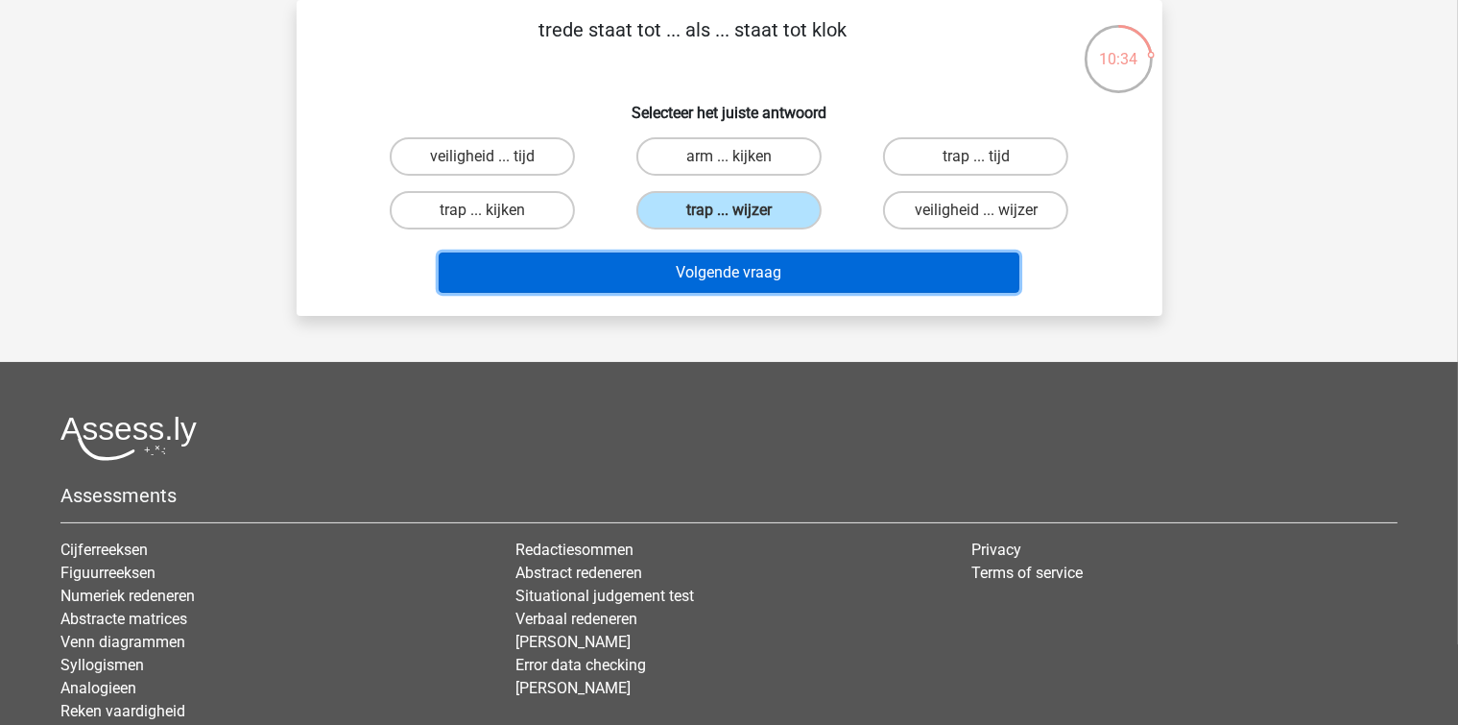
click at [785, 262] on button "Volgende vraag" at bounding box center [729, 272] width 581 height 40
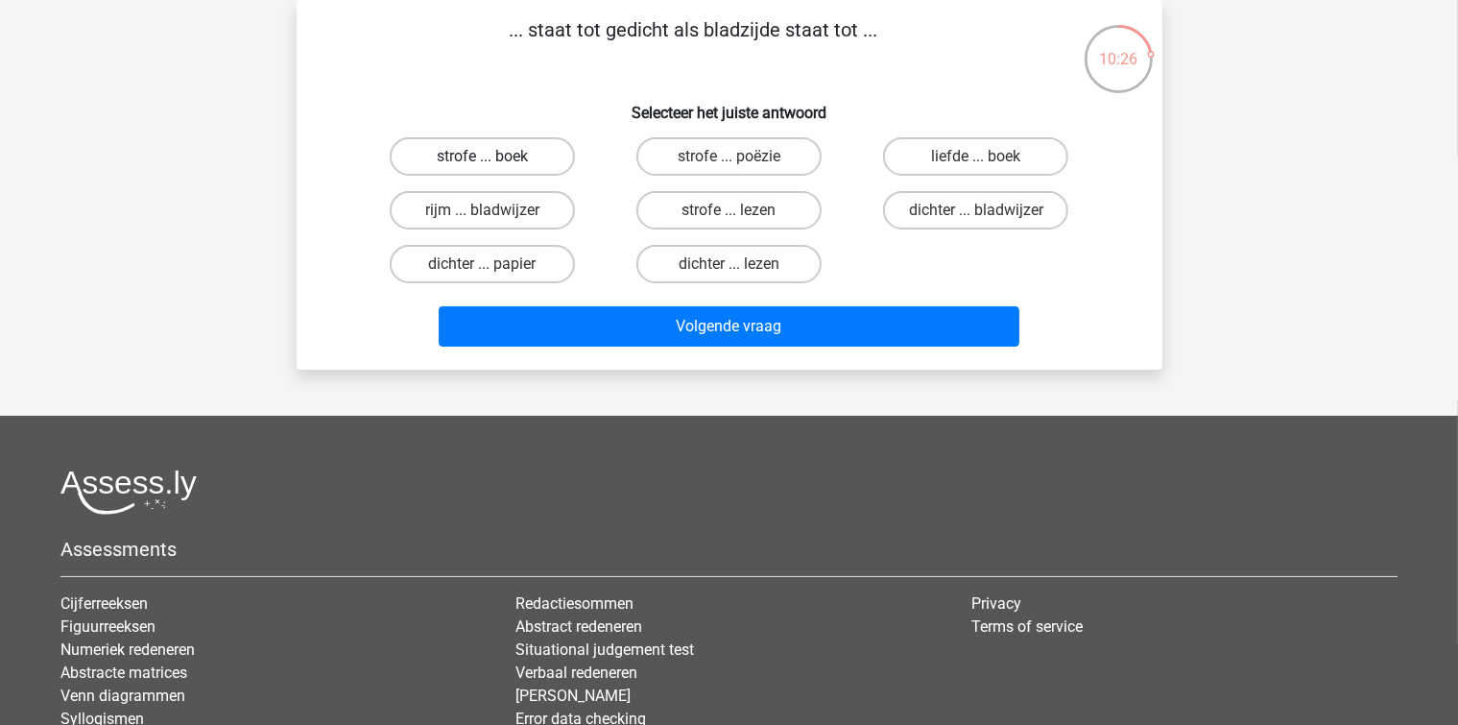
click at [466, 161] on label "strofe ... boek" at bounding box center [482, 156] width 185 height 38
click at [482, 161] on input "strofe ... boek" at bounding box center [488, 162] width 12 height 12
radio input "true"
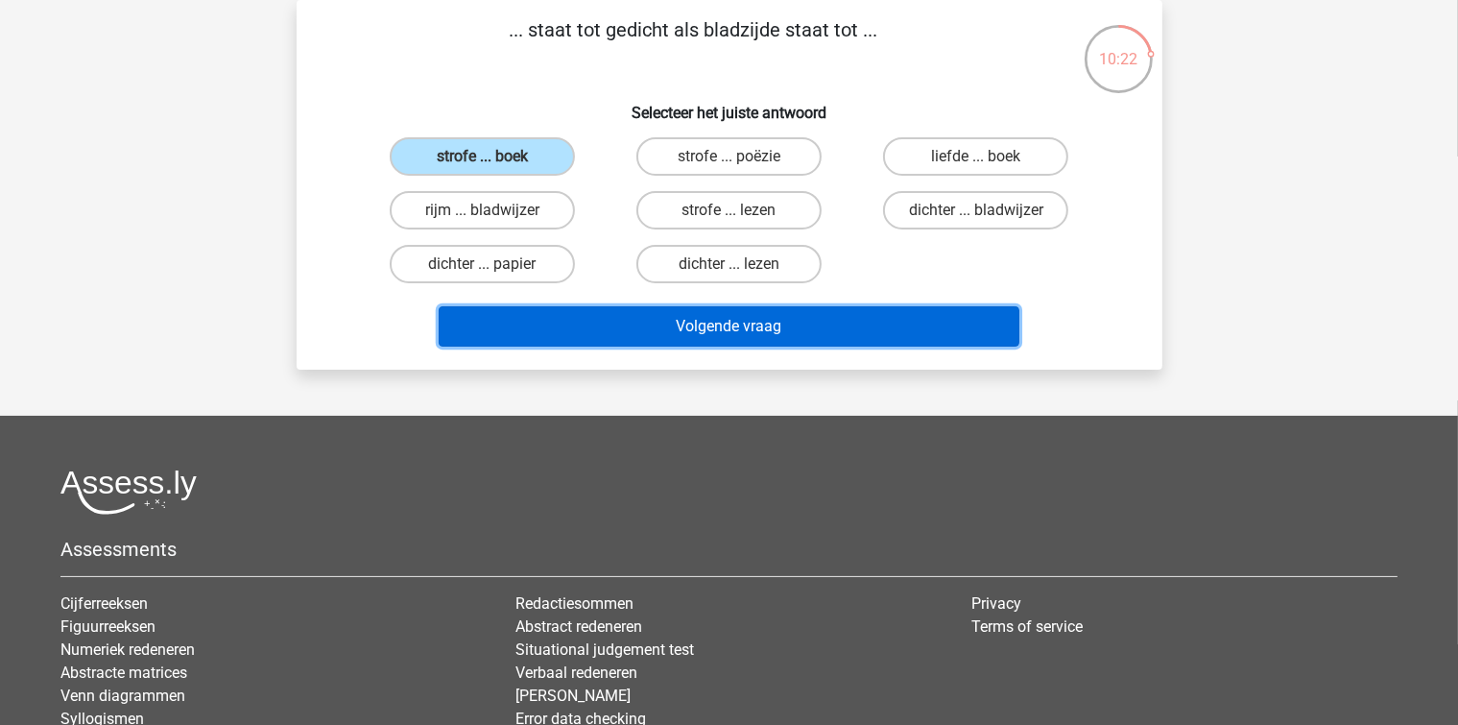
click at [542, 316] on button "Volgende vraag" at bounding box center [729, 326] width 581 height 40
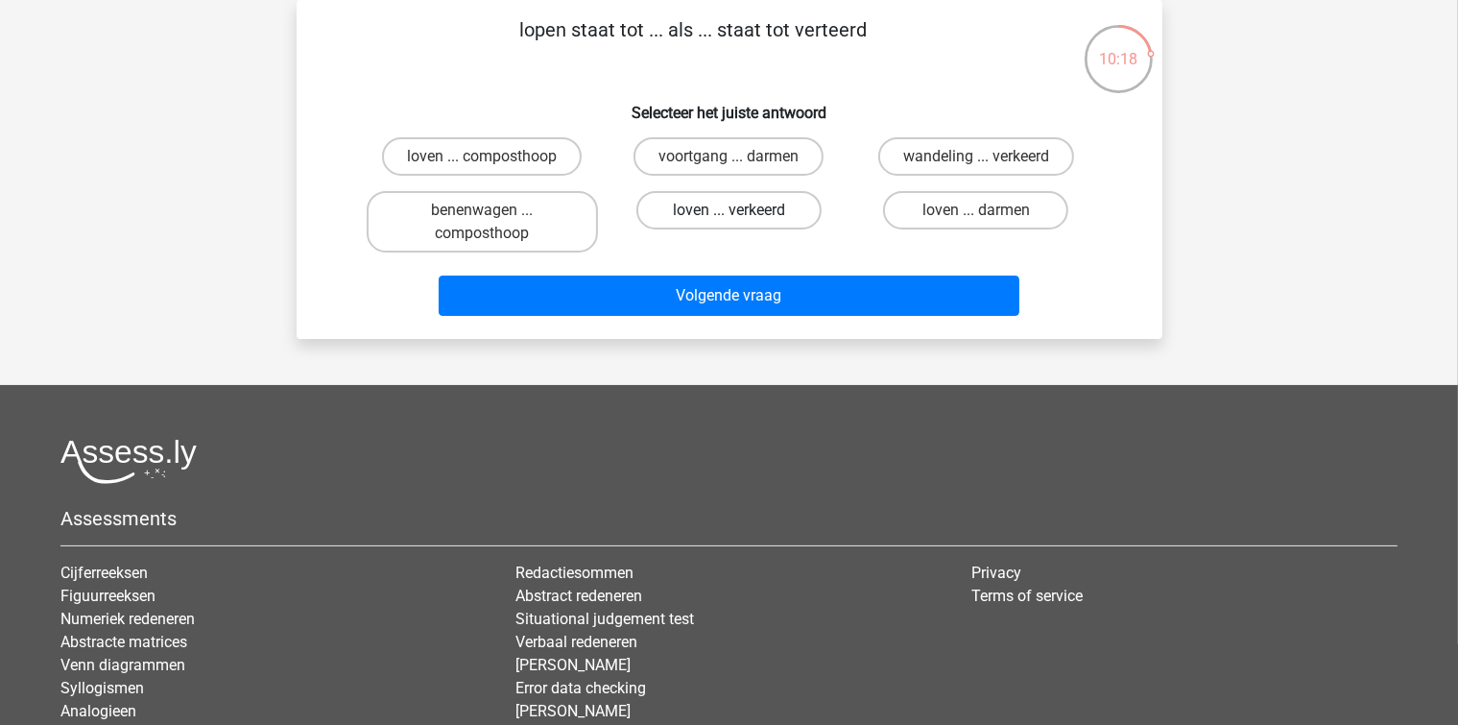
click at [686, 213] on label "loven ... verkeerd" at bounding box center [728, 210] width 185 height 38
click at [728, 213] on input "loven ... verkeerd" at bounding box center [734, 216] width 12 height 12
radio input "true"
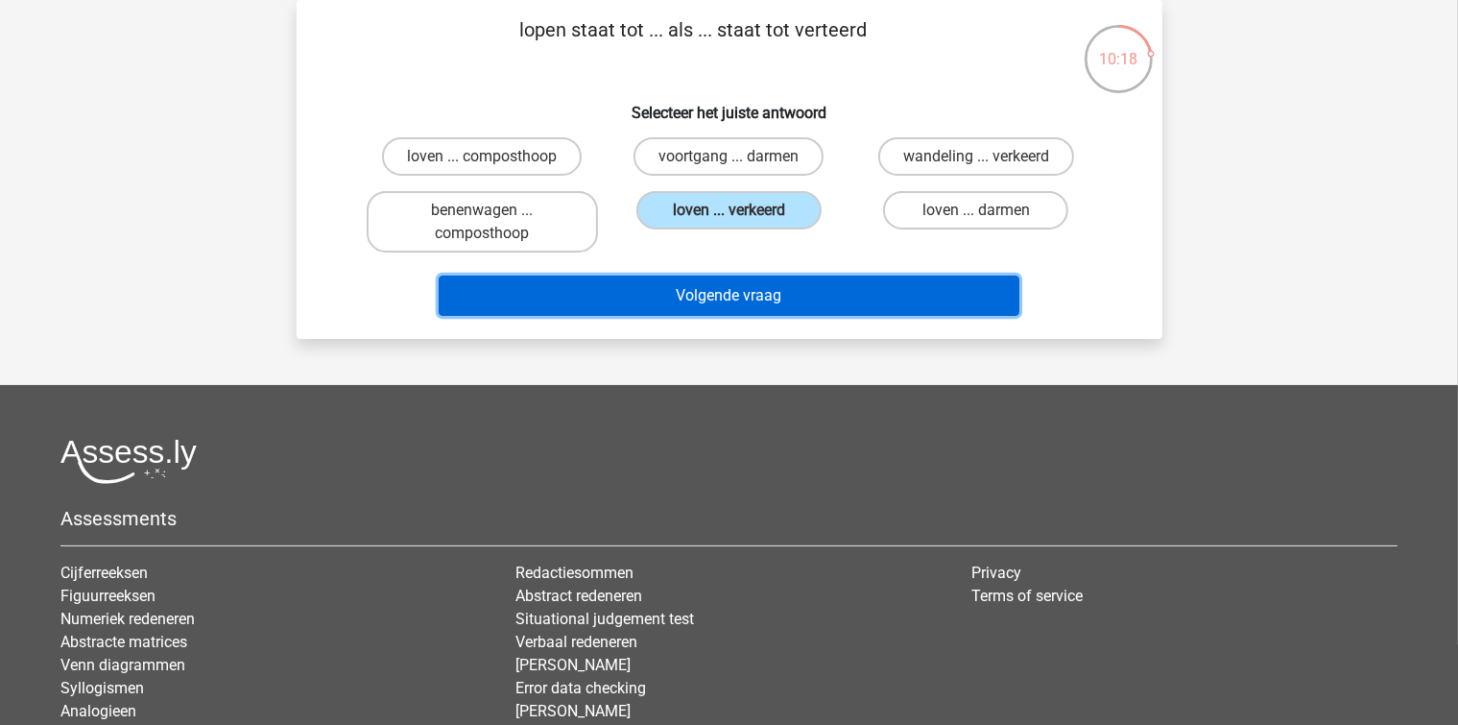
click at [675, 294] on button "Volgende vraag" at bounding box center [729, 295] width 581 height 40
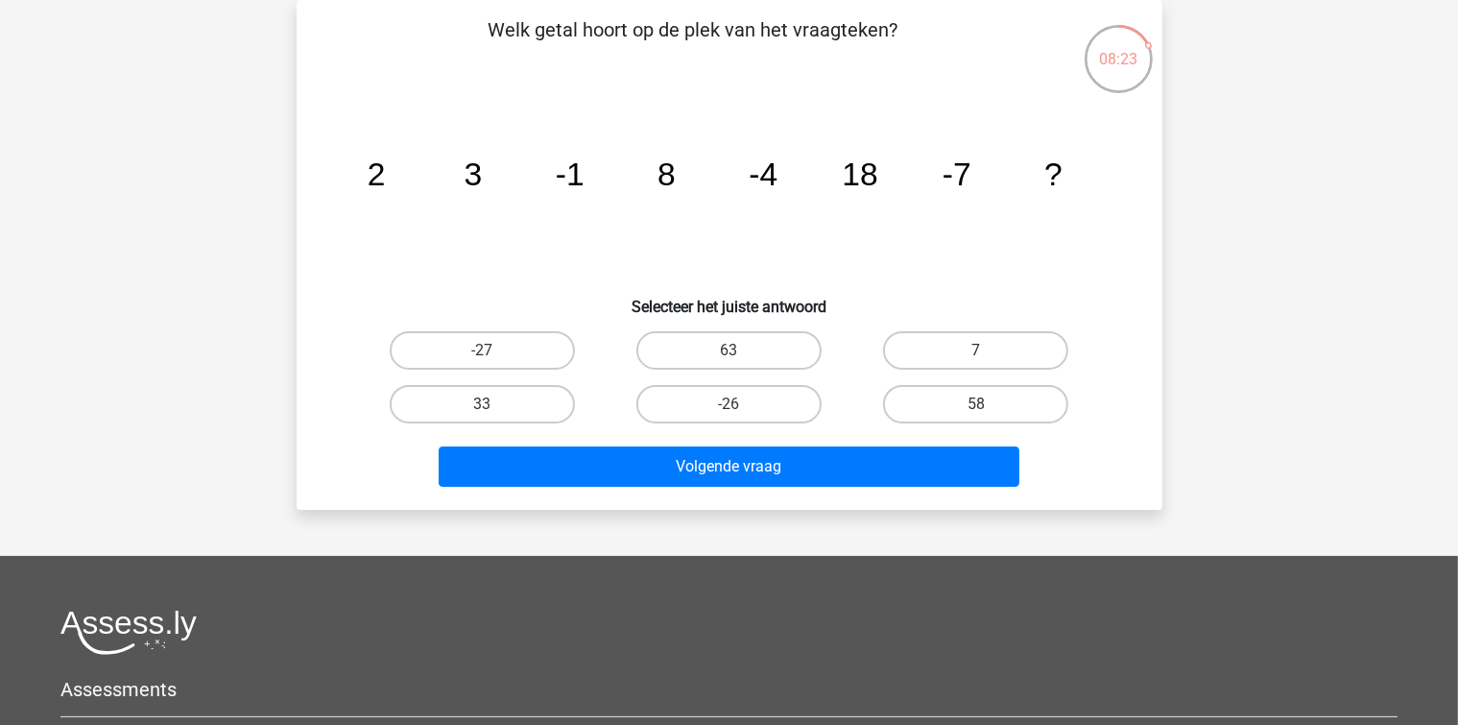
drag, startPoint x: 526, startPoint y: 408, endPoint x: 530, endPoint y: 440, distance: 31.9
click at [524, 410] on label "33" at bounding box center [482, 404] width 185 height 38
click at [494, 410] on input "33" at bounding box center [488, 410] width 12 height 12
radio input "true"
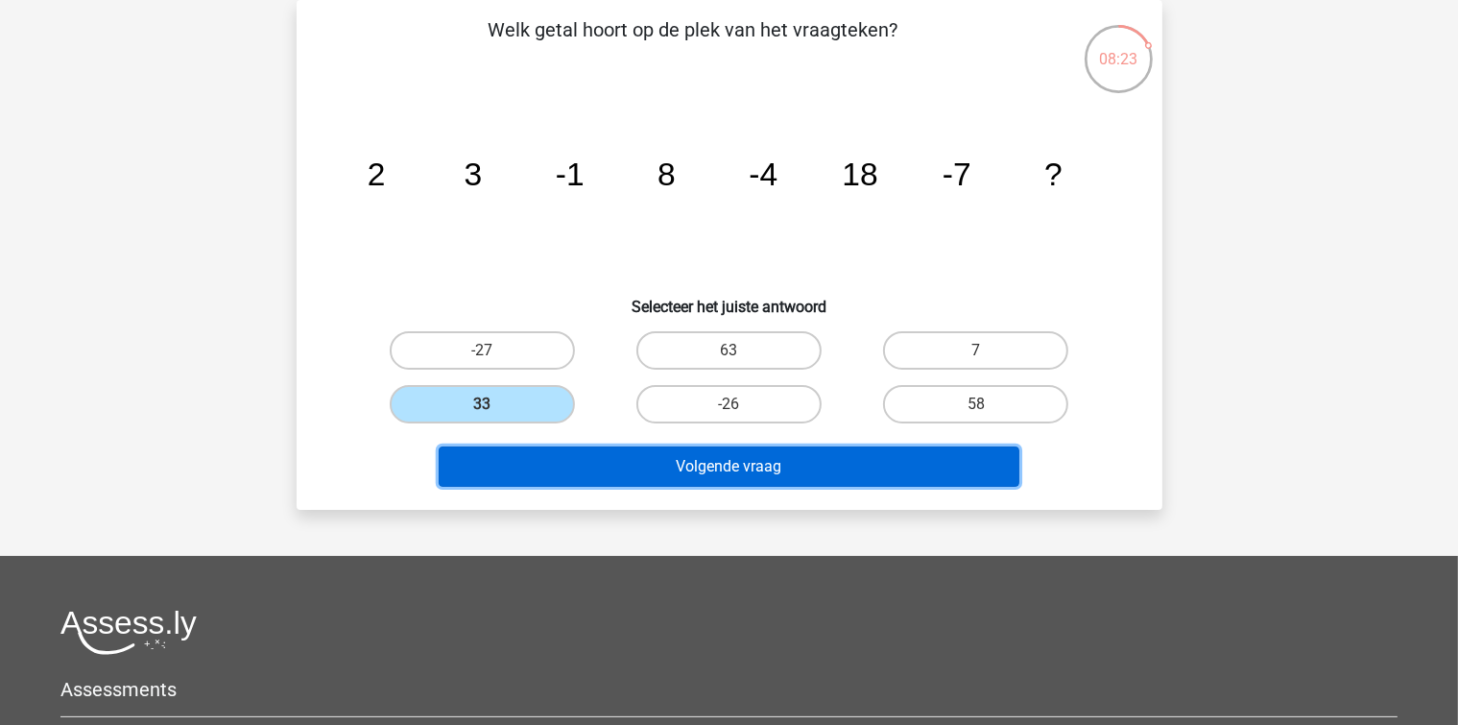
click at [547, 472] on button "Volgende vraag" at bounding box center [729, 466] width 581 height 40
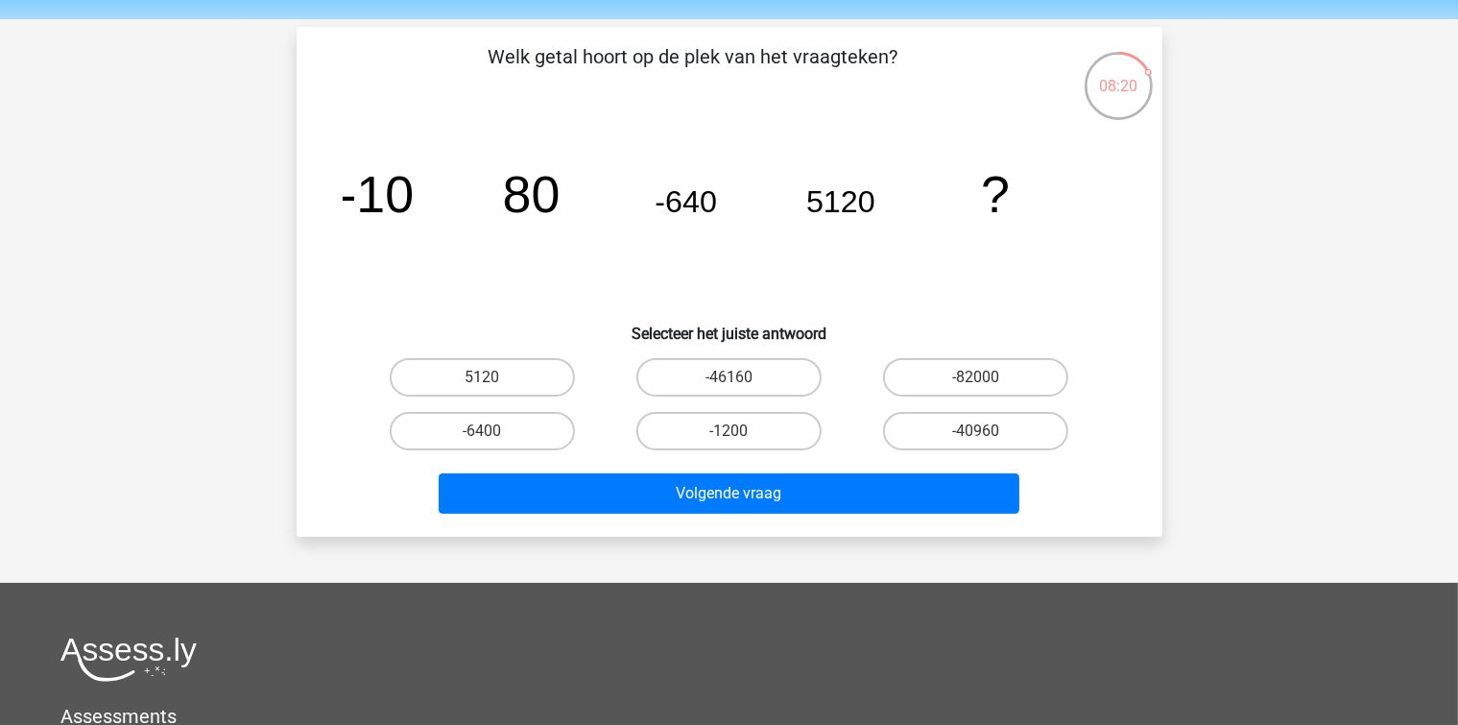
scroll to position [96, 0]
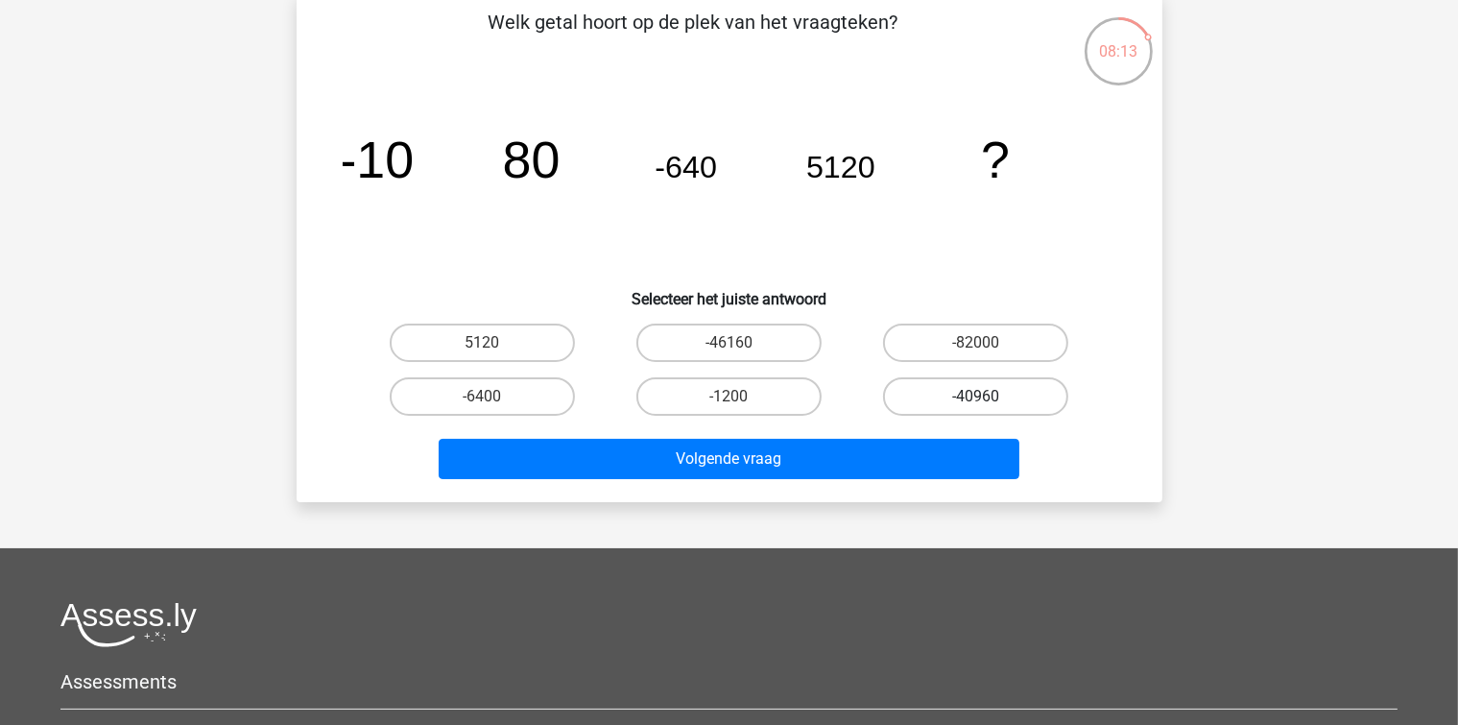
click at [937, 392] on label "-40960" at bounding box center [975, 396] width 185 height 38
click at [976, 396] on input "-40960" at bounding box center [982, 402] width 12 height 12
radio input "true"
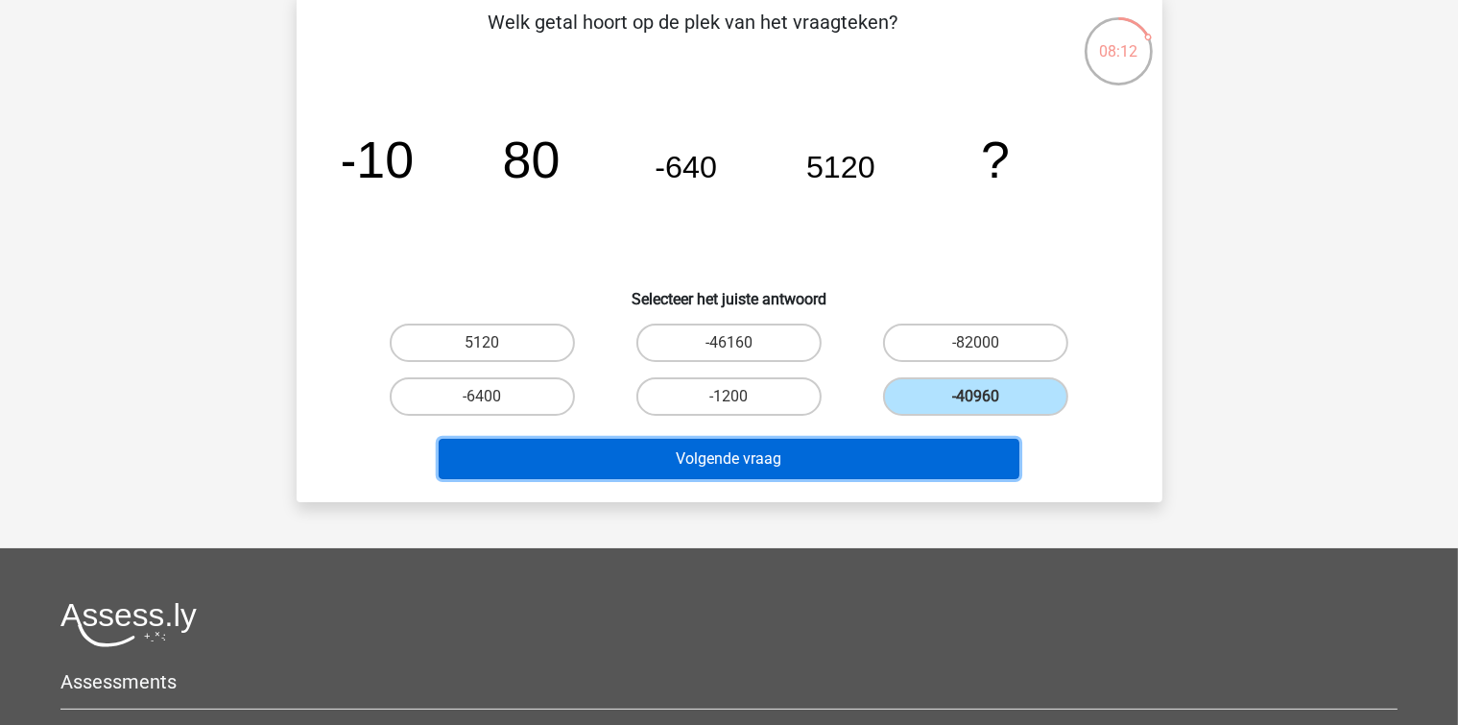
click at [917, 452] on button "Volgende vraag" at bounding box center [729, 459] width 581 height 40
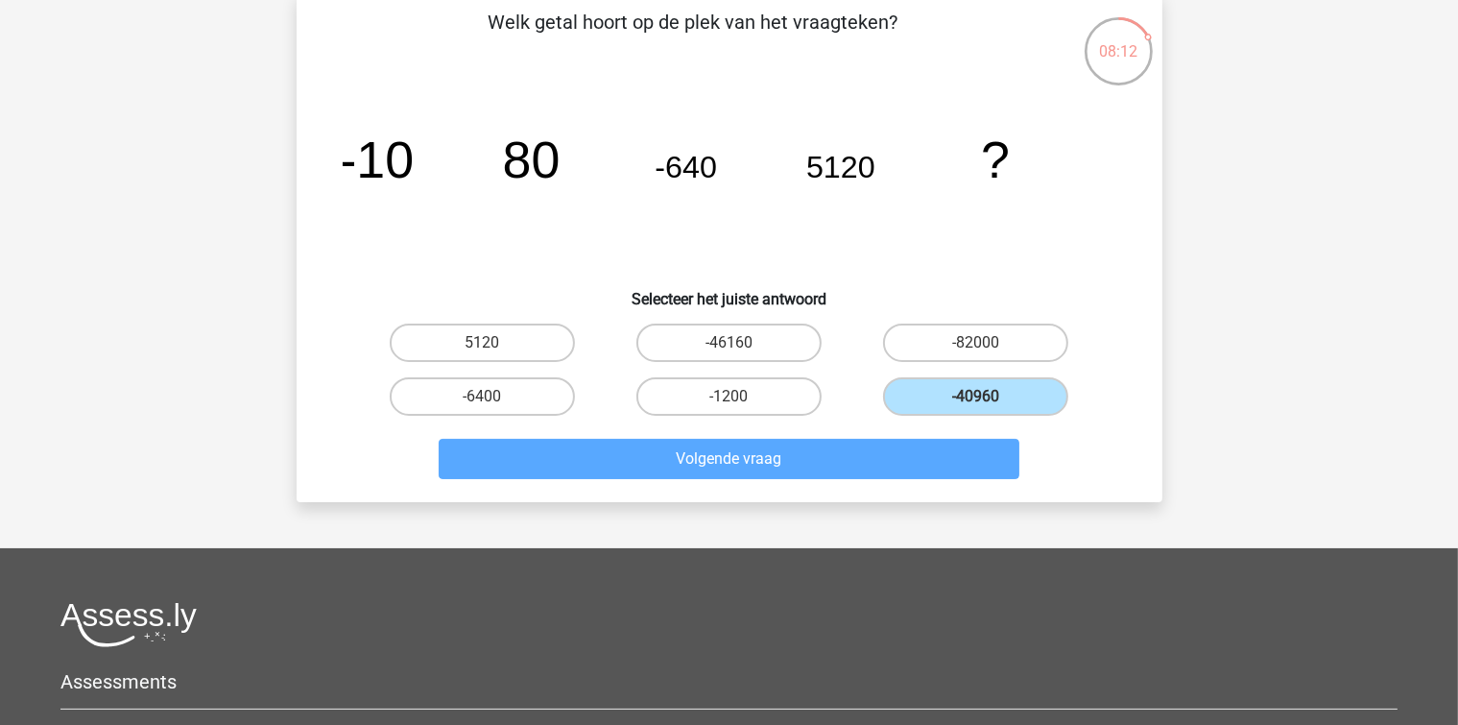
scroll to position [88, 0]
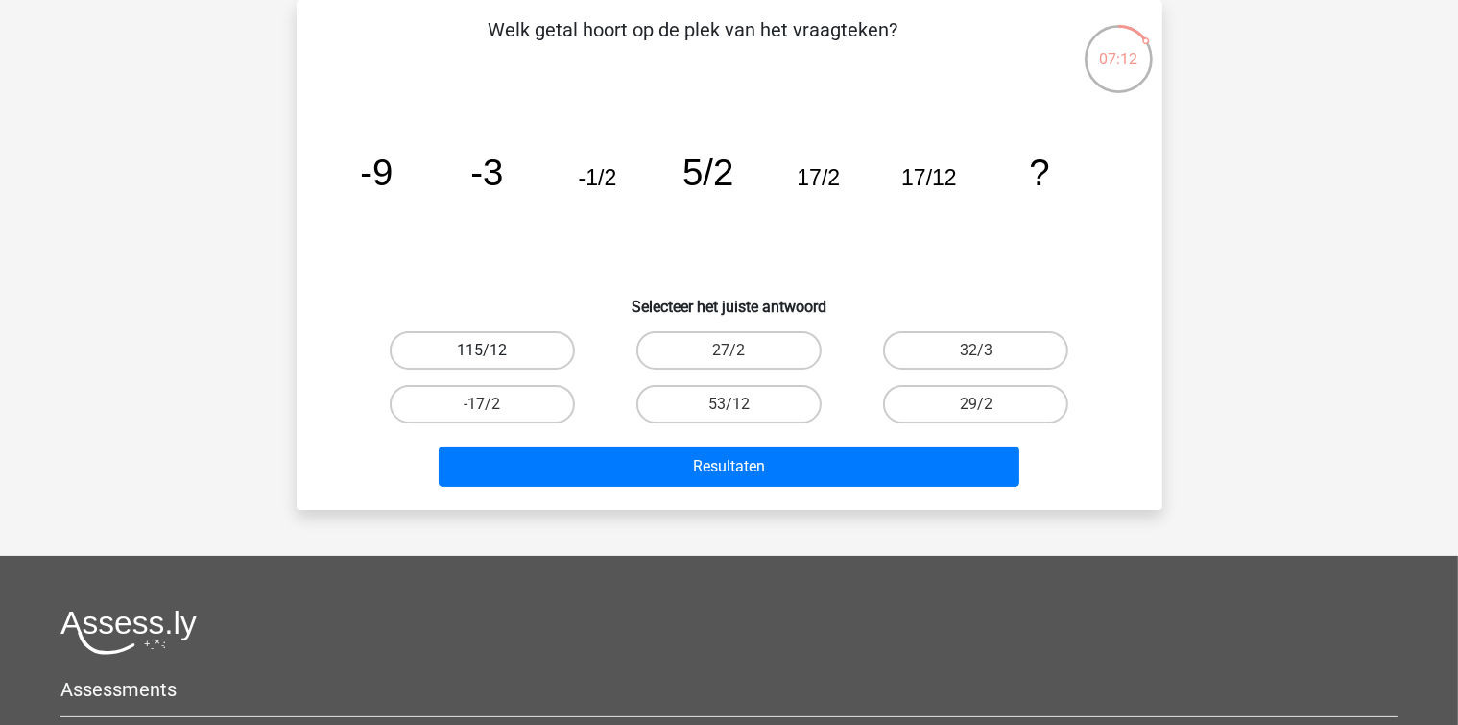
click at [549, 347] on label "115/12" at bounding box center [482, 350] width 185 height 38
click at [494, 350] on input "115/12" at bounding box center [488, 356] width 12 height 12
radio input "true"
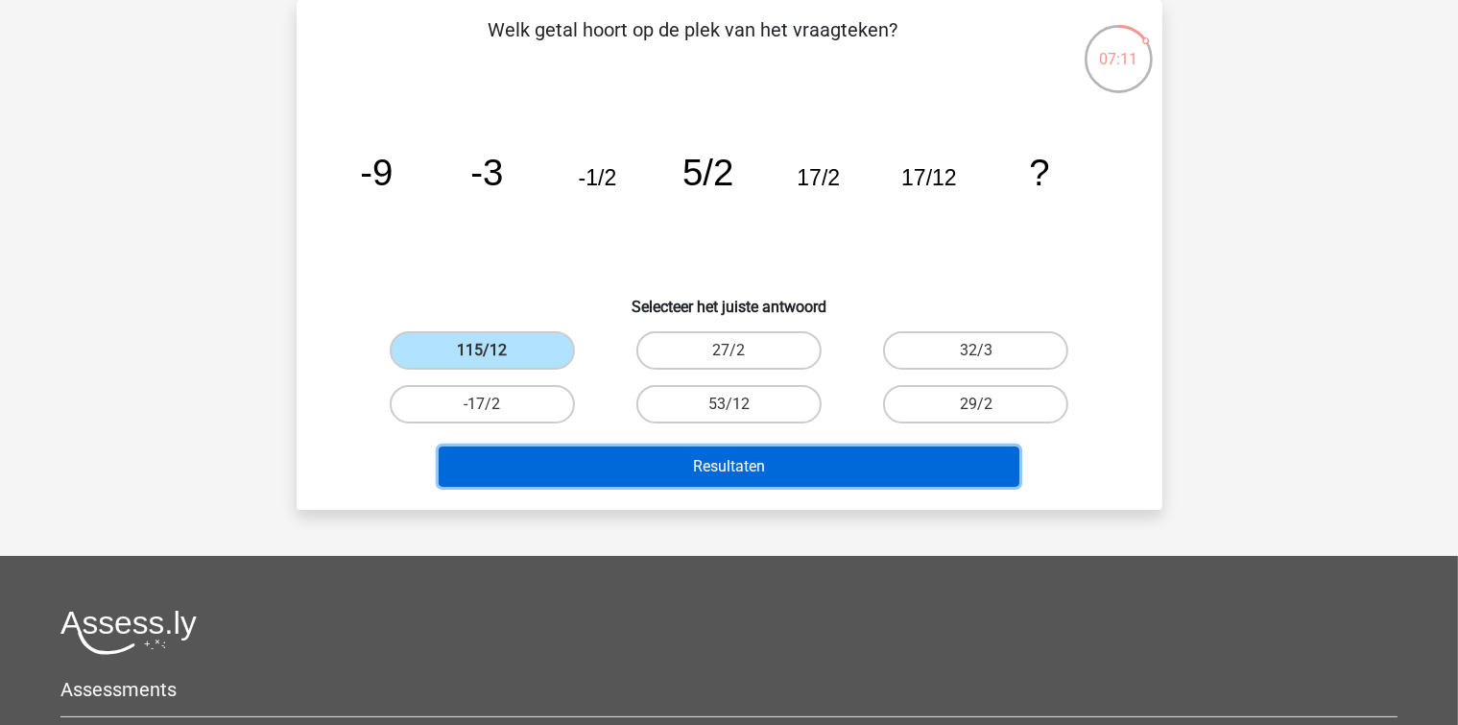
click at [625, 466] on button "Resultaten" at bounding box center [729, 466] width 581 height 40
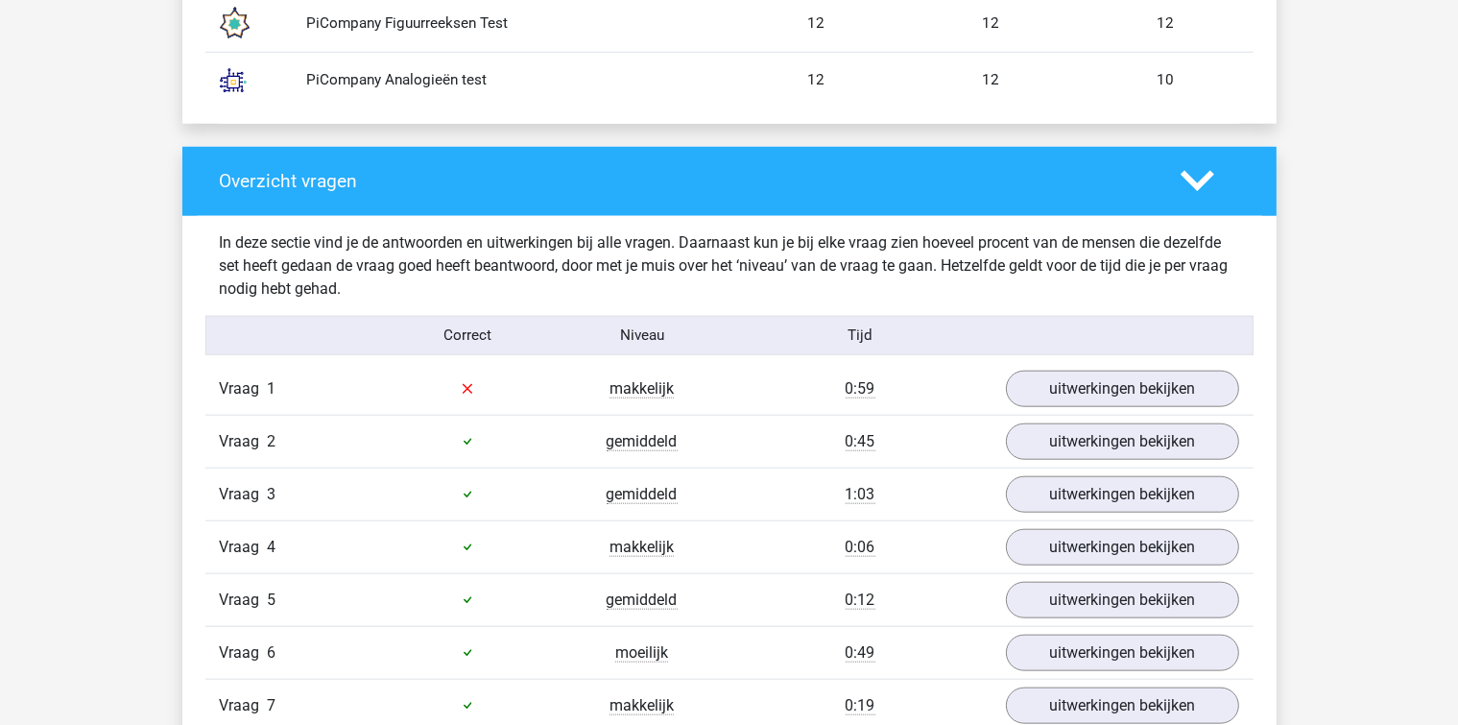
scroll to position [2016, 0]
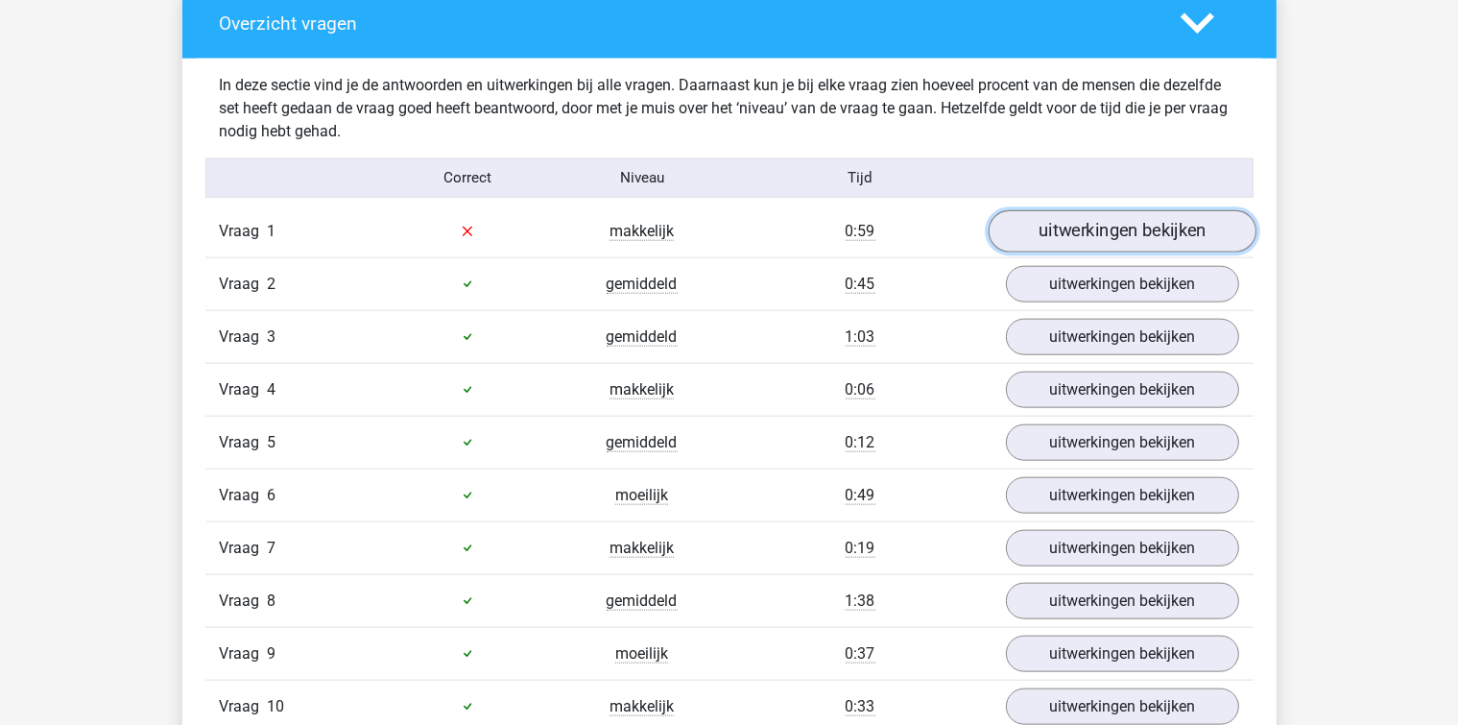
click at [1107, 222] on link "uitwerkingen bekijken" at bounding box center [1122, 231] width 268 height 42
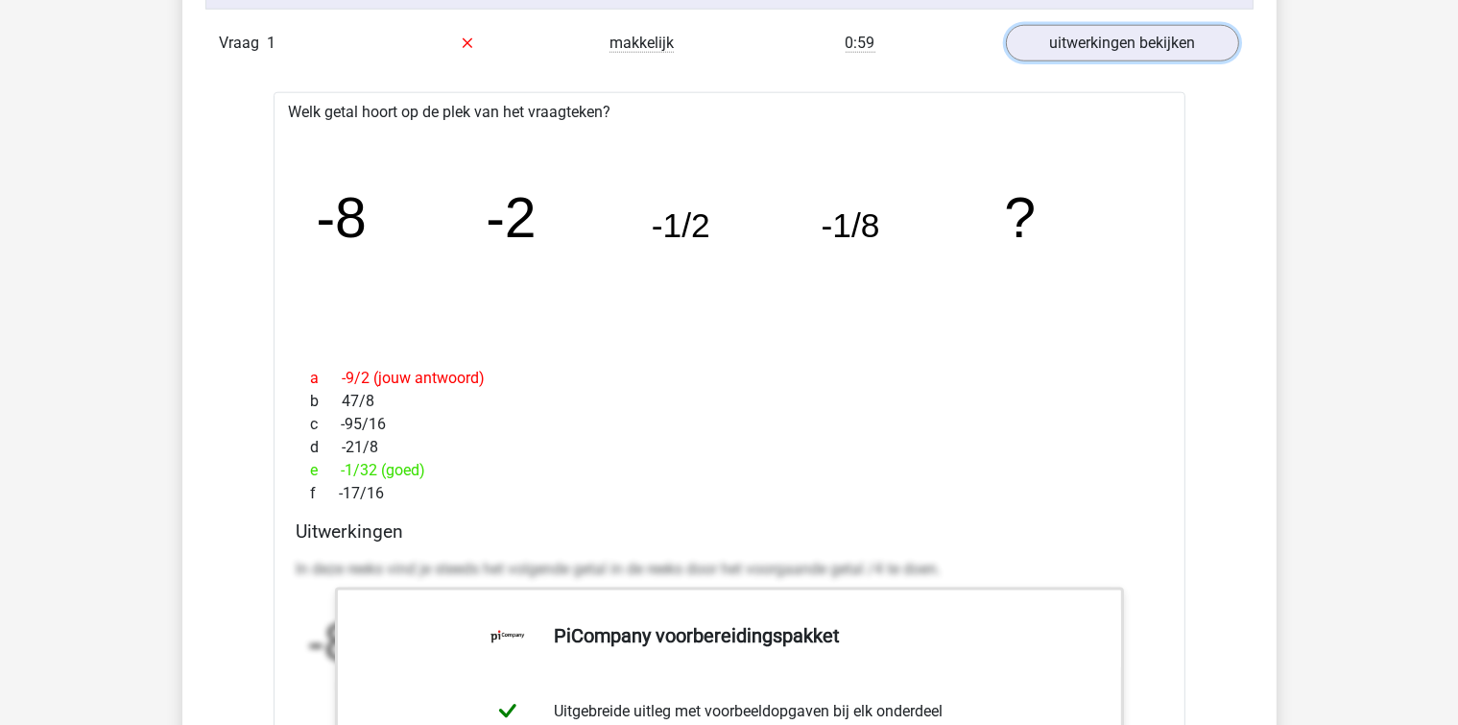
scroll to position [2208, 0]
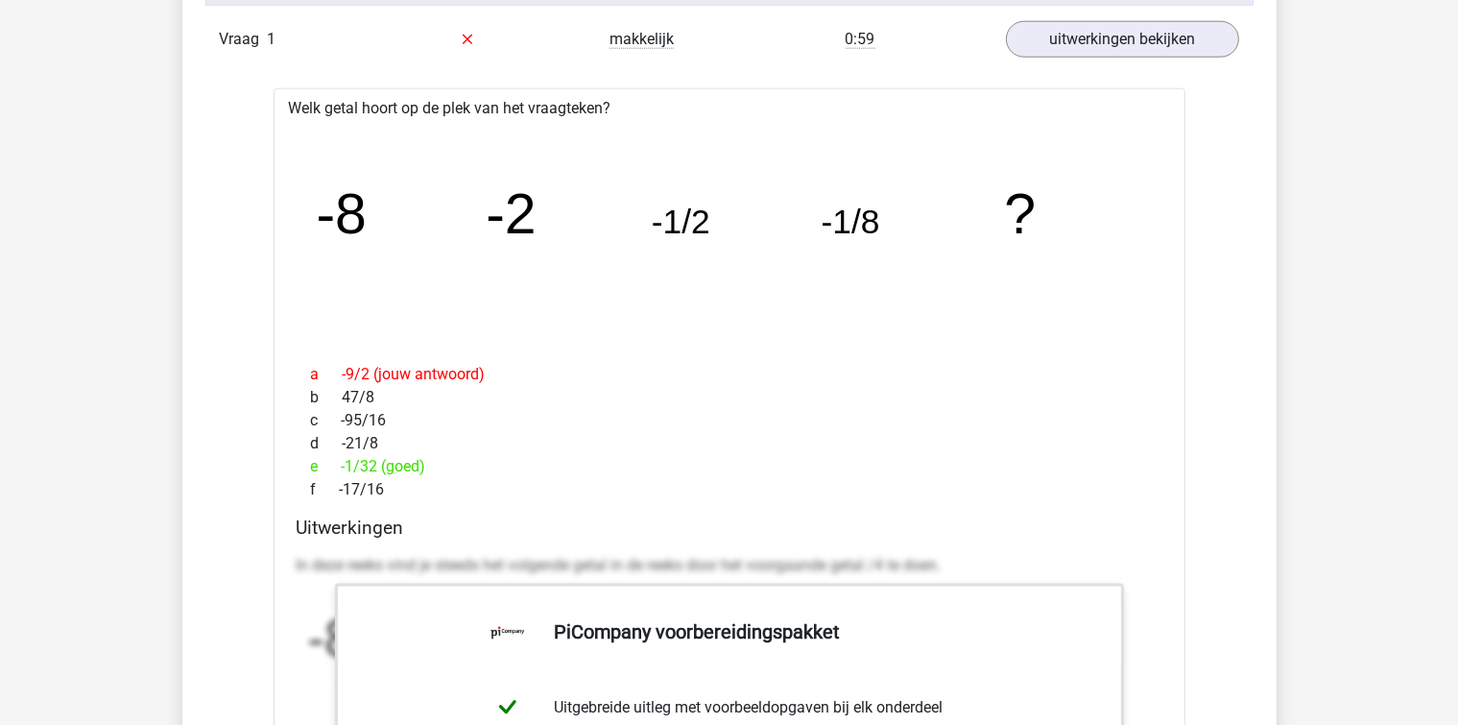
drag, startPoint x: 812, startPoint y: 419, endPoint x: 838, endPoint y: 332, distance: 91.1
click at [823, 376] on div "a -9/2 (jouw antwoord) b 47/8 c -95/16 d -21/8 e -1/32 (goed) f -17/16" at bounding box center [730, 432] width 866 height 154
click at [1061, 38] on link "uitwerkingen bekijken" at bounding box center [1122, 39] width 268 height 42
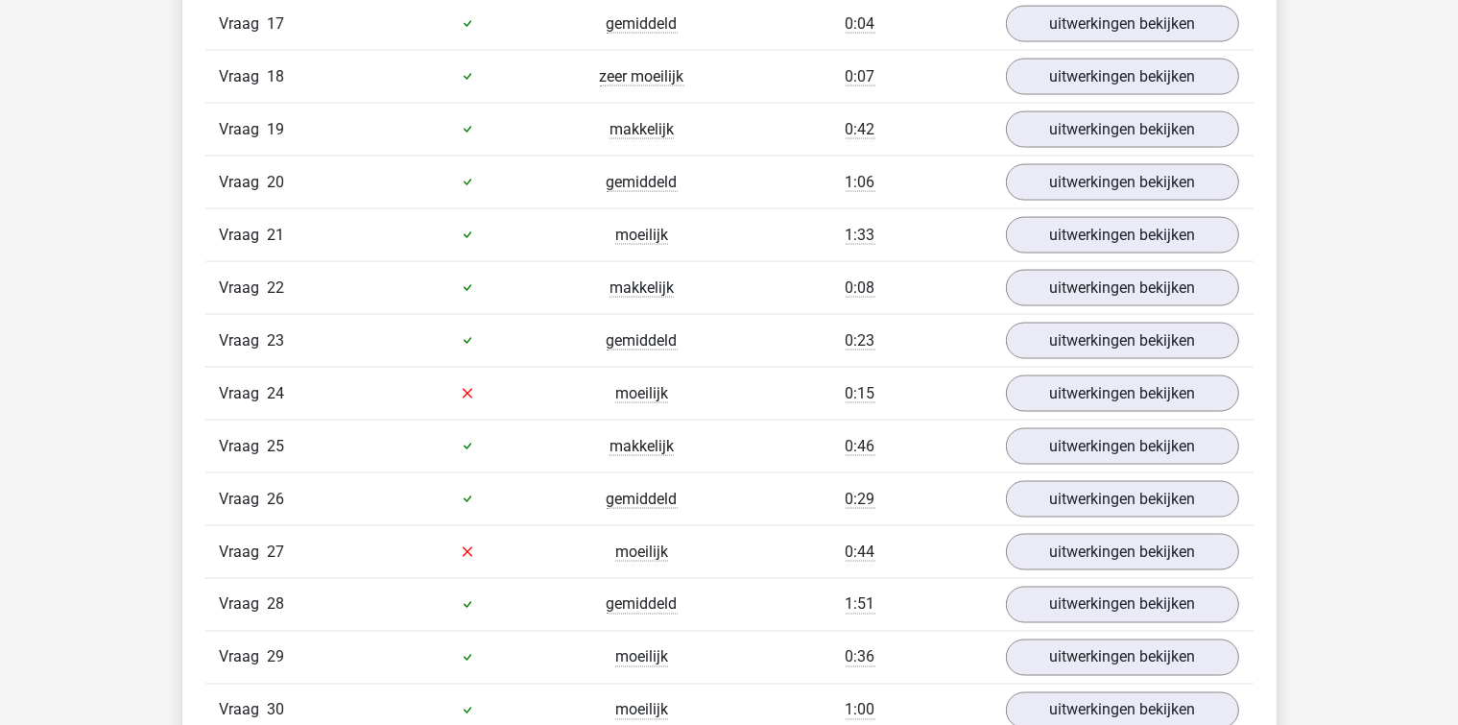
scroll to position [3071, 0]
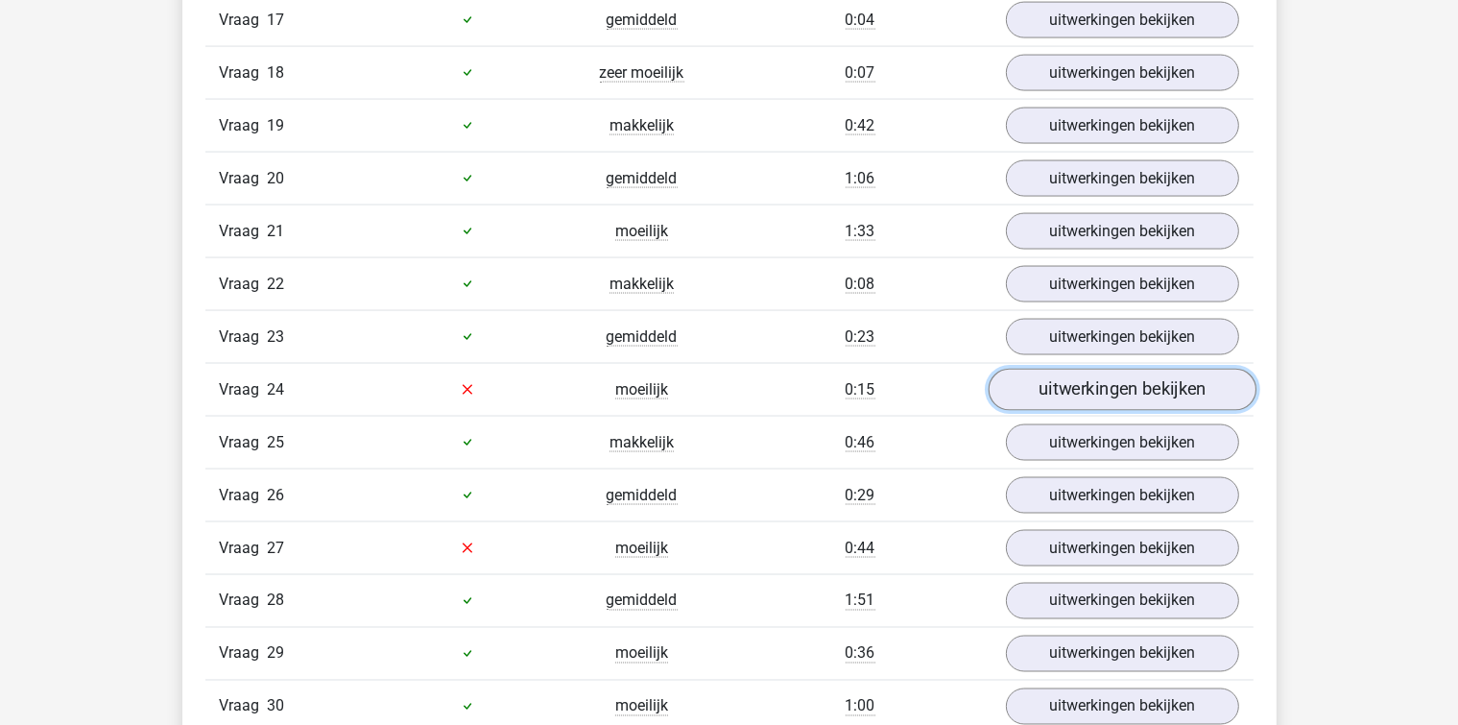
click at [1037, 376] on link "uitwerkingen bekijken" at bounding box center [1122, 390] width 268 height 42
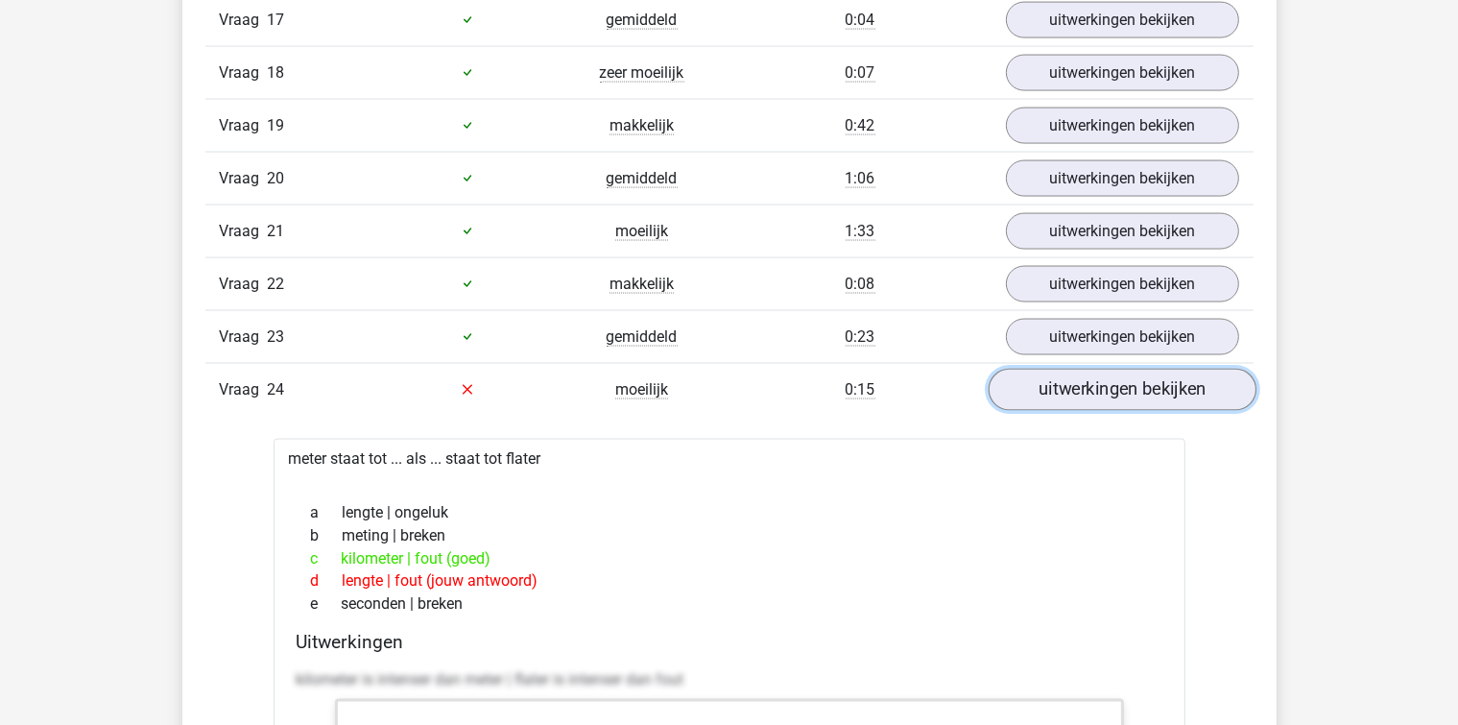
click at [1037, 376] on link "uitwerkingen bekijken" at bounding box center [1122, 390] width 268 height 42
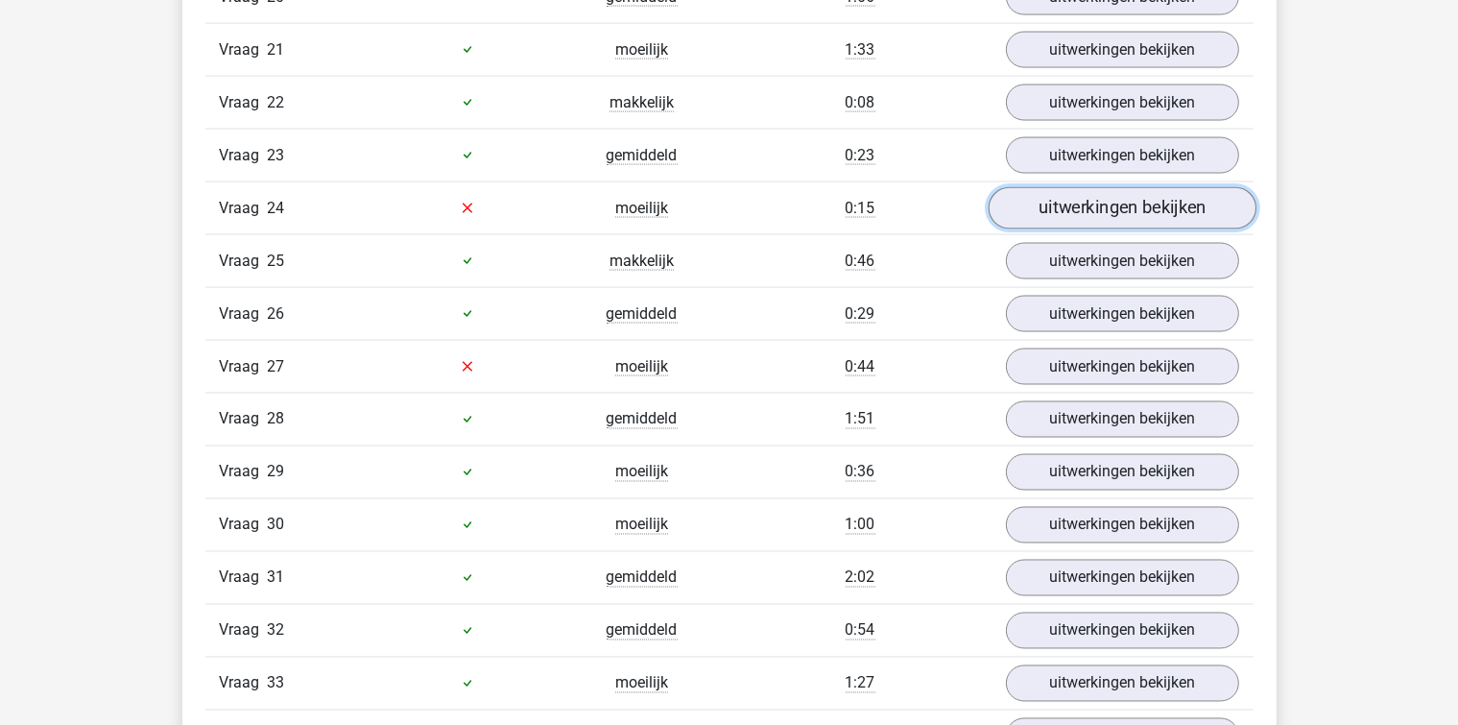
scroll to position [3263, 0]
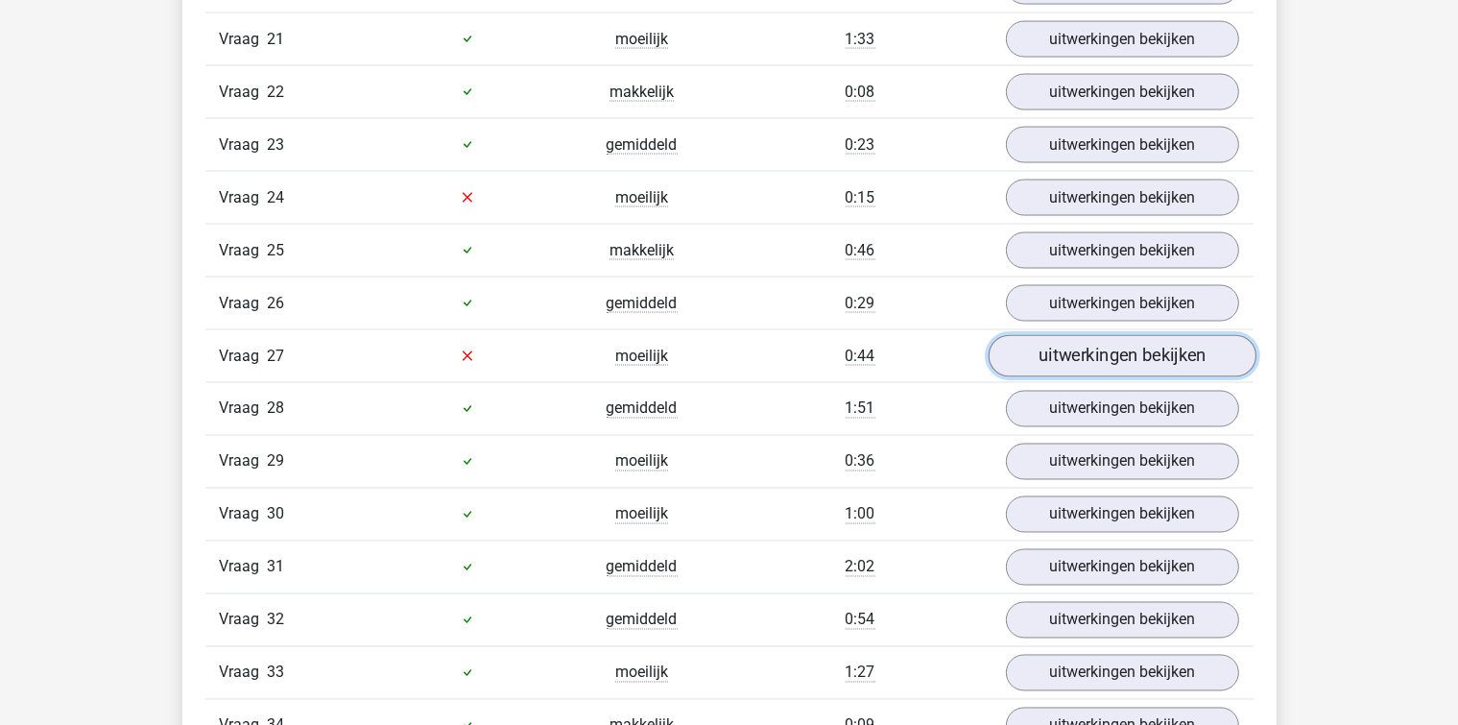
click at [1079, 335] on link "uitwerkingen bekijken" at bounding box center [1122, 356] width 268 height 42
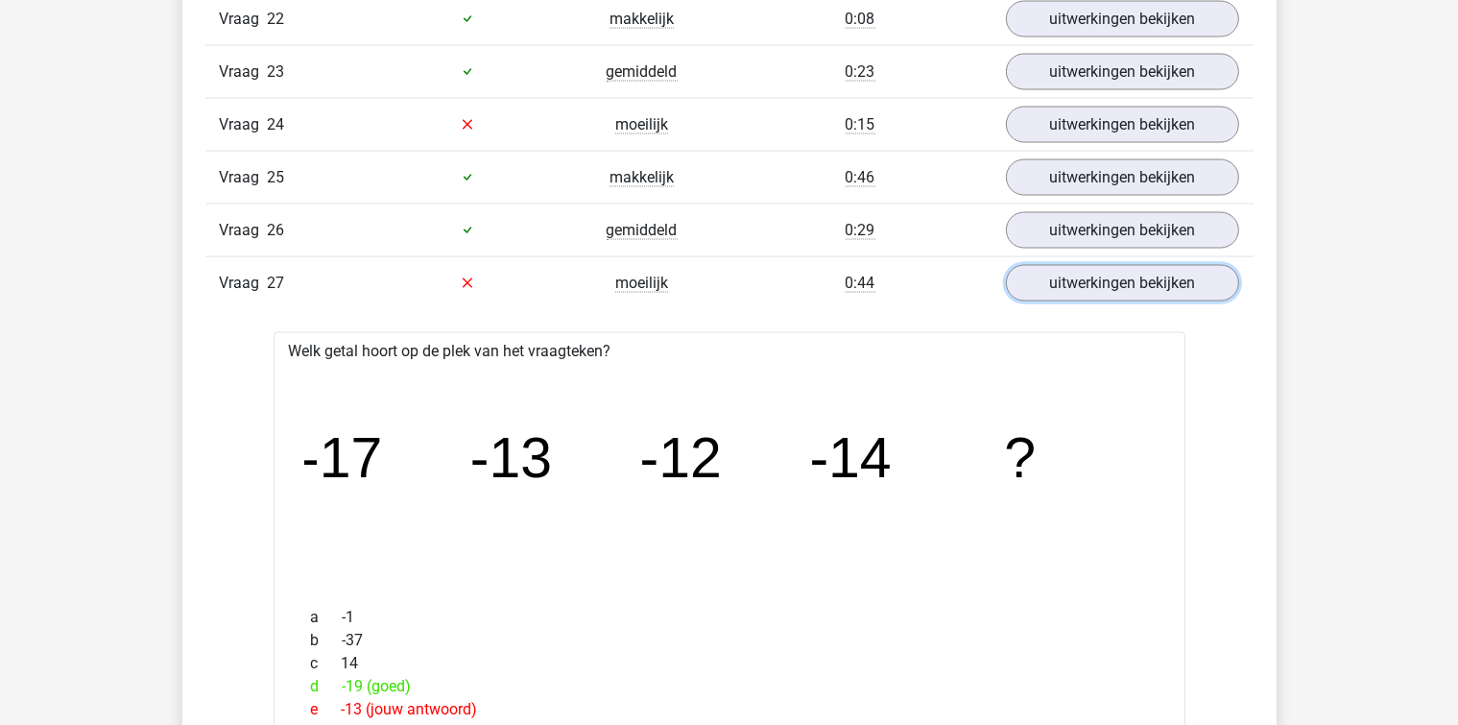
scroll to position [3455, 0]
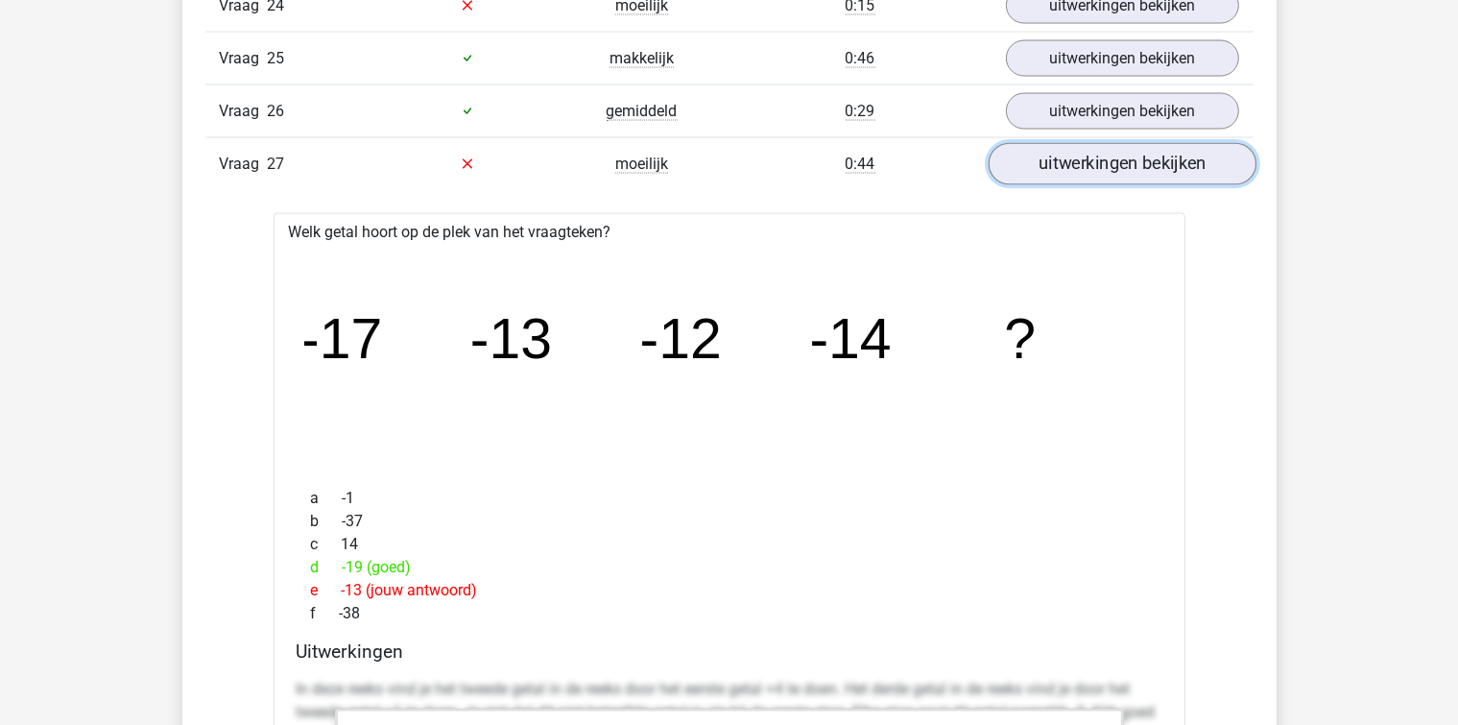
click at [1098, 149] on link "uitwerkingen bekijken" at bounding box center [1122, 164] width 268 height 42
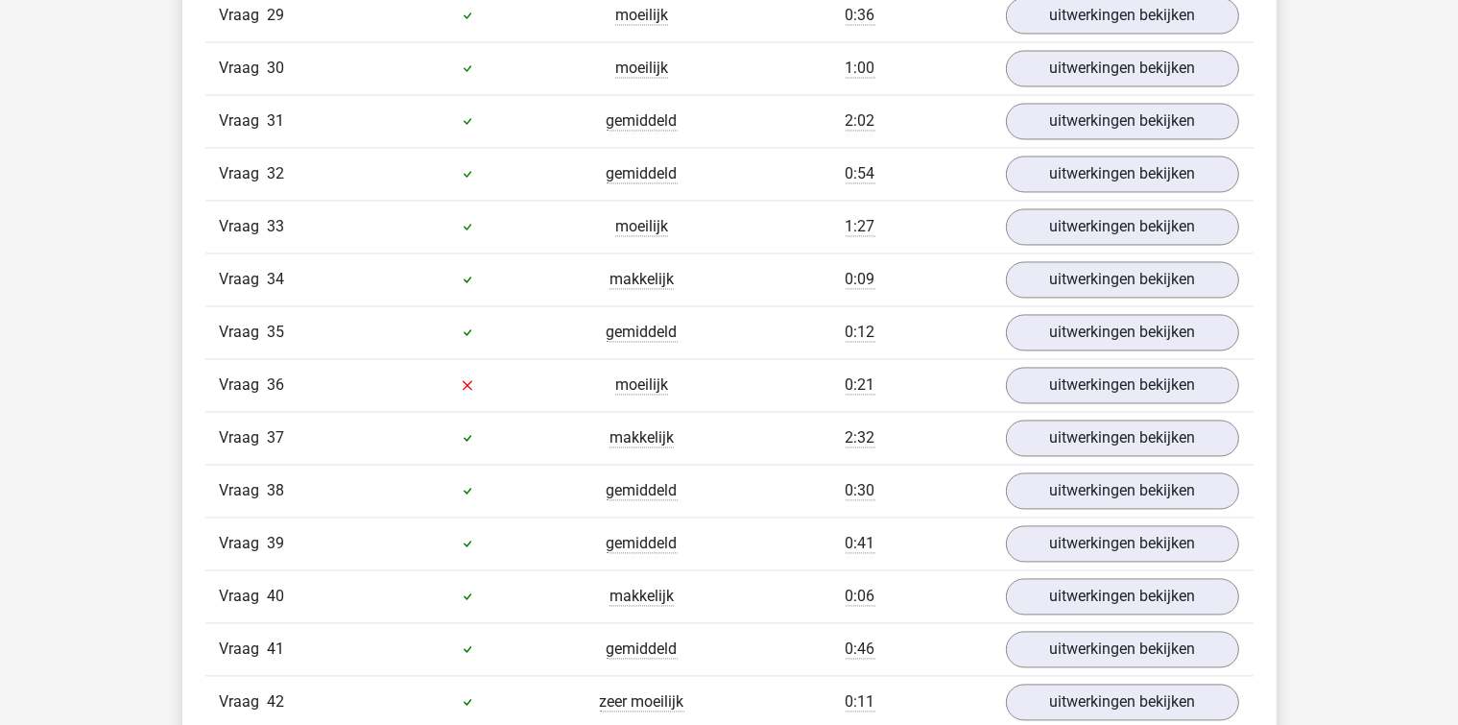
scroll to position [3743, 0]
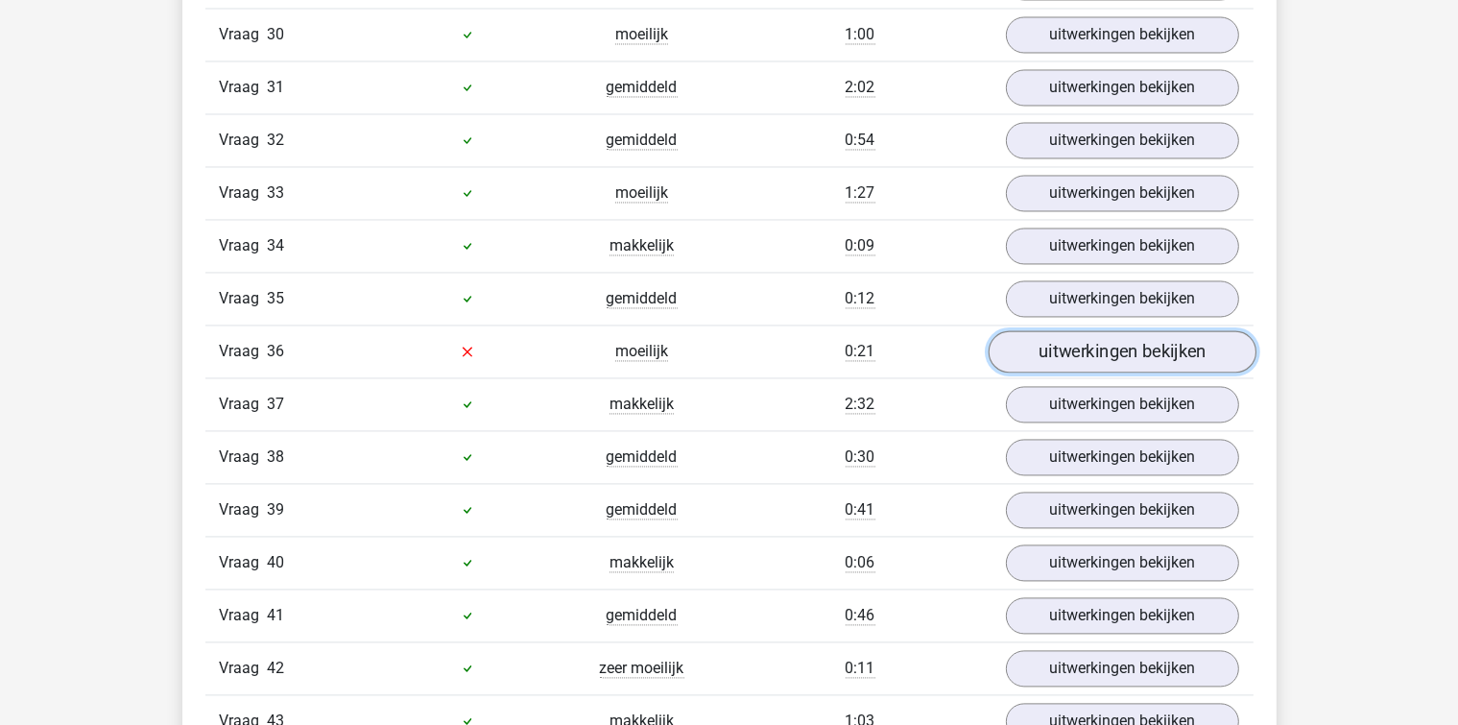
click at [1082, 330] on link "uitwerkingen bekijken" at bounding box center [1122, 351] width 268 height 42
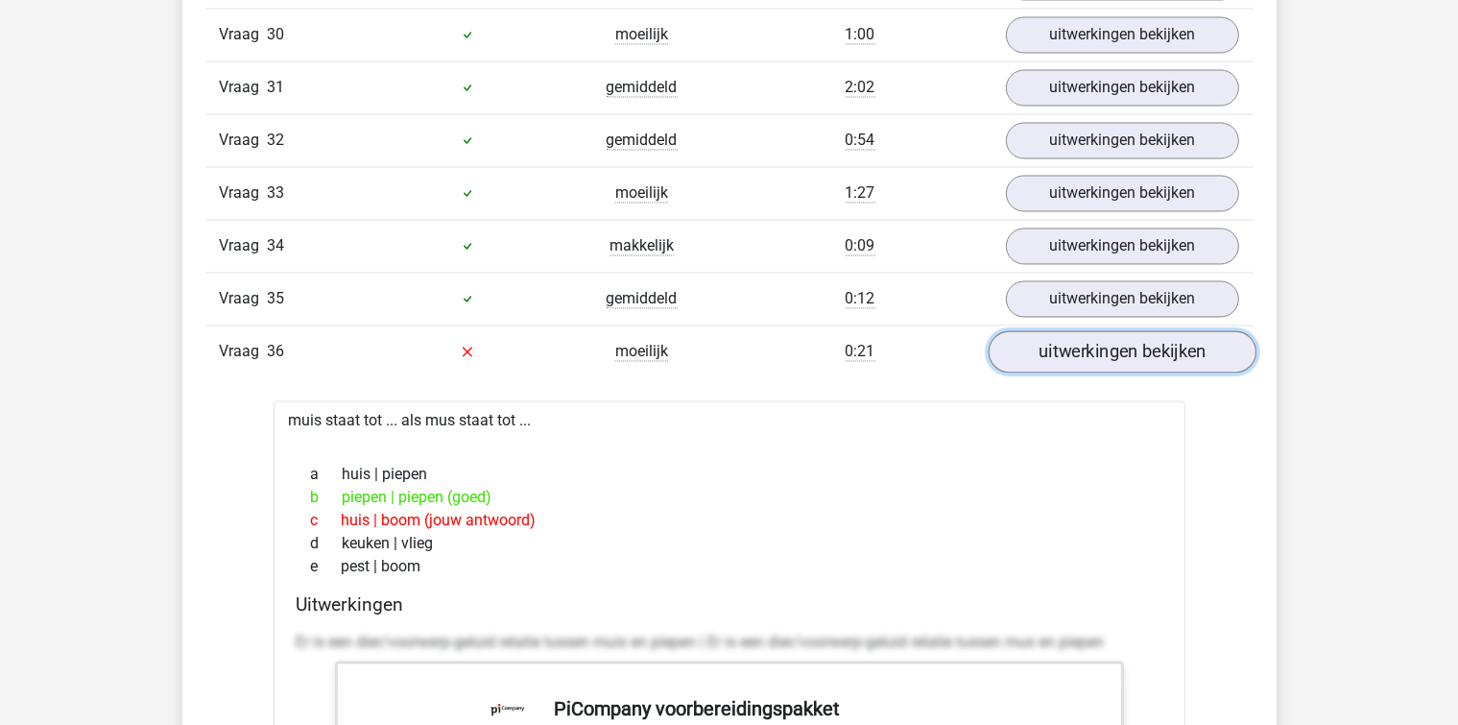
click at [1082, 339] on link "uitwerkingen bekijken" at bounding box center [1122, 351] width 268 height 42
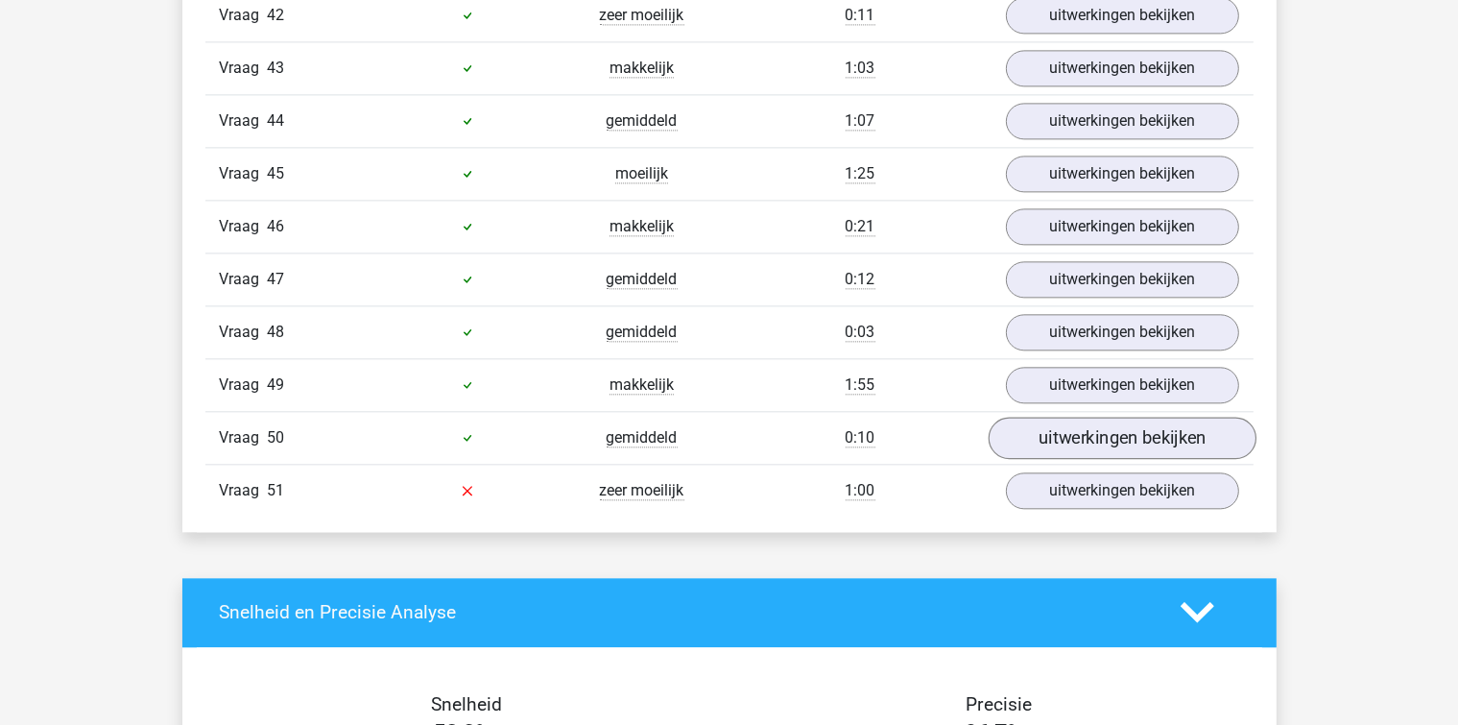
scroll to position [4415, 0]
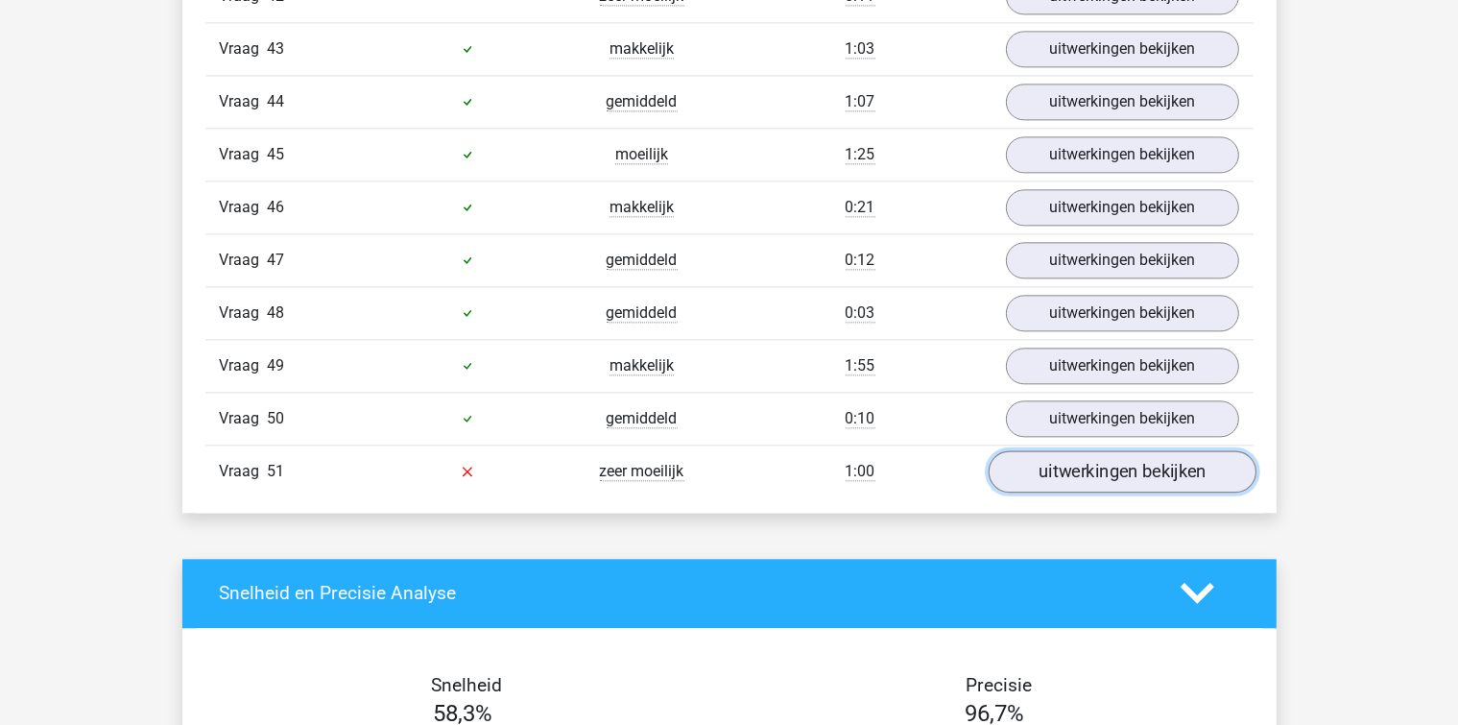
click at [1102, 450] on link "uitwerkingen bekijken" at bounding box center [1122, 471] width 268 height 42
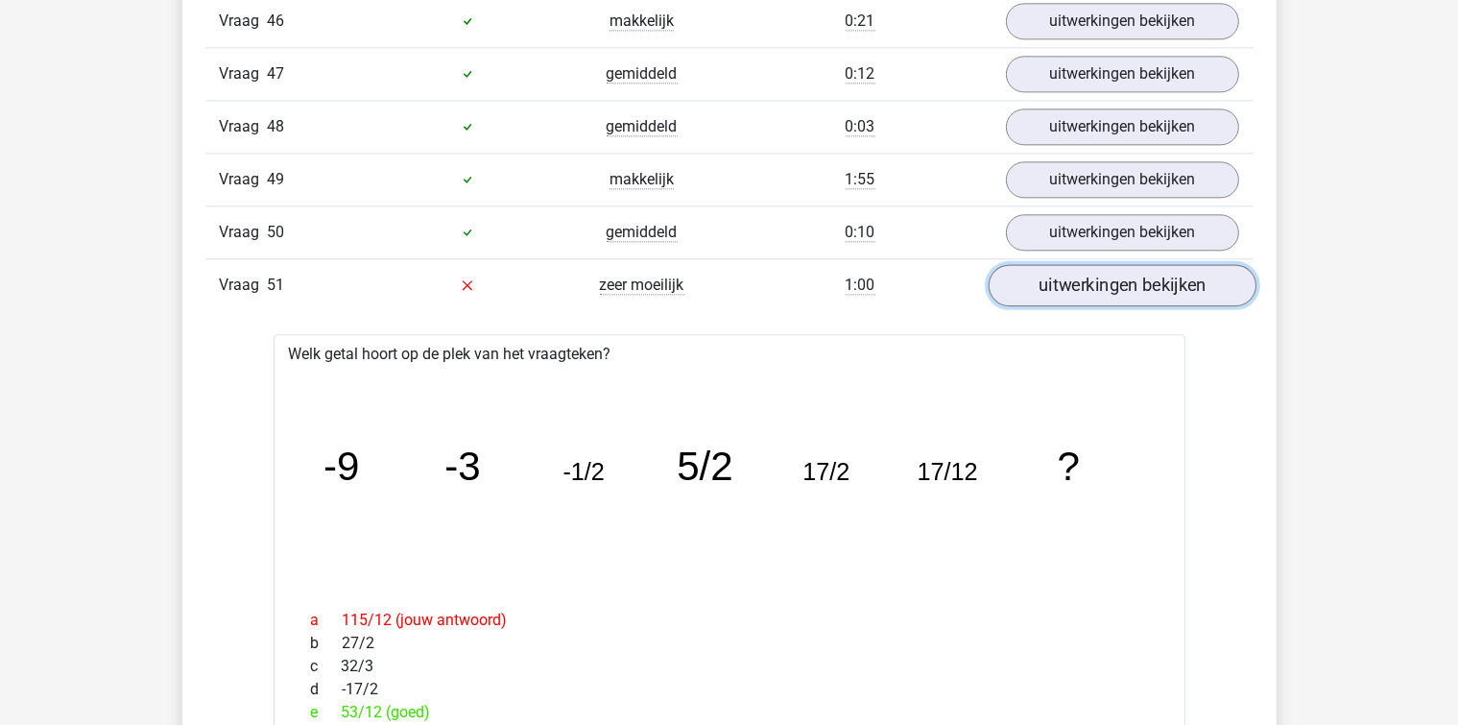
scroll to position [4703, 0]
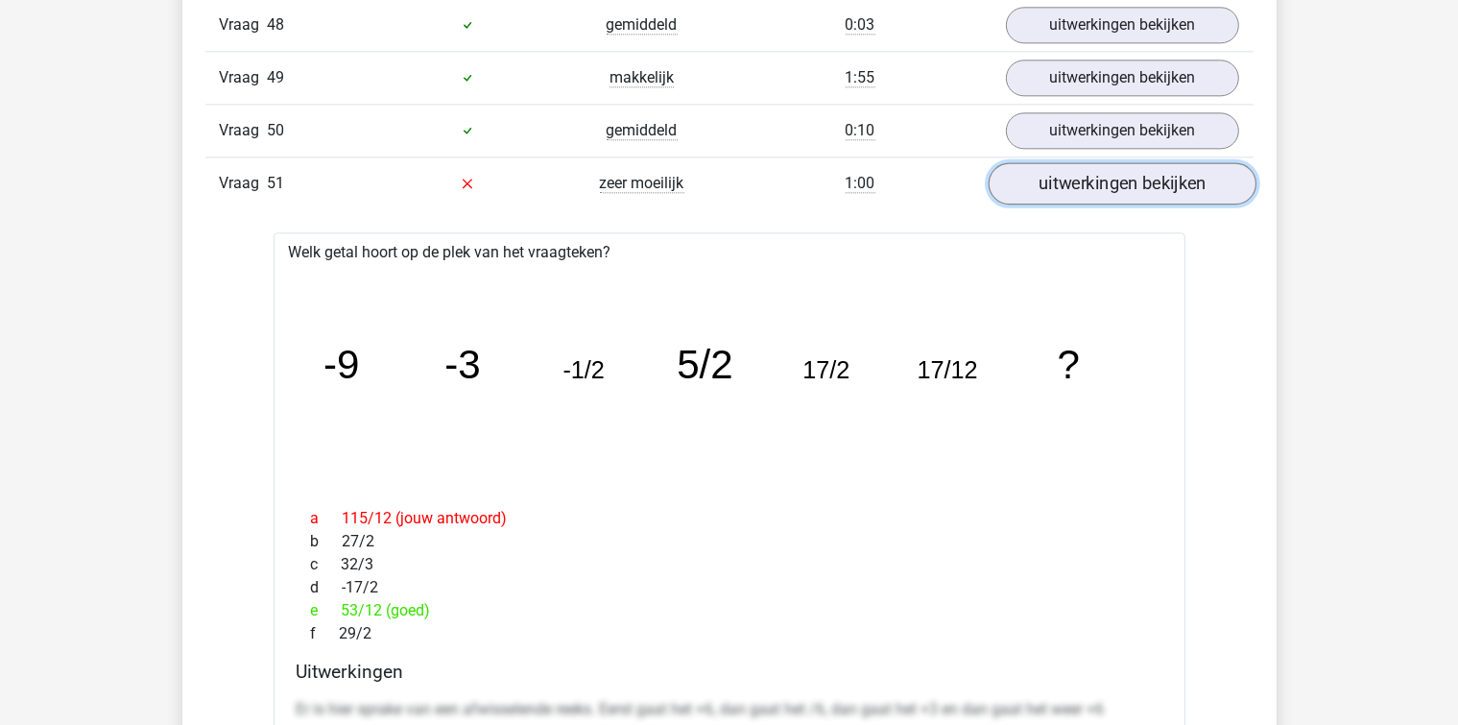
click at [1132, 162] on link "uitwerkingen bekijken" at bounding box center [1122, 183] width 268 height 42
